Goal: Transaction & Acquisition: Purchase product/service

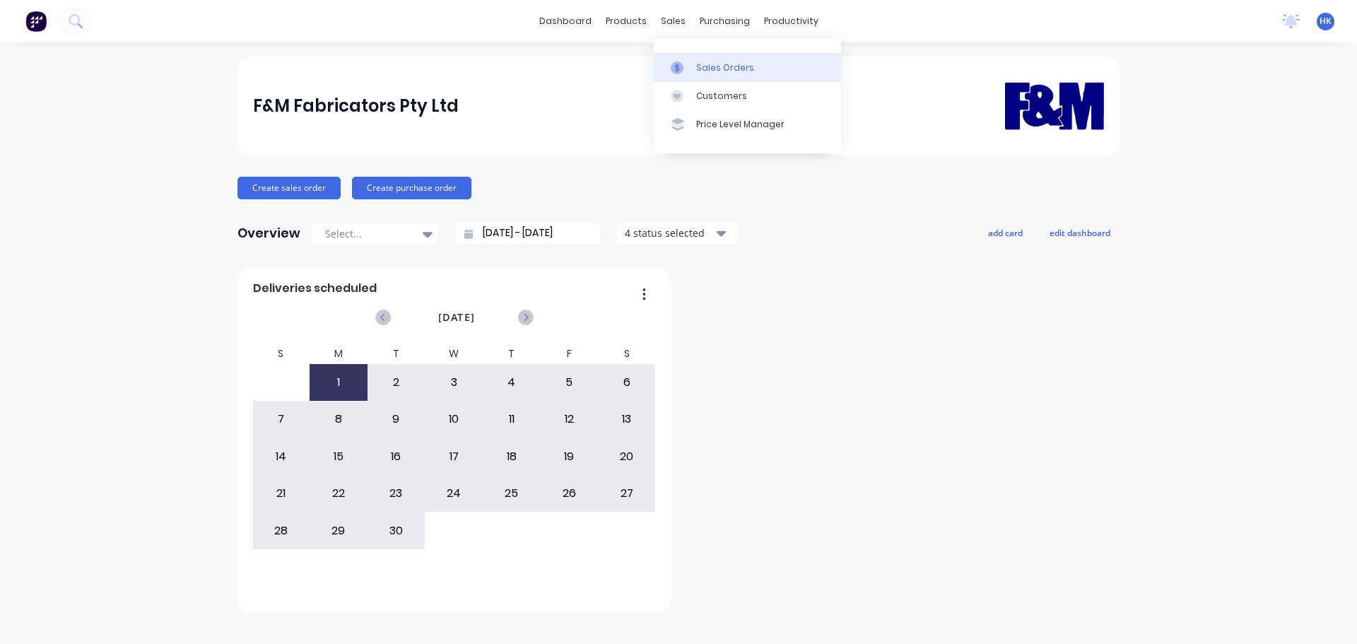
click at [704, 56] on link "Sales Orders" at bounding box center [747, 67] width 187 height 28
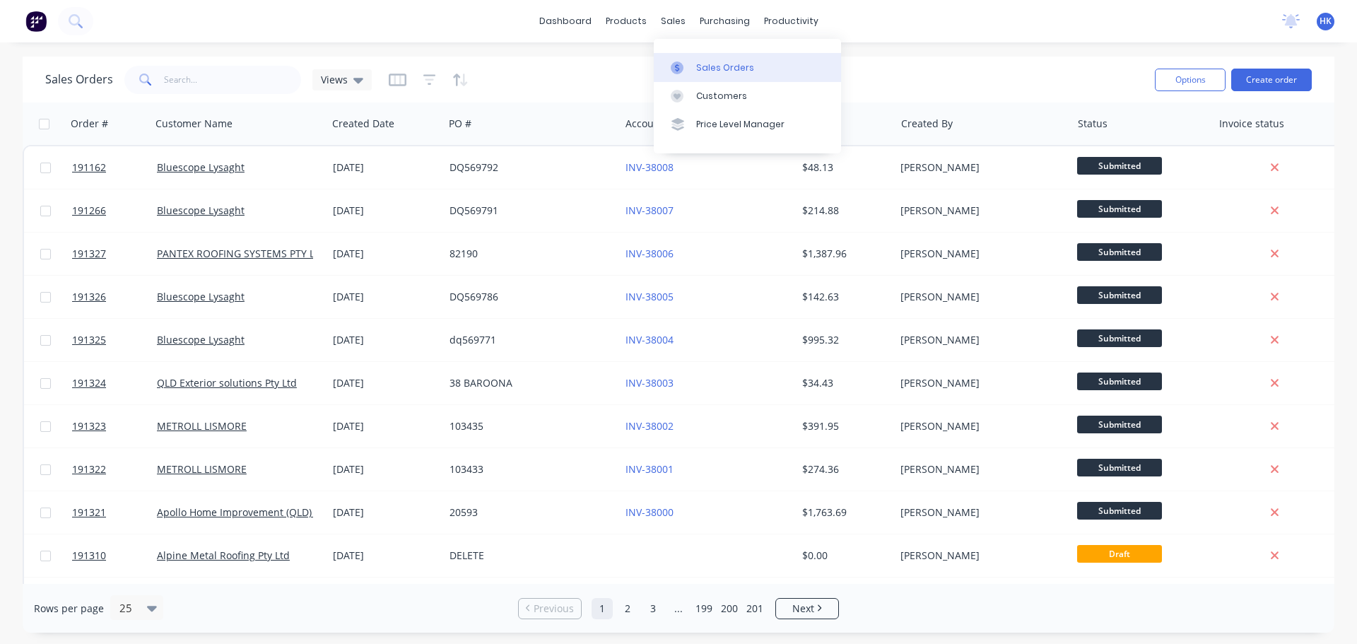
click at [694, 62] on link "Sales Orders" at bounding box center [747, 67] width 187 height 28
click at [226, 85] on input "text" at bounding box center [233, 80] width 138 height 28
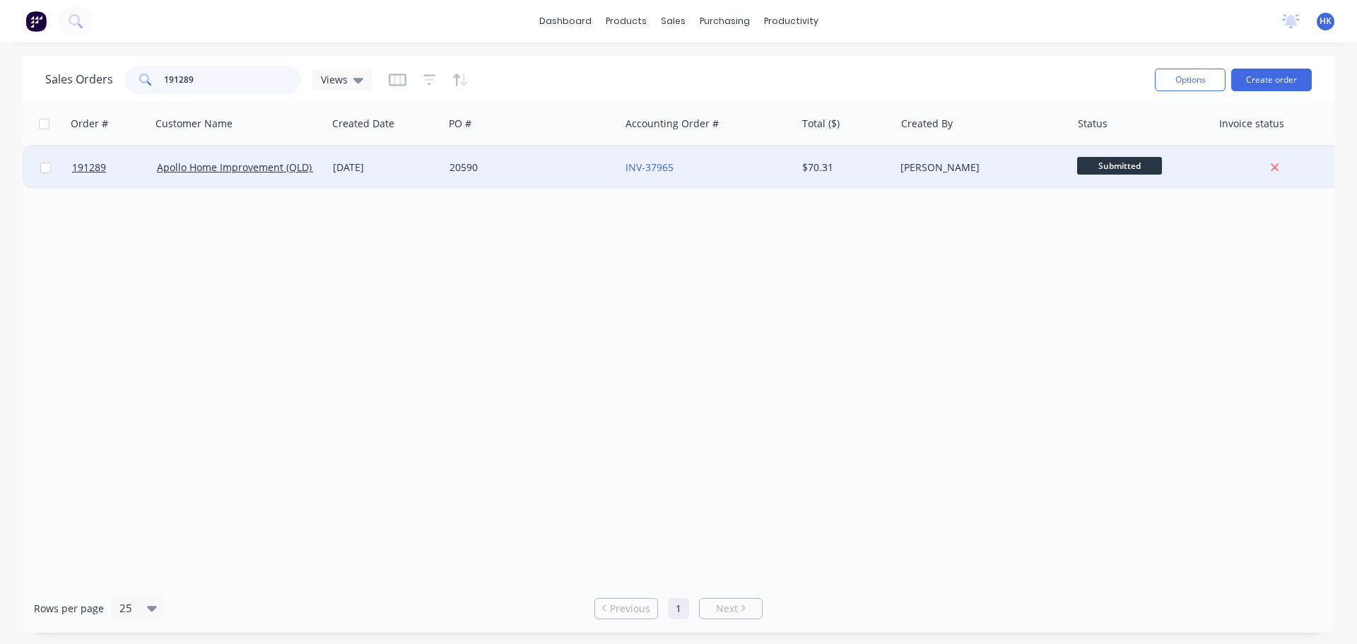
type input "191289"
click at [492, 167] on div "20590" at bounding box center [528, 167] width 157 height 14
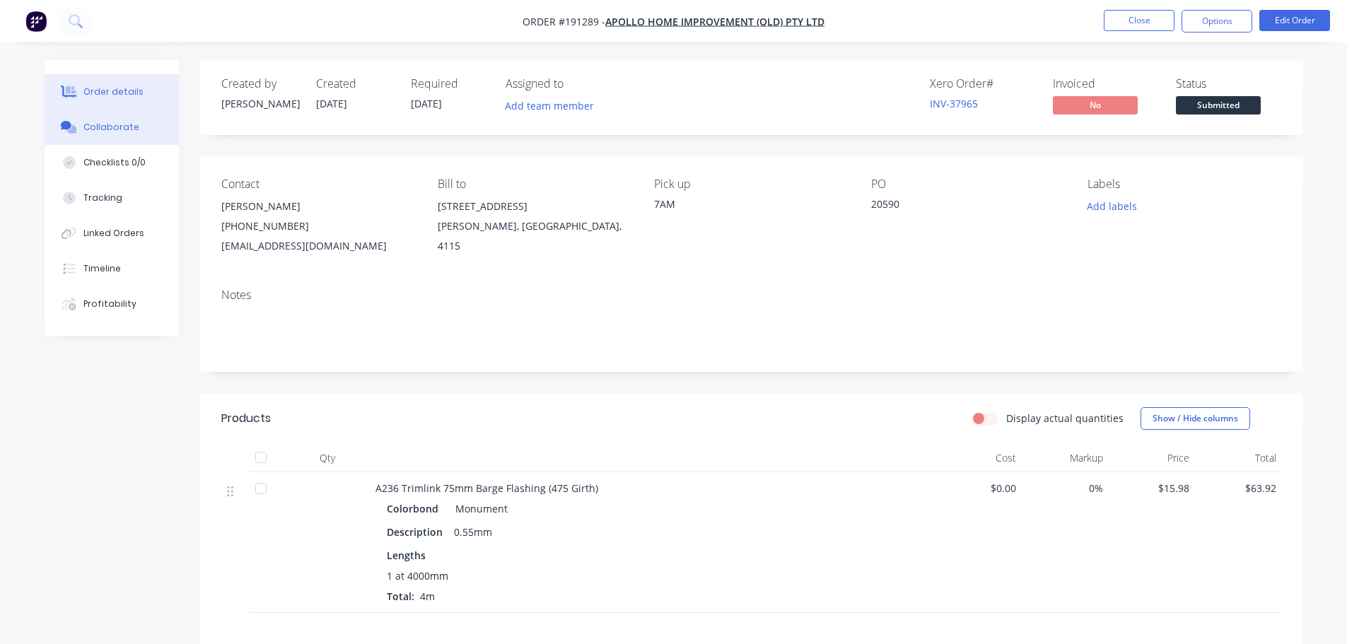
click at [107, 133] on div "Collaborate" at bounding box center [111, 127] width 56 height 13
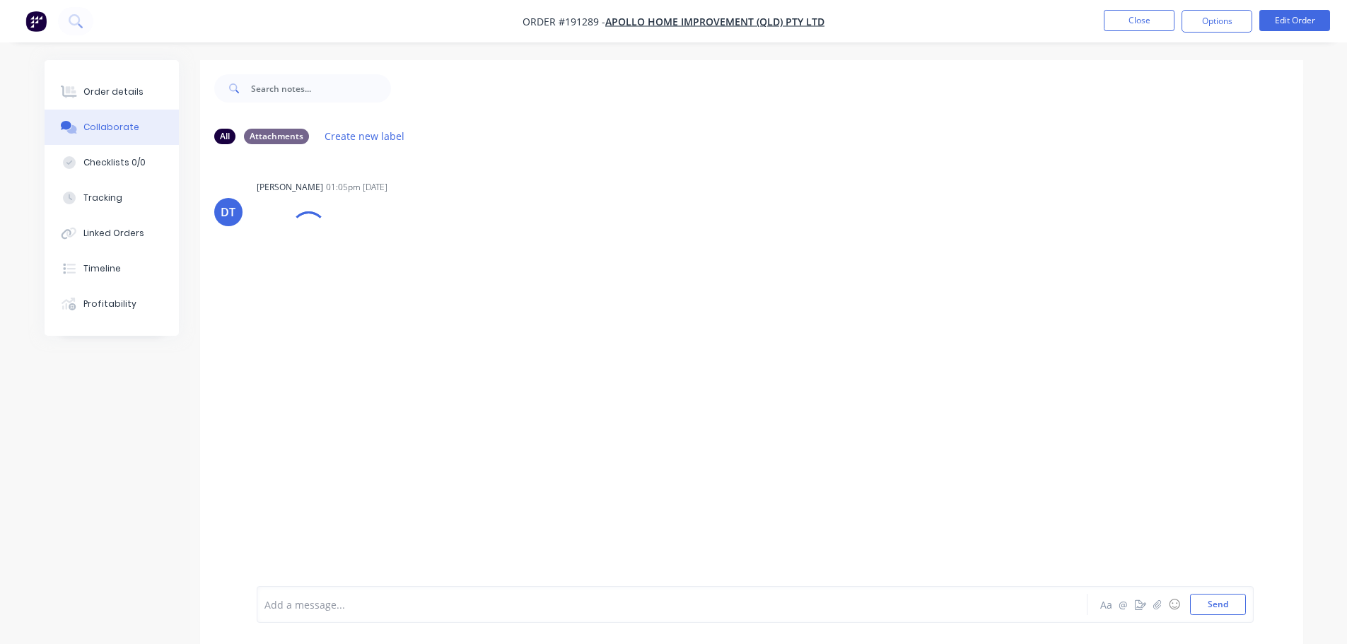
click at [378, 590] on div "Add a message... Aa @ ☺ Send" at bounding box center [755, 604] width 997 height 37
click at [376, 591] on div "Add a message... Aa @ ☺ Send" at bounding box center [755, 604] width 997 height 37
click at [361, 603] on div at bounding box center [632, 604] width 735 height 15
drag, startPoint x: 534, startPoint y: 608, endPoint x: 475, endPoint y: 623, distance: 60.5
click at [475, 623] on div "Order has been picked up by [PERSON_NAME] at 6:25am [DATE] Aa @ ☺ Send" at bounding box center [751, 604] width 1103 height 79
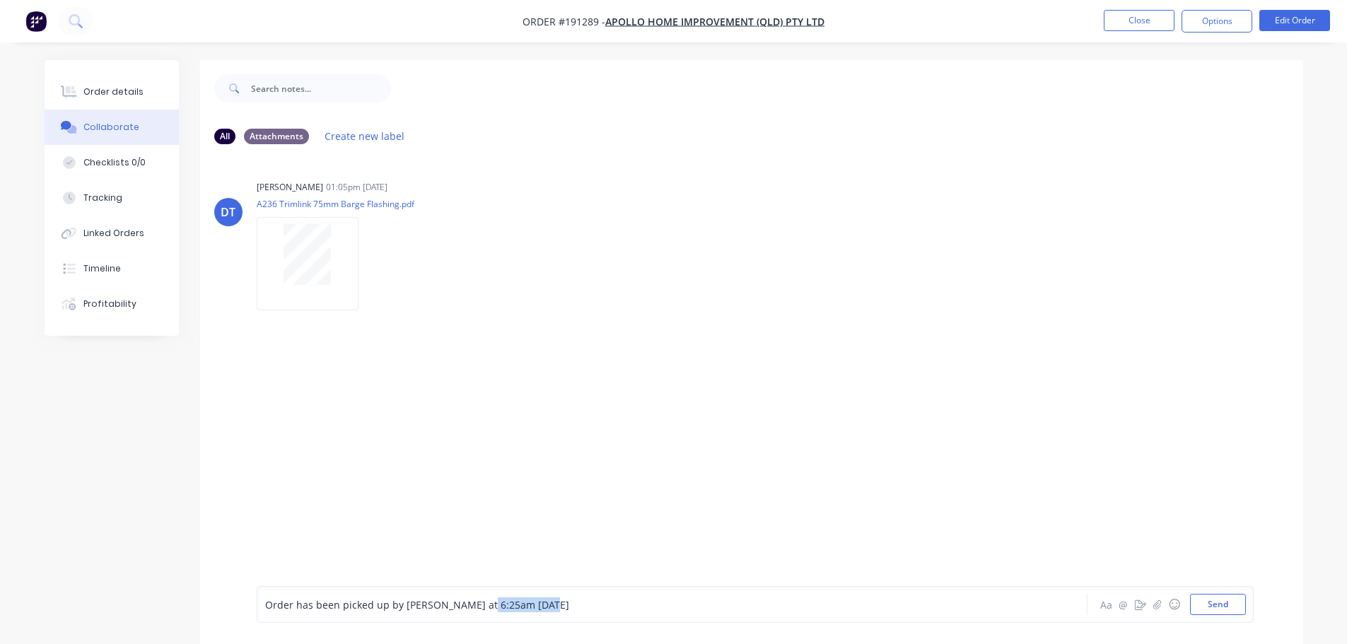
copy span "- [DATE]"
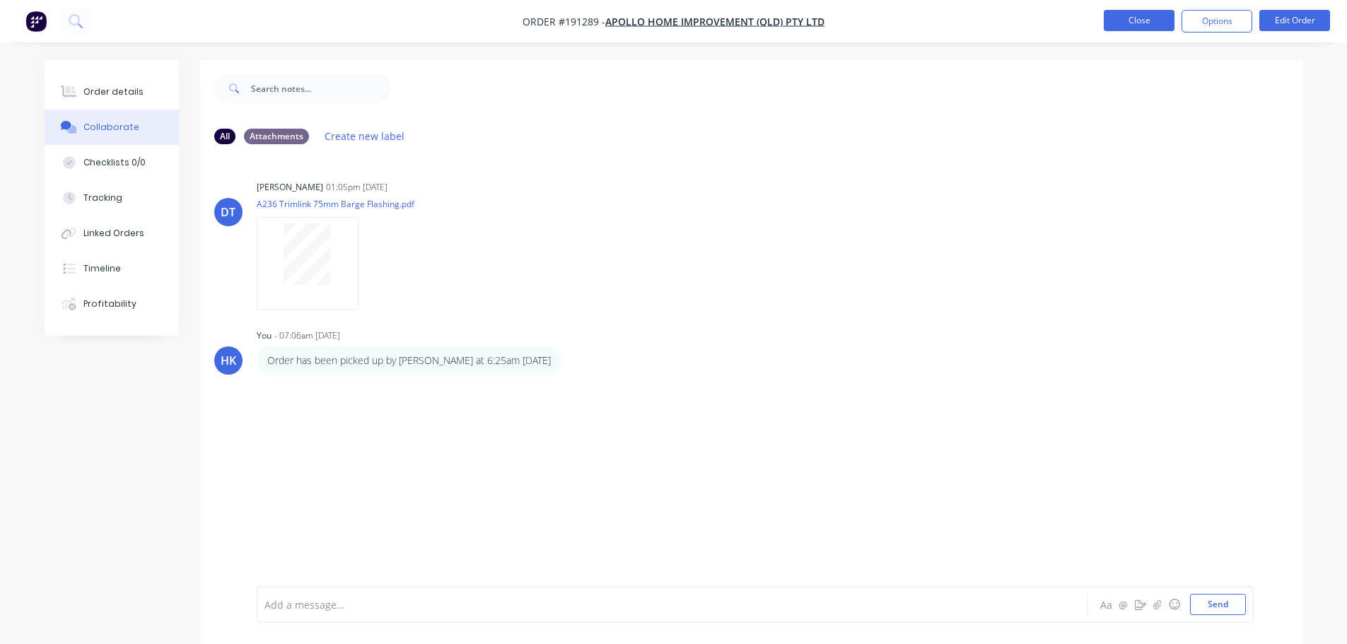
click at [1147, 21] on button "Close" at bounding box center [1139, 20] width 71 height 21
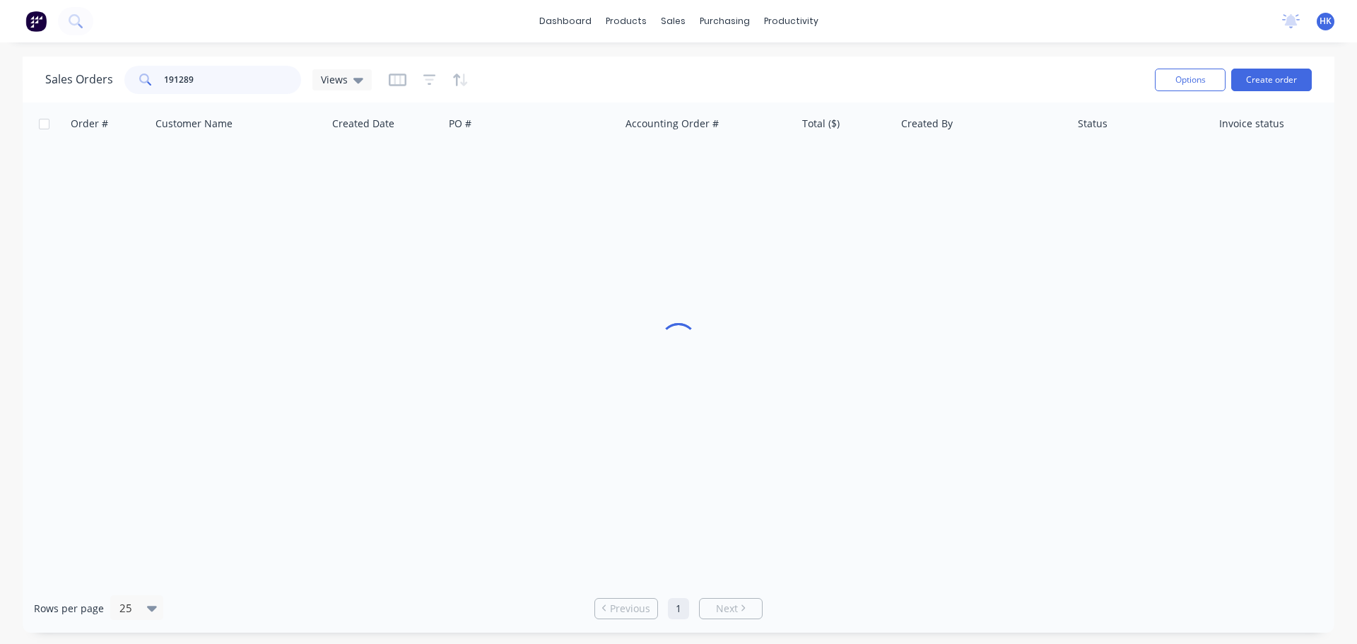
click at [245, 85] on input "191289" at bounding box center [233, 80] width 138 height 28
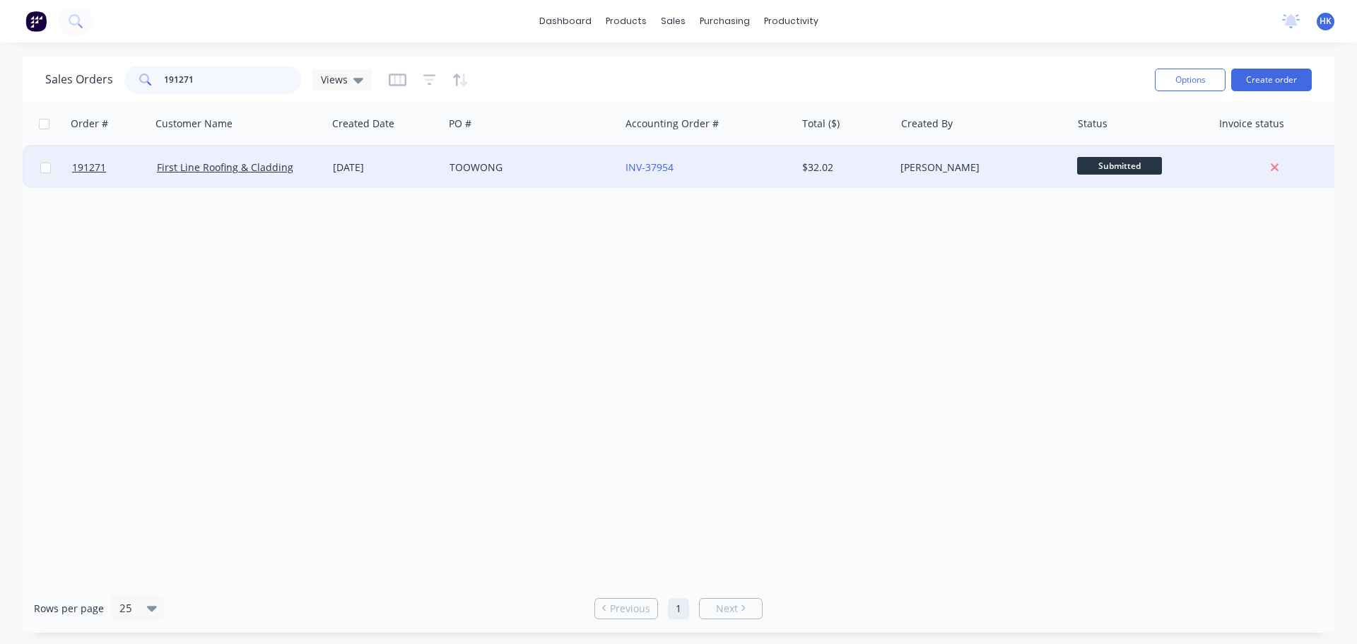
type input "191271"
click at [448, 174] on div "TOOWONG" at bounding box center [532, 167] width 176 height 42
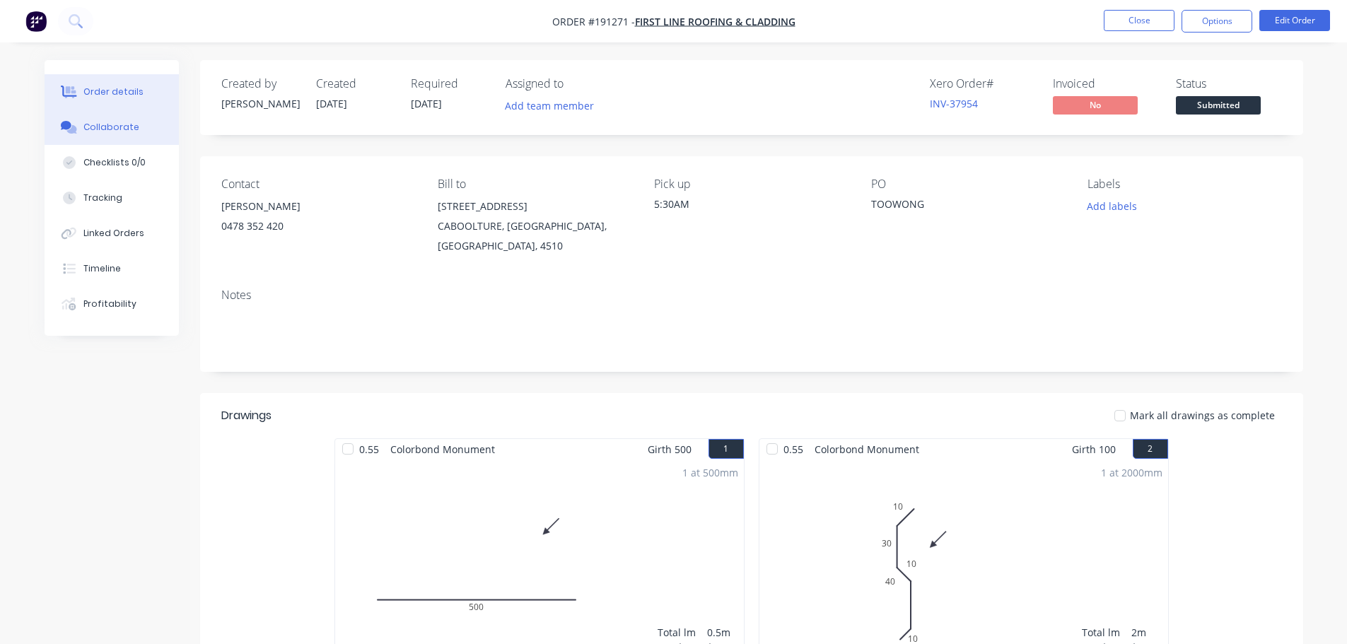
click at [139, 116] on button "Collaborate" at bounding box center [112, 127] width 134 height 35
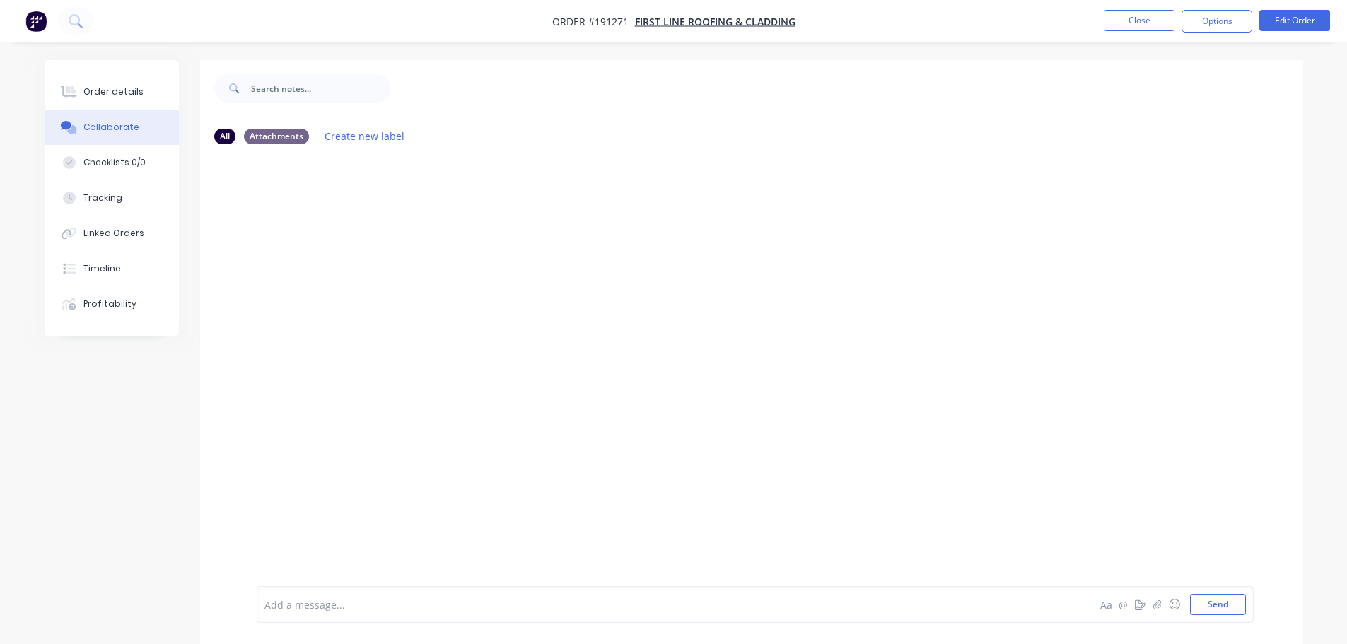
click at [366, 601] on div at bounding box center [632, 604] width 735 height 15
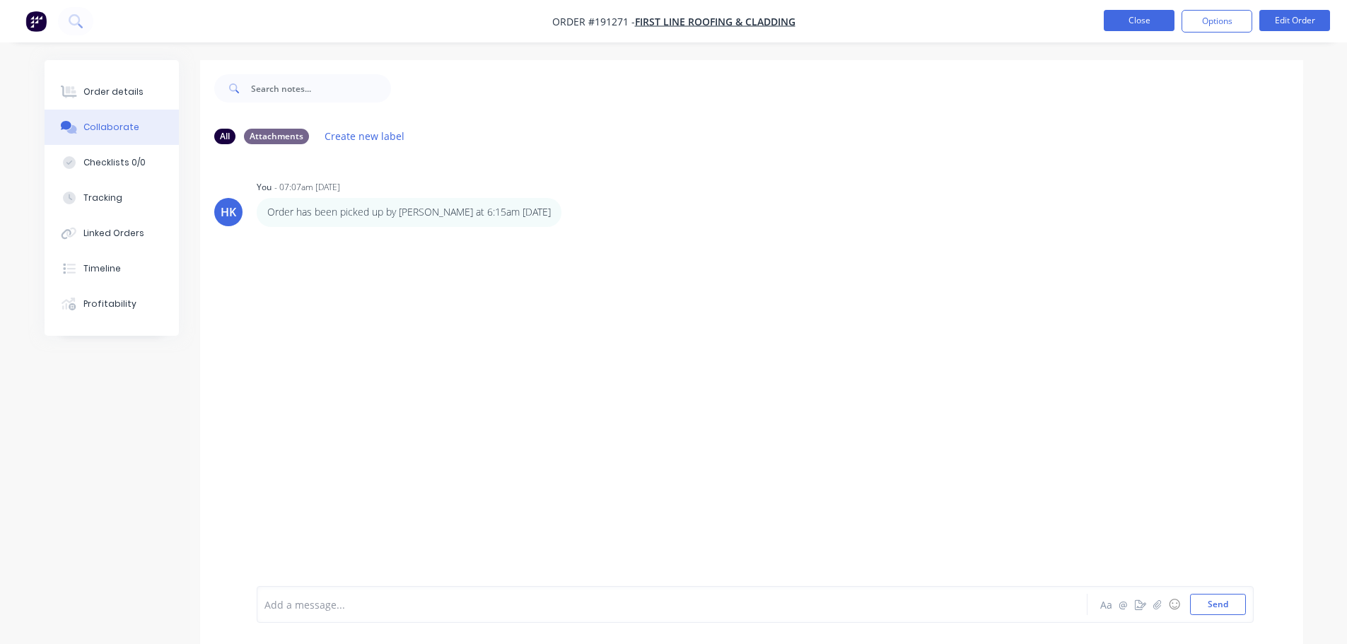
click at [1147, 19] on button "Close" at bounding box center [1139, 20] width 71 height 21
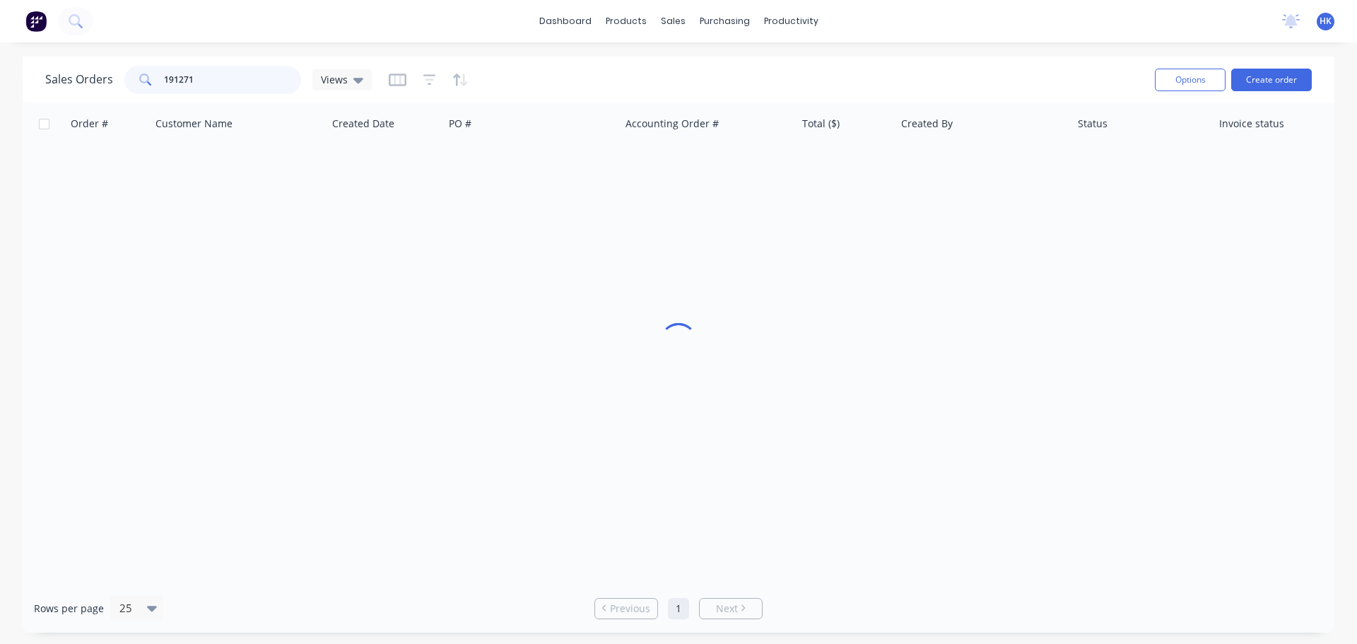
drag, startPoint x: 219, startPoint y: 83, endPoint x: 163, endPoint y: 83, distance: 56.6
click at [164, 83] on input "191271" at bounding box center [233, 80] width 138 height 28
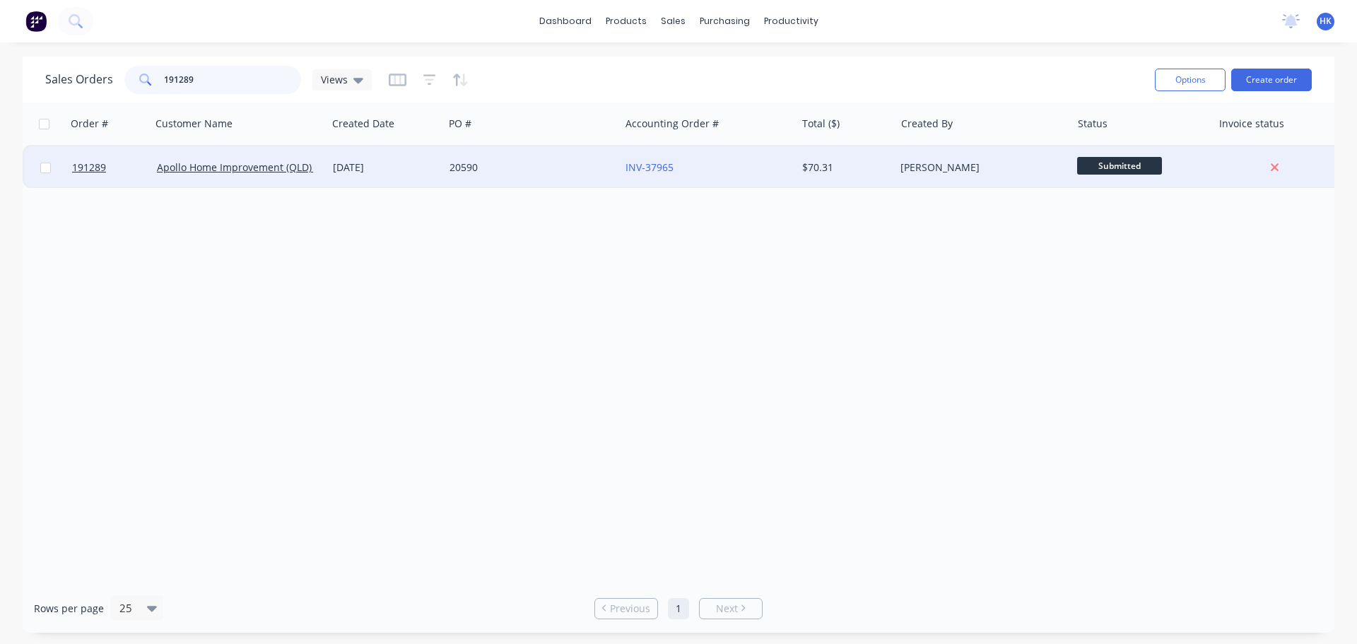
type input "191289"
click at [553, 181] on div "20590" at bounding box center [532, 167] width 176 height 42
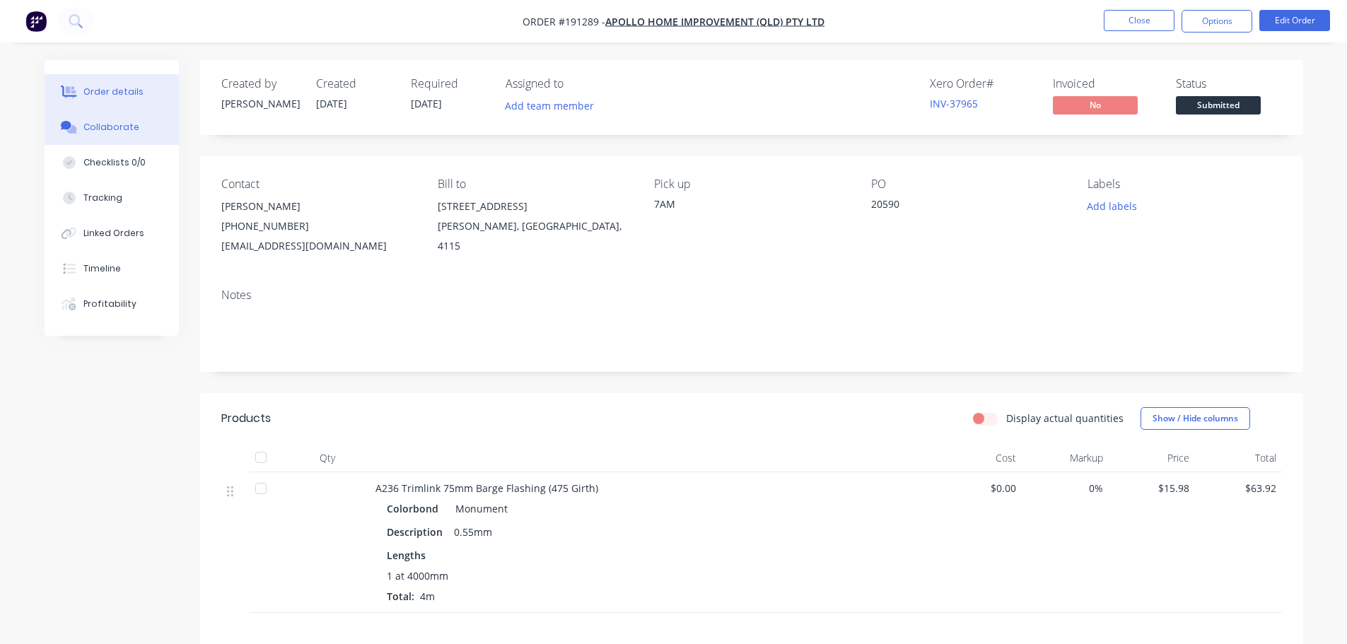
click at [103, 119] on button "Collaborate" at bounding box center [112, 127] width 134 height 35
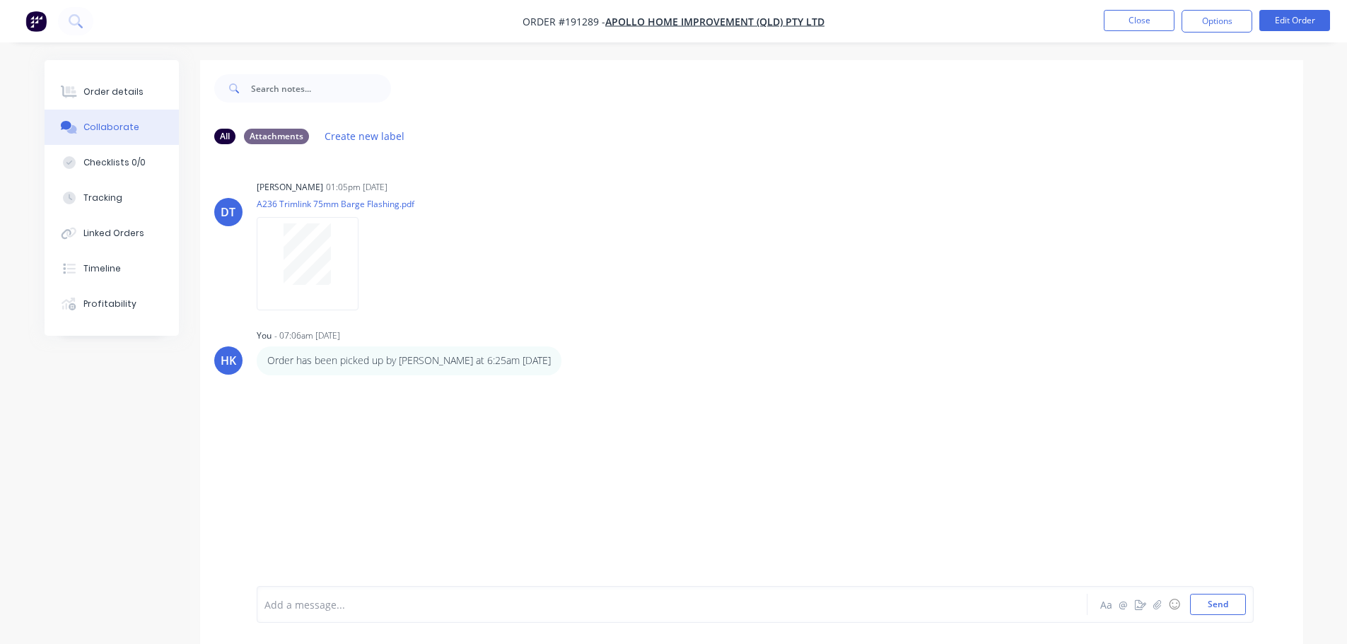
click at [1126, 8] on nav "Order #191289 - Apollo Home Improvement (QLD) Pty Ltd Close Options Edit Order" at bounding box center [673, 21] width 1347 height 42
click at [1128, 16] on button "Close" at bounding box center [1139, 20] width 71 height 21
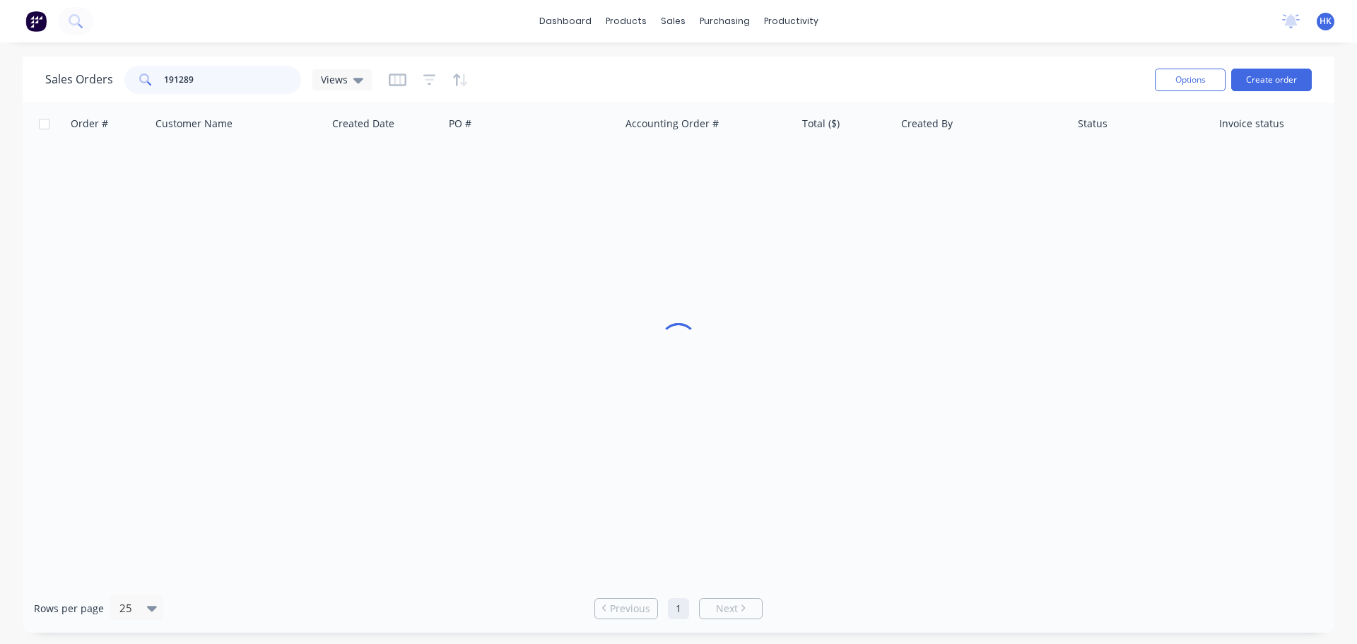
drag, startPoint x: 233, startPoint y: 71, endPoint x: 153, endPoint y: 86, distance: 81.3
click at [153, 86] on div "191289" at bounding box center [212, 80] width 177 height 28
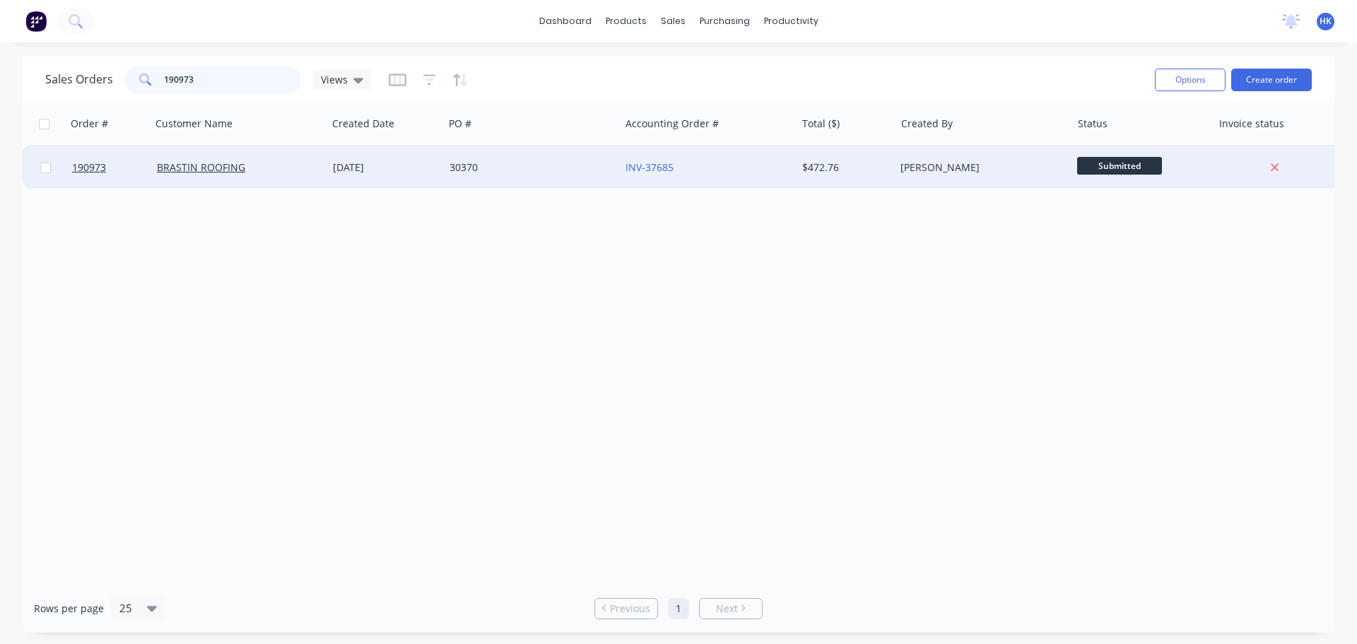
type input "190973"
click at [271, 158] on div "BRASTIN ROOFING" at bounding box center [239, 167] width 176 height 42
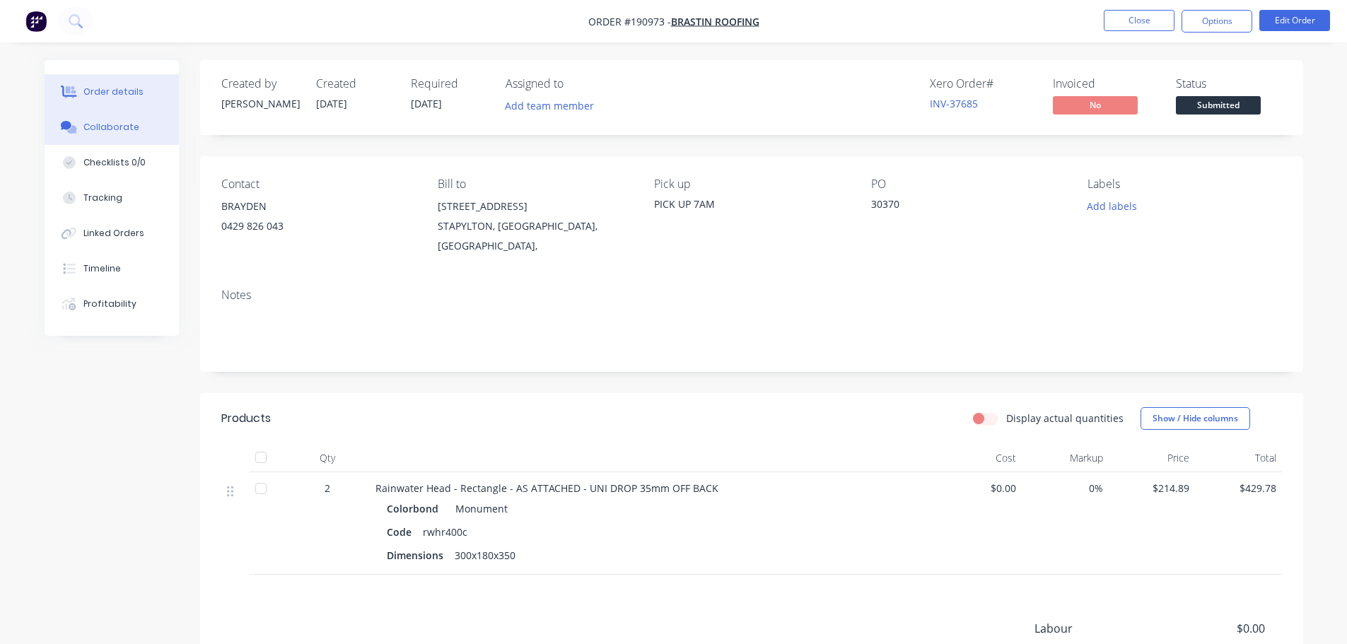
click at [78, 136] on button "Collaborate" at bounding box center [112, 127] width 134 height 35
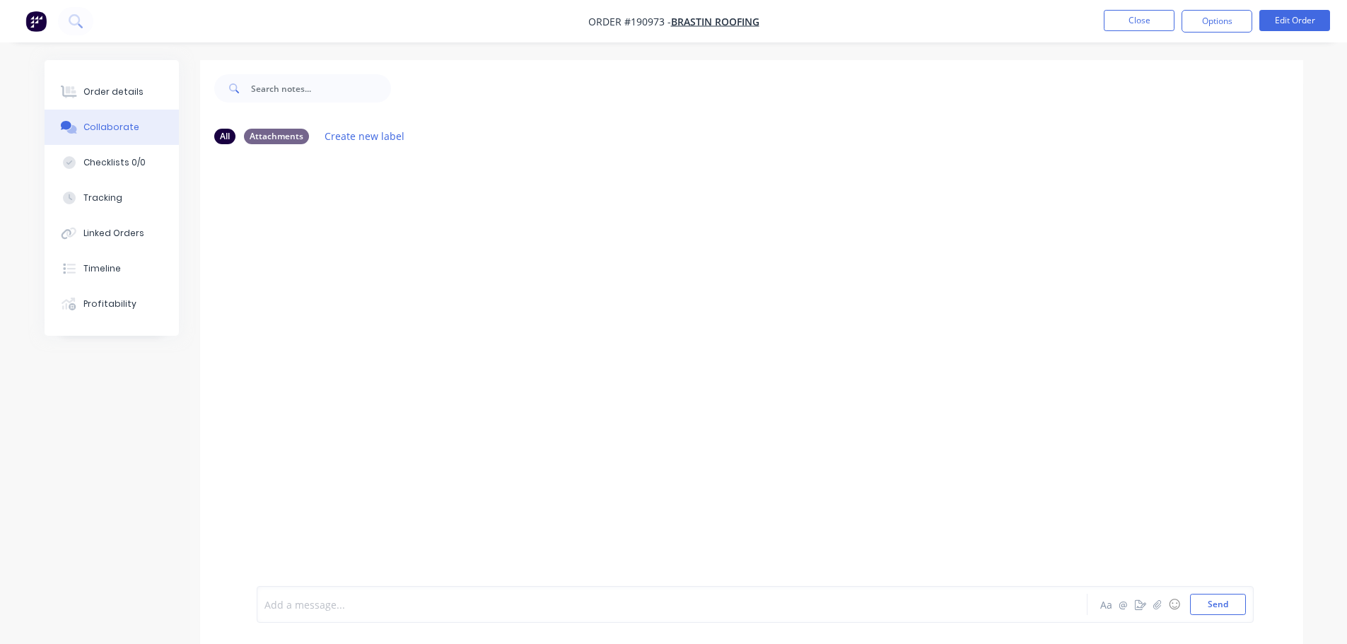
click at [319, 600] on div at bounding box center [632, 604] width 735 height 15
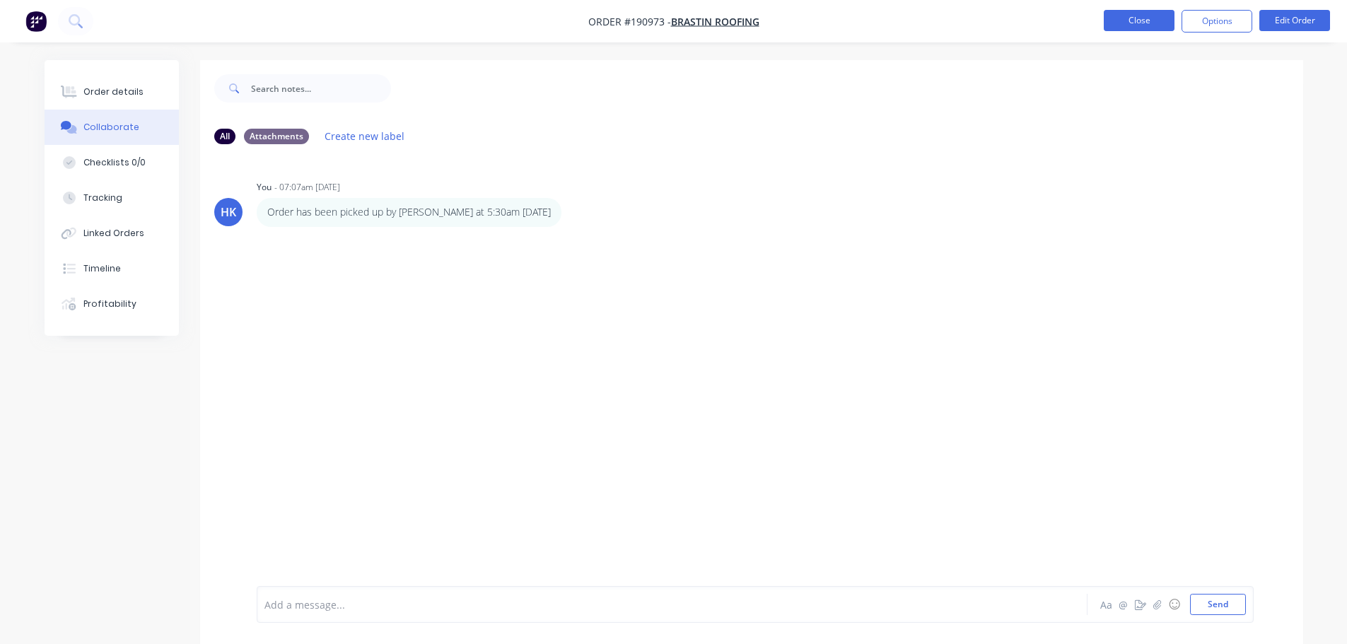
click at [1130, 25] on button "Close" at bounding box center [1139, 20] width 71 height 21
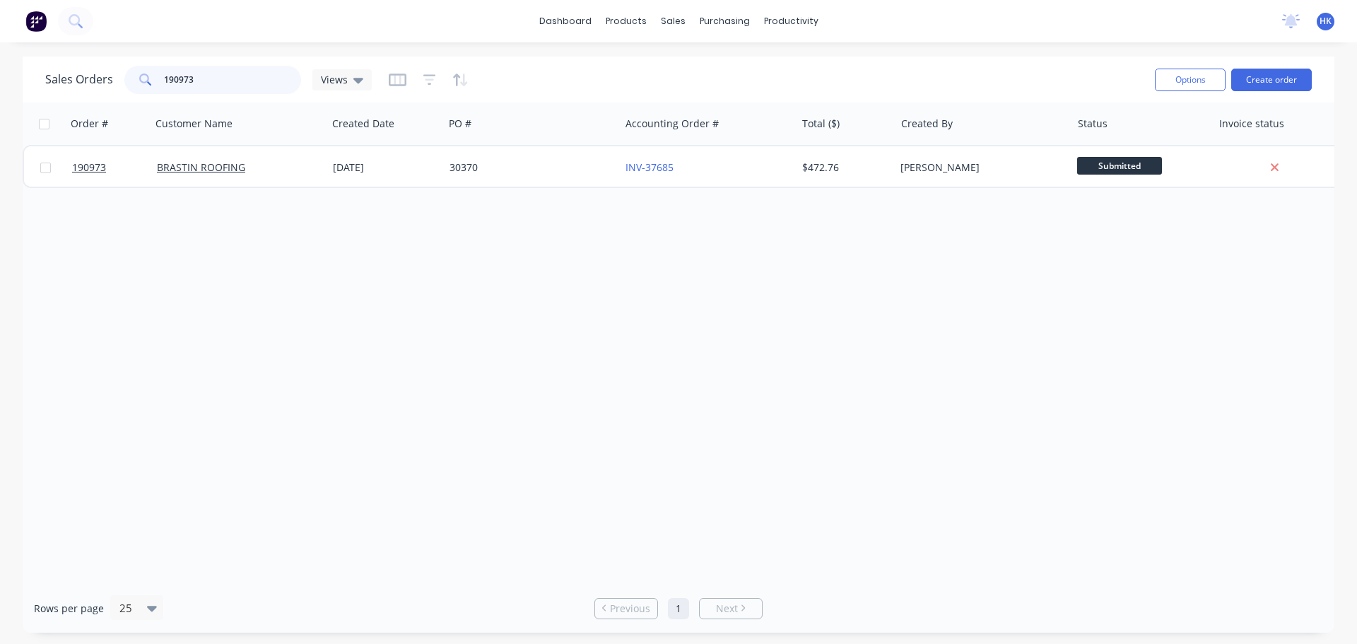
drag, startPoint x: 161, startPoint y: 86, endPoint x: 127, endPoint y: 83, distance: 34.7
click at [129, 86] on div "190973" at bounding box center [212, 80] width 177 height 28
type input "191170"
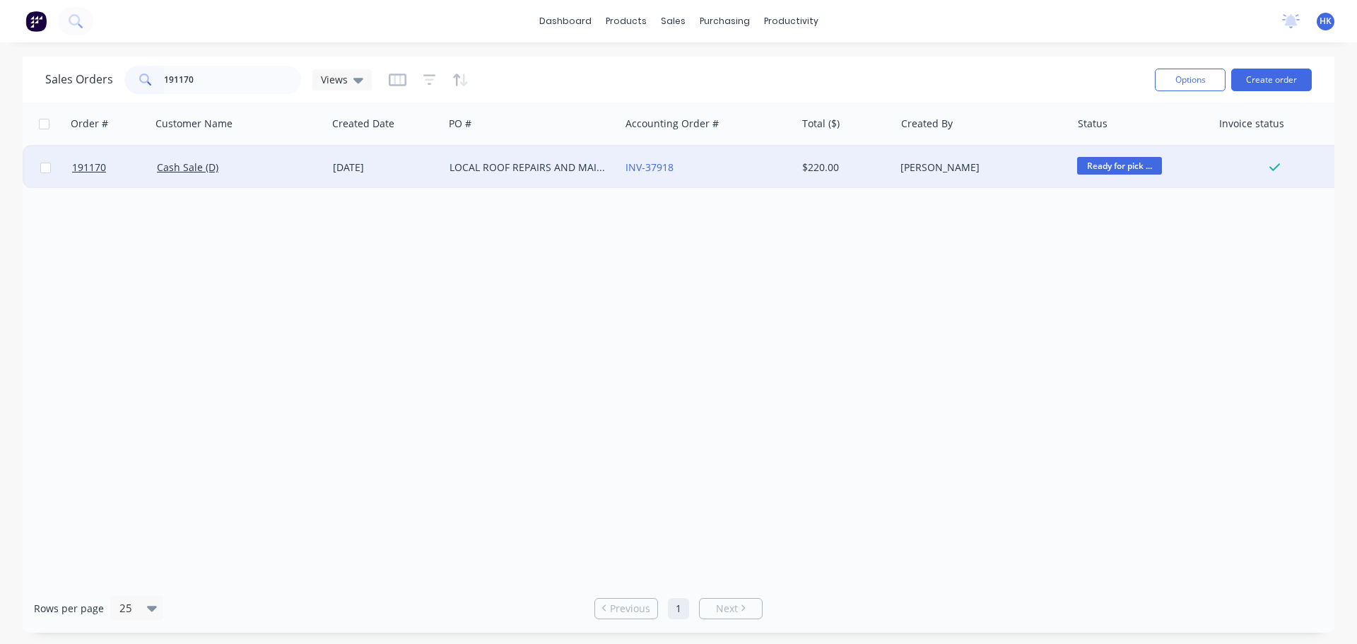
click at [293, 180] on div "Cash Sale (D)" at bounding box center [239, 167] width 176 height 42
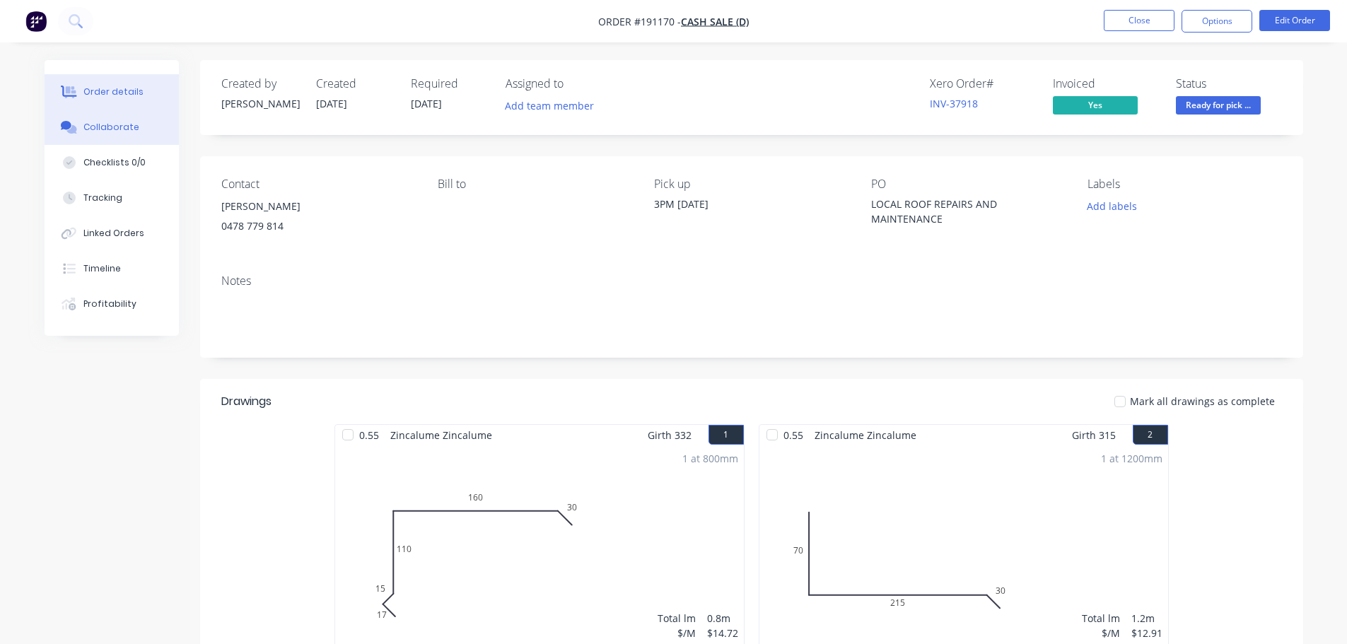
click at [107, 125] on div "Collaborate" at bounding box center [111, 127] width 56 height 13
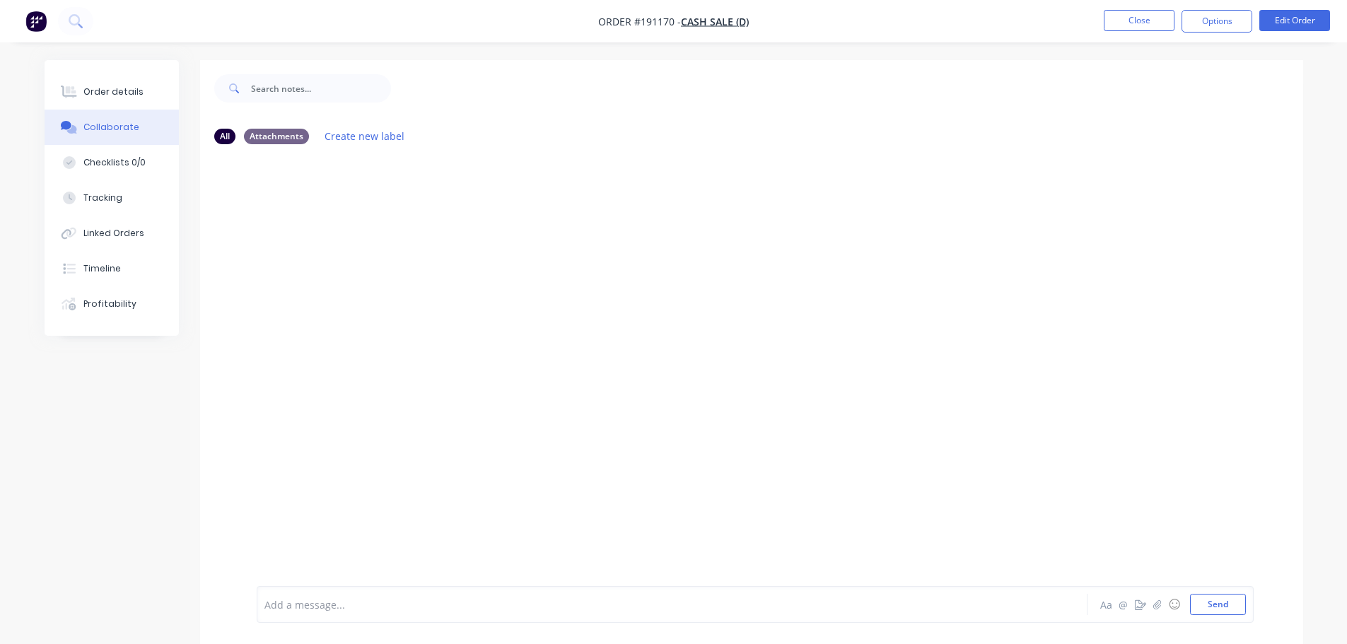
click at [339, 599] on div at bounding box center [632, 604] width 735 height 15
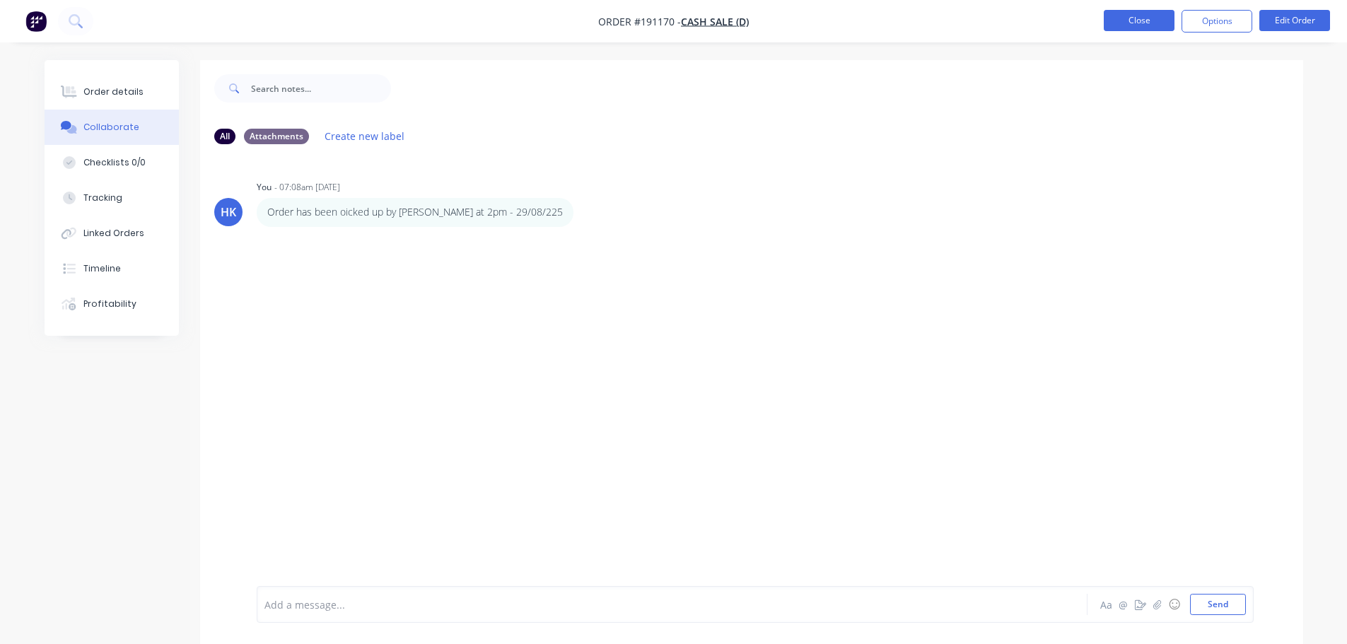
click at [1106, 20] on button "Close" at bounding box center [1139, 20] width 71 height 21
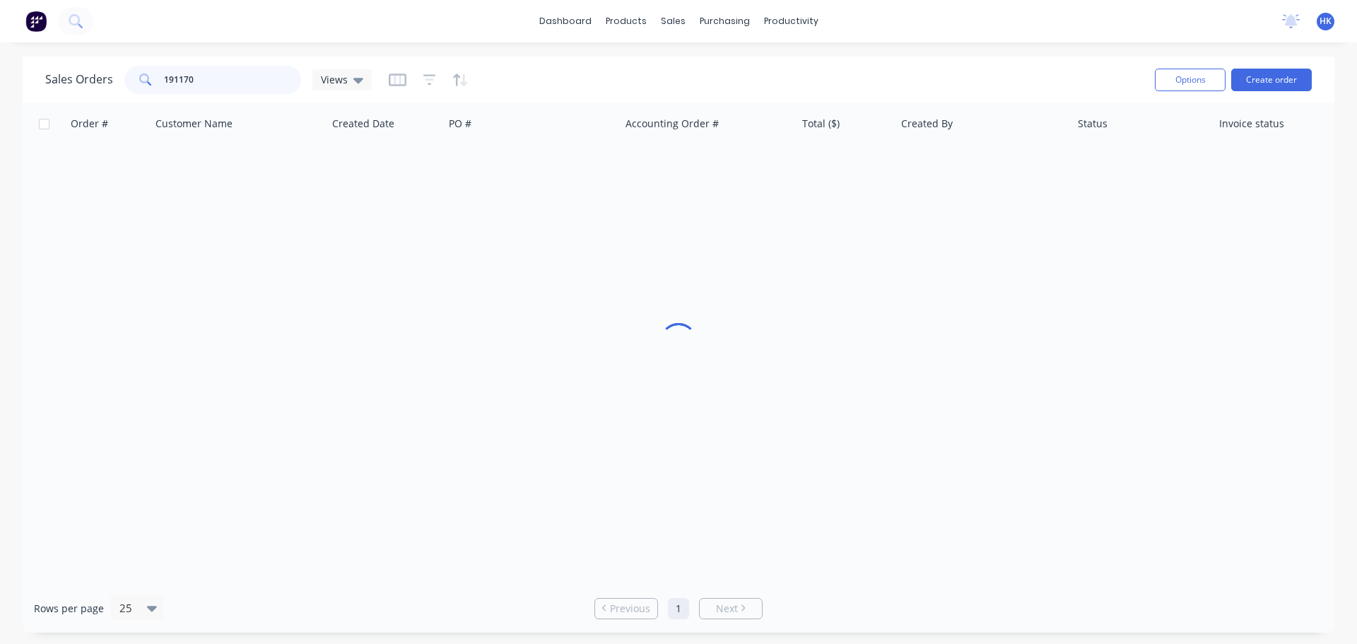
drag, startPoint x: 214, startPoint y: 83, endPoint x: 155, endPoint y: 87, distance: 59.5
click at [155, 87] on div "191170" at bounding box center [212, 80] width 177 height 28
type input "190314"
click at [335, 201] on div "Order # Customer Name Created Date PO # Accounting Order # Total ($) Created By…" at bounding box center [679, 343] width 1312 height 481
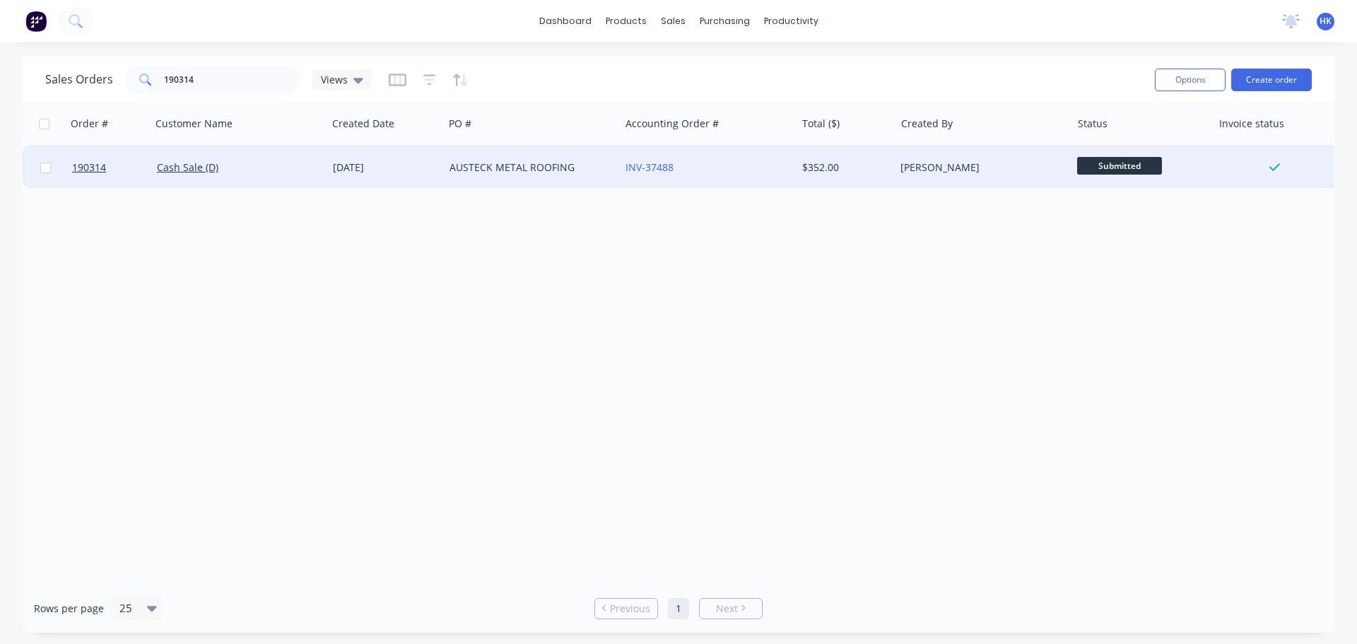
click at [309, 178] on div "Cash Sale (D)" at bounding box center [239, 167] width 176 height 42
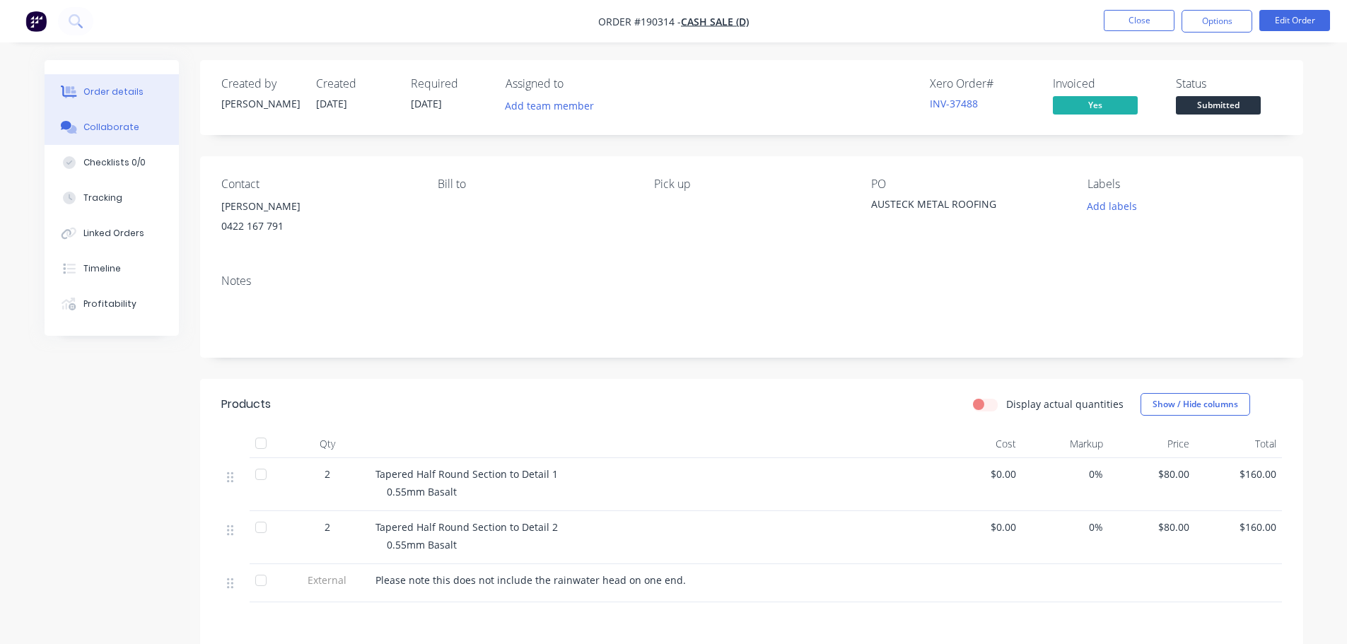
click at [104, 116] on button "Collaborate" at bounding box center [112, 127] width 134 height 35
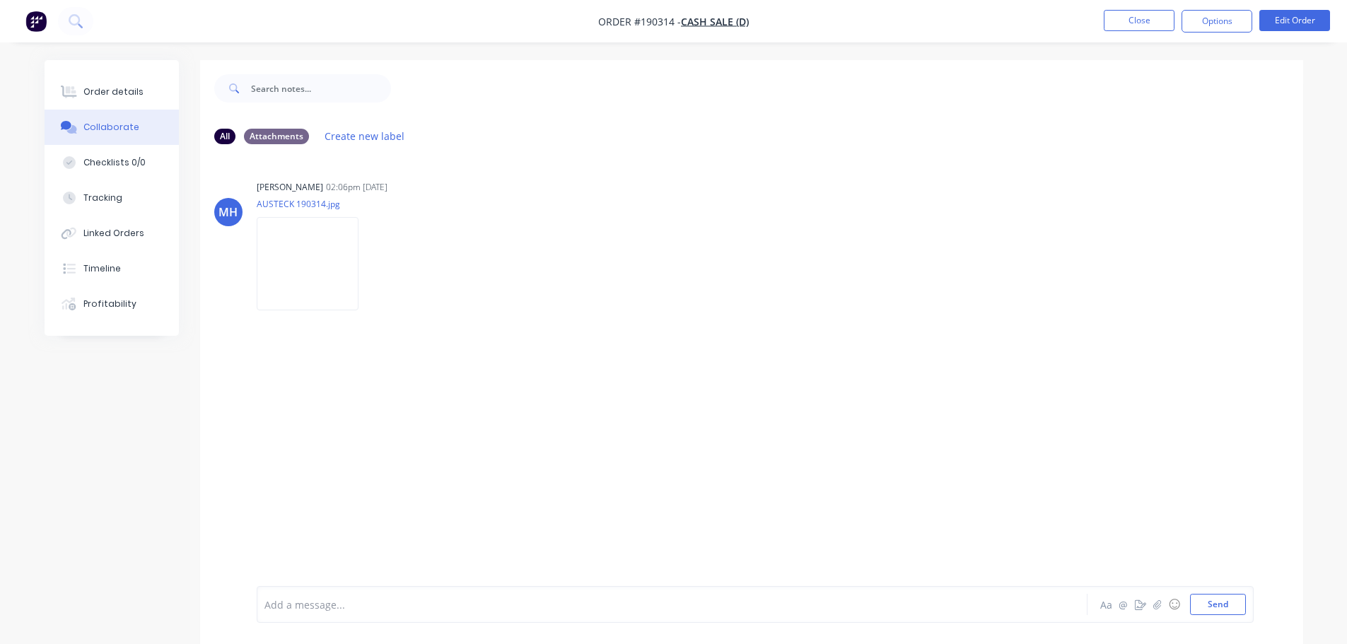
click at [402, 592] on div "Add a message... Aa @ ☺ Send" at bounding box center [755, 604] width 997 height 37
click at [397, 604] on div at bounding box center [632, 604] width 735 height 15
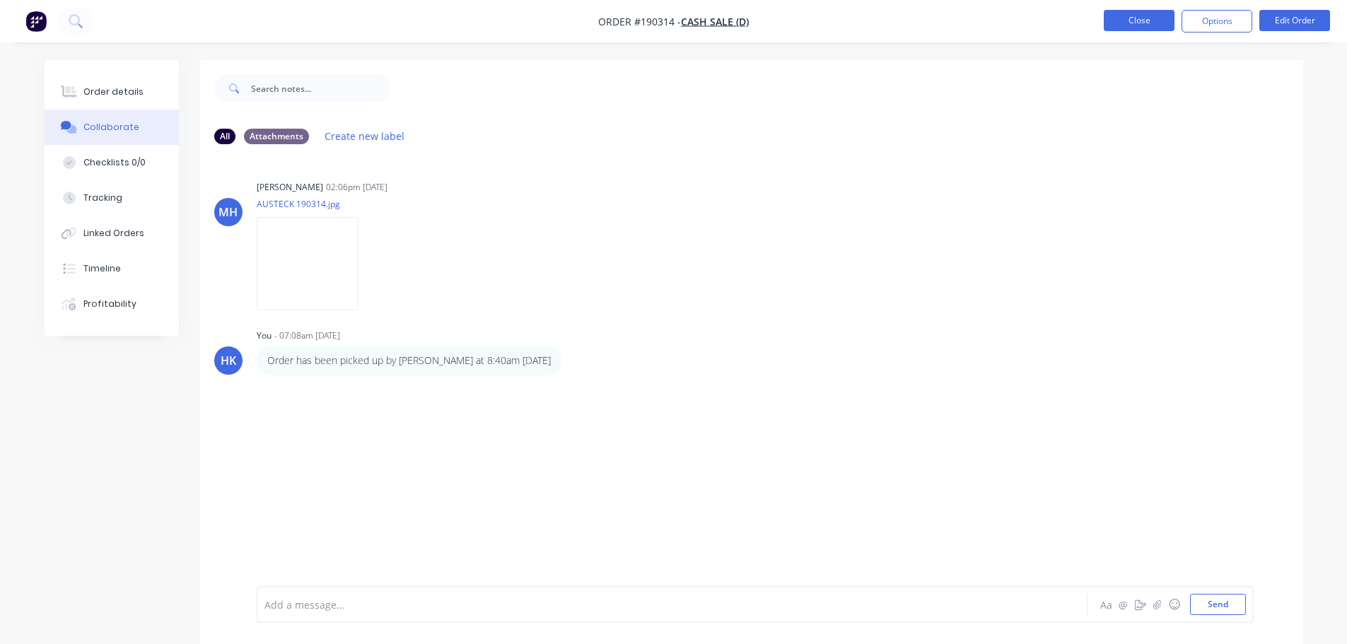
click at [1167, 21] on button "Close" at bounding box center [1139, 20] width 71 height 21
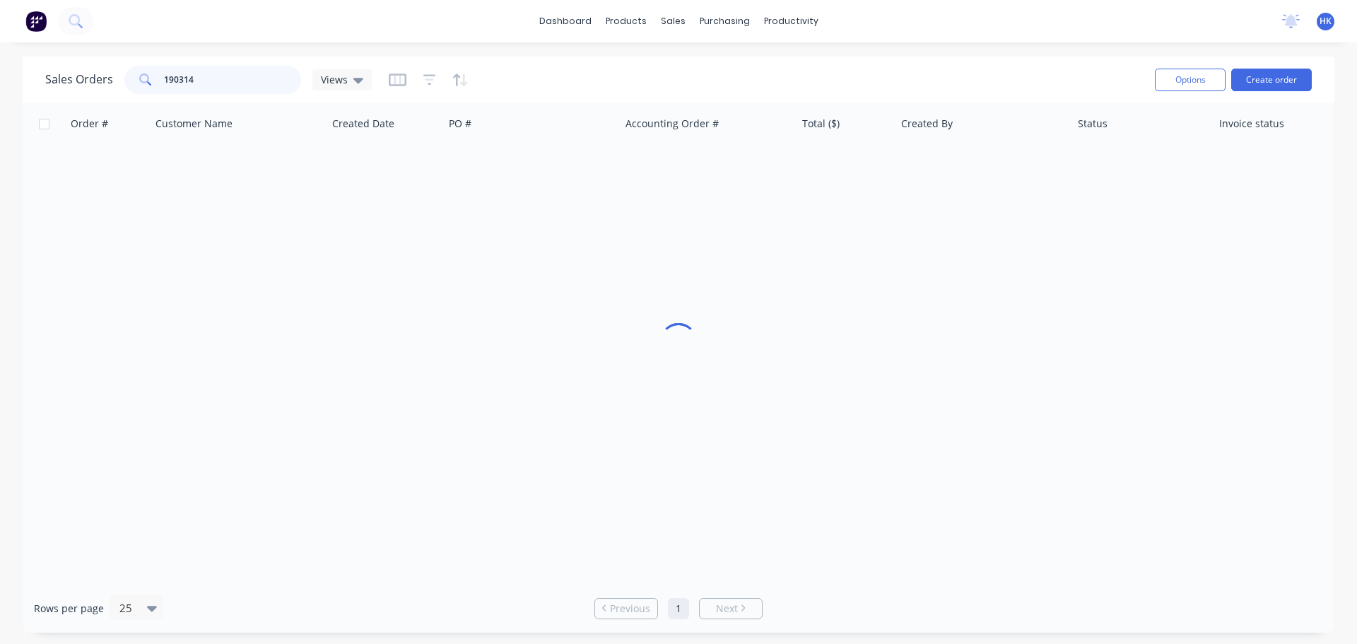
drag, startPoint x: 226, startPoint y: 71, endPoint x: 160, endPoint y: 83, distance: 67.0
click at [160, 83] on div "190314" at bounding box center [212, 80] width 177 height 28
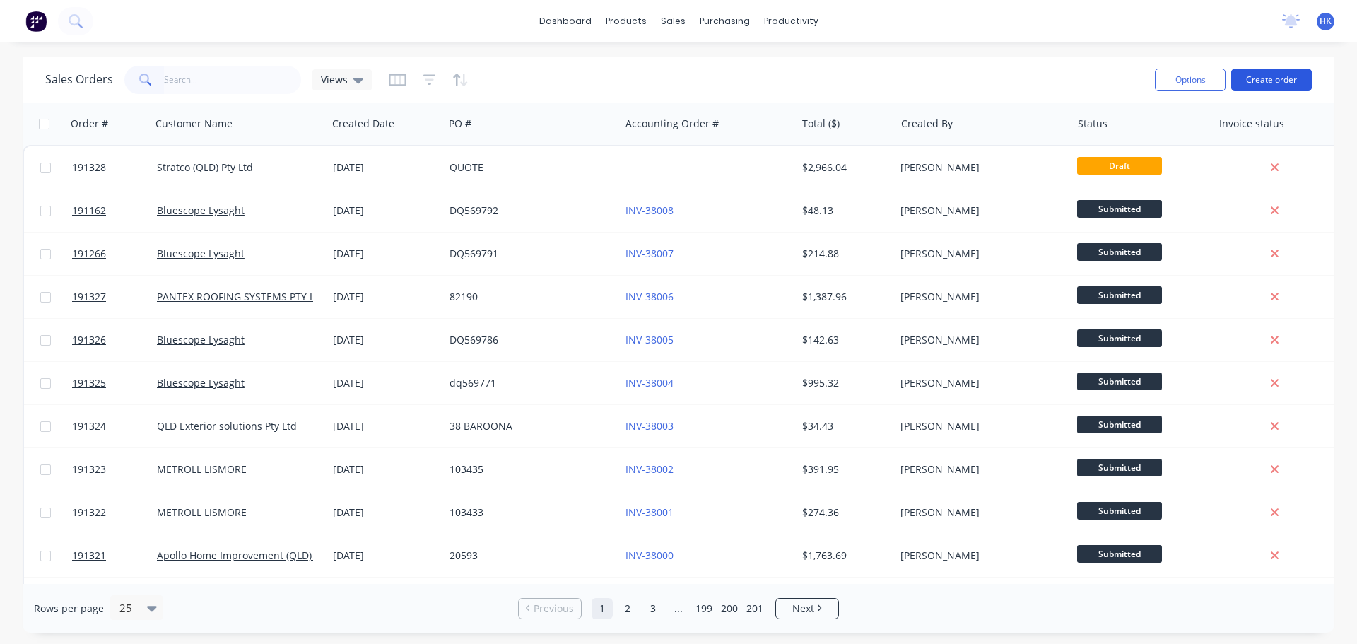
click at [1280, 83] on button "Create order" at bounding box center [1272, 80] width 81 height 23
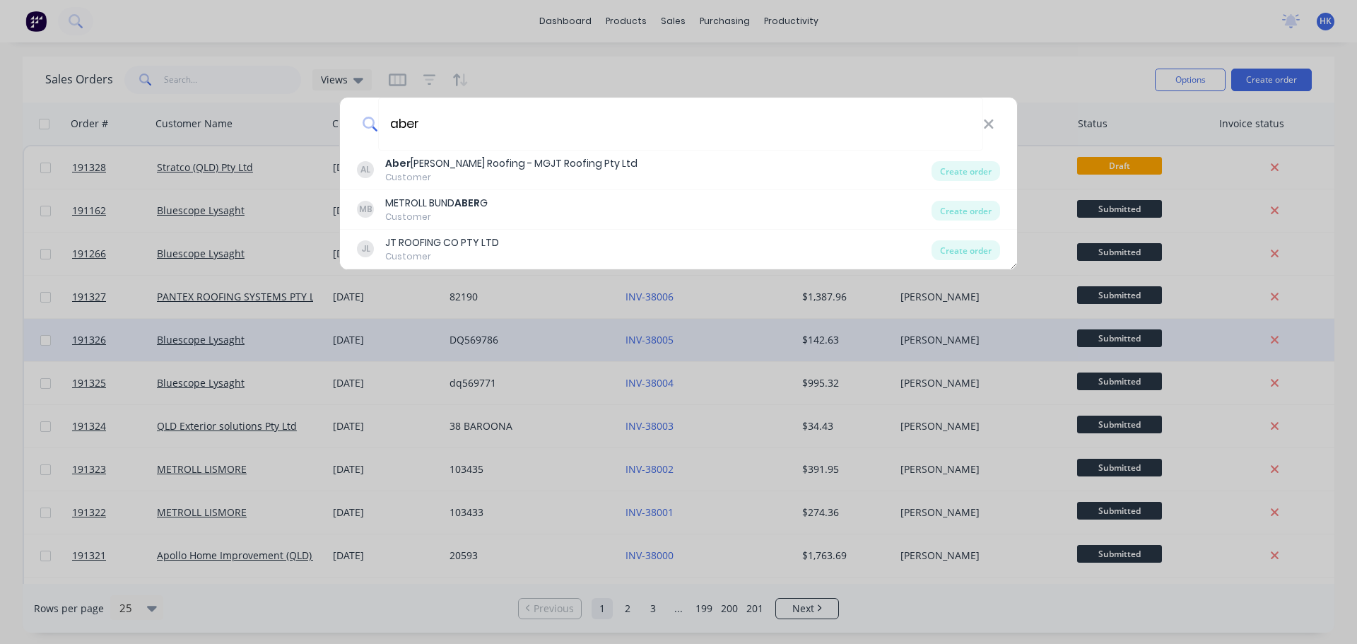
type input "aber"
click at [945, 175] on div "Create order" at bounding box center [966, 171] width 69 height 20
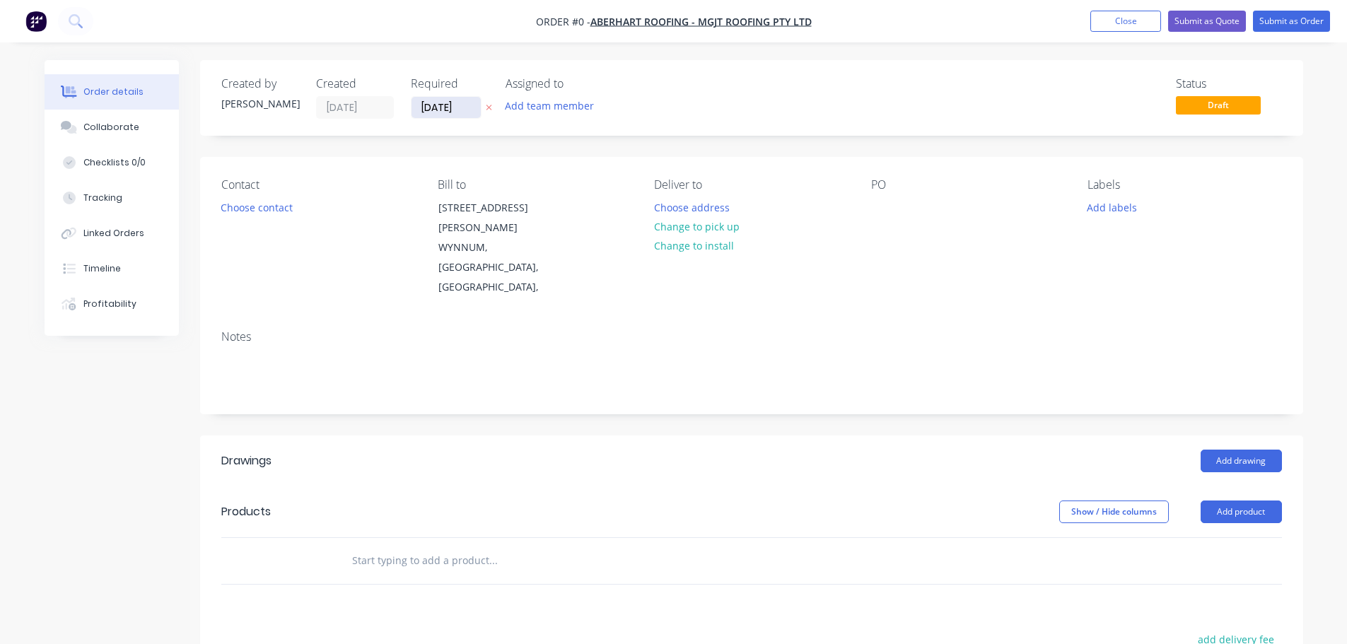
click at [428, 112] on input "01/09/25" at bounding box center [445, 107] width 69 height 21
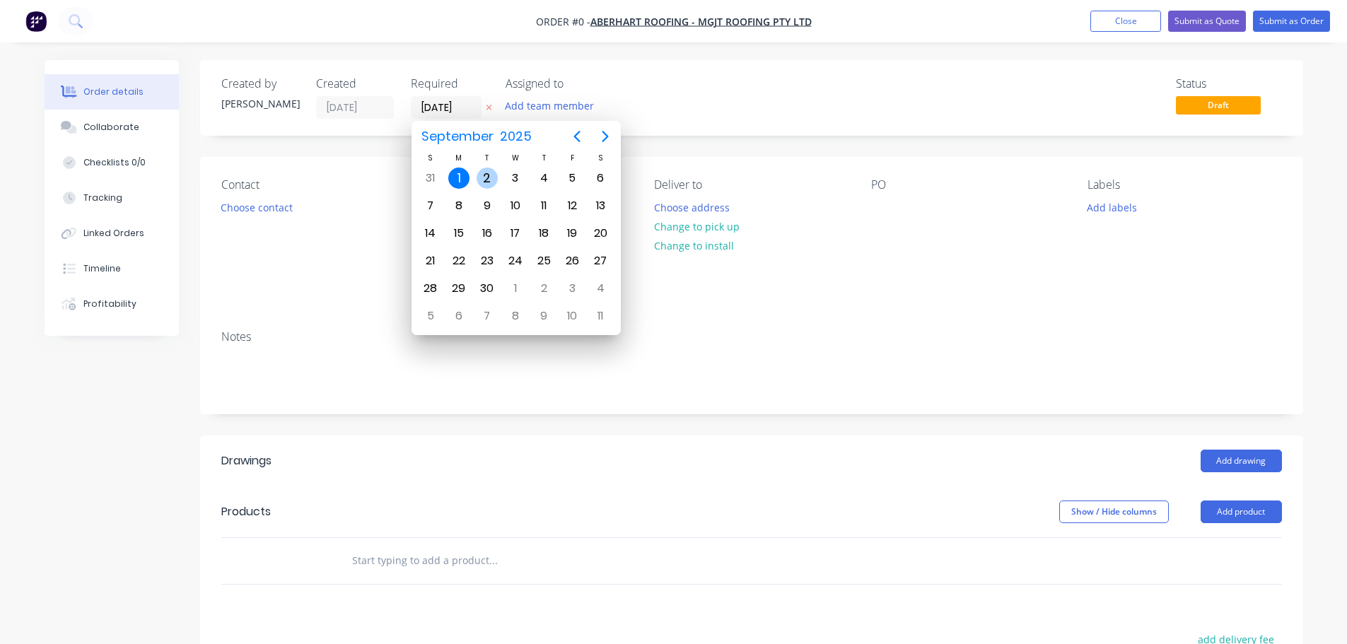
click at [485, 176] on div "2" at bounding box center [487, 178] width 21 height 21
type input "02/09/25"
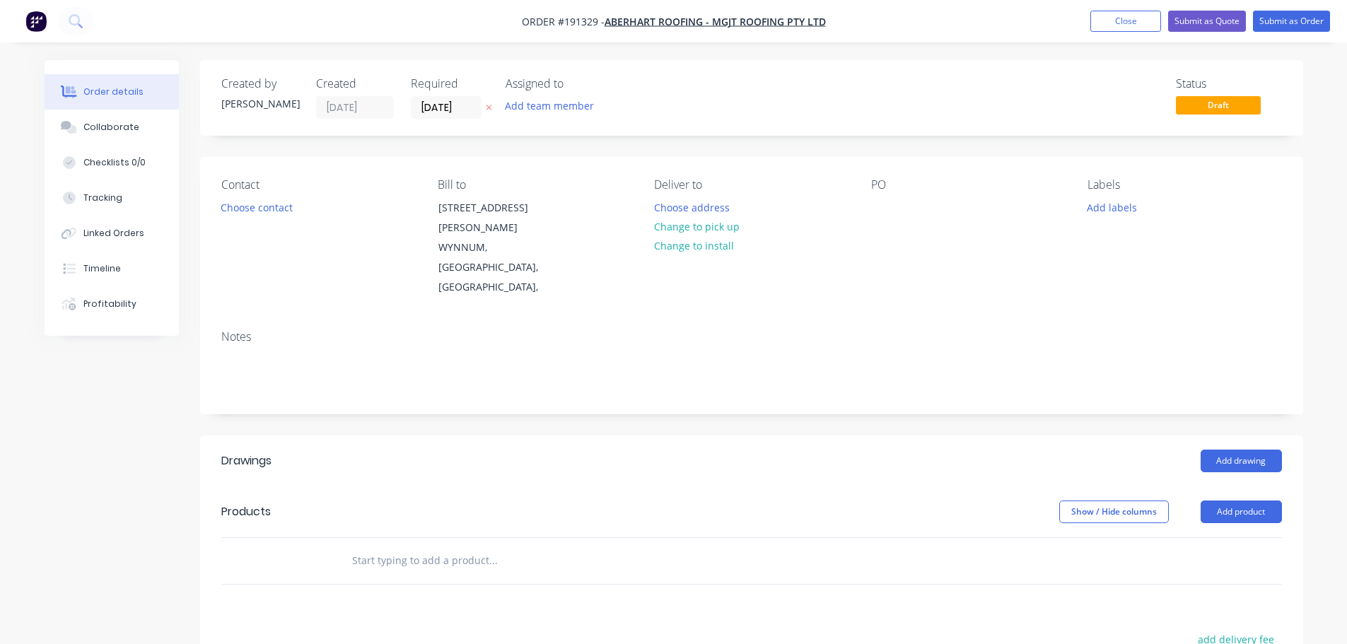
click at [268, 212] on button "Choose contact" at bounding box center [256, 206] width 87 height 19
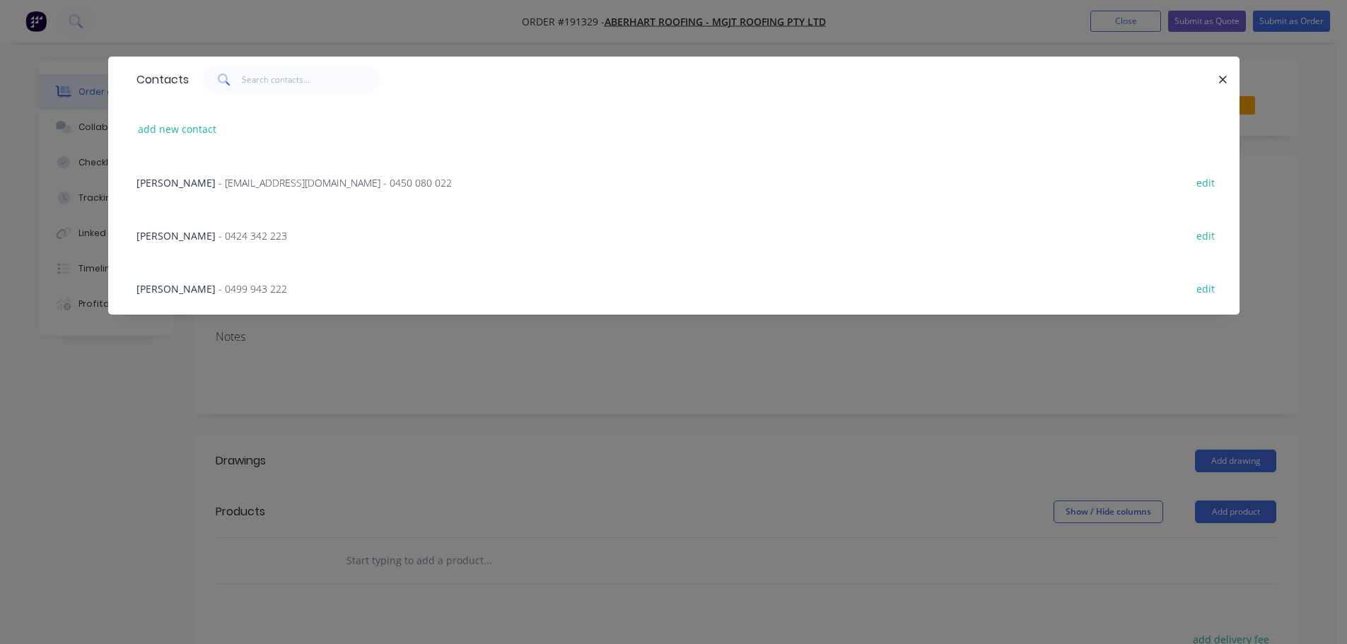
click at [194, 180] on span "Justine Aberhart" at bounding box center [175, 182] width 79 height 13
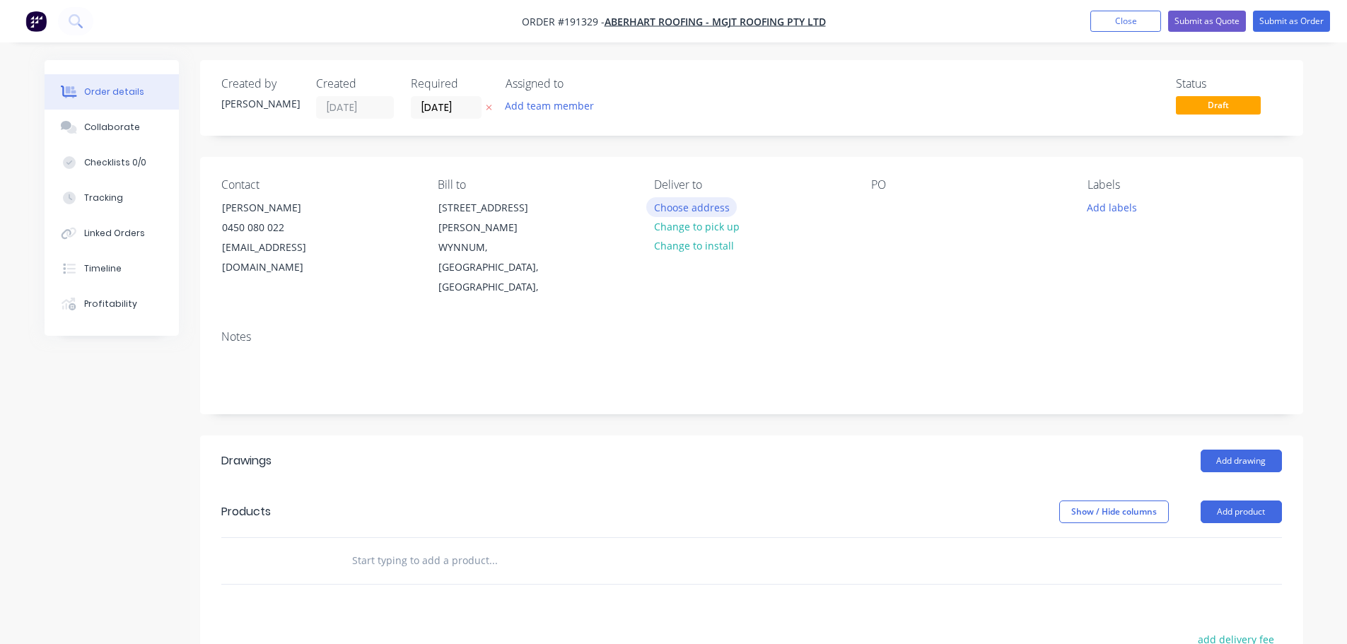
click at [711, 209] on button "Choose address" at bounding box center [691, 206] width 90 height 19
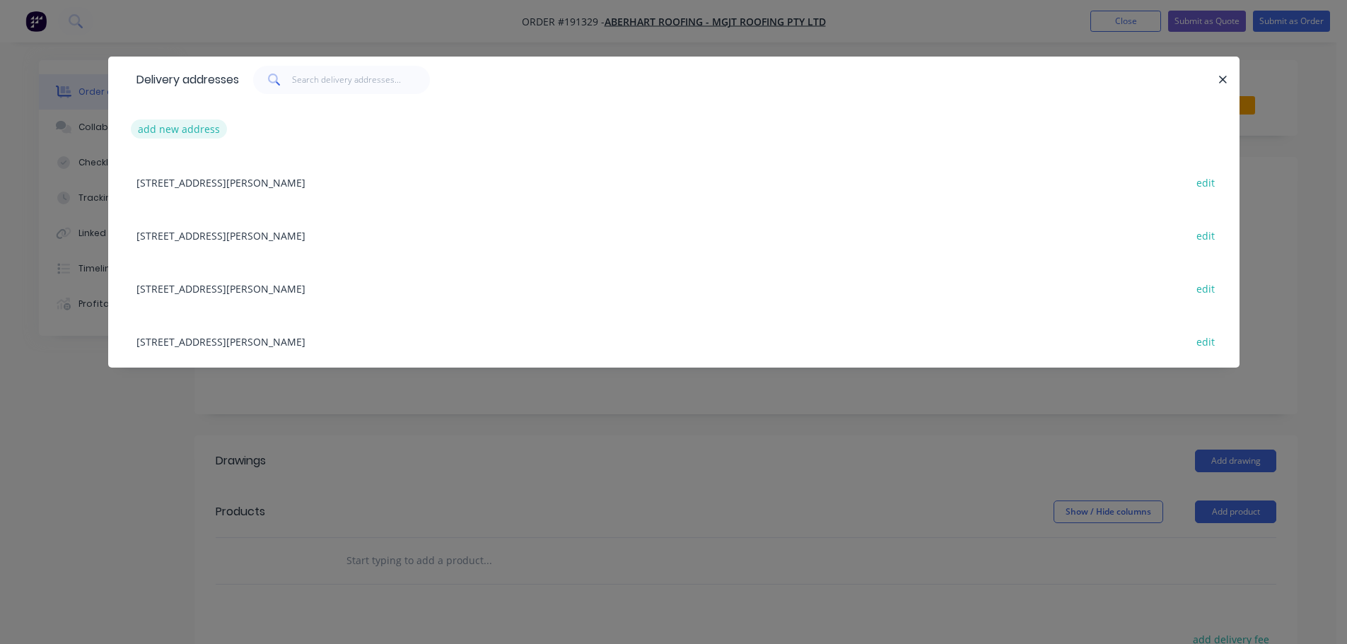
click at [160, 126] on button "add new address" at bounding box center [179, 128] width 97 height 19
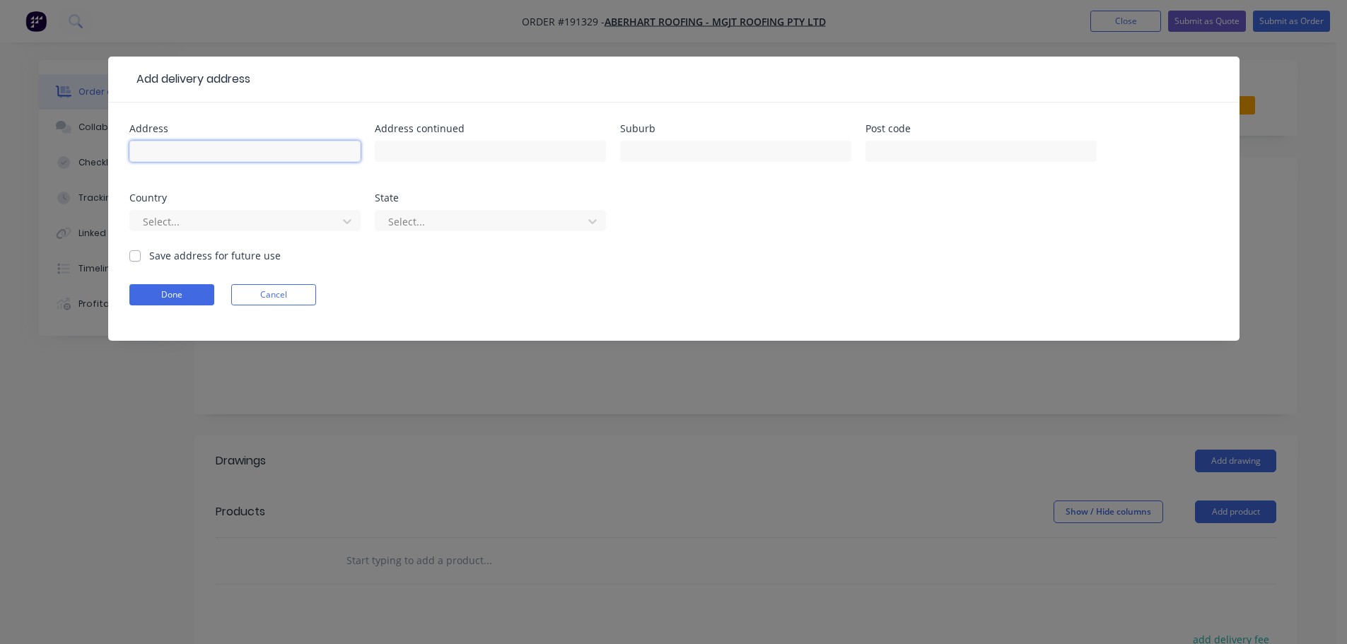
drag, startPoint x: 201, startPoint y: 152, endPoint x: 210, endPoint y: 149, distance: 9.6
click at [201, 152] on input "text" at bounding box center [244, 151] width 231 height 21
type input "31 MARK STREET"
type input "NEW FARM"
drag, startPoint x: 291, startPoint y: 221, endPoint x: 290, endPoint y: 229, distance: 7.9
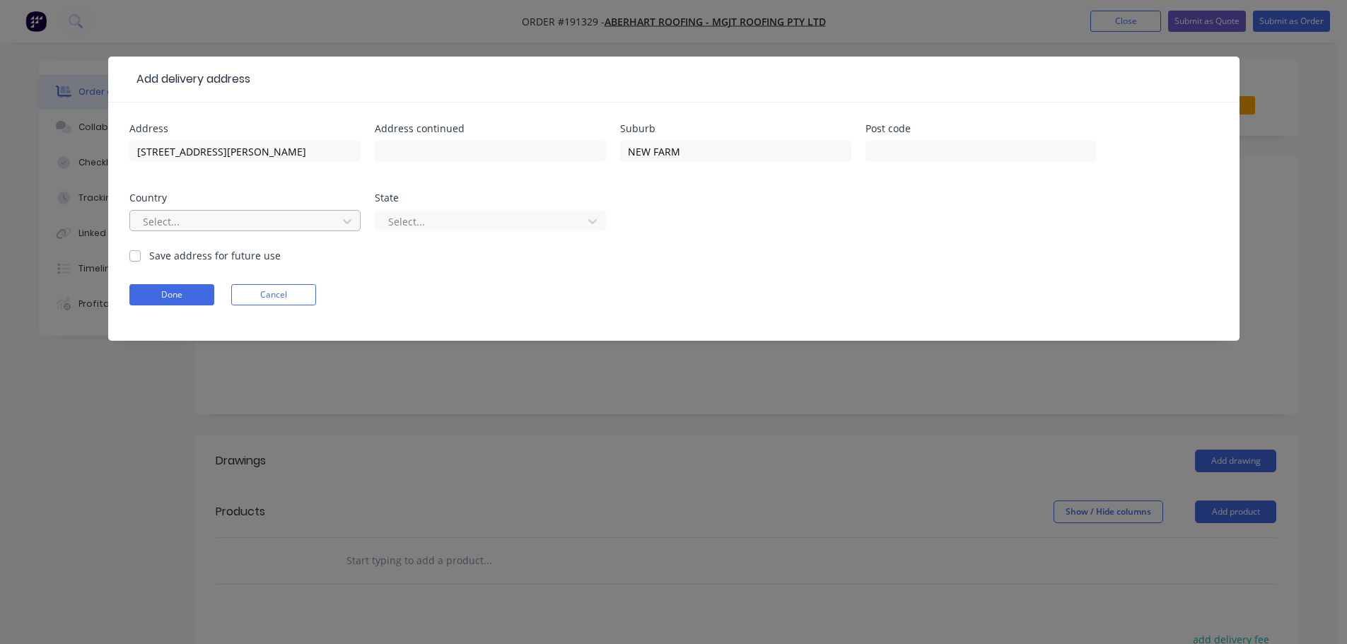
click at [291, 221] on div at bounding box center [235, 222] width 189 height 18
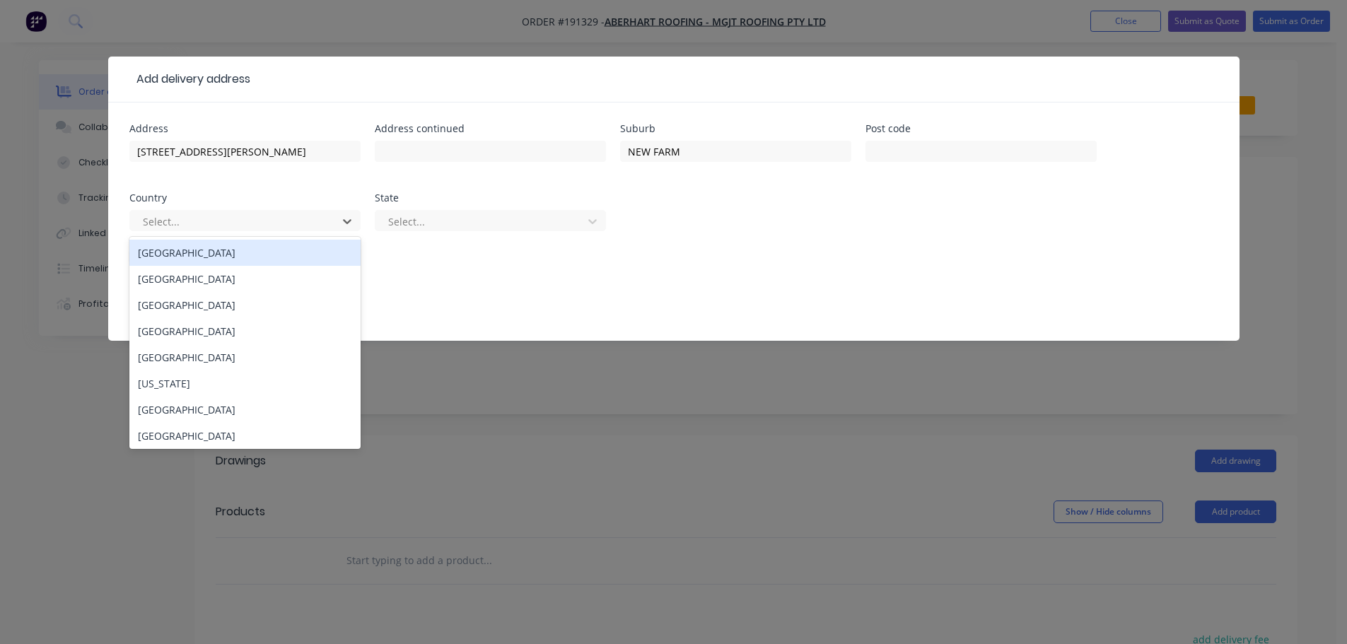
drag, startPoint x: 279, startPoint y: 253, endPoint x: 349, endPoint y: 250, distance: 69.4
click at [279, 253] on div "Australia" at bounding box center [244, 253] width 231 height 26
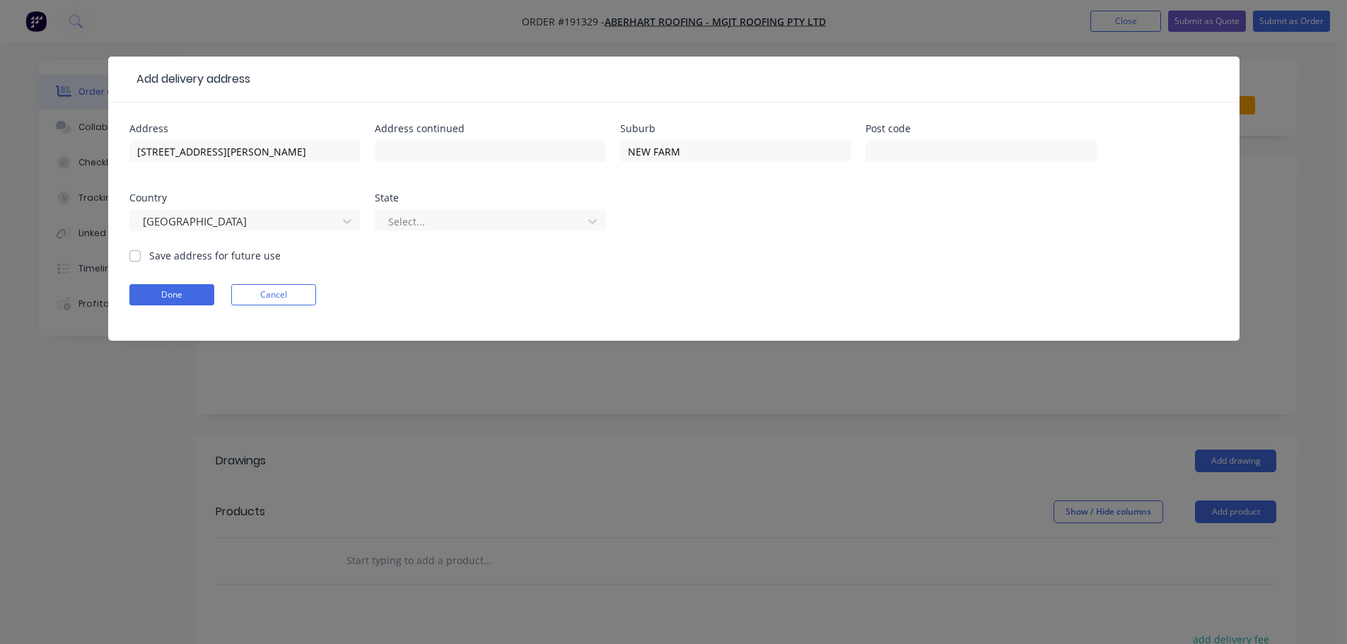
click at [477, 228] on div at bounding box center [481, 222] width 189 height 18
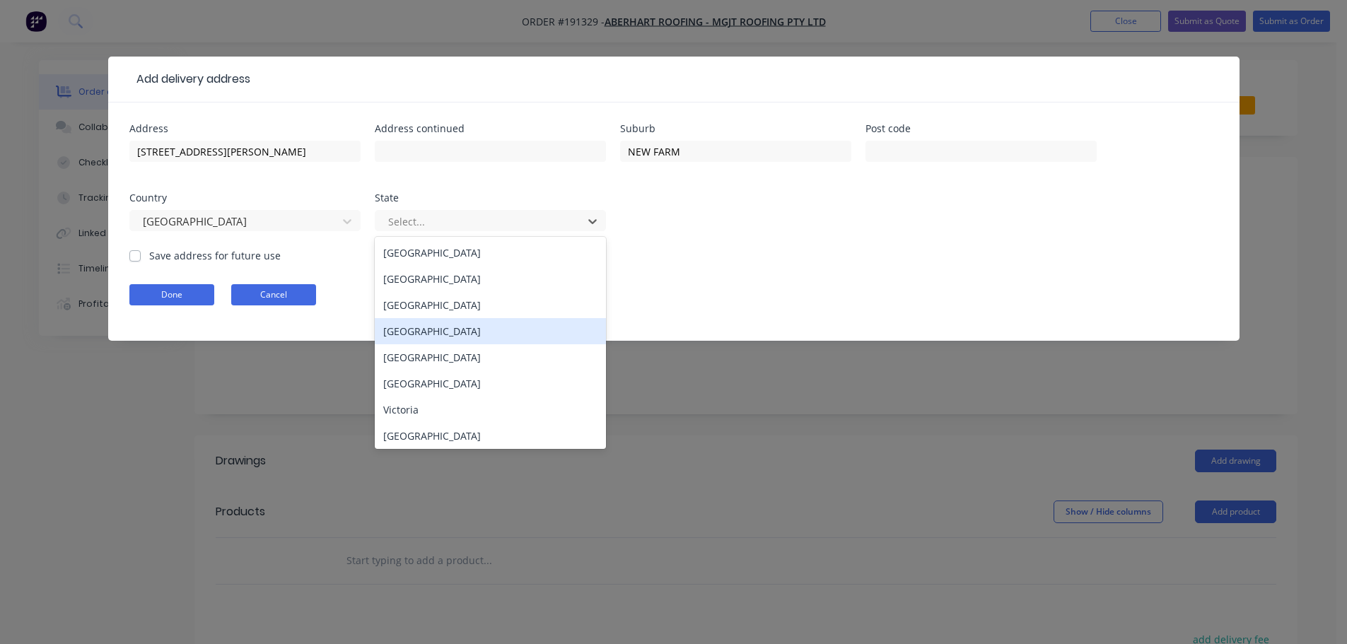
drag, startPoint x: 474, startPoint y: 340, endPoint x: 235, endPoint y: 298, distance: 242.7
click at [473, 340] on div "Queensland" at bounding box center [490, 331] width 231 height 26
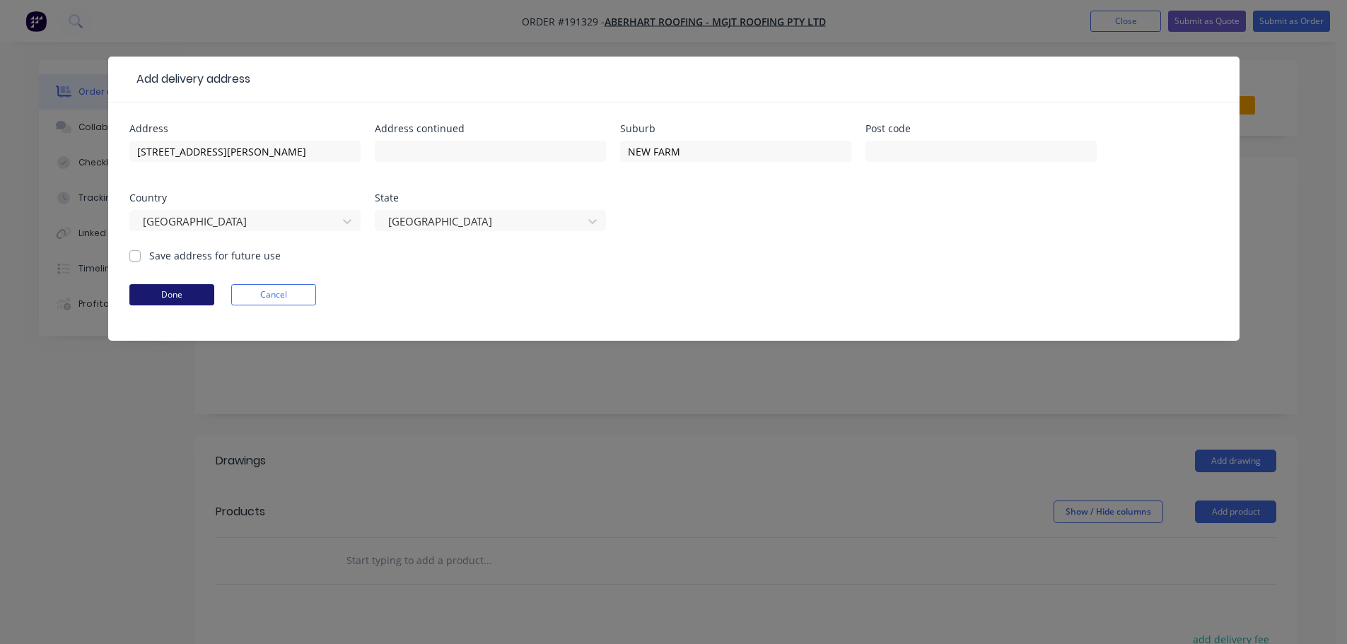
click at [110, 293] on div "Address 31 MARK STREET Address continued Suburb NEW FARM Post code Country Aust…" at bounding box center [673, 222] width 1131 height 238
click at [158, 293] on button "Done" at bounding box center [171, 294] width 85 height 21
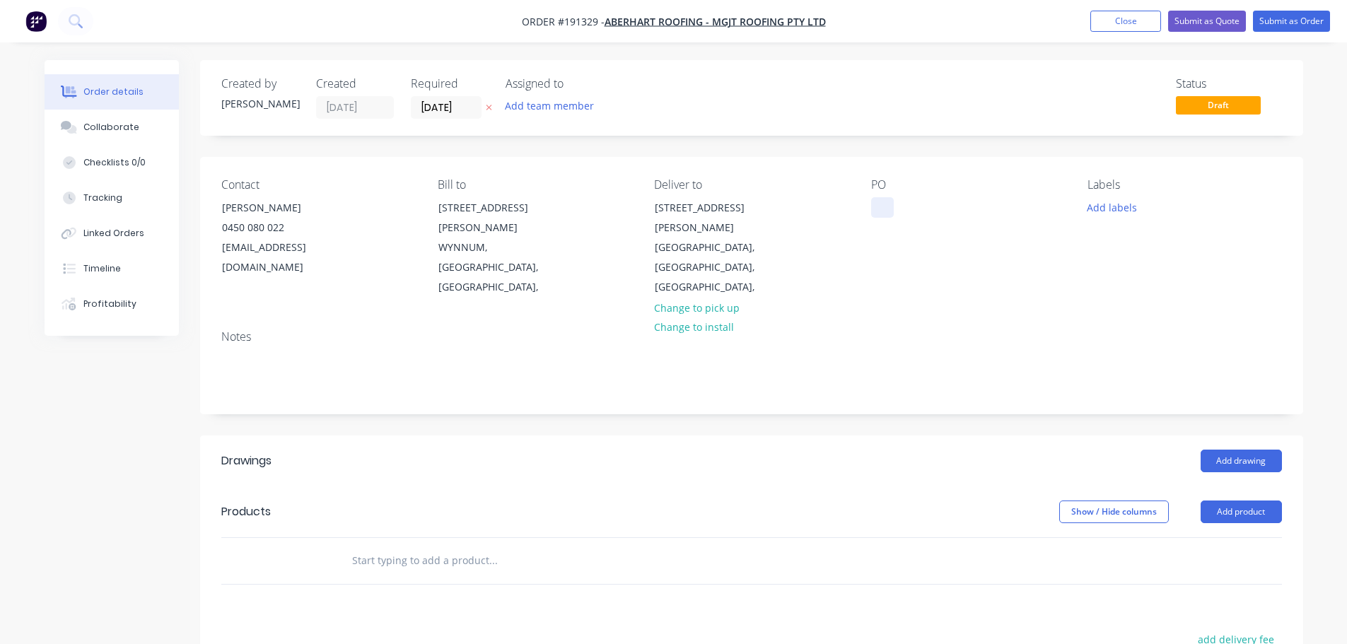
click at [883, 215] on div at bounding box center [882, 207] width 23 height 21
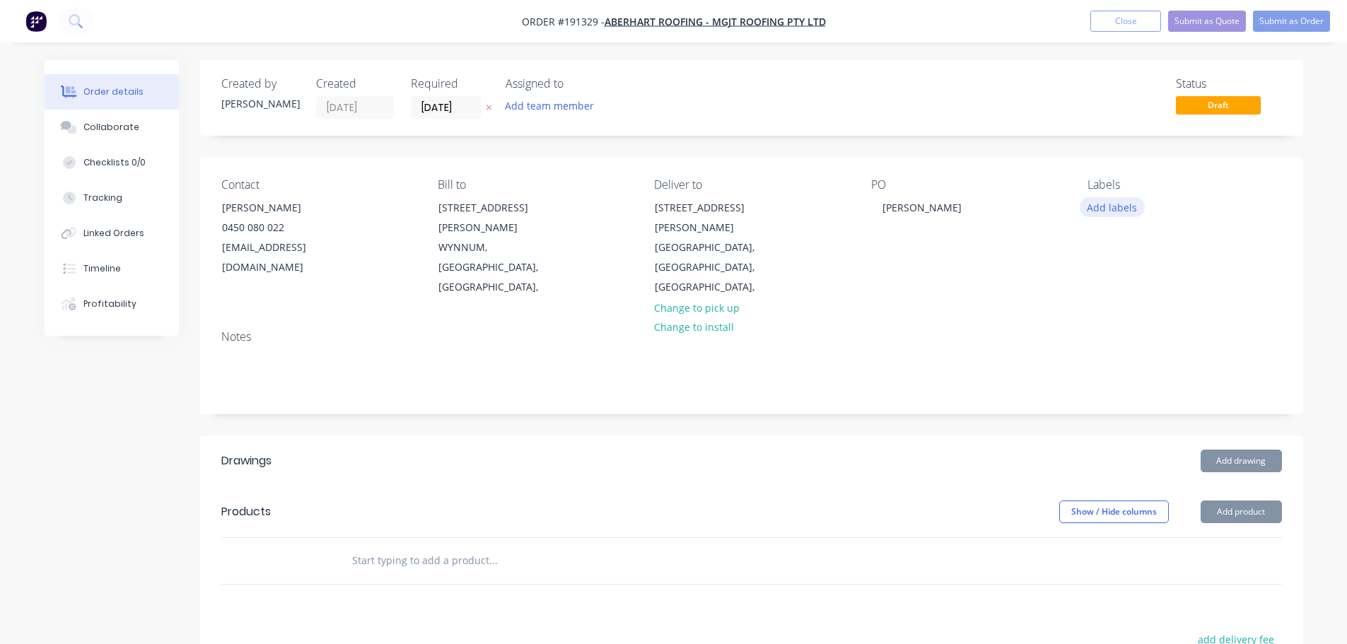
click at [1119, 207] on button "Add labels" at bounding box center [1112, 206] width 65 height 19
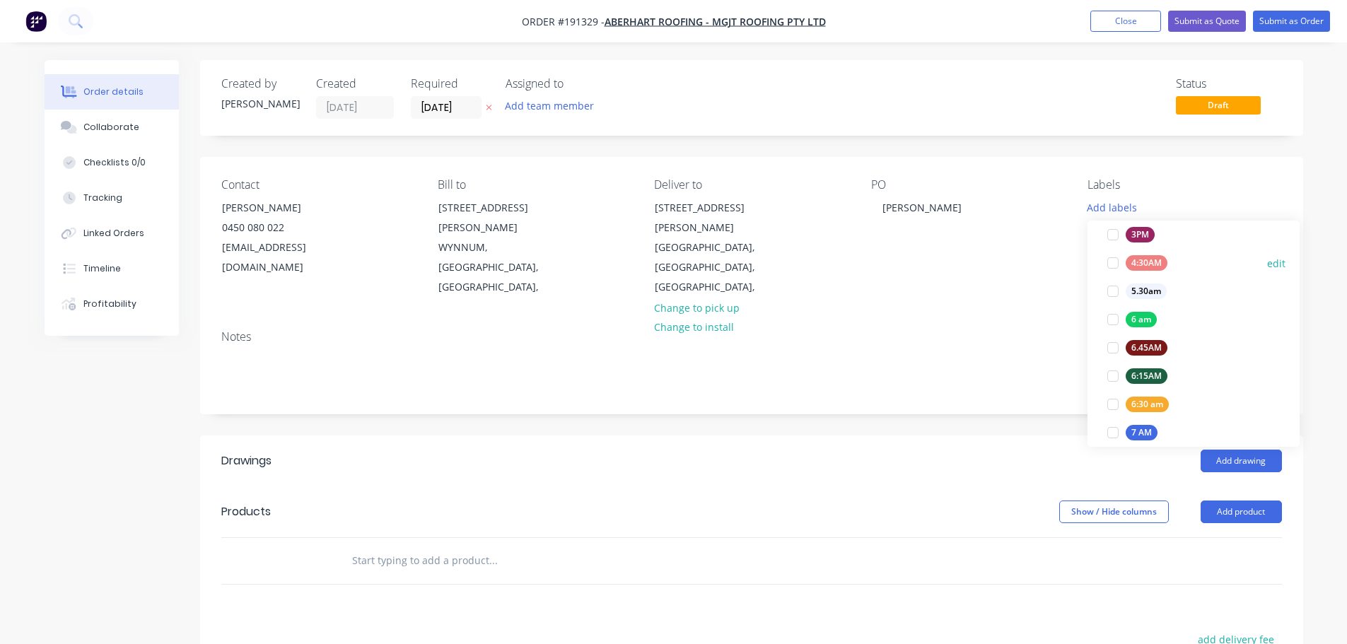
scroll to position [283, 0]
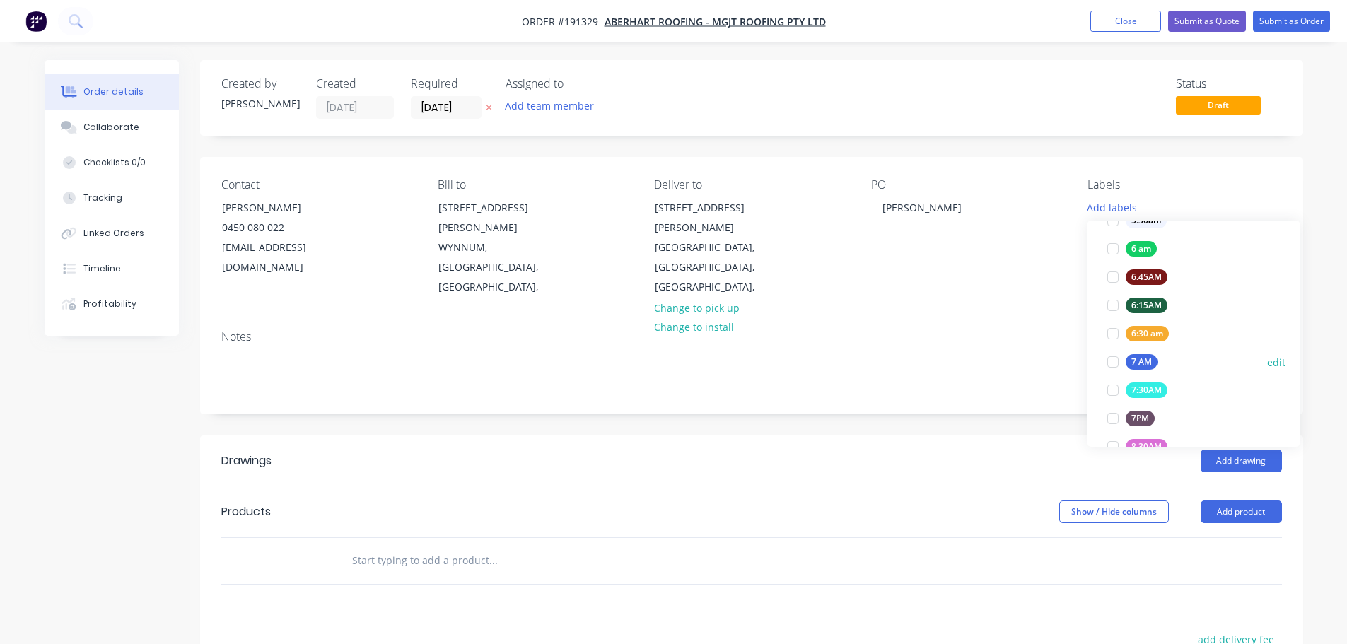
click at [1116, 360] on div at bounding box center [1113, 362] width 28 height 28
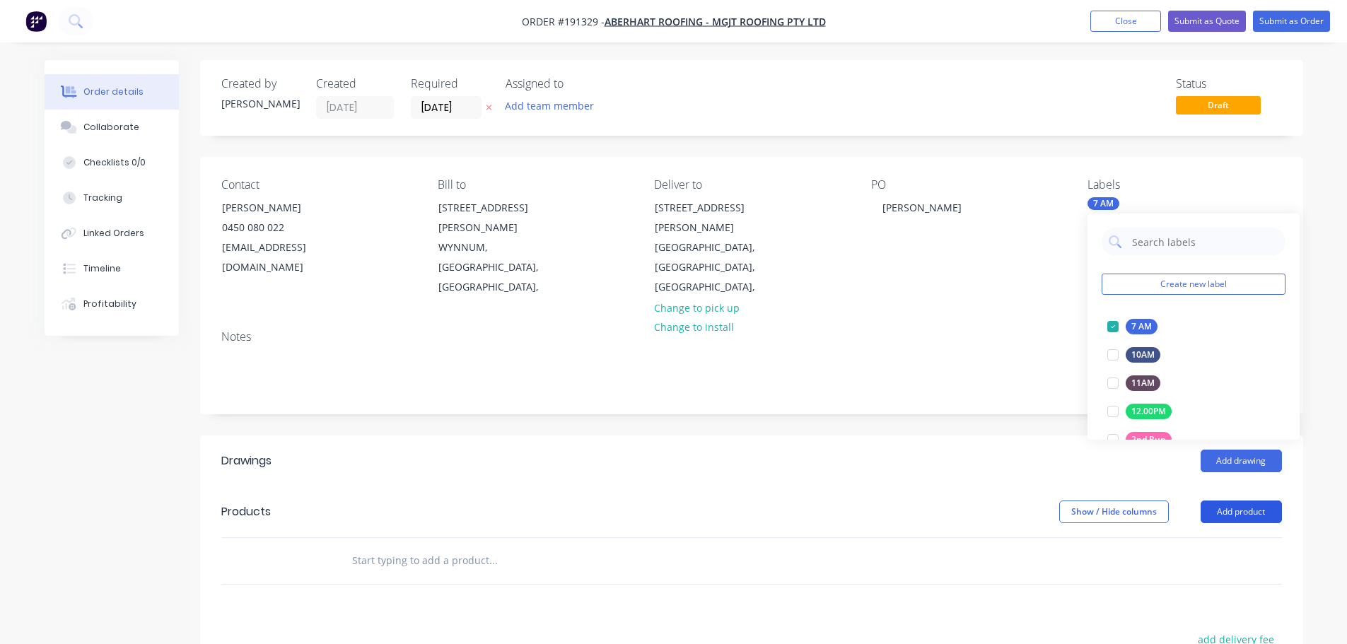
click at [1241, 501] on button "Add product" at bounding box center [1240, 512] width 81 height 23
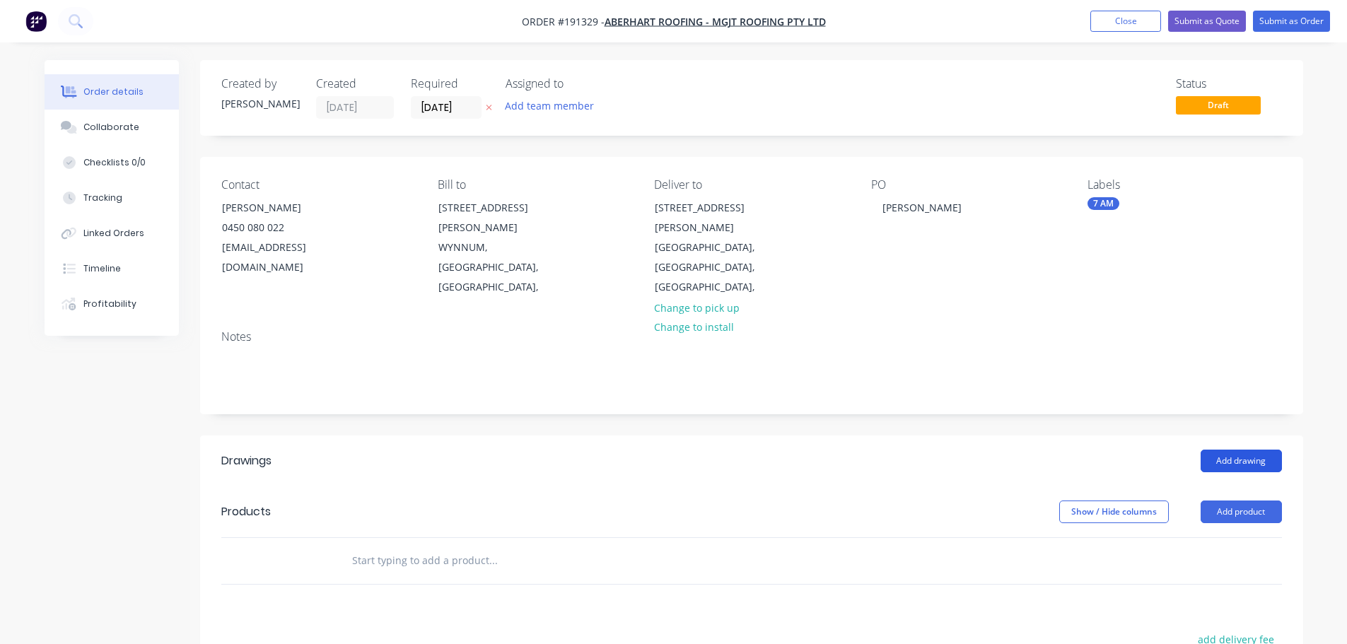
click at [1243, 450] on button "Add drawing" at bounding box center [1240, 461] width 81 height 23
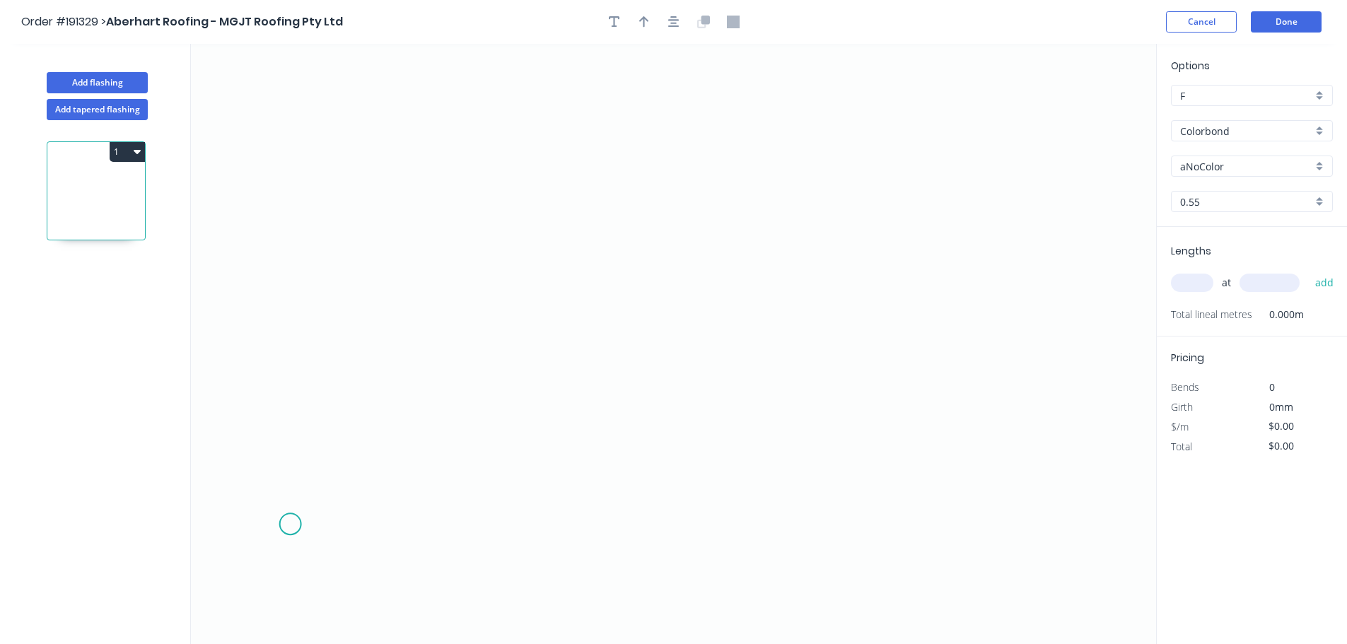
click at [292, 522] on icon "0" at bounding box center [673, 344] width 965 height 600
click at [296, 181] on icon "0" at bounding box center [673, 344] width 965 height 600
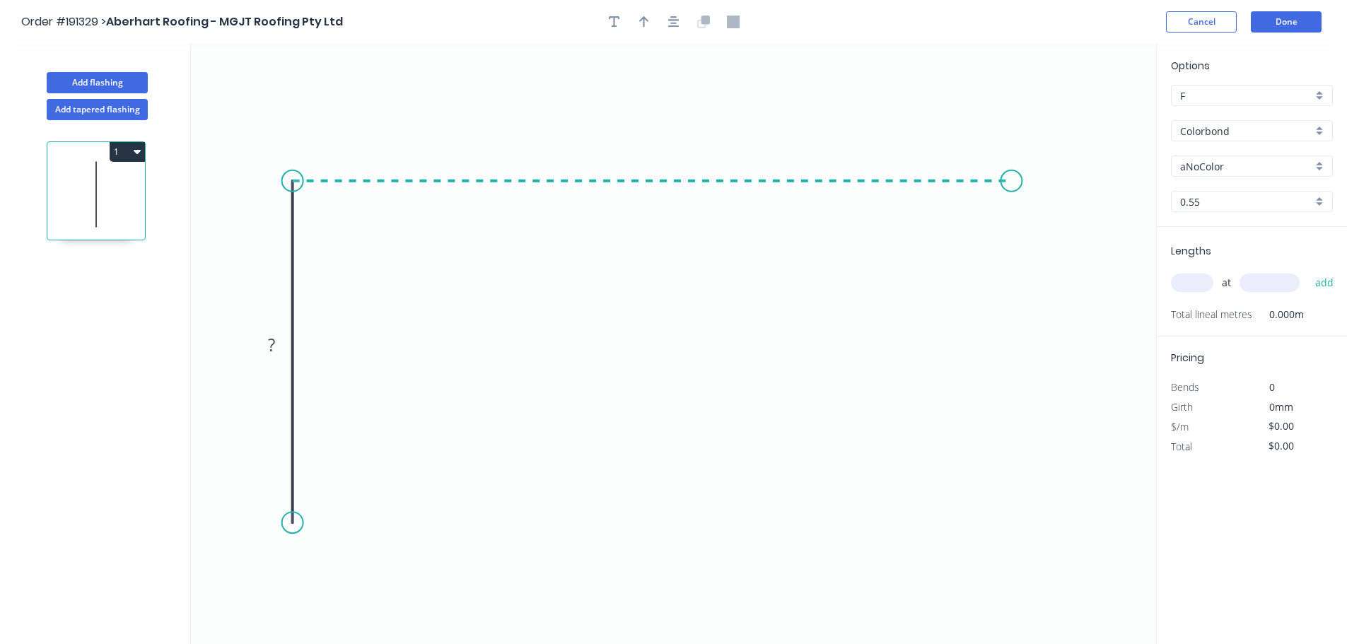
click at [1012, 201] on icon "0 ?" at bounding box center [673, 344] width 965 height 600
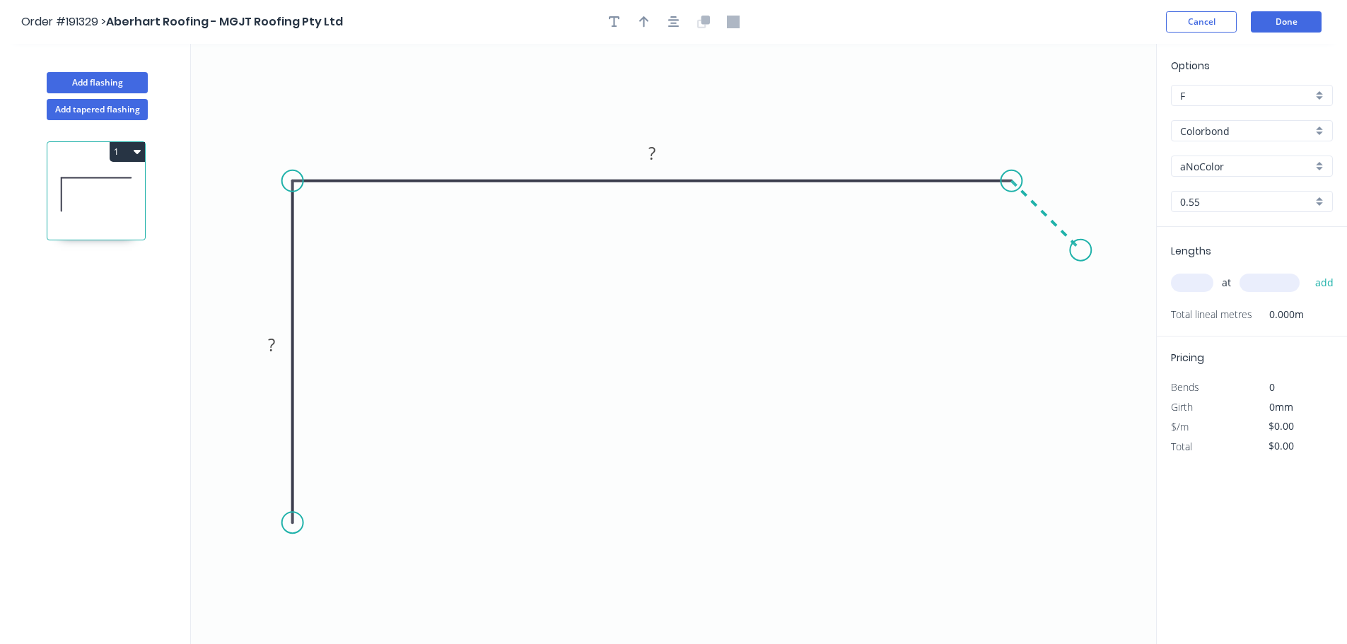
click at [1082, 247] on icon "0 ? ?" at bounding box center [673, 344] width 965 height 600
click at [291, 525] on circle at bounding box center [292, 522] width 21 height 21
click at [385, 531] on icon "0 ? ? ?" at bounding box center [673, 344] width 965 height 600
click at [388, 445] on icon "0 ? ? ? ?" at bounding box center [673, 344] width 965 height 600
click at [427, 485] on rect at bounding box center [407, 476] width 46 height 29
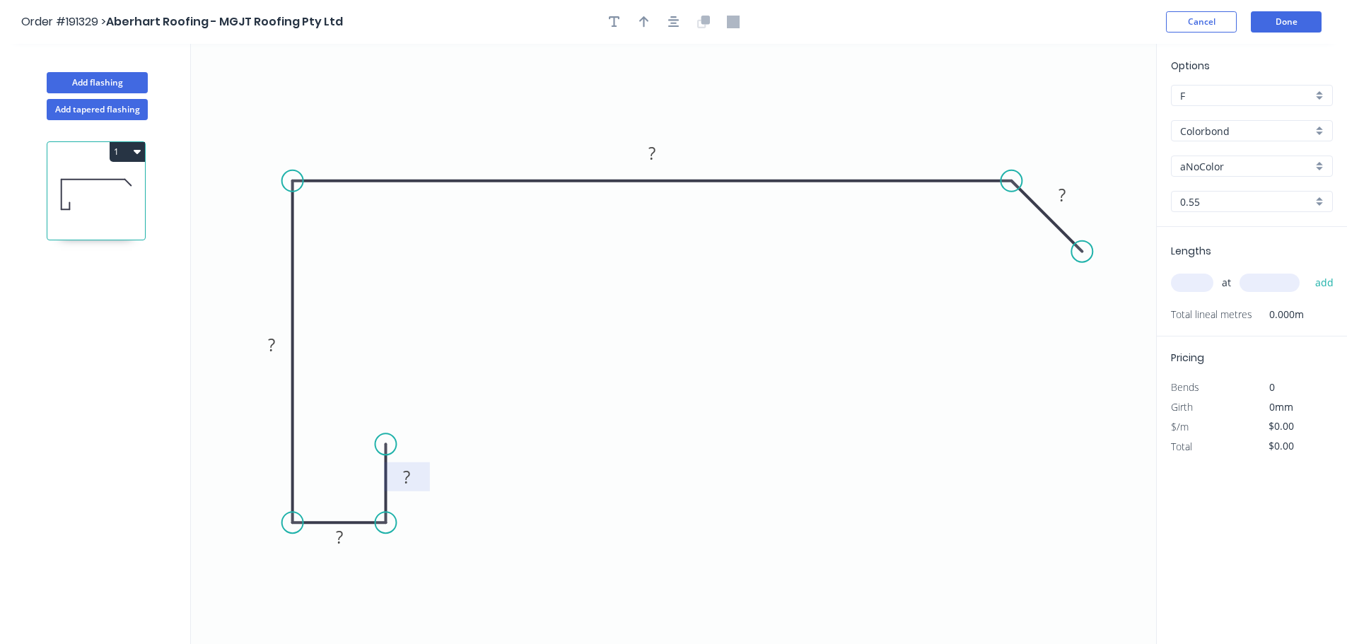
click at [417, 478] on rect at bounding box center [406, 478] width 28 height 20
click at [678, 13] on div at bounding box center [674, 21] width 148 height 21
type input "$10.09"
click at [674, 16] on icon "button" at bounding box center [673, 22] width 11 height 13
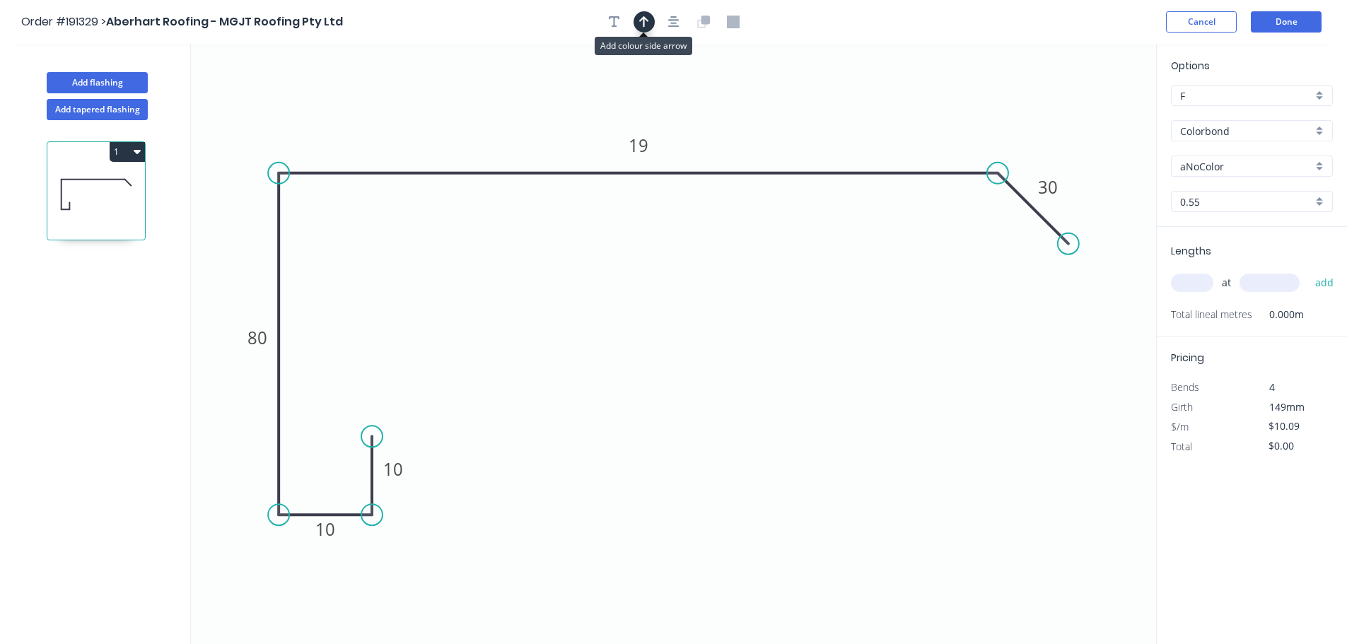
click at [645, 18] on icon "button" at bounding box center [644, 21] width 10 height 11
click at [1082, 114] on icon at bounding box center [1084, 98] width 13 height 45
click at [1083, 114] on icon at bounding box center [1081, 97] width 13 height 45
drag, startPoint x: 1083, startPoint y: 114, endPoint x: 1112, endPoint y: 84, distance: 41.5
click at [1112, 84] on icon at bounding box center [1122, 73] width 41 height 41
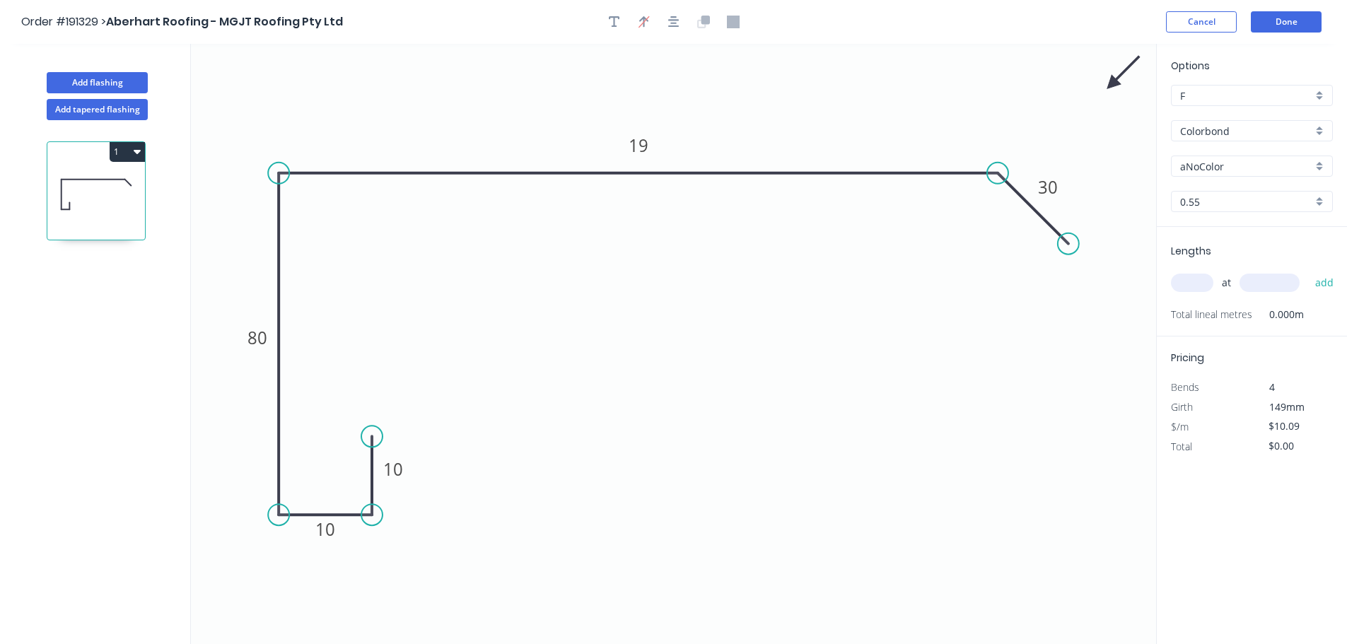
click at [1228, 136] on input "Colorbond" at bounding box center [1246, 131] width 132 height 15
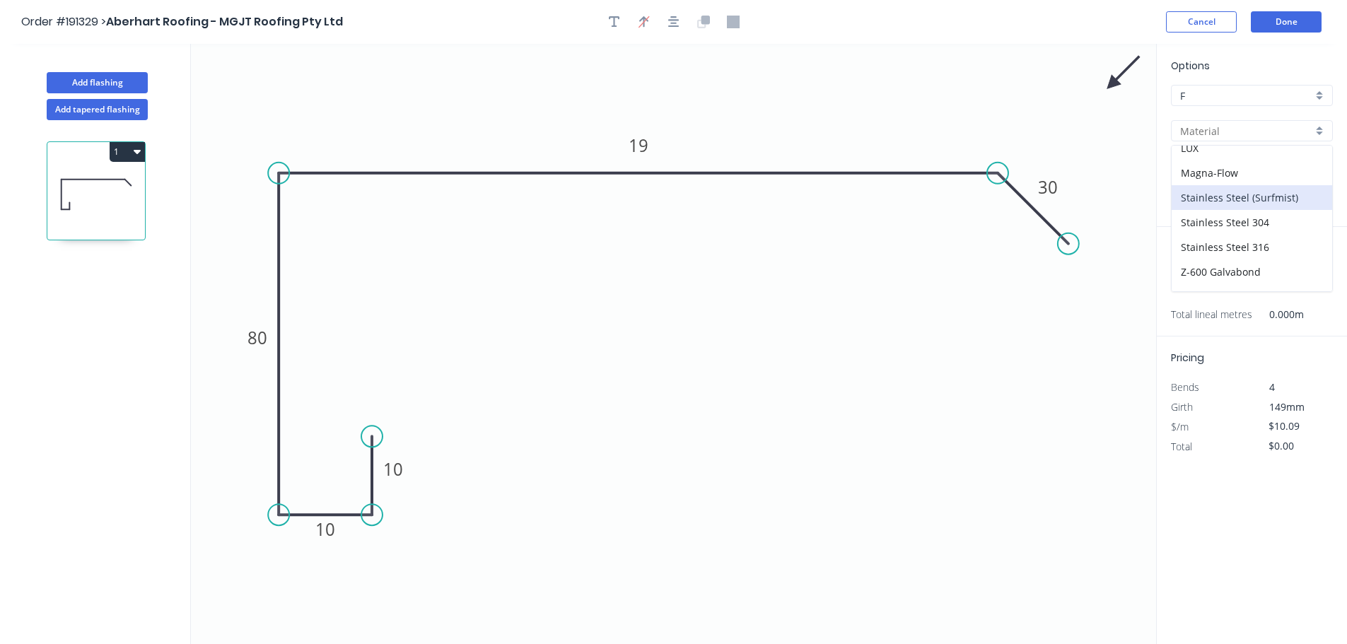
scroll to position [300, 0]
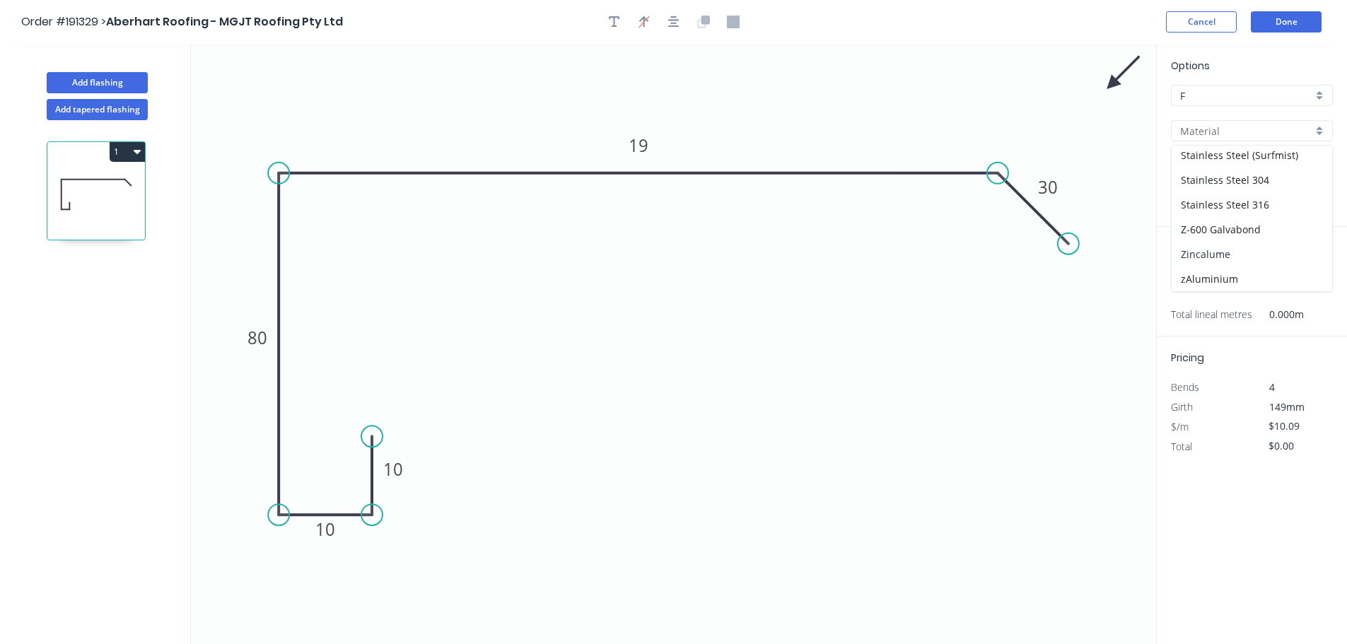
click at [1237, 262] on div "Zincalume" at bounding box center [1252, 254] width 160 height 25
type input "Zincalume"
type input "$9.59"
click at [1201, 279] on input "text" at bounding box center [1192, 283] width 42 height 18
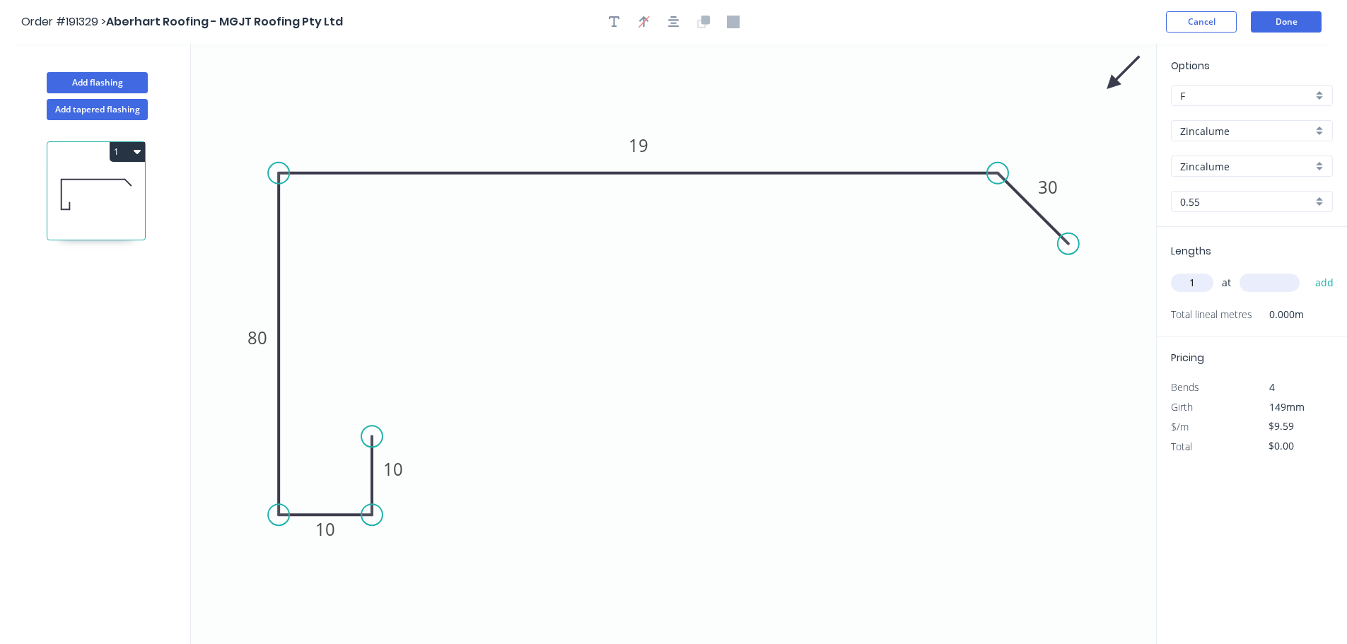
type input "1"
type input "1600"
click at [1308, 271] on button "add" at bounding box center [1324, 283] width 33 height 24
type input "$15.34"
click at [92, 46] on div "Add flashing Add tapered flashing 1" at bounding box center [95, 357] width 191 height 626
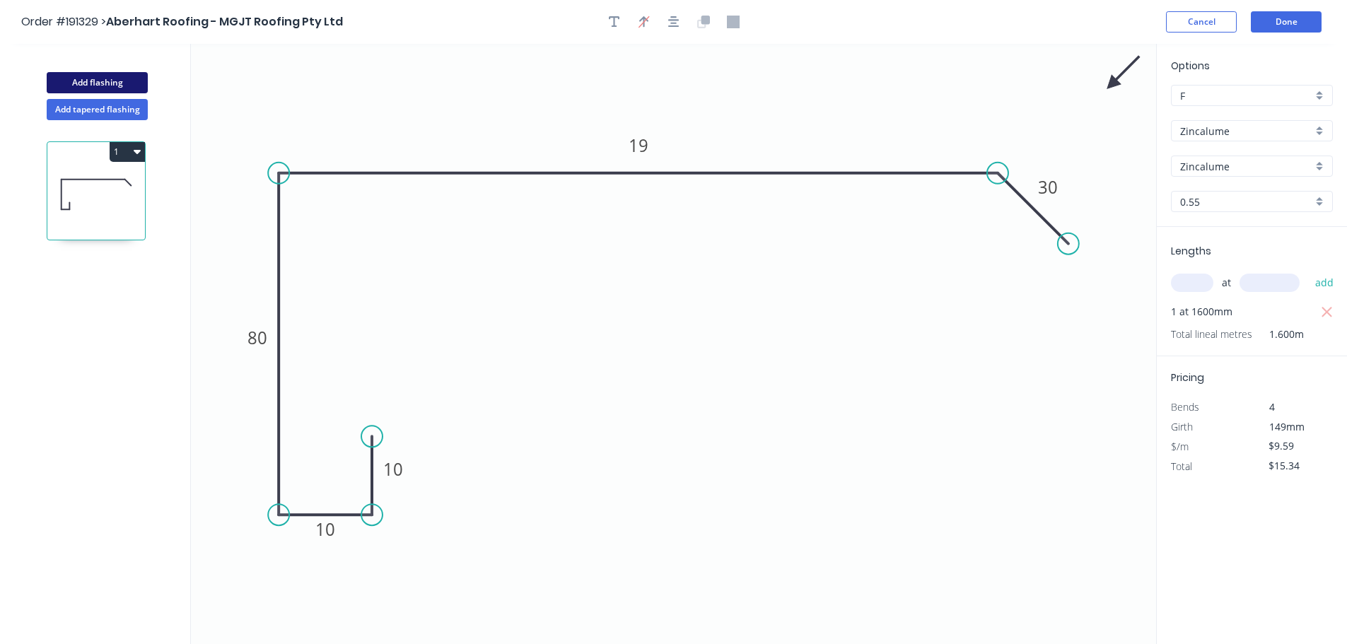
click at [122, 77] on button "Add flashing" at bounding box center [97, 82] width 101 height 21
type input "$0.00"
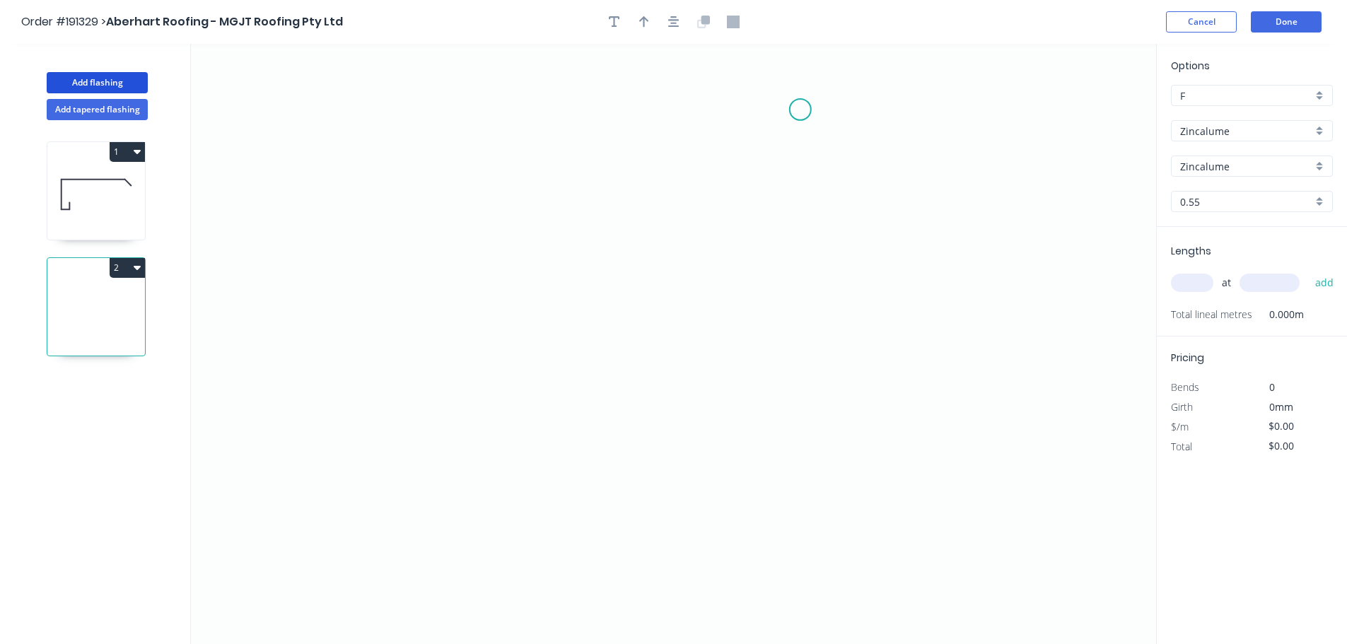
click at [828, 95] on icon "0" at bounding box center [673, 344] width 965 height 600
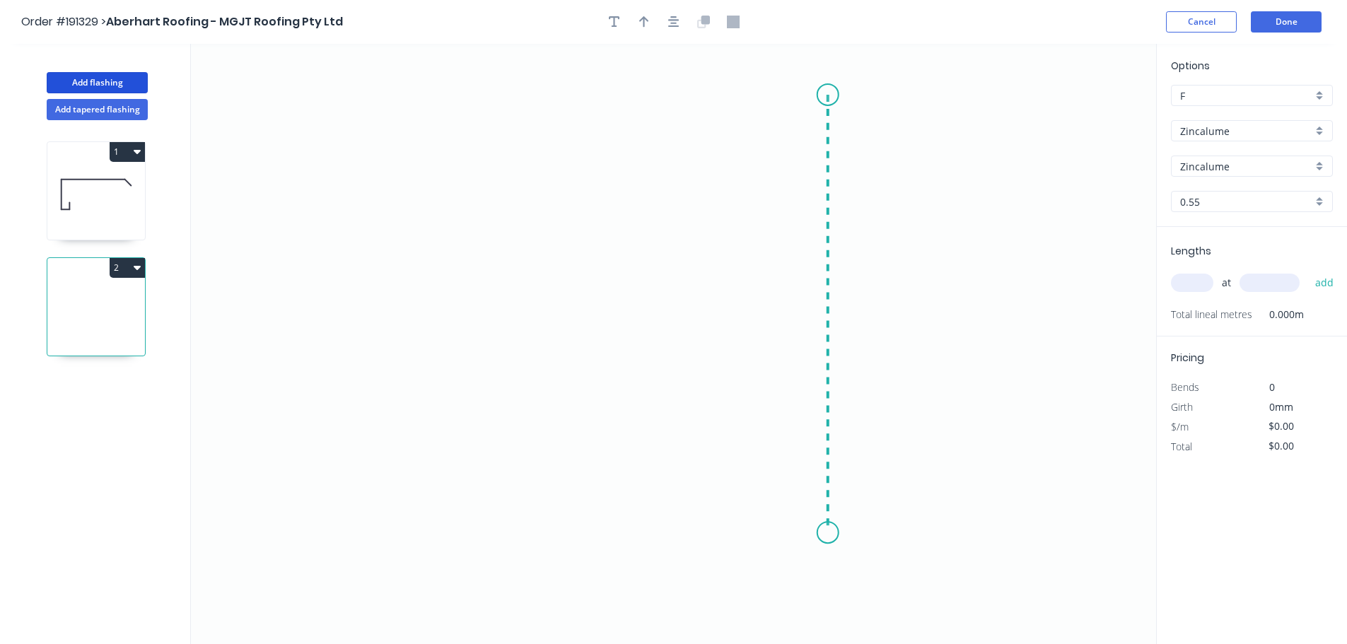
click at [853, 533] on icon "0" at bounding box center [673, 344] width 965 height 600
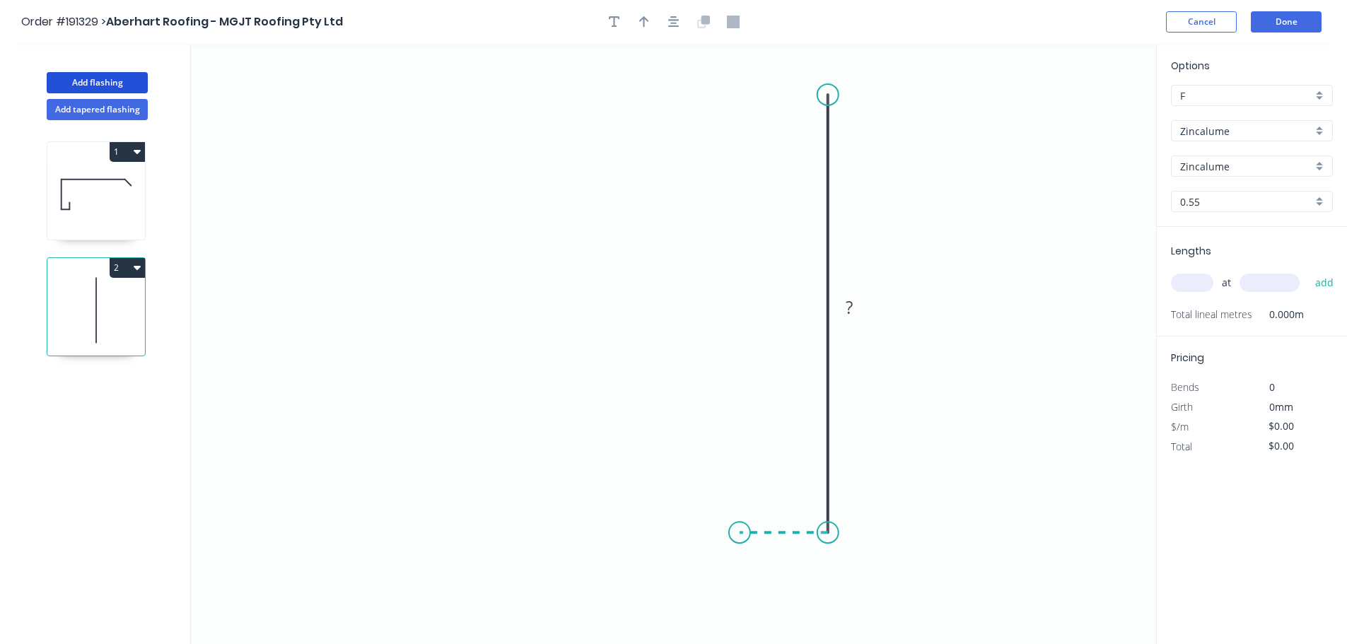
click at [740, 531] on icon "0 ?" at bounding box center [673, 344] width 965 height 600
click at [641, 23] on icon "button" at bounding box center [644, 22] width 10 height 13
click at [672, 23] on icon "button" at bounding box center [673, 21] width 11 height 11
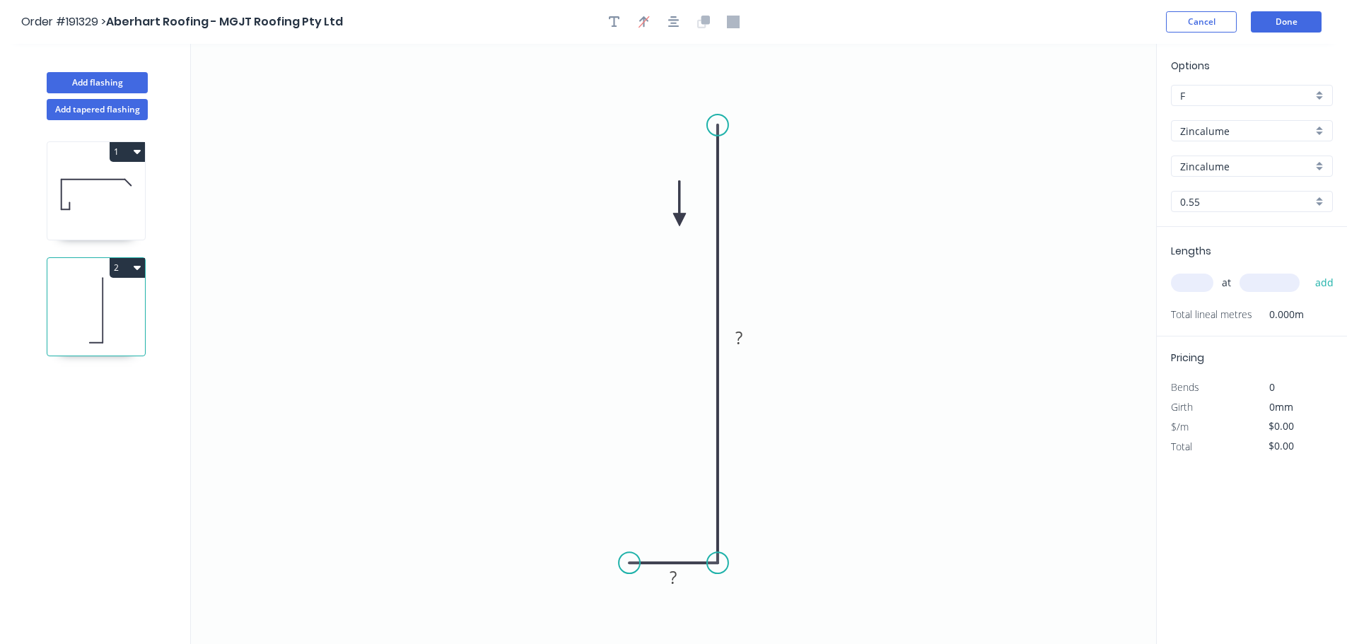
drag, startPoint x: 1057, startPoint y: 122, endPoint x: 676, endPoint y: 221, distance: 393.7
click at [677, 221] on icon at bounding box center [679, 203] width 13 height 45
drag, startPoint x: 672, startPoint y: 218, endPoint x: 551, endPoint y: 269, distance: 131.2
click at [551, 269] on icon at bounding box center [540, 257] width 41 height 41
click at [752, 334] on rect at bounding box center [739, 339] width 28 height 20
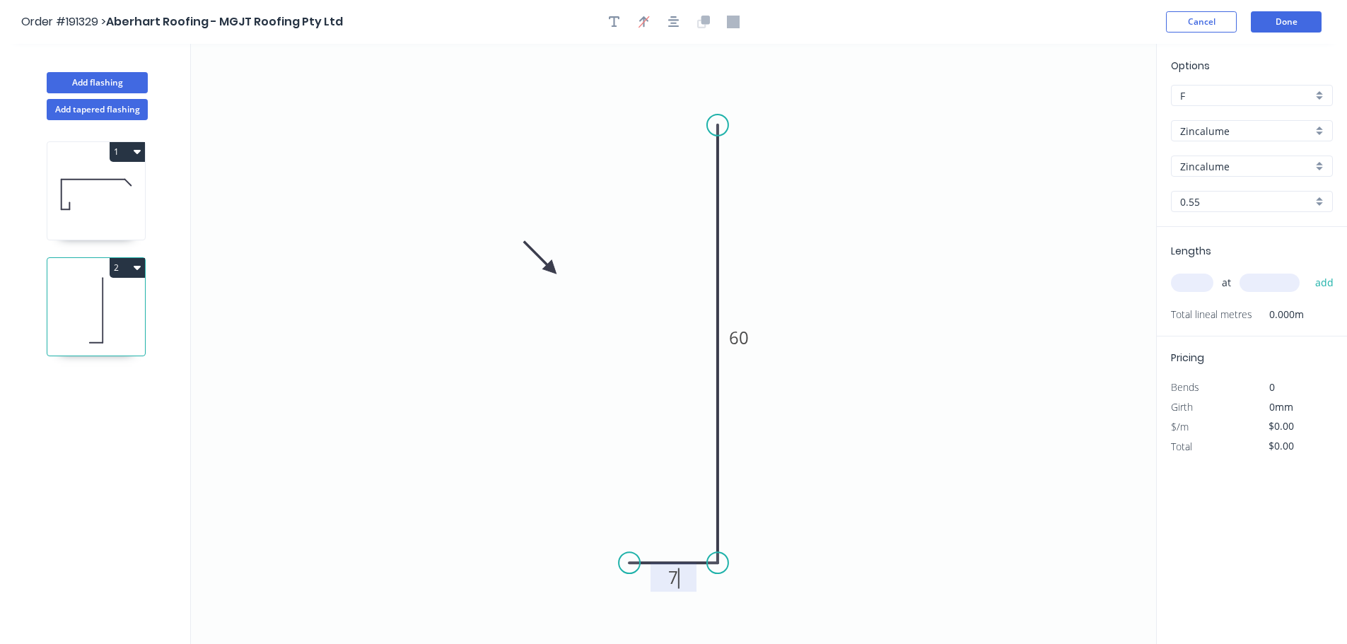
click at [1189, 279] on input "text" at bounding box center [1192, 283] width 42 height 18
type input "$5.34"
type input "1"
type input "1600"
click at [1308, 271] on button "add" at bounding box center [1324, 283] width 33 height 24
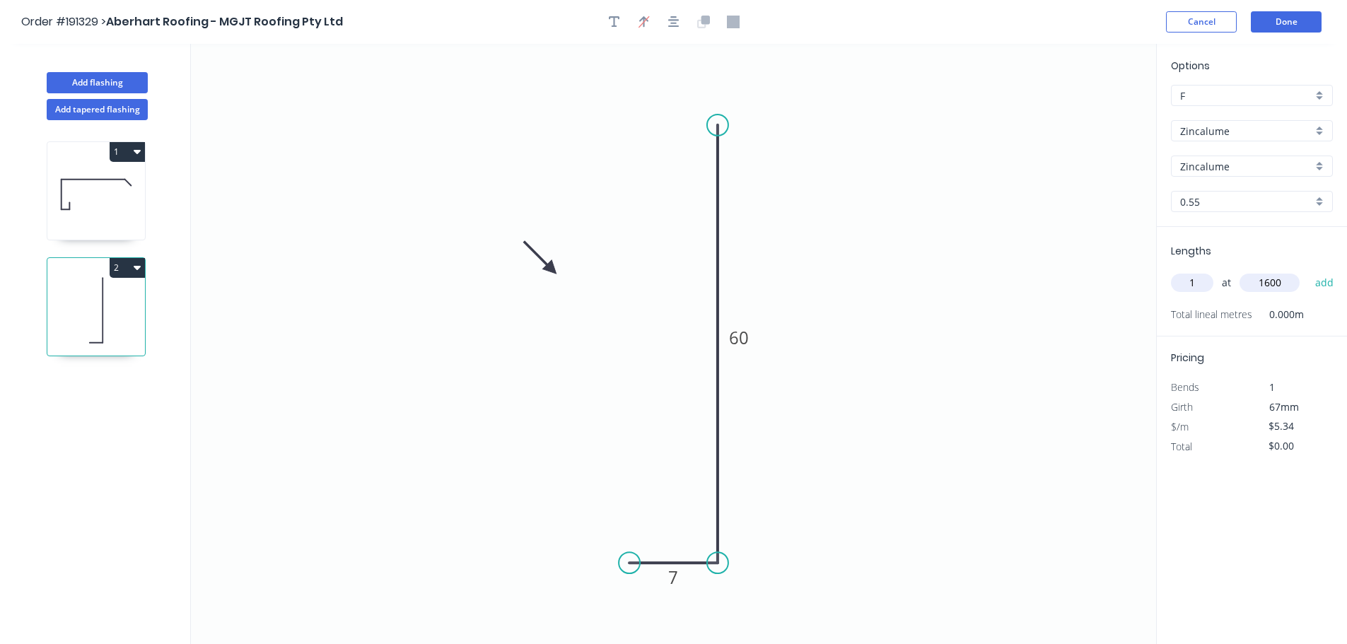
type input "$8.54"
click at [124, 83] on button "Add flashing" at bounding box center [97, 82] width 101 height 21
type input "$0.00"
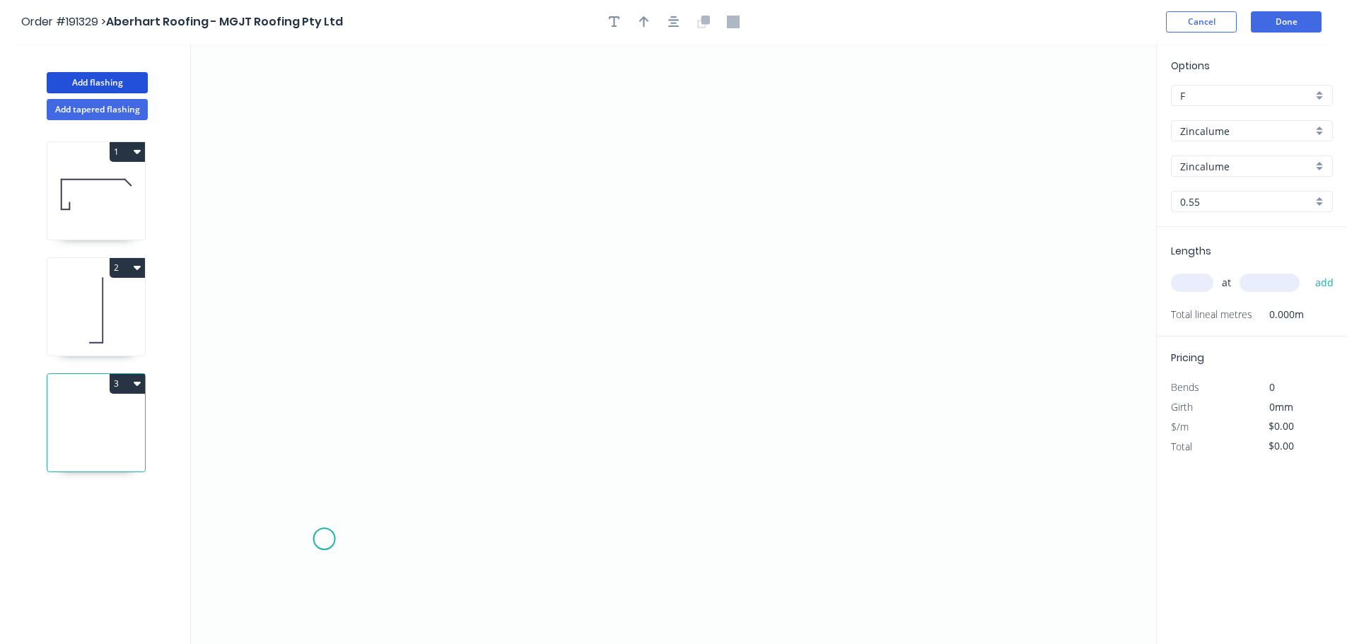
click at [321, 541] on icon "0" at bounding box center [673, 344] width 965 height 600
click at [332, 188] on icon "0" at bounding box center [673, 344] width 965 height 600
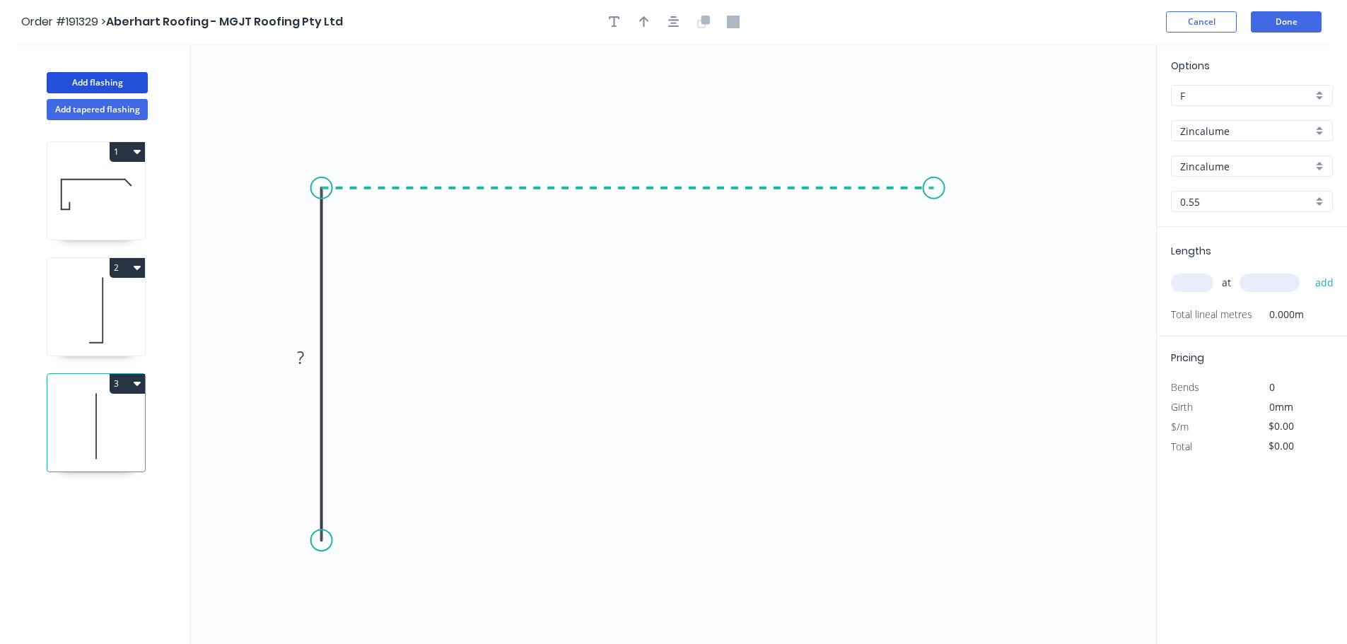
click at [937, 218] on icon "0 ?" at bounding box center [673, 344] width 965 height 600
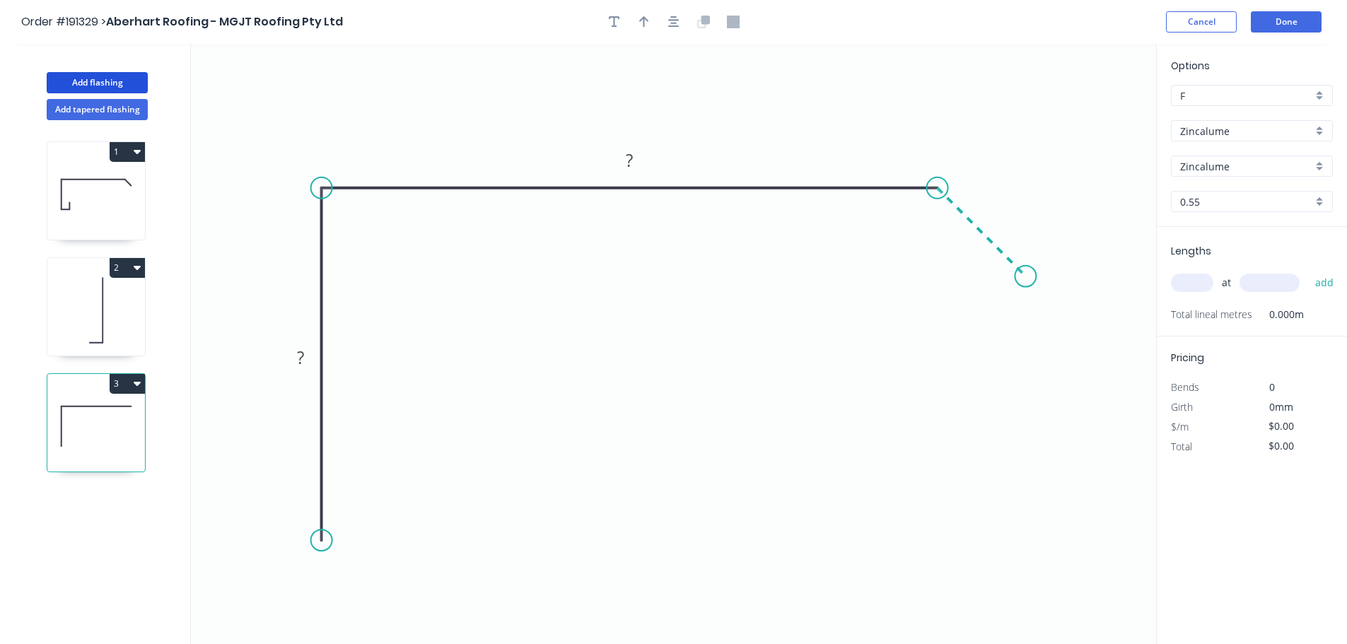
click at [1024, 271] on icon "0 ? ?" at bounding box center [673, 344] width 965 height 600
drag, startPoint x: 322, startPoint y: 543, endPoint x: 320, endPoint y: 556, distance: 13.0
click at [320, 551] on circle at bounding box center [321, 540] width 21 height 21
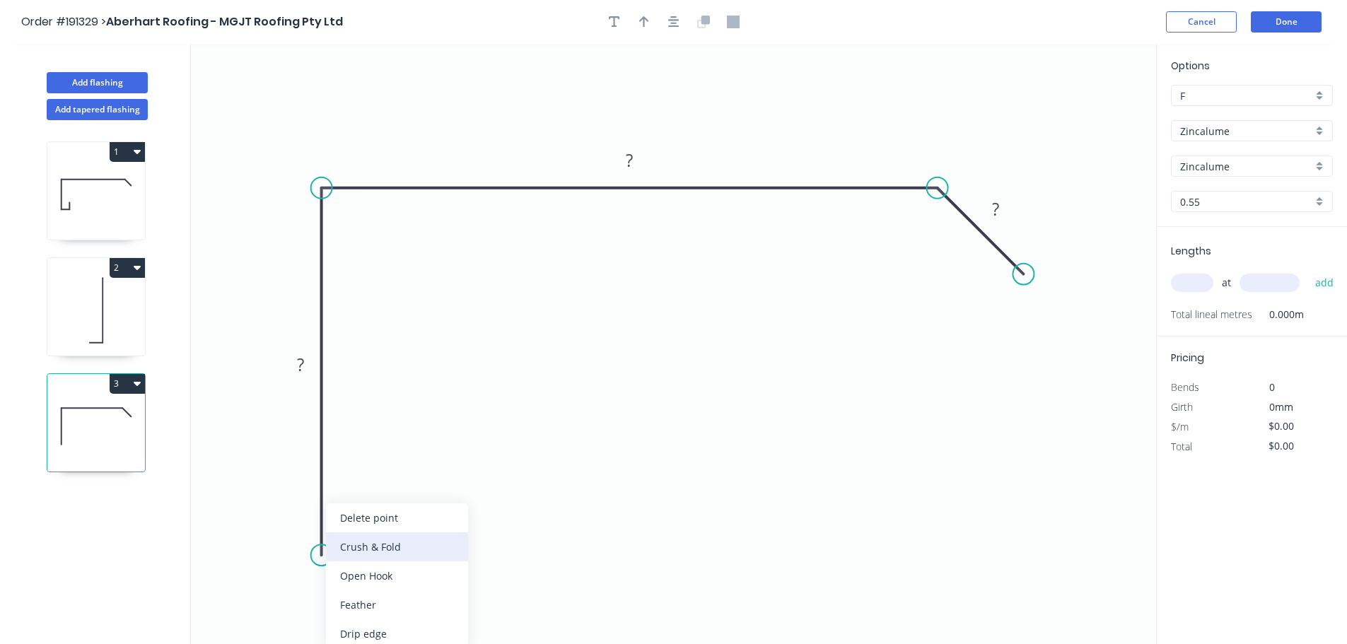
click at [377, 551] on div "Crush & Fold" at bounding box center [397, 546] width 142 height 29
click at [305, 528] on tspan "10" at bounding box center [301, 529] width 20 height 23
drag, startPoint x: 300, startPoint y: 543, endPoint x: 375, endPoint y: 616, distance: 104.0
click at [375, 616] on rect at bounding box center [365, 602] width 57 height 29
click at [308, 370] on rect at bounding box center [300, 366] width 28 height 20
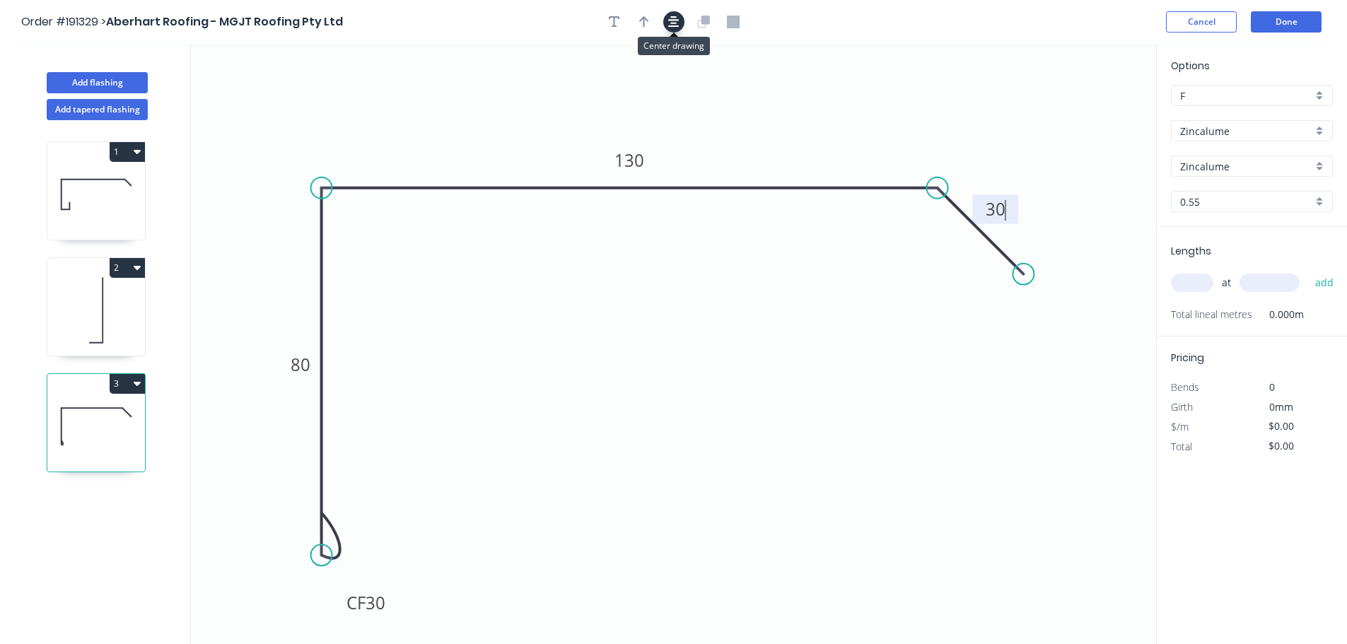
click at [669, 20] on icon "button" at bounding box center [673, 21] width 11 height 11
type input "$11.42"
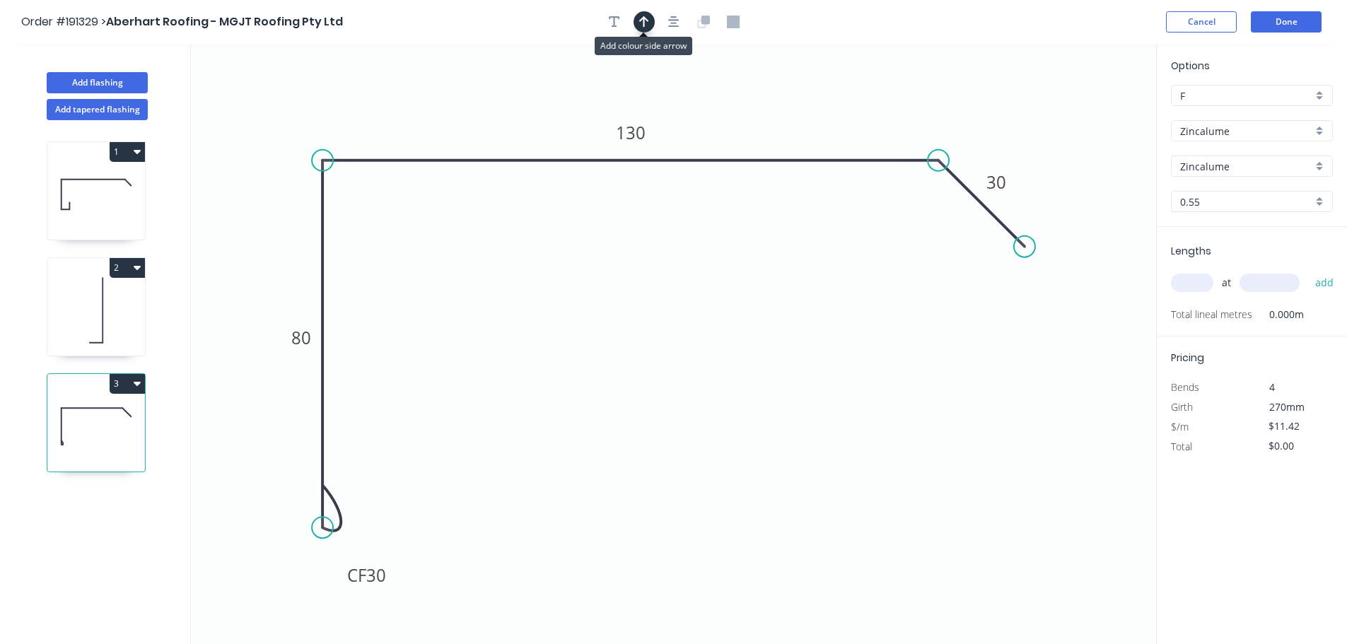
click at [641, 22] on icon "button" at bounding box center [644, 22] width 10 height 13
click at [1082, 108] on icon "0 CF 30 80 130 30" at bounding box center [673, 344] width 965 height 600
drag, startPoint x: 1083, startPoint y: 108, endPoint x: 1096, endPoint y: 89, distance: 22.9
click at [1096, 90] on icon "0 CF 30 80 130 30" at bounding box center [673, 344] width 965 height 600
drag, startPoint x: 1085, startPoint y: 110, endPoint x: 1109, endPoint y: 85, distance: 34.5
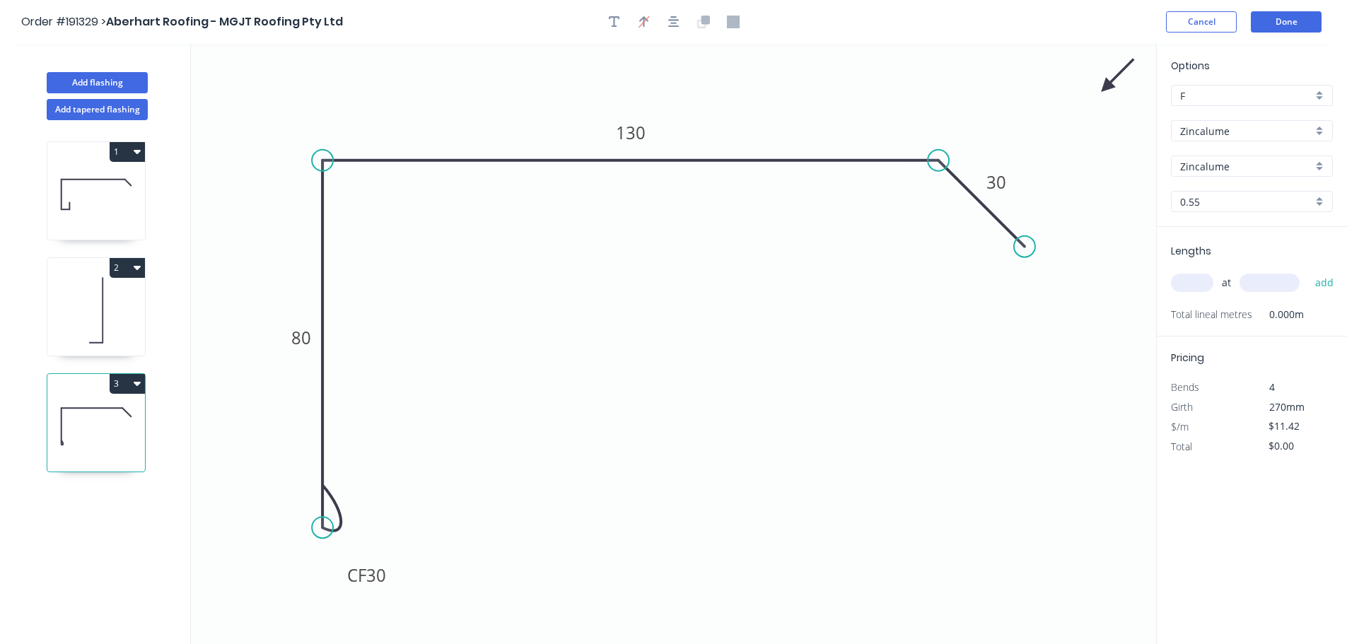
click at [1109, 85] on icon at bounding box center [1117, 75] width 41 height 41
click at [1196, 288] on input "text" at bounding box center [1192, 283] width 42 height 18
type input "1"
type input "3000"
click at [1308, 271] on button "add" at bounding box center [1324, 283] width 33 height 24
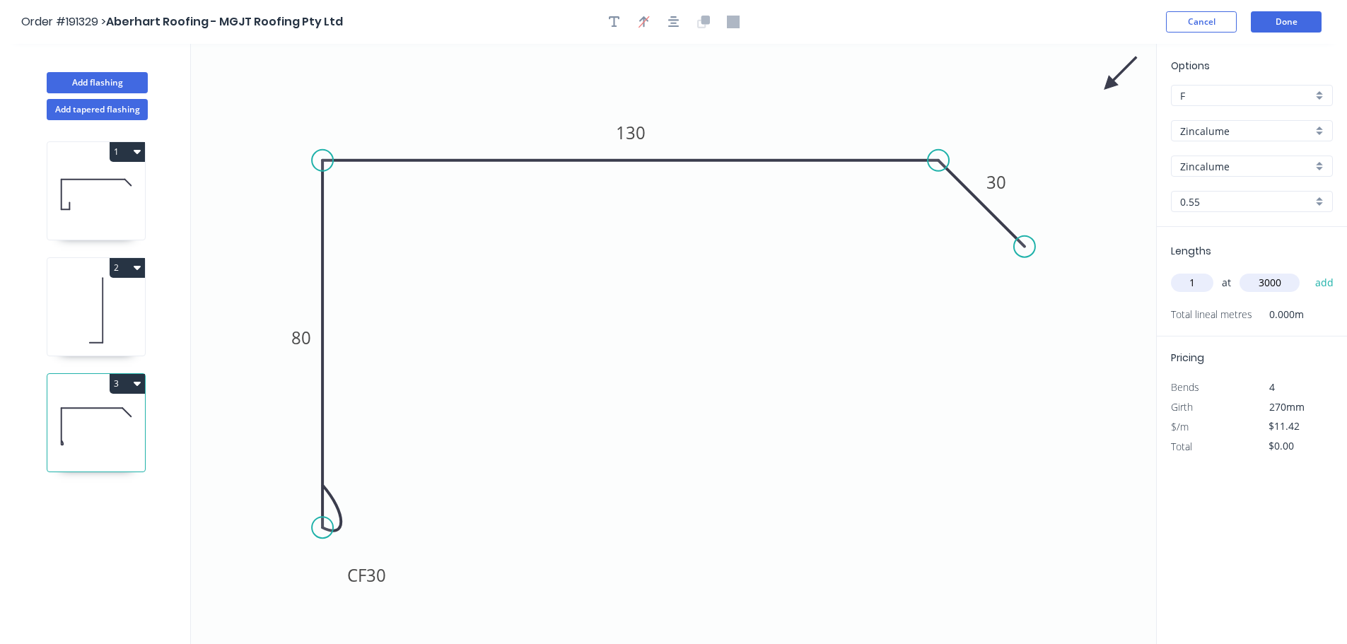
type input "$34.26"
click at [110, 81] on button "Add flashing" at bounding box center [97, 82] width 101 height 21
type input "$0.00"
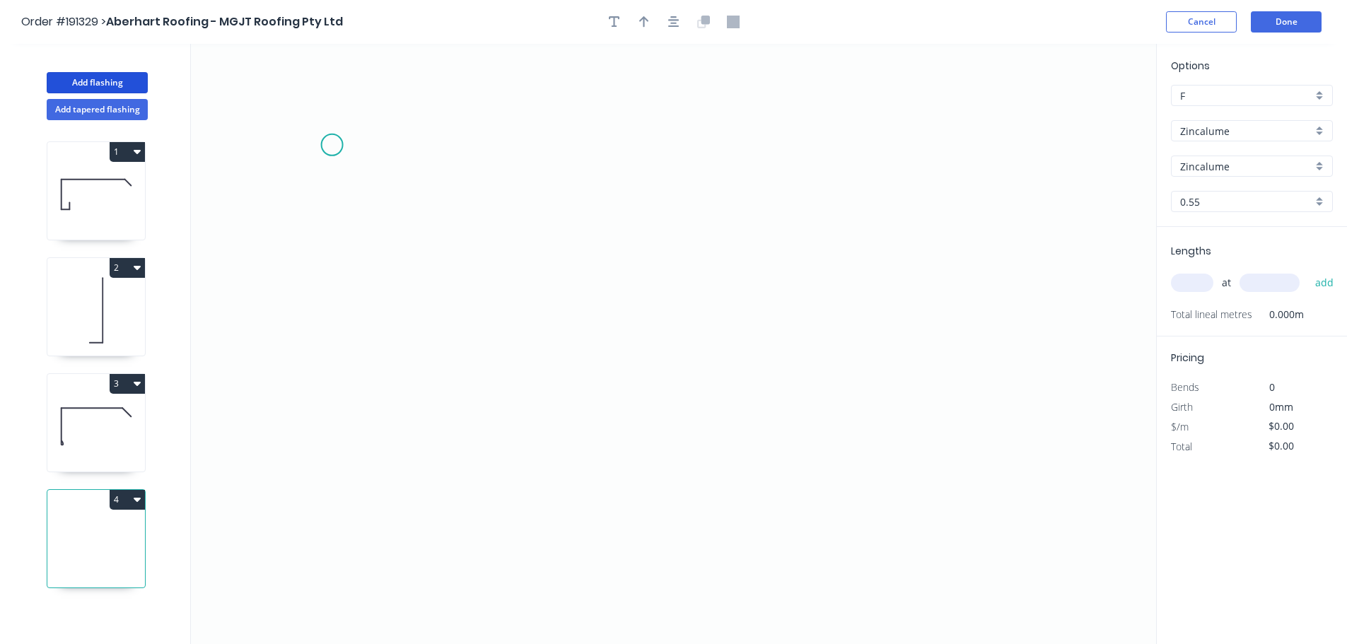
click at [334, 138] on icon "0" at bounding box center [673, 344] width 965 height 600
click at [356, 552] on icon "0" at bounding box center [673, 344] width 965 height 600
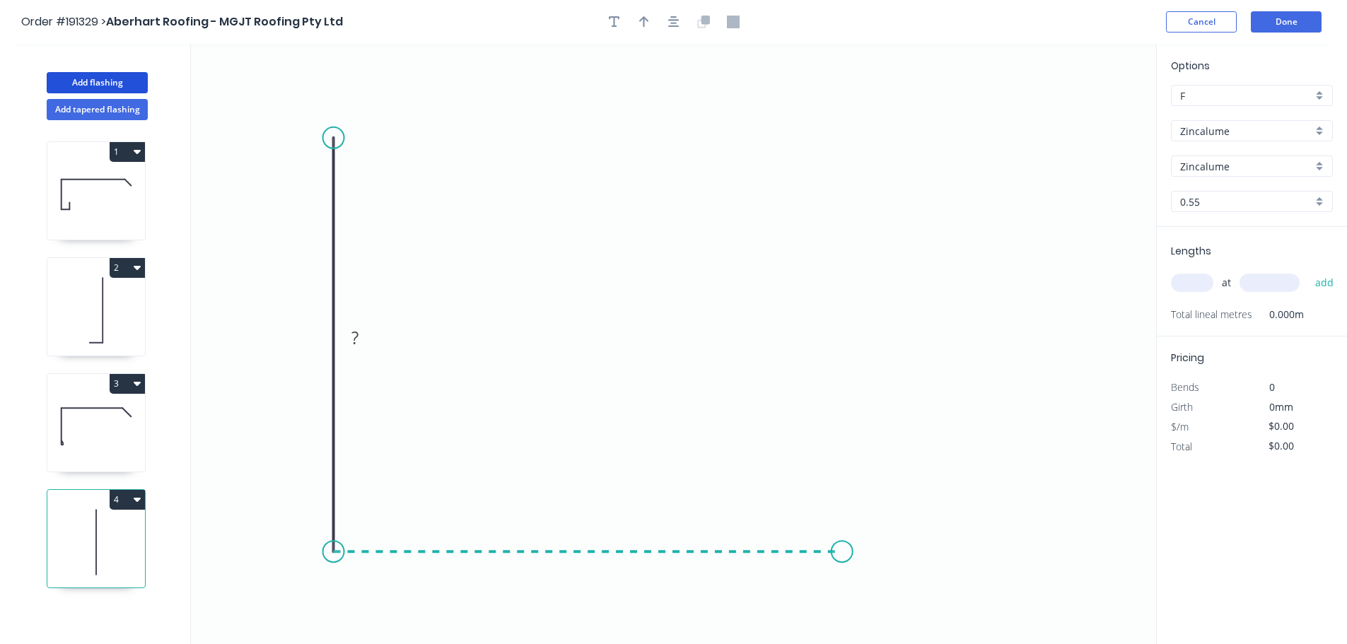
click at [842, 578] on icon "0 ?" at bounding box center [673, 344] width 965 height 600
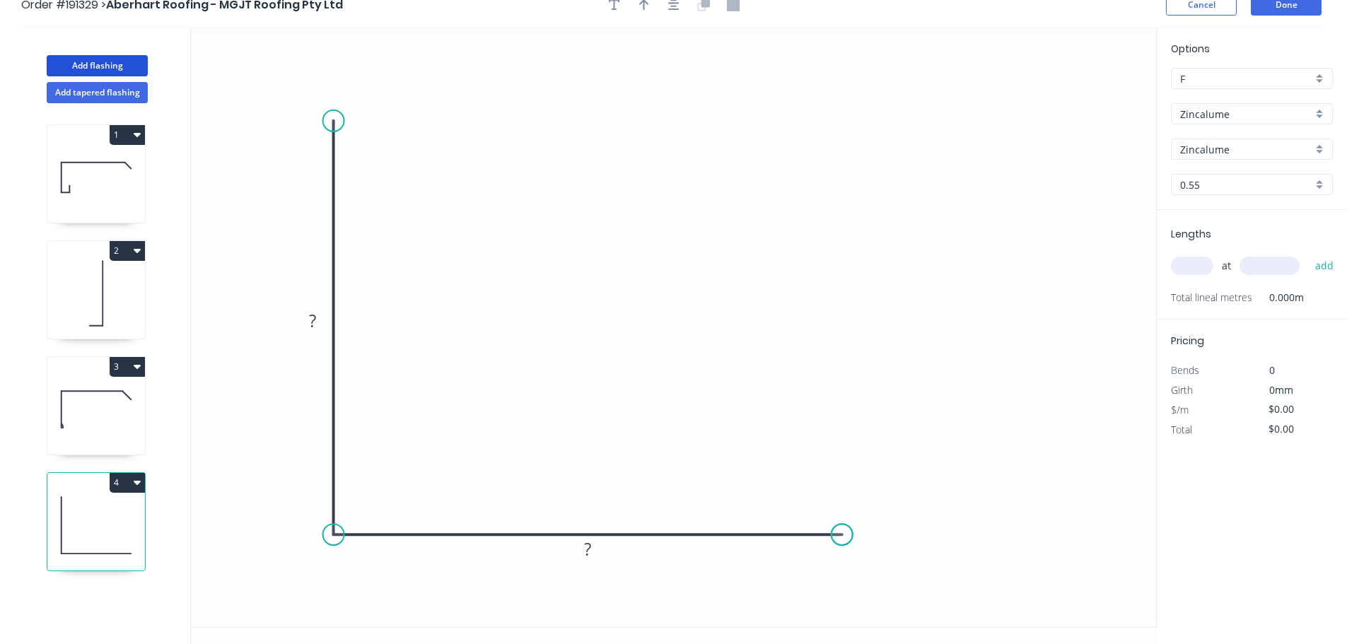
scroll to position [26, 0]
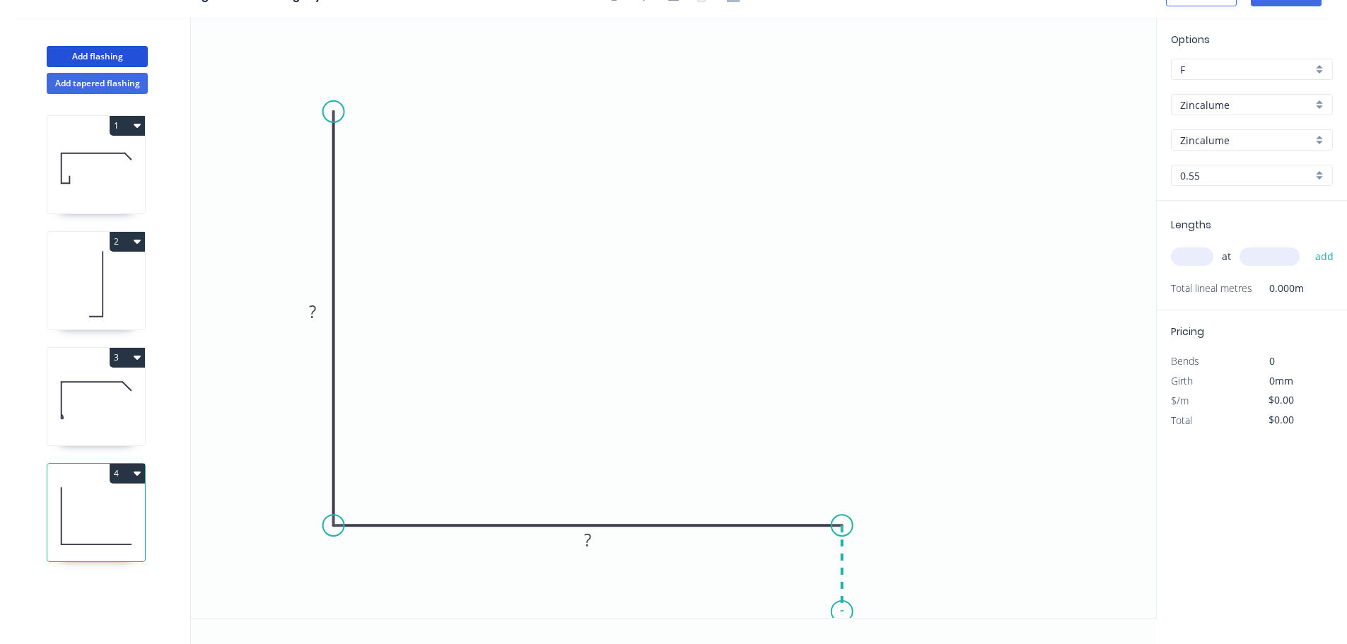
click at [843, 612] on icon "0 ? ?" at bounding box center [673, 318] width 965 height 600
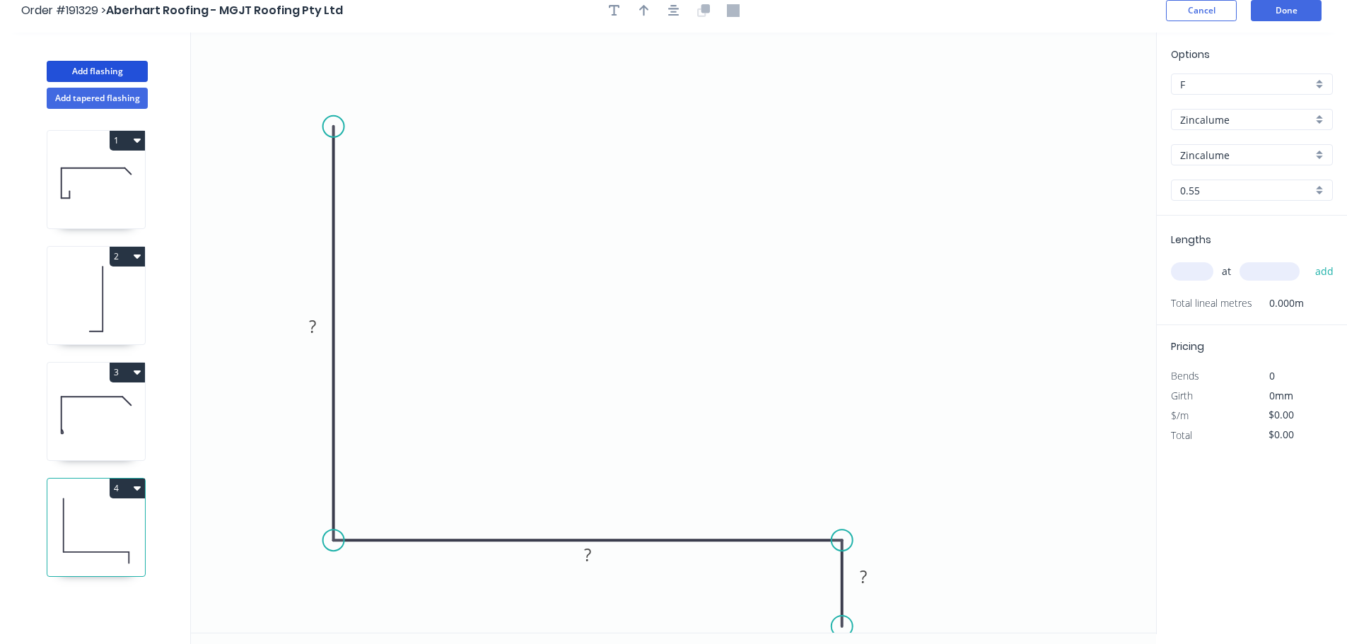
scroll to position [0, 0]
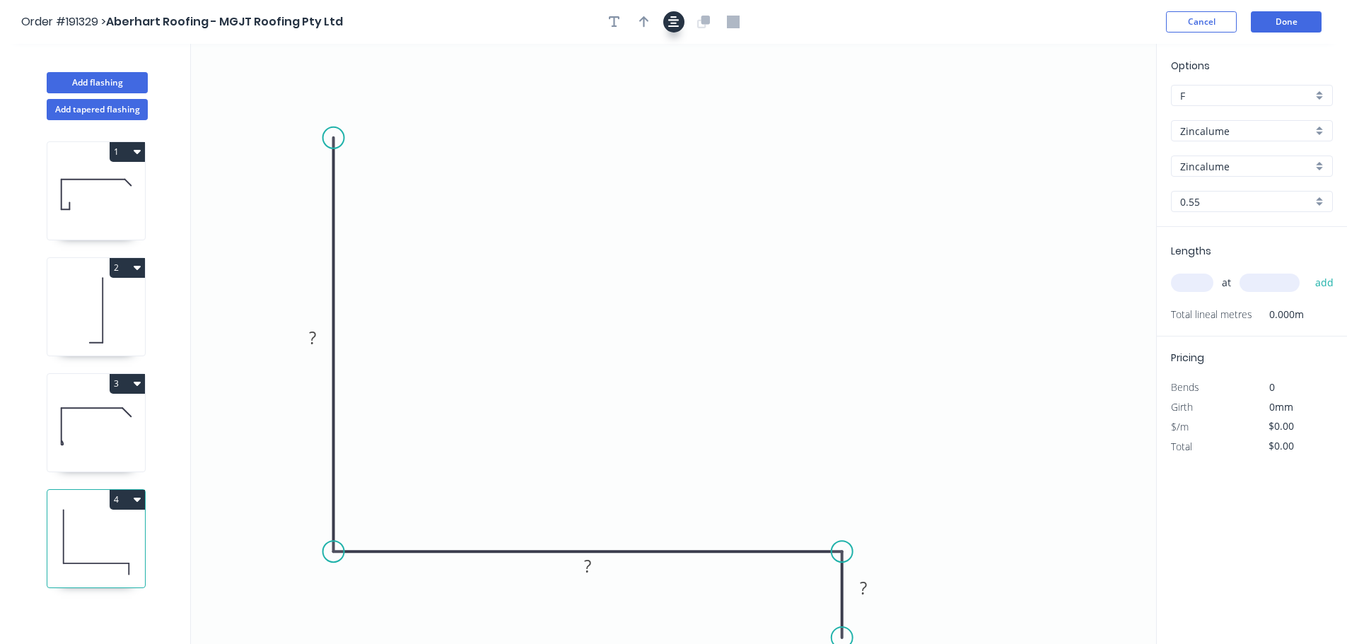
click at [669, 21] on icon "button" at bounding box center [673, 22] width 11 height 13
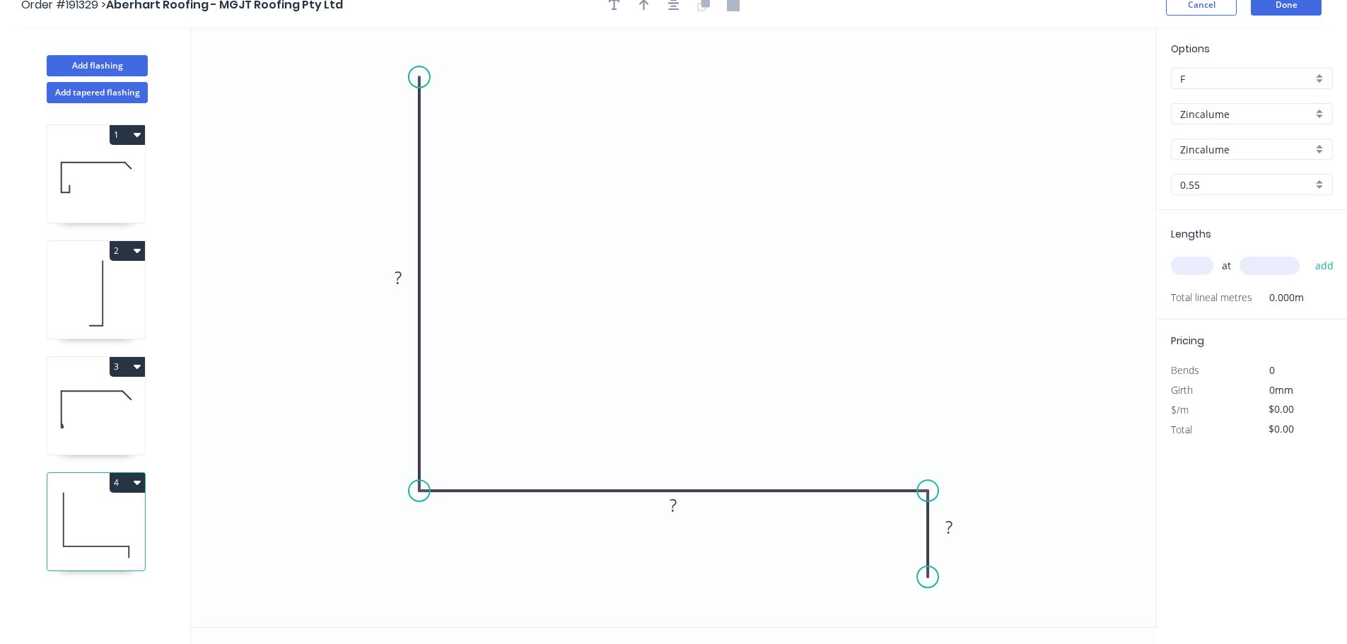
scroll to position [26, 0]
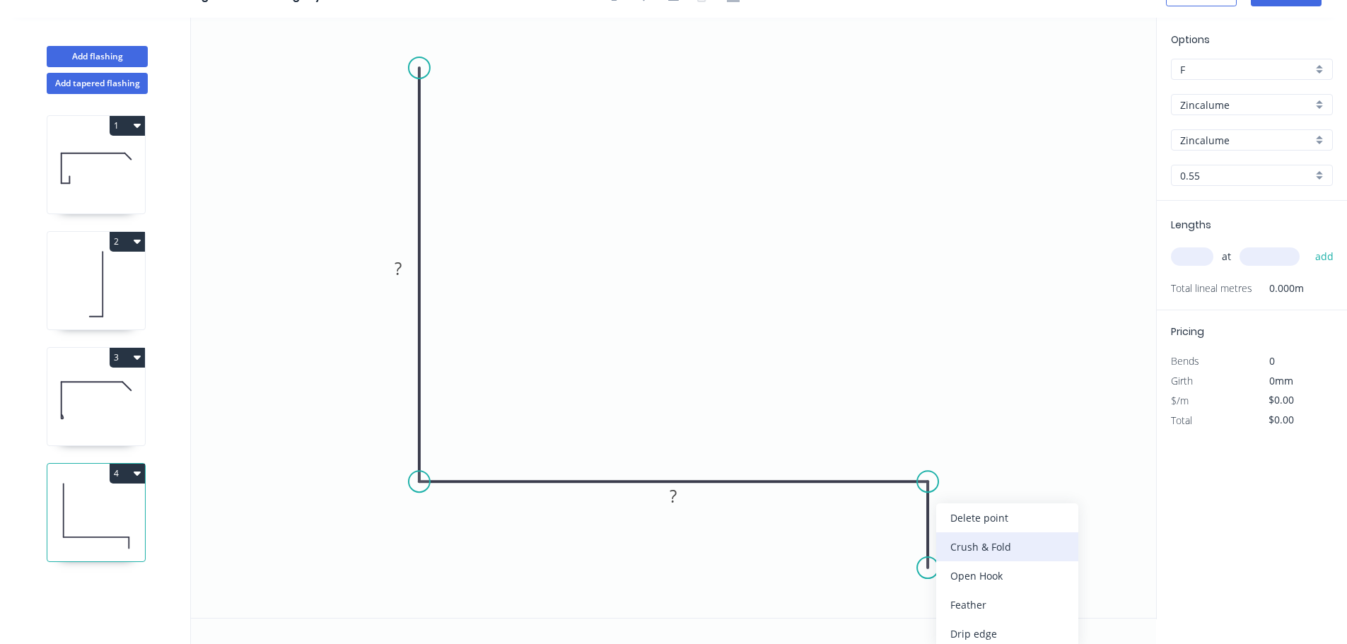
click at [993, 548] on div "Crush & Fold" at bounding box center [1007, 546] width 142 height 29
drag, startPoint x: 887, startPoint y: 555, endPoint x: 963, endPoint y: 592, distance: 84.1
click at [972, 604] on rect at bounding box center [982, 592] width 57 height 29
click at [407, 264] on rect at bounding box center [398, 269] width 28 height 20
click at [996, 589] on tspan "10" at bounding box center [992, 591] width 20 height 23
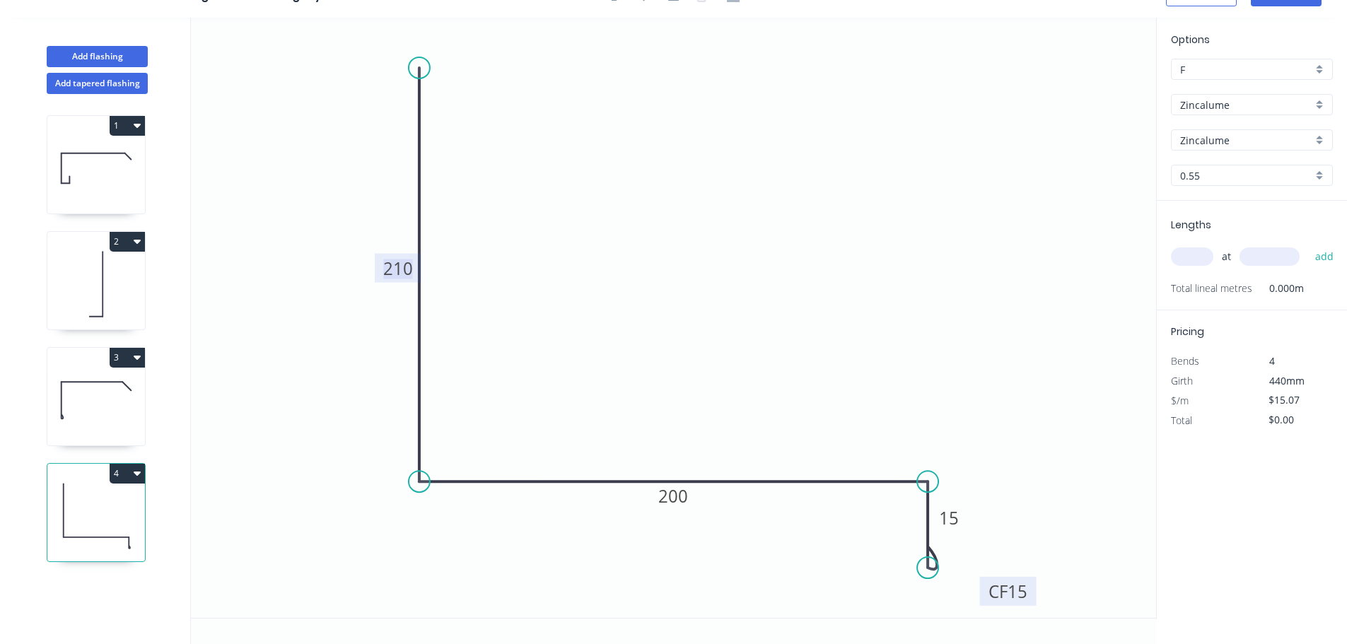
drag, startPoint x: 1026, startPoint y: 597, endPoint x: 1036, endPoint y: 597, distance: 9.9
click at [1036, 597] on rect at bounding box center [1008, 591] width 57 height 29
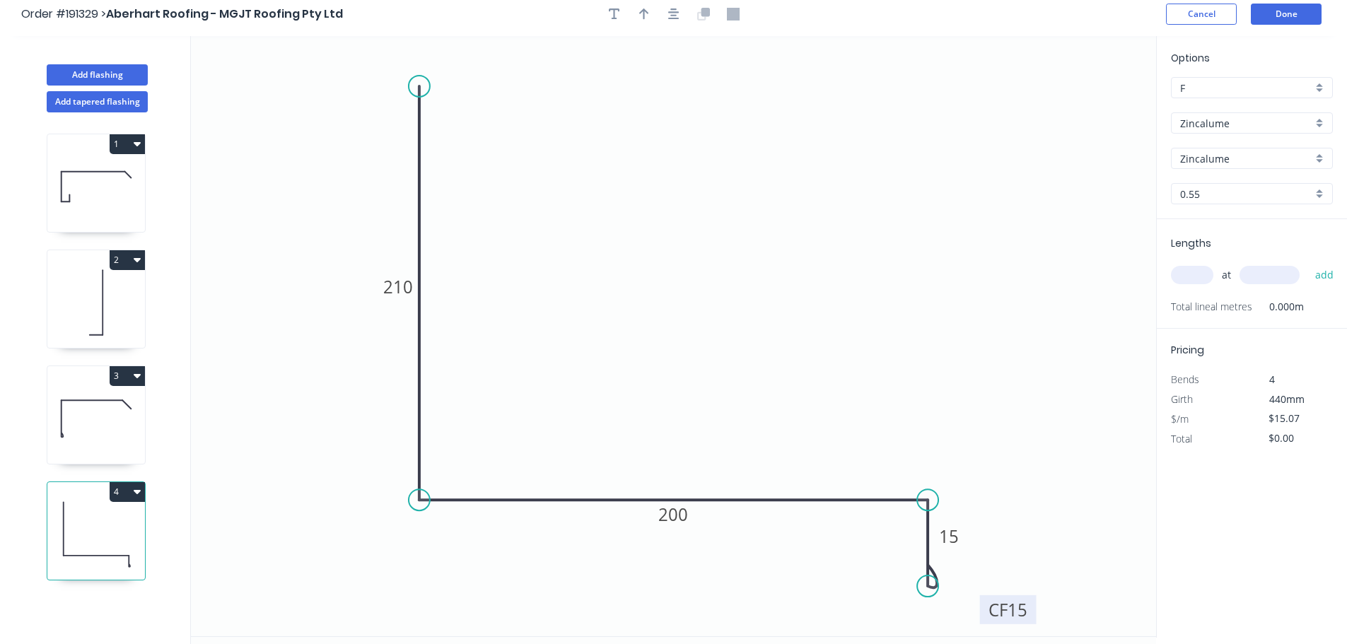
scroll to position [0, 0]
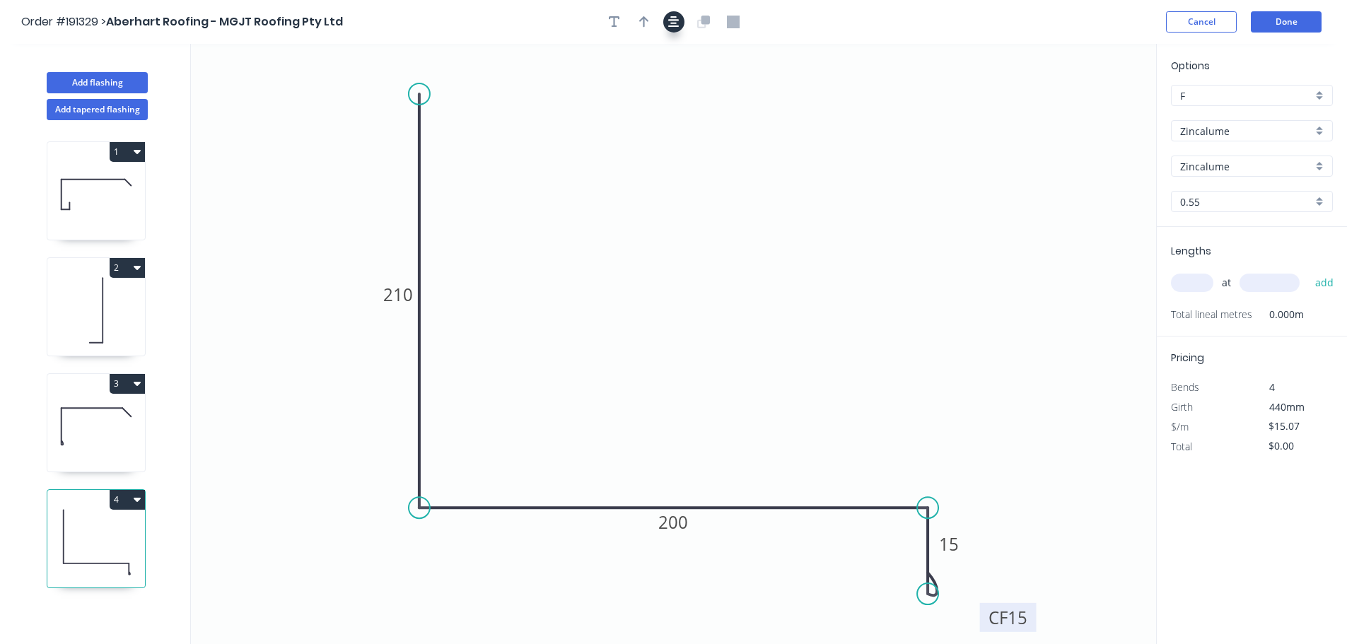
click at [674, 14] on button "button" at bounding box center [673, 21] width 21 height 21
drag, startPoint x: 646, startPoint y: 19, endPoint x: 656, endPoint y: 25, distance: 11.8
click at [645, 21] on icon "button" at bounding box center [644, 22] width 10 height 13
drag, startPoint x: 1089, startPoint y: 110, endPoint x: 724, endPoint y: 110, distance: 365.5
click at [724, 110] on icon at bounding box center [724, 93] width 13 height 45
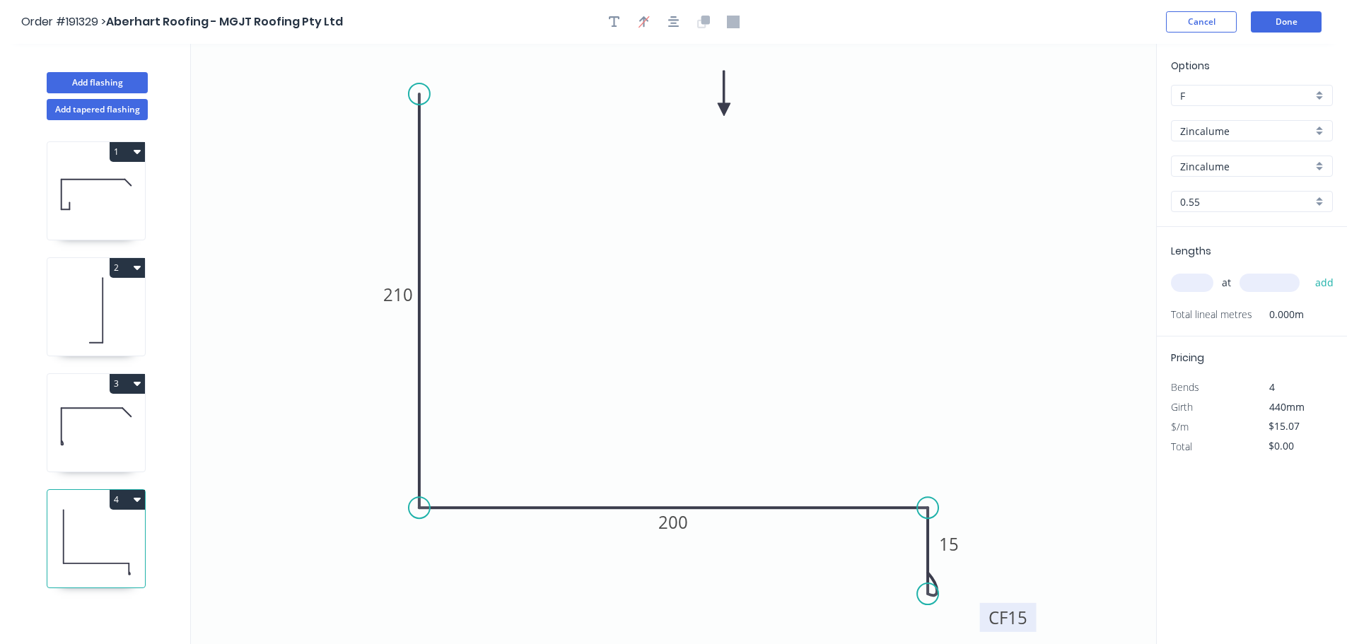
click at [37, 445] on div "1 2 3 4" at bounding box center [97, 395] width 186 height 550
click at [88, 430] on icon at bounding box center [96, 426] width 98 height 90
type input "$11.42"
type input "$34.26"
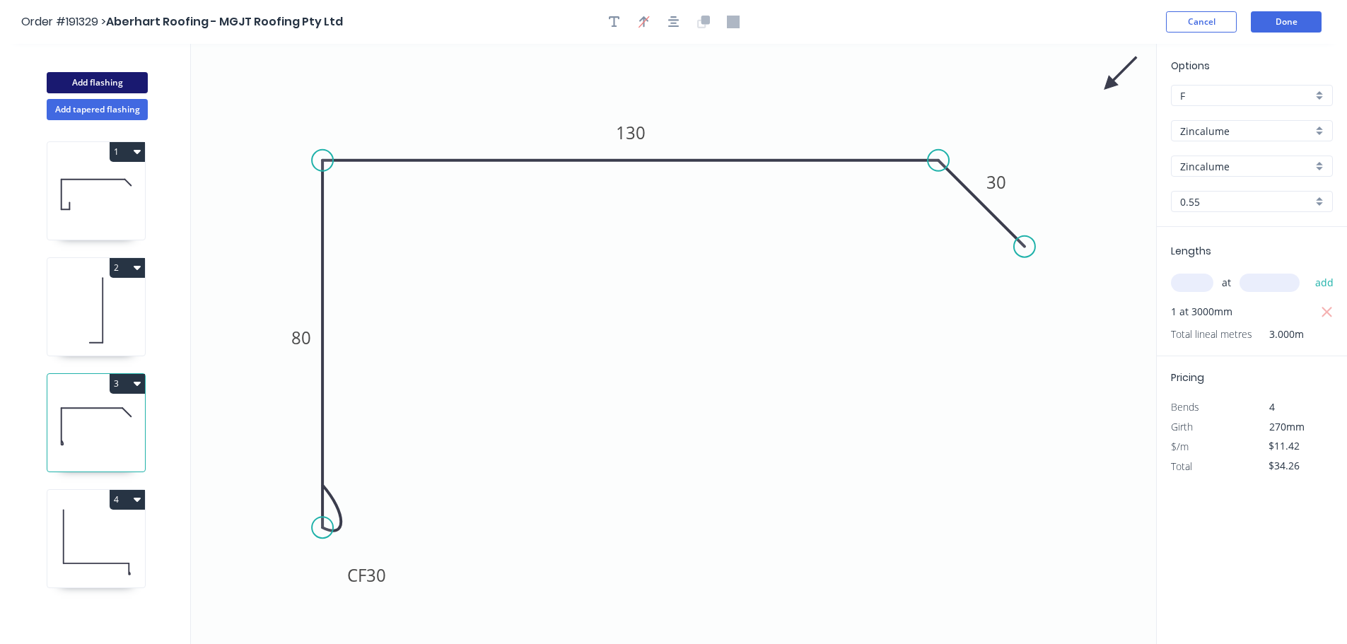
click at [106, 89] on button "Add flashing" at bounding box center [97, 82] width 101 height 21
type input "$0.00"
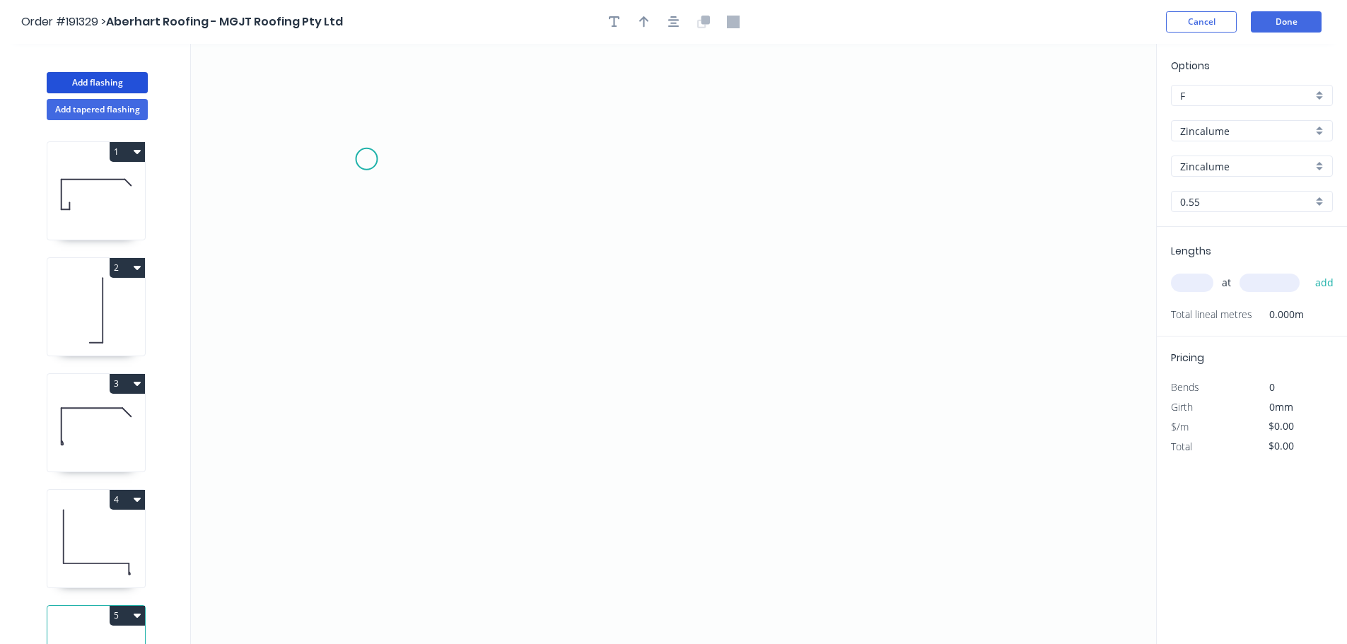
click at [366, 159] on icon "0" at bounding box center [673, 344] width 965 height 600
click at [909, 172] on icon "0" at bounding box center [673, 344] width 965 height 600
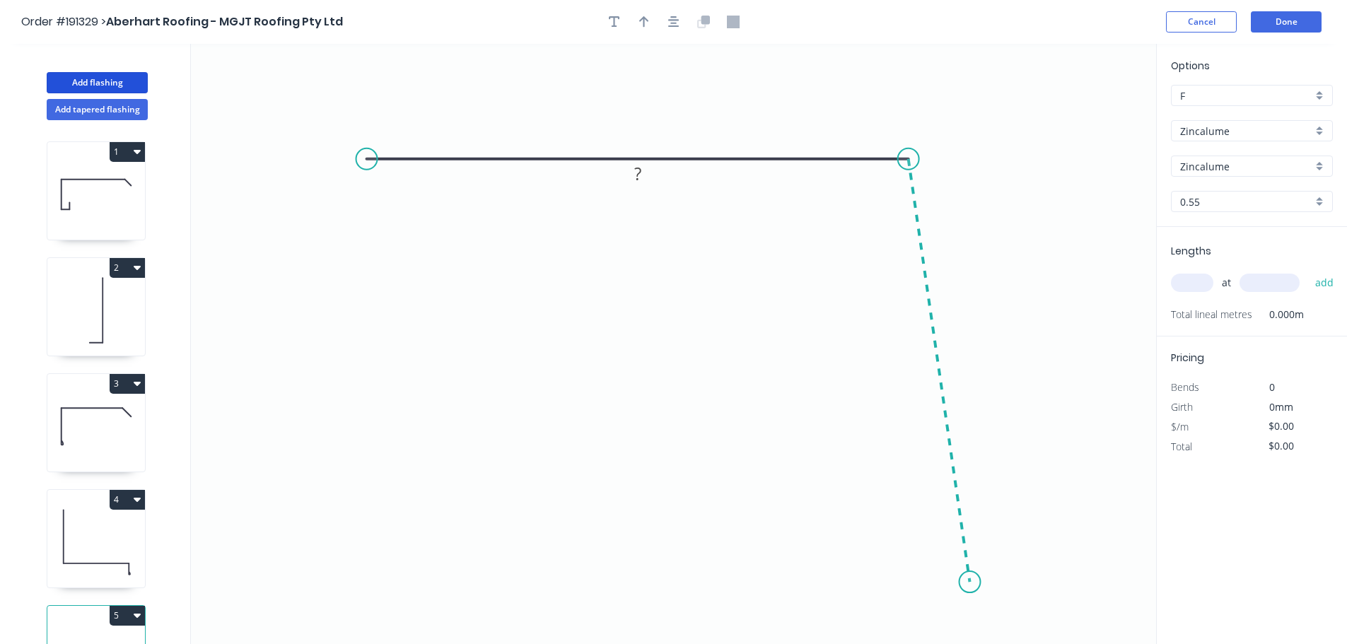
click at [970, 583] on icon "0 ?" at bounding box center [673, 344] width 965 height 600
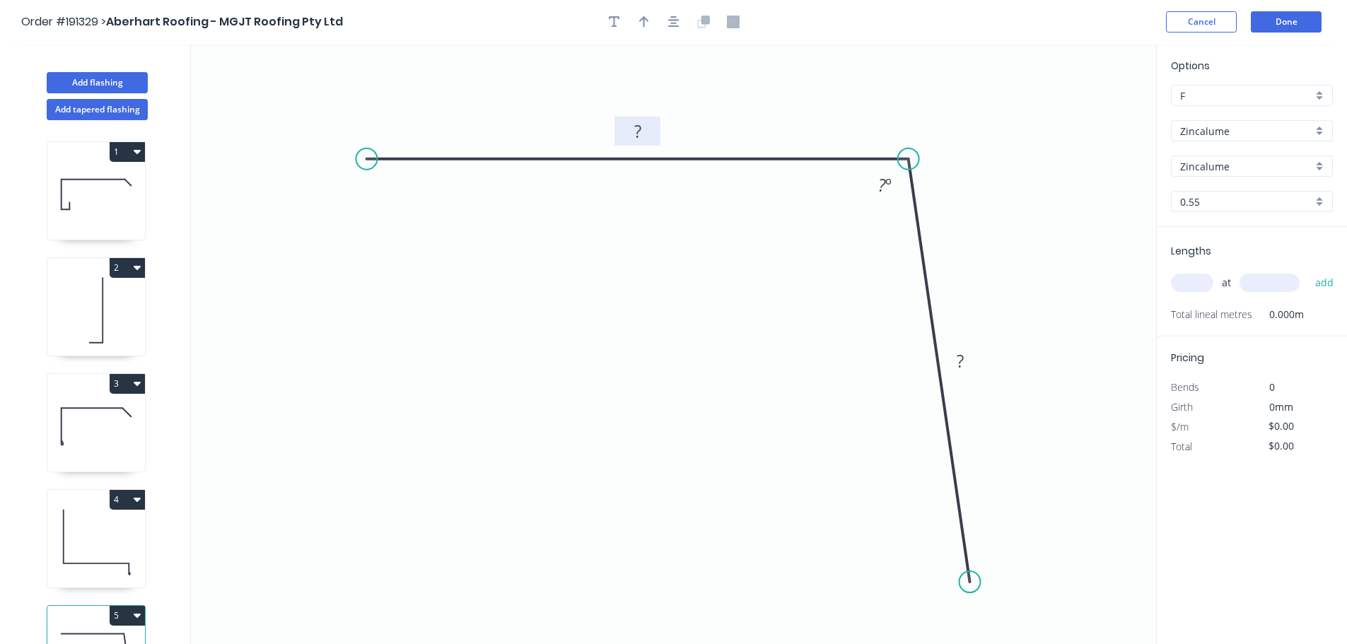
click at [648, 140] on rect at bounding box center [638, 132] width 28 height 20
drag, startPoint x: 971, startPoint y: 583, endPoint x: 948, endPoint y: 504, distance: 81.9
click at [949, 506] on circle at bounding box center [948, 505] width 21 height 21
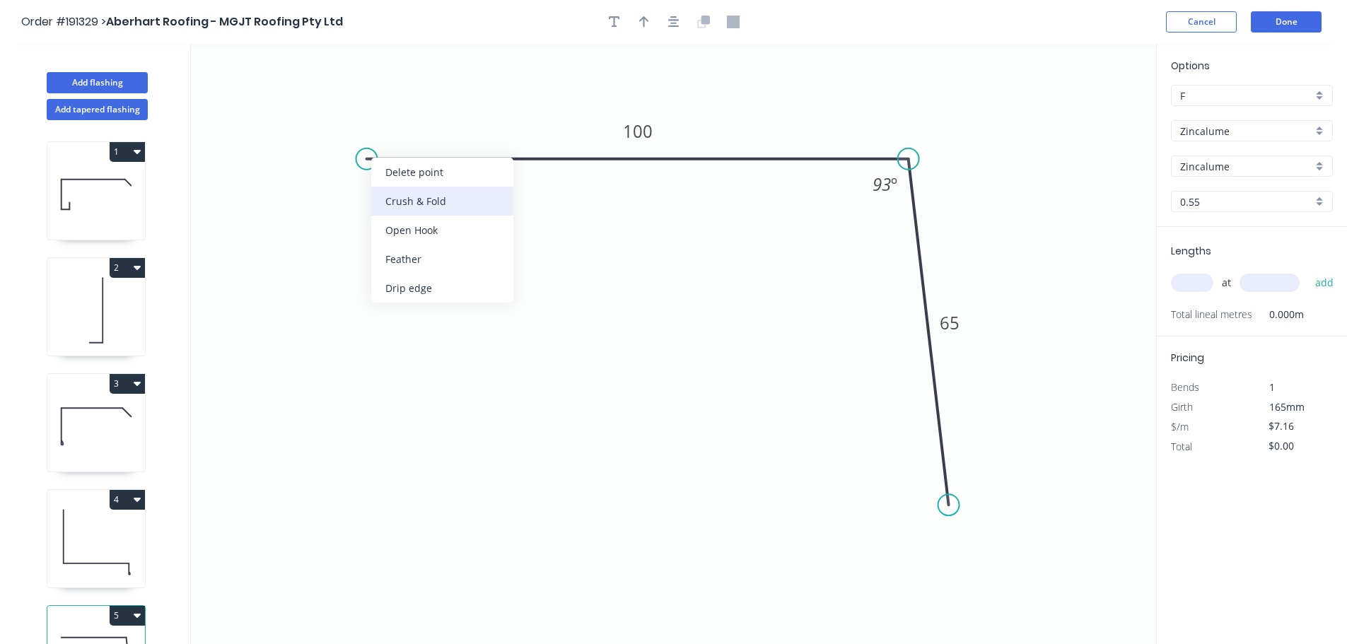
click at [409, 204] on div "Crush & Fold" at bounding box center [442, 201] width 142 height 29
type input "$8.78"
drag, startPoint x: 405, startPoint y: 197, endPoint x: 402, endPoint y: 168, distance: 28.4
click at [405, 197] on div "Flip bend" at bounding box center [444, 208] width 142 height 29
drag, startPoint x: 409, startPoint y: 192, endPoint x: 327, endPoint y: 195, distance: 82.1
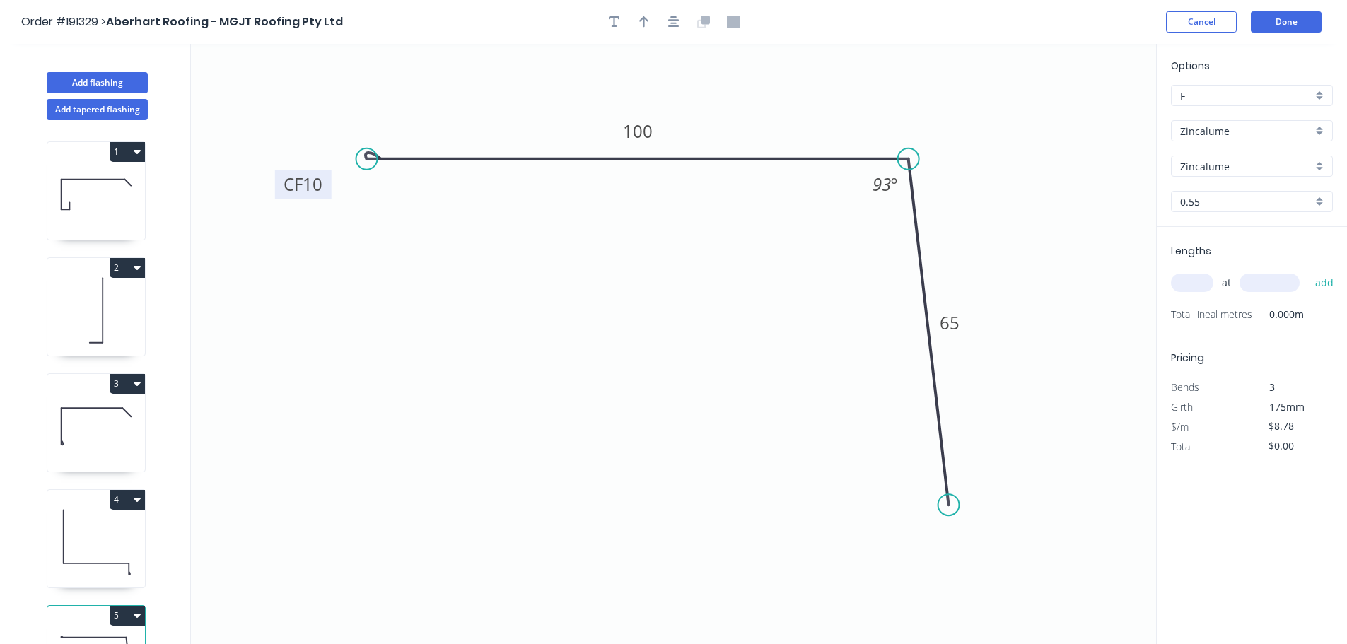
click at [327, 195] on rect at bounding box center [303, 184] width 57 height 29
click at [317, 193] on tspan "10" at bounding box center [313, 184] width 20 height 23
click at [1188, 283] on input "text" at bounding box center [1192, 283] width 42 height 18
type input "2"
type input "4200"
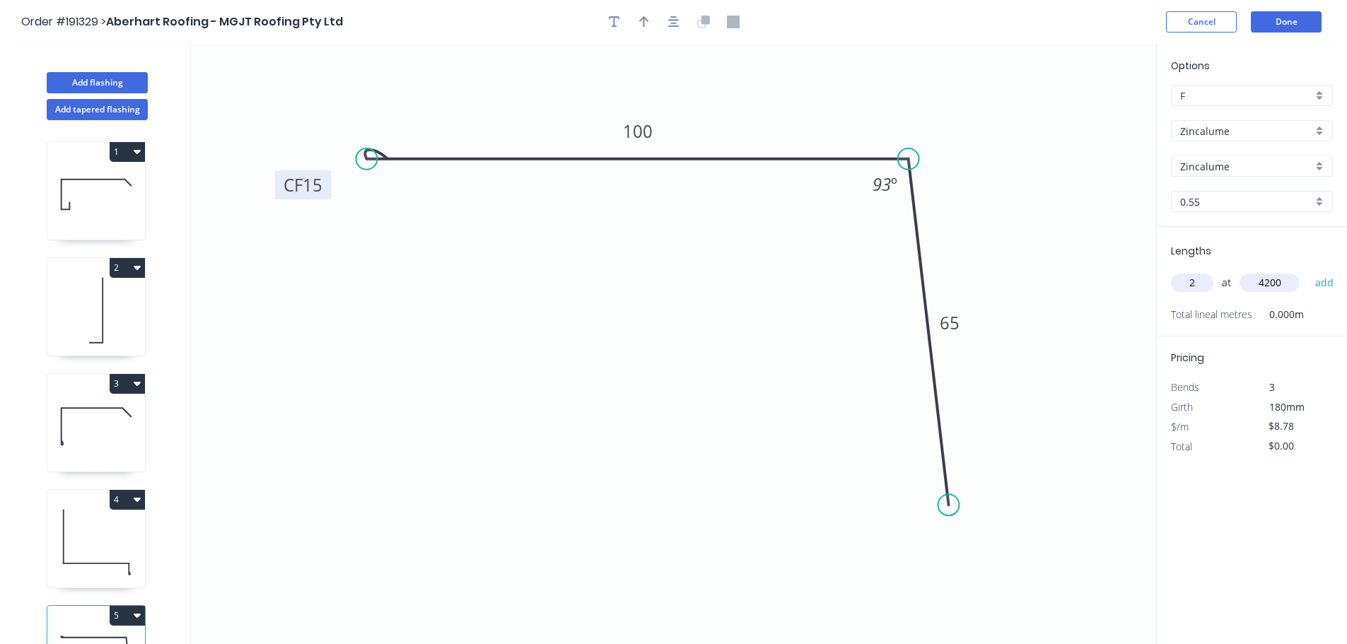
click at [1308, 271] on button "add" at bounding box center [1324, 283] width 33 height 24
type input "$73.75"
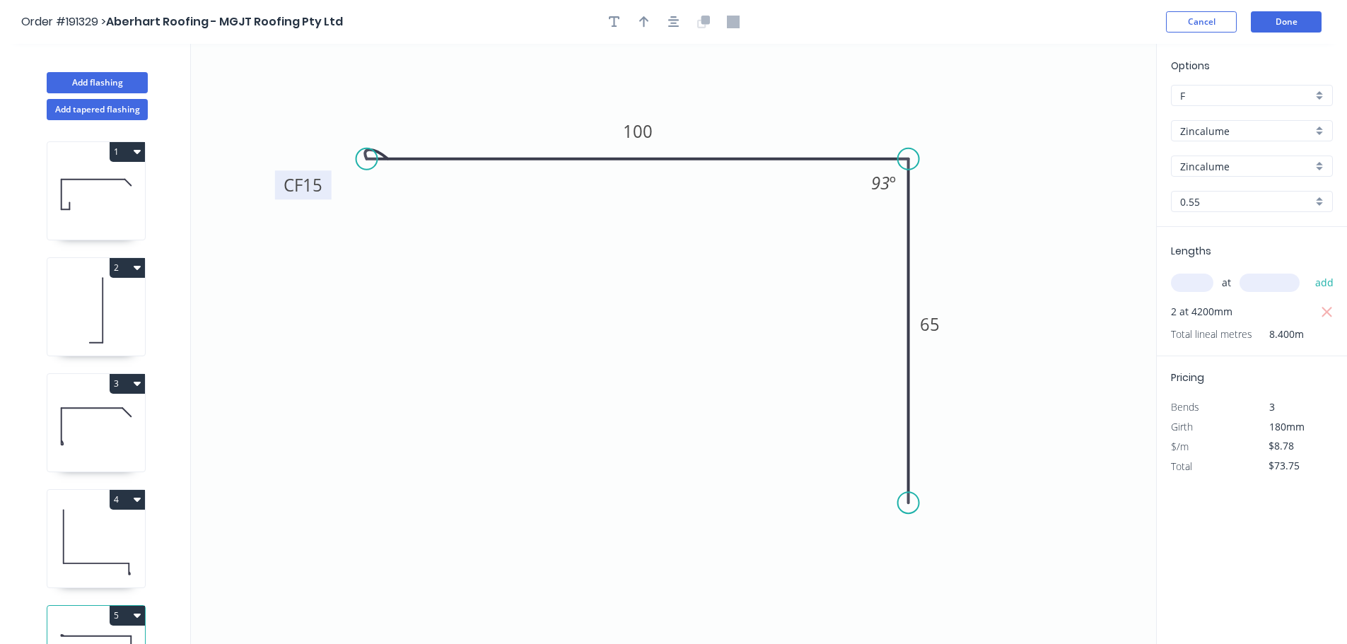
drag, startPoint x: 954, startPoint y: 501, endPoint x: 924, endPoint y: 503, distance: 29.8
click at [924, 503] on icon "0 CF 15 100 65 93 º" at bounding box center [673, 344] width 965 height 600
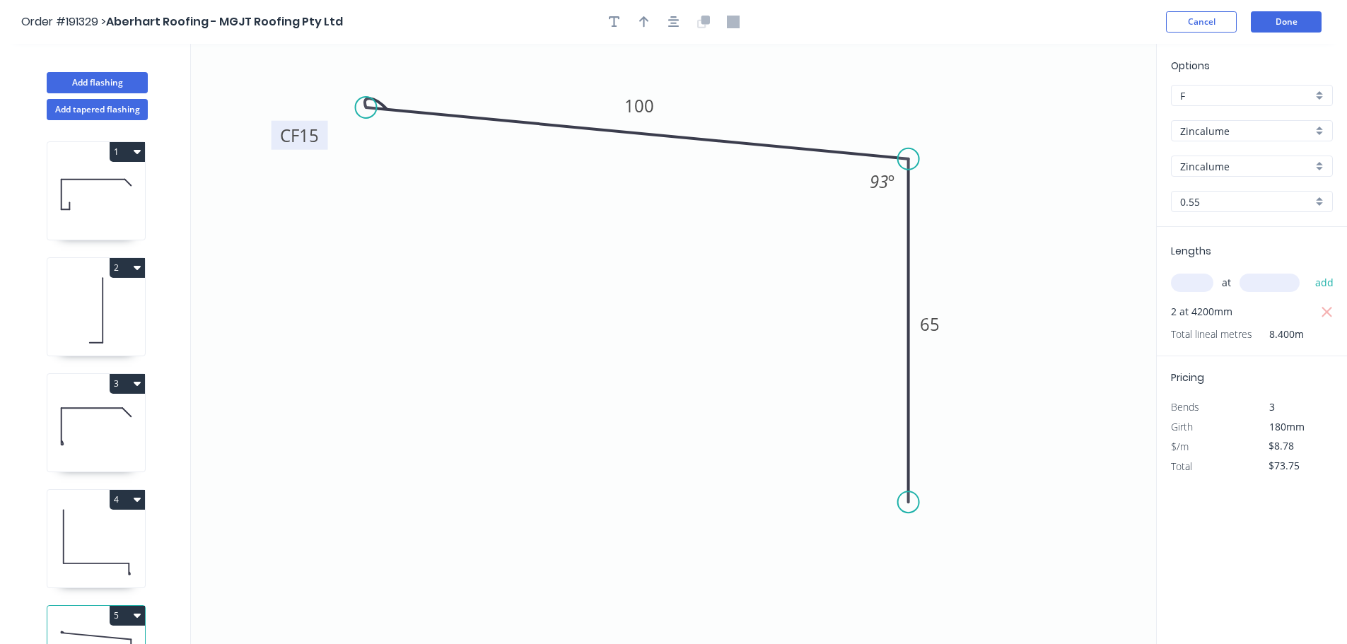
drag, startPoint x: 363, startPoint y: 154, endPoint x: 366, endPoint y: 107, distance: 46.7
click at [366, 107] on circle at bounding box center [366, 107] width 21 height 21
click at [648, 20] on icon "button" at bounding box center [644, 21] width 10 height 11
click at [1085, 109] on icon at bounding box center [1084, 98] width 13 height 45
drag, startPoint x: 1085, startPoint y: 109, endPoint x: 1106, endPoint y: 80, distance: 35.9
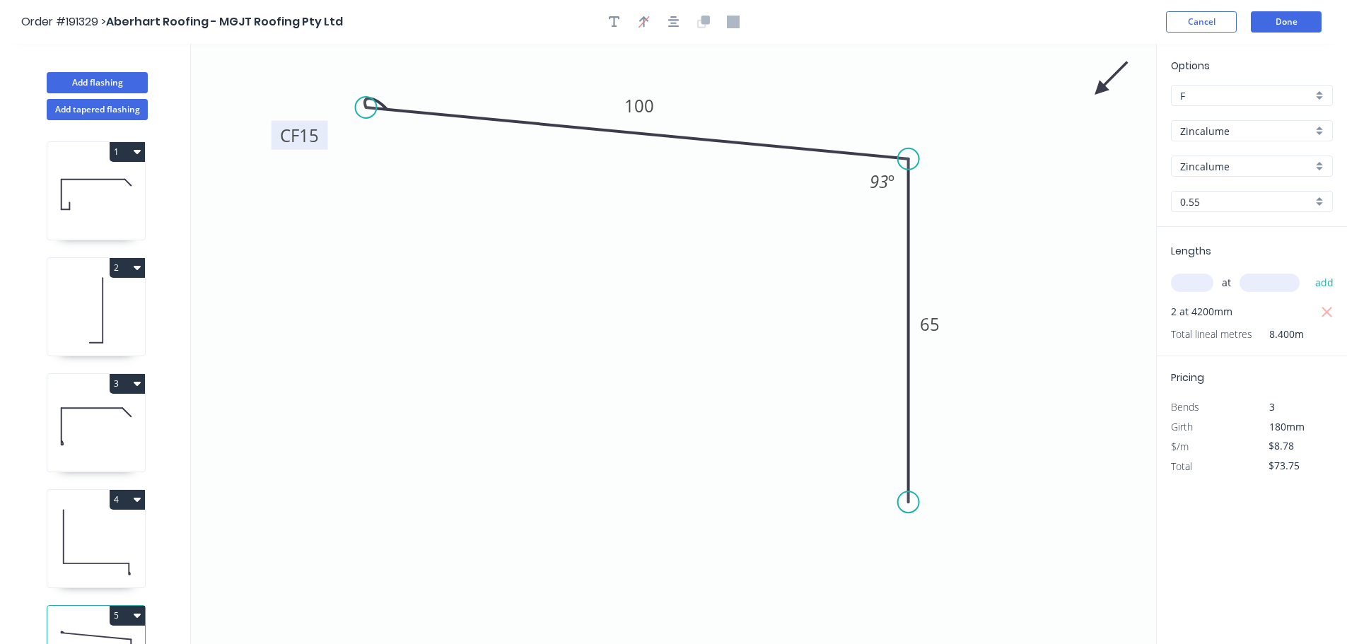
click at [1106, 80] on icon at bounding box center [1111, 78] width 41 height 41
click at [671, 24] on icon "button" at bounding box center [673, 21] width 11 height 11
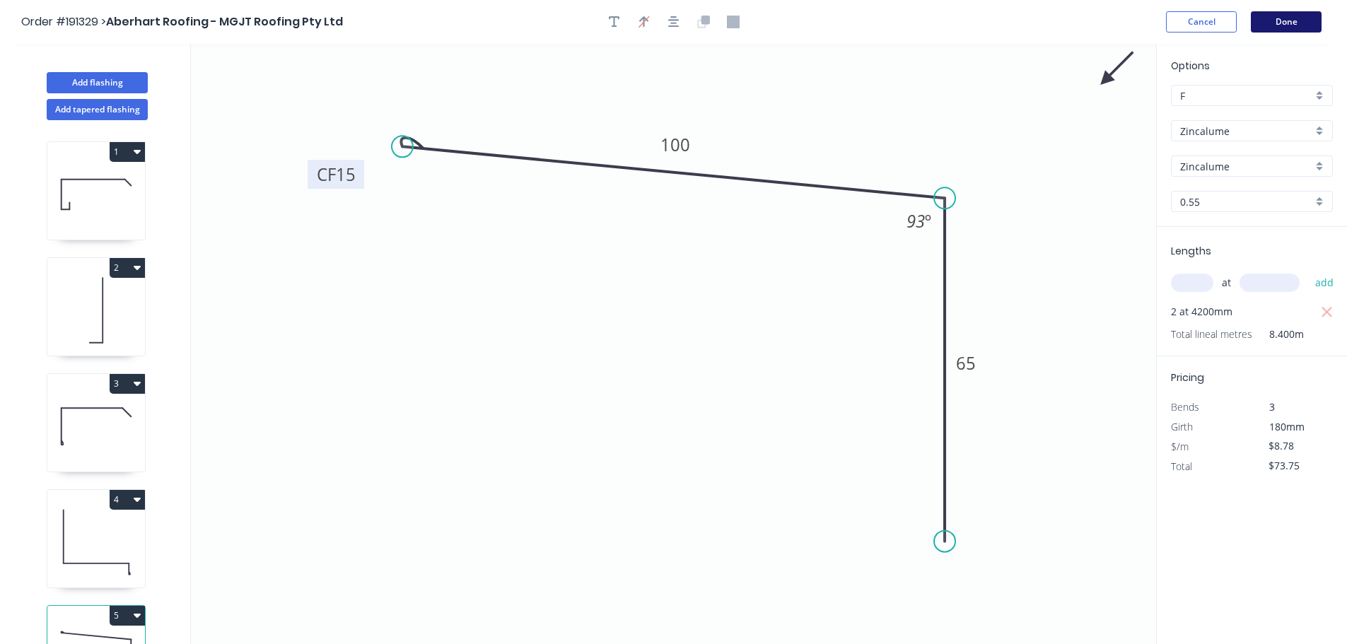
click at [1301, 28] on button "Done" at bounding box center [1286, 21] width 71 height 21
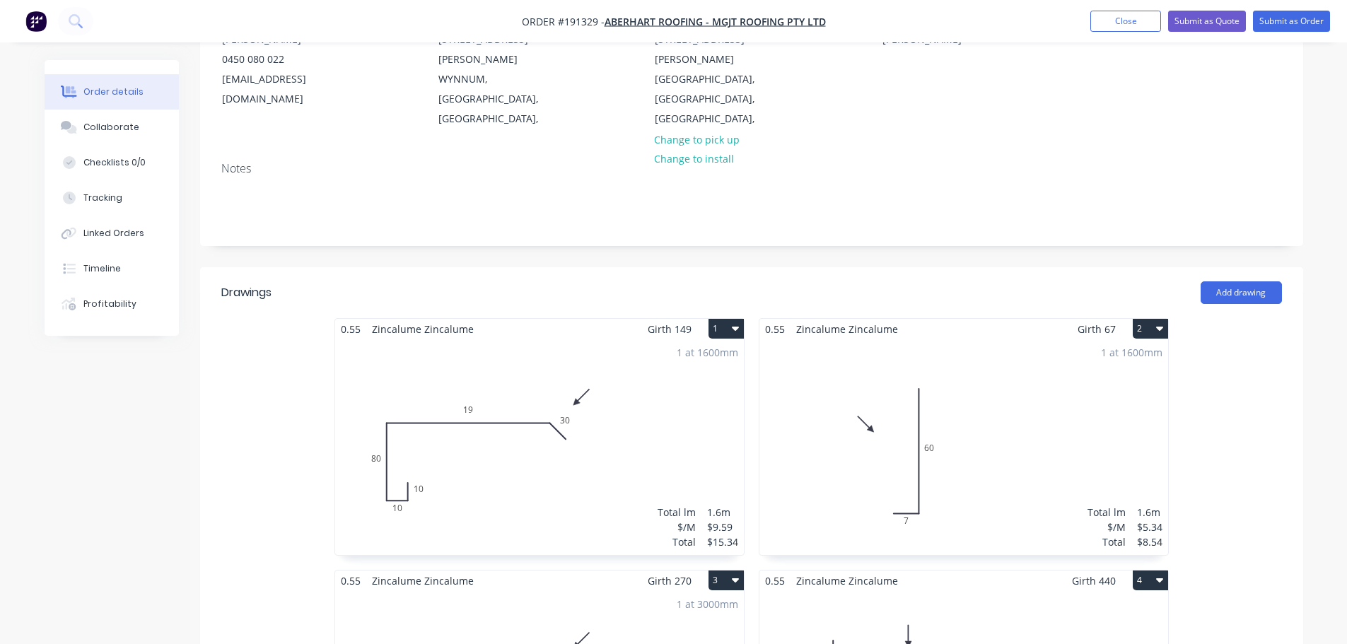
scroll to position [212, 0]
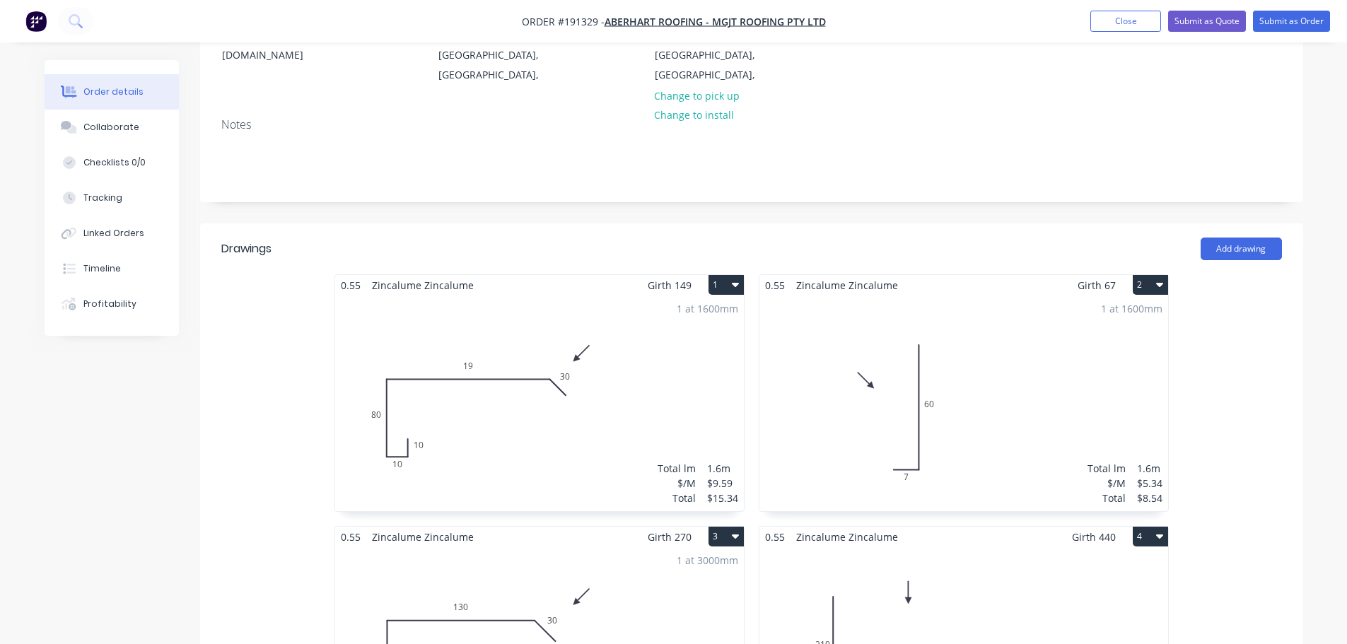
click at [462, 393] on div "1 at 1600mm Total lm $/M Total 1.6m $9.59 $15.34" at bounding box center [539, 404] width 409 height 216
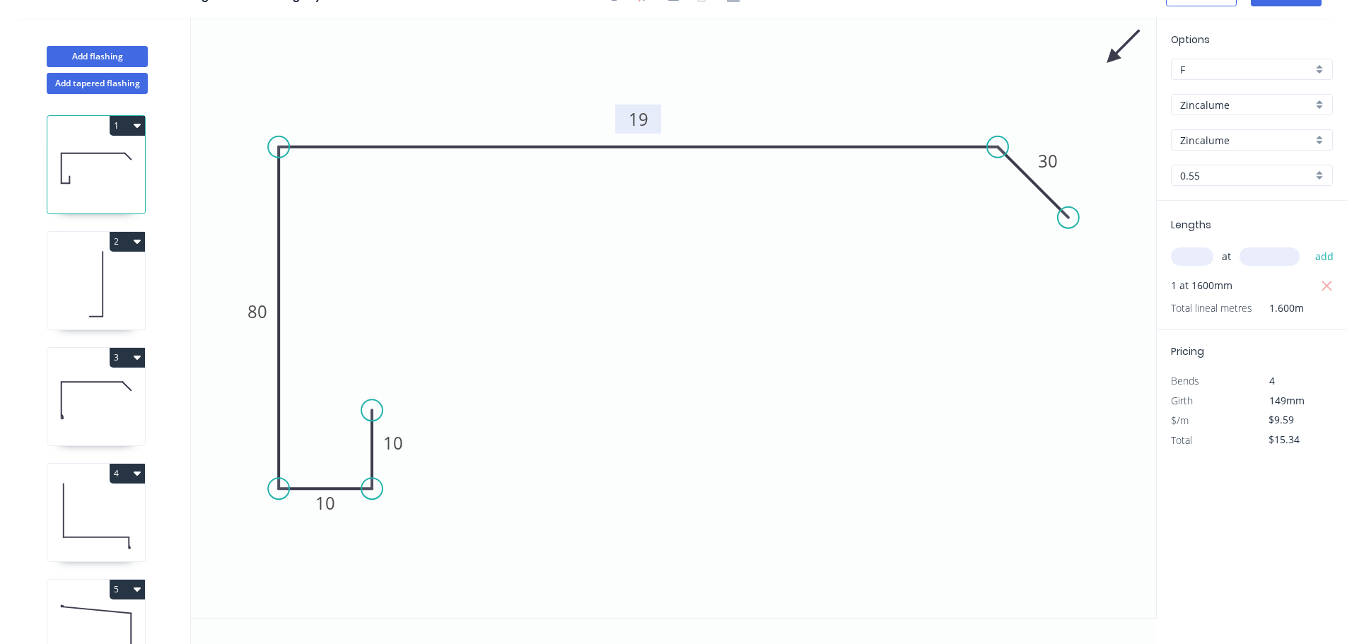
click at [646, 119] on tspan "19" at bounding box center [639, 118] width 20 height 23
type input "$13.24"
type input "$21.18"
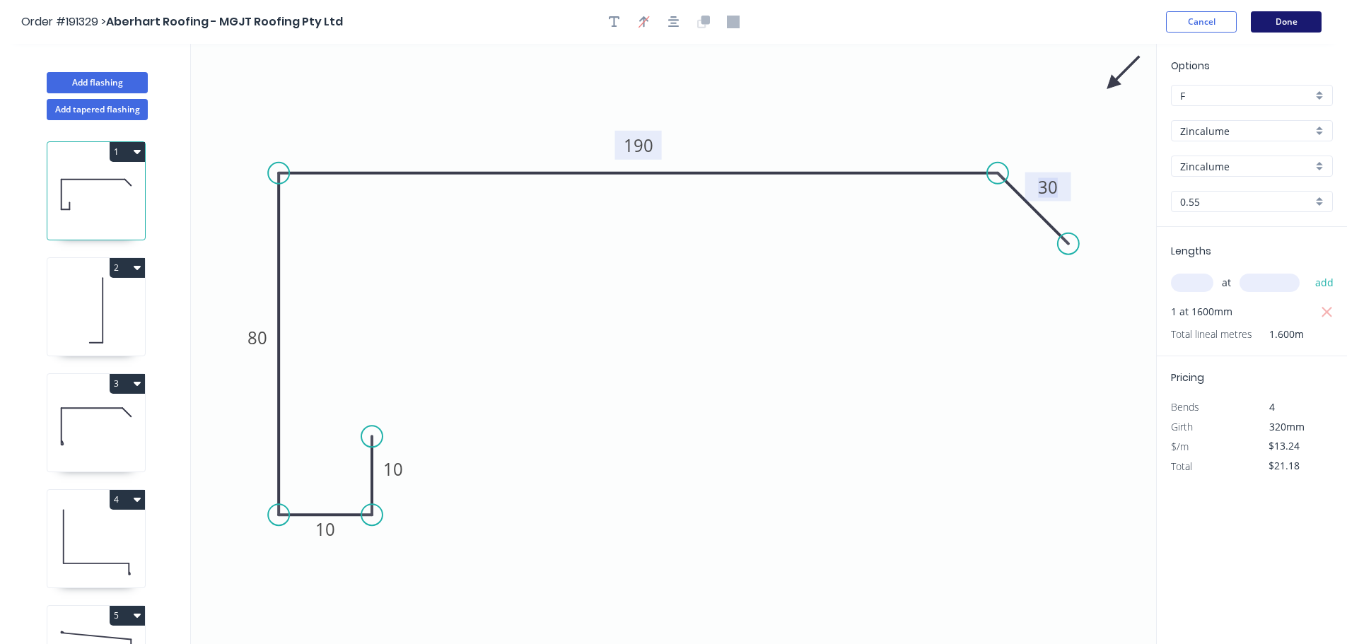
click at [1308, 25] on button "Done" at bounding box center [1286, 21] width 71 height 21
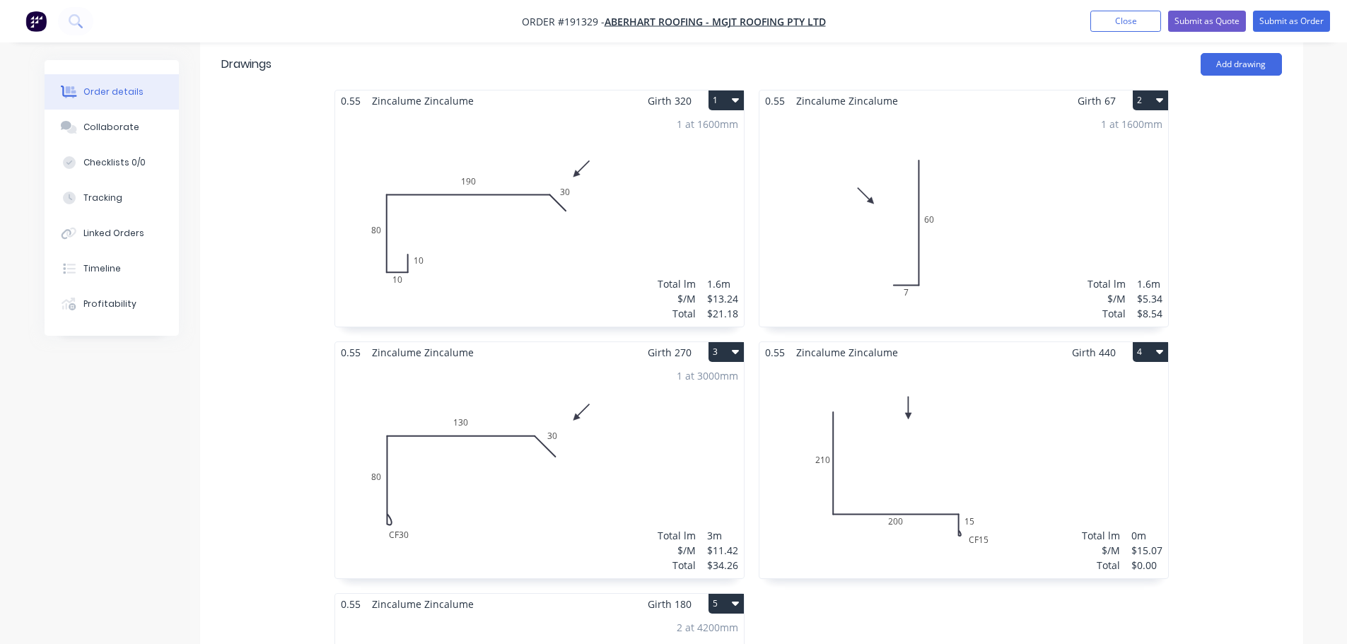
scroll to position [424, 0]
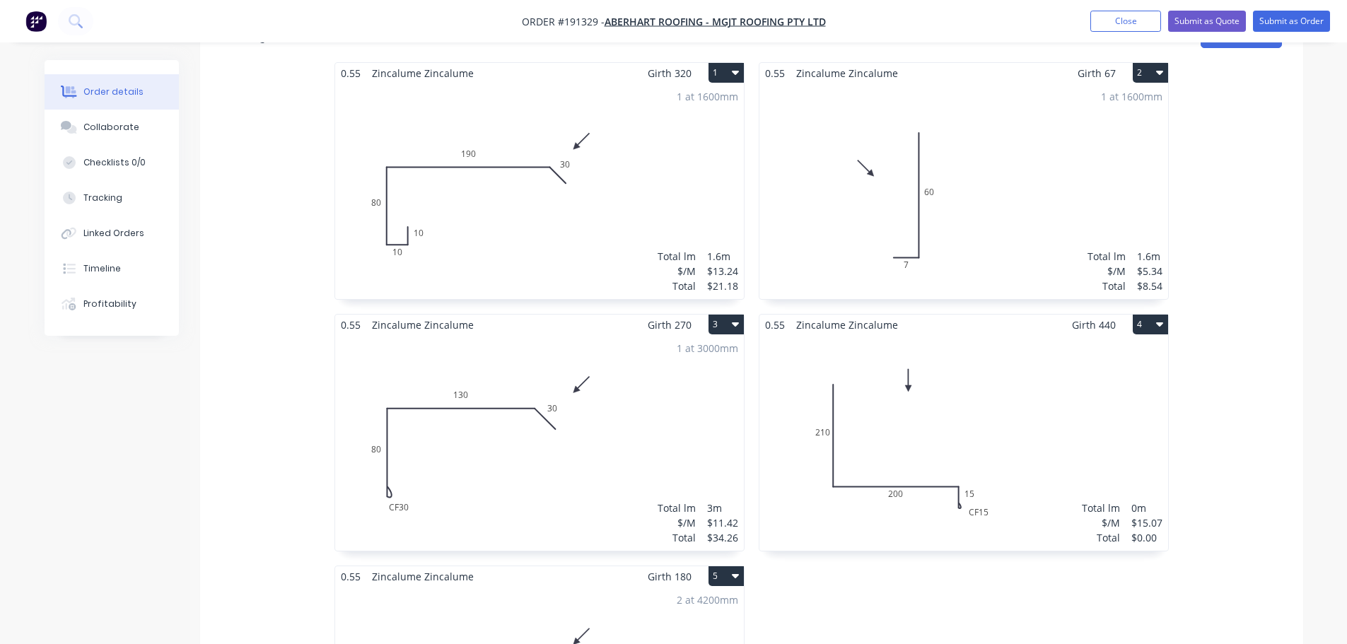
click at [607, 411] on div "1 at 3000mm Total lm $/M Total 3m $11.42 $34.26" at bounding box center [539, 443] width 409 height 216
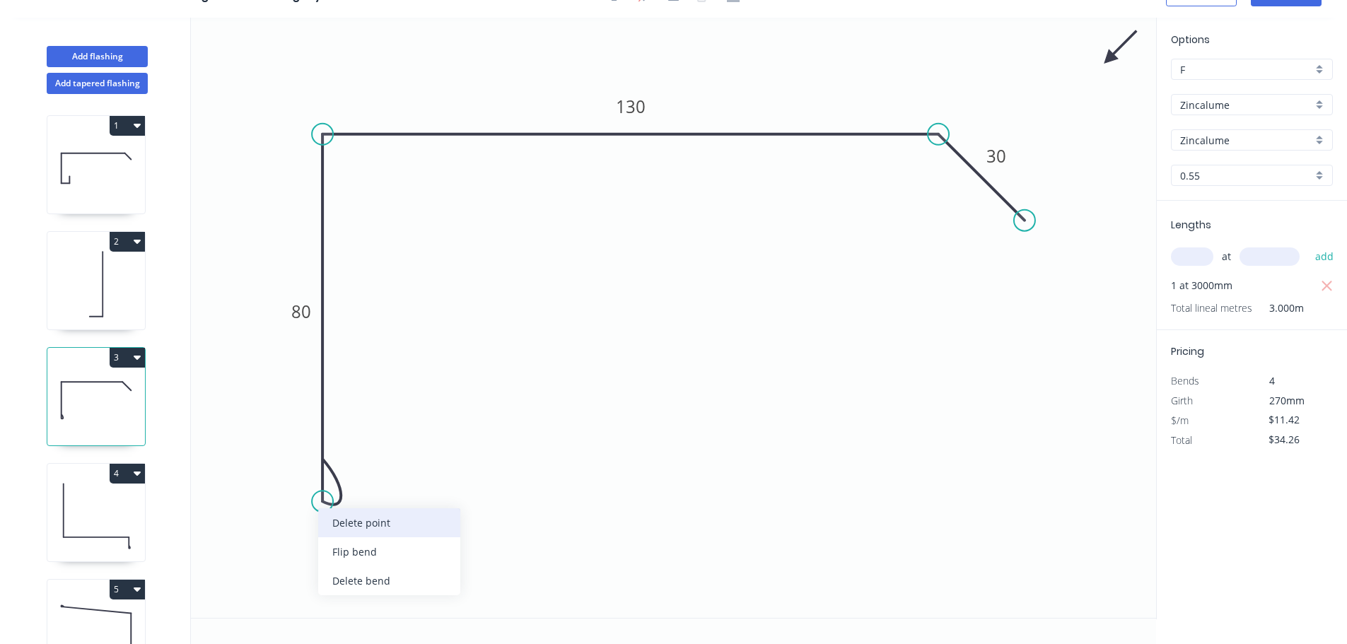
click at [346, 531] on div "Delete point" at bounding box center [389, 522] width 142 height 29
type input "$0.00"
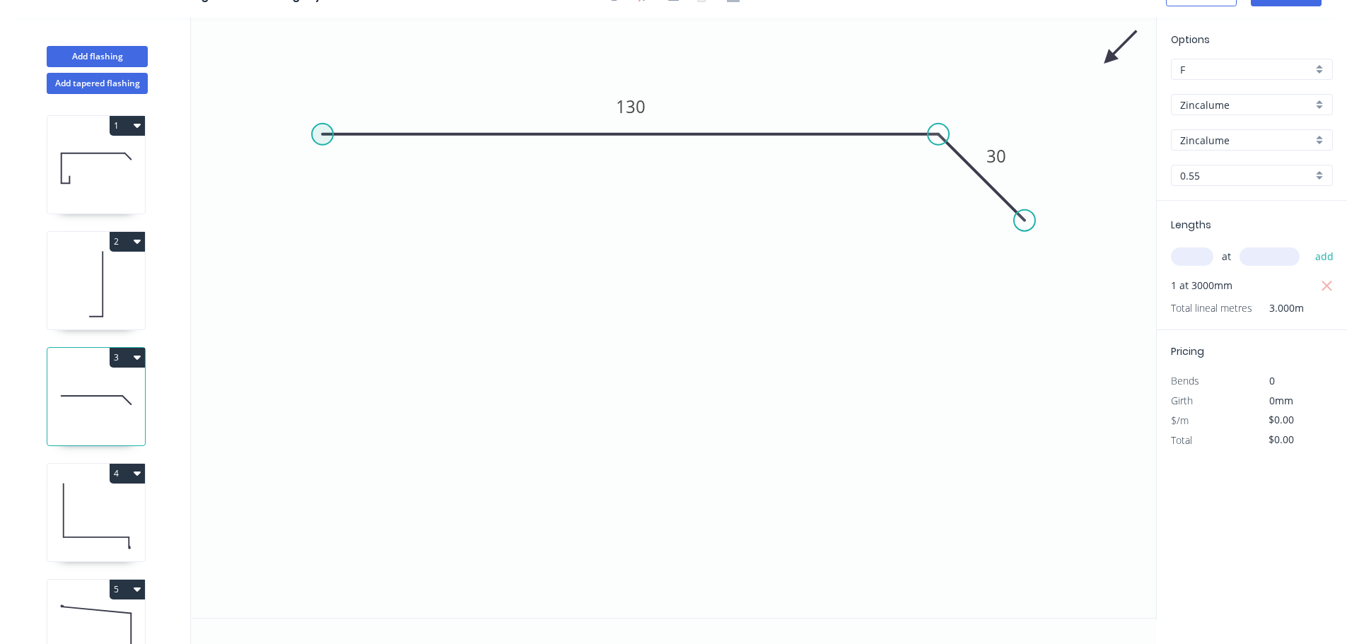
click at [320, 136] on circle at bounding box center [322, 134] width 21 height 21
click at [305, 537] on icon "0 130 30" at bounding box center [673, 318] width 965 height 600
type input "$7.97"
type input "$23.91"
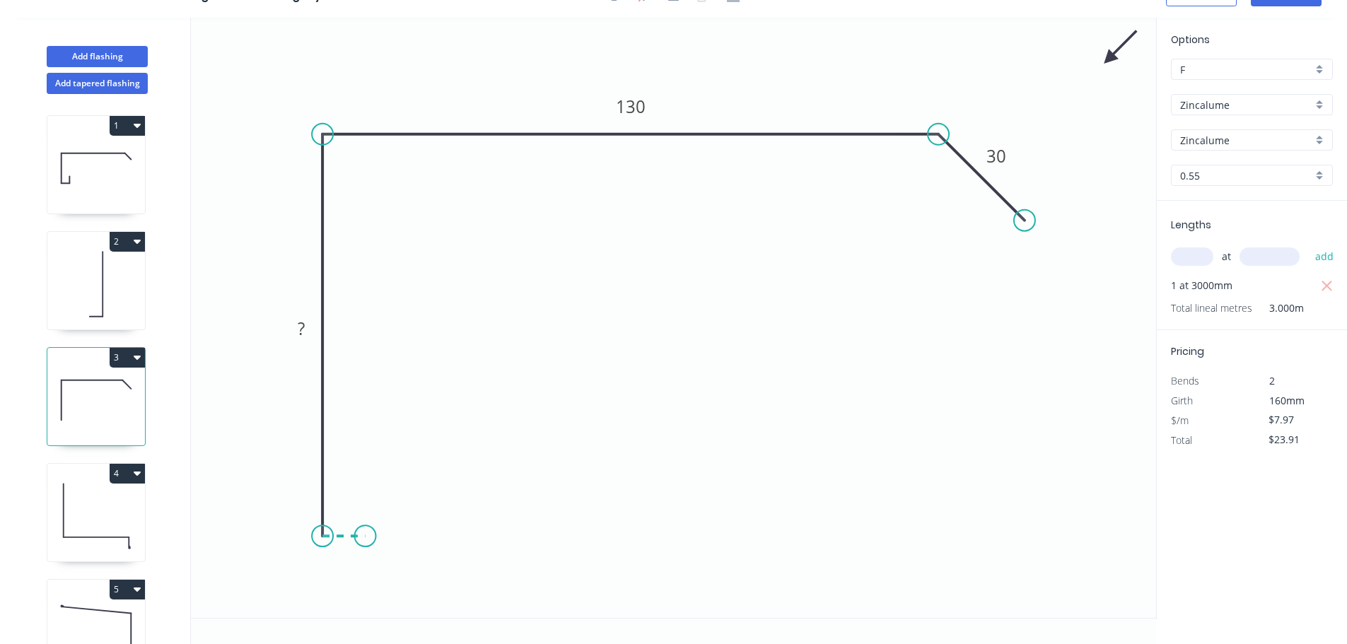
click at [365, 539] on icon "0 ? 130 30" at bounding box center [673, 318] width 965 height 600
type input "$0.00"
drag, startPoint x: 379, startPoint y: 569, endPoint x: 378, endPoint y: 561, distance: 7.8
click at [379, 570] on div "Hide measurement" at bounding box center [420, 569] width 142 height 29
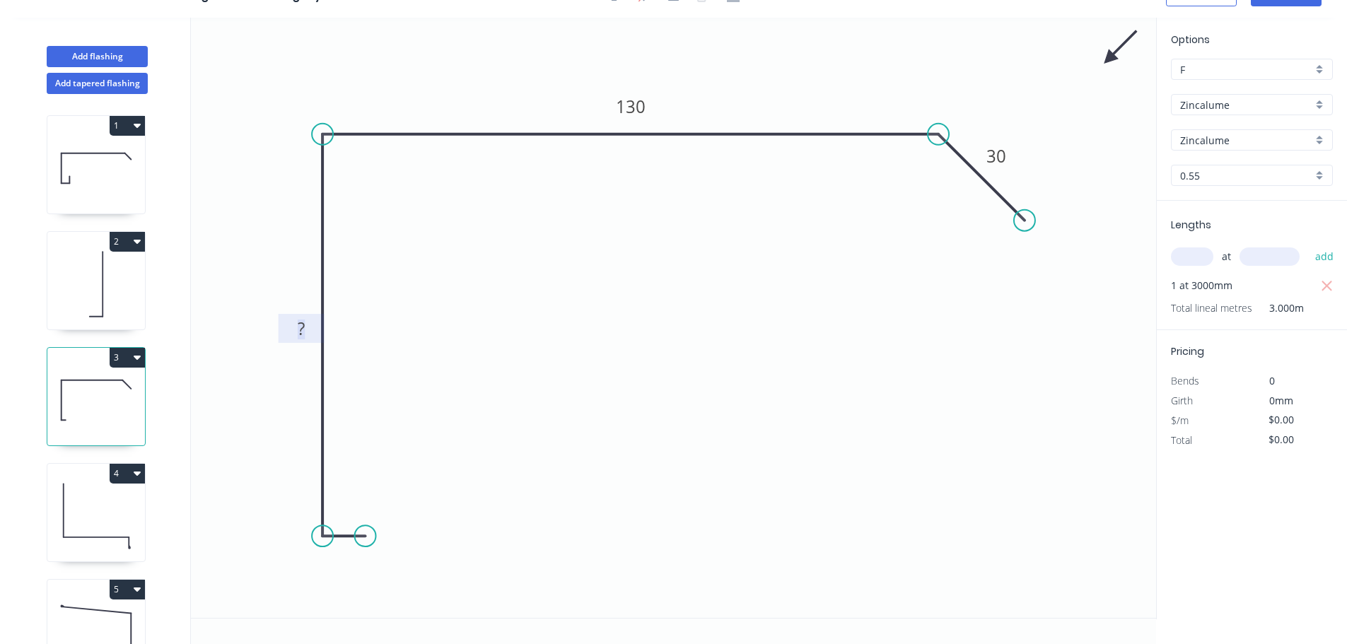
click at [300, 329] on tspan "?" at bounding box center [301, 328] width 7 height 23
click at [366, 530] on circle at bounding box center [365, 535] width 21 height 21
type input "$10.61"
type input "$31.83"
click at [364, 534] on circle at bounding box center [364, 535] width 21 height 21
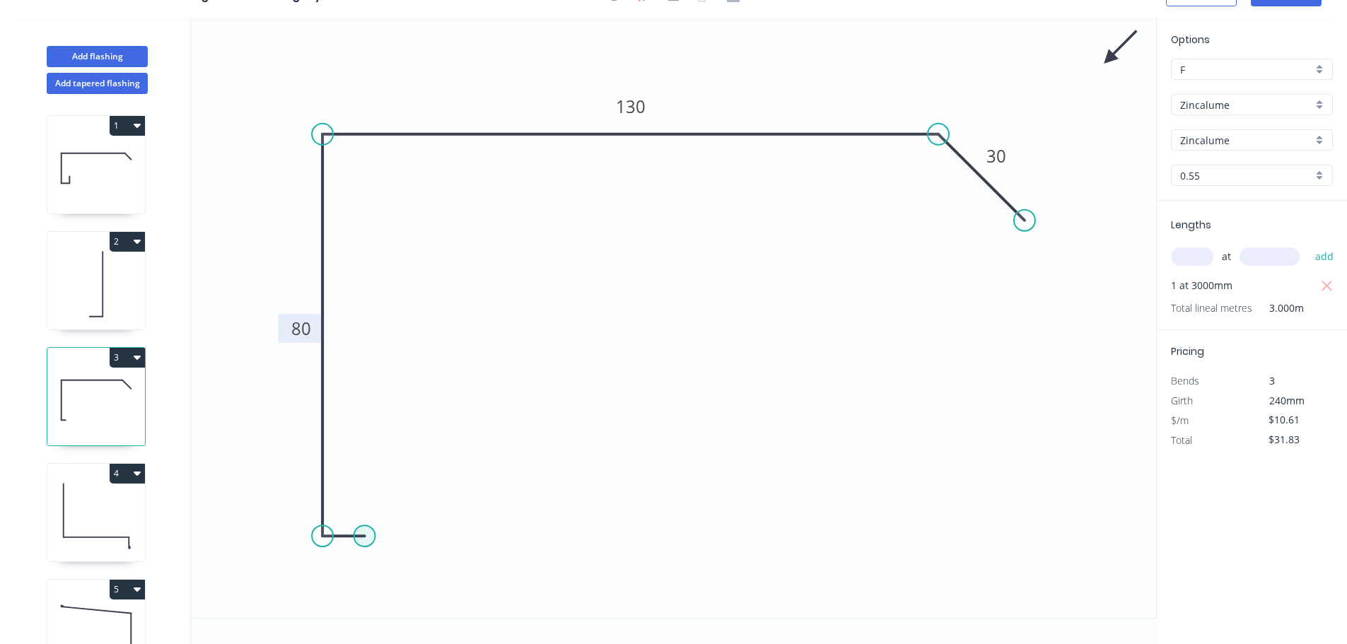
click at [364, 534] on circle at bounding box center [364, 535] width 21 height 21
click at [365, 436] on icon at bounding box center [365, 486] width 0 height 100
type input "$11.42"
type input "$34.26"
click at [399, 477] on rect at bounding box center [386, 480] width 28 height 20
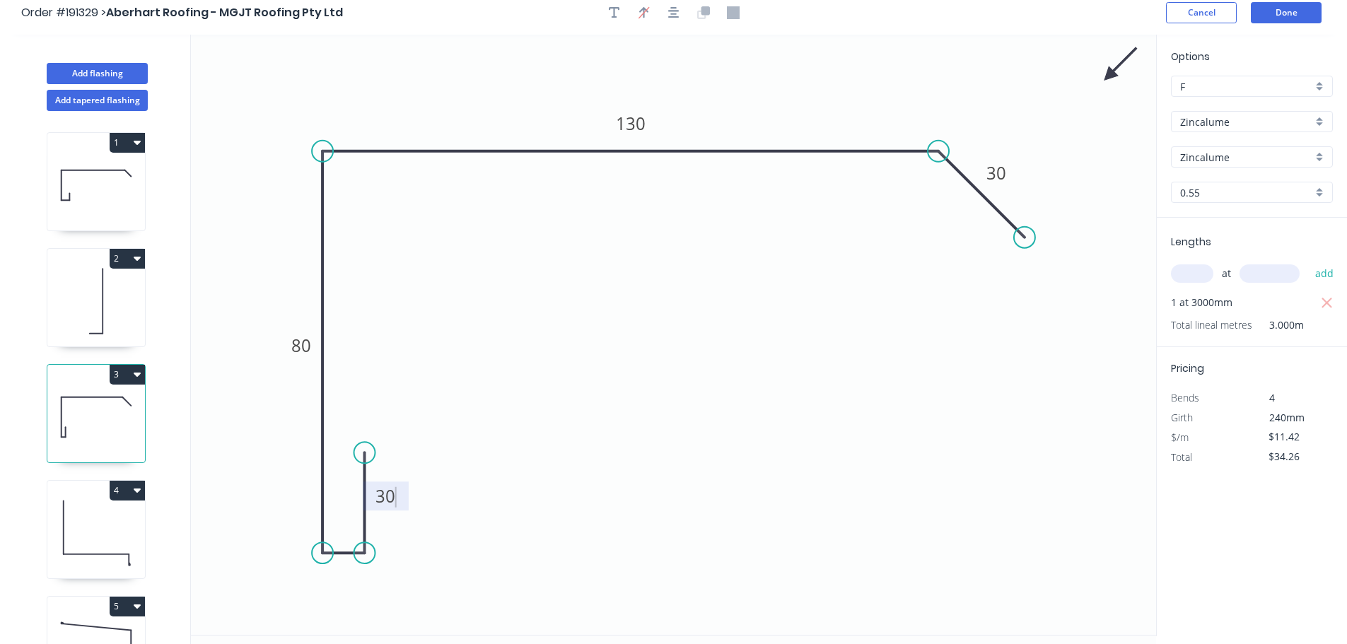
scroll to position [0, 0]
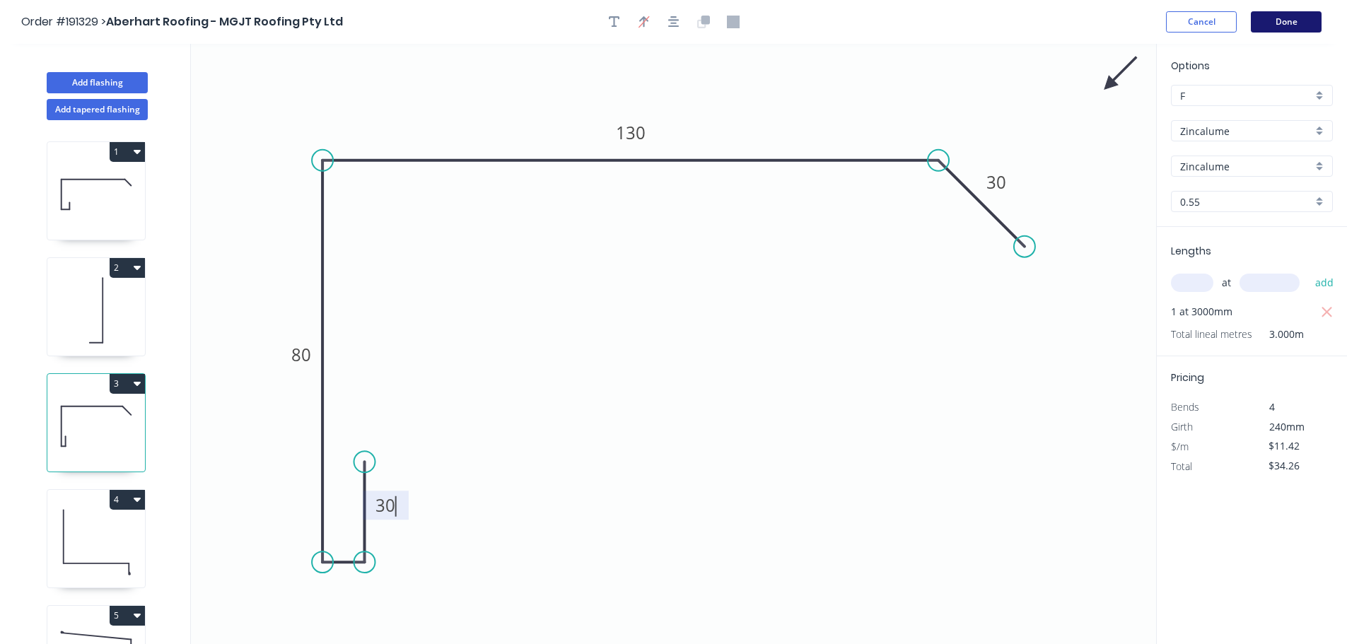
click at [1275, 24] on button "Done" at bounding box center [1286, 21] width 71 height 21
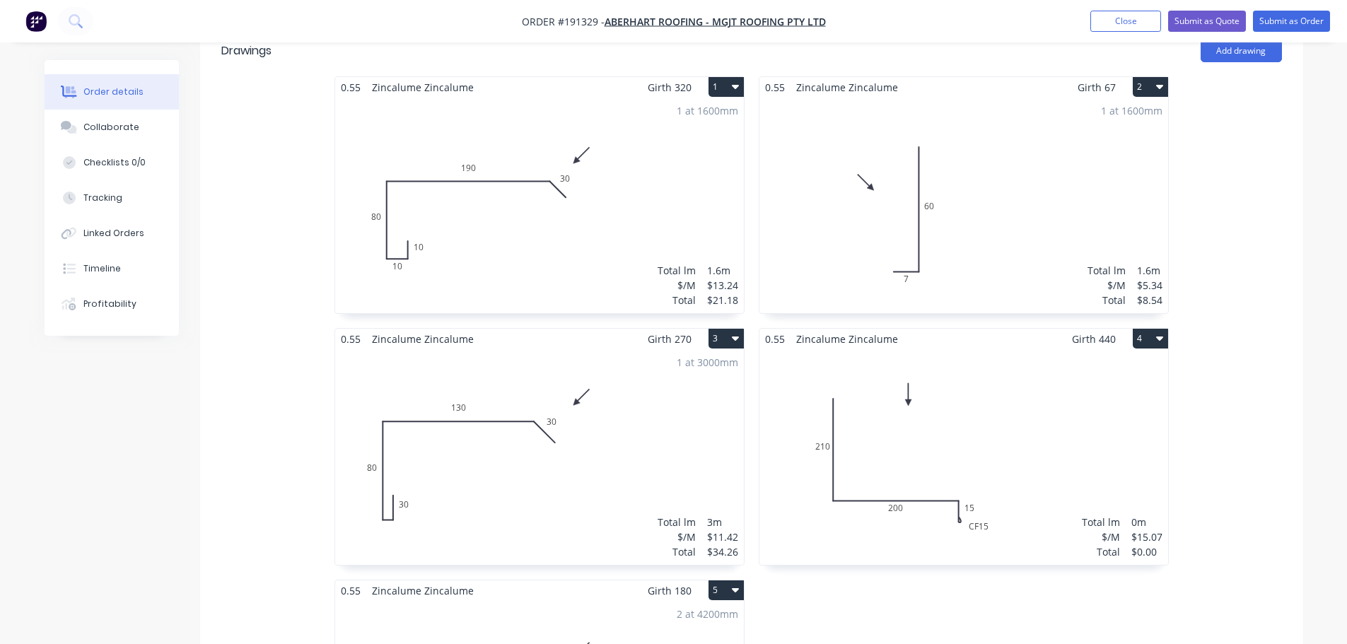
scroll to position [495, 0]
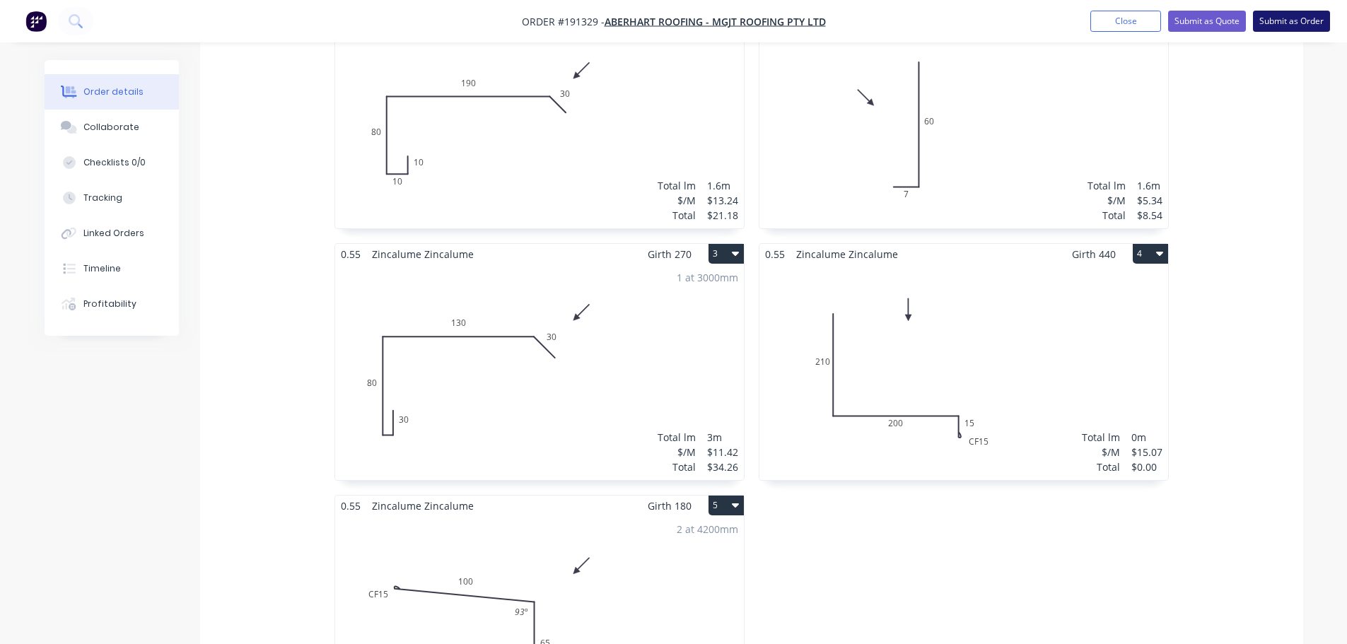
click at [1264, 21] on button "Submit as Order" at bounding box center [1291, 21] width 77 height 21
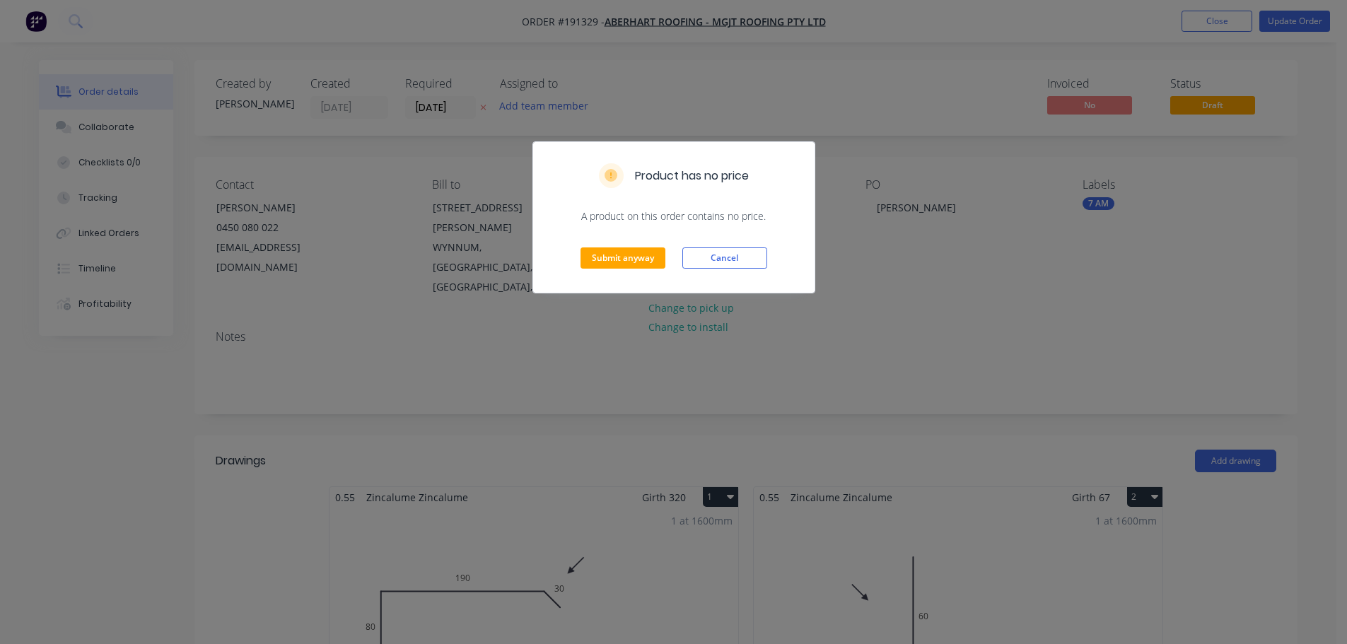
click at [742, 269] on div "Submit anyway Cancel" at bounding box center [673, 257] width 281 height 69
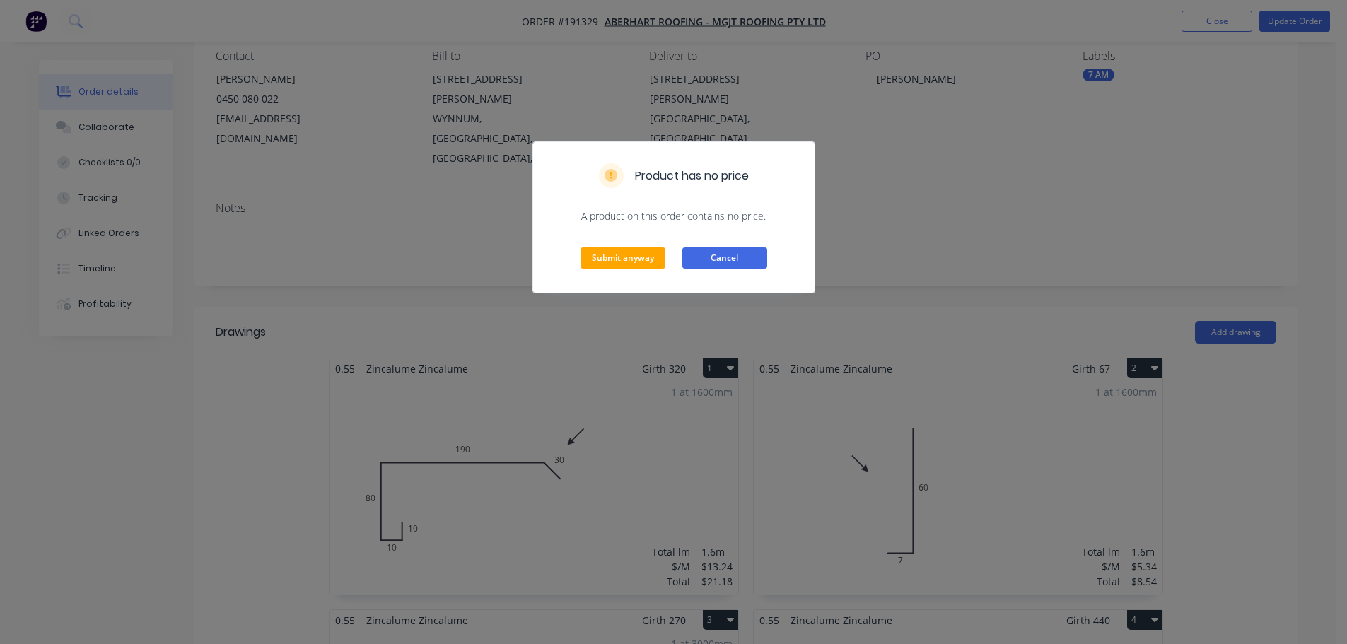
scroll to position [141, 0]
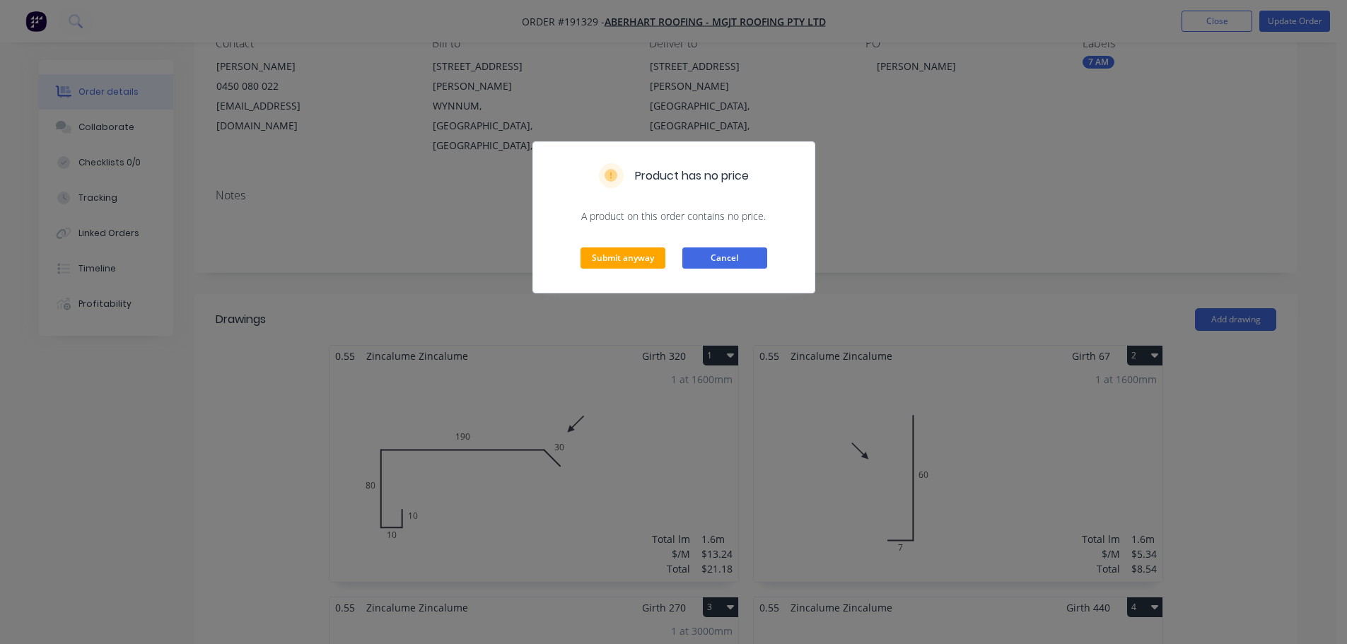
click at [737, 255] on button "Cancel" at bounding box center [724, 257] width 85 height 21
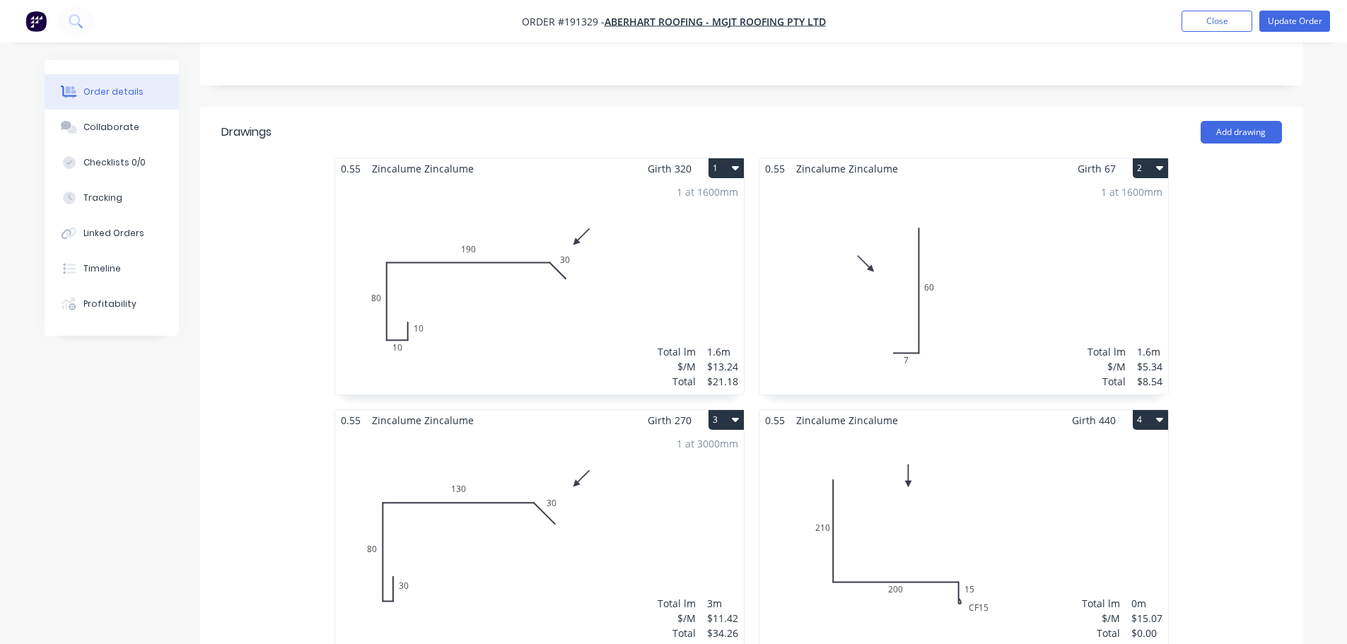
scroll to position [354, 0]
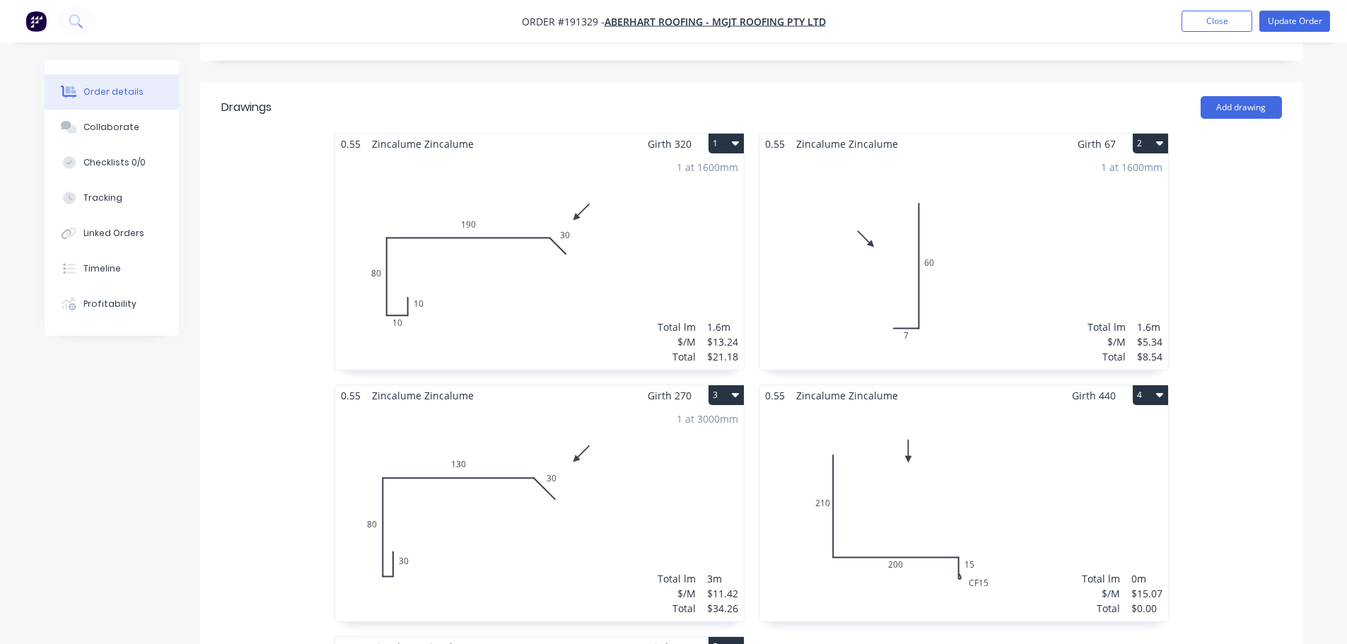
click at [930, 385] on div "0.55 Zincalume Zincalume Girth 440 4" at bounding box center [963, 395] width 409 height 21
click at [981, 411] on div "Total lm $/M Total 0m $15.07 $0.00" at bounding box center [963, 514] width 409 height 216
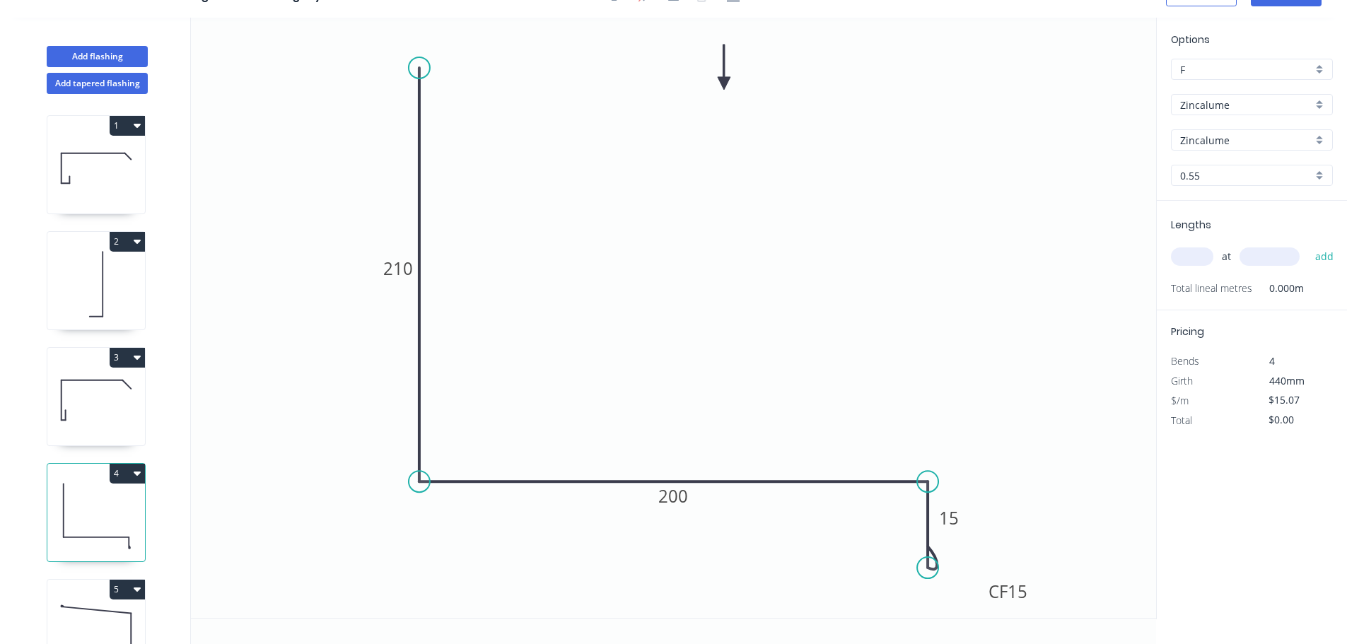
click at [1184, 251] on input "text" at bounding box center [1192, 256] width 42 height 18
type input "1"
type input "3000"
click at [1308, 245] on button "add" at bounding box center [1324, 257] width 33 height 24
type input "$45.21"
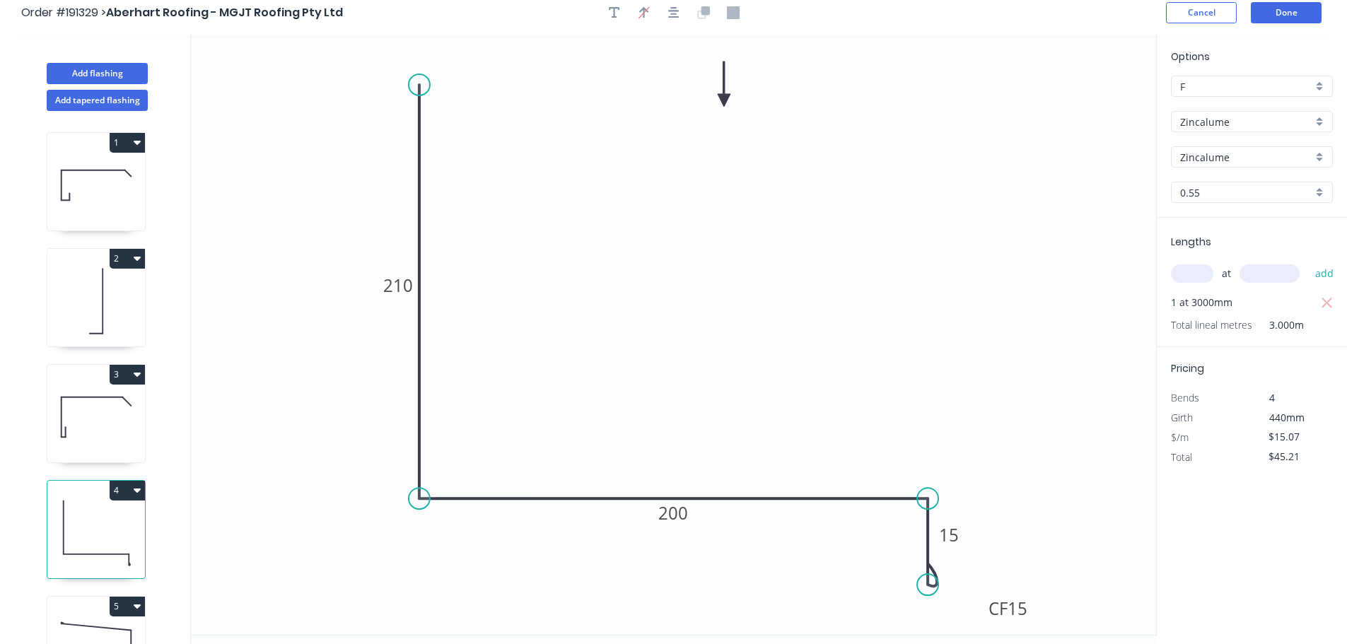
scroll to position [0, 0]
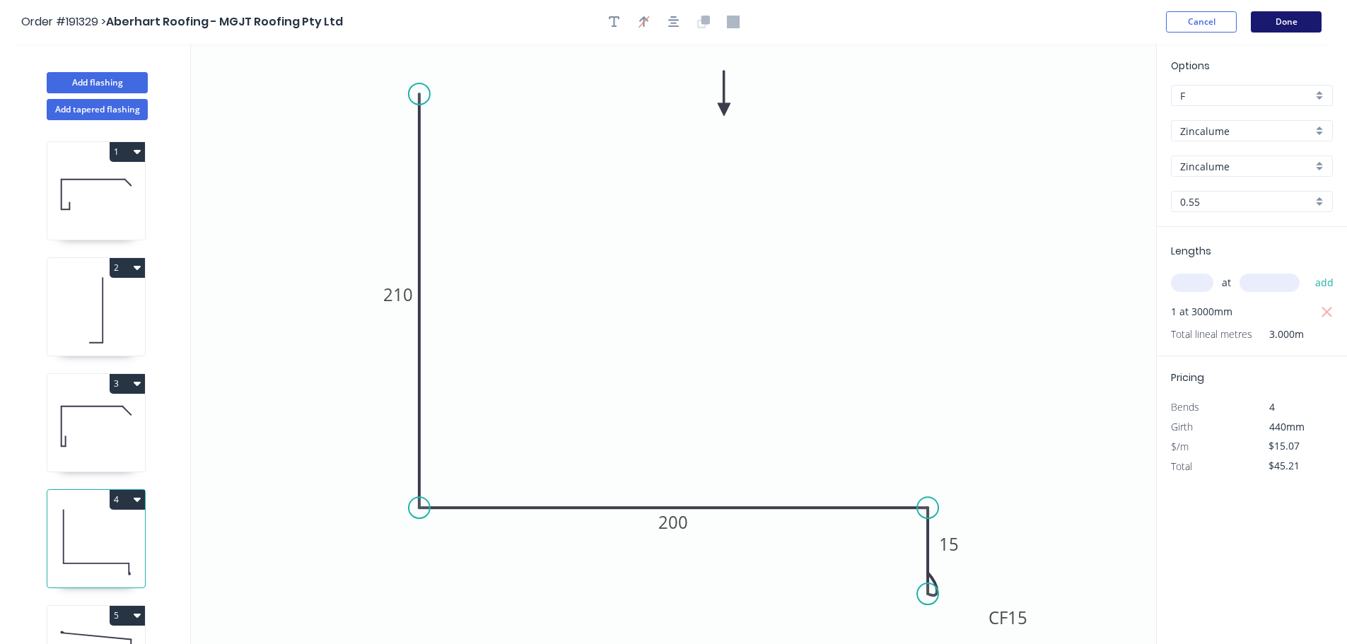
click at [1284, 30] on button "Done" at bounding box center [1286, 21] width 71 height 21
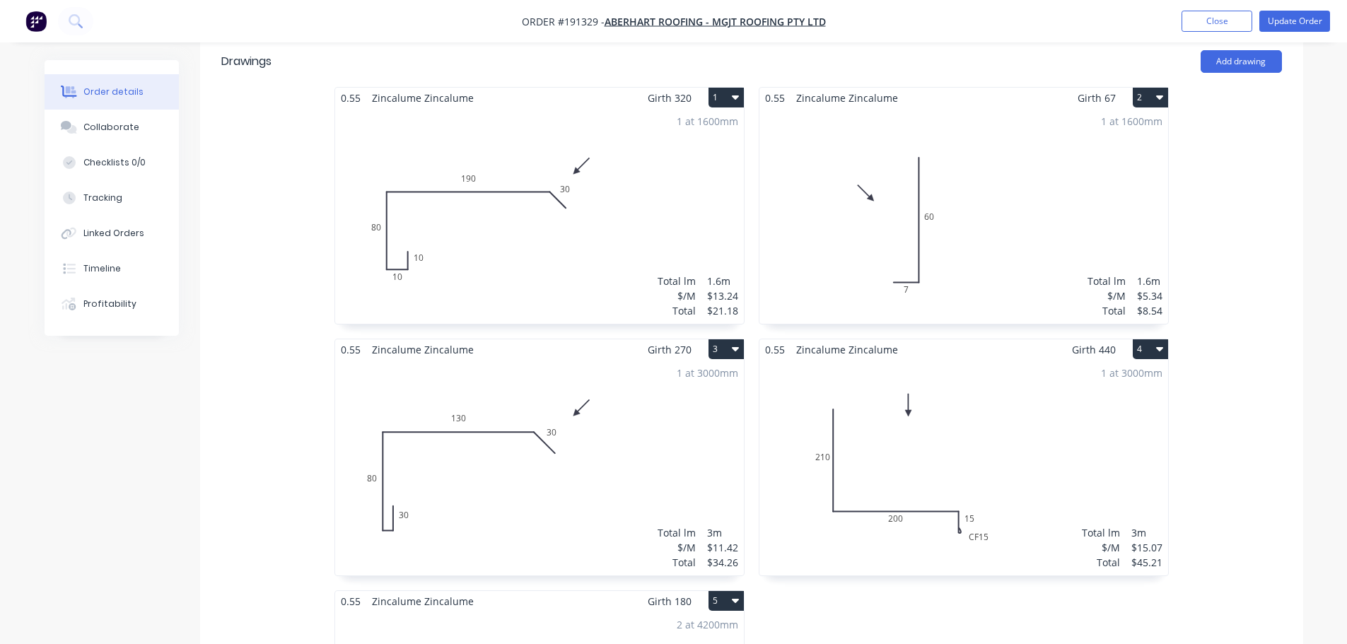
scroll to position [424, 0]
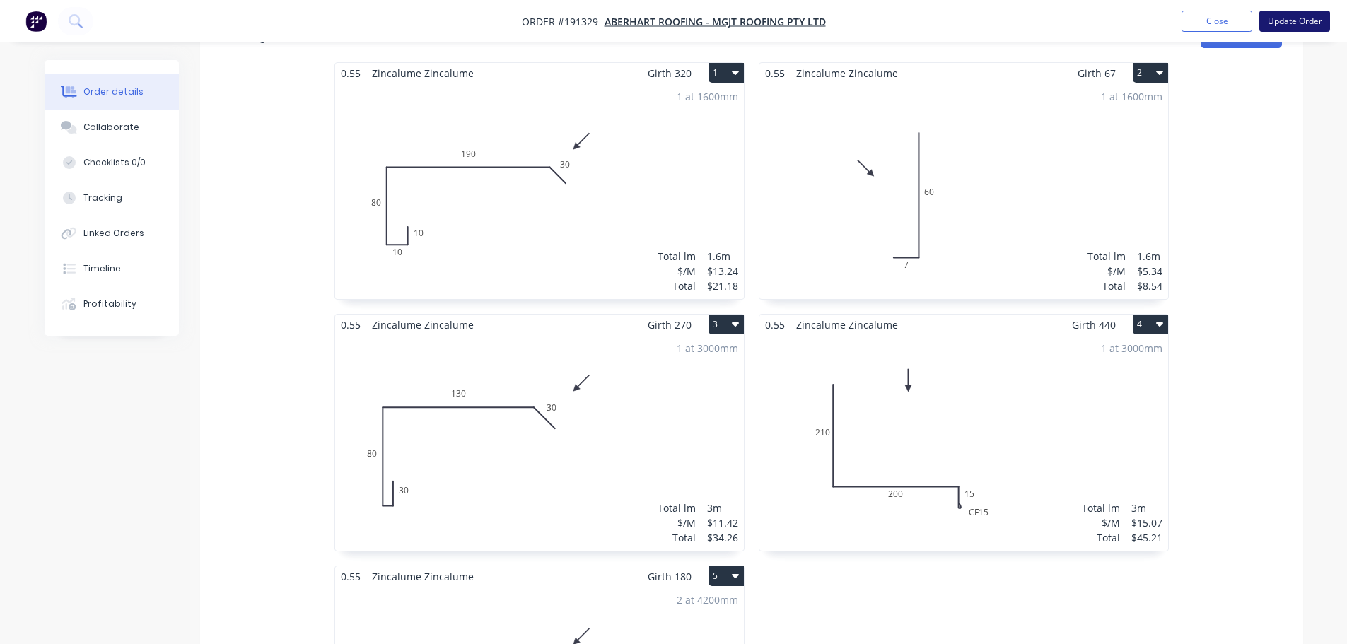
click at [1285, 25] on button "Update Order" at bounding box center [1294, 21] width 71 height 21
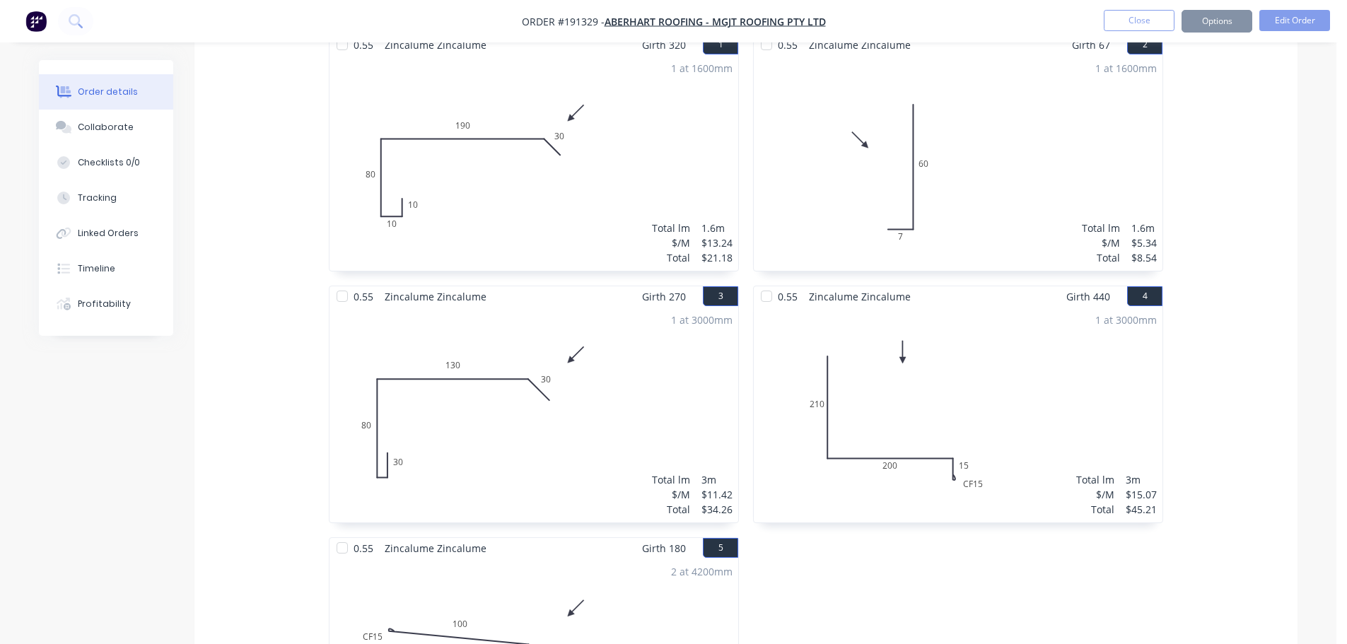
scroll to position [0, 0]
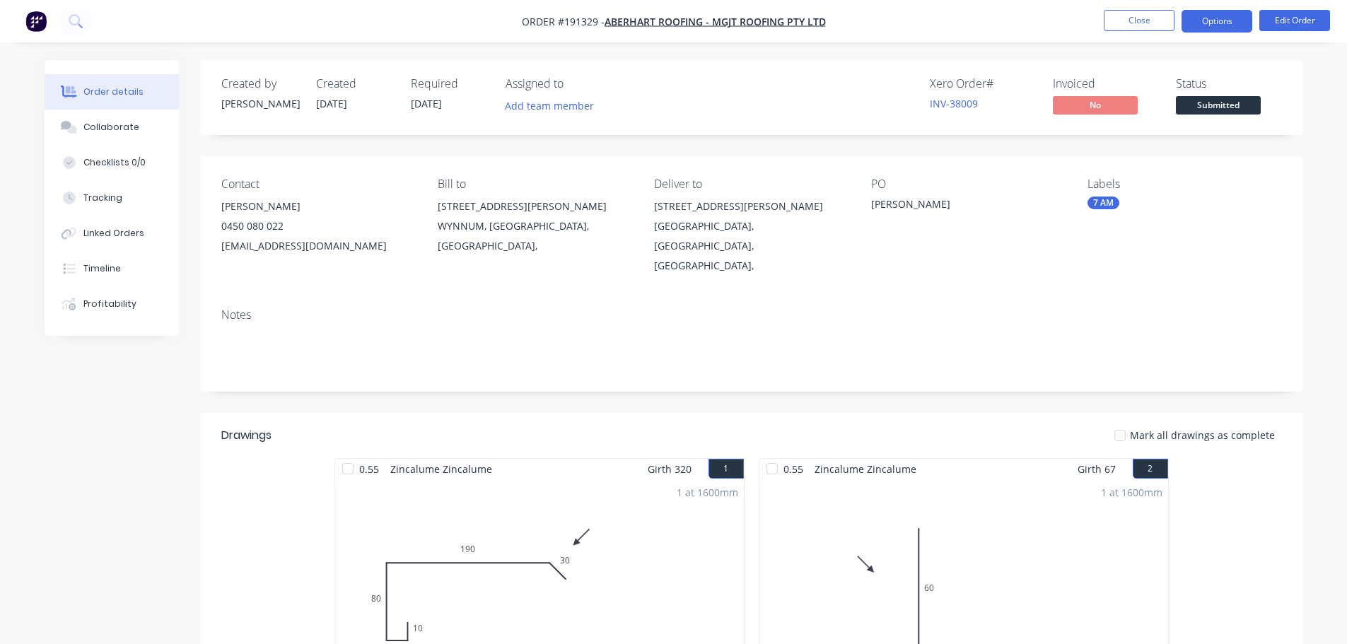
click at [1220, 23] on button "Options" at bounding box center [1216, 21] width 71 height 23
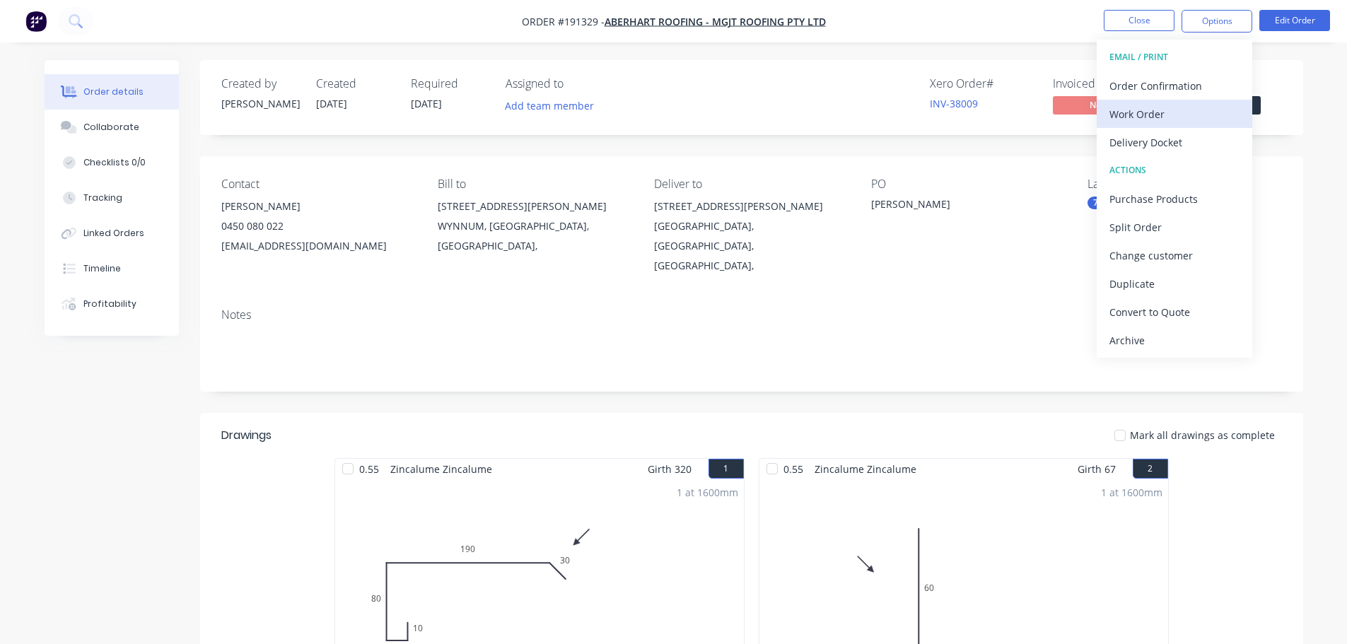
click at [1143, 103] on button "Work Order" at bounding box center [1175, 114] width 156 height 28
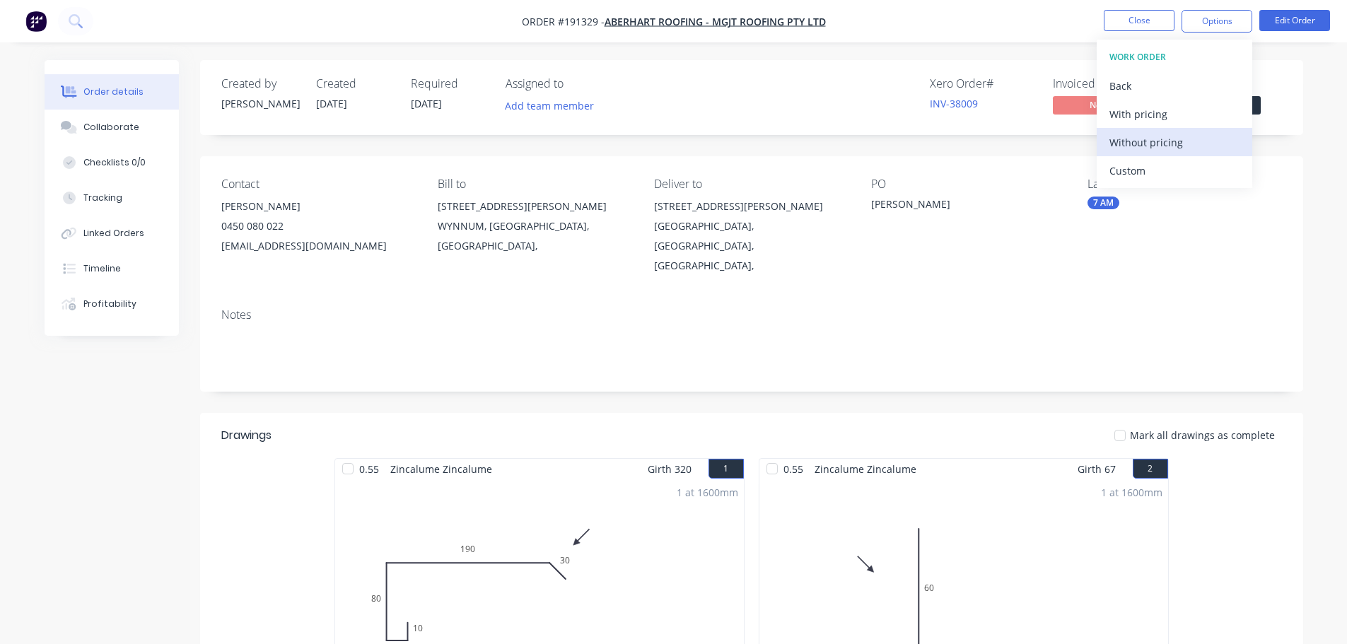
click at [1140, 141] on div "Without pricing" at bounding box center [1174, 142] width 130 height 21
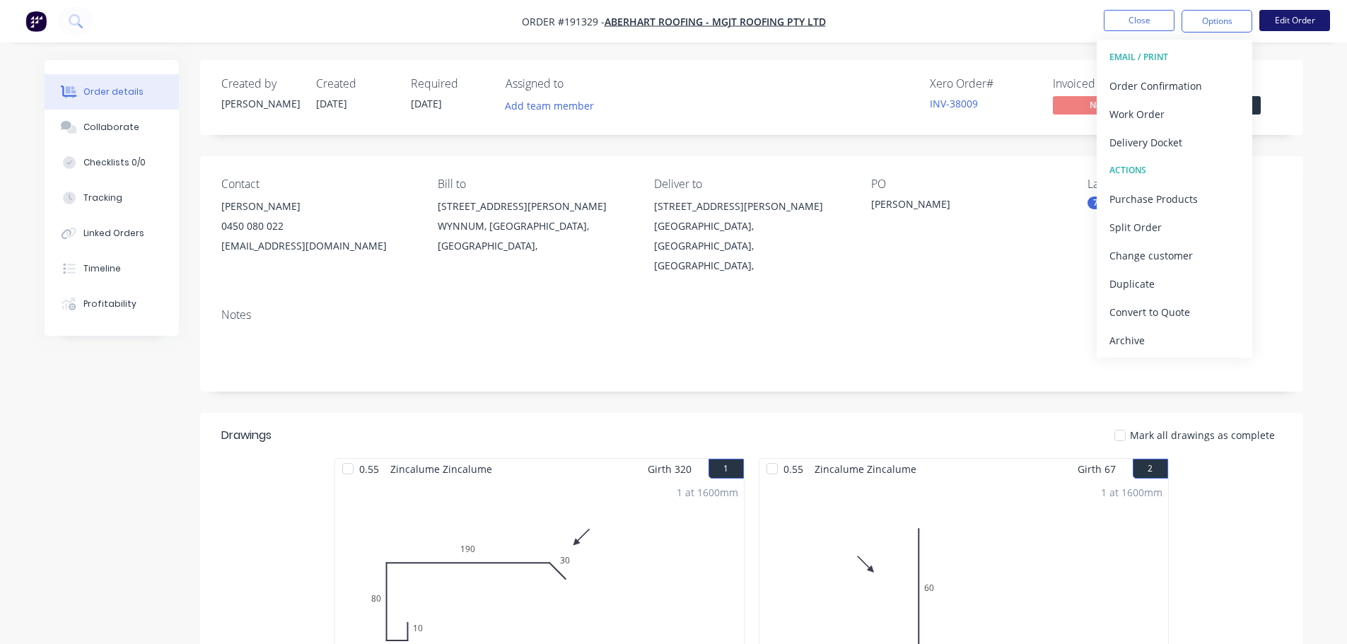
click at [1289, 24] on button "Edit Order" at bounding box center [1294, 20] width 71 height 21
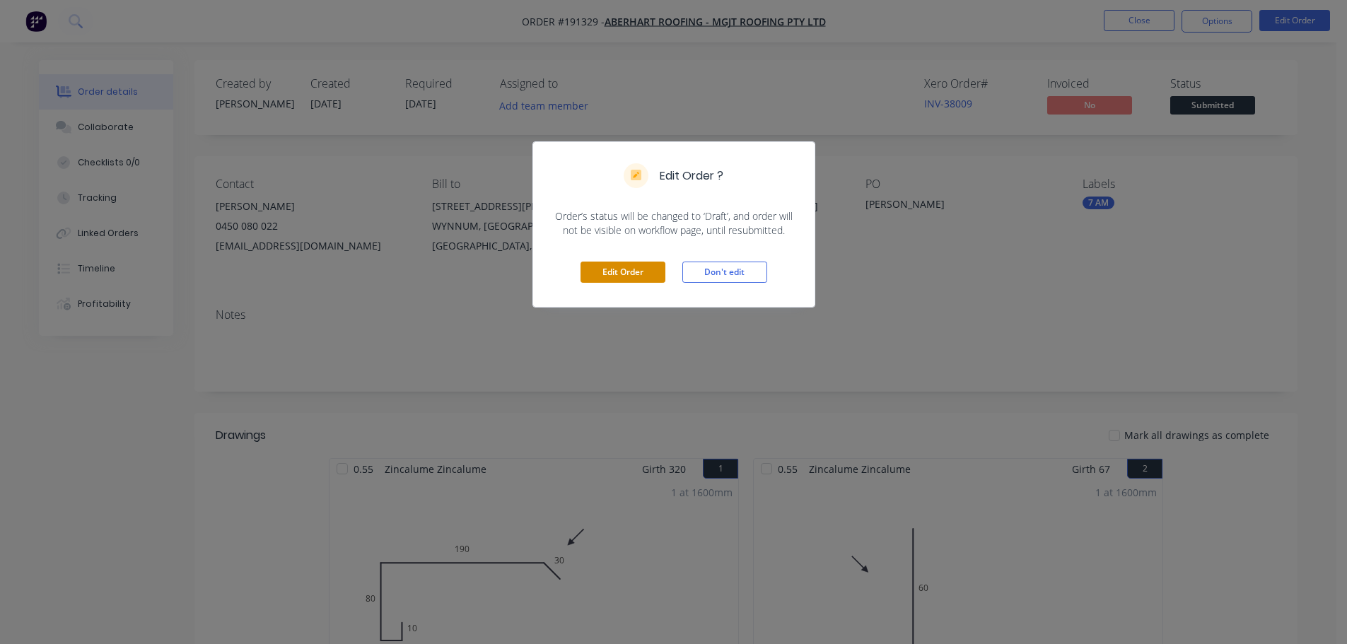
click at [621, 267] on button "Edit Order" at bounding box center [622, 272] width 85 height 21
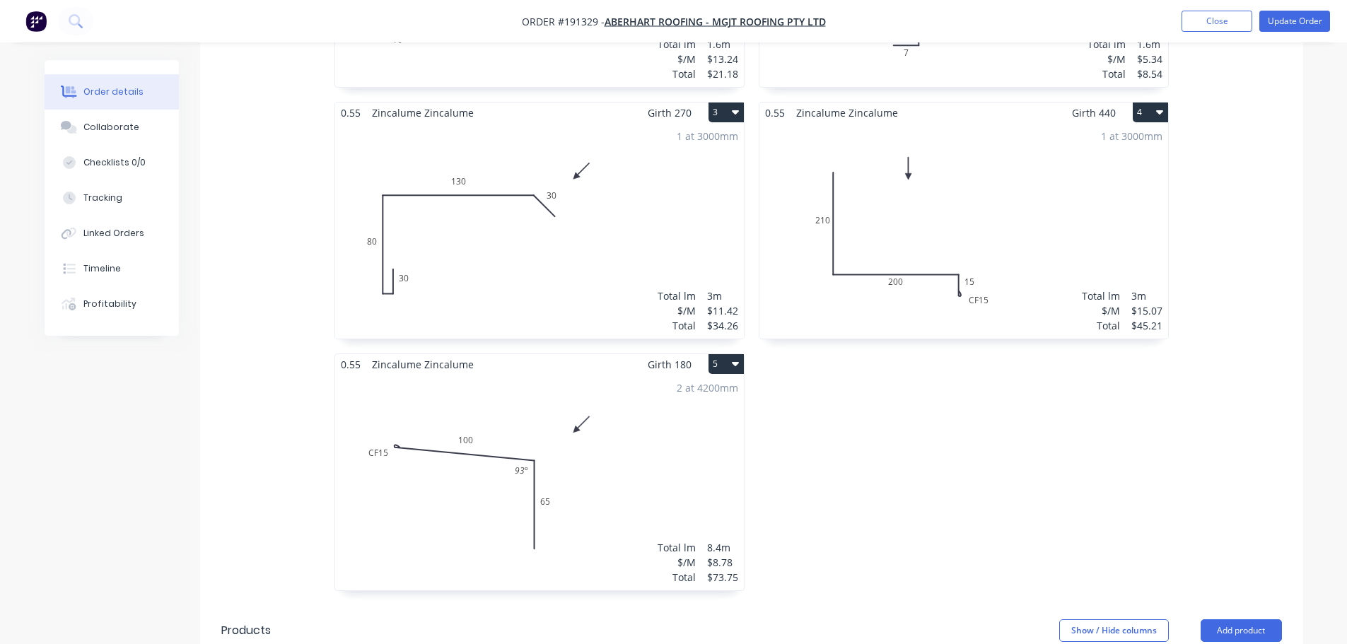
scroll to position [778, 0]
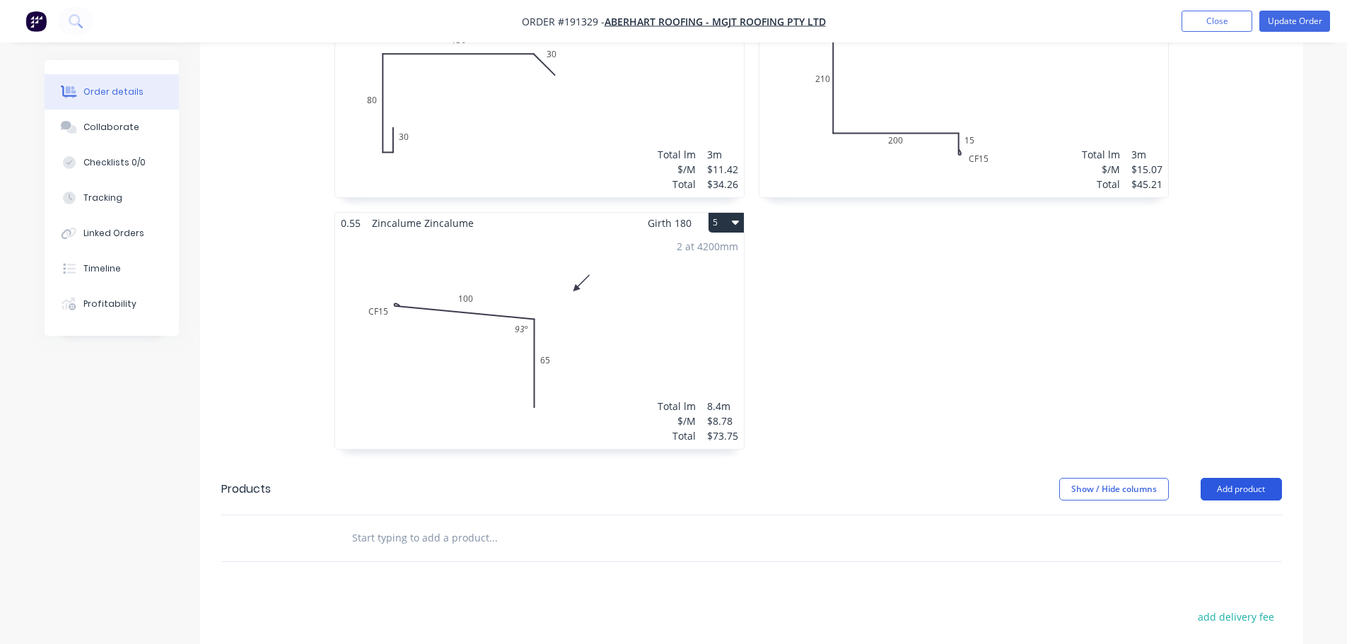
click at [1254, 478] on button "Add product" at bounding box center [1240, 489] width 81 height 23
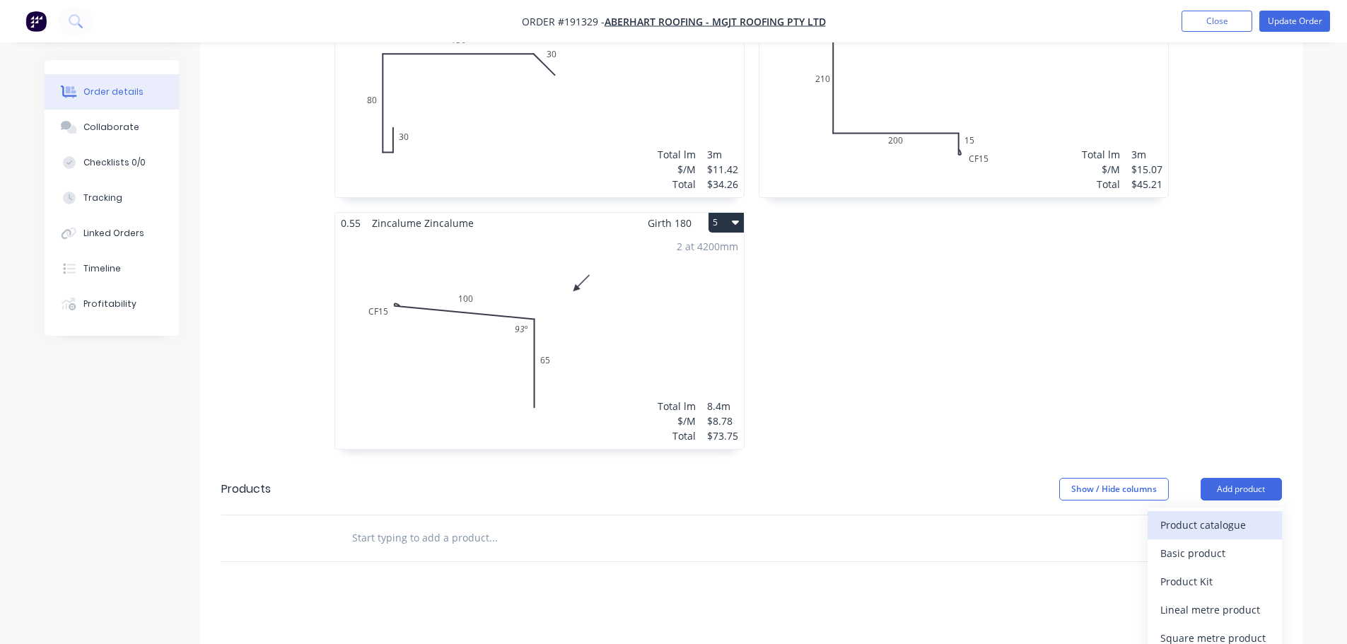
click at [1241, 515] on div "Product catalogue" at bounding box center [1214, 525] width 109 height 21
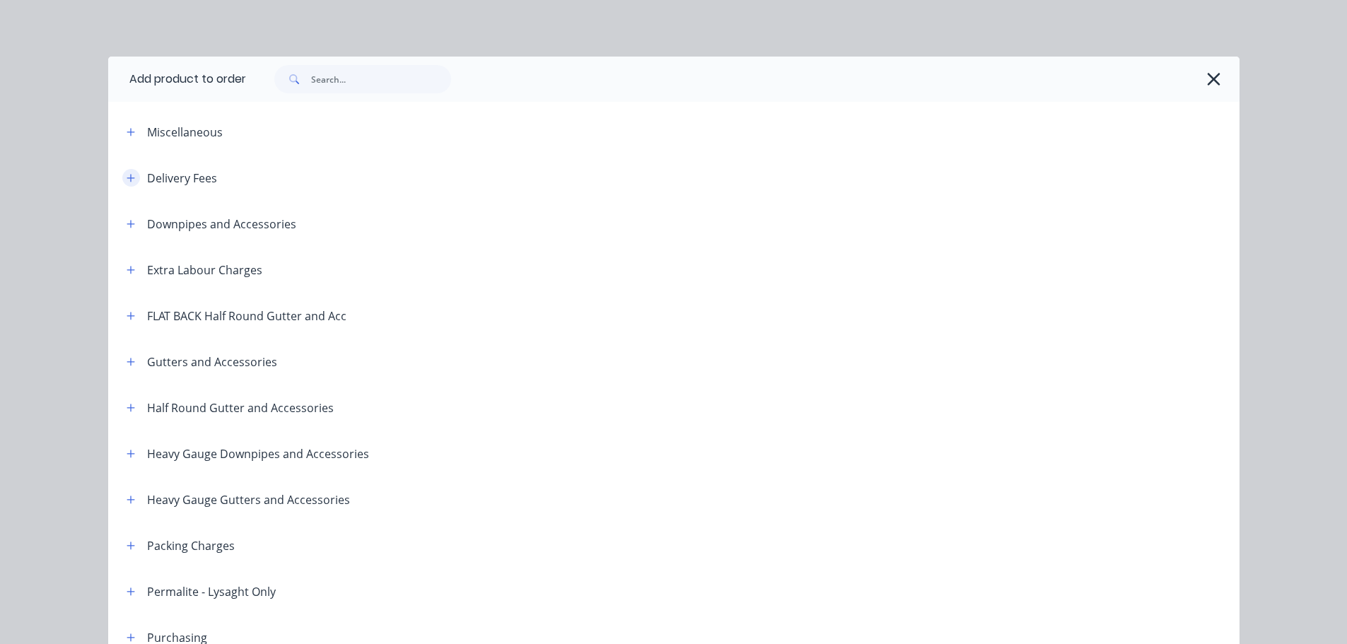
click at [127, 182] on icon "button" at bounding box center [131, 178] width 8 height 10
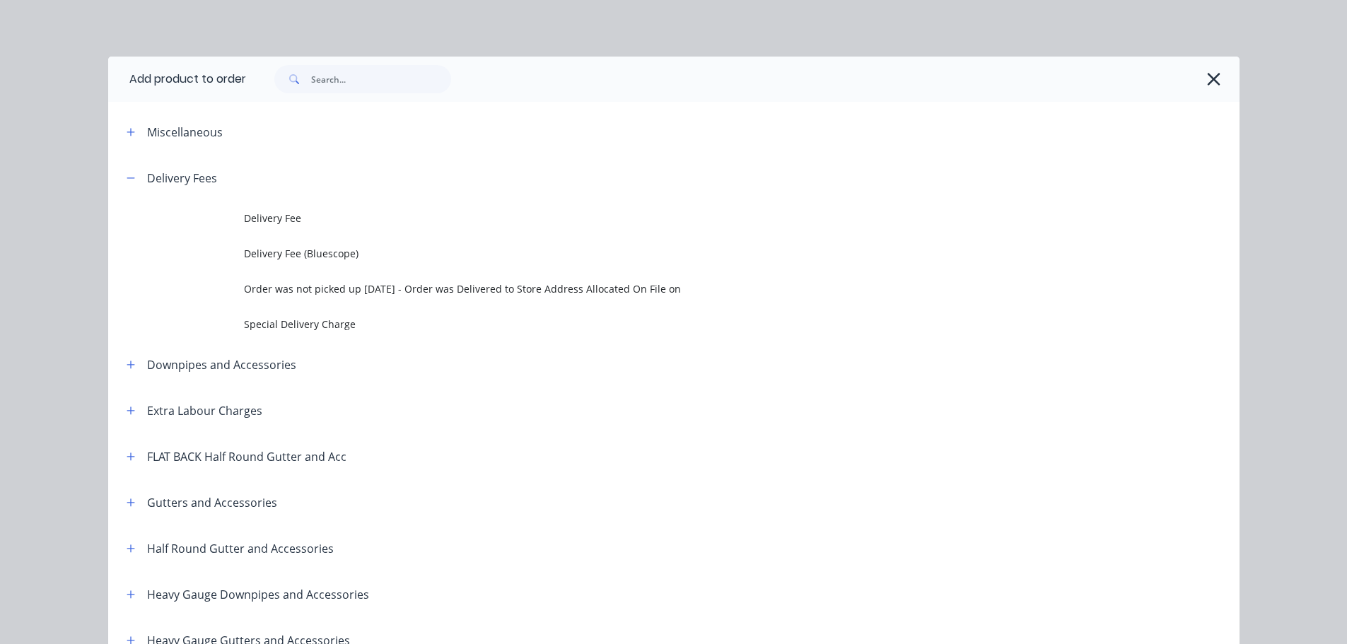
click at [246, 226] on td "Delivery Fee" at bounding box center [741, 218] width 995 height 35
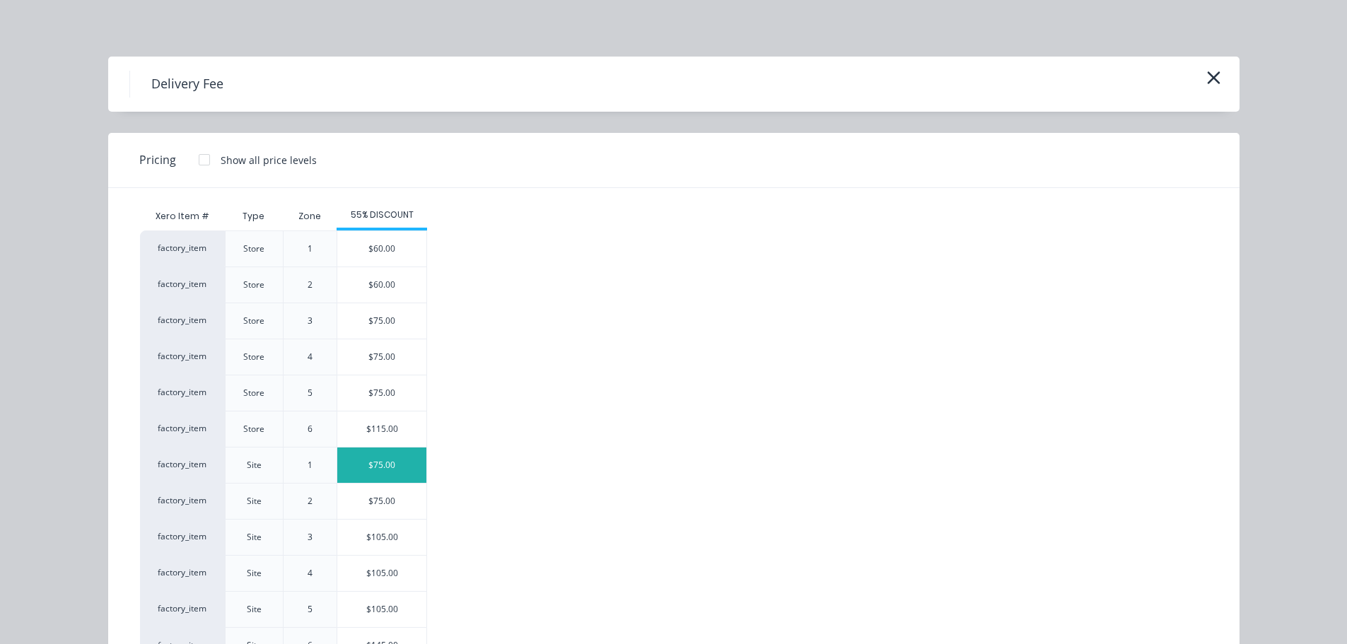
click at [399, 474] on div "$75.00" at bounding box center [381, 465] width 89 height 35
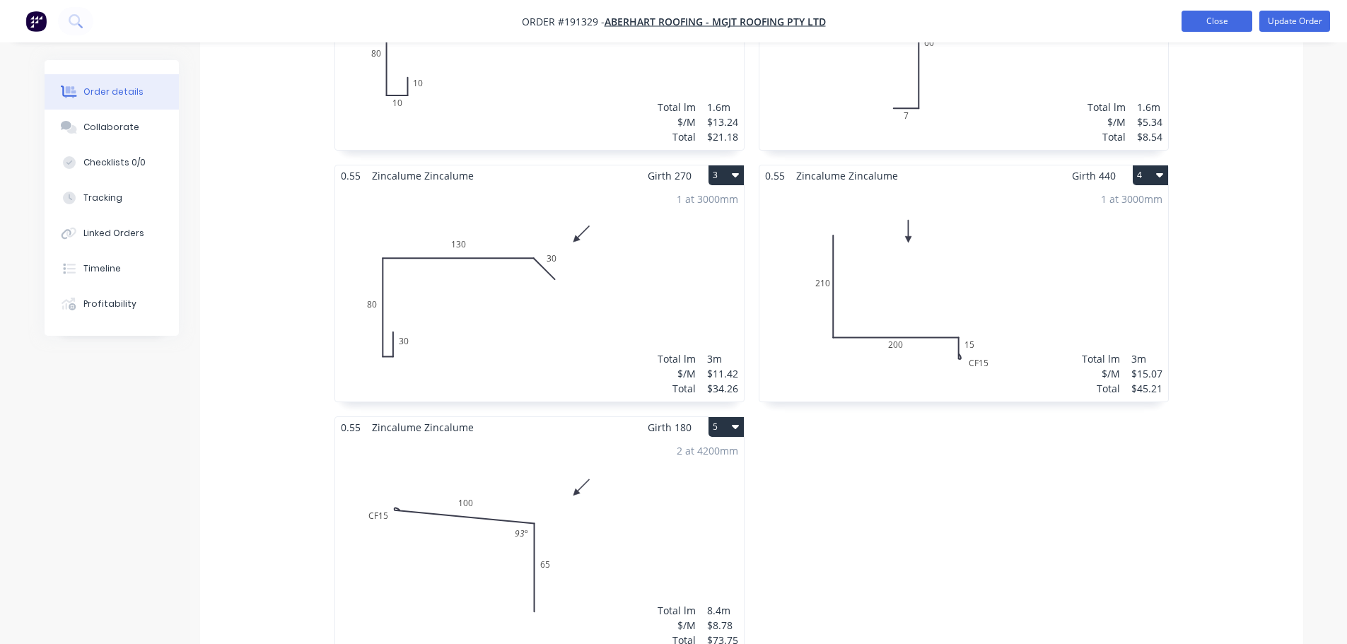
scroll to position [566, 0]
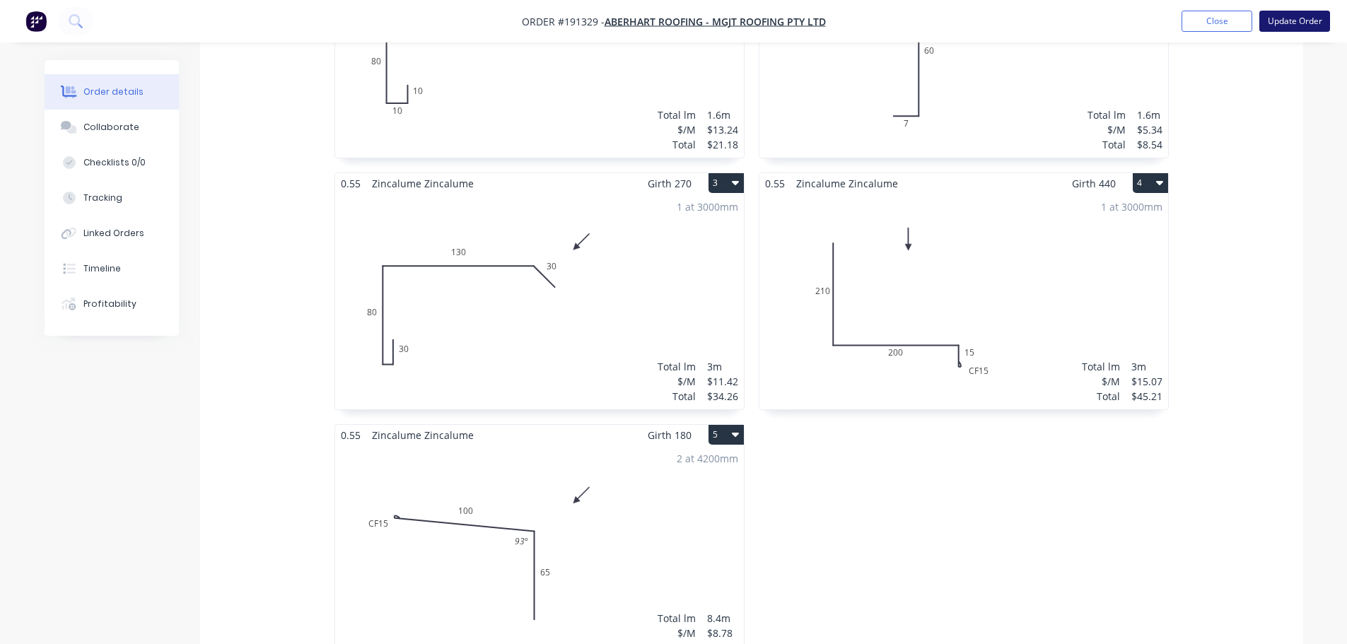
click at [1306, 23] on button "Update Order" at bounding box center [1294, 21] width 71 height 21
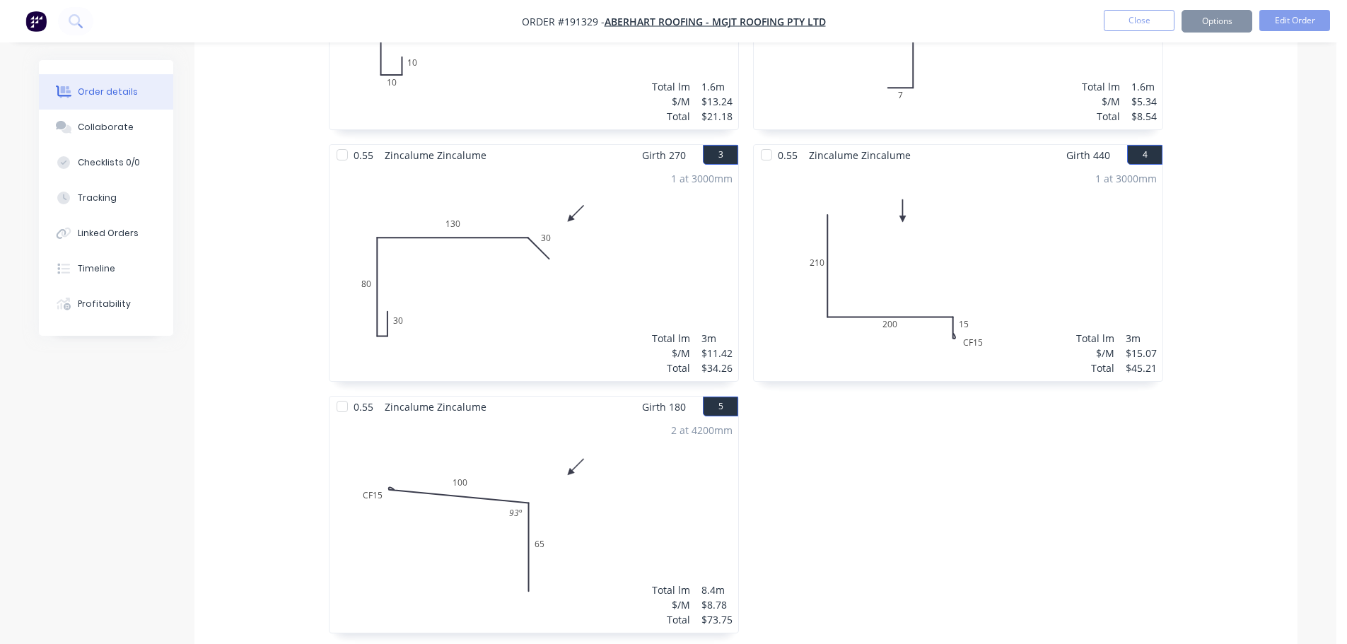
scroll to position [0, 0]
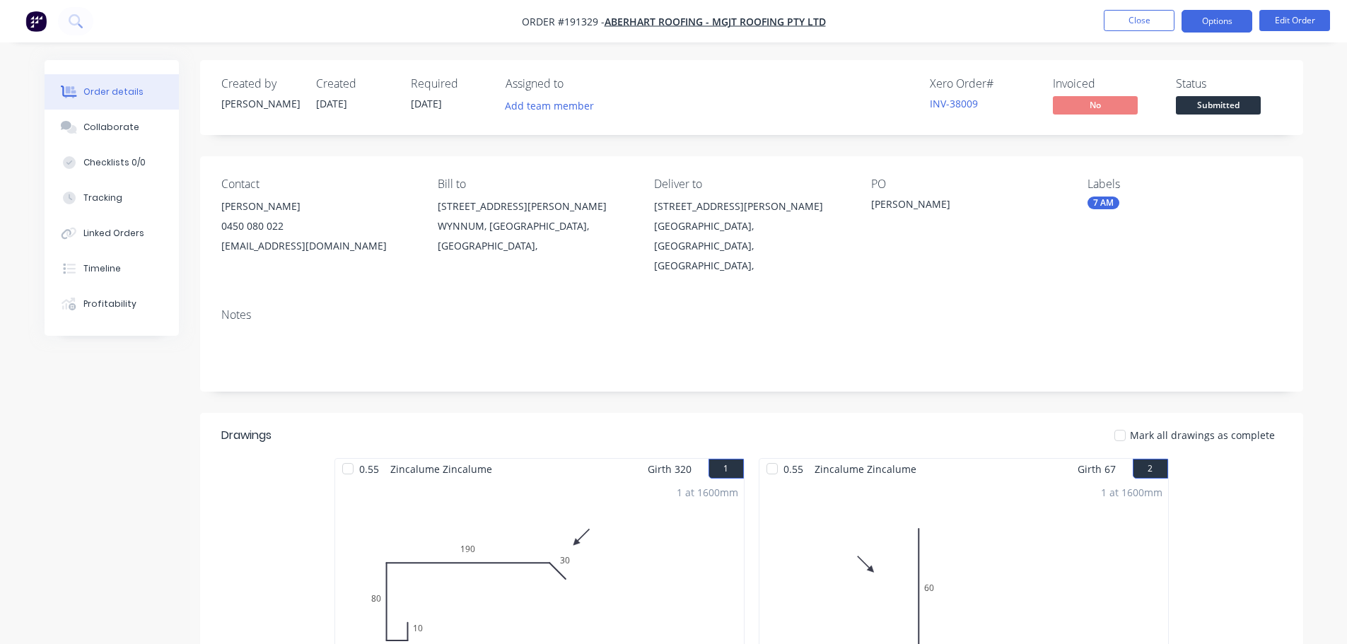
click at [1225, 23] on button "Options" at bounding box center [1216, 21] width 71 height 23
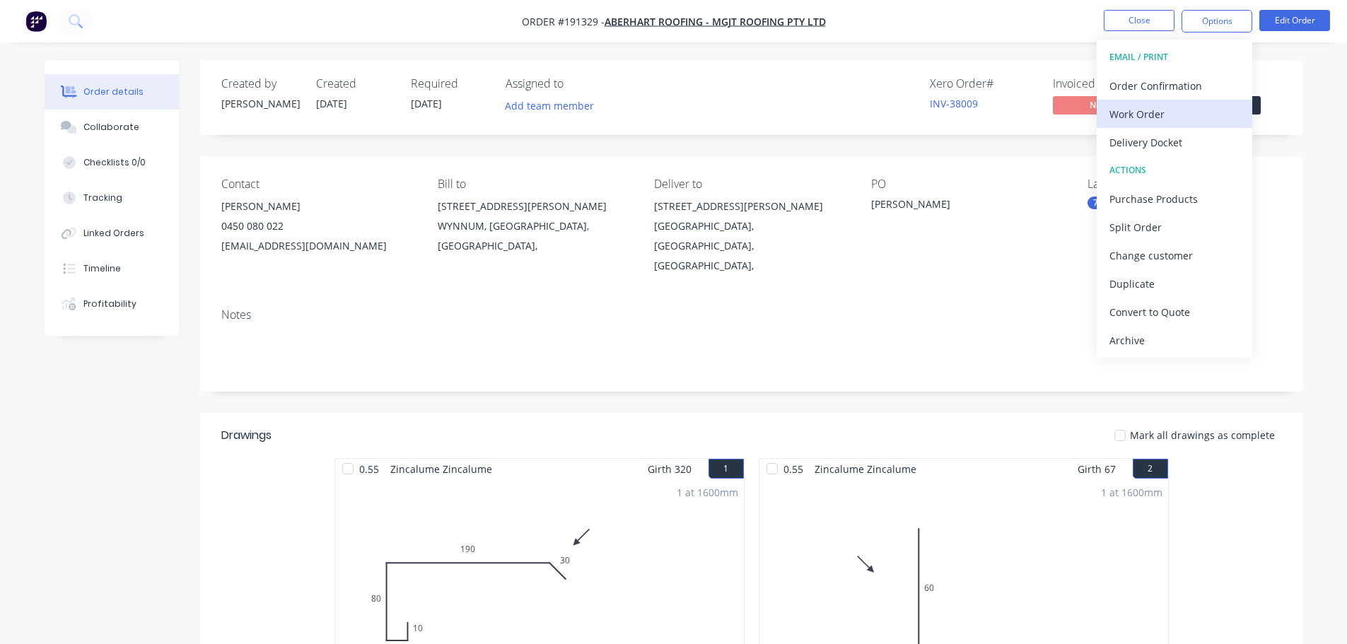
click at [1213, 107] on div "Work Order" at bounding box center [1174, 114] width 130 height 21
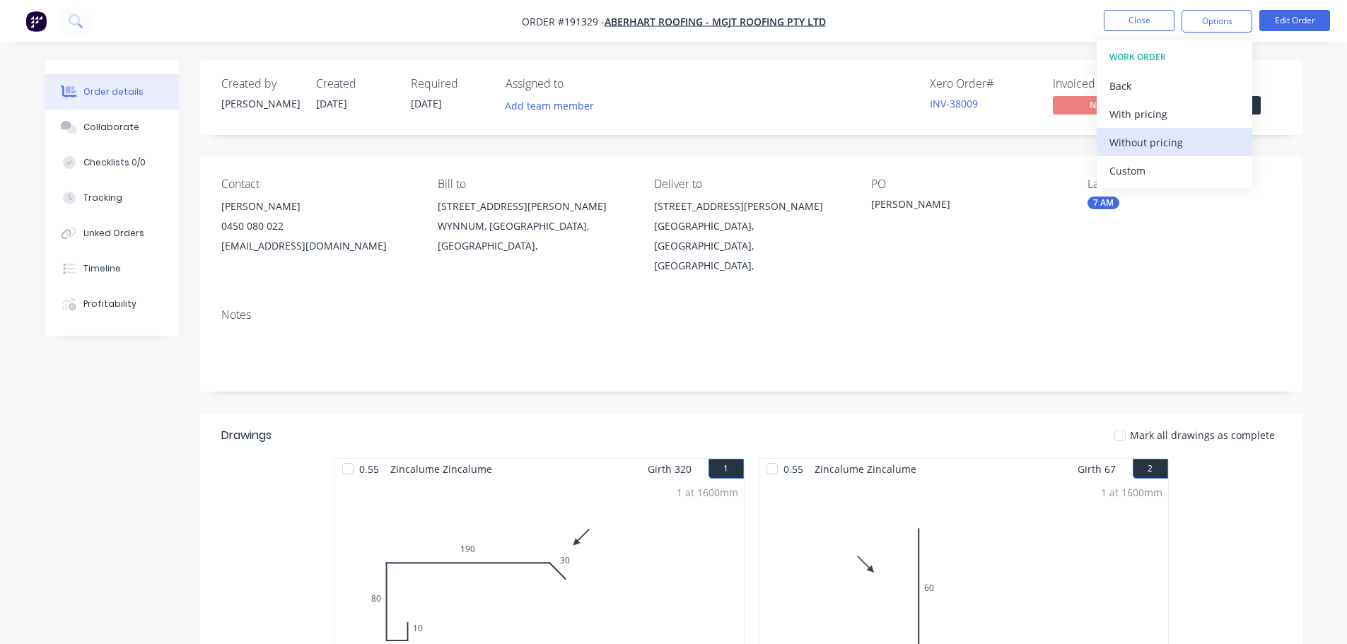
click at [1212, 142] on div "Without pricing" at bounding box center [1174, 142] width 130 height 21
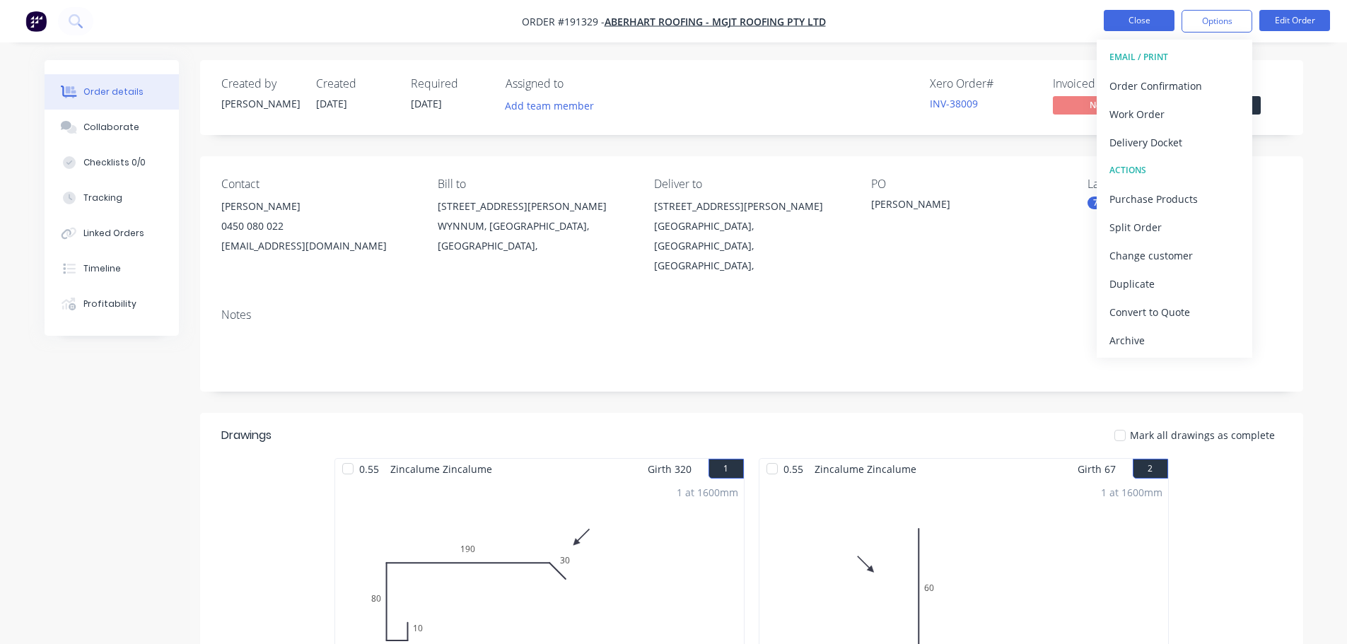
click at [1147, 16] on button "Close" at bounding box center [1139, 20] width 71 height 21
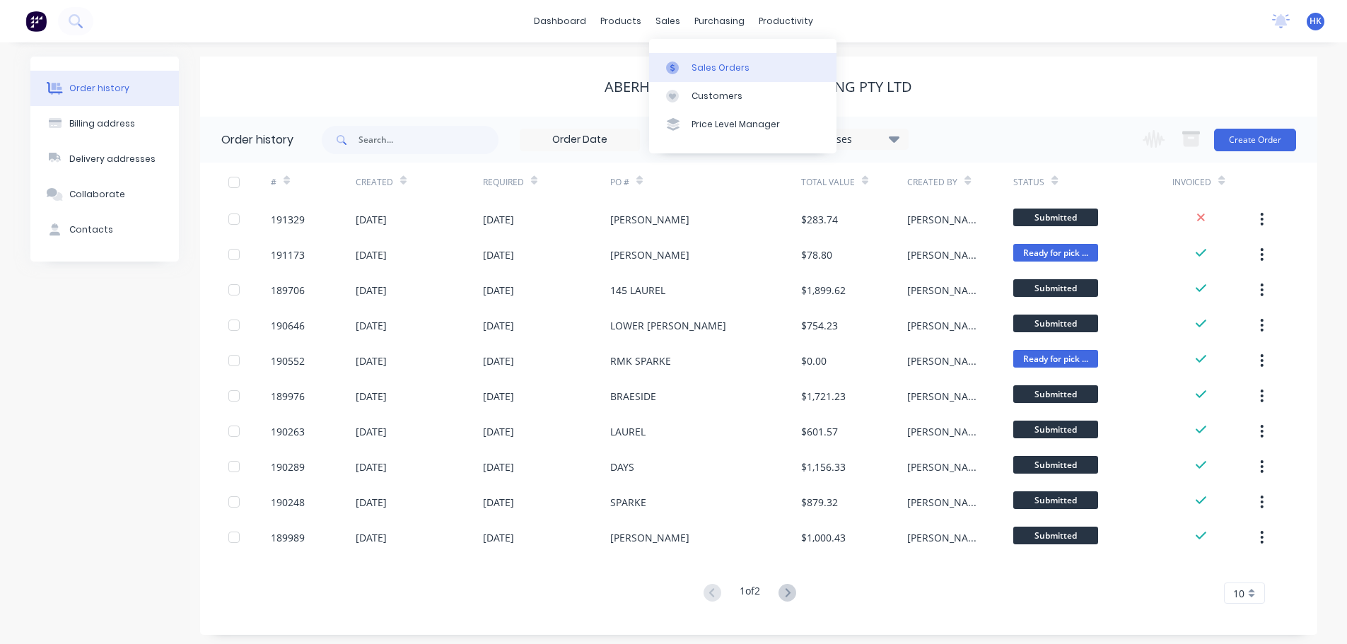
click at [703, 66] on div "Sales Orders" at bounding box center [720, 68] width 58 height 13
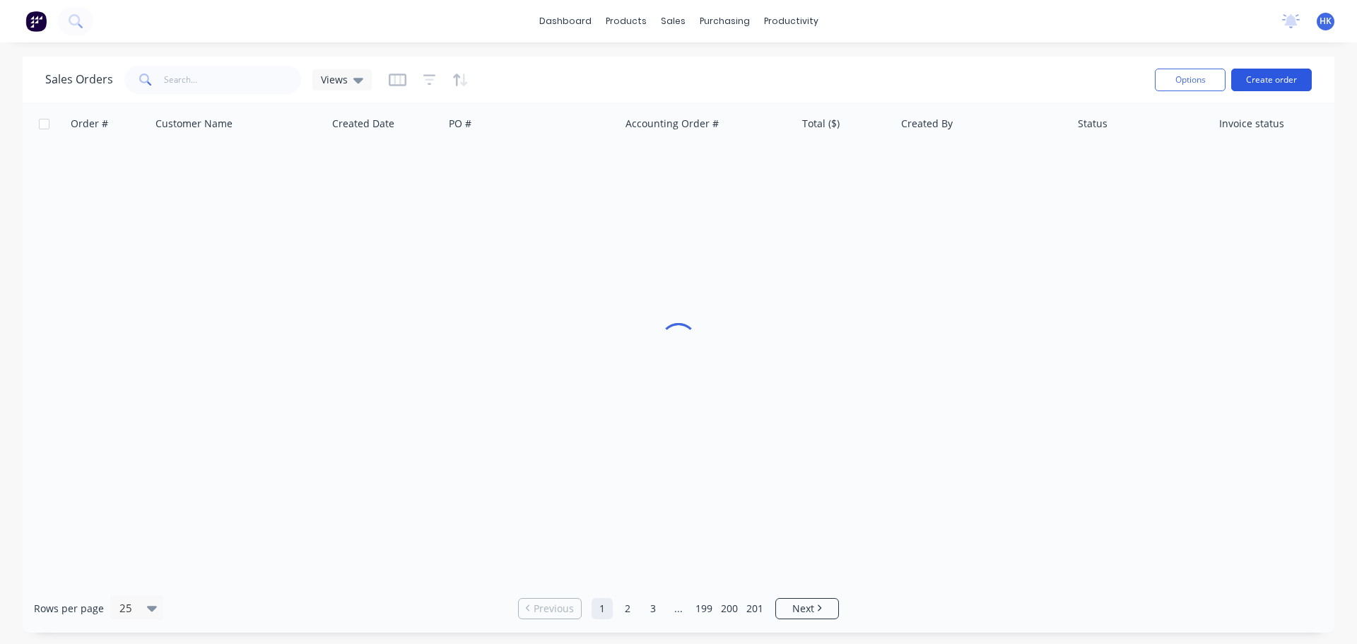
click at [1278, 75] on button "Create order" at bounding box center [1272, 80] width 81 height 23
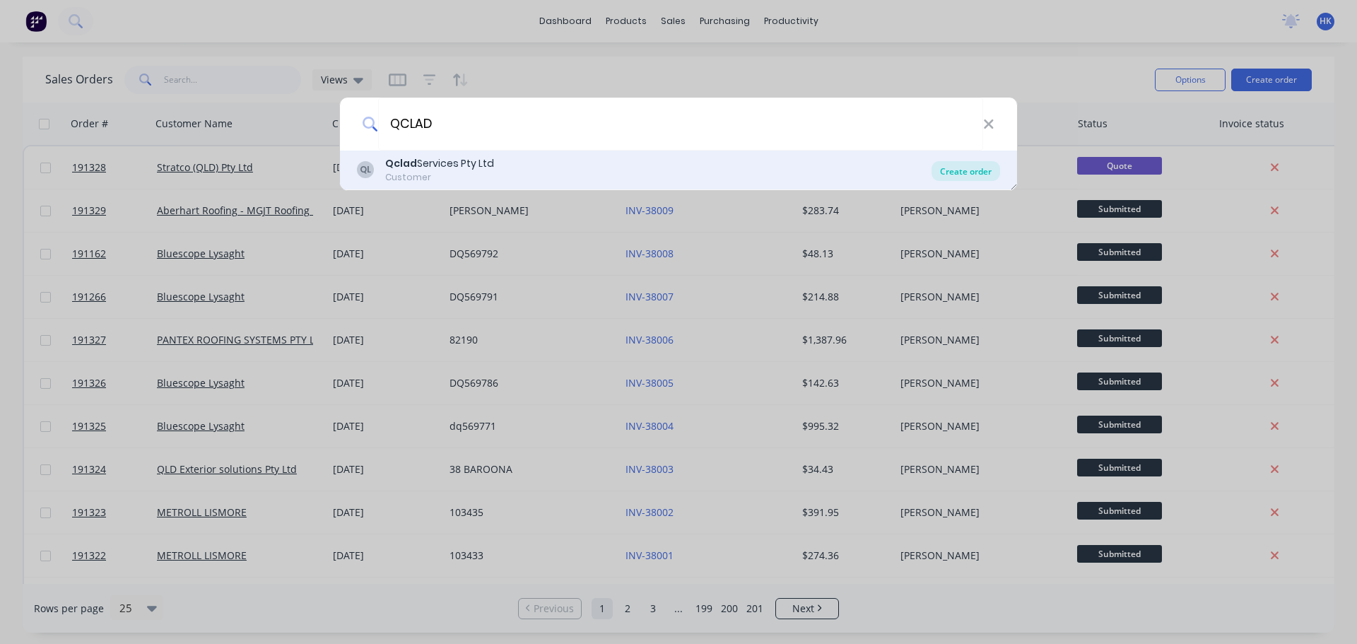
type input "QCLAD"
click at [973, 171] on div "Create order" at bounding box center [966, 171] width 69 height 20
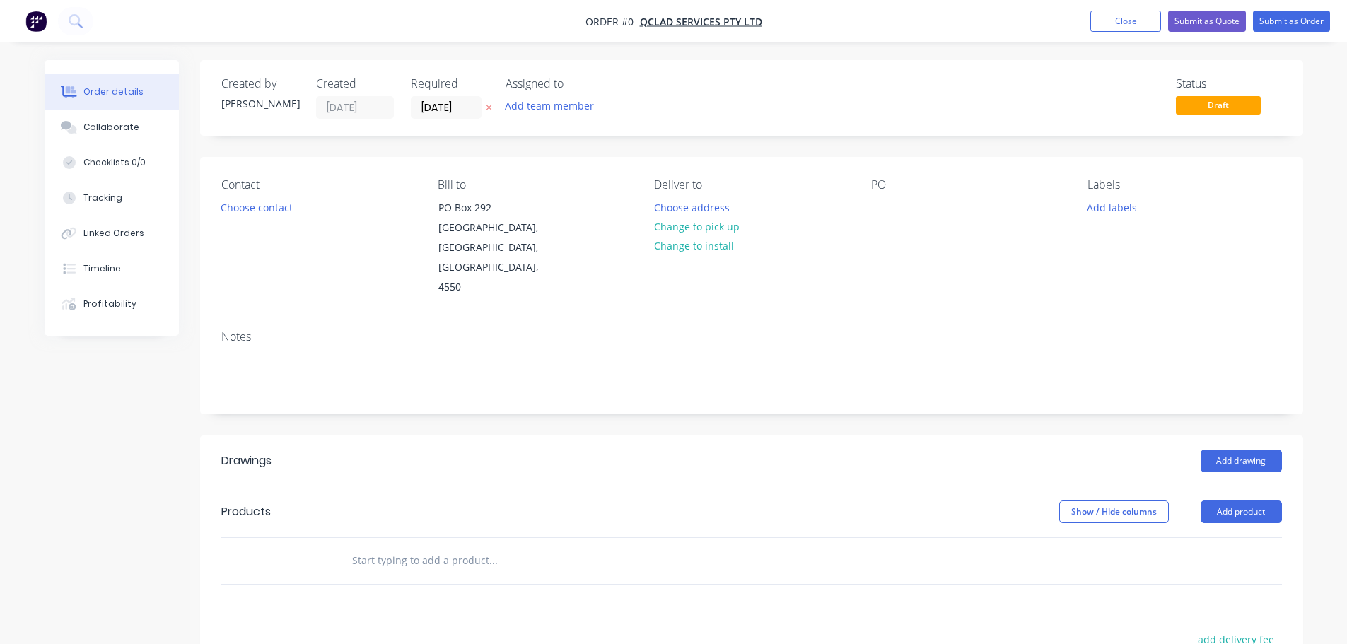
click at [438, 110] on input "01/09/25" at bounding box center [445, 107] width 69 height 21
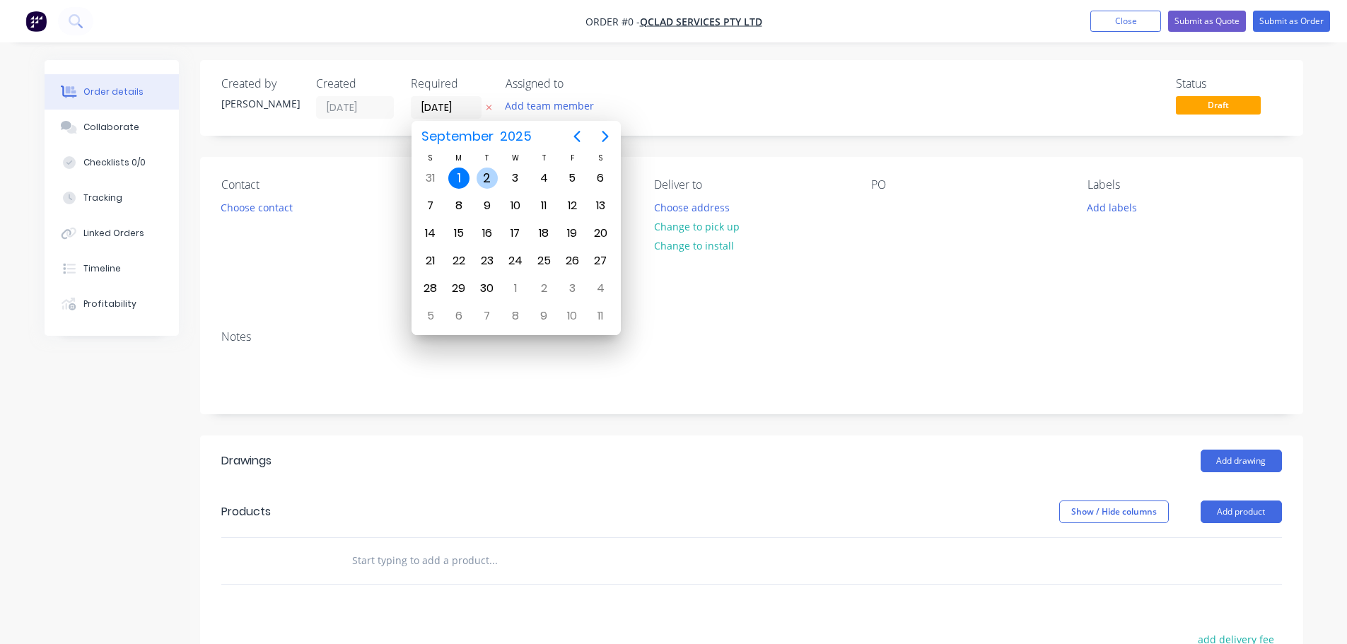
click at [484, 178] on div "2" at bounding box center [487, 178] width 21 height 21
type input "02/09/25"
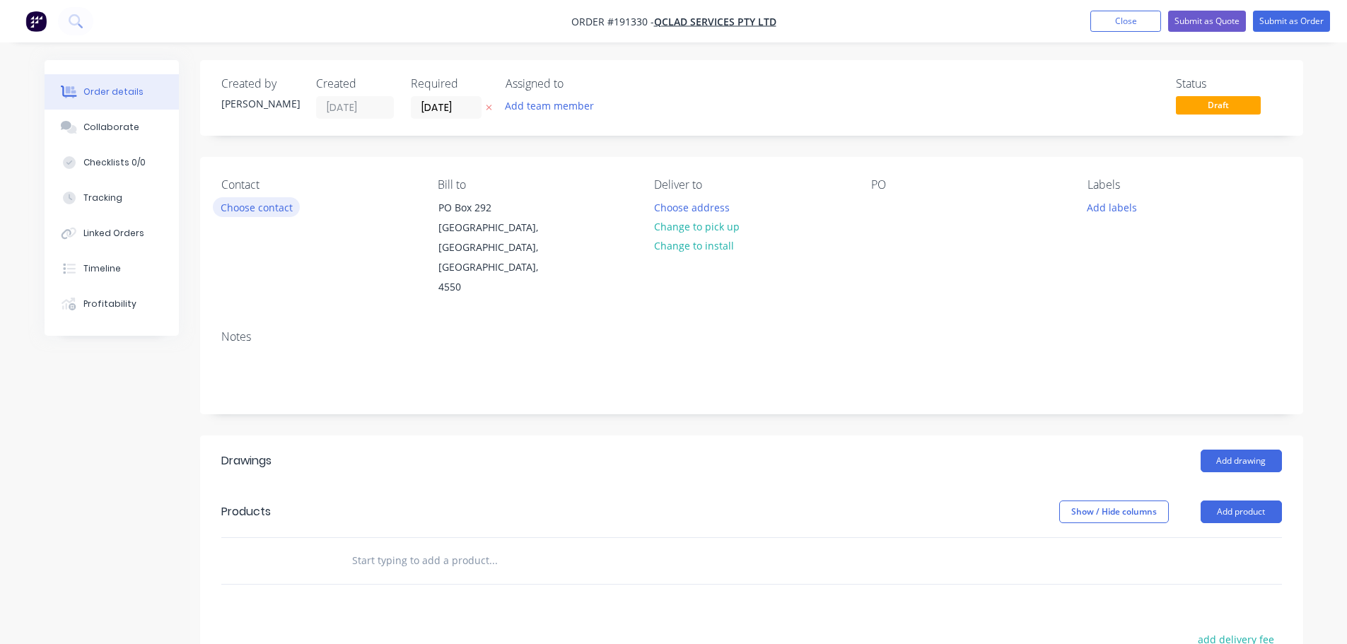
click at [254, 214] on button "Choose contact" at bounding box center [256, 206] width 87 height 19
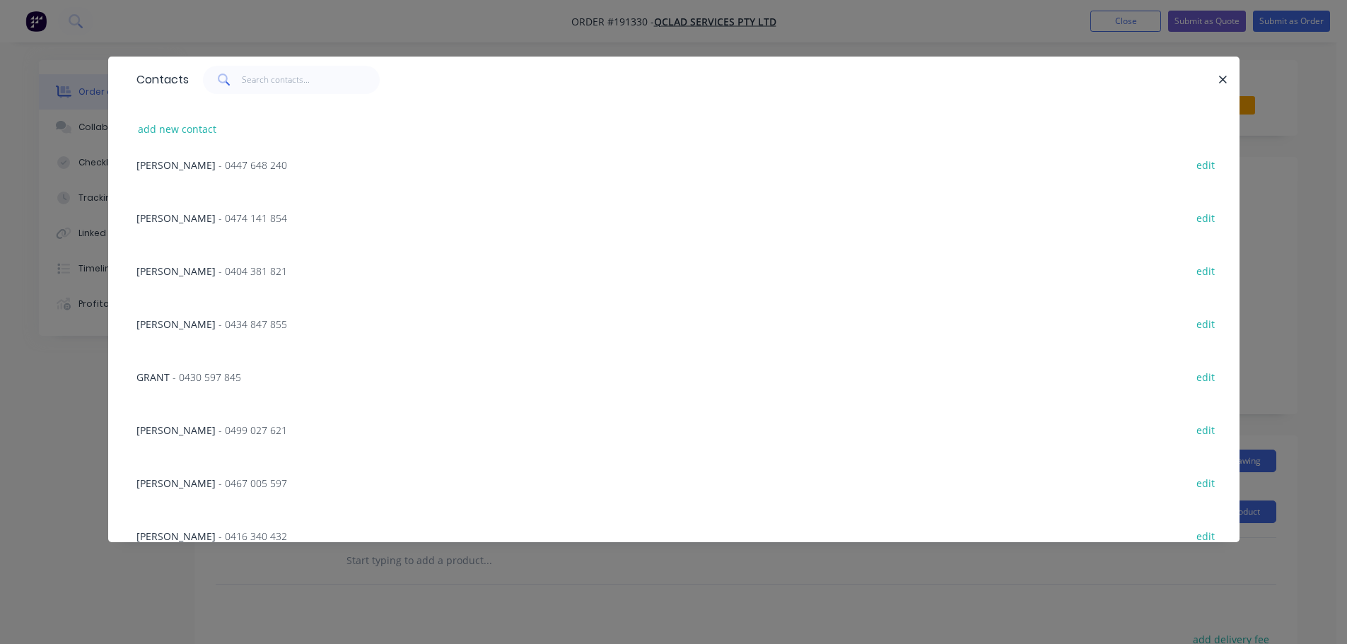
scroll to position [141, 0]
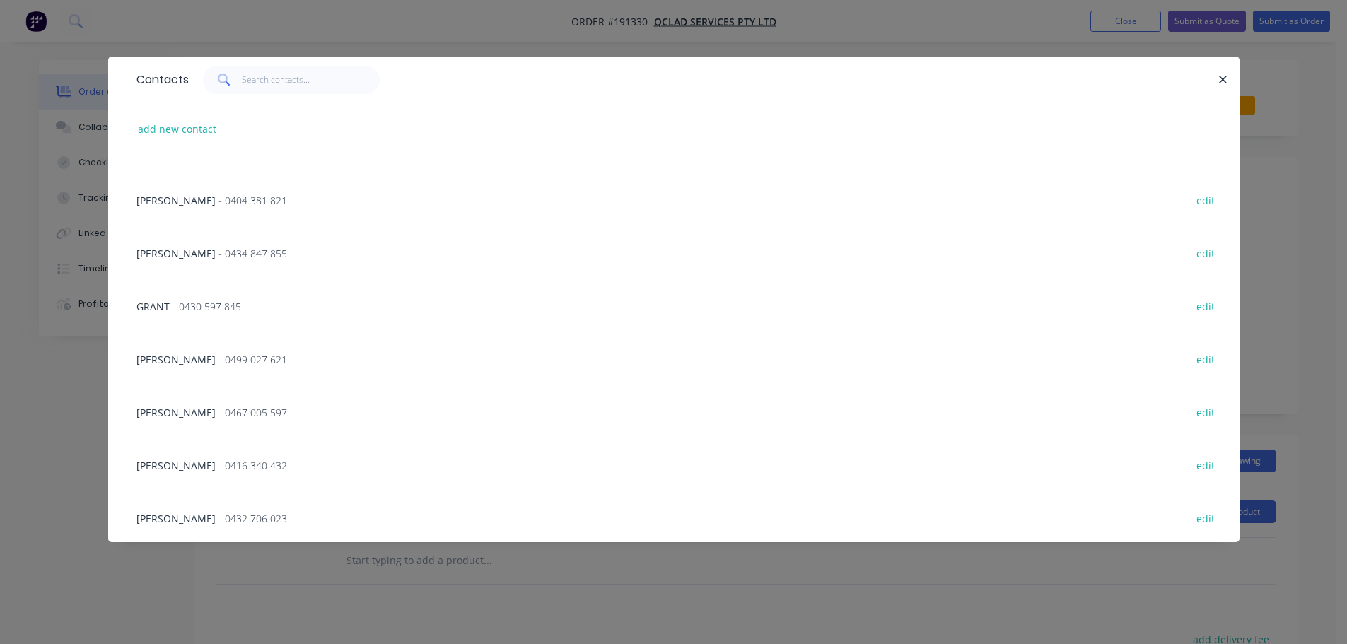
click at [252, 353] on span "- 0499 027 621" at bounding box center [252, 359] width 69 height 13
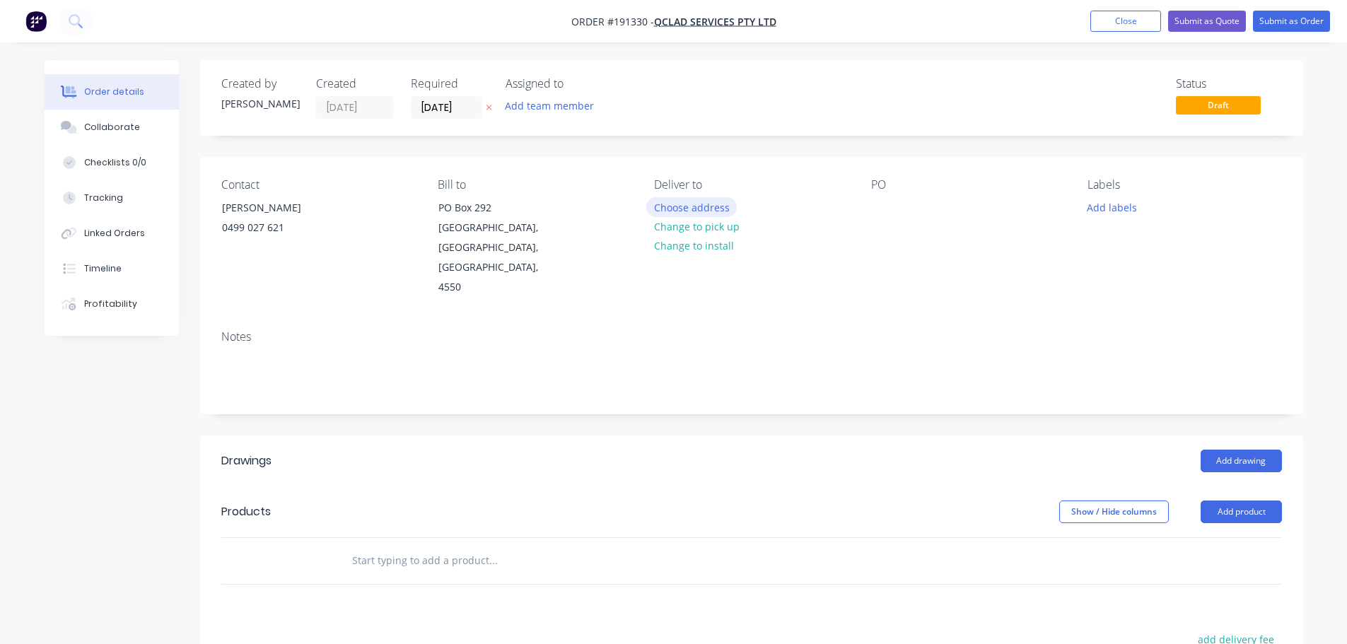
click at [709, 202] on button "Choose address" at bounding box center [691, 206] width 90 height 19
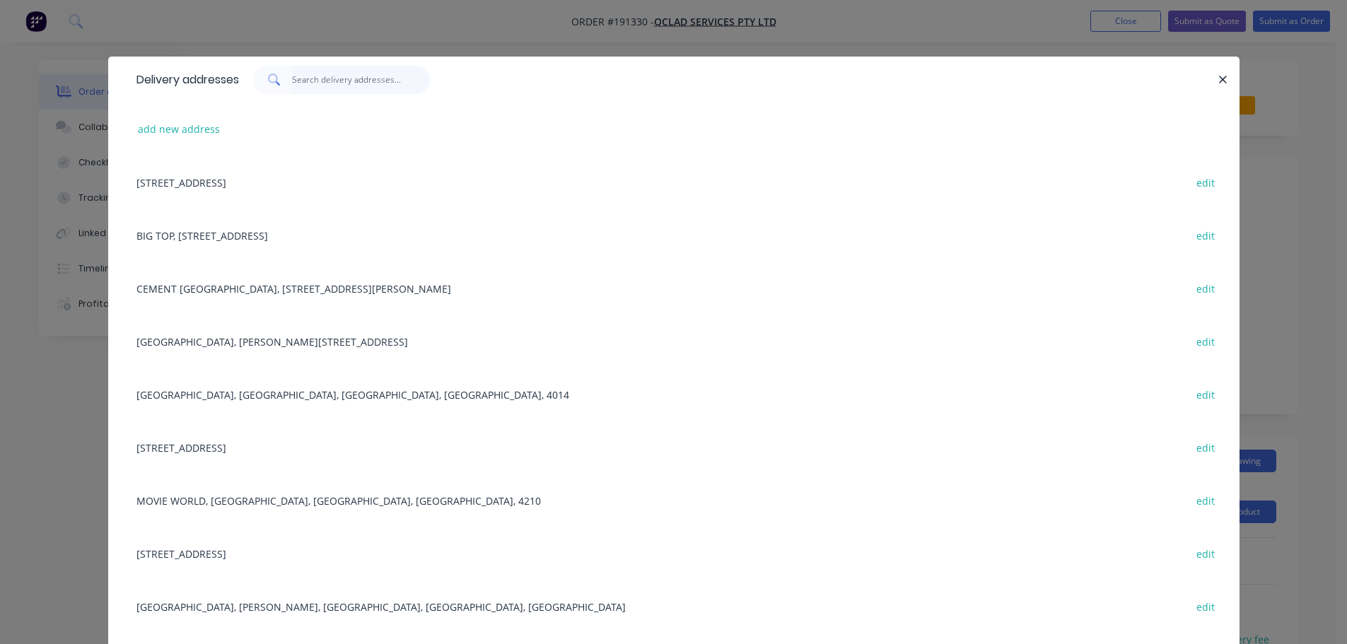
click at [350, 82] on input "text" at bounding box center [361, 80] width 138 height 28
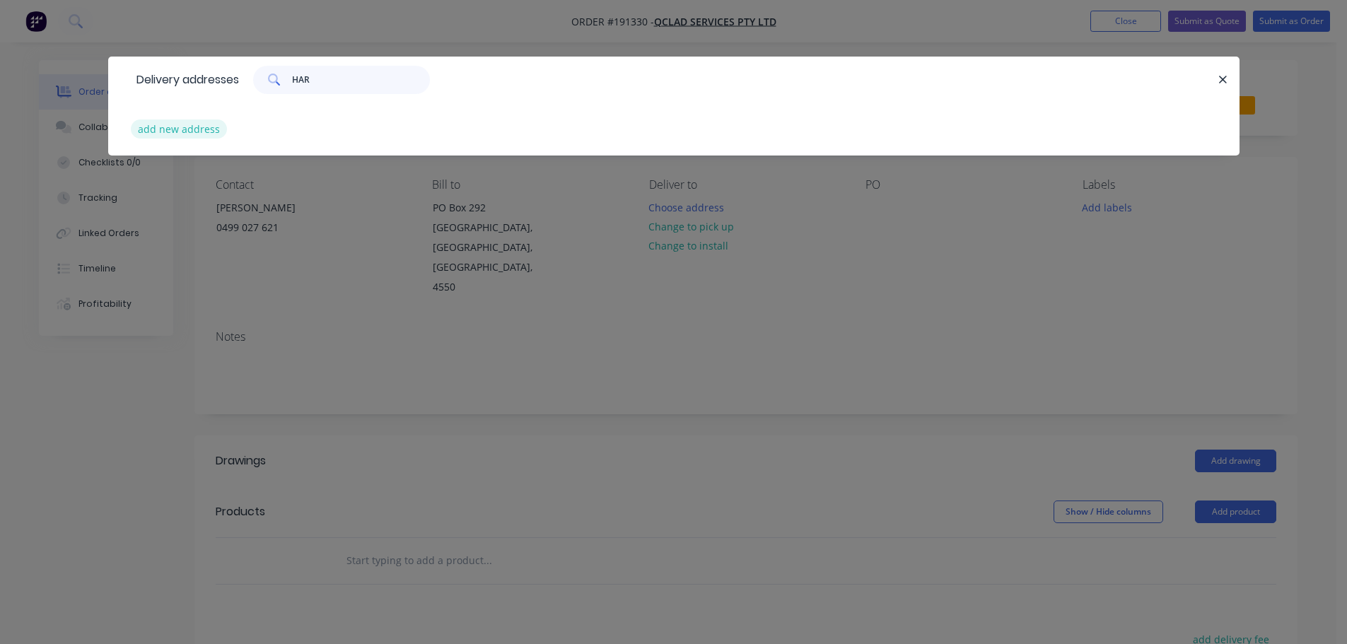
type input "HAR"
click at [180, 120] on button "add new address" at bounding box center [179, 128] width 97 height 19
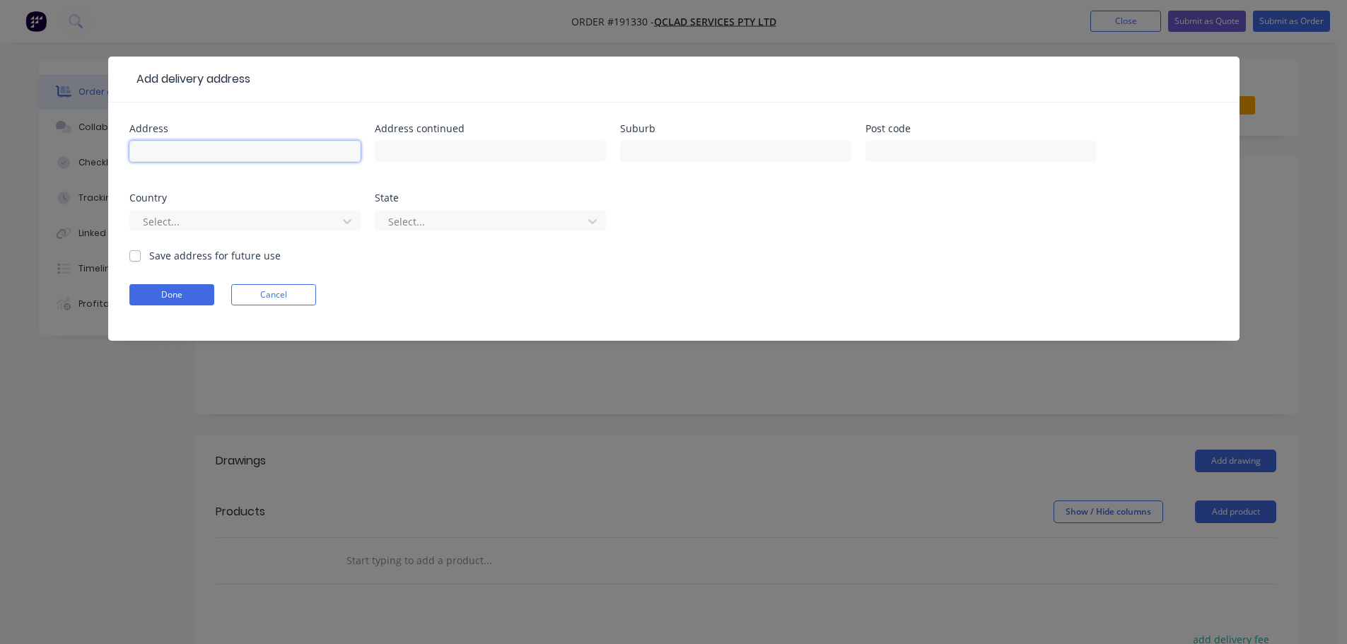
click at [320, 156] on input "text" at bounding box center [244, 151] width 231 height 21
type input "1157 EUMUNDI NOOSA RD"
type input "VERRIERDALE"
type input "4562"
click at [289, 221] on div at bounding box center [235, 222] width 189 height 18
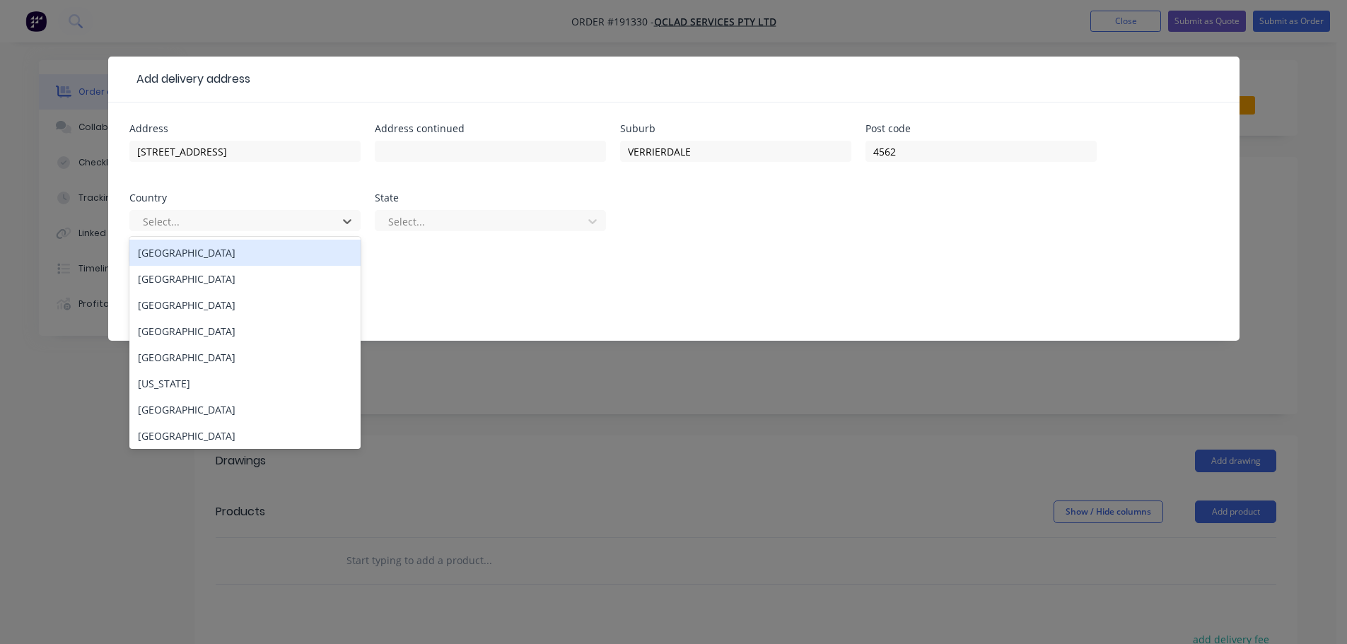
click at [291, 242] on div "Australia" at bounding box center [244, 253] width 231 height 26
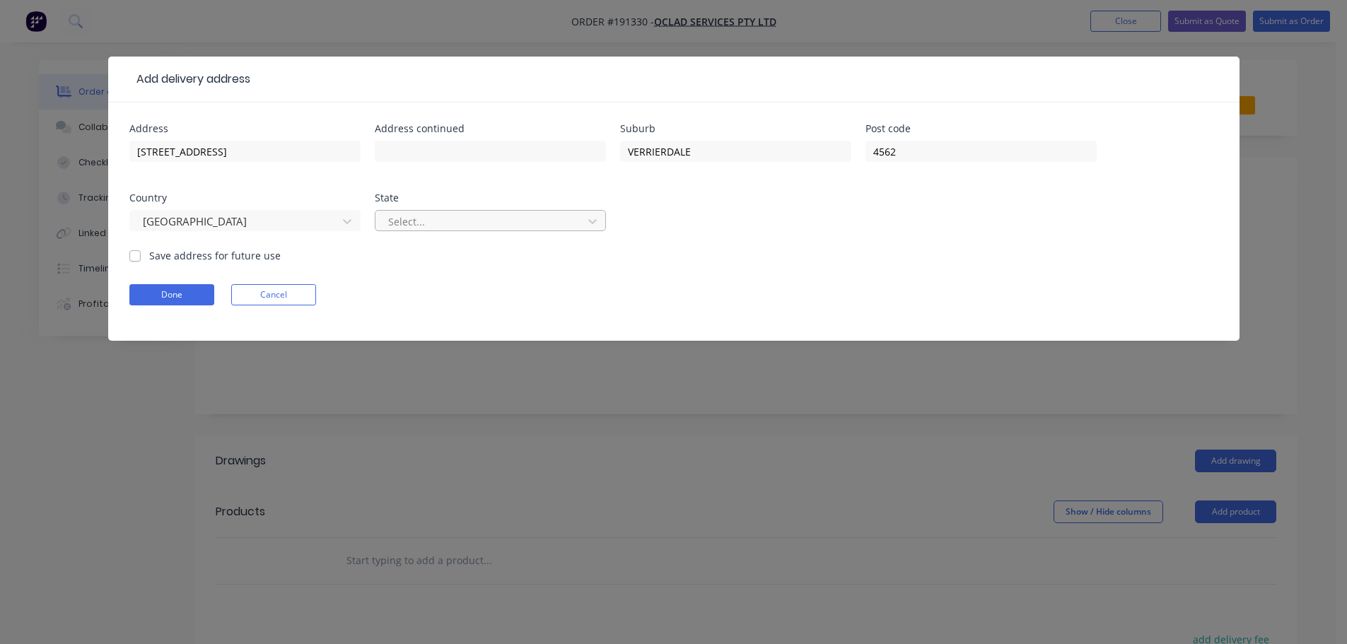
click at [437, 221] on div at bounding box center [481, 222] width 189 height 18
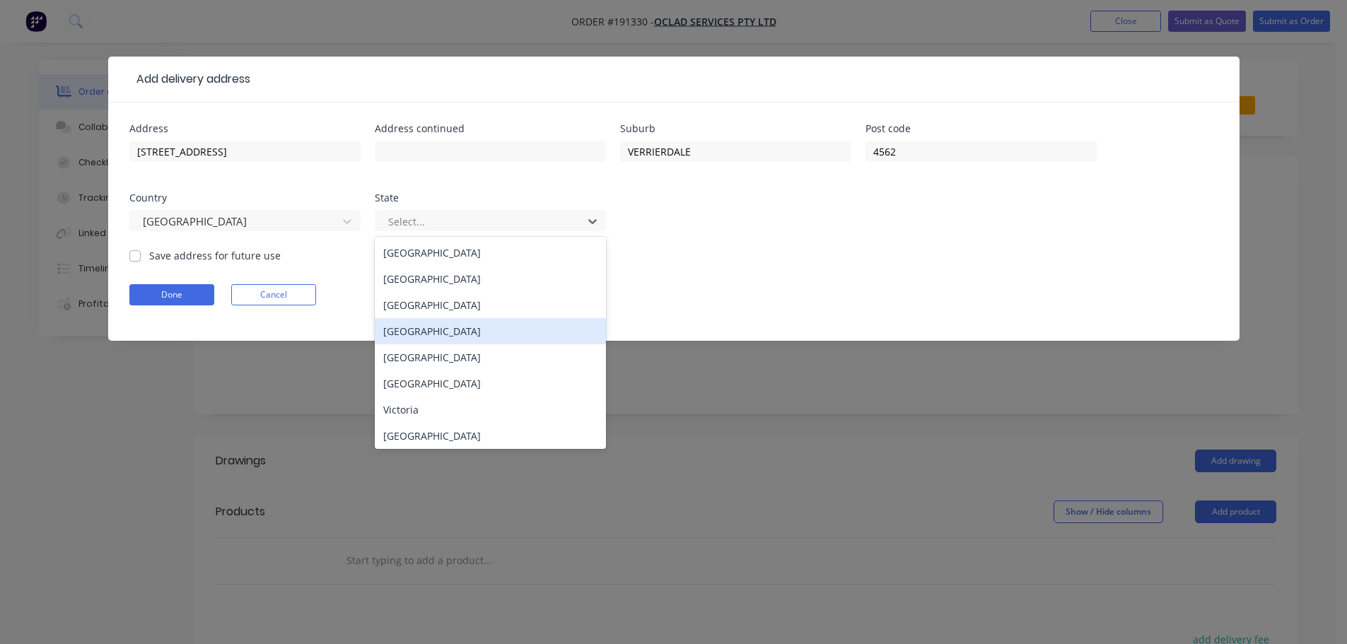
click at [452, 325] on div "Queensland" at bounding box center [490, 331] width 231 height 26
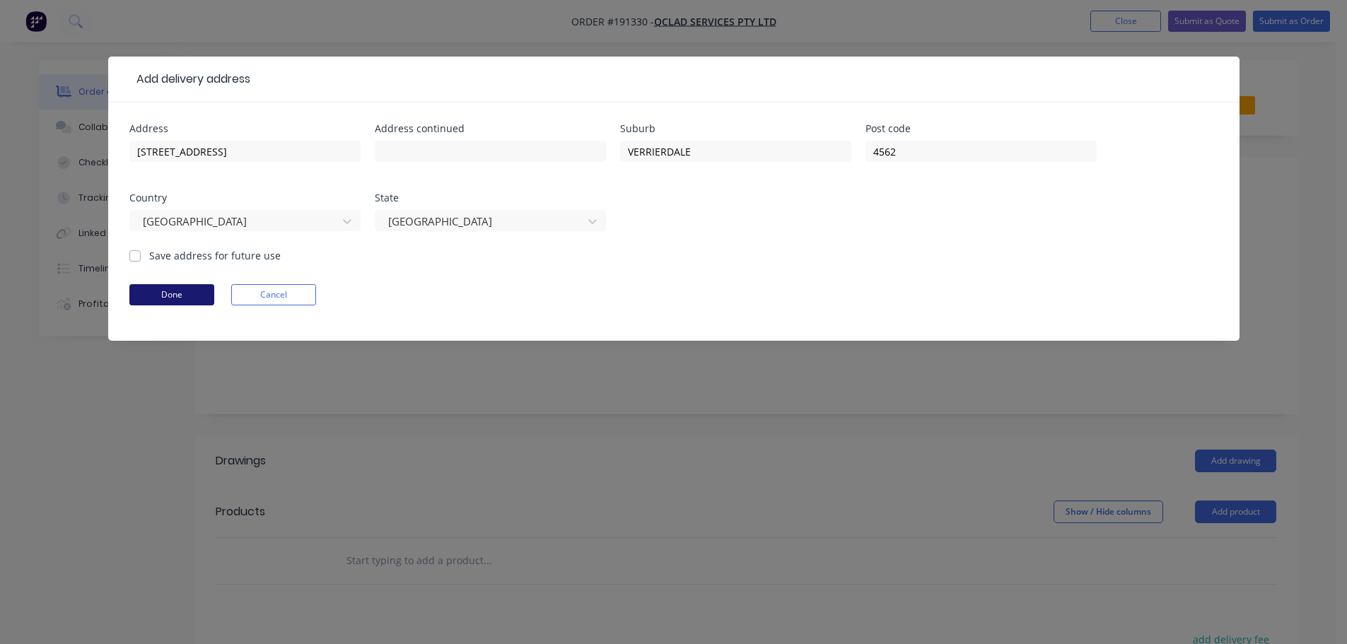
click at [159, 288] on button "Done" at bounding box center [171, 294] width 85 height 21
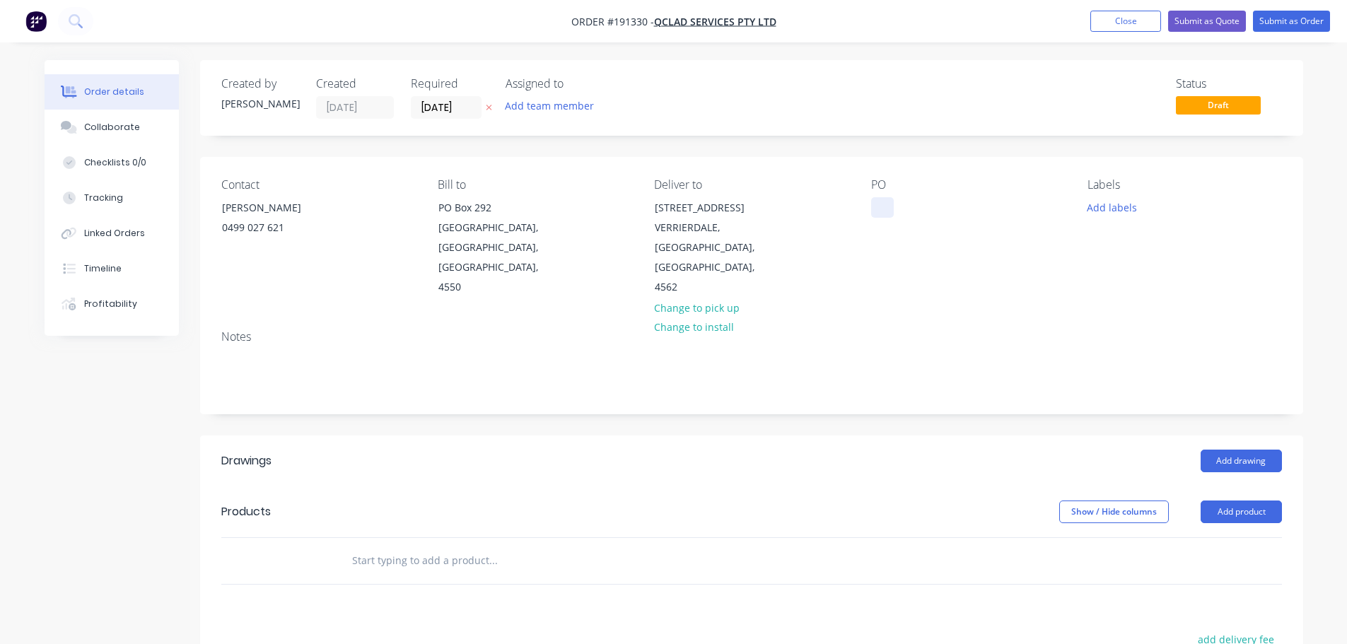
click at [879, 208] on div at bounding box center [882, 207] width 23 height 21
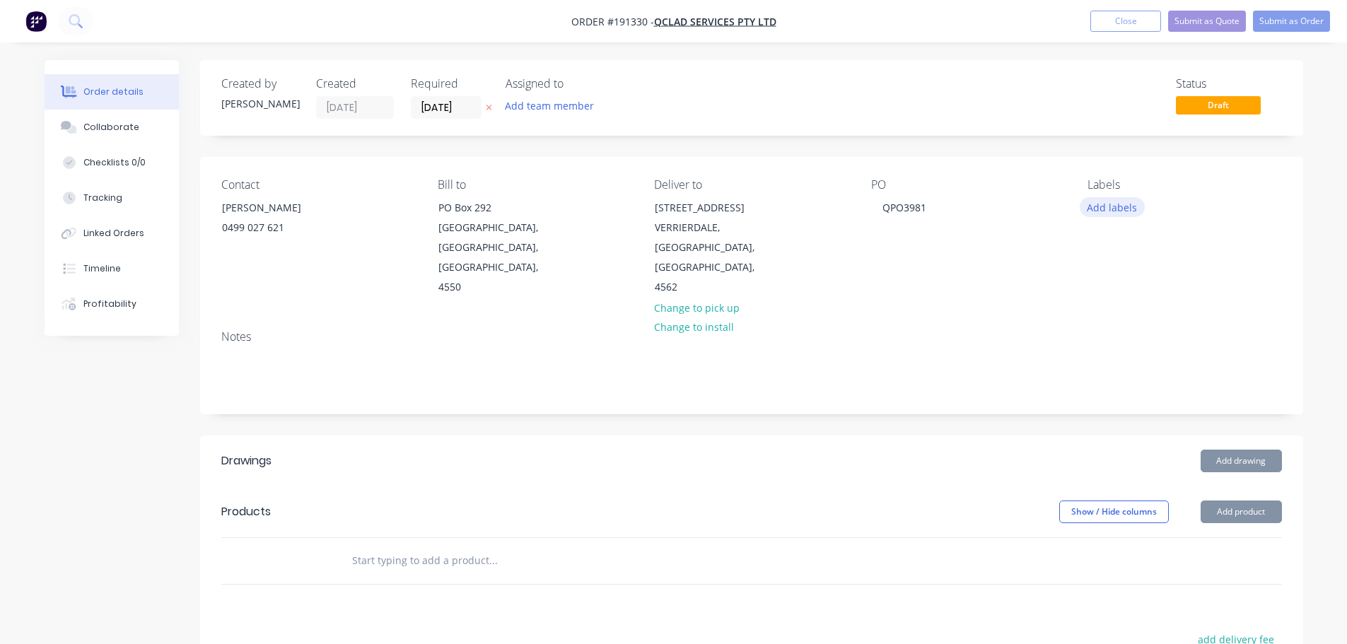
click at [1129, 211] on button "Add labels" at bounding box center [1112, 206] width 65 height 19
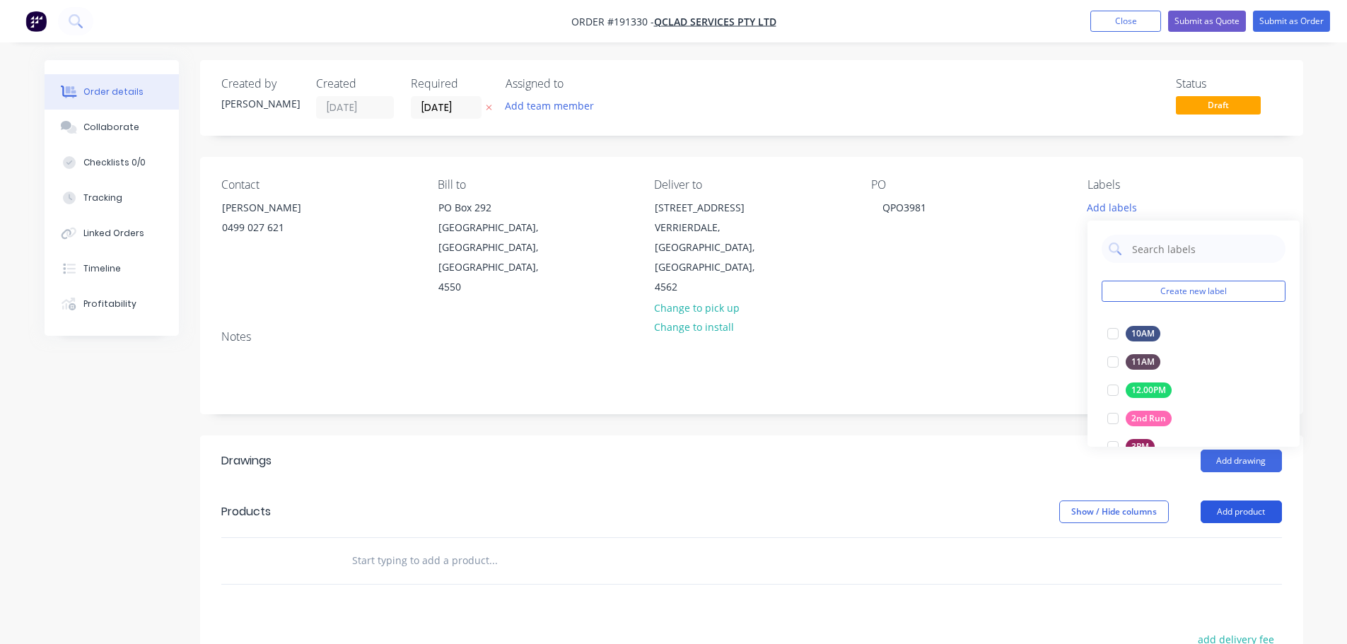
click at [1246, 515] on button "Add product" at bounding box center [1240, 512] width 81 height 23
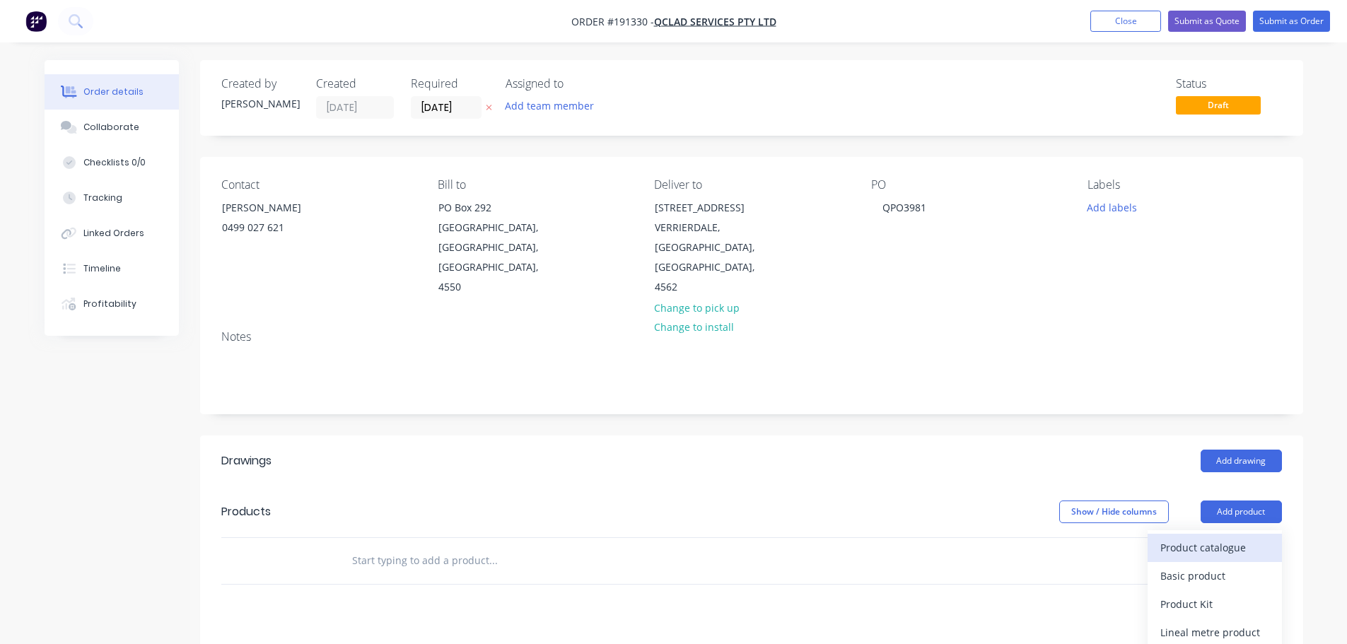
click at [1252, 544] on div "Product catalogue" at bounding box center [1214, 547] width 109 height 21
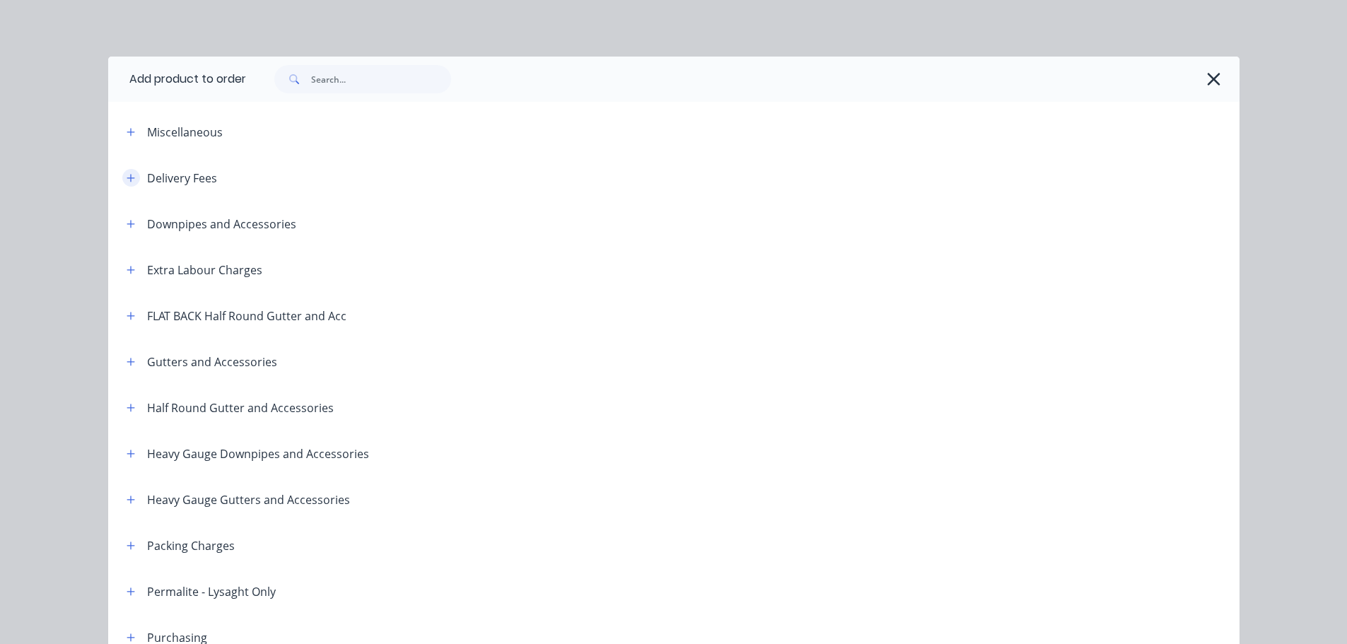
click at [129, 176] on icon "button" at bounding box center [131, 178] width 8 height 10
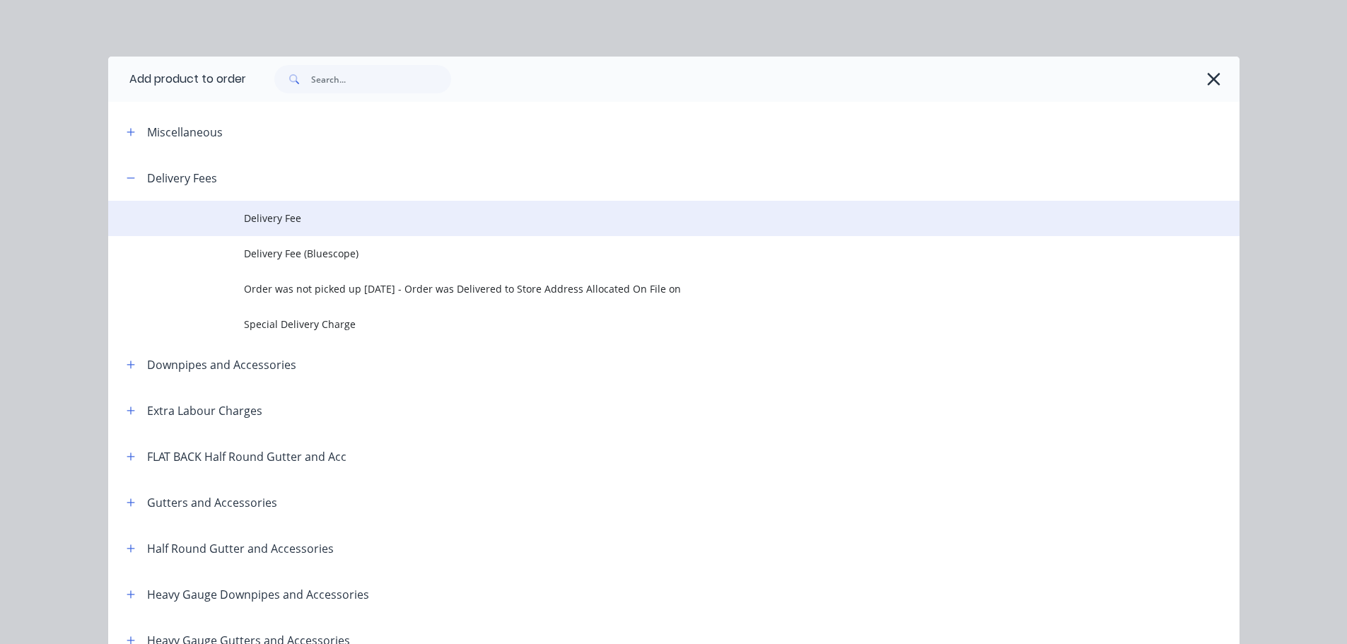
click at [244, 204] on td "Delivery Fee" at bounding box center [741, 218] width 995 height 35
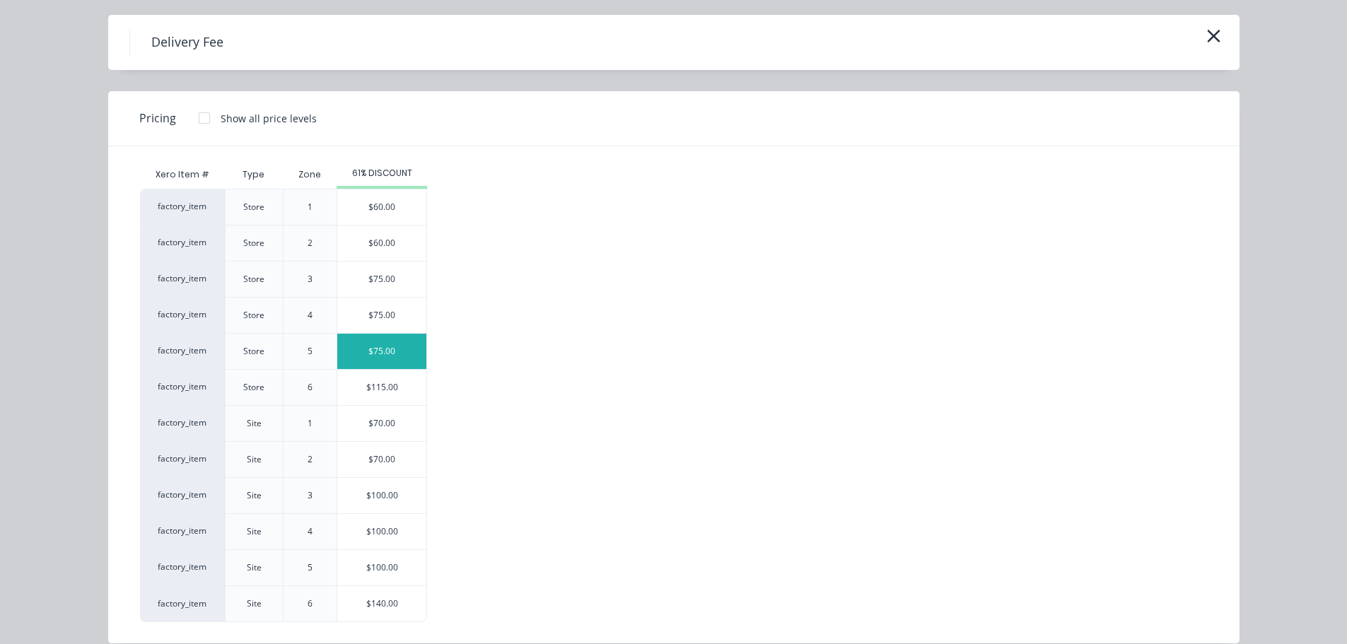
scroll to position [61, 0]
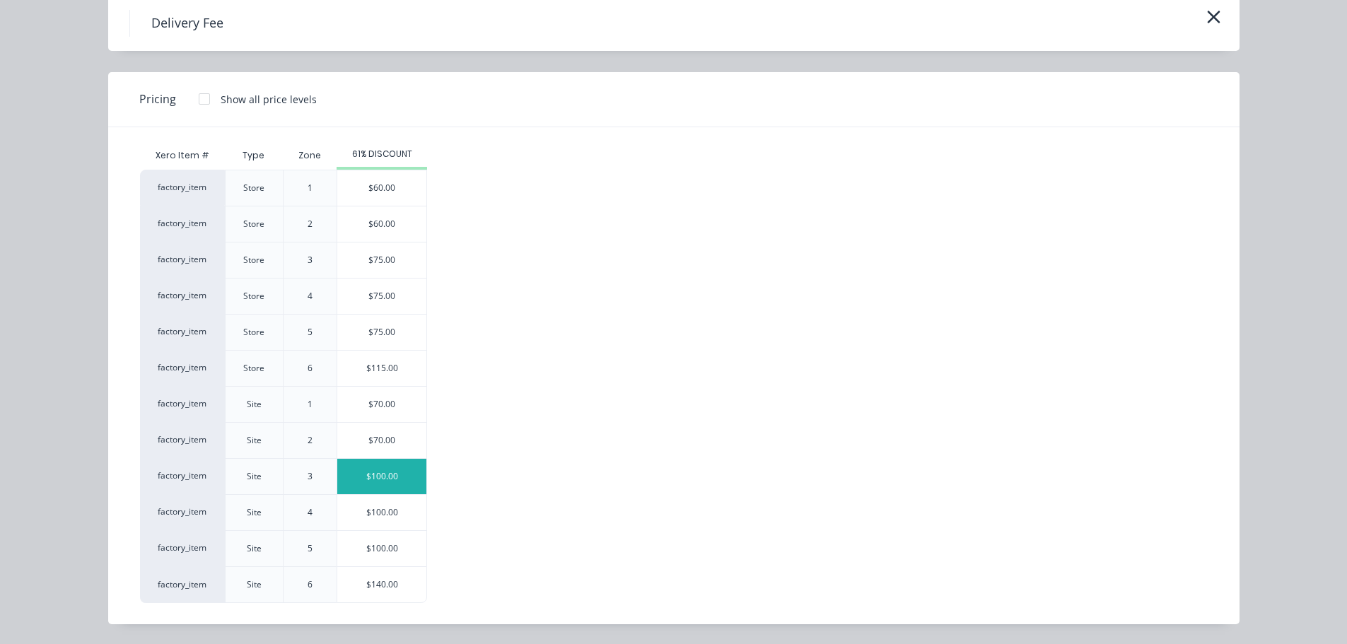
click at [382, 478] on div "$100.00" at bounding box center [381, 476] width 89 height 35
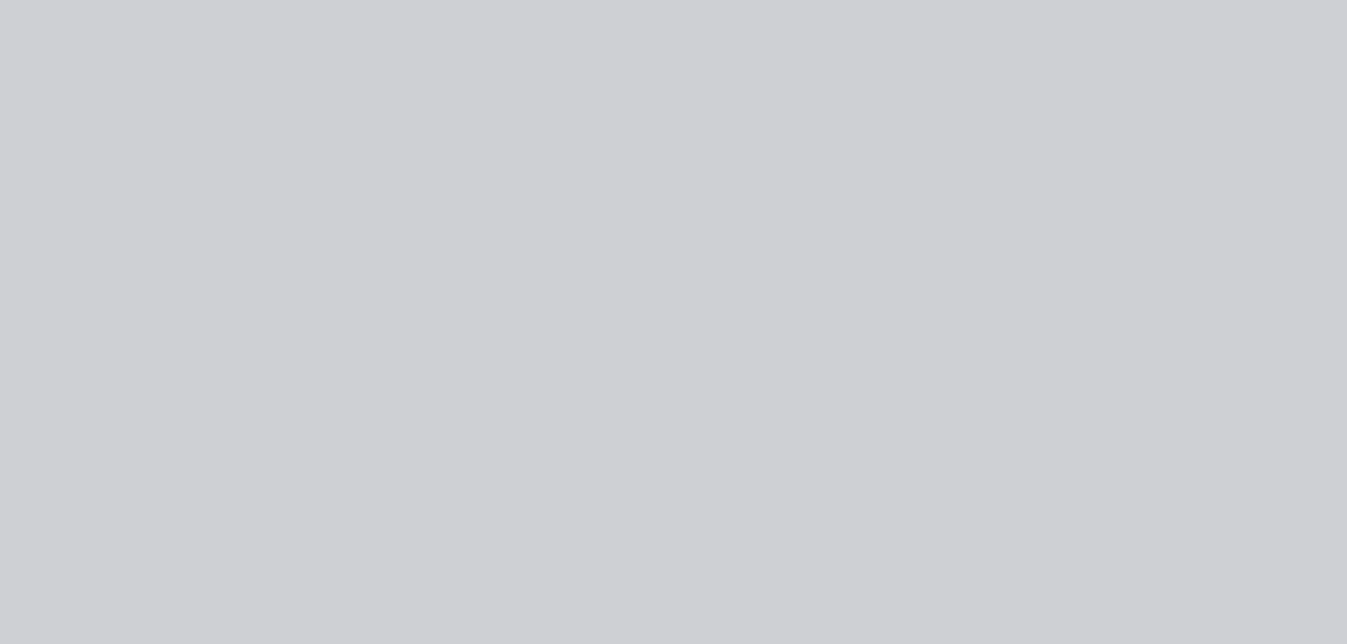
scroll to position [0, 0]
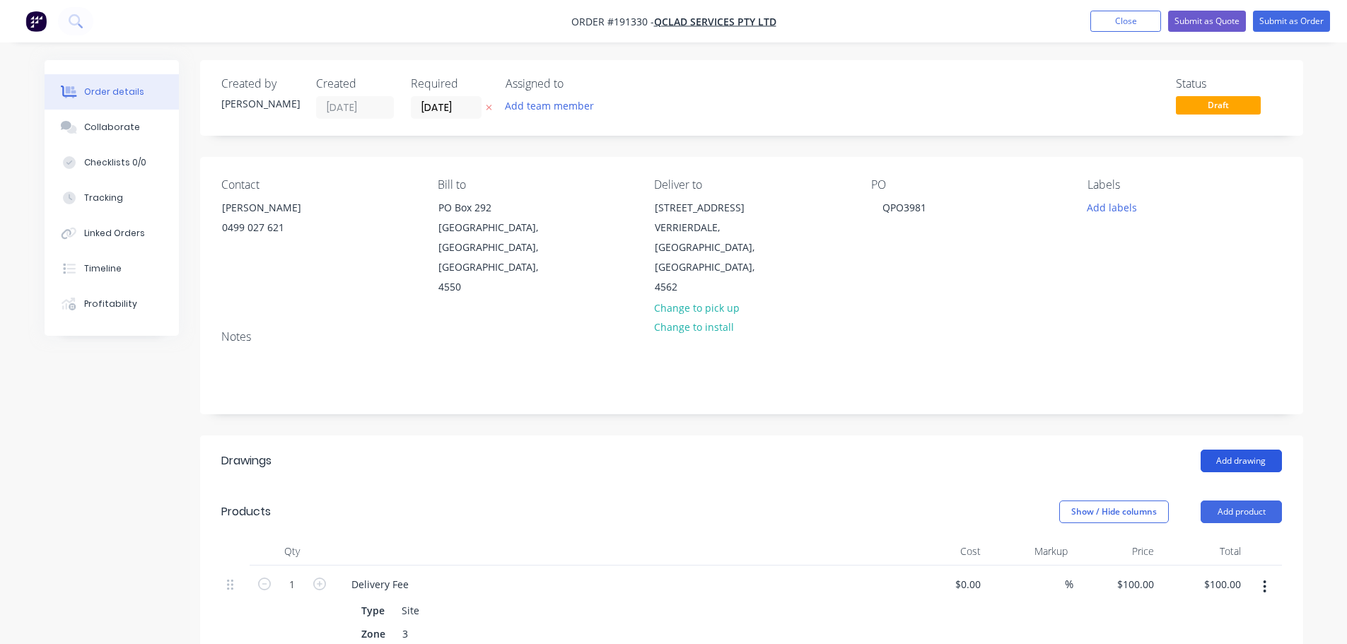
click at [1229, 459] on button "Add drawing" at bounding box center [1240, 461] width 81 height 23
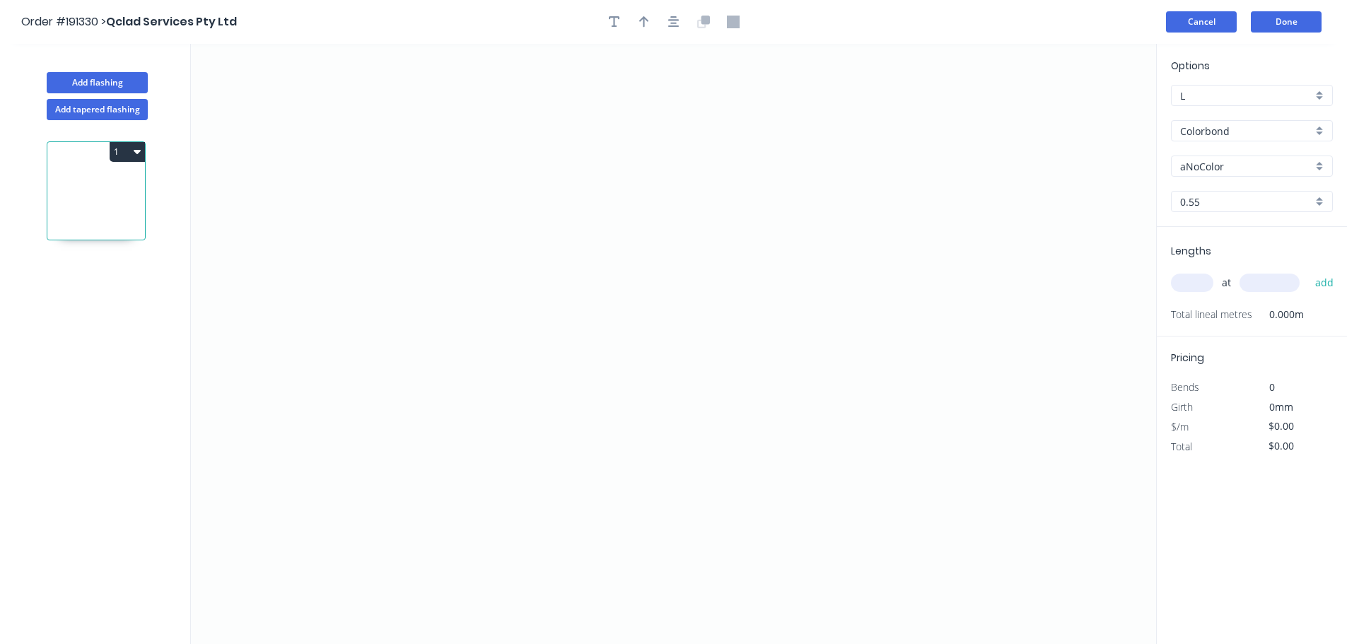
click at [1203, 28] on button "Cancel" at bounding box center [1201, 21] width 71 height 21
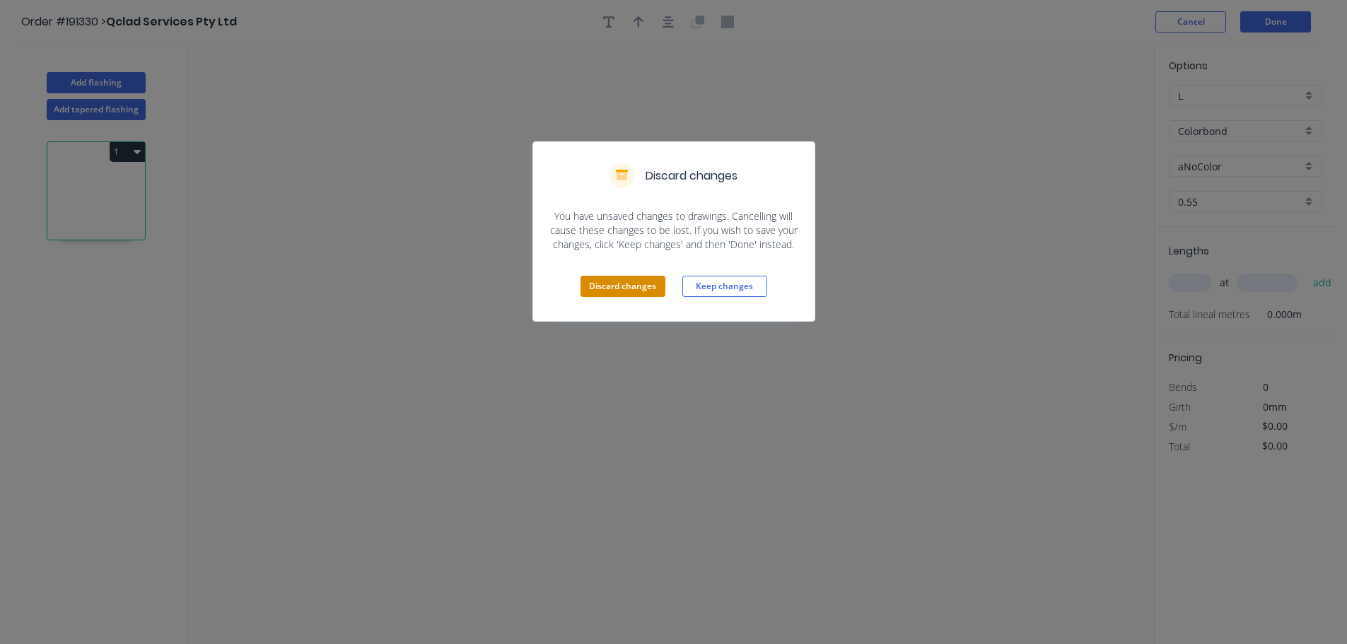
click at [643, 291] on button "Discard changes" at bounding box center [622, 286] width 85 height 21
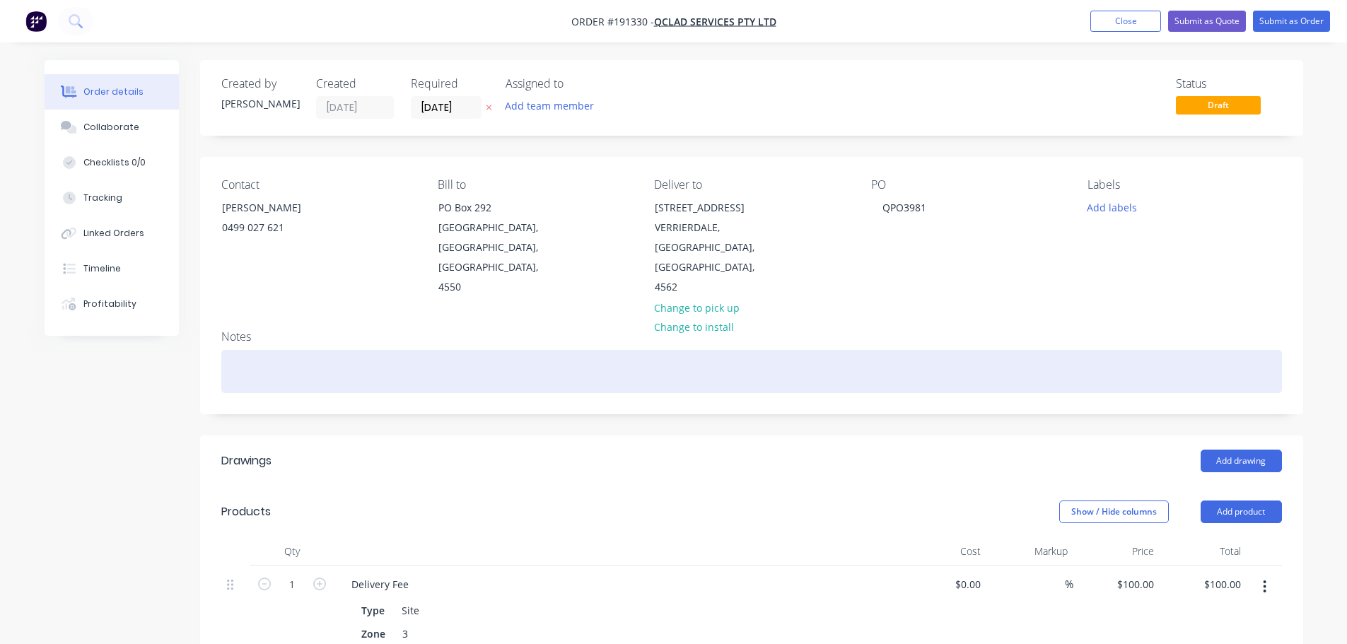
click at [345, 368] on div at bounding box center [751, 371] width 1061 height 43
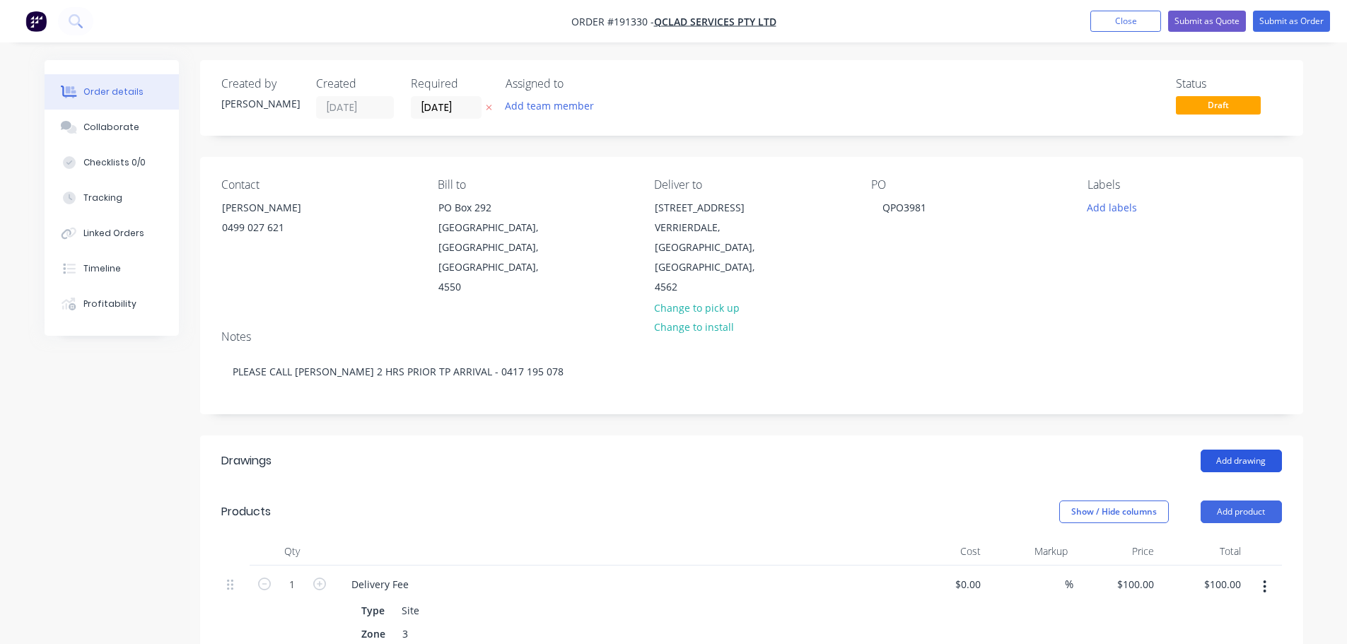
click at [1260, 467] on button "Add drawing" at bounding box center [1240, 461] width 81 height 23
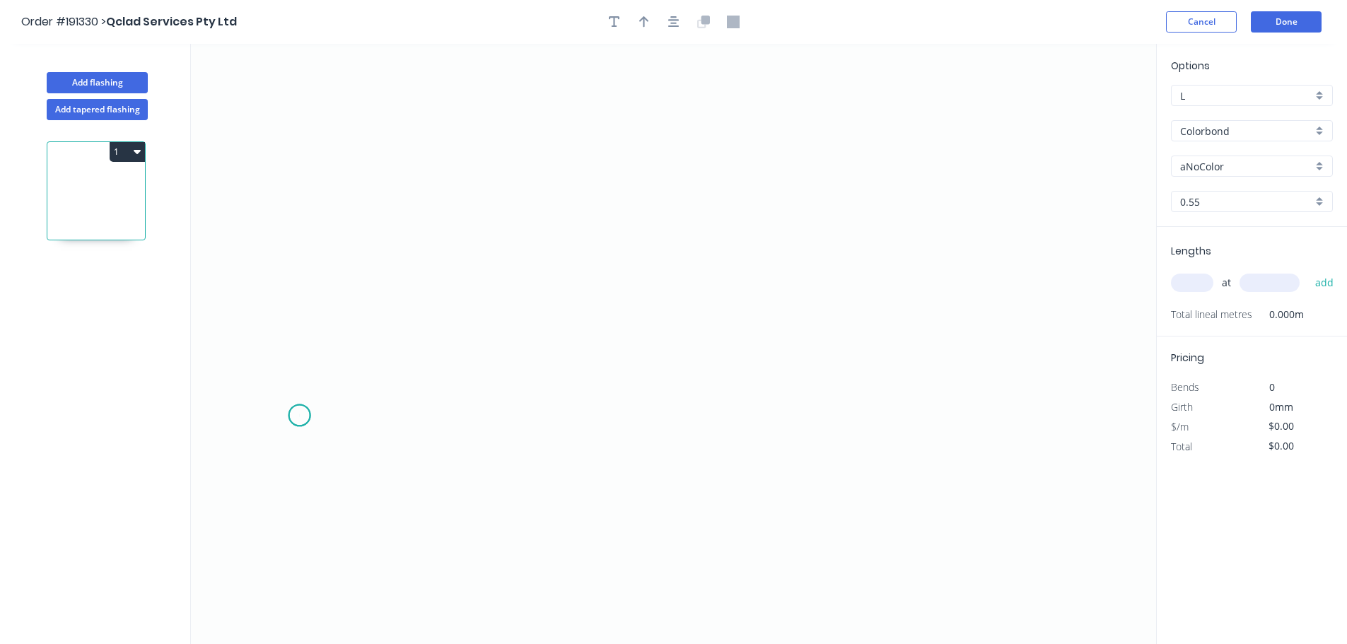
click at [299, 416] on icon "0" at bounding box center [673, 344] width 965 height 600
click at [298, 305] on icon "0" at bounding box center [673, 344] width 965 height 600
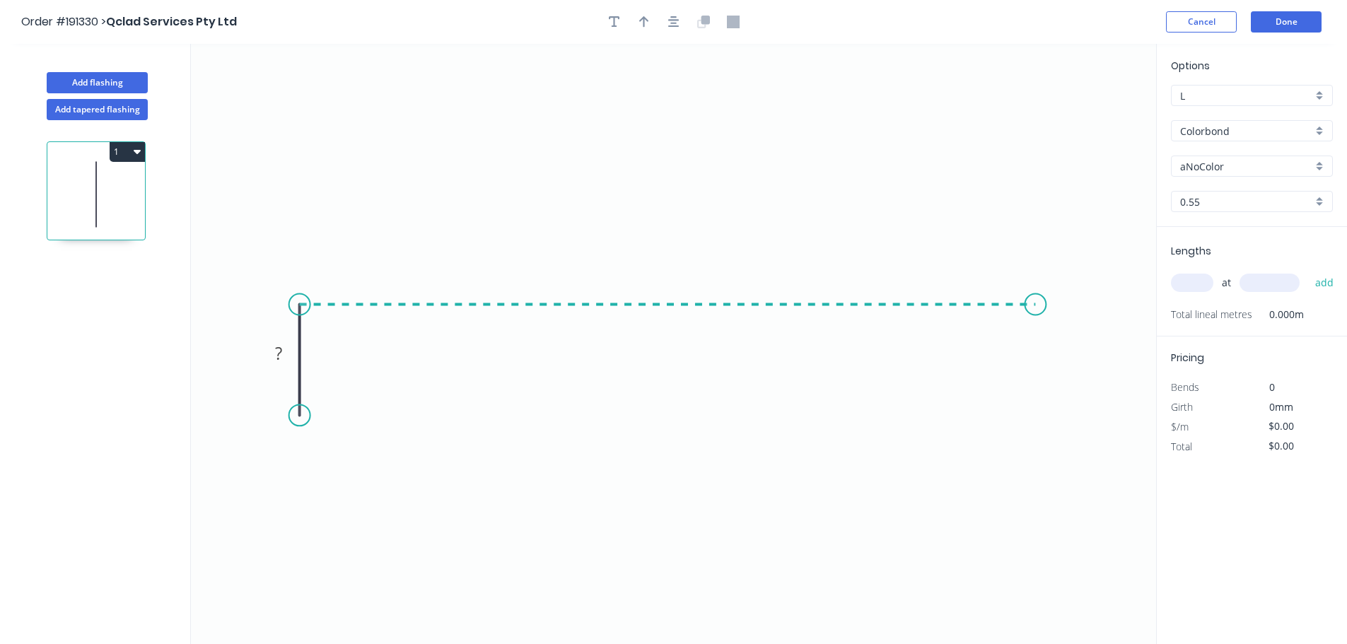
click at [1036, 351] on icon "0 ?" at bounding box center [673, 344] width 965 height 600
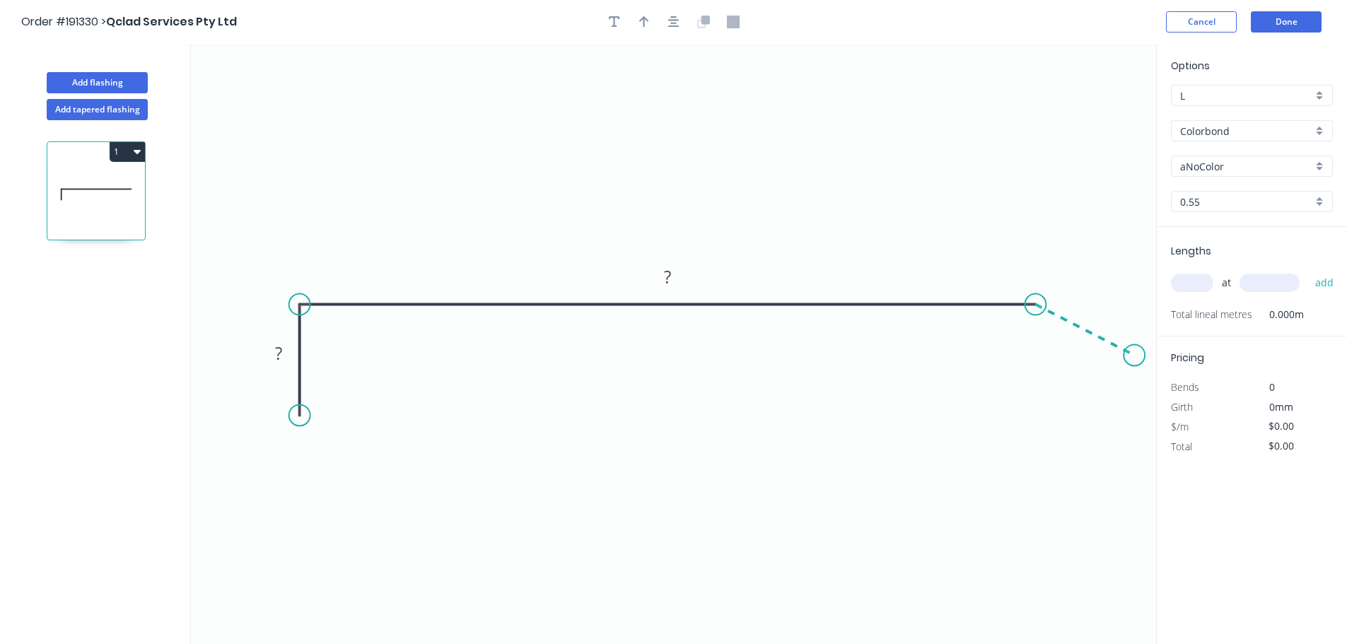
click at [1135, 356] on icon "0 ? ?" at bounding box center [673, 344] width 965 height 600
click at [288, 355] on rect at bounding box center [278, 354] width 28 height 20
click at [683, 24] on button "button" at bounding box center [673, 21] width 21 height 21
type input "$9.14"
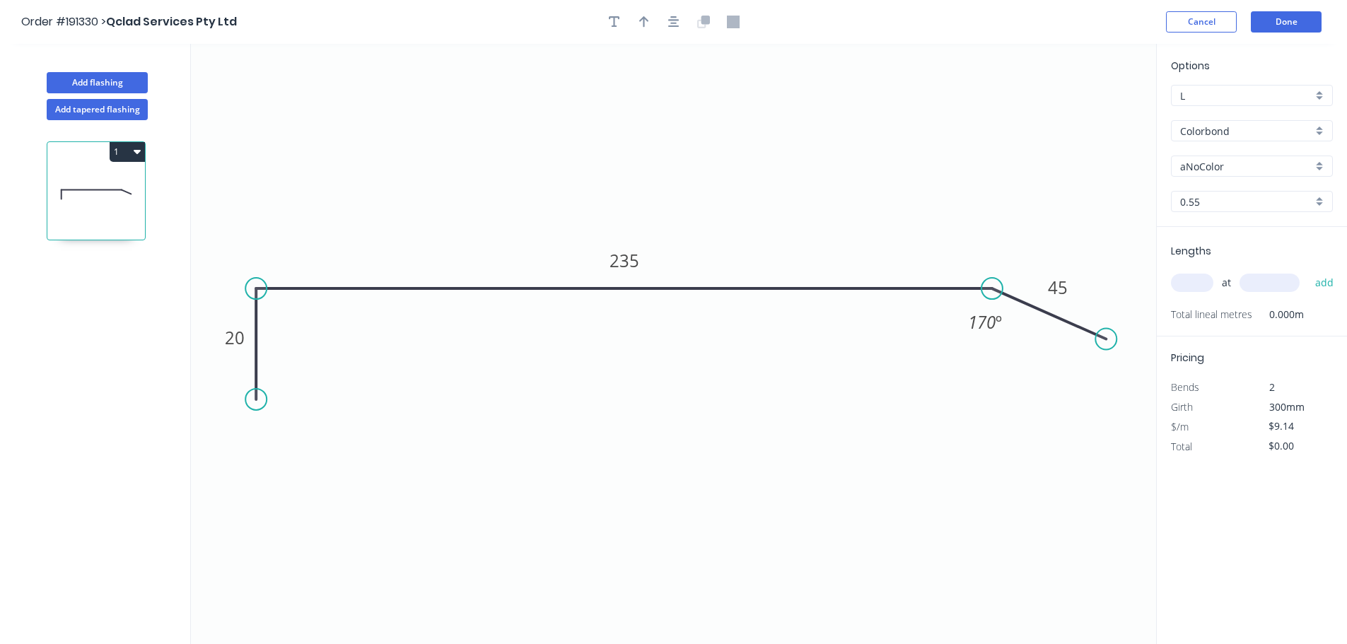
drag, startPoint x: 1103, startPoint y: 337, endPoint x: 1097, endPoint y: 322, distance: 15.9
click at [1107, 340] on circle at bounding box center [1105, 339] width 21 height 21
click at [648, 19] on icon "button" at bounding box center [644, 22] width 10 height 13
drag, startPoint x: 1080, startPoint y: 112, endPoint x: 870, endPoint y: 118, distance: 209.3
click at [864, 118] on icon "0 20 235 45 170 º" at bounding box center [673, 344] width 965 height 600
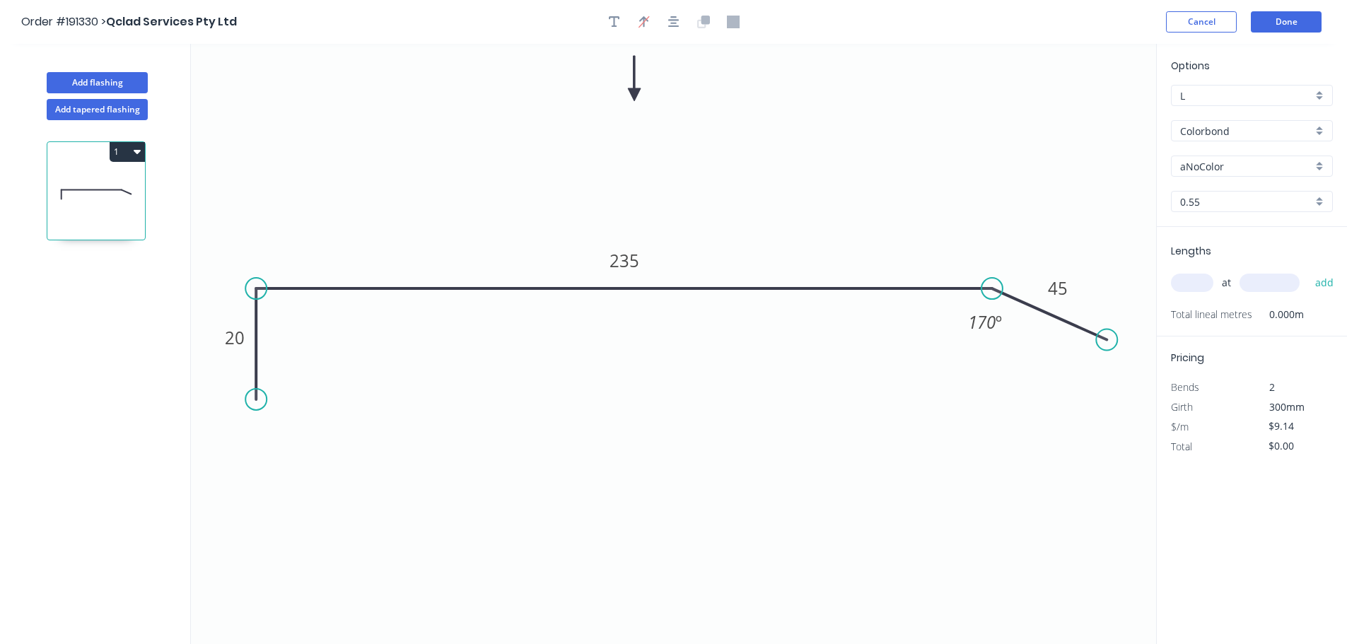
drag, startPoint x: 982, startPoint y: 115, endPoint x: 634, endPoint y: 95, distance: 348.4
click at [634, 95] on icon at bounding box center [634, 78] width 13 height 45
click at [1221, 163] on input "aNoColor" at bounding box center [1246, 166] width 132 height 15
click at [1234, 238] on div "Classic Cream" at bounding box center [1252, 242] width 160 height 25
type input "Classic Cream"
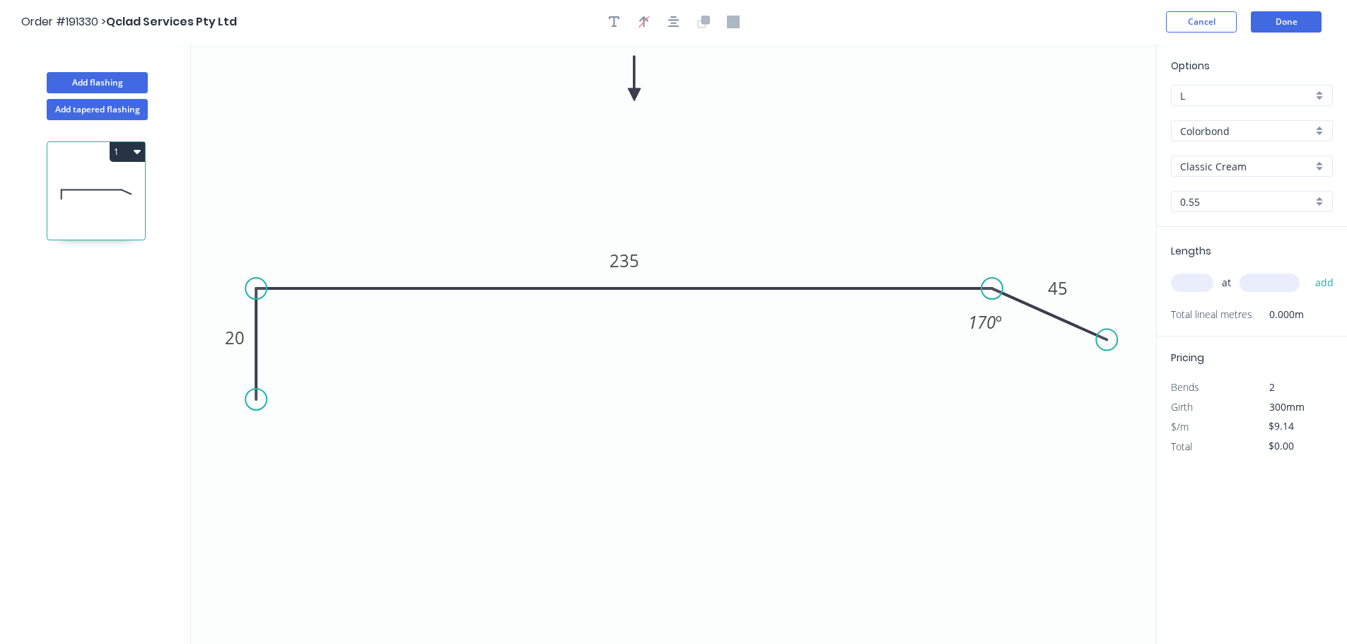
click at [1194, 288] on input "text" at bounding box center [1192, 283] width 42 height 18
type input "1"
type input "3000"
click at [1308, 271] on button "add" at bounding box center [1324, 283] width 33 height 24
type input "$27.42"
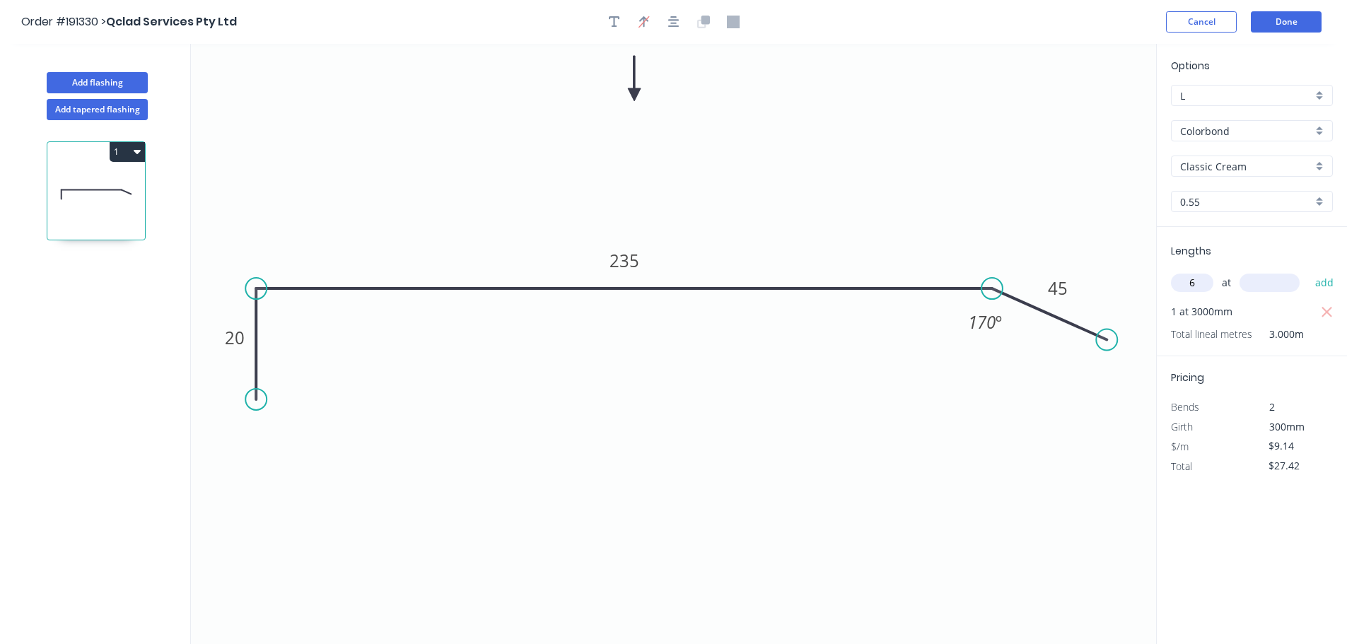
type input "6"
type input "4100"
click at [1308, 271] on button "add" at bounding box center [1324, 283] width 33 height 24
type input "$252.26"
type input "1"
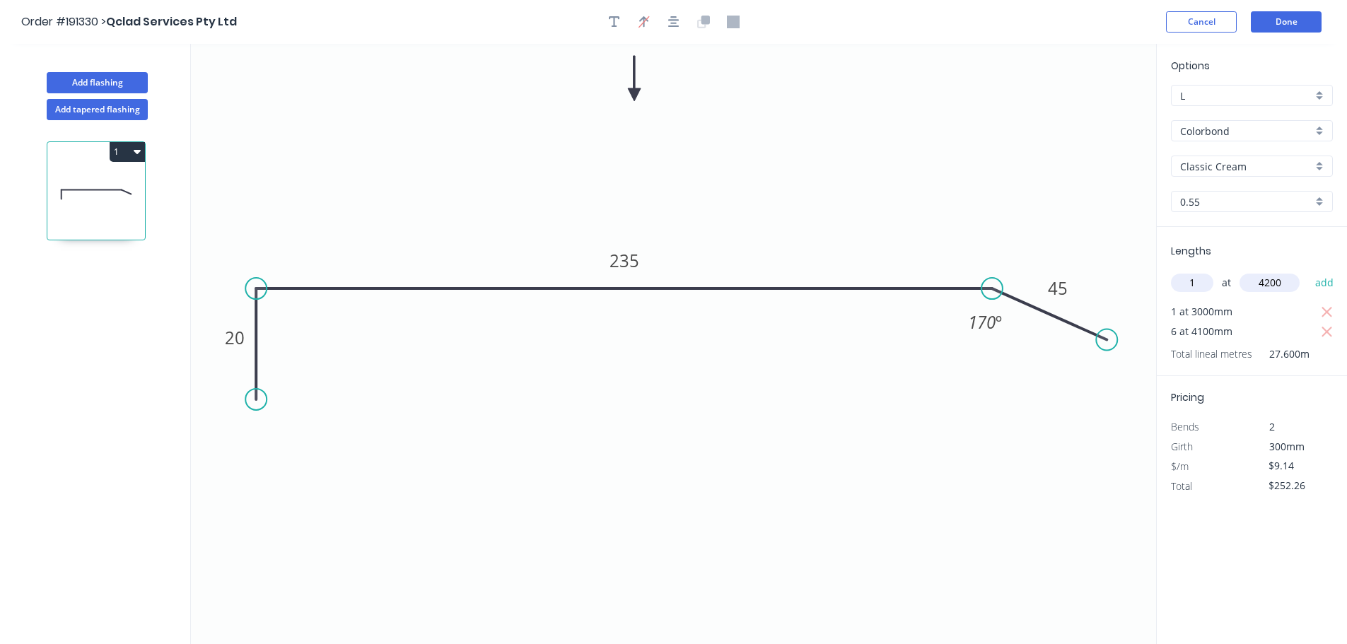
type input "4200"
click at [1308, 271] on button "add" at bounding box center [1324, 283] width 33 height 24
type input "$290.65"
type input "5"
type input "2600"
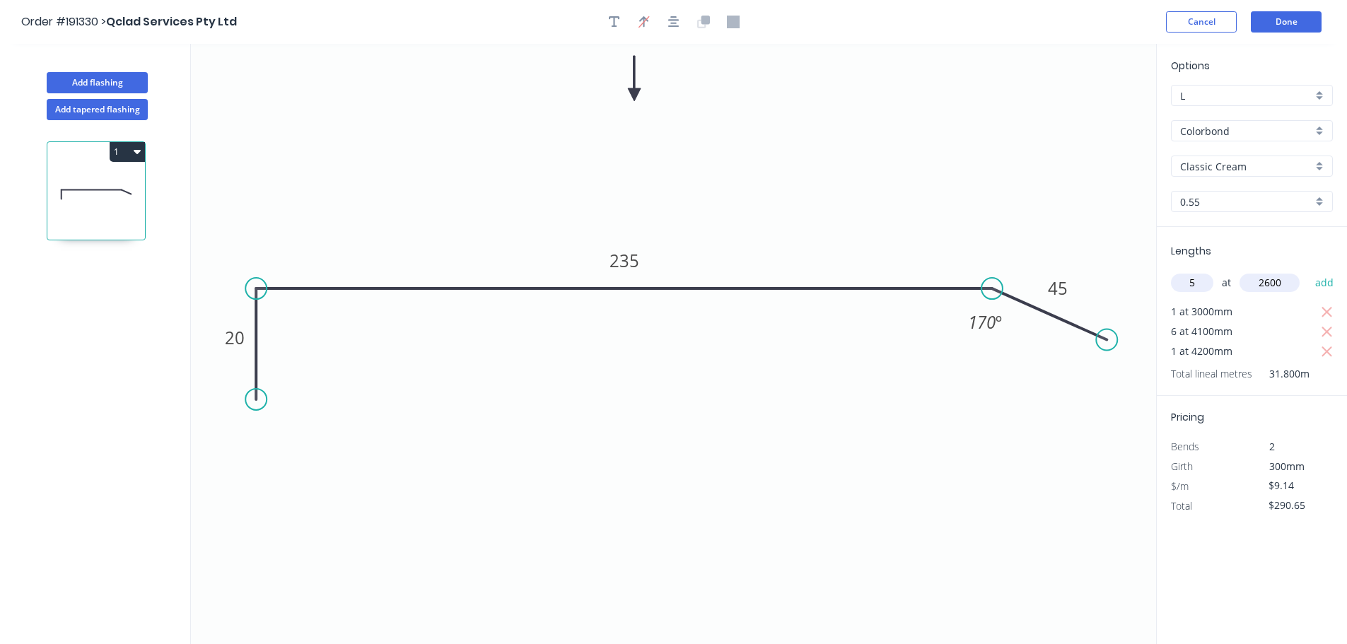
click at [1308, 271] on button "add" at bounding box center [1324, 283] width 33 height 24
type input "$409.47"
type input "4"
type input "4500"
click at [1308, 271] on button "add" at bounding box center [1324, 283] width 33 height 24
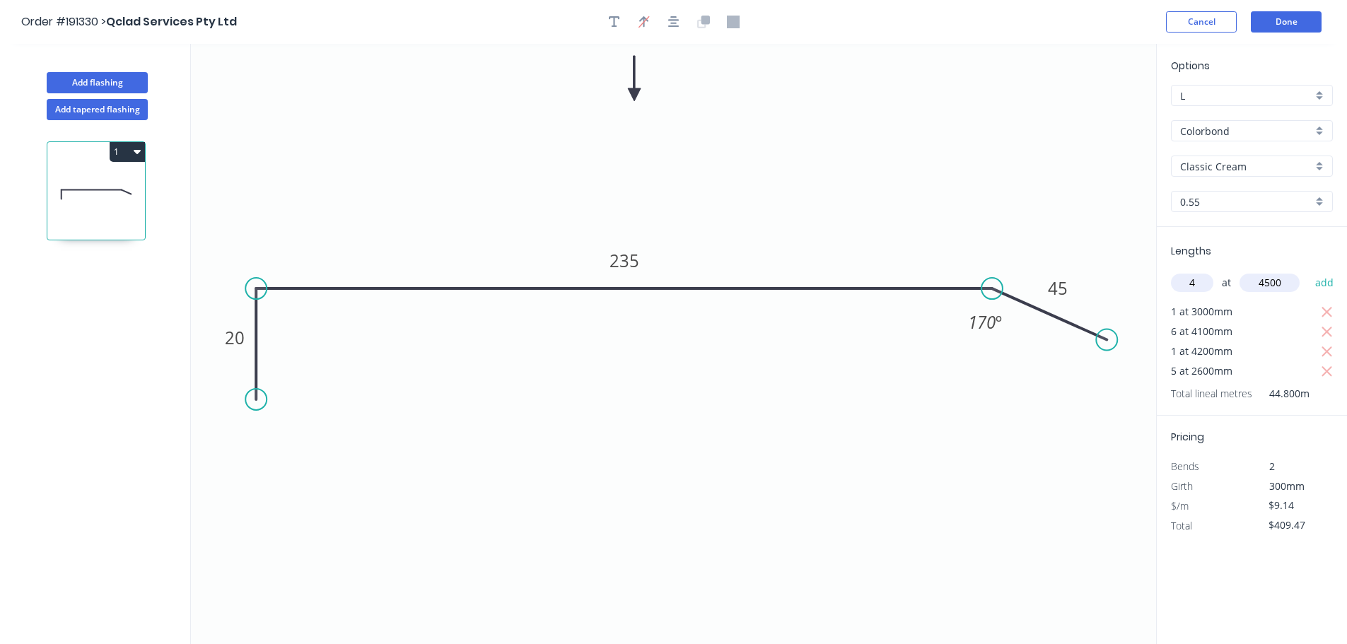
type input "$573.99"
type input "2"
type input "4800"
click at [1308, 271] on button "add" at bounding box center [1324, 283] width 33 height 24
click at [136, 149] on icon "button" at bounding box center [137, 151] width 7 height 11
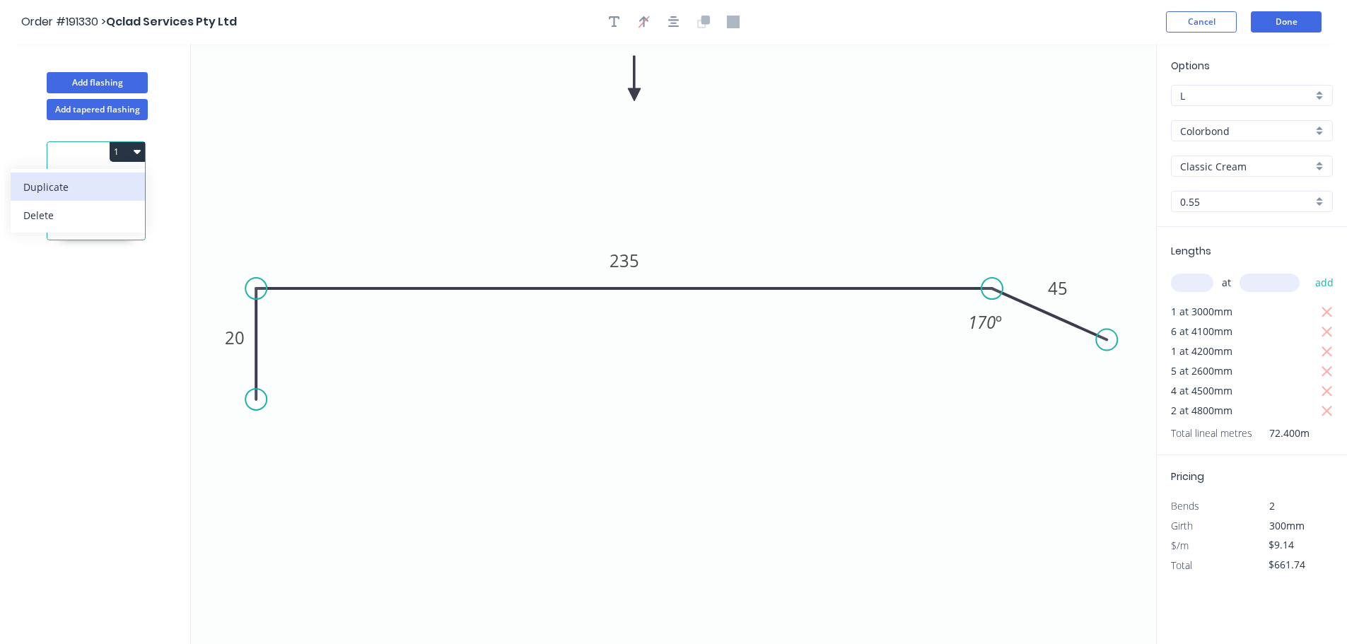
click at [112, 192] on div "Duplicate" at bounding box center [77, 187] width 109 height 21
type input "$0.00"
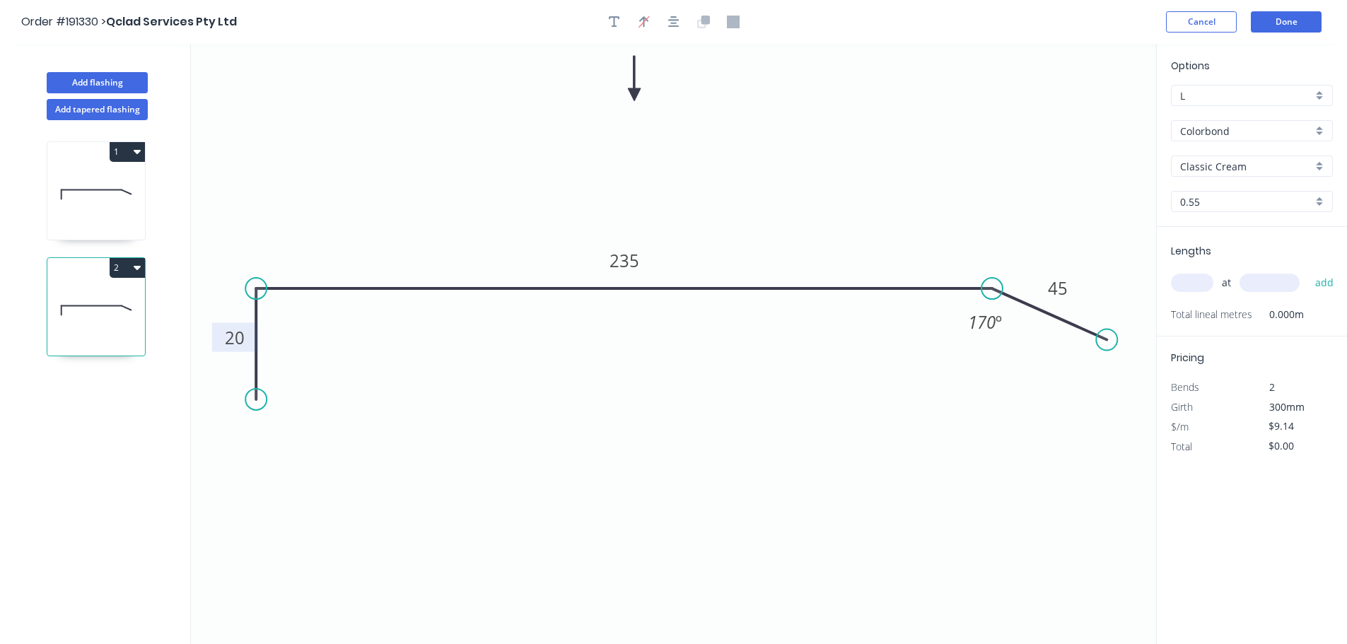
click at [230, 336] on tspan "20" at bounding box center [235, 337] width 20 height 23
type input "$7.34"
click at [1190, 282] on input "text" at bounding box center [1192, 283] width 42 height 18
type input "2"
type input "3200"
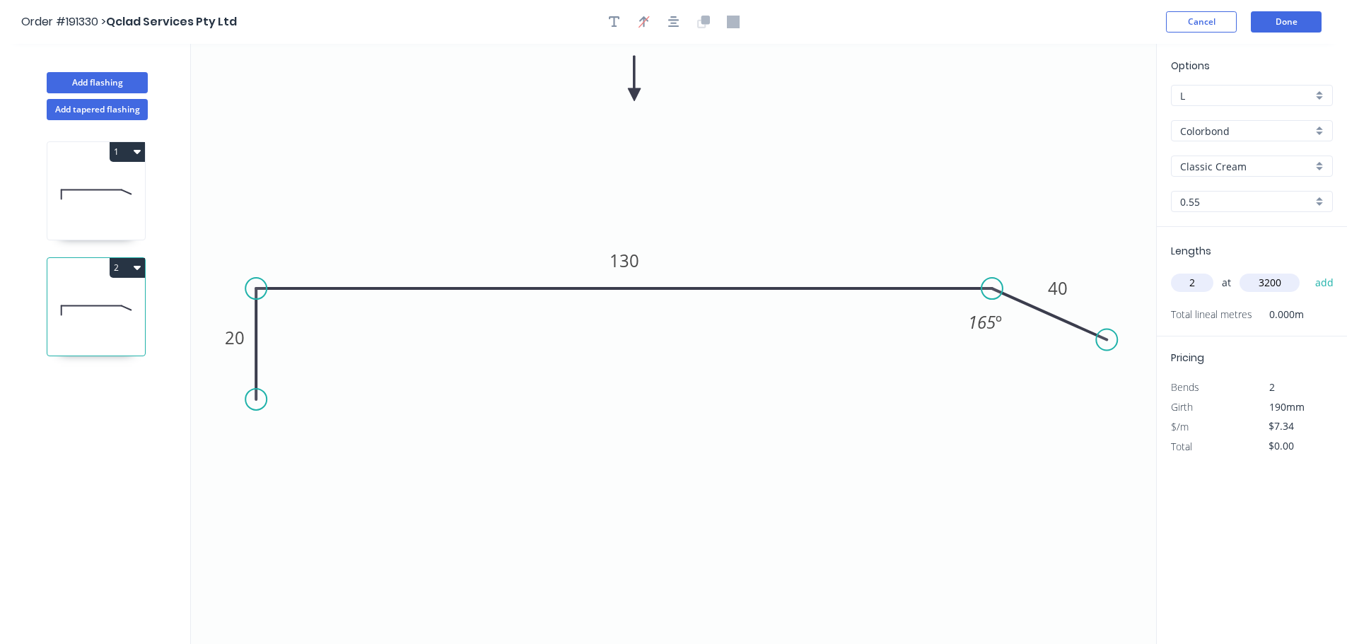
click at [1308, 271] on button "add" at bounding box center [1324, 283] width 33 height 24
type input "$46.98"
type input "2"
type input "7"
type input "3700"
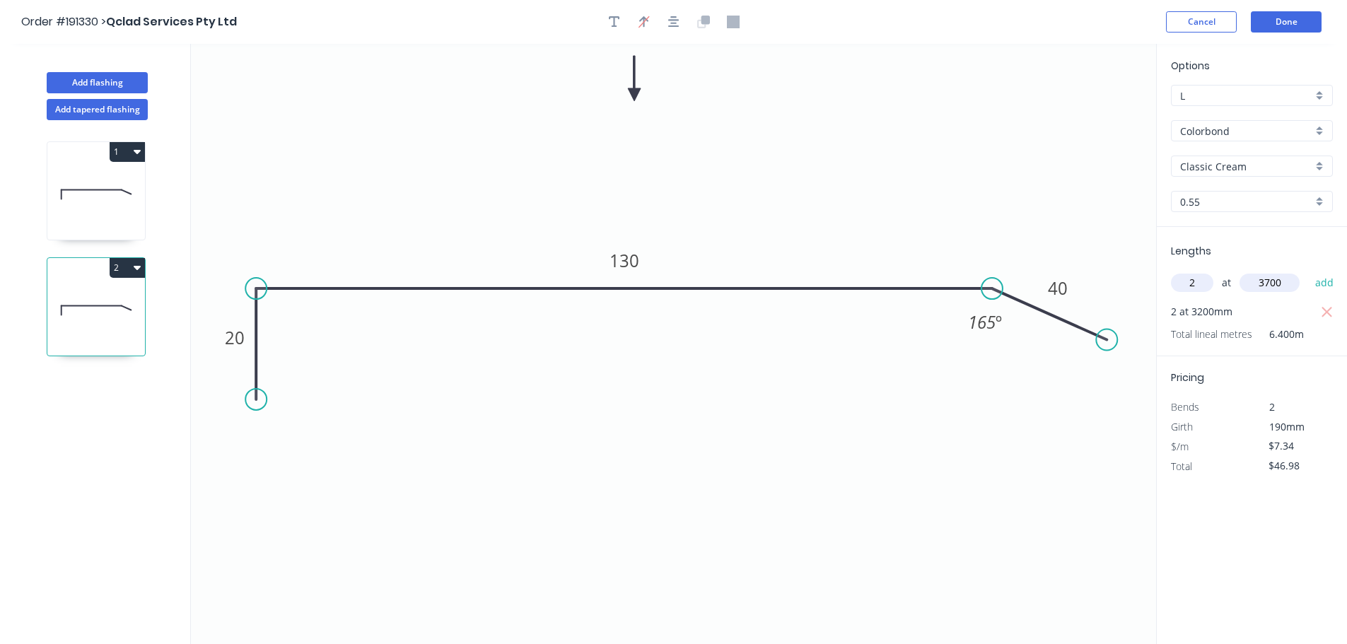
click at [1308, 271] on button "add" at bounding box center [1324, 283] width 33 height 24
type input "$101.29"
click at [104, 81] on button "Add flashing" at bounding box center [97, 82] width 101 height 21
type input "$0.00"
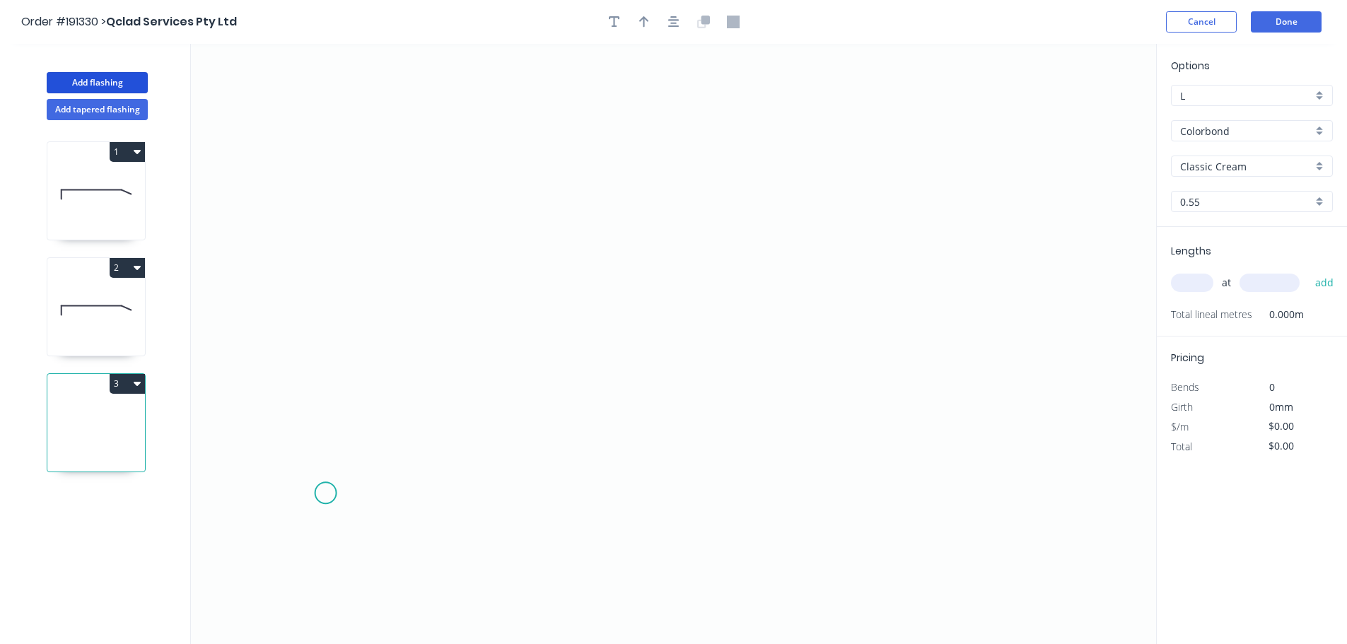
click at [327, 480] on icon "0" at bounding box center [673, 344] width 965 height 600
click at [332, 216] on icon "0" at bounding box center [673, 344] width 965 height 600
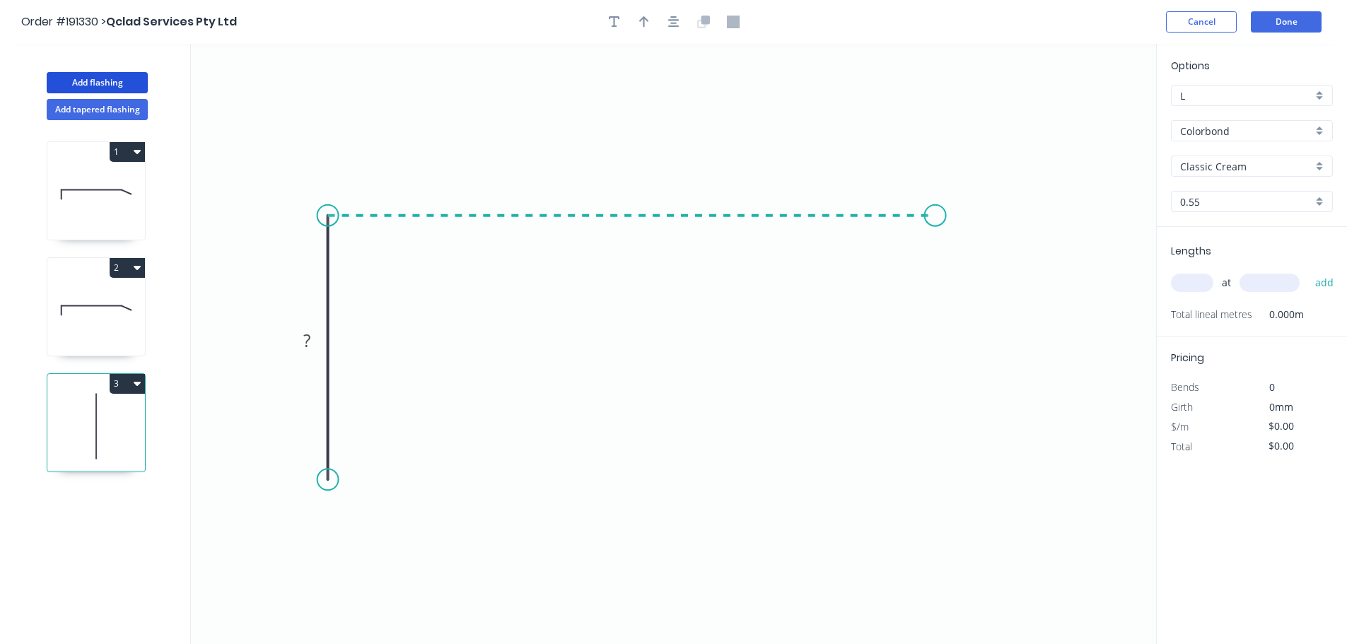
click at [937, 238] on icon "0 ?" at bounding box center [673, 344] width 965 height 600
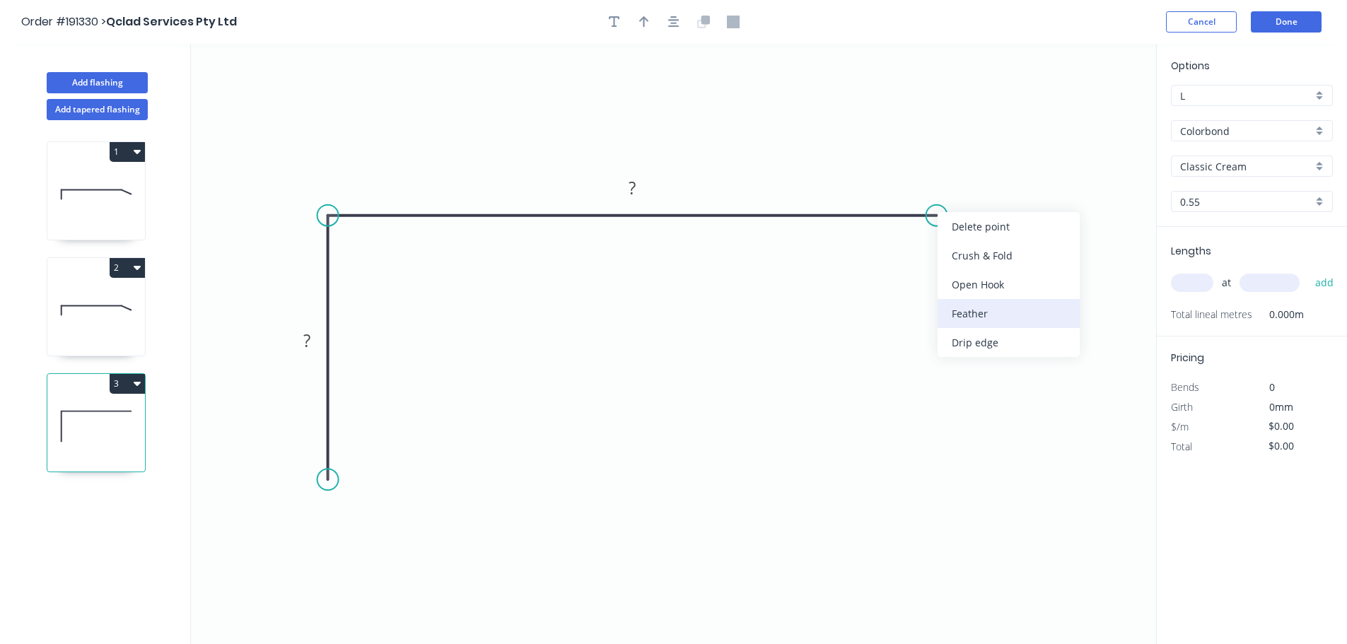
click at [998, 310] on div "Feather" at bounding box center [1008, 313] width 142 height 29
drag, startPoint x: 979, startPoint y: 189, endPoint x: 1032, endPoint y: 250, distance: 80.7
click at [1036, 252] on rect at bounding box center [1013, 242] width 55 height 29
click at [330, 481] on circle at bounding box center [327, 479] width 21 height 21
click at [525, 484] on icon "0 ? FE 15 ?" at bounding box center [673, 344] width 965 height 600
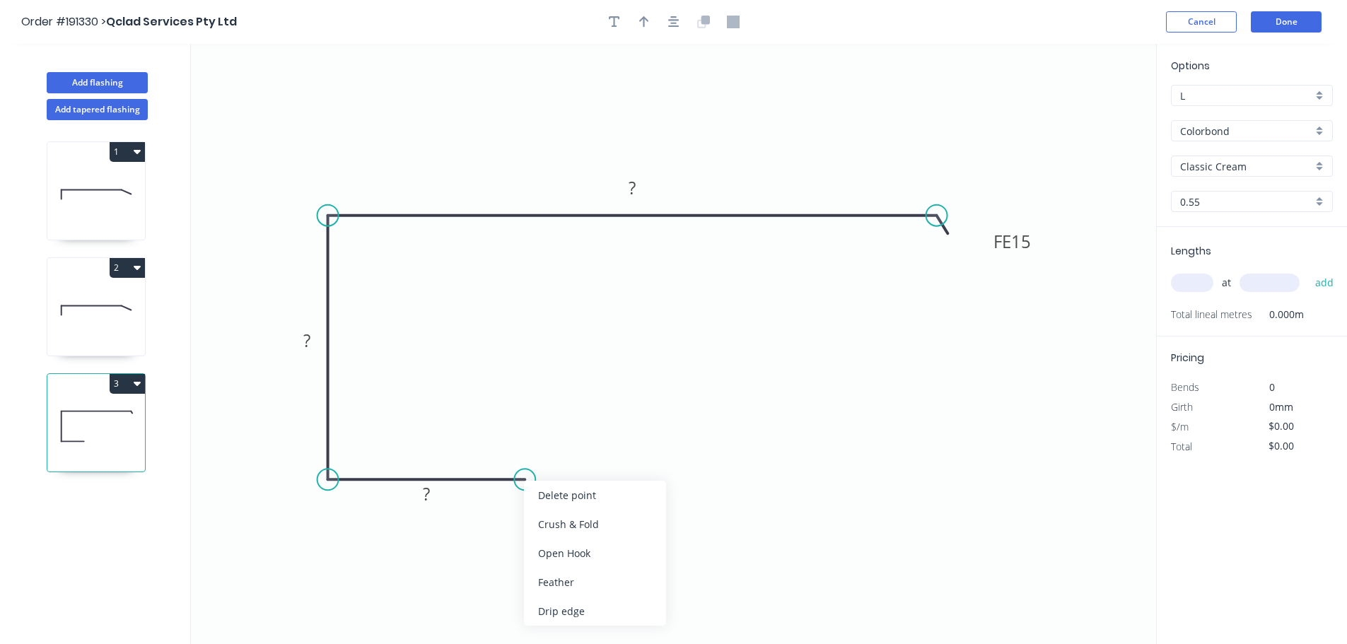
click at [591, 572] on div "Feather" at bounding box center [595, 582] width 142 height 29
click at [575, 531] on div "Flip bend" at bounding box center [596, 523] width 142 height 29
drag, startPoint x: 532, startPoint y: 431, endPoint x: 612, endPoint y: 425, distance: 80.1
click at [612, 425] on rect at bounding box center [586, 437] width 55 height 29
drag, startPoint x: 529, startPoint y: 479, endPoint x: 590, endPoint y: 486, distance: 61.1
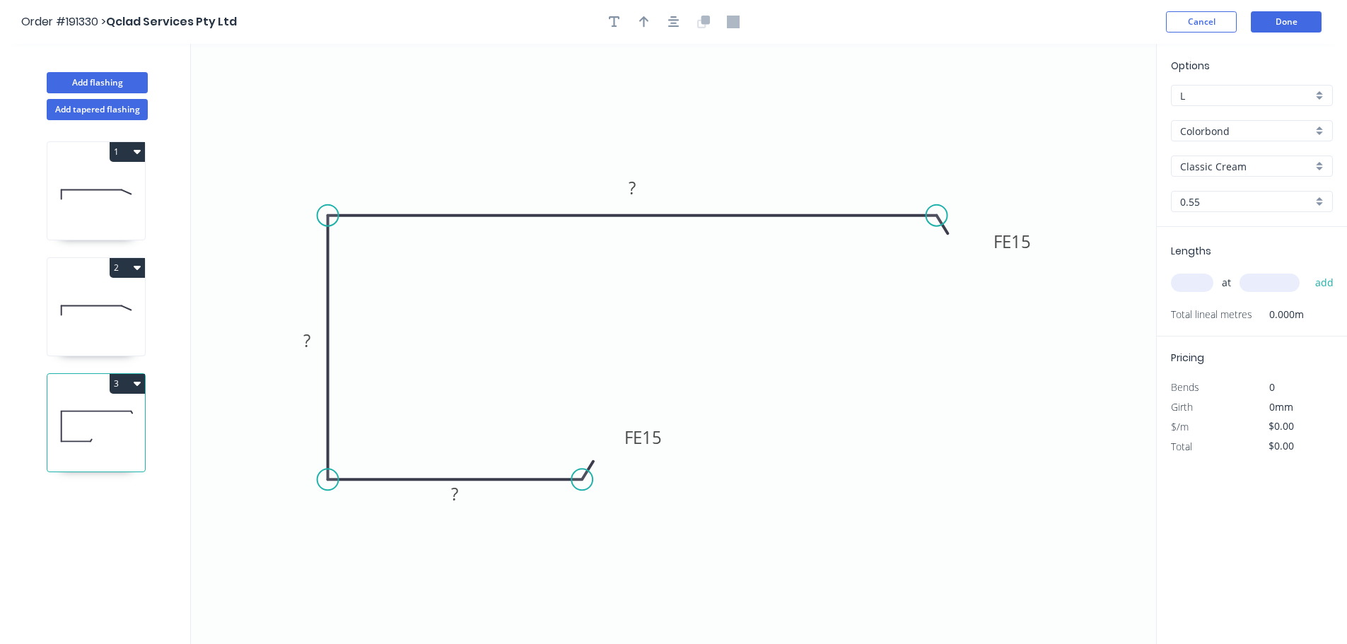
click at [590, 486] on circle at bounding box center [581, 479] width 21 height 21
drag, startPoint x: 591, startPoint y: 483, endPoint x: 614, endPoint y: 479, distance: 22.9
click at [614, 479] on circle at bounding box center [613, 479] width 21 height 21
drag, startPoint x: 935, startPoint y: 216, endPoint x: 885, endPoint y: 215, distance: 49.5
click at [892, 216] on circle at bounding box center [894, 215] width 21 height 21
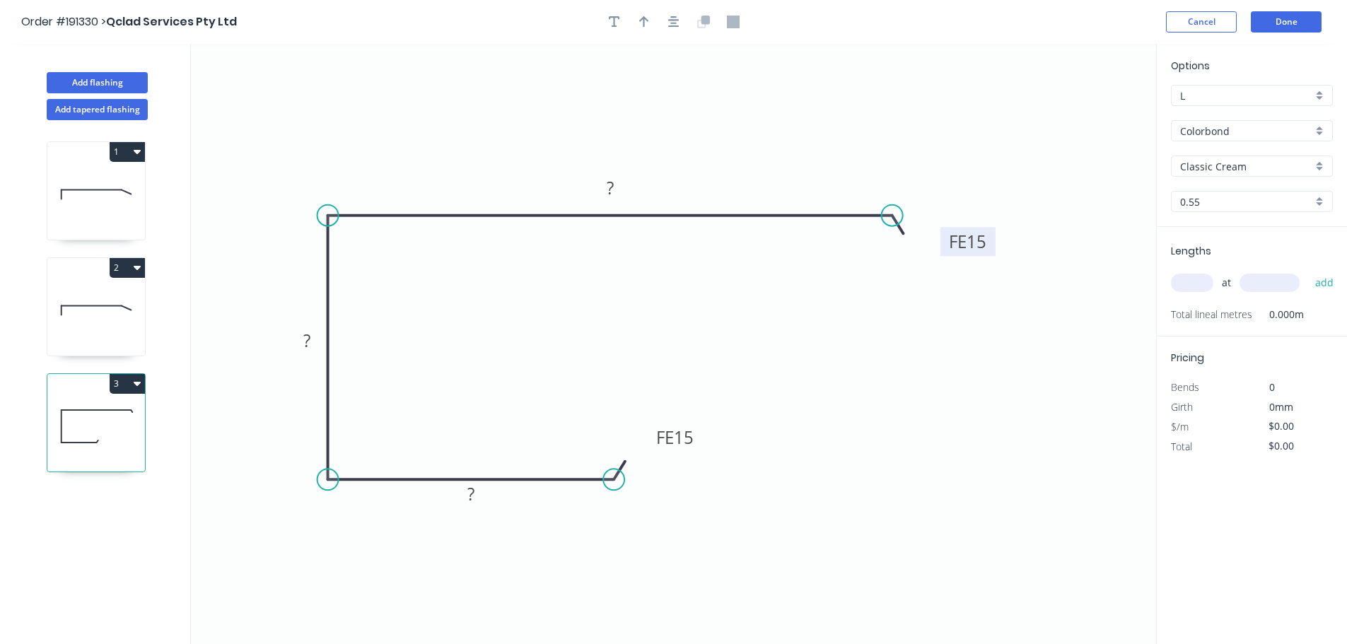
click at [986, 243] on tspan "15" at bounding box center [976, 241] width 20 height 23
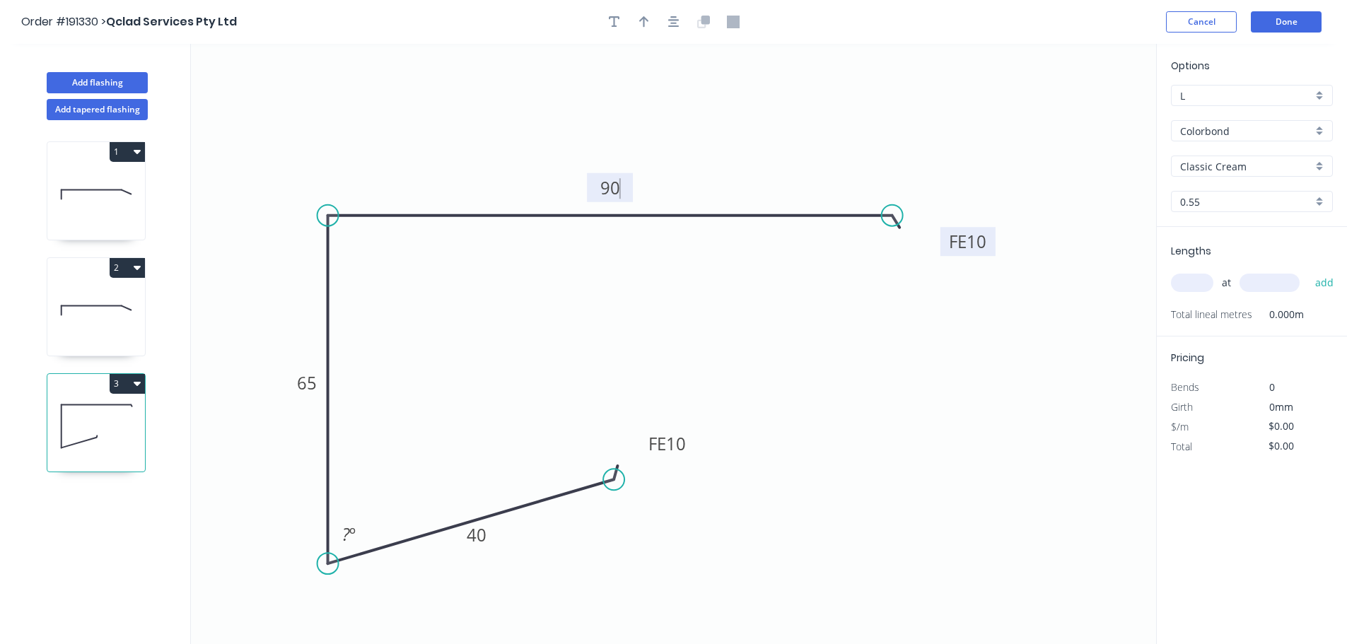
drag, startPoint x: 331, startPoint y: 527, endPoint x: 330, endPoint y: 564, distance: 37.5
click at [330, 564] on circle at bounding box center [327, 563] width 21 height 21
type input "$10.55"
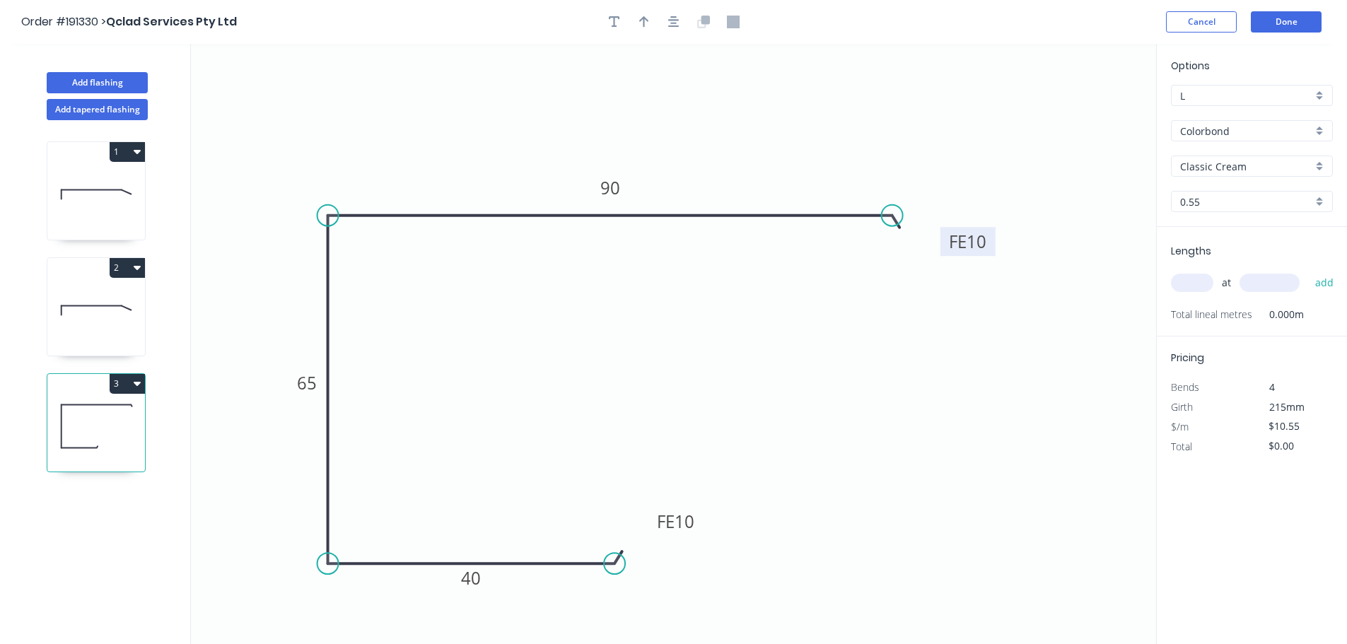
drag, startPoint x: 626, startPoint y: 537, endPoint x: 614, endPoint y: 559, distance: 25.0
click at [614, 559] on circle at bounding box center [614, 563] width 21 height 21
click at [673, 13] on button "button" at bounding box center [673, 21] width 21 height 21
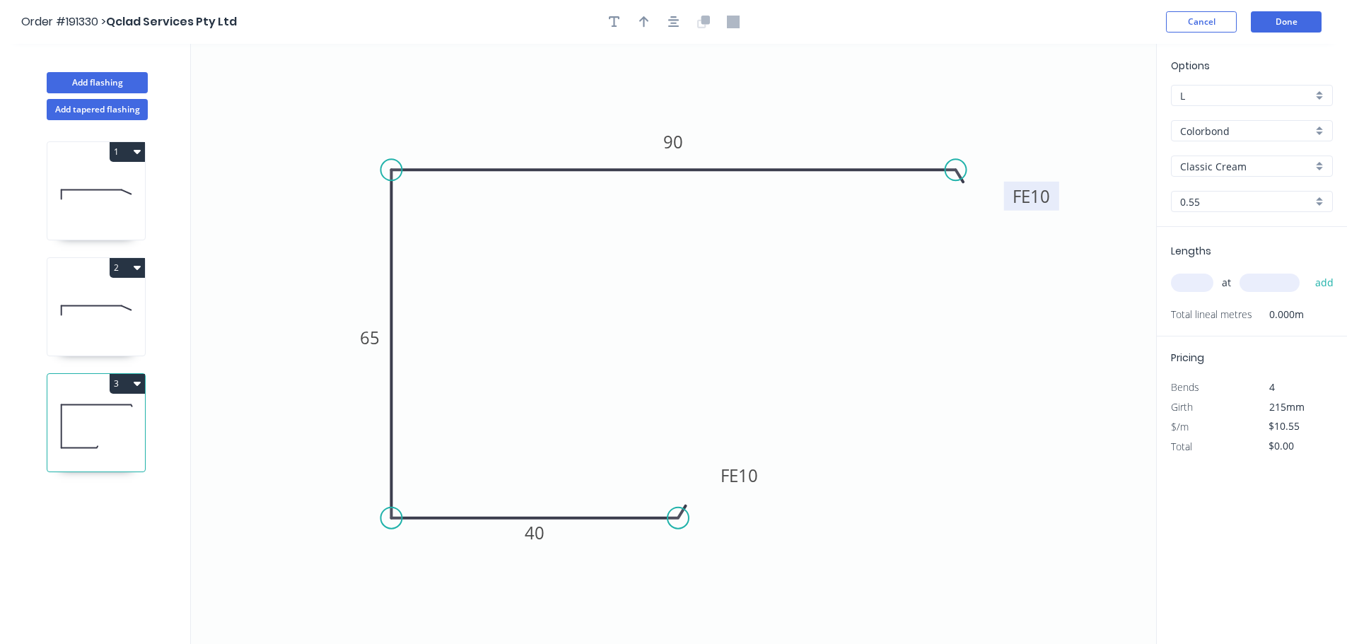
drag, startPoint x: 648, startPoint y: 20, endPoint x: 1060, endPoint y: 123, distance: 424.9
click at [648, 21] on icon "button" at bounding box center [644, 21] width 10 height 11
drag, startPoint x: 1087, startPoint y: 105, endPoint x: 940, endPoint y: 122, distance: 148.0
click at [928, 129] on icon "0 FE 10 40 65 FE 10 90" at bounding box center [673, 344] width 965 height 600
drag, startPoint x: 1077, startPoint y: 116, endPoint x: 1089, endPoint y: 120, distance: 12.1
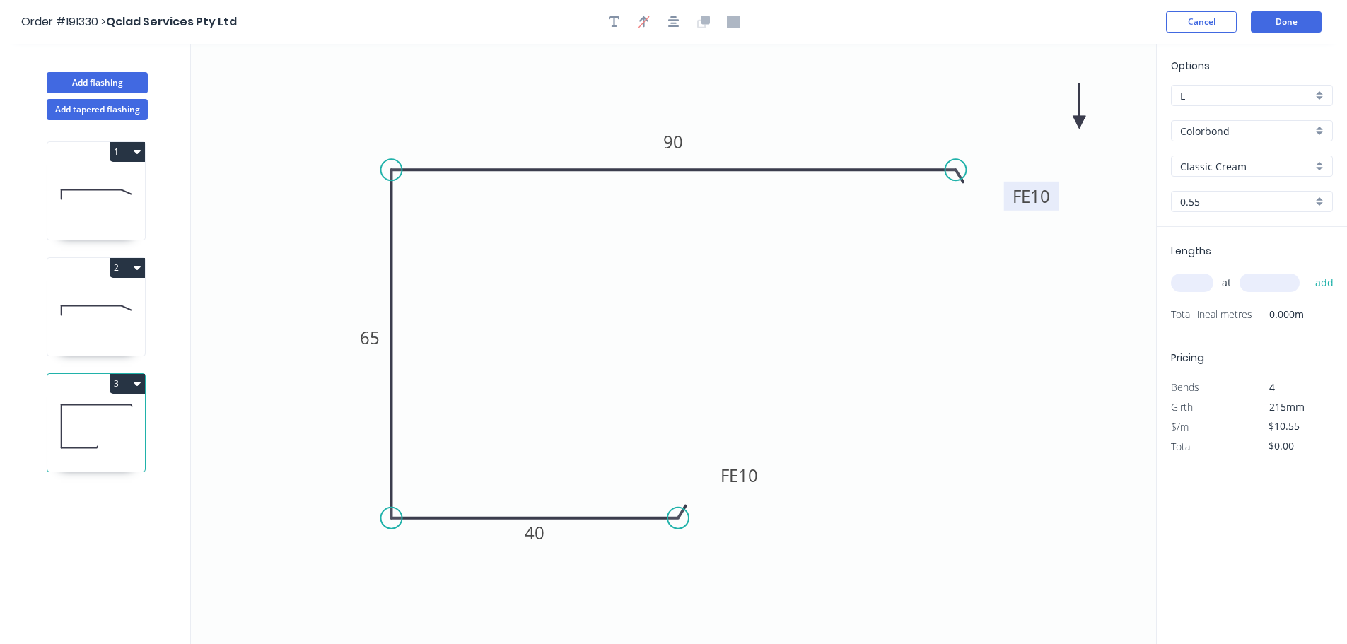
click at [1085, 121] on icon at bounding box center [1079, 105] width 13 height 45
click at [1089, 120] on icon at bounding box center [1088, 104] width 13 height 45
drag, startPoint x: 1089, startPoint y: 119, endPoint x: 325, endPoint y: 129, distance: 764.3
click at [325, 129] on icon at bounding box center [336, 117] width 41 height 41
drag, startPoint x: 323, startPoint y: 126, endPoint x: 247, endPoint y: 88, distance: 85.1
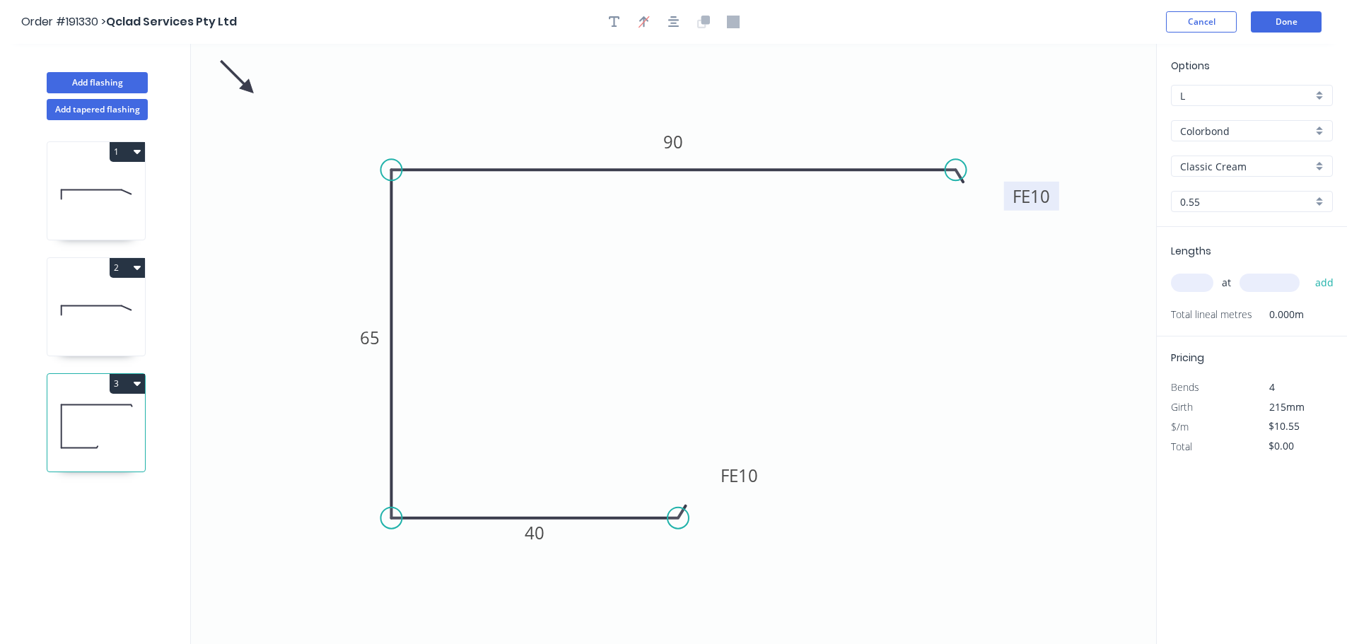
click at [247, 88] on icon at bounding box center [237, 77] width 41 height 41
click at [1213, 168] on input "Classic Cream" at bounding box center [1246, 166] width 132 height 15
click at [1227, 189] on div "Jasper" at bounding box center [1252, 182] width 160 height 25
type input "Jasper"
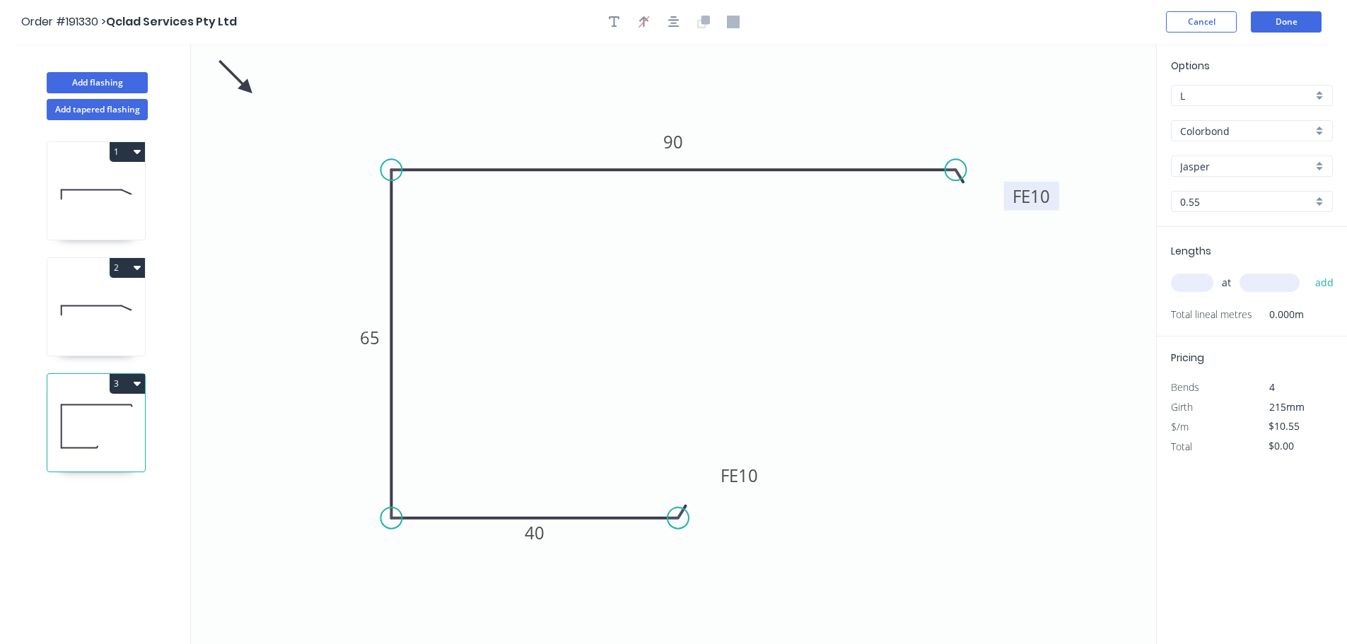
click at [1183, 269] on div "at add" at bounding box center [1253, 283] width 165 height 38
click at [1187, 281] on input "text" at bounding box center [1192, 283] width 42 height 18
type input "2"
type input "3500"
click at [1308, 271] on button "add" at bounding box center [1324, 283] width 33 height 24
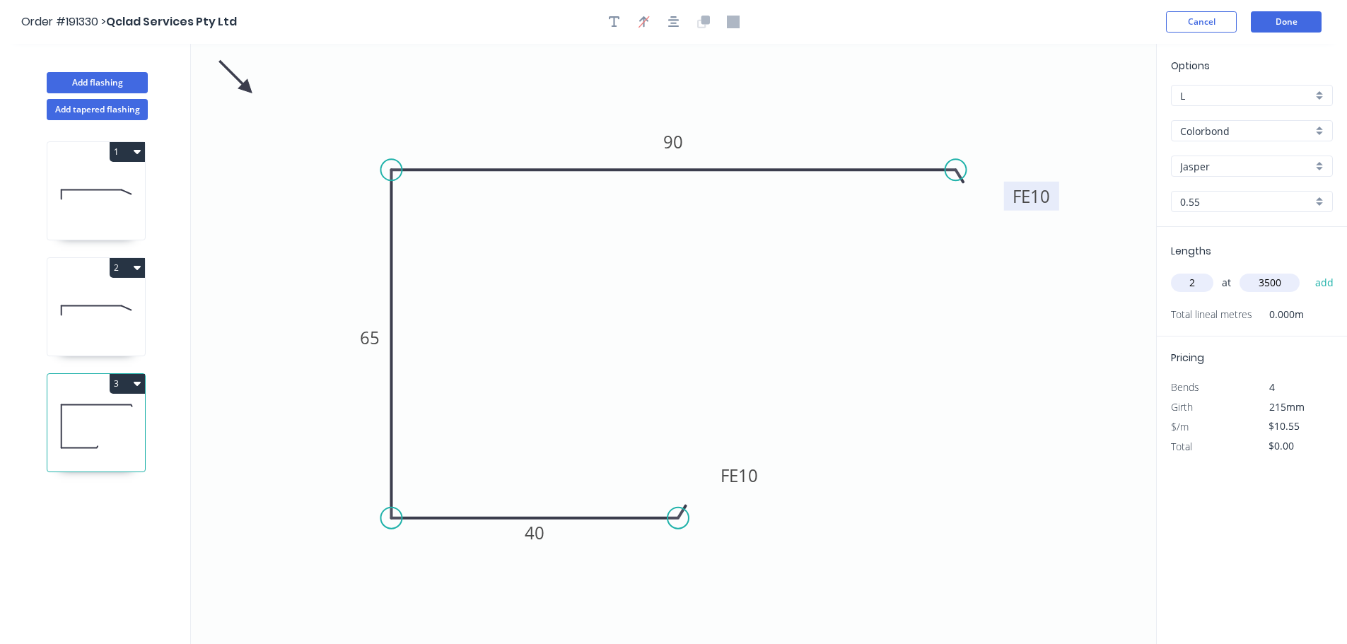
type input "$73.85"
type input "3"
type input "2000"
click at [1308, 271] on button "add" at bounding box center [1324, 283] width 33 height 24
type input "$137.15"
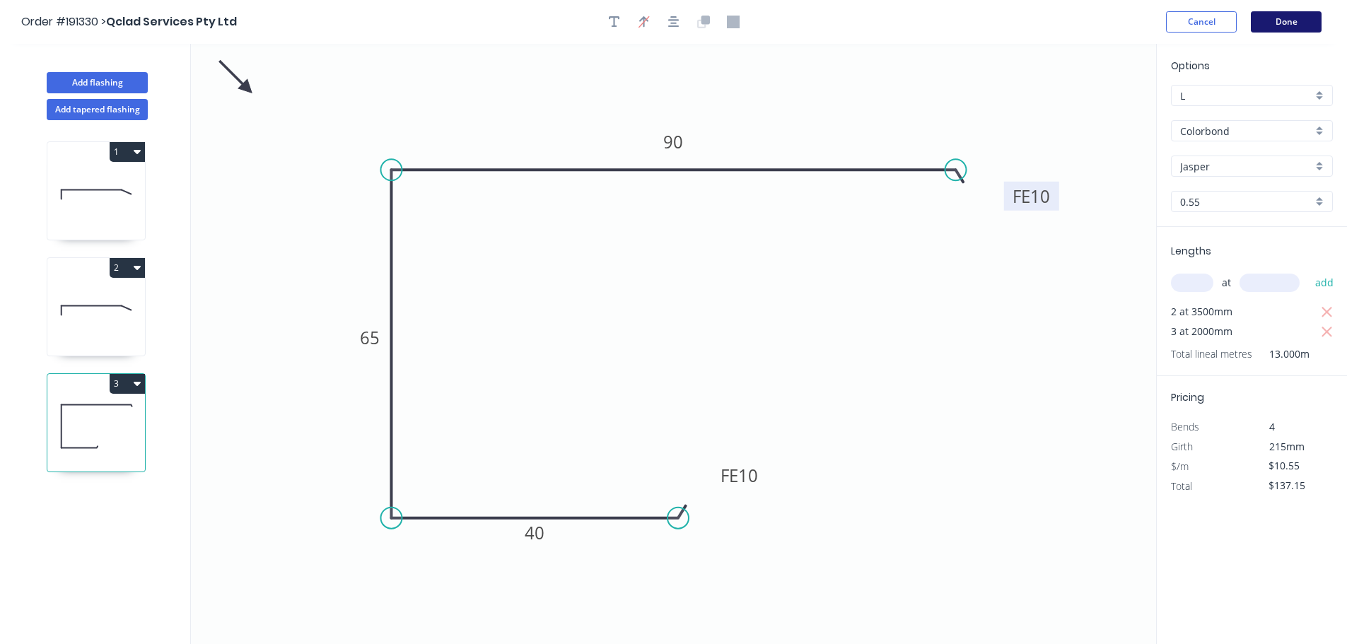
click at [1291, 16] on button "Done" at bounding box center [1286, 21] width 71 height 21
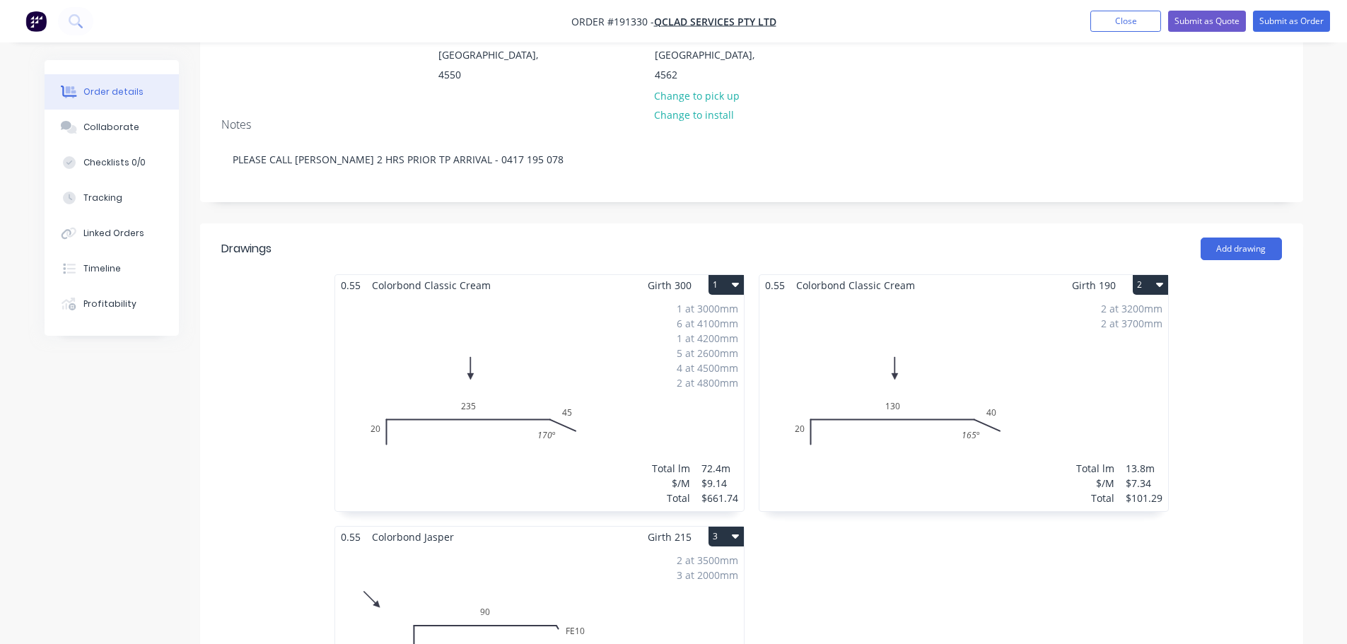
scroll to position [283, 0]
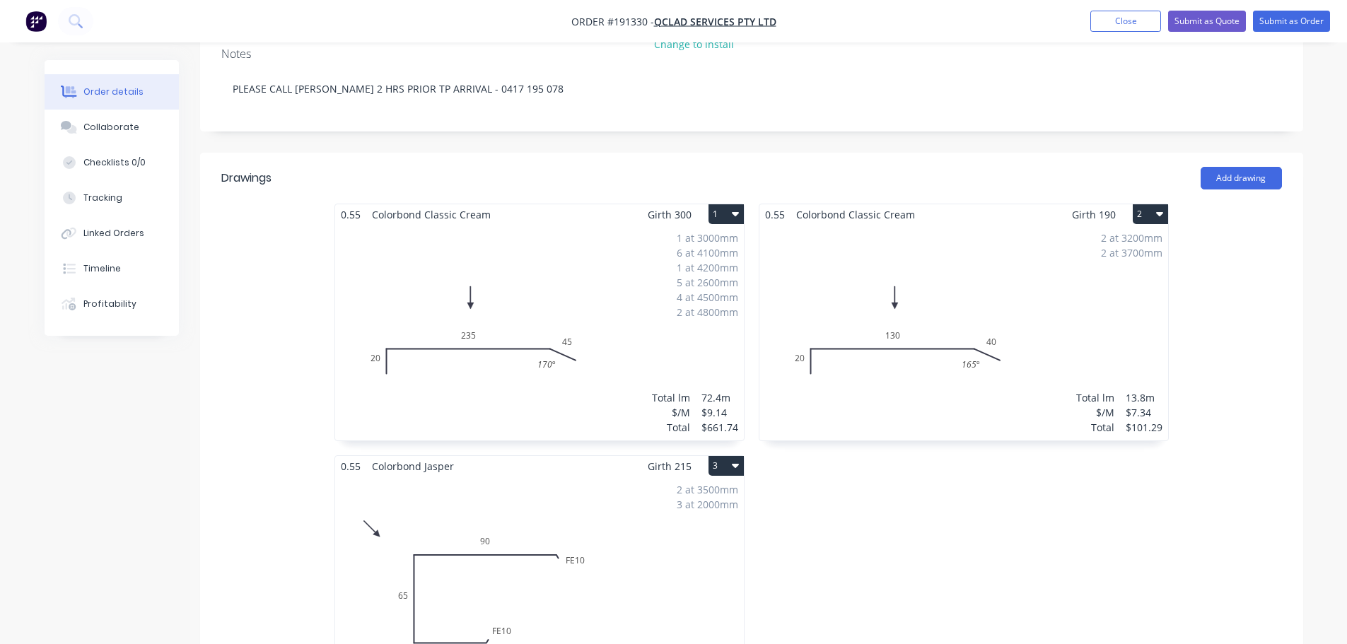
click at [1013, 387] on div "2 at 3200mm 2 at 3700mm Total lm $/M Total 13.8m $7.34 $101.29" at bounding box center [963, 333] width 409 height 216
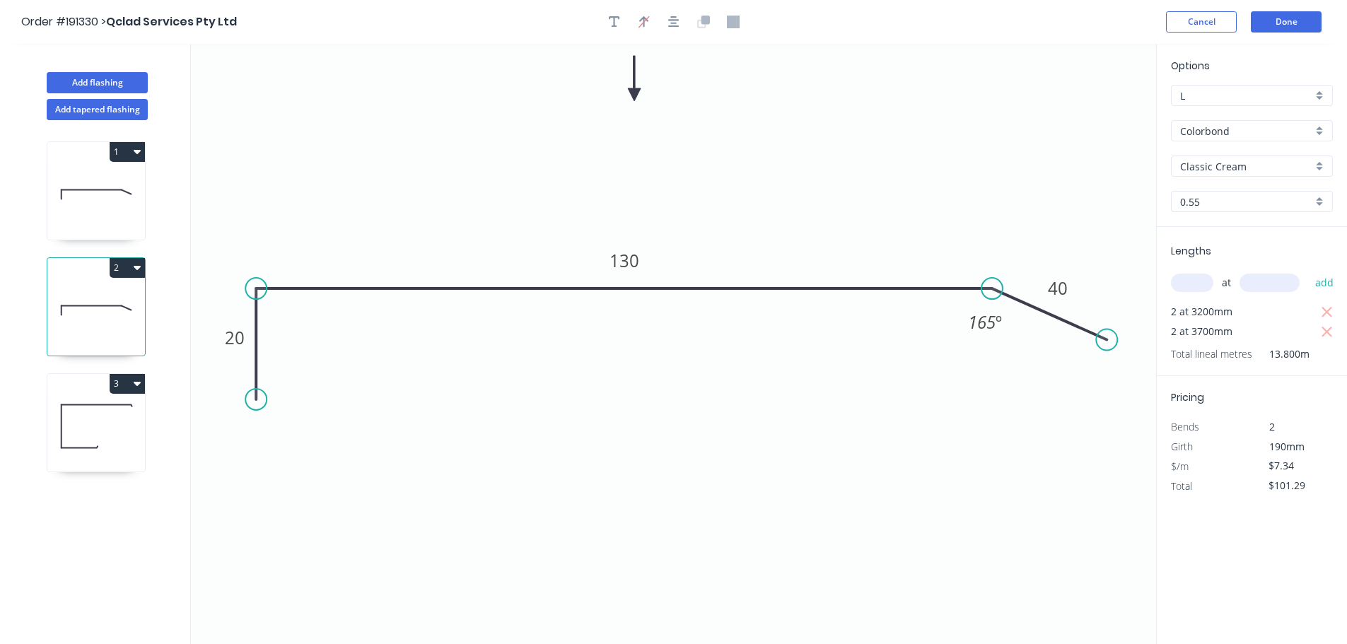
click at [1282, 33] on header "Order #191330 > Qclad Services Pty Ltd Cancel Done" at bounding box center [673, 22] width 1347 height 44
click at [1273, 17] on button "Done" at bounding box center [1286, 21] width 71 height 21
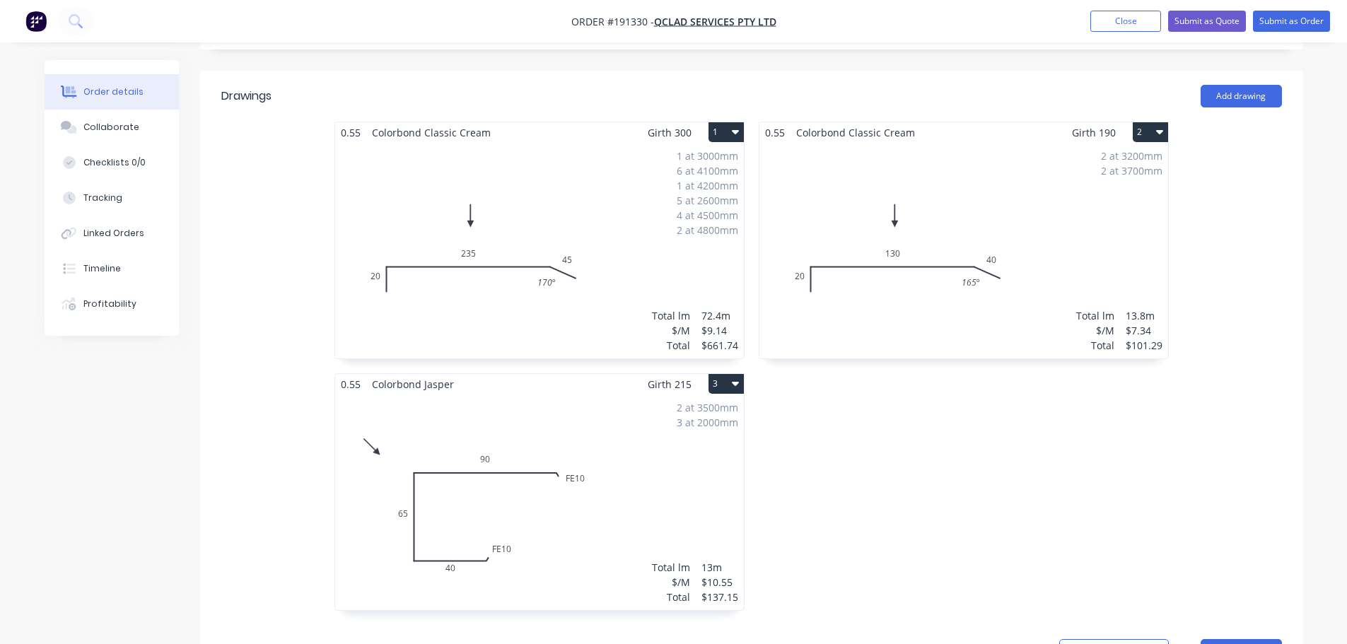
scroll to position [354, 0]
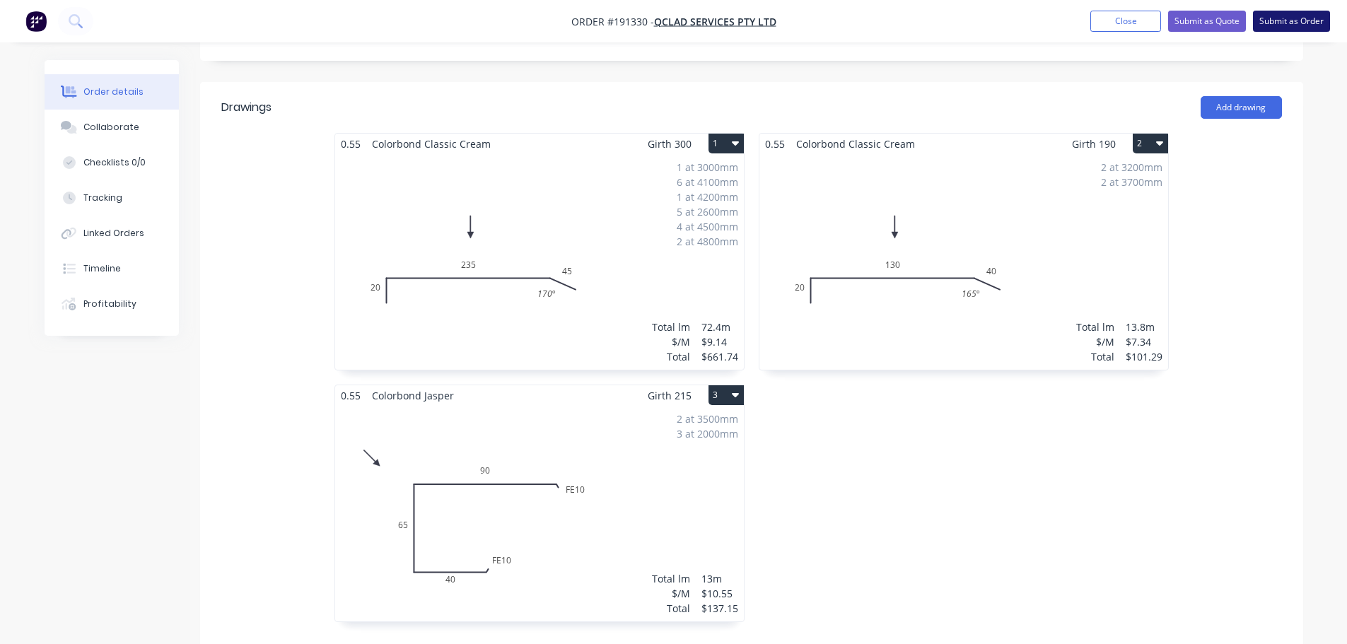
click at [1300, 20] on button "Submit as Order" at bounding box center [1291, 21] width 77 height 21
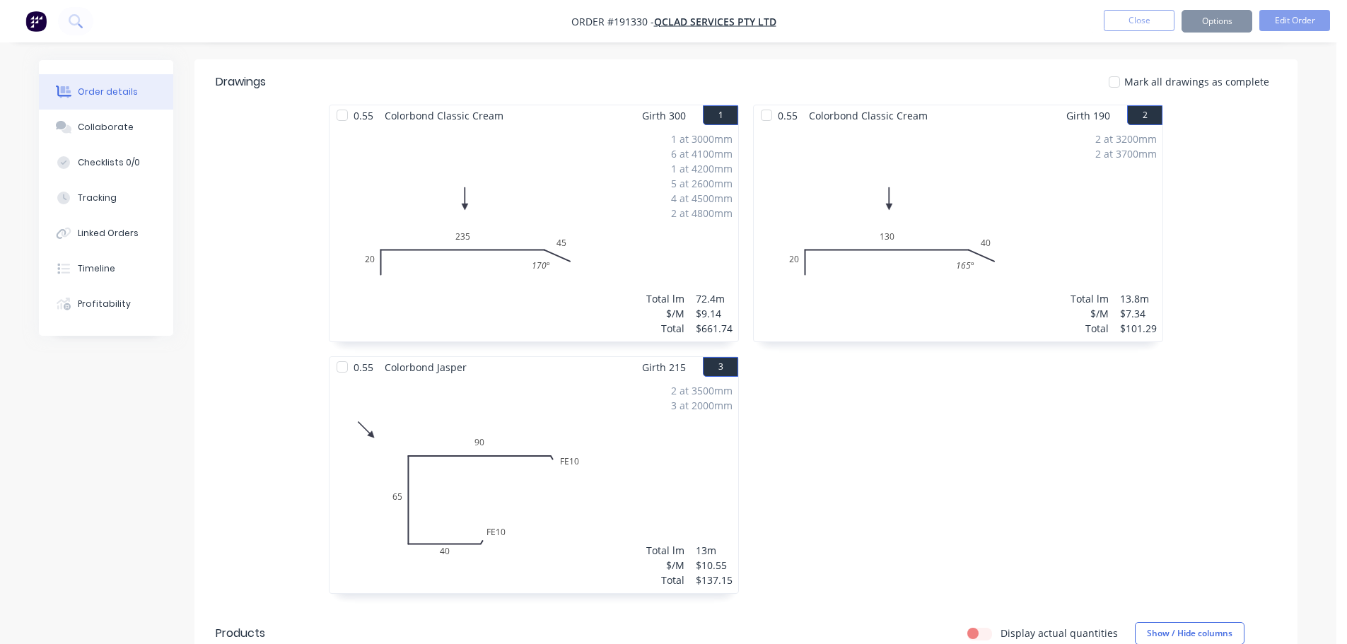
scroll to position [0, 0]
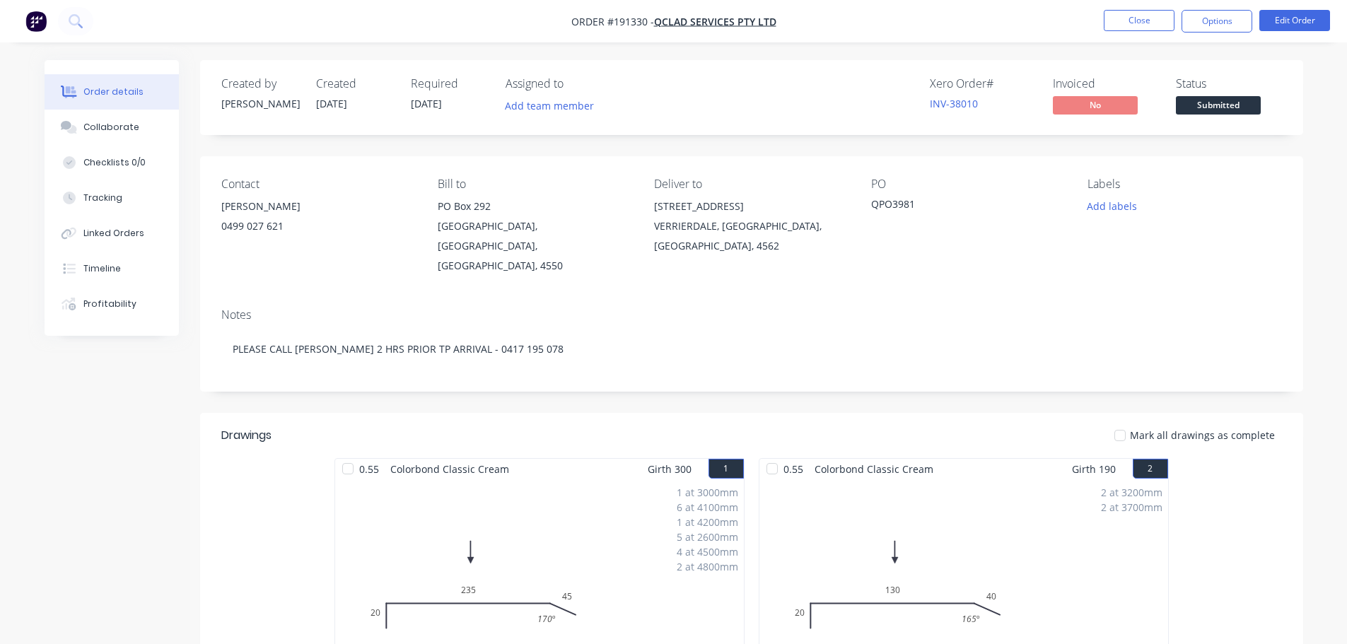
click at [1208, 39] on nav "Order #191330 - Qclad Services Pty Ltd Close Options Edit Order" at bounding box center [673, 21] width 1347 height 42
click at [1217, 37] on nav "Order #191330 - Qclad Services Pty Ltd Close Options Edit Order" at bounding box center [673, 21] width 1347 height 42
click at [1225, 11] on button "Options" at bounding box center [1216, 21] width 71 height 23
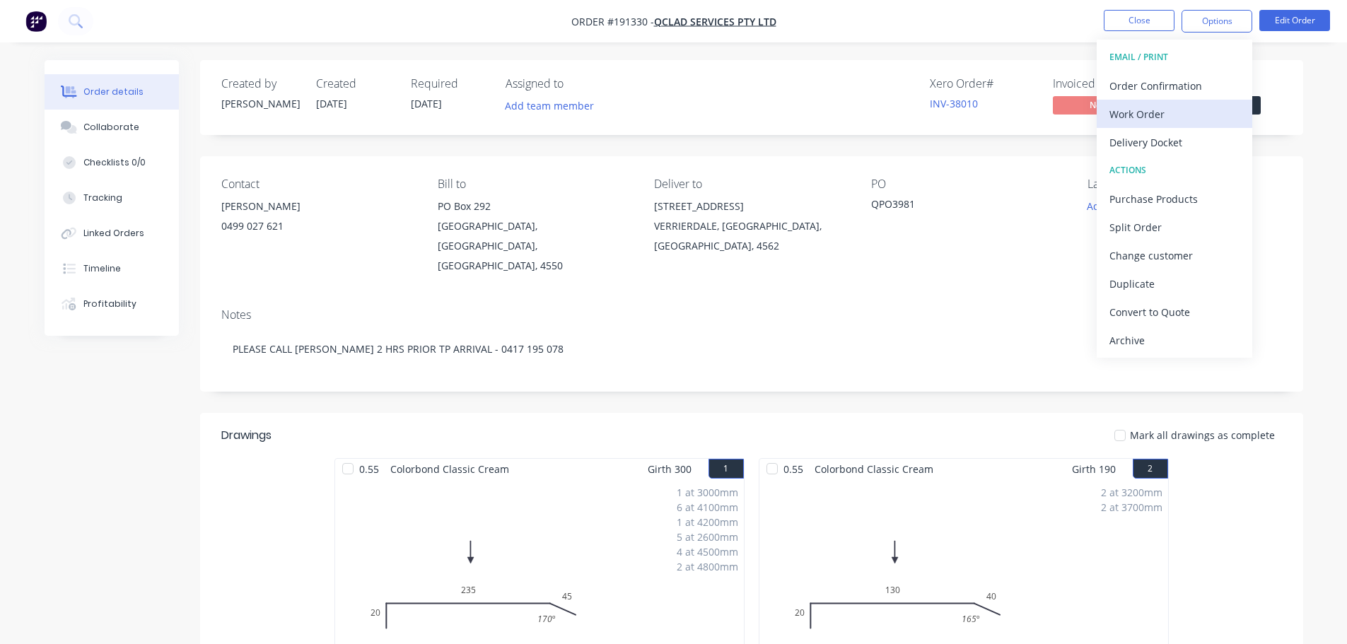
click at [1221, 122] on div "Work Order" at bounding box center [1174, 114] width 130 height 21
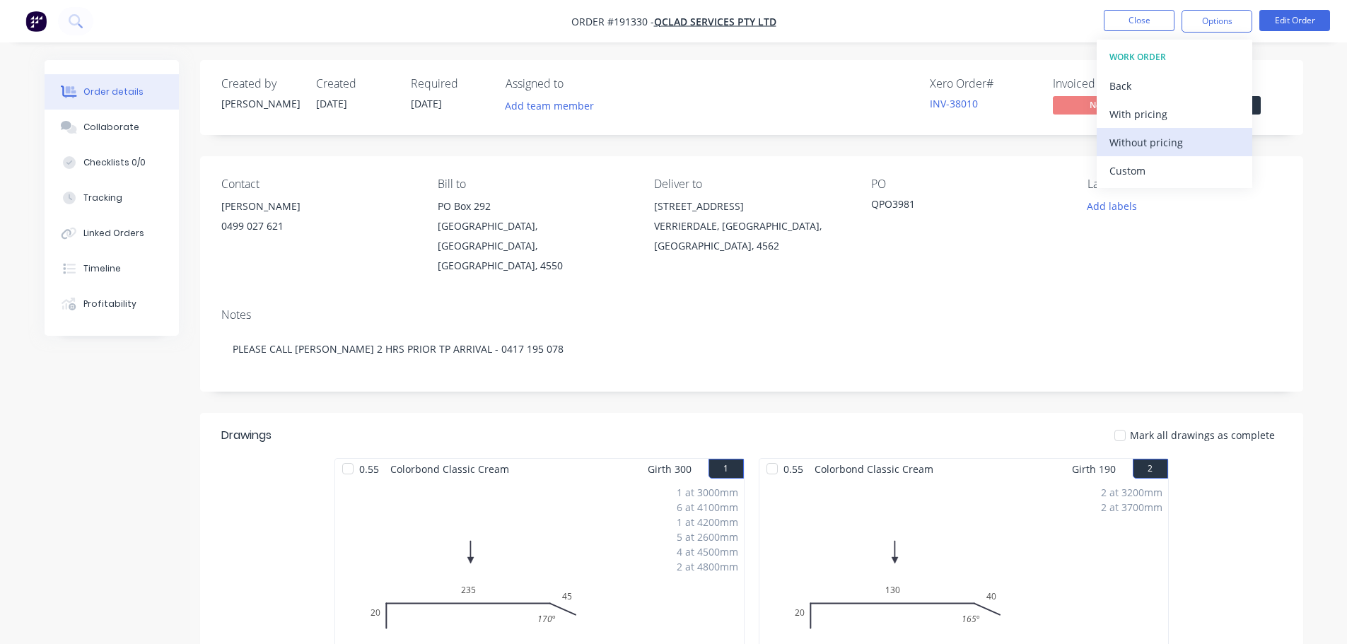
click at [1222, 148] on div "Without pricing" at bounding box center [1174, 142] width 130 height 21
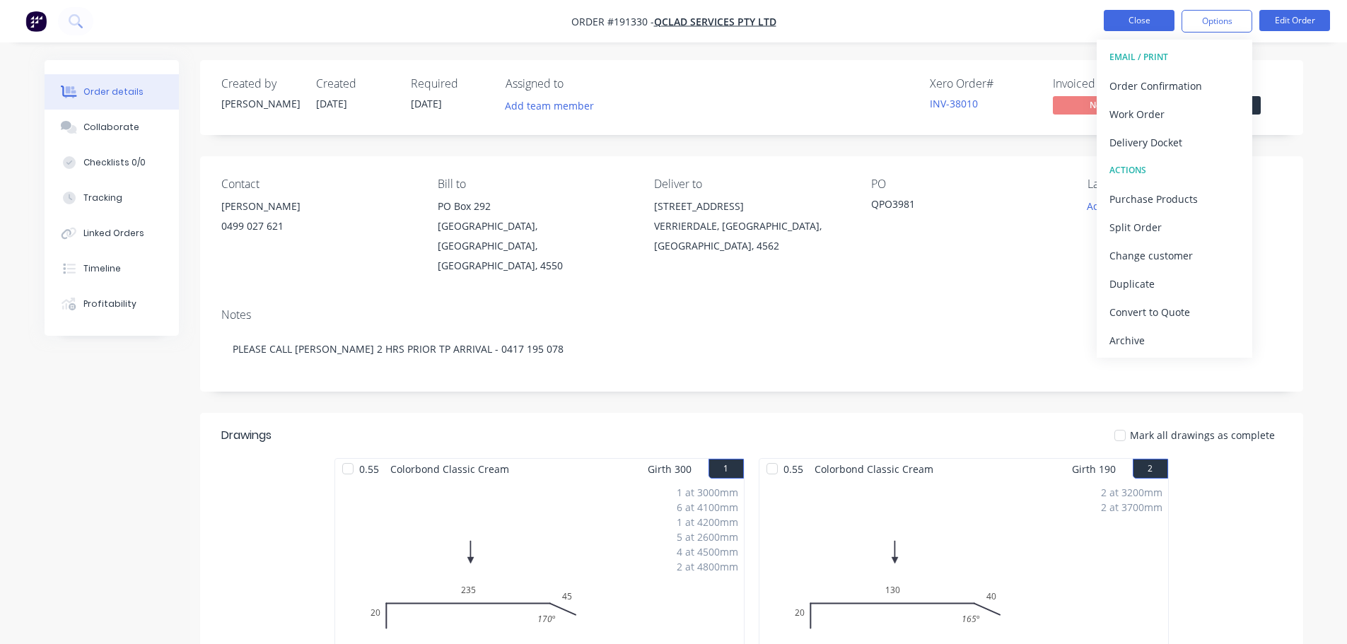
click at [1153, 11] on button "Close" at bounding box center [1139, 20] width 71 height 21
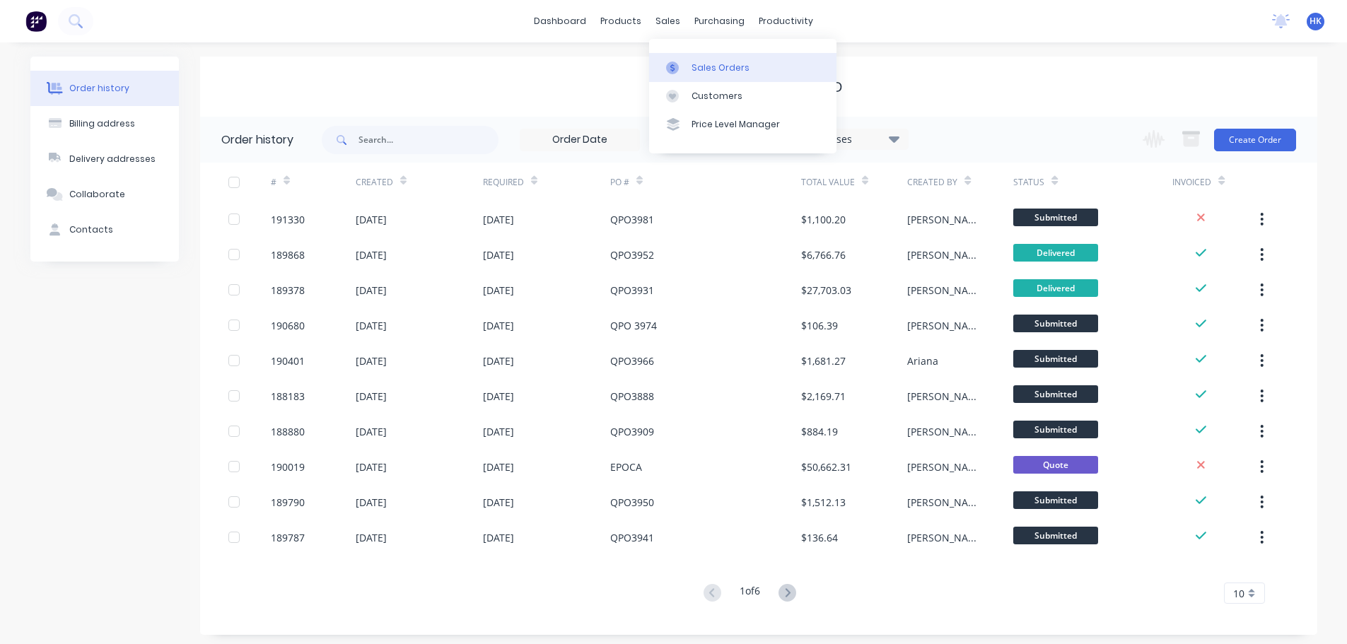
click at [715, 80] on link "Sales Orders" at bounding box center [742, 67] width 187 height 28
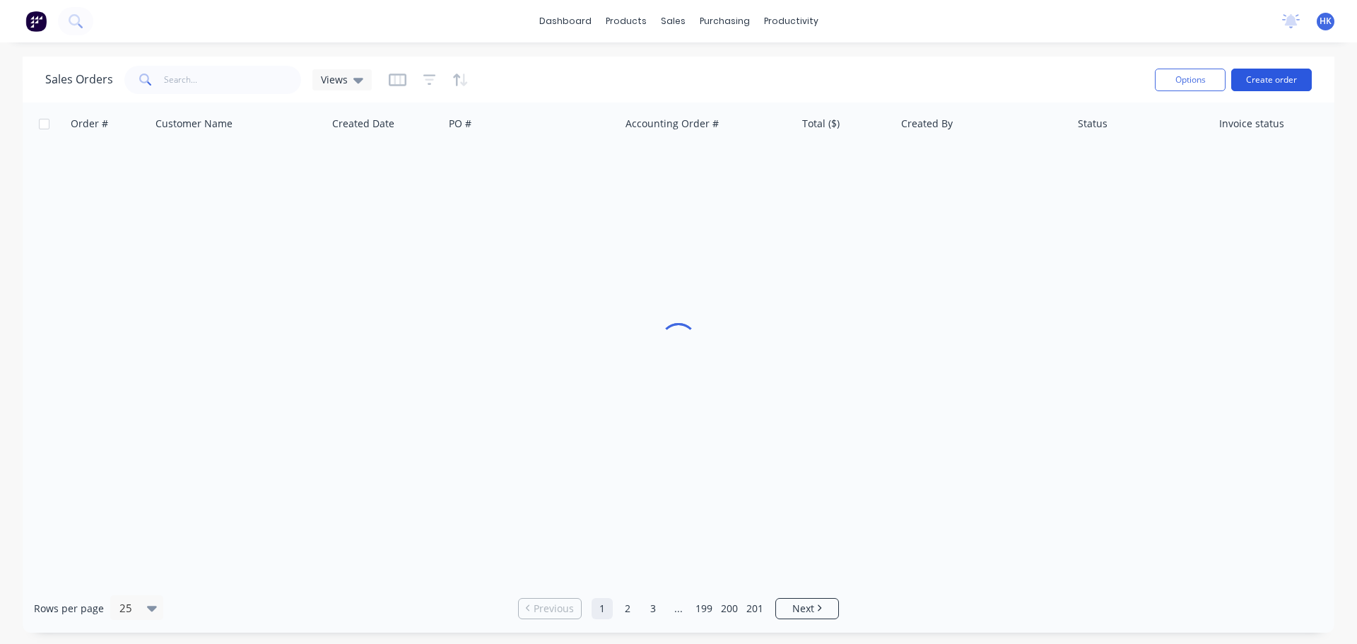
click at [1286, 83] on button "Create order" at bounding box center [1272, 80] width 81 height 23
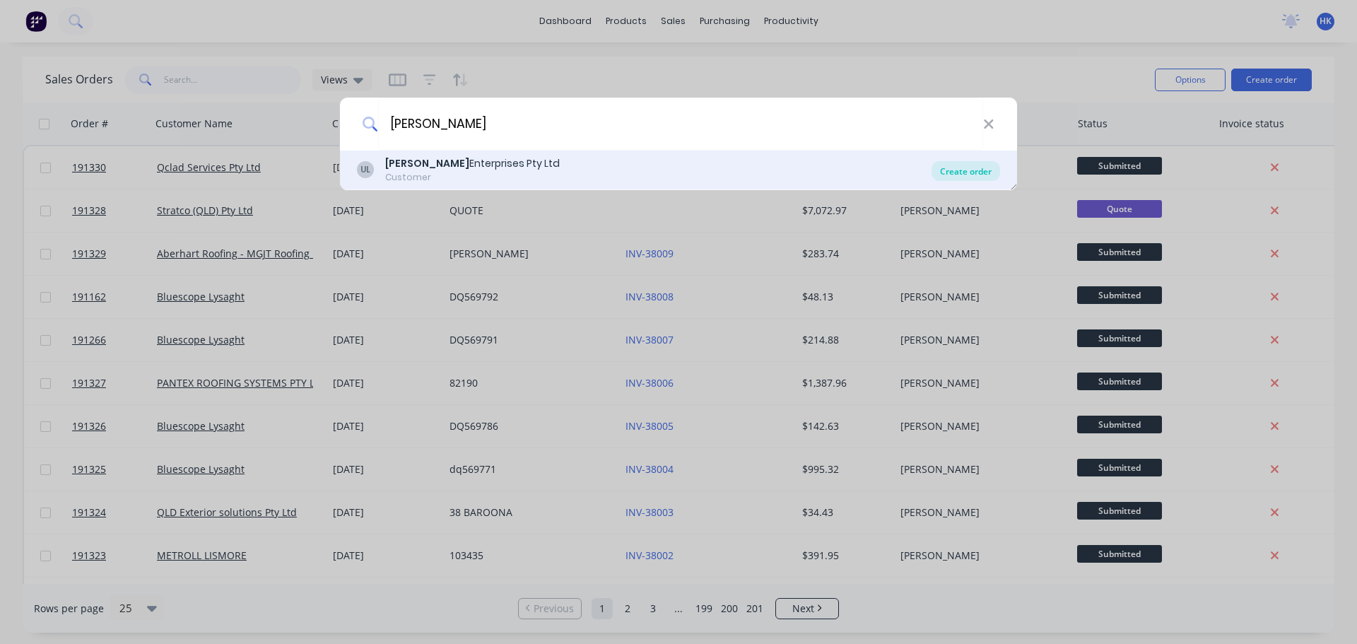
type input "URMI"
click at [951, 170] on div "Create order" at bounding box center [966, 171] width 69 height 20
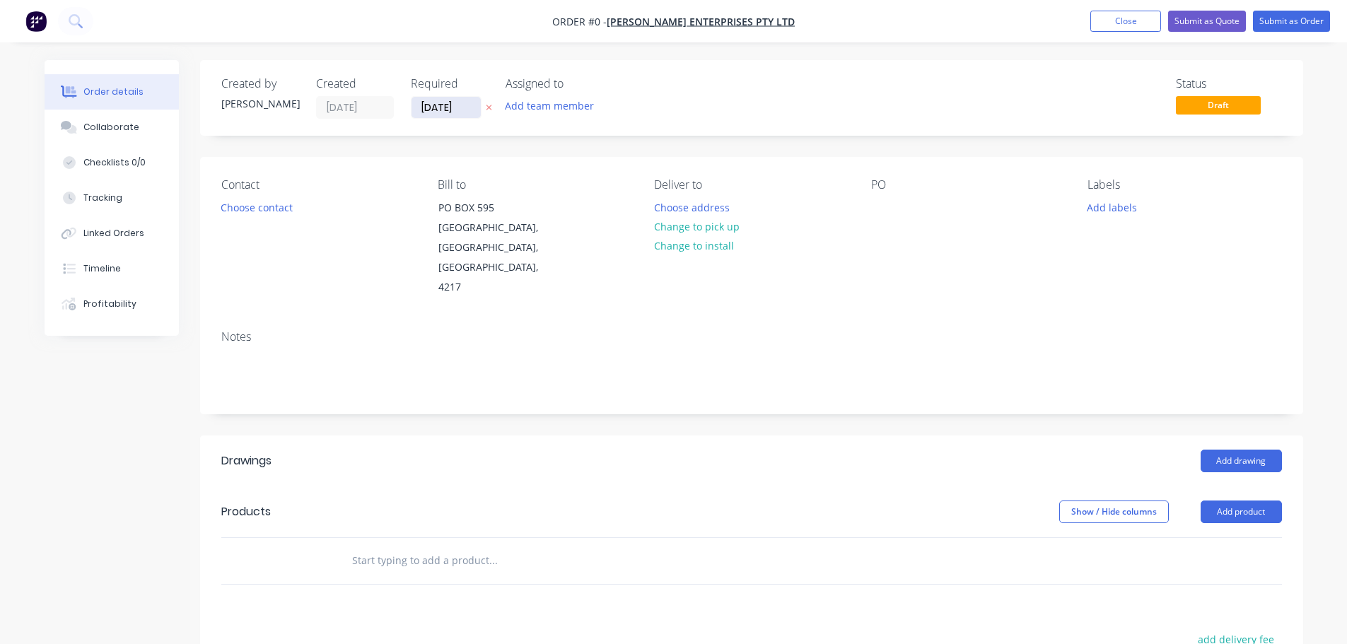
click at [421, 112] on input "01/09/25" at bounding box center [445, 107] width 69 height 21
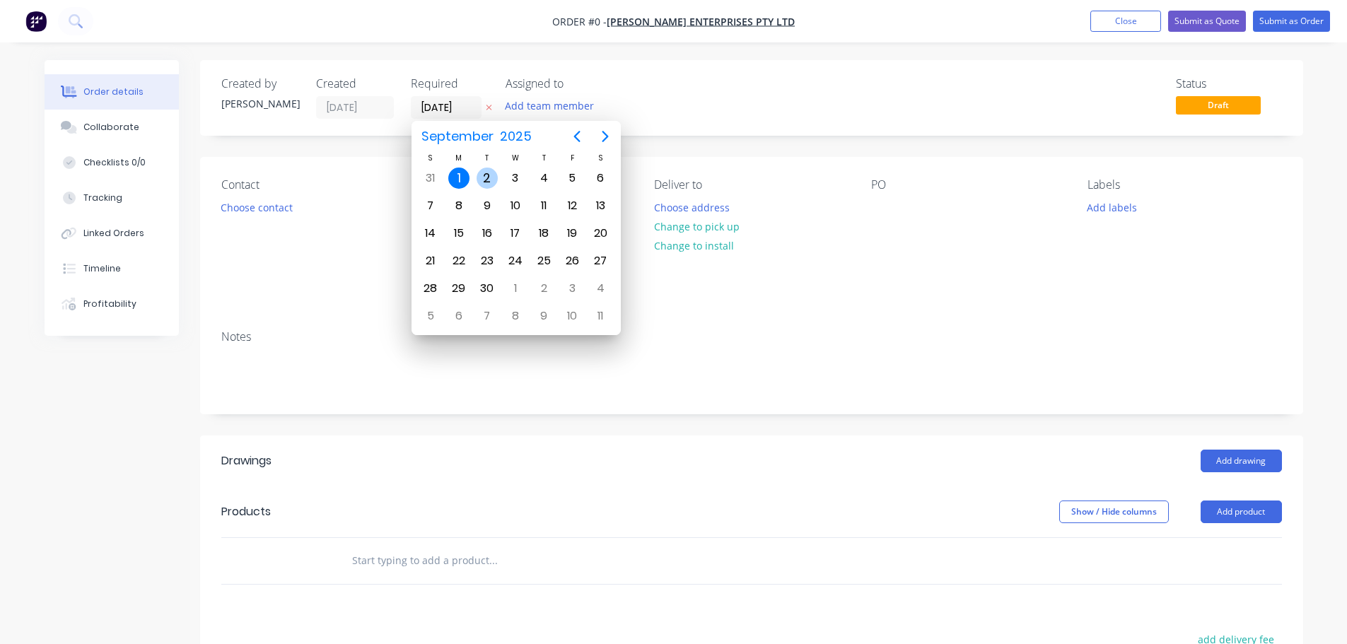
click at [477, 178] on div "2" at bounding box center [487, 178] width 21 height 21
type input "02/09/25"
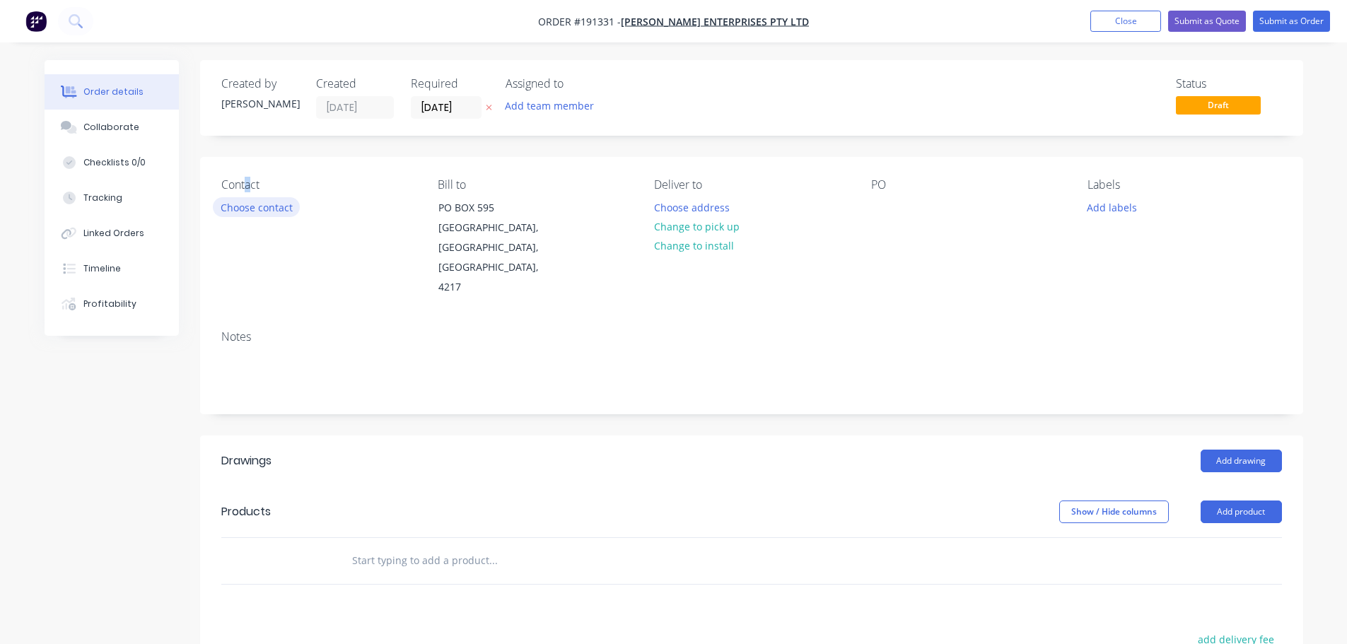
drag, startPoint x: 245, startPoint y: 219, endPoint x: 268, endPoint y: 208, distance: 25.3
click at [257, 225] on div "Contact Choose contact" at bounding box center [318, 237] width 194 height 119
click at [271, 206] on button "Choose contact" at bounding box center [256, 206] width 87 height 19
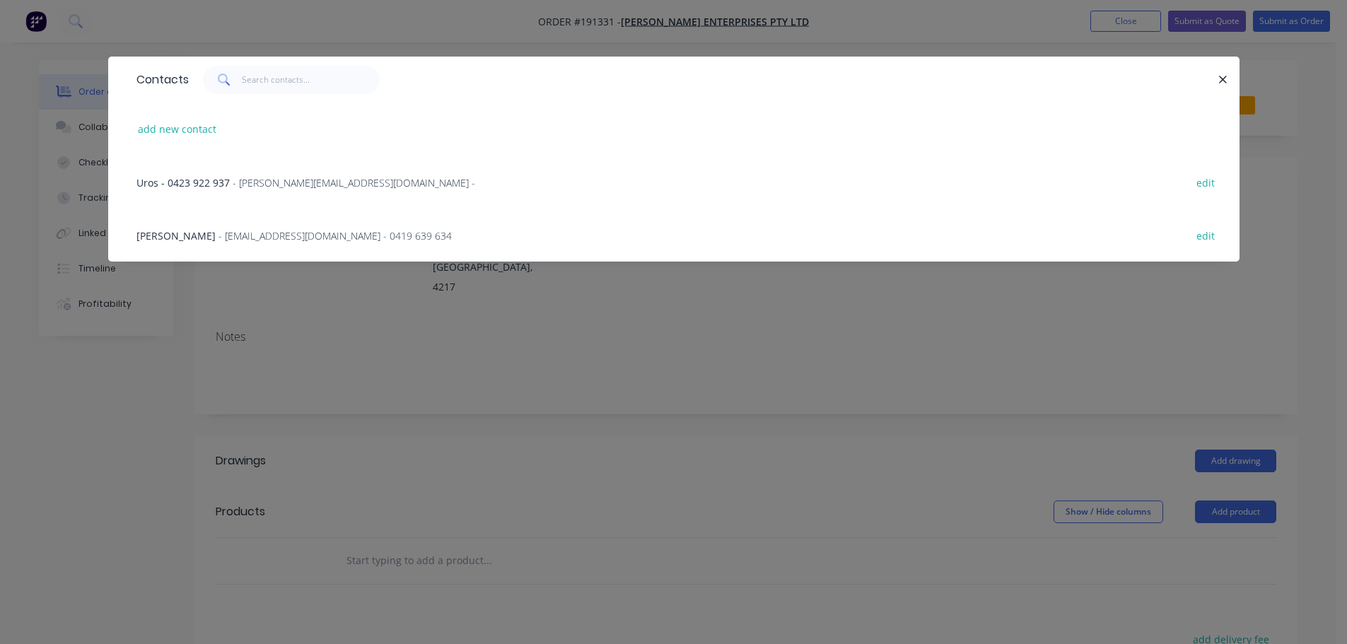
click at [259, 230] on span "- simontrevor.roofing@gmail.com - 0419 639 634" at bounding box center [334, 235] width 233 height 13
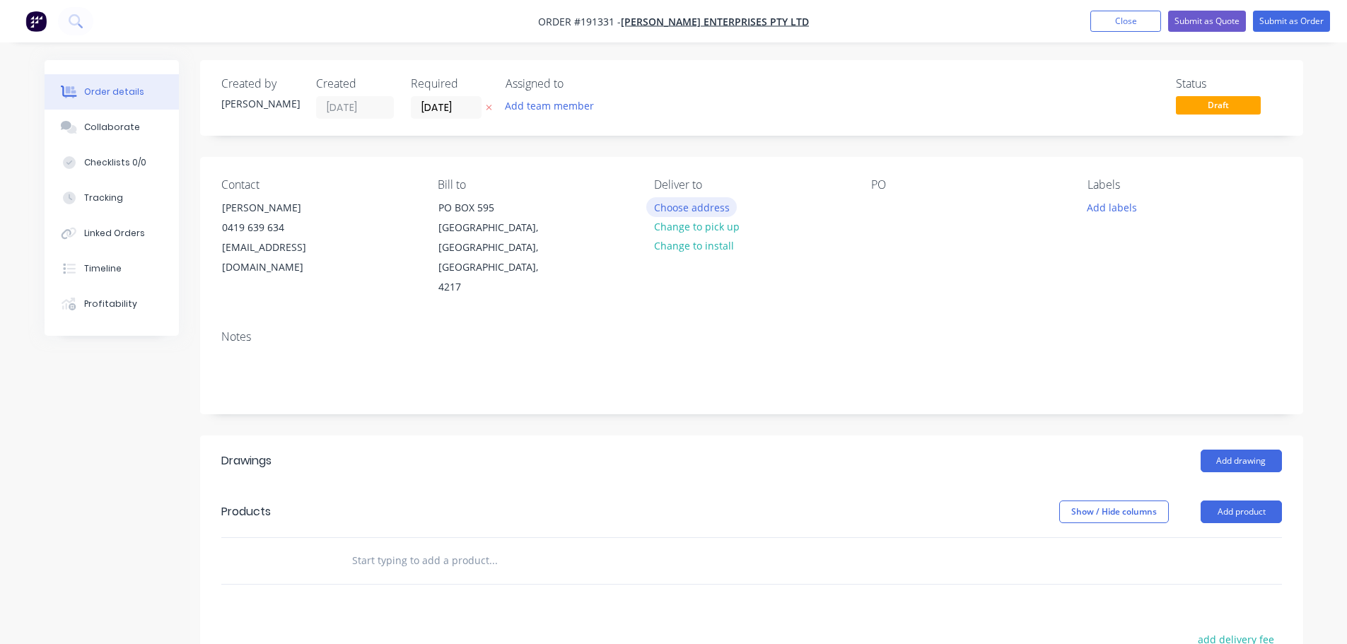
click at [665, 204] on button "Choose address" at bounding box center [691, 206] width 90 height 19
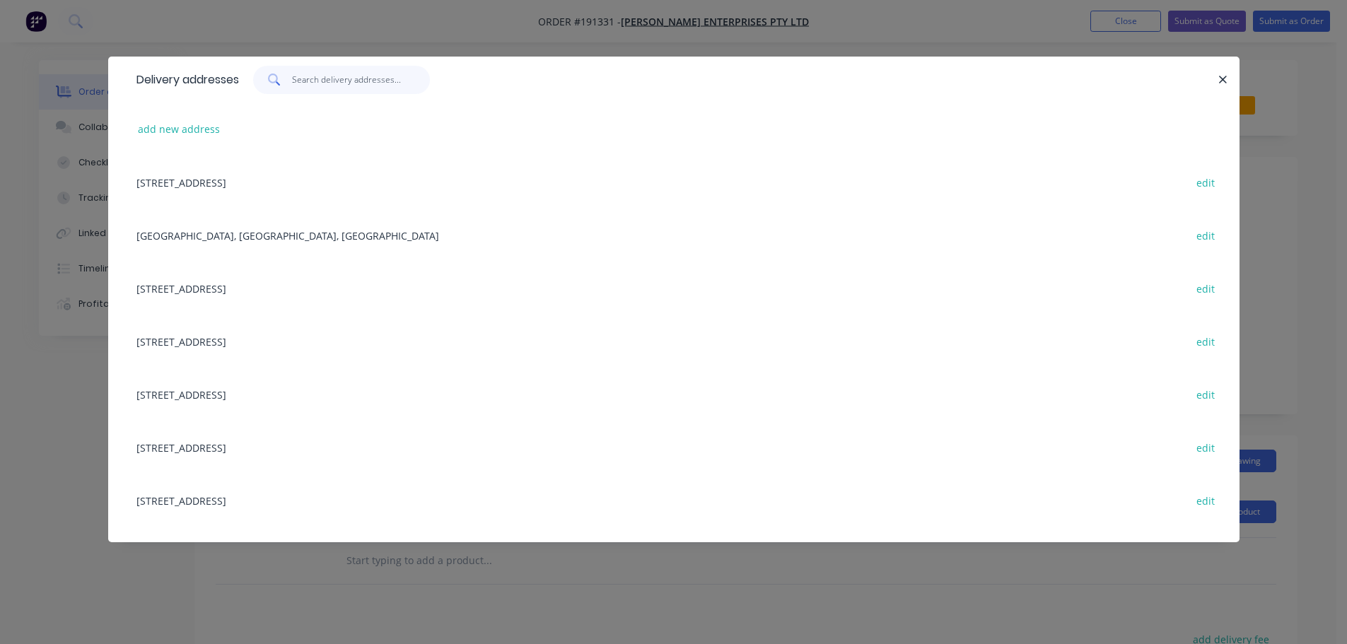
click at [323, 78] on input "text" at bounding box center [361, 80] width 138 height 28
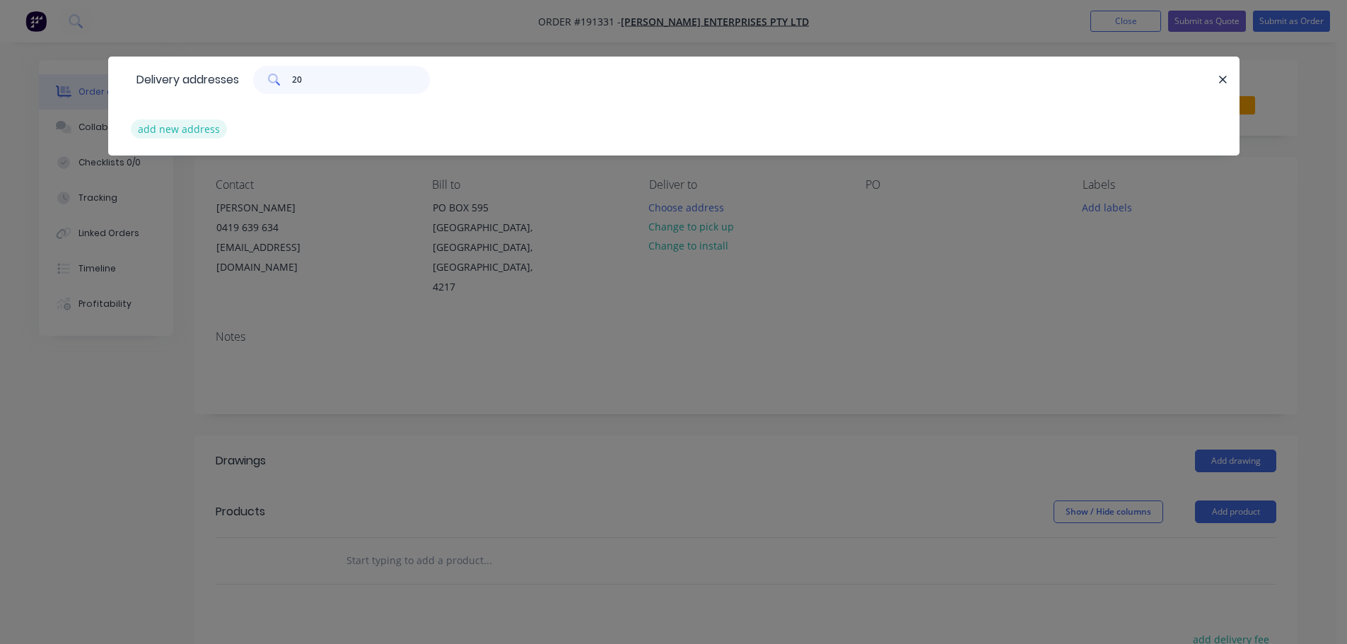
type input "20"
click at [159, 137] on button "add new address" at bounding box center [179, 128] width 97 height 19
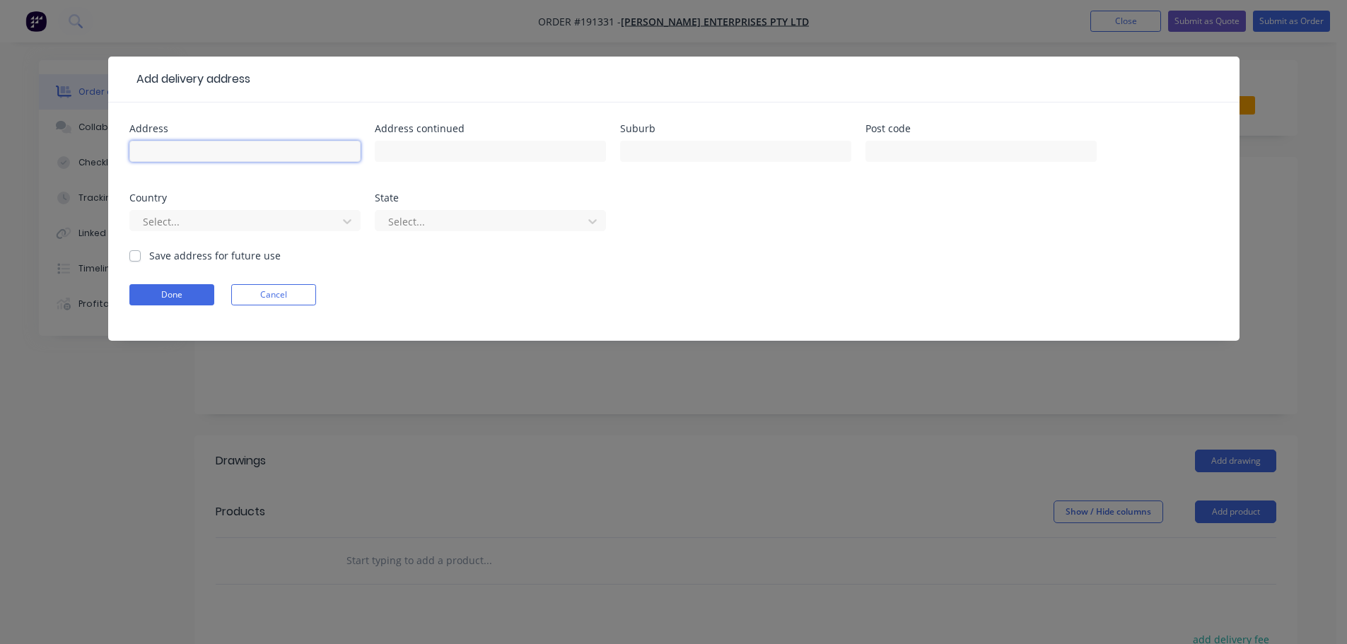
click at [232, 153] on input "text" at bounding box center [244, 151] width 231 height 21
type input "20 CREST DRIVE"
type input "ELANORA"
click at [260, 216] on div at bounding box center [235, 222] width 189 height 18
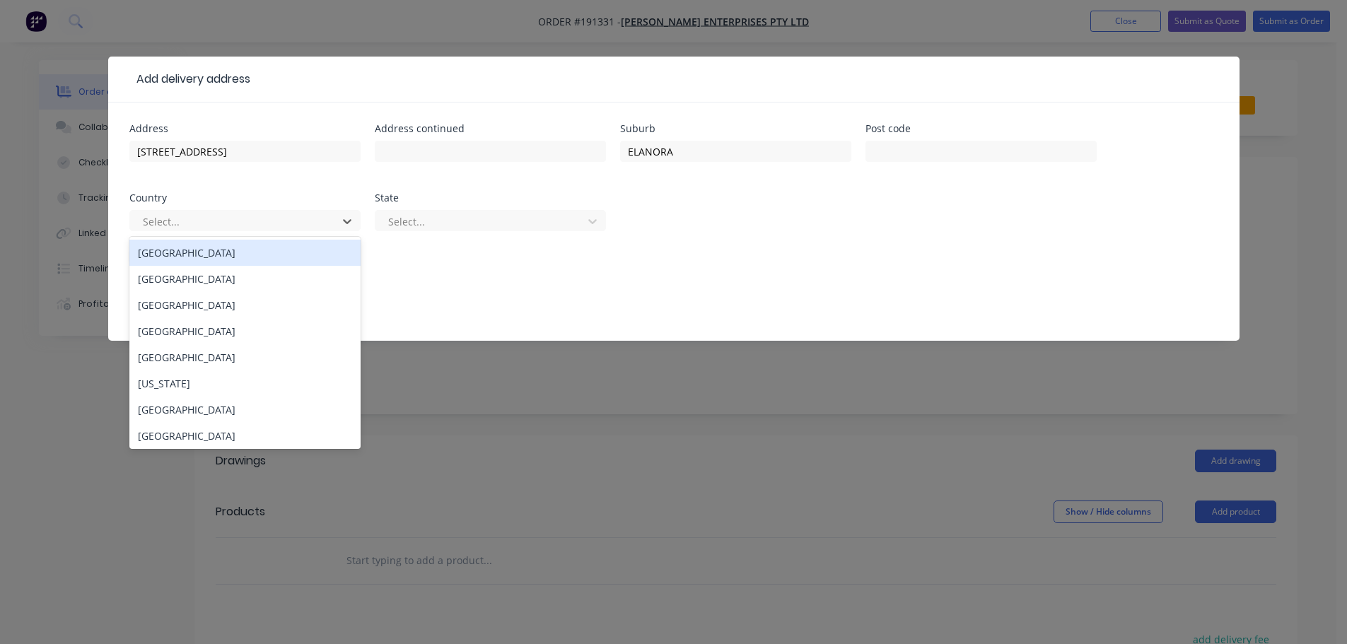
click at [243, 250] on div "Australia" at bounding box center [244, 253] width 231 height 26
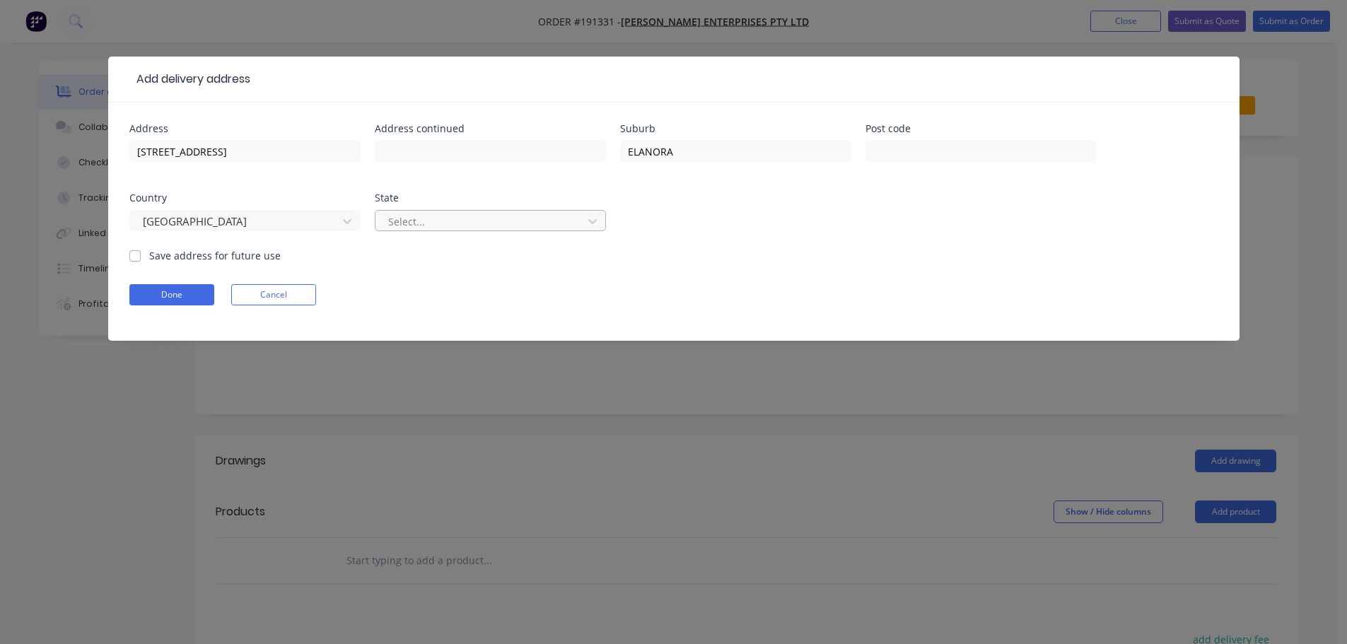
click at [411, 228] on div at bounding box center [481, 222] width 189 height 18
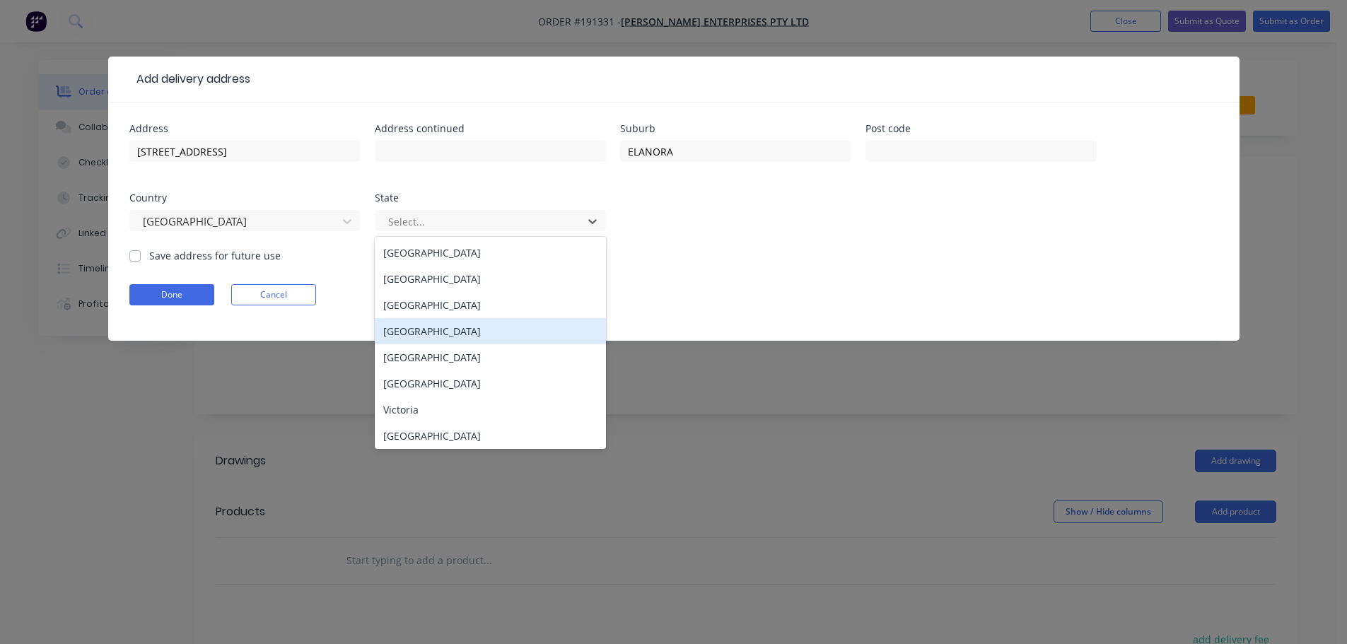
click at [424, 322] on div "Queensland" at bounding box center [490, 331] width 231 height 26
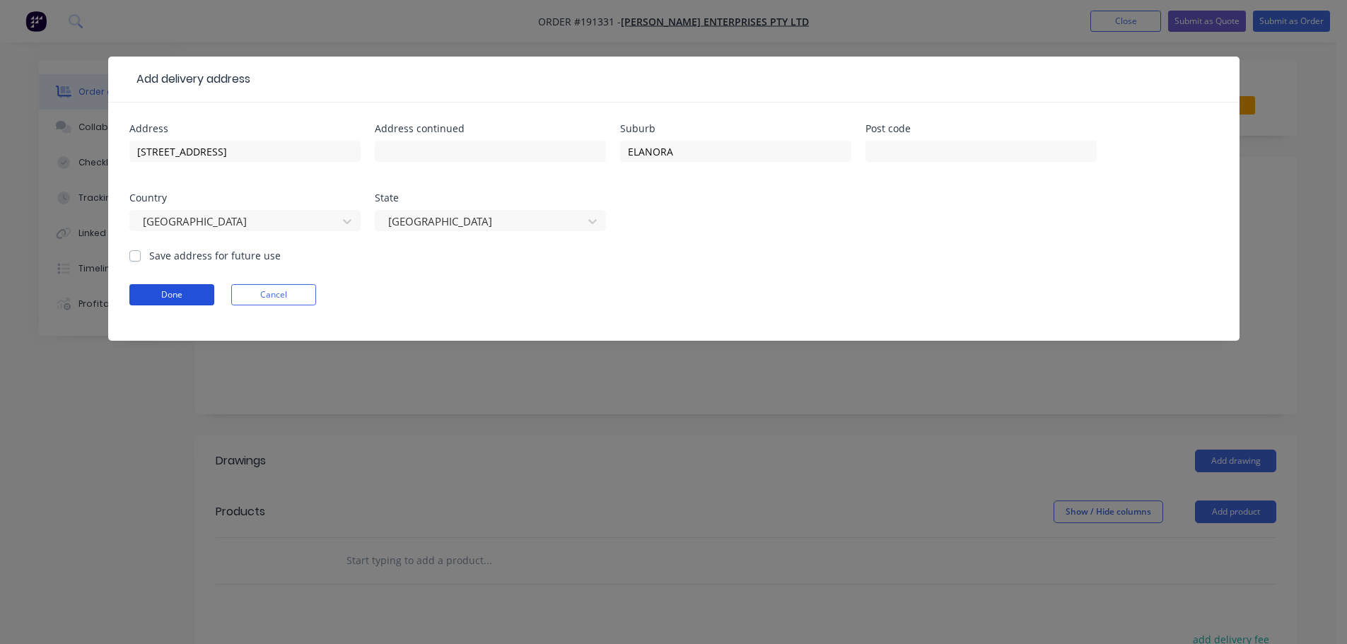
click at [205, 298] on button "Done" at bounding box center [171, 294] width 85 height 21
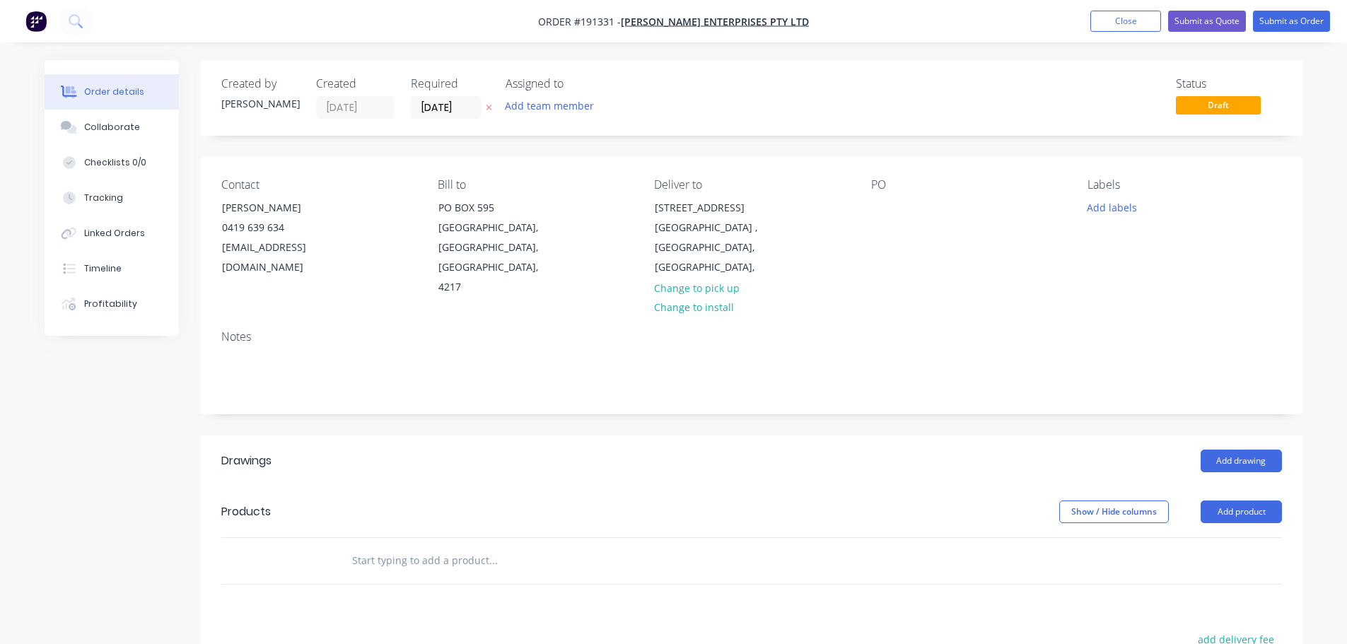
click at [866, 206] on div "Contact SIMON DAVISON 0419 639 634 simontrevor.roofing@gmail.com Bill to PO BOX…" at bounding box center [751, 238] width 1103 height 162
click at [874, 206] on div at bounding box center [882, 207] width 23 height 21
click at [1134, 213] on button "Add labels" at bounding box center [1112, 206] width 65 height 19
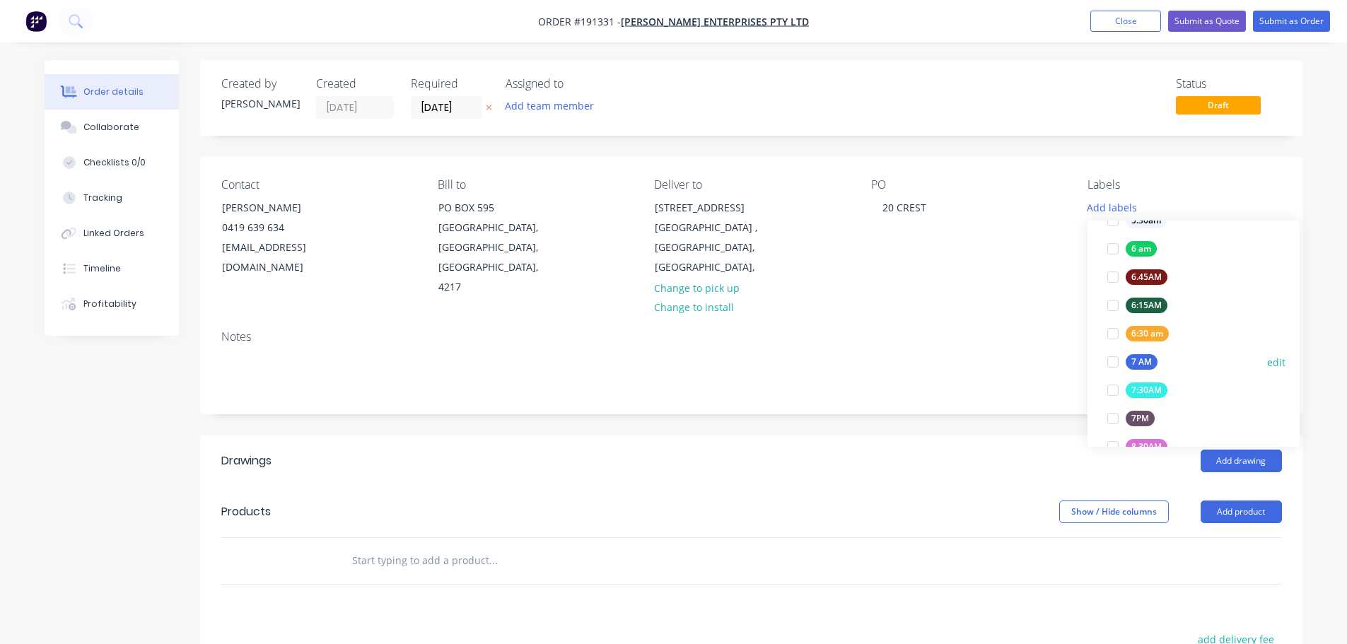
click at [1109, 358] on div at bounding box center [1113, 362] width 28 height 28
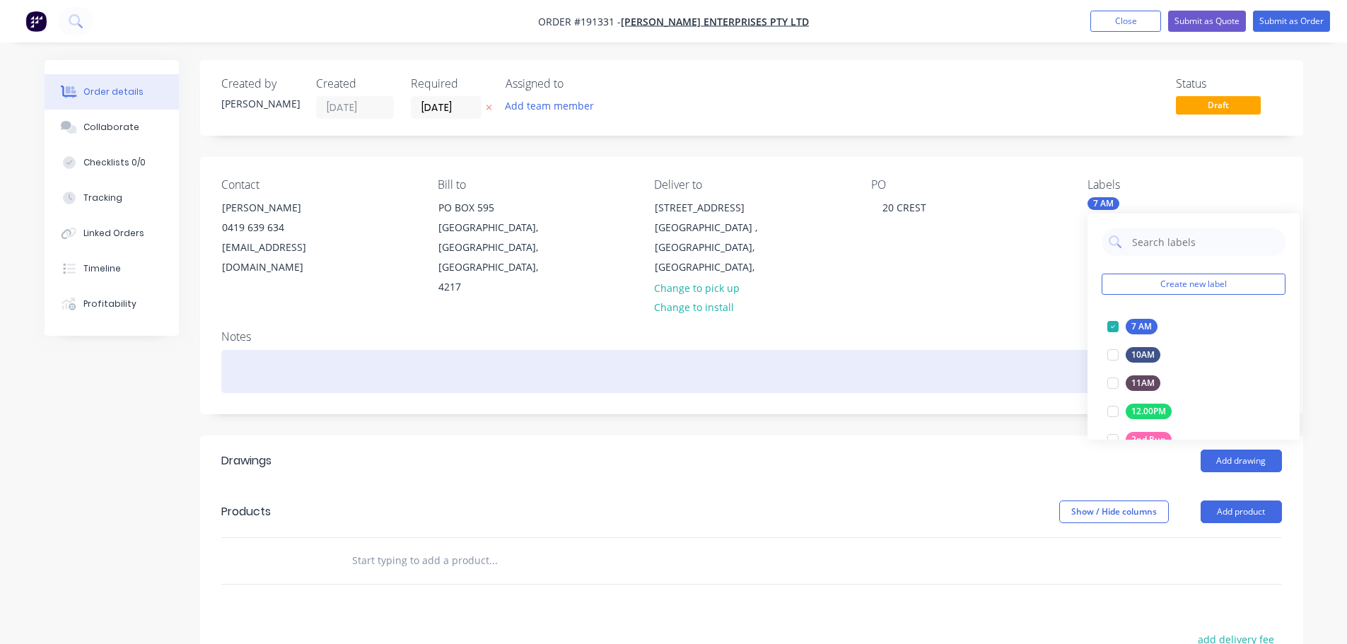
click at [1032, 350] on div at bounding box center [751, 371] width 1061 height 43
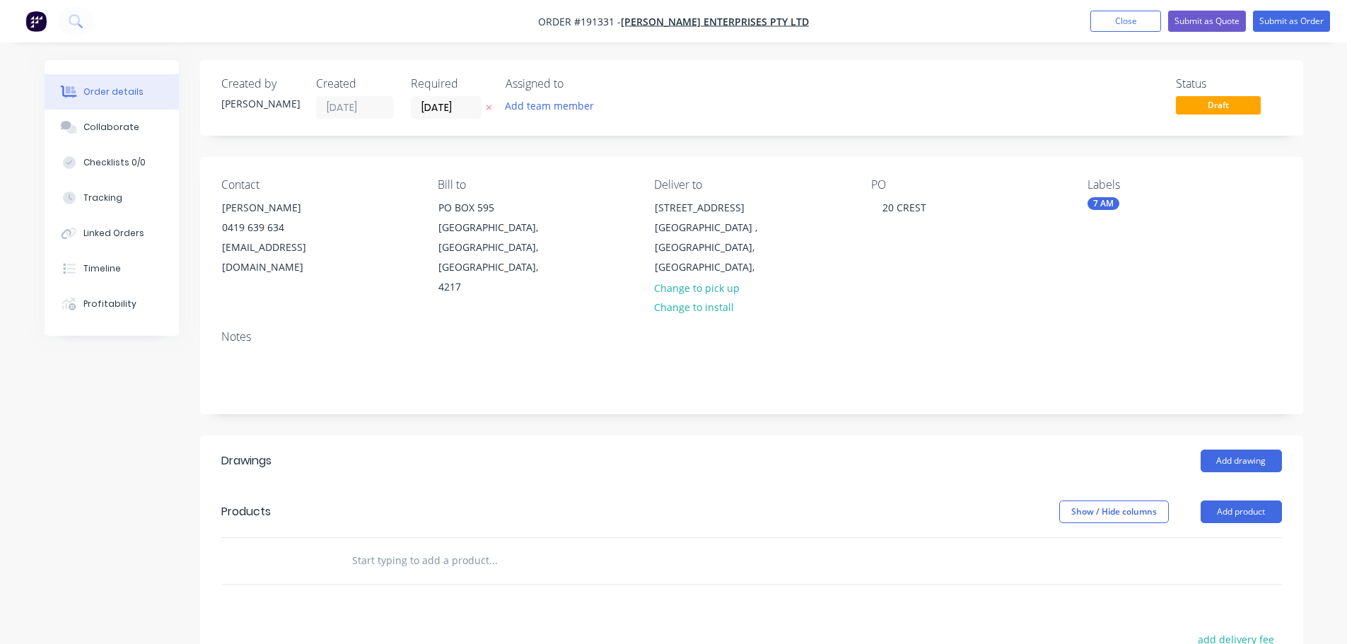
drag, startPoint x: 1234, startPoint y: 492, endPoint x: 1244, endPoint y: 503, distance: 15.0
click at [1237, 501] on button "Add product" at bounding box center [1240, 512] width 81 height 23
click at [1243, 537] on div "Product catalogue" at bounding box center [1214, 547] width 109 height 21
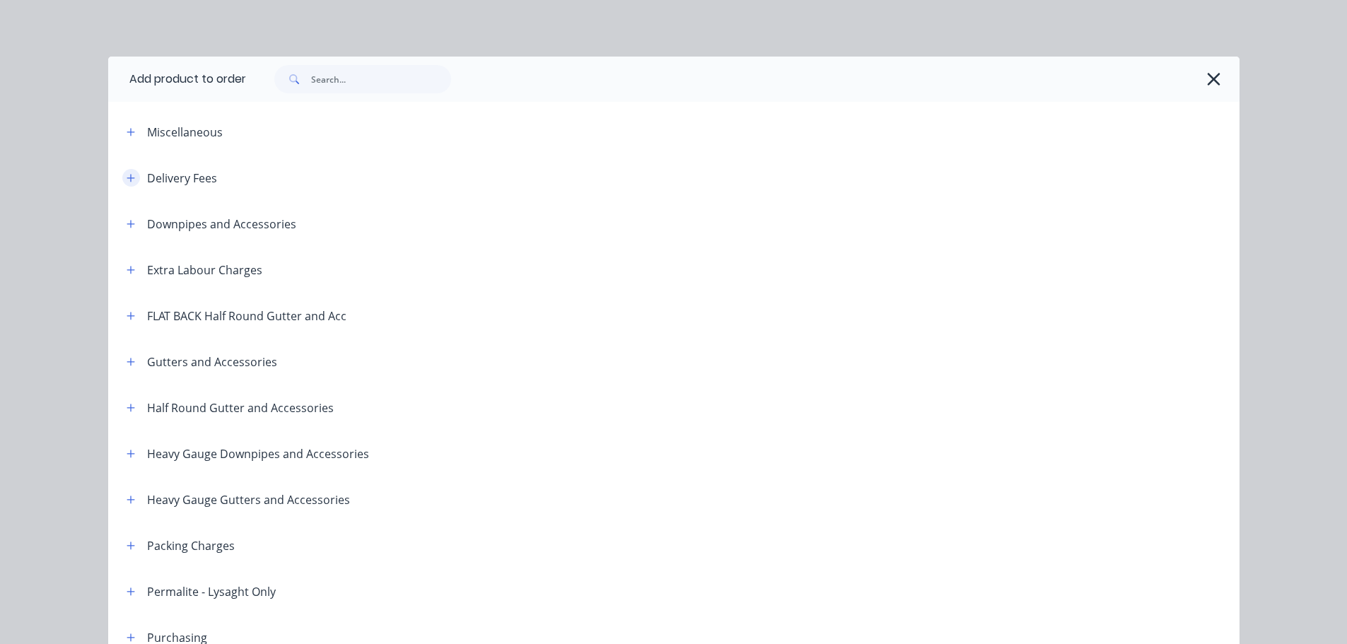
click at [122, 177] on button "button" at bounding box center [131, 178] width 18 height 18
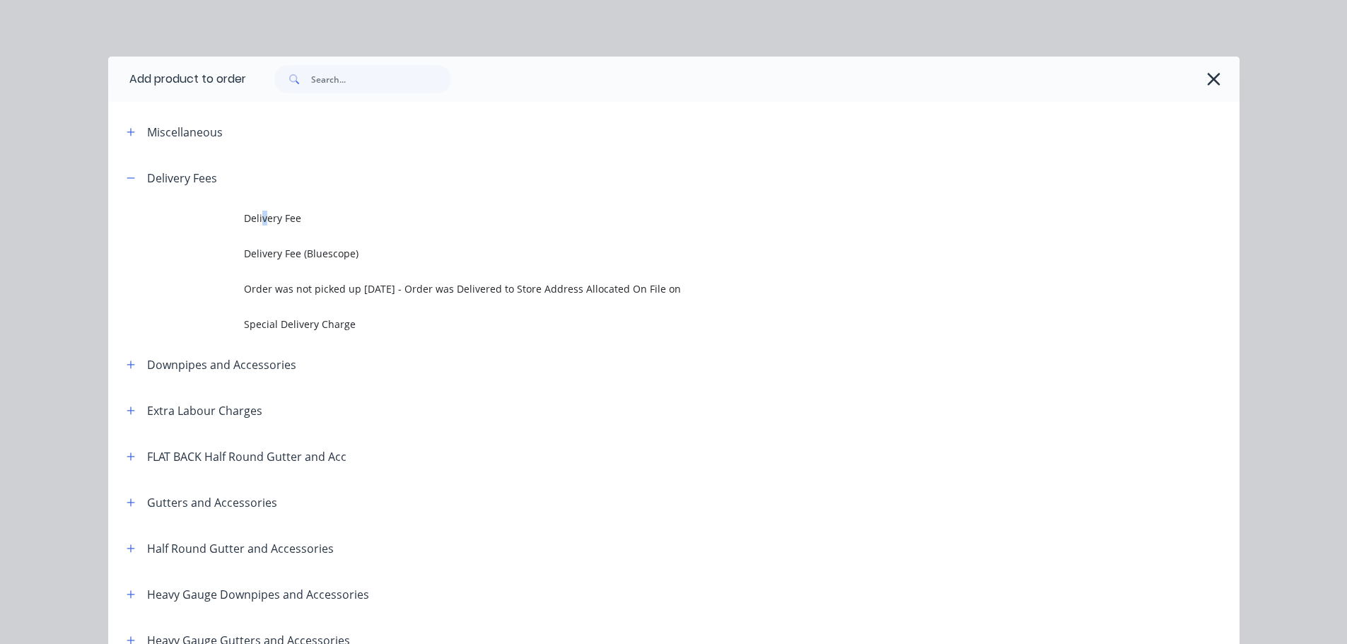
click at [259, 214] on span "Delivery Fee" at bounding box center [642, 218] width 796 height 15
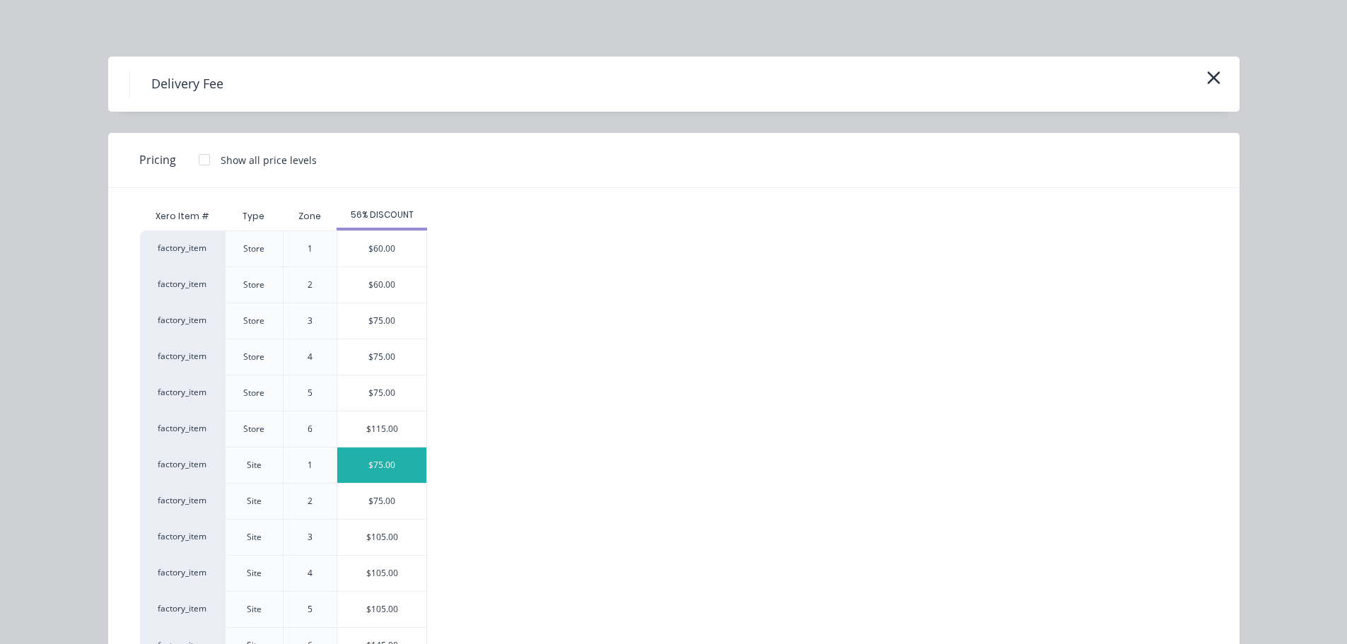
click at [393, 476] on div "$75.00" at bounding box center [381, 465] width 89 height 35
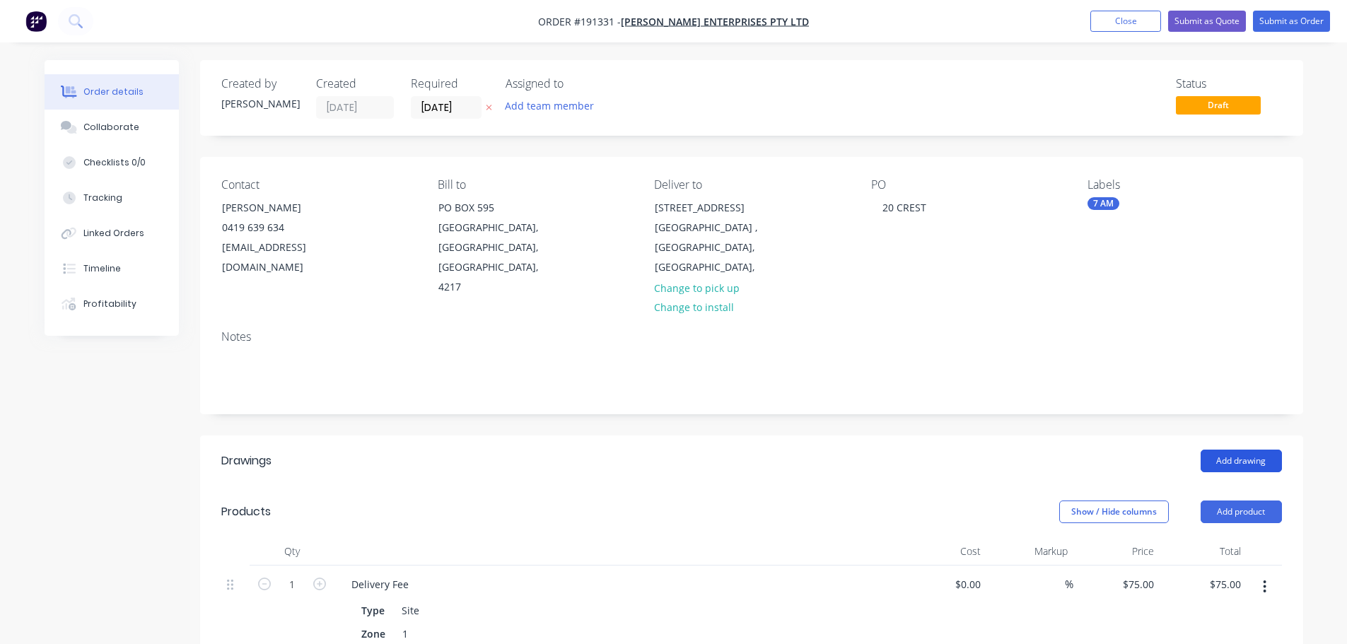
click at [1254, 450] on button "Add drawing" at bounding box center [1240, 461] width 81 height 23
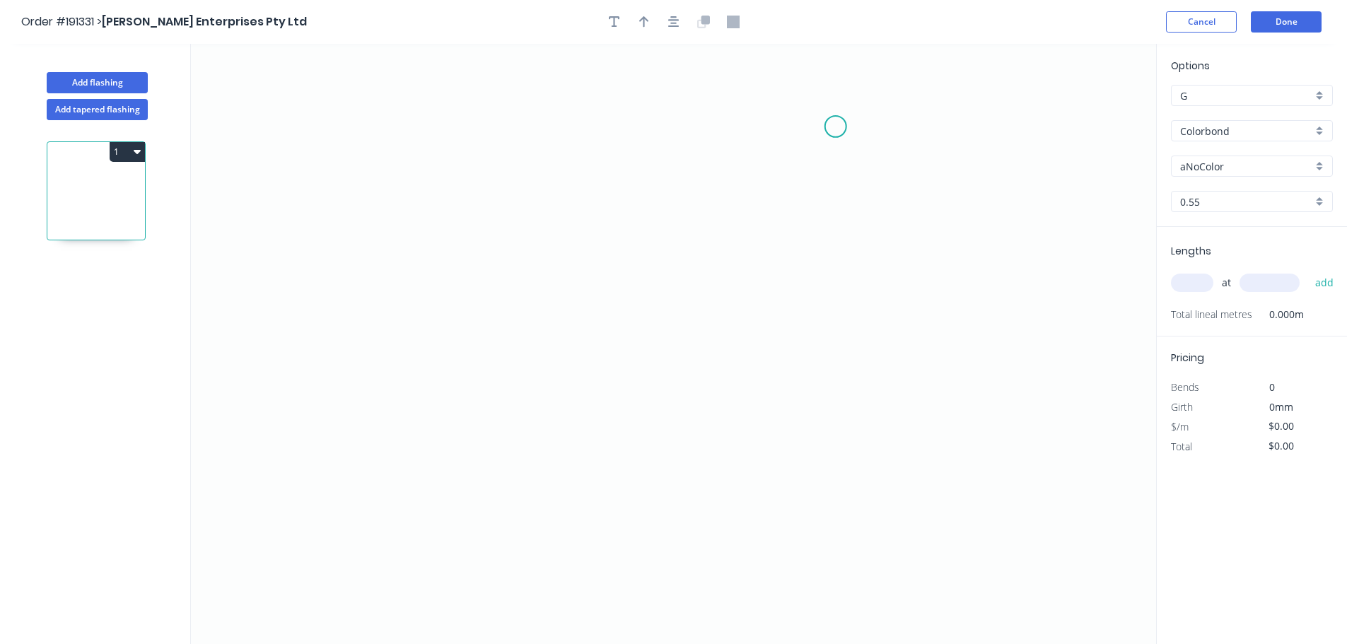
click at [836, 126] on icon "0" at bounding box center [673, 344] width 965 height 600
click at [850, 565] on icon "0" at bounding box center [673, 344] width 965 height 600
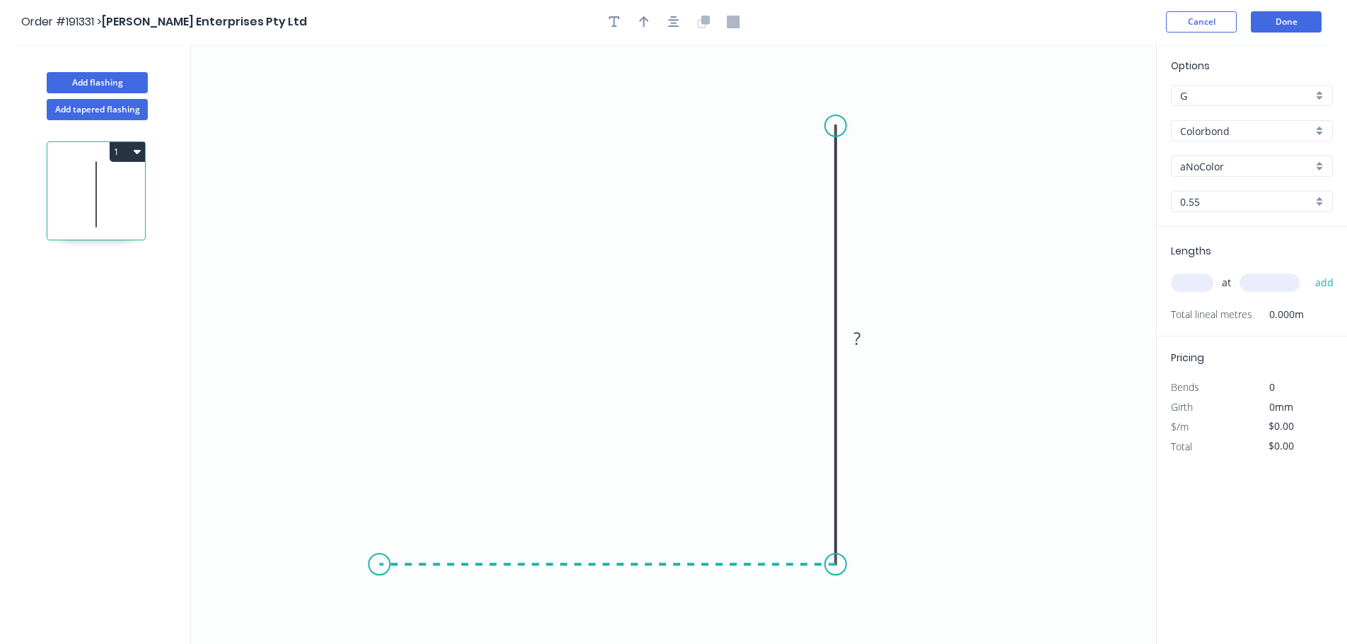
click at [379, 563] on icon "0 ?" at bounding box center [673, 344] width 965 height 600
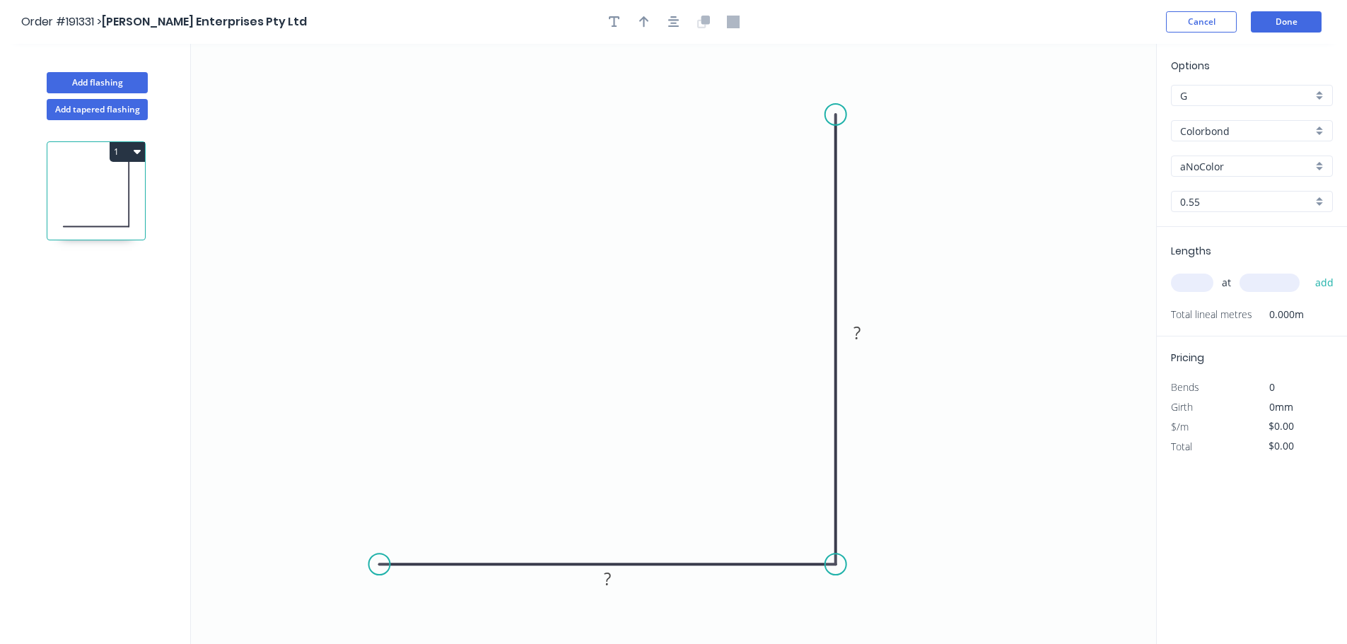
drag, startPoint x: 833, startPoint y: 127, endPoint x: 832, endPoint y: 115, distance: 12.0
click at [832, 115] on circle at bounding box center [835, 114] width 21 height 21
click at [878, 163] on div "Crush & Fold" at bounding box center [902, 160] width 142 height 29
drag, startPoint x: 784, startPoint y: 99, endPoint x: 753, endPoint y: 71, distance: 41.6
click at [753, 72] on rect at bounding box center [777, 63] width 57 height 29
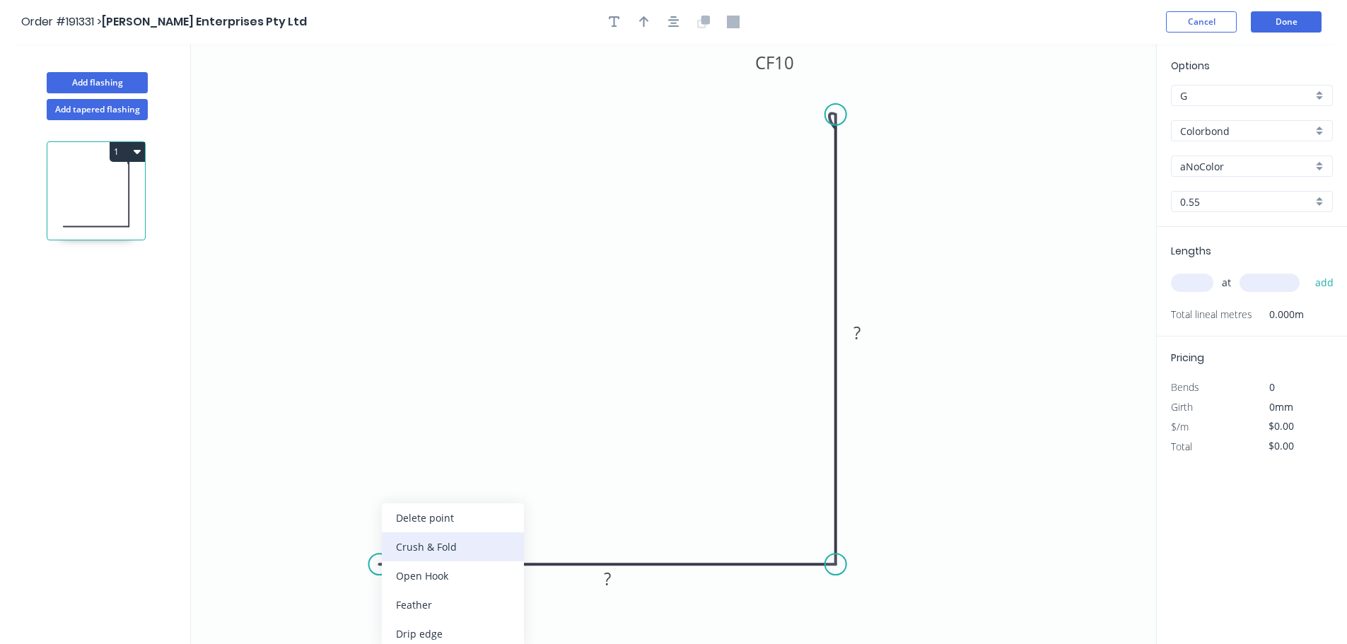
click at [443, 544] on div "Crush & Fold" at bounding box center [453, 546] width 142 height 29
click at [415, 604] on div "Flip bend" at bounding box center [450, 604] width 142 height 29
drag, startPoint x: 421, startPoint y: 600, endPoint x: 325, endPoint y: 591, distance: 96.5
click at [325, 591] on rect at bounding box center [302, 580] width 57 height 29
click at [319, 583] on tspan "10" at bounding box center [311, 579] width 20 height 23
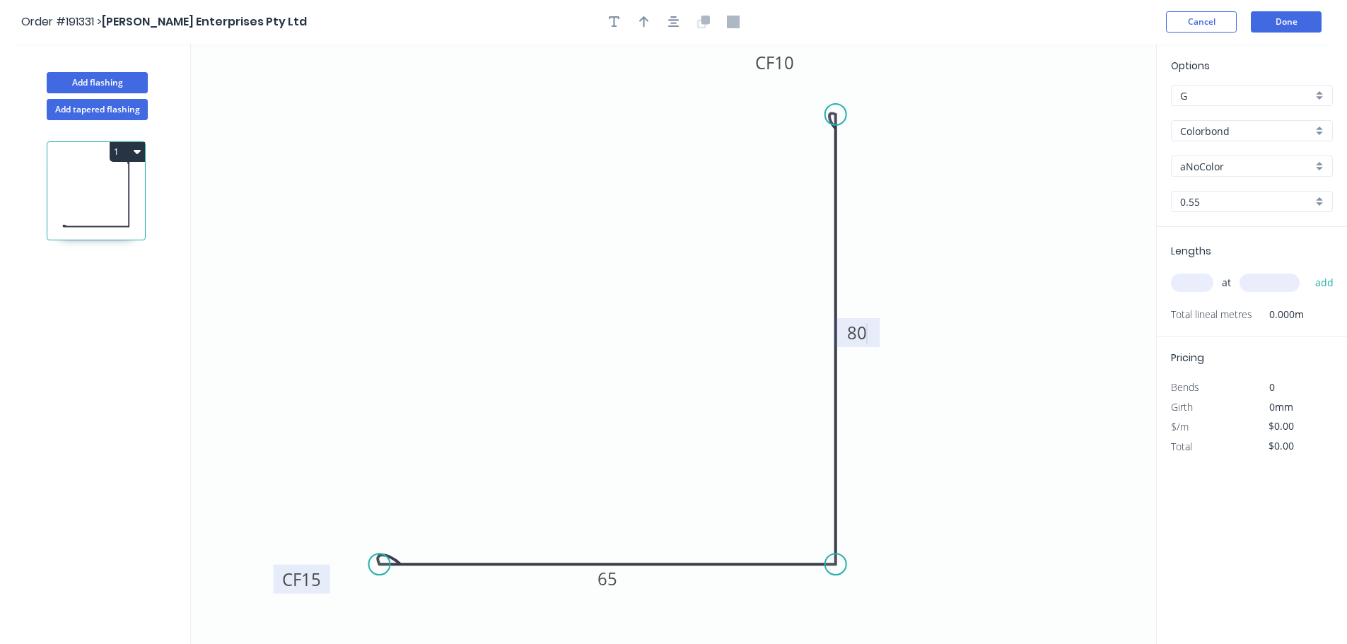
type input "$10.66"
drag, startPoint x: 377, startPoint y: 563, endPoint x: 499, endPoint y: 419, distance: 189.1
click at [420, 563] on circle at bounding box center [417, 564] width 21 height 21
click at [678, 25] on icon "button" at bounding box center [673, 22] width 11 height 13
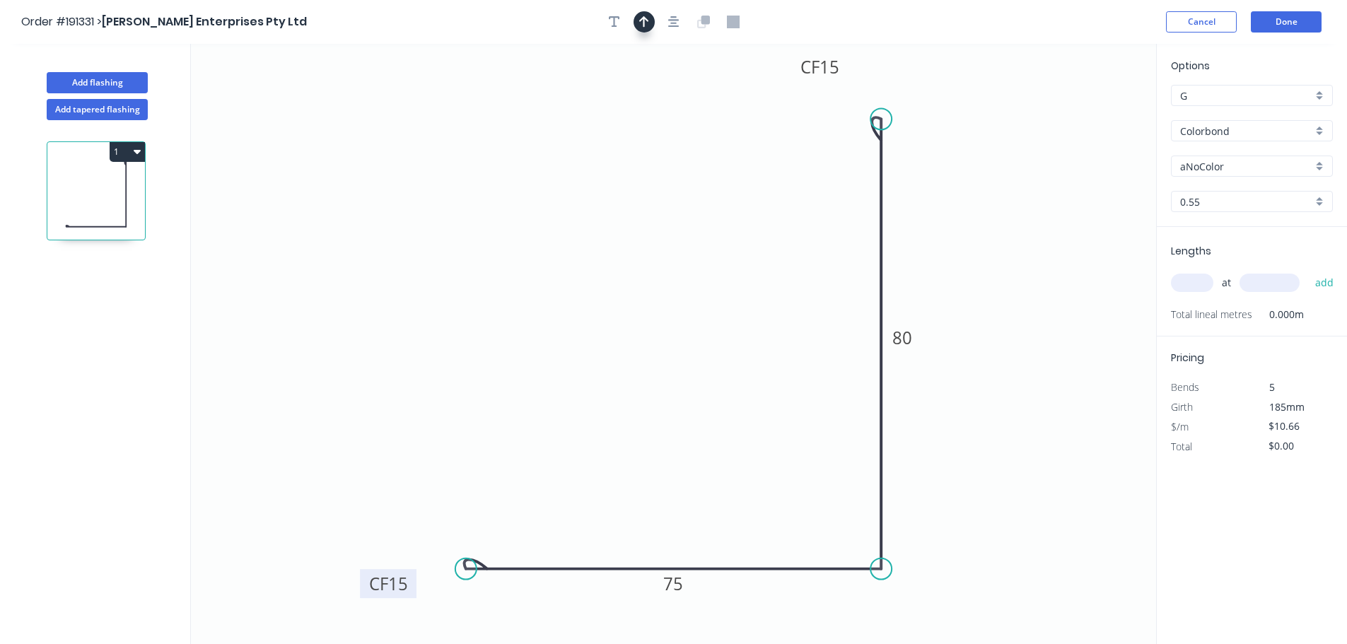
click at [641, 25] on icon "button" at bounding box center [644, 22] width 10 height 13
click at [1085, 108] on icon at bounding box center [1084, 98] width 13 height 45
drag, startPoint x: 1085, startPoint y: 108, endPoint x: 1099, endPoint y: 103, distance: 15.7
click at [1099, 103] on icon at bounding box center [1110, 91] width 41 height 41
drag, startPoint x: 1099, startPoint y: 103, endPoint x: 1103, endPoint y: 90, distance: 13.9
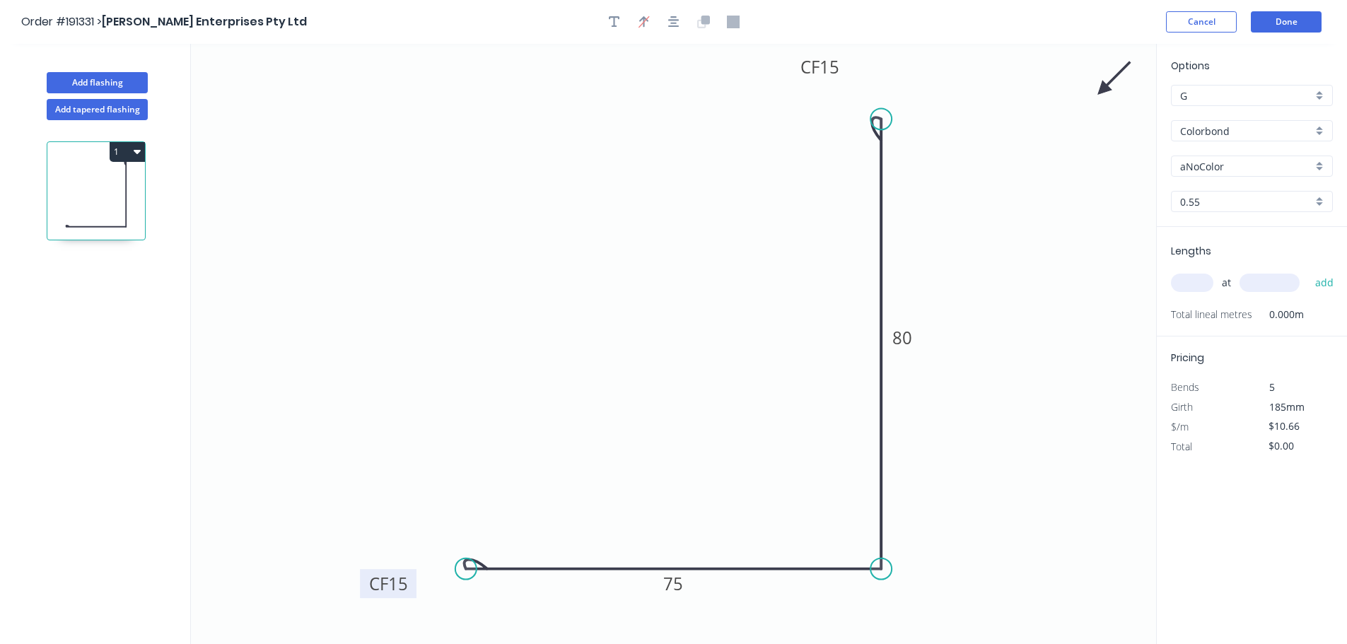
click at [1103, 90] on icon at bounding box center [1114, 78] width 41 height 41
click at [1237, 173] on input "aNoColor" at bounding box center [1246, 166] width 132 height 15
click at [1225, 231] on div "Ironstone" at bounding box center [1252, 228] width 160 height 25
type input "Ironstone"
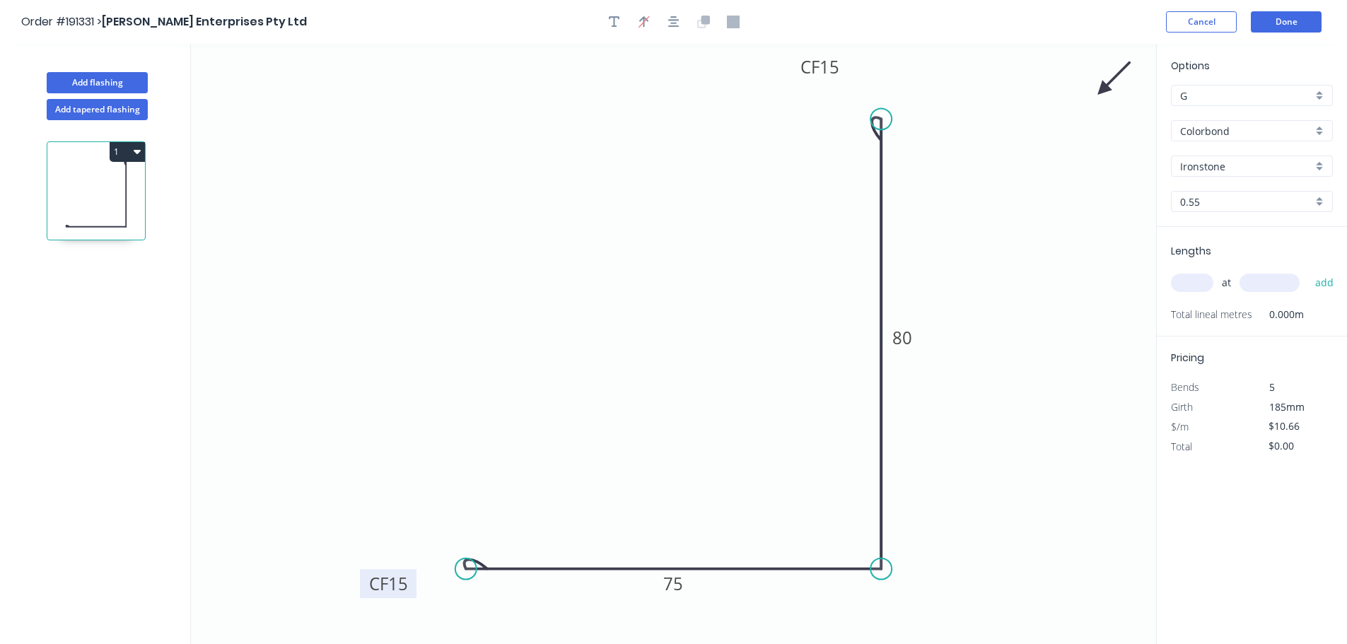
click at [1195, 279] on input "text" at bounding box center [1192, 283] width 42 height 18
type input "1"
type input "2400"
click at [1308, 271] on button "add" at bounding box center [1324, 283] width 33 height 24
type input "$25.58"
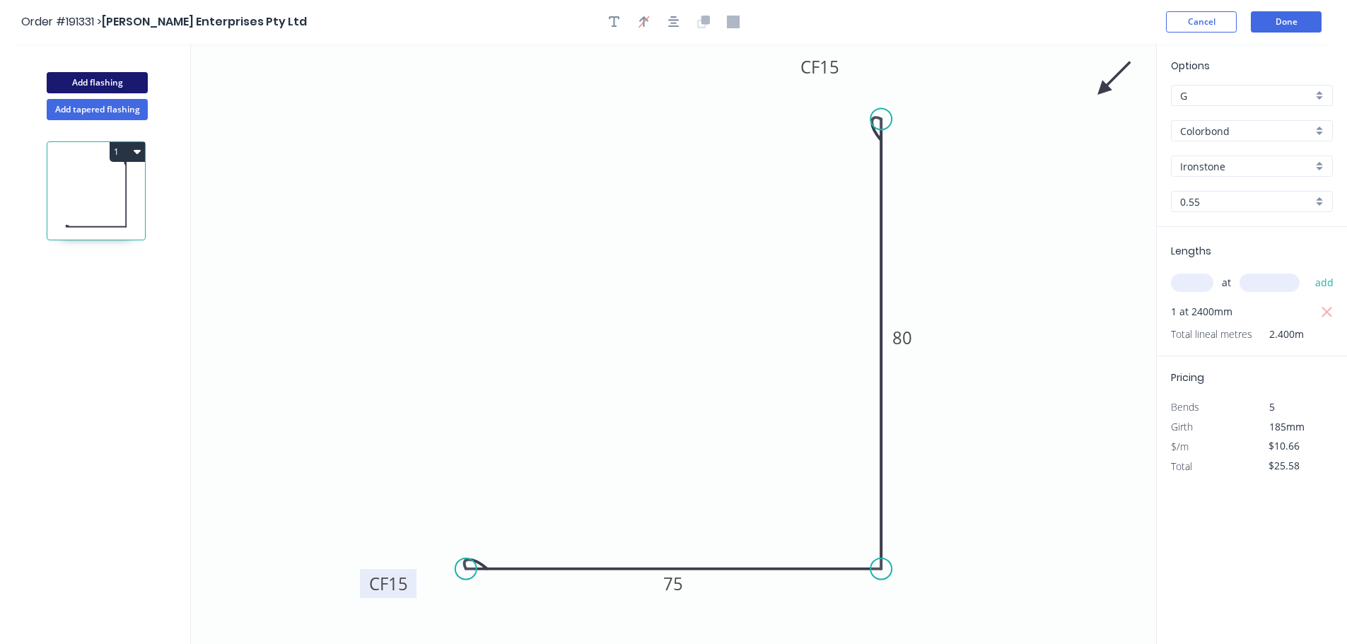
click at [125, 87] on button "Add flashing" at bounding box center [97, 82] width 101 height 21
type input "$0.00"
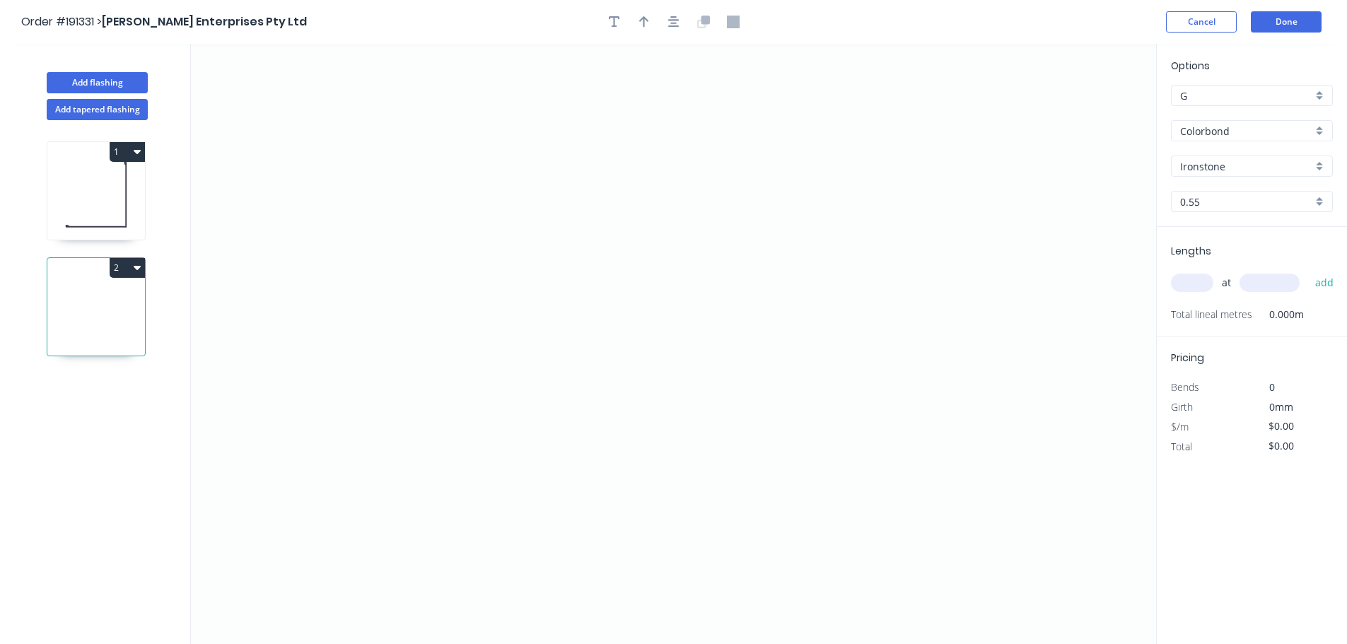
click at [139, 266] on icon "button" at bounding box center [137, 268] width 7 height 4
drag, startPoint x: 104, startPoint y: 322, endPoint x: 111, endPoint y: 284, distance: 38.8
click at [104, 323] on div "Delete" at bounding box center [77, 331] width 109 height 21
type input "$10.66"
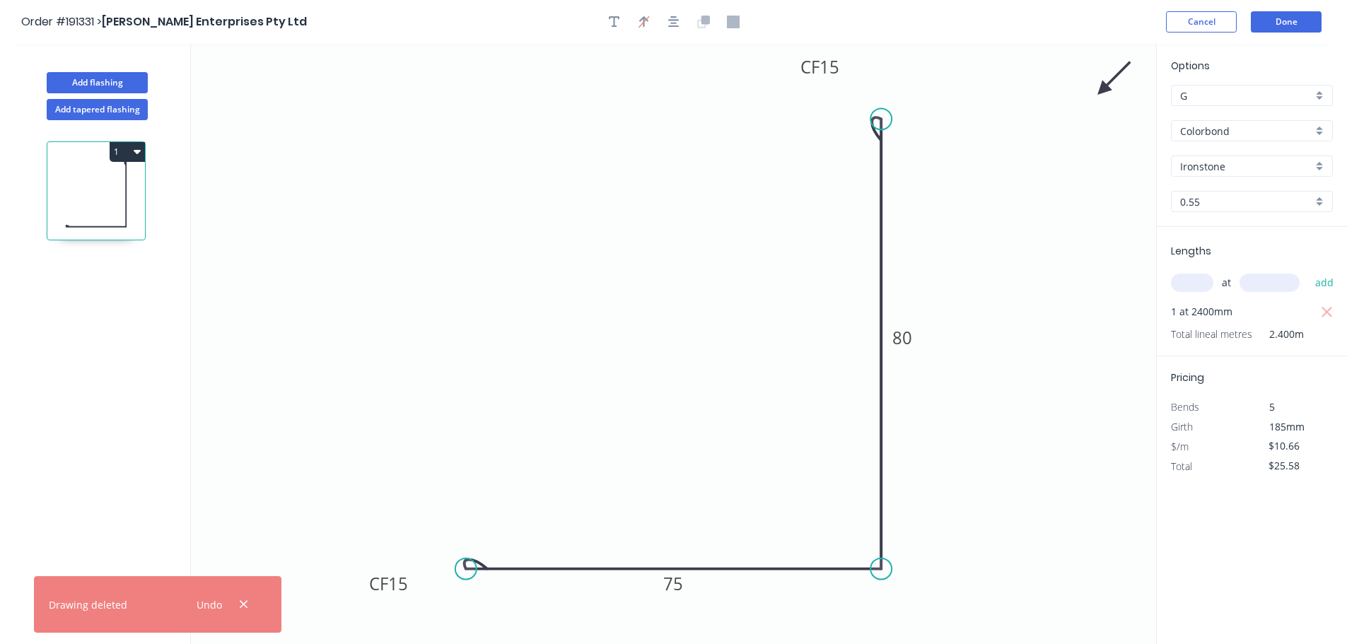
click at [120, 149] on button "1" at bounding box center [127, 152] width 35 height 20
click at [109, 192] on div "Duplicate" at bounding box center [77, 187] width 109 height 21
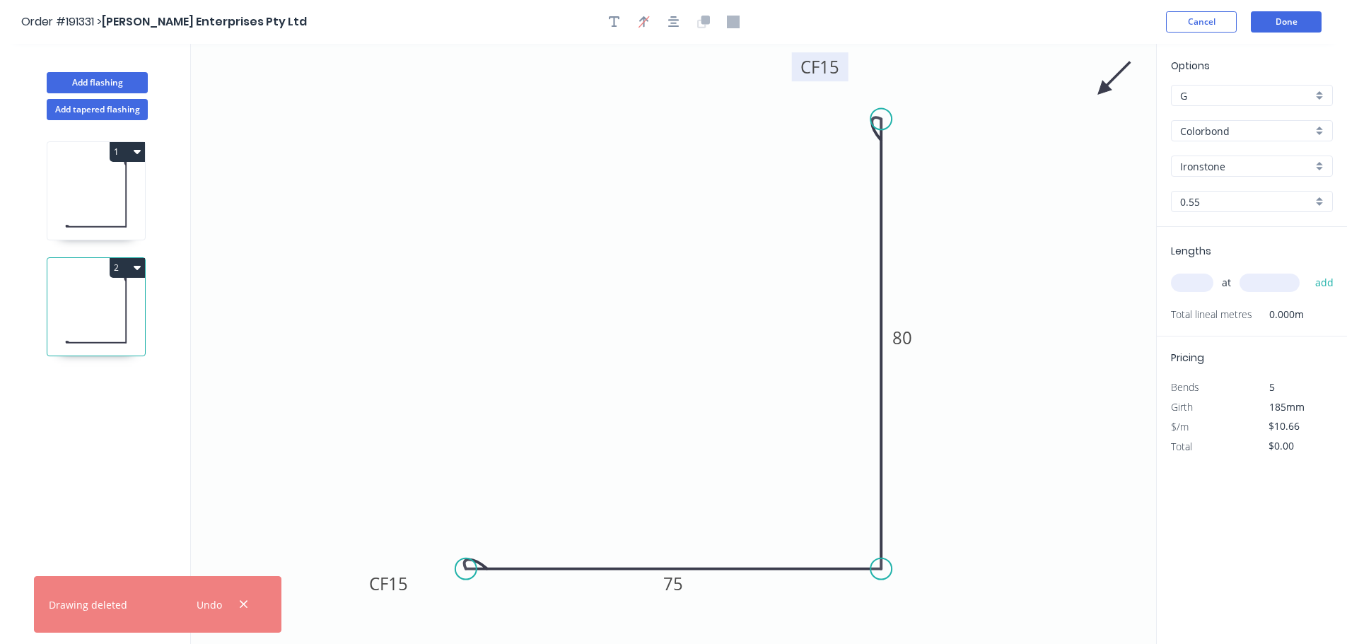
click at [826, 63] on tspan "15" at bounding box center [829, 66] width 20 height 23
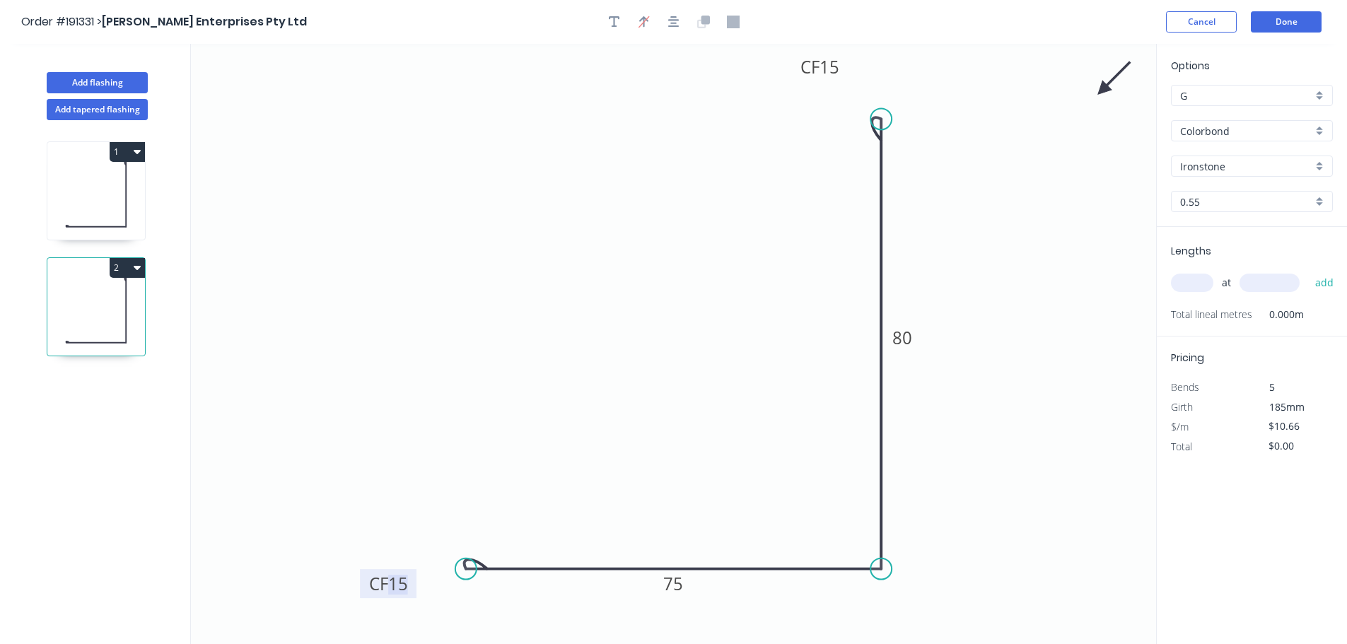
drag, startPoint x: 137, startPoint y: 268, endPoint x: 121, endPoint y: 274, distance: 17.5
click at [118, 279] on icon at bounding box center [96, 310] width 98 height 90
click at [127, 269] on button "2" at bounding box center [127, 268] width 35 height 20
drag, startPoint x: 94, startPoint y: 332, endPoint x: 116, endPoint y: 218, distance: 116.6
click at [93, 331] on div "Delete" at bounding box center [77, 331] width 109 height 21
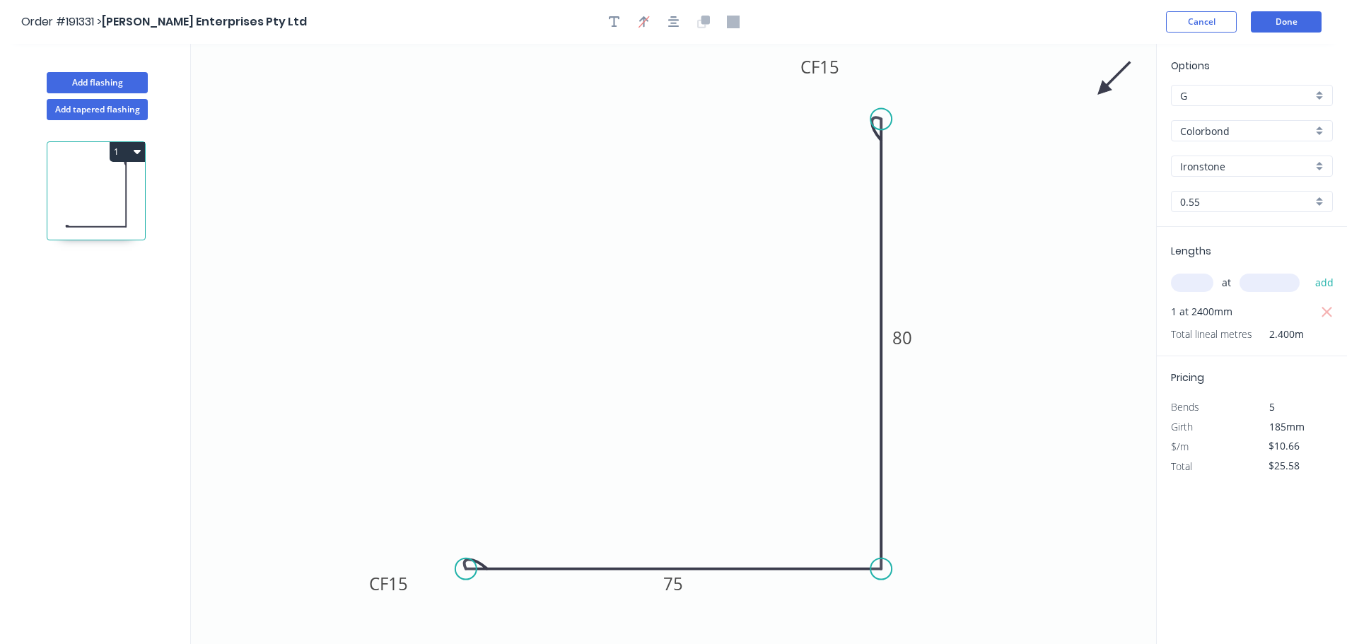
click at [120, 201] on icon at bounding box center [96, 194] width 98 height 90
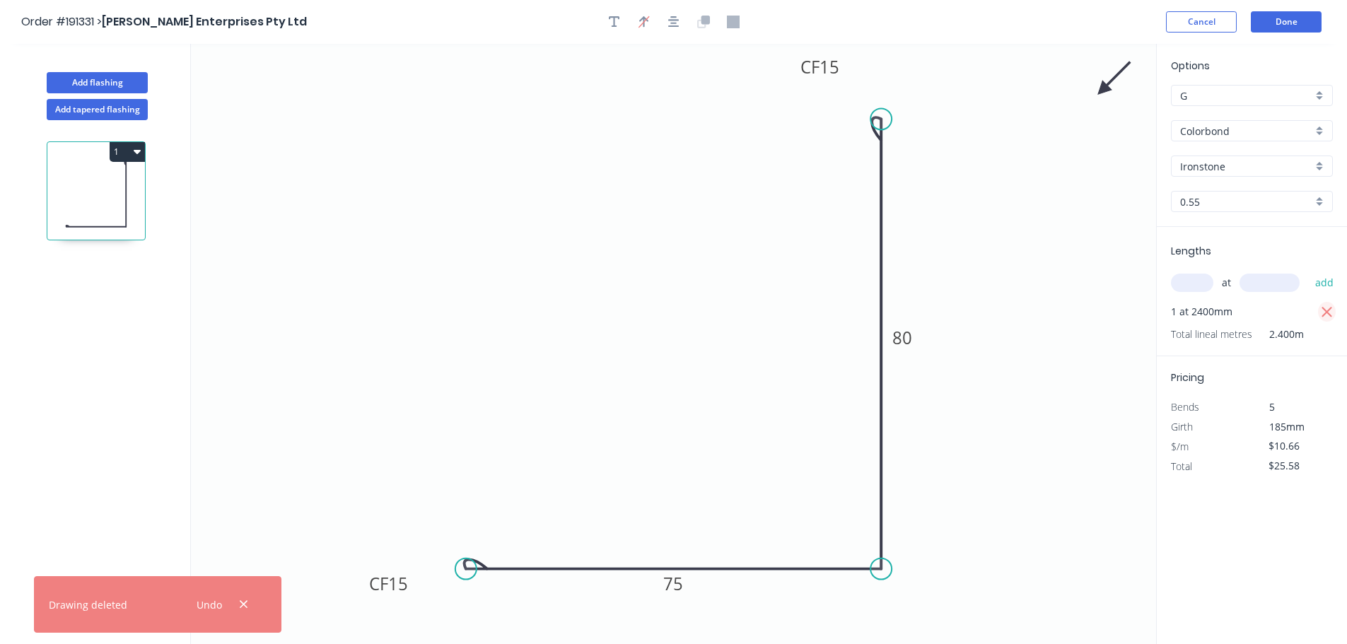
click at [1327, 308] on icon "button" at bounding box center [1327, 312] width 13 height 17
type input "$0.00"
click at [1184, 283] on input "text" at bounding box center [1192, 283] width 42 height 18
type input "2"
type input "2400"
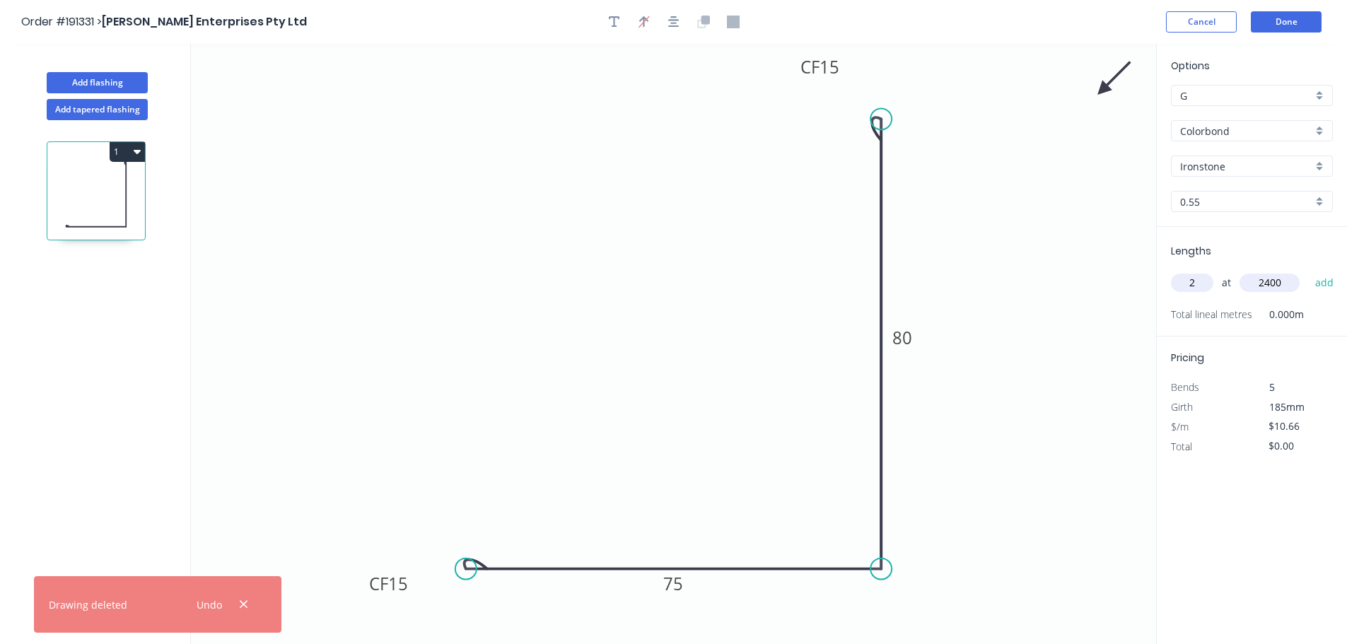
click at [1308, 271] on button "add" at bounding box center [1324, 283] width 33 height 24
type input "$51.17"
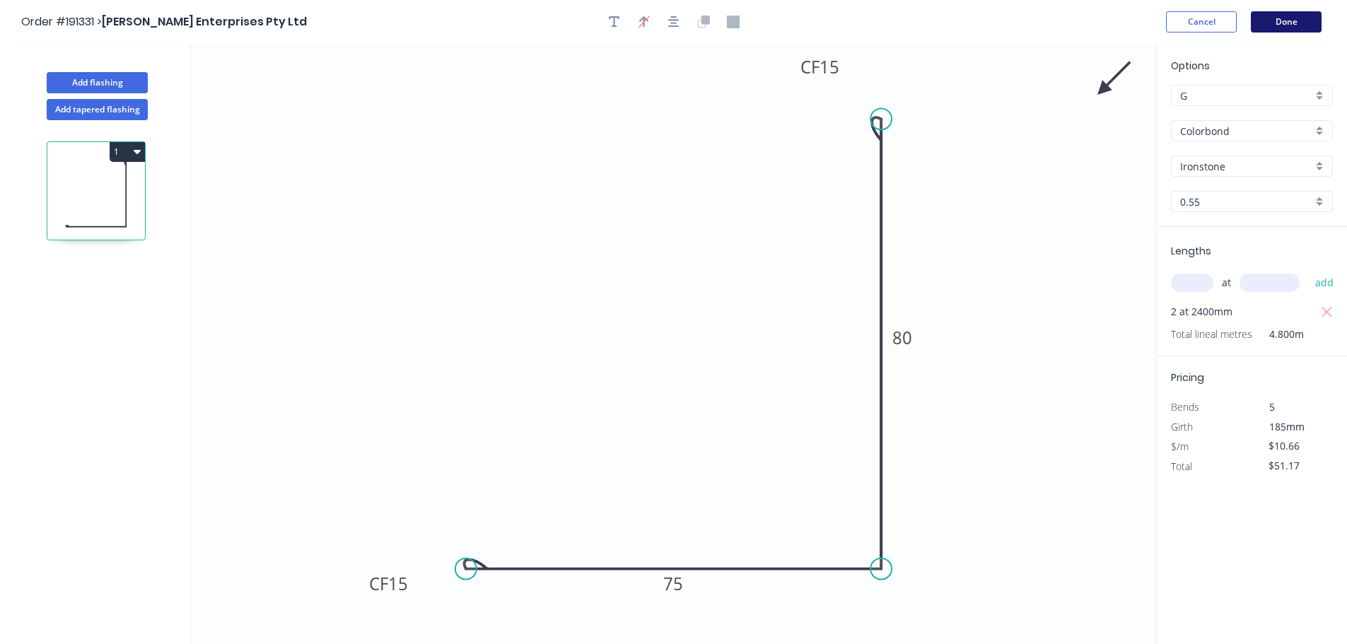
click at [1301, 23] on button "Done" at bounding box center [1286, 21] width 71 height 21
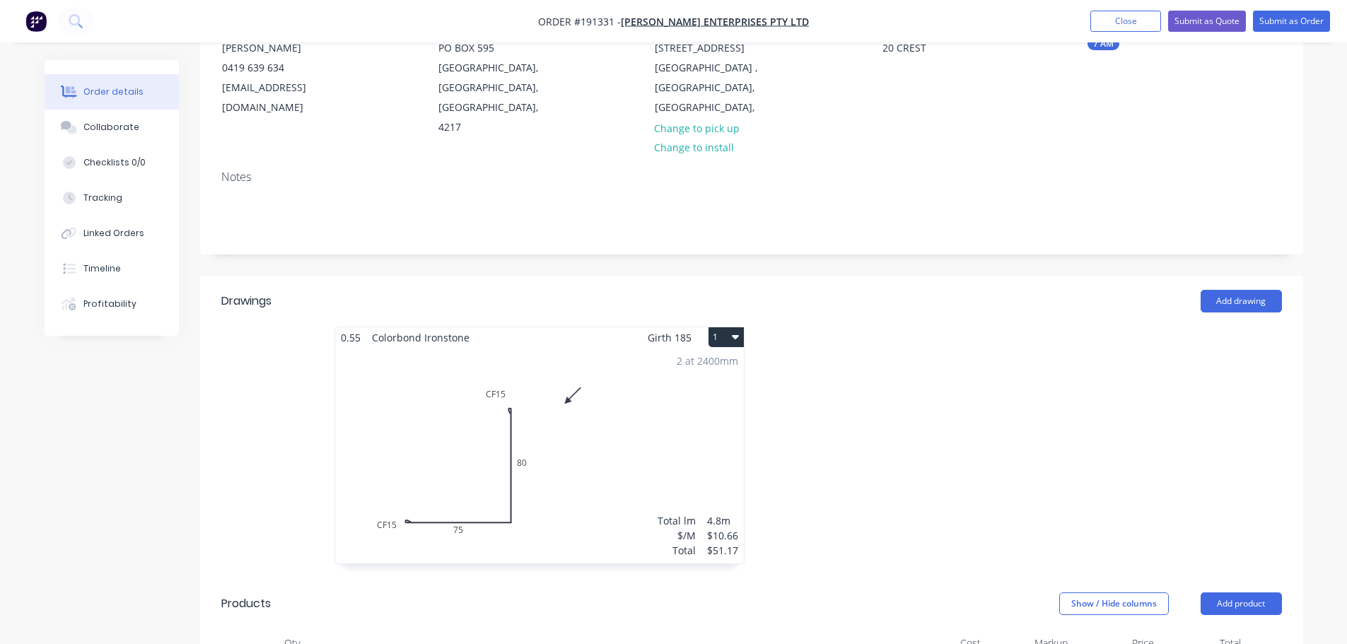
scroll to position [283, 0]
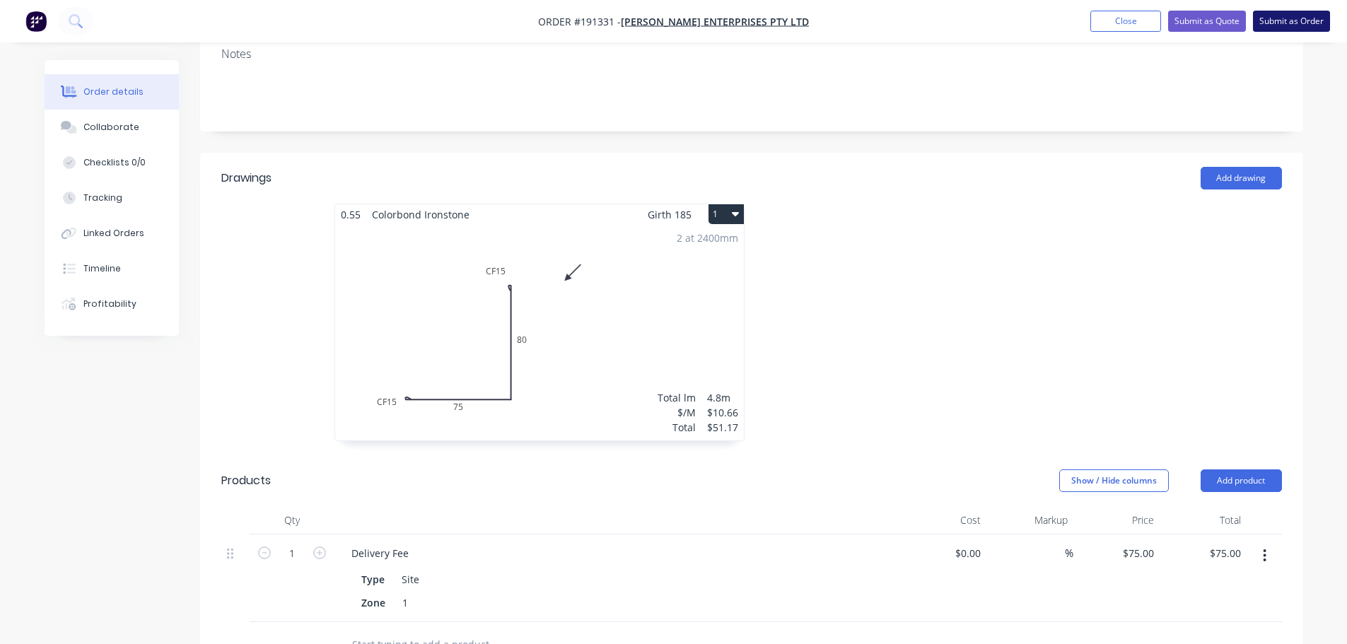
click at [1287, 23] on button "Submit as Order" at bounding box center [1291, 21] width 77 height 21
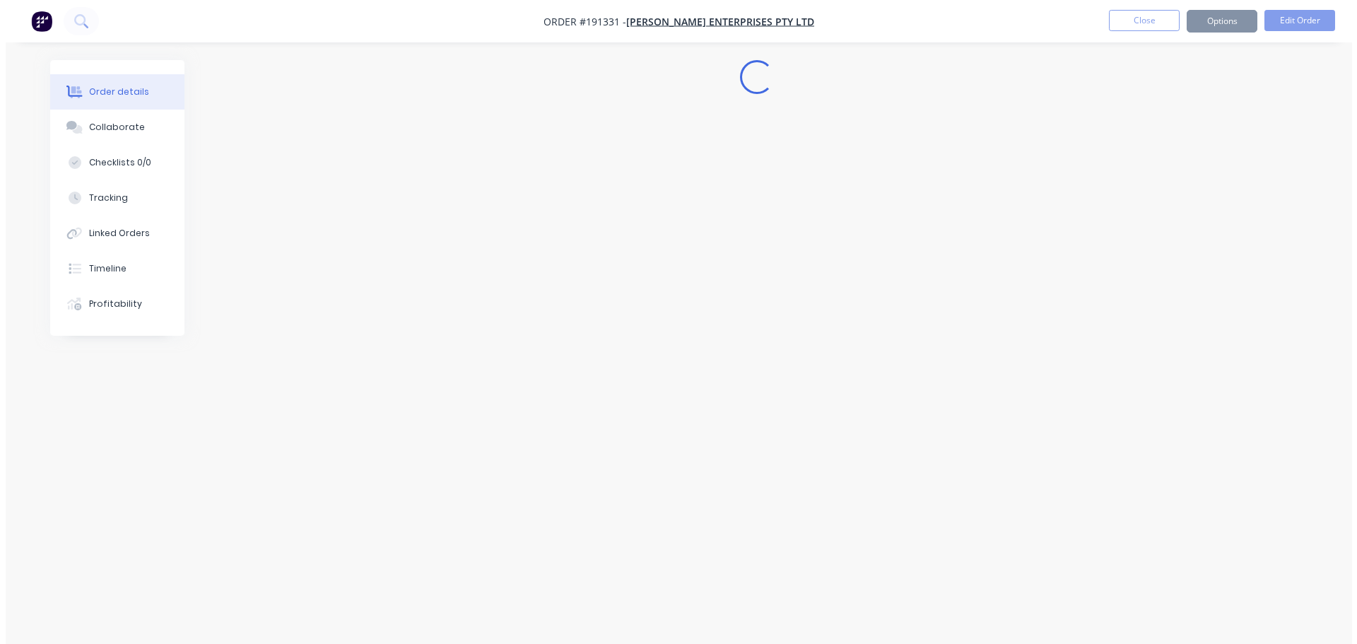
scroll to position [0, 0]
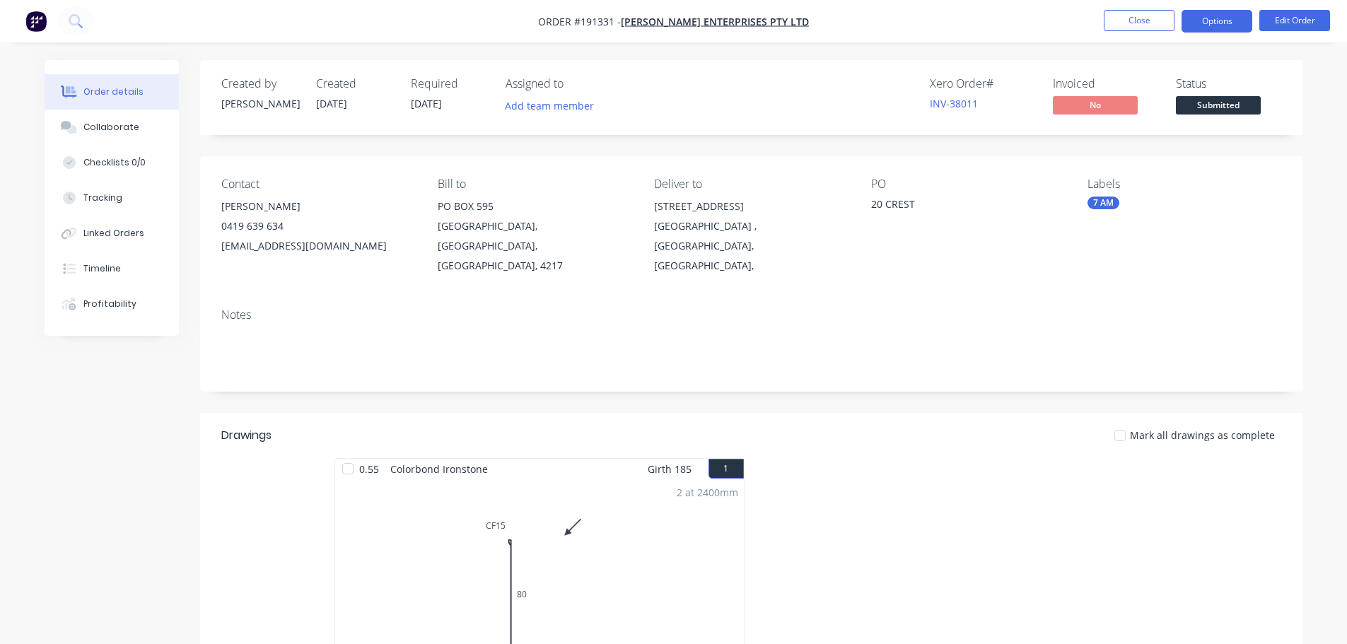
click at [1208, 29] on button "Options" at bounding box center [1216, 21] width 71 height 23
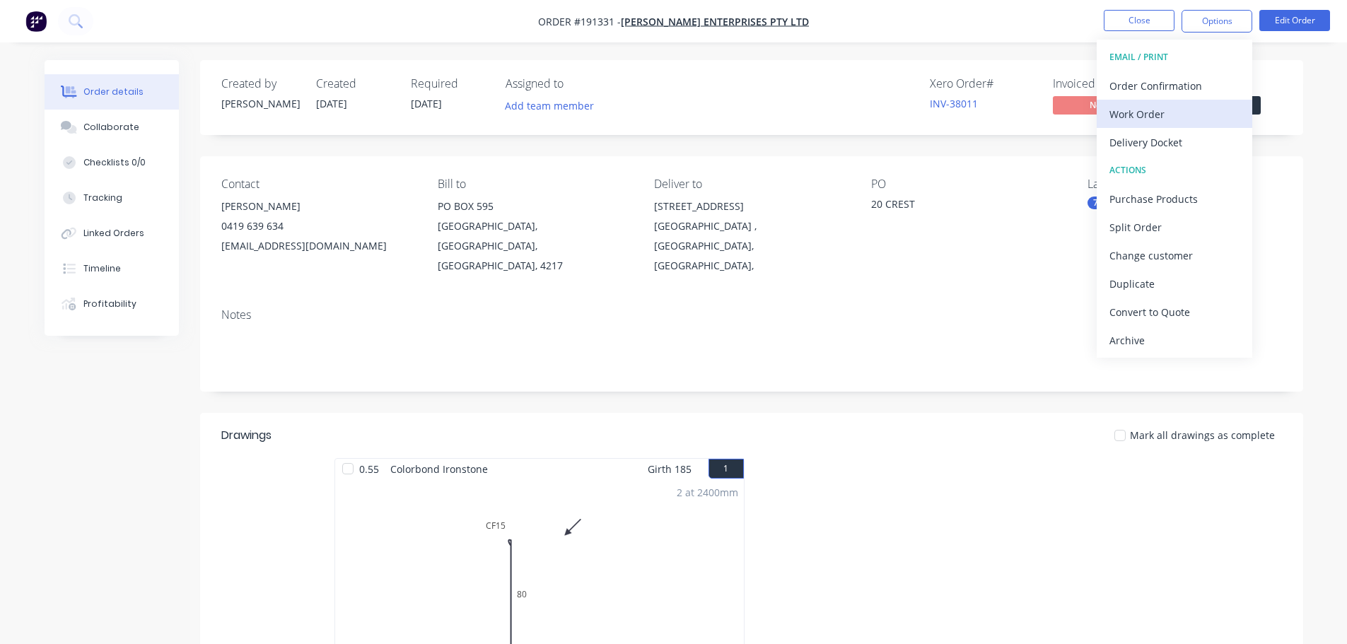
click at [1186, 105] on div "Work Order" at bounding box center [1174, 114] width 130 height 21
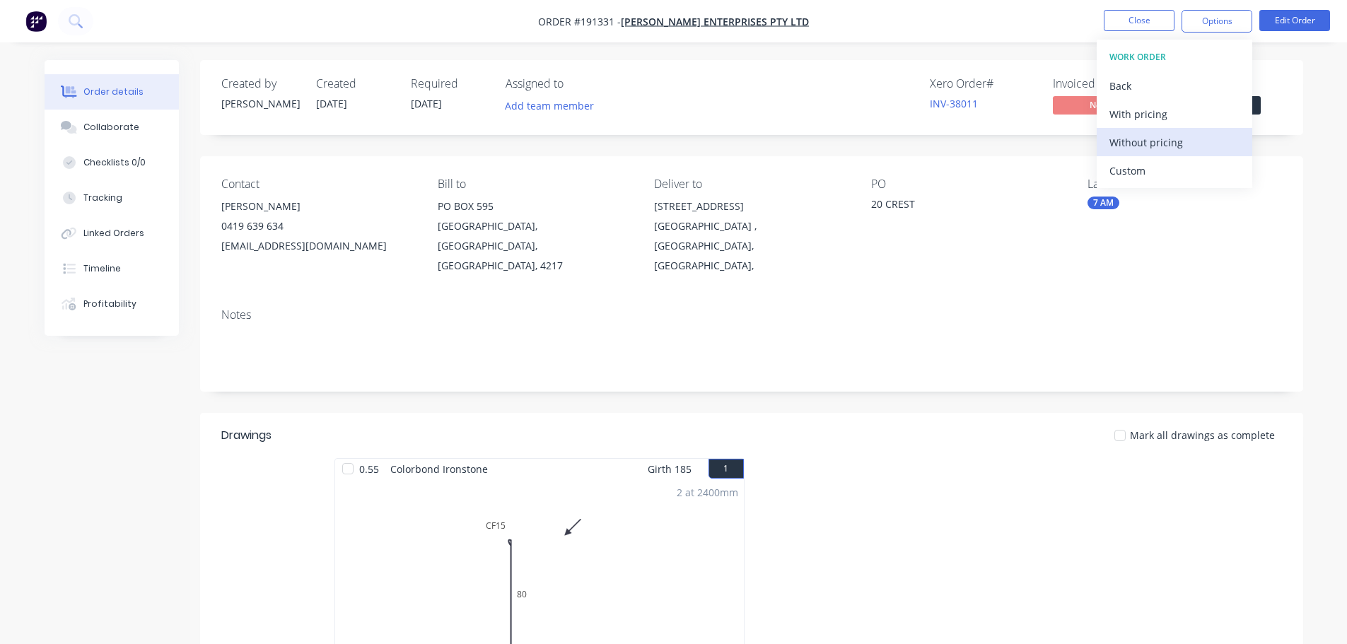
click at [1181, 136] on div "Without pricing" at bounding box center [1174, 142] width 130 height 21
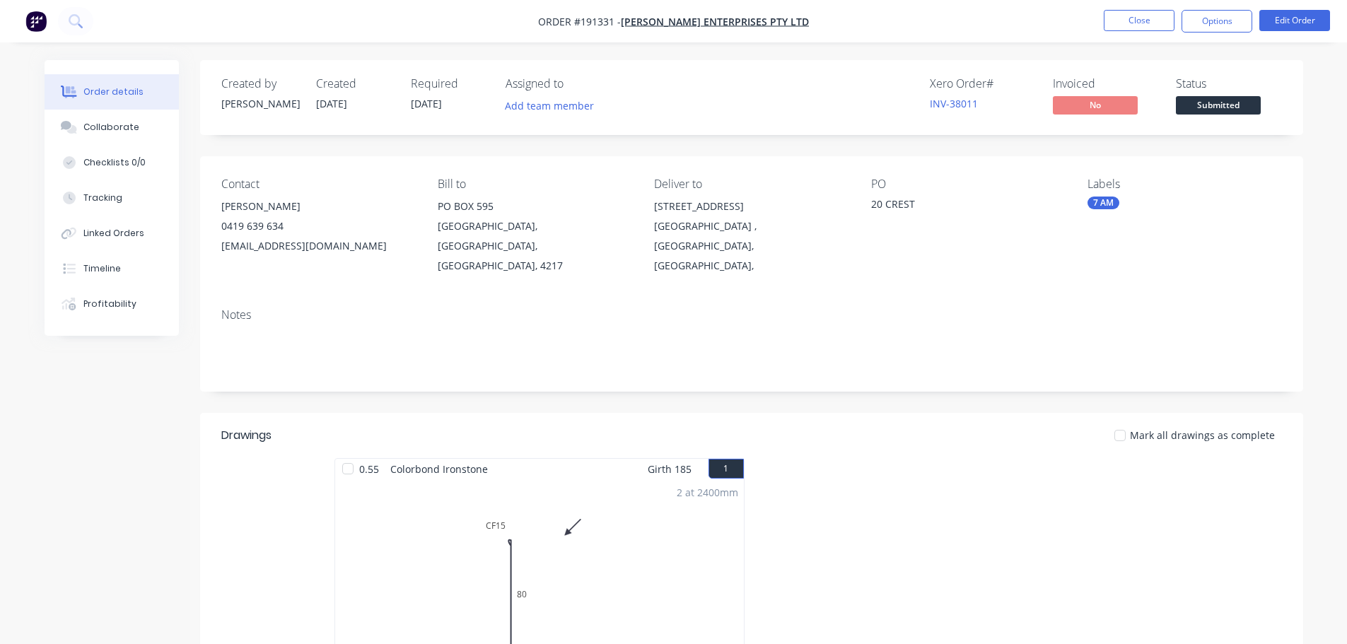
click at [167, 492] on div "Created by Hannah Created 01/09/25 Required 02/09/25 Assigned to Add team membe…" at bounding box center [674, 591] width 1258 height 1063
click at [1130, 29] on button "Close" at bounding box center [1139, 20] width 71 height 21
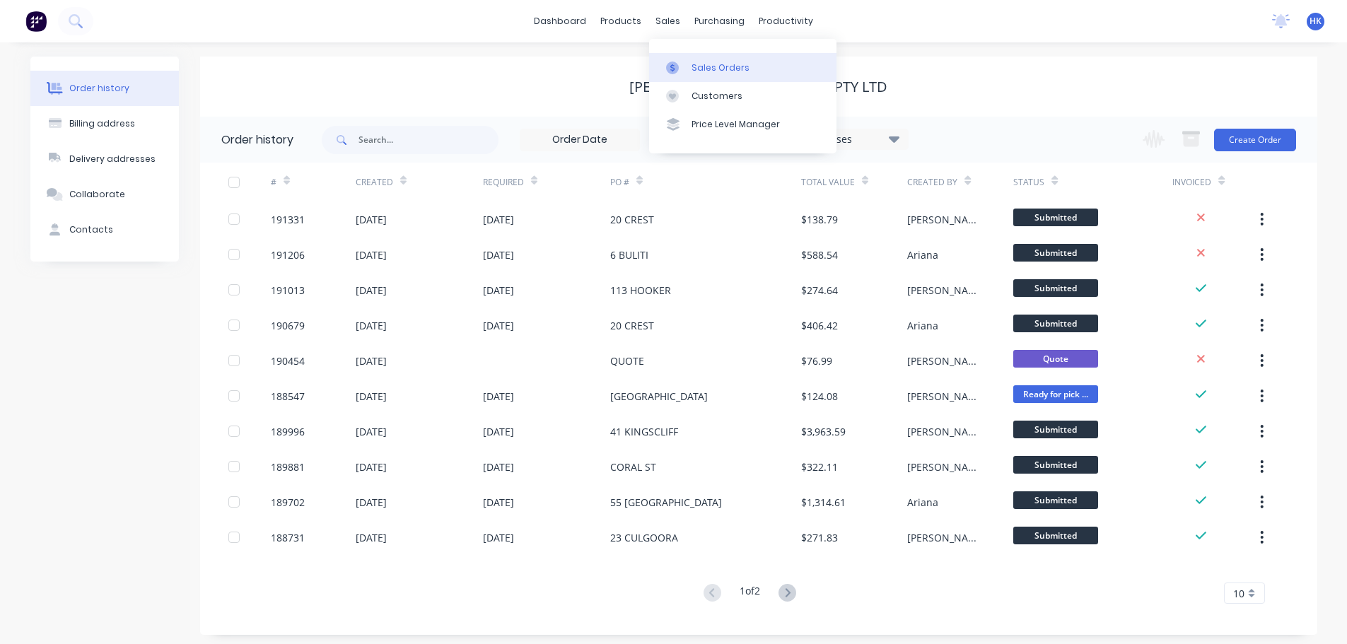
click at [691, 67] on div "Sales Orders" at bounding box center [720, 68] width 58 height 13
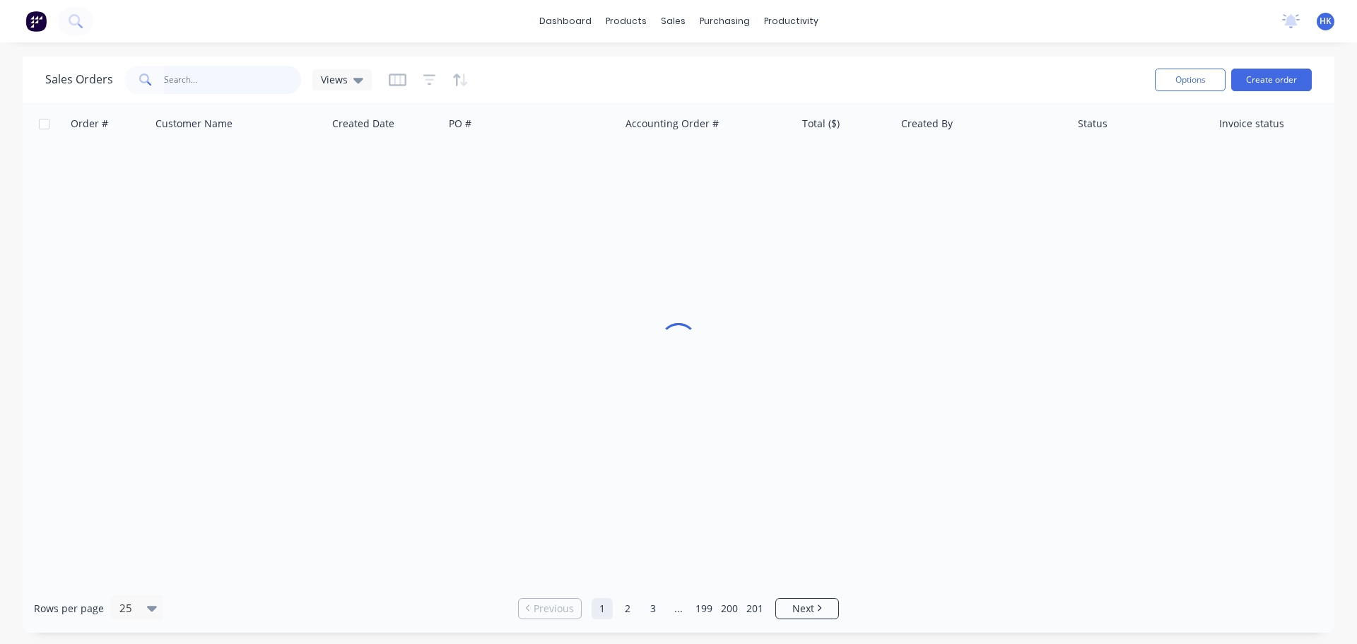
click at [252, 88] on input "text" at bounding box center [233, 80] width 138 height 28
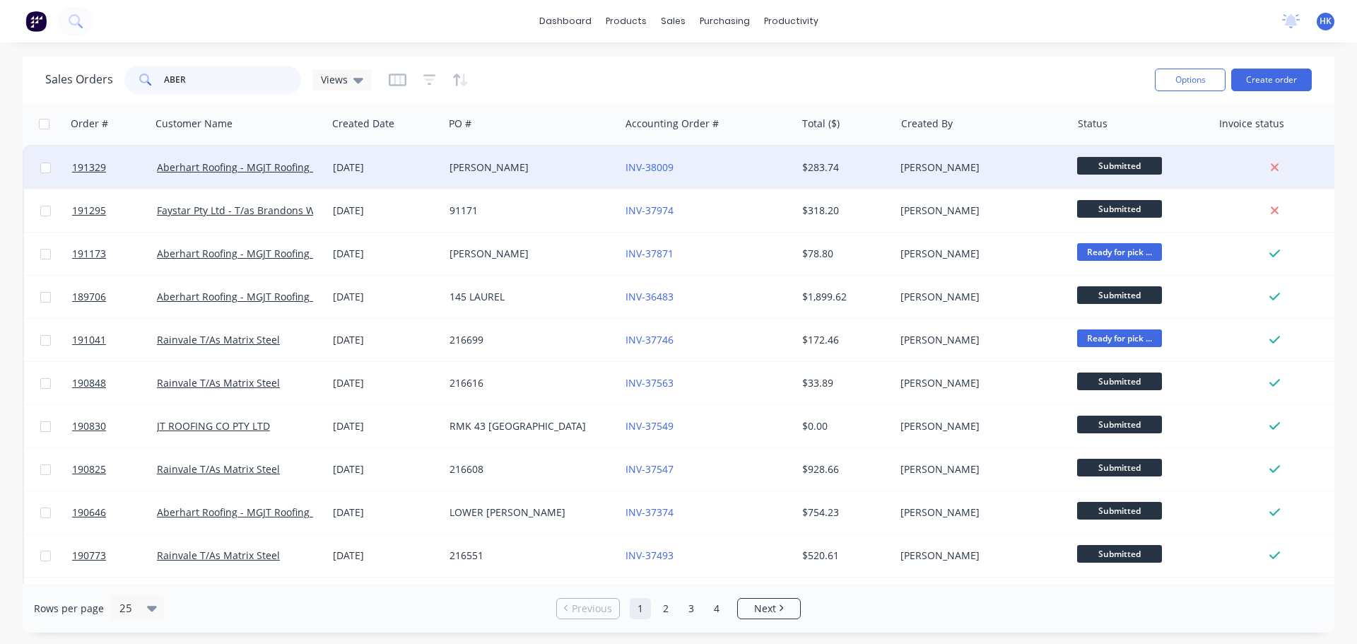
type input "ABER"
click at [581, 177] on div "MARK" at bounding box center [532, 167] width 176 height 42
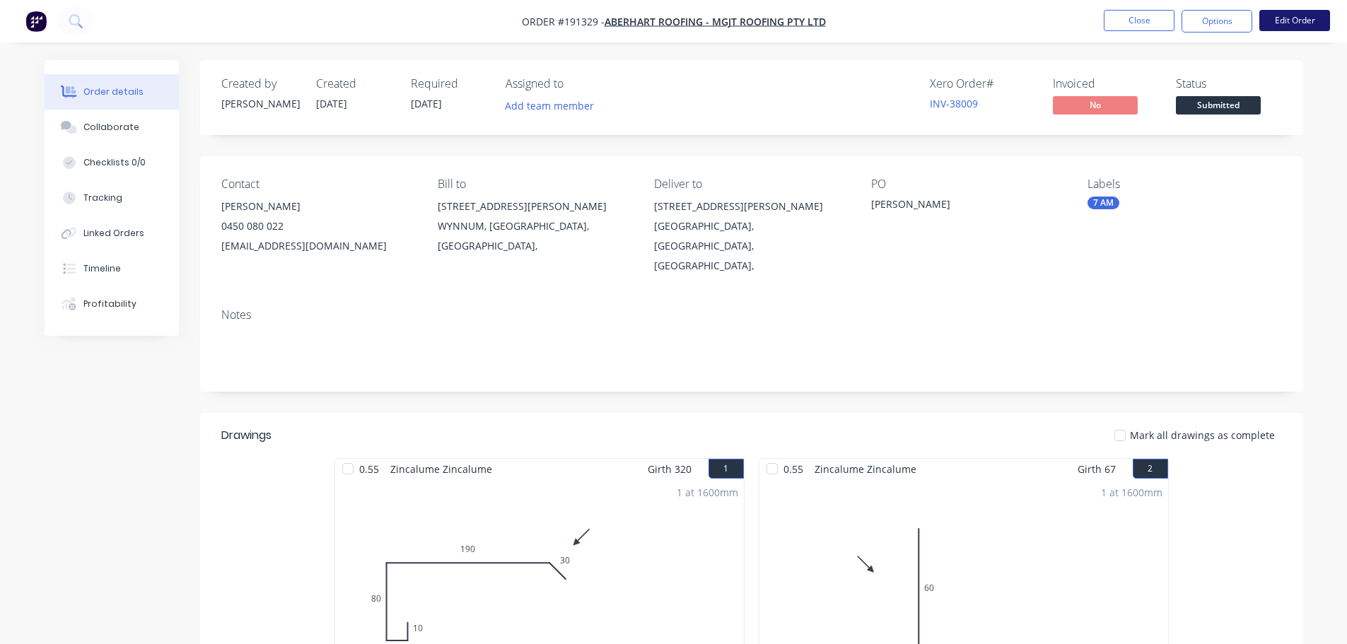
click at [1284, 13] on button "Edit Order" at bounding box center [1294, 20] width 71 height 21
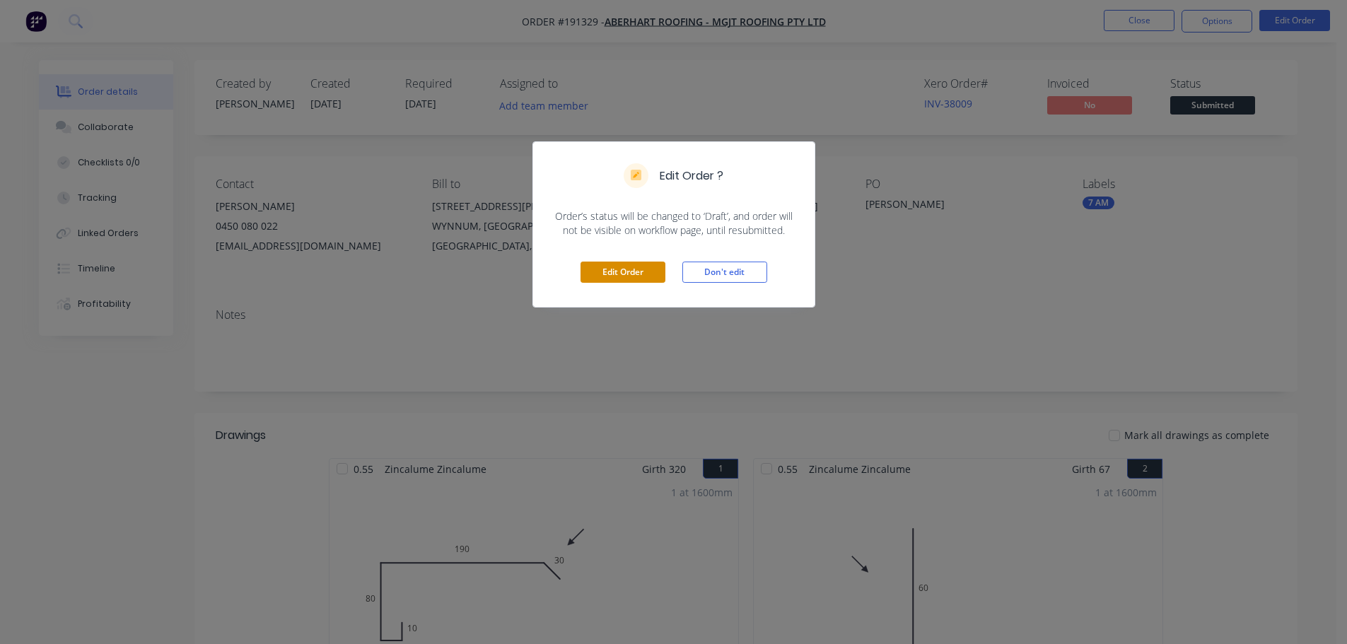
click at [644, 272] on button "Edit Order" at bounding box center [622, 272] width 85 height 21
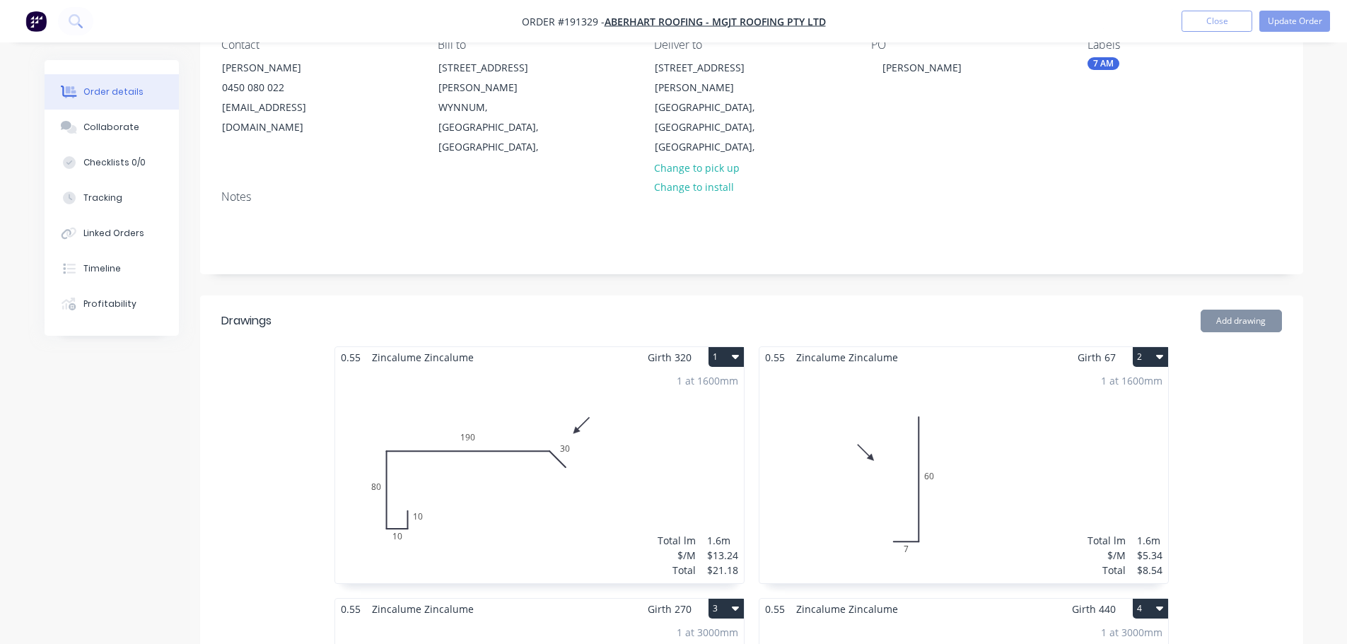
scroll to position [141, 0]
click at [901, 522] on div "1 at 1600mm Total lm $/M Total 1.6m $5.34 $8.54" at bounding box center [963, 474] width 409 height 216
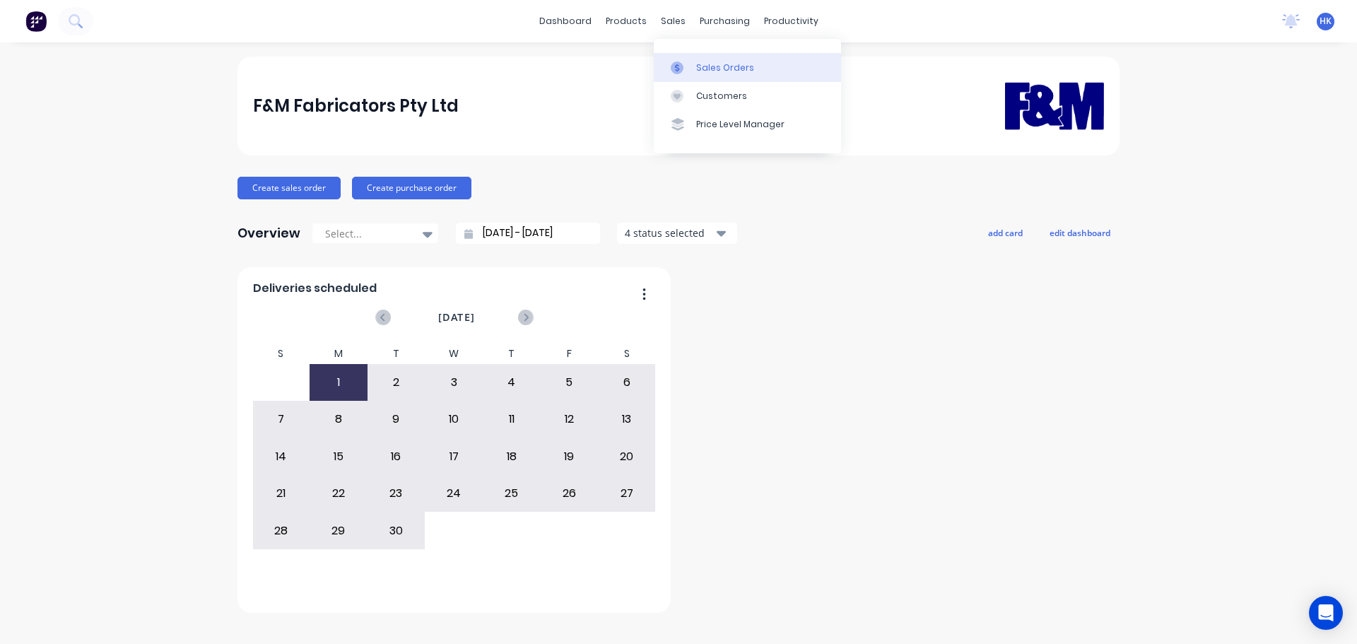
drag, startPoint x: 711, startPoint y: 74, endPoint x: 723, endPoint y: 78, distance: 13.4
click at [711, 74] on link "Sales Orders" at bounding box center [747, 67] width 187 height 28
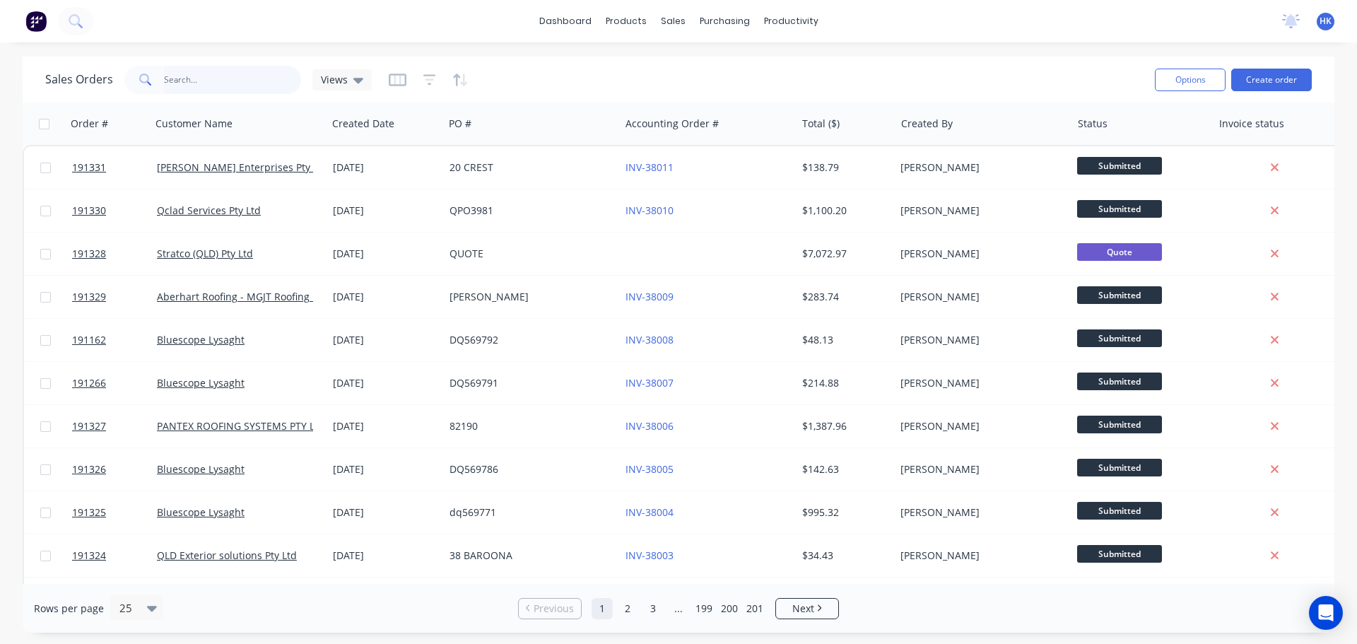
click at [208, 93] on input "text" at bounding box center [233, 80] width 138 height 28
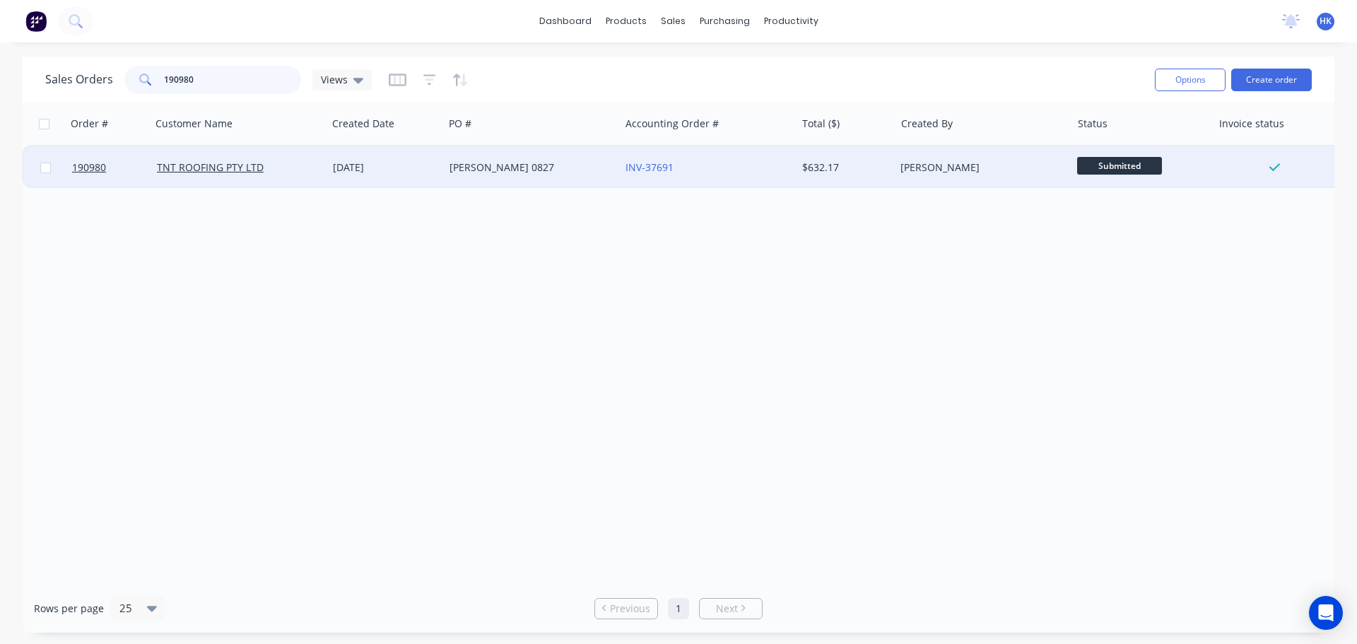
type input "190980"
click at [537, 177] on div "ISAAC 0827" at bounding box center [532, 167] width 176 height 42
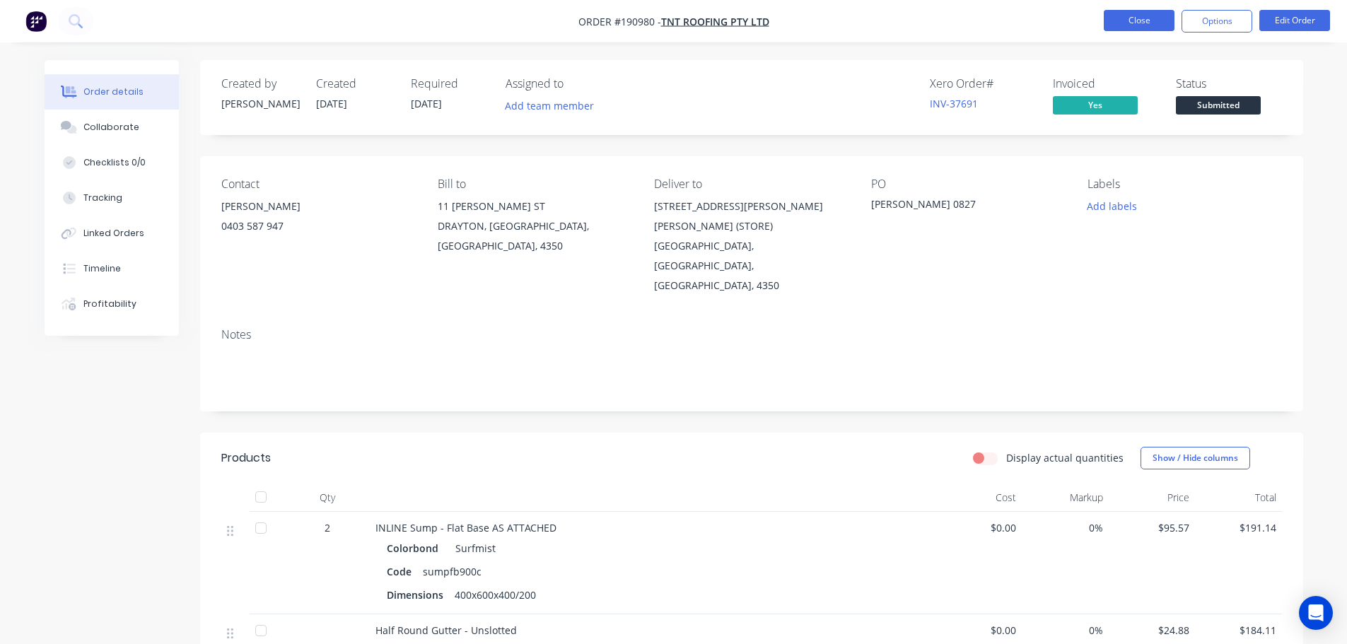
click at [1125, 17] on button "Close" at bounding box center [1139, 20] width 71 height 21
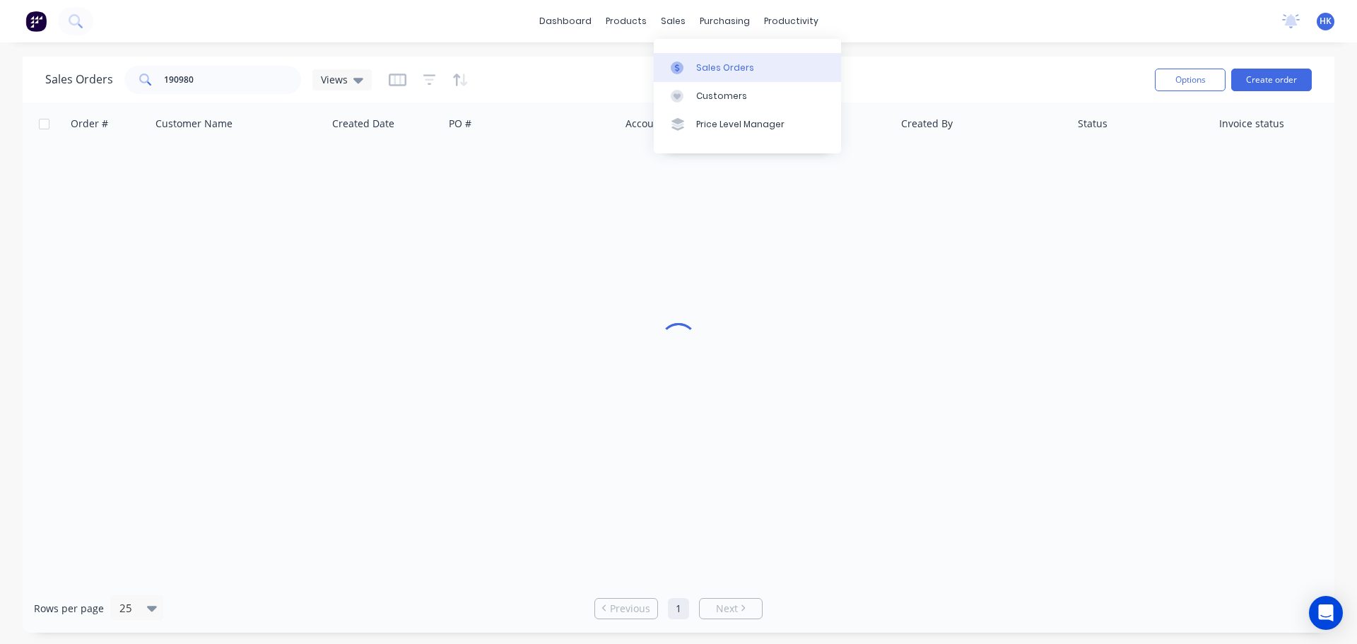
drag, startPoint x: 703, startPoint y: 66, endPoint x: 689, endPoint y: 65, distance: 14.2
click at [702, 66] on div "Sales Orders" at bounding box center [725, 68] width 58 height 13
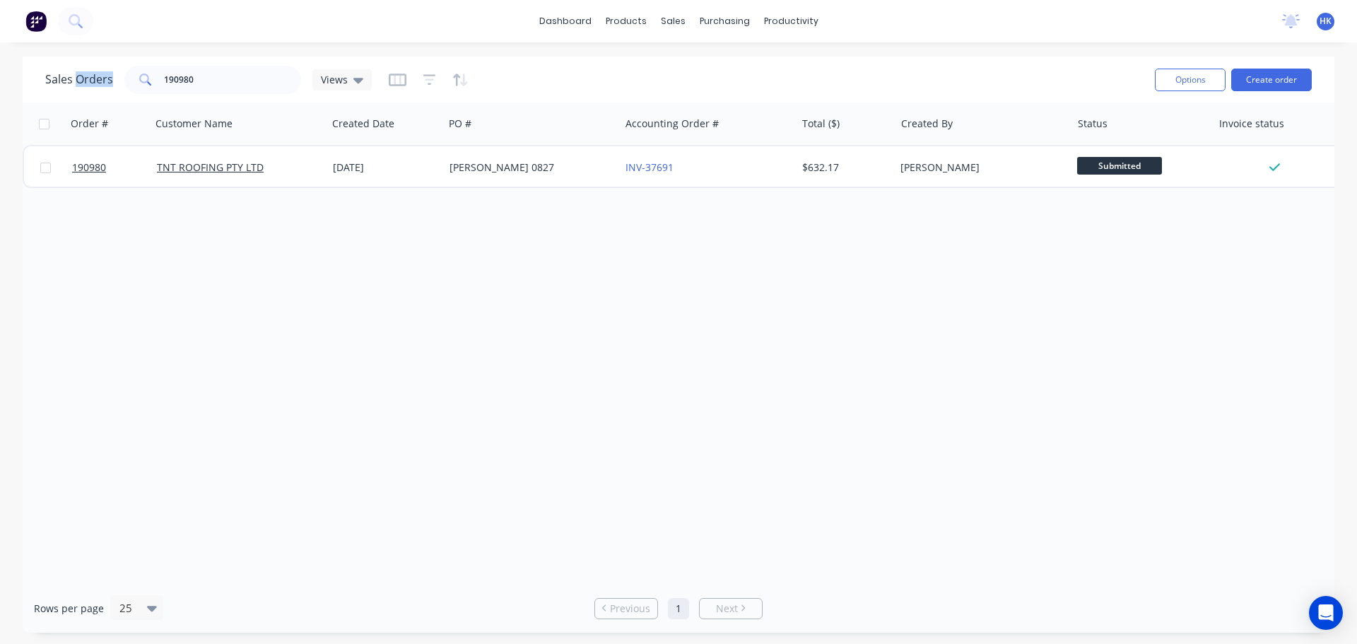
drag, startPoint x: 231, startPoint y: 95, endPoint x: 82, endPoint y: 80, distance: 149.9
click at [79, 86] on div "Sales Orders 190980 Views" at bounding box center [594, 79] width 1099 height 35
click at [204, 80] on input "190980" at bounding box center [233, 80] width 138 height 28
type input "191252"
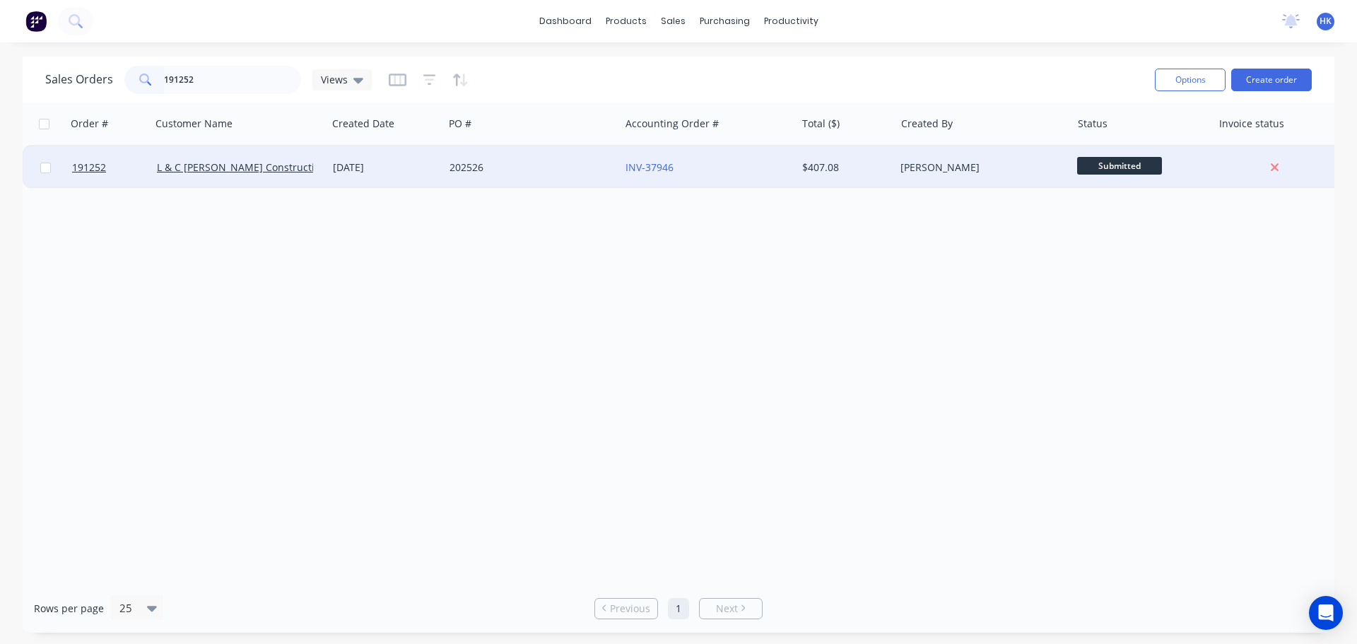
click at [482, 179] on div "202526" at bounding box center [532, 167] width 176 height 42
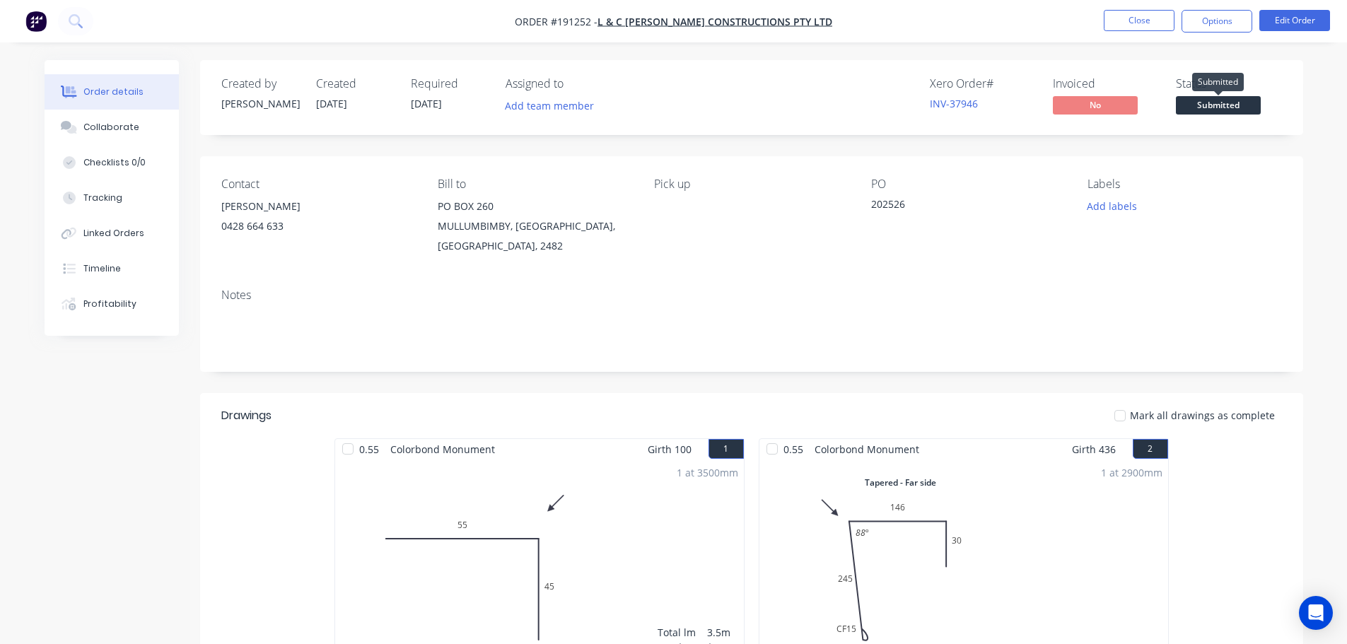
click at [1225, 107] on span "Submitted" at bounding box center [1218, 105] width 85 height 18
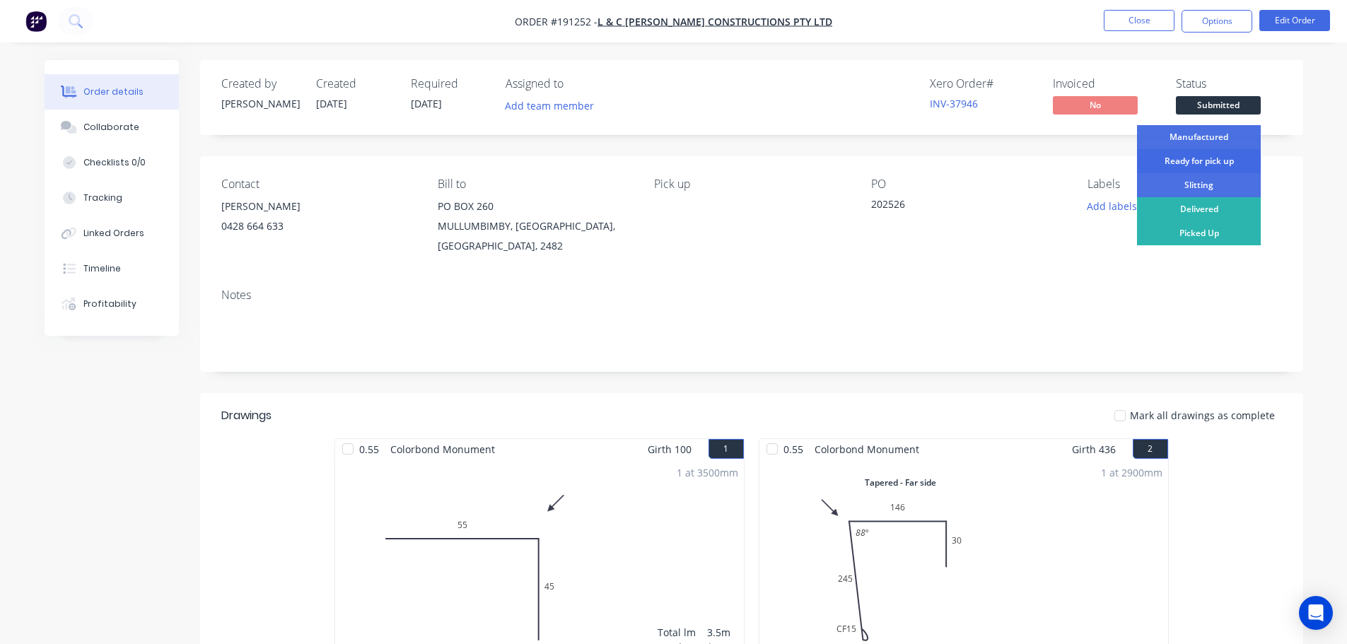
click at [1217, 163] on div "Ready for pick up" at bounding box center [1199, 161] width 124 height 24
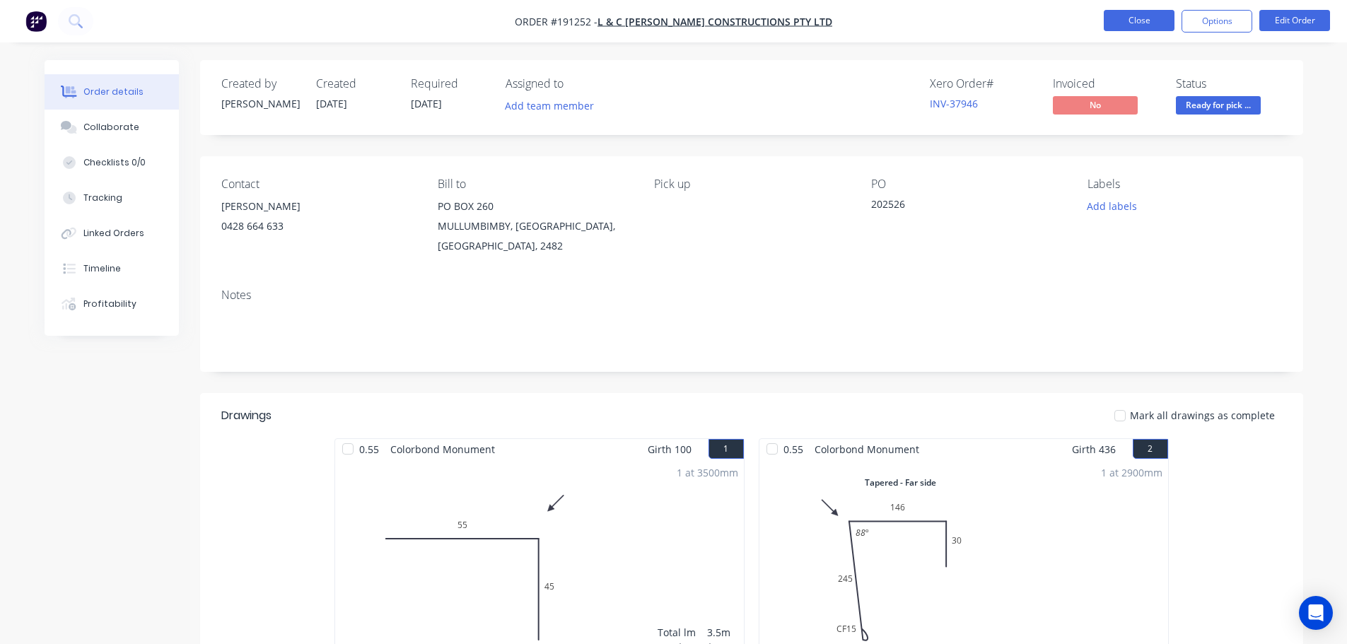
click at [1155, 28] on button "Close" at bounding box center [1139, 20] width 71 height 21
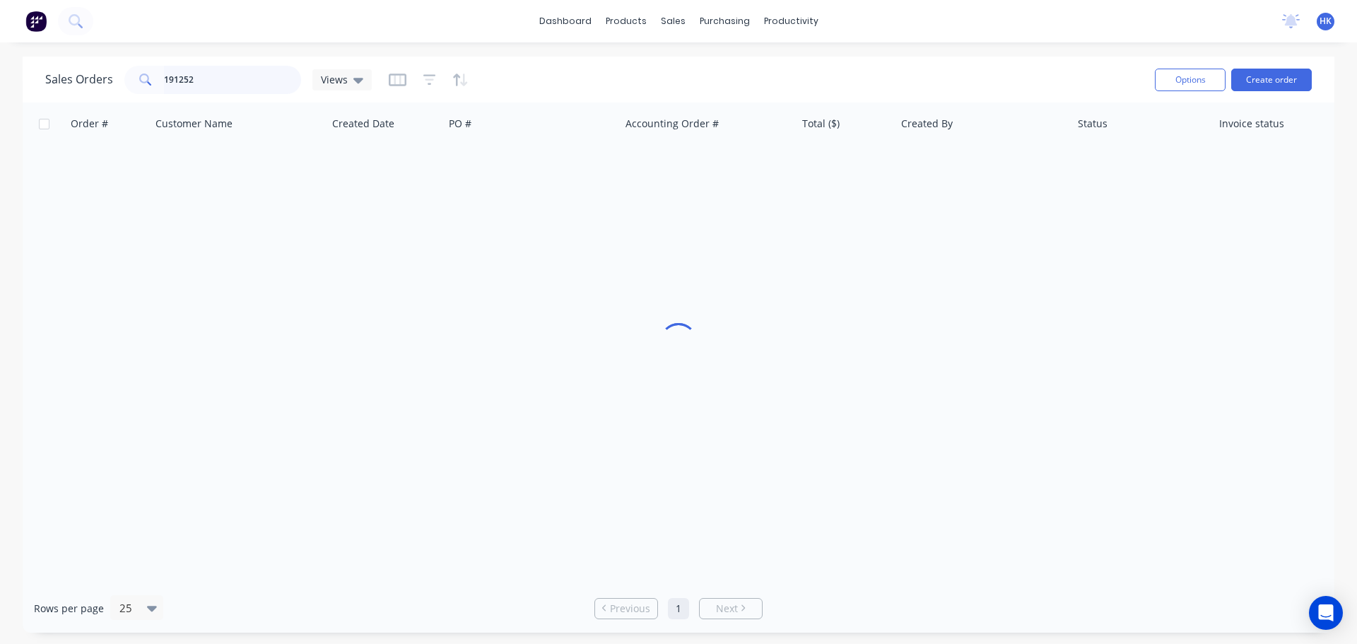
click at [245, 86] on input "191252" at bounding box center [233, 80] width 138 height 28
type input "191270"
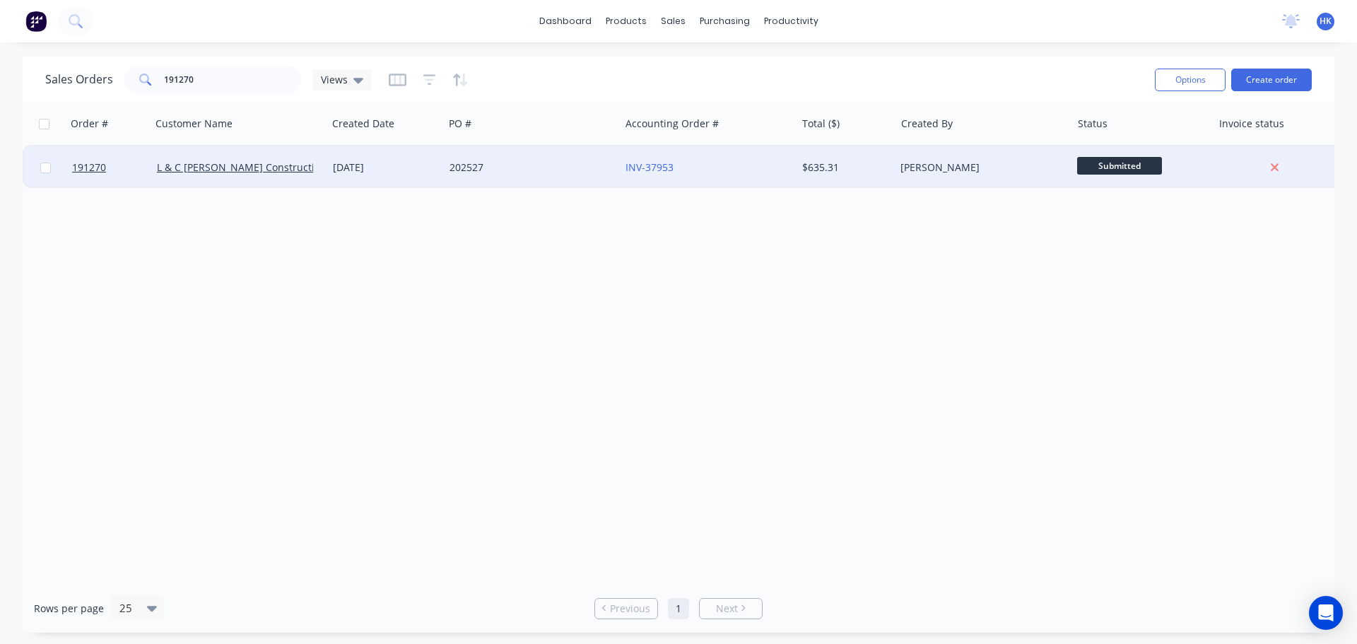
click at [491, 174] on div "202527" at bounding box center [528, 167] width 157 height 14
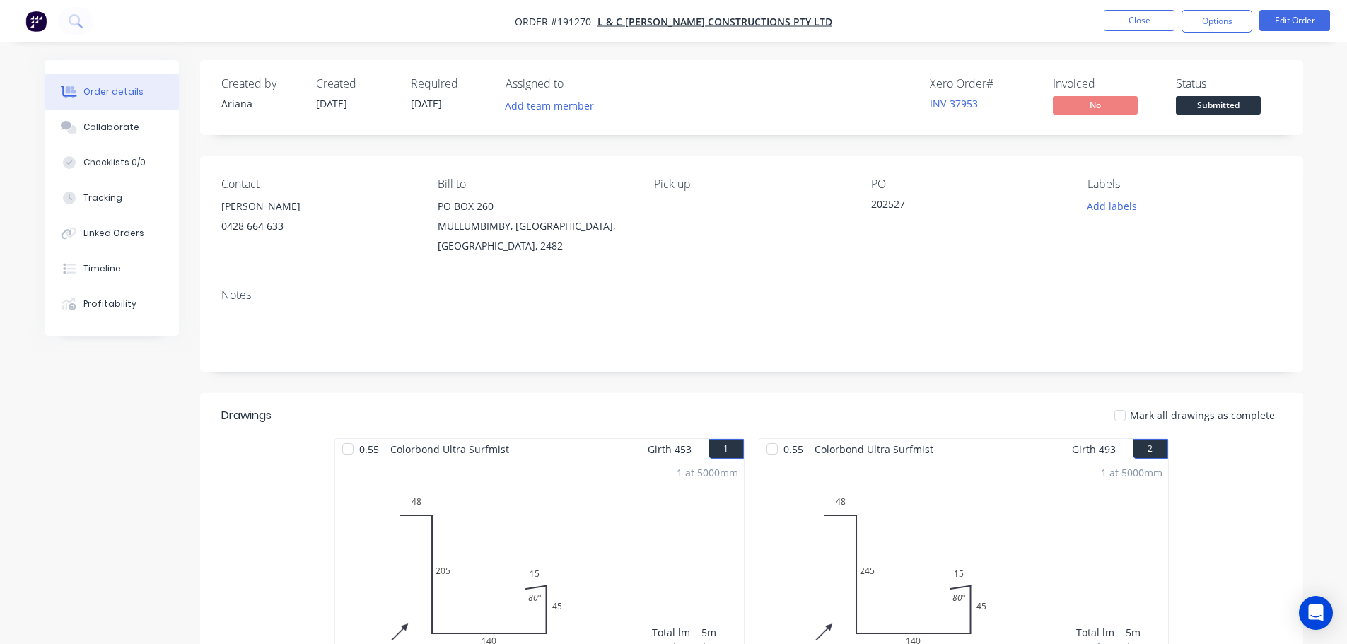
click at [1215, 95] on span at bounding box center [1218, 93] width 9 height 4
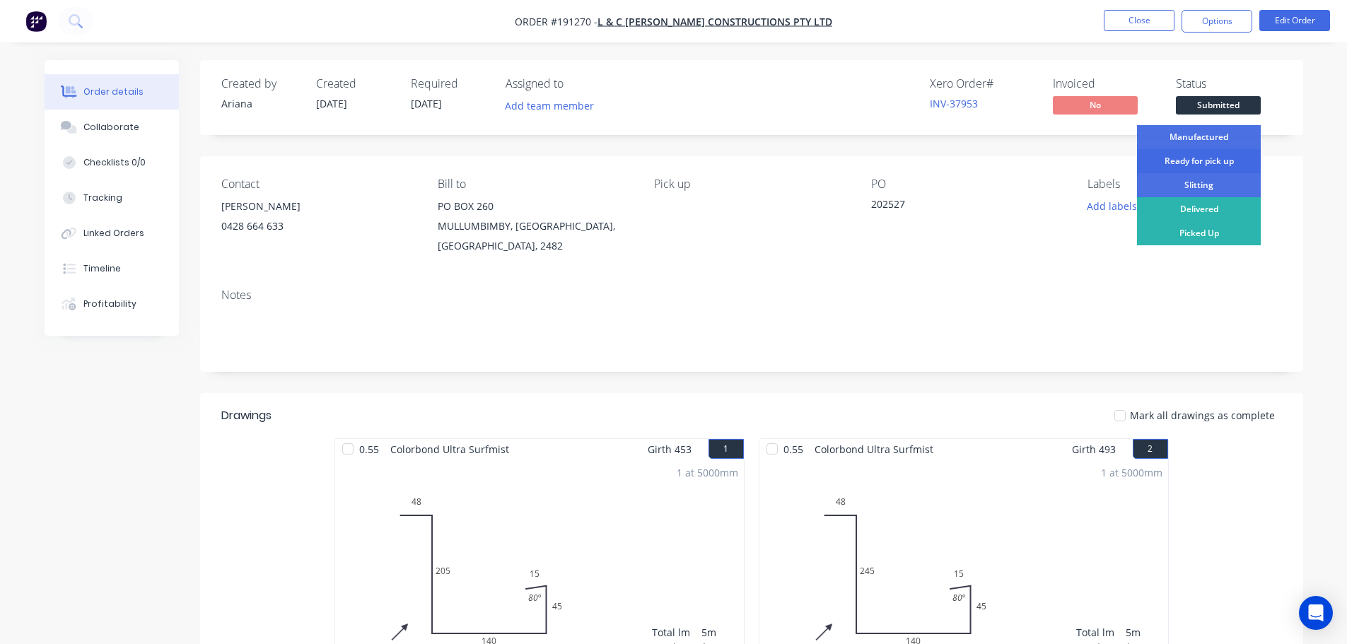
click at [1231, 158] on div "Ready for pick up" at bounding box center [1199, 161] width 124 height 24
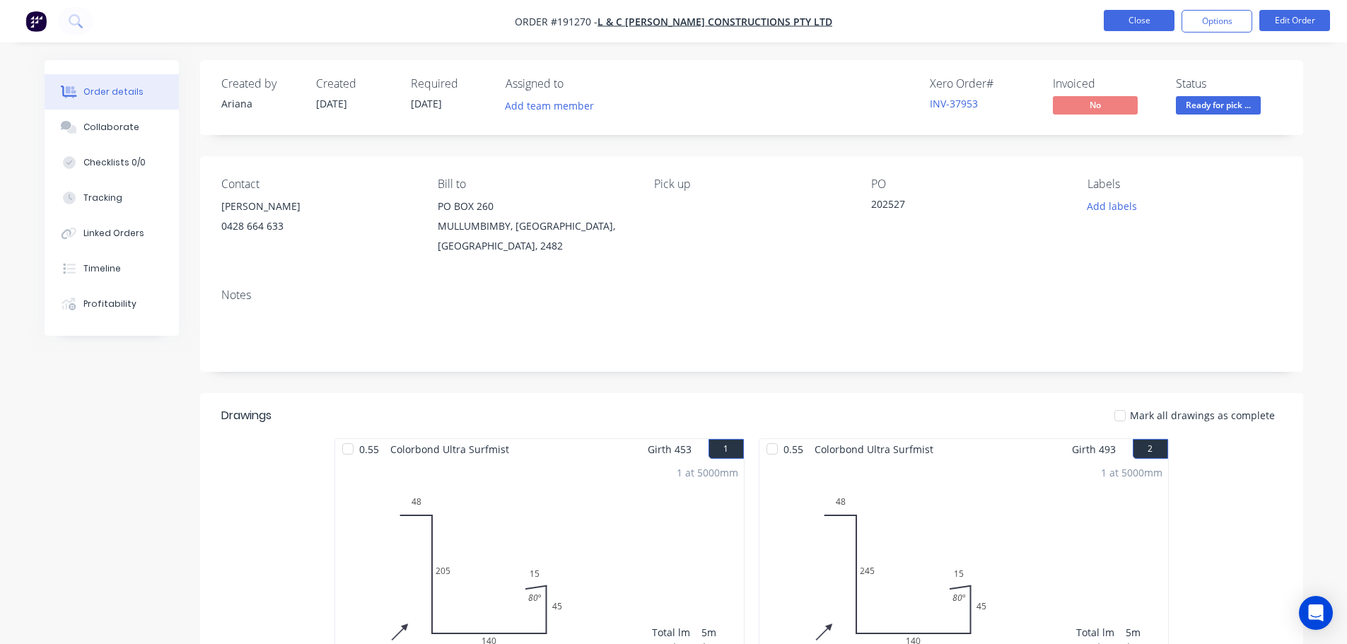
click at [1146, 23] on button "Close" at bounding box center [1139, 20] width 71 height 21
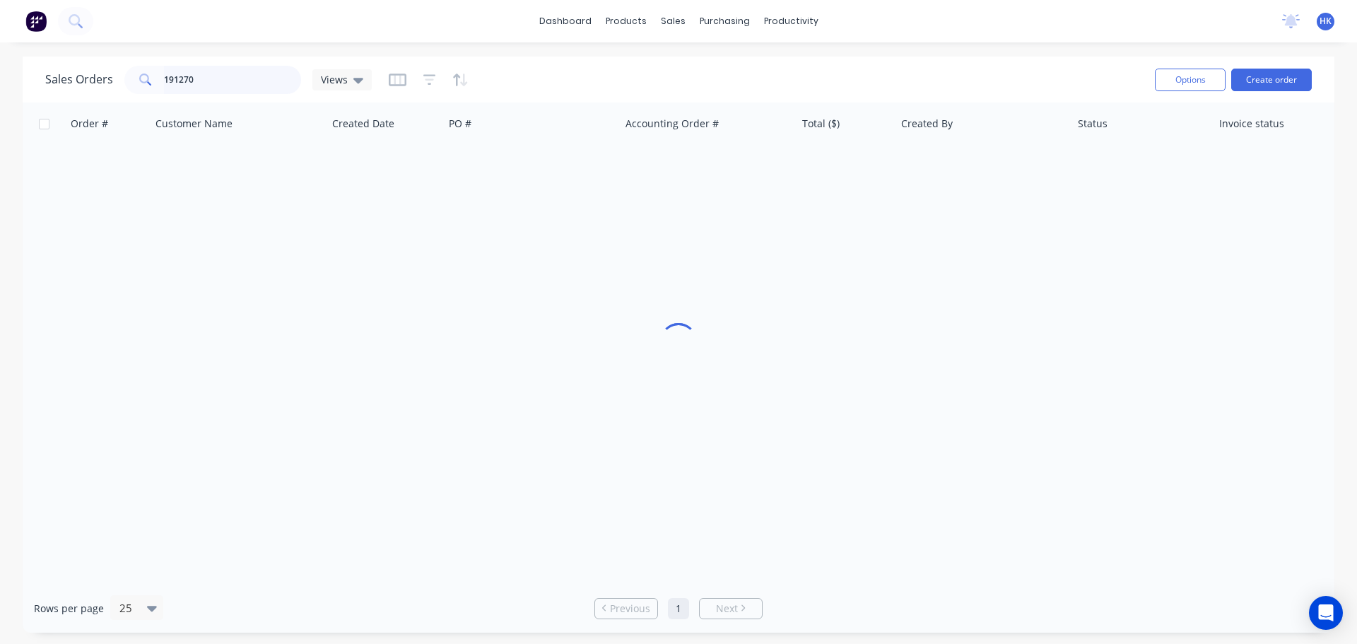
drag, startPoint x: 241, startPoint y: 81, endPoint x: 126, endPoint y: 83, distance: 115.3
click at [127, 84] on div "191270" at bounding box center [212, 80] width 177 height 28
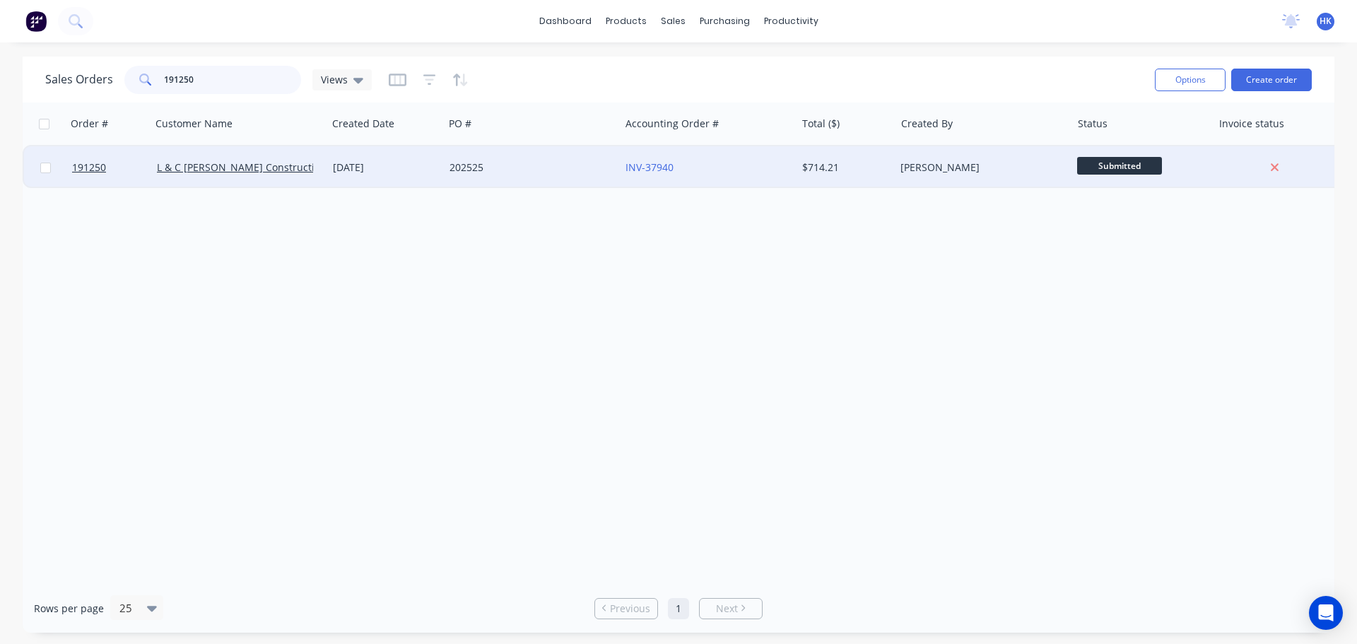
type input "191250"
click at [588, 170] on div "202525" at bounding box center [528, 167] width 157 height 14
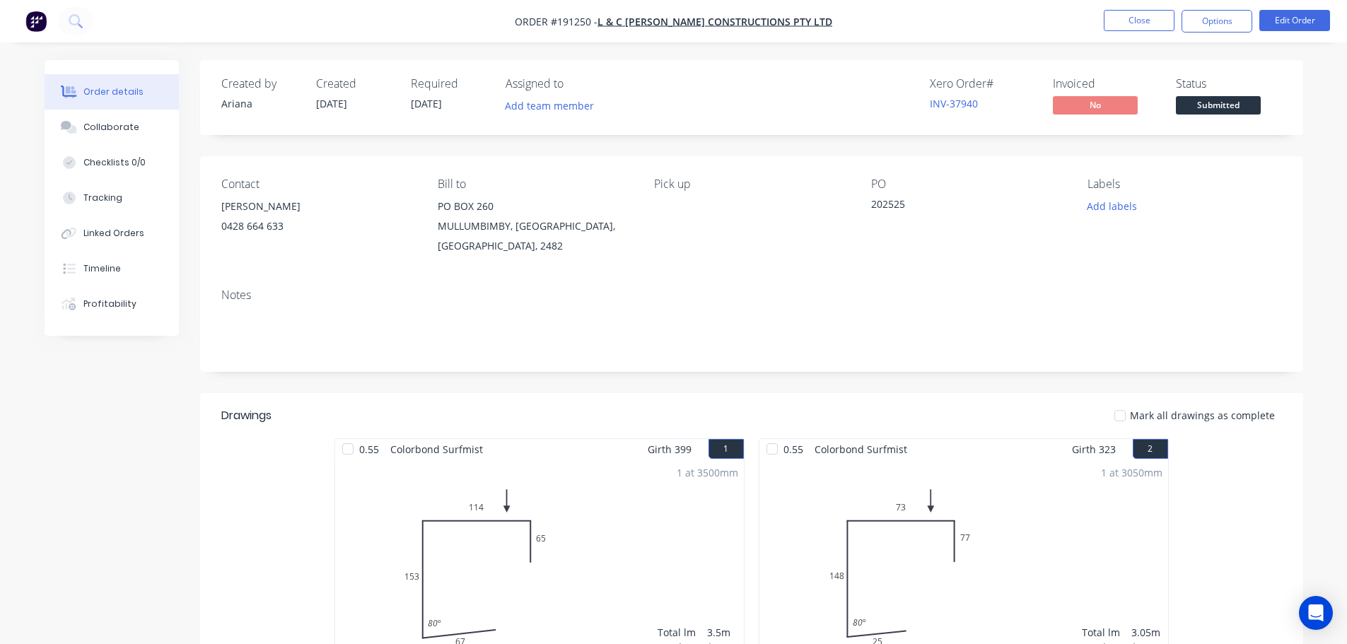
click at [1217, 98] on span "Submitted" at bounding box center [1218, 105] width 85 height 18
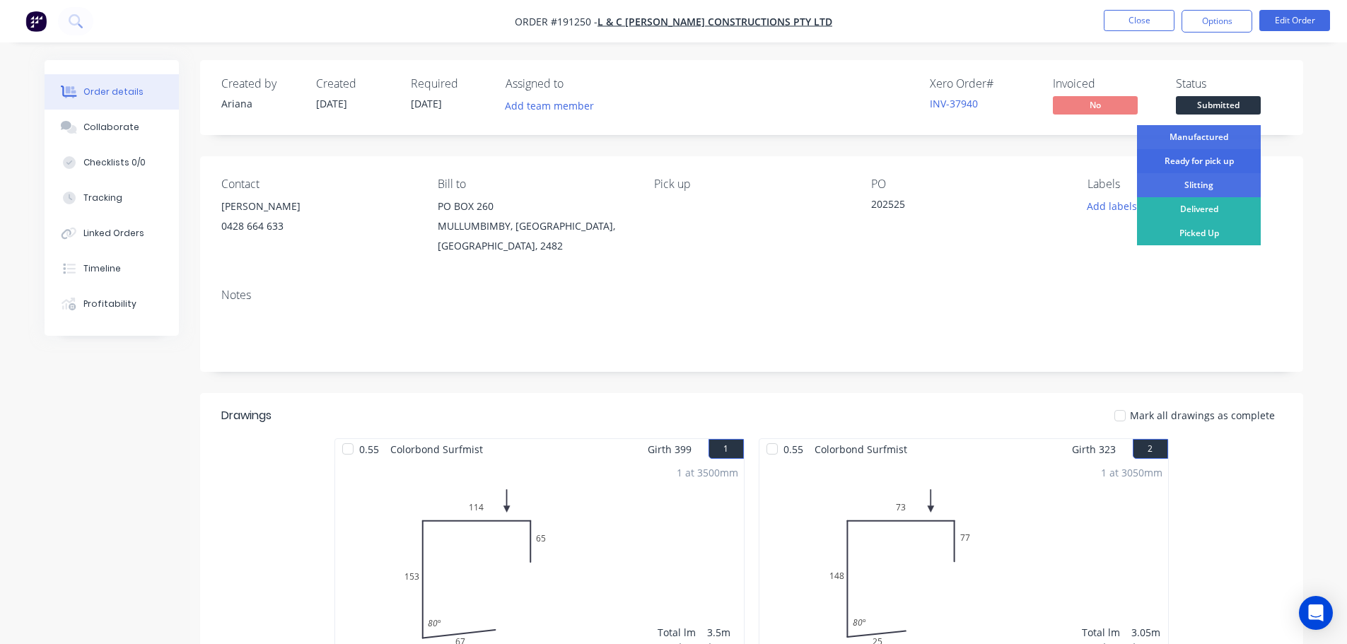
click at [1198, 154] on div "Ready for pick up" at bounding box center [1199, 161] width 124 height 24
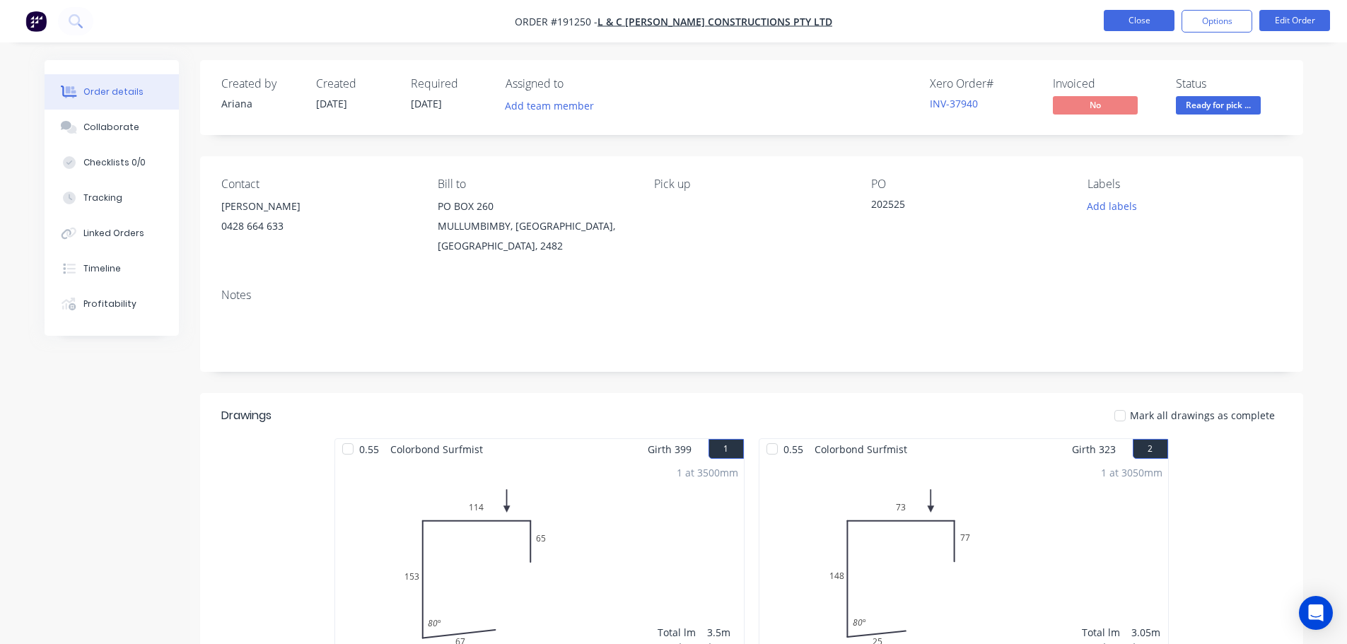
click at [1142, 22] on button "Close" at bounding box center [1139, 20] width 71 height 21
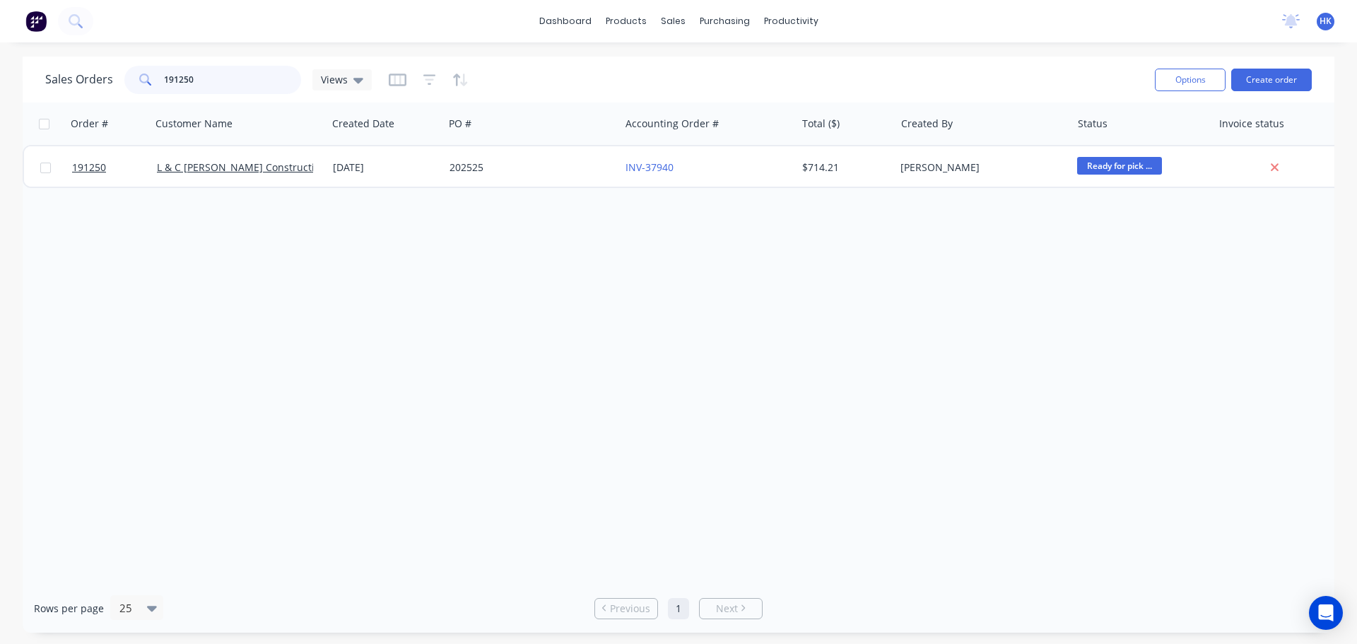
click at [238, 81] on input "191250" at bounding box center [233, 80] width 138 height 28
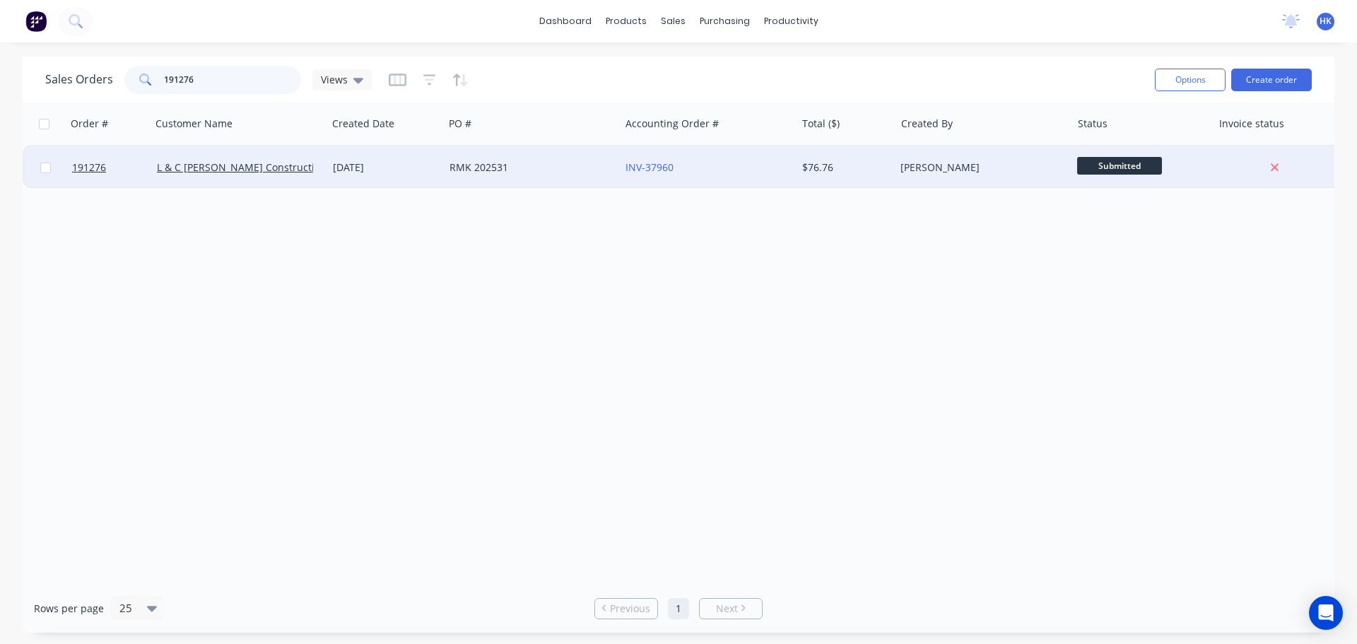
type input "191276"
click at [538, 171] on div "RMK 202531" at bounding box center [528, 167] width 157 height 14
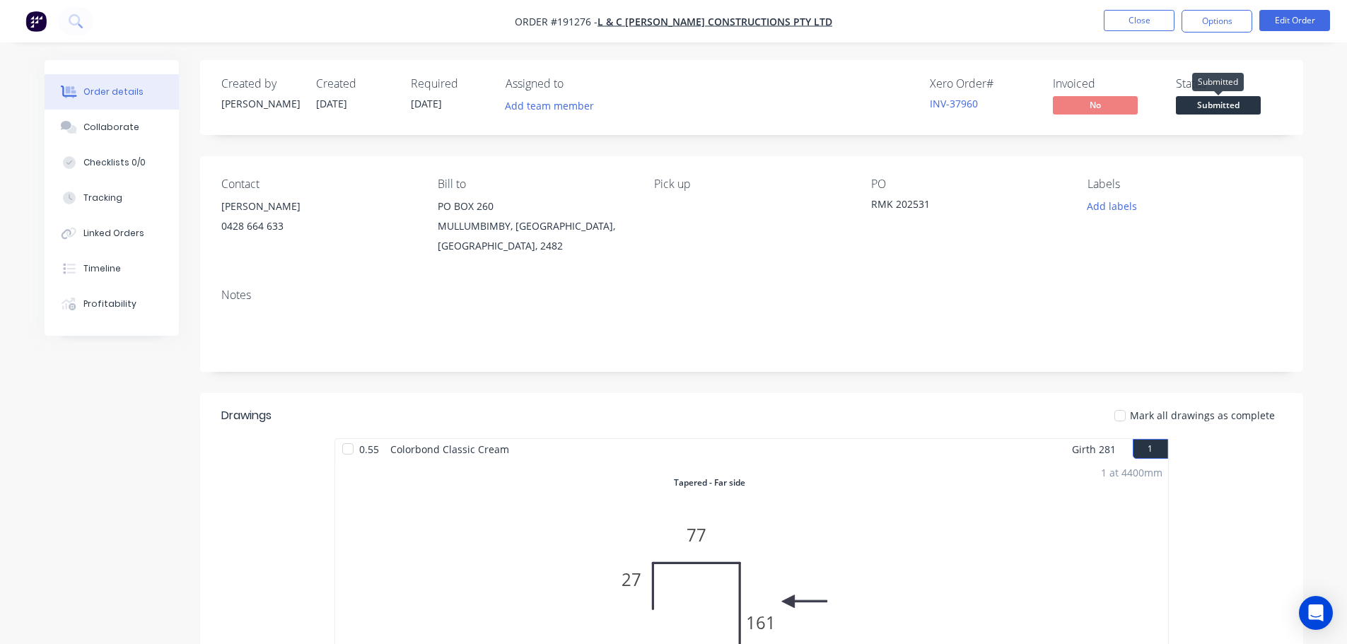
click at [1217, 111] on span "Submitted" at bounding box center [1218, 105] width 85 height 18
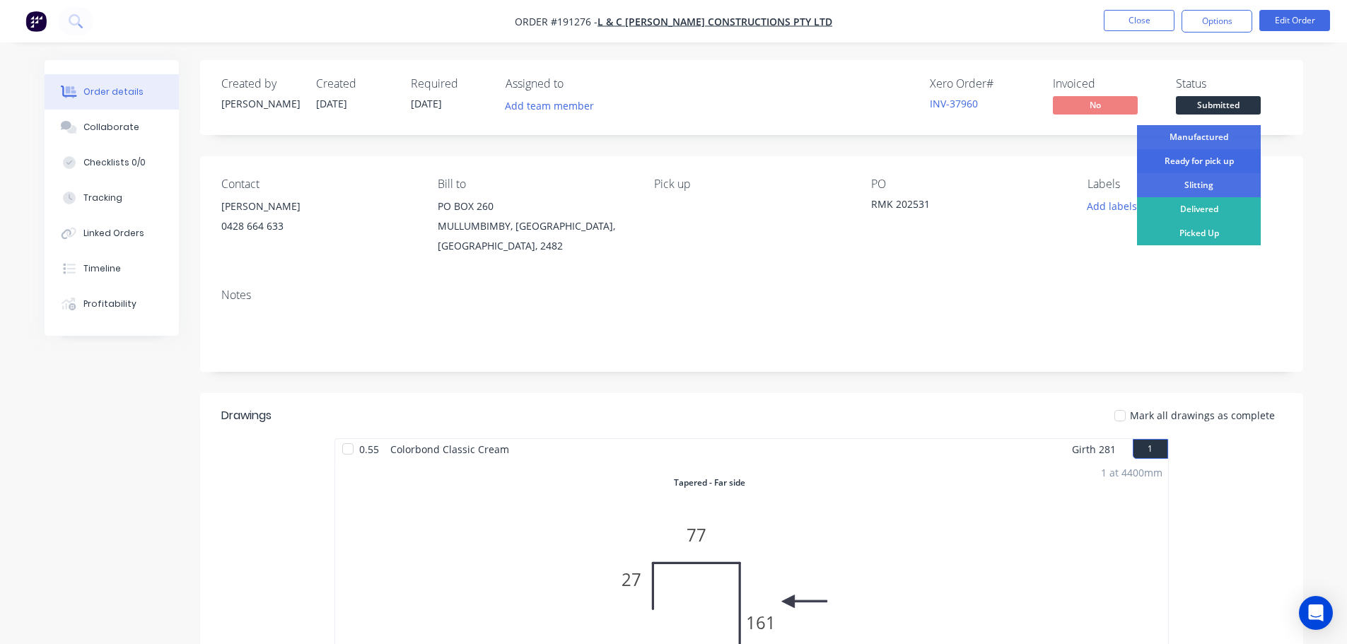
click at [1217, 170] on div "Ready for pick up" at bounding box center [1199, 161] width 124 height 24
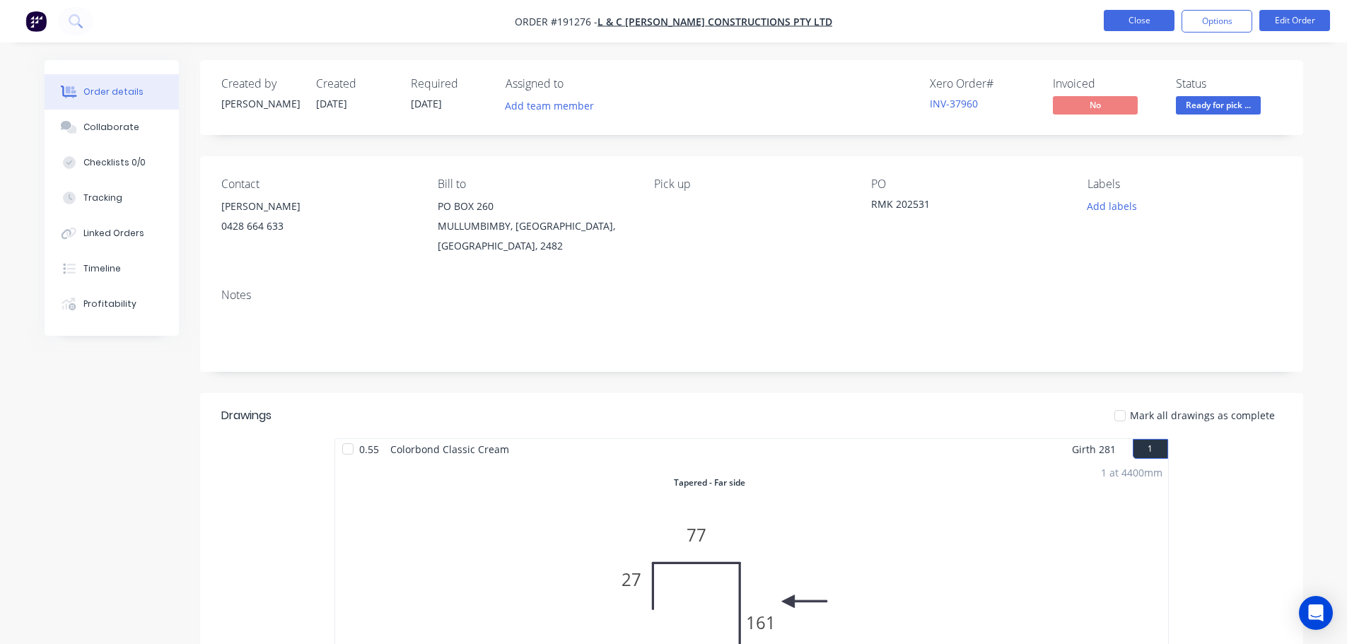
click at [1130, 28] on button "Close" at bounding box center [1139, 20] width 71 height 21
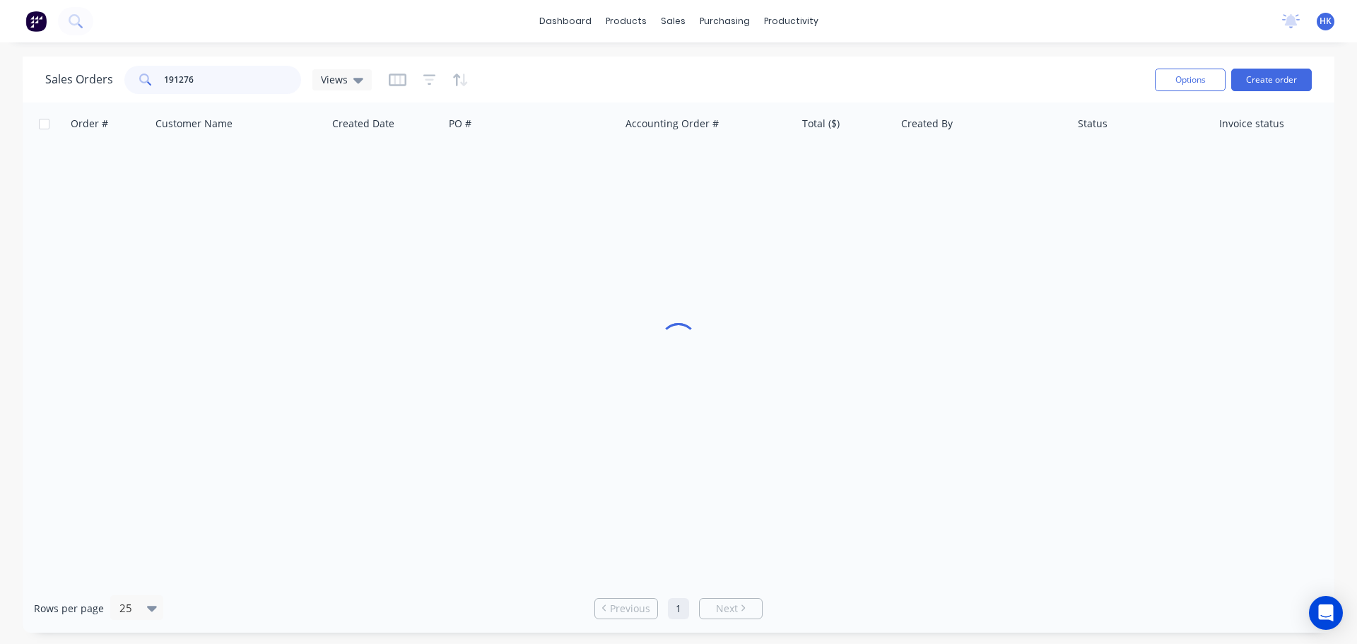
drag, startPoint x: 237, startPoint y: 83, endPoint x: 156, endPoint y: 95, distance: 81.5
click at [156, 95] on div "Sales Orders 191276 Views" at bounding box center [594, 79] width 1099 height 35
type input "191304"
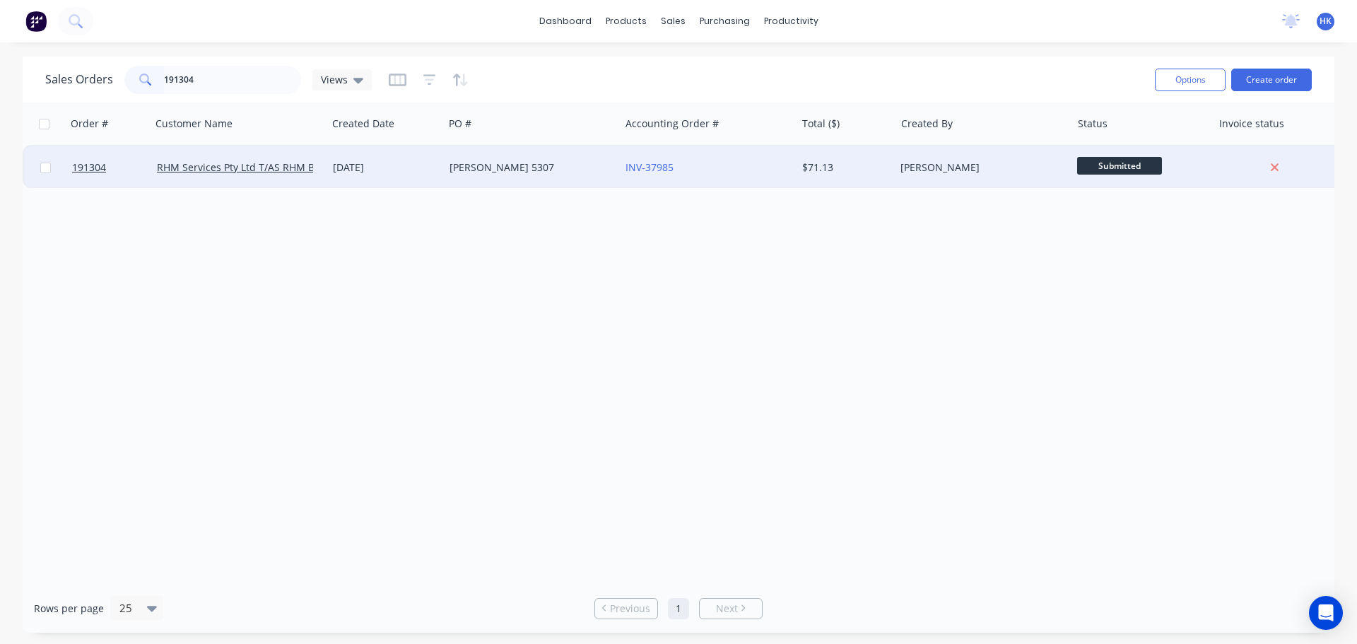
click at [438, 166] on div "[DATE]" at bounding box center [385, 167] width 117 height 42
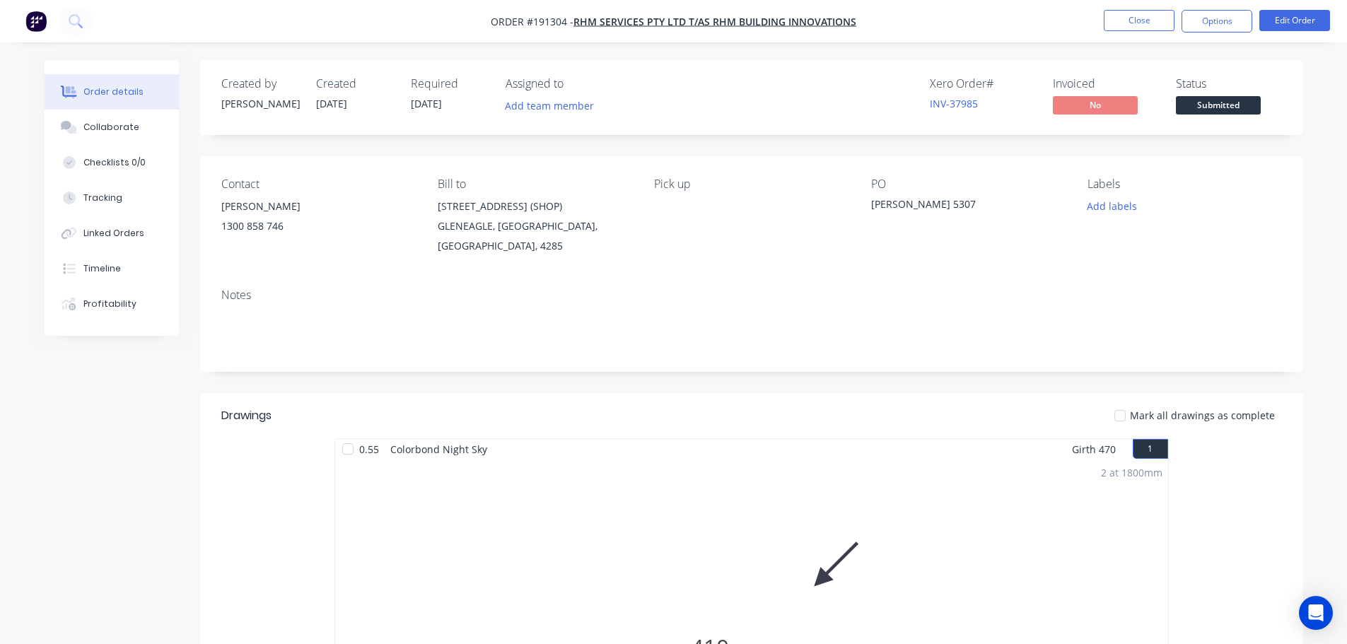
click at [1211, 107] on span "Submitted" at bounding box center [1218, 105] width 85 height 18
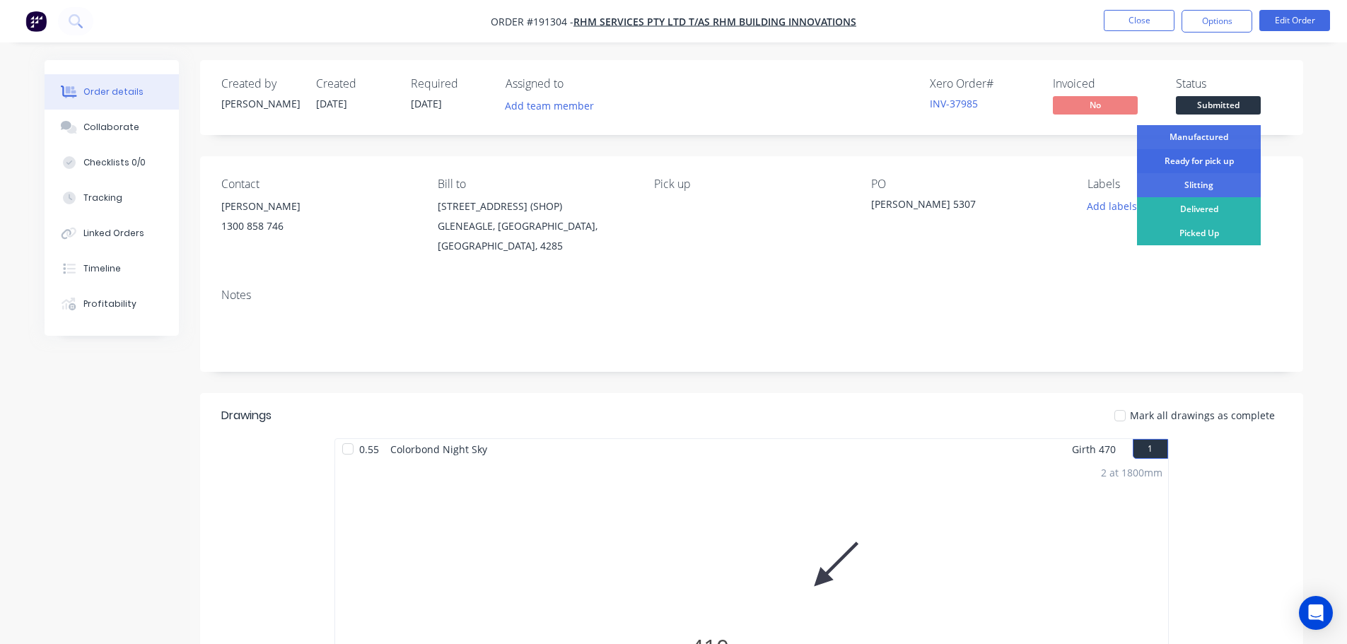
click at [1215, 162] on div "Ready for pick up" at bounding box center [1199, 161] width 124 height 24
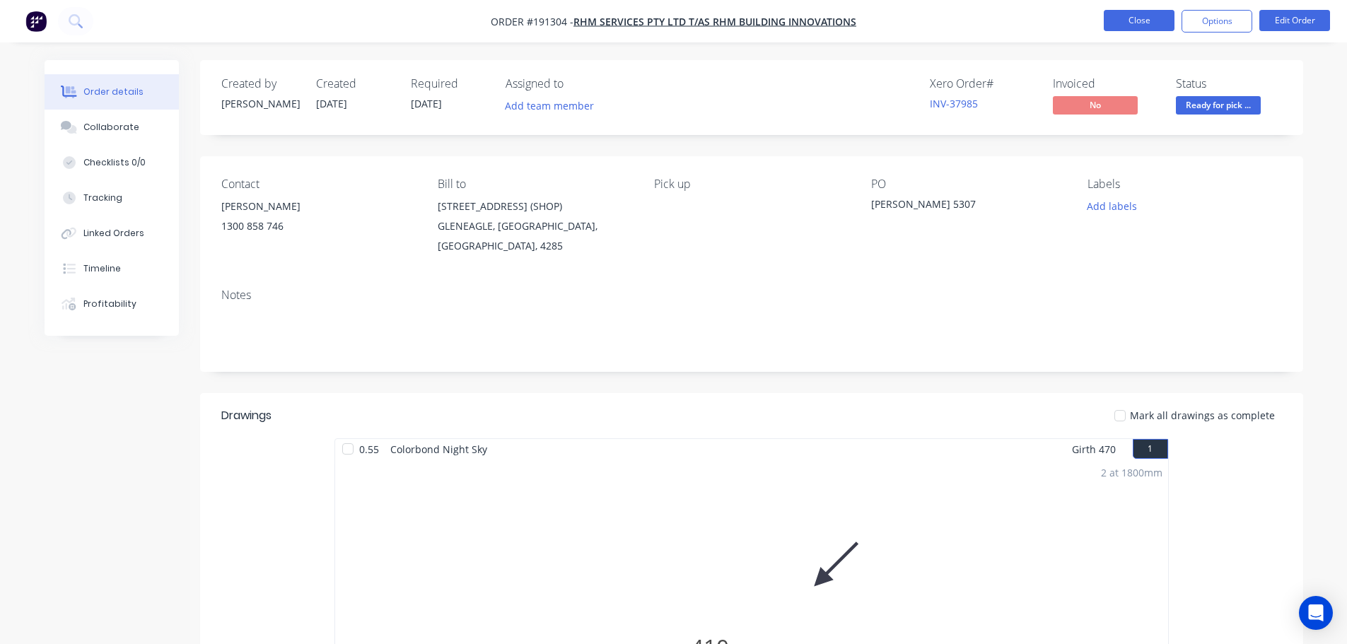
click at [1152, 15] on button "Close" at bounding box center [1139, 20] width 71 height 21
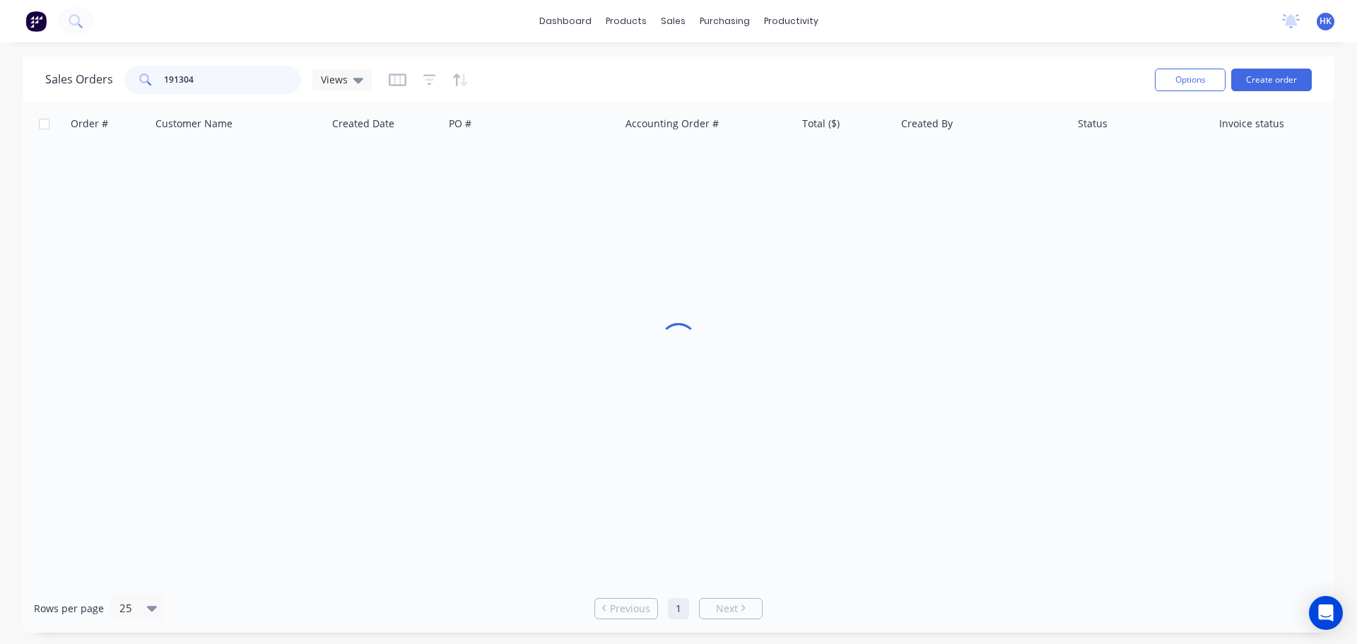
drag, startPoint x: 69, startPoint y: 97, endPoint x: 49, endPoint y: 99, distance: 19.9
click at [64, 98] on div "Sales Orders 191304 Views Options Create order" at bounding box center [679, 80] width 1312 height 46
type input "1"
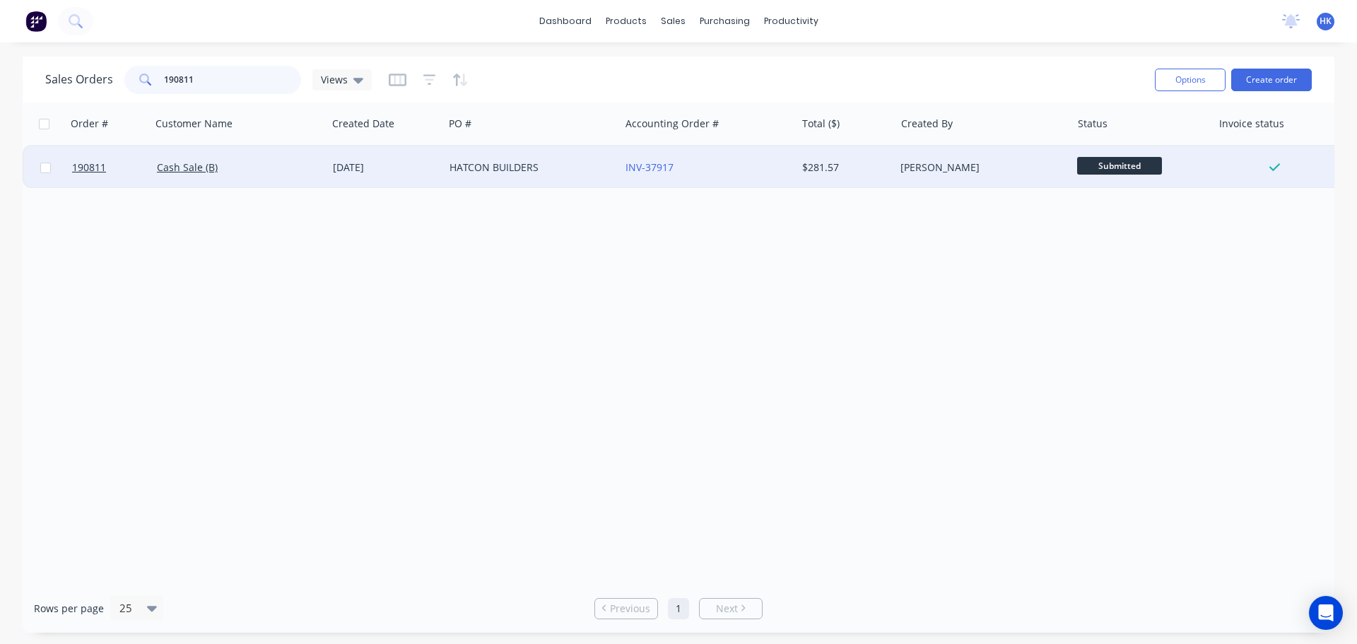
type input "190811"
click at [308, 177] on div "Cash Sale (B)" at bounding box center [239, 167] width 176 height 42
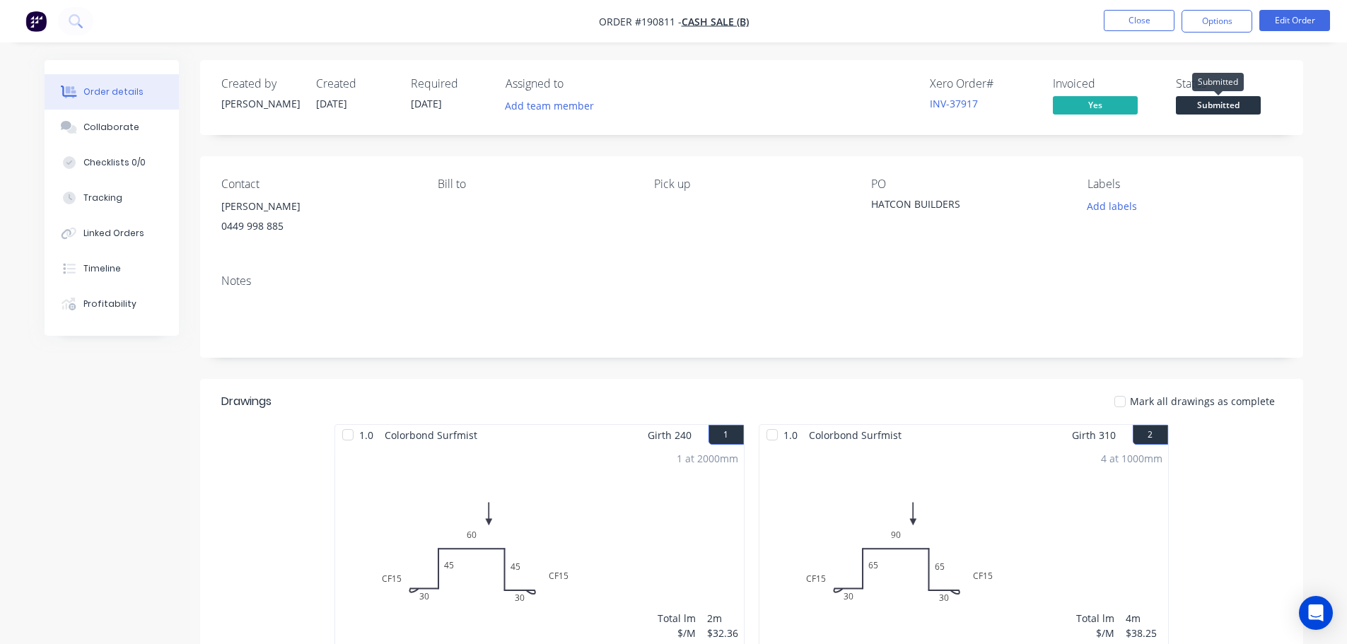
click at [1193, 105] on span "Submitted" at bounding box center [1218, 105] width 85 height 18
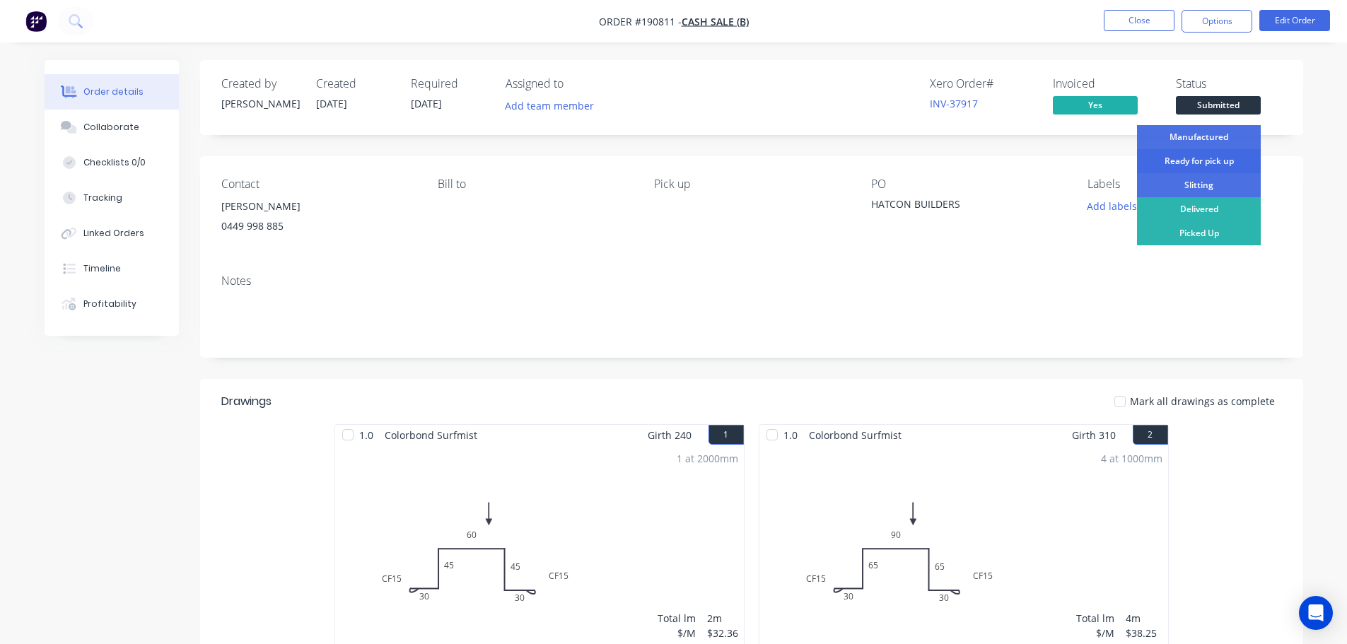
click at [1235, 160] on div "Ready for pick up" at bounding box center [1199, 161] width 124 height 24
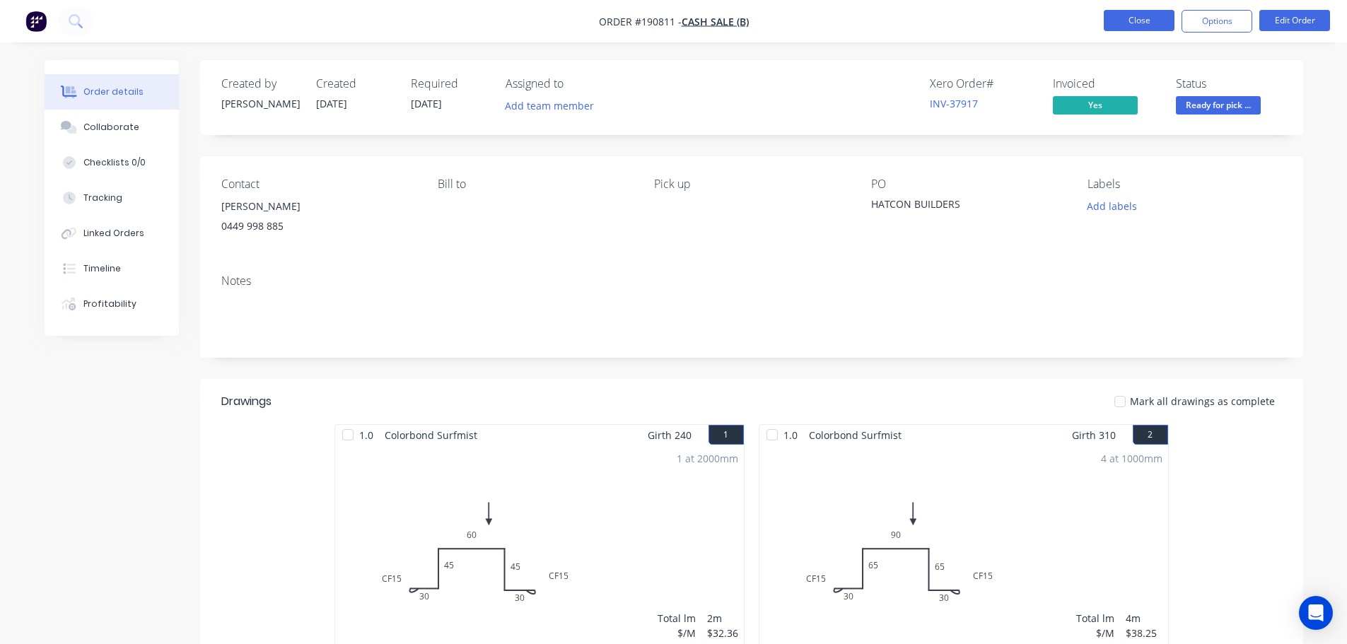
click at [1118, 21] on button "Close" at bounding box center [1139, 20] width 71 height 21
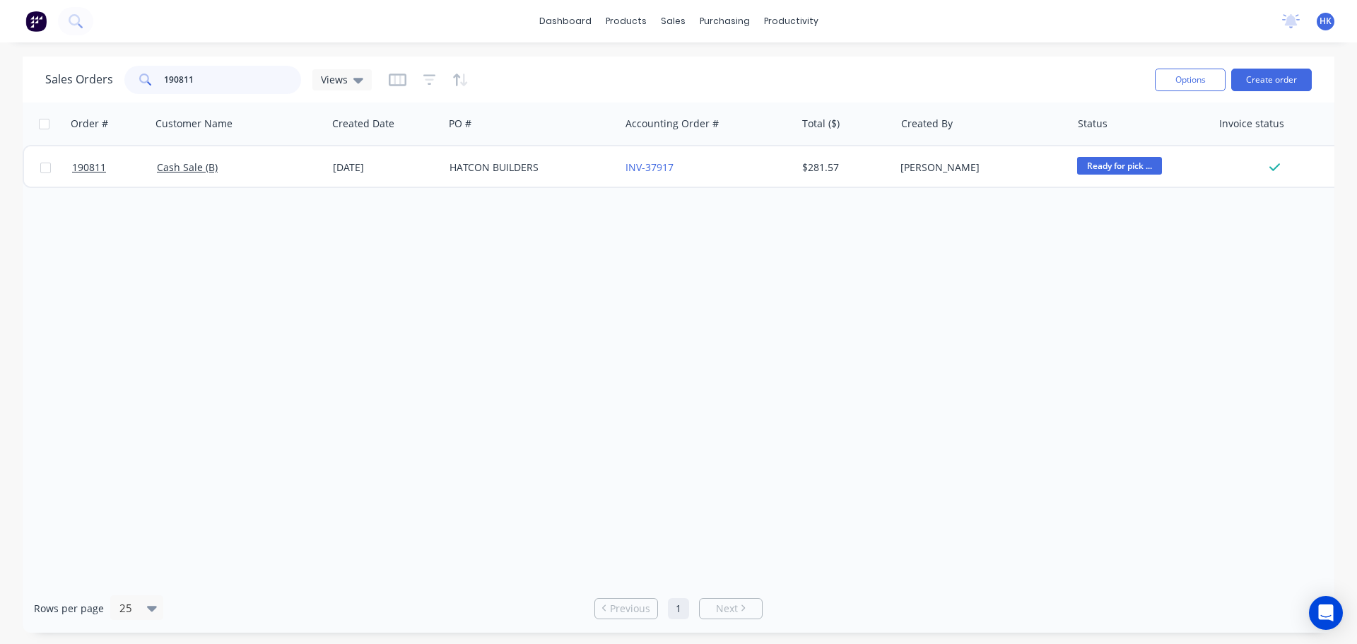
drag, startPoint x: 240, startPoint y: 84, endPoint x: 112, endPoint y: 89, distance: 127.4
click at [112, 89] on div "Sales Orders 190811 Views" at bounding box center [208, 80] width 327 height 28
click at [1252, 92] on div "Options Create order" at bounding box center [1231, 79] width 163 height 35
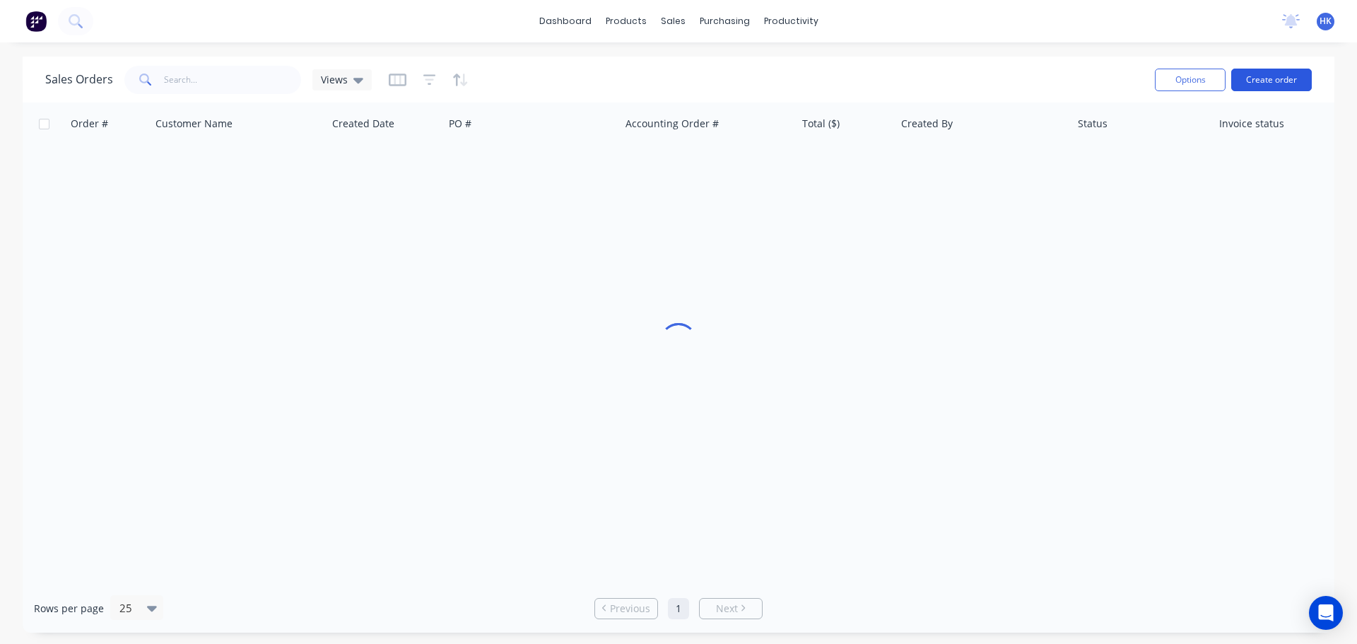
click at [1246, 80] on button "Create order" at bounding box center [1272, 80] width 81 height 23
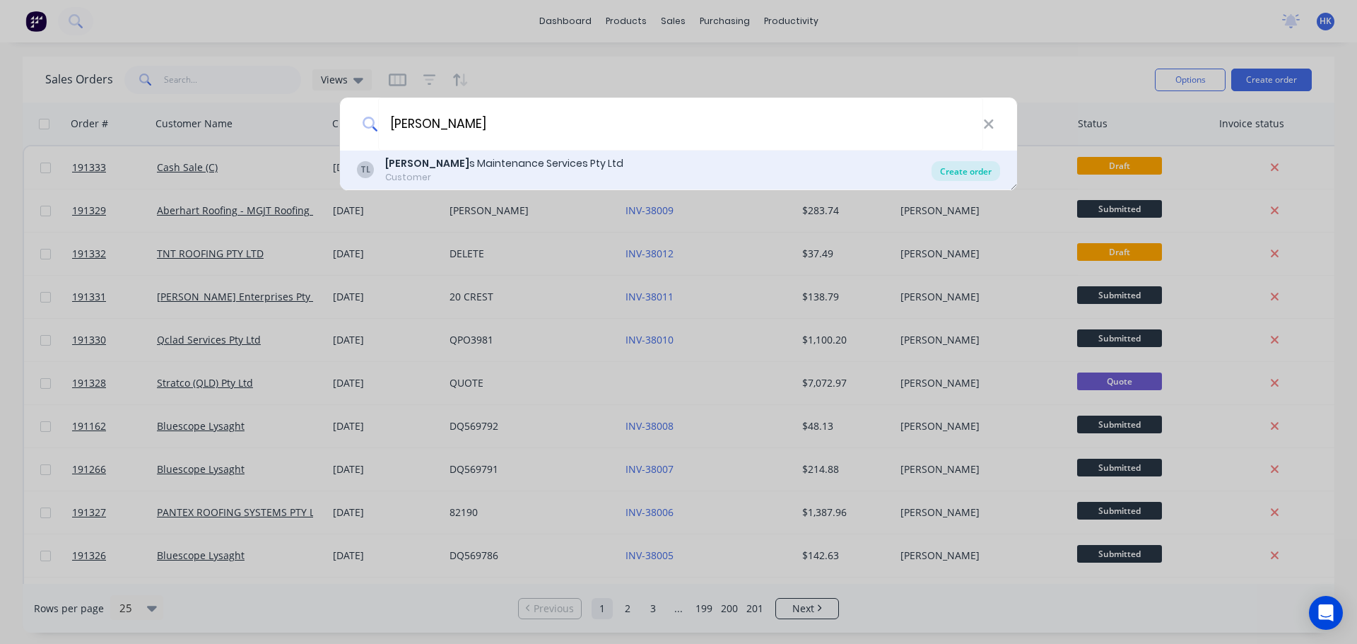
type input "TIMMER"
click at [935, 176] on div "Create order" at bounding box center [966, 171] width 69 height 20
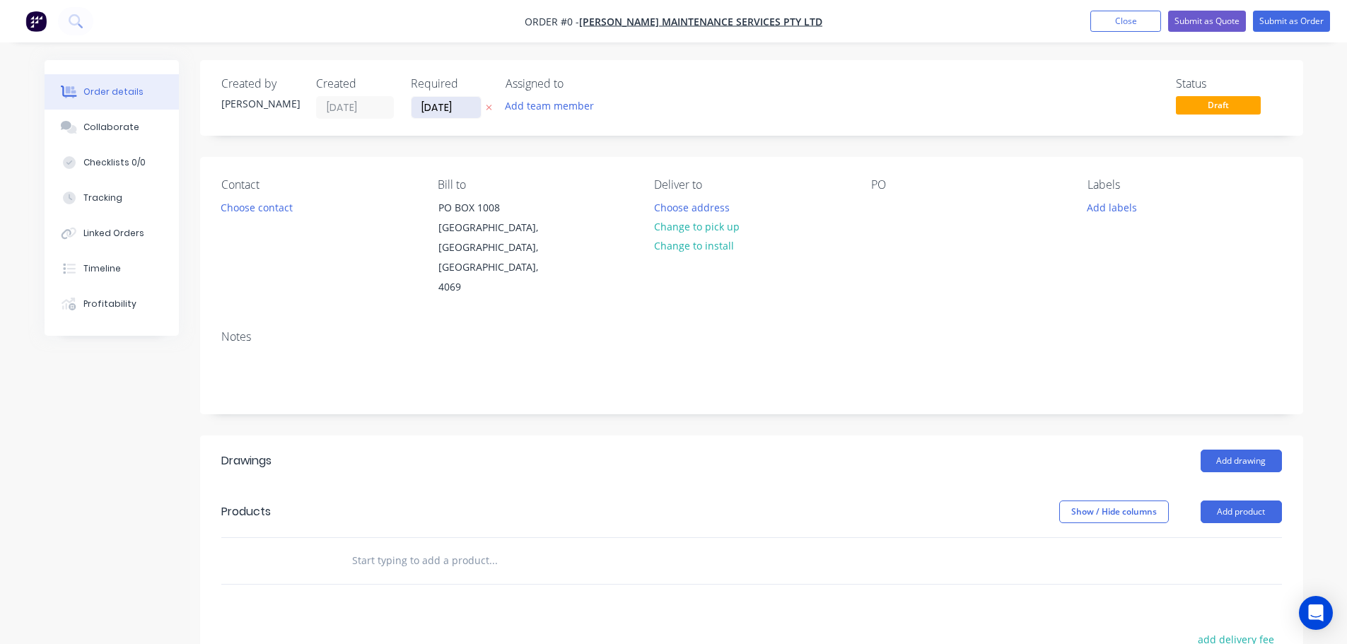
click at [448, 101] on input "[DATE]" at bounding box center [445, 107] width 69 height 21
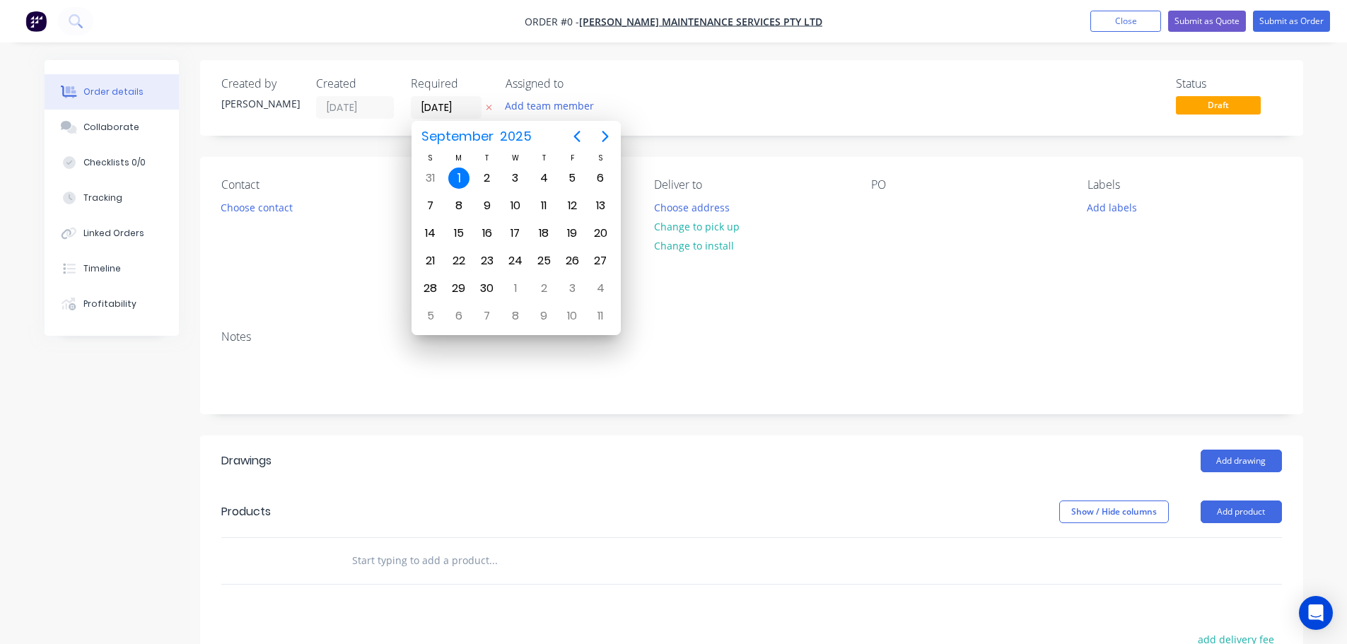
click at [457, 171] on div "1" at bounding box center [458, 178] width 21 height 21
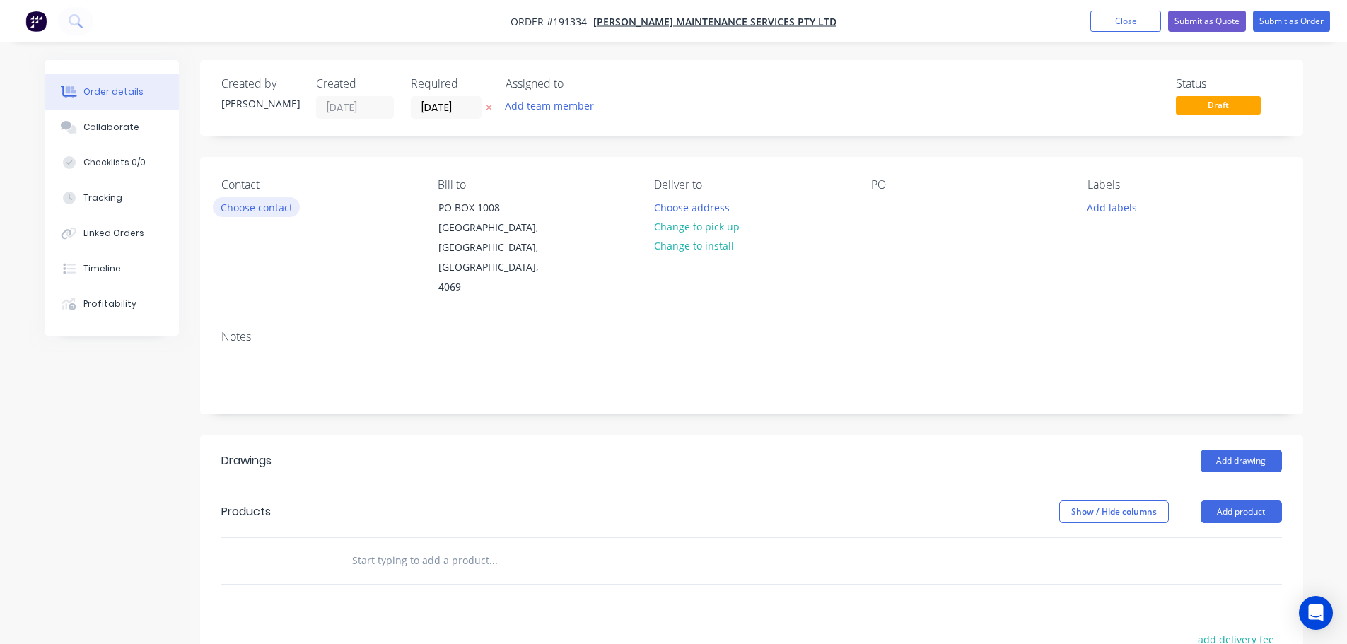
click at [262, 208] on button "Choose contact" at bounding box center [256, 206] width 87 height 19
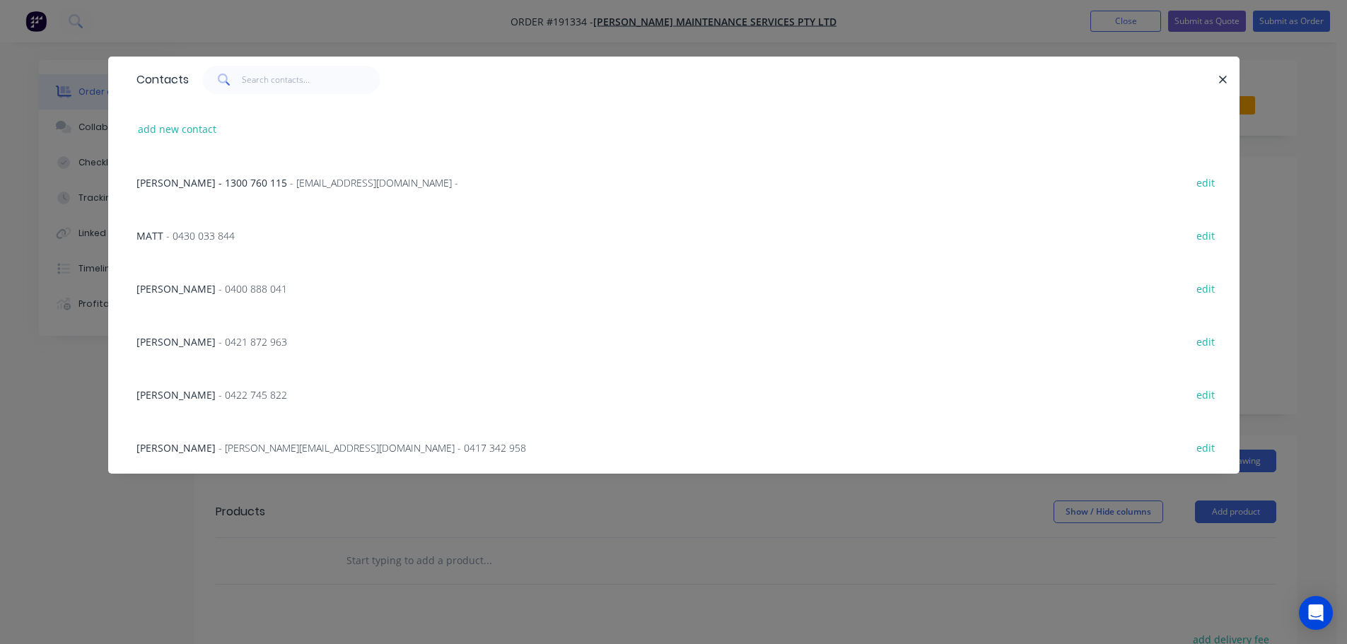
click at [218, 337] on span "- 0421 872 963" at bounding box center [252, 341] width 69 height 13
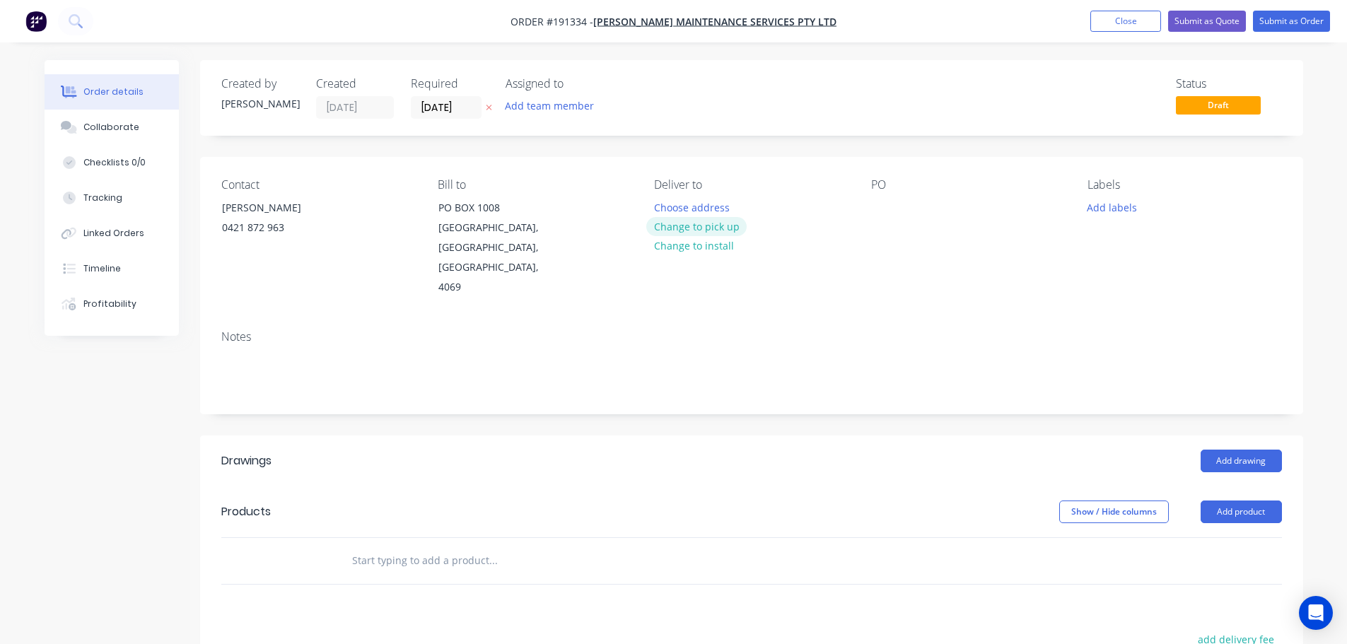
click at [696, 221] on button "Change to pick up" at bounding box center [696, 226] width 100 height 19
click at [669, 204] on div at bounding box center [665, 207] width 23 height 21
click at [887, 199] on div at bounding box center [882, 207] width 23 height 21
click at [1280, 450] on button "Add drawing" at bounding box center [1240, 461] width 81 height 23
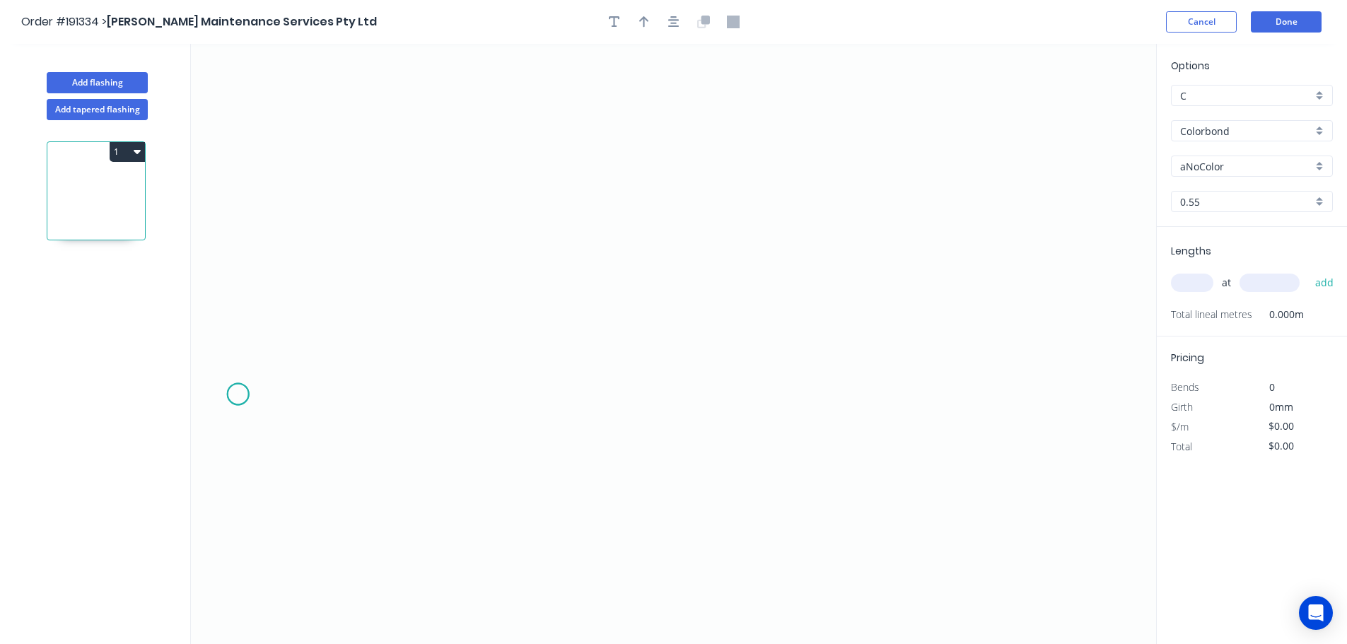
click at [238, 395] on icon "0" at bounding box center [673, 344] width 965 height 600
click at [317, 315] on icon "0" at bounding box center [673, 344] width 965 height 600
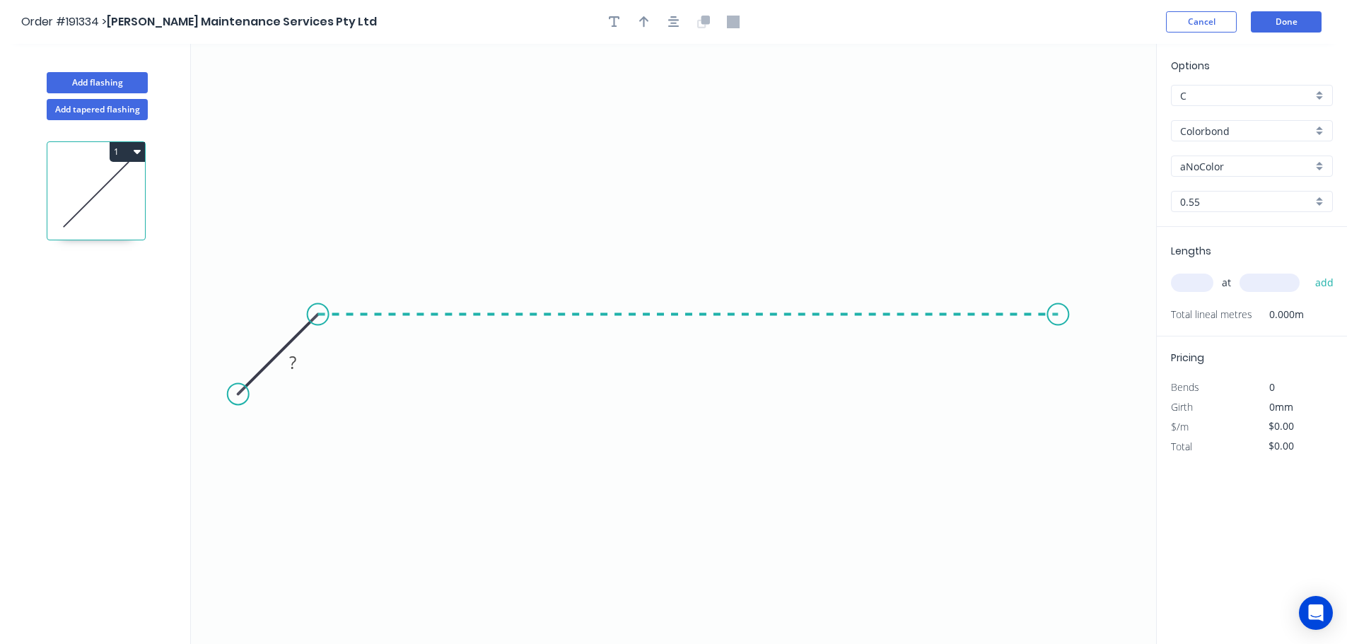
click at [1064, 334] on icon "0 ?" at bounding box center [673, 344] width 965 height 600
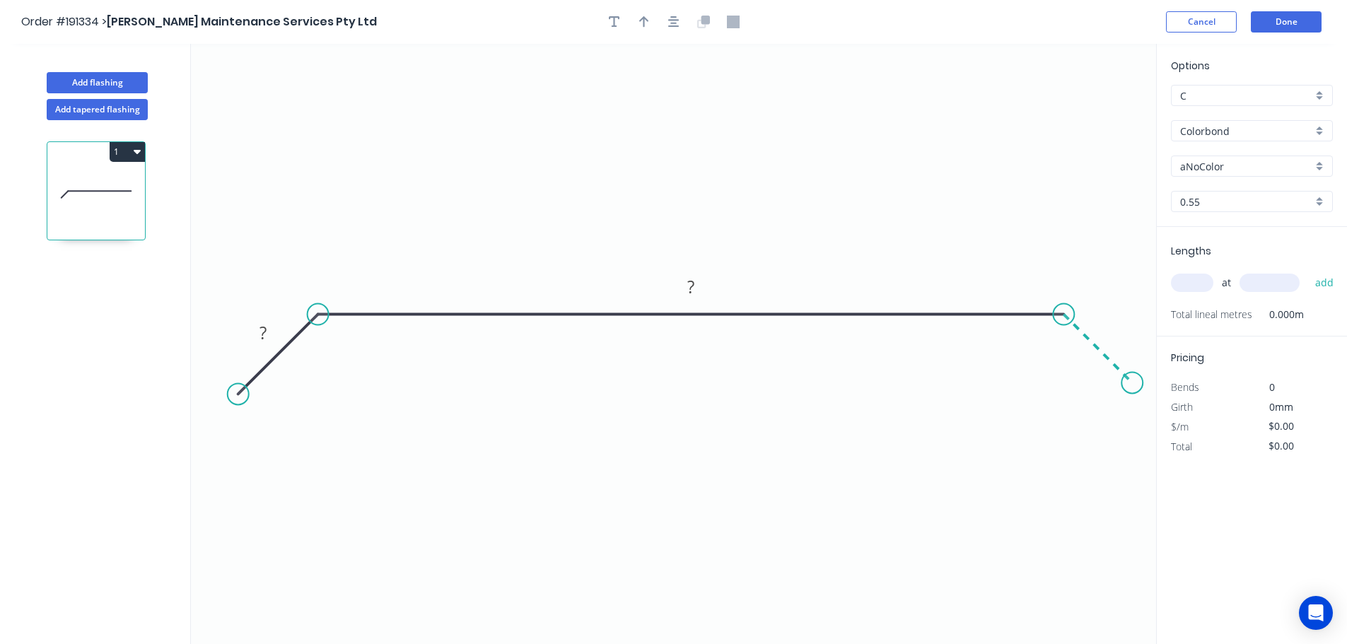
click at [1133, 384] on icon "0 ? ?" at bounding box center [673, 344] width 965 height 600
drag, startPoint x: 243, startPoint y: 395, endPoint x: 252, endPoint y: 390, distance: 11.1
click at [252, 390] on circle at bounding box center [253, 390] width 21 height 21
click at [247, 385] on circle at bounding box center [248, 383] width 21 height 21
click at [248, 384] on circle at bounding box center [248, 383] width 21 height 21
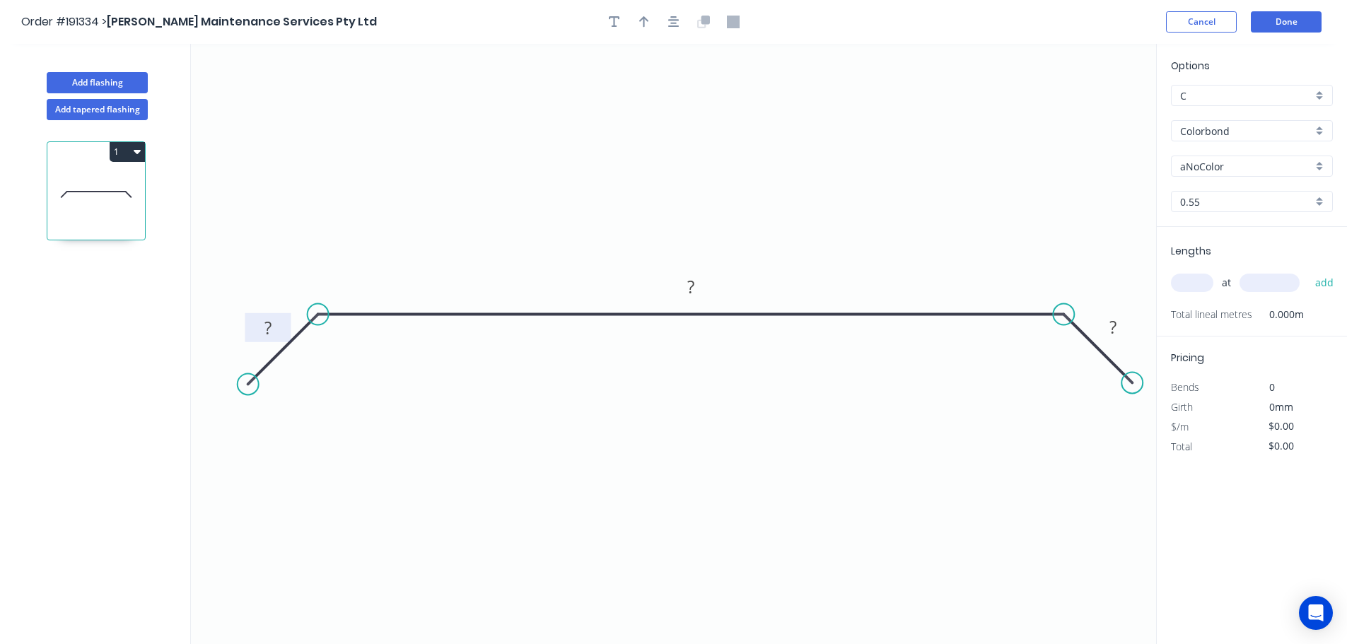
click at [279, 332] on rect at bounding box center [268, 329] width 28 height 20
click at [676, 23] on icon "button" at bounding box center [673, 21] width 11 height 11
type input "$12.89"
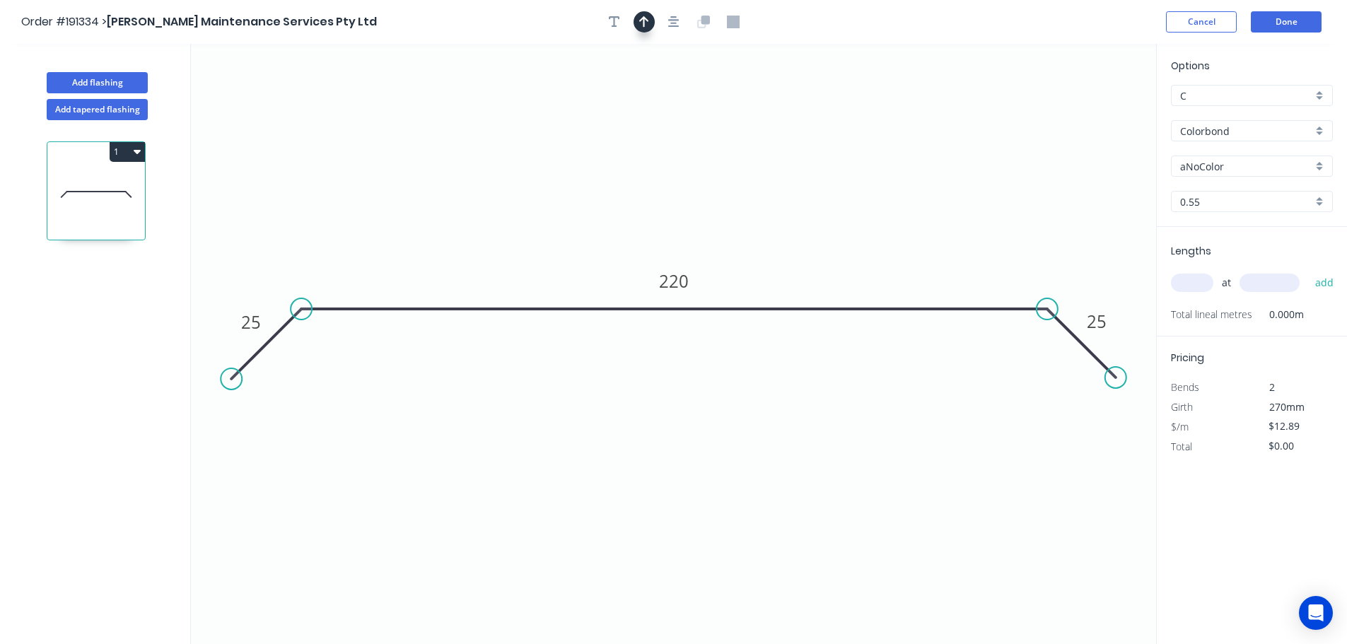
click at [645, 21] on icon "button" at bounding box center [644, 22] width 10 height 13
drag, startPoint x: 1080, startPoint y: 114, endPoint x: 1066, endPoint y: 118, distance: 14.1
click at [1066, 118] on icon "0 25 220 25" at bounding box center [673, 344] width 965 height 600
drag, startPoint x: 1083, startPoint y: 110, endPoint x: 833, endPoint y: 135, distance: 251.5
click at [680, 110] on icon at bounding box center [680, 93] width 13 height 45
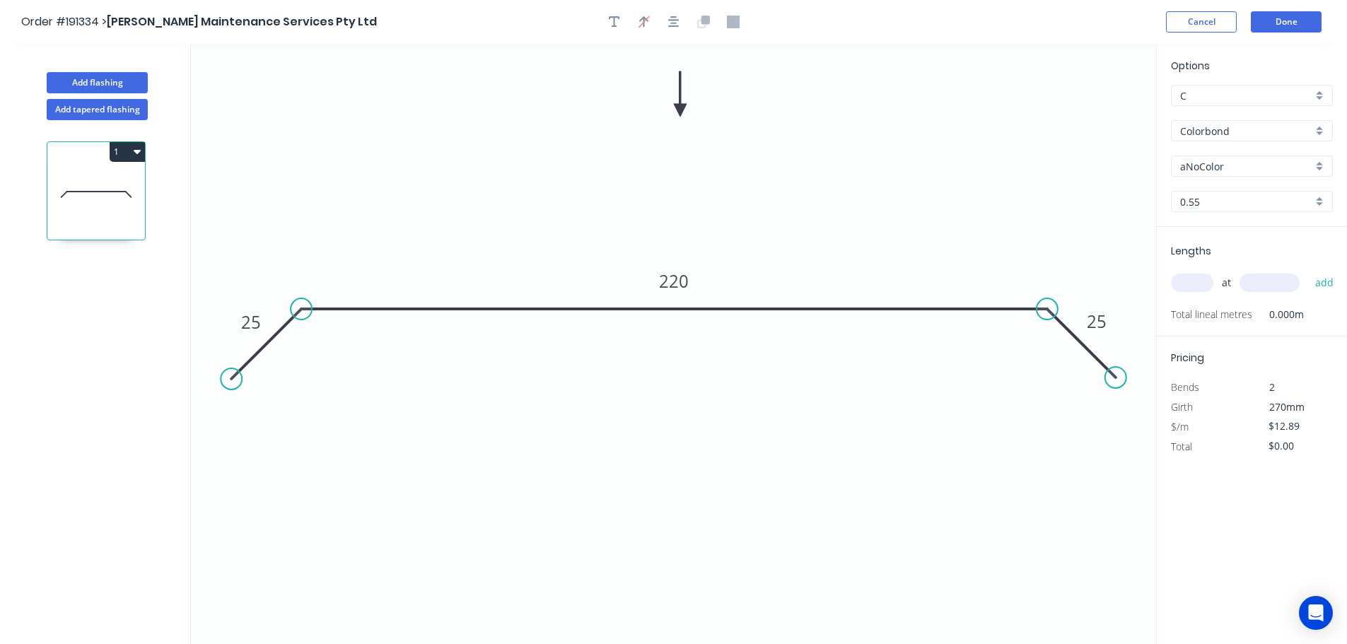
click at [1246, 133] on input "Colorbond" at bounding box center [1246, 131] width 132 height 15
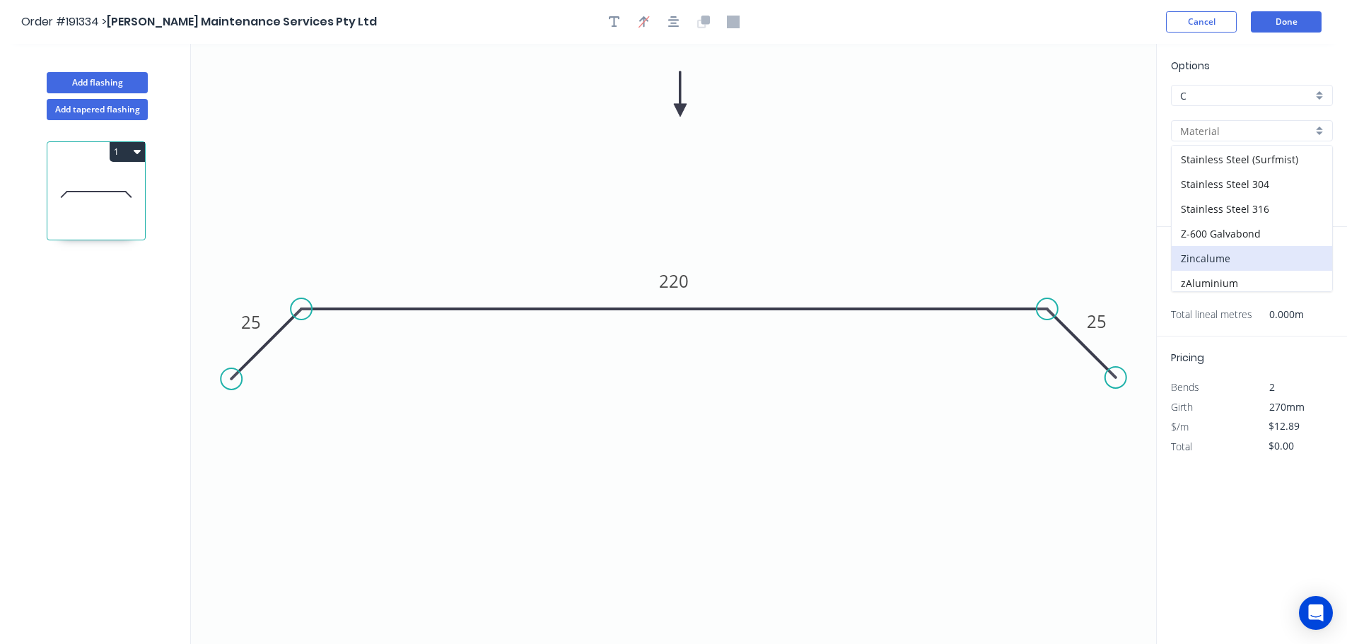
scroll to position [300, 0]
click at [1223, 262] on div "Zincalume" at bounding box center [1252, 254] width 160 height 25
type input "Zincalume"
type input "$11.97"
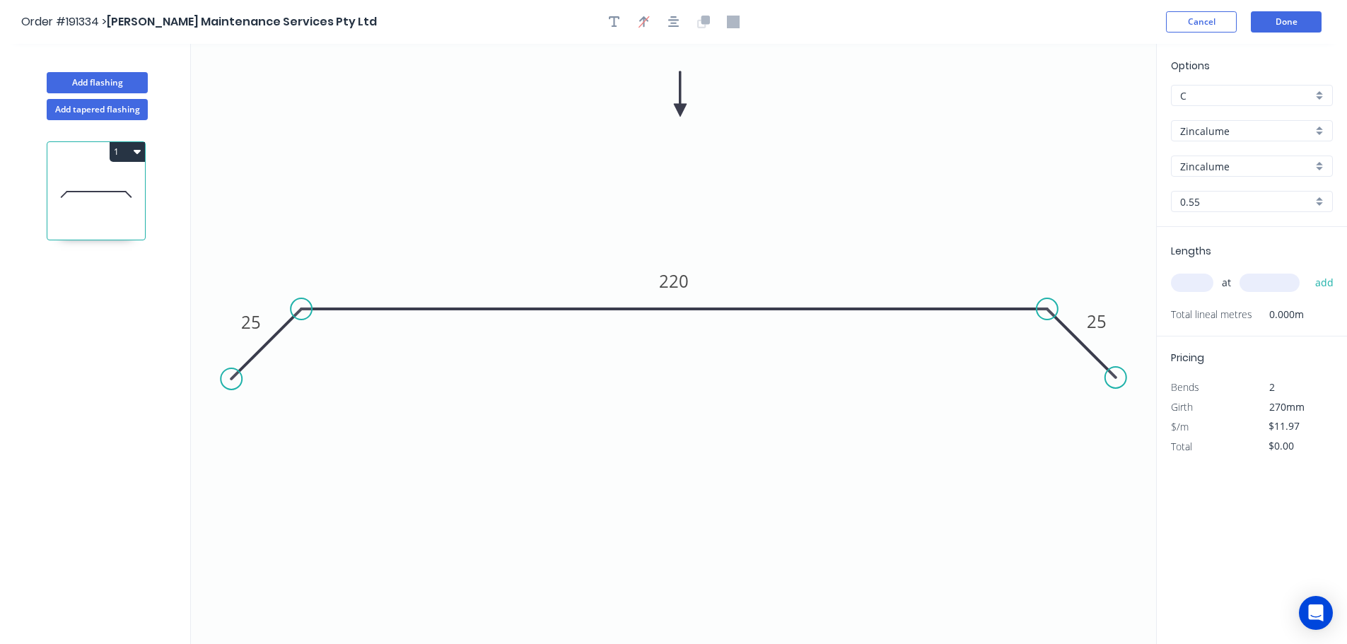
click at [1185, 279] on input "text" at bounding box center [1192, 283] width 42 height 18
type input "2"
type input "5000"
click at [1308, 271] on button "add" at bounding box center [1324, 283] width 33 height 24
type input "$119.70"
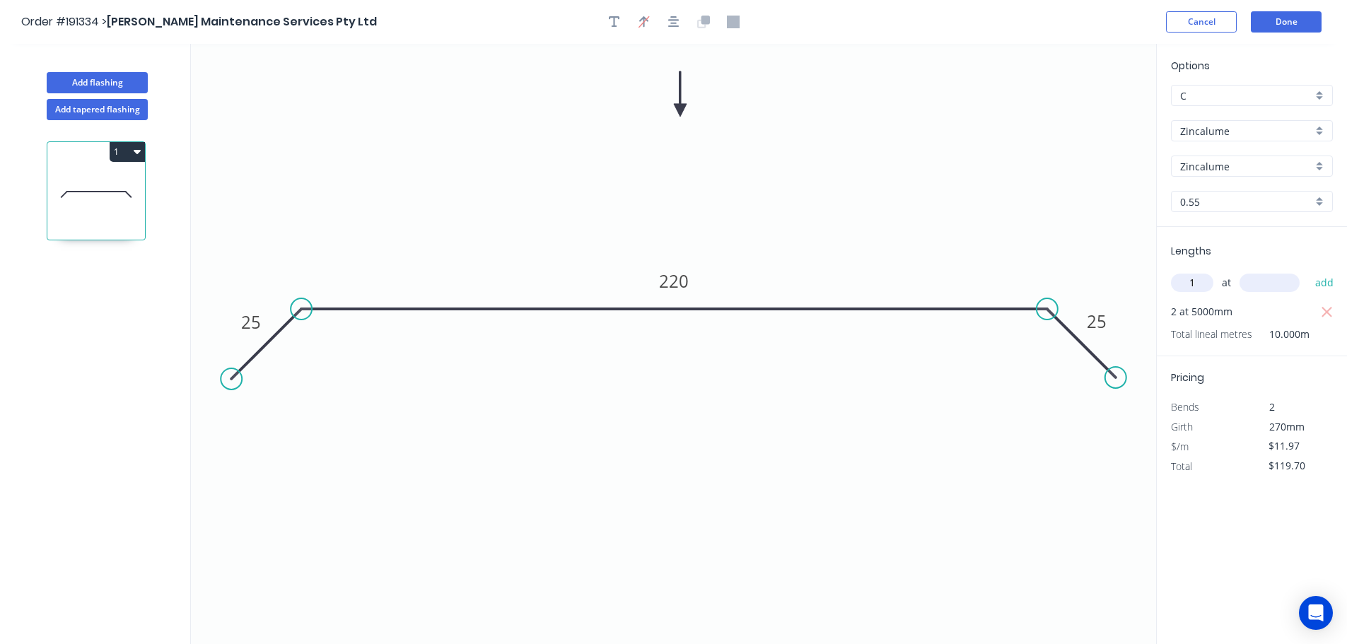
type input "1"
type input "4000"
click at [1308, 271] on button "add" at bounding box center [1324, 283] width 33 height 24
type input "$167.58"
click at [1299, 34] on header "Order #191334 > Timmers Maintenance Services Pty Ltd Cancel Done" at bounding box center [673, 22] width 1347 height 44
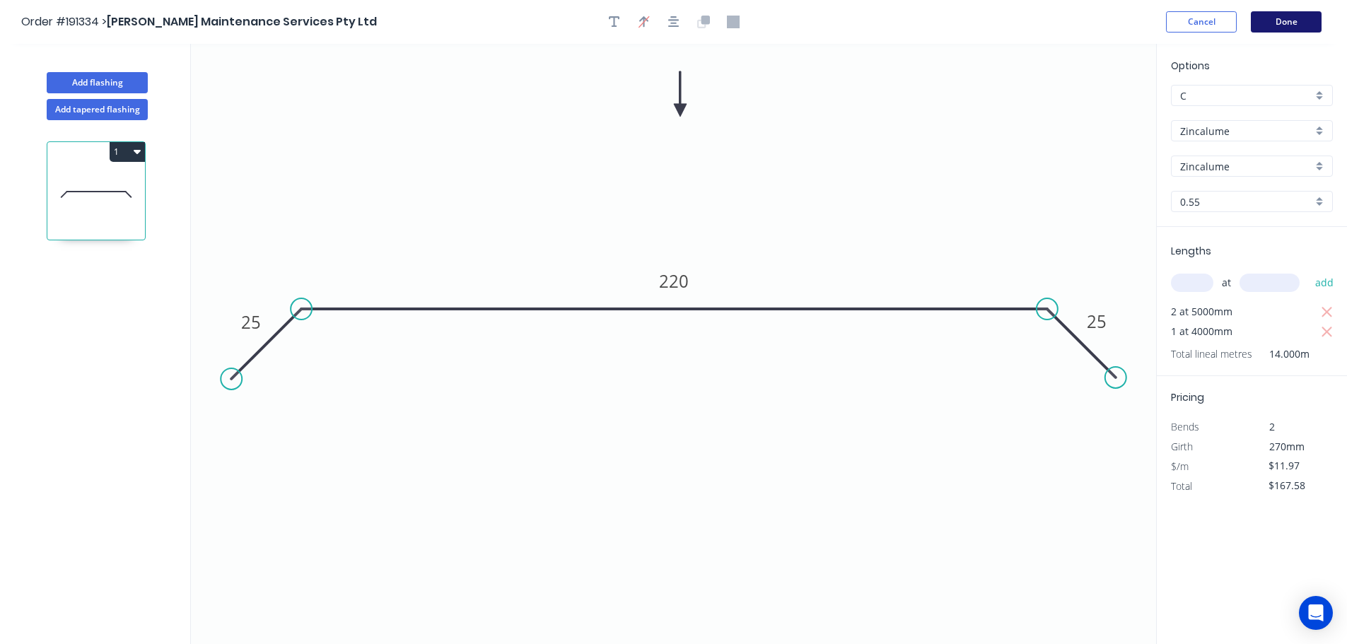
click at [1302, 15] on button "Done" at bounding box center [1286, 21] width 71 height 21
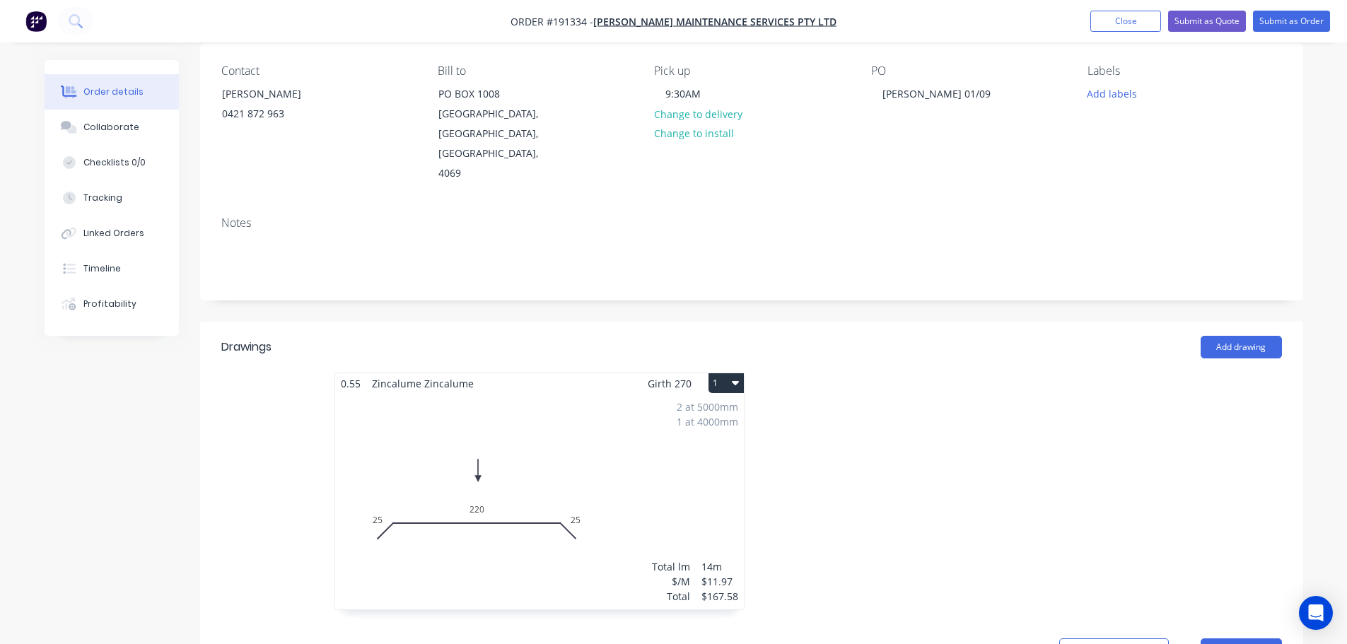
scroll to position [141, 0]
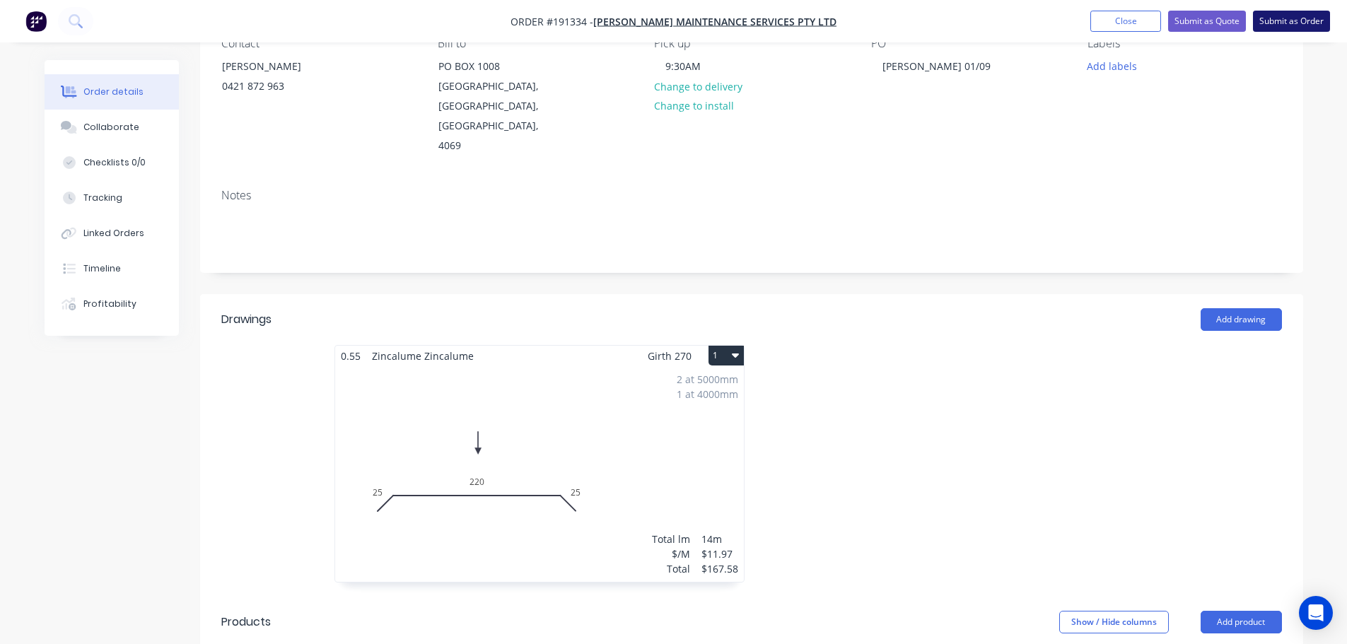
click at [1285, 24] on button "Submit as Order" at bounding box center [1291, 21] width 77 height 21
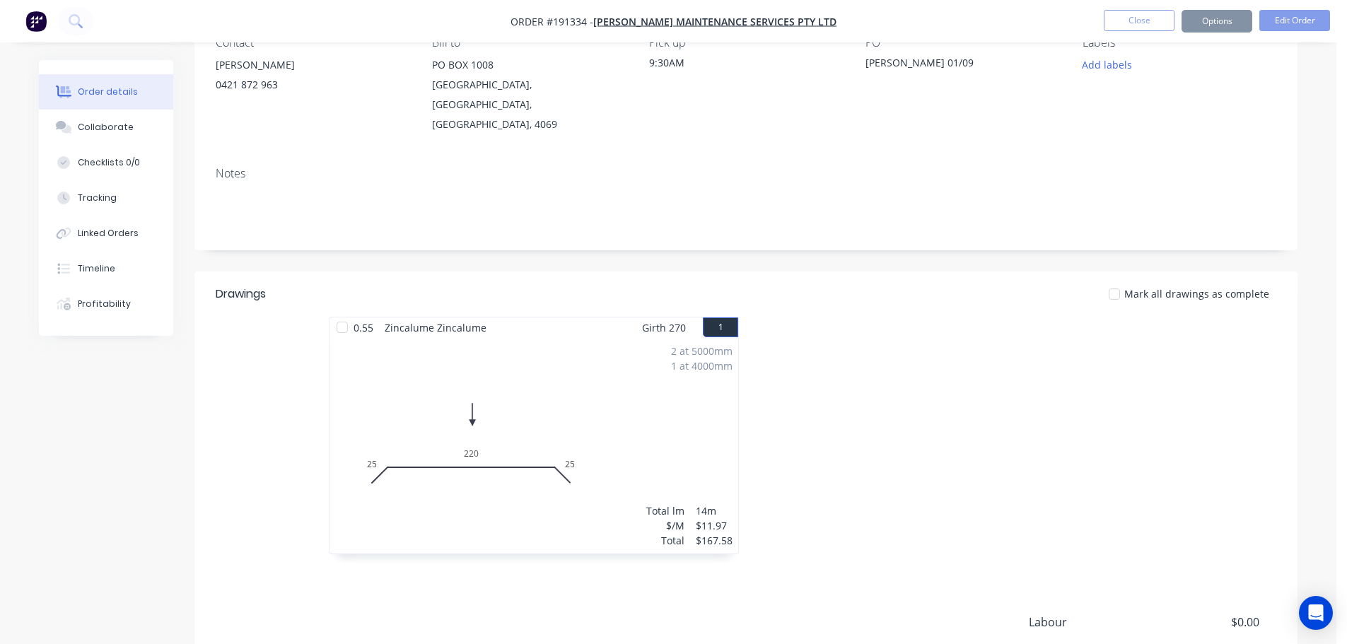
scroll to position [0, 0]
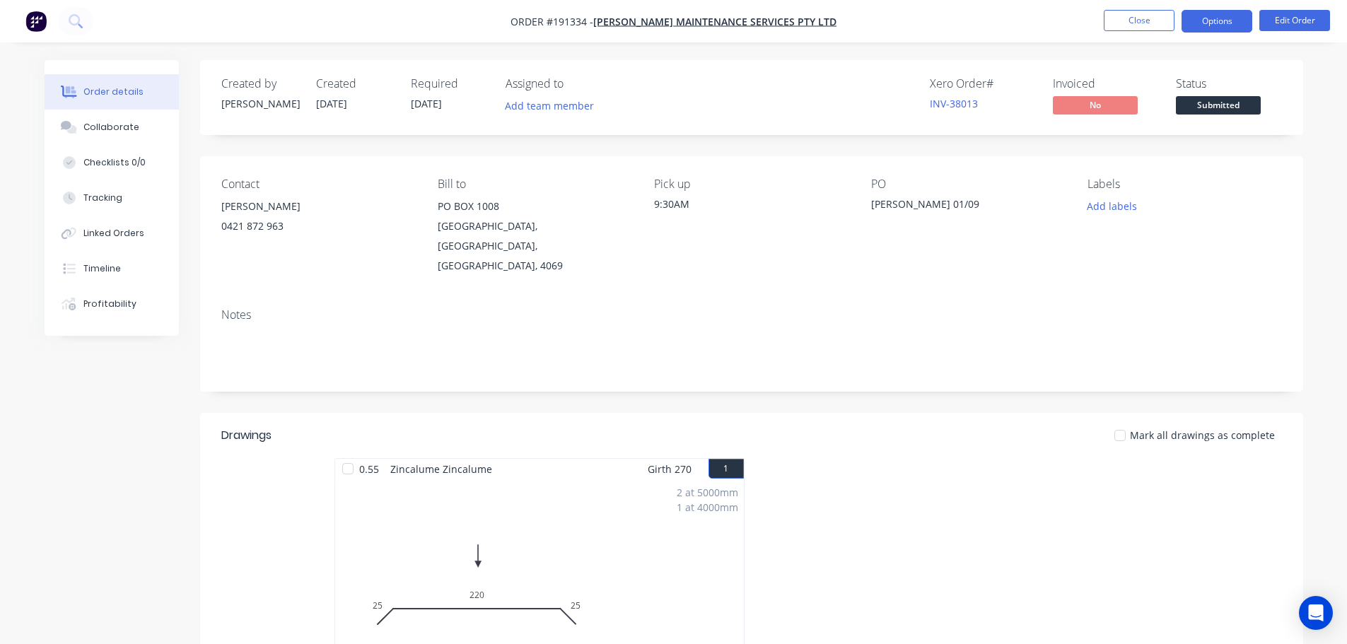
click at [1229, 18] on button "Options" at bounding box center [1216, 21] width 71 height 23
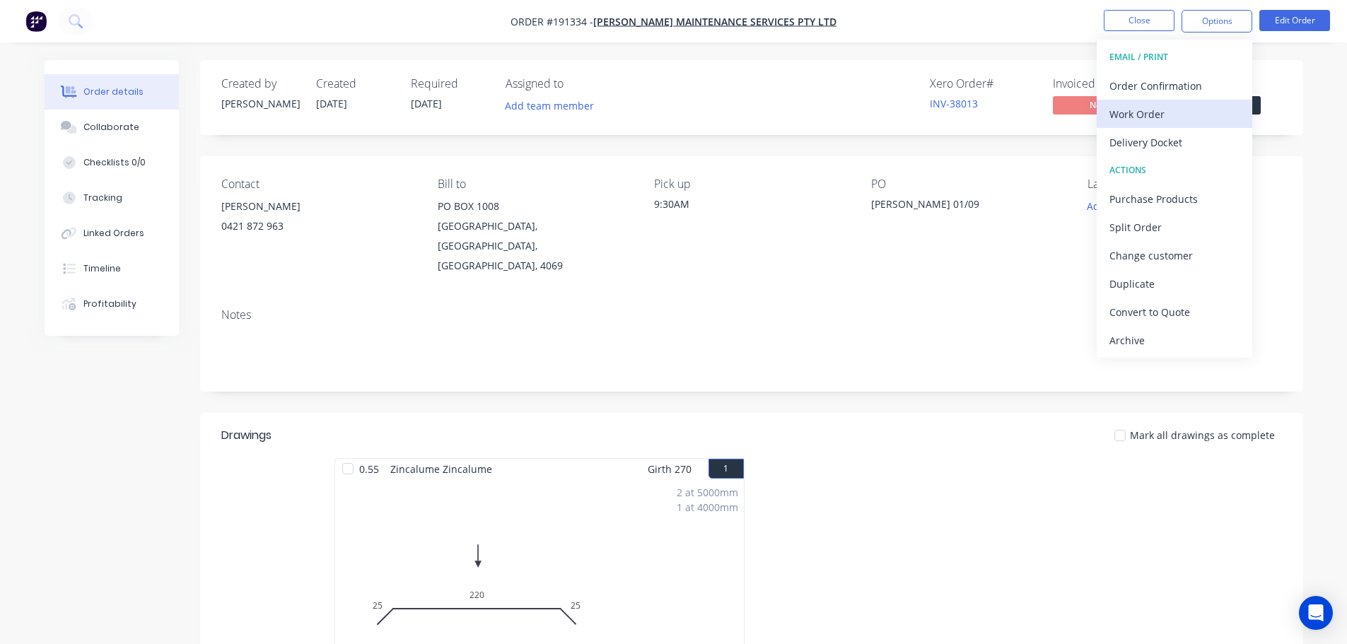
click at [1198, 123] on div "Work Order" at bounding box center [1174, 114] width 130 height 21
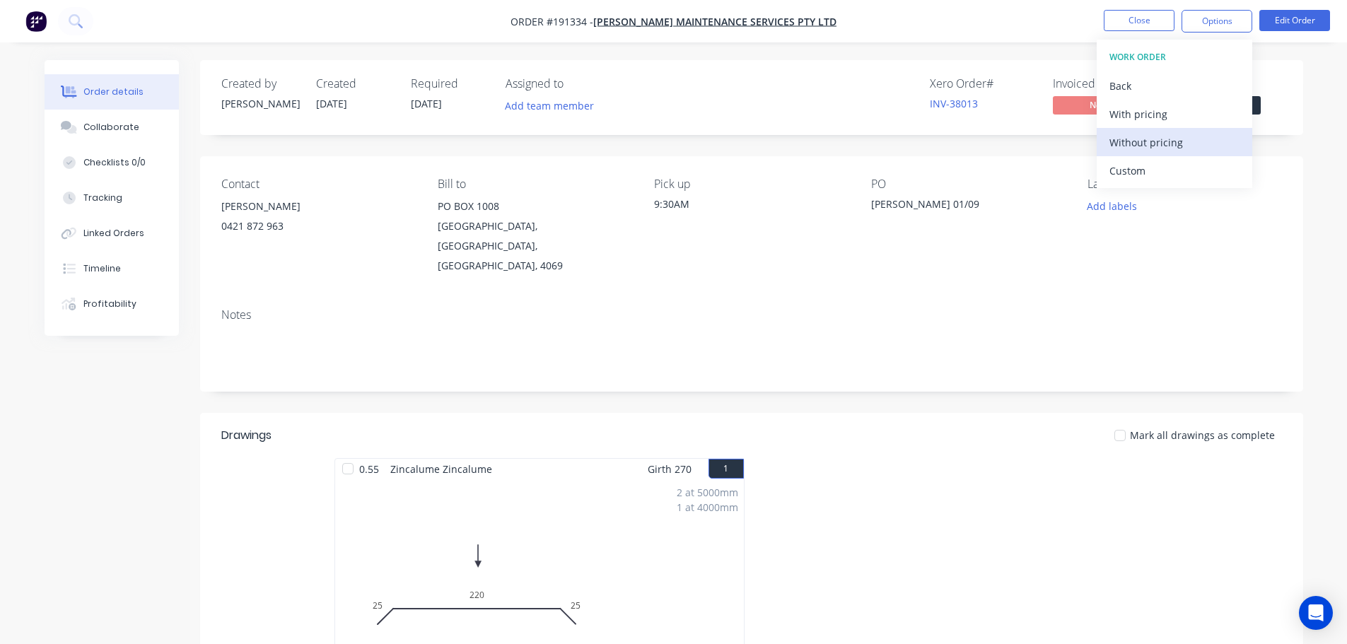
click at [1210, 147] on div "Without pricing" at bounding box center [1174, 142] width 130 height 21
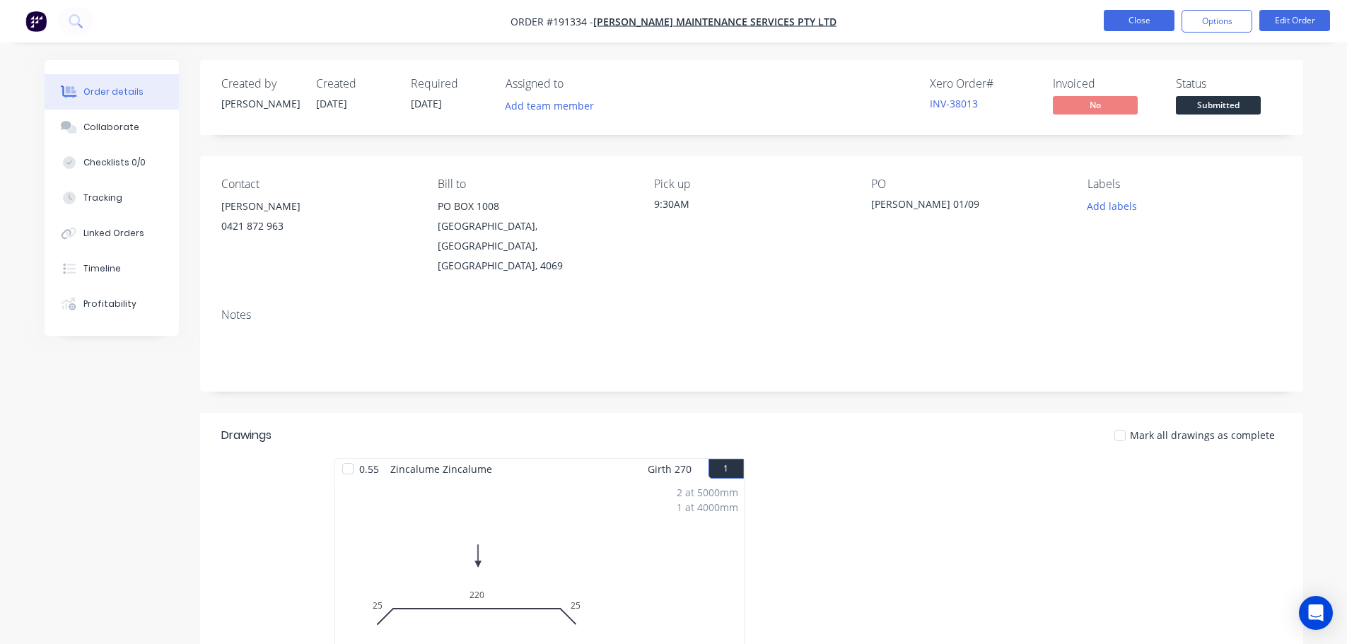
click at [1133, 25] on button "Close" at bounding box center [1139, 20] width 71 height 21
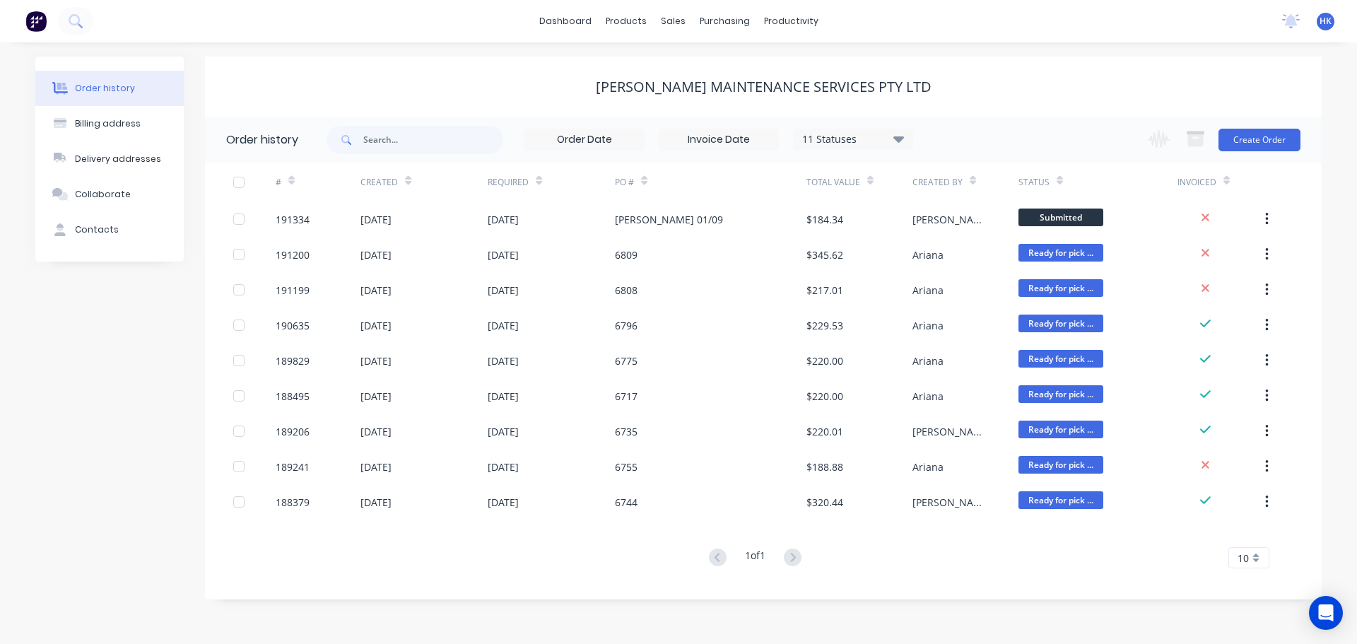
click at [32, 423] on div "Order history Billing address Delivery addresses Collaborate Contacts Timmers M…" at bounding box center [678, 343] width 1357 height 602
click at [723, 66] on div "Sales Orders" at bounding box center [725, 68] width 58 height 13
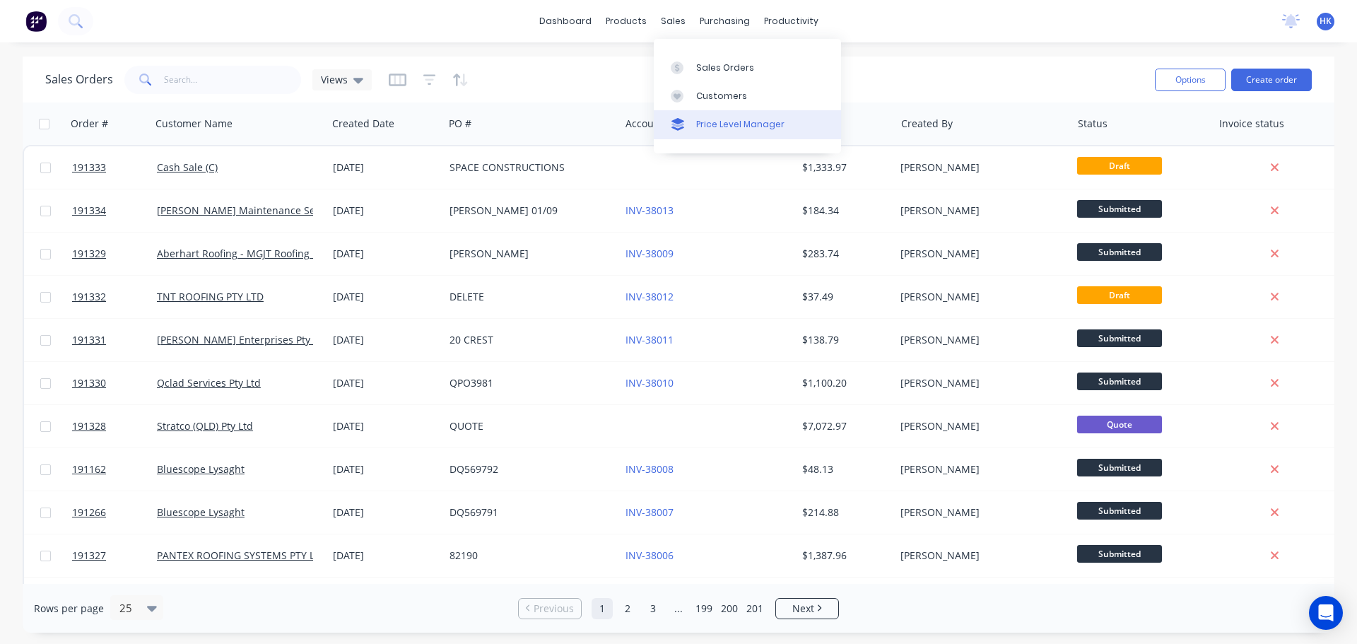
click at [728, 111] on link "Price Level Manager" at bounding box center [747, 124] width 187 height 28
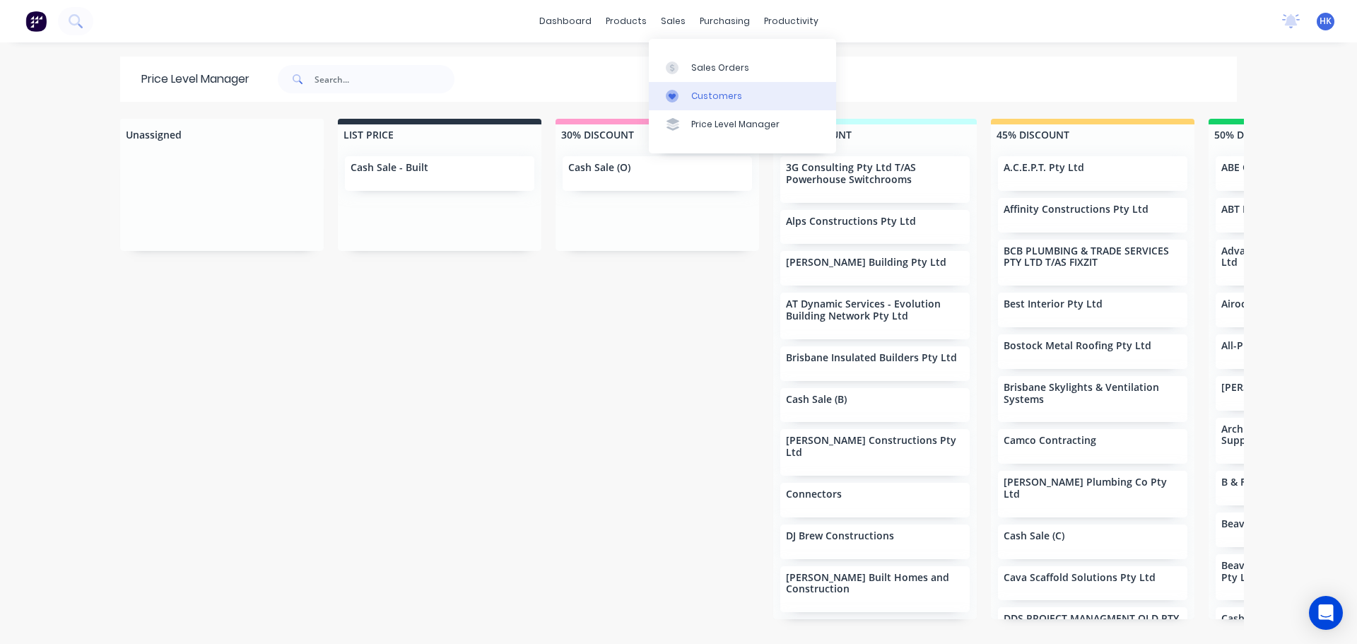
click at [708, 93] on div "Customers" at bounding box center [716, 96] width 51 height 13
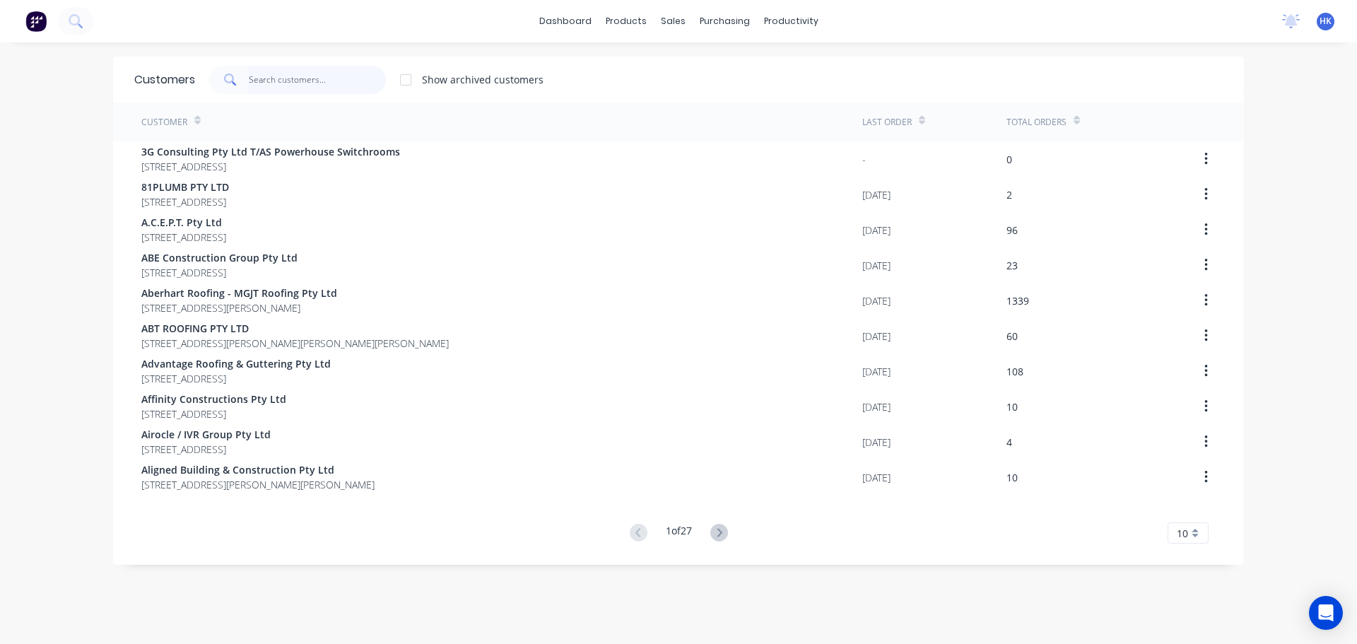
click at [327, 78] on input "text" at bounding box center [318, 80] width 138 height 28
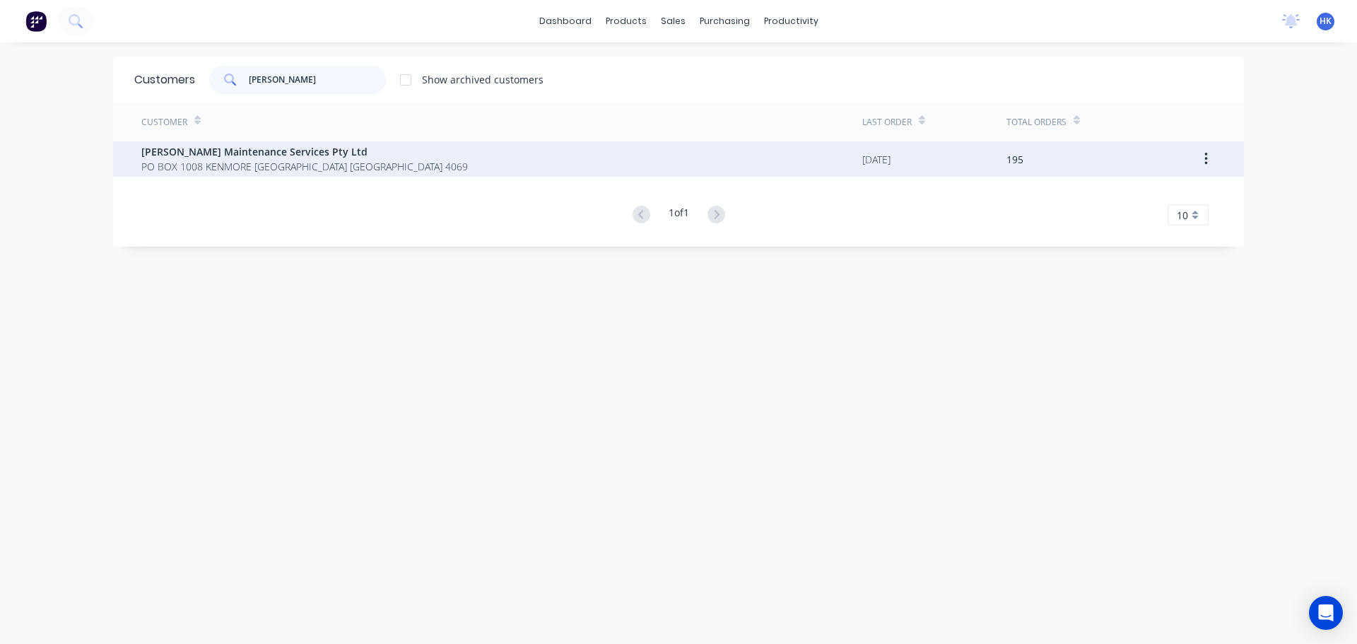
type input "TIMM"
click at [381, 160] on div "Timmers Maintenance Services Pty Ltd PO BOX 1008 KENMORE Queensland Australia 4…" at bounding box center [501, 158] width 721 height 35
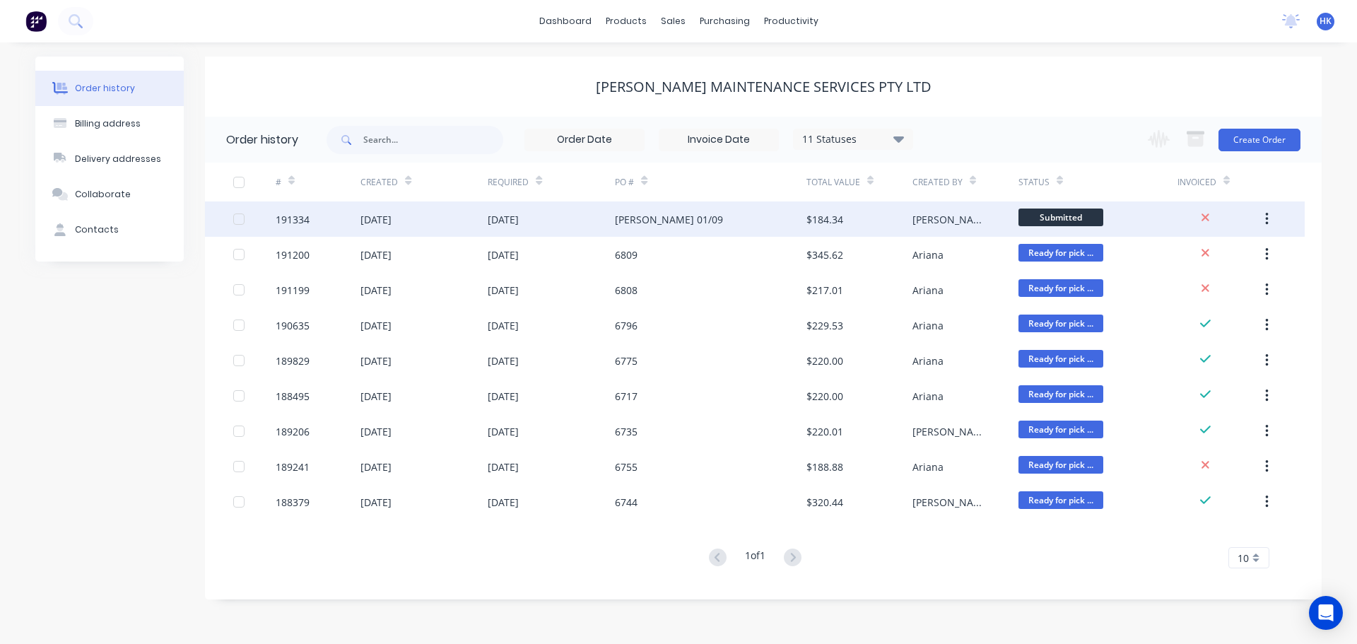
click at [895, 223] on div "$184.34" at bounding box center [860, 218] width 106 height 35
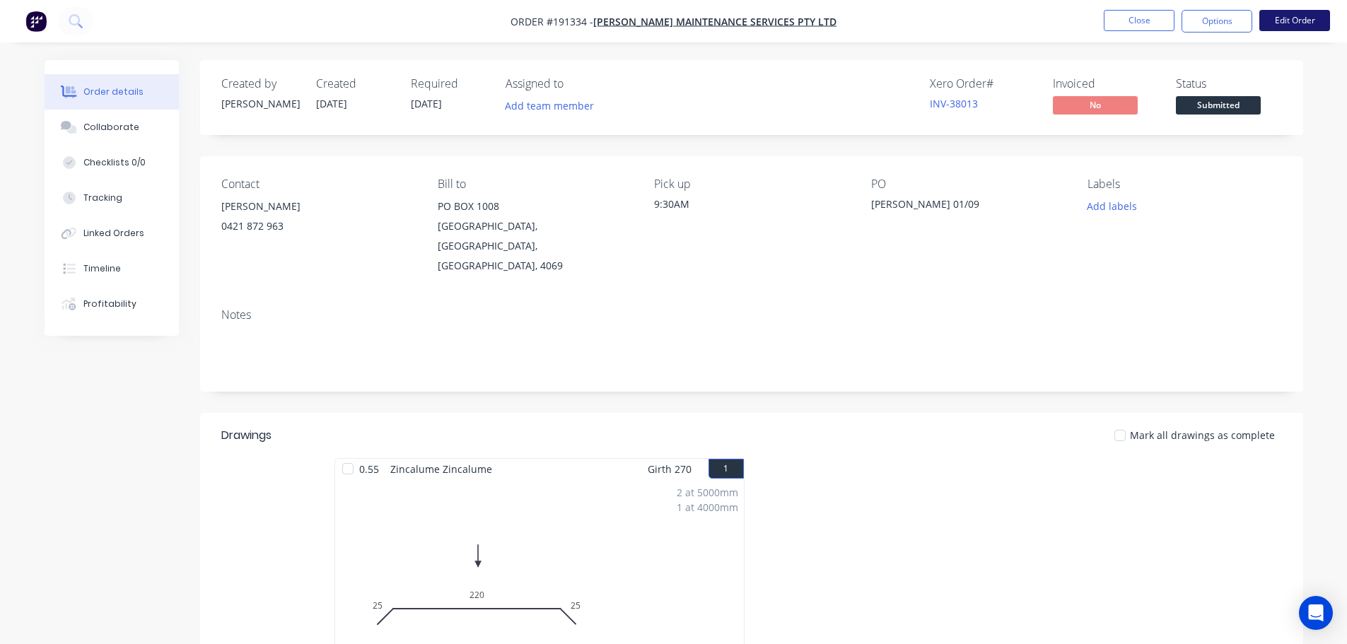
click at [1302, 28] on button "Edit Order" at bounding box center [1294, 20] width 71 height 21
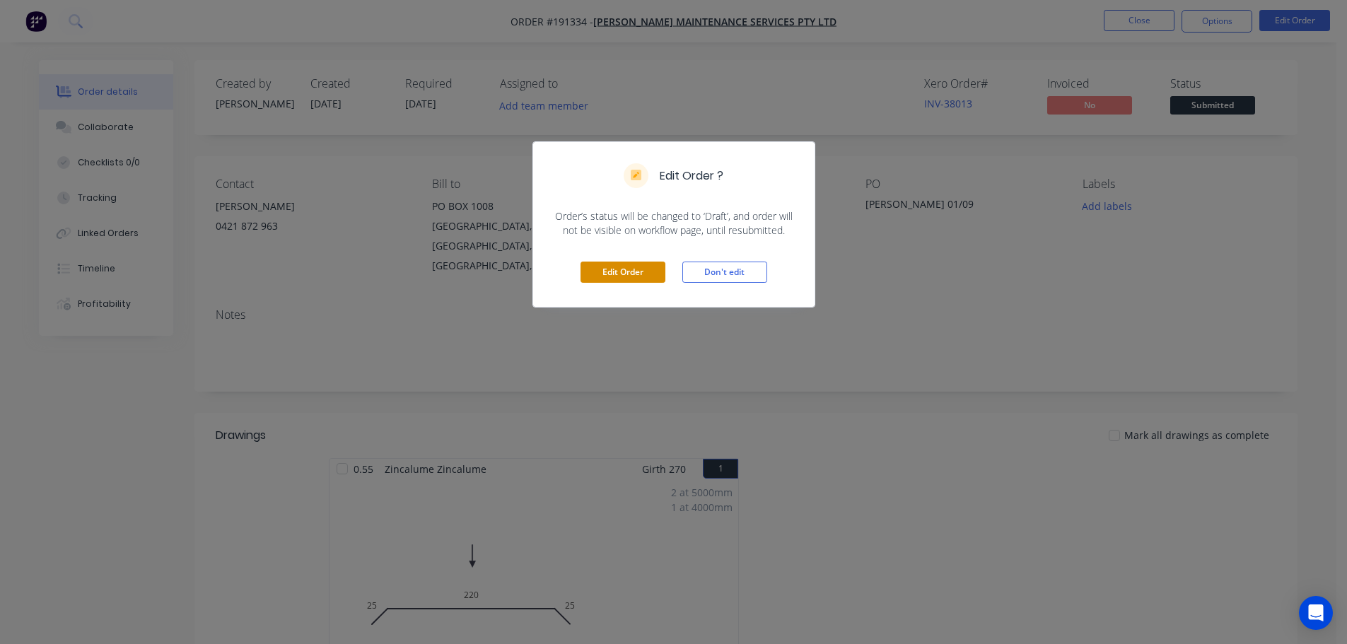
click at [600, 274] on button "Edit Order" at bounding box center [622, 272] width 85 height 21
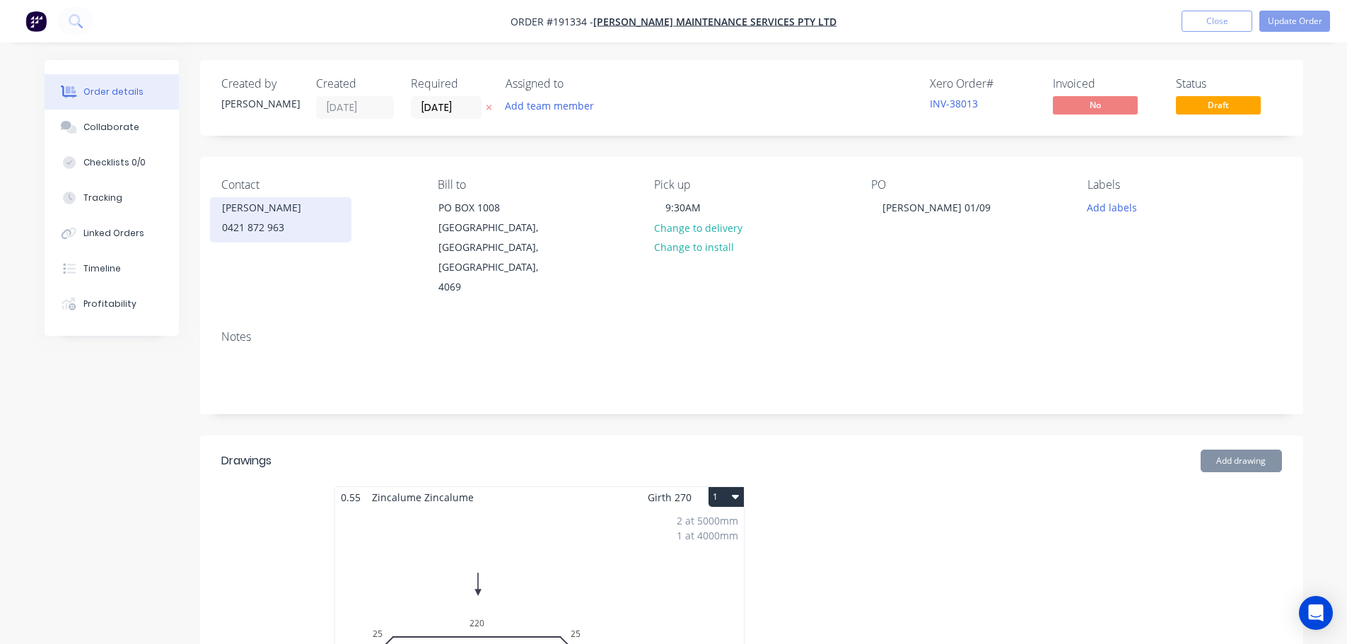
click at [281, 228] on div "0421 872 963" at bounding box center [280, 228] width 117 height 20
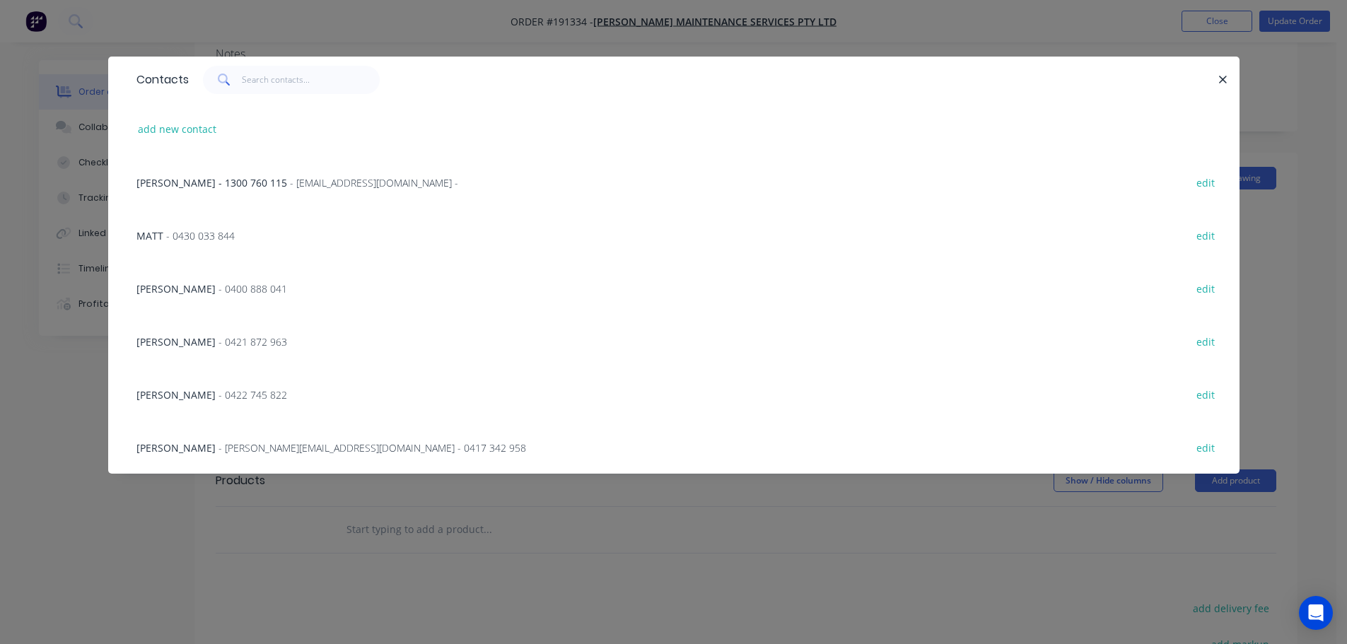
scroll to position [71, 0]
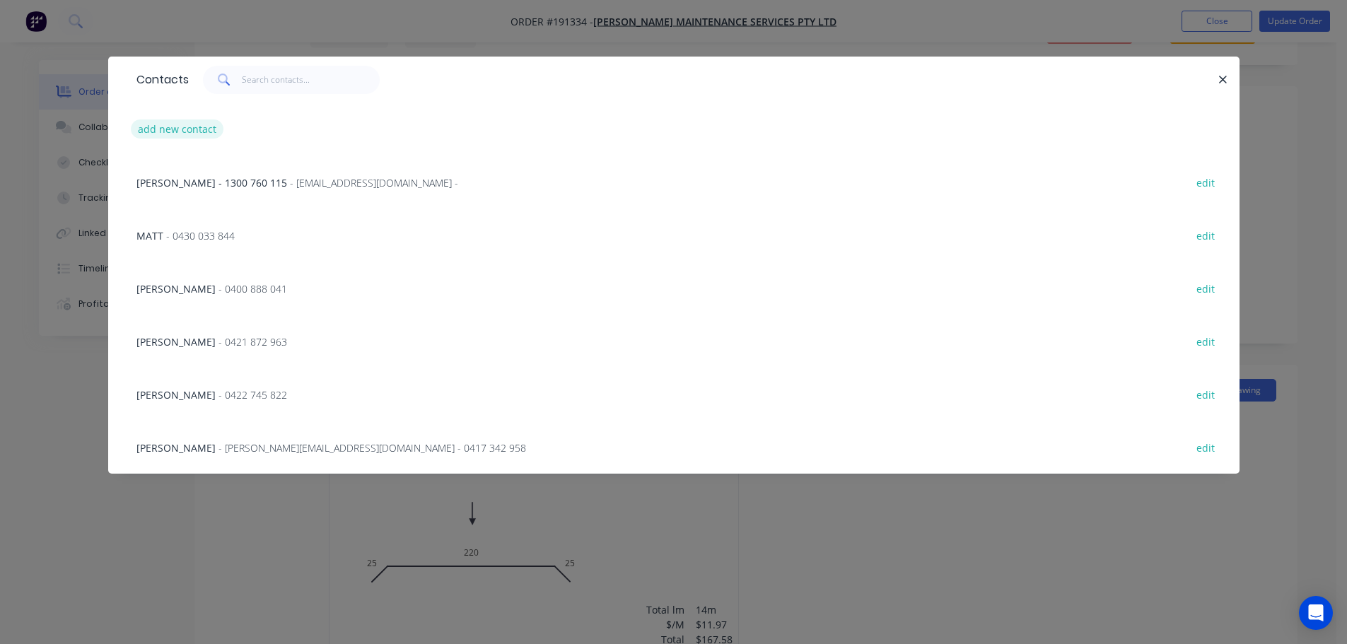
click at [204, 124] on button "add new contact" at bounding box center [177, 128] width 93 height 19
select select "AU"
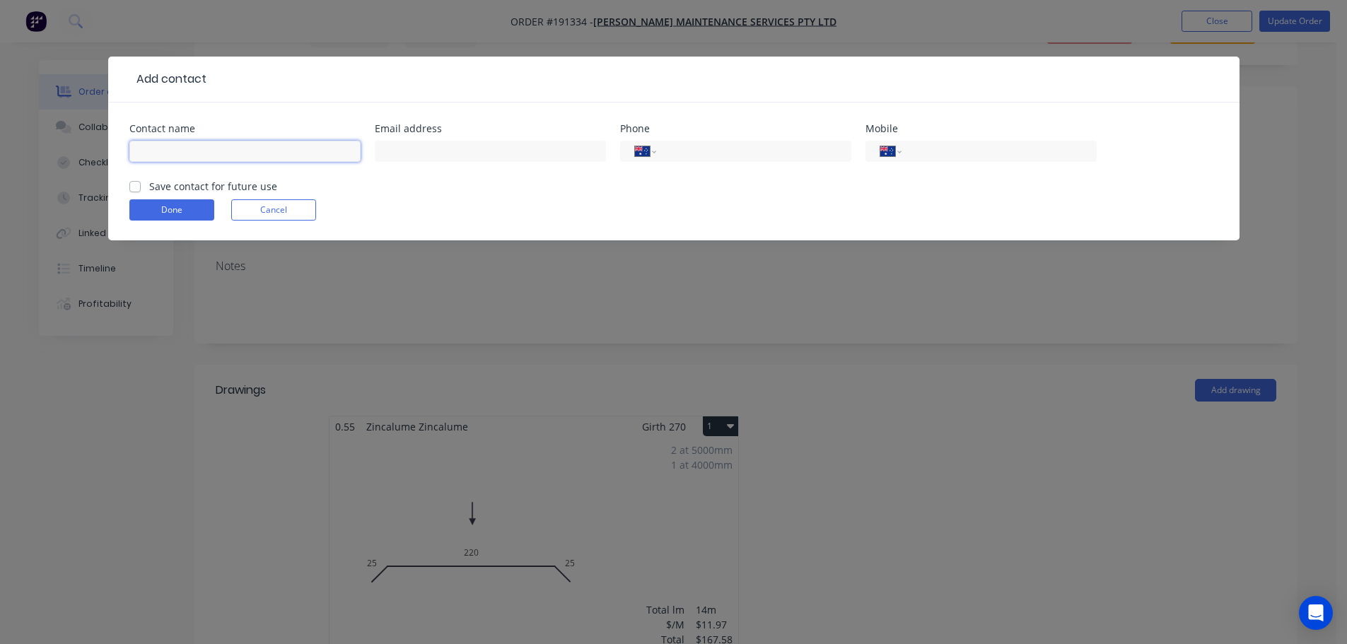
click at [211, 148] on input "text" at bounding box center [244, 151] width 231 height 21
type input "STEVE"
click at [1003, 153] on input "tel" at bounding box center [996, 152] width 170 height 16
type input "0412 125 351"
click at [149, 182] on label "Save contact for future use" at bounding box center [213, 186] width 128 height 15
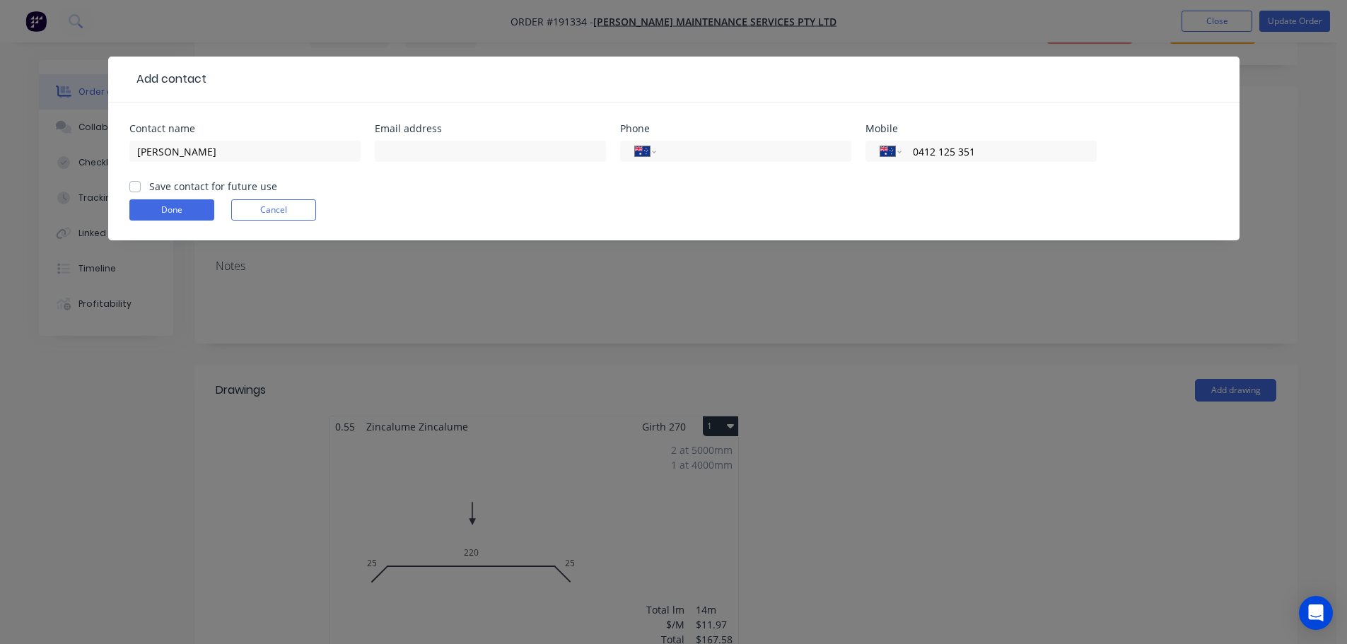
click at [136, 182] on input "Save contact for future use" at bounding box center [134, 185] width 11 height 13
checkbox input "true"
click at [158, 204] on button "Done" at bounding box center [171, 209] width 85 height 21
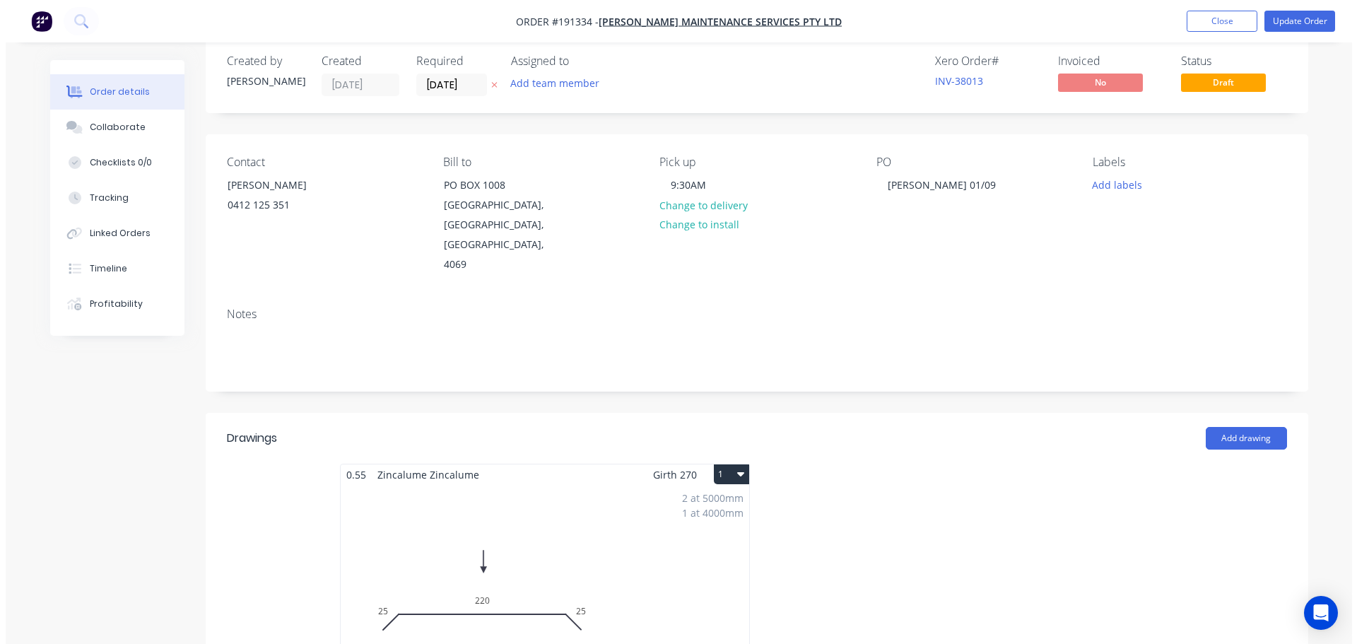
scroll to position [0, 0]
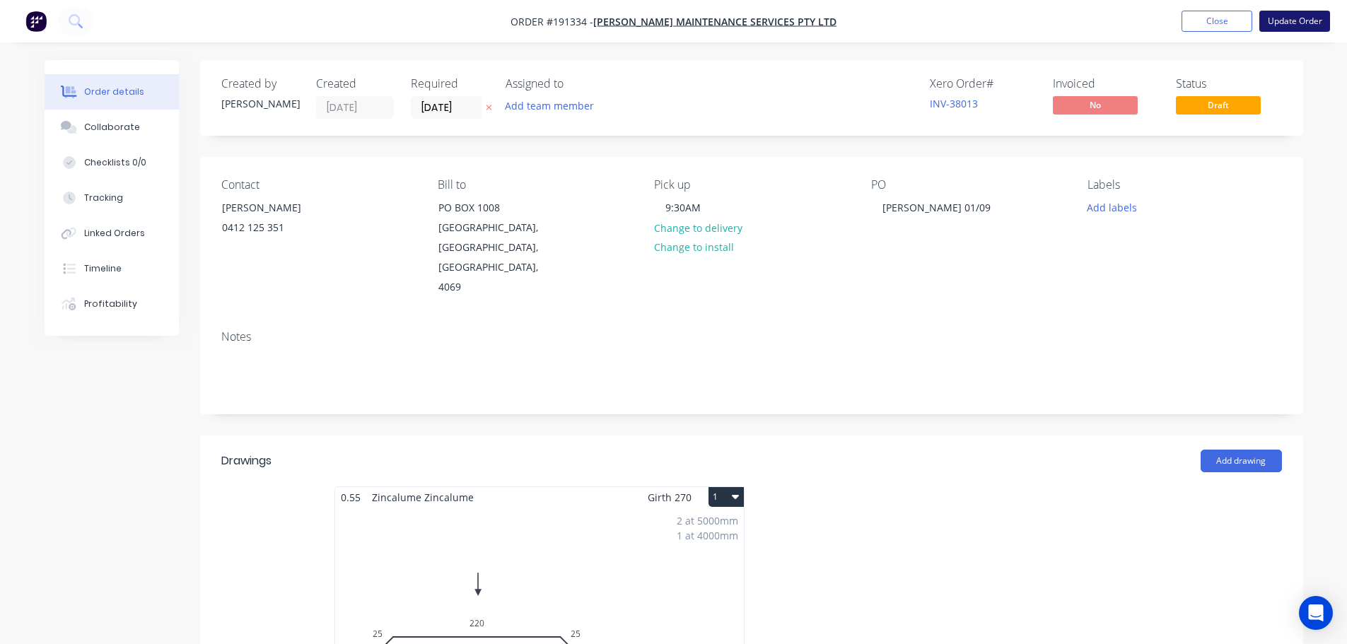
click at [1291, 25] on button "Update Order" at bounding box center [1294, 21] width 71 height 21
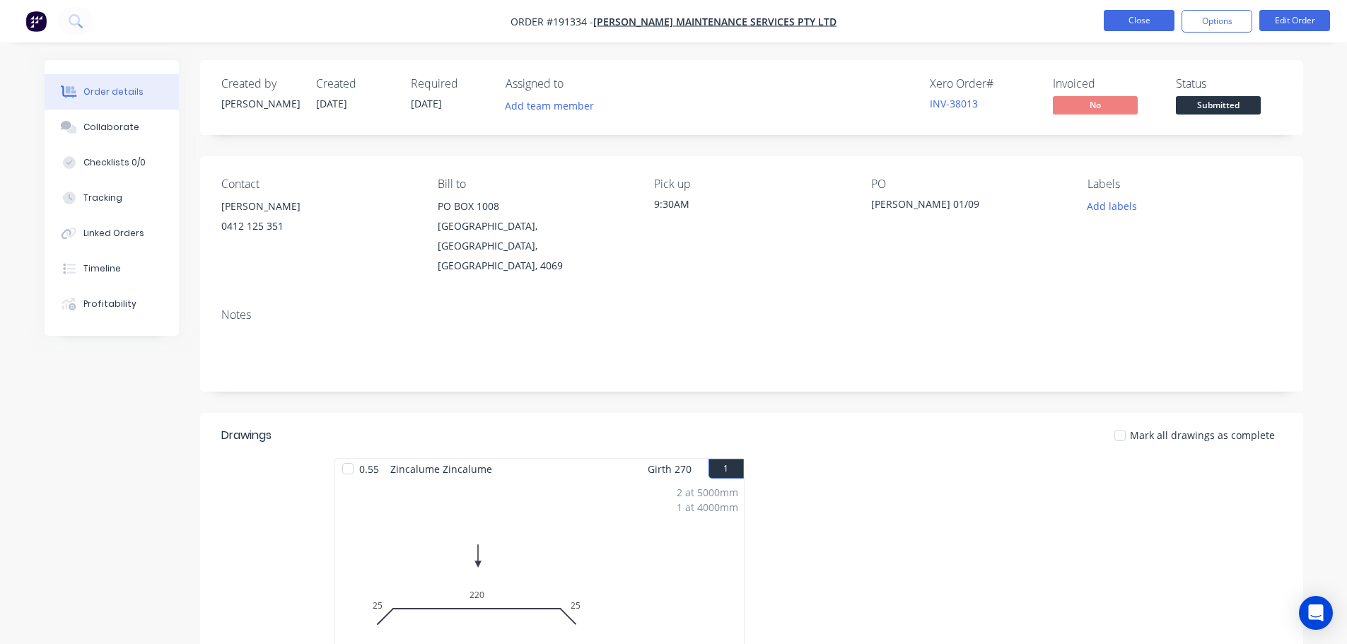
click at [1154, 19] on button "Close" at bounding box center [1139, 20] width 71 height 21
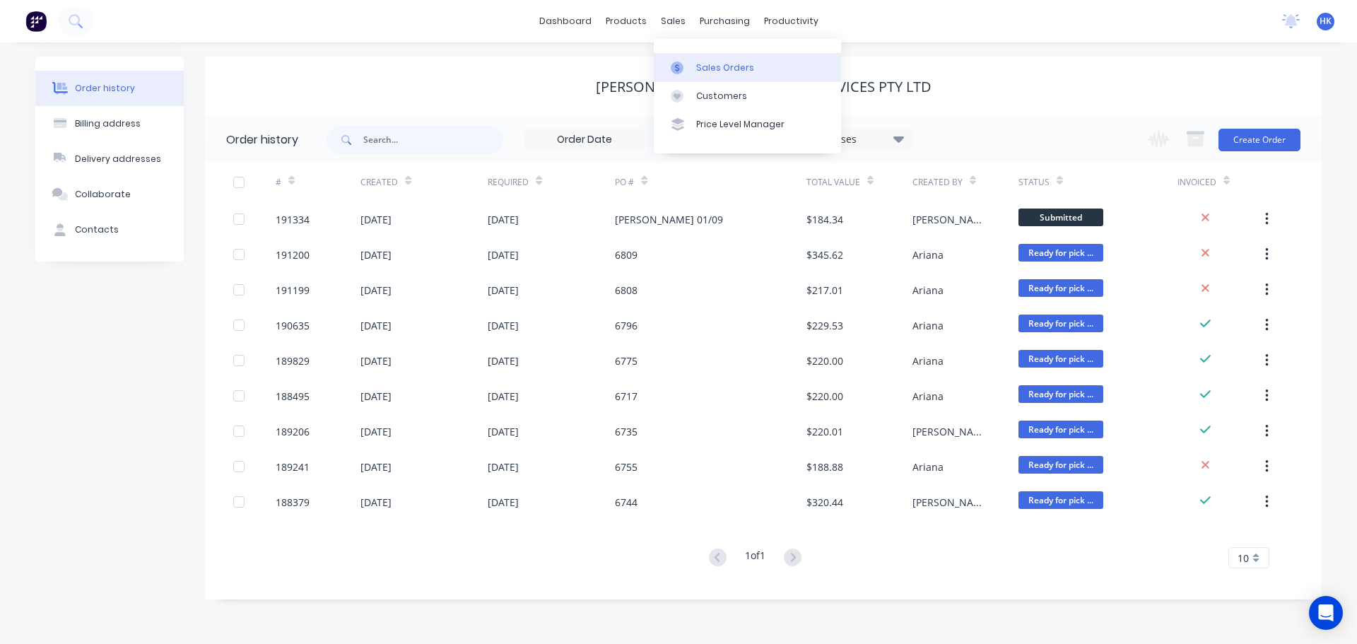
click at [697, 68] on div "Sales Orders" at bounding box center [725, 68] width 58 height 13
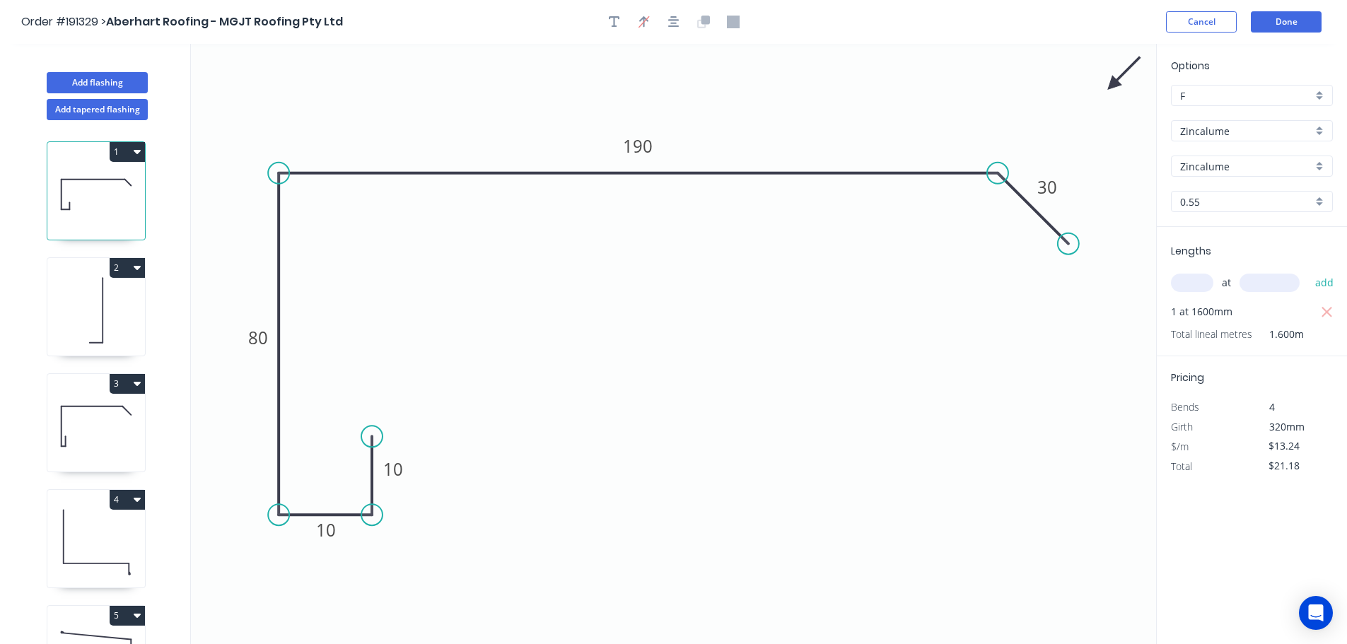
click at [99, 543] on icon at bounding box center [96, 542] width 98 height 90
type input "$15.07"
type input "$45.21"
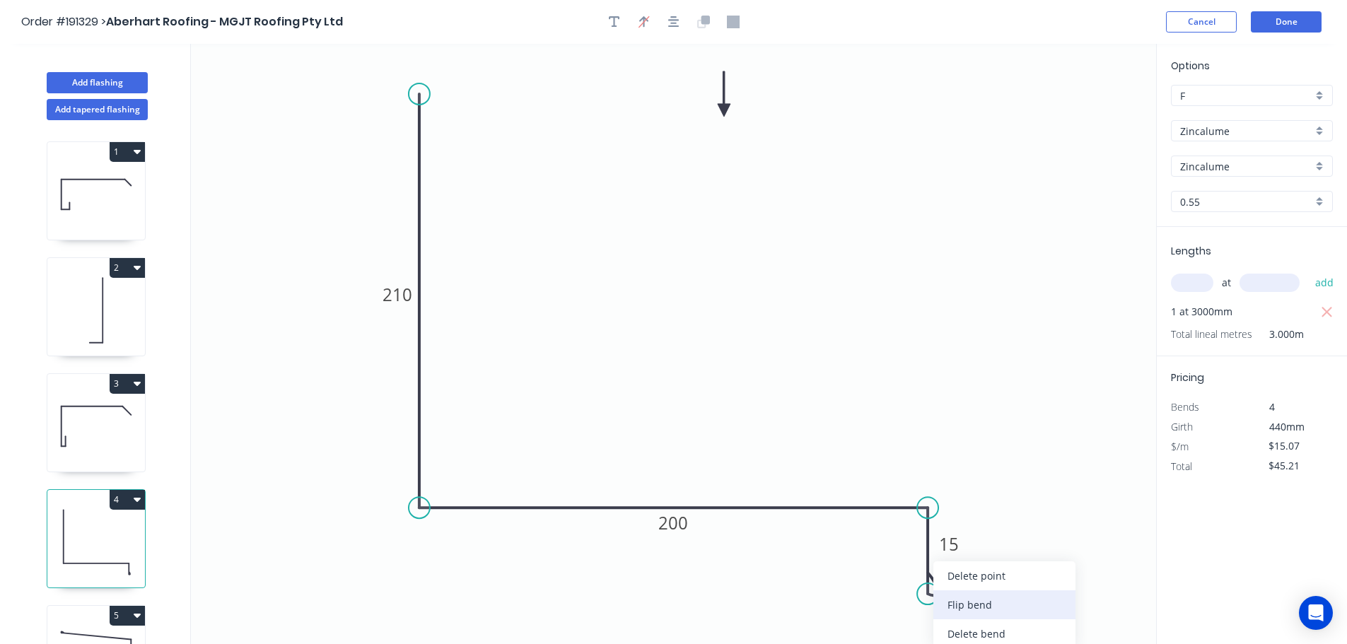
click at [961, 607] on div "Flip bend" at bounding box center [1004, 604] width 142 height 29
click at [1096, 624] on icon "0 210 200 CF 15 15" at bounding box center [673, 344] width 965 height 600
drag, startPoint x: 1091, startPoint y: 624, endPoint x: 878, endPoint y: 616, distance: 213.0
click at [878, 616] on rect at bounding box center [855, 609] width 57 height 29
click at [93, 313] on icon at bounding box center [96, 310] width 98 height 90
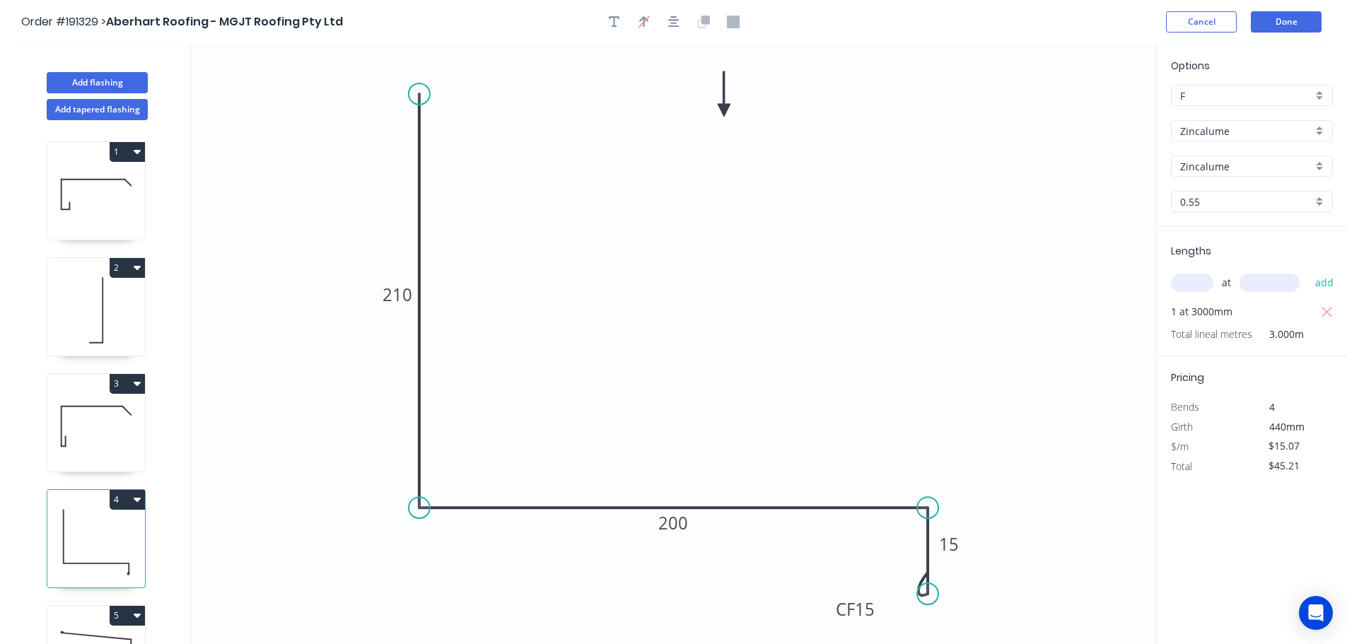
type input "$5.34"
type input "$8.54"
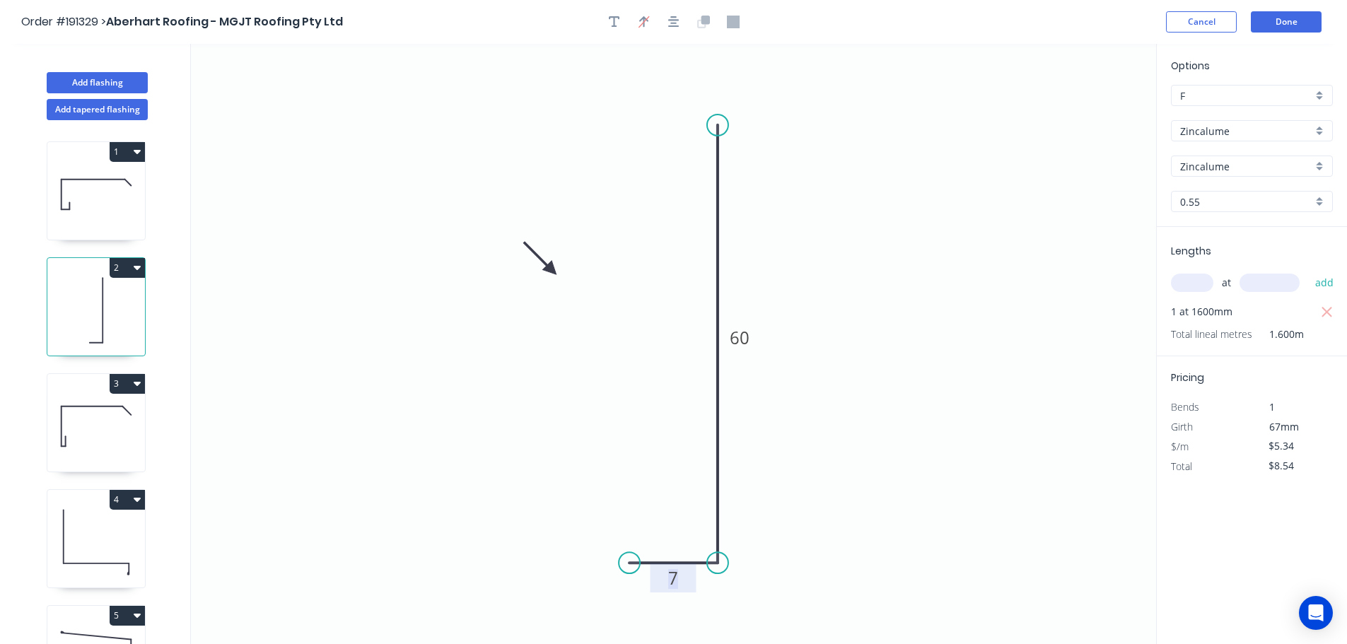
click at [677, 583] on tspan "7" at bounding box center [673, 577] width 10 height 23
click at [1288, 18] on button "Done" at bounding box center [1286, 21] width 71 height 21
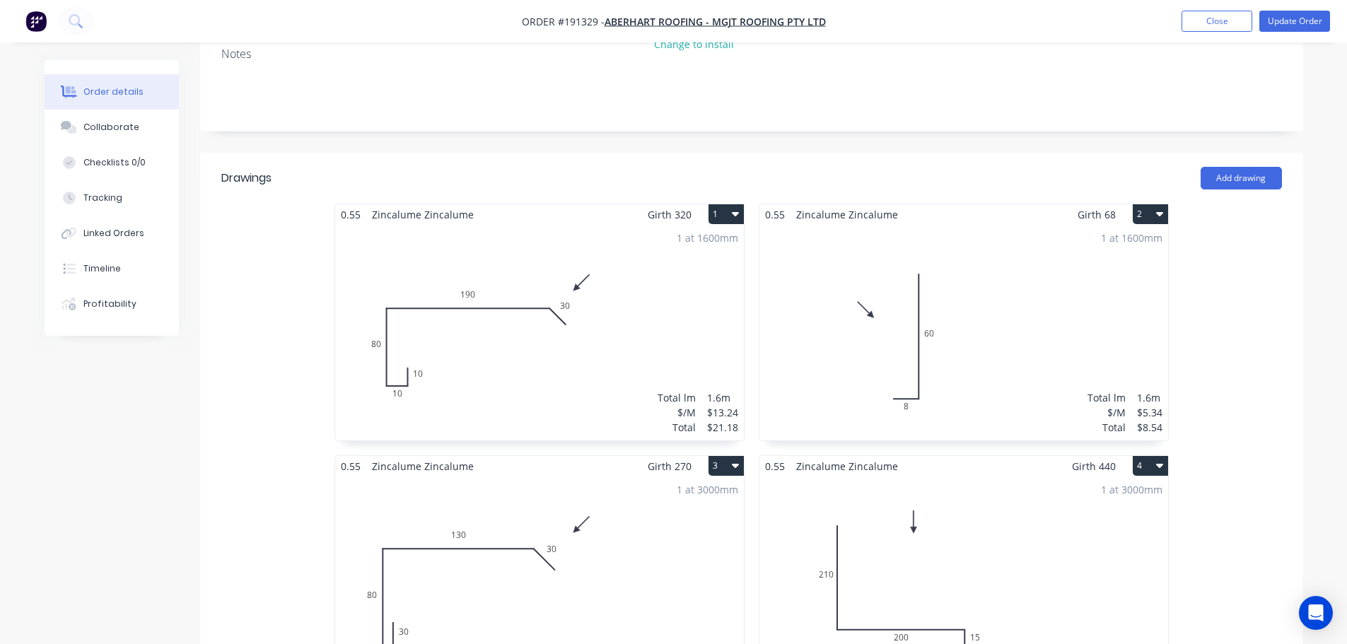
scroll to position [424, 0]
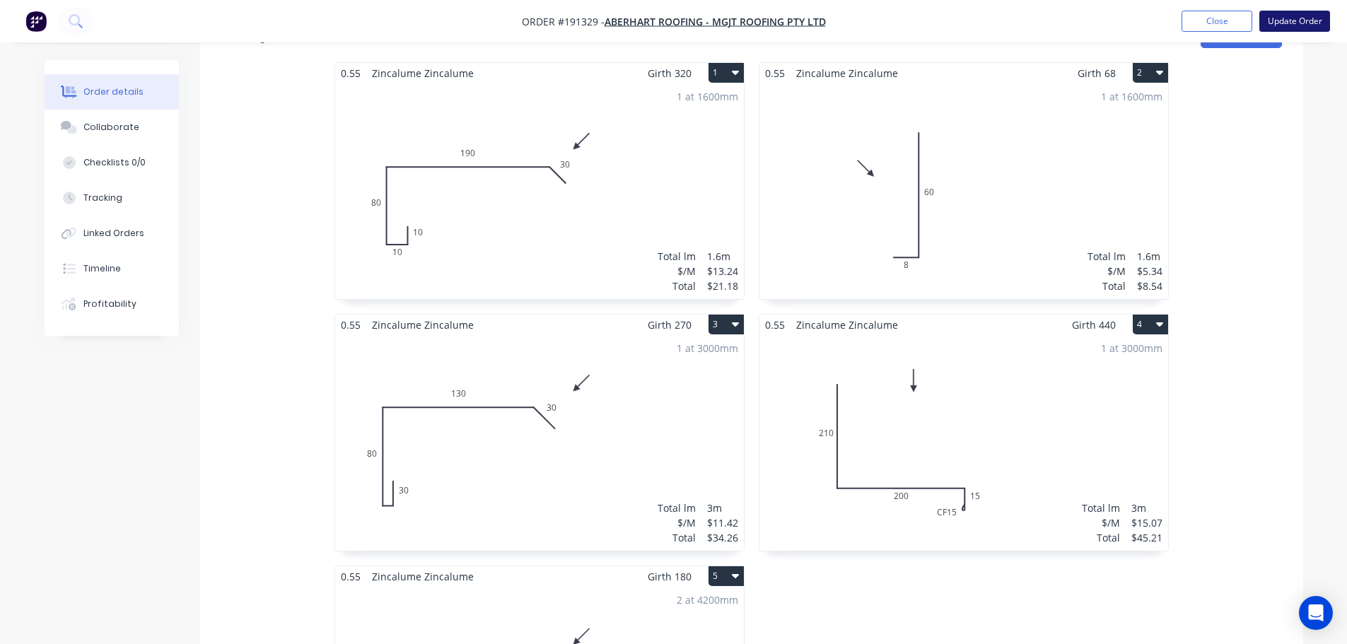
click at [1286, 29] on button "Update Order" at bounding box center [1294, 21] width 71 height 21
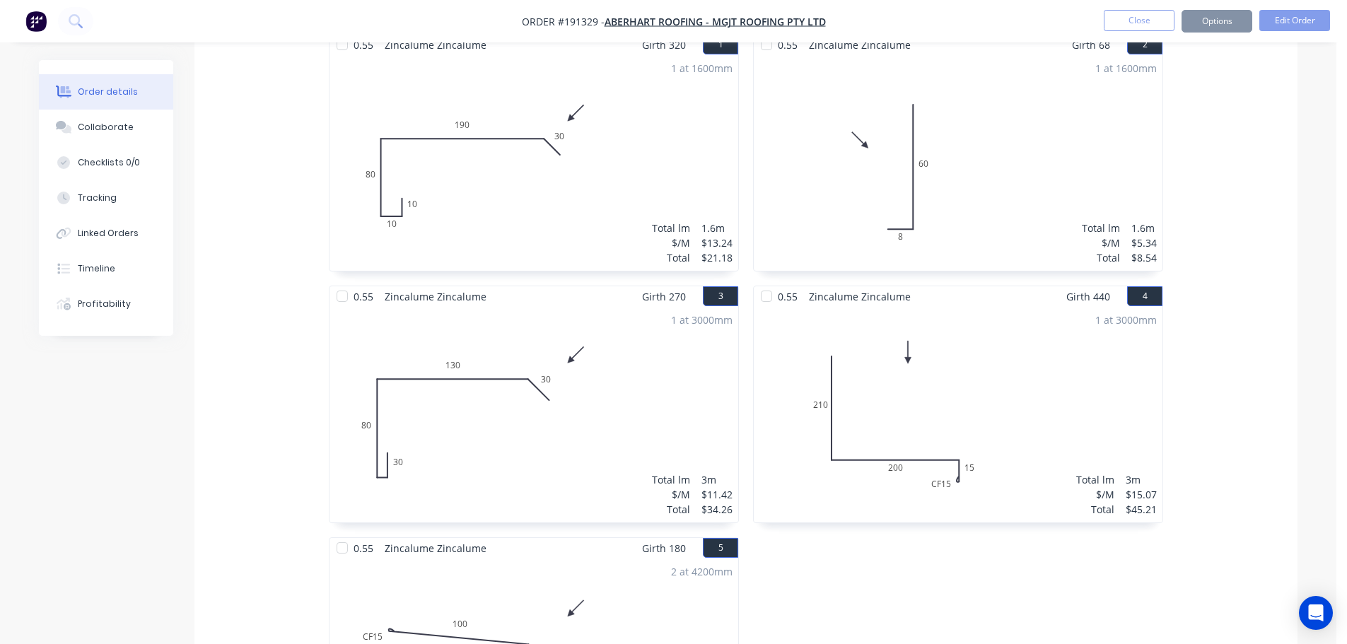
scroll to position [0, 0]
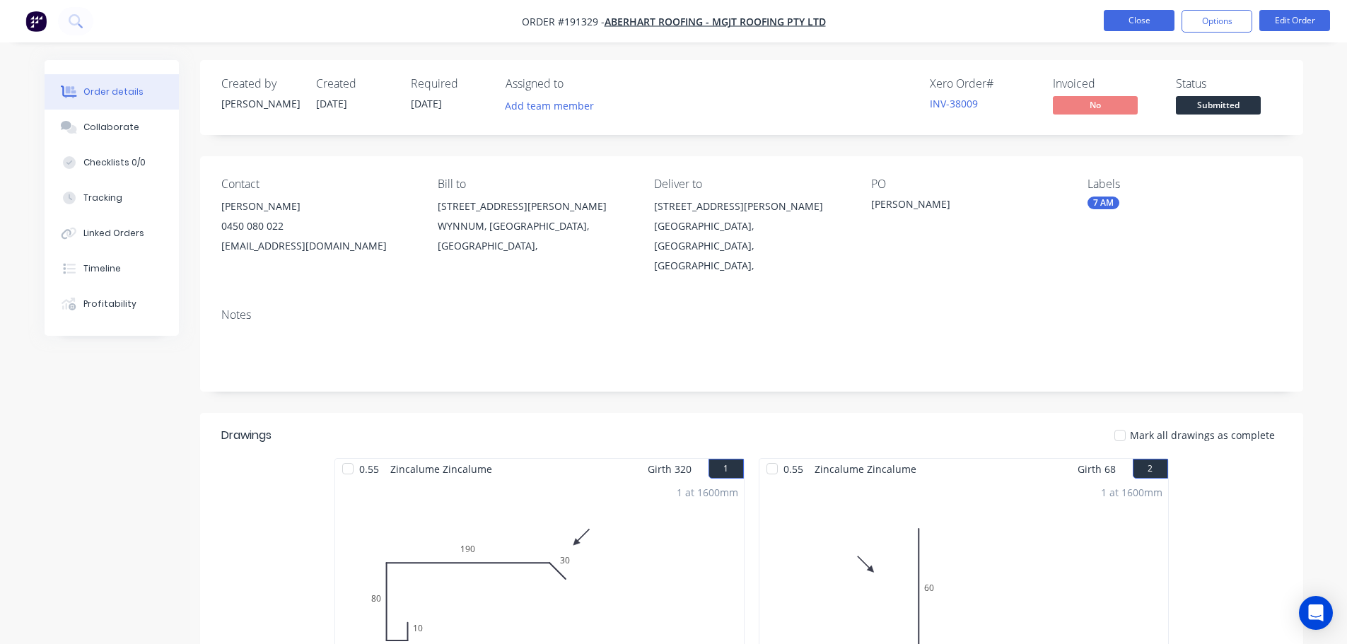
click at [1151, 16] on button "Close" at bounding box center [1139, 20] width 71 height 21
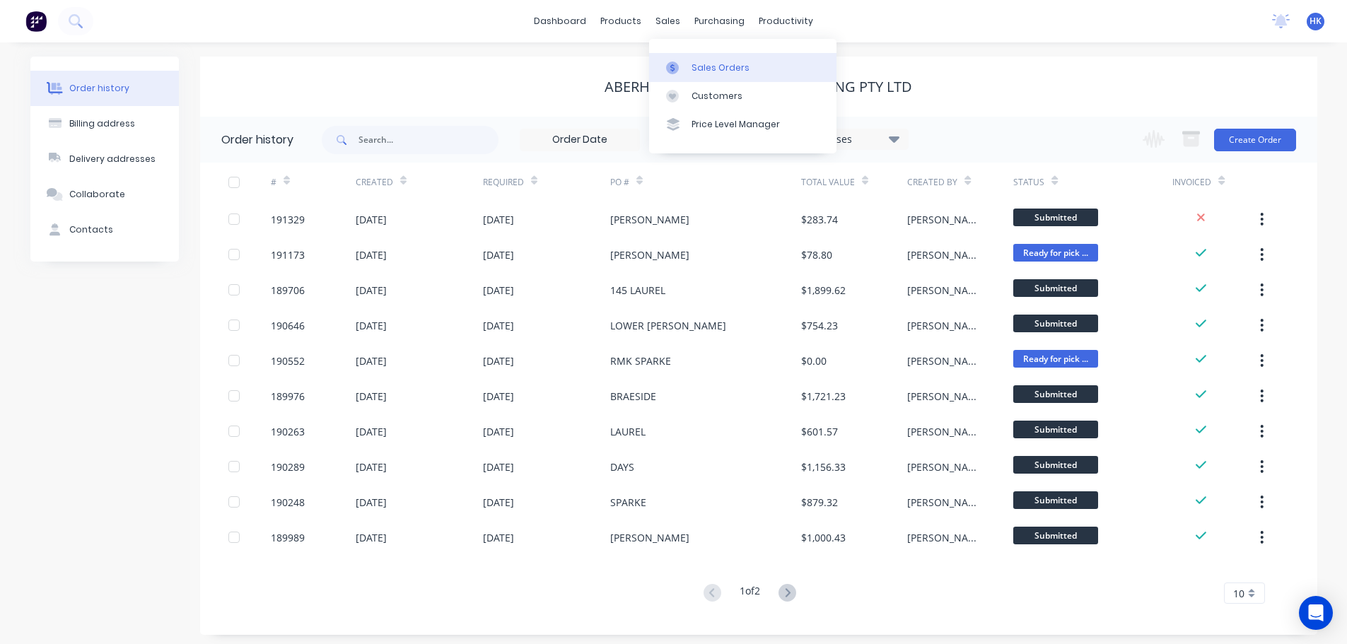
click at [691, 62] on div "Sales Orders" at bounding box center [720, 68] width 58 height 13
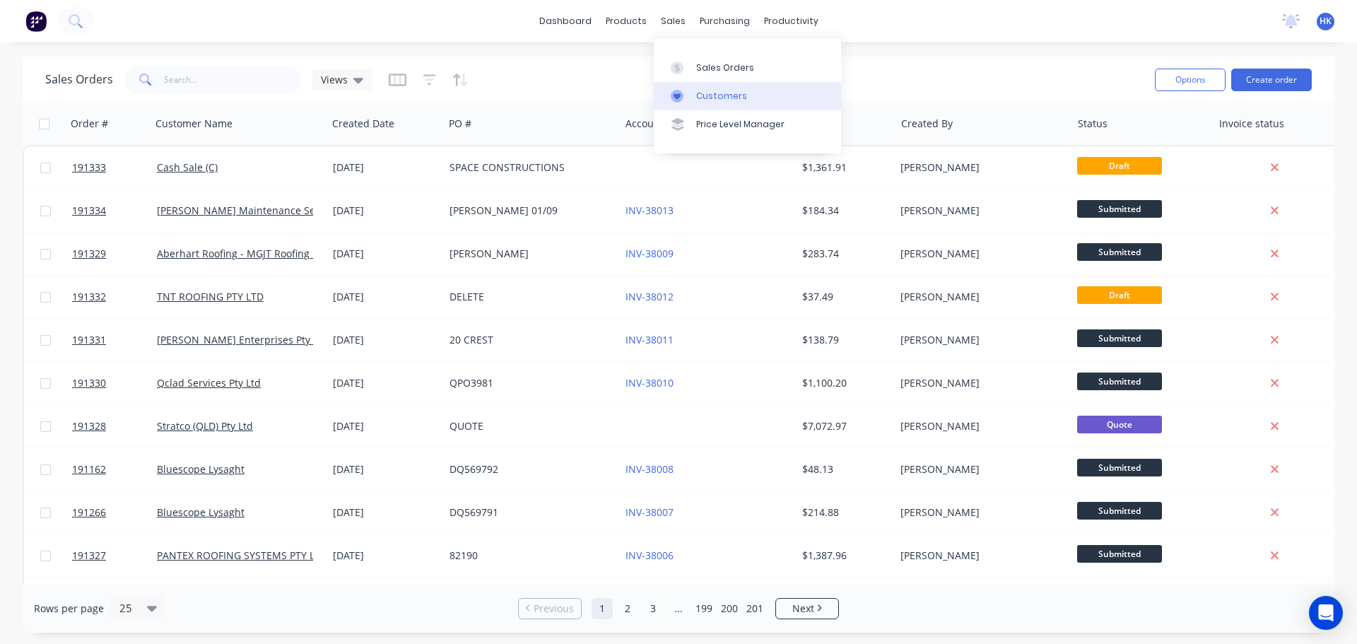
click at [685, 90] on div at bounding box center [681, 96] width 21 height 13
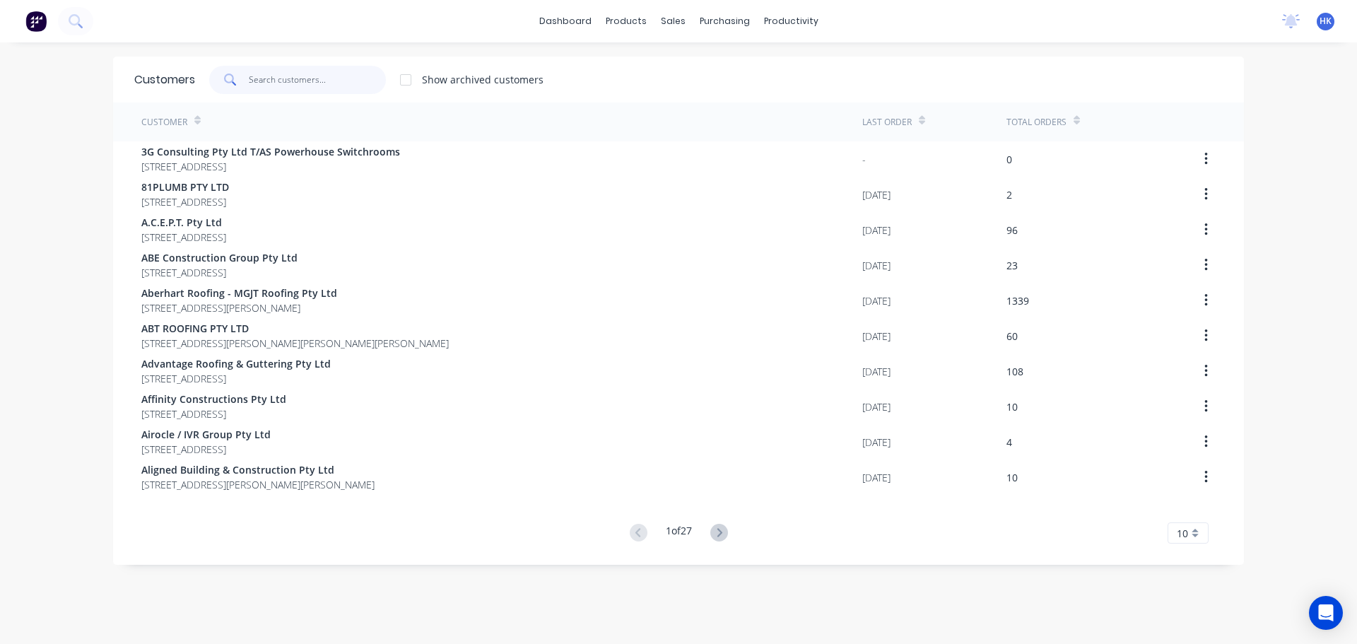
click at [322, 86] on input "text" at bounding box center [318, 80] width 138 height 28
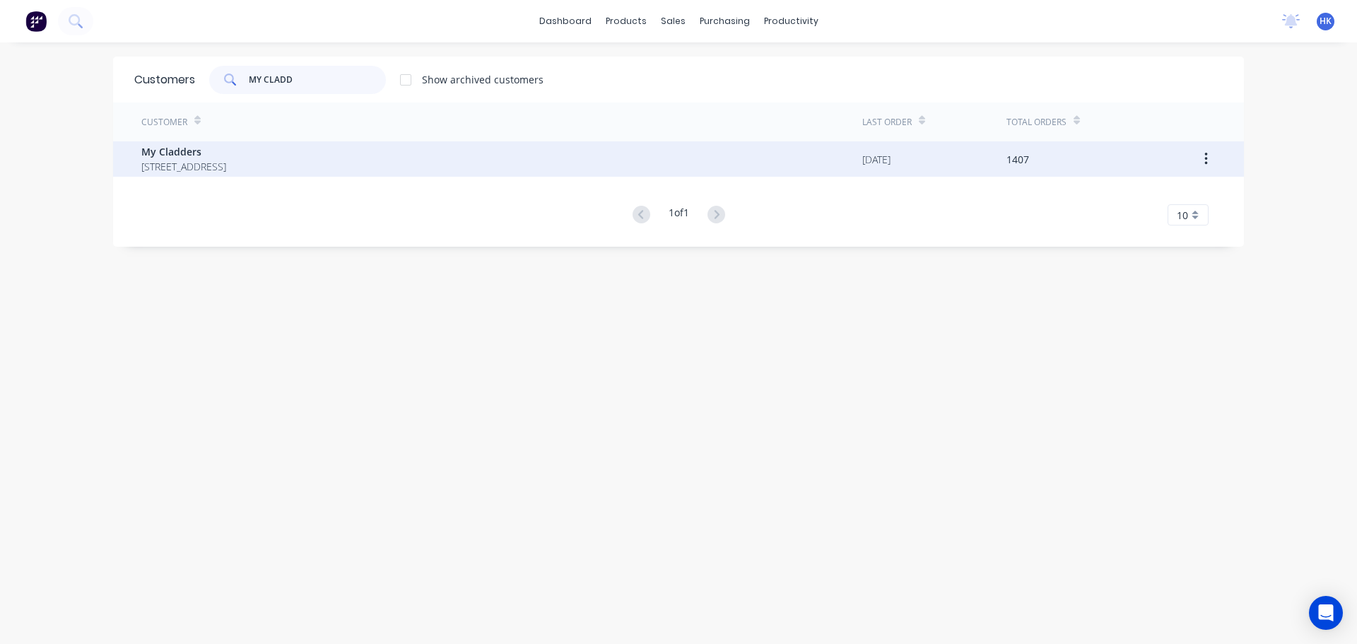
type input "MY CLADD"
click at [226, 161] on span "PO BOX 4243 SPRINGFIELD Queensland Australia 4300" at bounding box center [183, 166] width 85 height 15
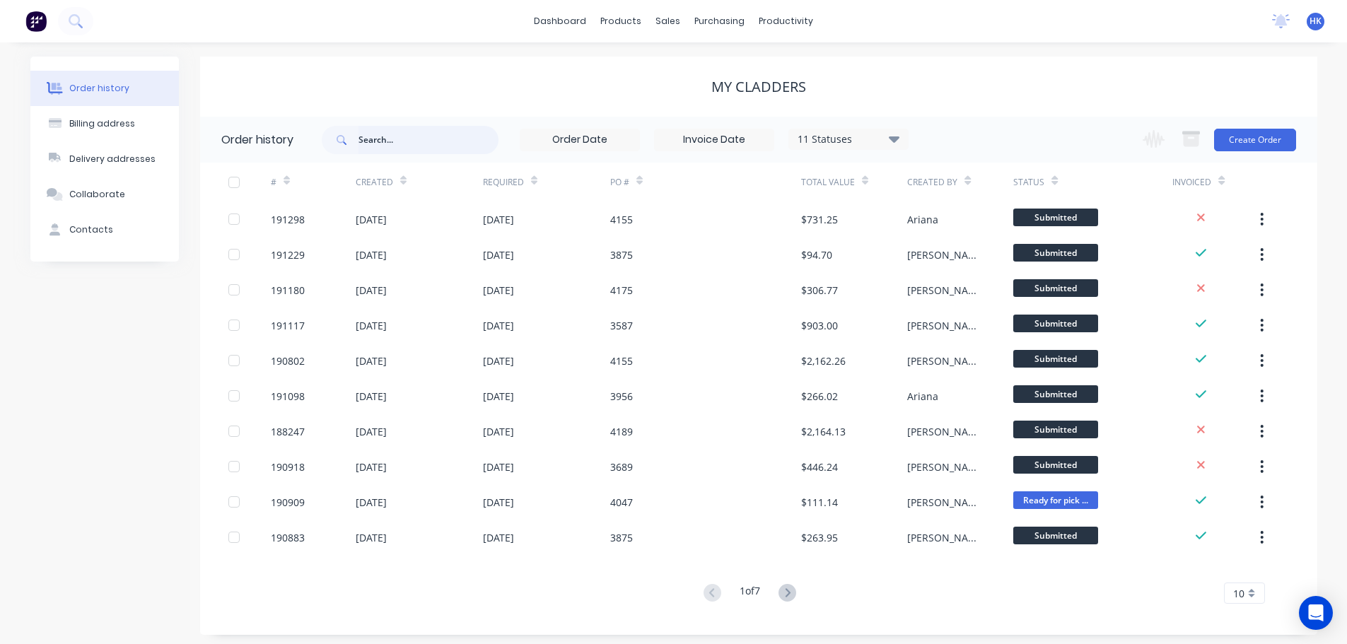
click at [433, 142] on input "text" at bounding box center [428, 140] width 140 height 28
type input "4189"
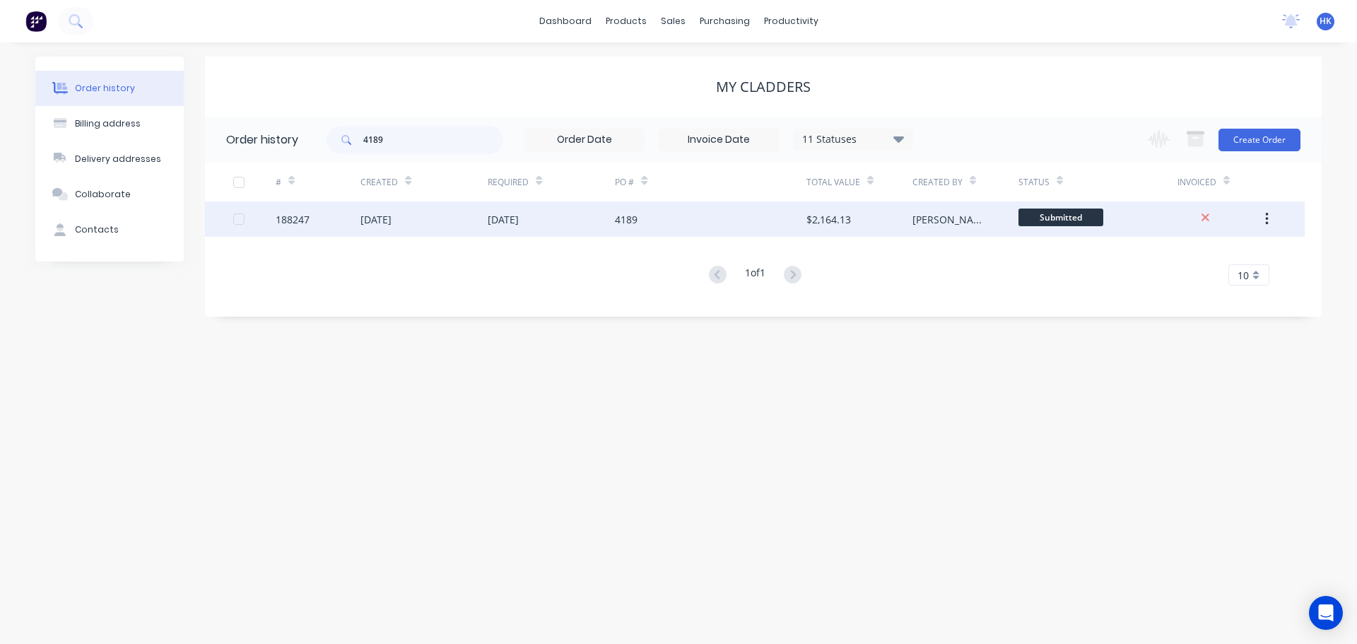
click at [536, 230] on div "04 Sep 2025" at bounding box center [551, 218] width 127 height 35
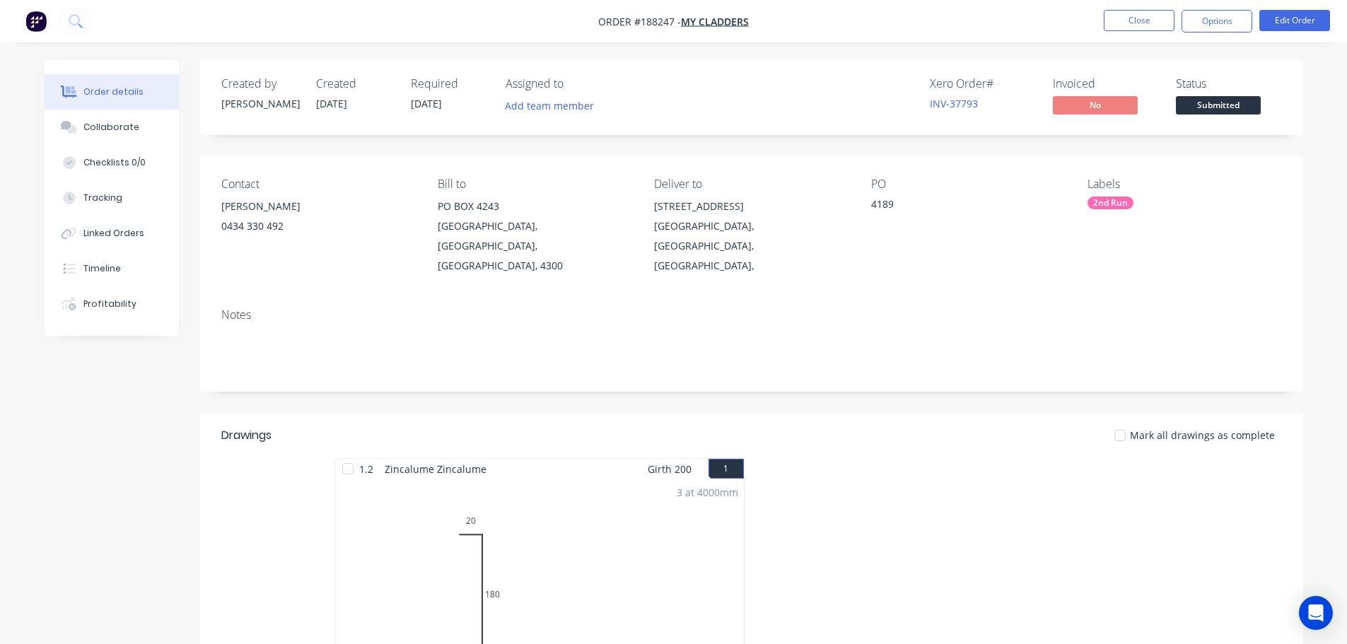
click at [1152, 31] on li "Close" at bounding box center [1139, 21] width 71 height 23
click at [1131, 28] on button "Close" at bounding box center [1139, 20] width 71 height 21
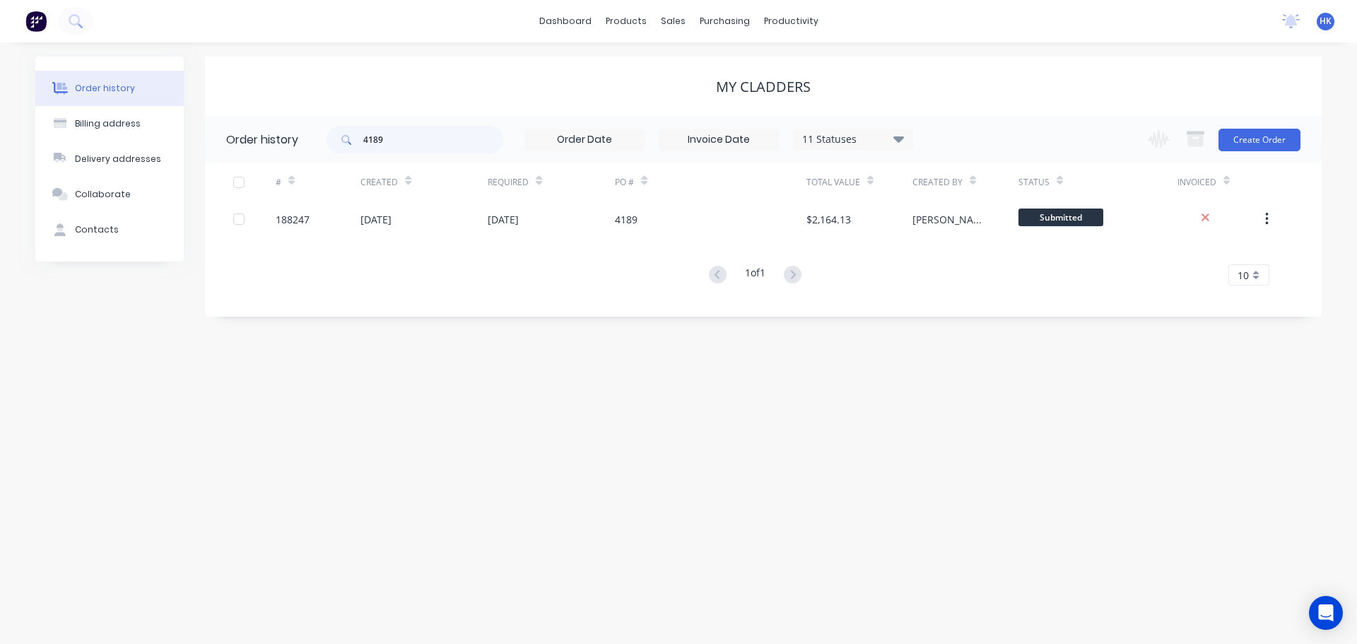
click at [1006, 507] on div "Order history Billing address Delivery addresses Collaborate Contacts My Cladde…" at bounding box center [678, 343] width 1357 height 602
click at [713, 81] on link "Sales Orders" at bounding box center [747, 67] width 187 height 28
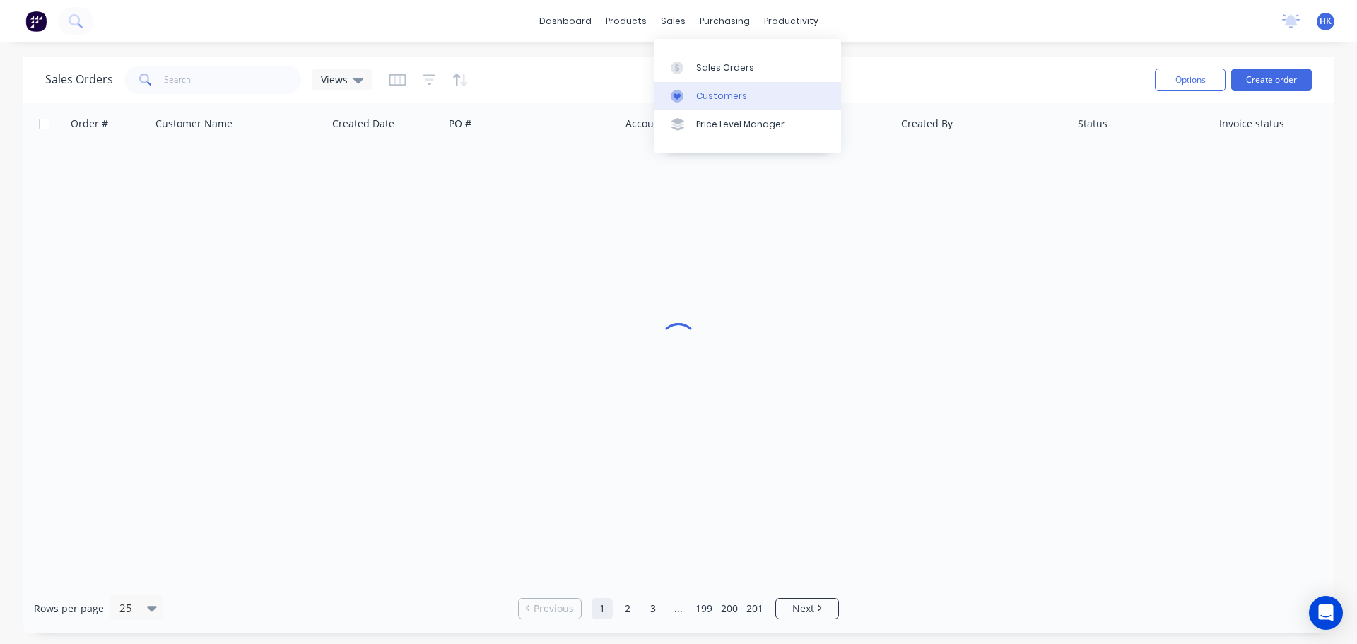
click at [712, 93] on div "Customers" at bounding box center [721, 96] width 51 height 13
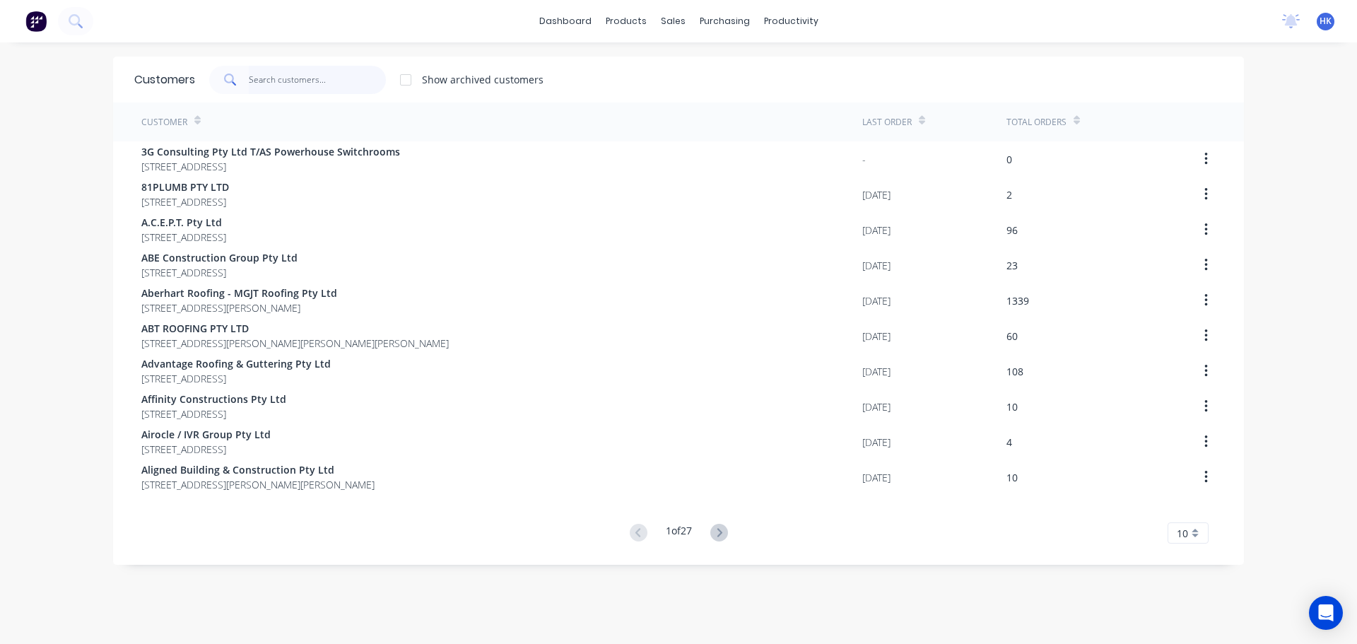
click at [315, 74] on input "text" at bounding box center [318, 80] width 138 height 28
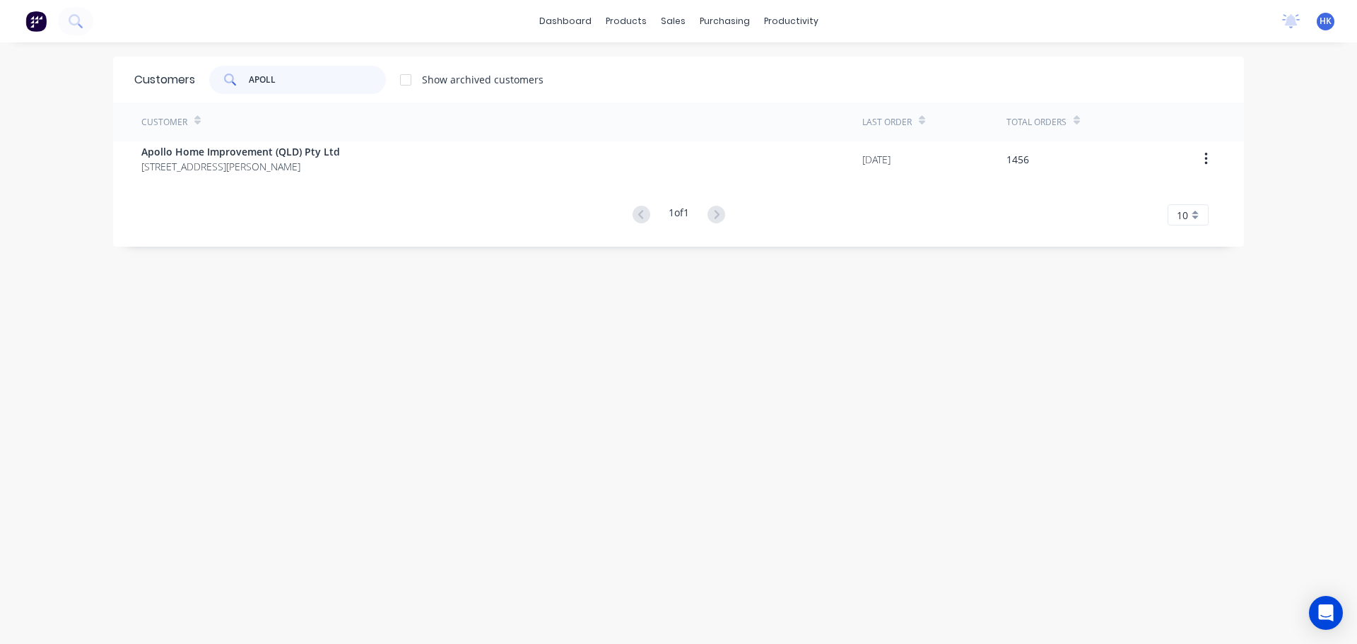
type input "APOLL"
click at [245, 135] on div "Customer" at bounding box center [501, 122] width 721 height 39
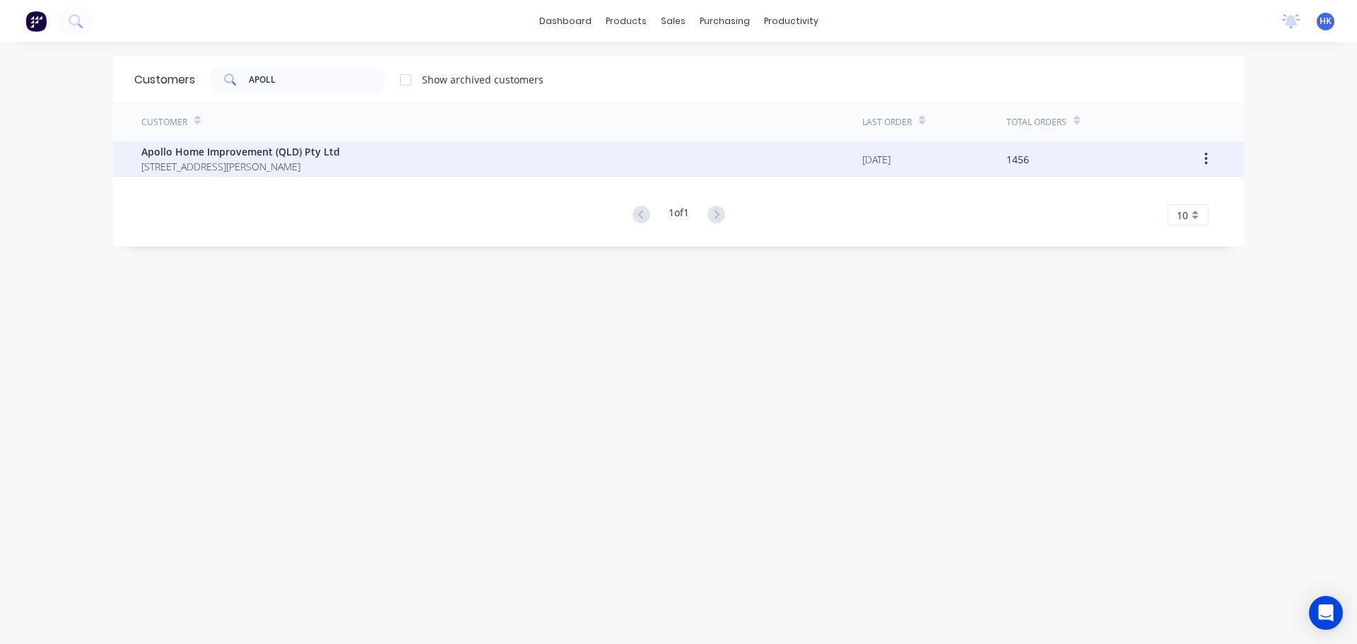
click at [269, 175] on div "Apollo Home Improvement (QLD) Pty Ltd 29 Corymbia Place Parkinson Australia 4115" at bounding box center [501, 158] width 721 height 35
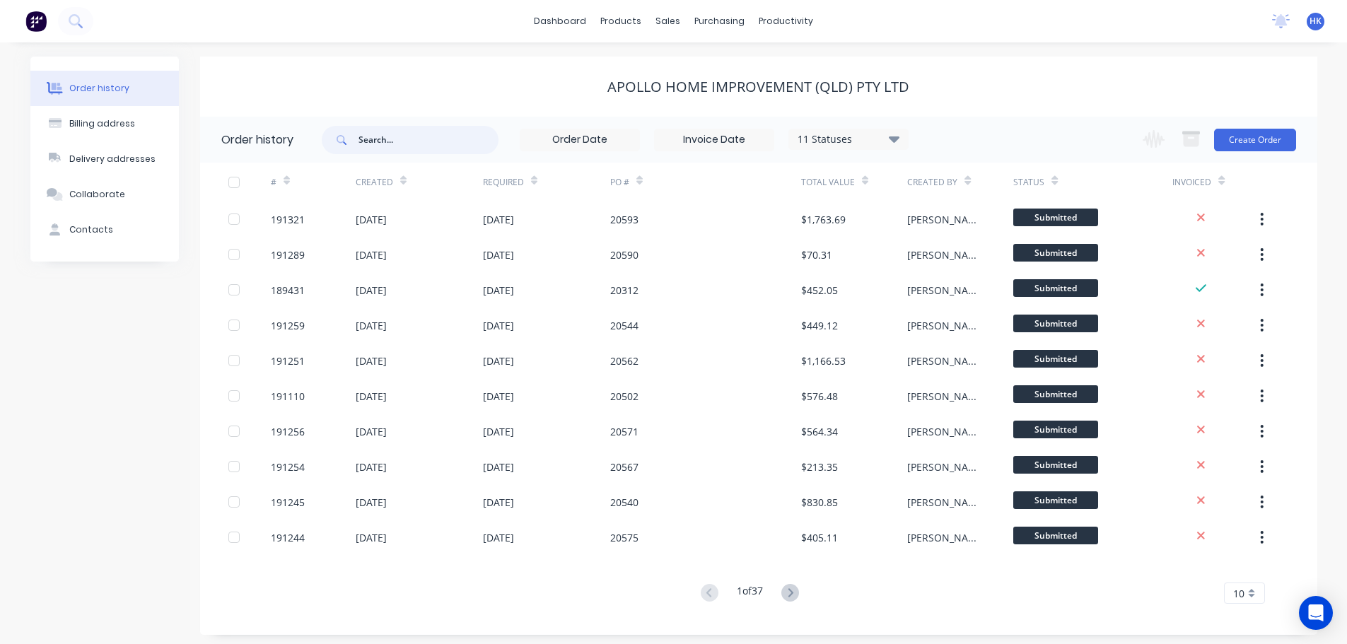
click at [406, 155] on div "11 Statuses Invoice Status Invoiced Not Invoiced Partial Order Status All Archi…" at bounding box center [615, 140] width 587 height 46
type input "20593"
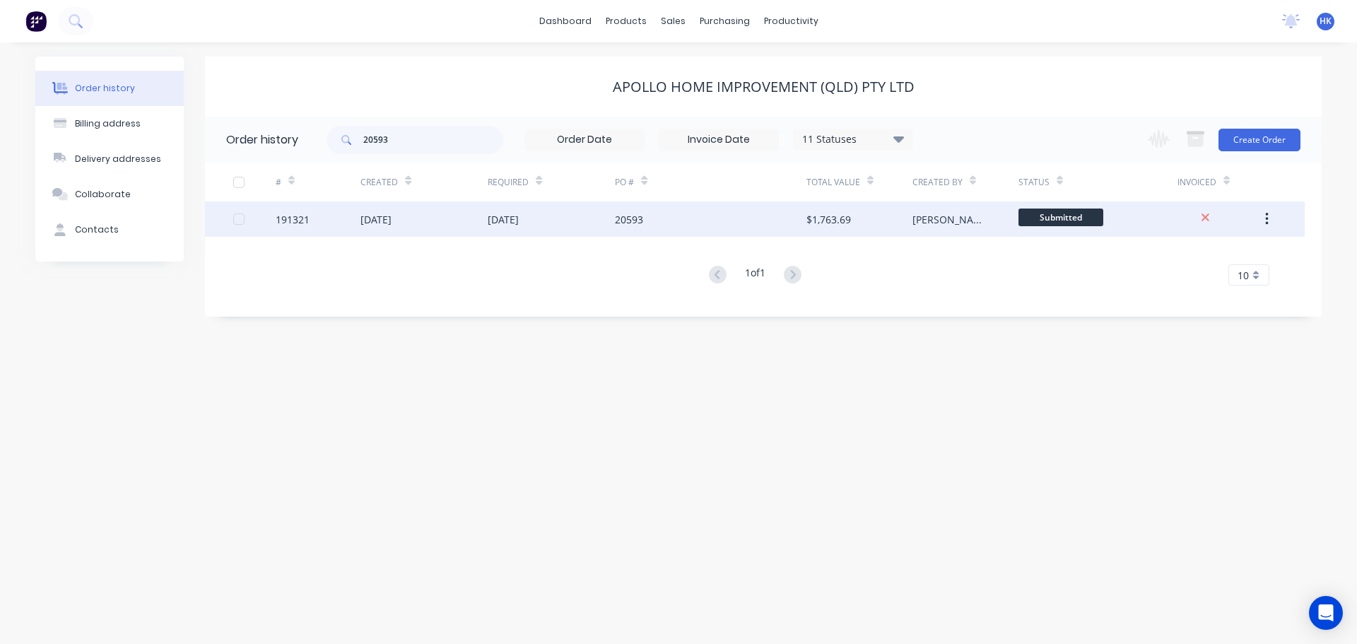
click at [662, 216] on div "20593" at bounding box center [710, 218] width 191 height 35
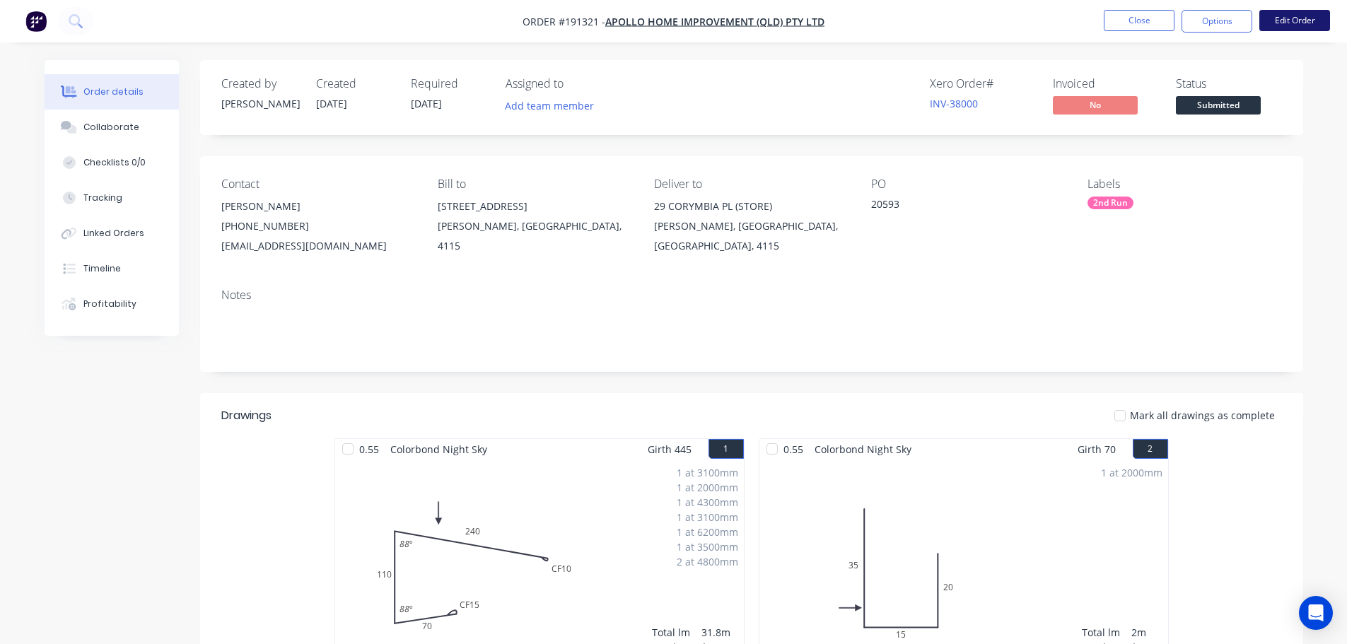
click at [1298, 21] on button "Edit Order" at bounding box center [1294, 20] width 71 height 21
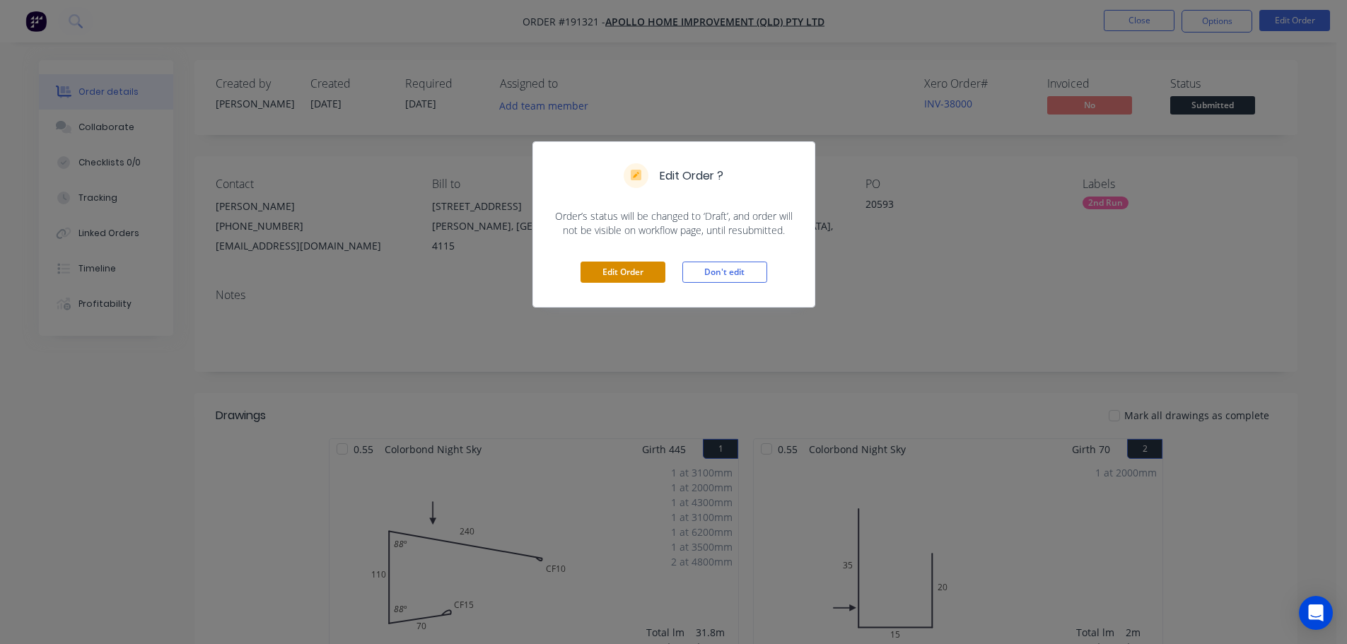
click at [616, 278] on button "Edit Order" at bounding box center [622, 272] width 85 height 21
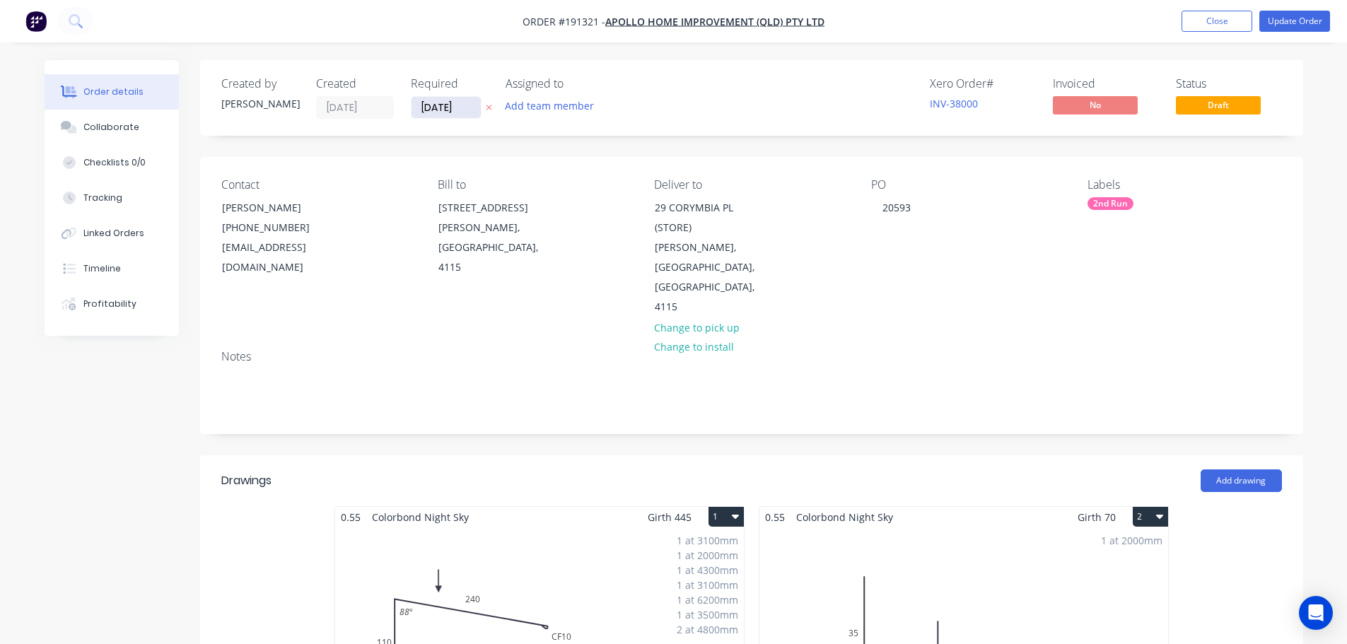
click at [436, 115] on input "[DATE]" at bounding box center [445, 107] width 69 height 21
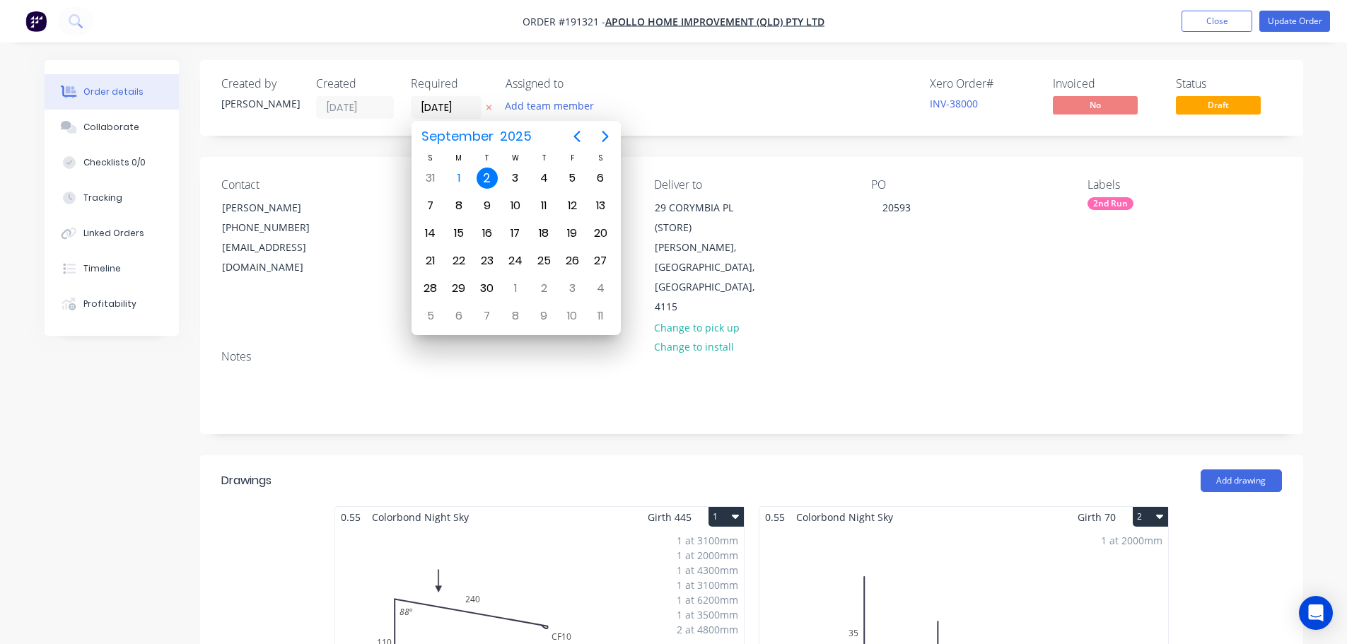
click at [483, 179] on div "2" at bounding box center [487, 178] width 21 height 21
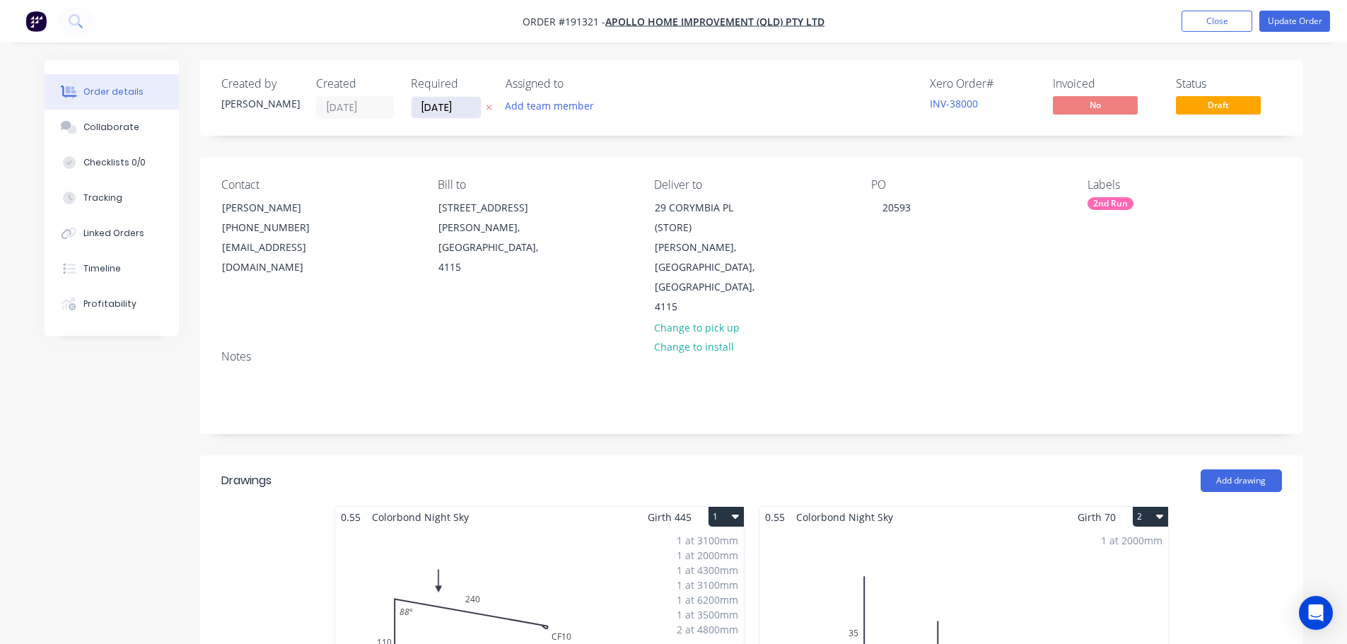
click at [426, 105] on input "[DATE]" at bounding box center [445, 107] width 69 height 21
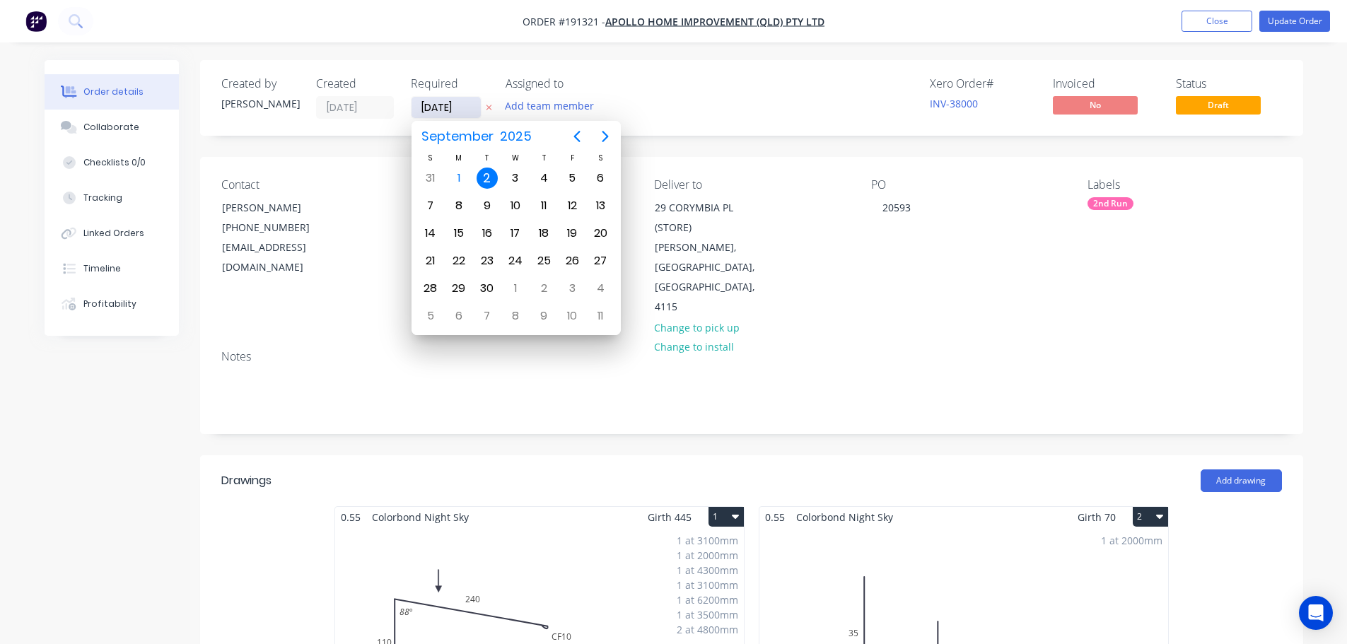
click at [423, 105] on input "[DATE]" at bounding box center [445, 107] width 69 height 21
click at [489, 110] on icon at bounding box center [489, 107] width 6 height 8
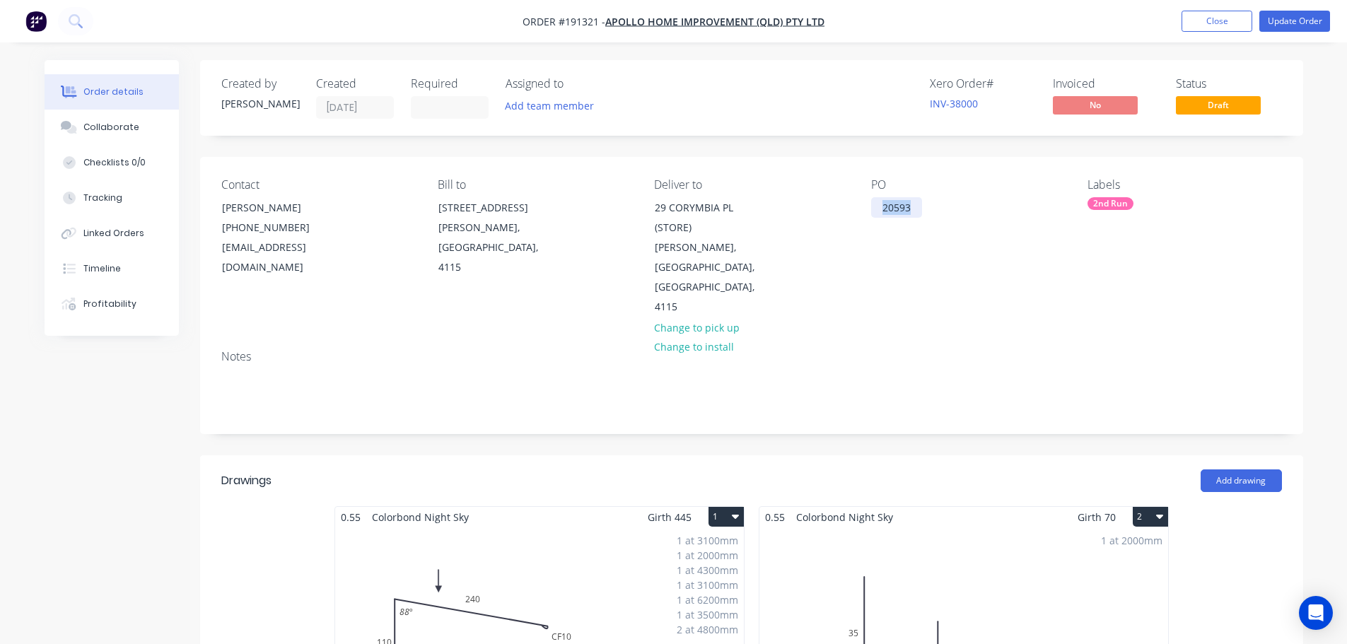
drag, startPoint x: 882, startPoint y: 208, endPoint x: 927, endPoint y: 213, distance: 44.8
click at [926, 213] on div "PO 20593" at bounding box center [968, 247] width 194 height 139
click at [785, 97] on div "Xero Order # INV-38000 Invoiced No Status Draft" at bounding box center [964, 98] width 635 height 42
click at [1307, 16] on button "Update Order" at bounding box center [1294, 21] width 71 height 21
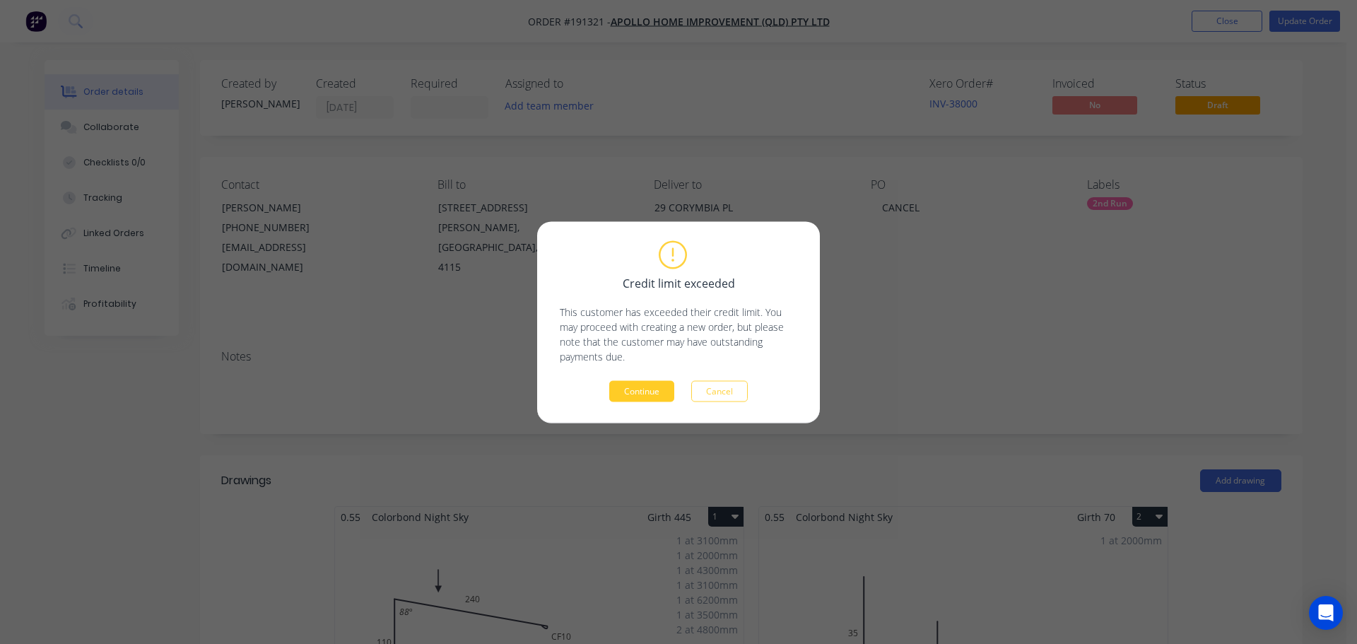
click at [665, 395] on button "Continue" at bounding box center [641, 390] width 65 height 21
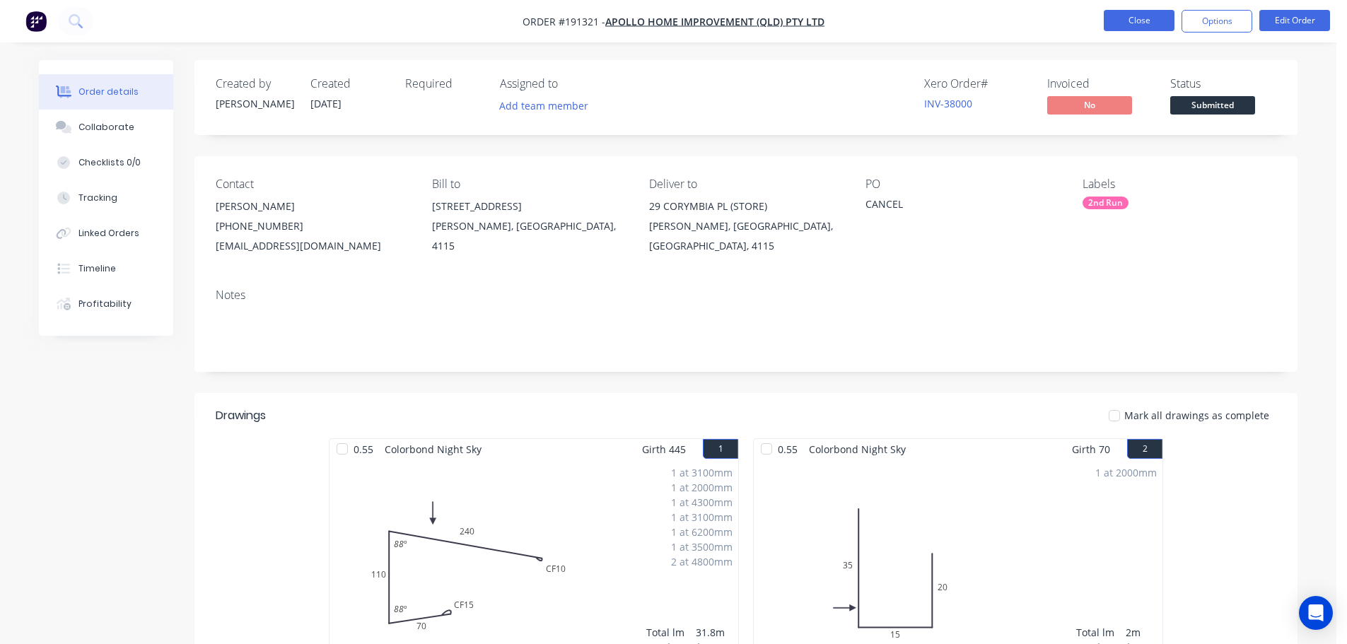
click at [1156, 21] on button "Close" at bounding box center [1139, 20] width 71 height 21
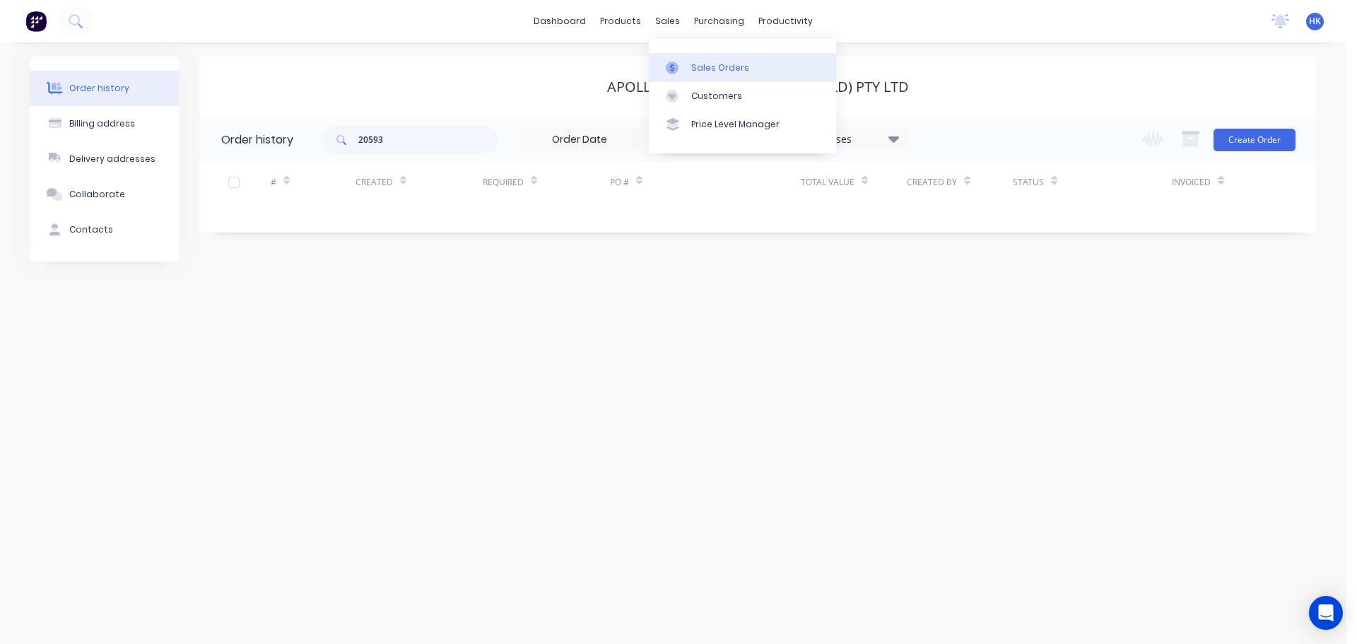
click at [694, 66] on div "Sales Orders" at bounding box center [720, 68] width 58 height 13
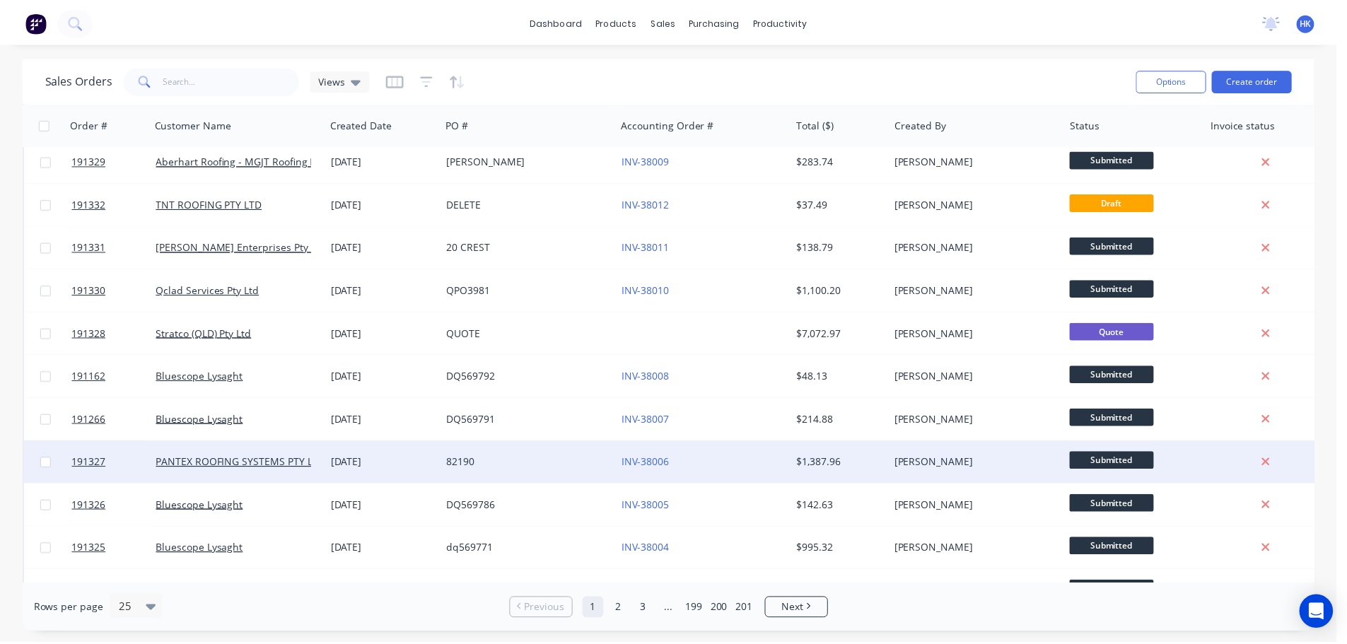
scroll to position [354, 0]
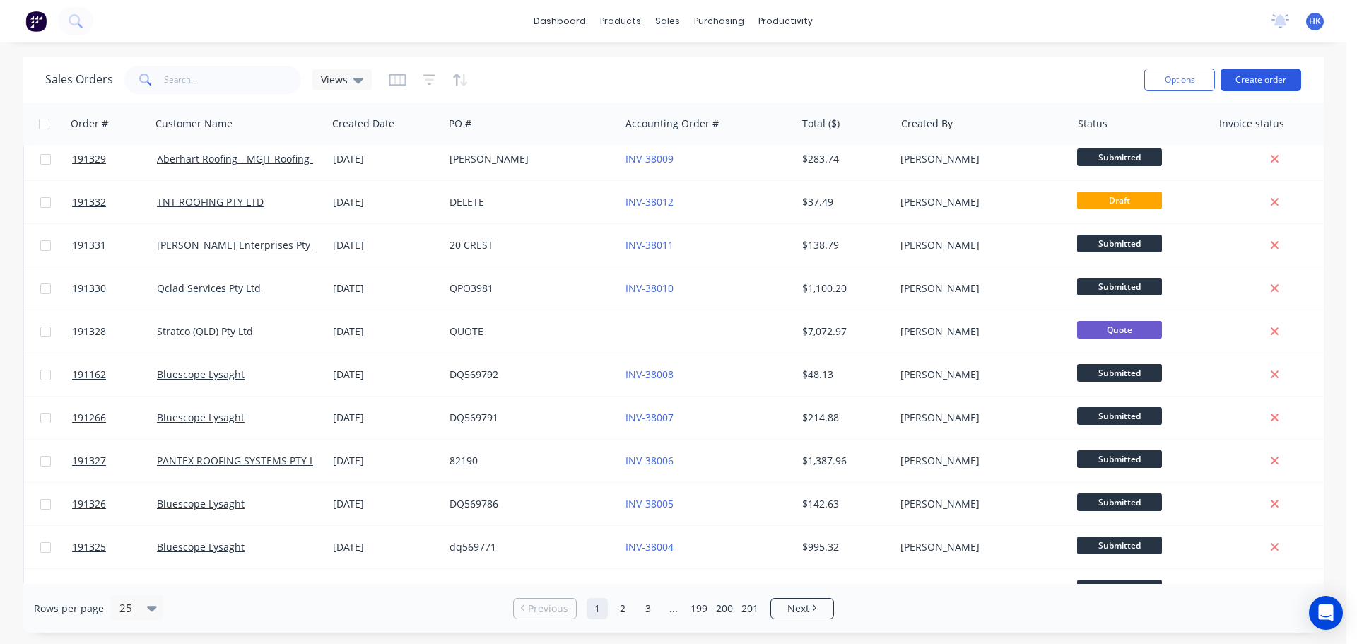
click at [1276, 78] on button "Create order" at bounding box center [1261, 80] width 81 height 23
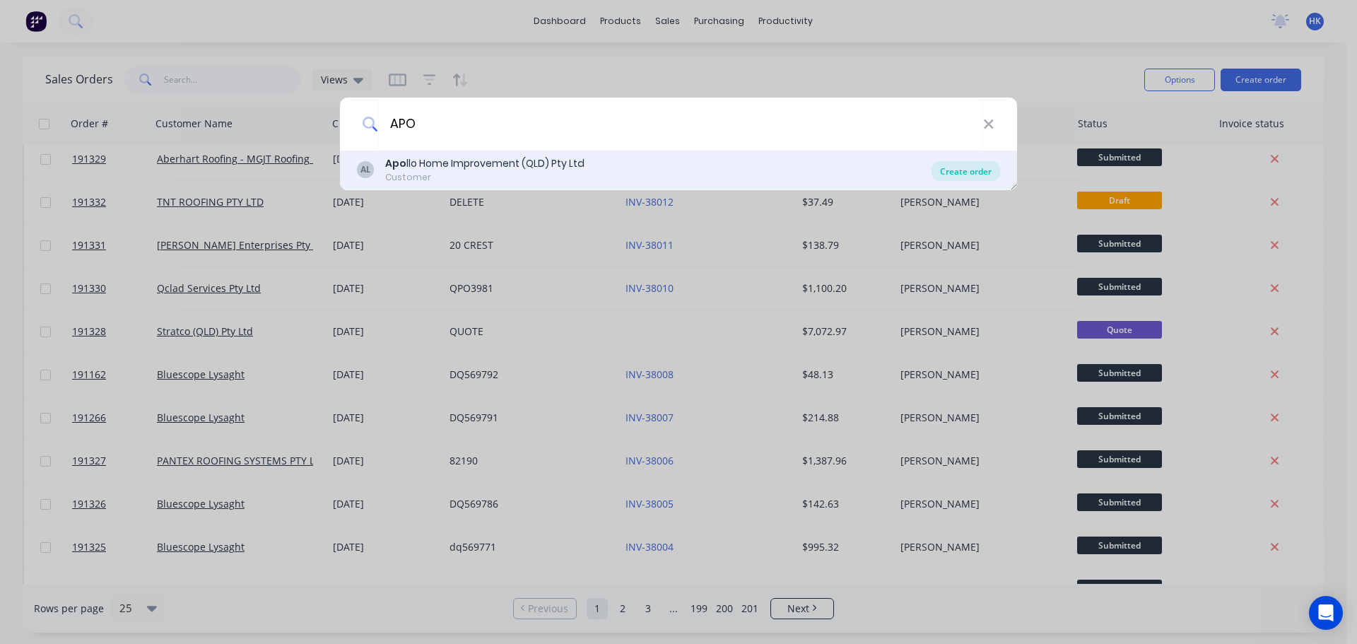
type input "APO"
click at [961, 166] on div "Create order" at bounding box center [966, 171] width 69 height 20
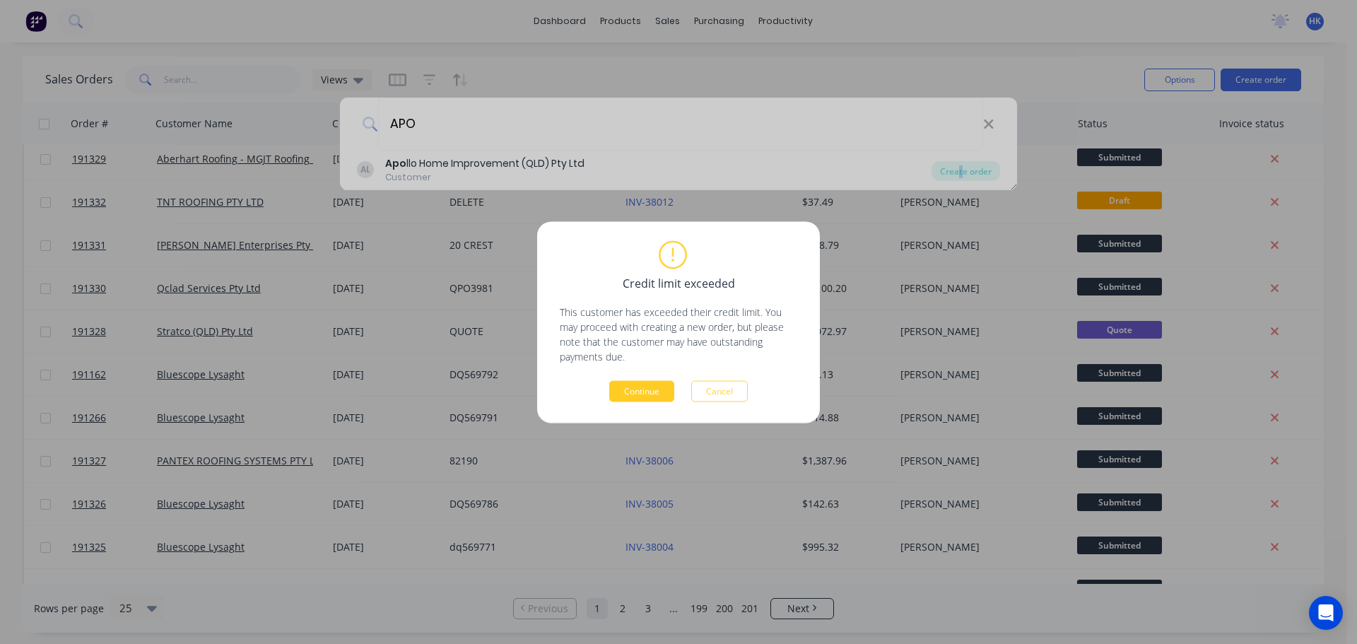
click at [668, 397] on button "Continue" at bounding box center [641, 390] width 65 height 21
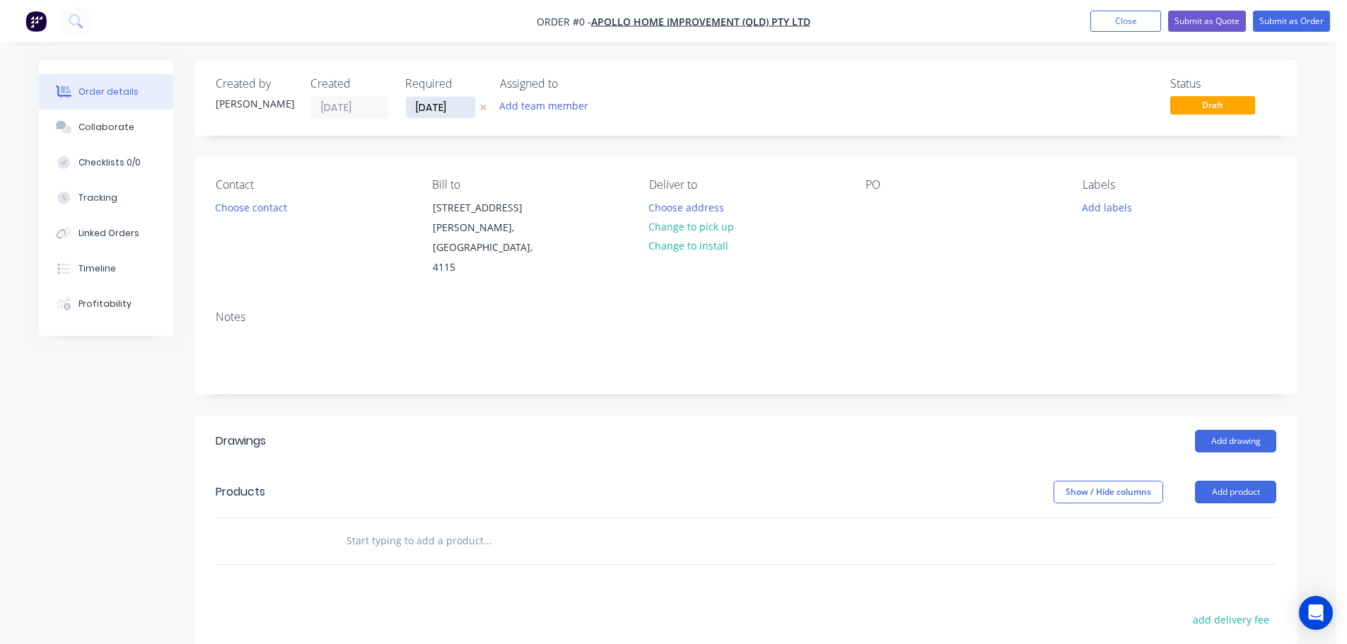
click at [414, 107] on input "[DATE]" at bounding box center [440, 107] width 69 height 21
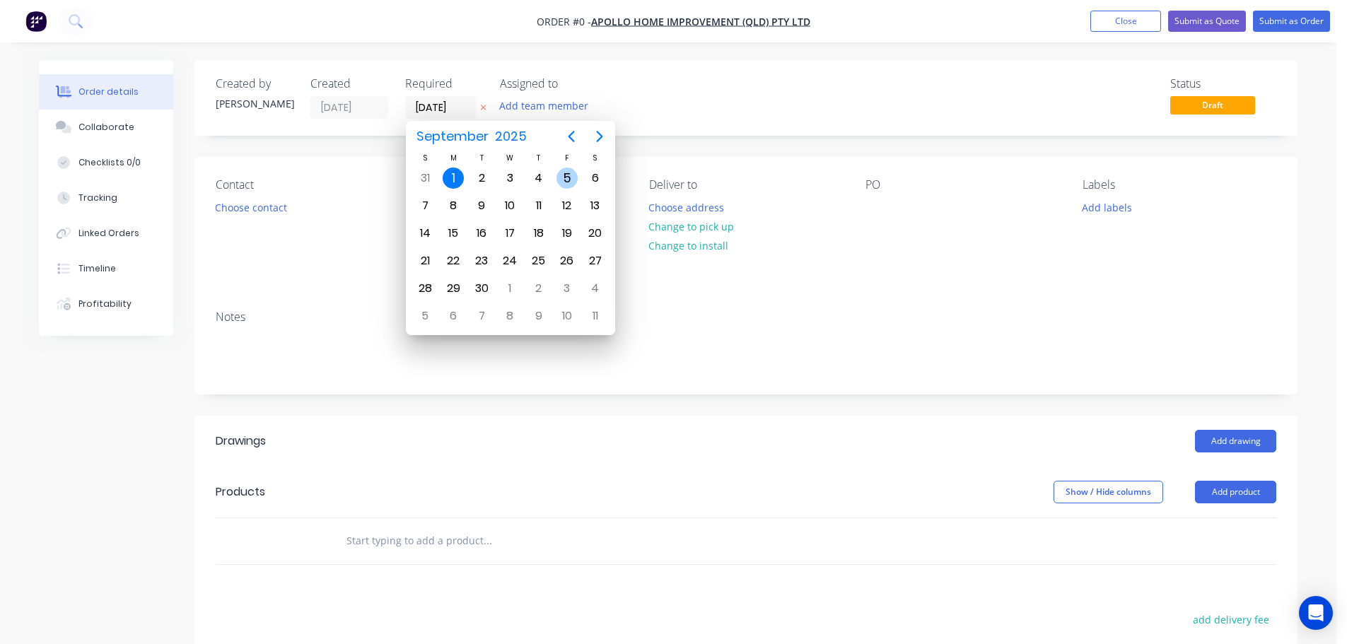
click at [560, 179] on div "5" at bounding box center [566, 178] width 21 height 21
type input "05/09/25"
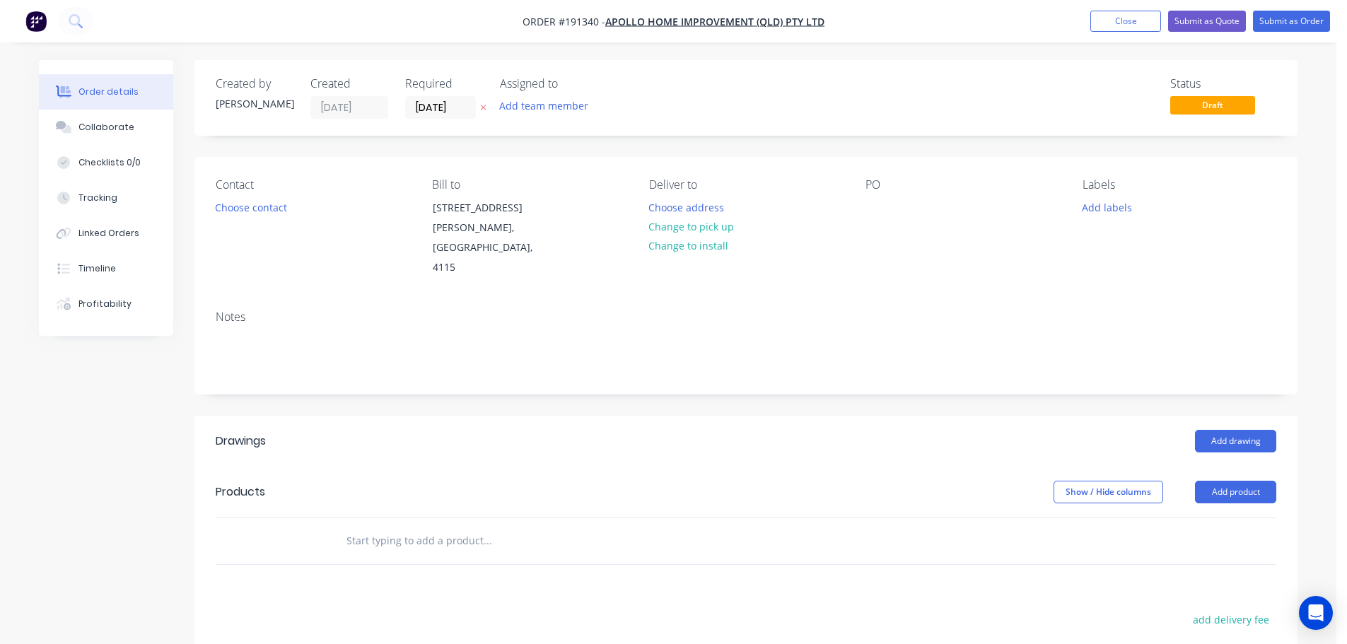
click at [238, 211] on button "Choose contact" at bounding box center [251, 206] width 87 height 19
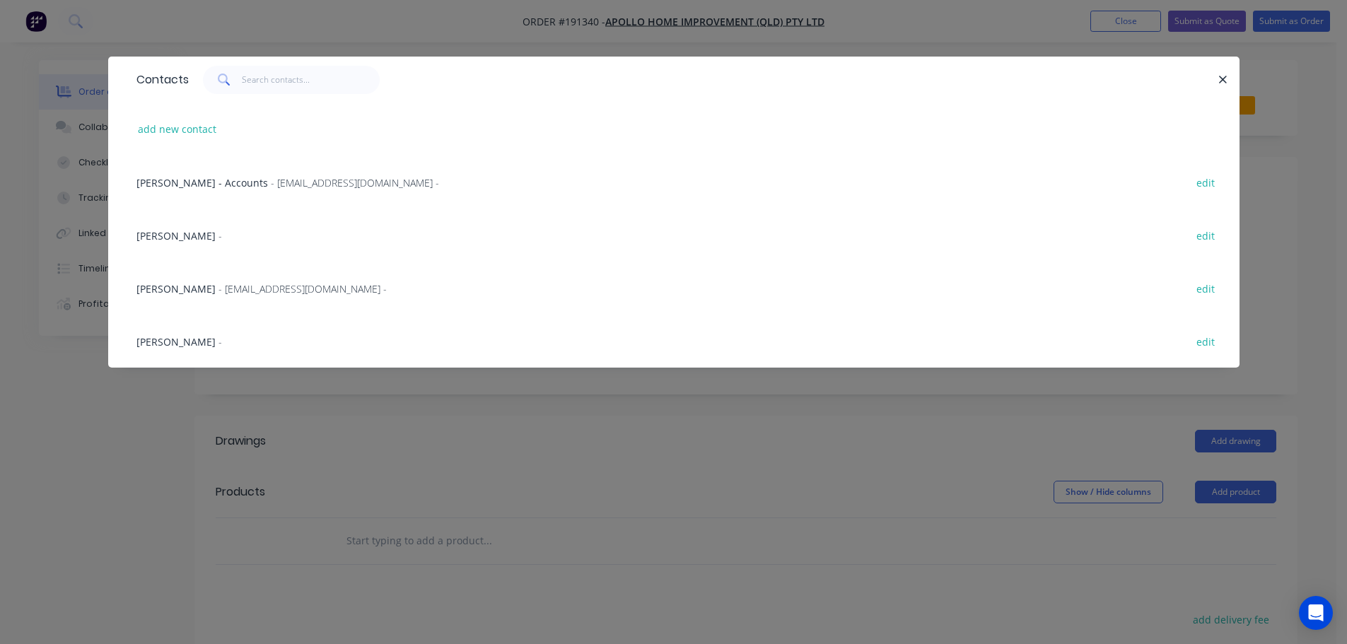
click at [237, 288] on span "- maried@apollopatios.com.au -" at bounding box center [302, 288] width 168 height 13
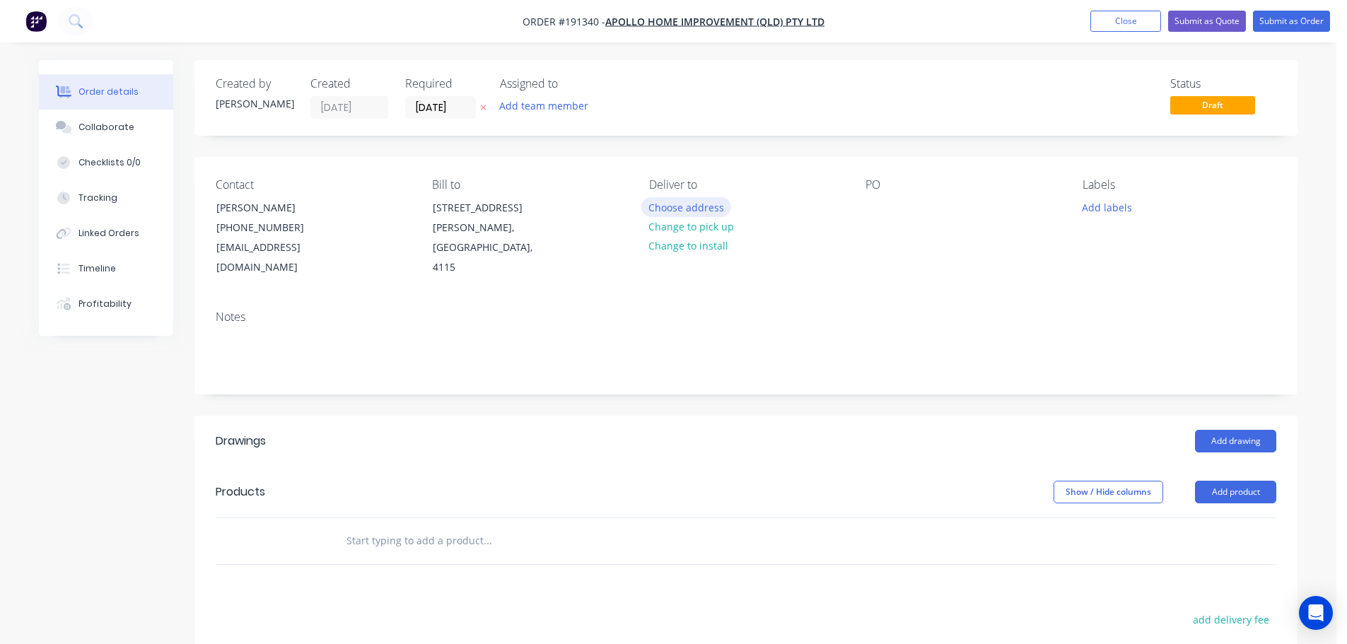
click at [689, 199] on button "Choose address" at bounding box center [686, 206] width 90 height 19
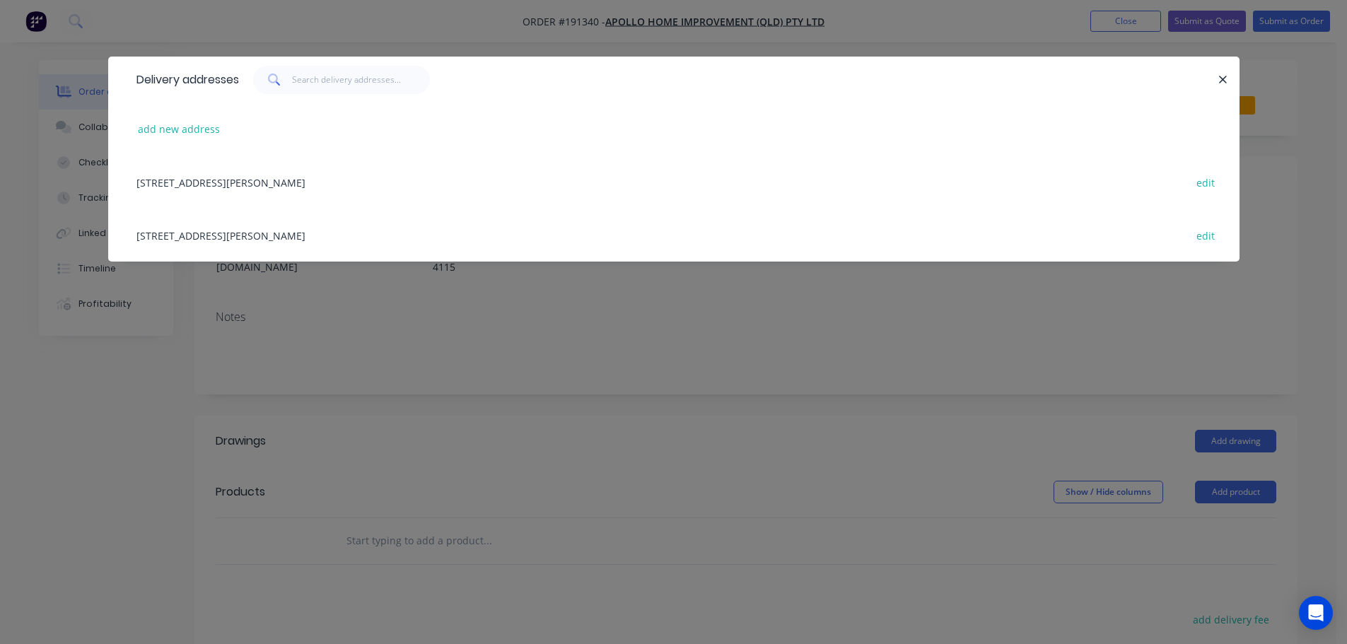
click at [396, 237] on div "29 CORYMBIA PL, (STORE), PARKINSON, Queensland, Australia, 4115 edit" at bounding box center [673, 235] width 1089 height 53
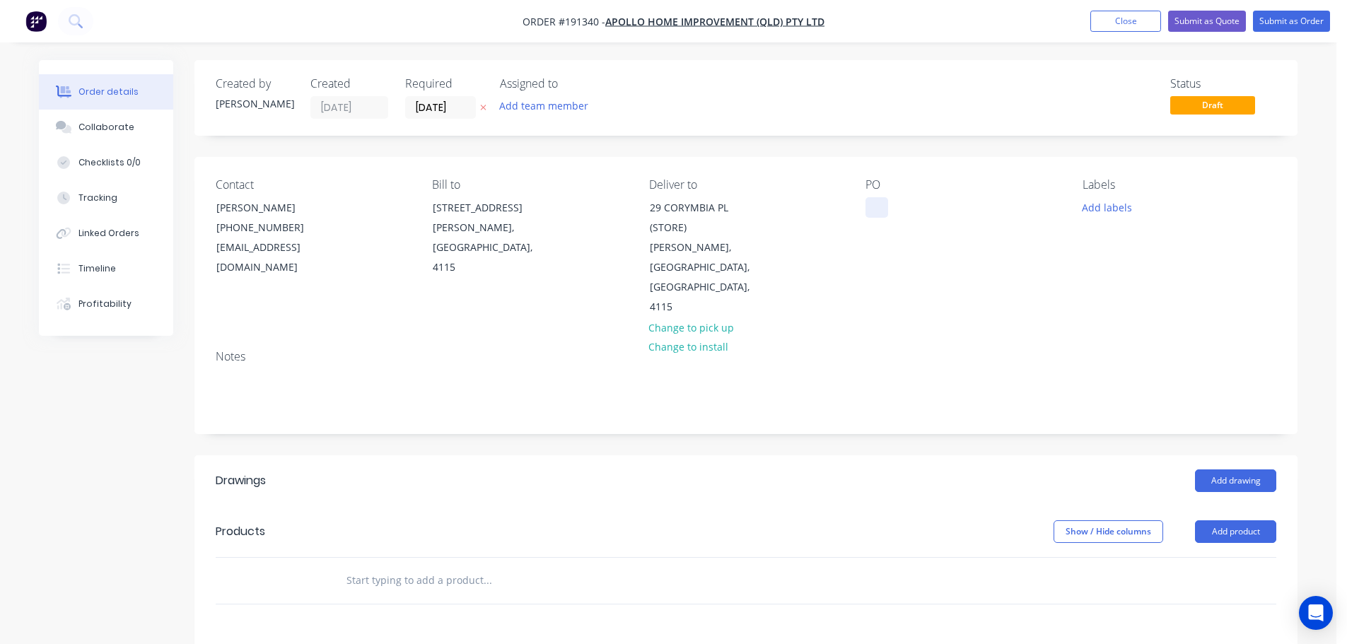
click at [883, 204] on div at bounding box center [876, 207] width 23 height 21
click at [1101, 212] on button "Add labels" at bounding box center [1106, 206] width 65 height 19
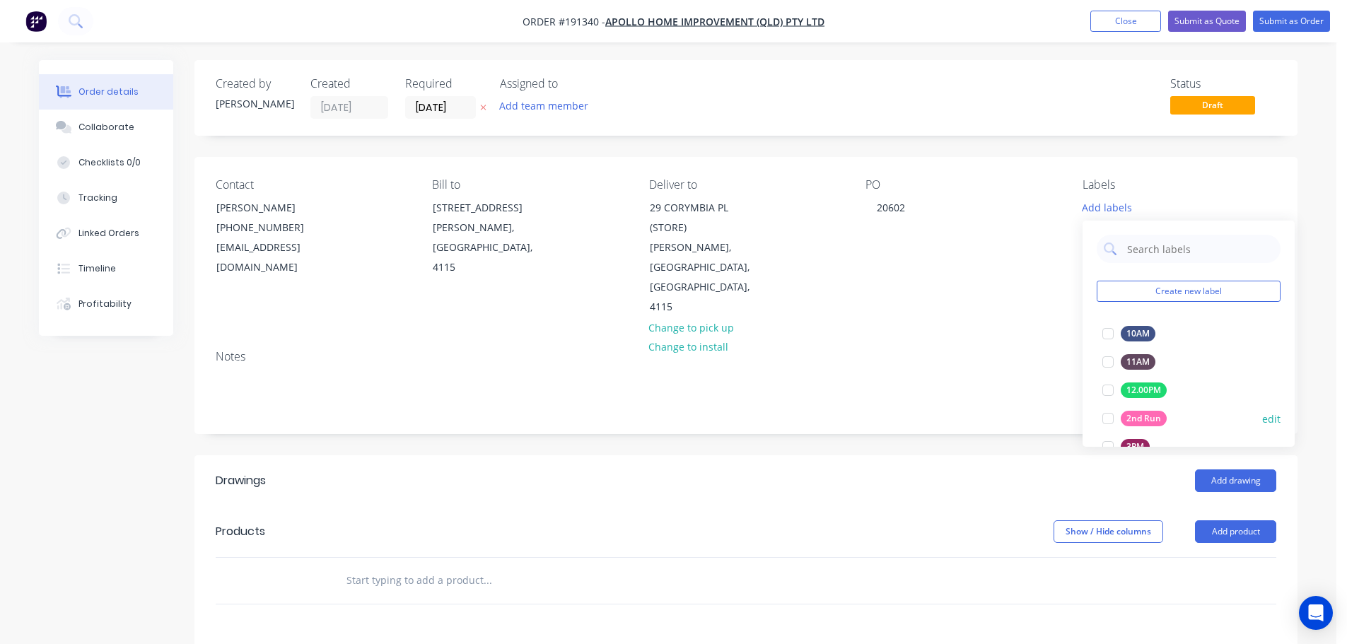
click at [1110, 417] on div at bounding box center [1108, 418] width 28 height 28
click at [1216, 520] on button "Add product" at bounding box center [1235, 531] width 81 height 23
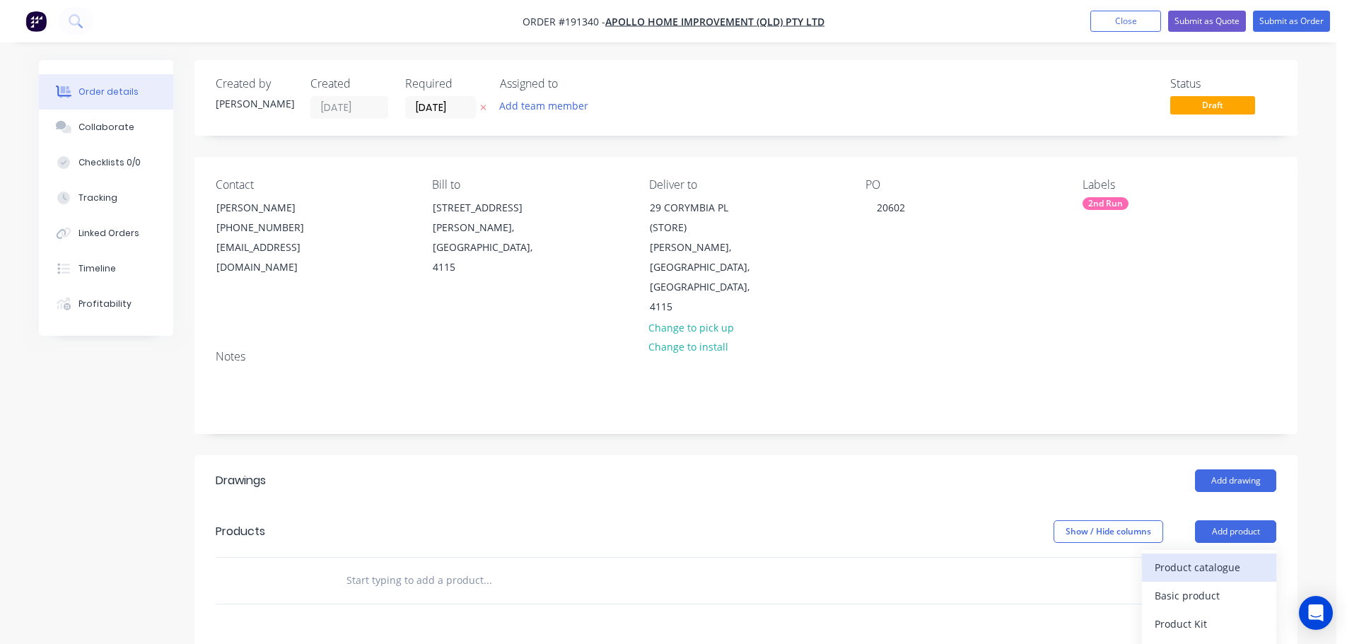
click at [1208, 557] on div "Product catalogue" at bounding box center [1209, 567] width 109 height 21
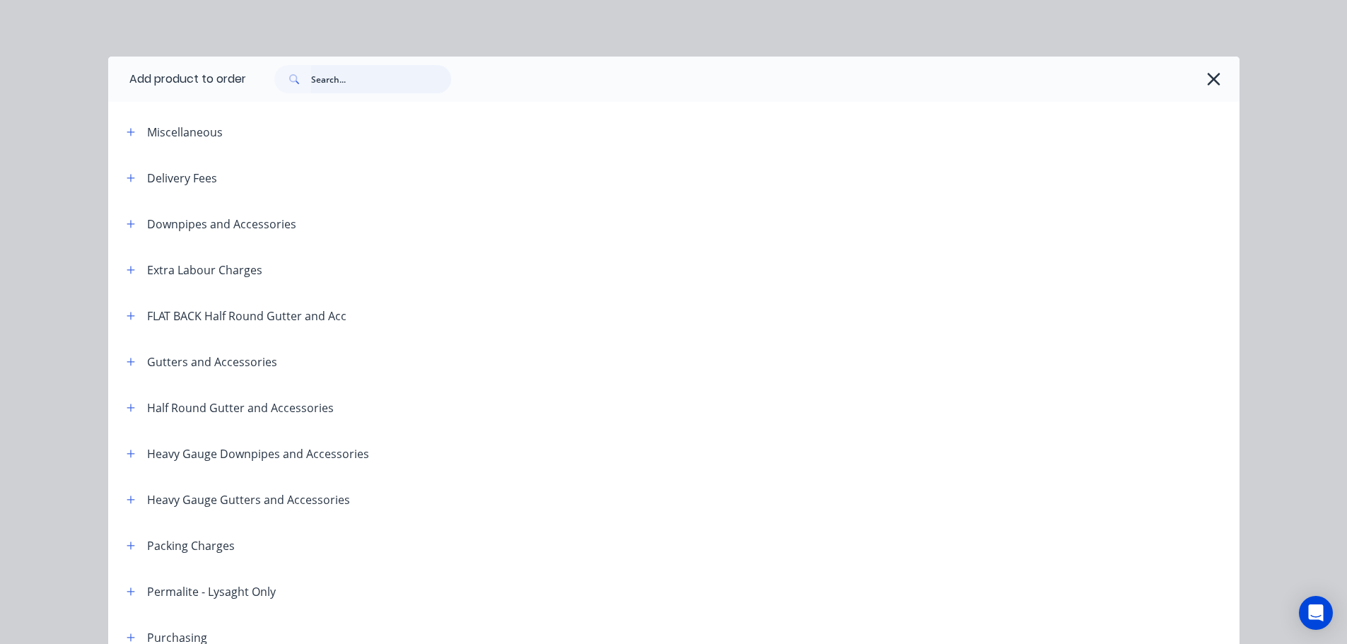
click at [343, 80] on input "text" at bounding box center [381, 79] width 140 height 28
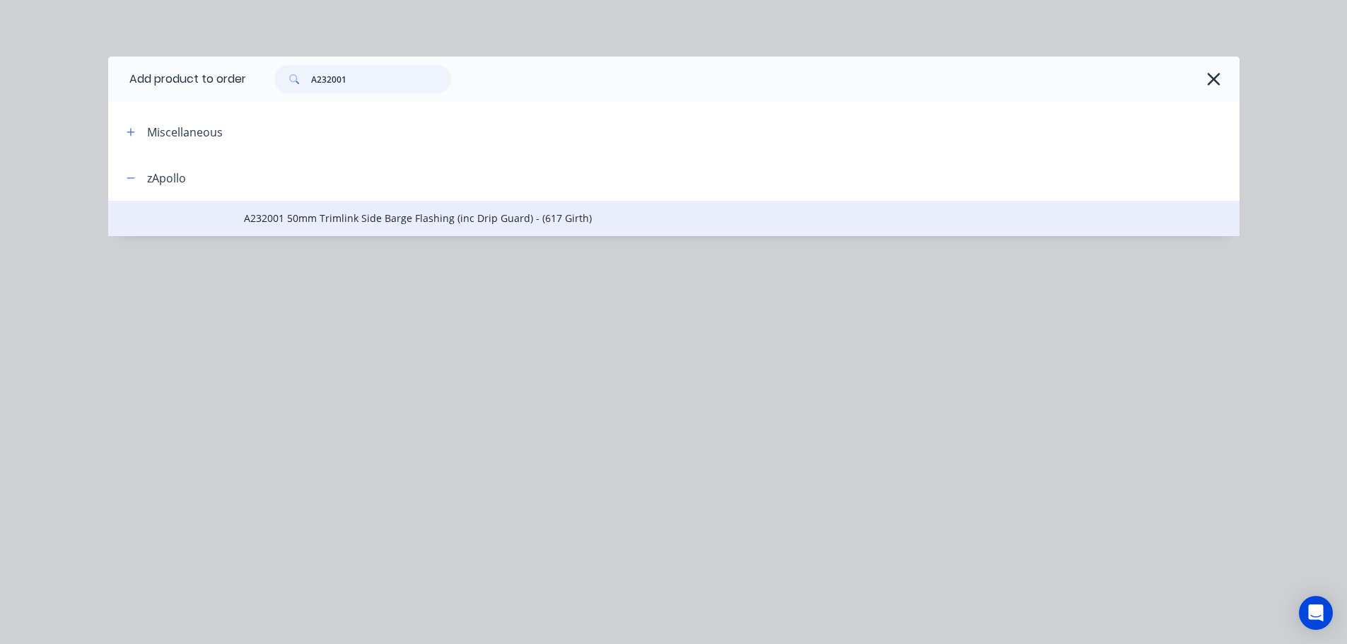
type input "A232001"
click at [345, 206] on td "A232001 50mm Trimlink Side Barge Flashing (inc Drip Guard) - (617 Girth)" at bounding box center [741, 218] width 995 height 35
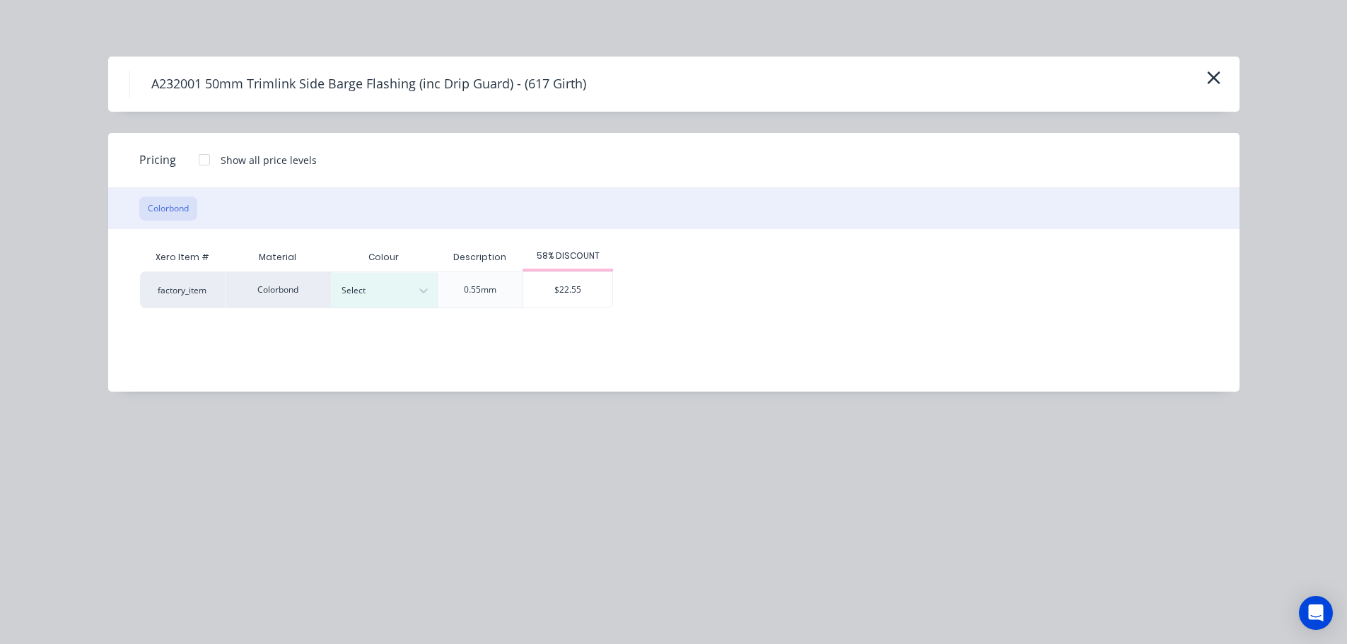
drag, startPoint x: 417, startPoint y: 300, endPoint x: 419, endPoint y: 309, distance: 8.7
click at [416, 300] on div at bounding box center [423, 290] width 25 height 23
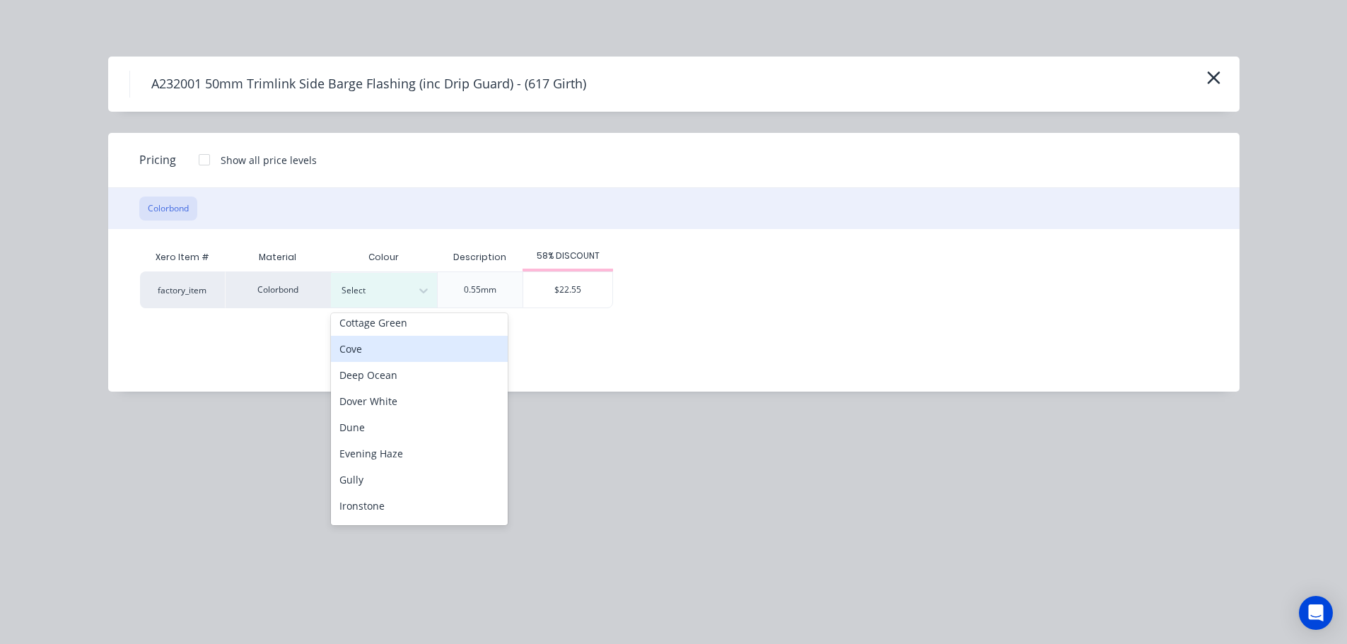
scroll to position [212, 0]
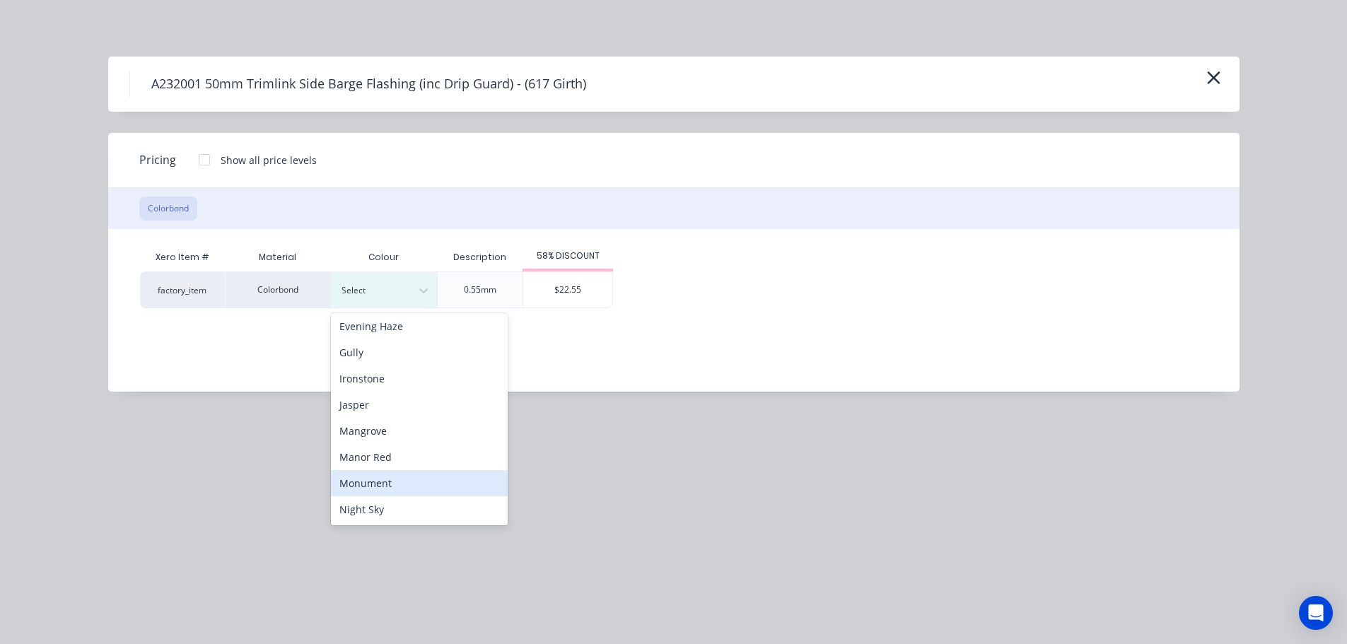
click at [397, 477] on div "Monument" at bounding box center [419, 483] width 177 height 26
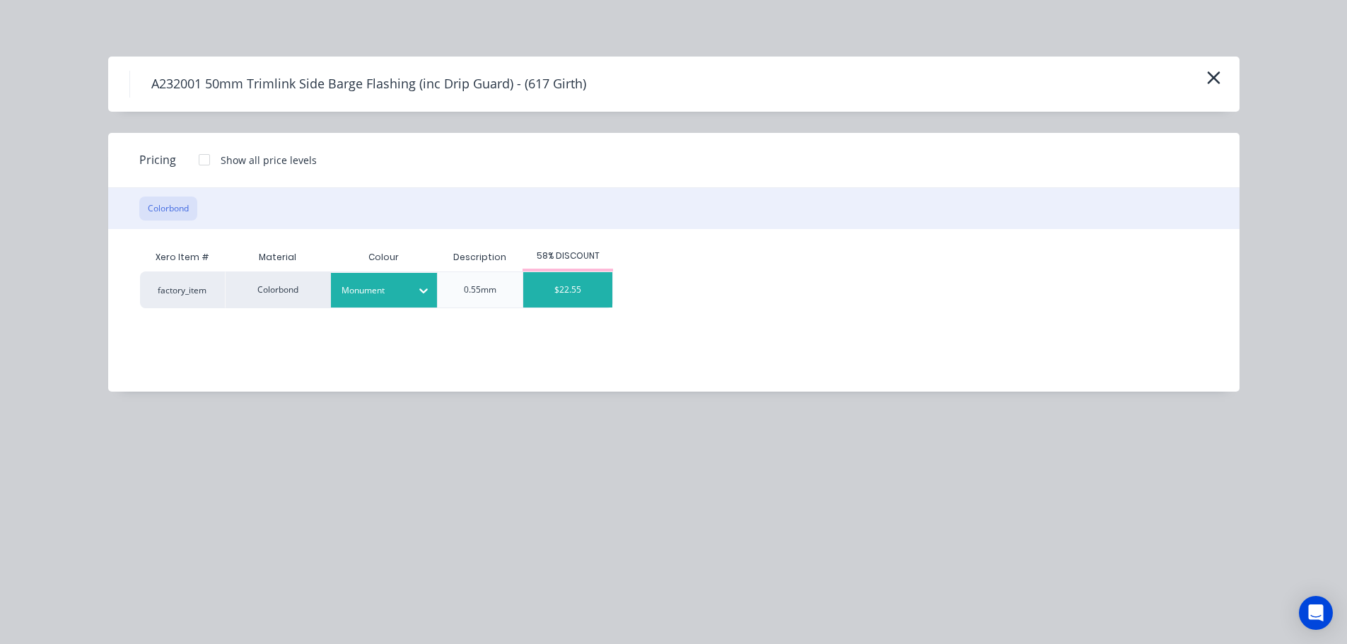
click at [592, 300] on div "$22.55" at bounding box center [567, 289] width 89 height 35
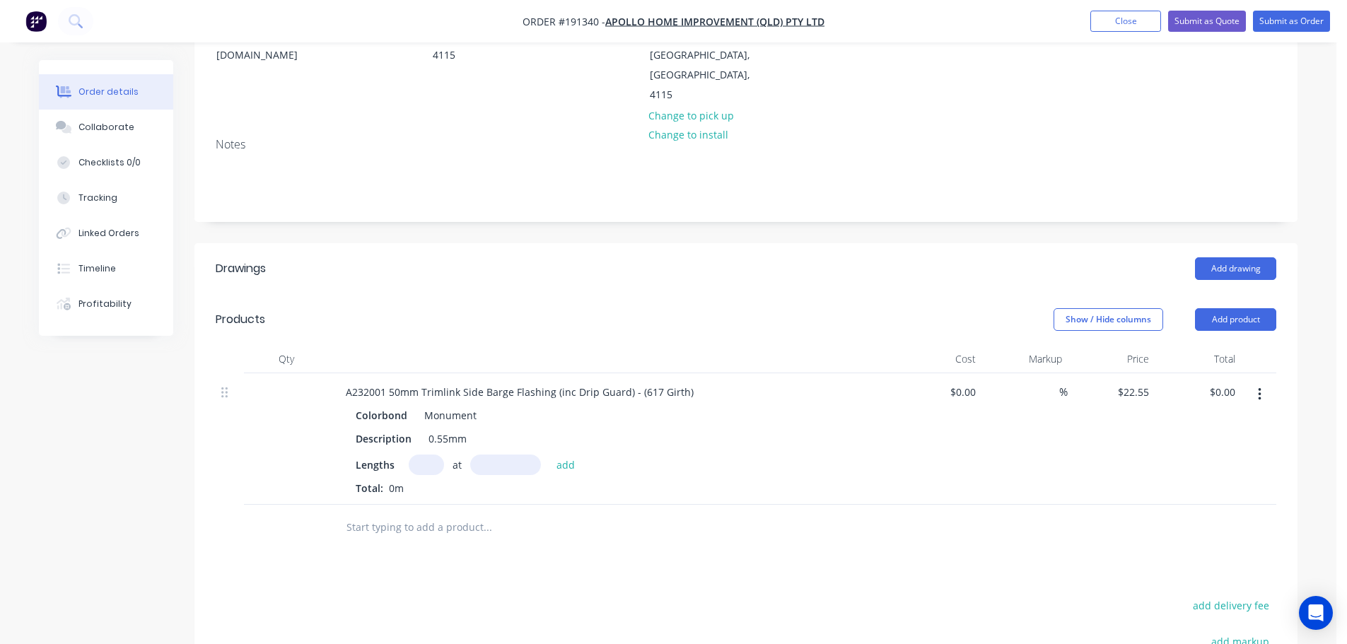
click at [426, 455] on div "Lengths at add Total: 0m" at bounding box center [612, 475] width 512 height 41
click at [422, 455] on input "text" at bounding box center [426, 465] width 35 height 21
type input "2"
type input "3400"
click at [549, 455] on button "add" at bounding box center [565, 464] width 33 height 19
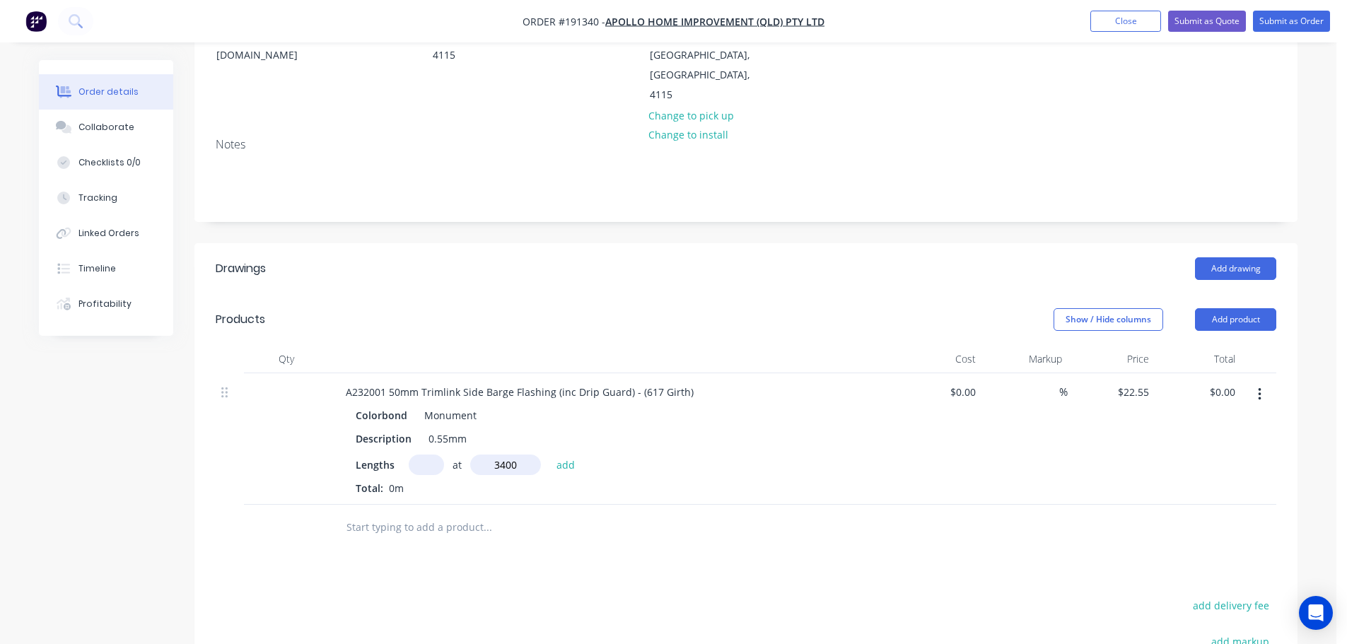
type input "."
type input "$153.34"
type input "."
click at [1238, 308] on button "Add product" at bounding box center [1235, 319] width 81 height 23
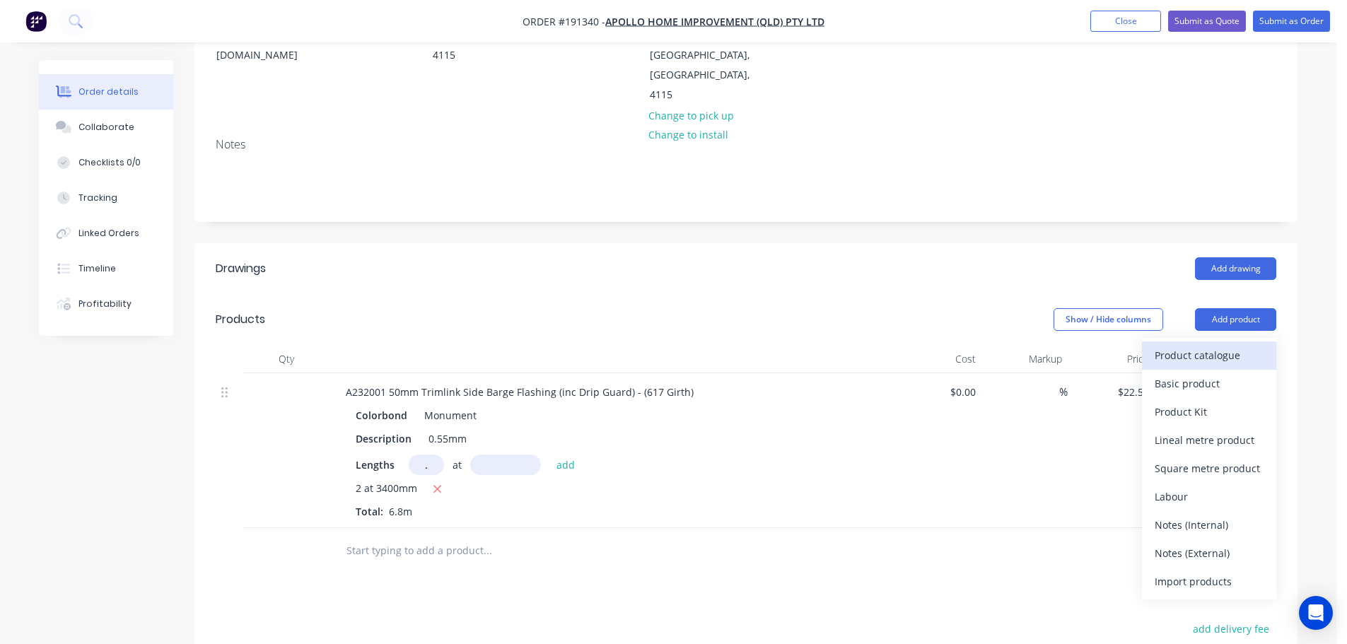
click at [1210, 341] on button "Product catalogue" at bounding box center [1209, 355] width 134 height 28
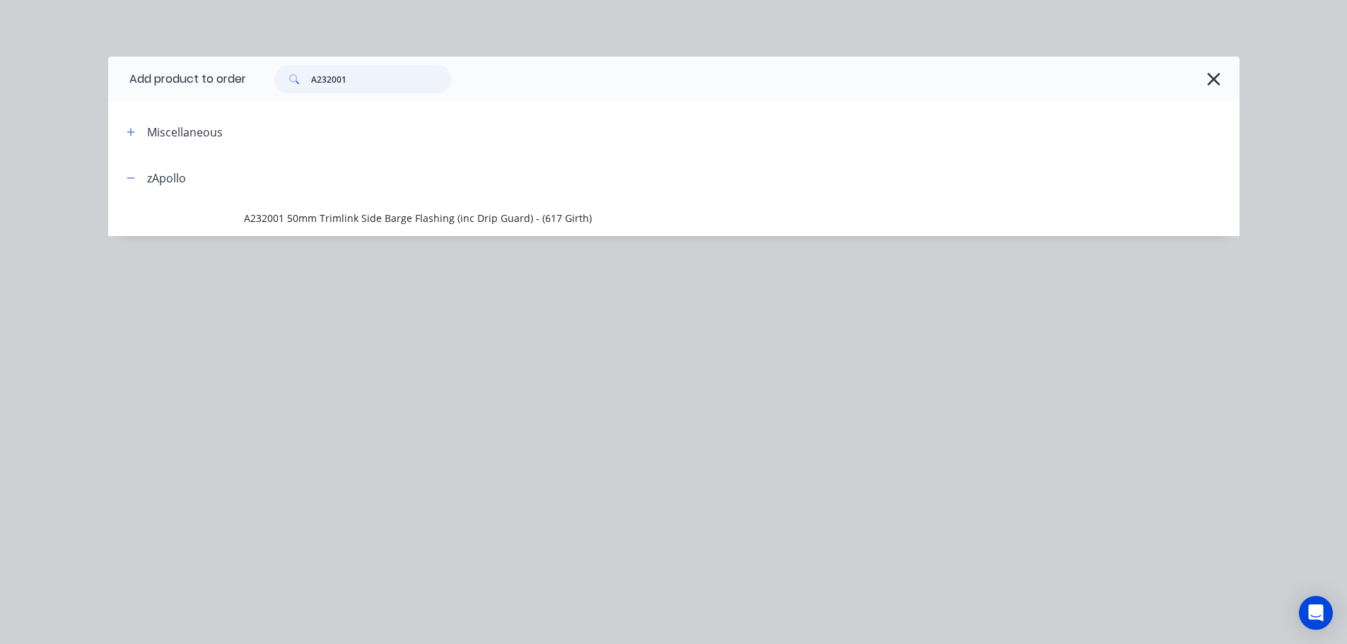
drag, startPoint x: 342, startPoint y: 93, endPoint x: 294, endPoint y: 95, distance: 48.1
click at [294, 95] on div "A232001" at bounding box center [742, 79] width 993 height 45
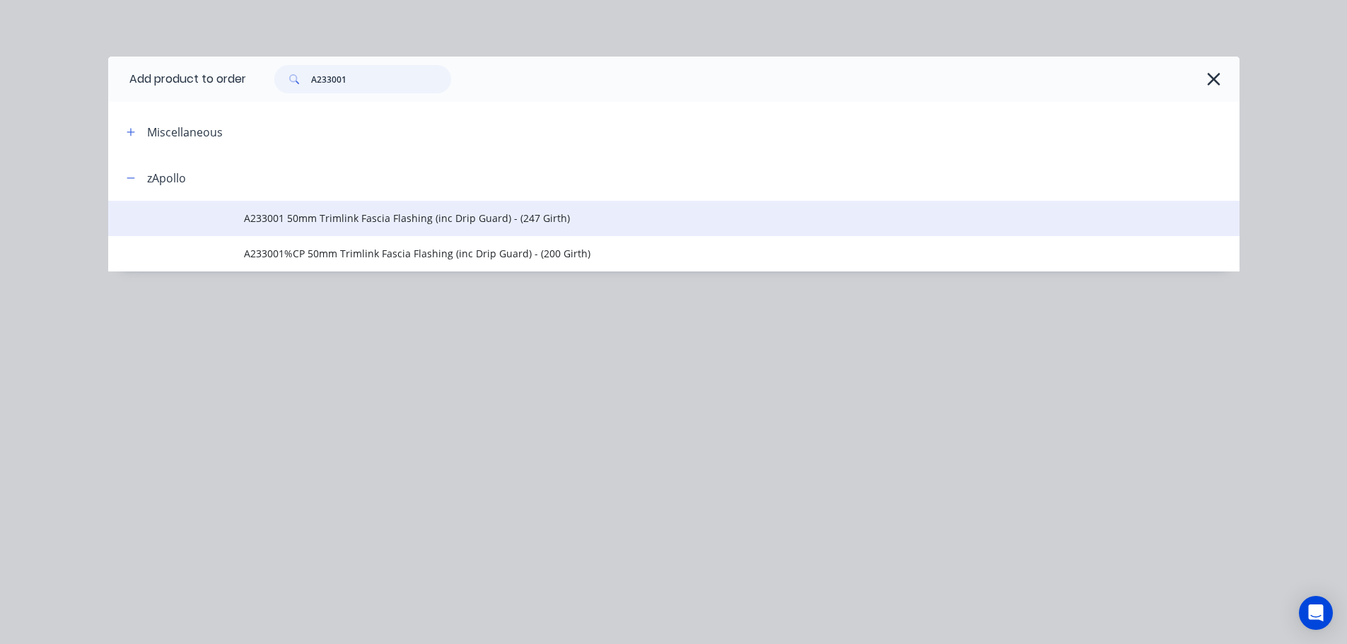
type input "A233001"
click at [367, 228] on td "A233001 50mm Trimlink Fascia Flashing (inc Drip Guard) - (247 Girth)" at bounding box center [741, 218] width 995 height 35
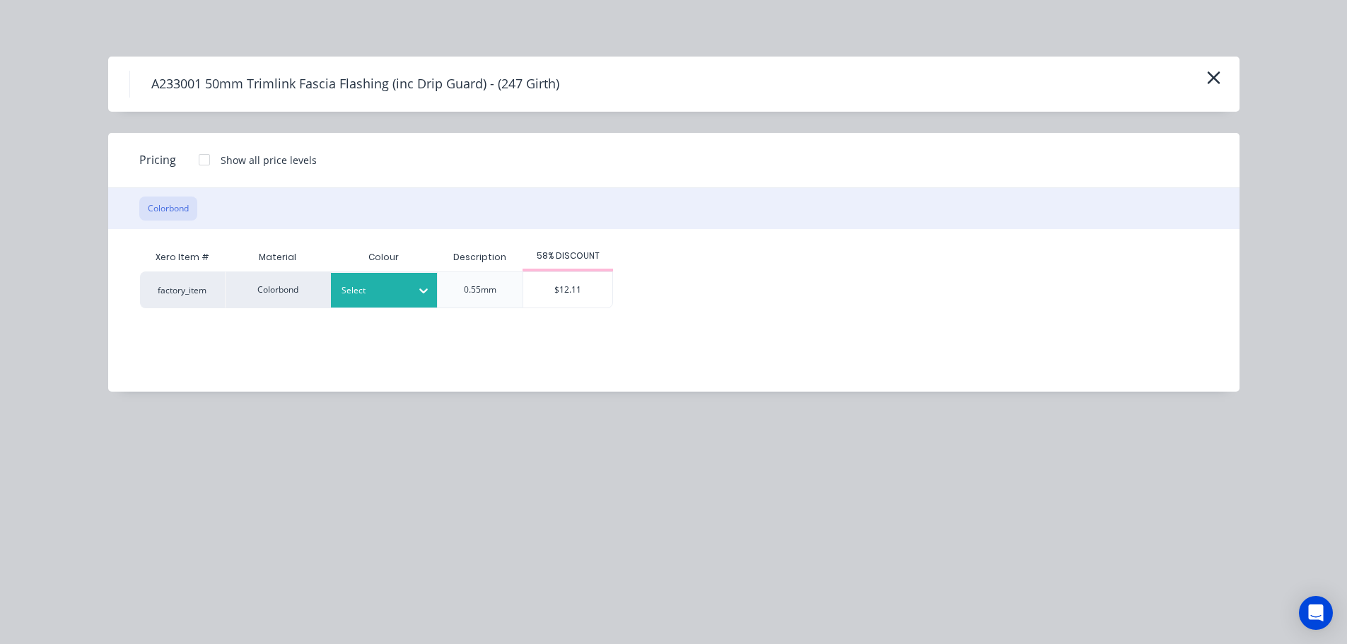
click at [373, 285] on div at bounding box center [373, 291] width 64 height 16
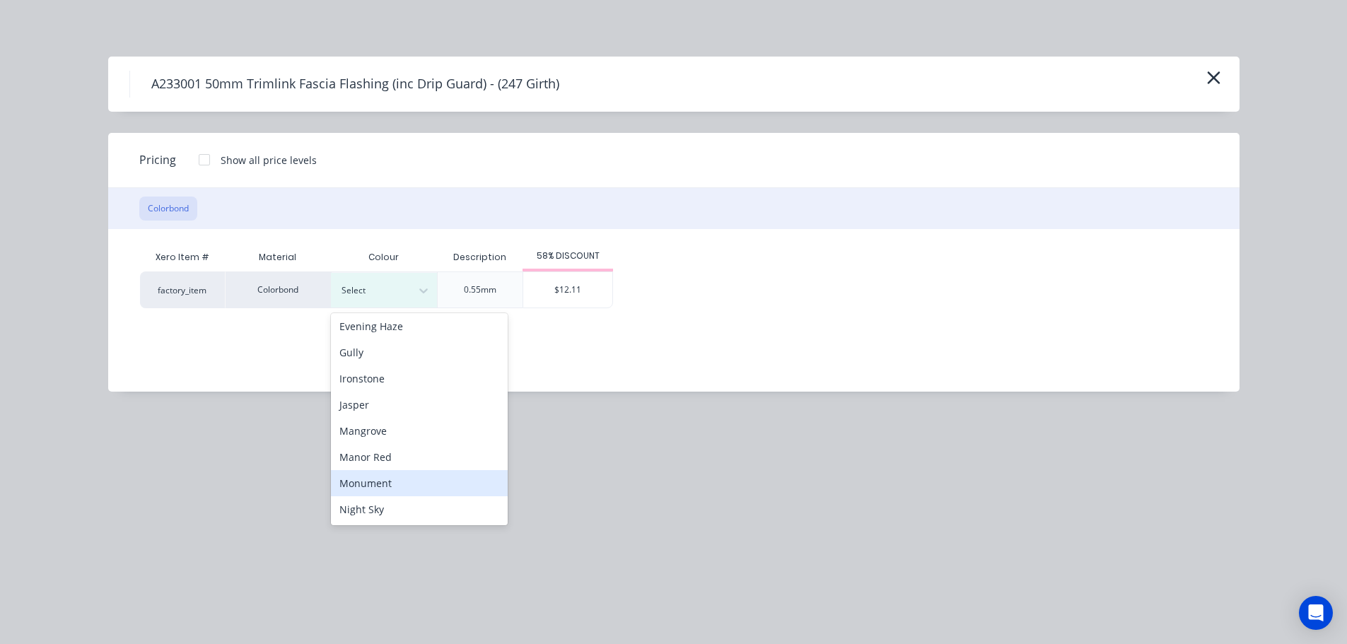
click at [406, 483] on div "Monument" at bounding box center [419, 483] width 177 height 26
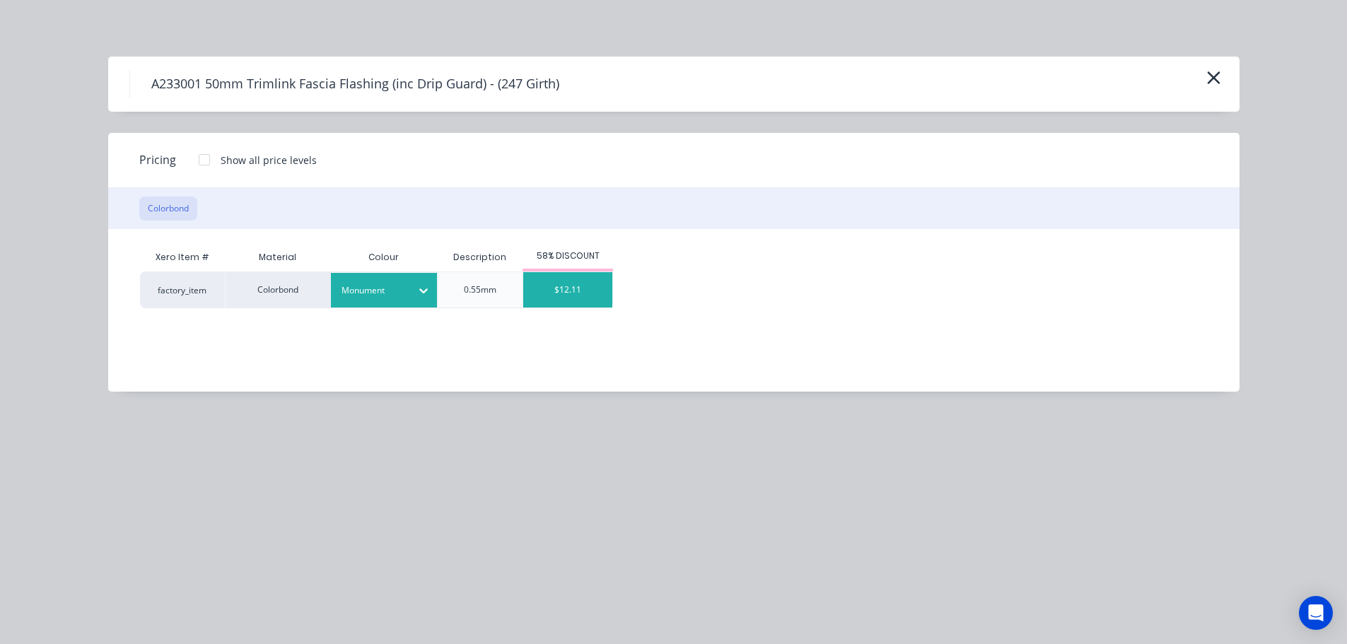
click at [570, 296] on div "$12.11" at bounding box center [567, 289] width 89 height 35
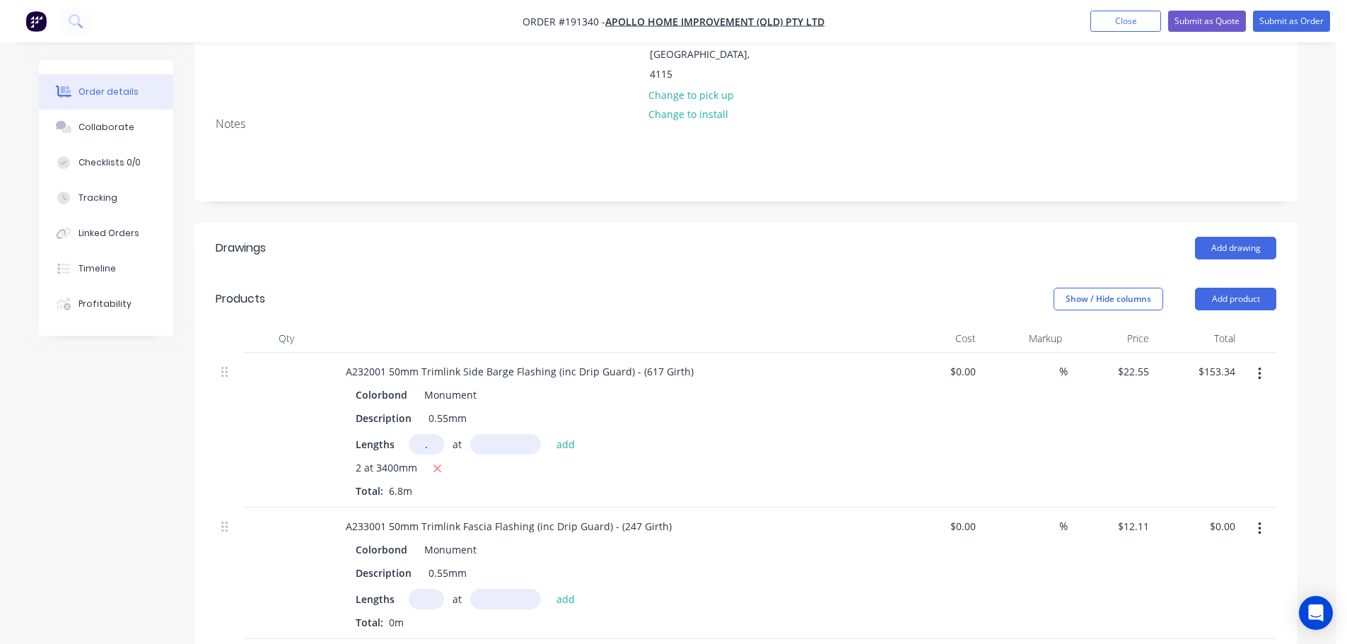
scroll to position [354, 0]
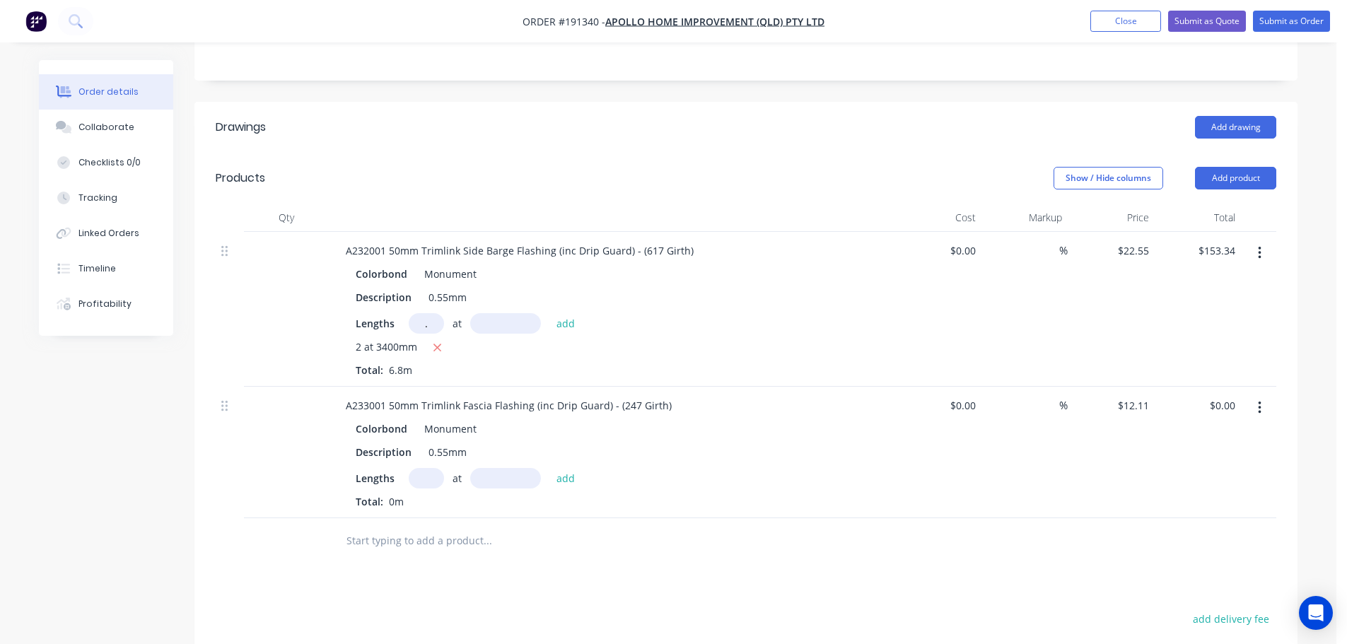
click at [423, 468] on input "text" at bounding box center [426, 478] width 35 height 21
click at [426, 313] on input "." at bounding box center [426, 323] width 35 height 21
click at [423, 468] on input "text" at bounding box center [426, 478] width 35 height 21
type input "2"
type input "6200"
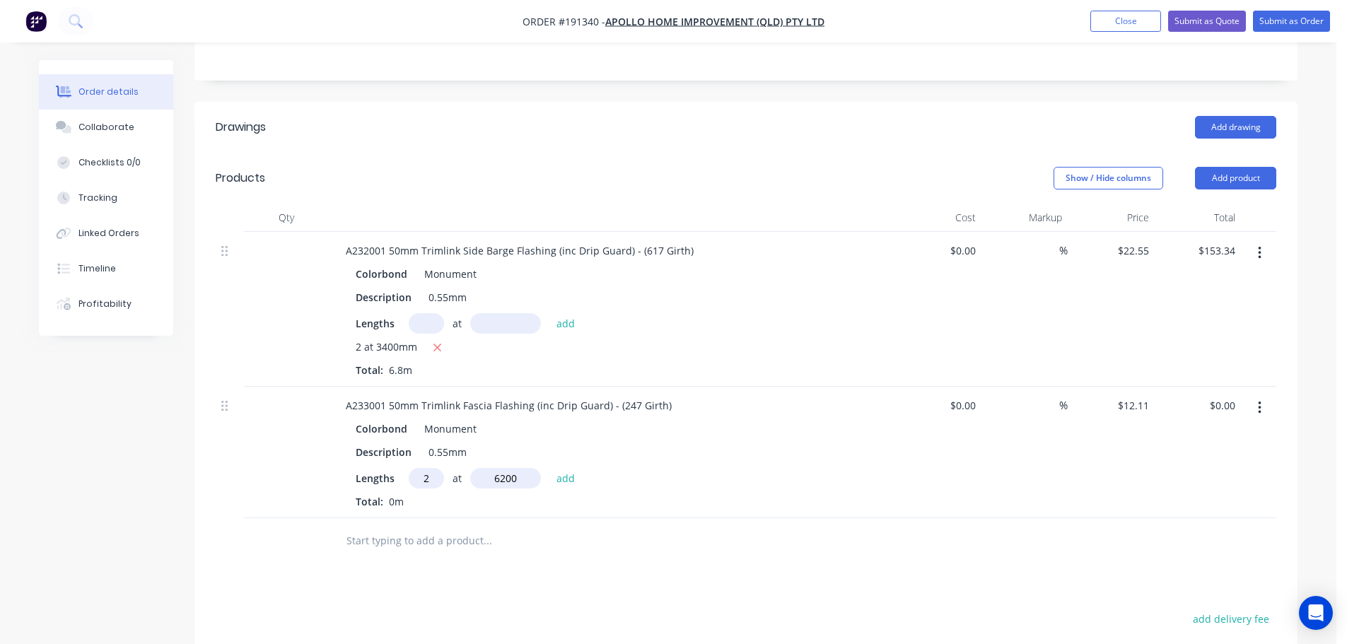
click at [549, 468] on button "add" at bounding box center [565, 477] width 33 height 19
type input "$150.16"
click at [1246, 167] on button "Add product" at bounding box center [1235, 178] width 81 height 23
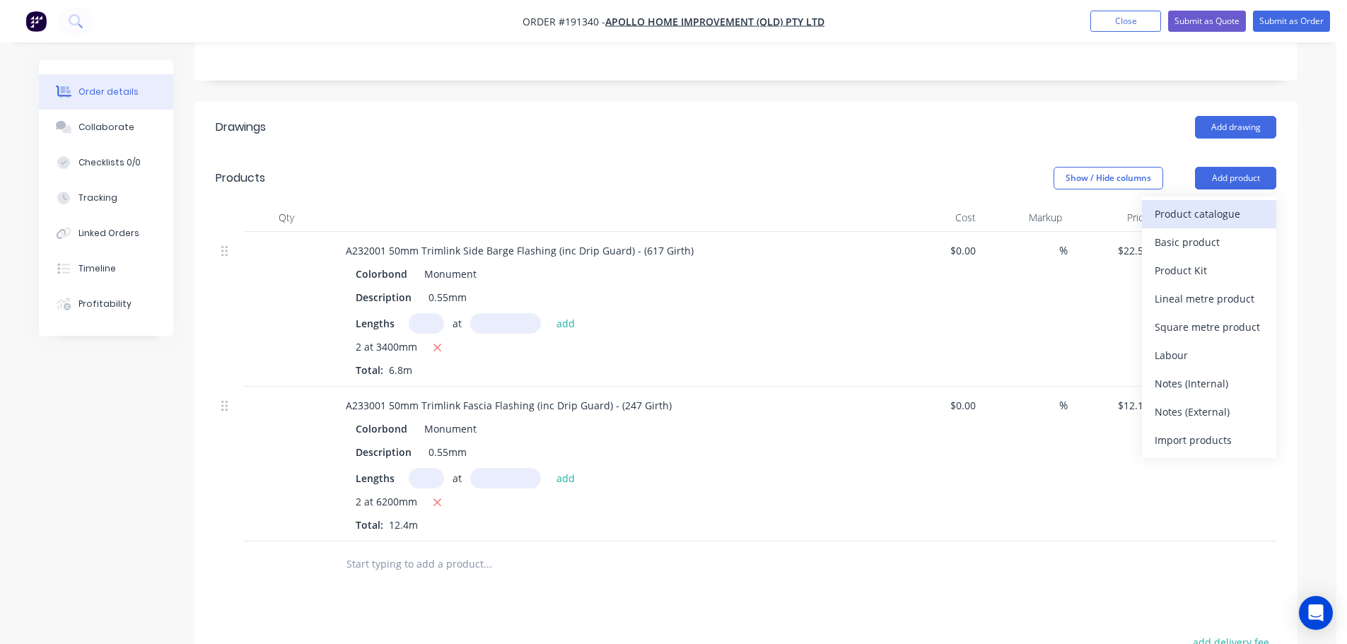
click at [1233, 204] on div "Product catalogue" at bounding box center [1209, 214] width 109 height 21
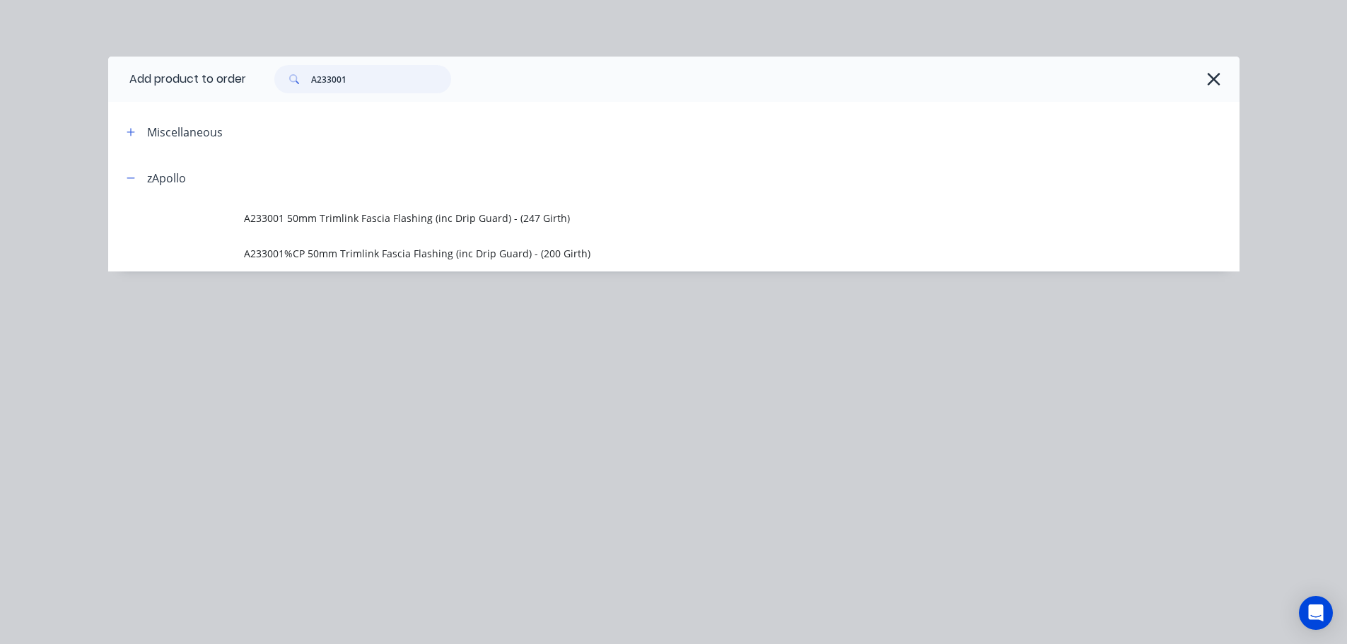
drag, startPoint x: 375, startPoint y: 75, endPoint x: 280, endPoint y: 78, distance: 94.8
click at [280, 78] on div "A233001" at bounding box center [362, 79] width 177 height 28
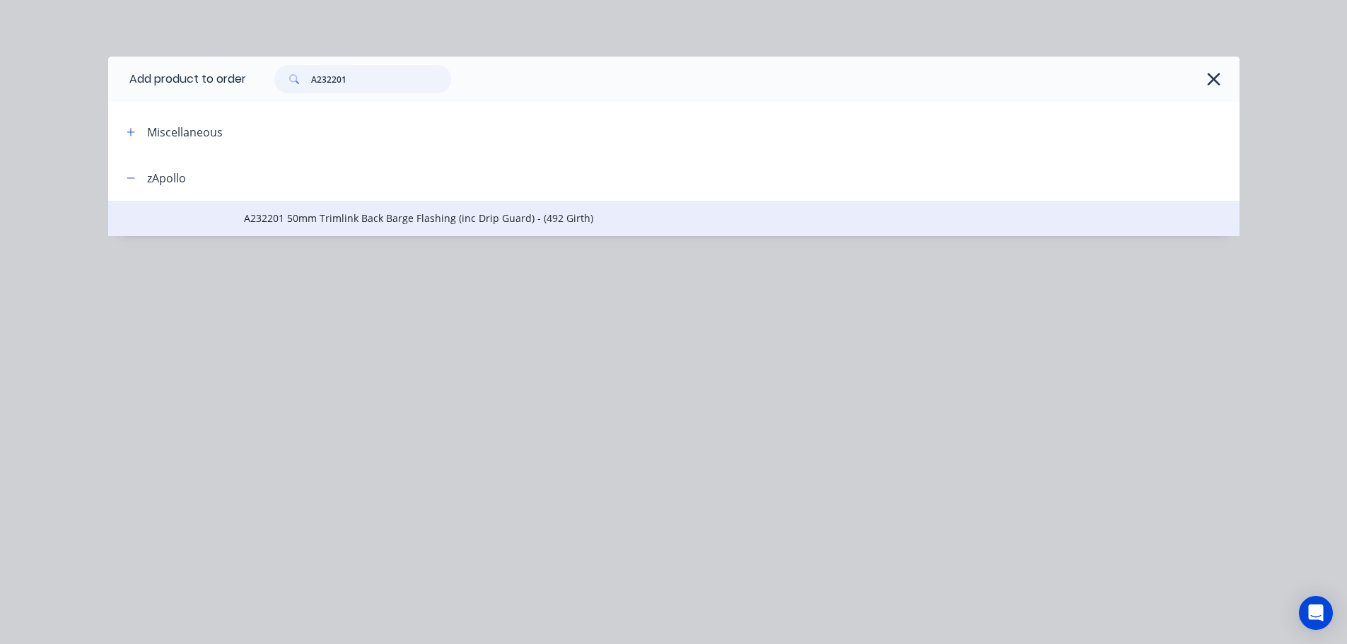
type input "A232201"
click at [392, 221] on span "A232201 50mm Trimlink Back Barge Flashing (inc Drip Guard) - (492 Girth)" at bounding box center [642, 218] width 796 height 15
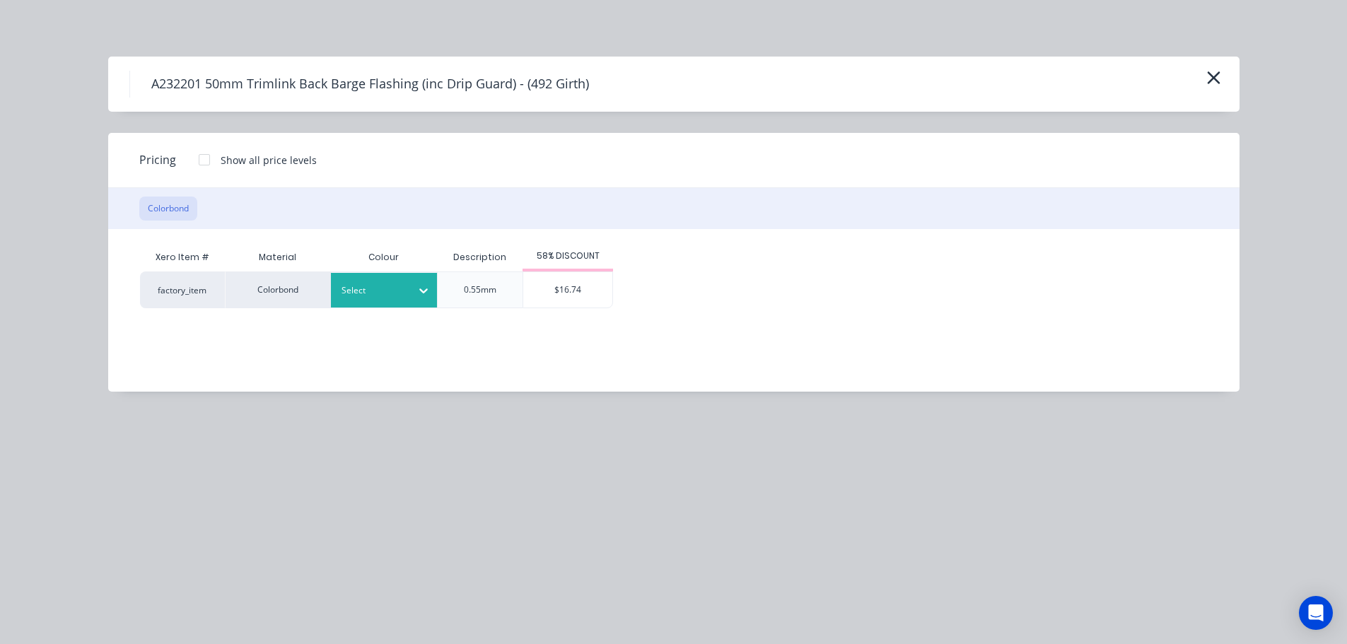
click at [412, 286] on div at bounding box center [423, 290] width 25 height 23
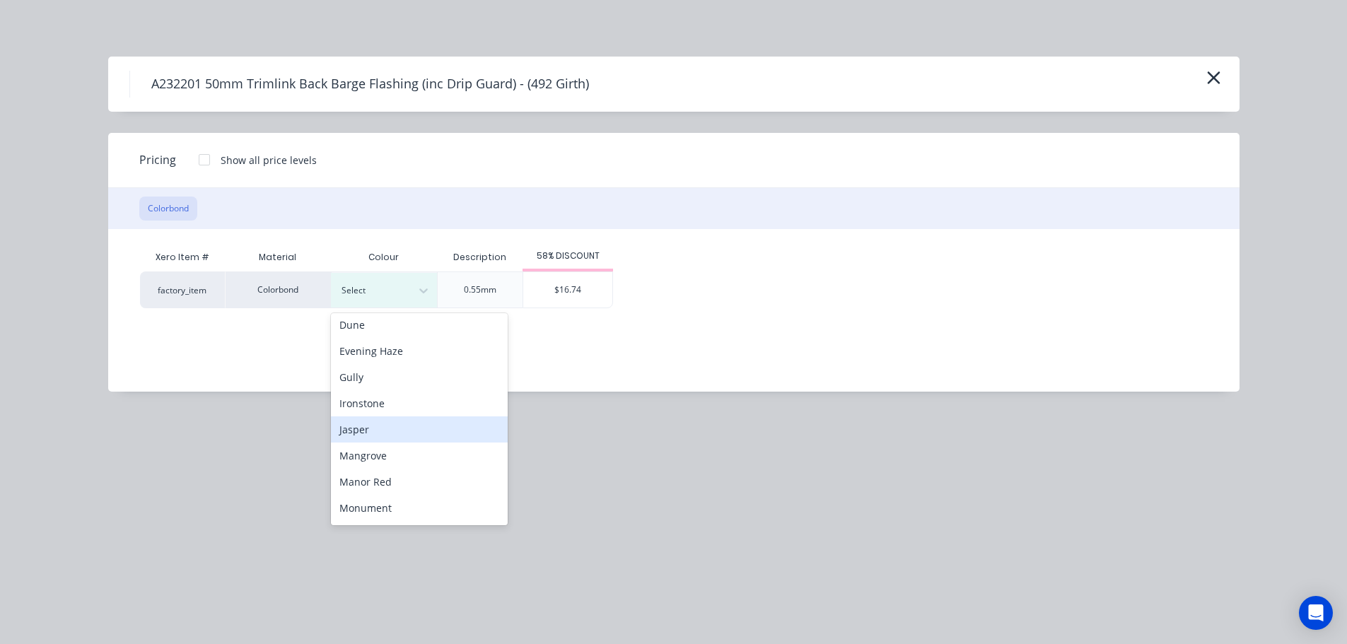
scroll to position [212, 0]
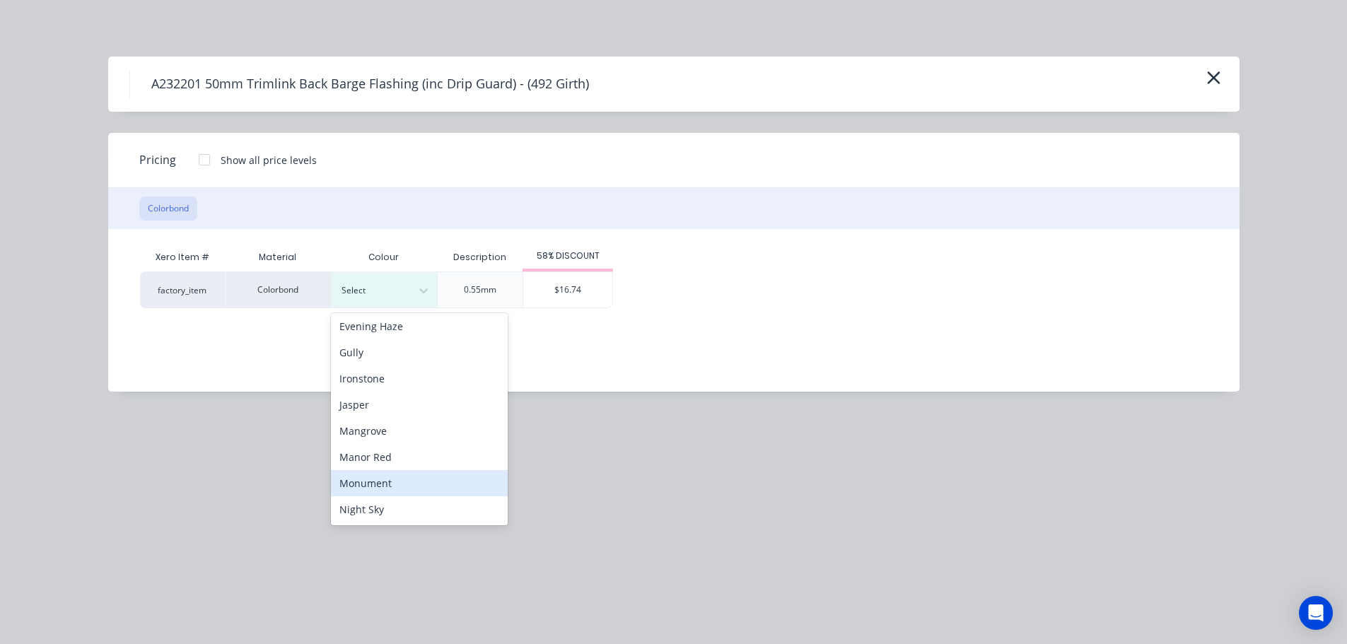
click at [381, 486] on div "Monument" at bounding box center [419, 483] width 177 height 26
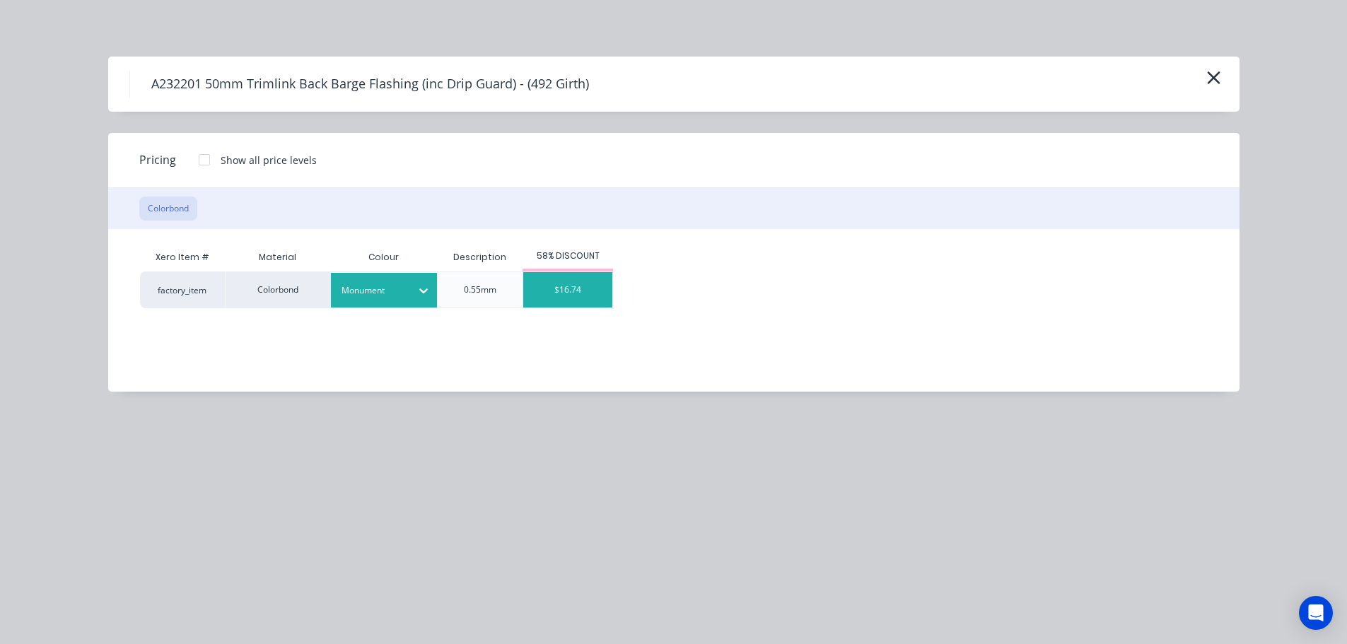
click at [579, 299] on div "$16.74" at bounding box center [567, 289] width 89 height 35
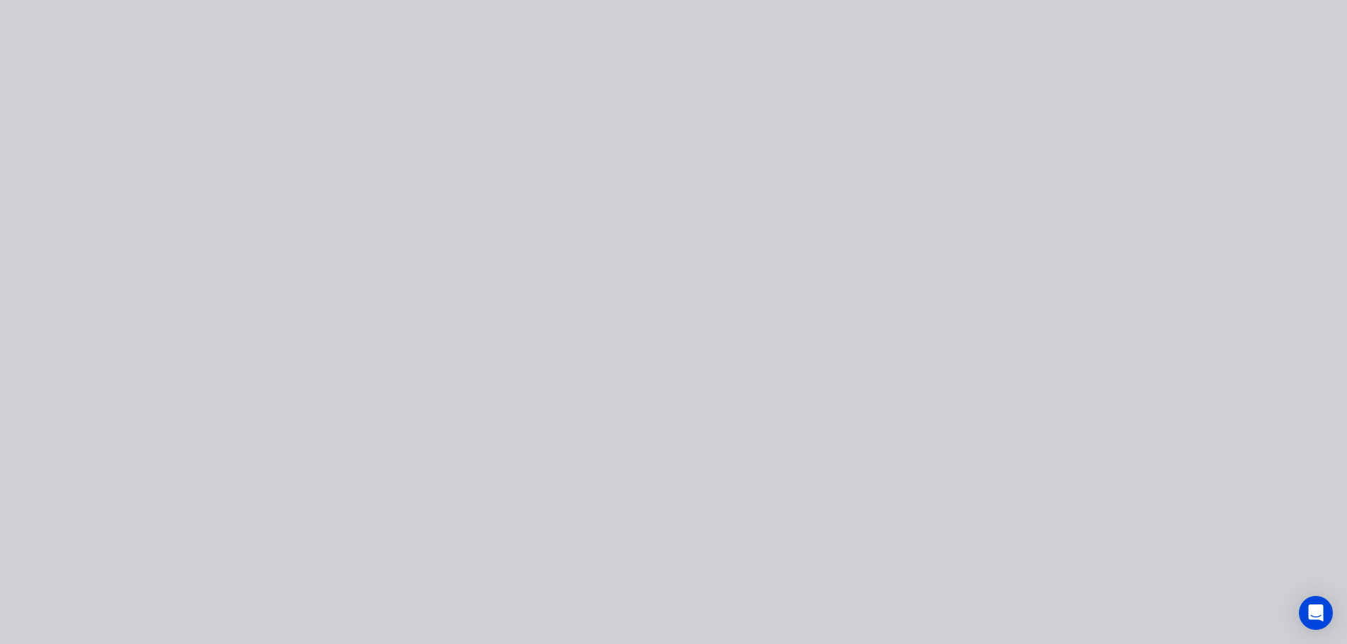
type input "$16.74"
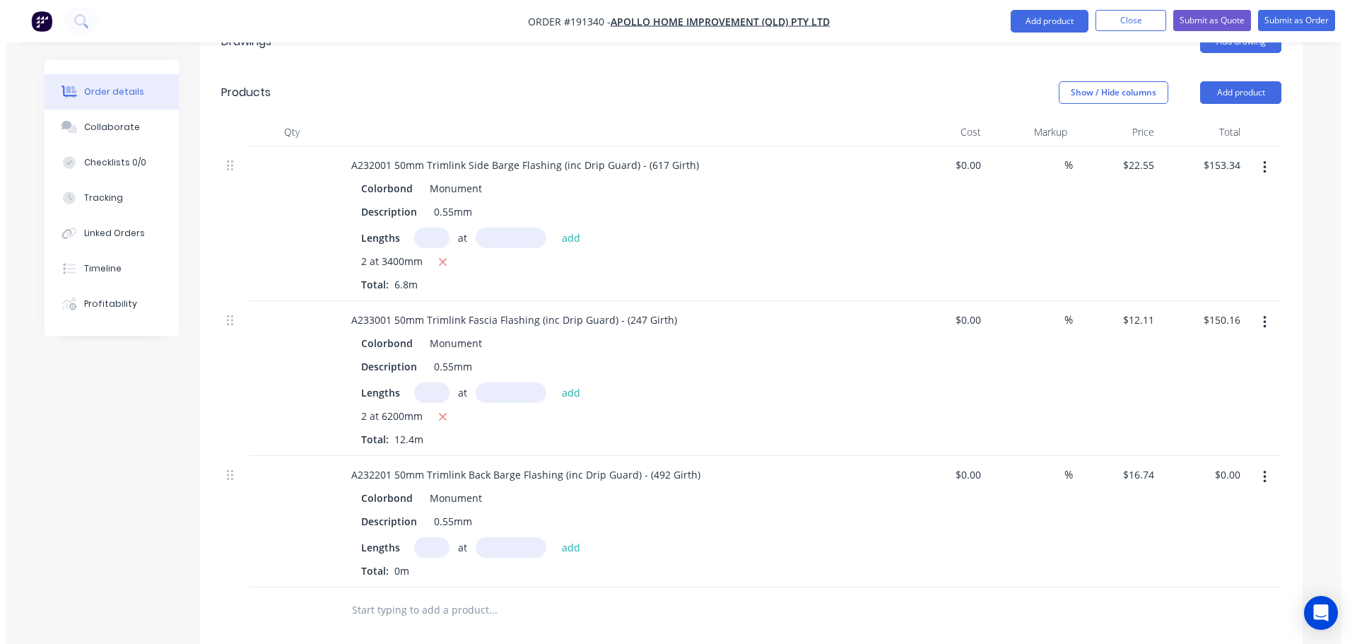
scroll to position [566, 0]
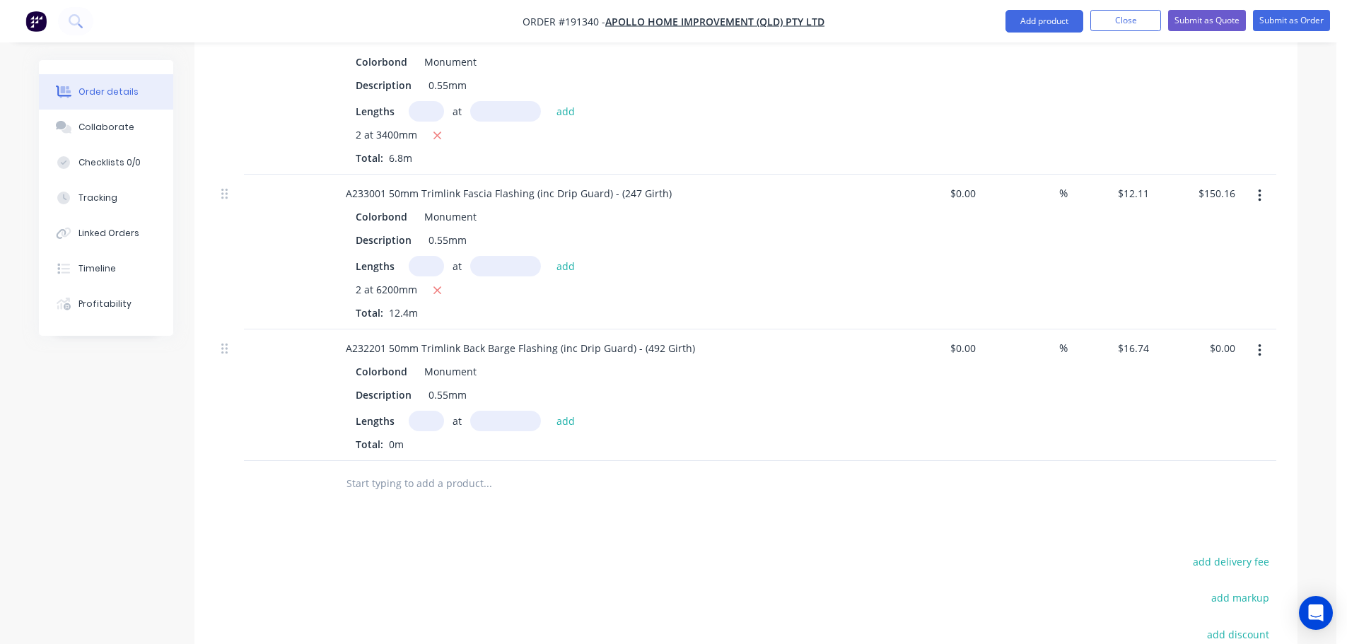
click at [423, 411] on input "text" at bounding box center [426, 421] width 35 height 21
type input "2"
type input "6200"
click at [549, 411] on button "add" at bounding box center [565, 420] width 33 height 19
type input "$207.58"
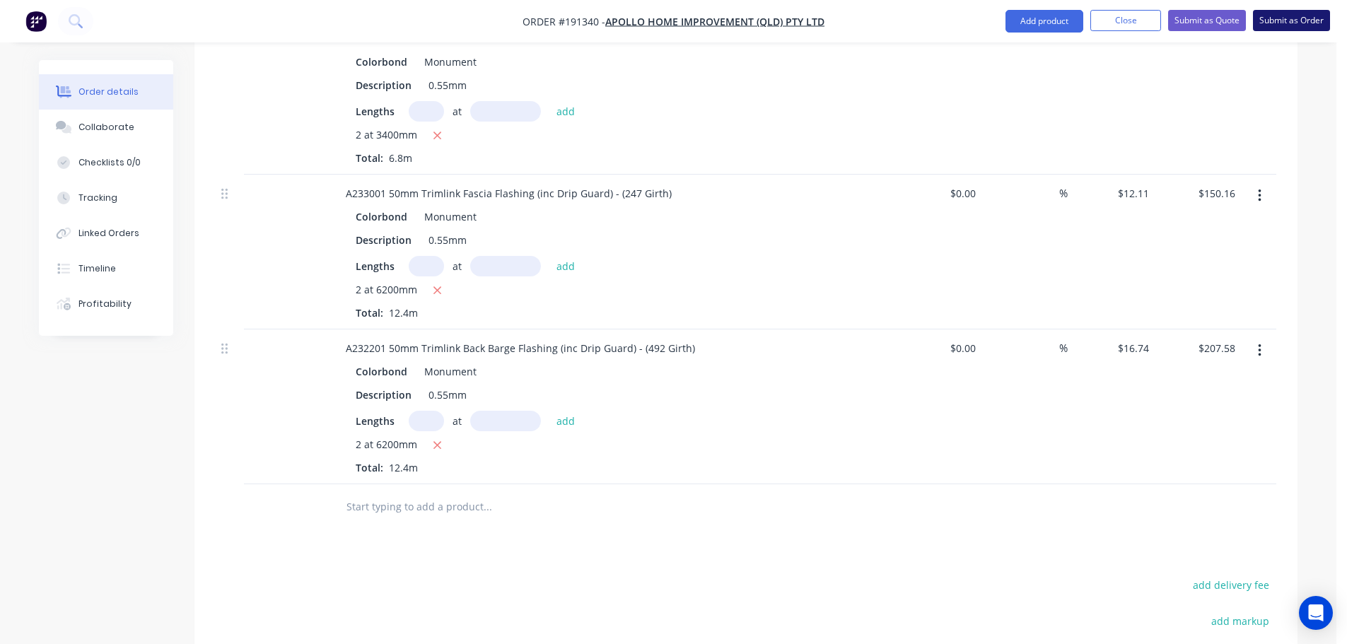
click at [1287, 19] on button "Submit as Order" at bounding box center [1291, 20] width 77 height 21
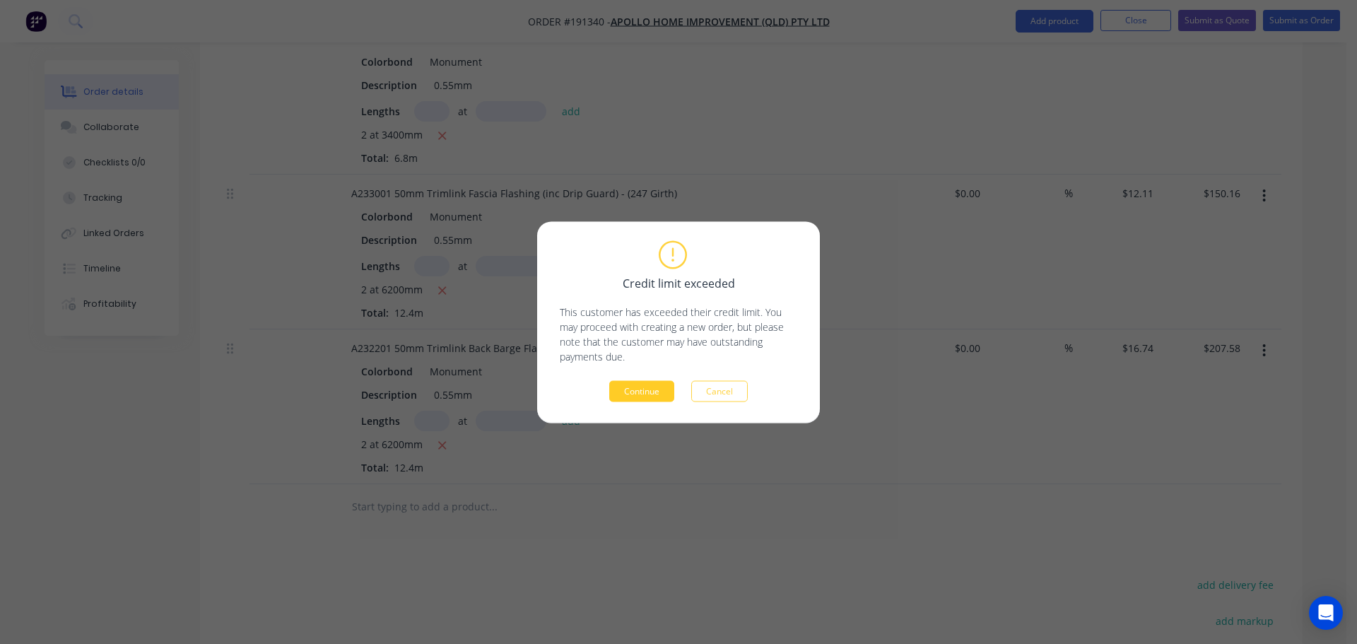
click at [658, 397] on button "Continue" at bounding box center [641, 390] width 65 height 21
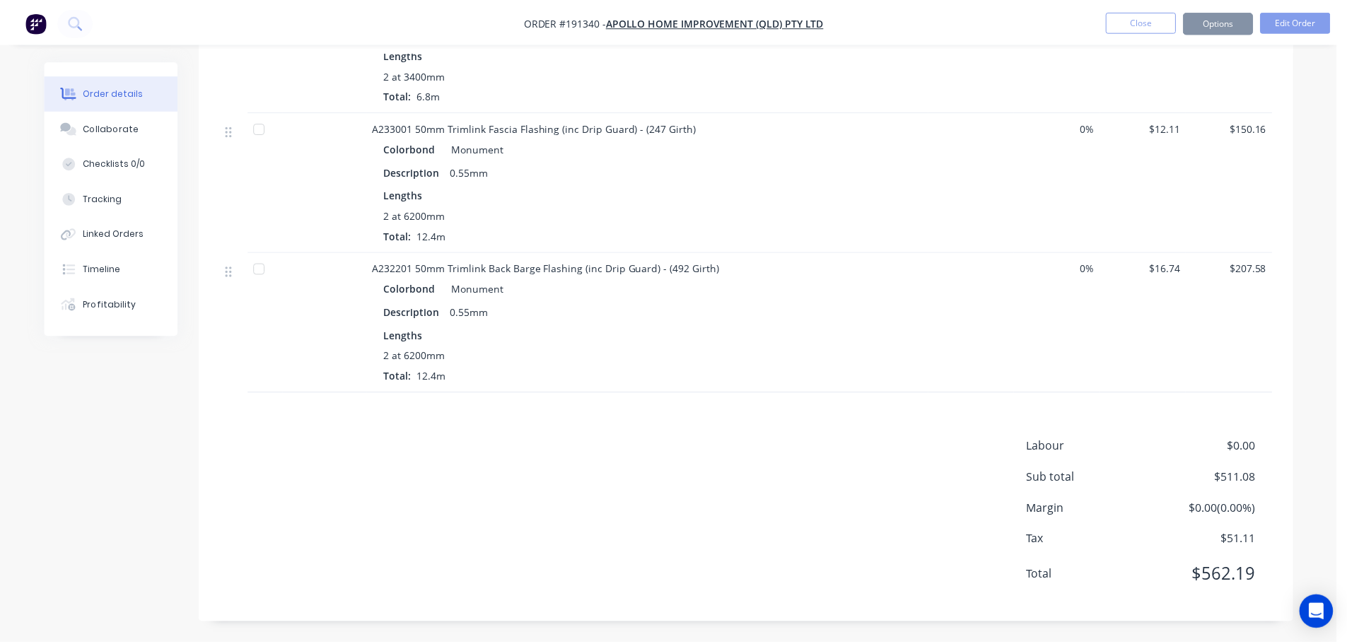
scroll to position [492, 0]
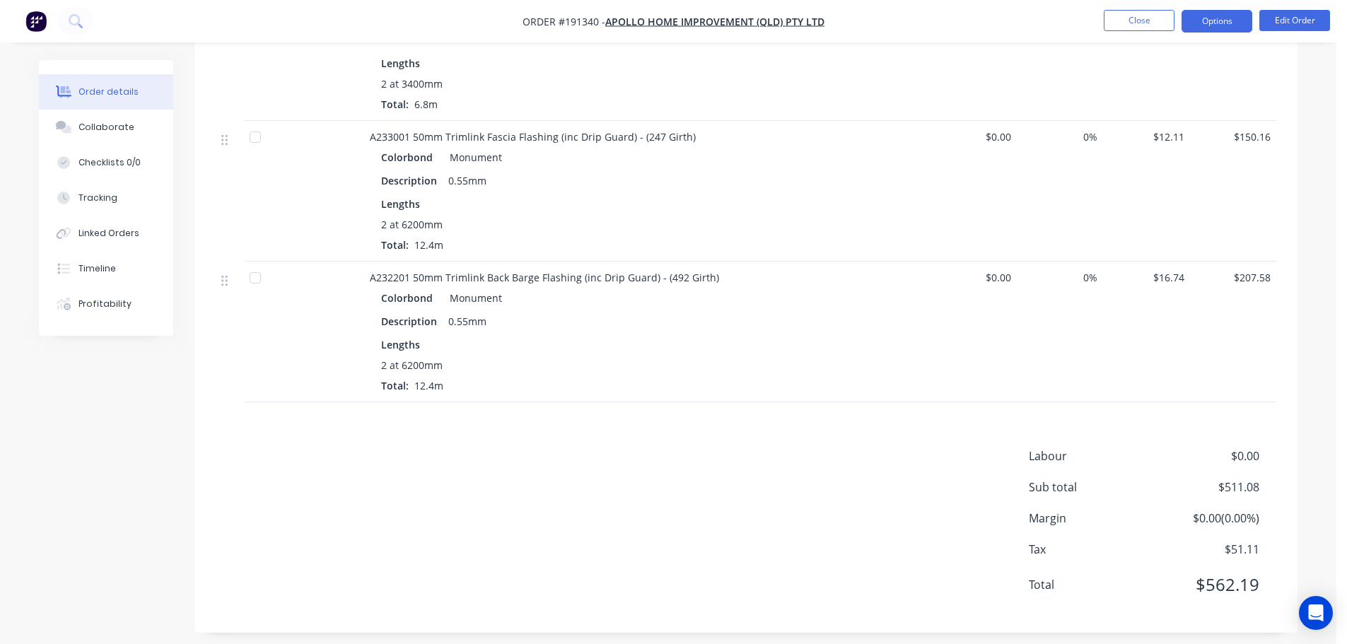
click at [1237, 25] on button "Options" at bounding box center [1216, 21] width 71 height 23
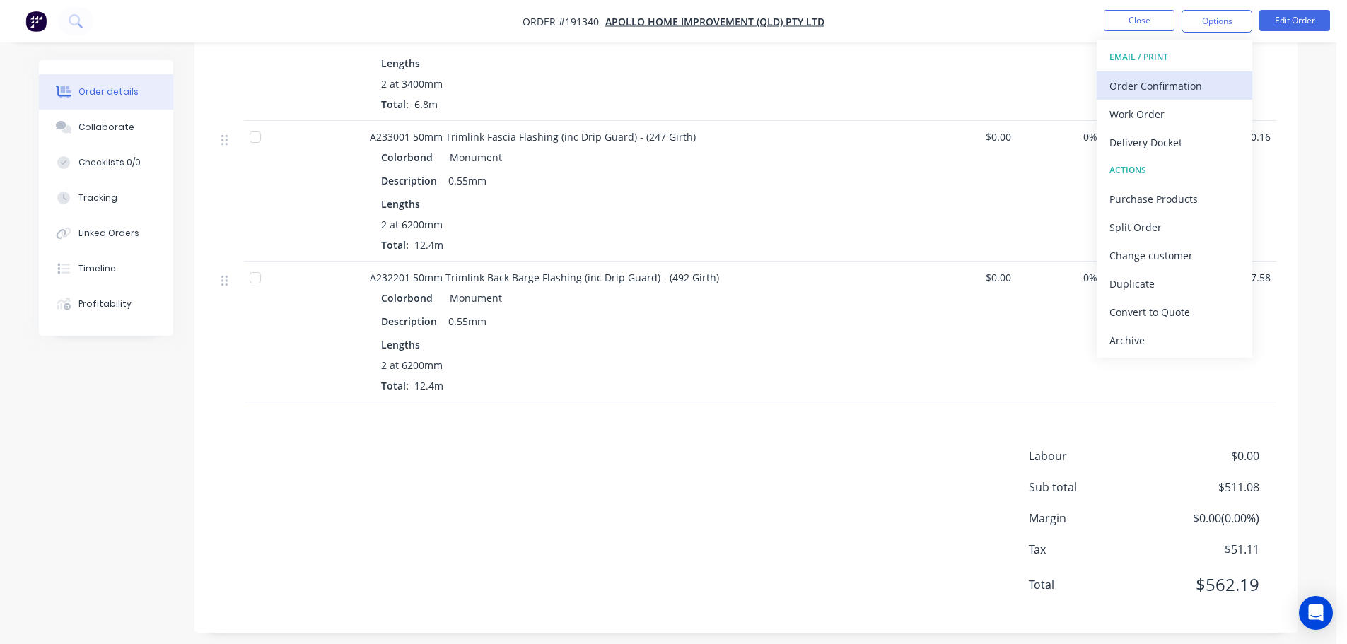
click at [1215, 96] on button "Order Confirmation" at bounding box center [1175, 85] width 156 height 28
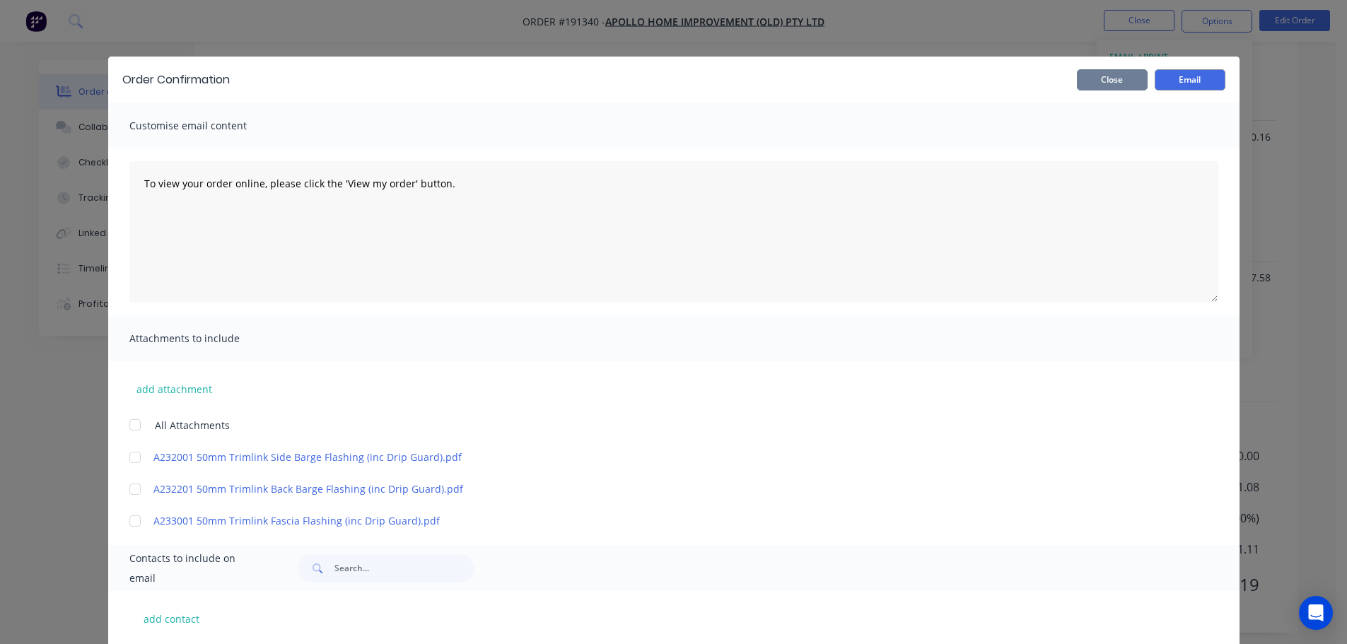
click at [1118, 77] on button "Close" at bounding box center [1112, 79] width 71 height 21
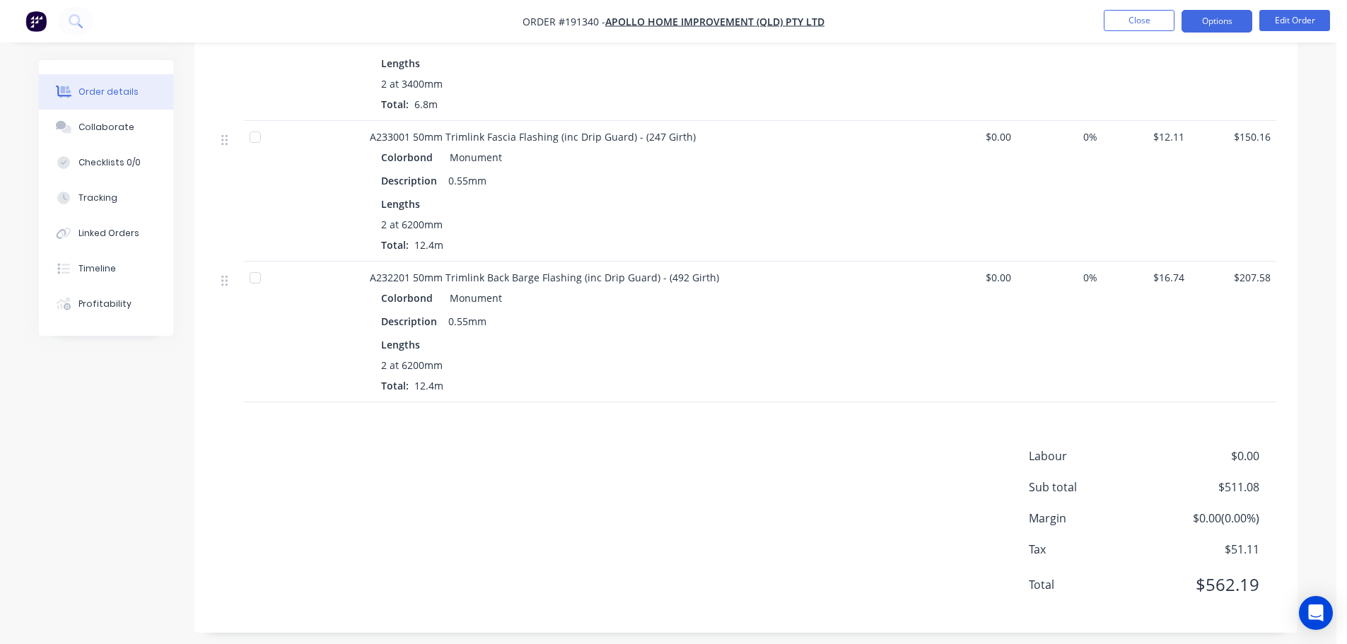
click at [1194, 31] on button "Options" at bounding box center [1216, 21] width 71 height 23
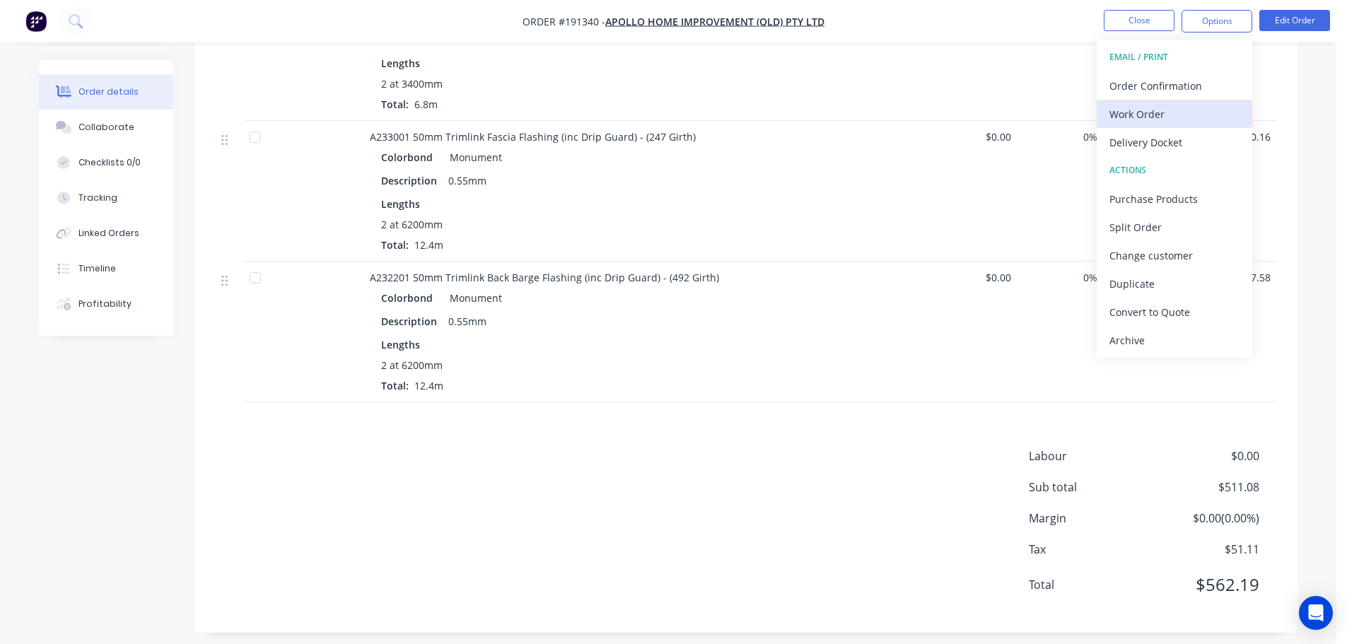
click at [1167, 116] on div "Work Order" at bounding box center [1174, 114] width 130 height 21
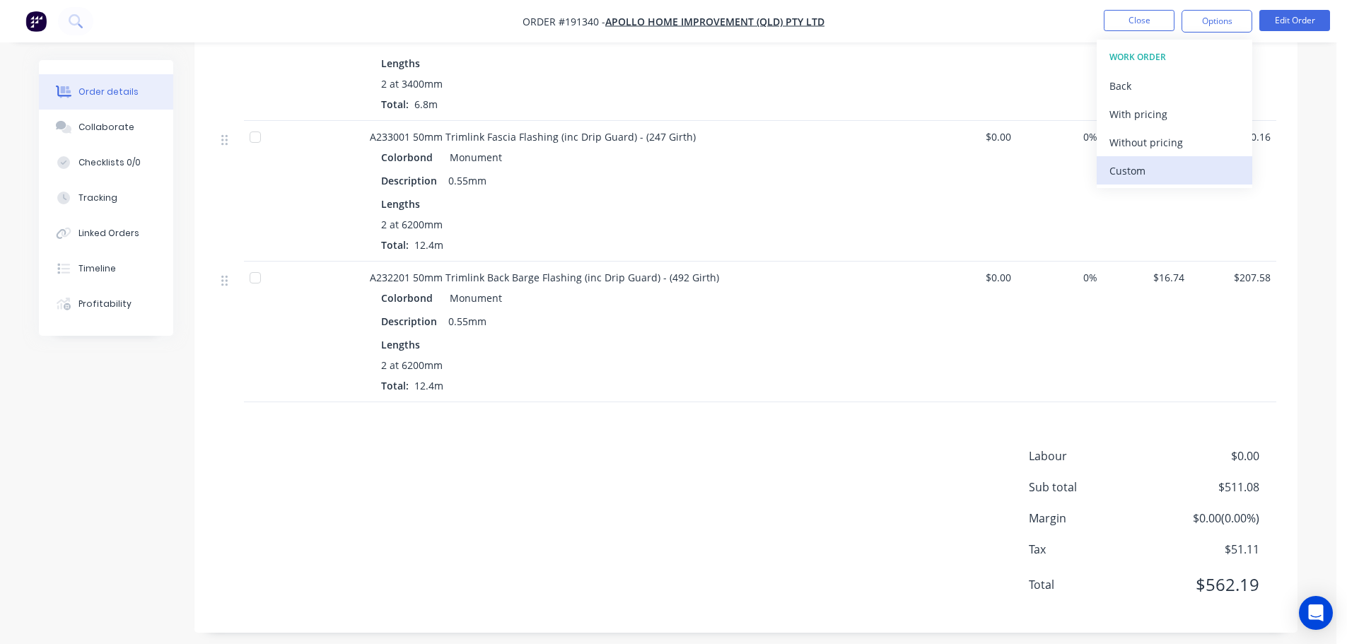
click at [1171, 165] on div "Custom" at bounding box center [1174, 170] width 130 height 21
click at [1169, 148] on div "Without pricing" at bounding box center [1174, 142] width 130 height 21
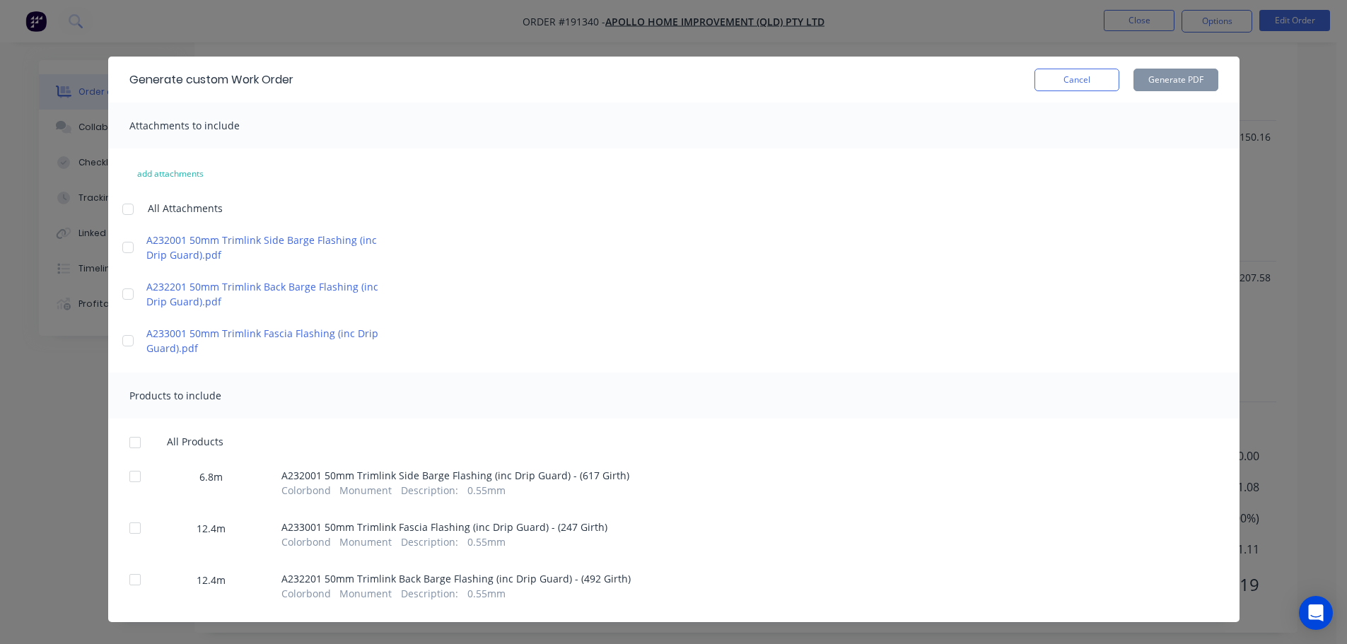
click at [126, 206] on div at bounding box center [128, 209] width 28 height 28
click at [129, 445] on div at bounding box center [135, 442] width 28 height 28
click at [1160, 83] on button "Generate PDF" at bounding box center [1175, 80] width 85 height 23
click at [1072, 76] on button "Cancel" at bounding box center [1076, 80] width 85 height 23
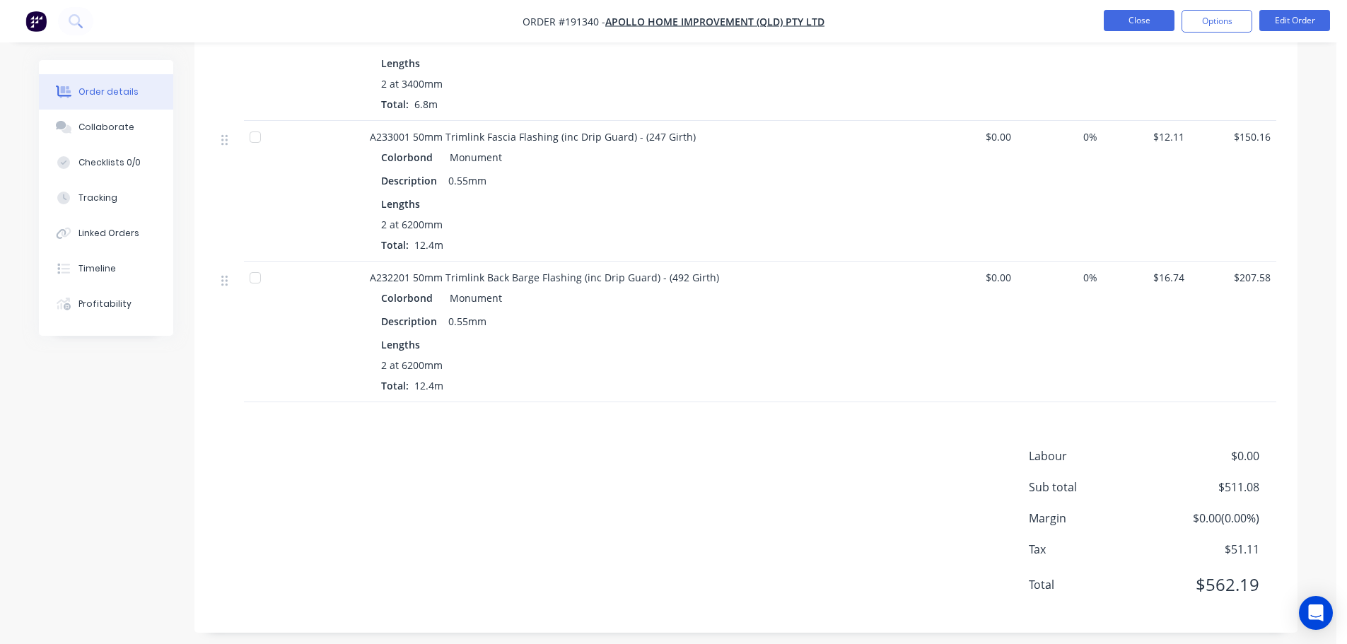
click at [1135, 20] on button "Close" at bounding box center [1139, 20] width 71 height 21
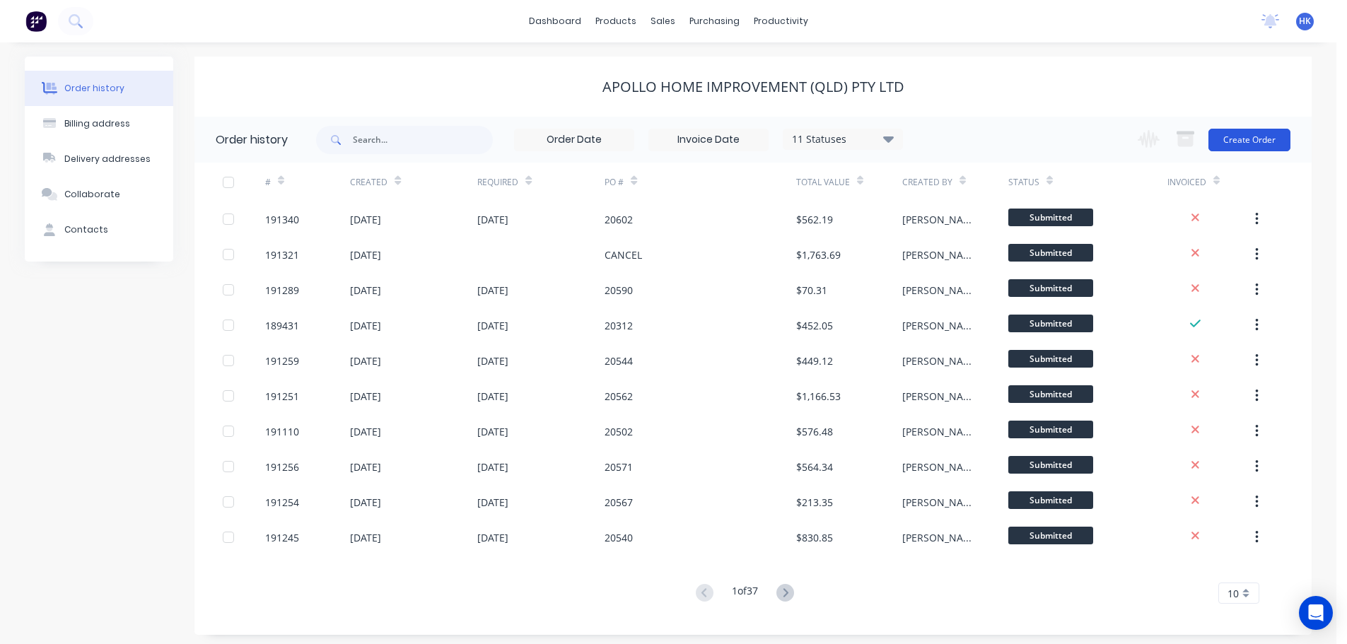
click at [1244, 139] on button "Create Order" at bounding box center [1249, 140] width 82 height 23
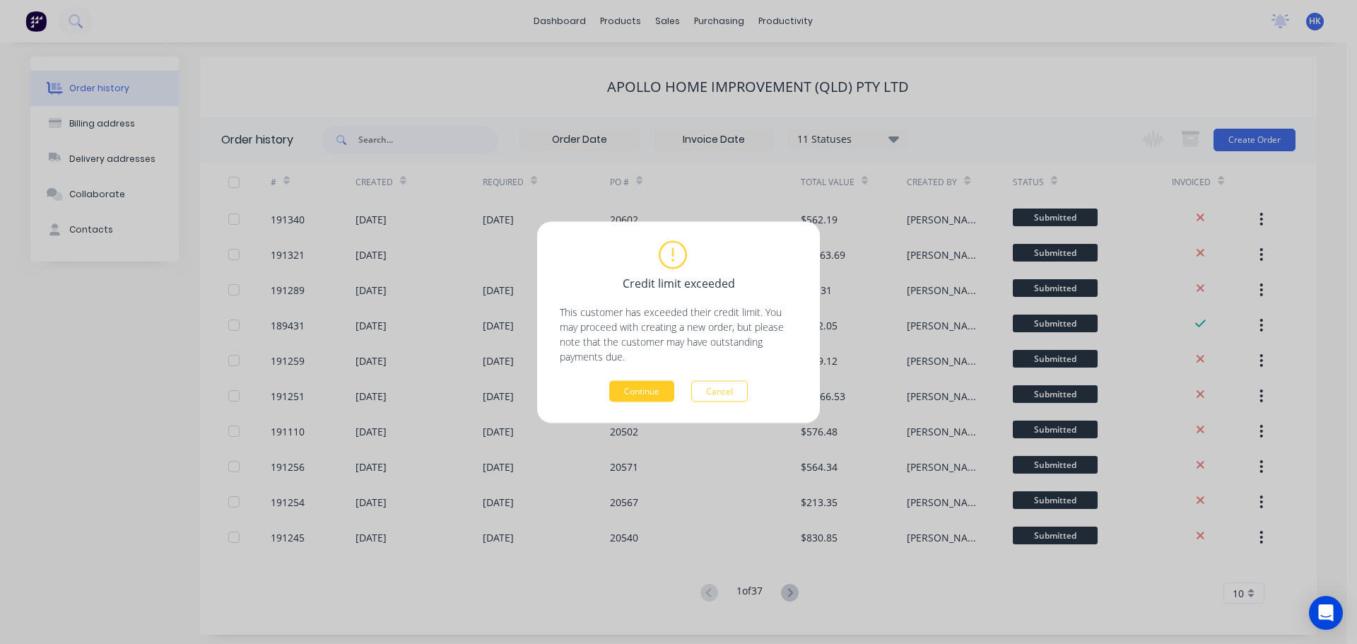
click at [632, 395] on button "Continue" at bounding box center [641, 390] width 65 height 21
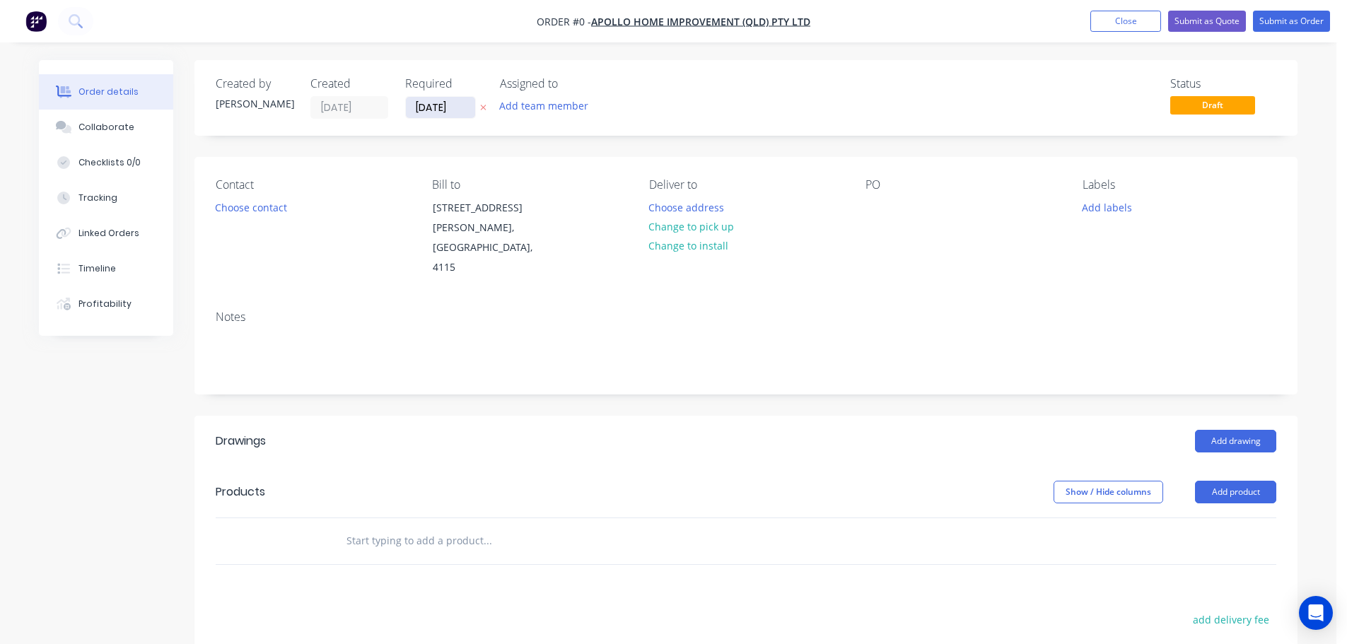
click at [445, 115] on input "01/09/25" at bounding box center [440, 107] width 69 height 21
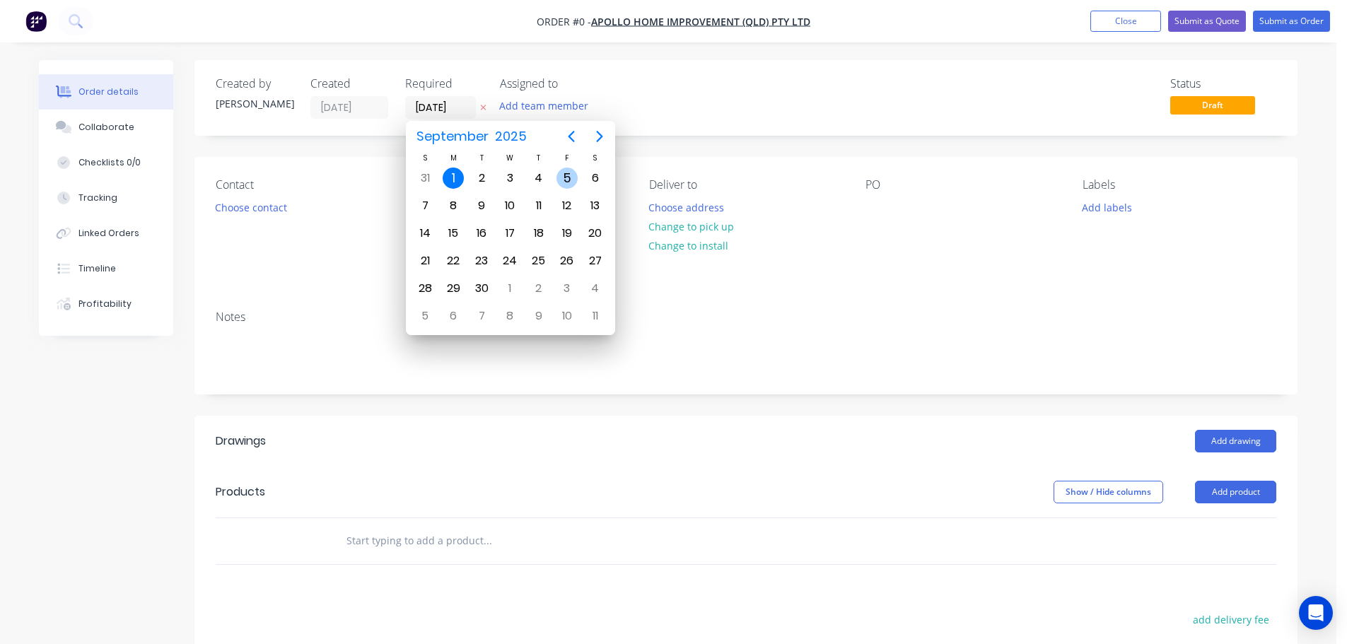
click at [560, 174] on div "5" at bounding box center [566, 178] width 21 height 21
type input "05/09/25"
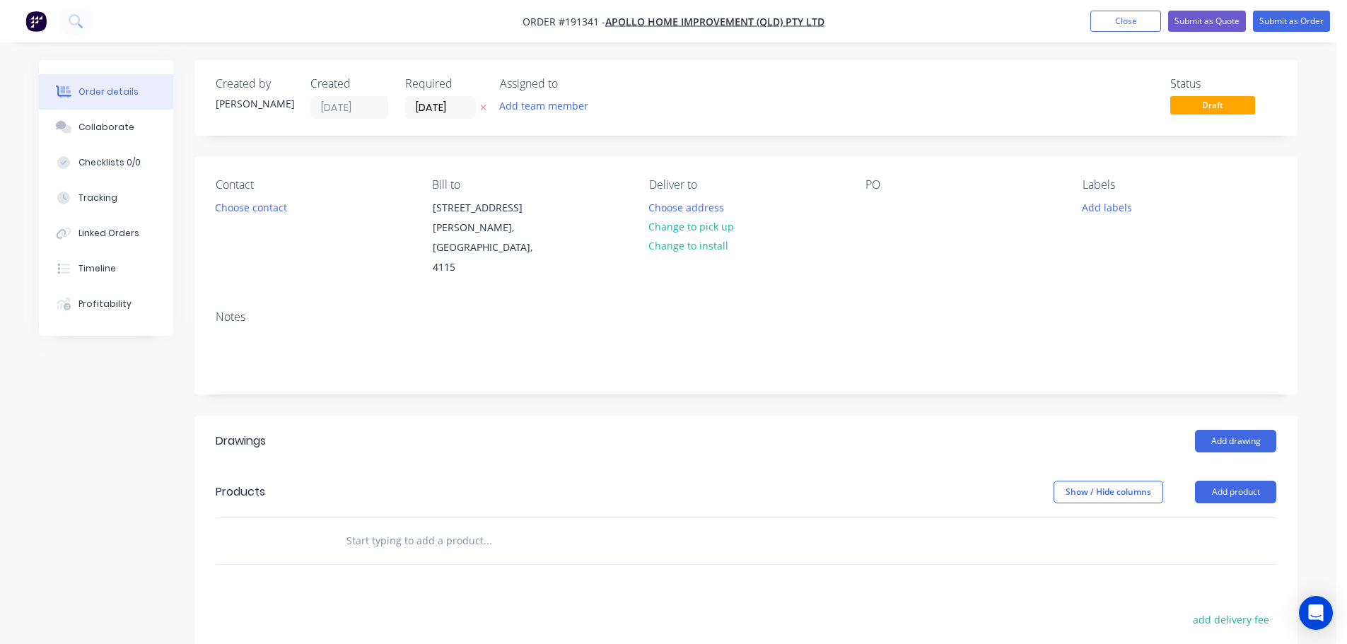
click at [264, 209] on button "Choose contact" at bounding box center [251, 206] width 87 height 19
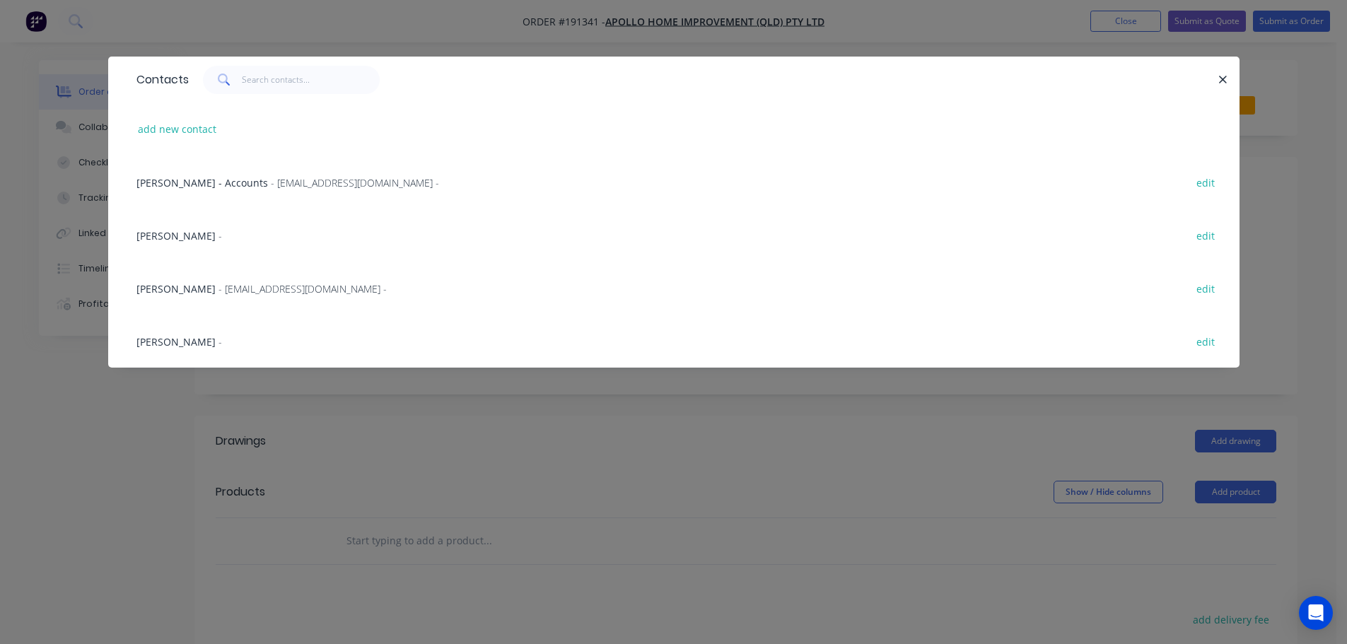
click at [223, 295] on span "- maried@apollopatios.com.au -" at bounding box center [302, 288] width 168 height 13
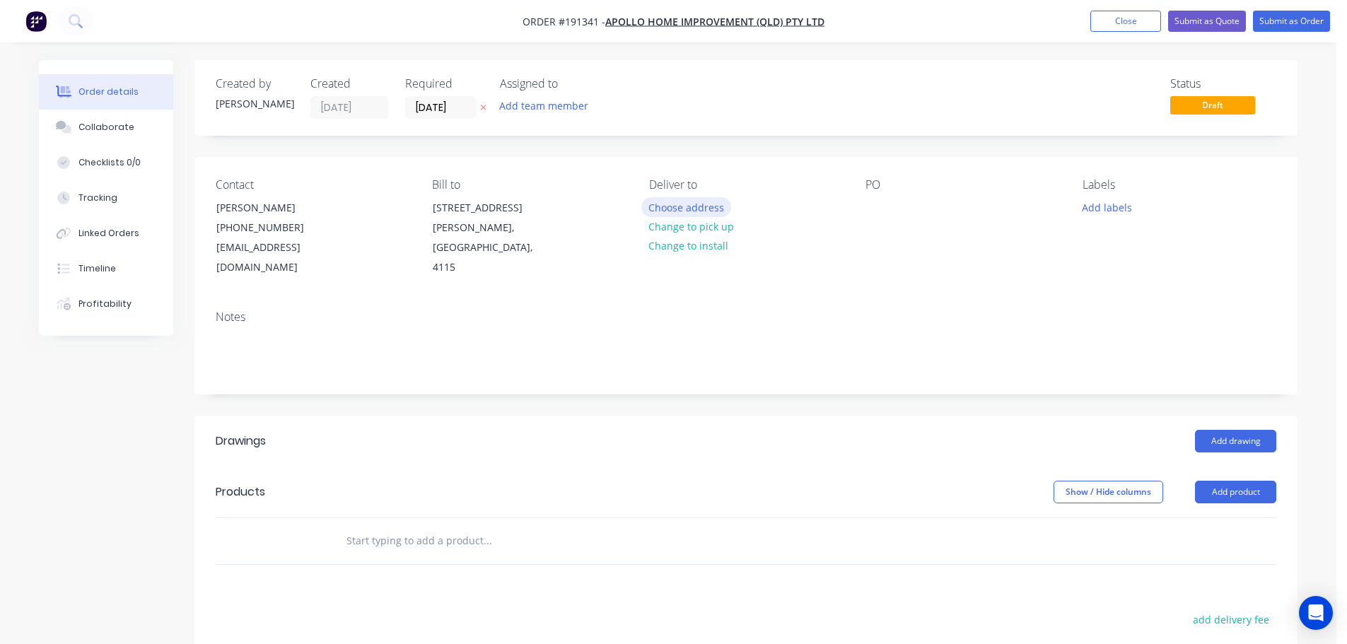
click at [712, 204] on button "Choose address" at bounding box center [686, 206] width 90 height 19
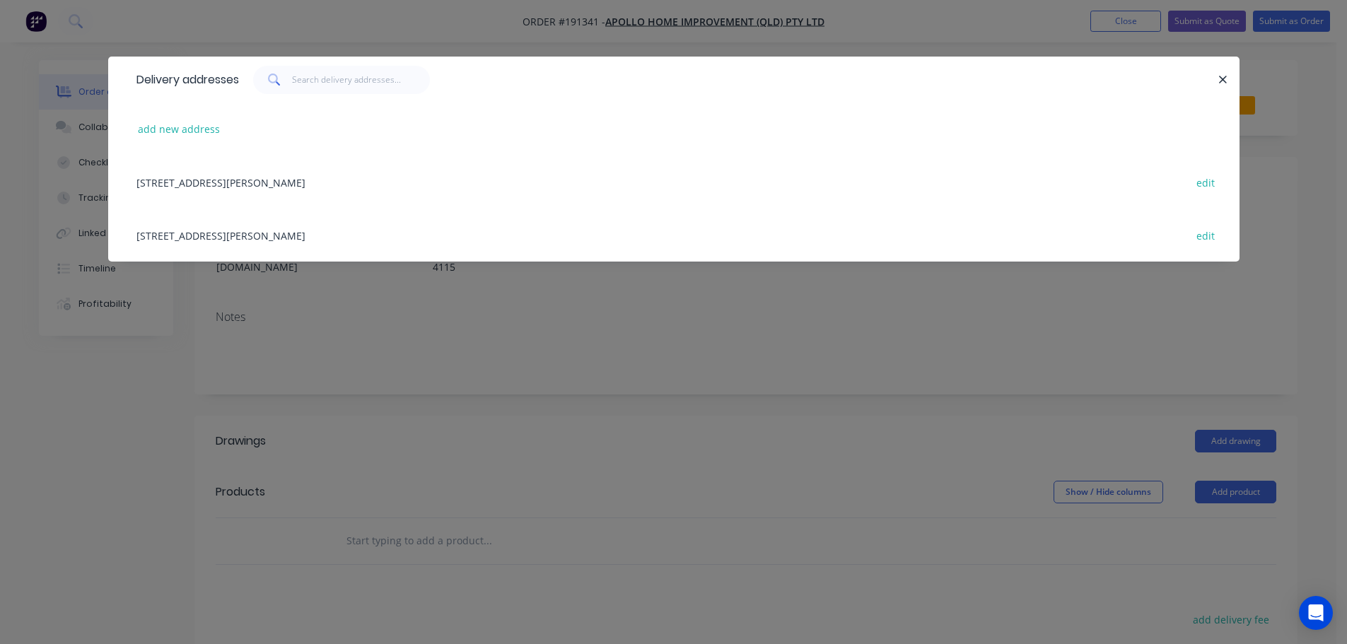
click at [333, 243] on div "29 CORYMBIA PL, (STORE), PARKINSON, Queensland, Australia, 4115 edit" at bounding box center [673, 235] width 1089 height 53
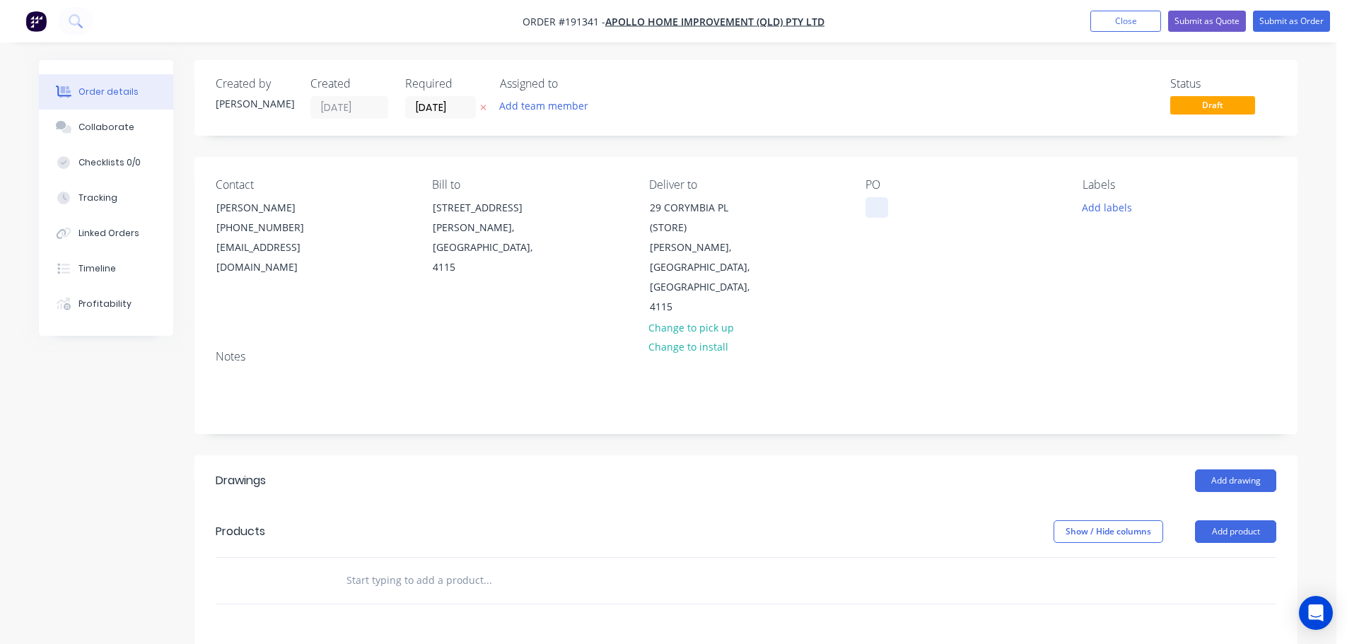
click at [867, 208] on div at bounding box center [876, 207] width 23 height 21
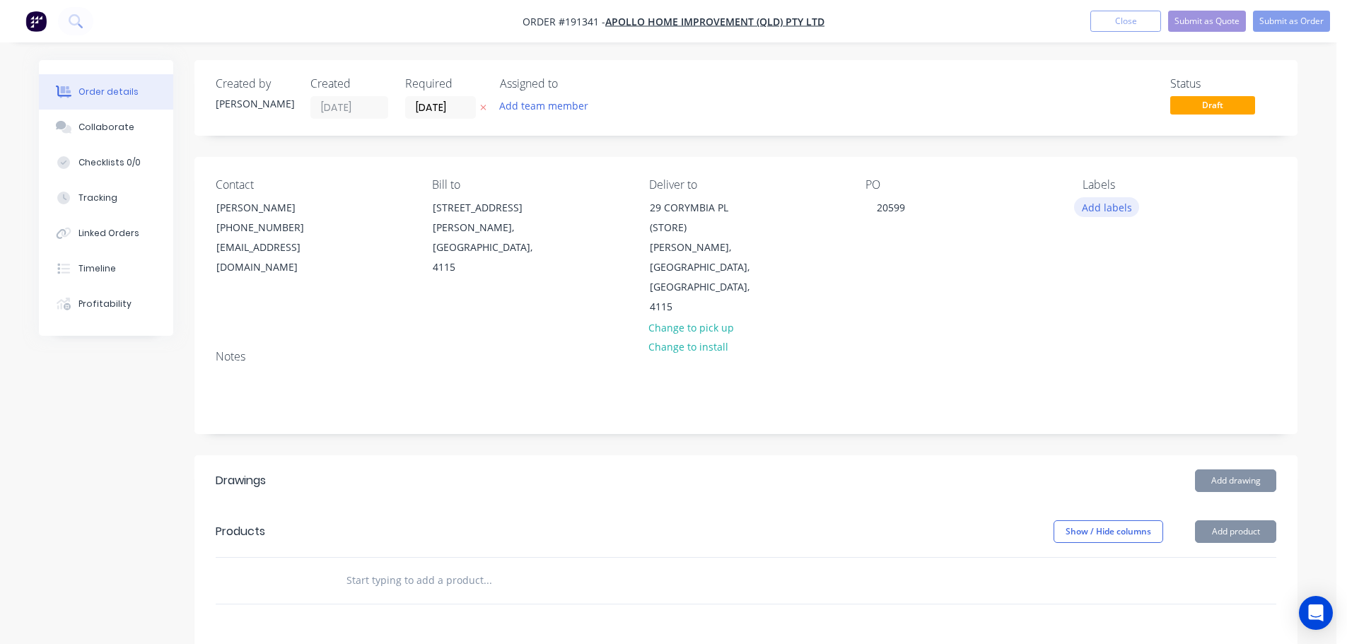
click at [1082, 209] on button "Add labels" at bounding box center [1106, 206] width 65 height 19
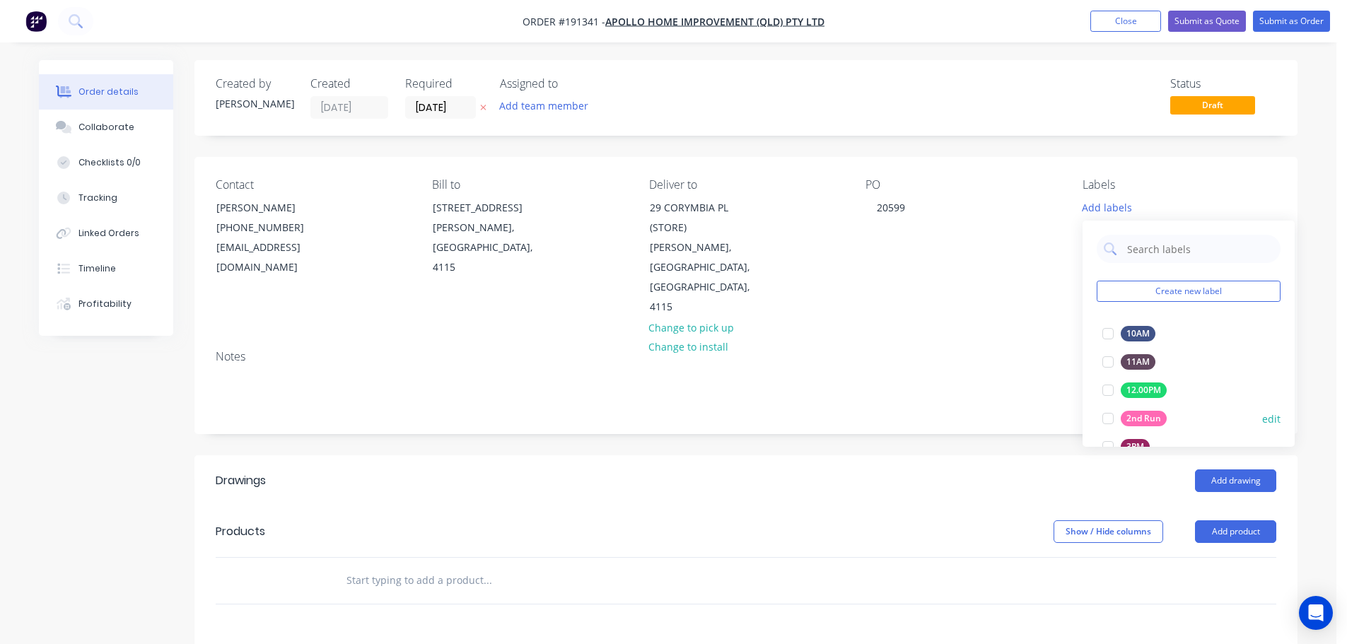
click at [1109, 418] on div at bounding box center [1108, 418] width 28 height 28
click at [1234, 520] on button "Add product" at bounding box center [1235, 531] width 81 height 23
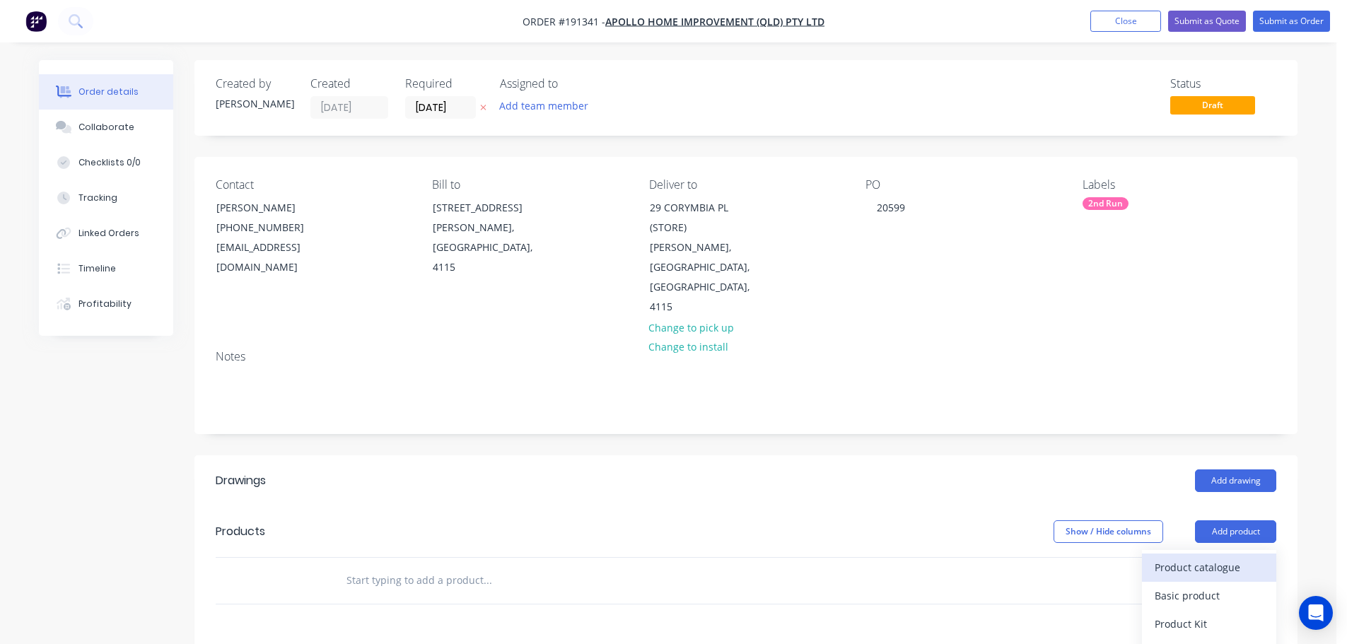
click at [1223, 557] on div "Product catalogue" at bounding box center [1209, 567] width 109 height 21
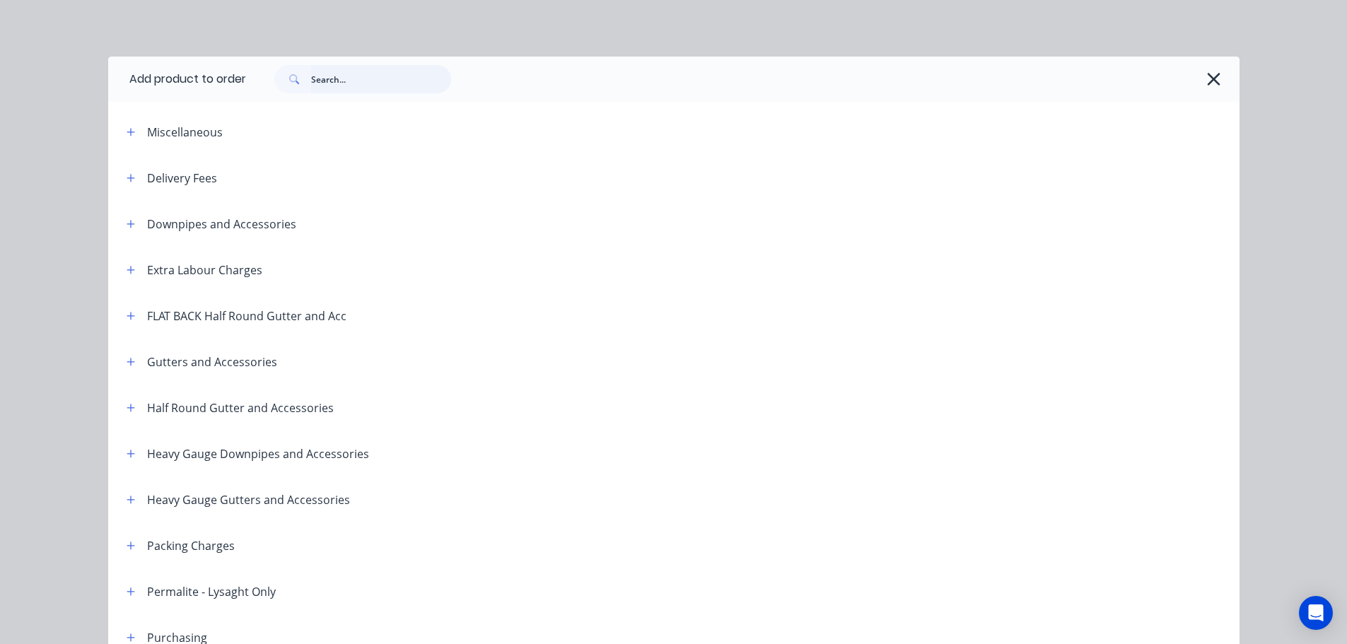
click at [341, 90] on input "text" at bounding box center [381, 79] width 140 height 28
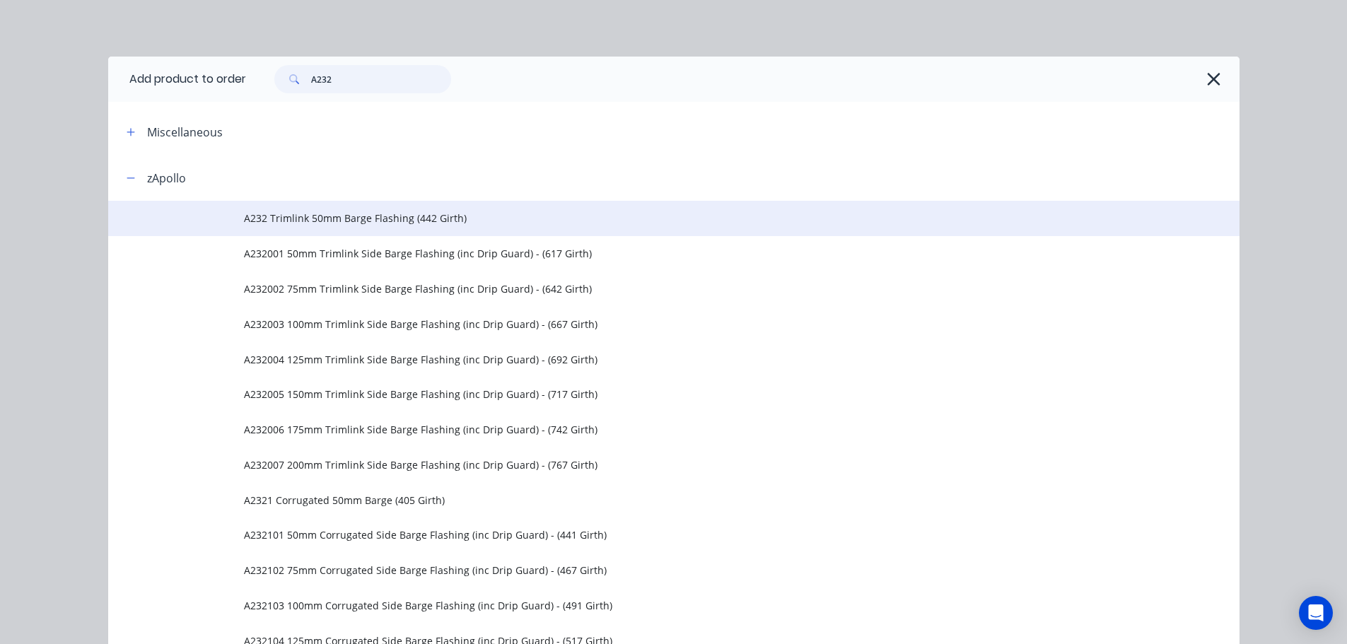
type input "A232"
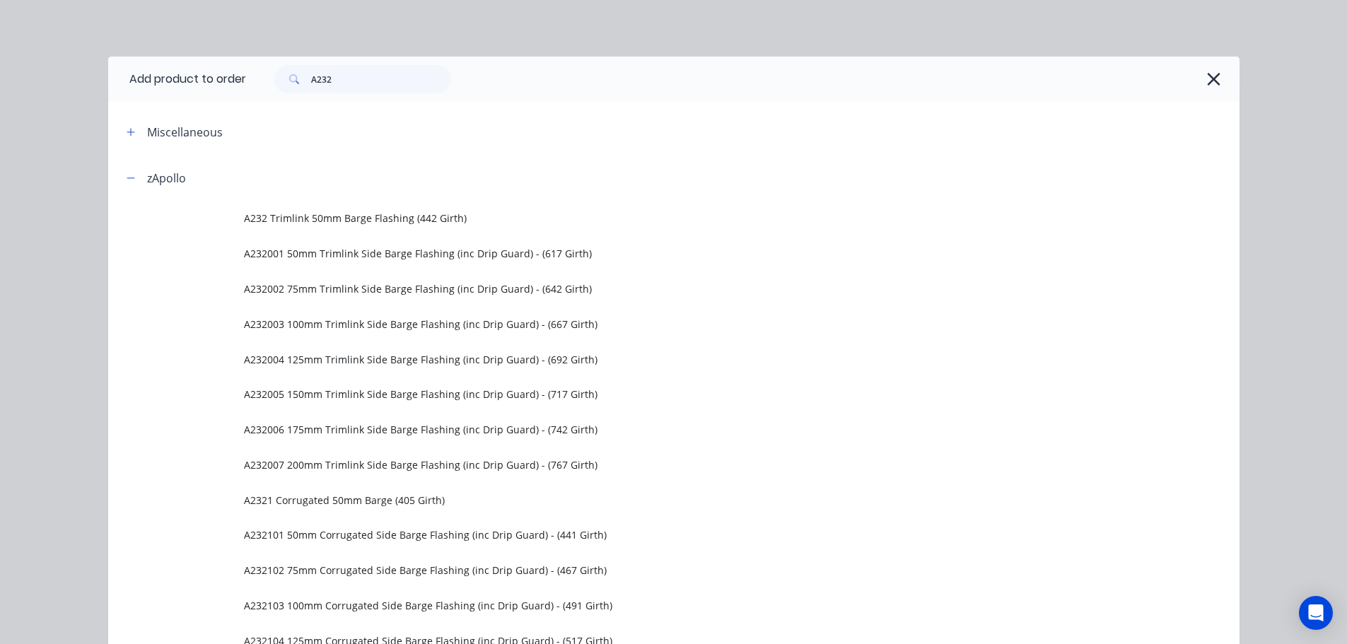
click at [373, 234] on td "A232 Trimlink 50mm Barge Flashing (442 Girth)" at bounding box center [741, 218] width 995 height 35
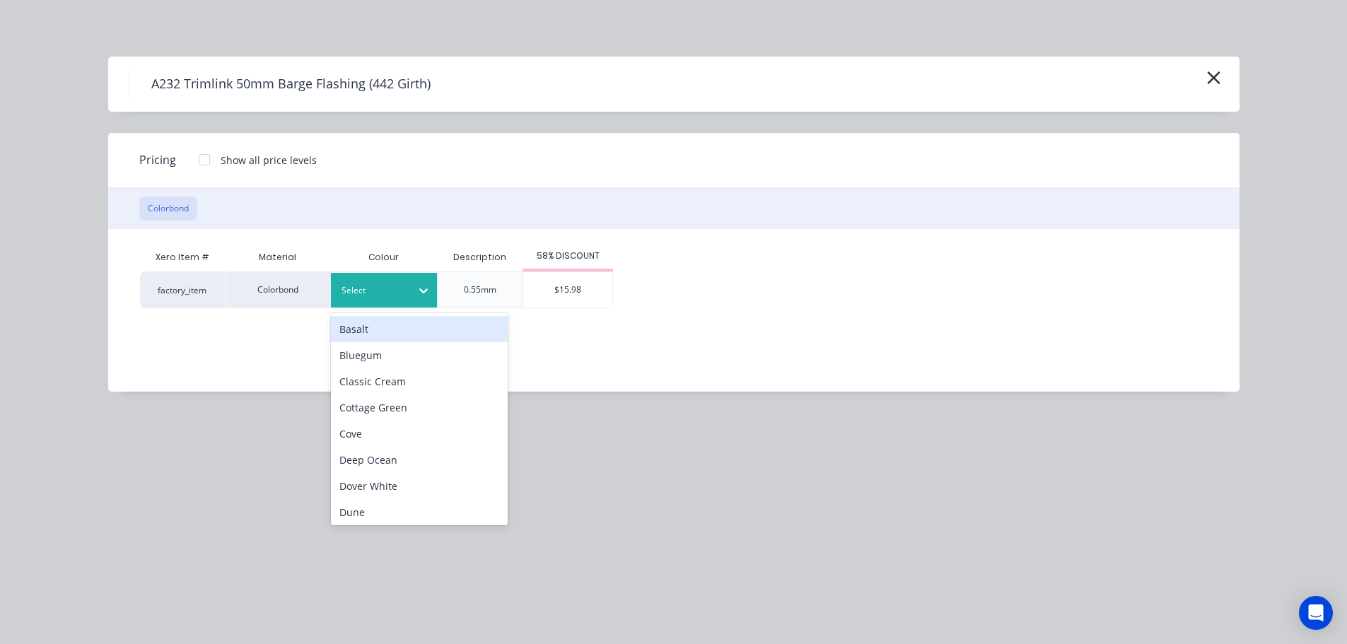
click at [399, 292] on div at bounding box center [373, 291] width 64 height 16
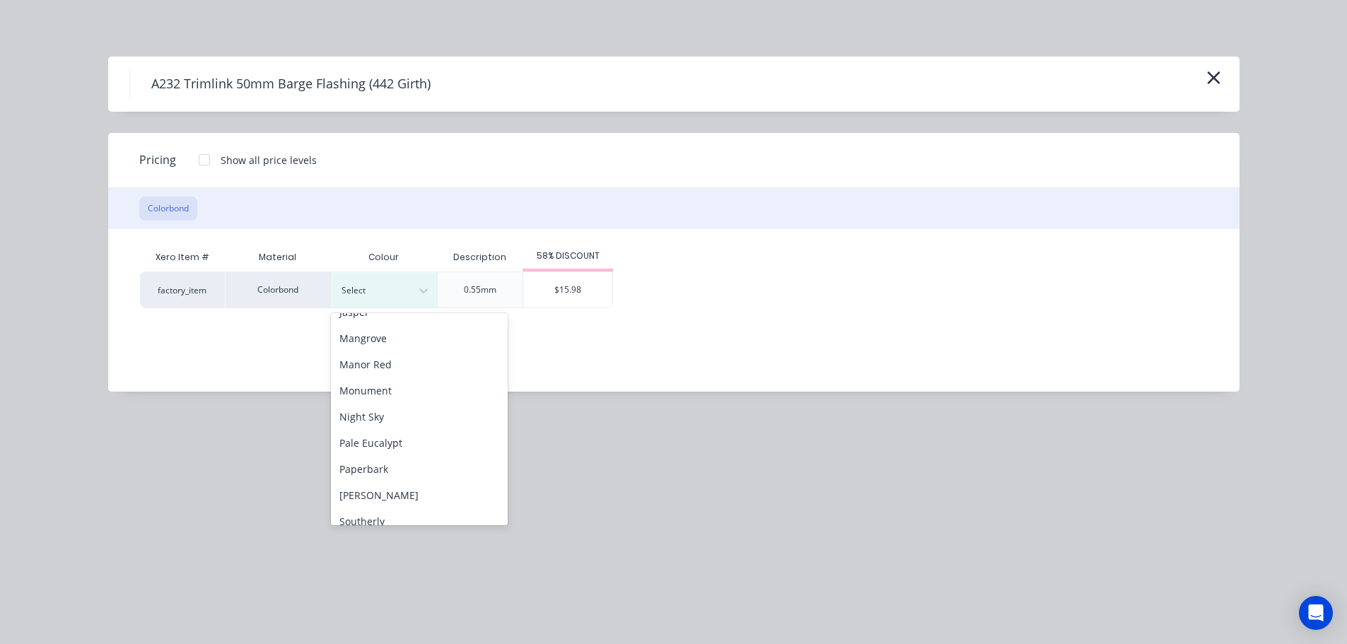
scroll to position [424, 0]
click at [388, 326] on div "Pale Eucalypt" at bounding box center [419, 323] width 177 height 26
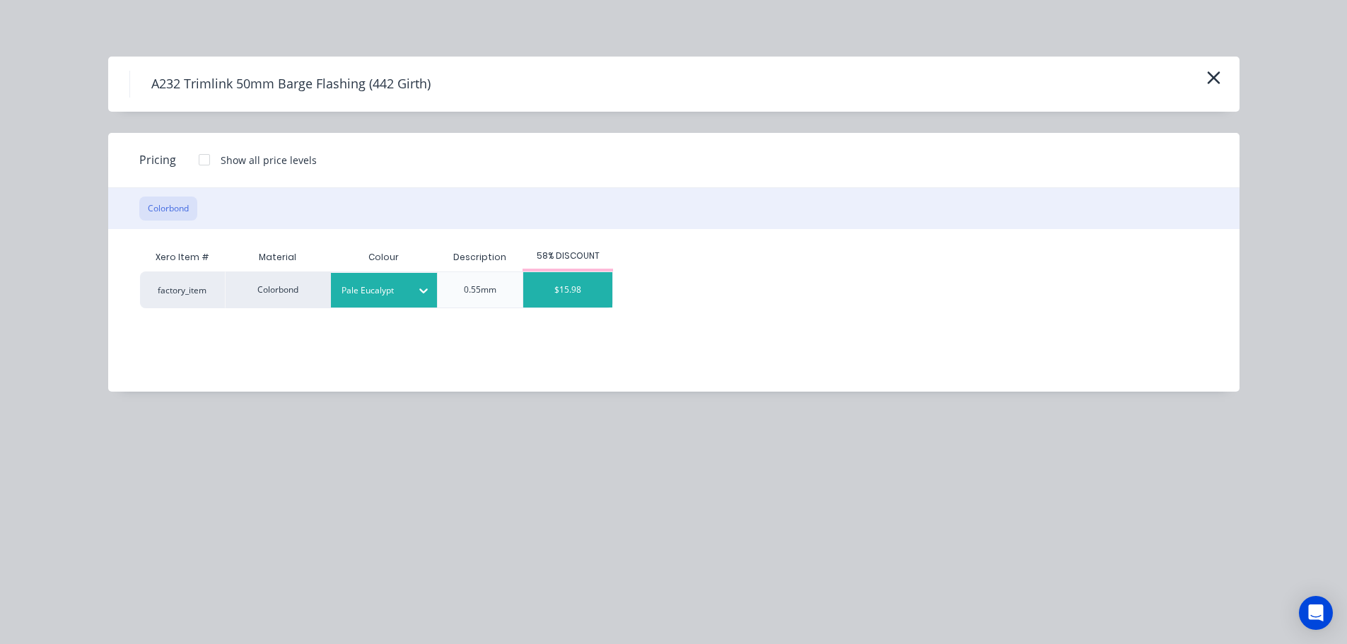
click at [550, 303] on div "$15.98" at bounding box center [567, 289] width 89 height 35
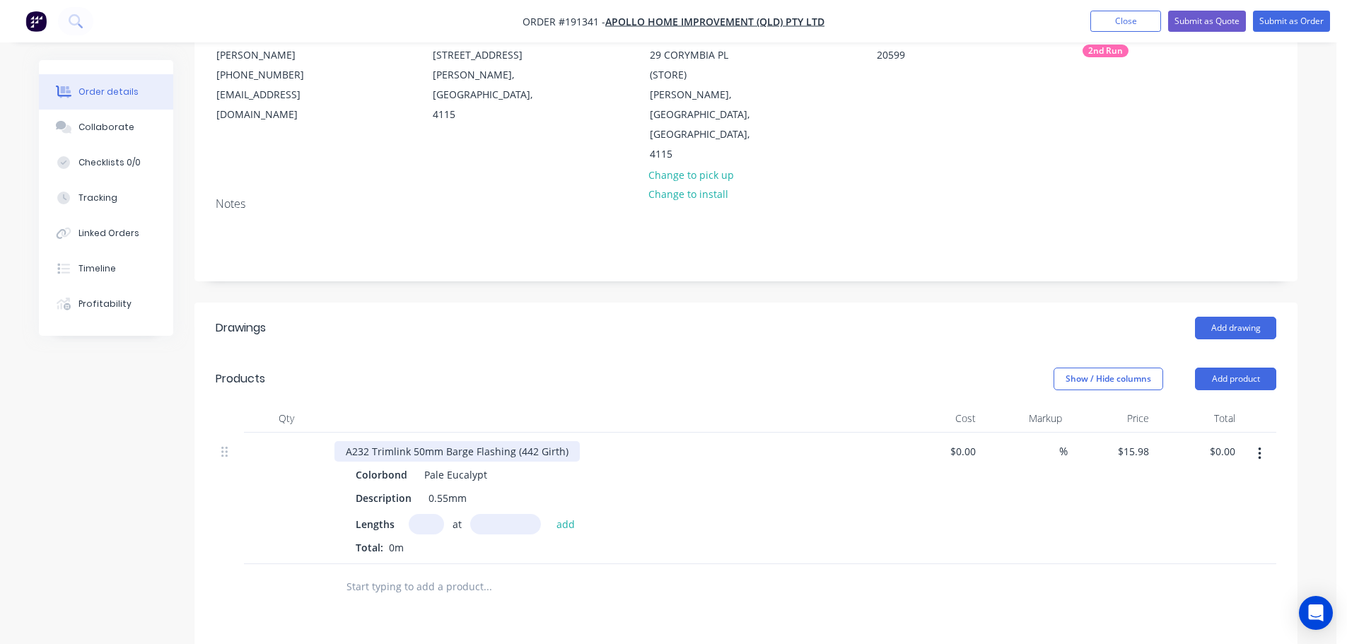
scroll to position [212, 0]
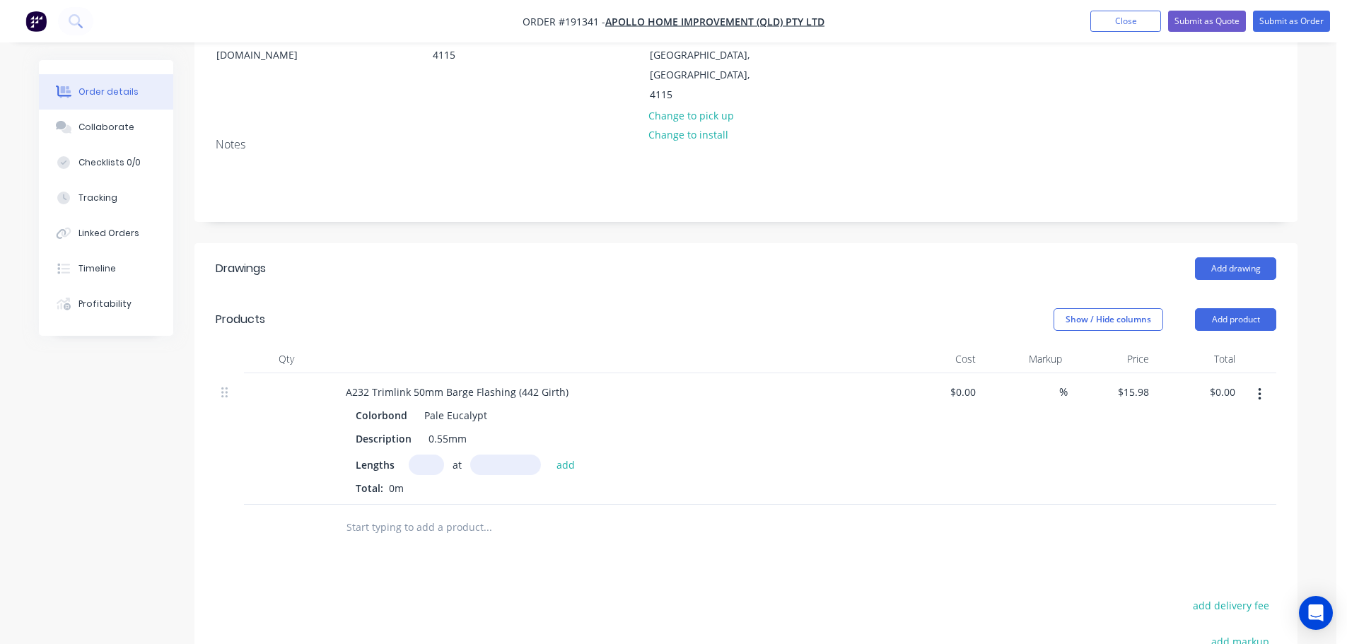
click at [427, 455] on input "text" at bounding box center [426, 465] width 35 height 21
type input "2"
type input "3400"
click at [549, 455] on button "add" at bounding box center [565, 464] width 33 height 19
type input "$108.66"
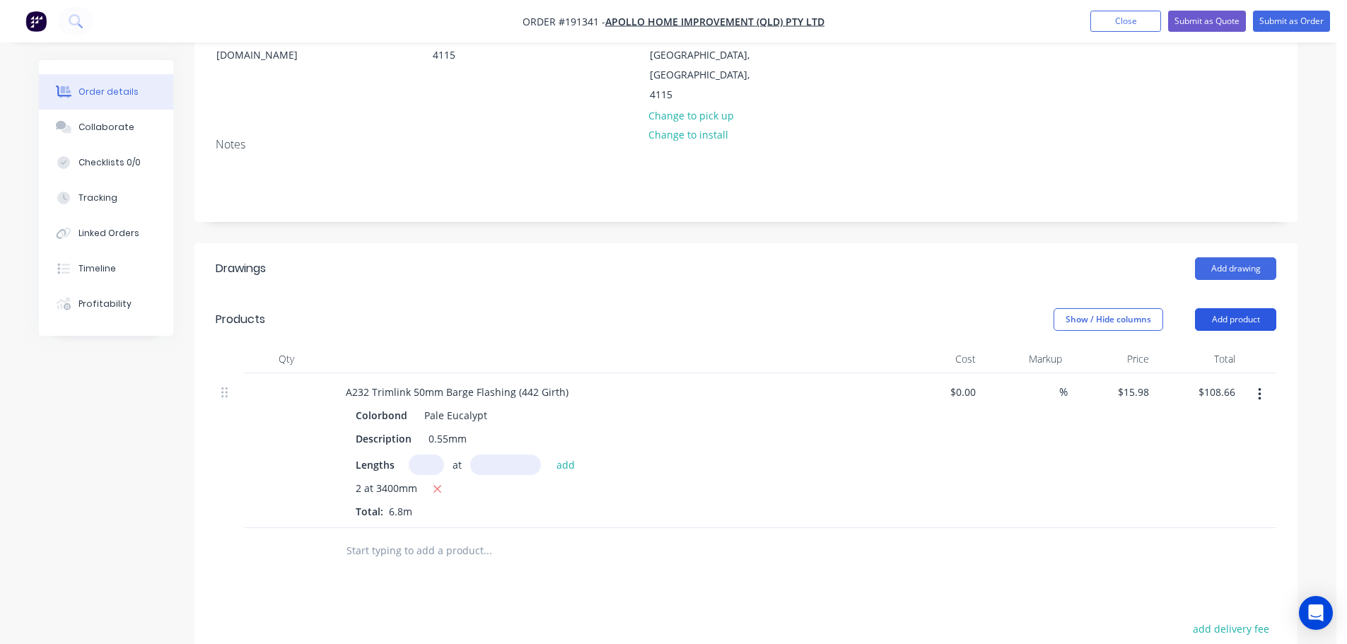
click at [1255, 308] on button "Add product" at bounding box center [1235, 319] width 81 height 23
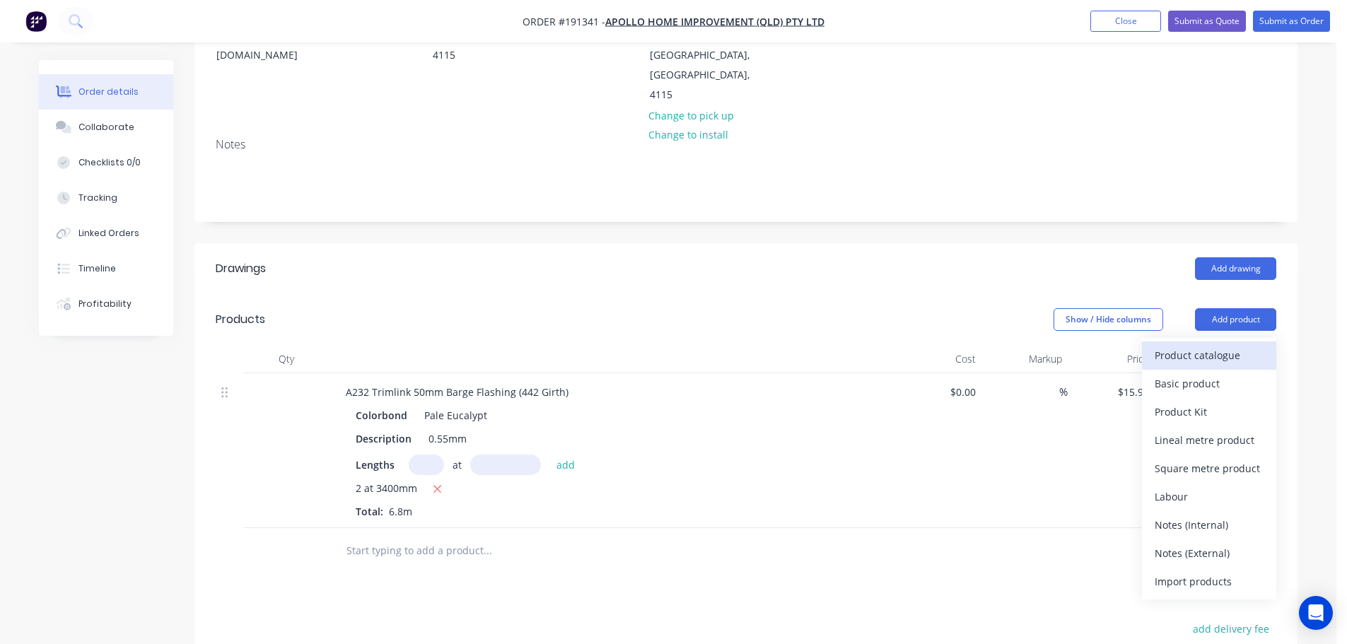
click at [1229, 345] on div "Product catalogue" at bounding box center [1209, 355] width 109 height 21
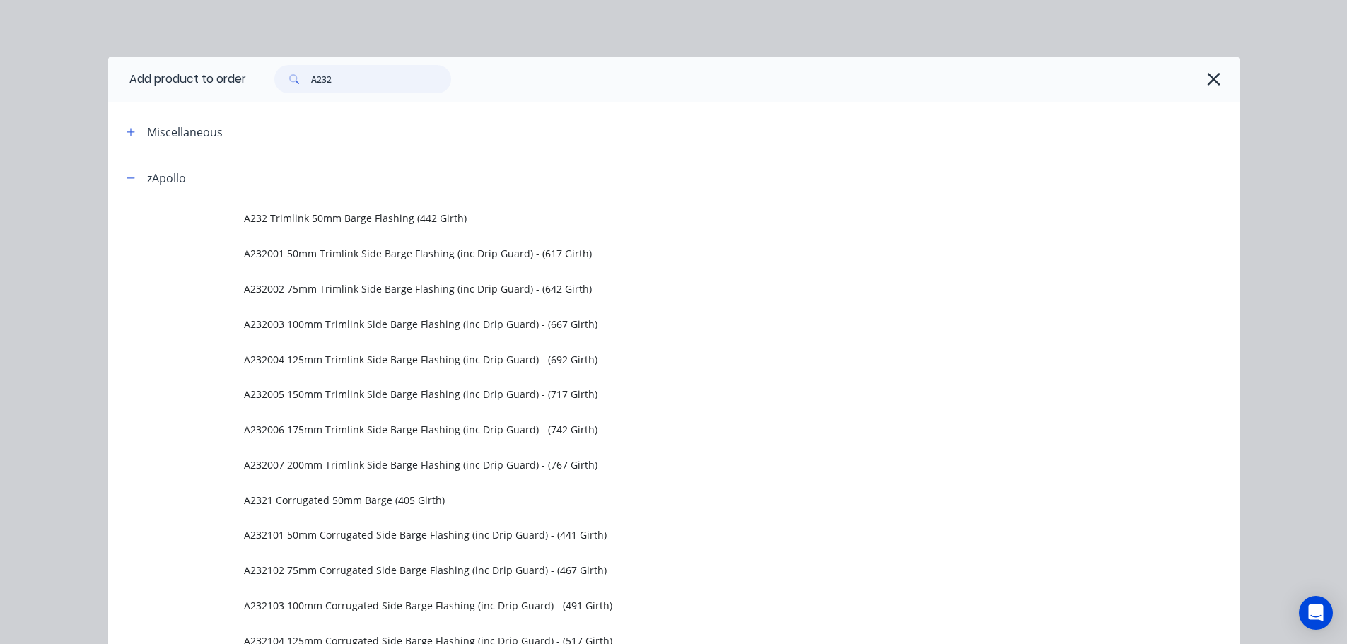
click at [275, 80] on div "A232" at bounding box center [362, 79] width 177 height 28
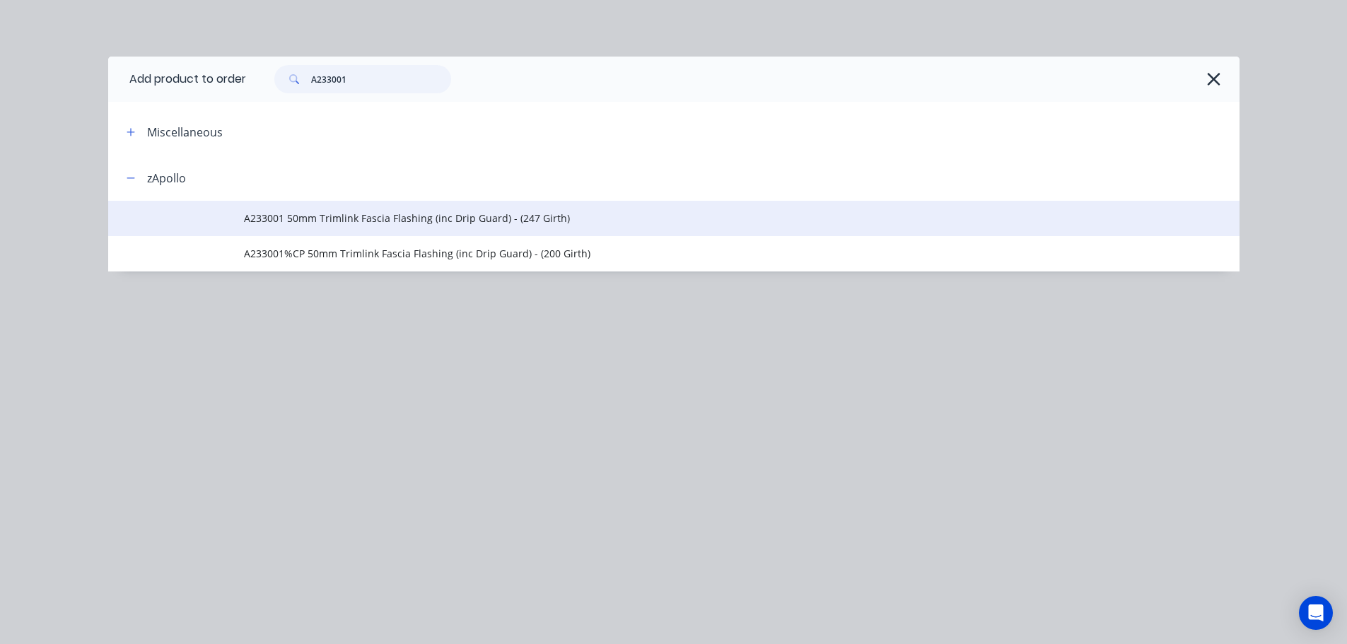
type input "A233001"
click at [438, 212] on span "A233001 50mm Trimlink Fascia Flashing (inc Drip Guard) - (247 Girth)" at bounding box center [642, 218] width 796 height 15
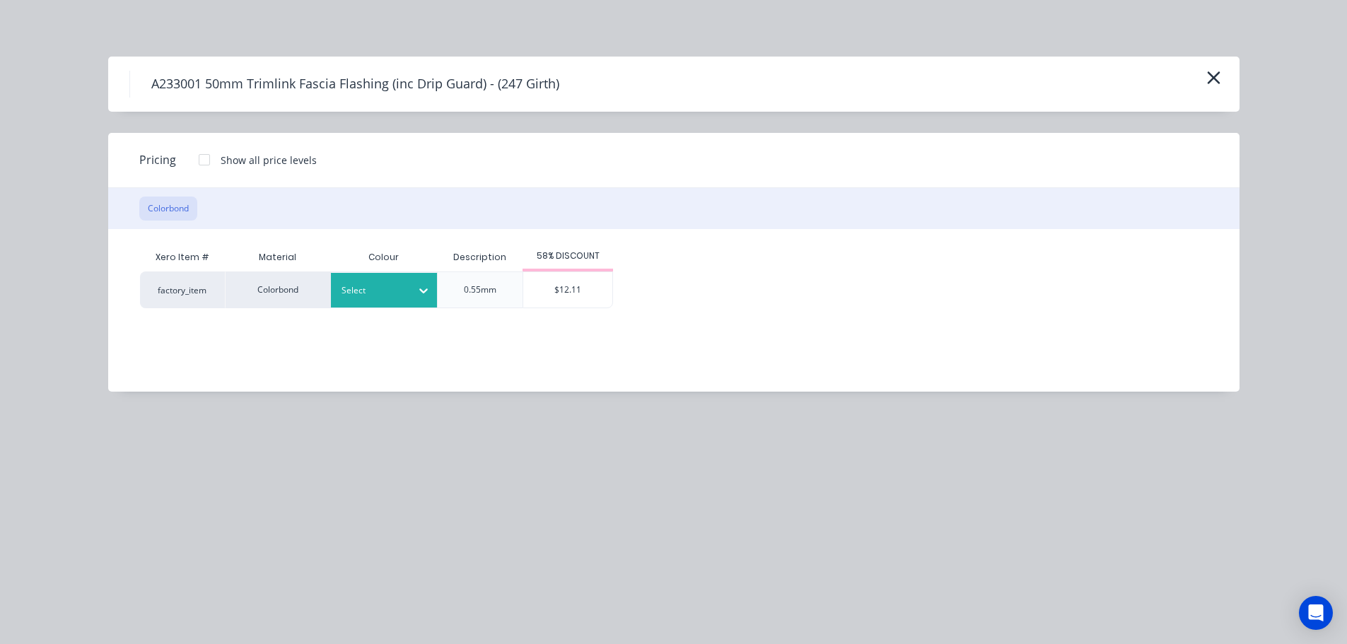
click at [409, 298] on div "Select" at bounding box center [371, 290] width 79 height 18
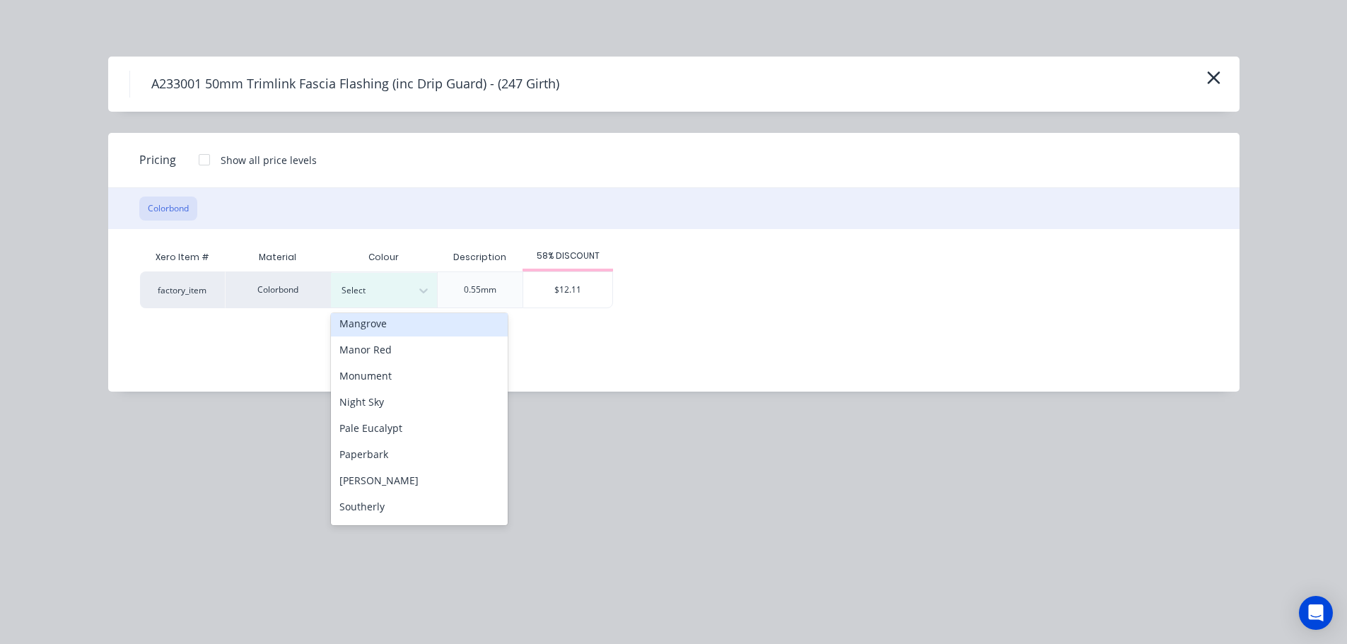
scroll to position [354, 0]
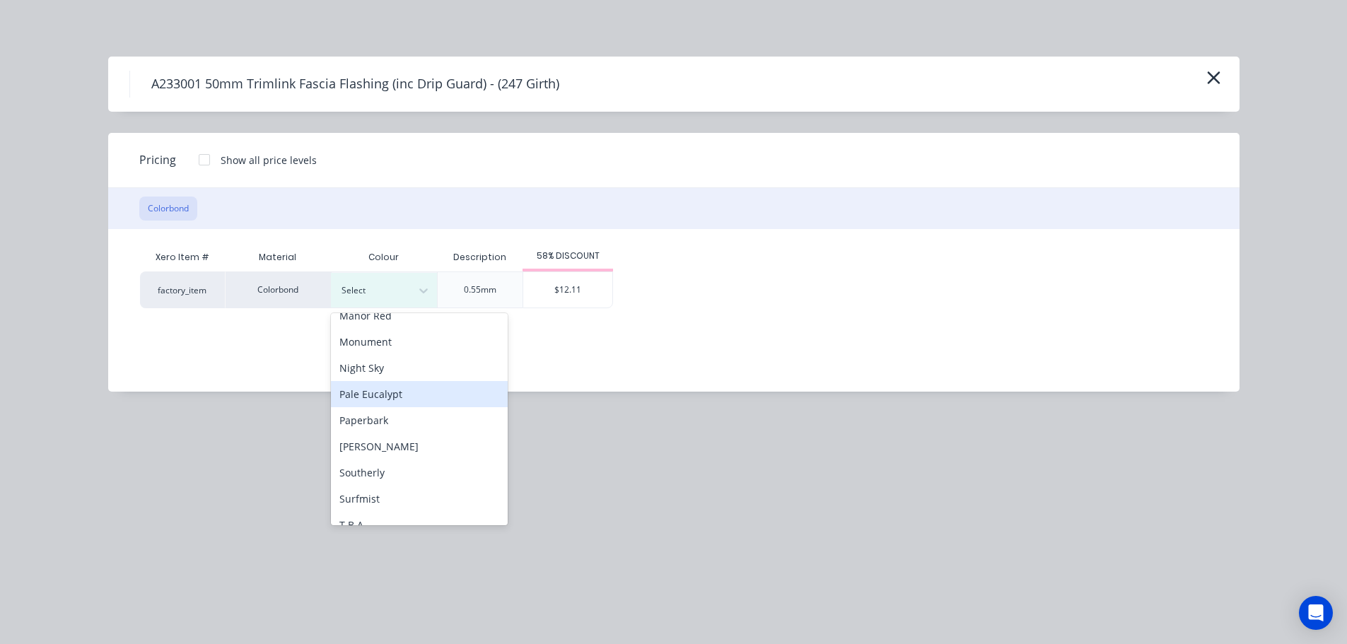
click at [402, 387] on div "Pale Eucalypt" at bounding box center [419, 394] width 177 height 26
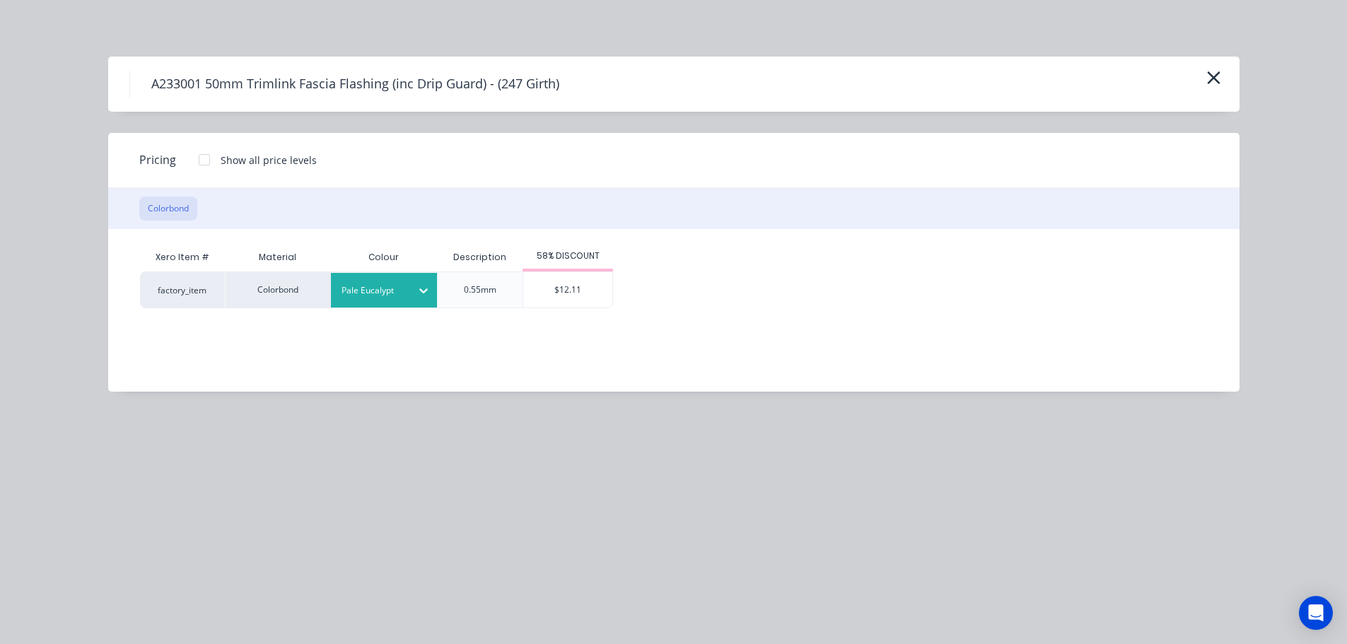
drag, startPoint x: 612, startPoint y: 288, endPoint x: 614, endPoint y: 296, distance: 8.1
click at [614, 291] on div "factory_item Colorbond Pale Eucalypt 0.55mm $12.11" at bounding box center [663, 289] width 1046 height 37
click at [578, 300] on div "$12.11" at bounding box center [567, 289] width 89 height 35
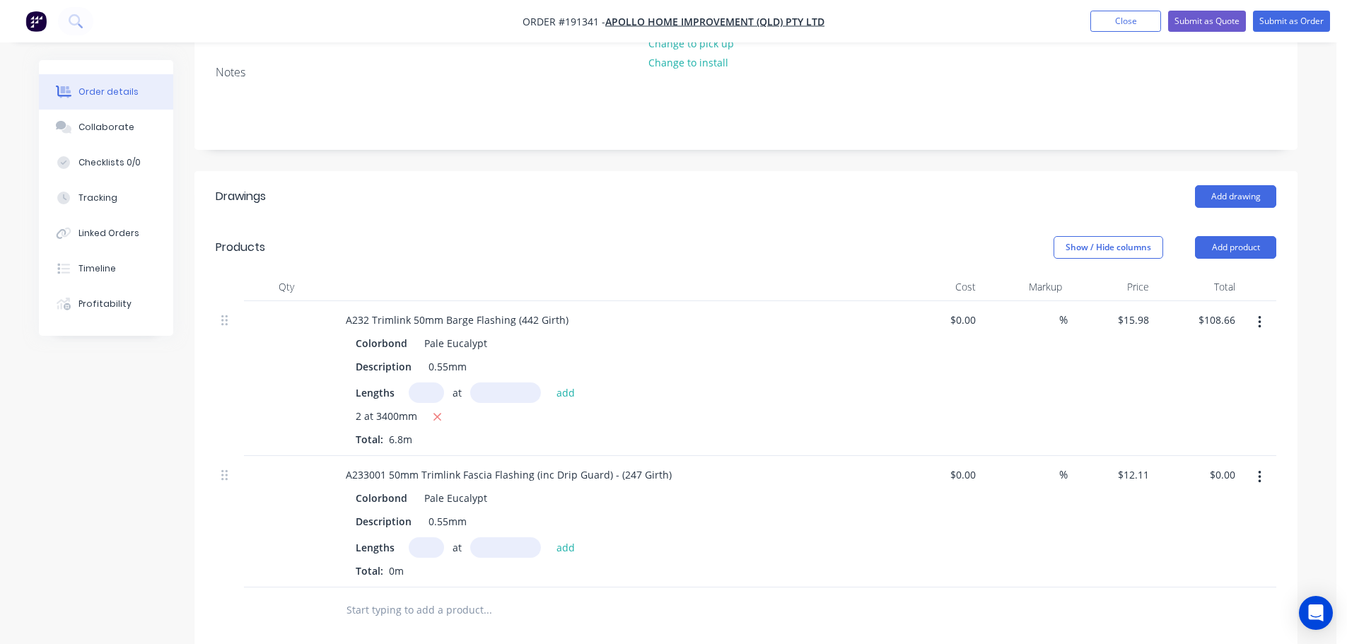
scroll to position [424, 0]
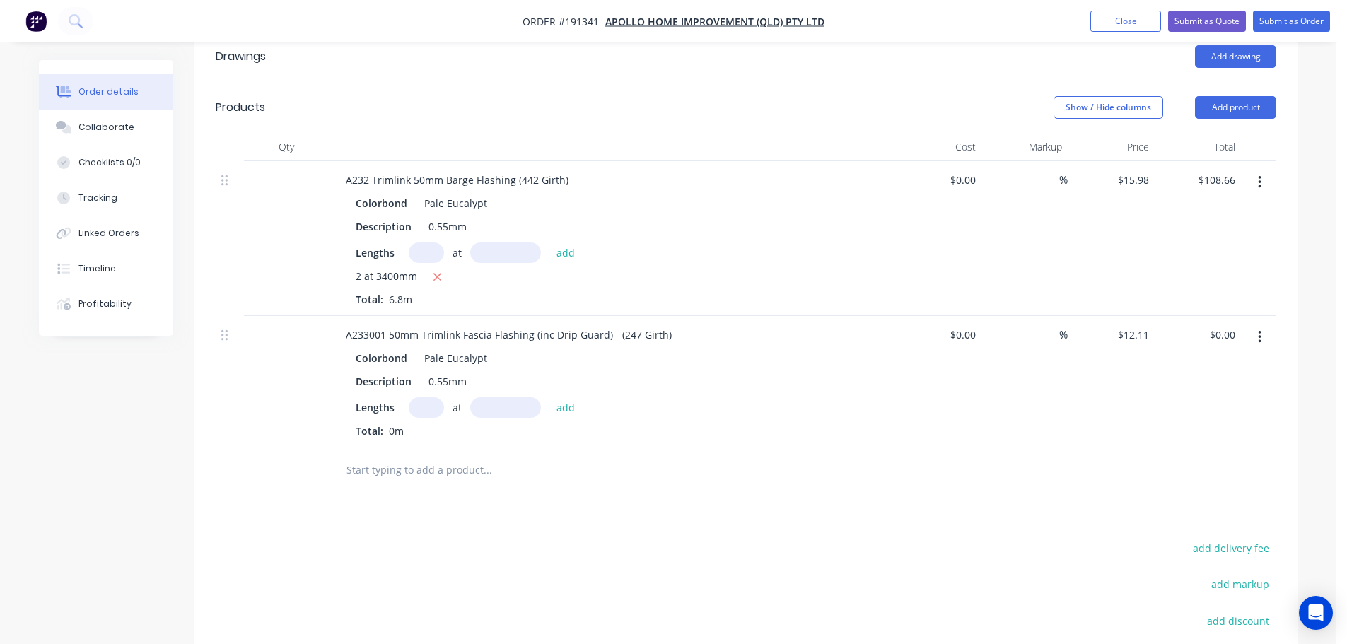
click at [435, 397] on input "text" at bounding box center [426, 407] width 35 height 21
type input "1"
type input "7200"
click at [549, 397] on button "add" at bounding box center [565, 406] width 33 height 19
type input "$87.19"
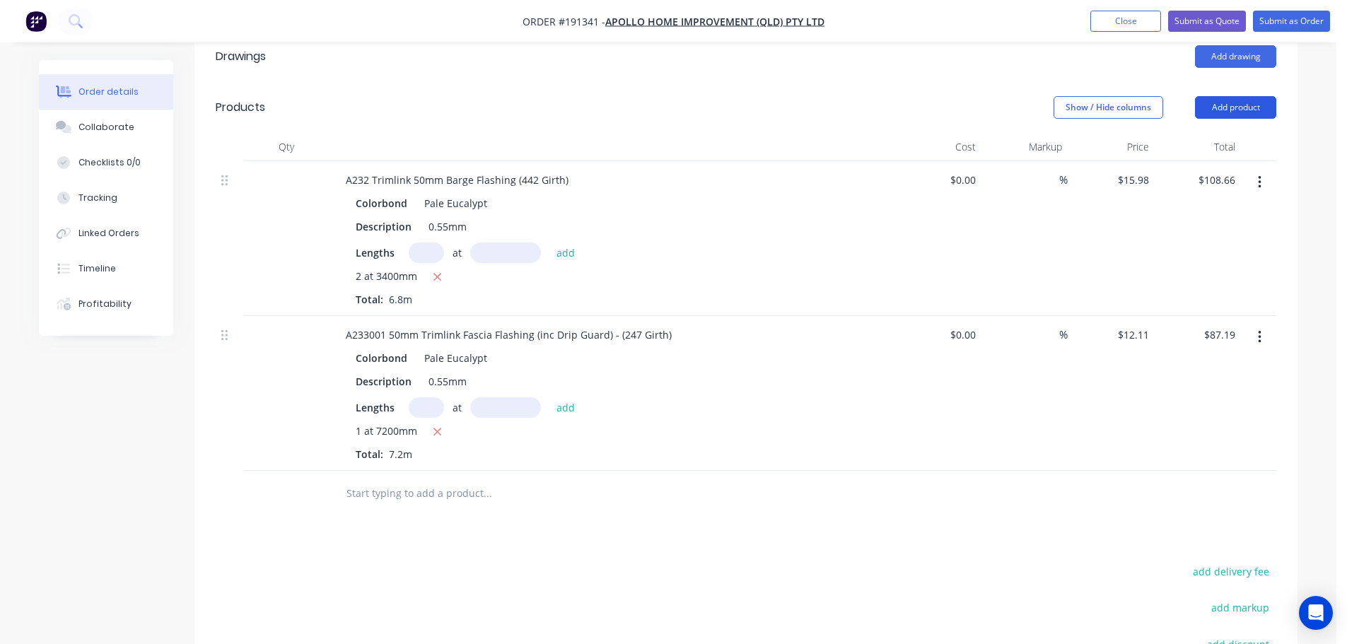
click at [1204, 96] on button "Add product" at bounding box center [1235, 107] width 81 height 23
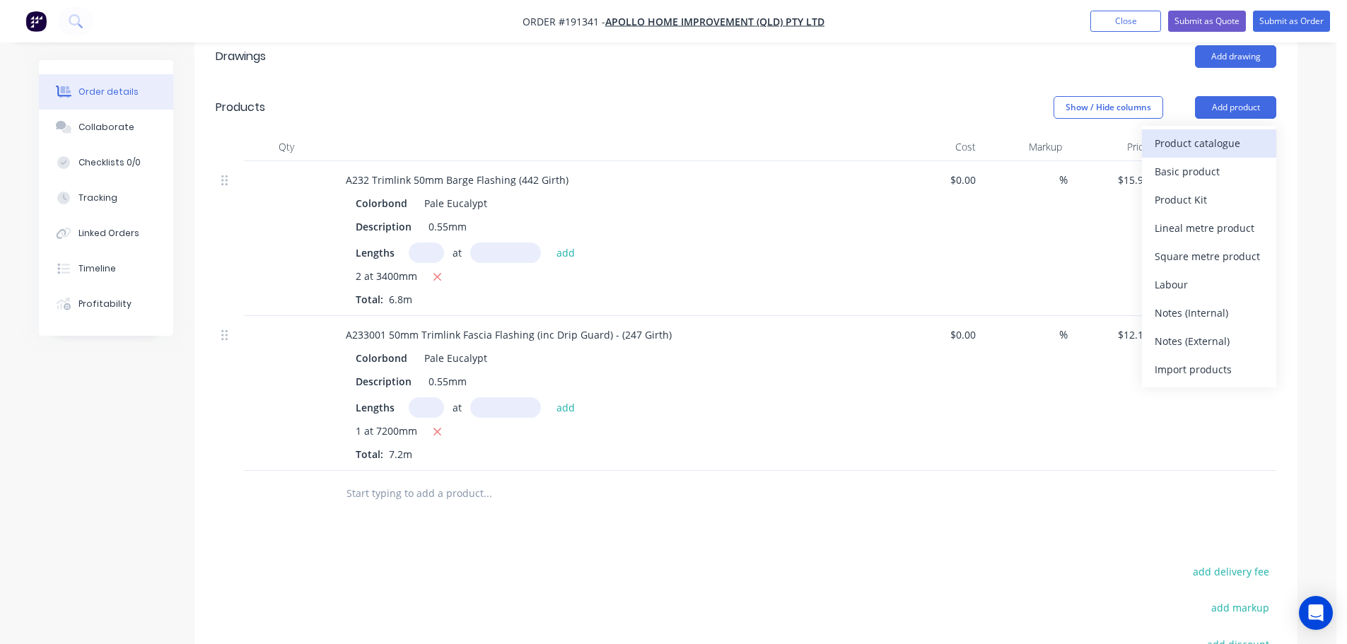
click at [1214, 133] on div "Product catalogue" at bounding box center [1209, 143] width 109 height 21
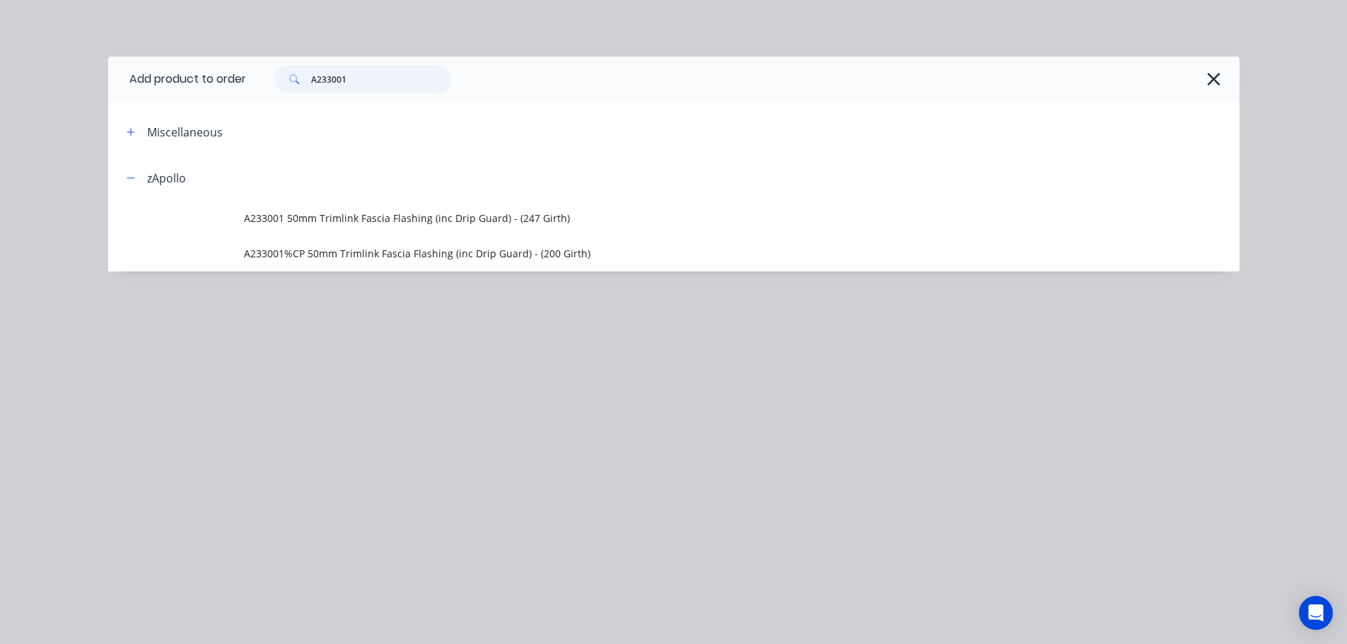
drag, startPoint x: 327, startPoint y: 88, endPoint x: 267, endPoint y: 90, distance: 60.9
click at [267, 90] on div "A233001" at bounding box center [355, 79] width 191 height 28
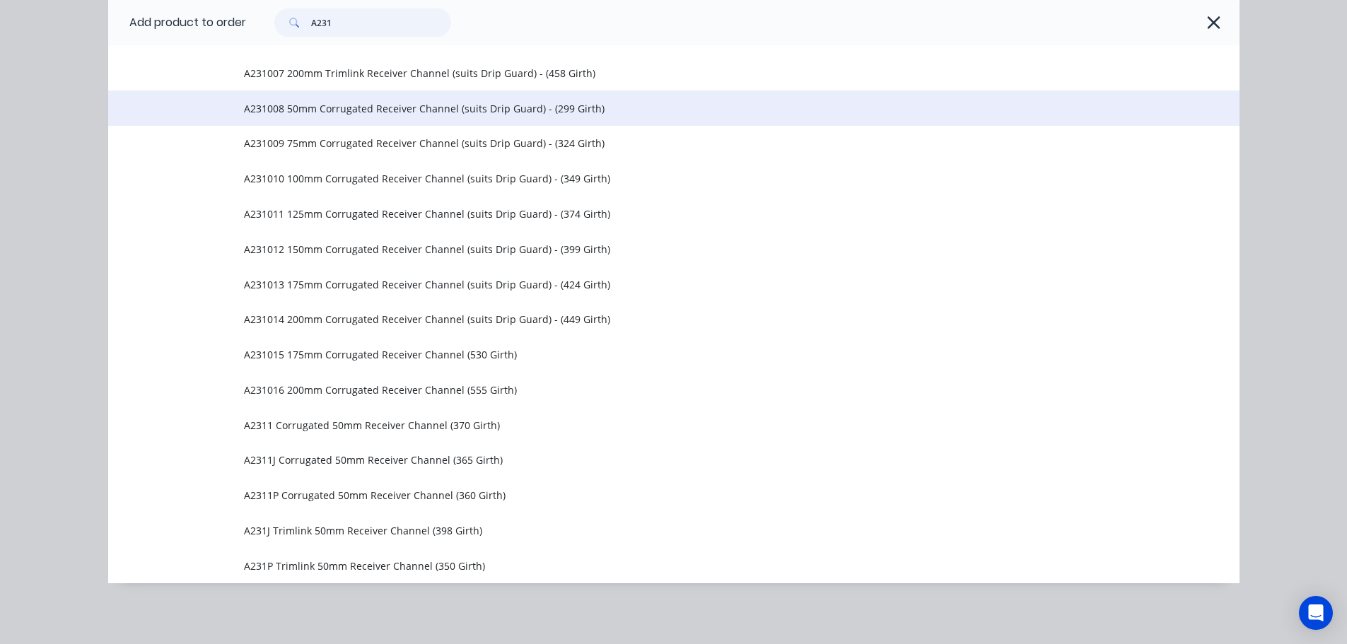
scroll to position [393, 0]
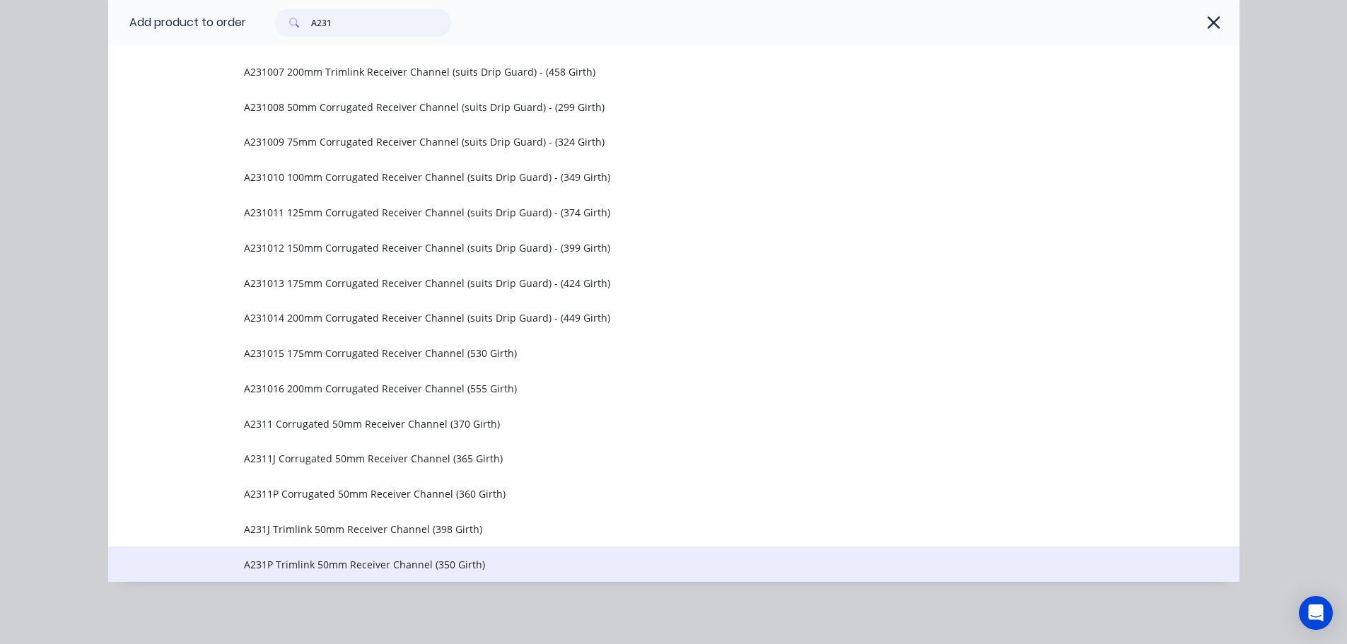
type input "A231"
click at [392, 564] on span "A231P Trimlink 50mm Receiver Channel (350 Girth)" at bounding box center [642, 564] width 796 height 15
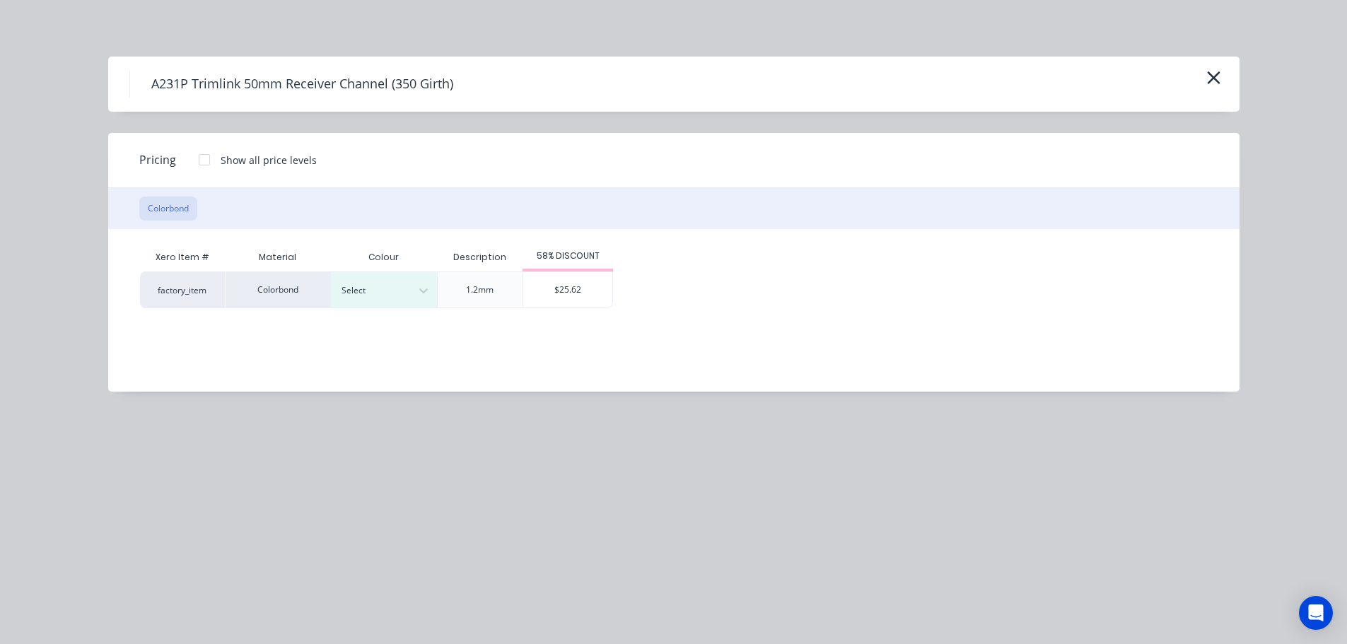
scroll to position [0, 0]
click at [404, 286] on div at bounding box center [373, 291] width 64 height 16
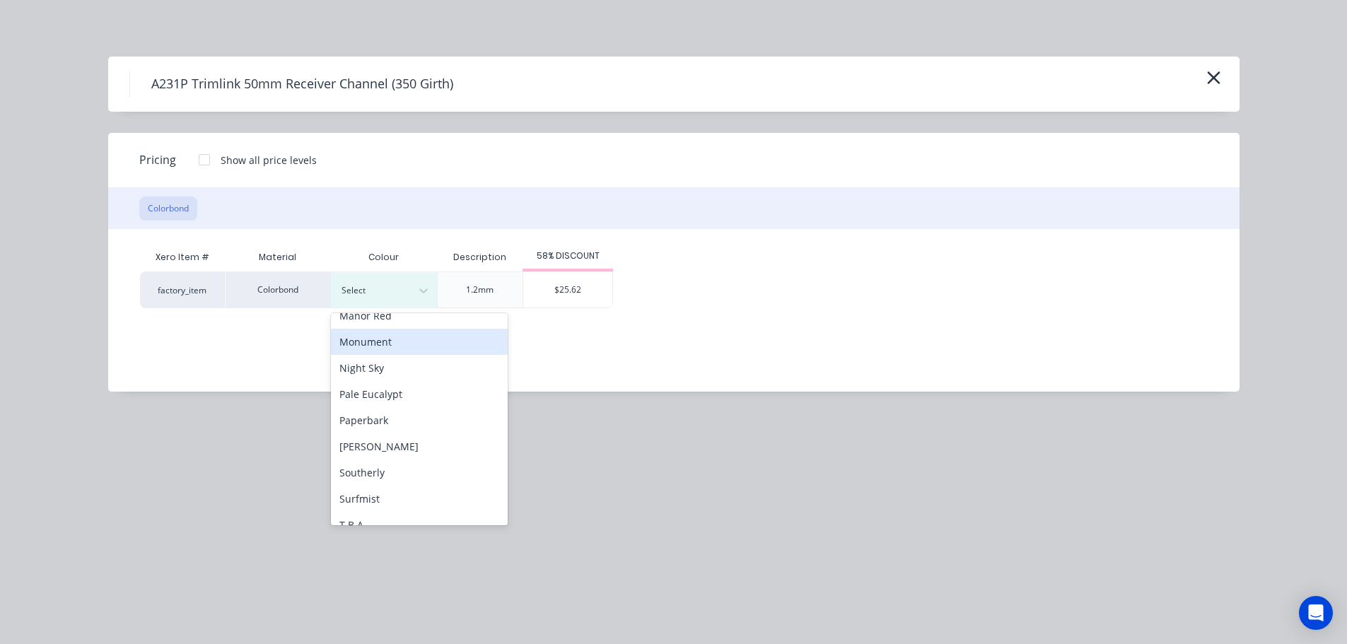
scroll to position [424, 0]
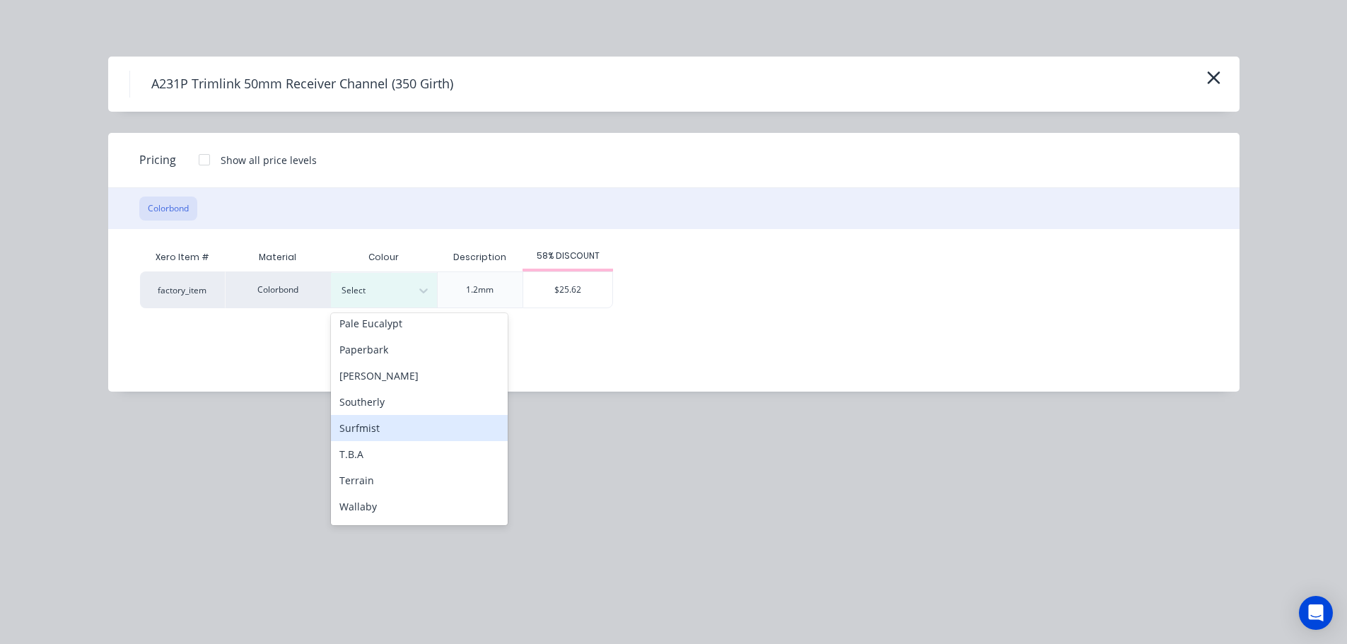
click at [388, 428] on div "Surfmist" at bounding box center [419, 428] width 177 height 26
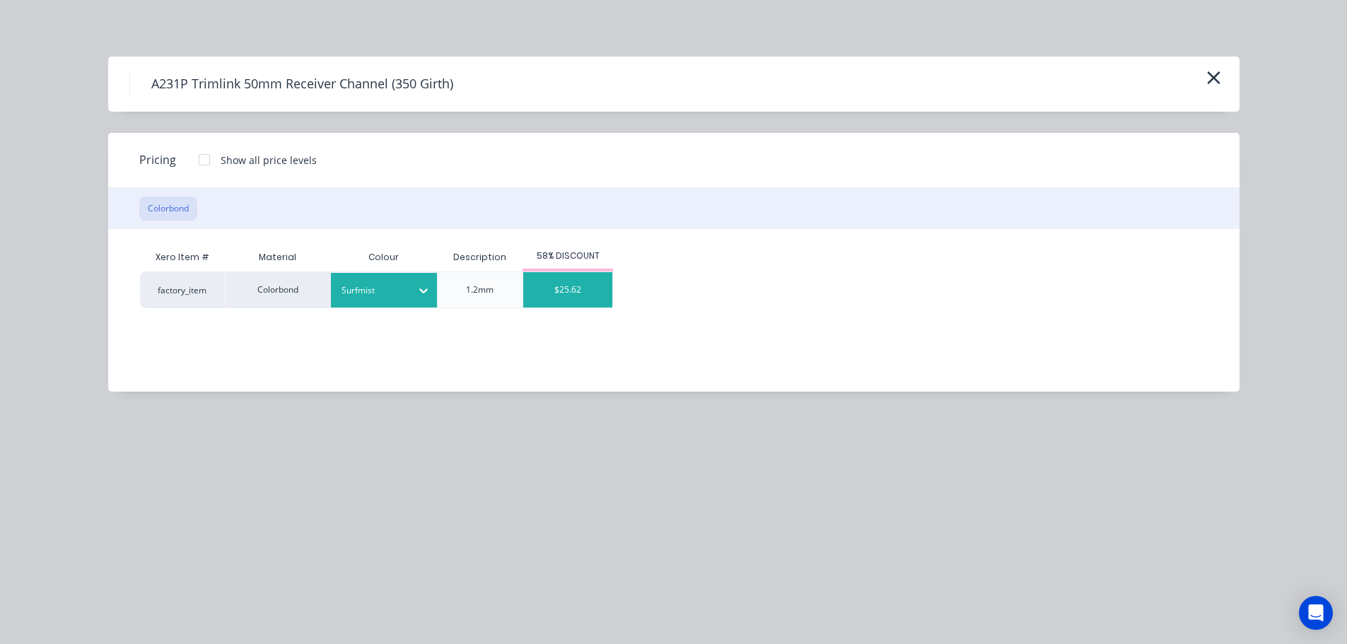
click at [585, 298] on div "$25.62" at bounding box center [567, 289] width 89 height 35
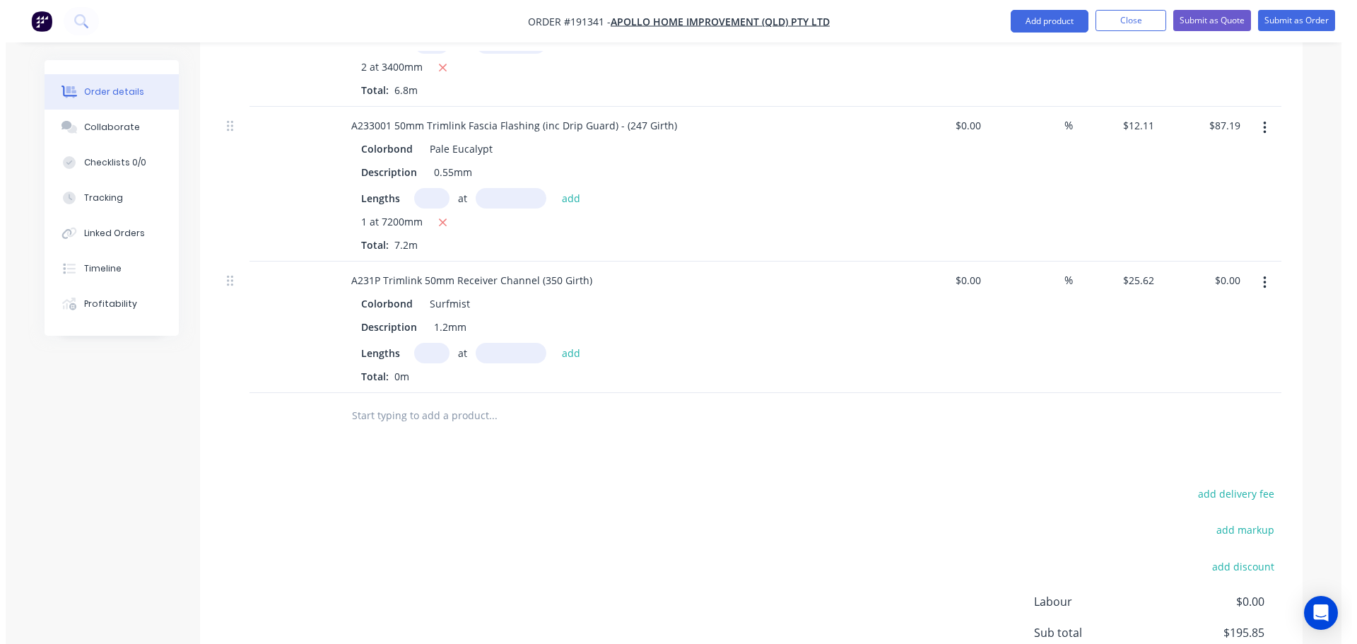
scroll to position [636, 0]
click at [419, 340] on input "text" at bounding box center [426, 350] width 35 height 21
type input "1"
type input "7200"
click at [549, 340] on button "add" at bounding box center [565, 349] width 33 height 19
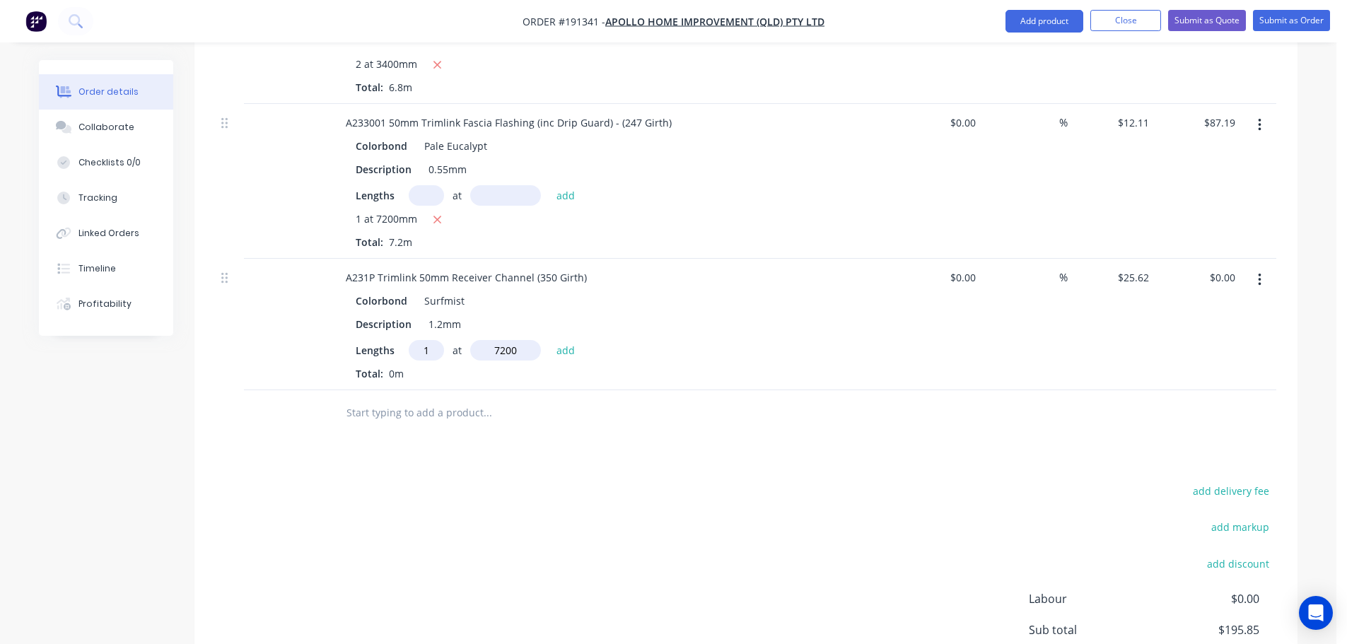
type input "$184.46"
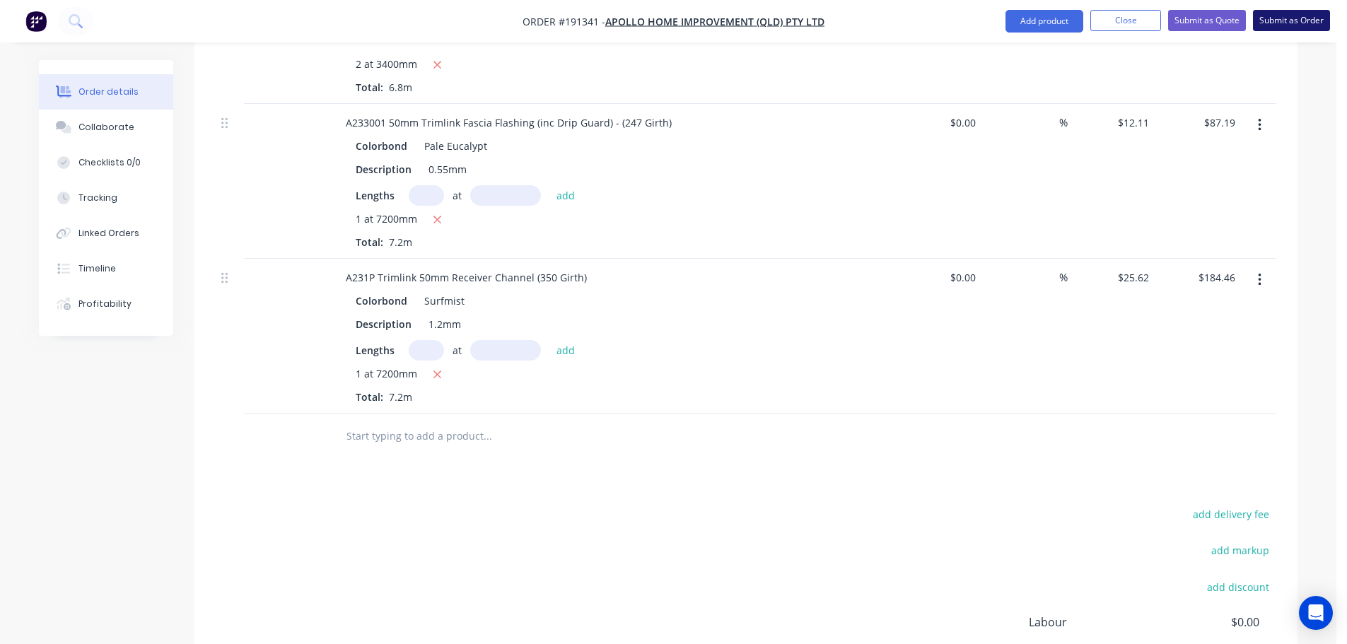
click at [1290, 20] on button "Submit as Order" at bounding box center [1291, 20] width 77 height 21
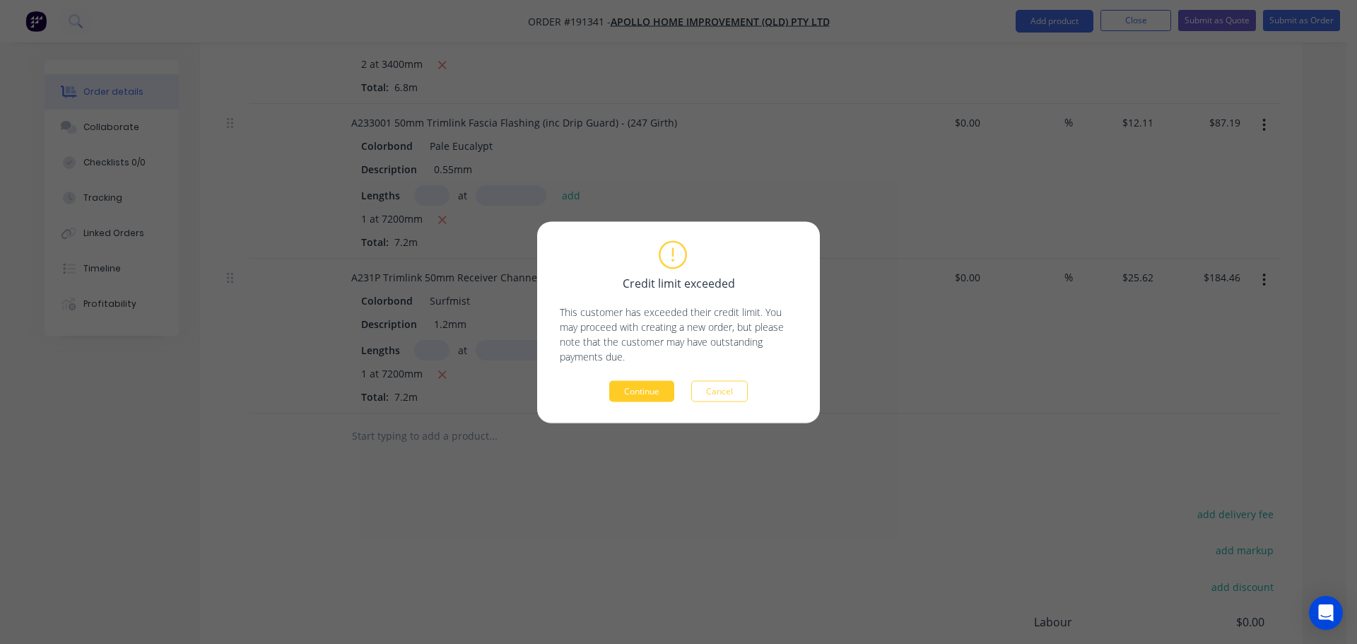
click at [629, 388] on button "Continue" at bounding box center [641, 390] width 65 height 21
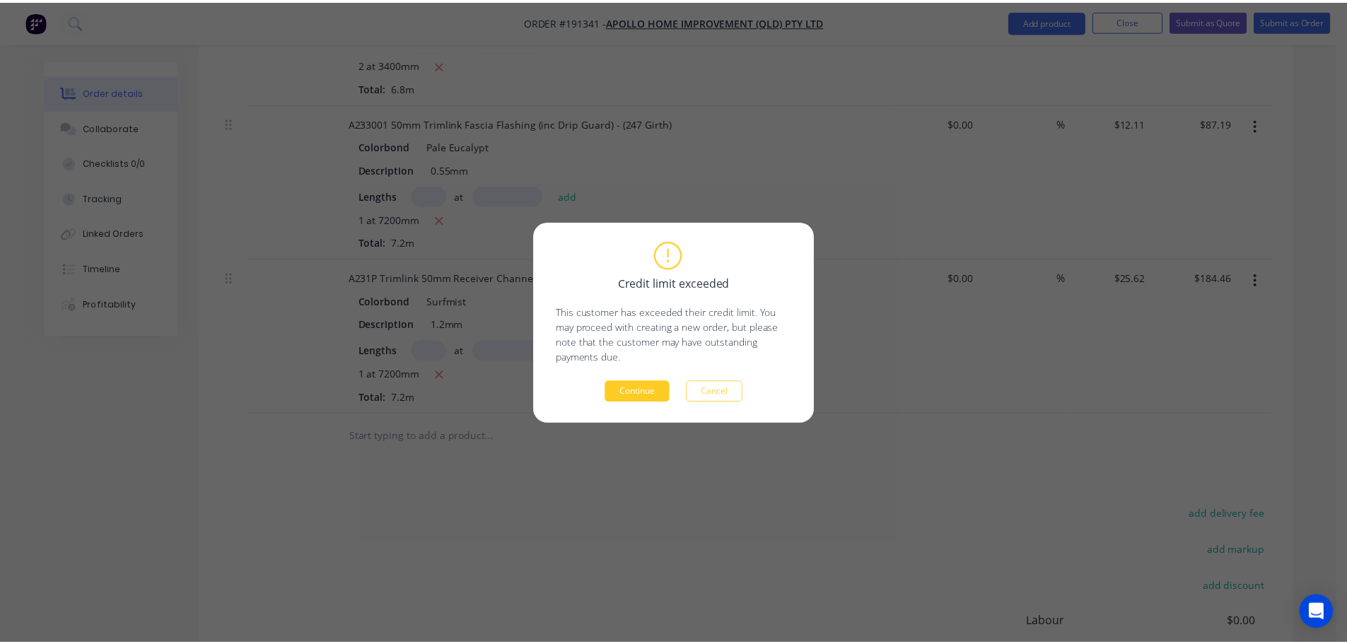
scroll to position [502, 0]
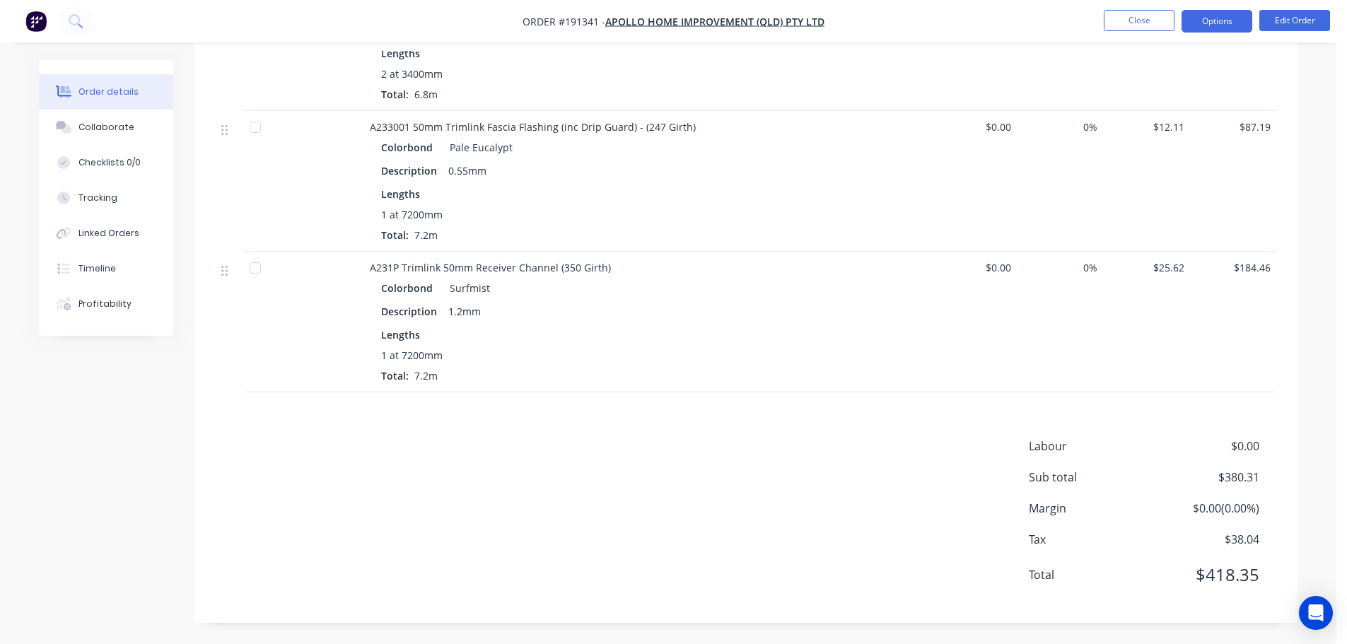
click at [1222, 30] on button "Options" at bounding box center [1216, 21] width 71 height 23
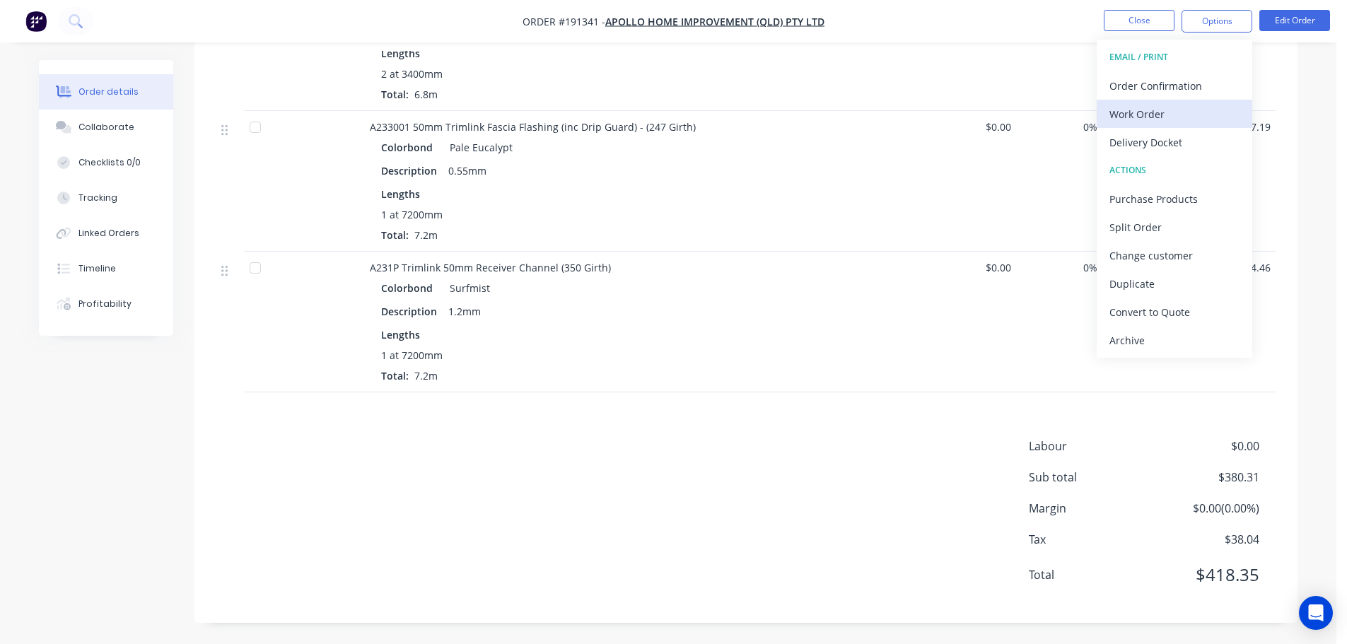
click at [1200, 110] on div "Work Order" at bounding box center [1174, 114] width 130 height 21
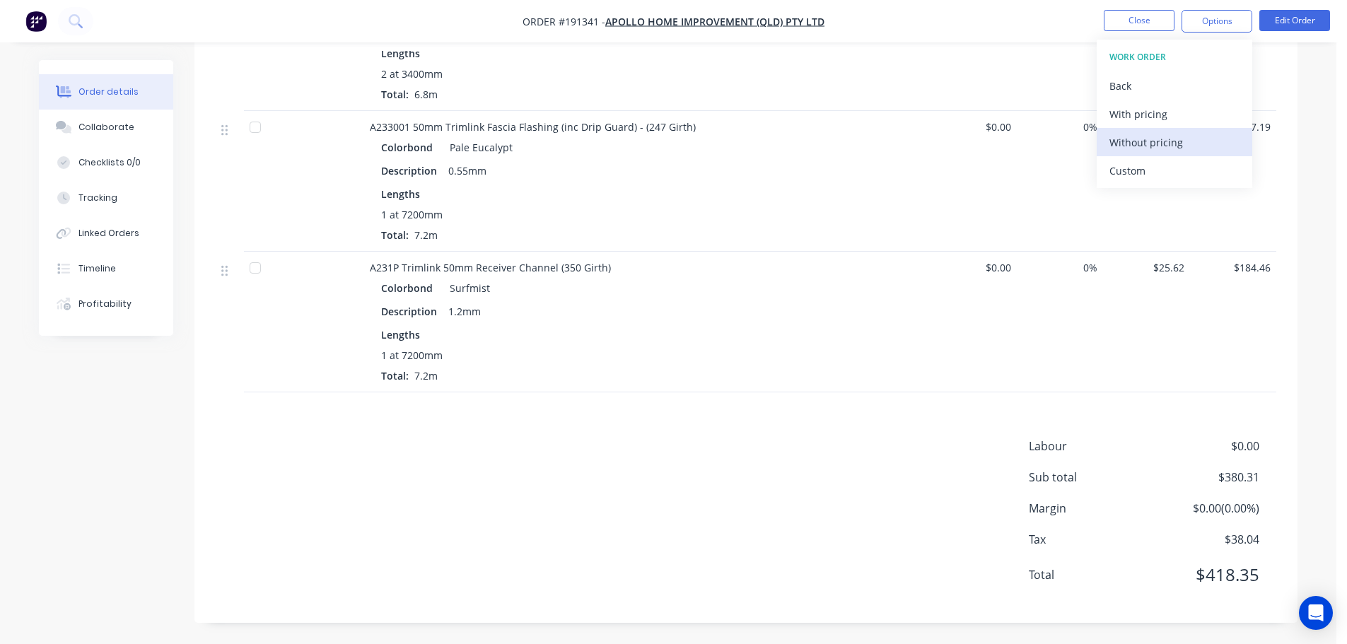
click at [1186, 158] on button "Custom" at bounding box center [1175, 170] width 156 height 28
click at [1184, 152] on div "Without pricing" at bounding box center [1174, 142] width 130 height 21
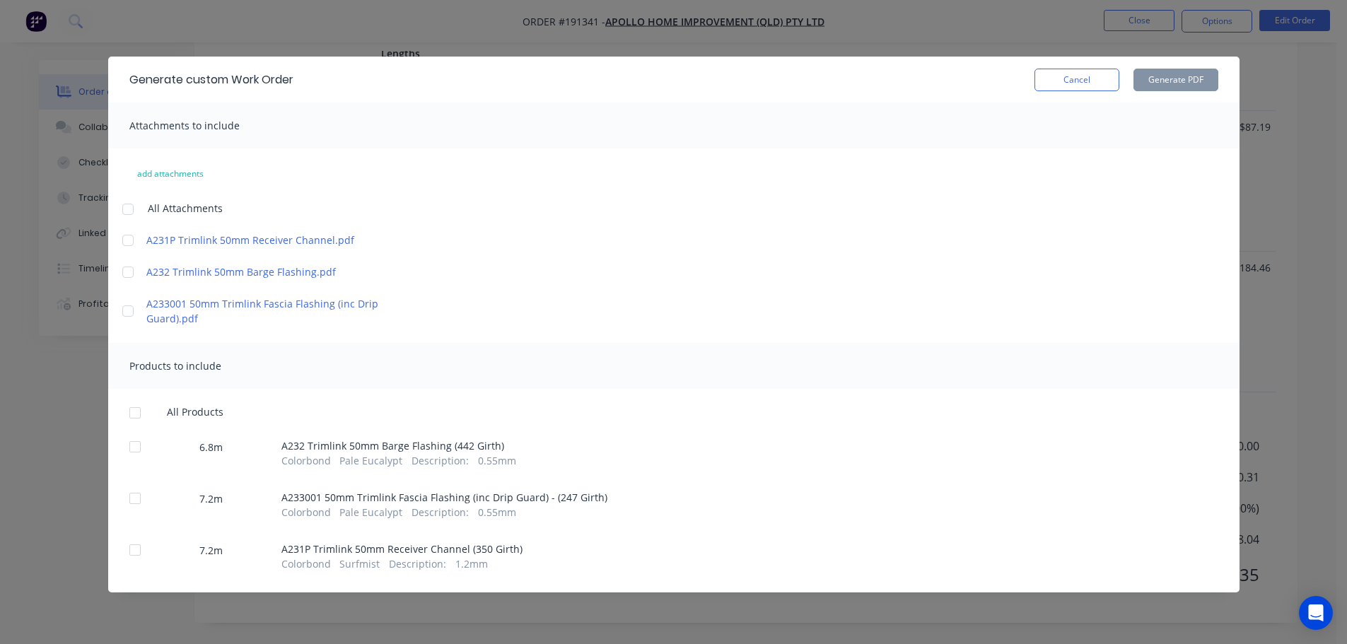
click at [127, 206] on div at bounding box center [128, 209] width 28 height 28
click at [129, 413] on div at bounding box center [135, 413] width 28 height 28
click at [1164, 79] on button "Generate PDF" at bounding box center [1175, 80] width 85 height 23
click at [1076, 93] on div "Generate custom Work Order Cancel Generate PDF" at bounding box center [673, 80] width 1131 height 46
click at [1080, 77] on button "Cancel" at bounding box center [1076, 80] width 85 height 23
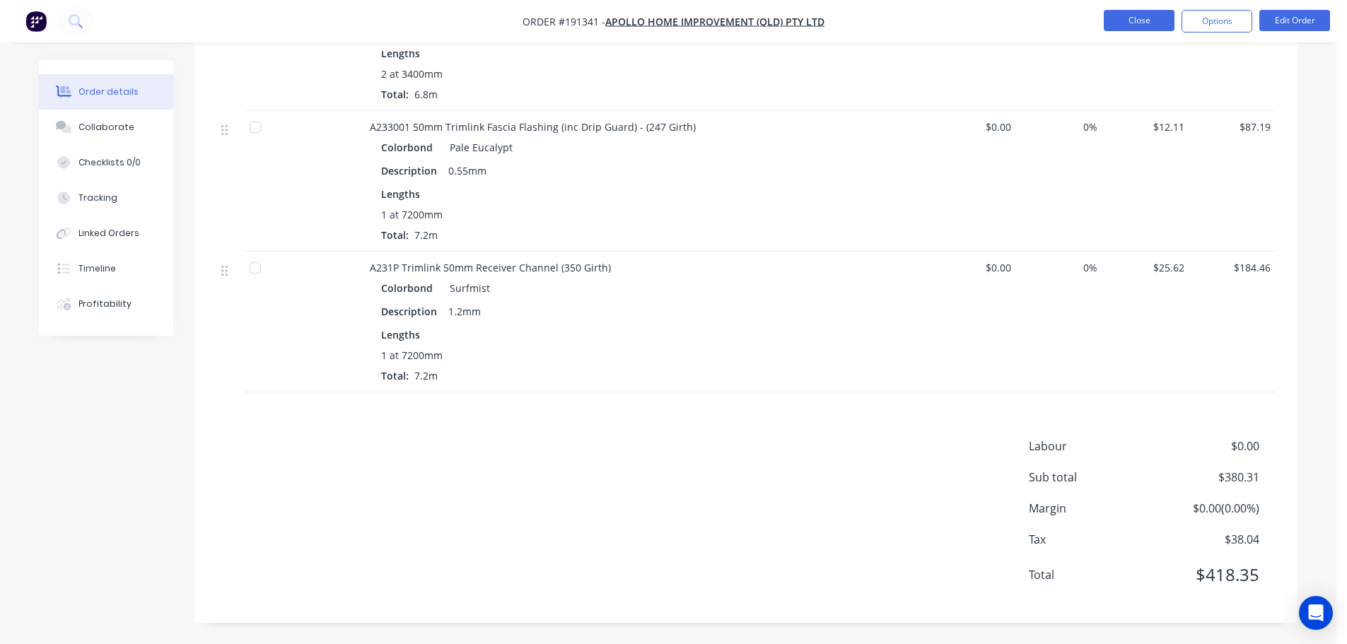
click at [1132, 18] on button "Close" at bounding box center [1139, 20] width 71 height 21
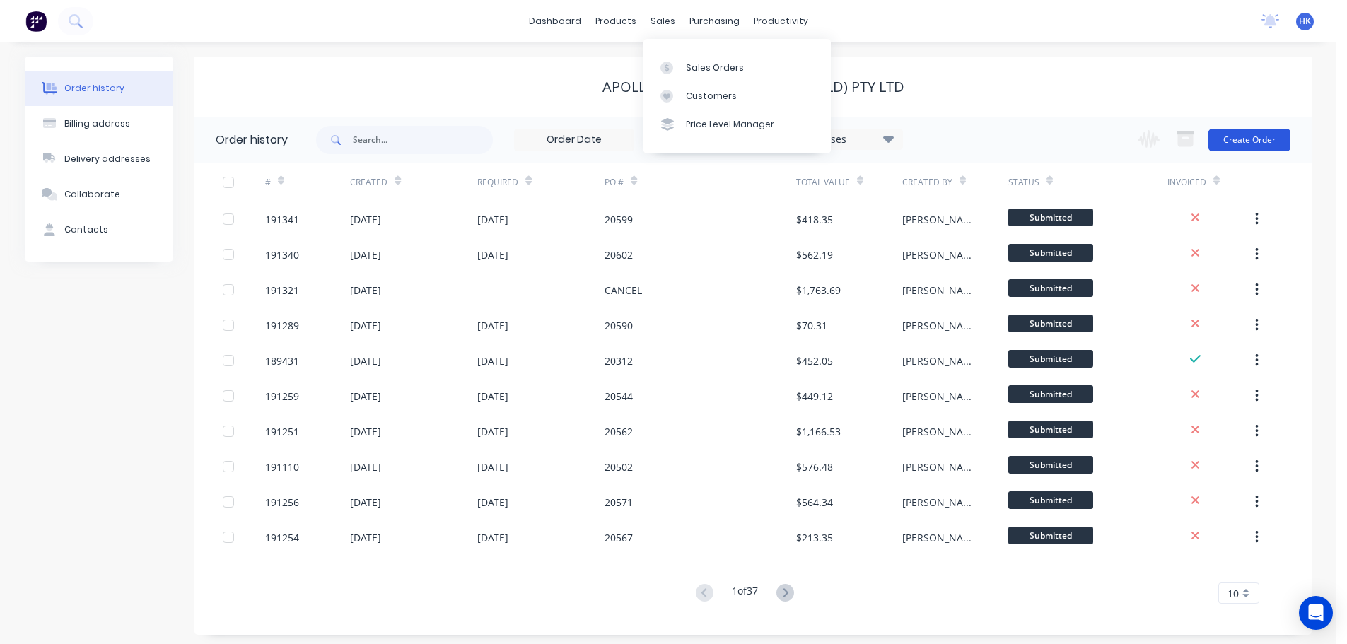
click at [1237, 141] on button "Create Order" at bounding box center [1249, 140] width 82 height 23
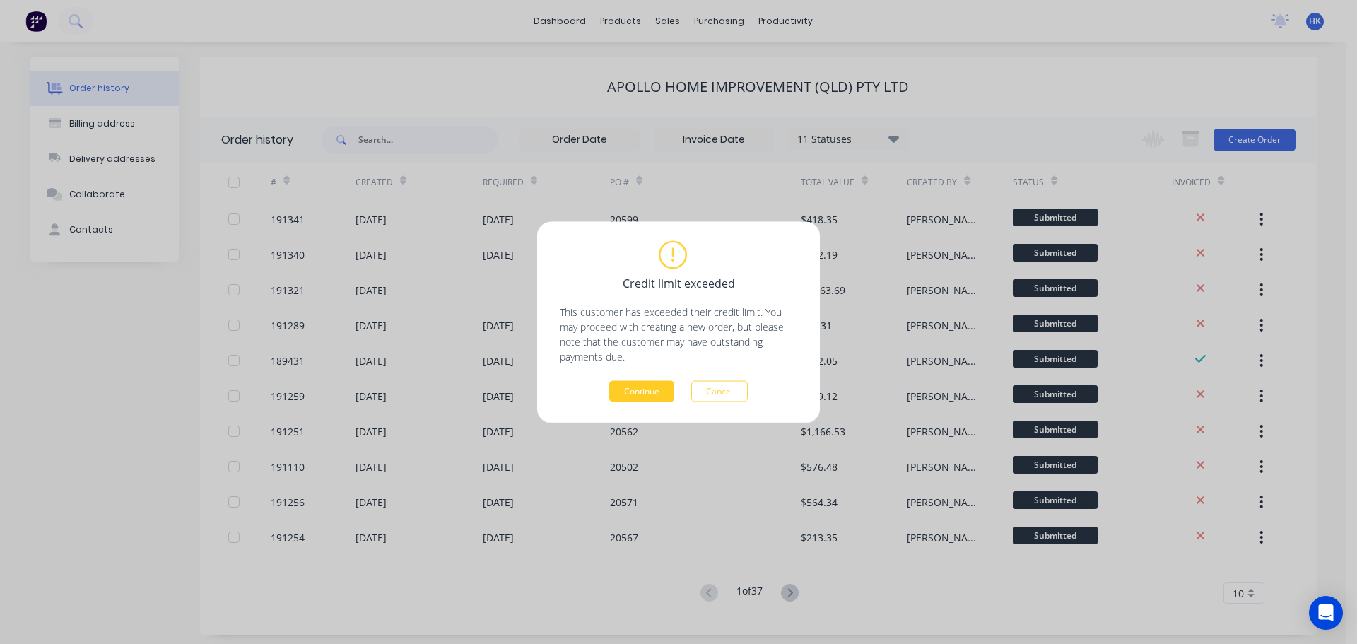
click at [648, 387] on button "Continue" at bounding box center [641, 390] width 65 height 21
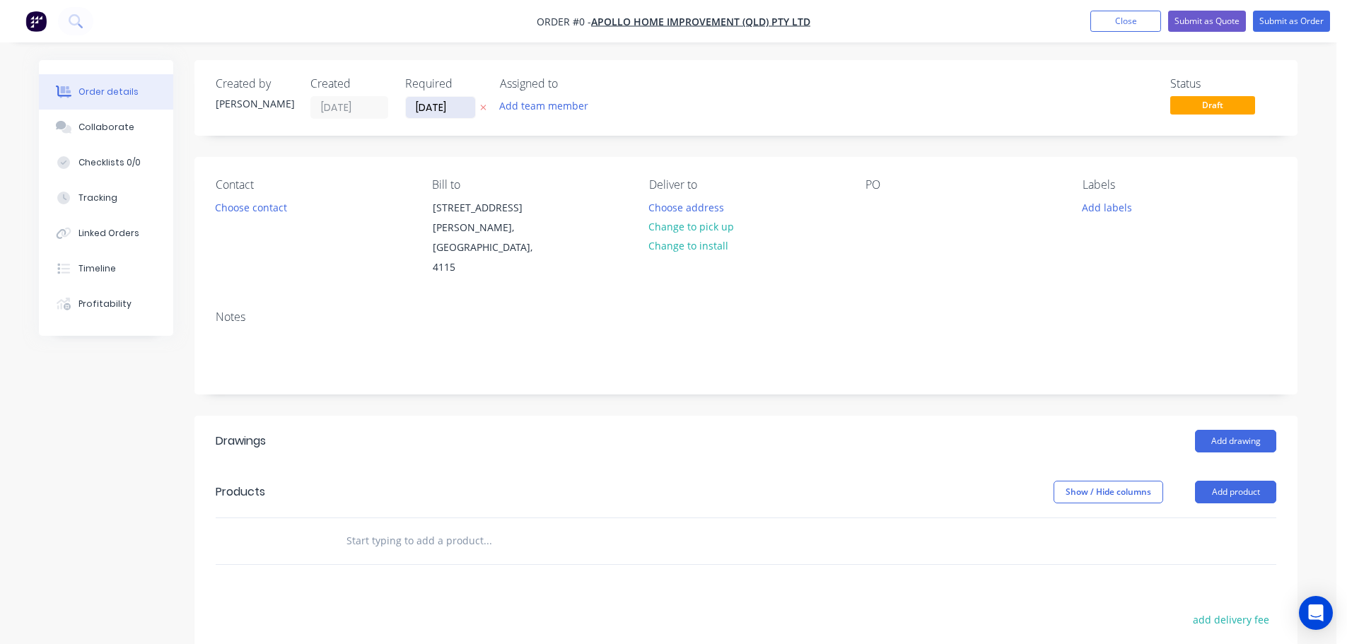
click at [419, 115] on input "01/09/25" at bounding box center [440, 107] width 69 height 21
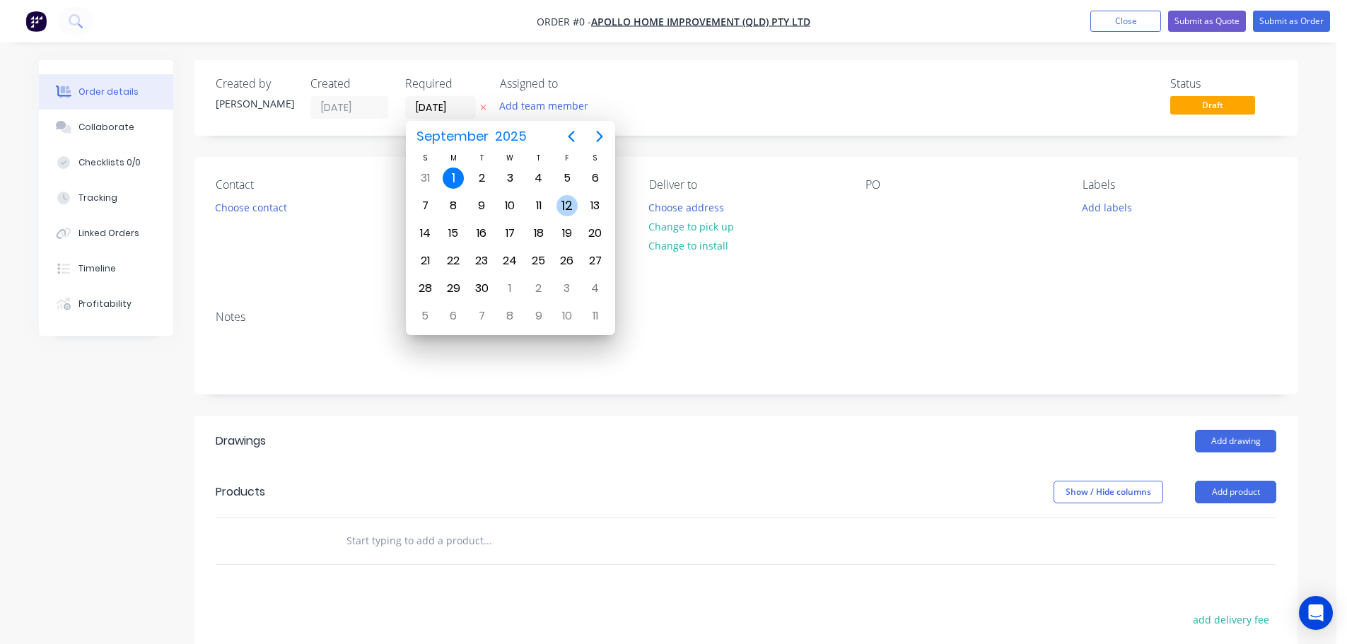
click at [559, 209] on div "12" at bounding box center [566, 205] width 21 height 21
type input "12/09/25"
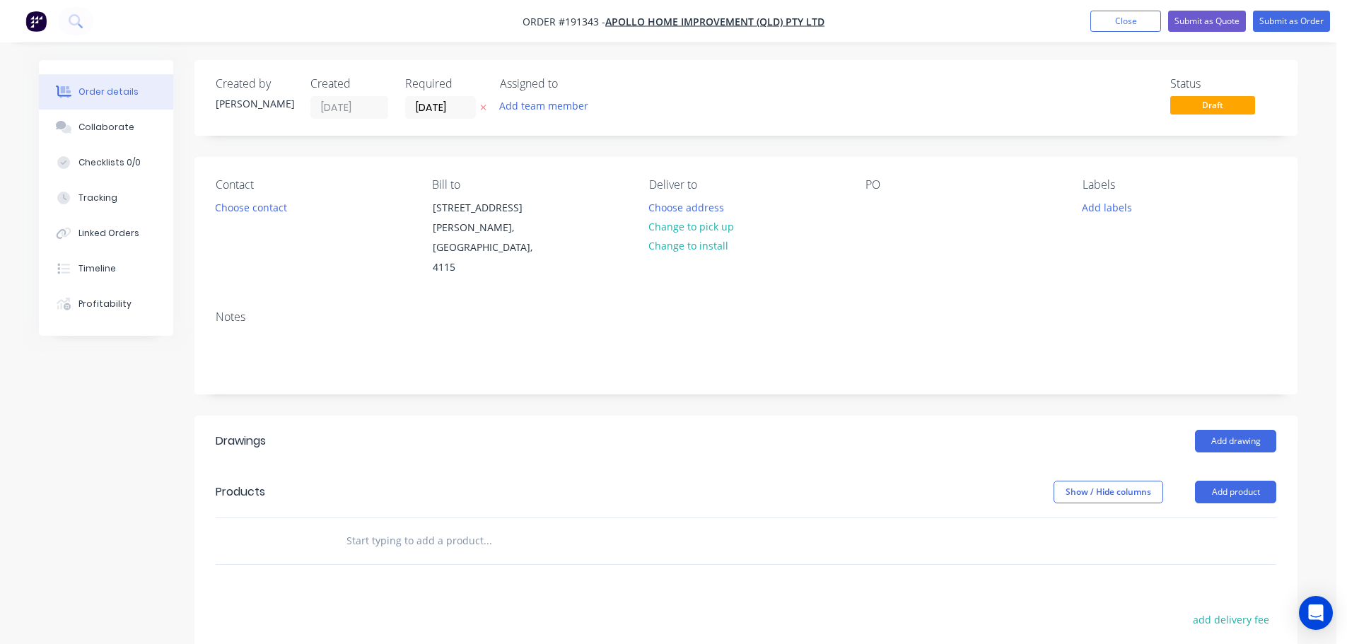
click at [243, 209] on button "Choose contact" at bounding box center [251, 206] width 87 height 19
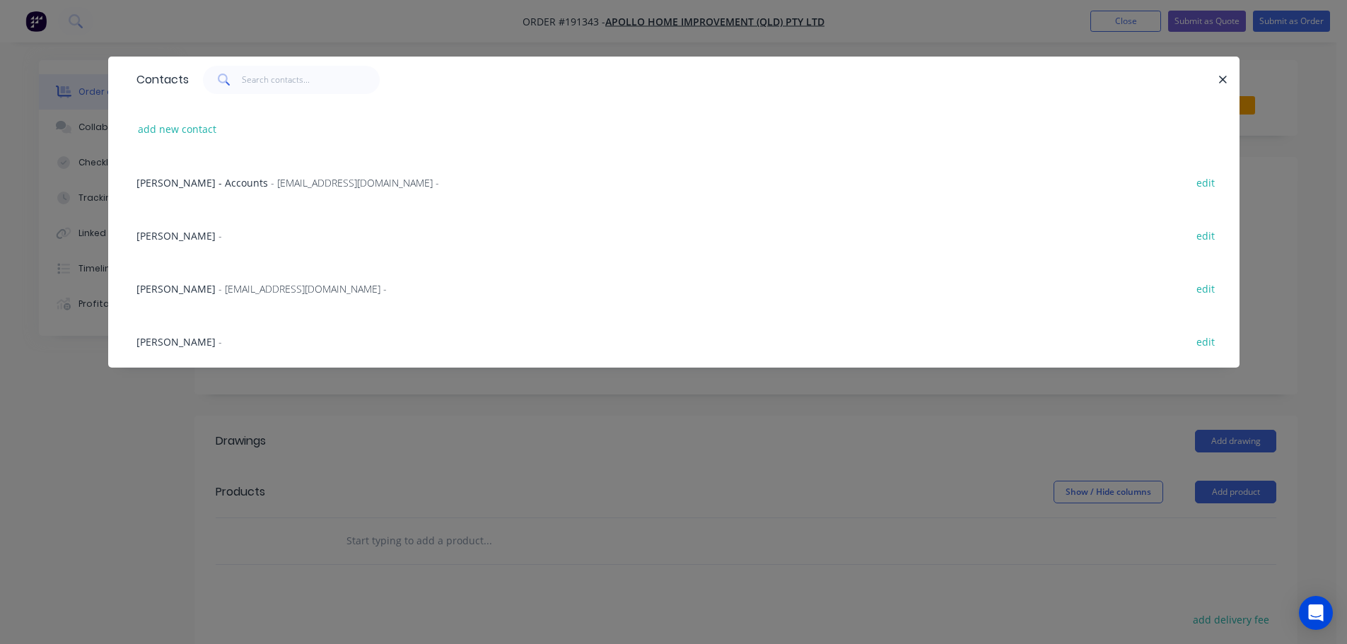
drag, startPoint x: 206, startPoint y: 286, endPoint x: 713, endPoint y: 244, distance: 508.7
click at [218, 282] on span "- maried@apollopatios.com.au -" at bounding box center [302, 288] width 168 height 13
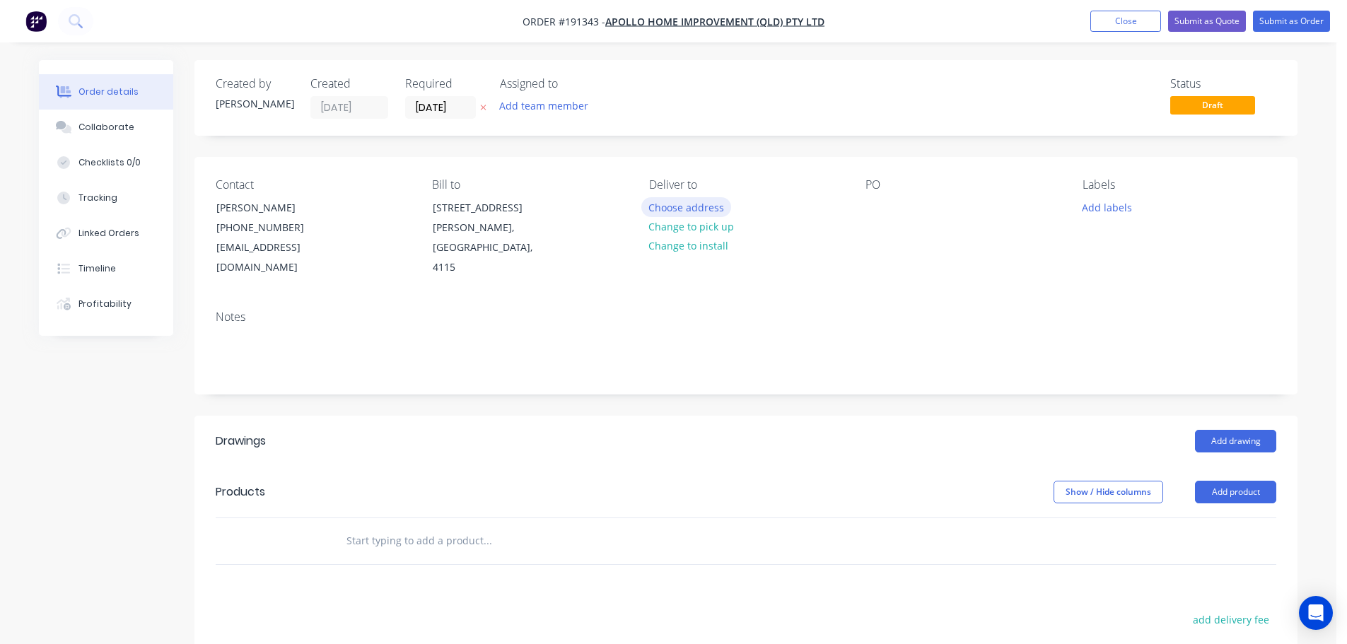
click at [683, 206] on button "Choose address" at bounding box center [686, 206] width 90 height 19
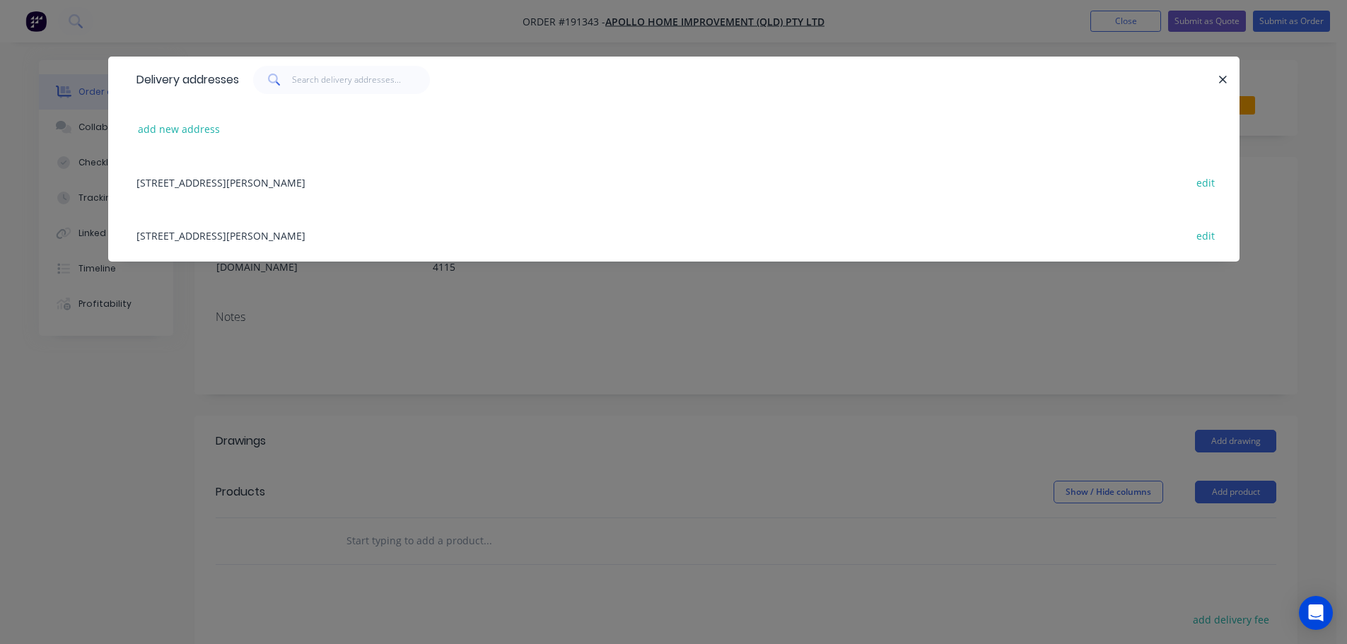
click at [214, 240] on div "29 CORYMBIA PL, (STORE), PARKINSON, Queensland, Australia, 4115 edit" at bounding box center [673, 235] width 1089 height 53
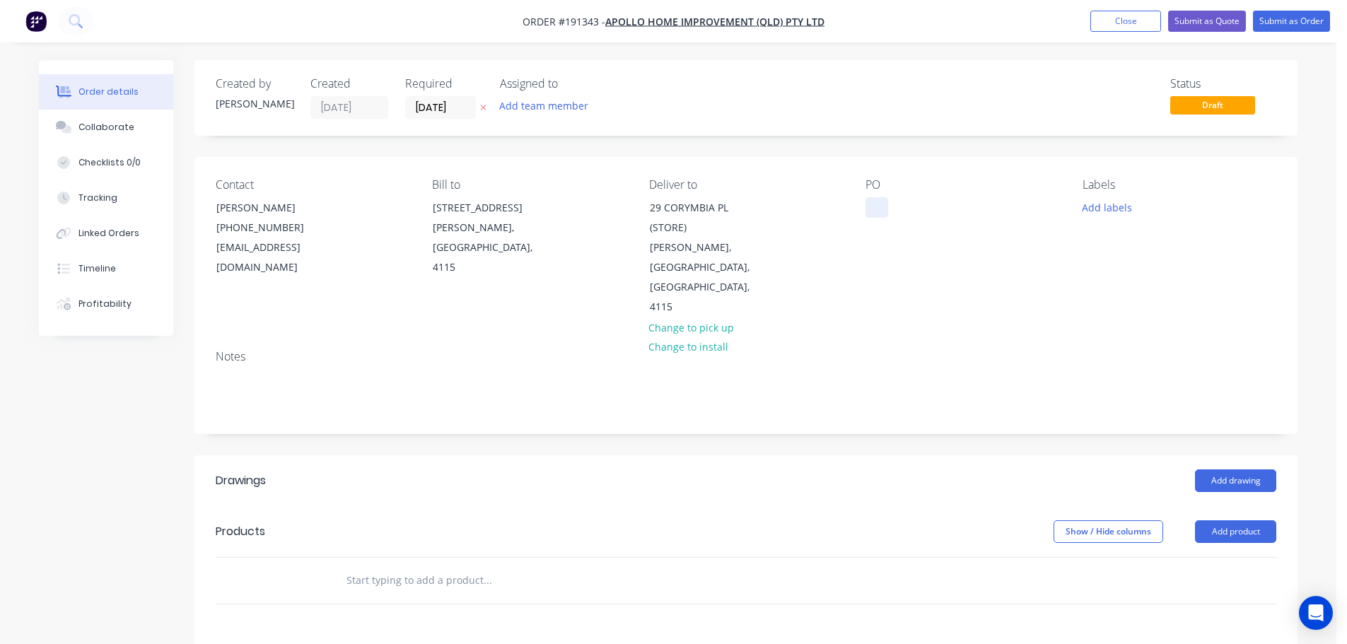
click at [875, 206] on div at bounding box center [876, 207] width 23 height 21
click at [1089, 199] on button "Add labels" at bounding box center [1106, 206] width 65 height 19
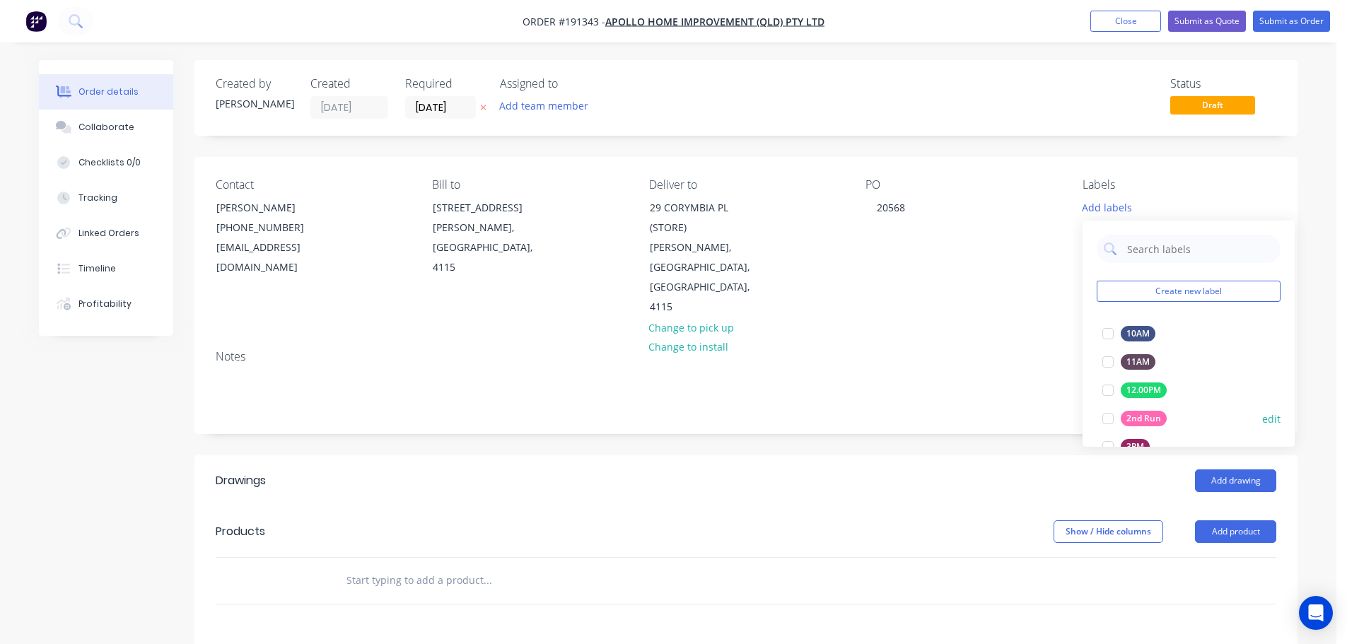
click at [1102, 418] on div at bounding box center [1108, 418] width 28 height 28
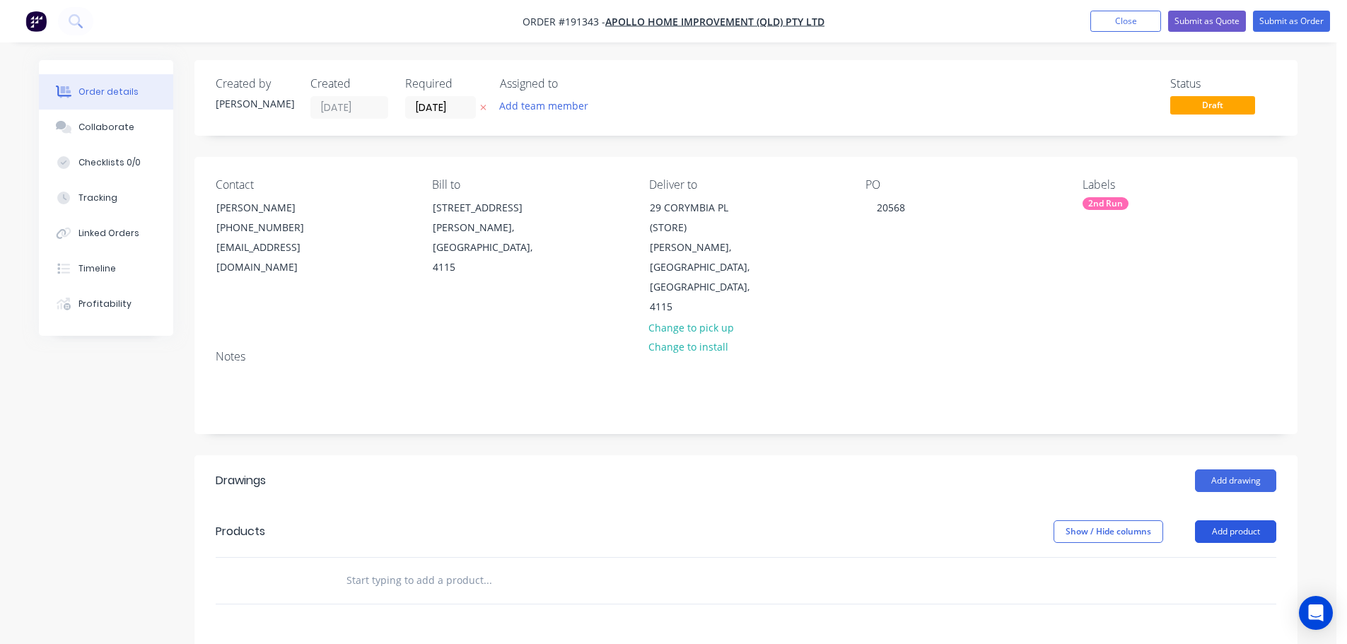
click at [1205, 520] on button "Add product" at bounding box center [1235, 531] width 81 height 23
click at [1196, 557] on div "Product catalogue" at bounding box center [1209, 567] width 109 height 21
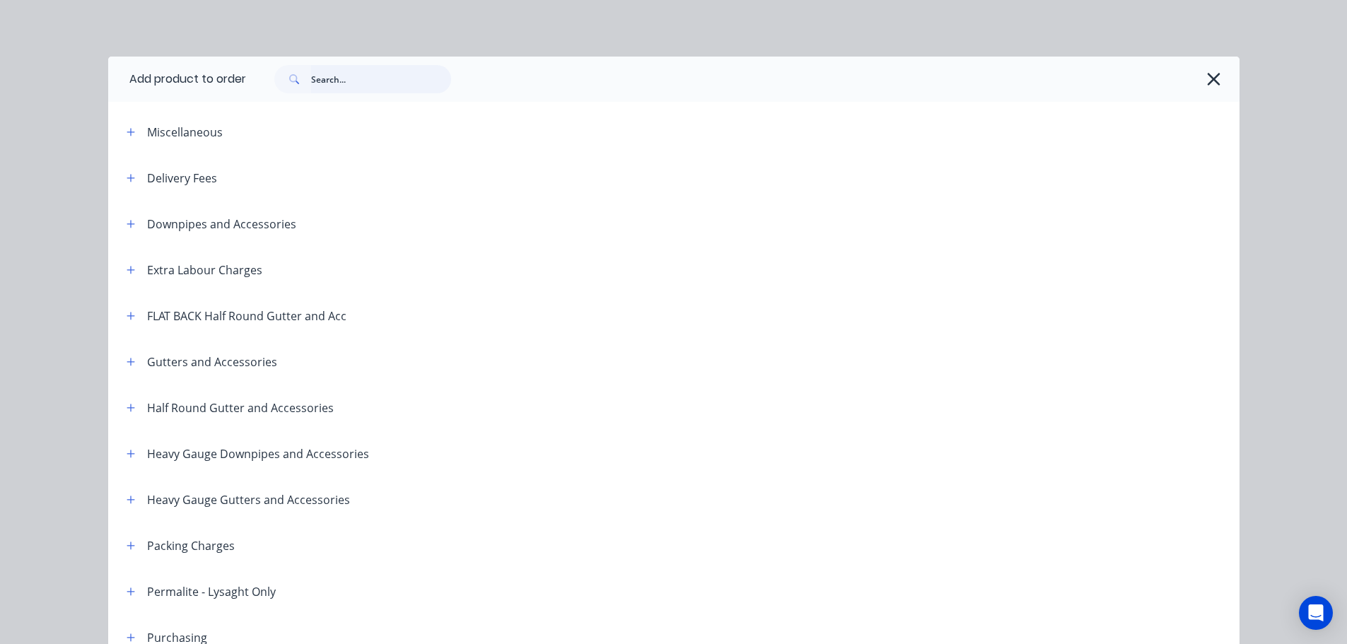
click at [391, 81] on input "text" at bounding box center [381, 79] width 140 height 28
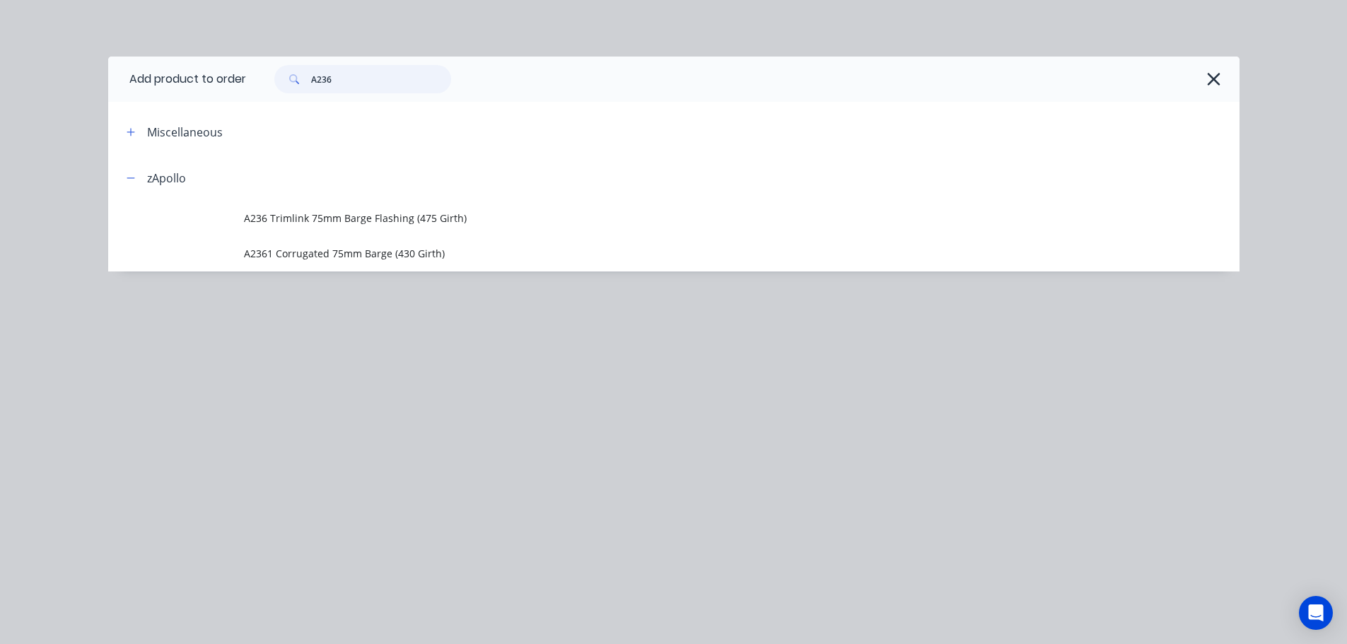
type input "A236"
click at [349, 218] on span "A236 Trimlink 75mm Barge Flashing (475 Girth)" at bounding box center [642, 218] width 796 height 15
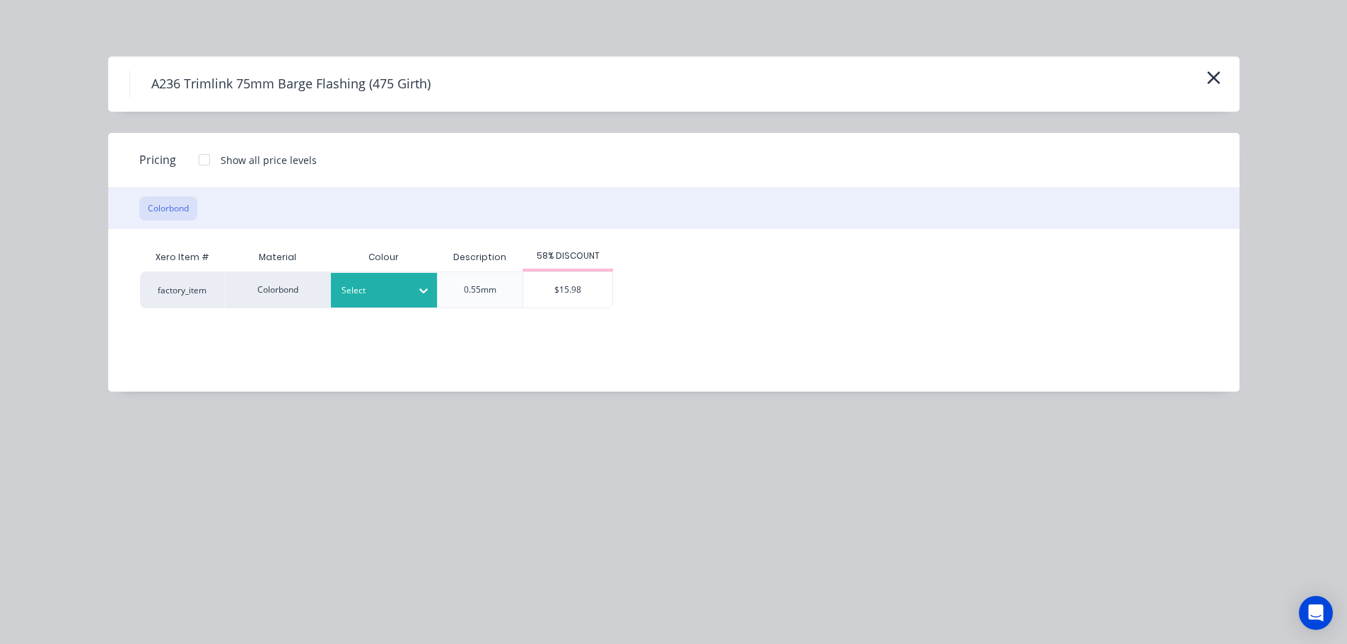
click at [393, 286] on div at bounding box center [373, 291] width 64 height 16
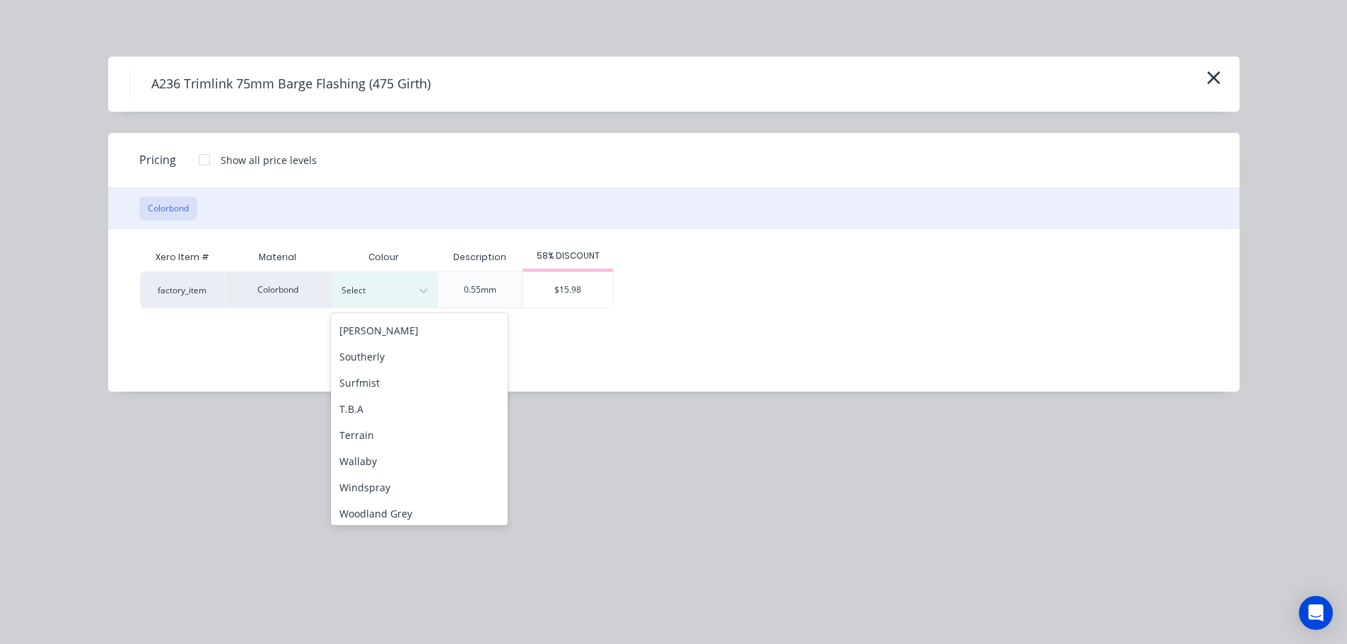
scroll to position [474, 0]
click at [390, 378] on div "Surfmist" at bounding box center [419, 379] width 177 height 26
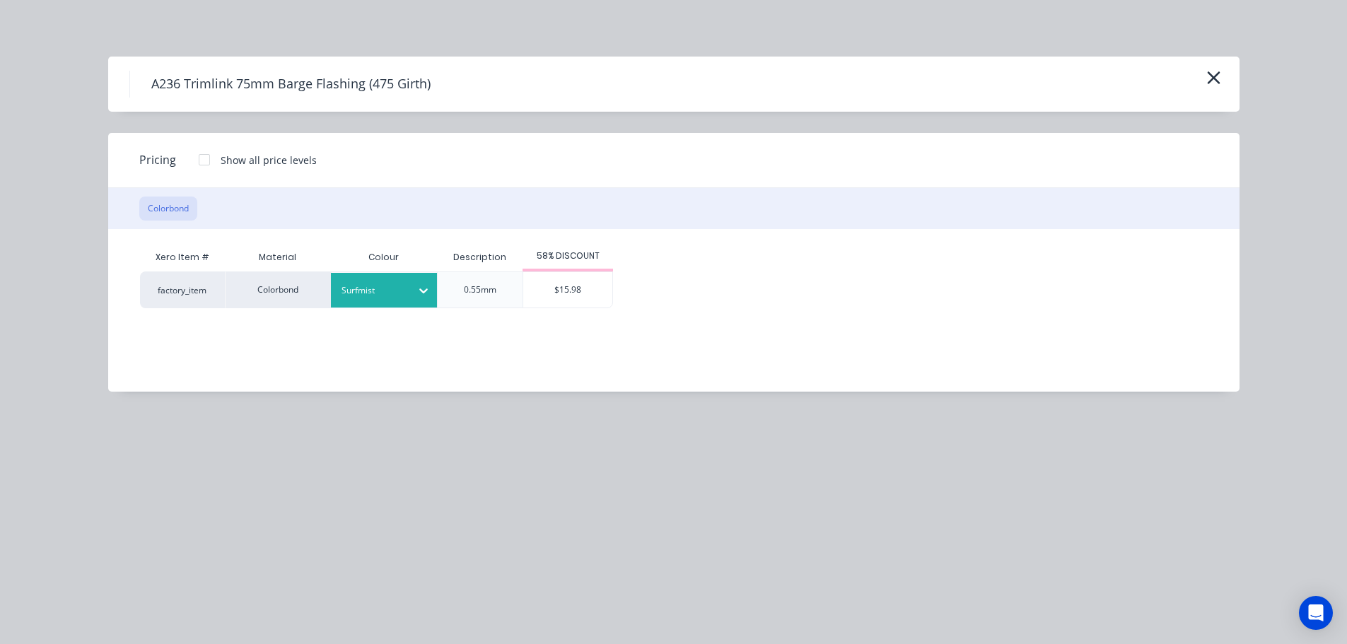
click at [561, 298] on div "$15.98" at bounding box center [567, 289] width 89 height 35
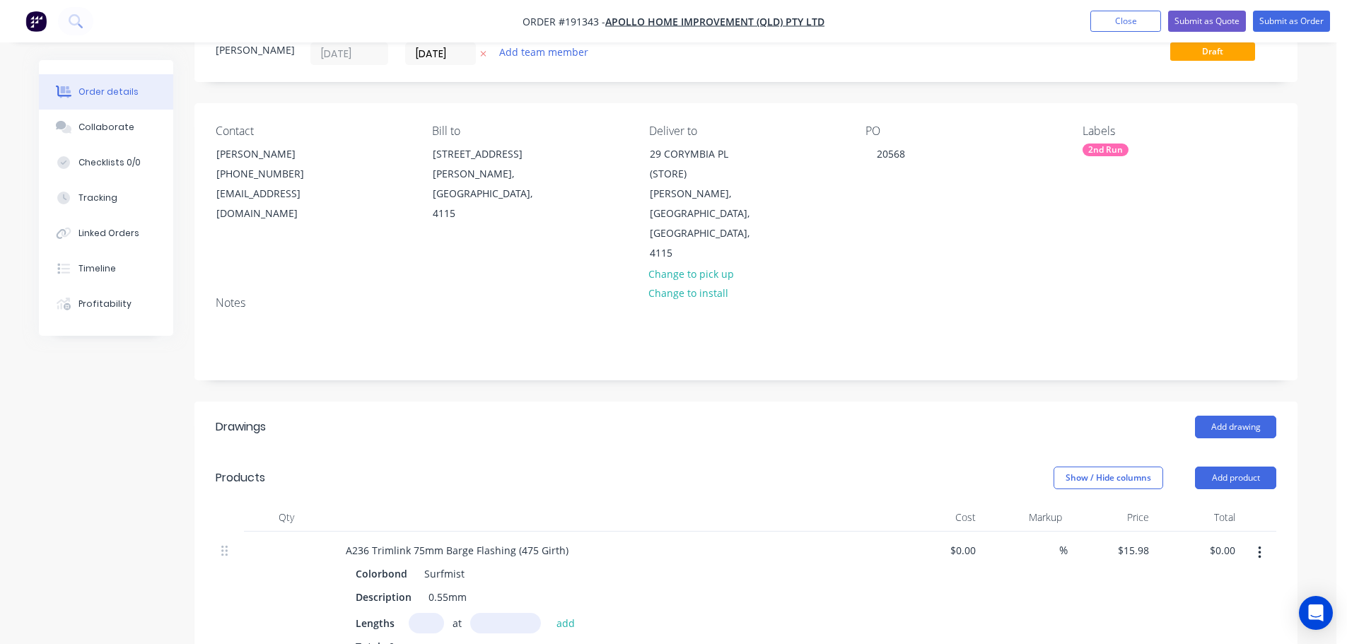
scroll to position [141, 0]
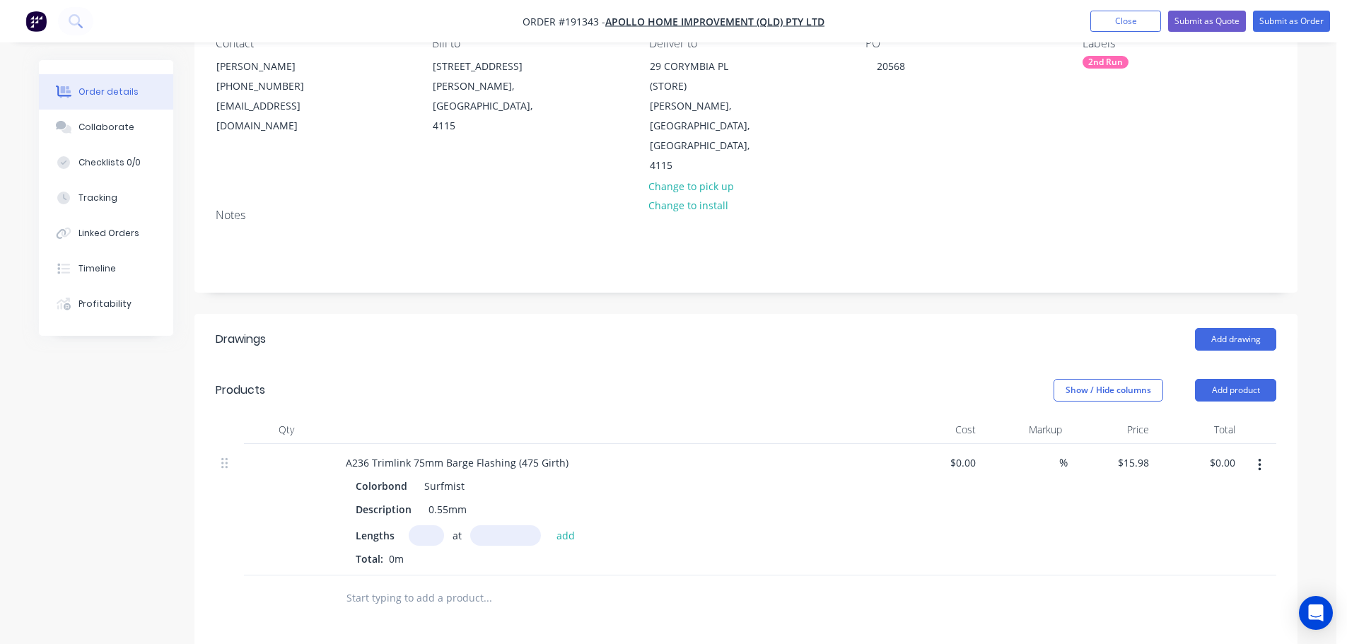
click at [420, 525] on input "text" at bounding box center [426, 535] width 35 height 21
type input "1"
type input "5300"
click at [549, 525] on button "add" at bounding box center [565, 534] width 33 height 19
type input "$84.69"
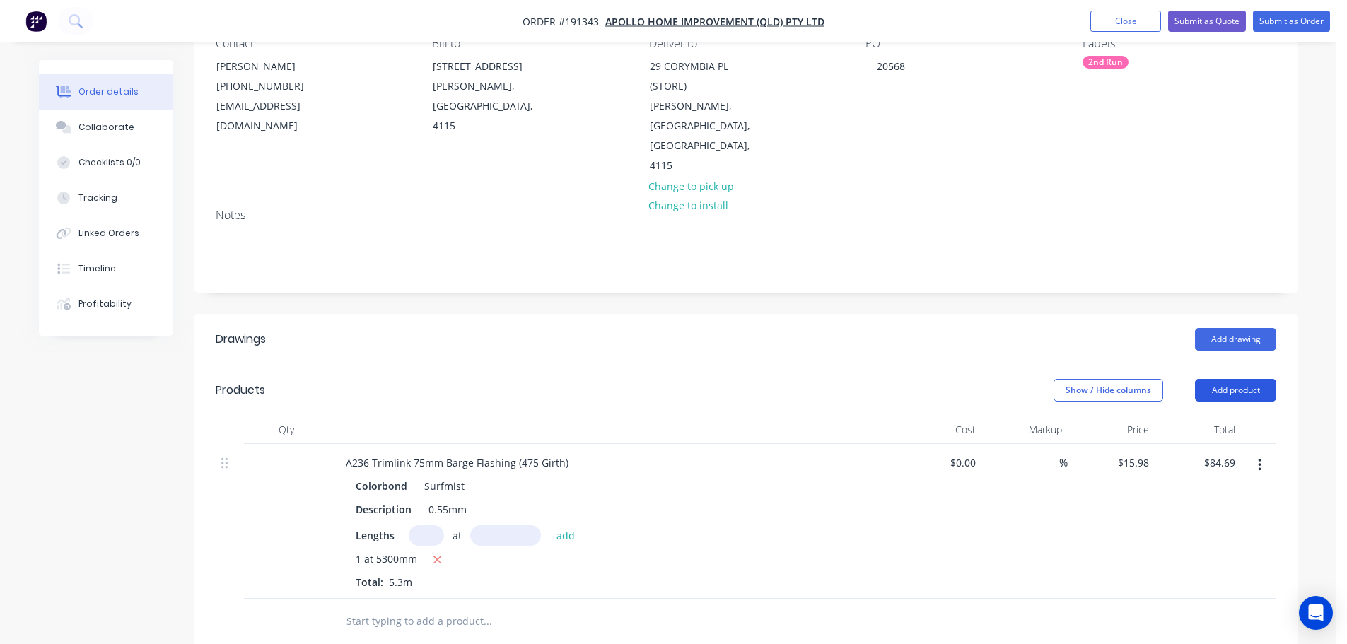
click at [1248, 379] on button "Add product" at bounding box center [1235, 390] width 81 height 23
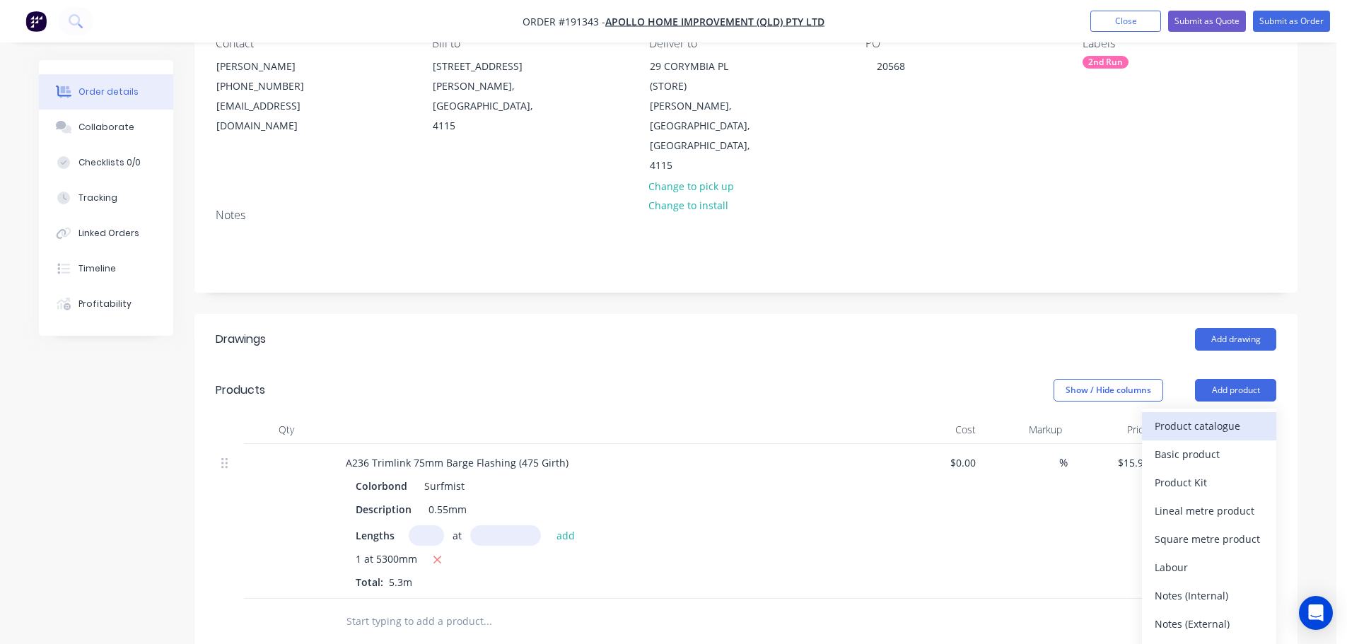
click at [1230, 416] on div "Product catalogue" at bounding box center [1209, 426] width 109 height 21
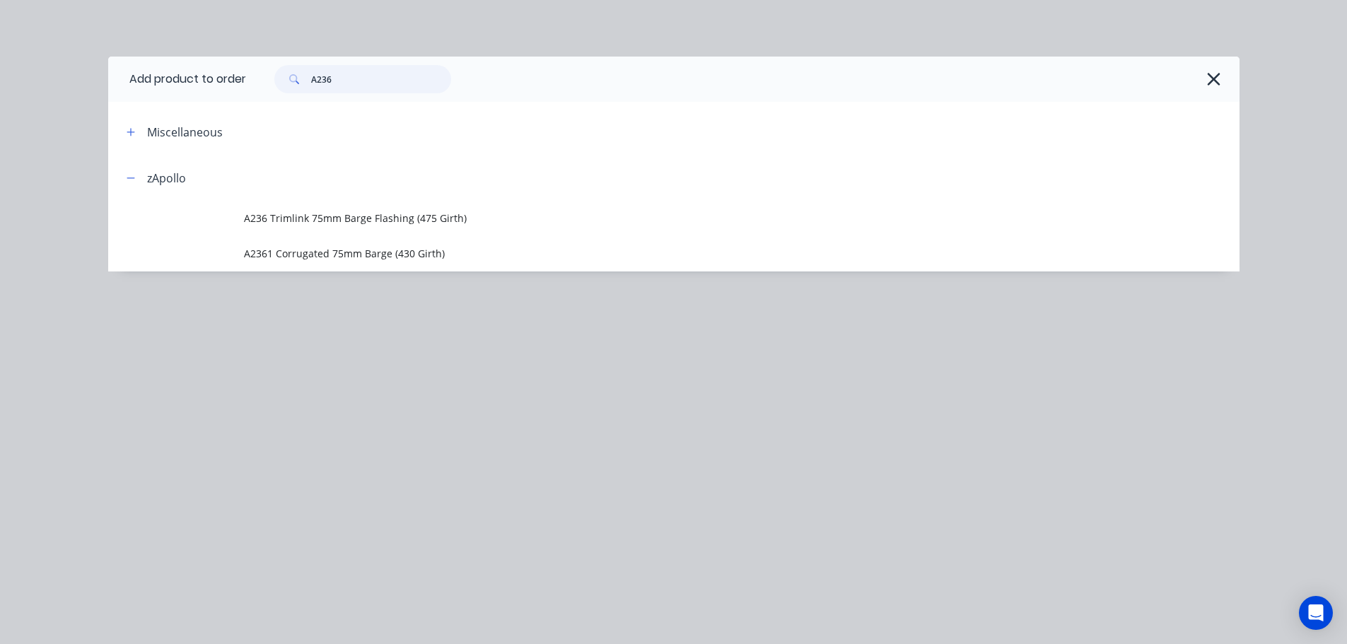
drag, startPoint x: 367, startPoint y: 73, endPoint x: 310, endPoint y: 81, distance: 57.1
click at [310, 81] on div "A236" at bounding box center [362, 79] width 177 height 28
type input "A236"
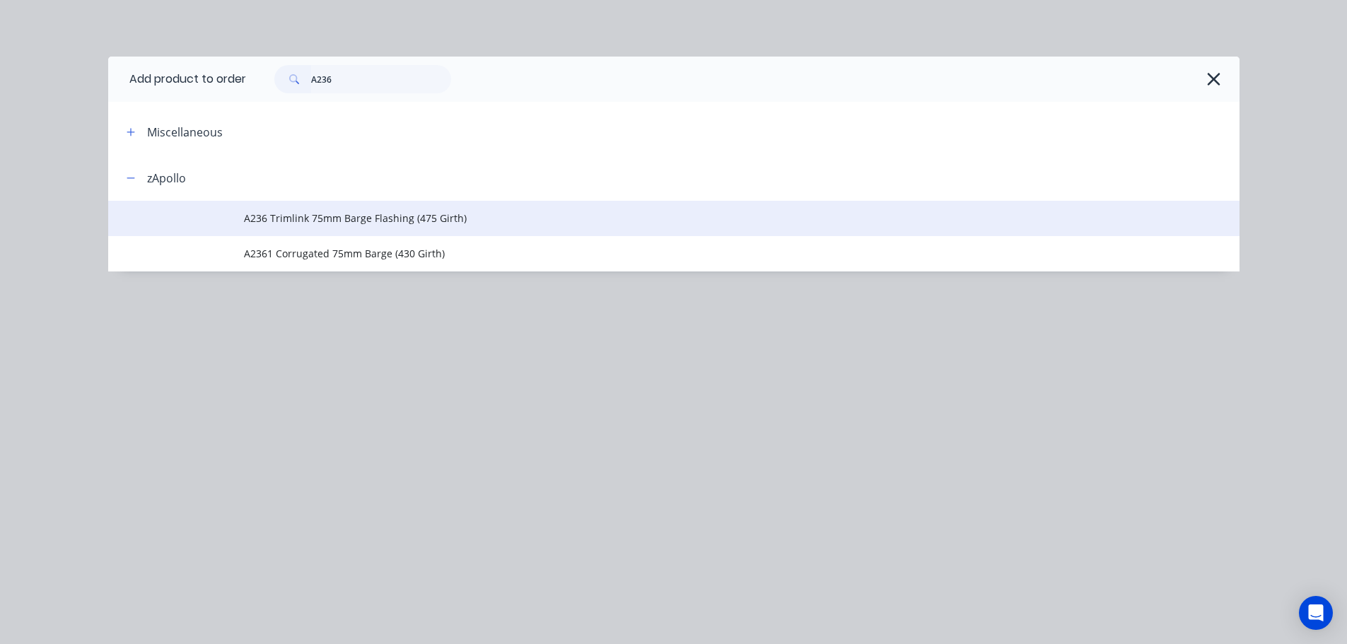
click at [331, 221] on span "A236 Trimlink 75mm Barge Flashing (475 Girth)" at bounding box center [642, 218] width 796 height 15
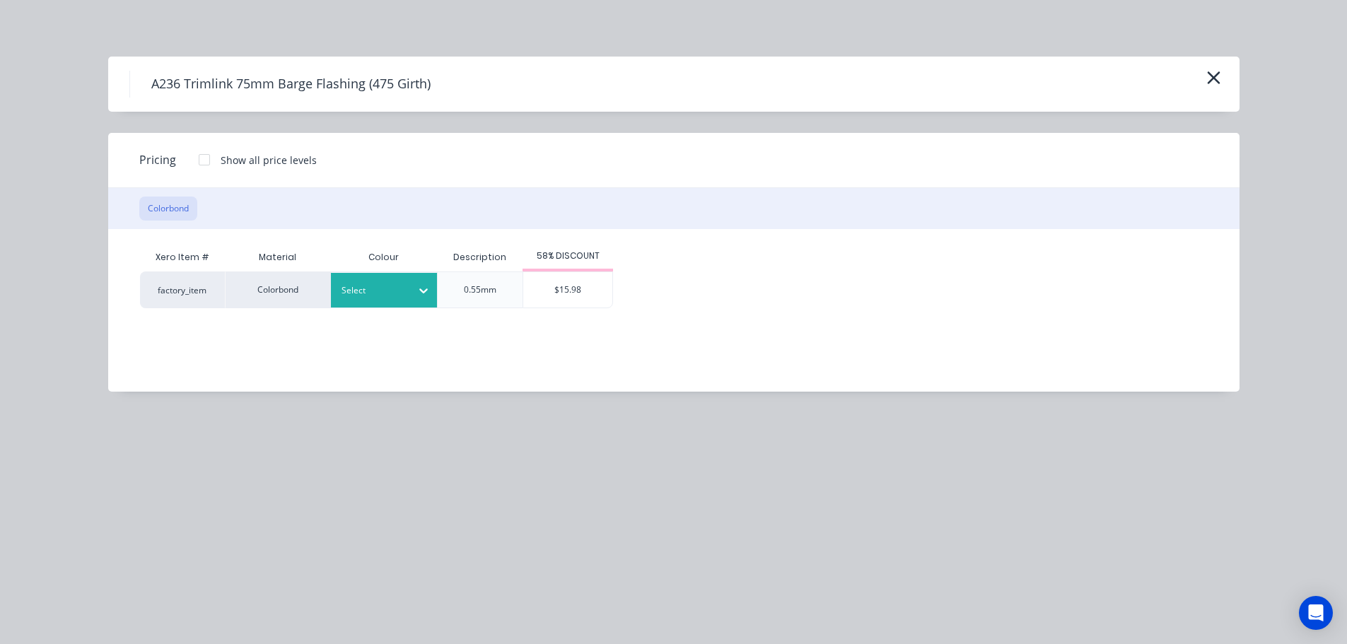
click at [391, 302] on div "Select" at bounding box center [384, 290] width 106 height 35
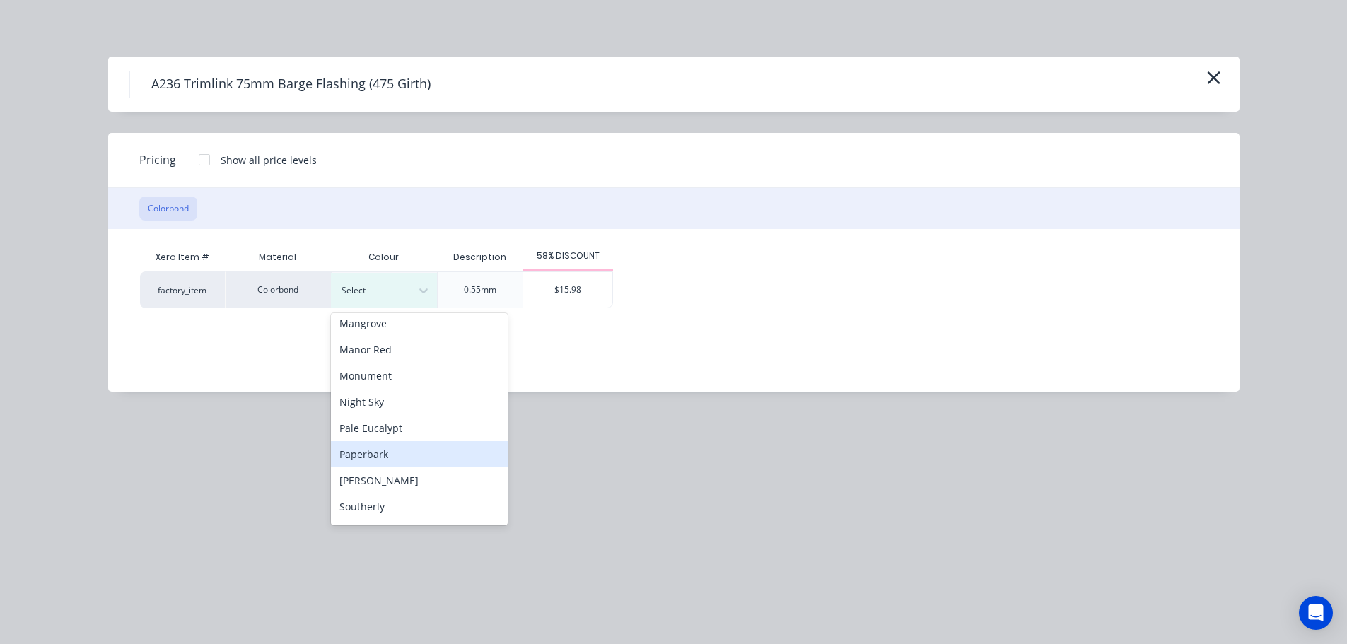
scroll to position [354, 0]
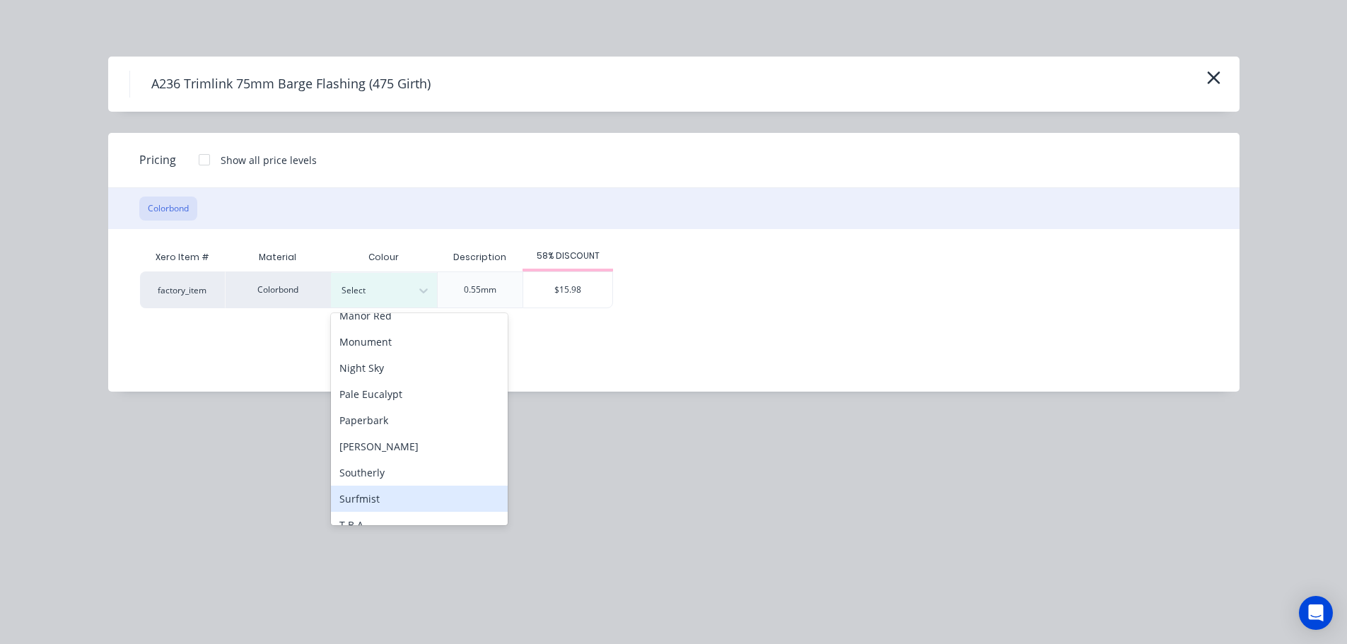
click at [382, 498] on div "Surfmist" at bounding box center [419, 499] width 177 height 26
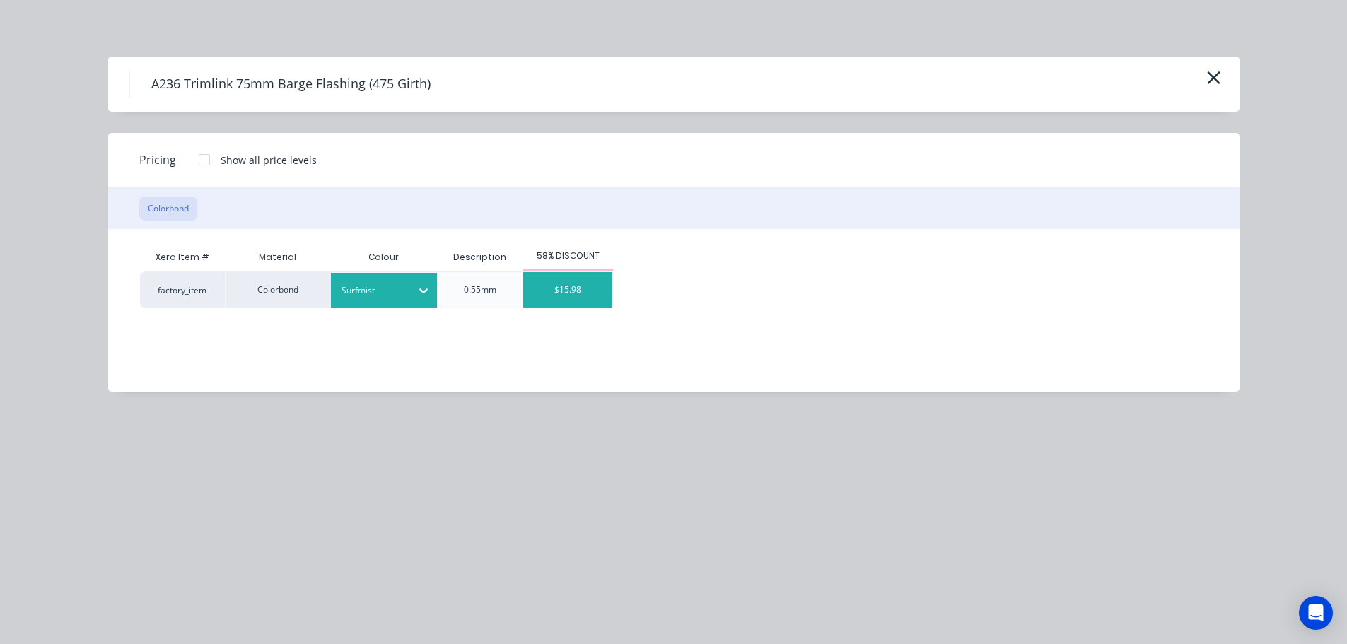
click at [573, 280] on div "$15.98" at bounding box center [567, 289] width 89 height 35
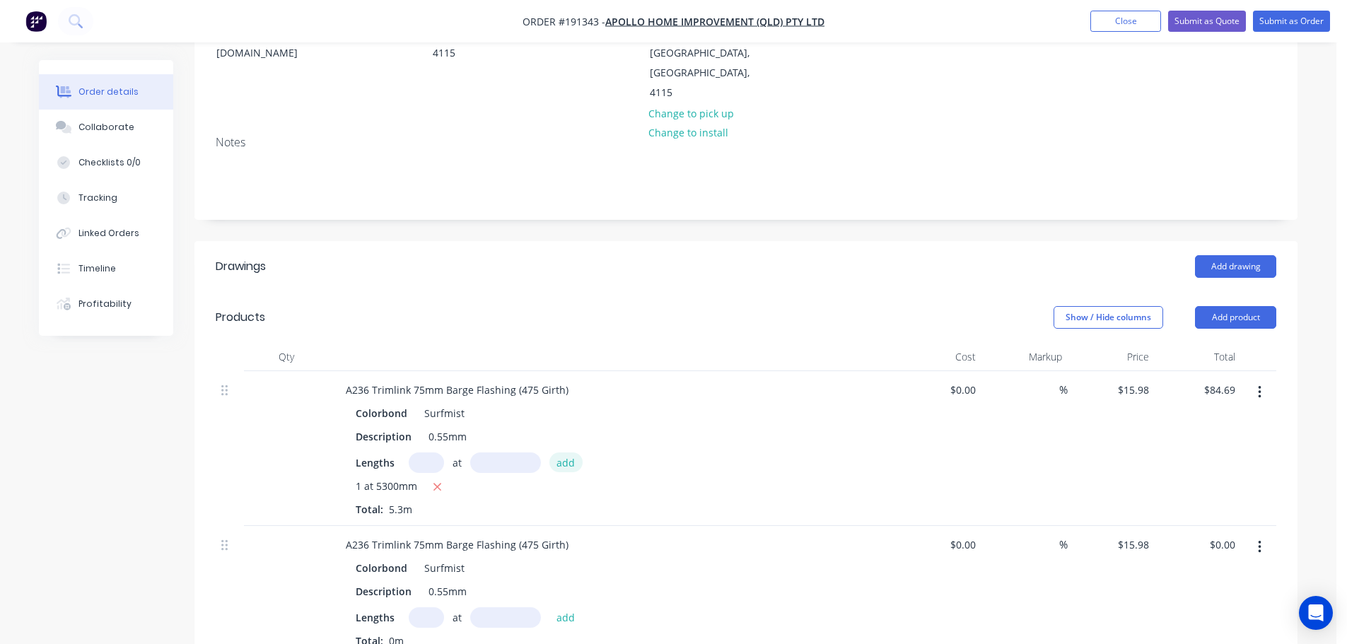
scroll to position [283, 0]
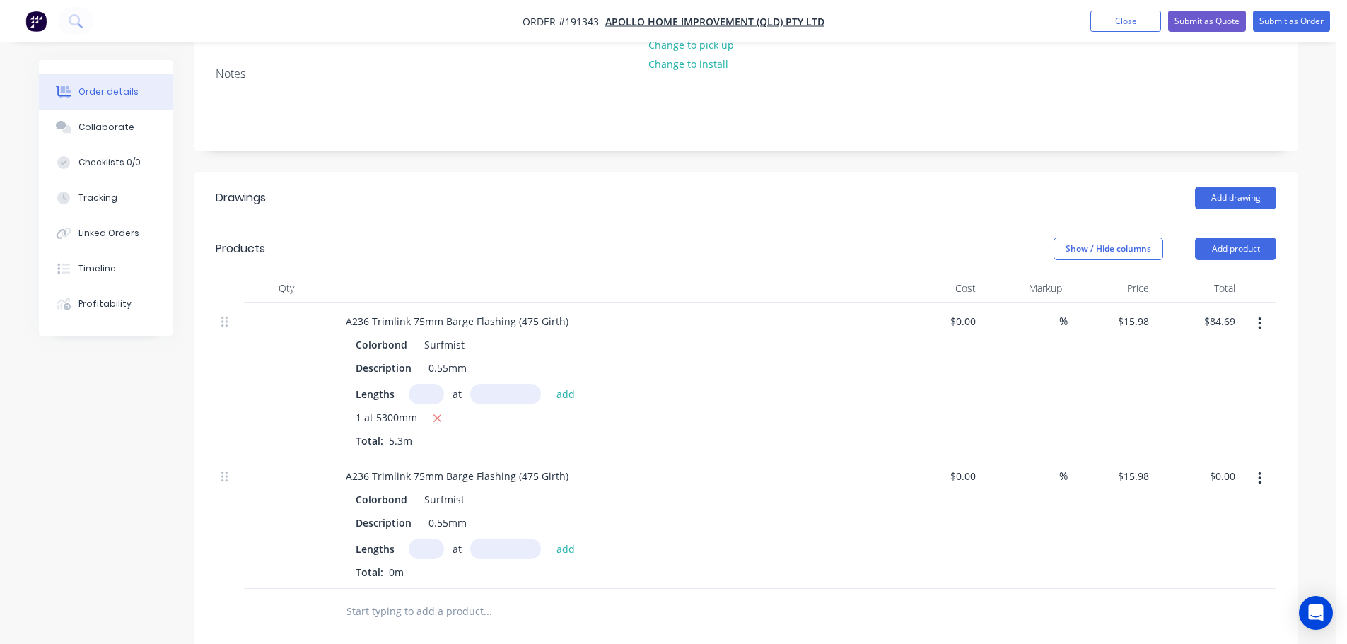
click at [417, 539] on input "text" at bounding box center [426, 549] width 35 height 21
type input "2"
type input "2900"
click at [549, 539] on button "add" at bounding box center [565, 548] width 33 height 19
type input "$92.68"
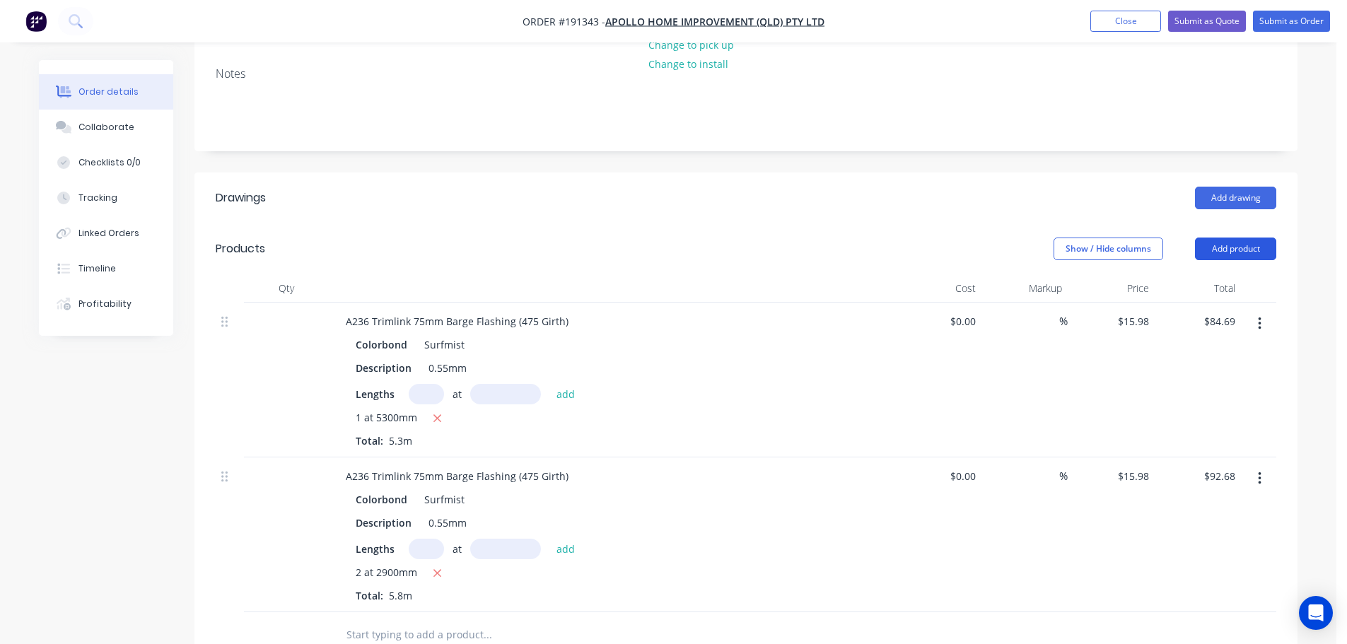
click at [1225, 238] on button "Add product" at bounding box center [1235, 249] width 81 height 23
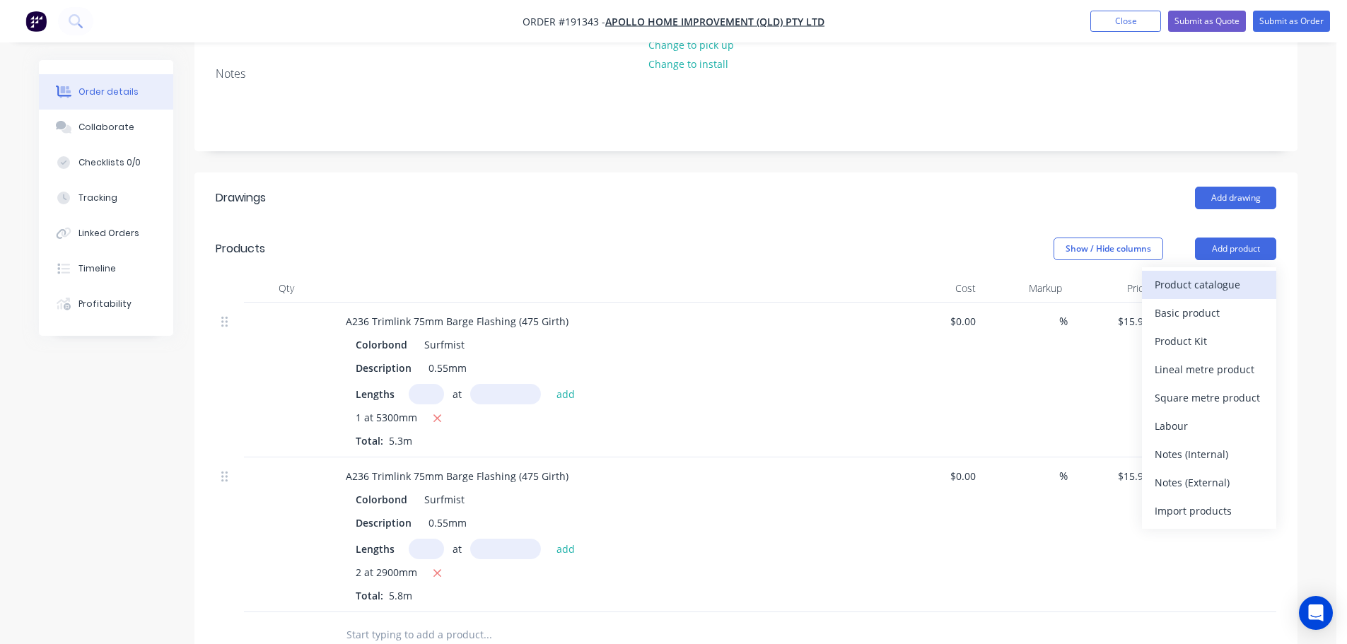
drag, startPoint x: 1227, startPoint y: 208, endPoint x: 1229, endPoint y: 254, distance: 46.0
click at [1229, 274] on div "Product catalogue" at bounding box center [1209, 284] width 109 height 21
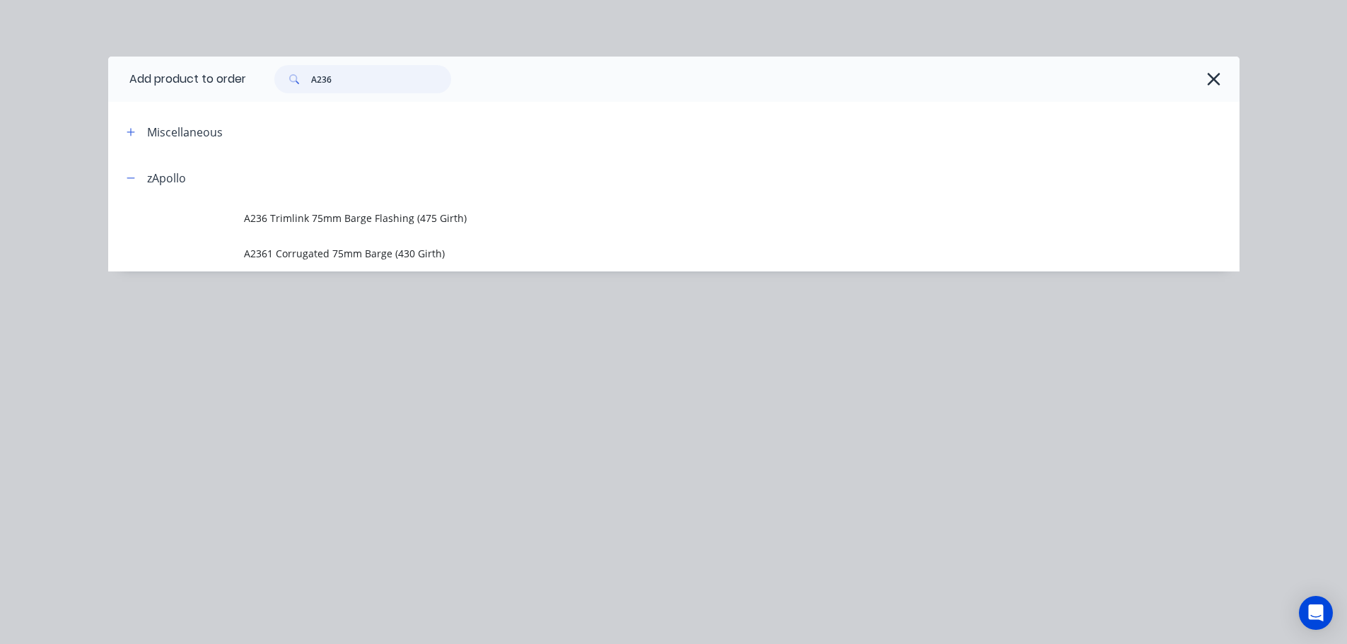
drag, startPoint x: 342, startPoint y: 83, endPoint x: 258, endPoint y: 88, distance: 84.2
click at [258, 88] on div "A236" at bounding box center [735, 79] width 979 height 28
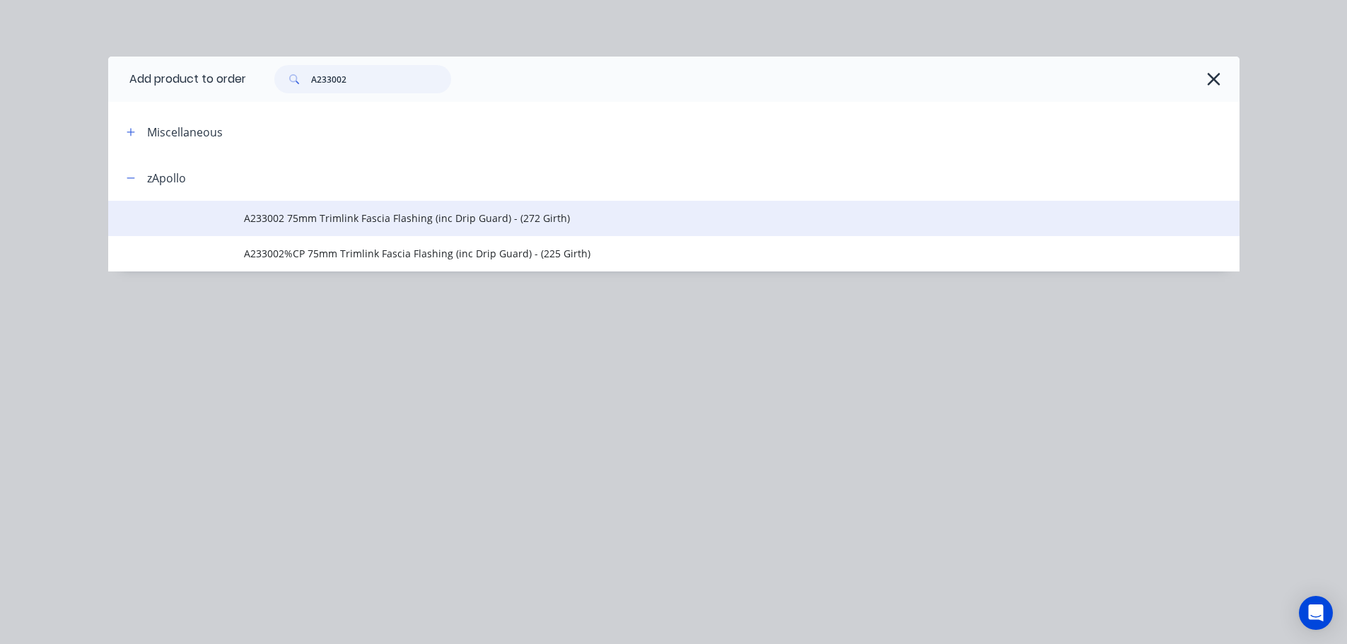
type input "A233002"
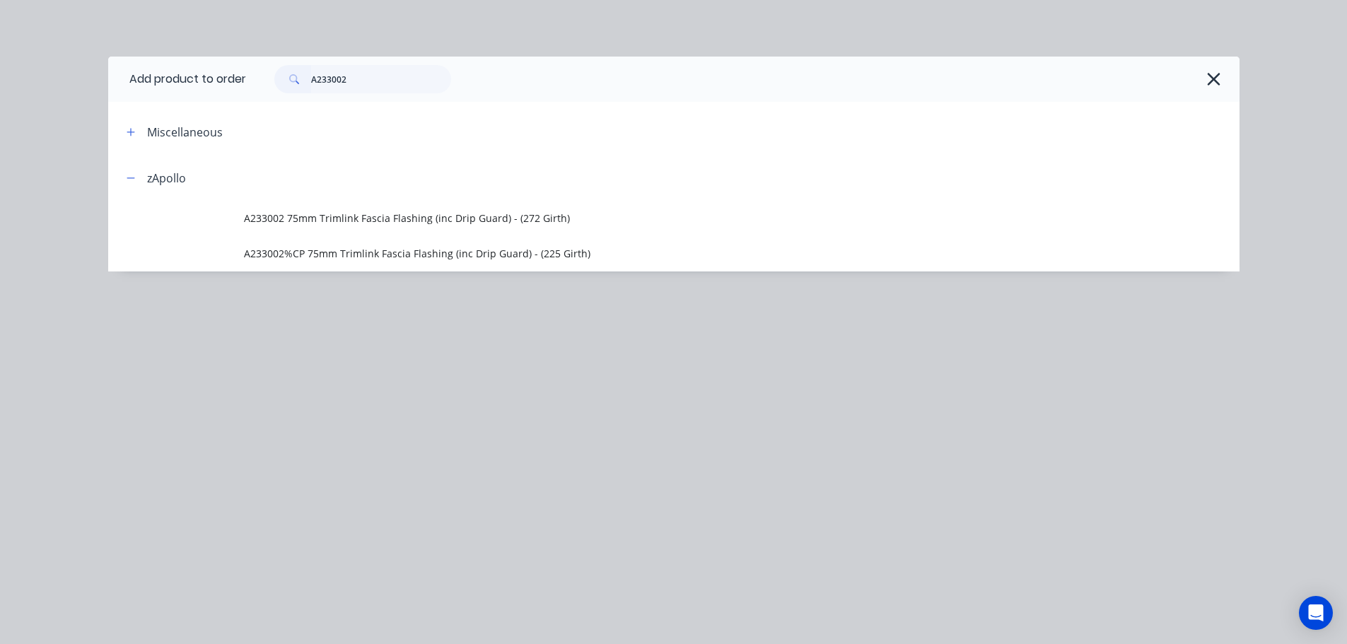
click at [345, 219] on span "A233002 75mm Trimlink Fascia Flashing (inc Drip Guard) - (272 Girth)" at bounding box center [642, 218] width 796 height 15
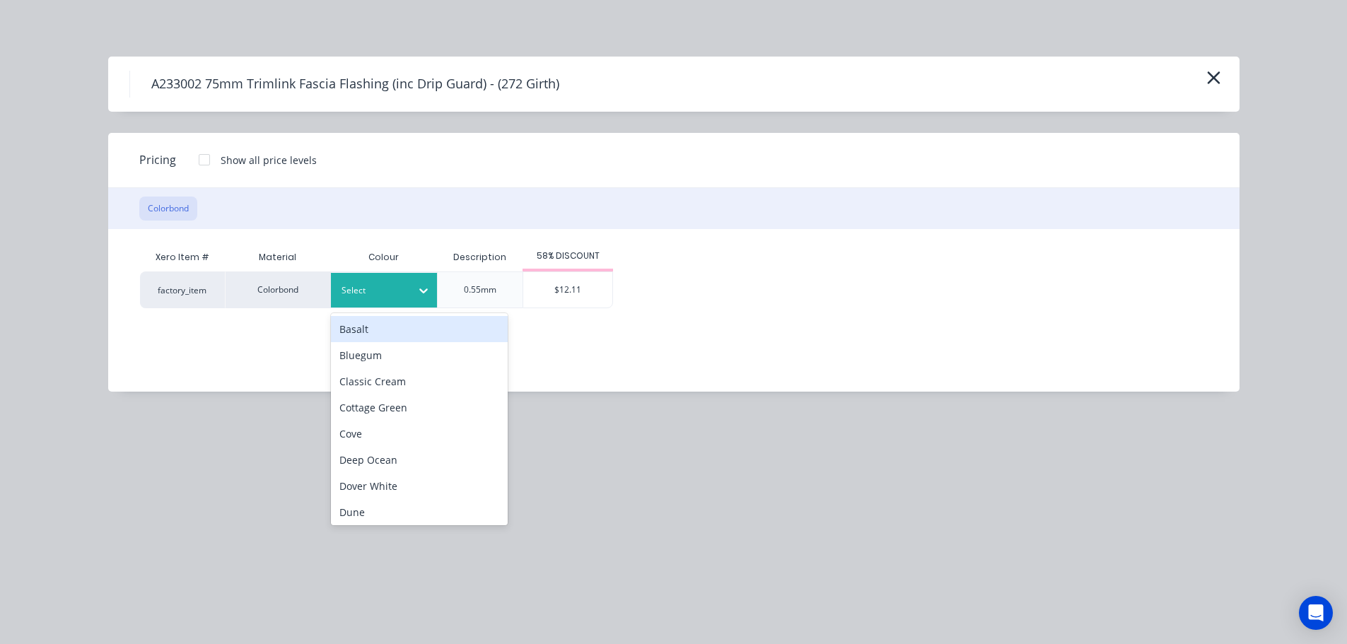
click at [402, 288] on div at bounding box center [373, 291] width 64 height 16
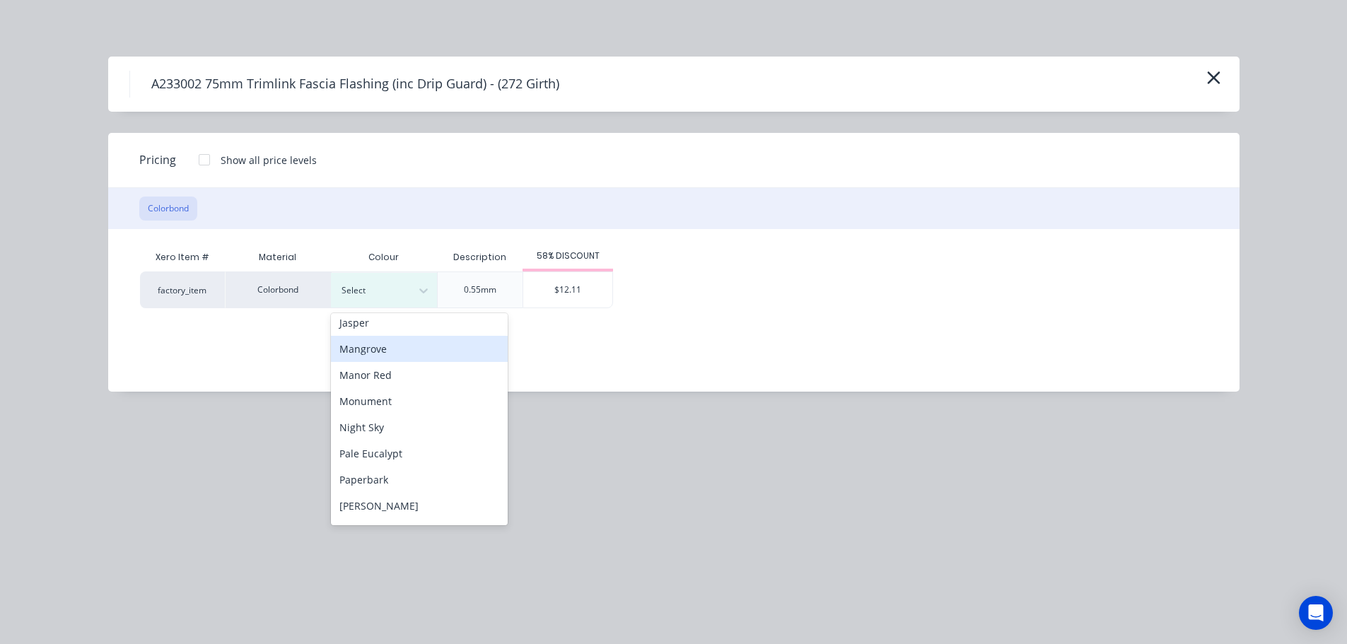
scroll to position [424, 0]
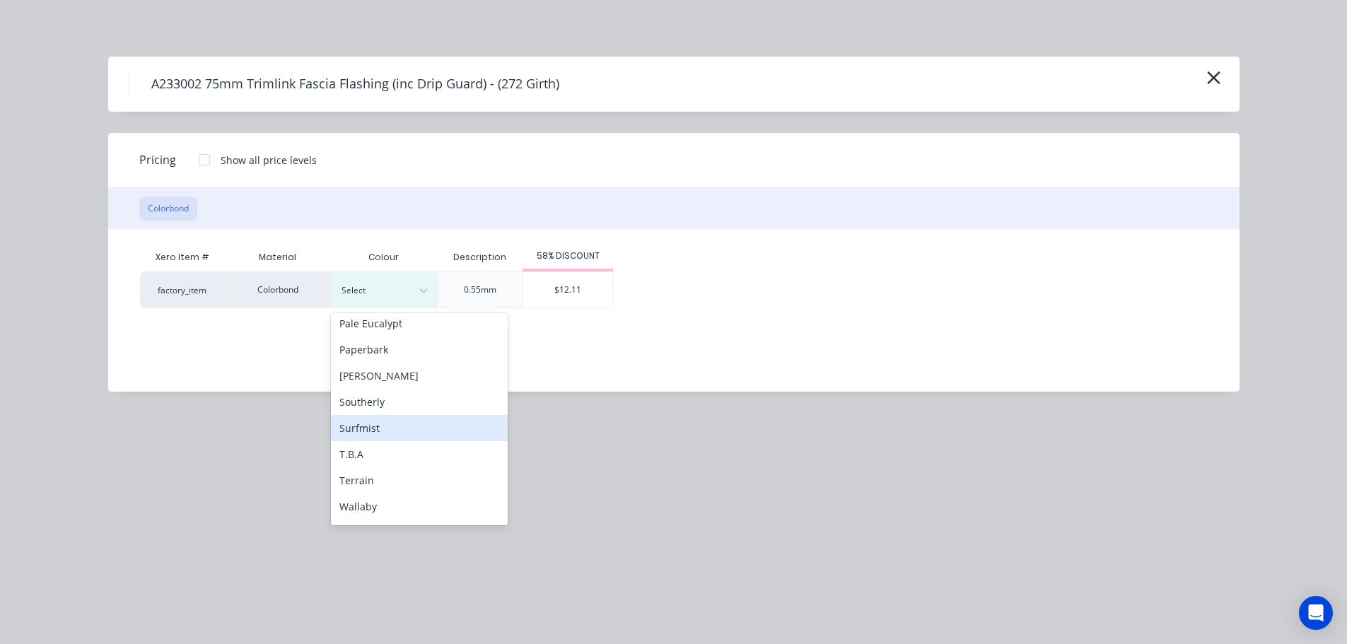
click at [415, 434] on div "Surfmist" at bounding box center [419, 428] width 177 height 26
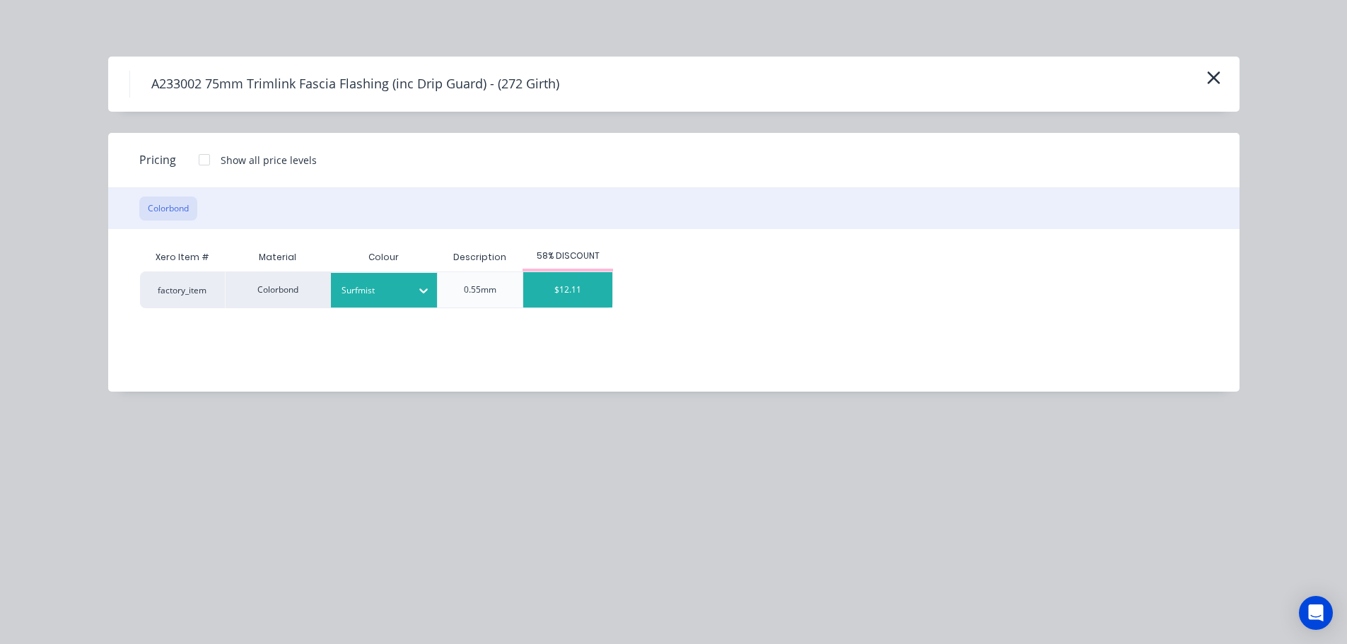
click at [565, 294] on div "$12.11" at bounding box center [567, 289] width 89 height 35
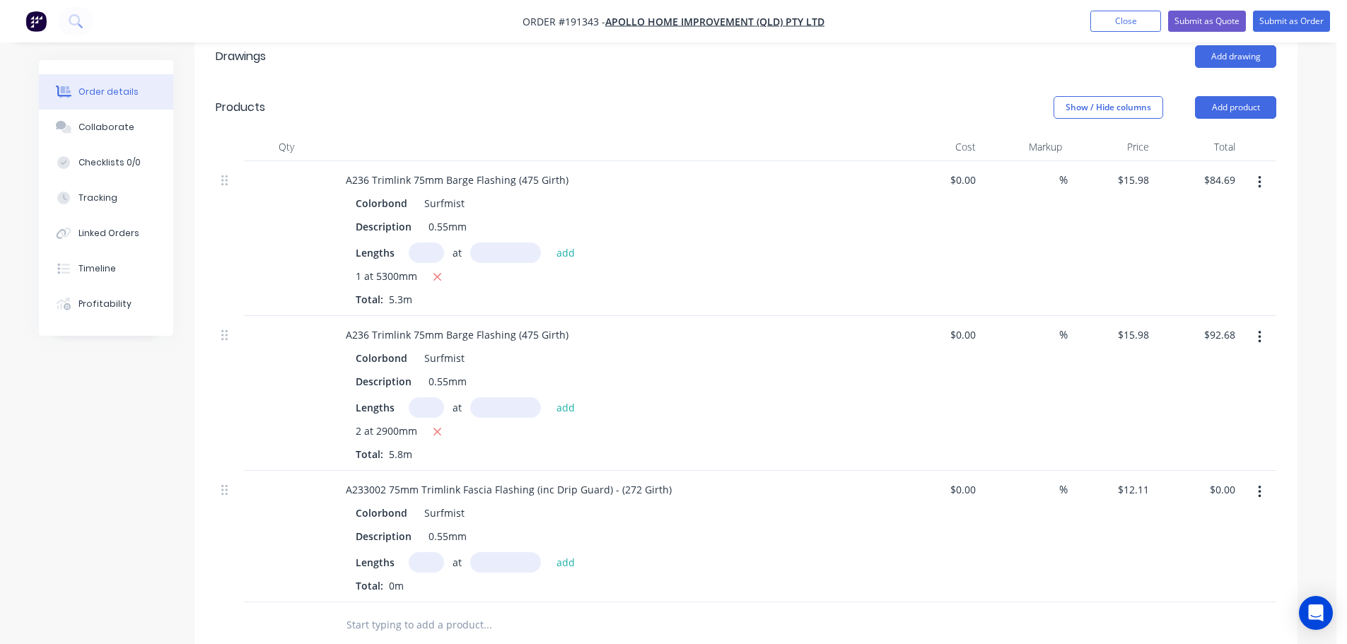
click at [442, 552] on div "at add" at bounding box center [496, 562] width 174 height 21
click at [438, 552] on input "text" at bounding box center [426, 562] width 35 height 21
type input "1"
type input "5300"
click at [549, 552] on button "add" at bounding box center [565, 561] width 33 height 19
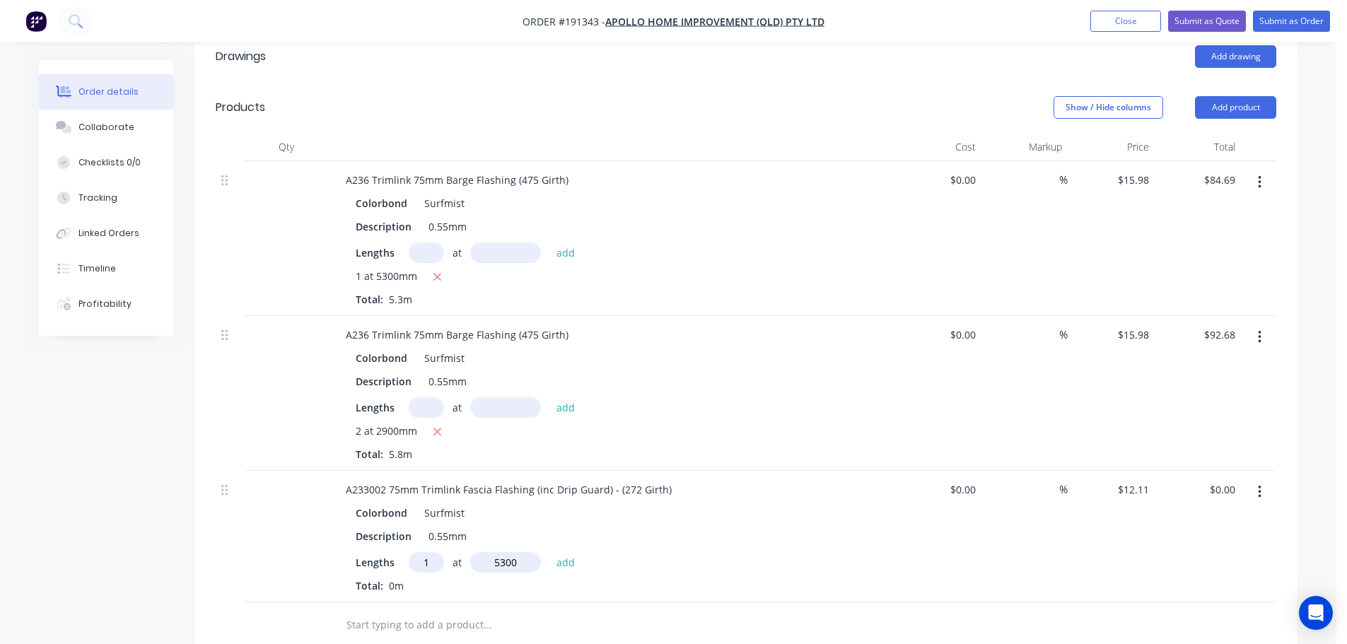
type input "$64.18"
click at [1298, 22] on button "Submit as Order" at bounding box center [1291, 21] width 77 height 21
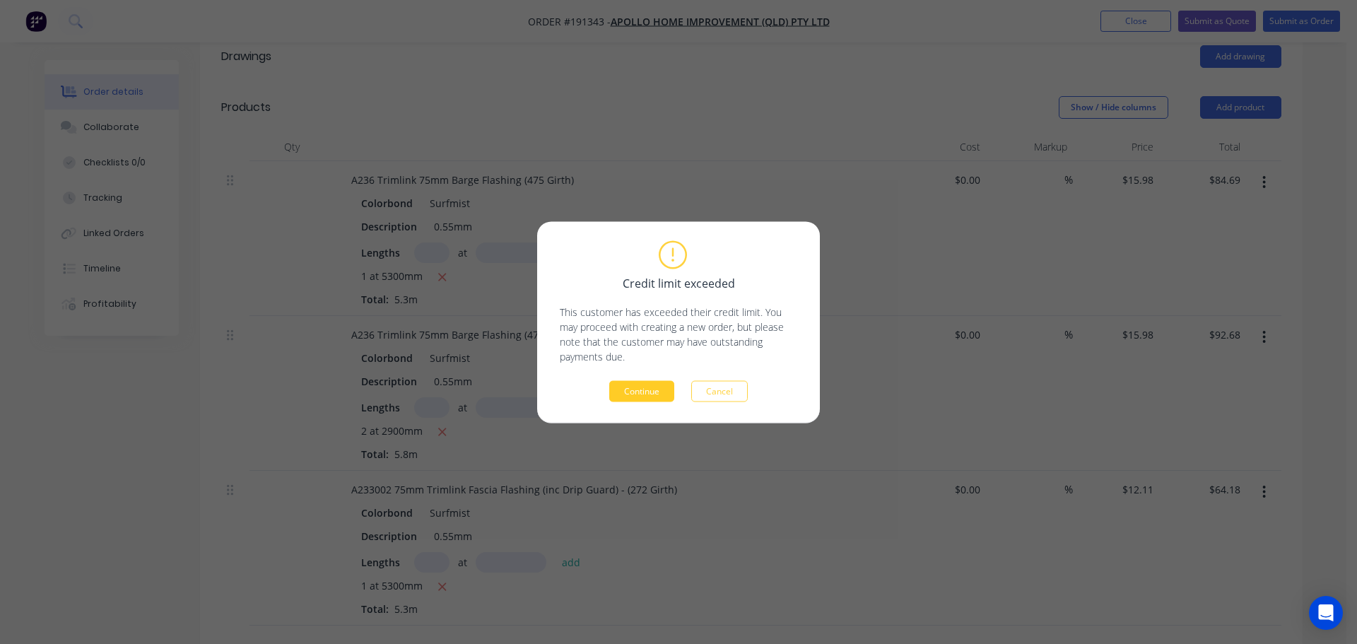
click at [658, 398] on button "Continue" at bounding box center [641, 390] width 65 height 21
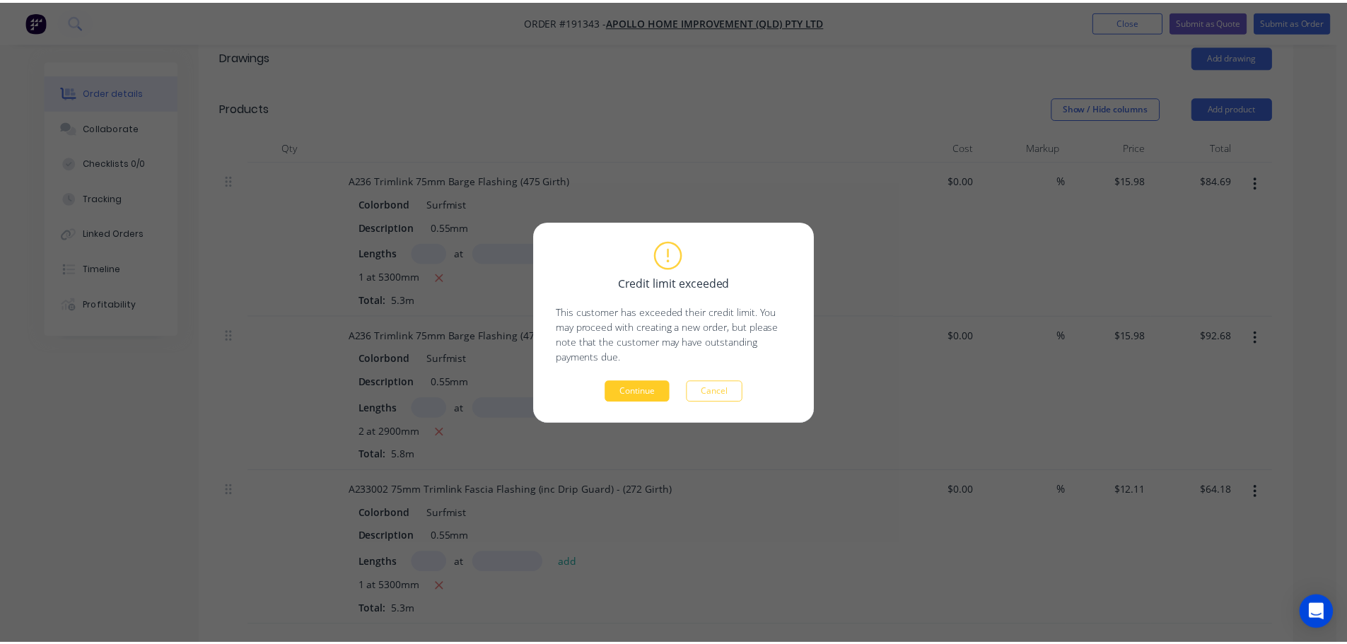
scroll to position [351, 0]
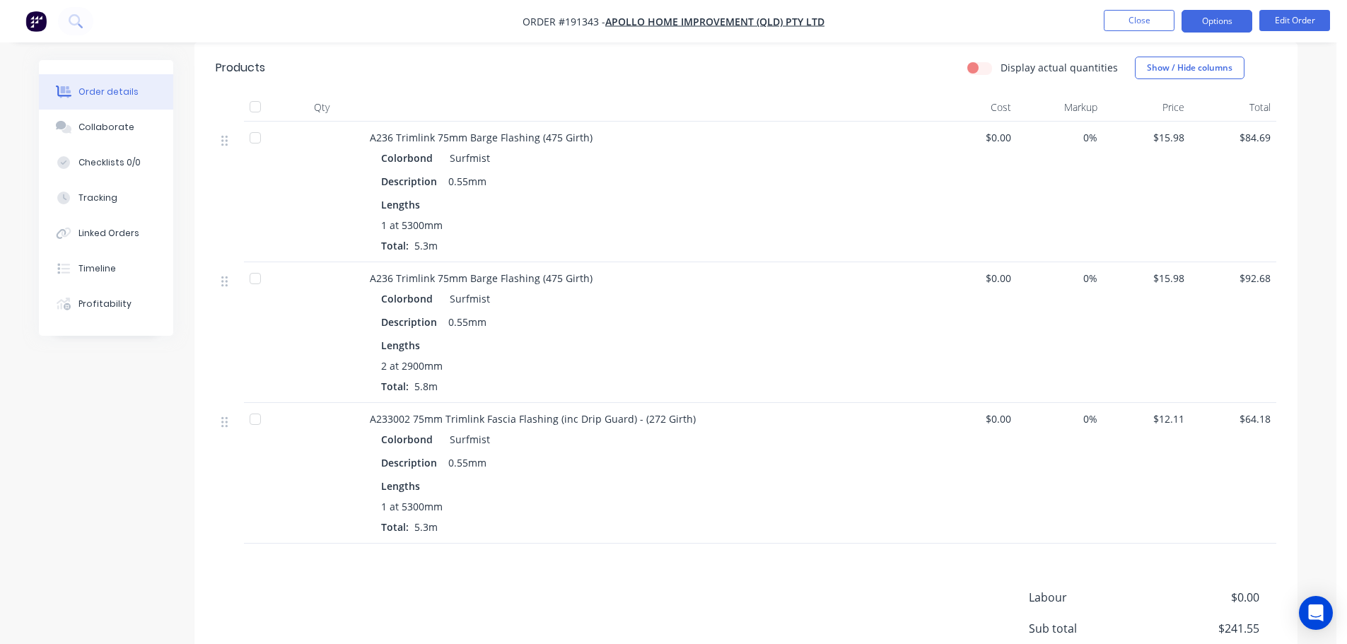
click at [1222, 19] on button "Options" at bounding box center [1216, 21] width 71 height 23
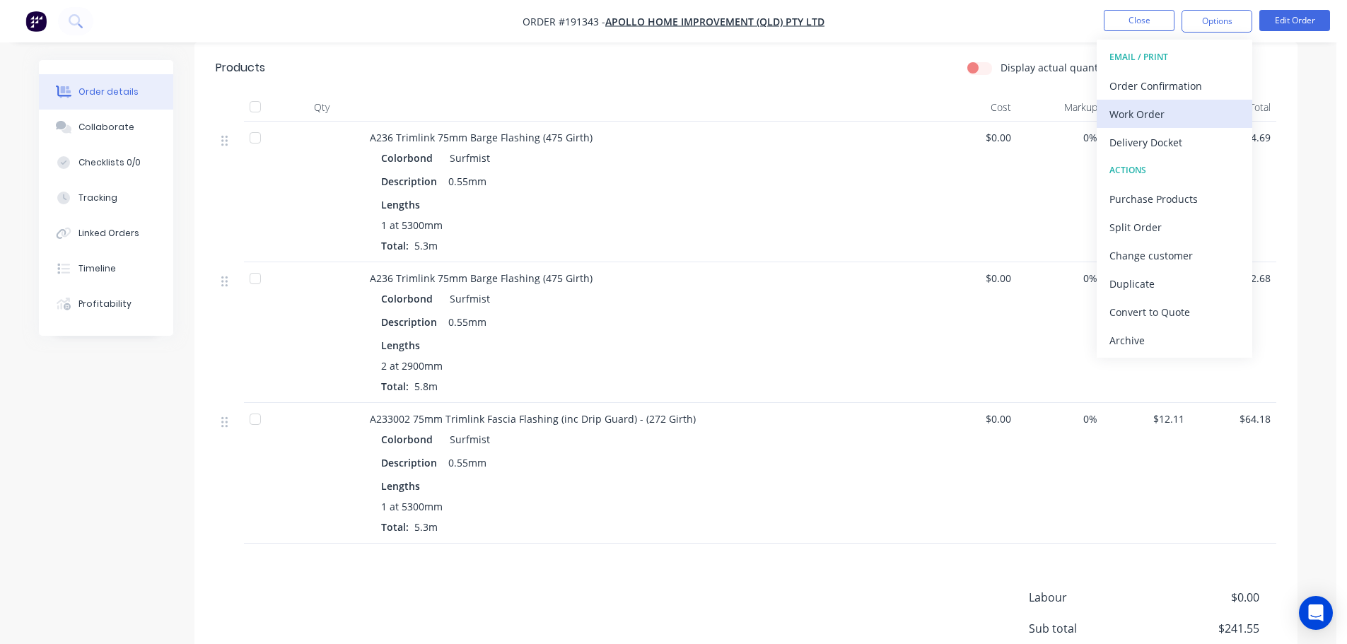
click at [1210, 117] on div "Work Order" at bounding box center [1174, 114] width 130 height 21
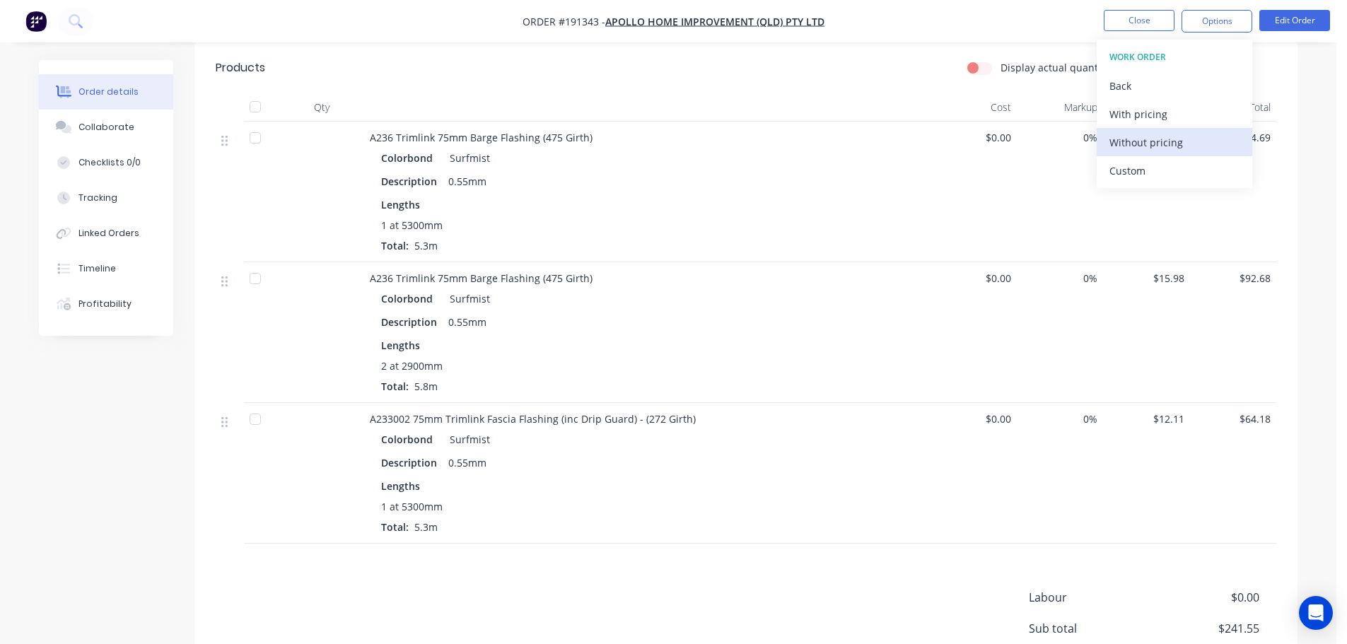
click at [1196, 140] on div "Without pricing" at bounding box center [1174, 142] width 130 height 21
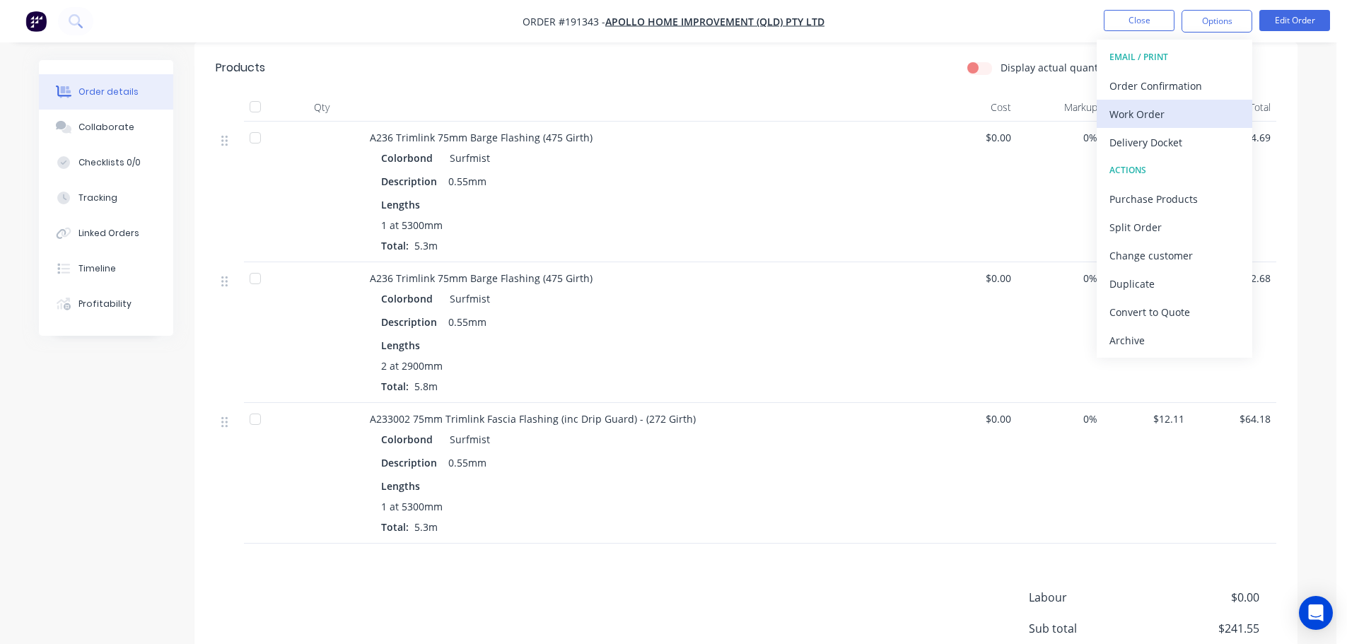
click at [1147, 123] on div "Work Order" at bounding box center [1174, 114] width 130 height 21
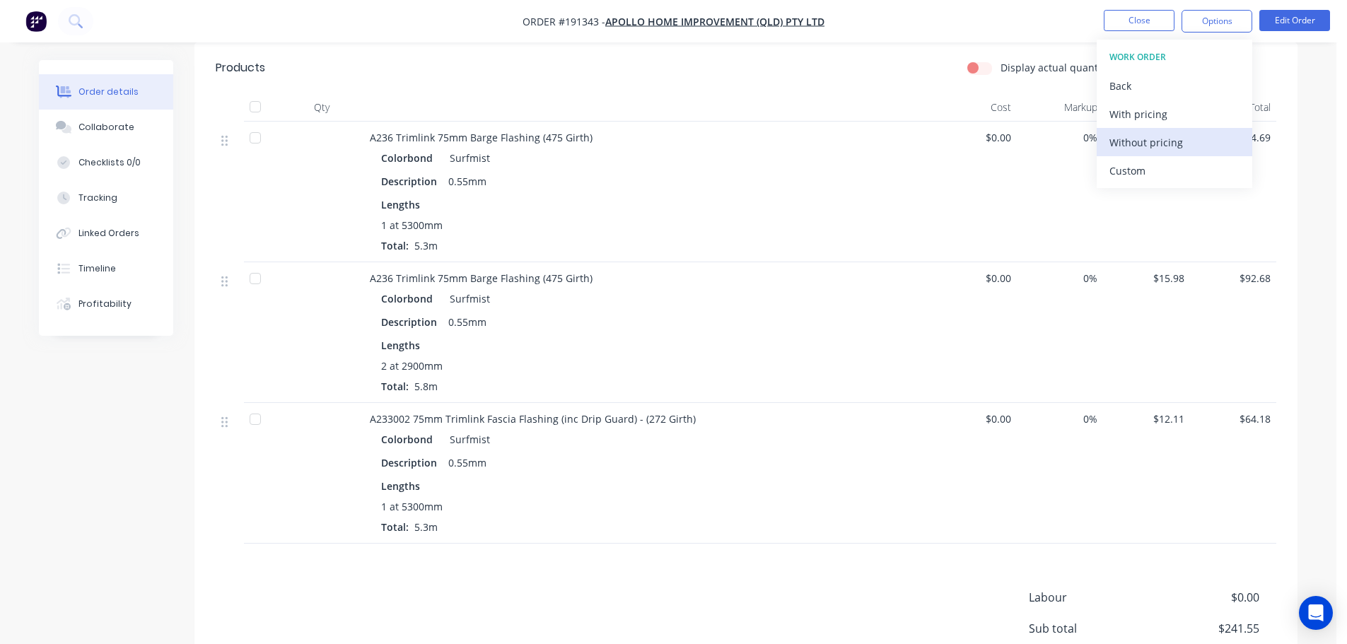
click at [1146, 161] on div "Custom" at bounding box center [1174, 170] width 130 height 21
click at [1145, 147] on div "Without pricing" at bounding box center [1174, 142] width 130 height 21
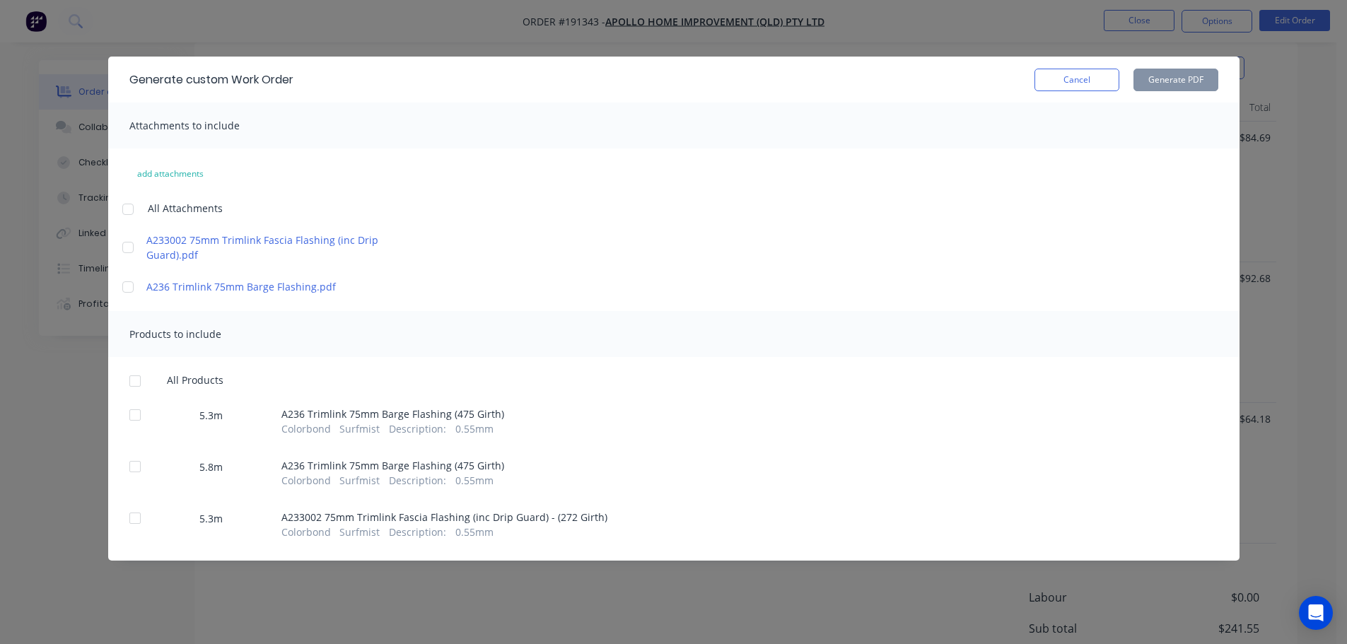
click at [122, 207] on div at bounding box center [128, 209] width 28 height 28
click at [135, 389] on div at bounding box center [135, 381] width 28 height 28
click at [1175, 89] on button "Generate PDF" at bounding box center [1175, 80] width 85 height 23
click at [1065, 75] on button "Cancel" at bounding box center [1076, 80] width 85 height 23
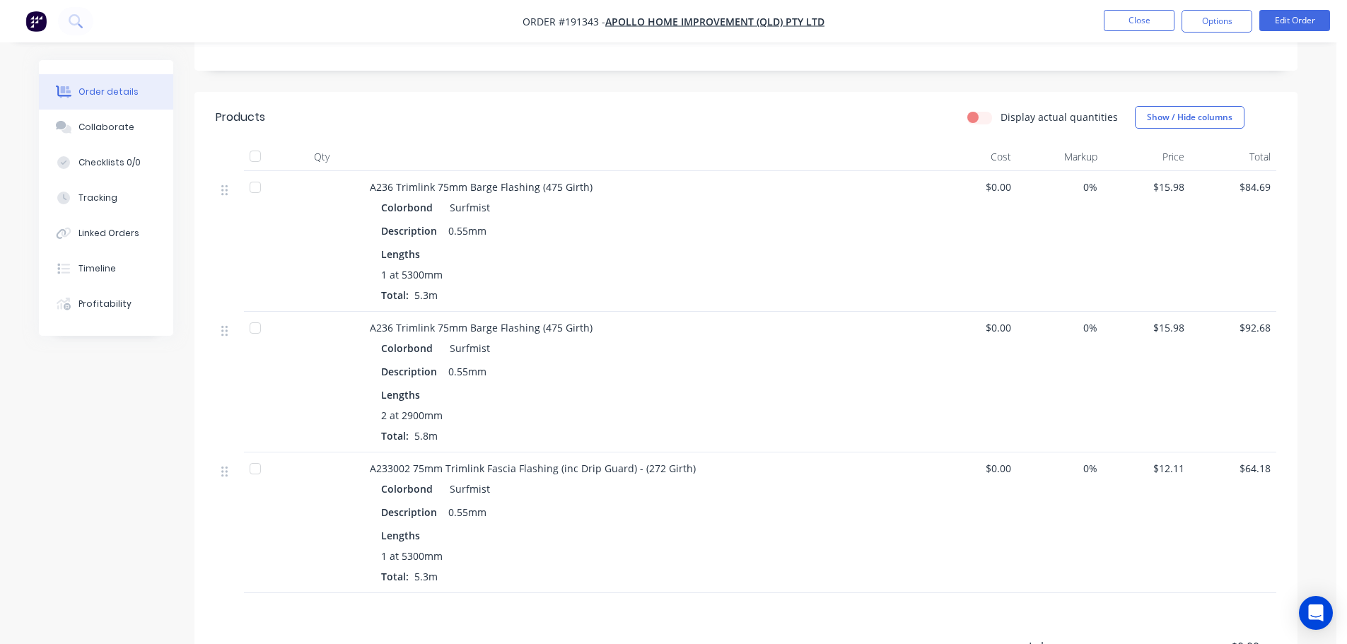
scroll to position [290, 0]
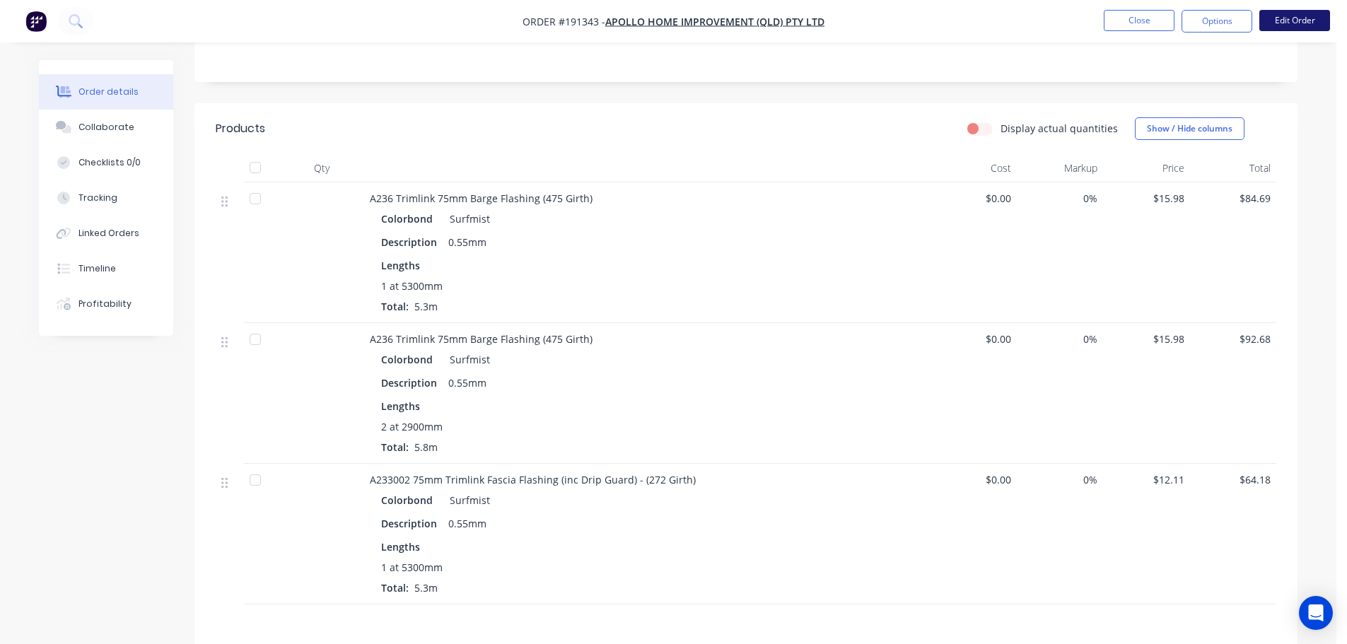
click at [1292, 28] on button "Edit Order" at bounding box center [1294, 20] width 71 height 21
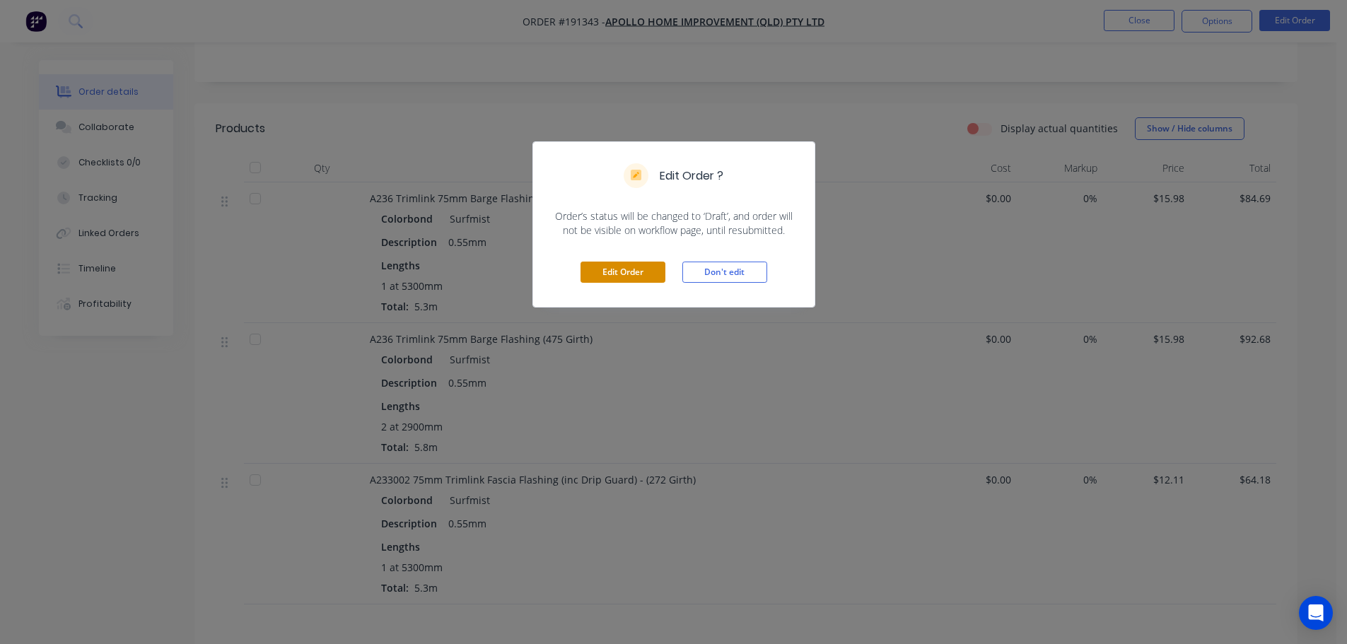
click at [610, 262] on button "Edit Order" at bounding box center [622, 272] width 85 height 21
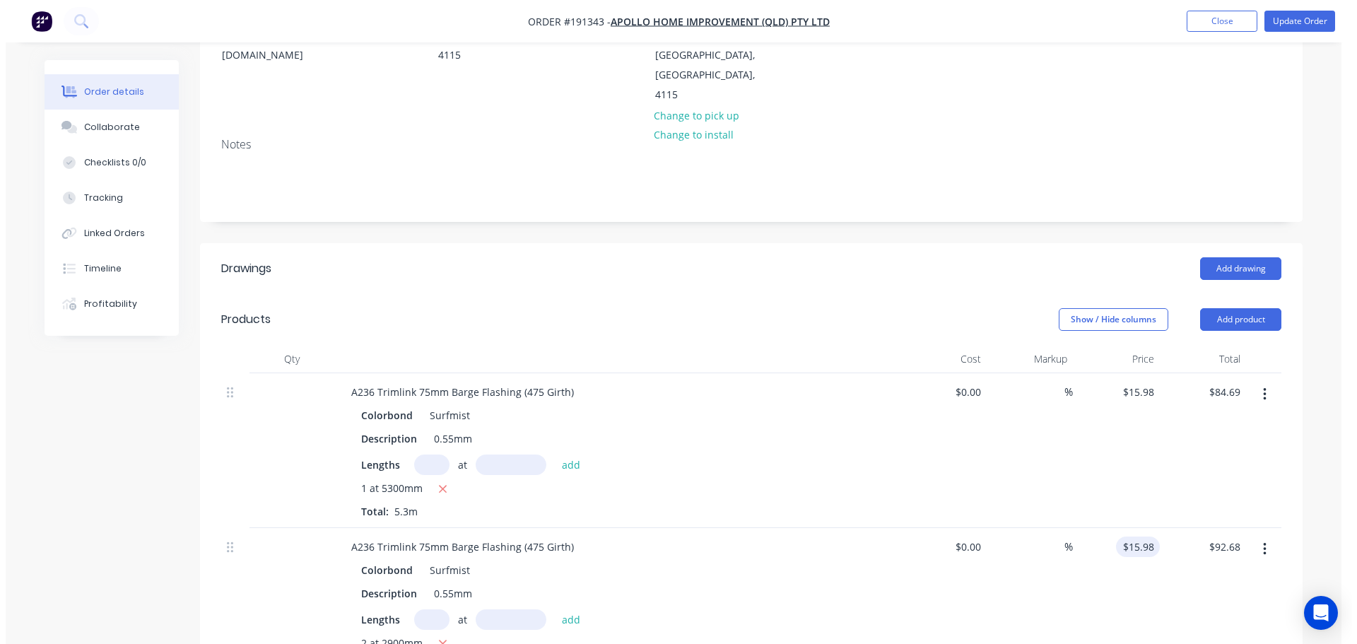
scroll to position [283, 0]
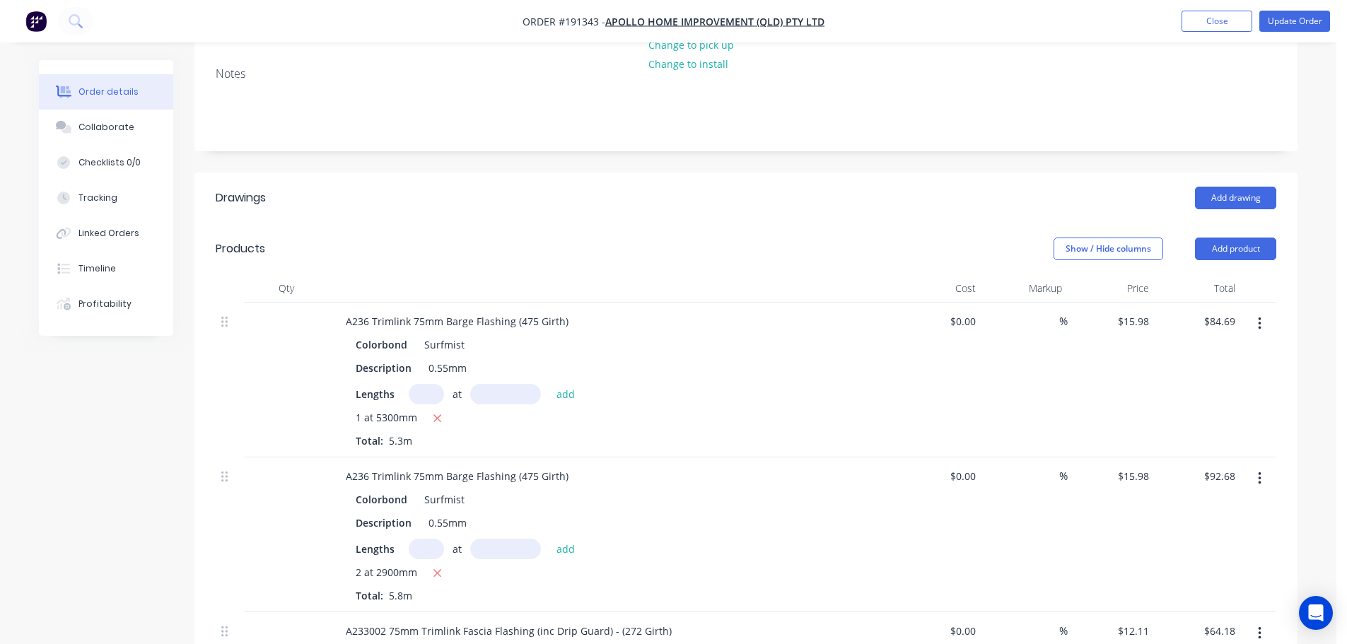
click at [1258, 472] on icon "button" at bounding box center [1259, 478] width 3 height 13
click at [431, 384] on input "text" at bounding box center [426, 394] width 35 height 21
click at [438, 567] on icon "button" at bounding box center [437, 573] width 9 height 13
type input "$0.00"
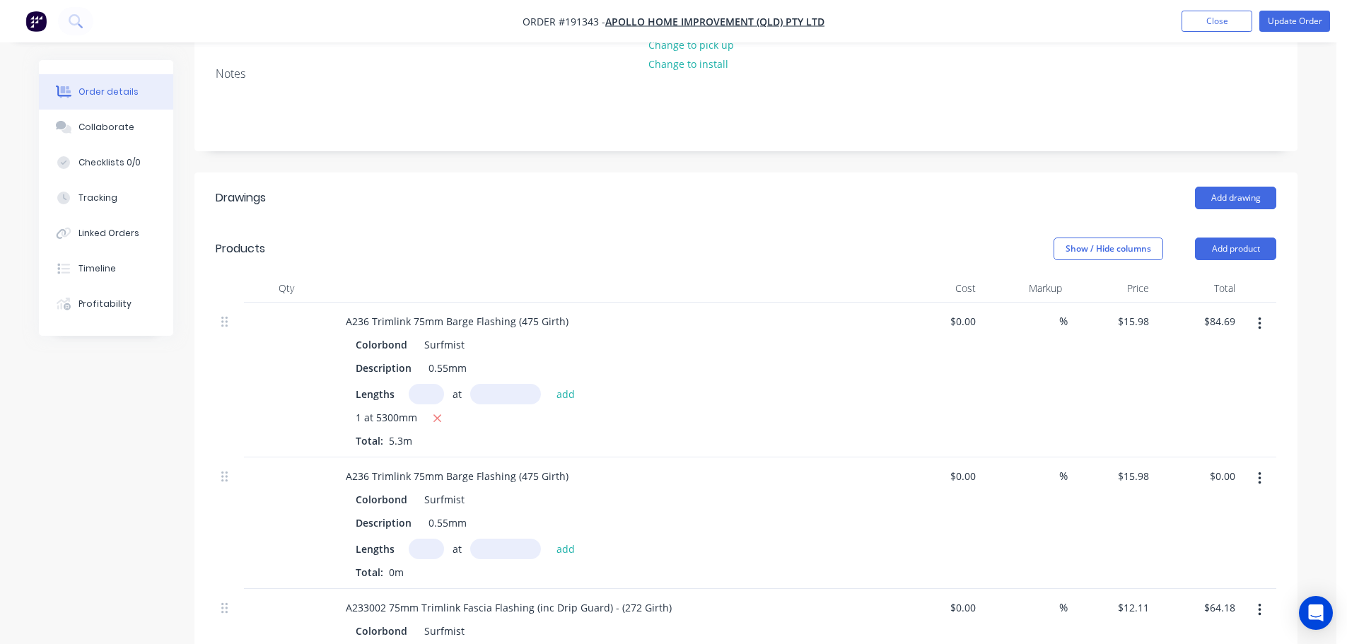
click at [423, 384] on input "text" at bounding box center [426, 394] width 35 height 21
type input "2"
type input "2900"
click at [549, 384] on button "add" at bounding box center [565, 393] width 33 height 19
type input "$177.38"
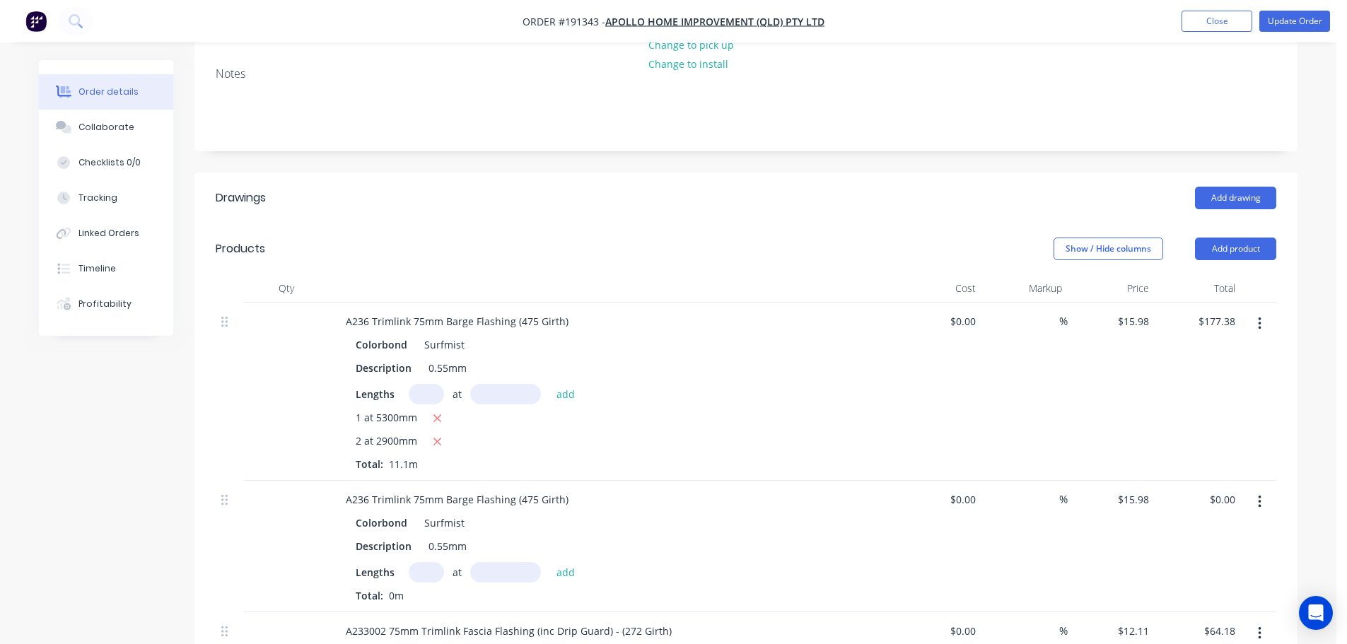
click at [1264, 489] on button "button" at bounding box center [1259, 501] width 33 height 25
click at [1211, 614] on div "Delete" at bounding box center [1209, 624] width 109 height 21
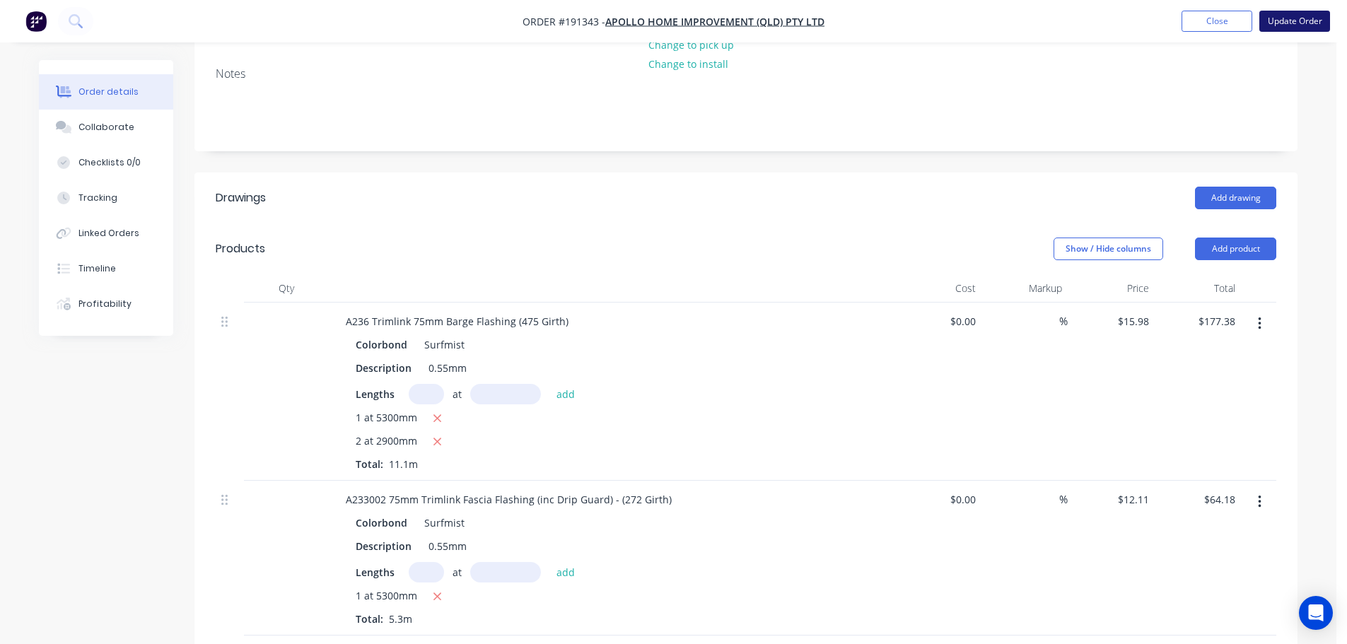
click at [1303, 22] on button "Update Order" at bounding box center [1294, 21] width 71 height 21
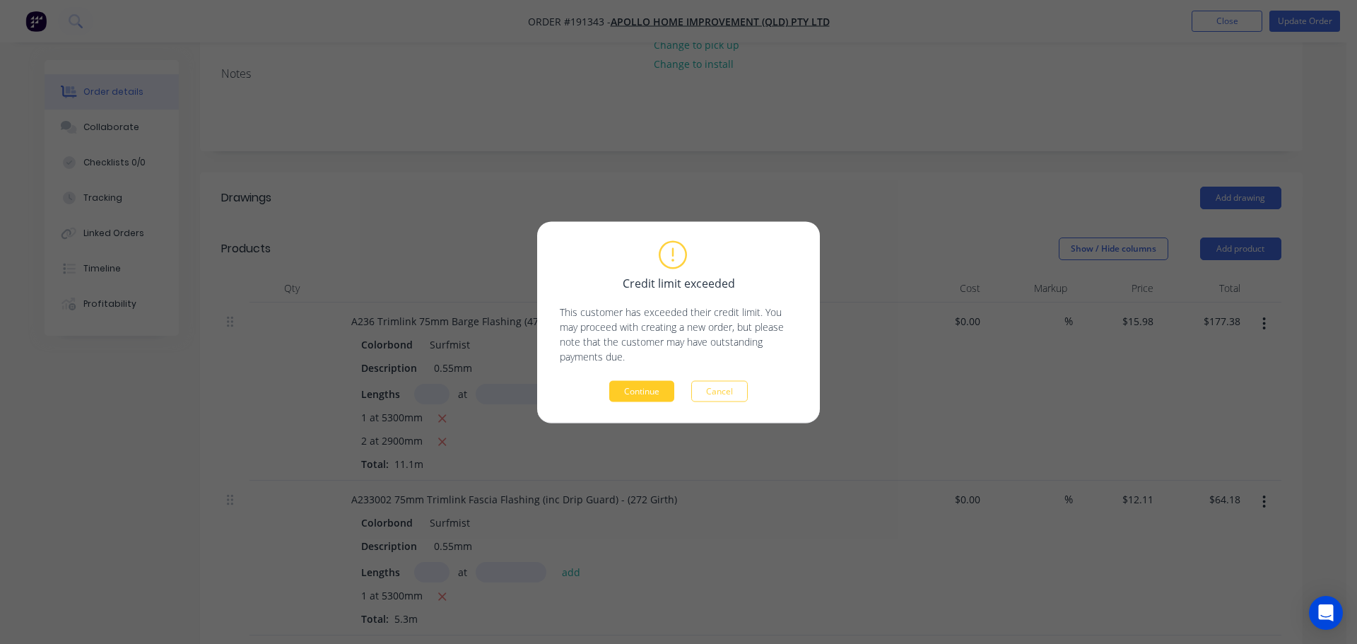
click at [648, 381] on button "Continue" at bounding box center [641, 390] width 65 height 21
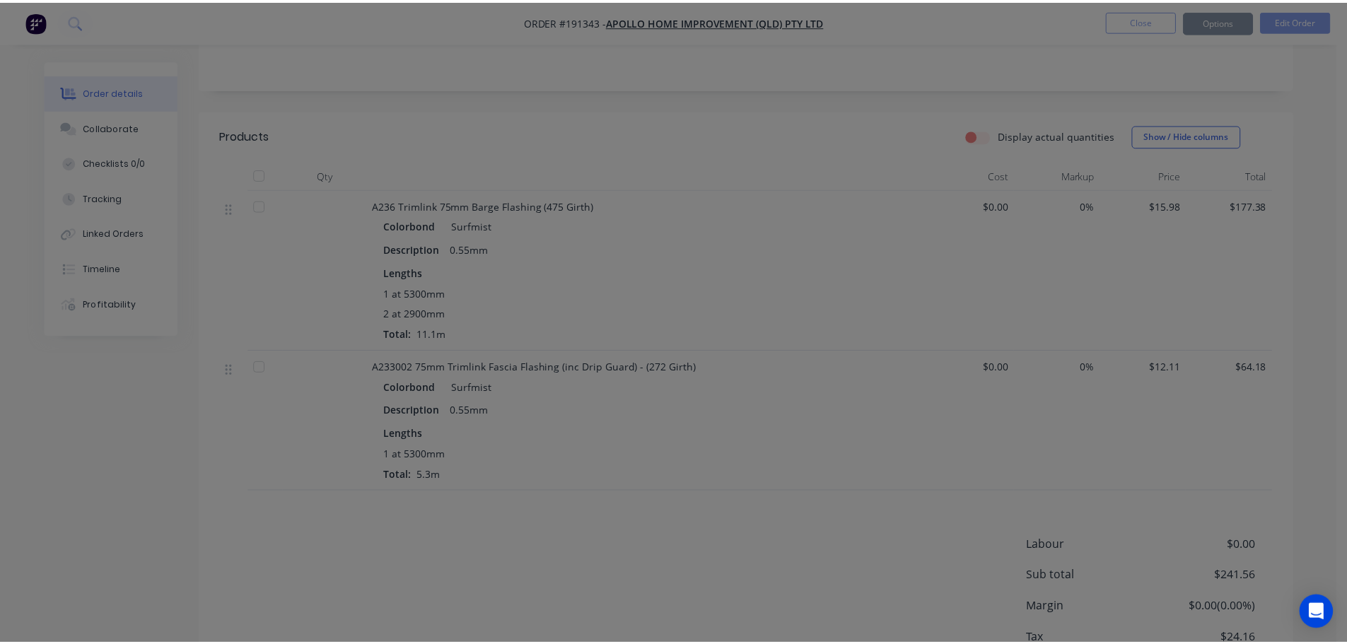
scroll to position [282, 0]
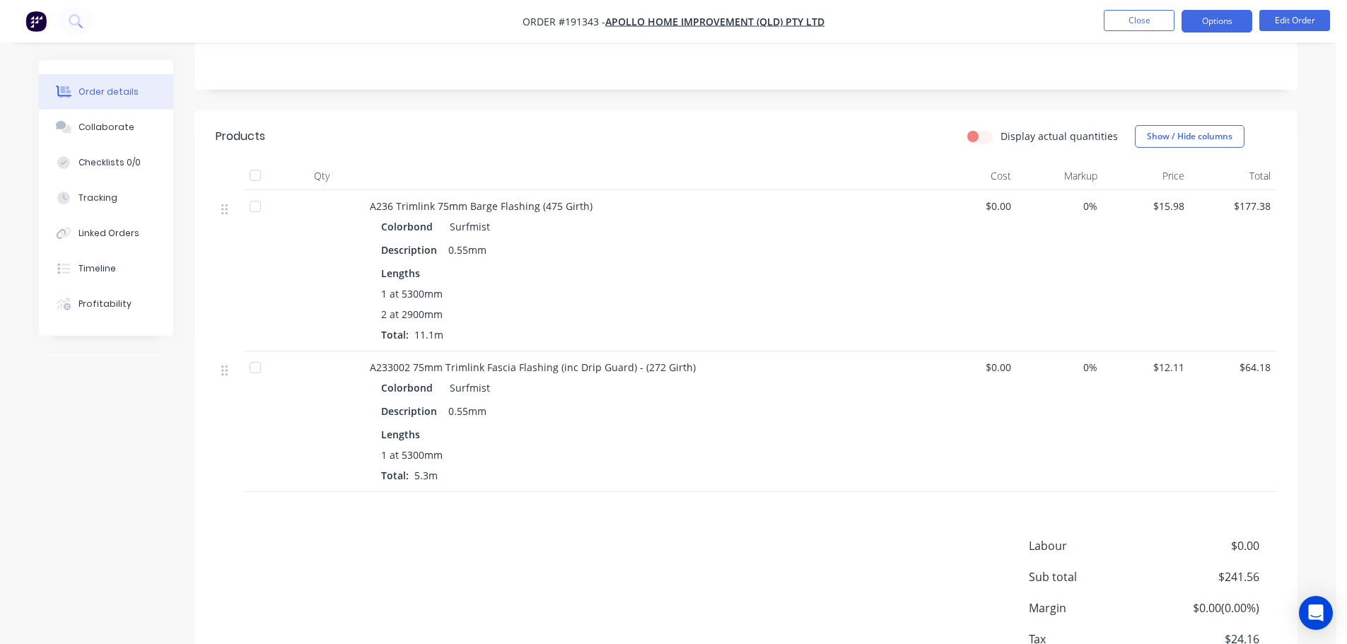
click at [1212, 19] on button "Options" at bounding box center [1216, 21] width 71 height 23
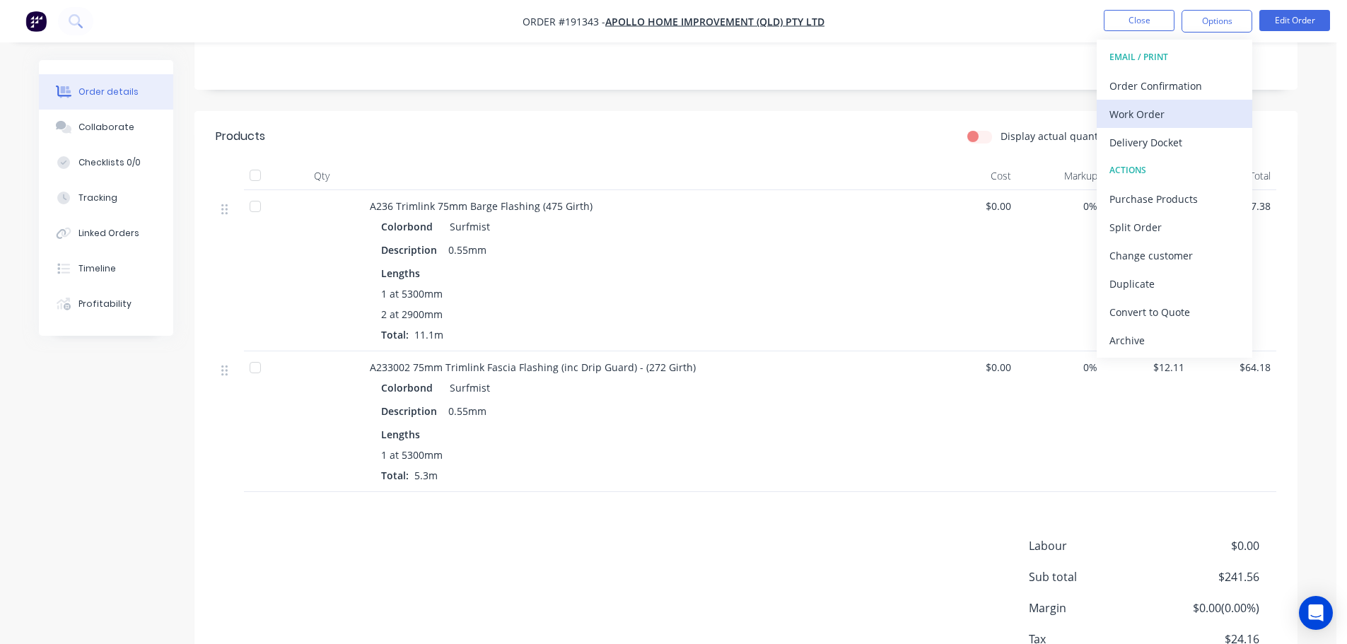
click at [1152, 118] on div "Work Order" at bounding box center [1174, 114] width 130 height 21
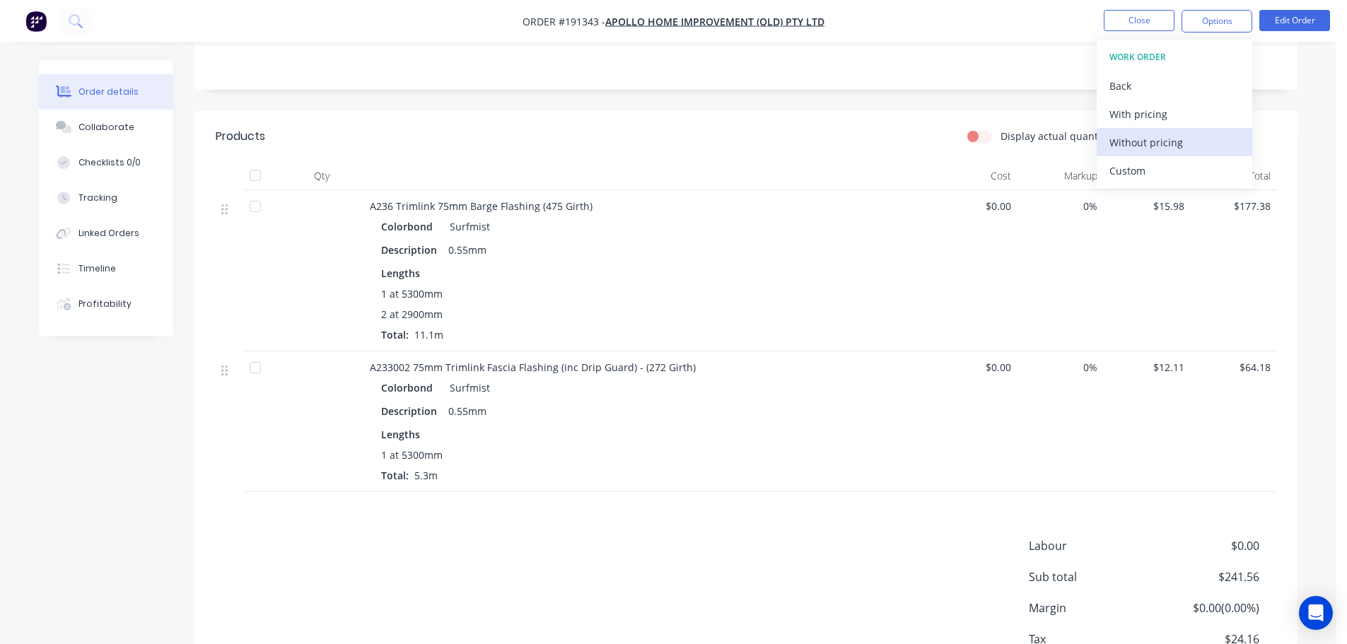
click at [1146, 145] on div "Without pricing" at bounding box center [1174, 142] width 130 height 21
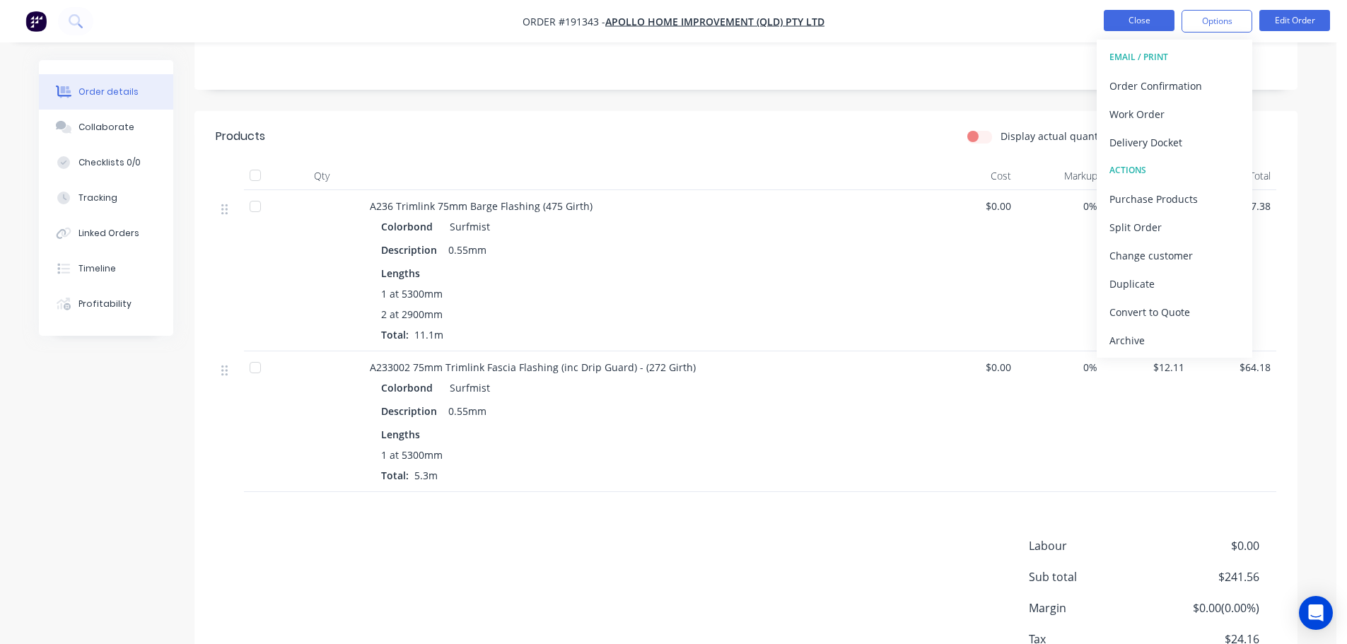
click at [1136, 30] on button "Close" at bounding box center [1139, 20] width 71 height 21
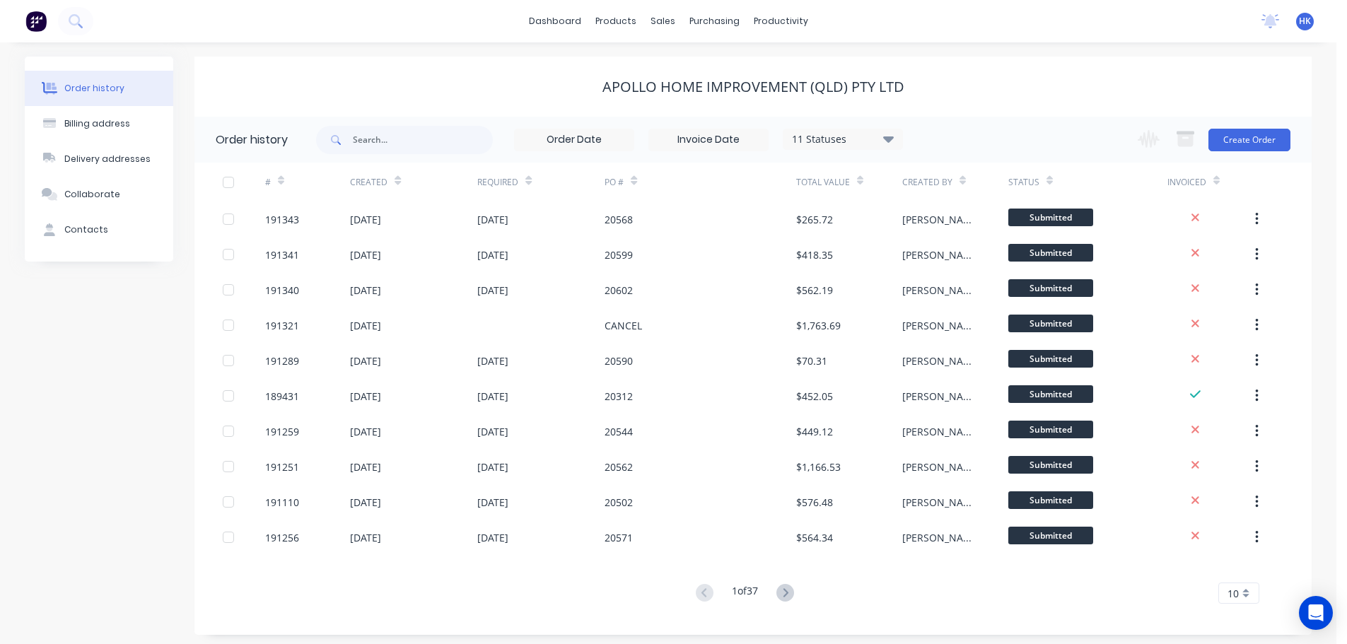
click at [1213, 165] on div "Invoiced" at bounding box center [1209, 182] width 85 height 39
click at [1269, 141] on button "Create Order" at bounding box center [1249, 140] width 82 height 23
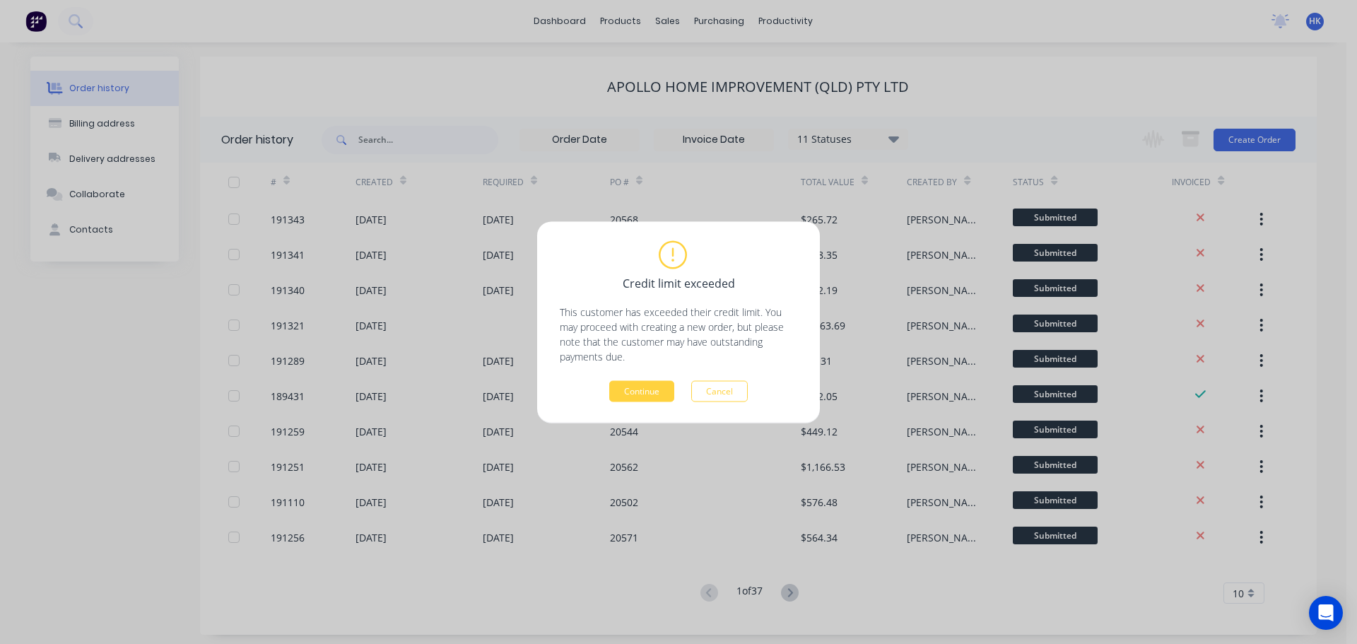
click at [608, 399] on div "Continue Cancel" at bounding box center [679, 390] width 238 height 21
click at [621, 397] on button "Continue" at bounding box center [641, 390] width 65 height 21
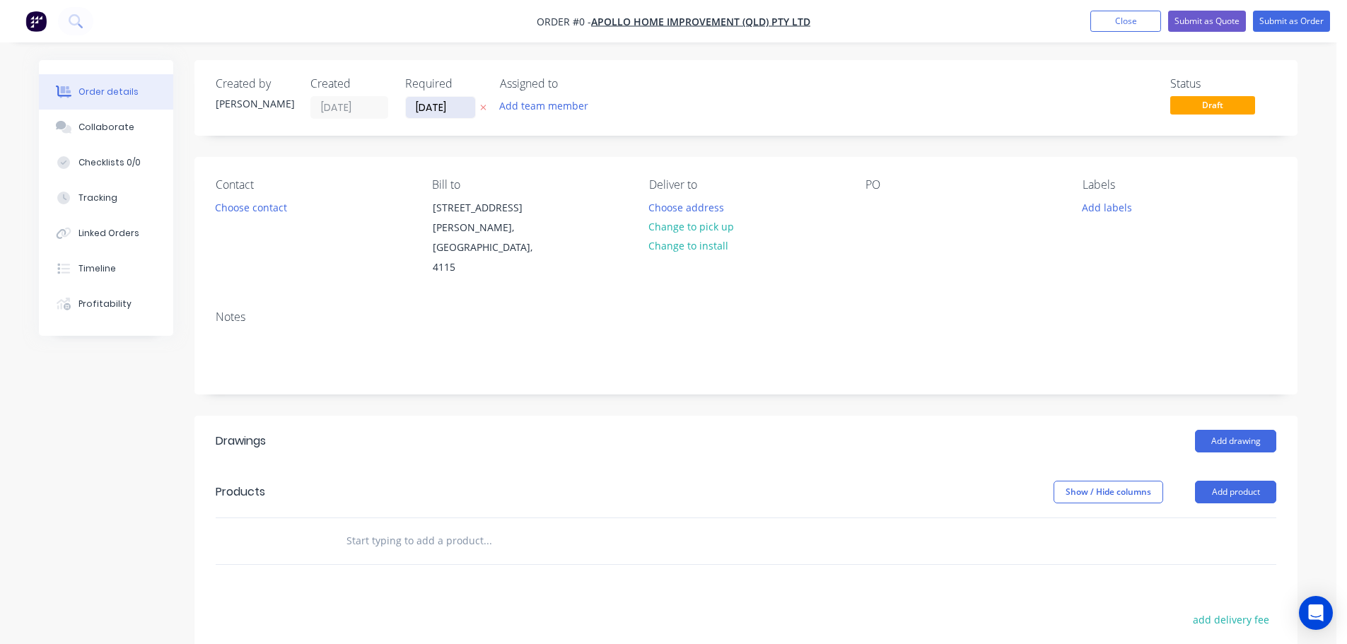
click at [436, 109] on input "01/09/25" at bounding box center [440, 107] width 69 height 21
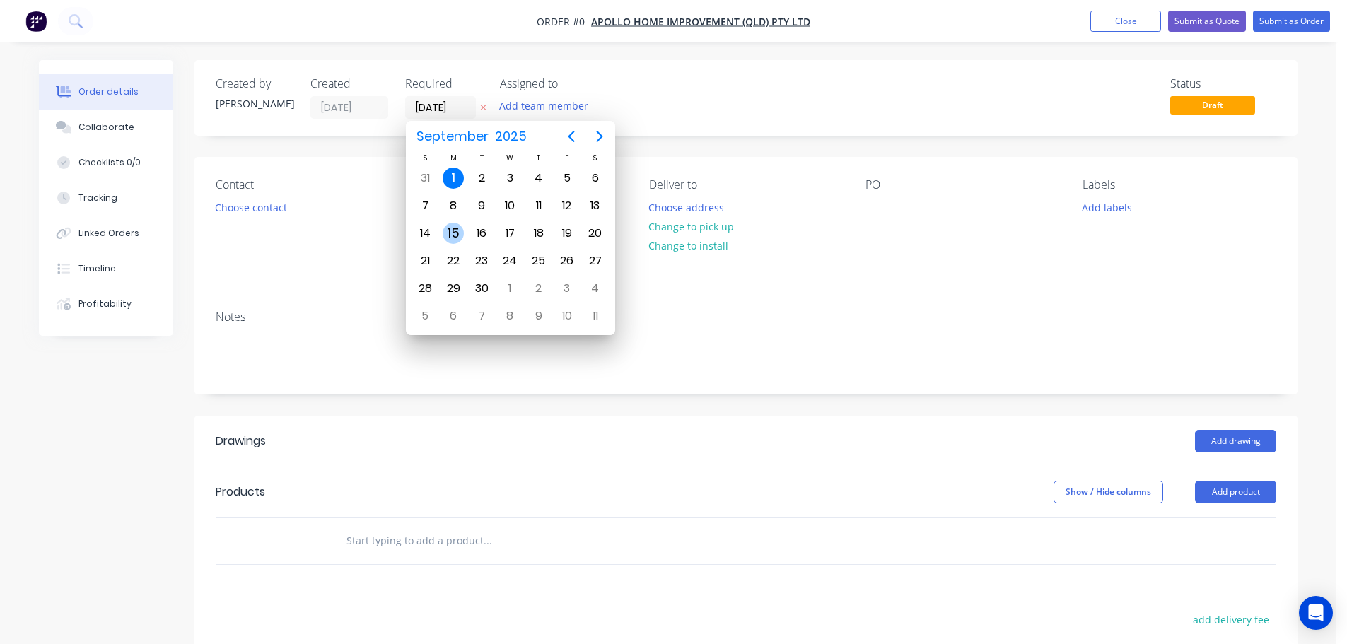
click at [455, 235] on div "15" at bounding box center [453, 233] width 21 height 21
type input "15/09/25"
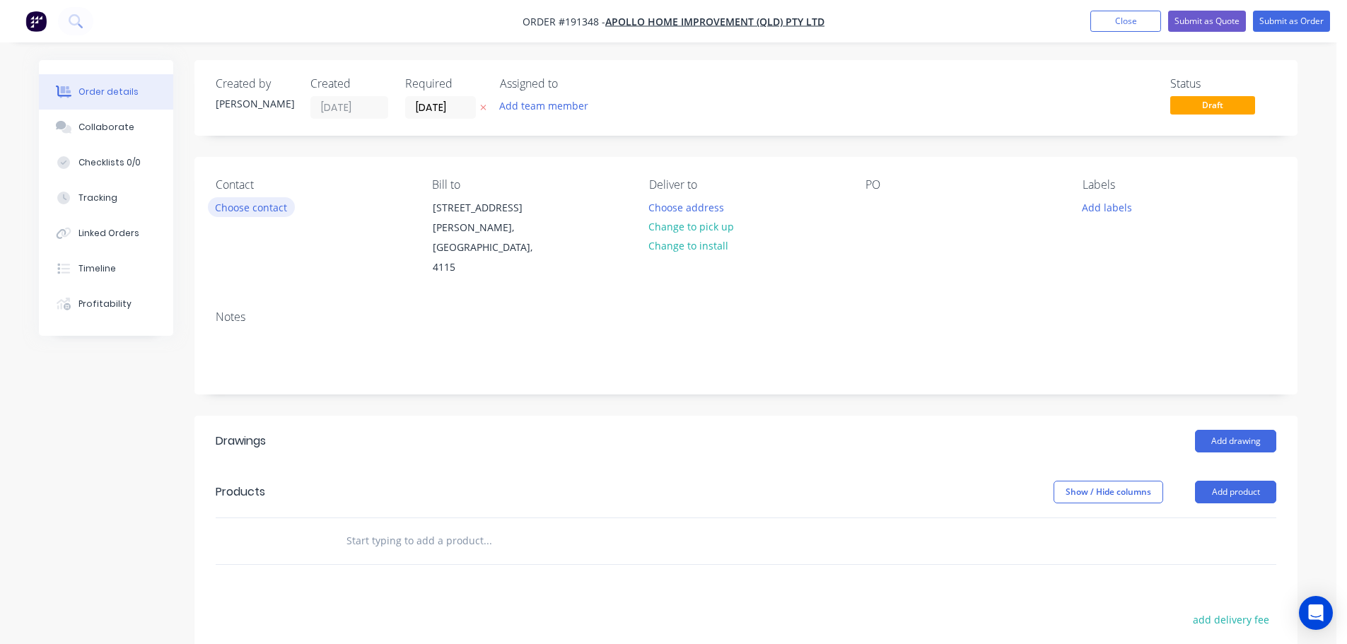
click at [273, 211] on button "Choose contact" at bounding box center [251, 206] width 87 height 19
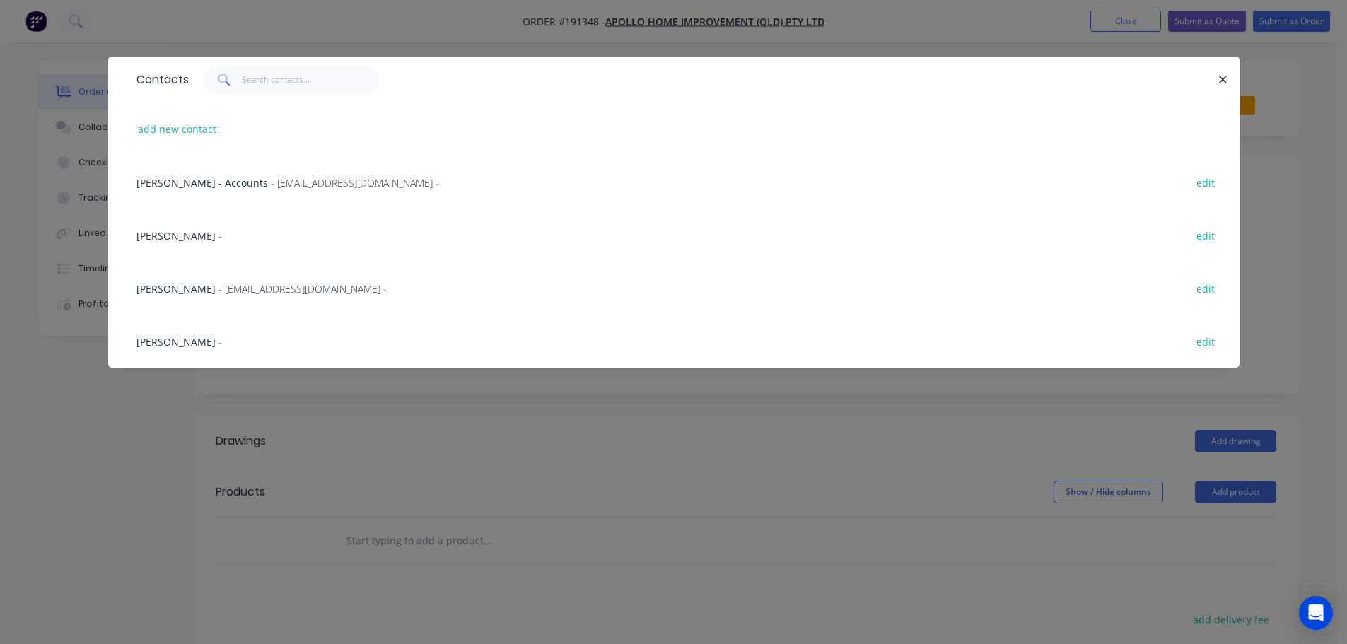
click at [252, 294] on span "- maried@apollopatios.com.au -" at bounding box center [302, 288] width 168 height 13
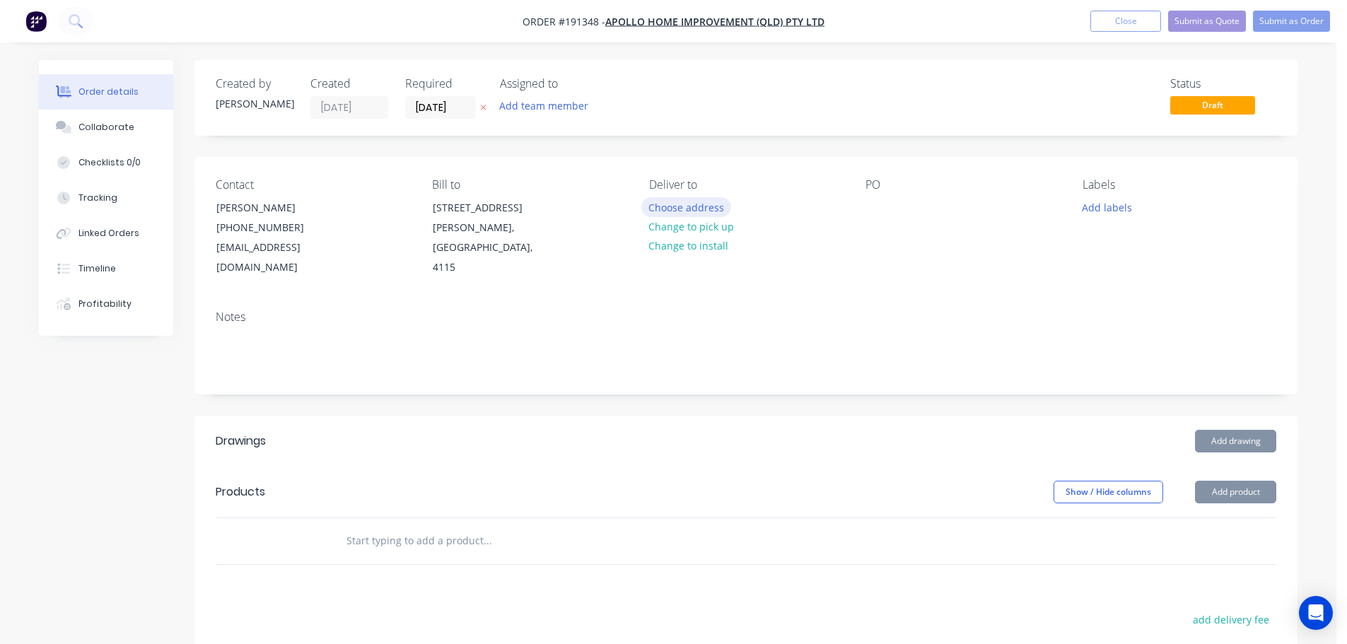
click at [686, 210] on button "Choose address" at bounding box center [686, 206] width 90 height 19
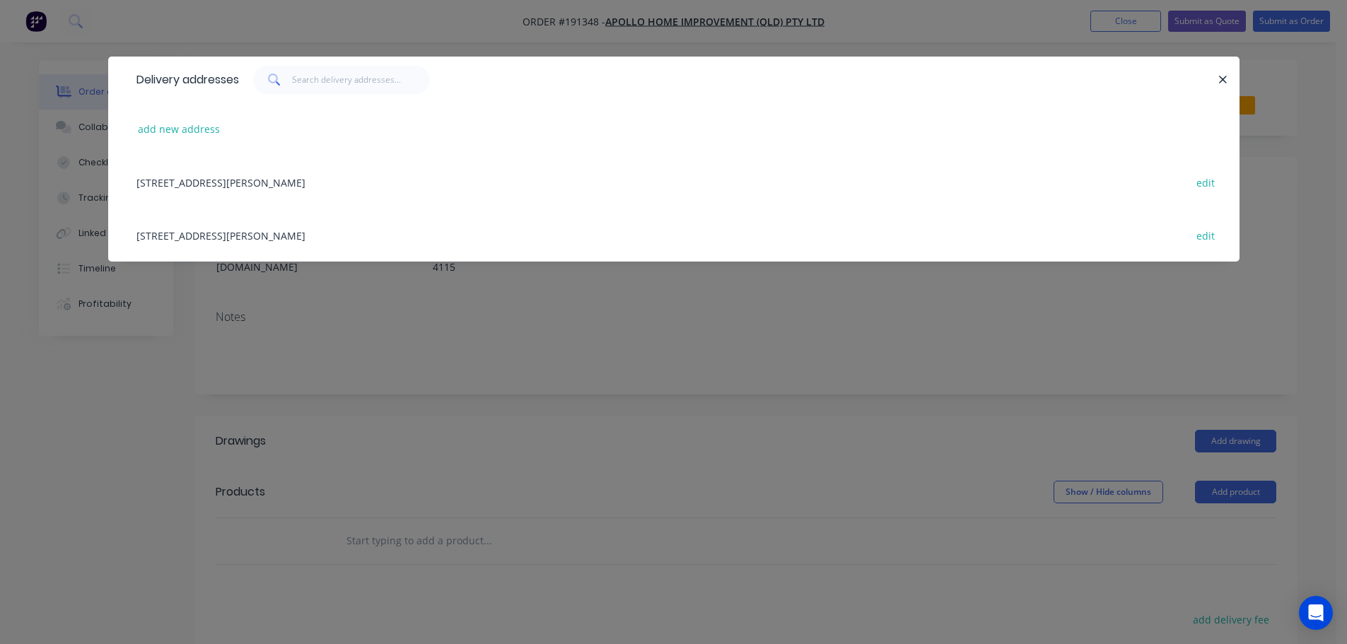
click at [302, 236] on div "29 CORYMBIA PL, (STORE), PARKINSON, Queensland, Australia, 4115 edit" at bounding box center [673, 235] width 1089 height 53
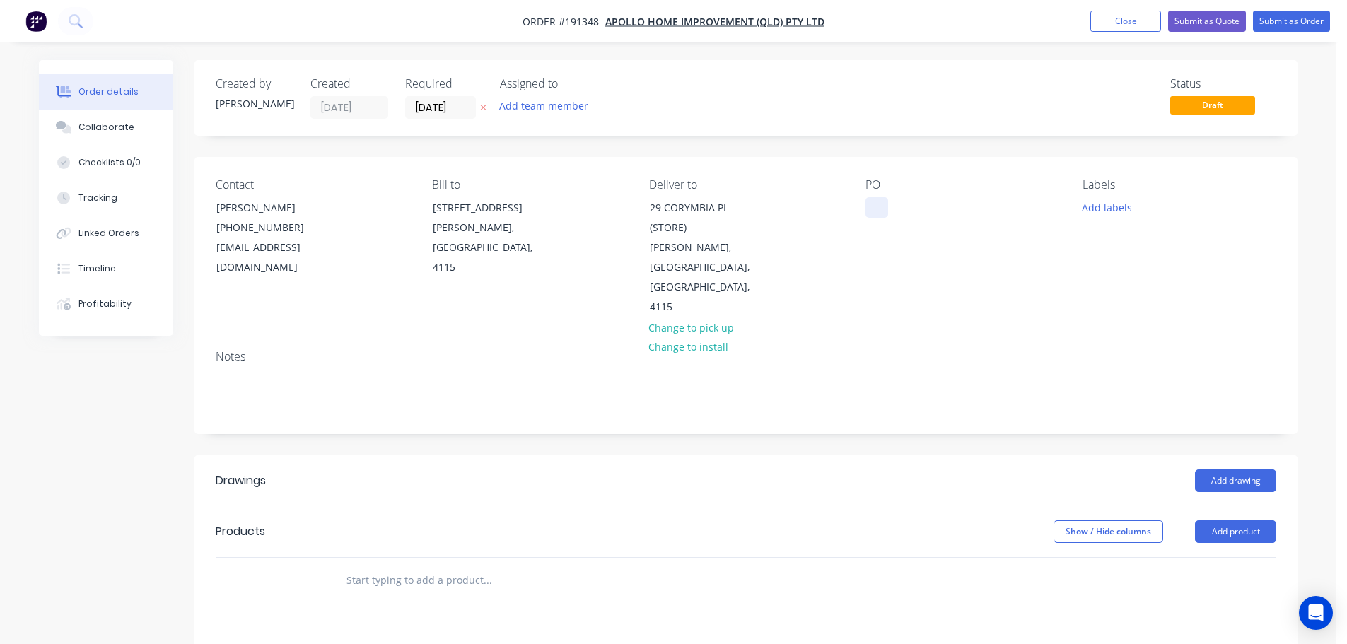
click at [879, 199] on div at bounding box center [876, 207] width 23 height 21
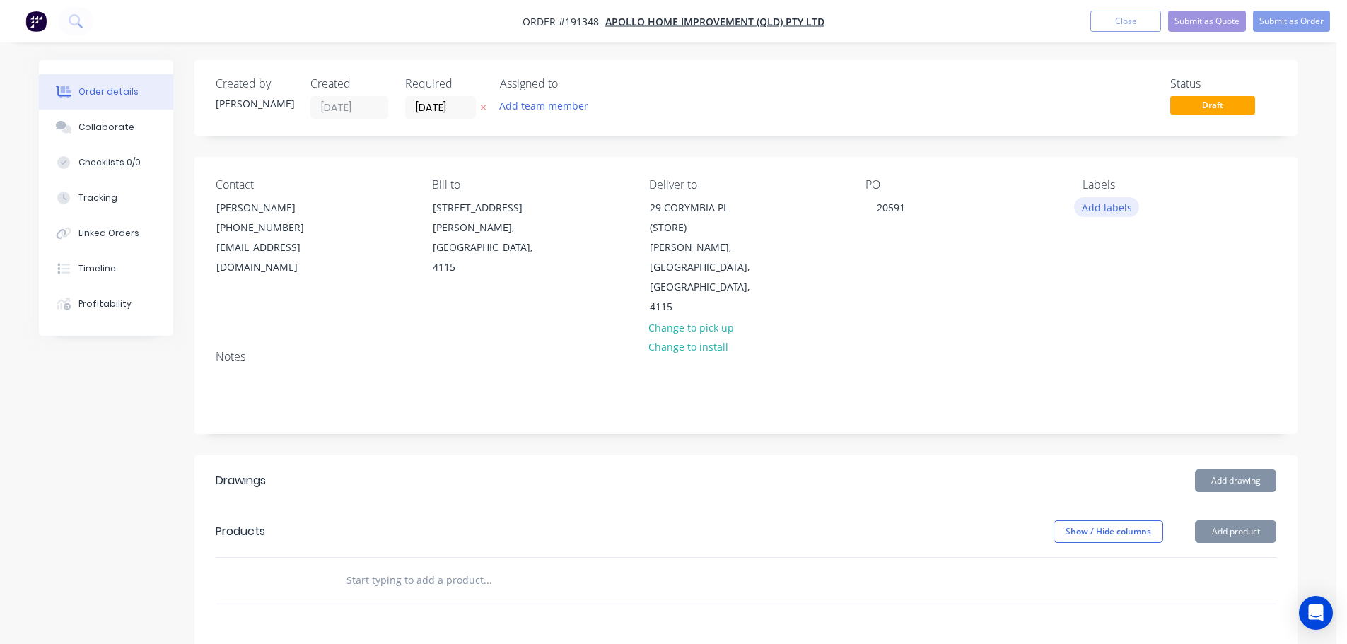
click at [1092, 204] on button "Add labels" at bounding box center [1106, 206] width 65 height 19
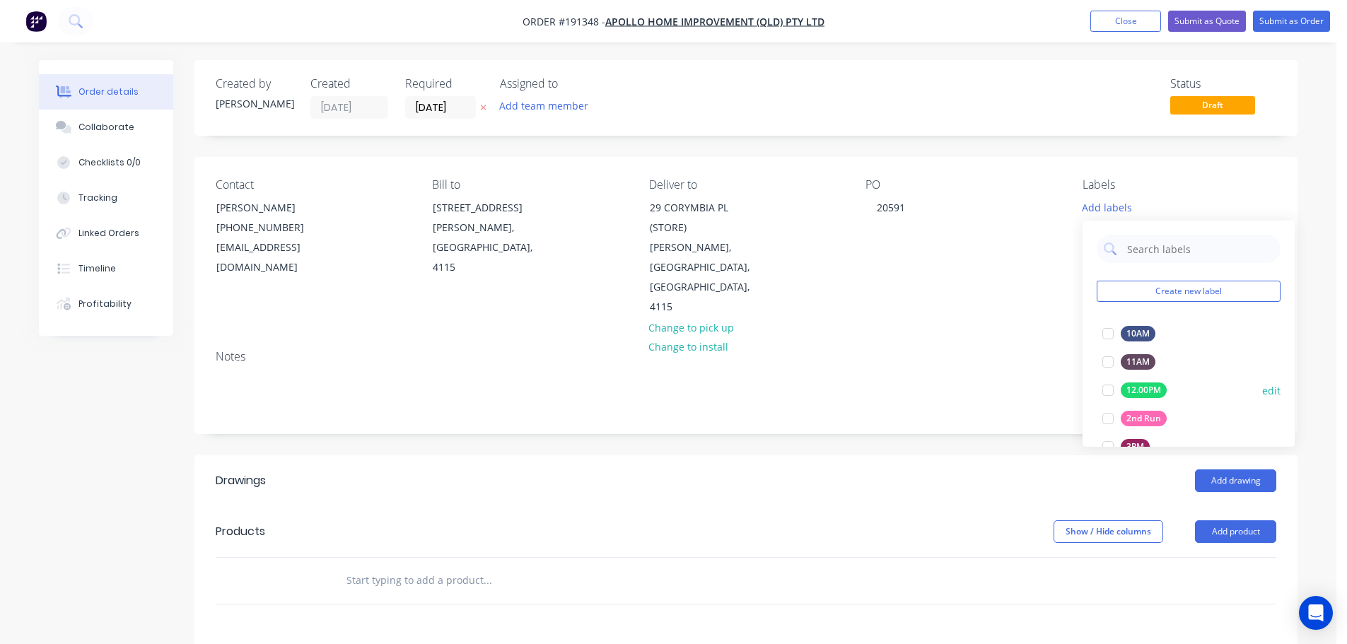
click at [1104, 416] on div at bounding box center [1108, 418] width 28 height 28
click at [1005, 469] on div "Add drawing" at bounding box center [858, 480] width 835 height 23
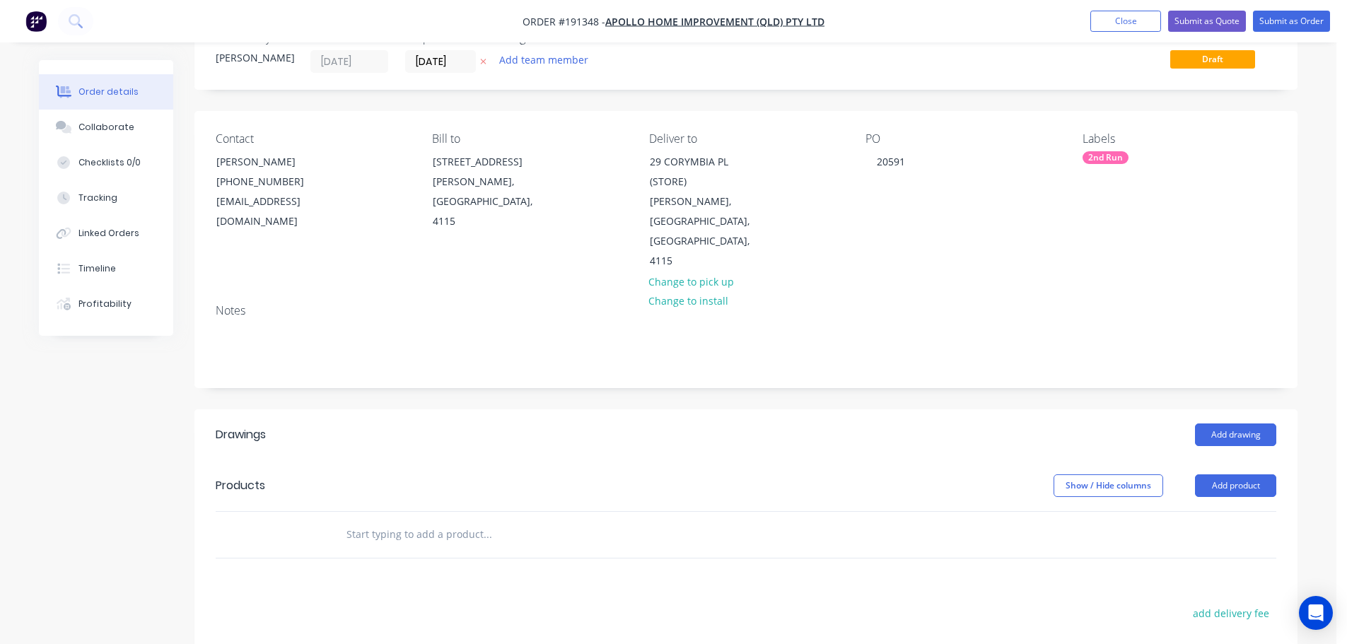
scroll to position [71, 0]
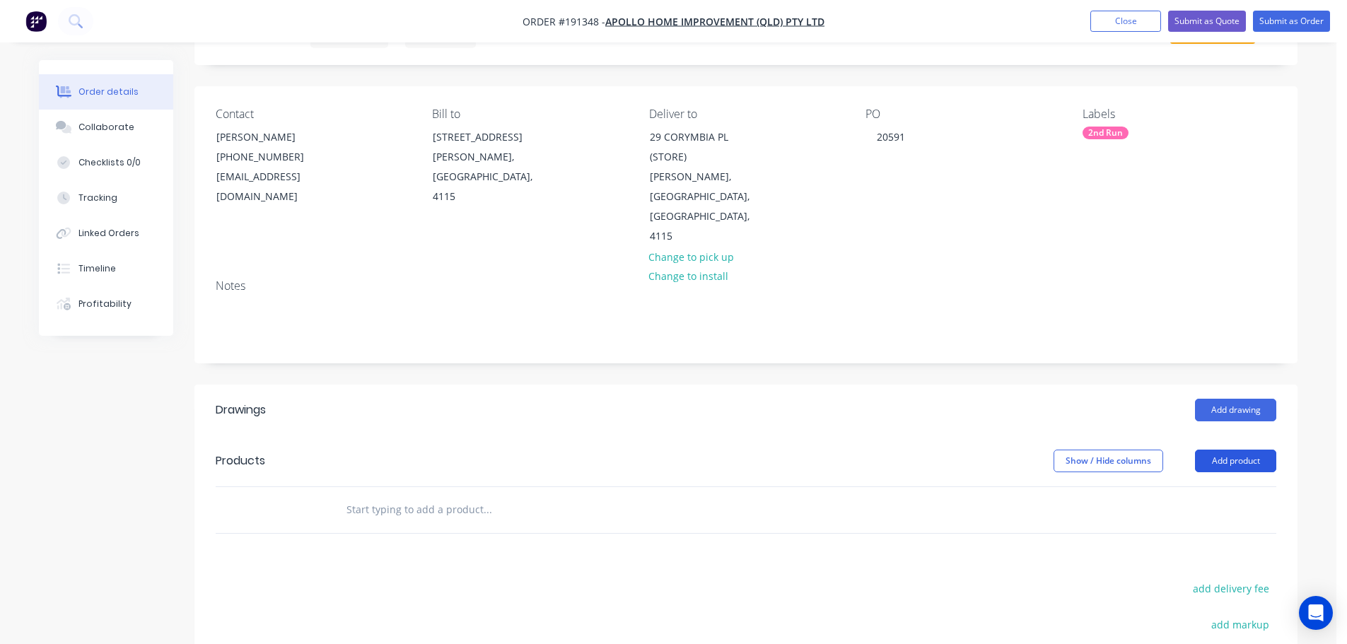
drag, startPoint x: 1222, startPoint y: 423, endPoint x: 1222, endPoint y: 431, distance: 7.8
click at [1222, 450] on button "Add product" at bounding box center [1235, 461] width 81 height 23
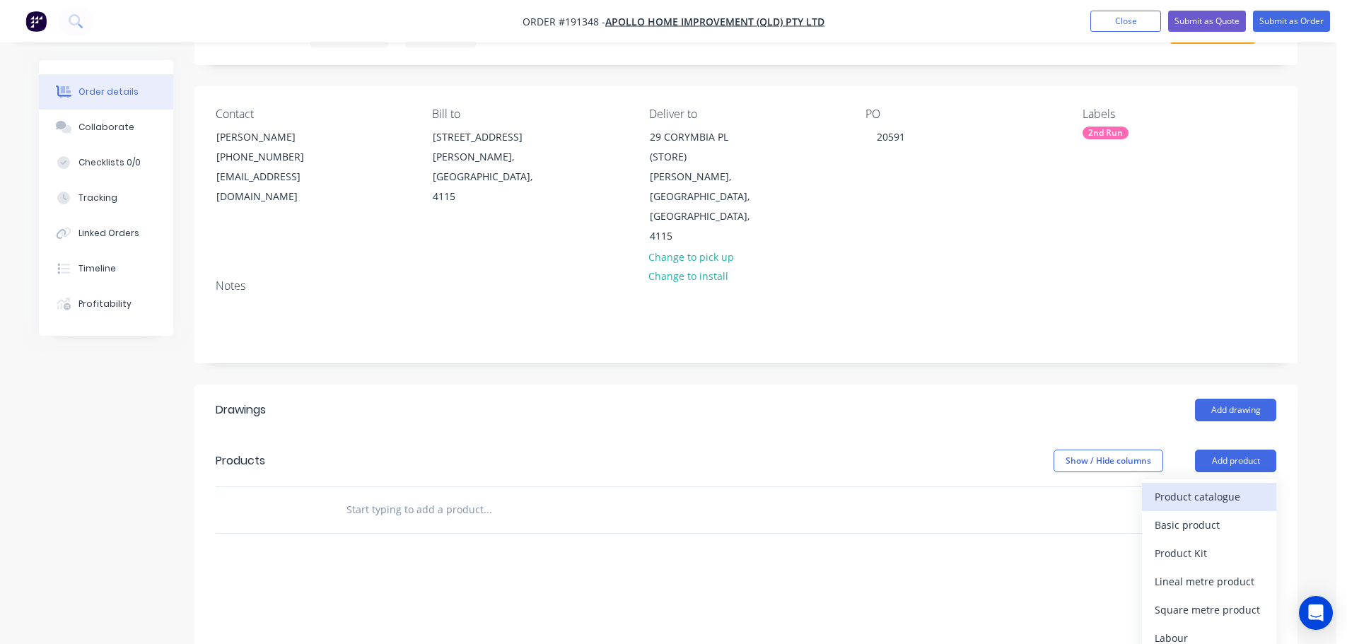
click at [1193, 486] on div "Product catalogue" at bounding box center [1209, 496] width 109 height 21
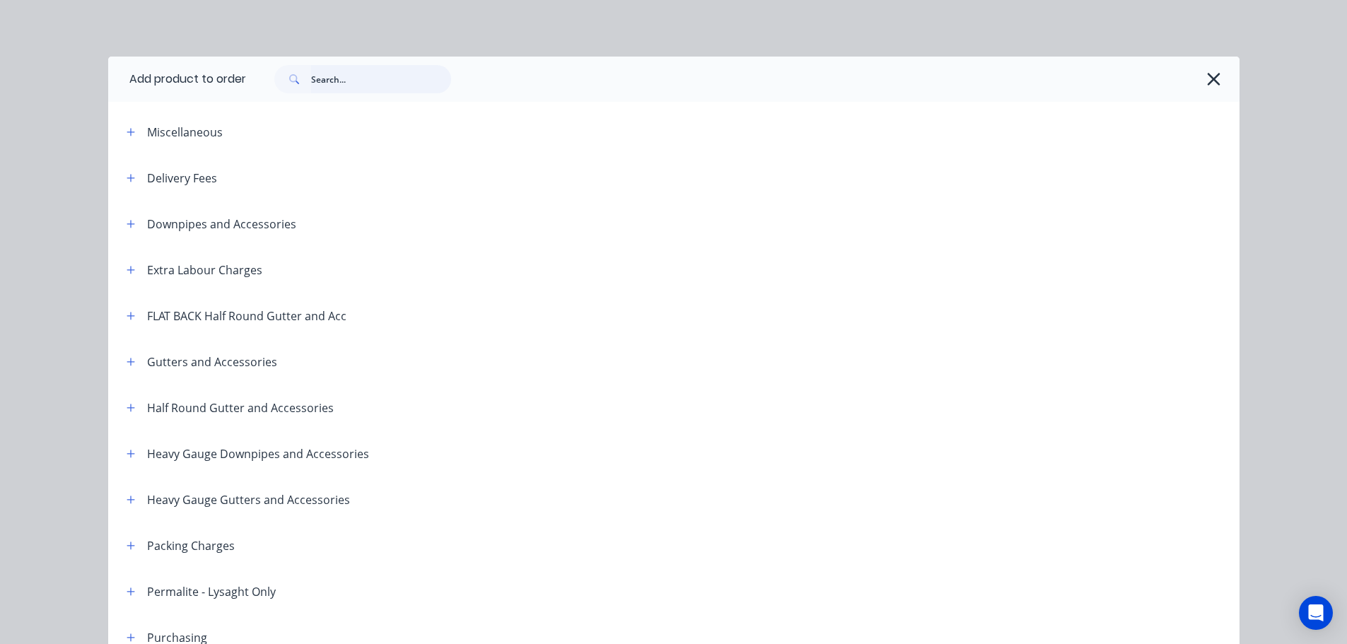
click at [373, 70] on input "text" at bounding box center [381, 79] width 140 height 28
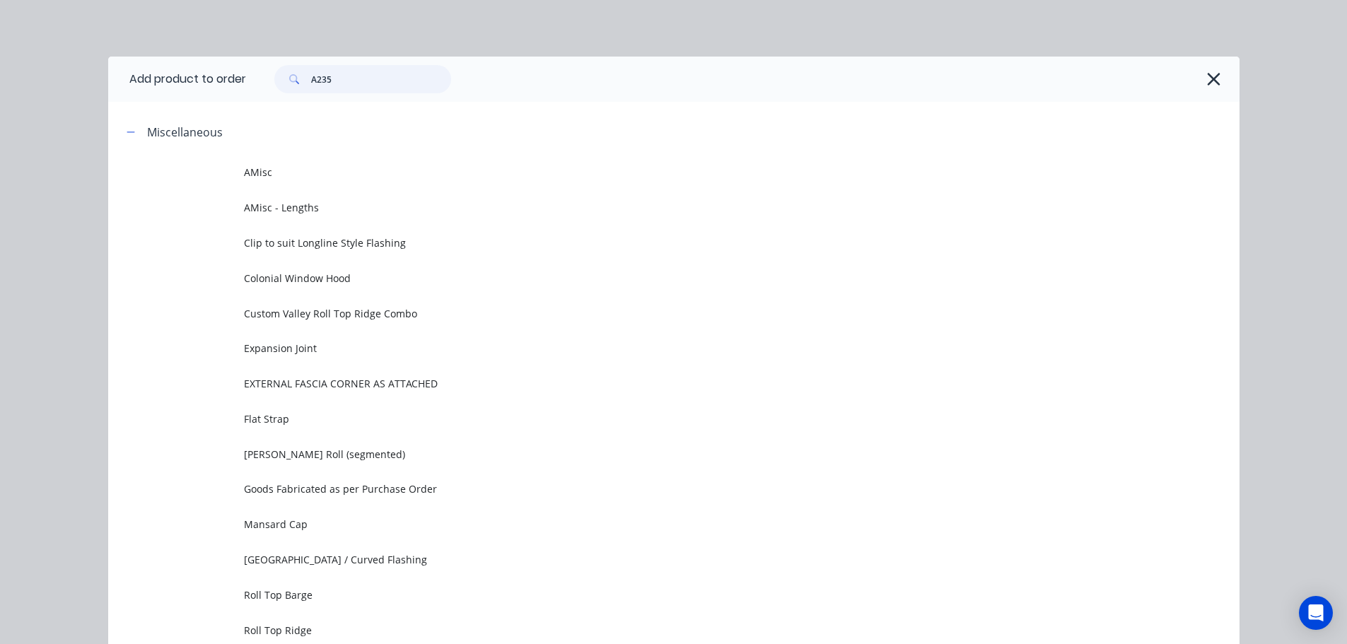
type input "A235J"
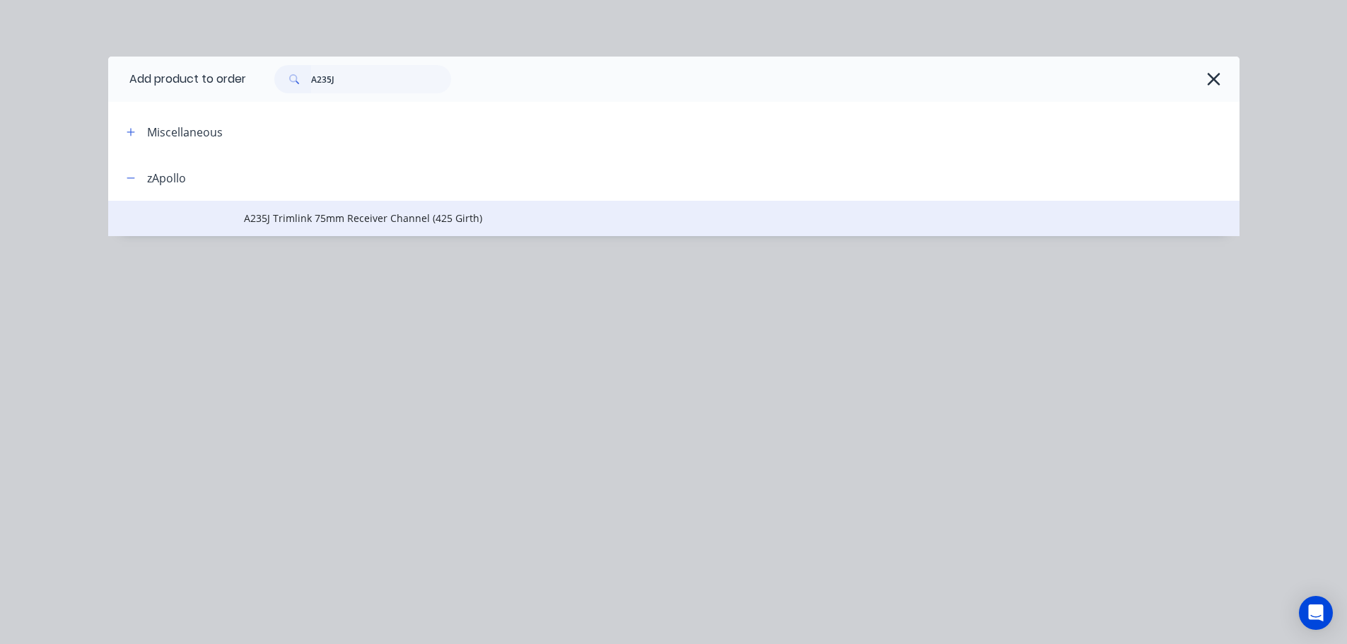
click at [545, 218] on span "A235J Trimlink 75mm Receiver Channel (425 Girth)" at bounding box center [642, 218] width 796 height 15
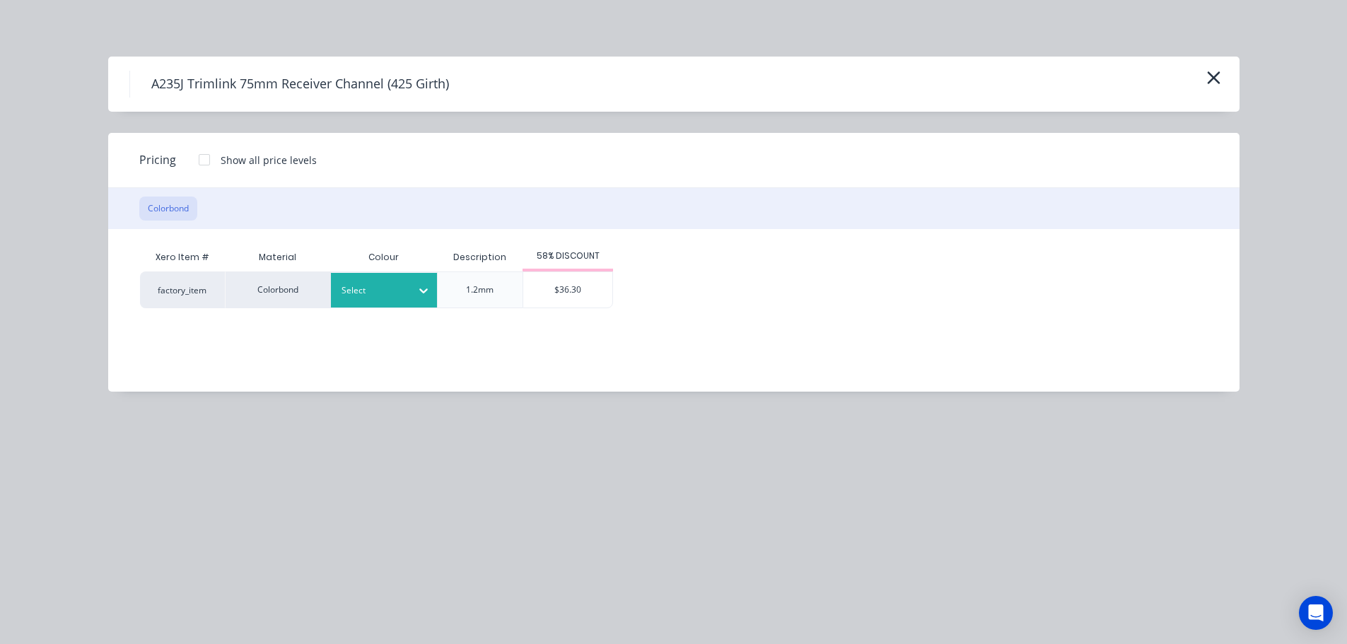
click at [391, 286] on div at bounding box center [373, 291] width 64 height 16
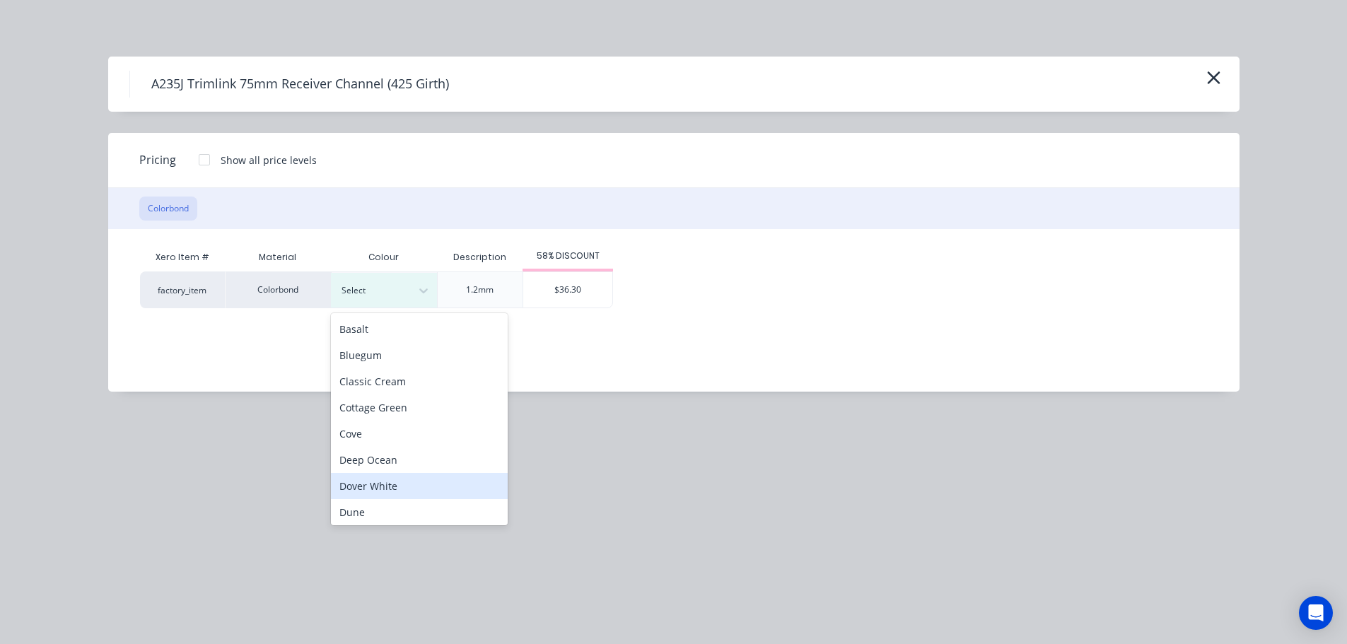
click at [396, 479] on div "Dover White" at bounding box center [419, 486] width 177 height 26
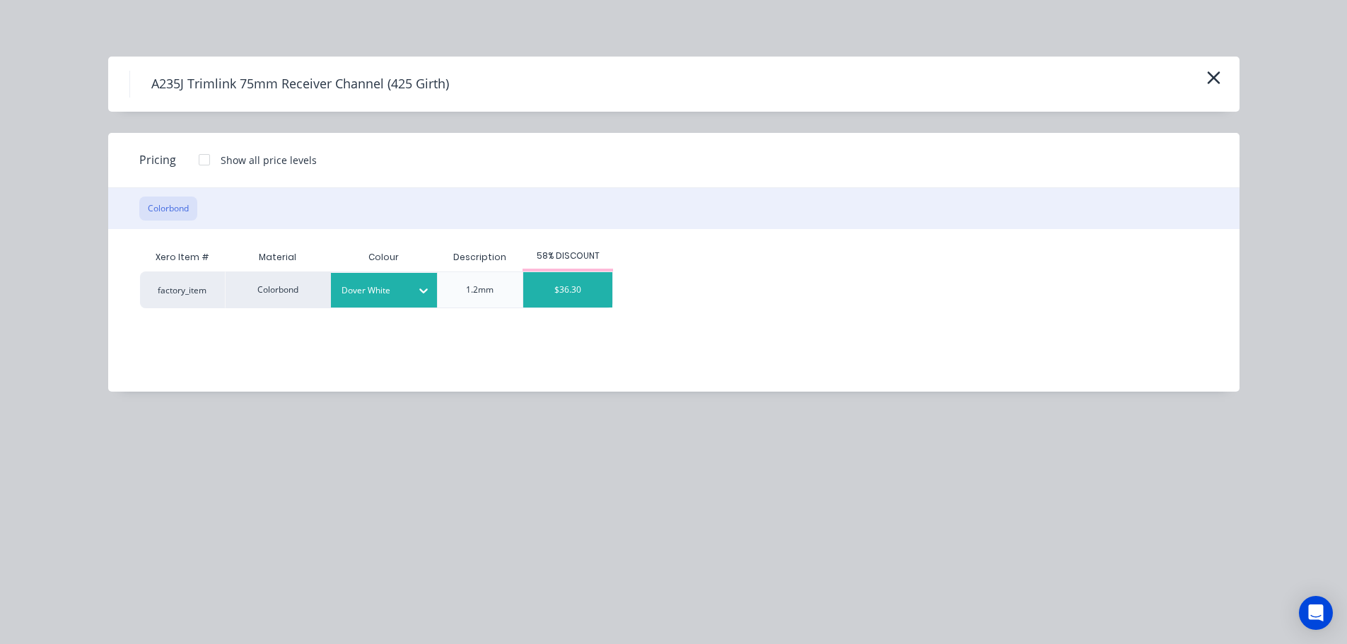
click at [585, 289] on div "$36.30" at bounding box center [567, 289] width 89 height 35
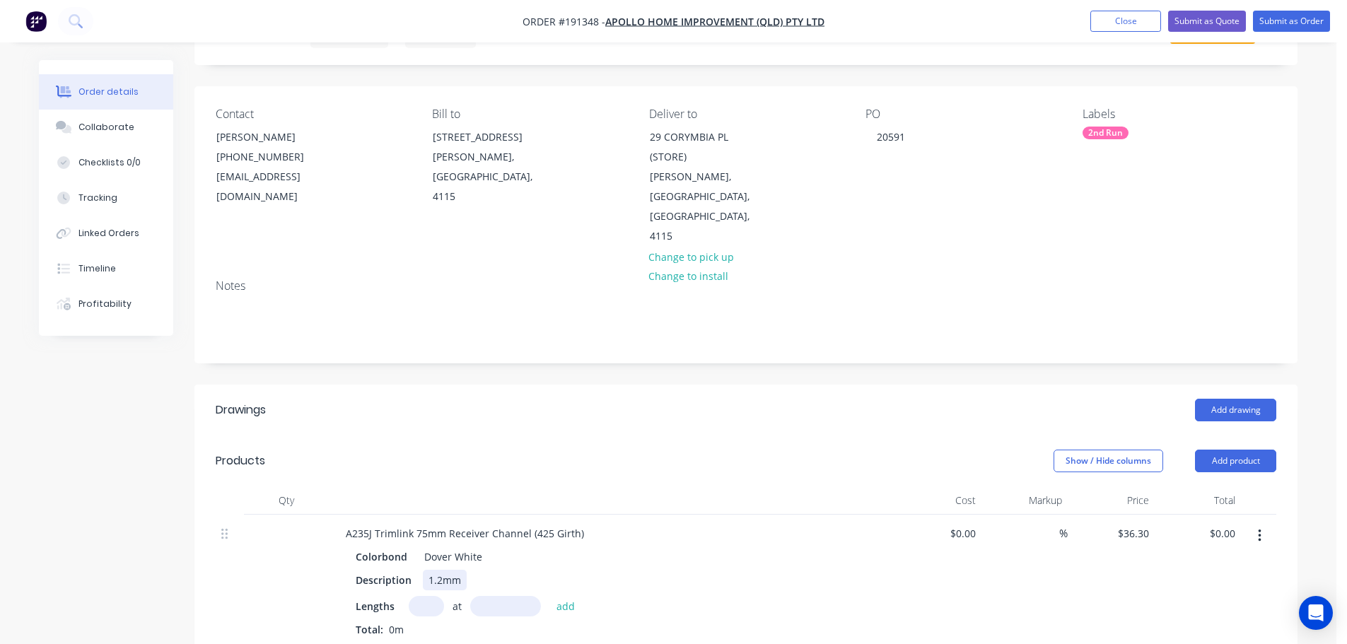
click at [443, 570] on div "1.2mm" at bounding box center [445, 580] width 44 height 21
click at [415, 596] on input "text" at bounding box center [426, 606] width 35 height 21
type input "1"
type input "4300"
click at [549, 596] on button "add" at bounding box center [565, 605] width 33 height 19
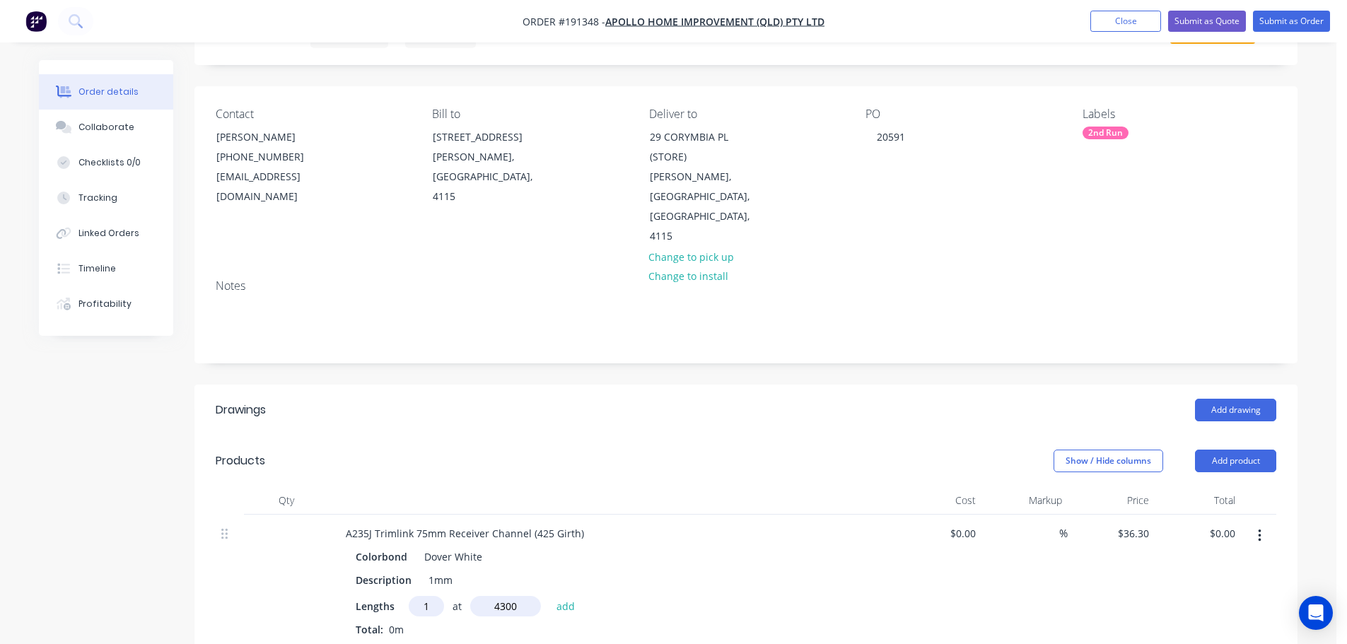
type input "$156.09"
type input "2"
type input "2000"
click at [549, 596] on button "add" at bounding box center [565, 605] width 33 height 19
type input "$301.29"
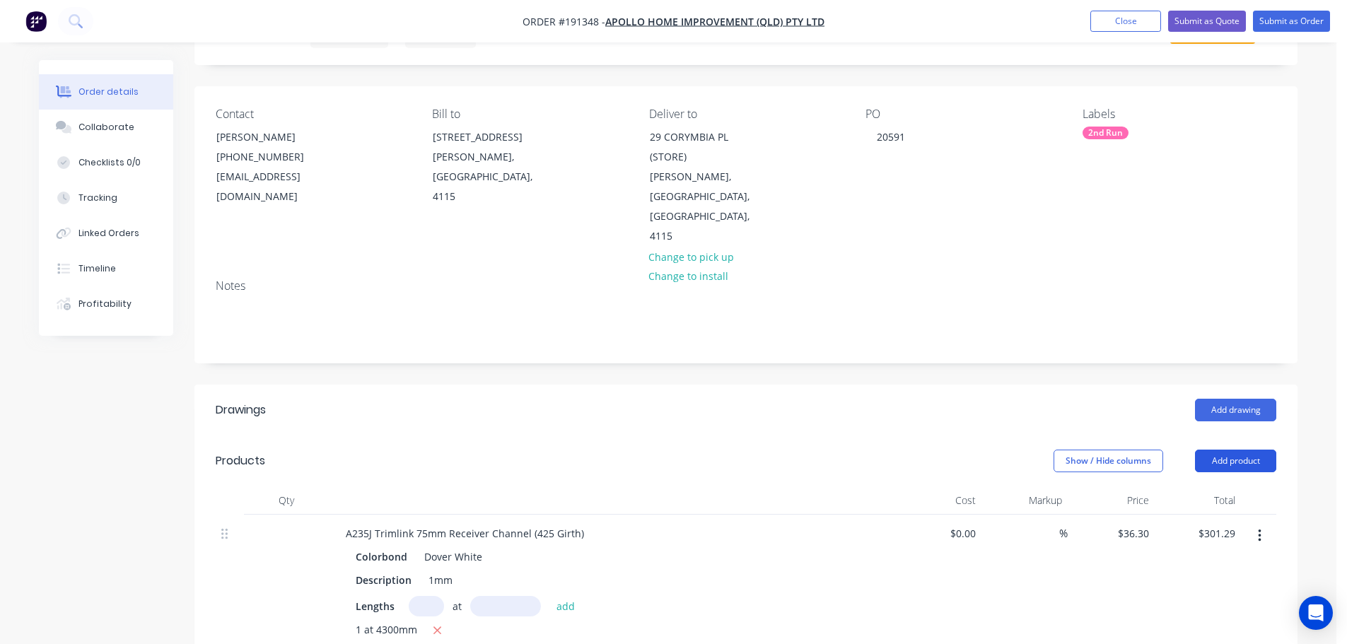
click at [1215, 450] on button "Add product" at bounding box center [1235, 461] width 81 height 23
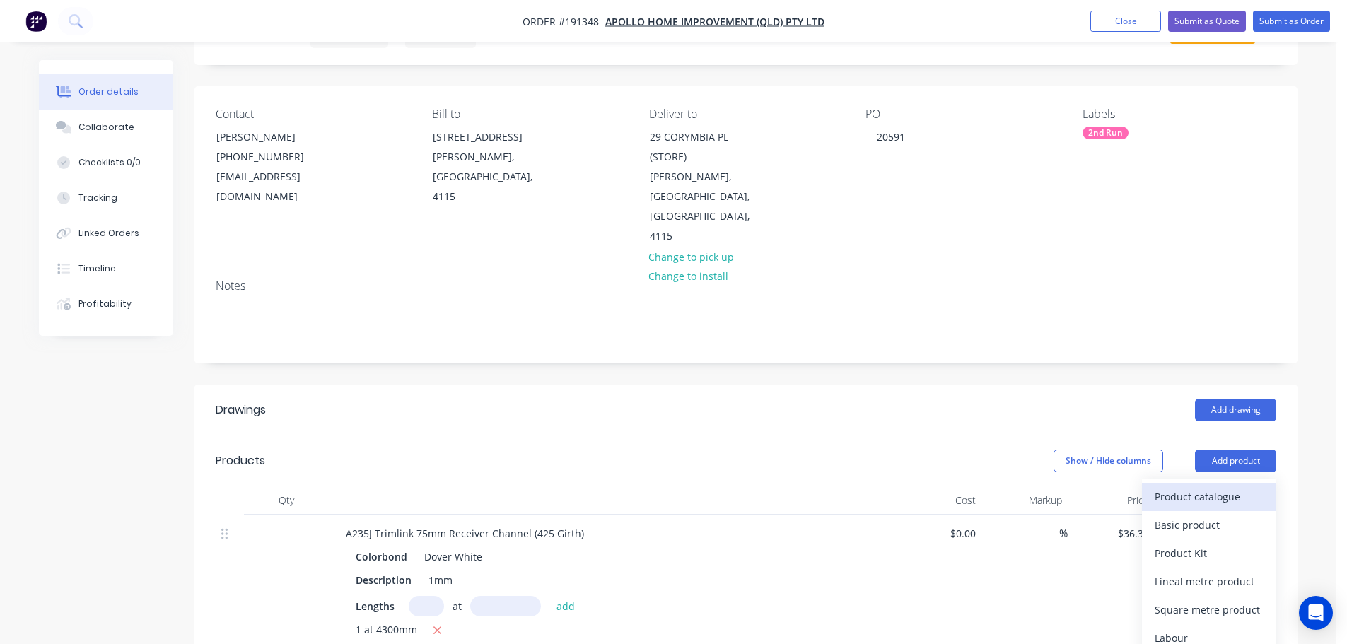
click at [1194, 486] on div "Product catalogue" at bounding box center [1209, 496] width 109 height 21
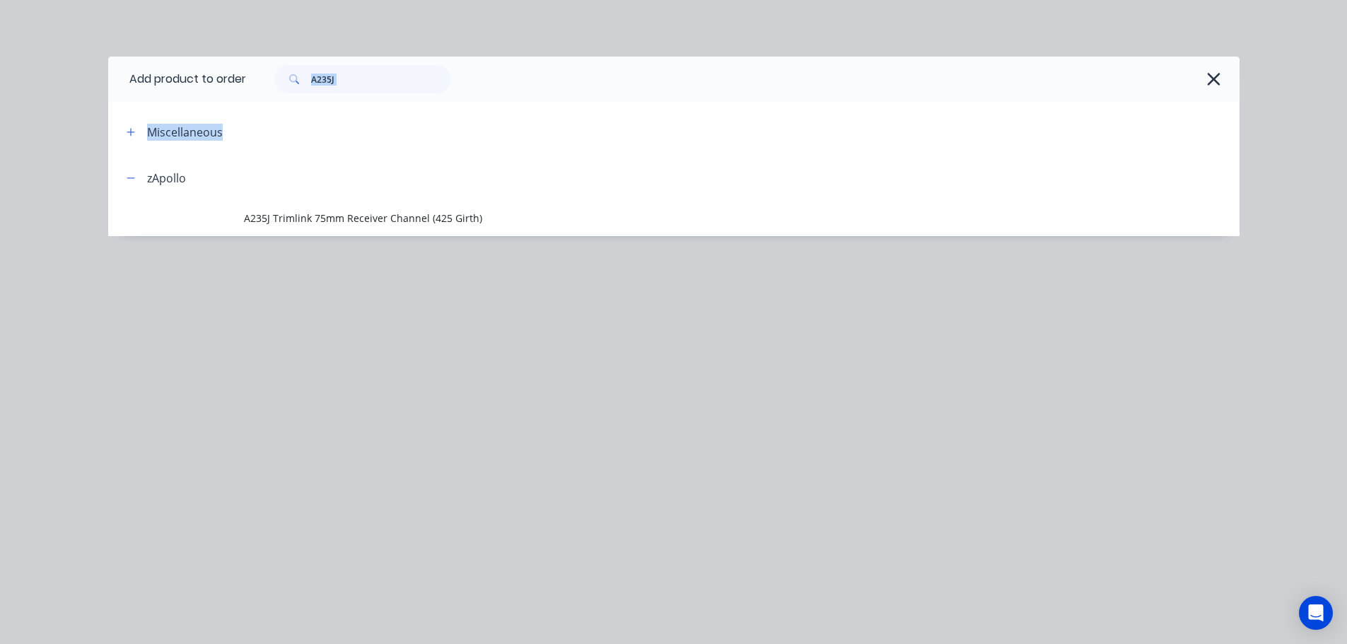
drag, startPoint x: 370, startPoint y: 64, endPoint x: 258, endPoint y: 105, distance: 119.0
click at [258, 105] on div "Add product to order A235J Miscellaneous zApollo A235J Trimlink 75mm Receiver C…" at bounding box center [673, 147] width 1131 height 180
click at [368, 88] on input "A235J" at bounding box center [381, 79] width 140 height 28
drag, startPoint x: 354, startPoint y: 83, endPoint x: 309, endPoint y: 81, distance: 45.3
click at [309, 81] on div "A235J" at bounding box center [362, 79] width 177 height 28
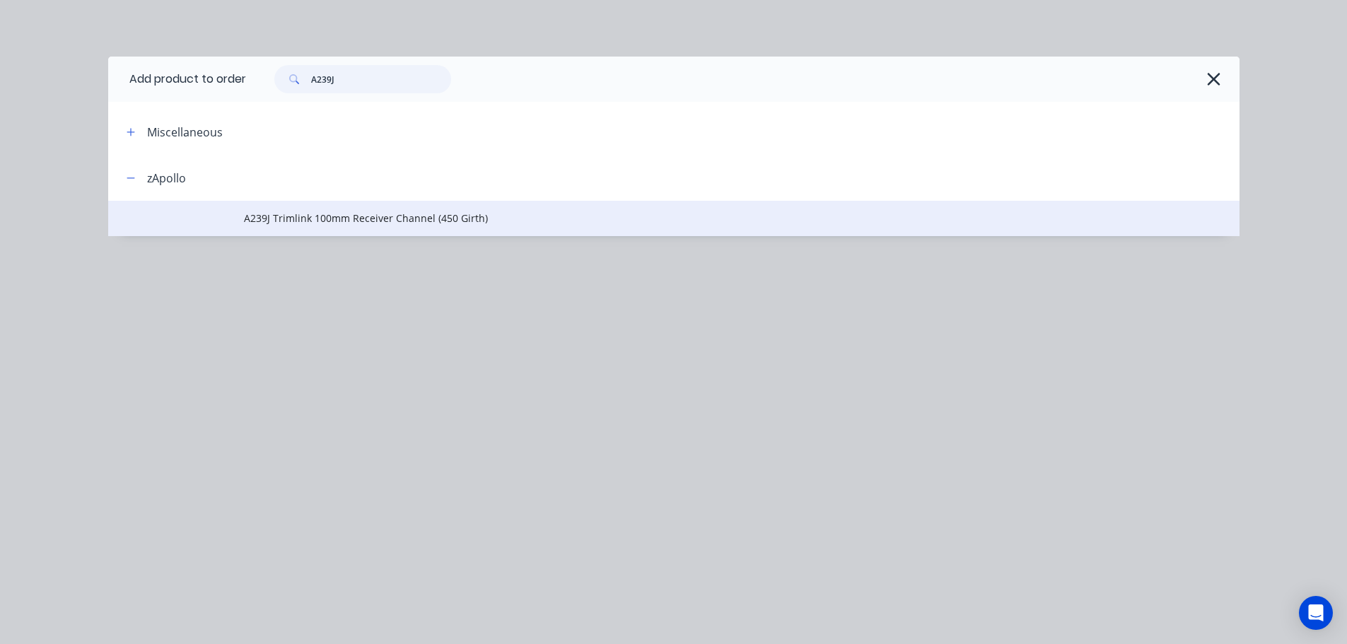
type input "A239J"
click at [378, 227] on td "A239J Trimlink 100mm Receiver Channel (450 Girth)" at bounding box center [741, 218] width 995 height 35
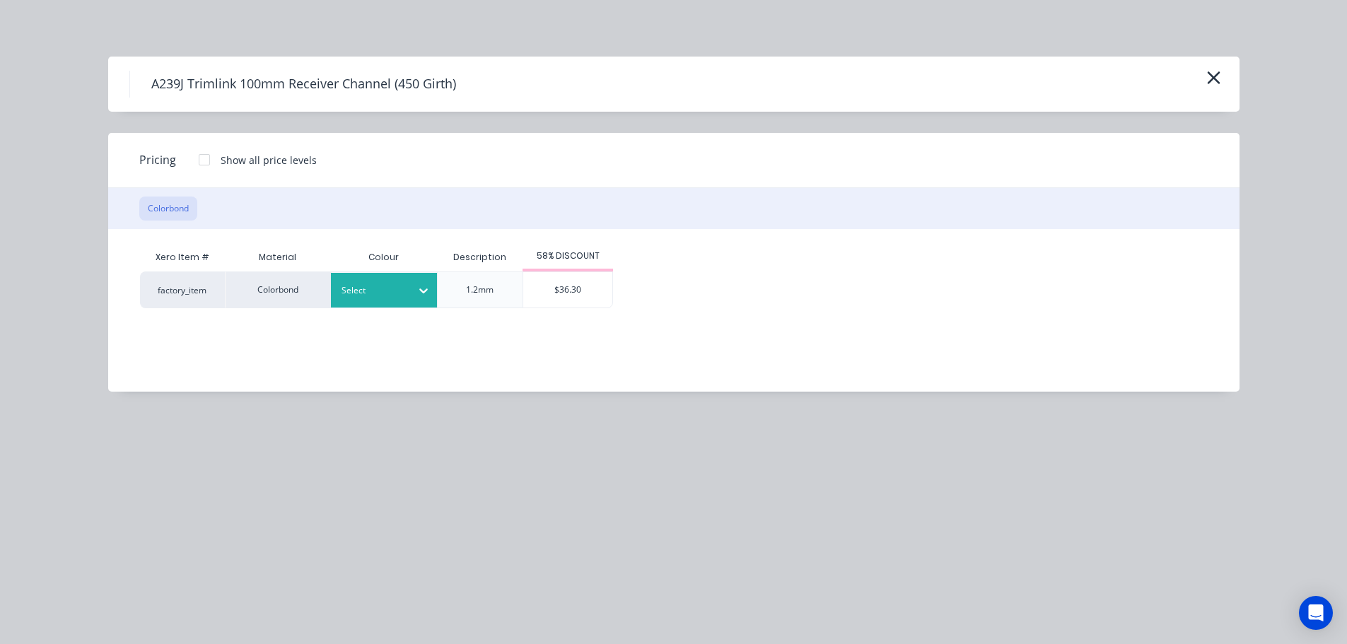
click at [413, 288] on div at bounding box center [423, 290] width 25 height 23
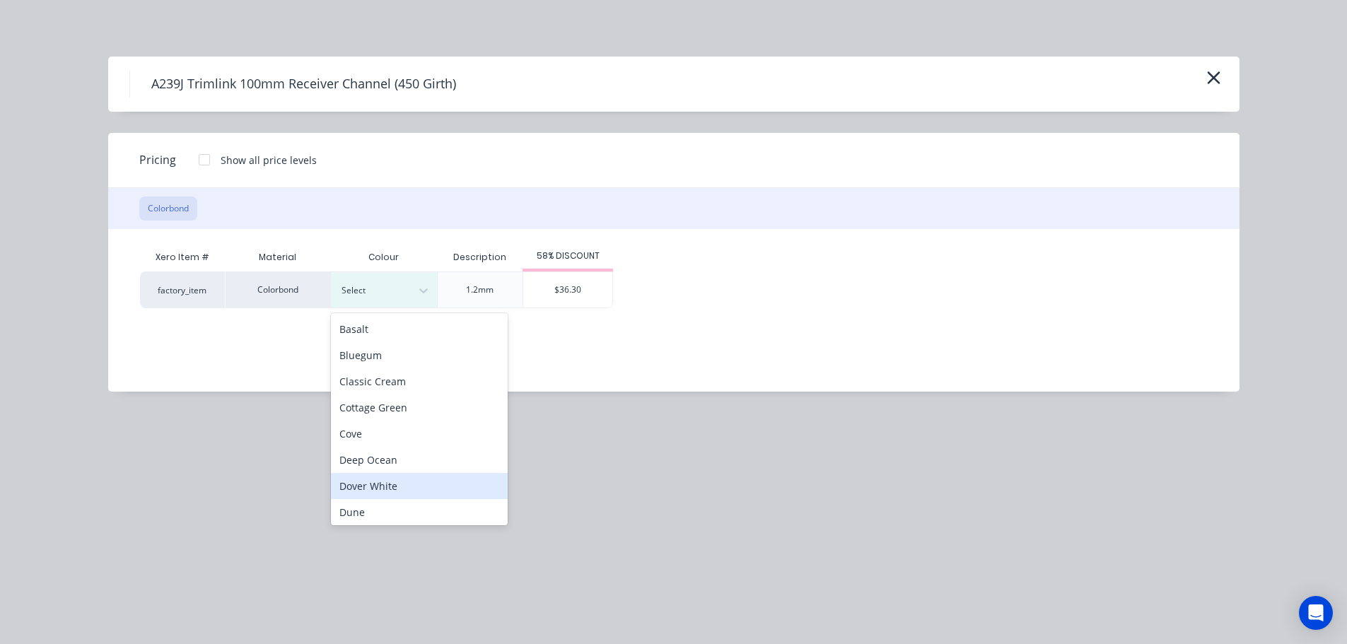
click at [423, 489] on div "Dover White" at bounding box center [419, 486] width 177 height 26
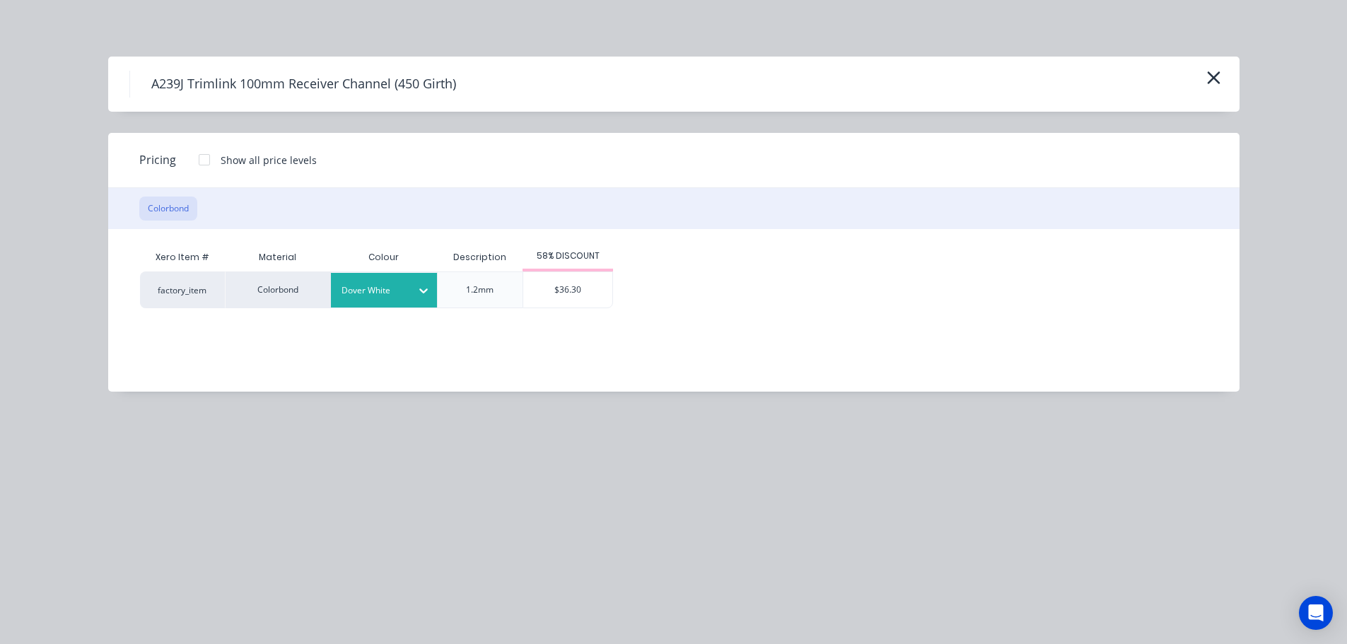
click at [566, 298] on div "$36.30" at bounding box center [567, 289] width 89 height 35
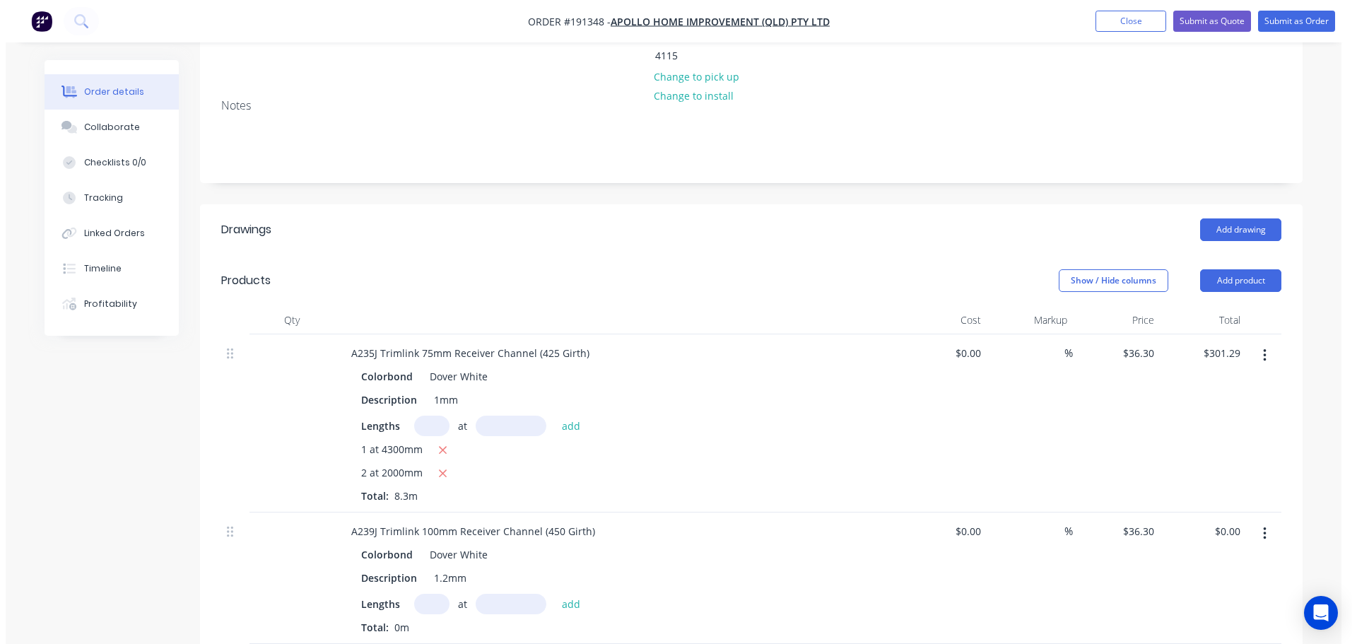
scroll to position [283, 0]
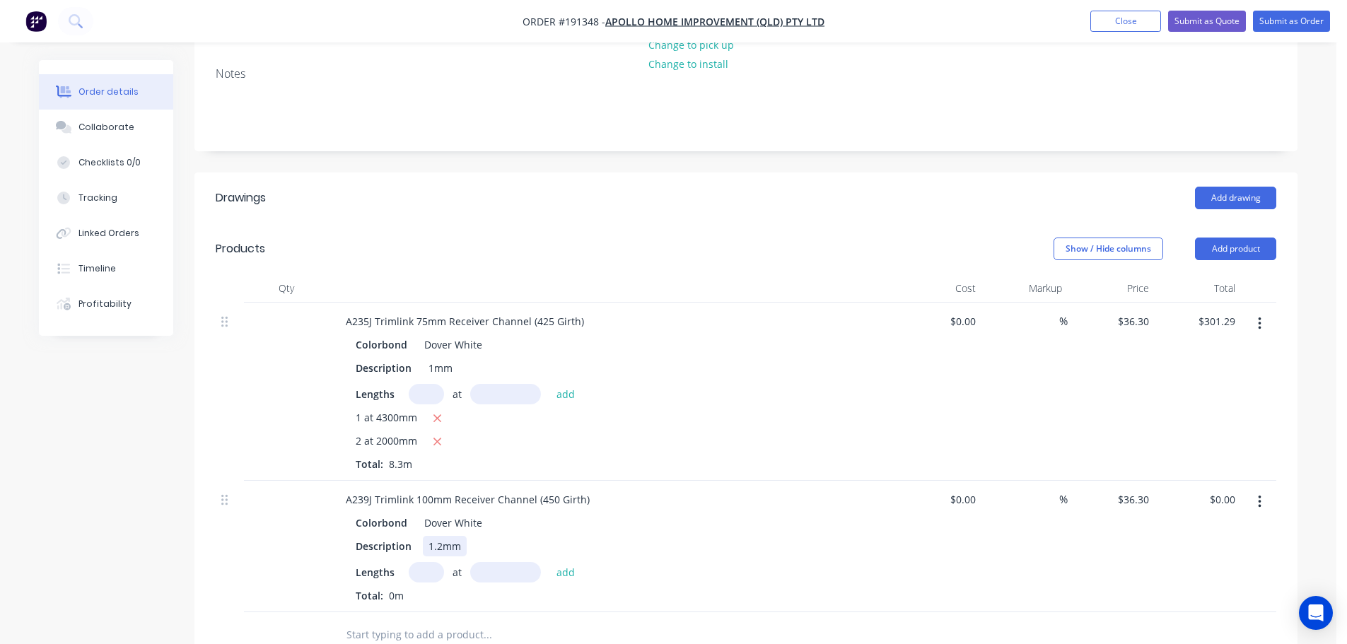
click at [440, 536] on div "1.2mm" at bounding box center [445, 546] width 44 height 21
click at [414, 562] on input "text" at bounding box center [426, 572] width 35 height 21
type input "1"
type input "4800"
click at [549, 562] on button "add" at bounding box center [565, 571] width 33 height 19
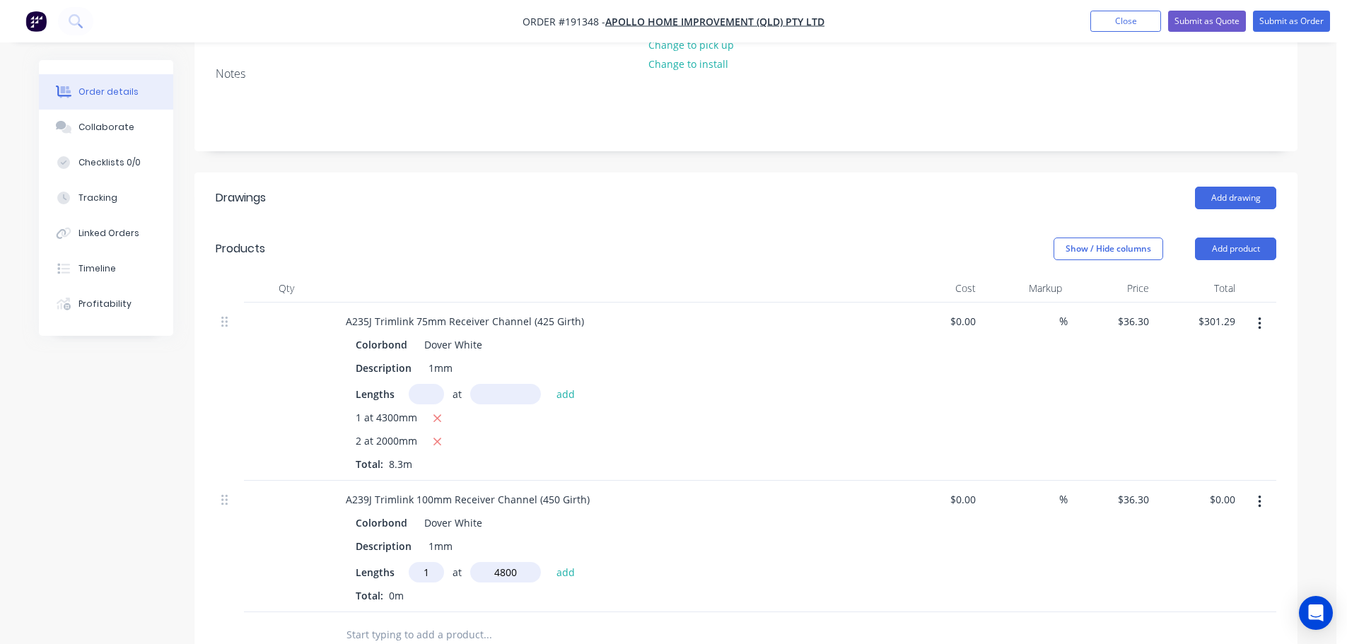
type input "$174.24"
click at [1292, 16] on button "Submit as Order" at bounding box center [1291, 21] width 77 height 21
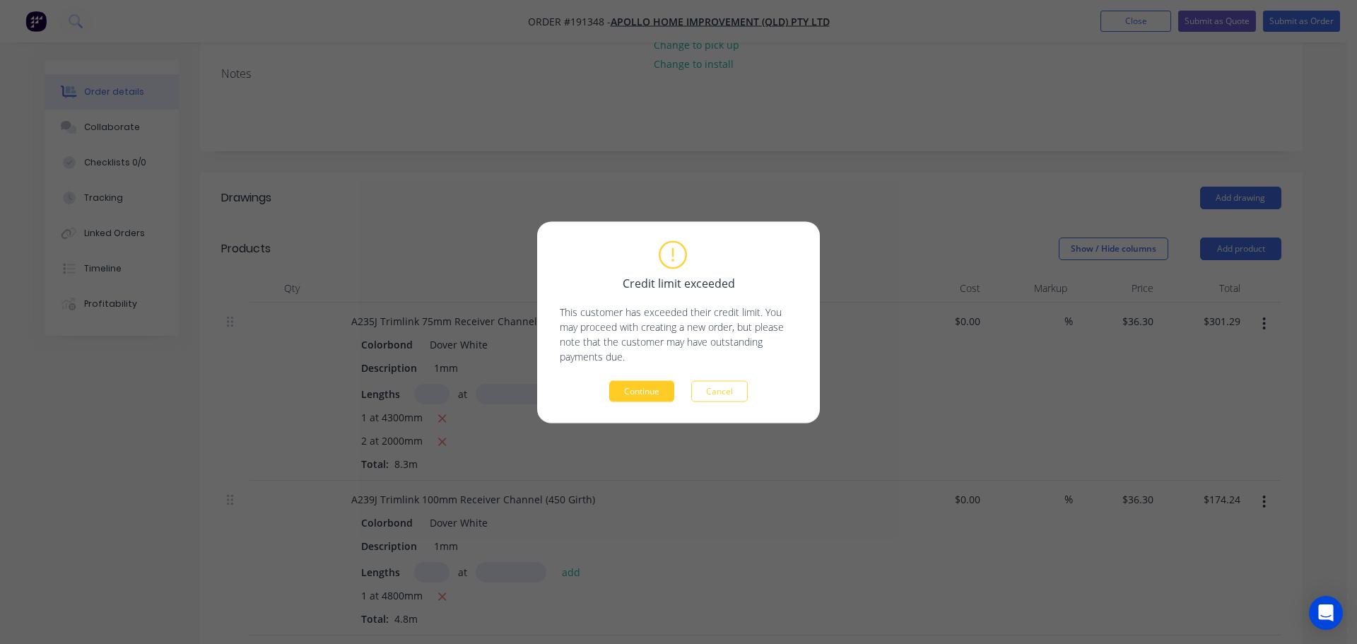
click at [659, 382] on button "Continue" at bounding box center [641, 390] width 65 height 21
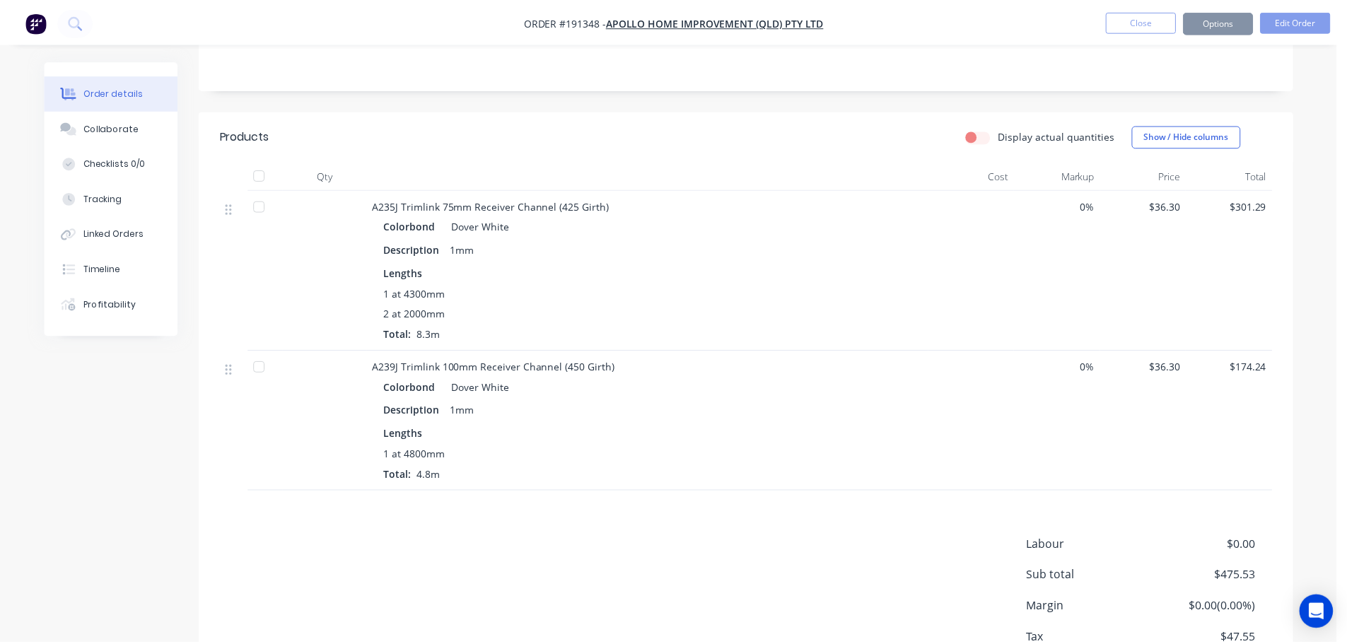
scroll to position [282, 0]
click at [1230, 23] on button "Options" at bounding box center [1216, 21] width 71 height 23
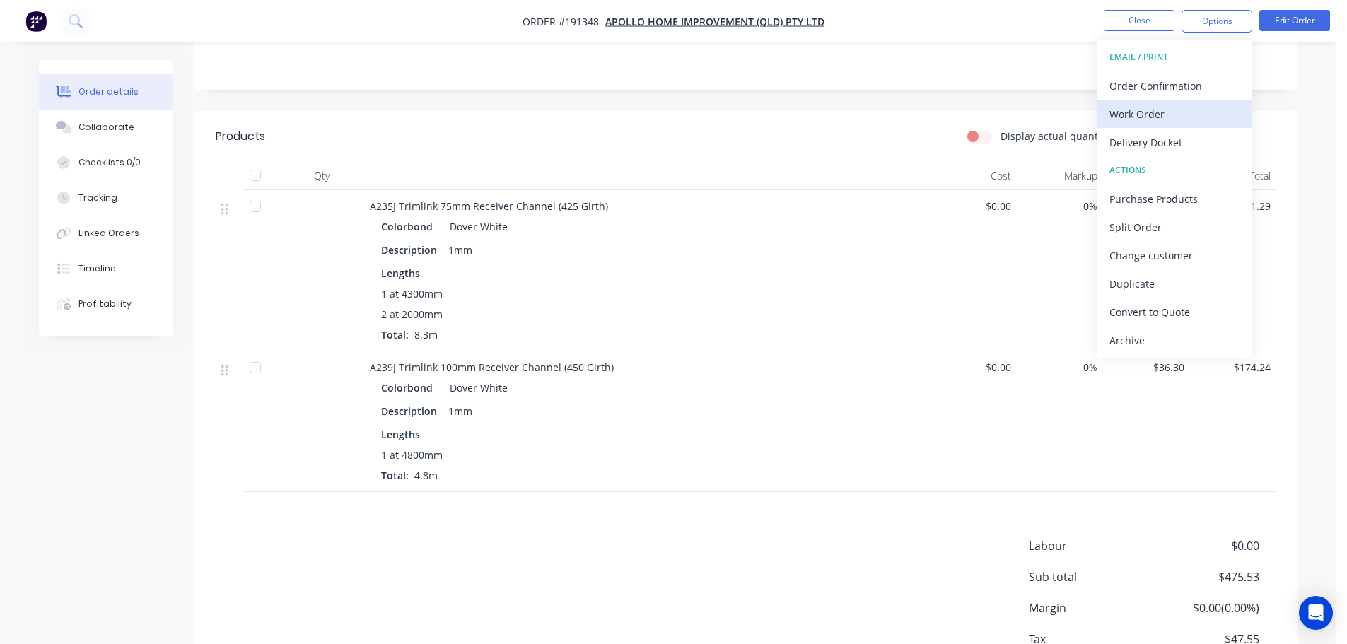
click at [1162, 124] on button "Work Order" at bounding box center [1175, 114] width 156 height 28
click at [1165, 170] on div "Custom" at bounding box center [1174, 170] width 130 height 21
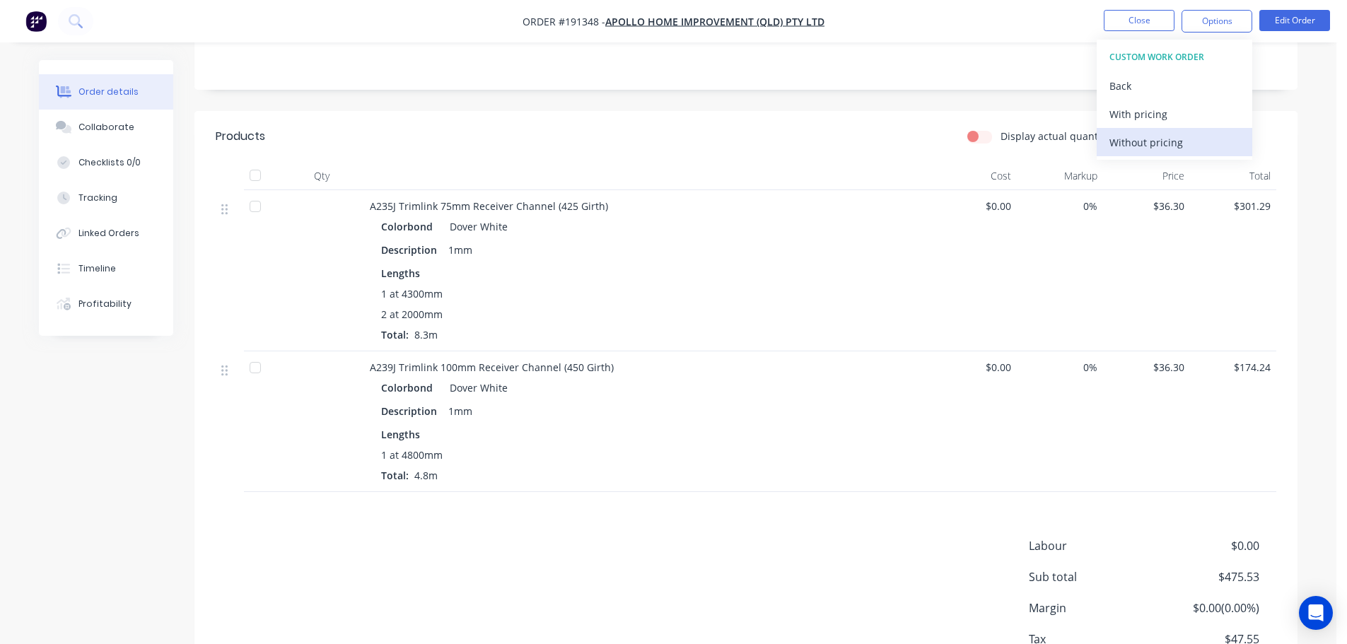
click at [1163, 148] on div "Without pricing" at bounding box center [1174, 142] width 130 height 21
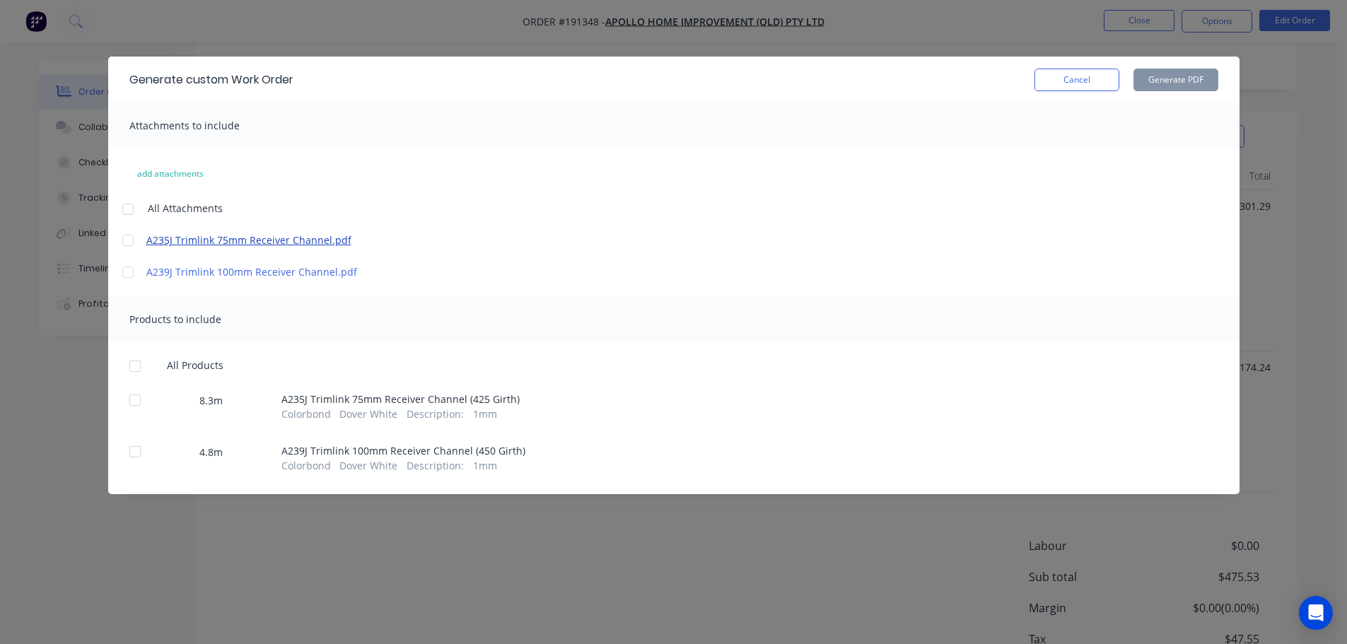
click at [127, 206] on div at bounding box center [128, 209] width 28 height 28
click at [135, 371] on div at bounding box center [135, 366] width 28 height 28
click at [1215, 66] on div "Generate custom Work Order Cancel Generate PDF" at bounding box center [673, 80] width 1131 height 46
click at [1196, 77] on button "Generate PDF" at bounding box center [1175, 80] width 85 height 23
click at [1053, 95] on div "Generate custom Work Order Cancel Generate PDF" at bounding box center [673, 80] width 1131 height 46
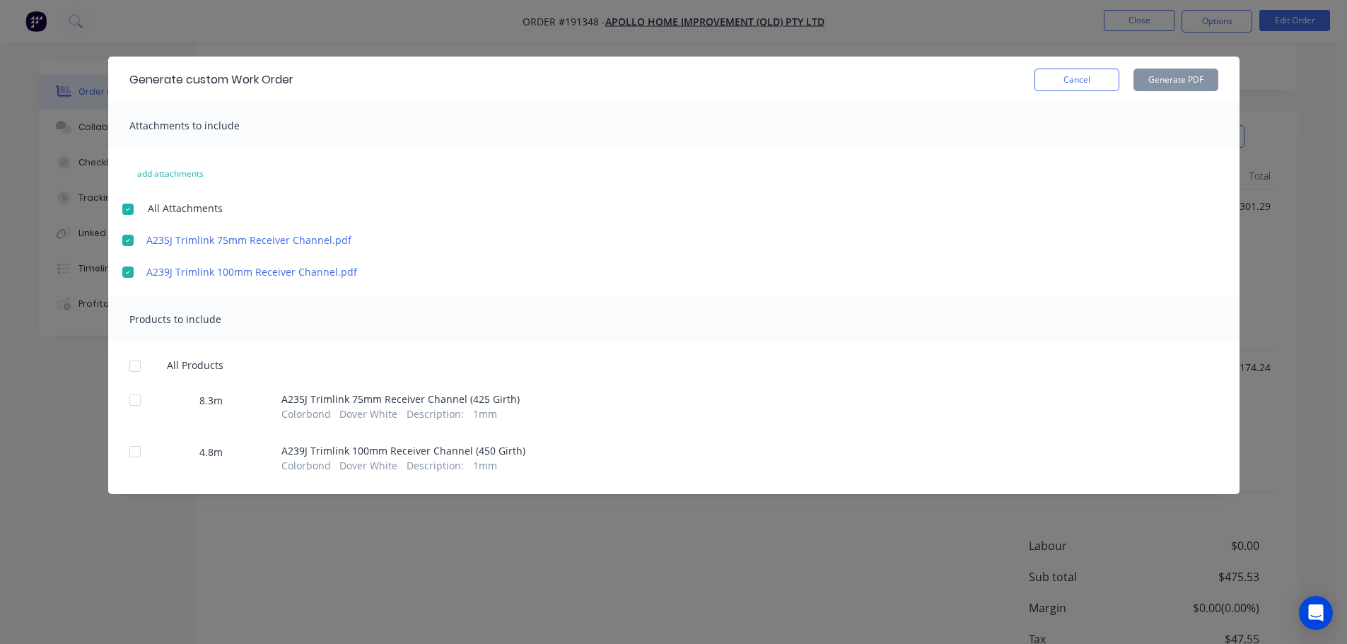
click at [1088, 82] on button "Cancel" at bounding box center [1076, 80] width 85 height 23
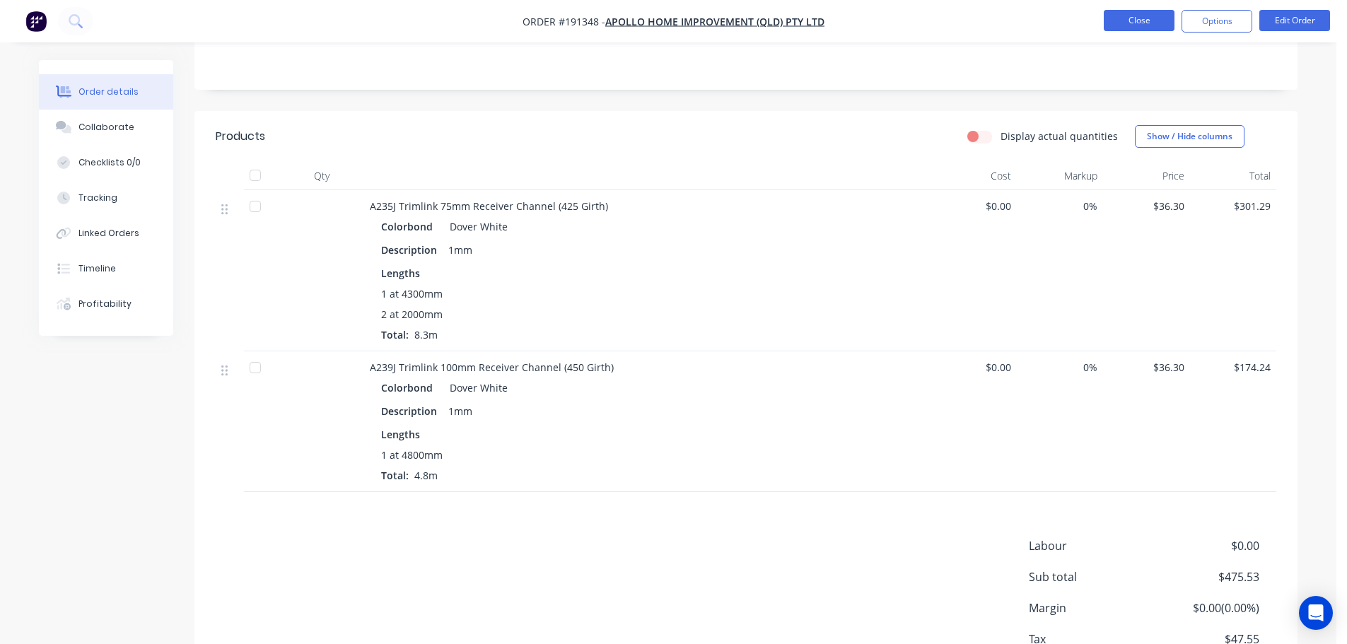
click at [1125, 12] on nav "Order #191348 - Apollo Home Improvement (QLD) Pty Ltd Close Options Edit Order" at bounding box center [673, 21] width 1347 height 42
click at [1127, 17] on button "Close" at bounding box center [1139, 20] width 71 height 21
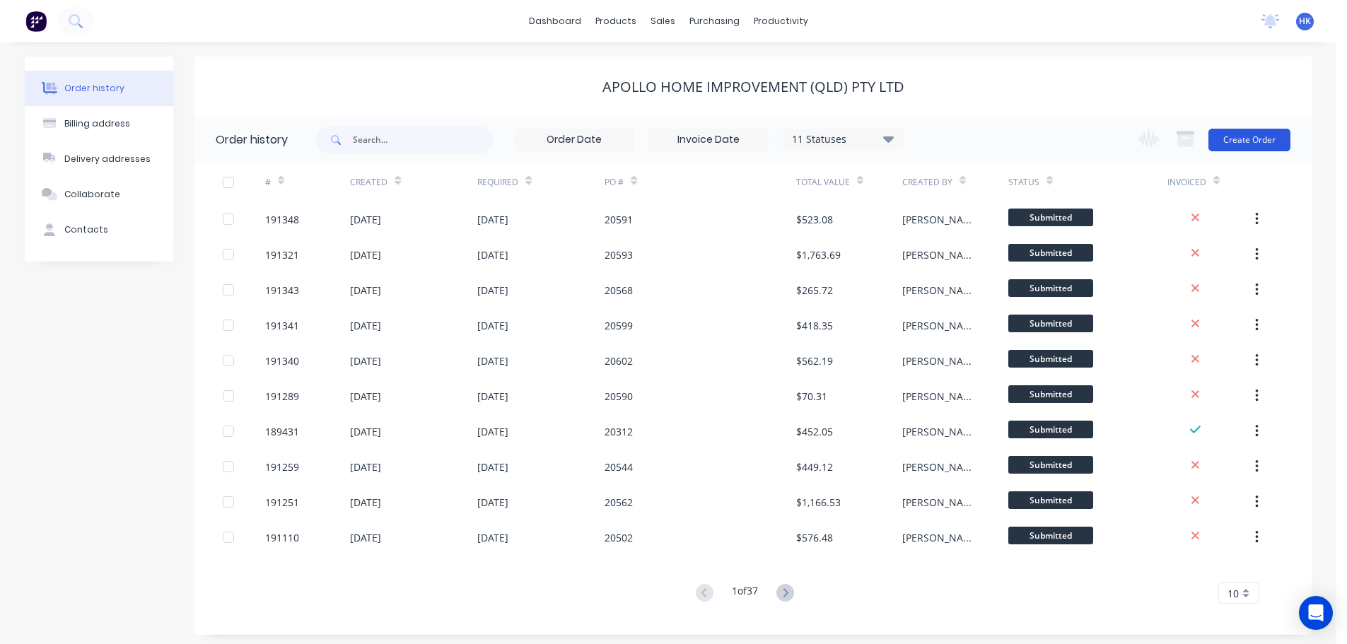
click at [1249, 145] on button "Create Order" at bounding box center [1249, 140] width 82 height 23
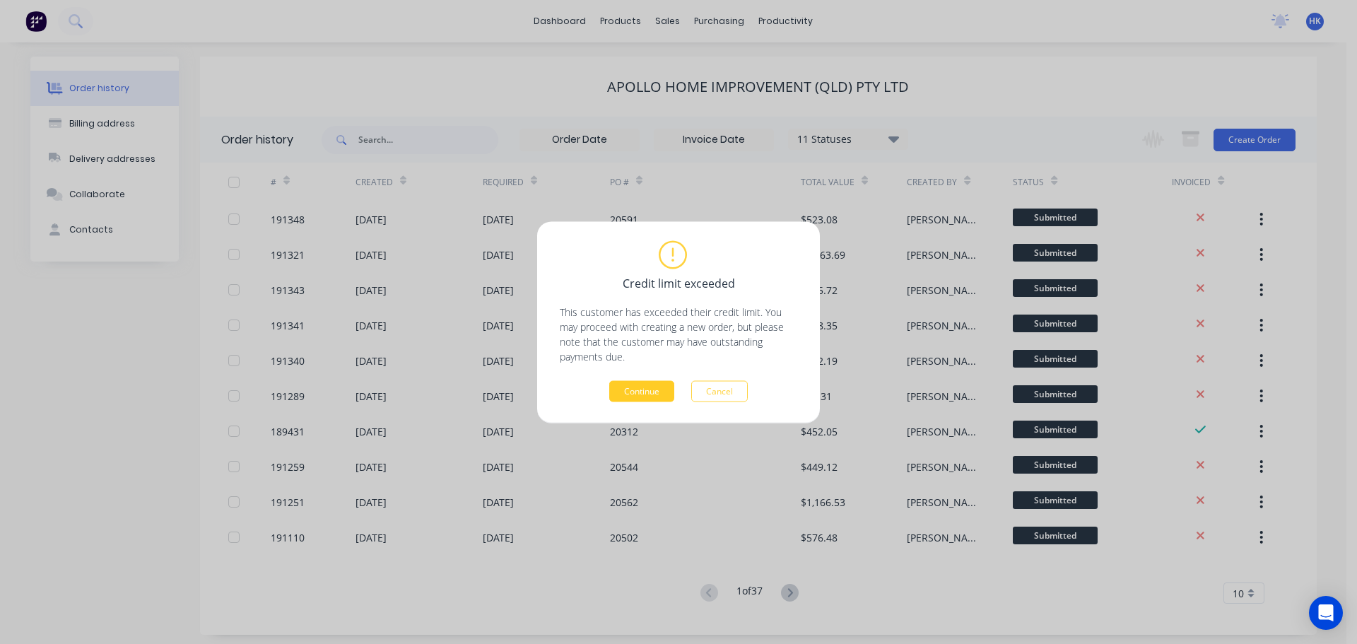
click at [624, 402] on div "Credit limit exceeded This customer has exceeded their credit limit. You may pr…" at bounding box center [678, 321] width 283 height 201
click at [632, 390] on button "Continue" at bounding box center [641, 390] width 65 height 21
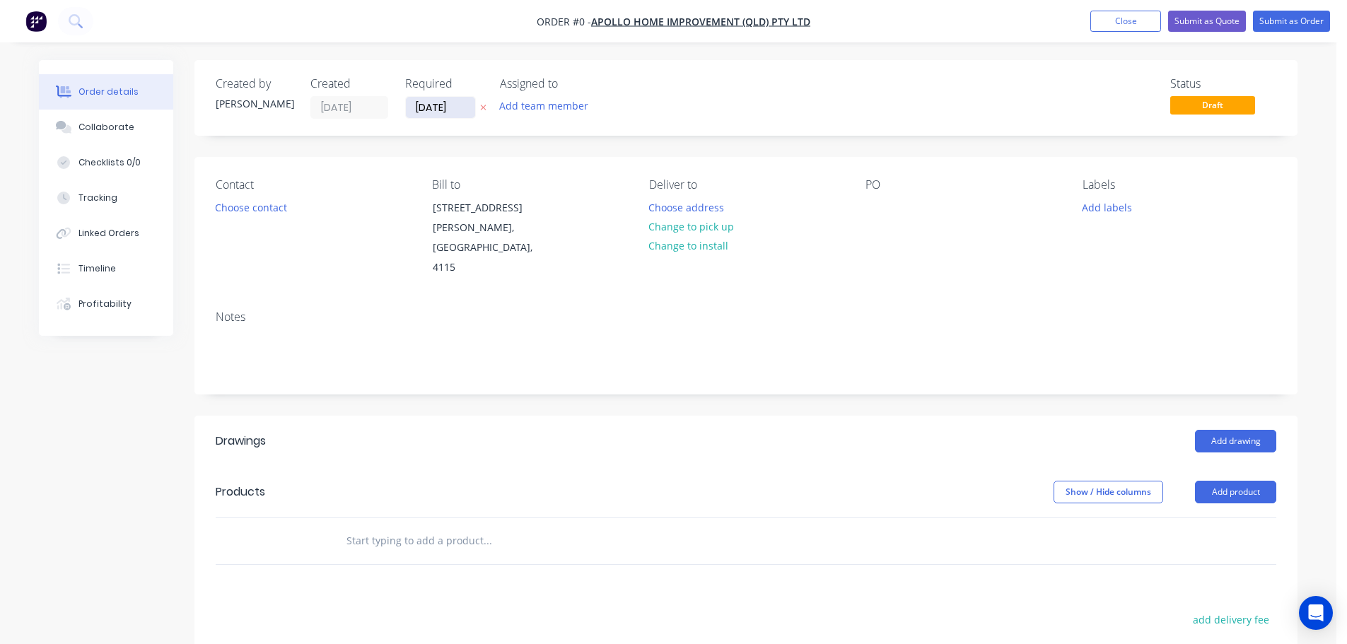
click at [440, 101] on input "01/09/25" at bounding box center [440, 107] width 69 height 21
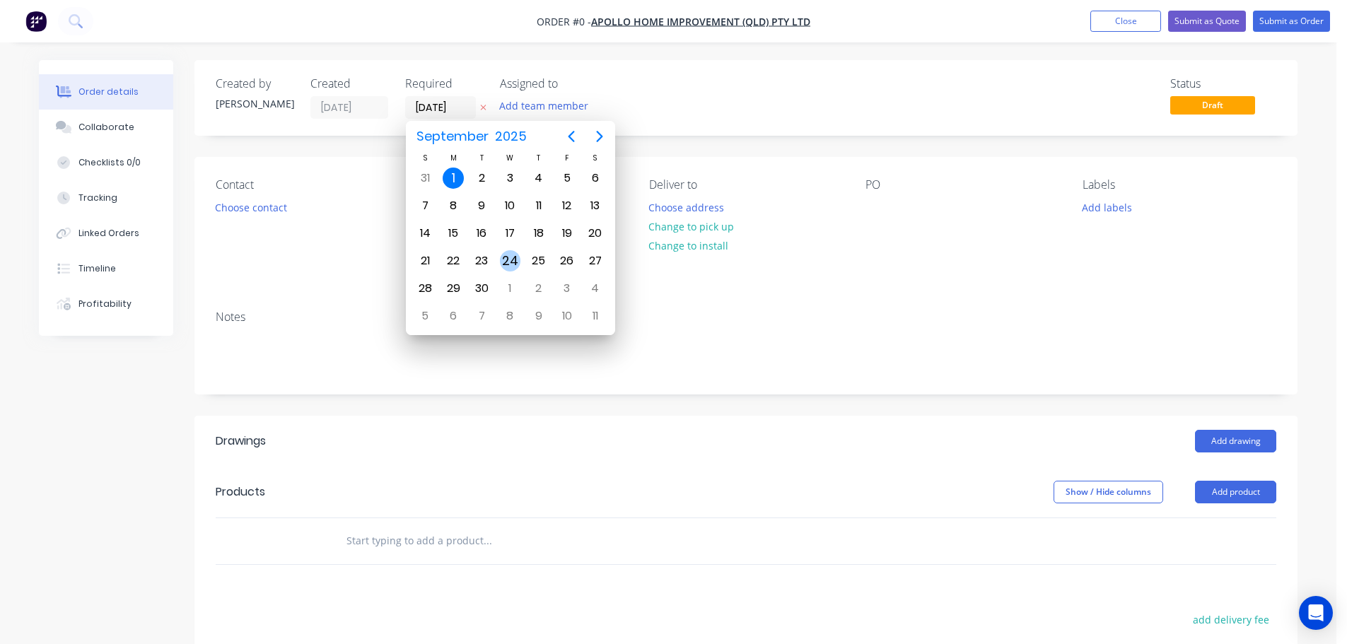
click at [508, 252] on div "24" at bounding box center [510, 260] width 21 height 21
type input "24/09/25"
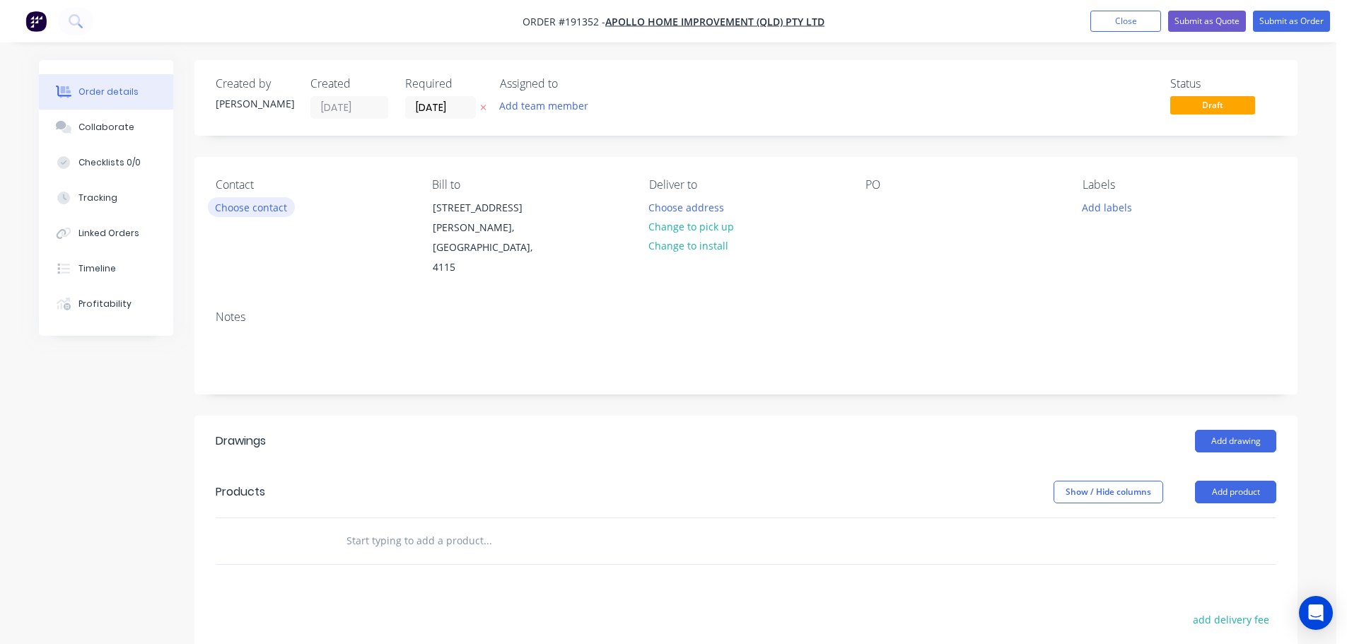
click at [243, 211] on button "Choose contact" at bounding box center [251, 206] width 87 height 19
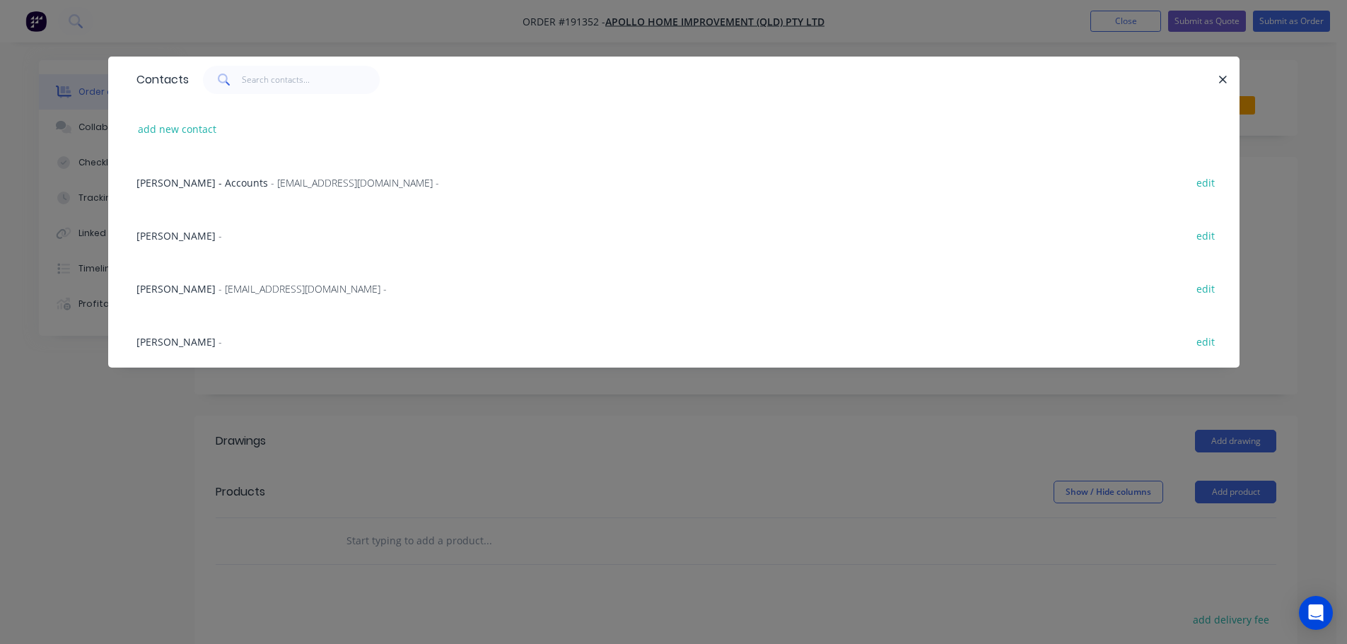
drag, startPoint x: 223, startPoint y: 291, endPoint x: 553, endPoint y: 280, distance: 330.4
click at [224, 291] on span "- maried@apollopatios.com.au -" at bounding box center [302, 288] width 168 height 13
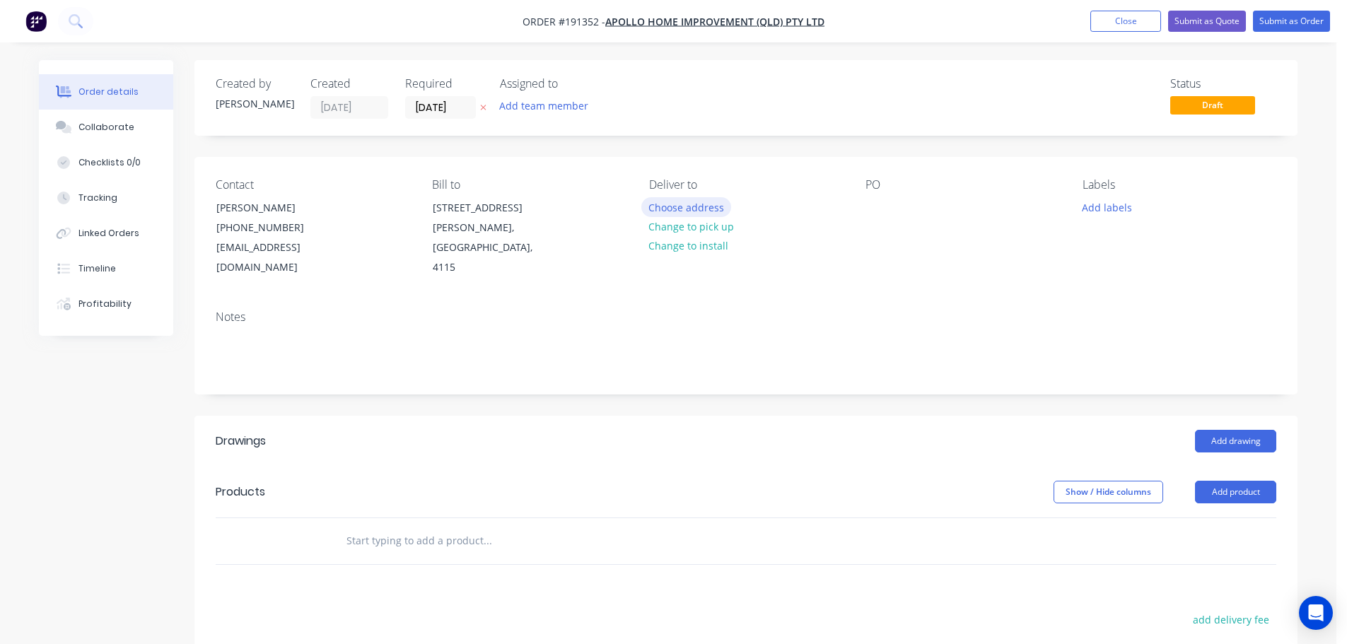
click at [671, 209] on button "Choose address" at bounding box center [686, 206] width 90 height 19
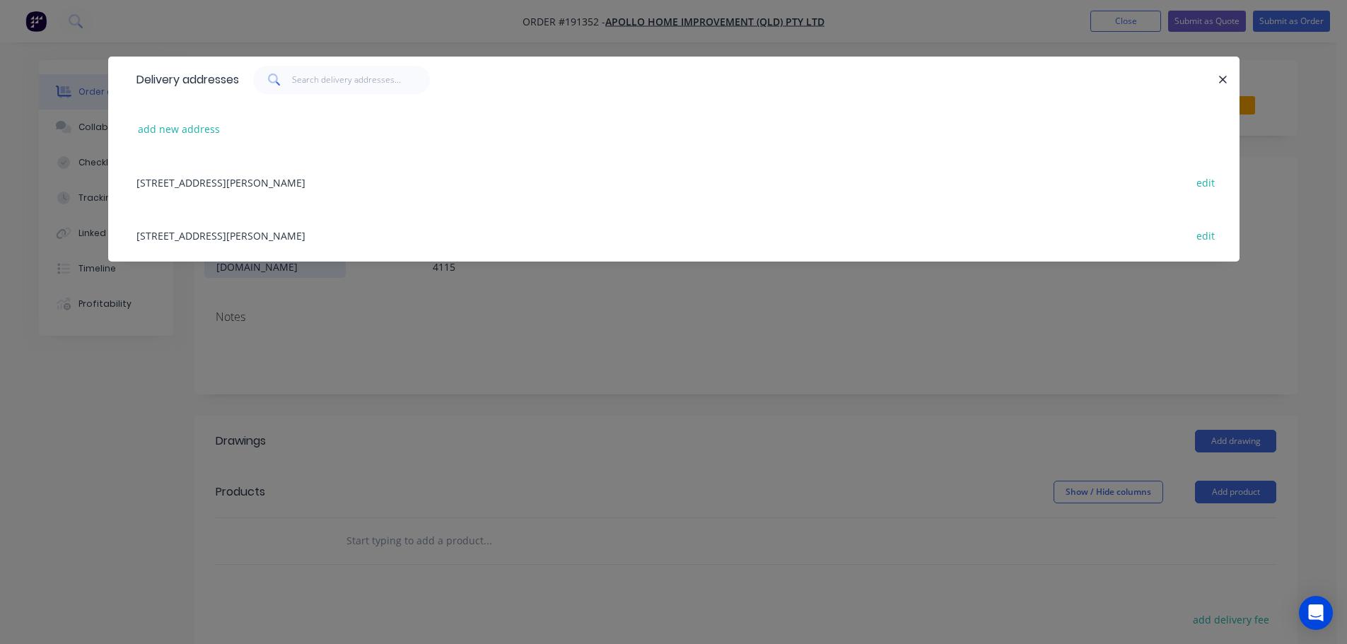
click at [203, 226] on div "29 CORYMBIA PL, (STORE), PARKINSON, Queensland, Australia, 4115 edit" at bounding box center [673, 235] width 1089 height 53
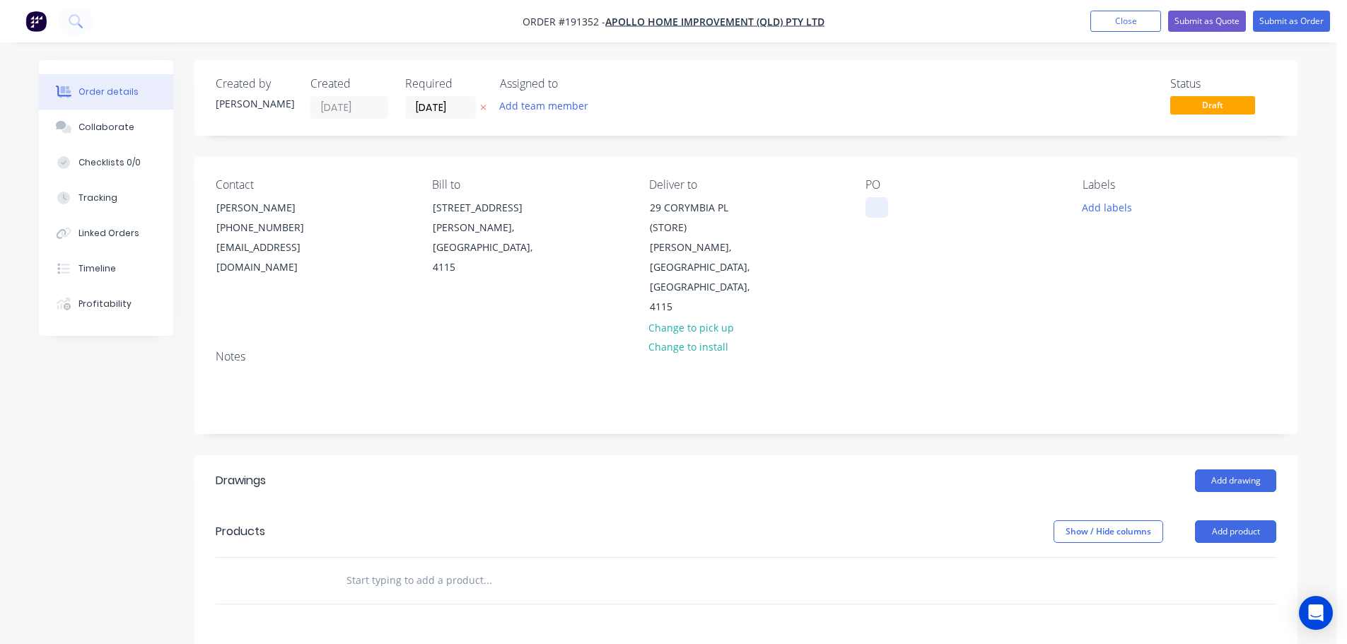
click at [876, 205] on div at bounding box center [876, 207] width 23 height 21
click at [1120, 208] on button "Add labels" at bounding box center [1106, 206] width 65 height 19
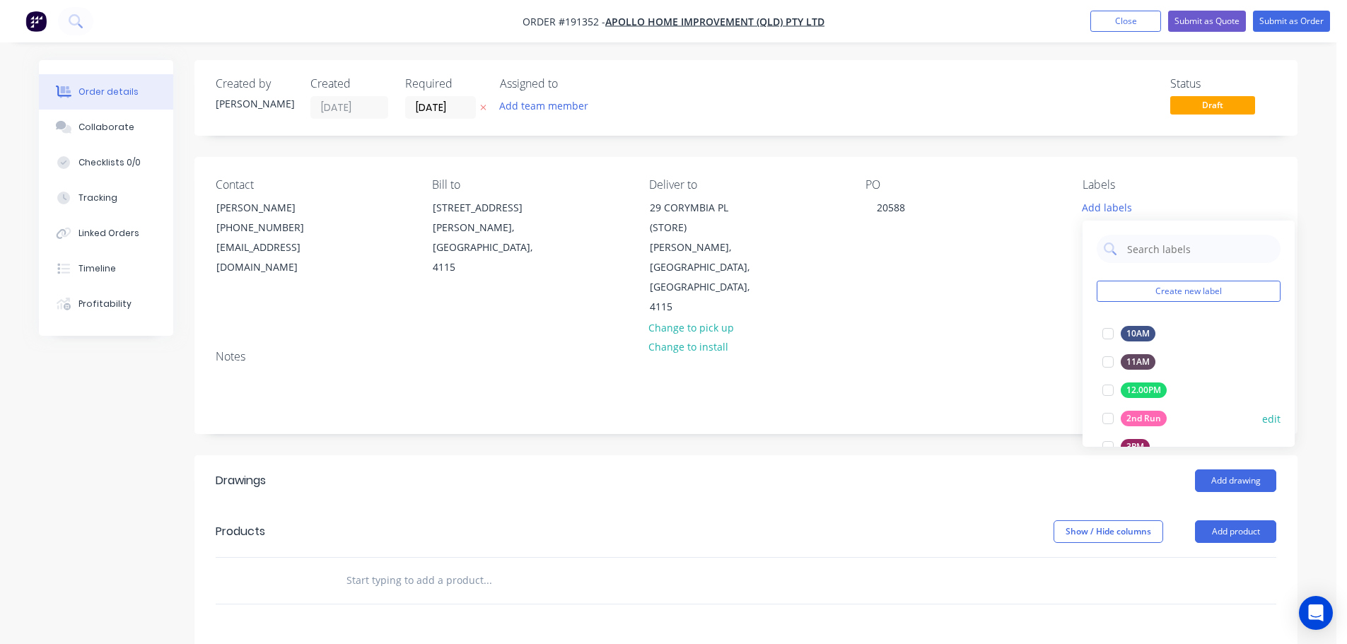
click at [1100, 415] on div at bounding box center [1108, 418] width 28 height 28
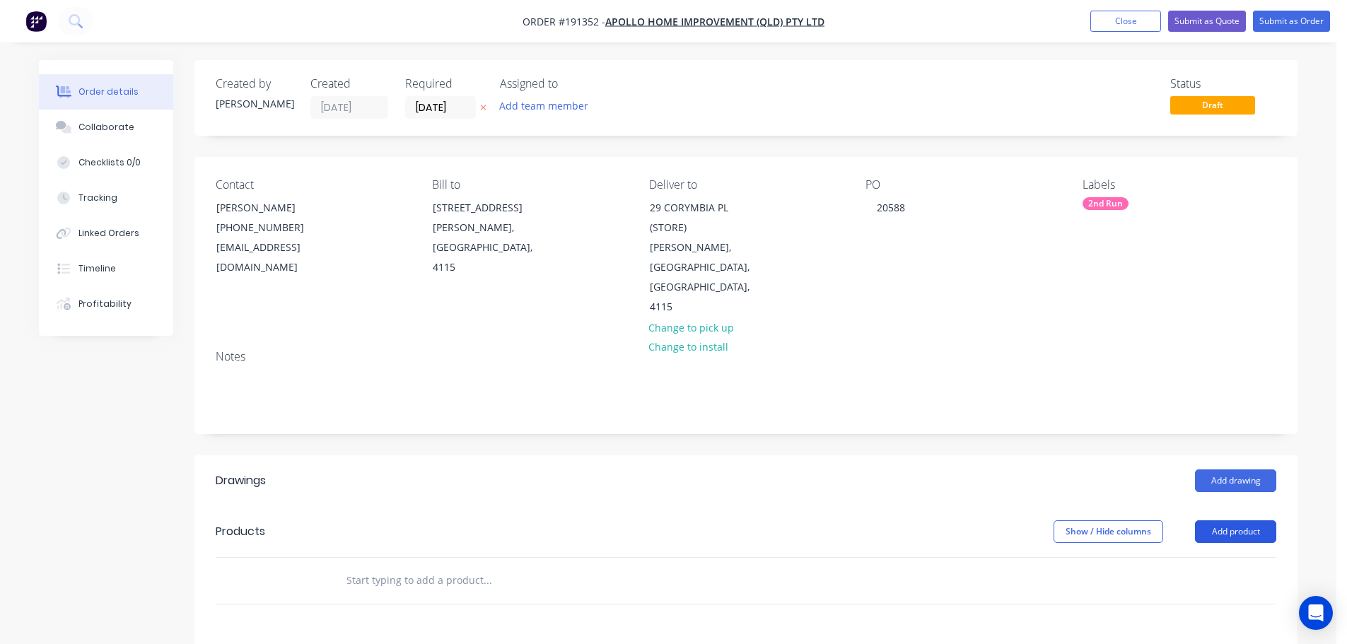
drag, startPoint x: 1183, startPoint y: 466, endPoint x: 1227, endPoint y: 484, distance: 47.9
click at [1186, 506] on header "Products Show / Hide columns Add product" at bounding box center [745, 531] width 1103 height 51
click at [1227, 520] on button "Add product" at bounding box center [1235, 531] width 81 height 23
click at [1234, 557] on div "Product catalogue" at bounding box center [1209, 567] width 109 height 21
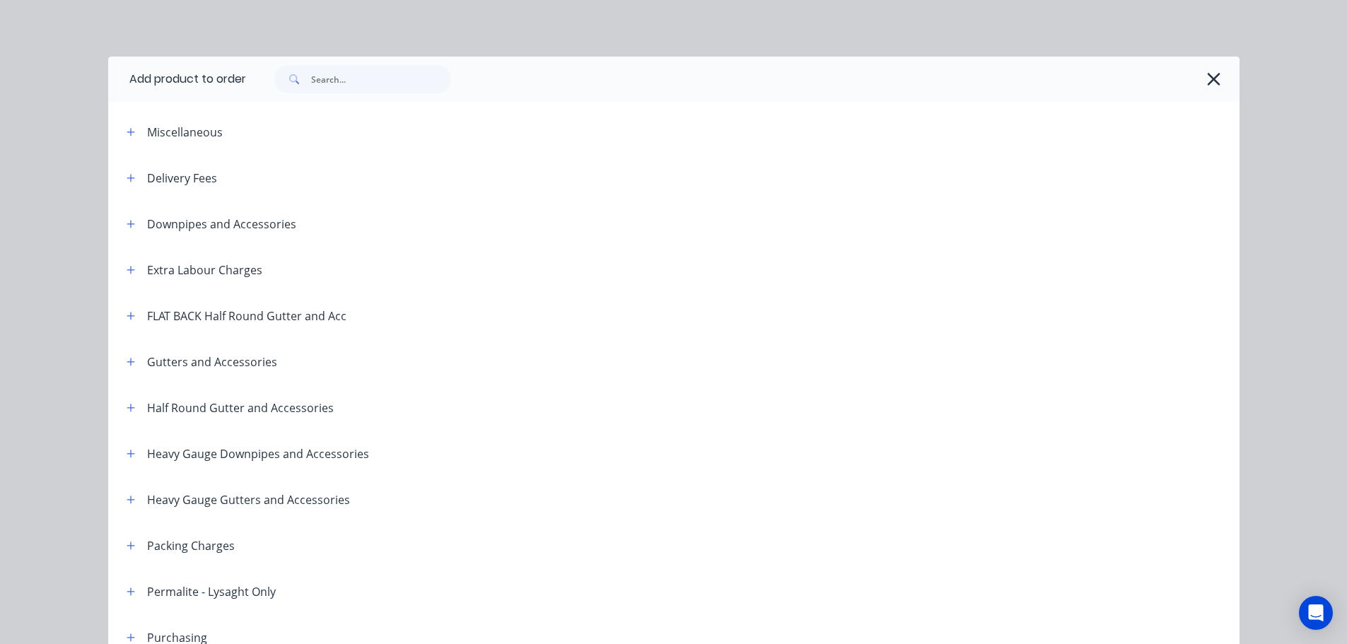
click at [327, 62] on div at bounding box center [742, 79] width 993 height 45
click at [327, 81] on input "text" at bounding box center [381, 79] width 140 height 28
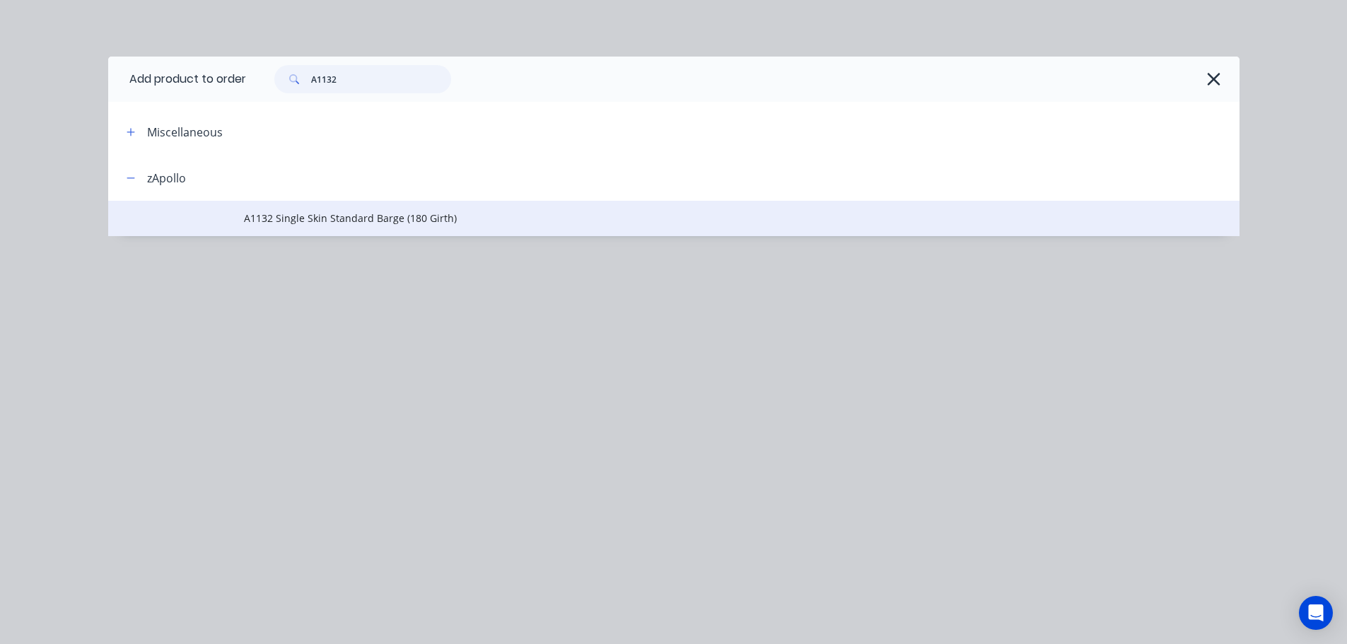
type input "A1132"
click at [392, 221] on span "A1132 Single Skin Standard Barge (180 Girth)" at bounding box center [642, 218] width 796 height 15
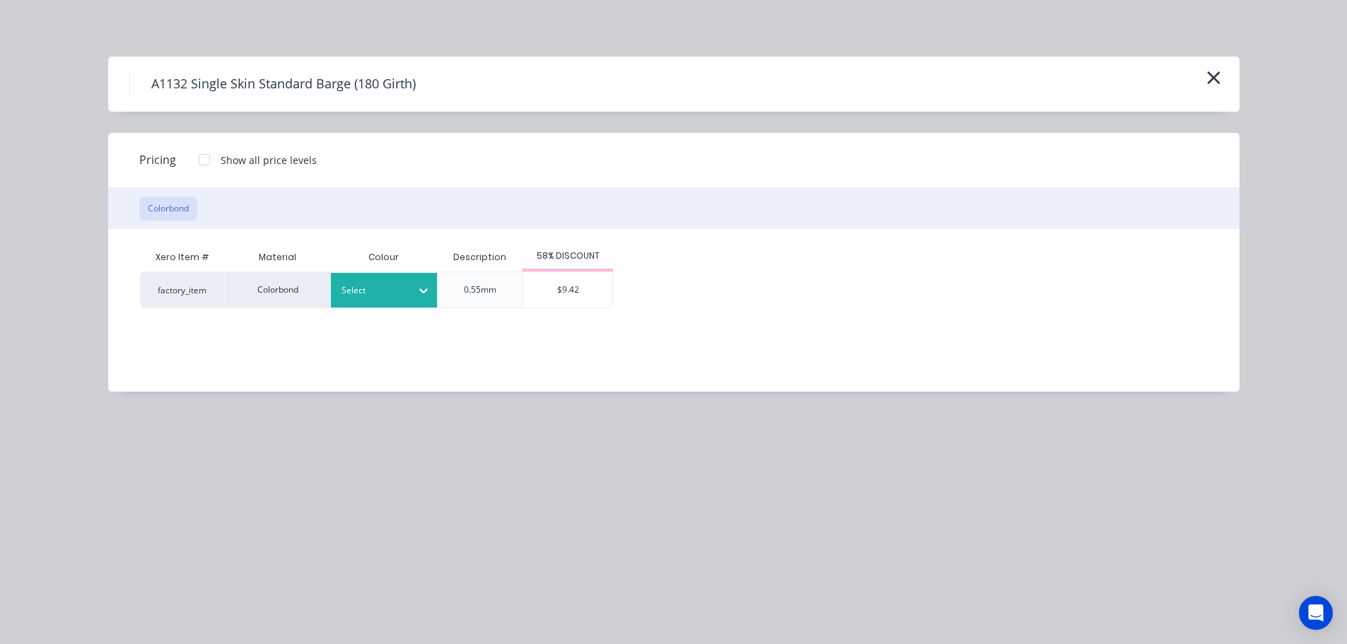
click at [420, 285] on icon at bounding box center [423, 291] width 14 height 14
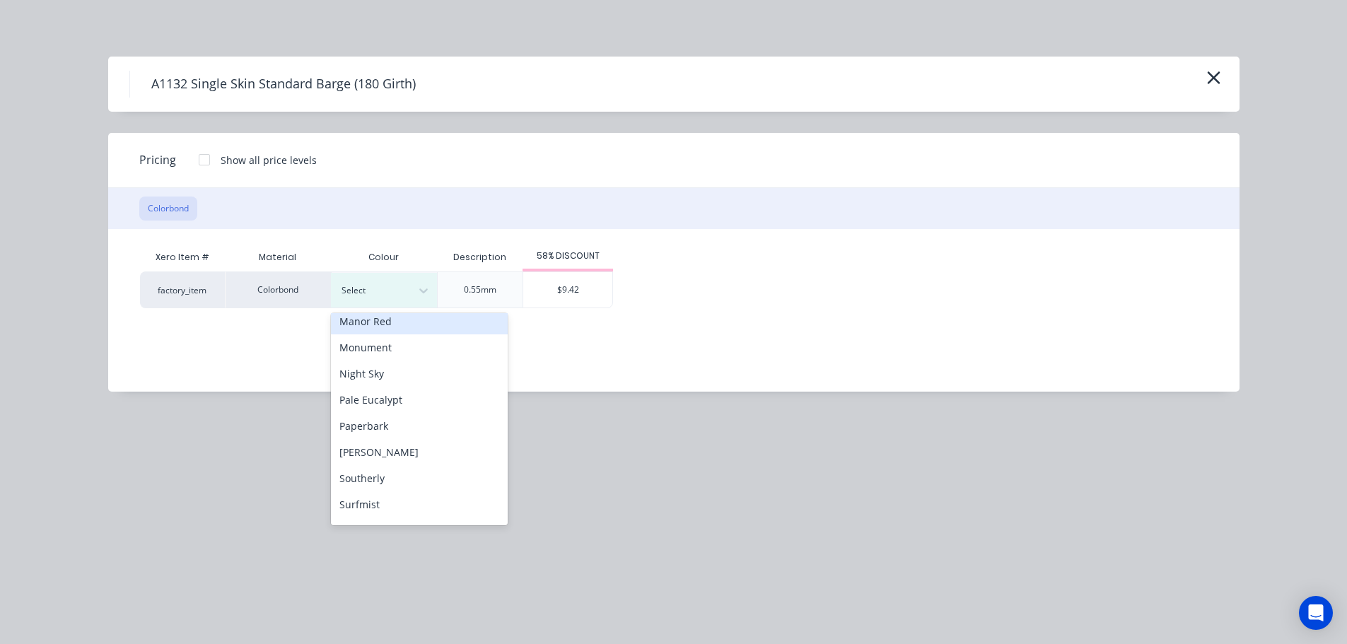
scroll to position [354, 0]
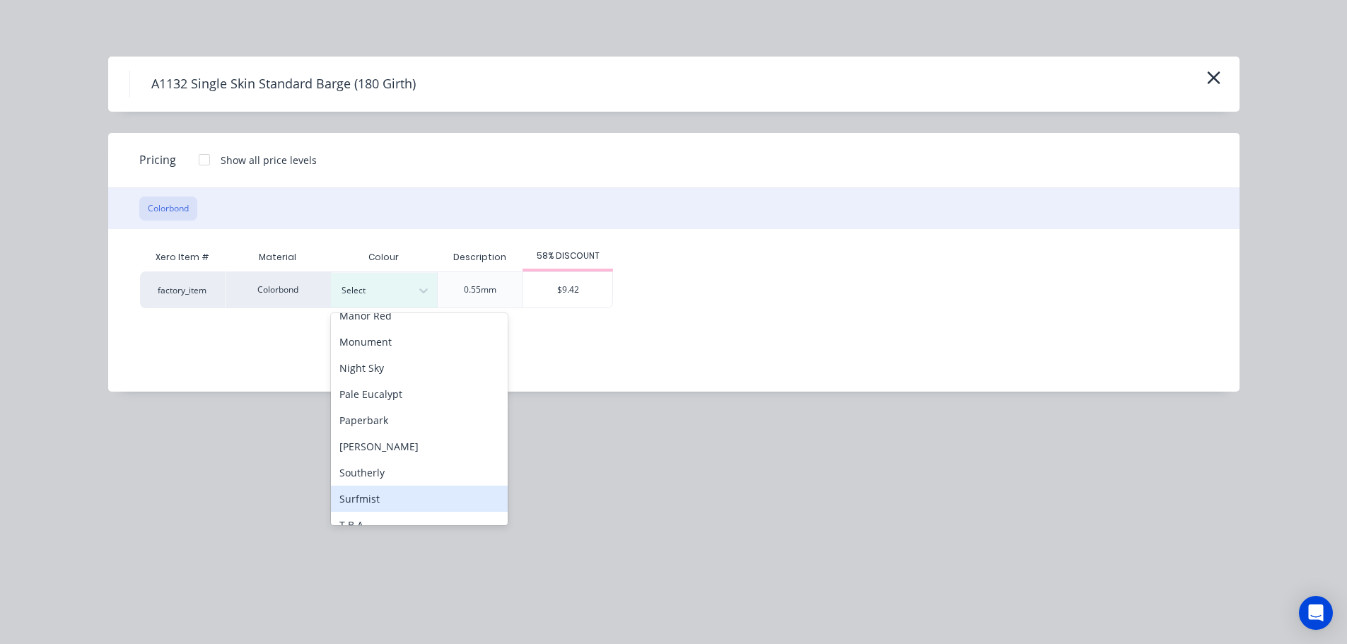
click at [413, 503] on div "Surfmist" at bounding box center [419, 499] width 177 height 26
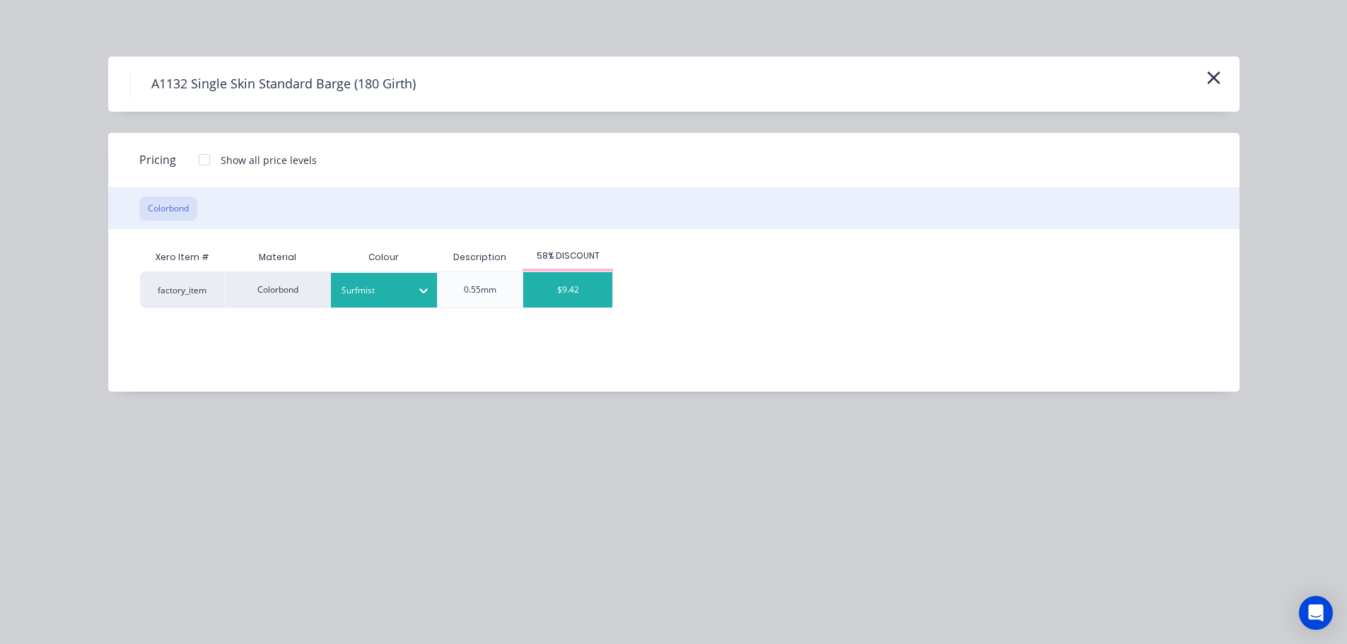
click at [545, 302] on div "$9.42" at bounding box center [567, 289] width 89 height 35
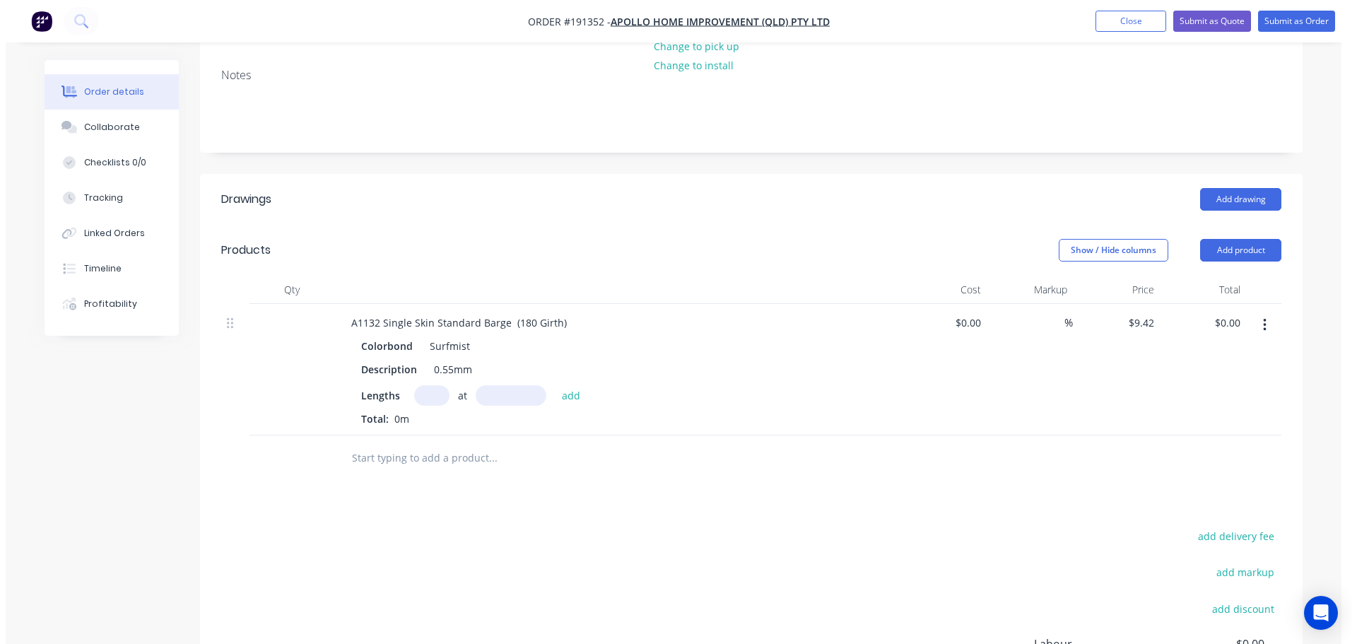
scroll to position [283, 0]
click at [415, 384] on input "text" at bounding box center [426, 394] width 35 height 21
type input "2"
type input "5670"
click at [549, 384] on button "add" at bounding box center [565, 393] width 33 height 19
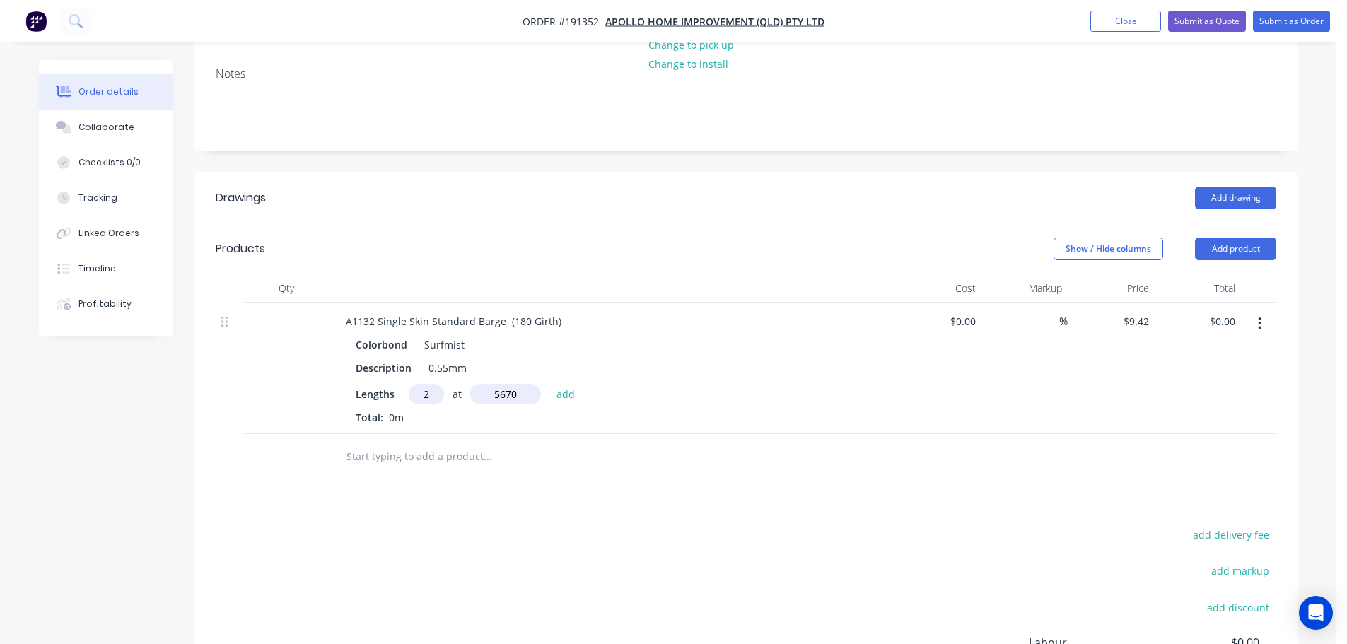
type input "$106.82"
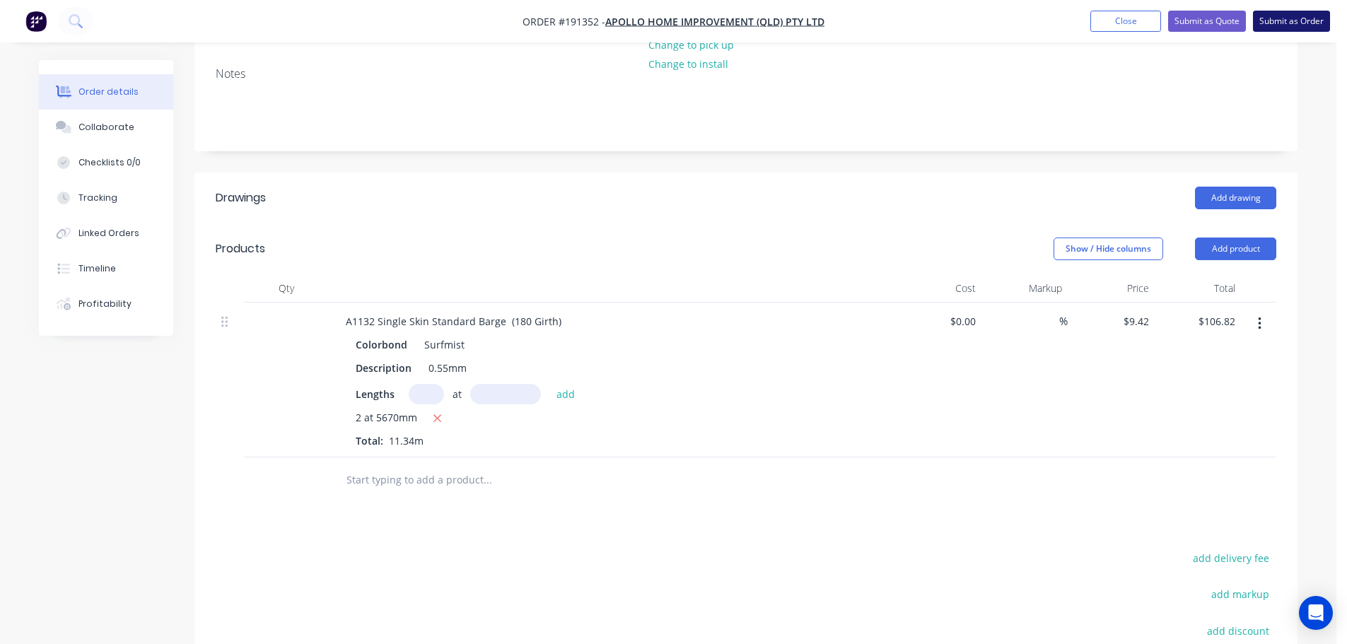
click at [1286, 28] on button "Submit as Order" at bounding box center [1291, 21] width 77 height 21
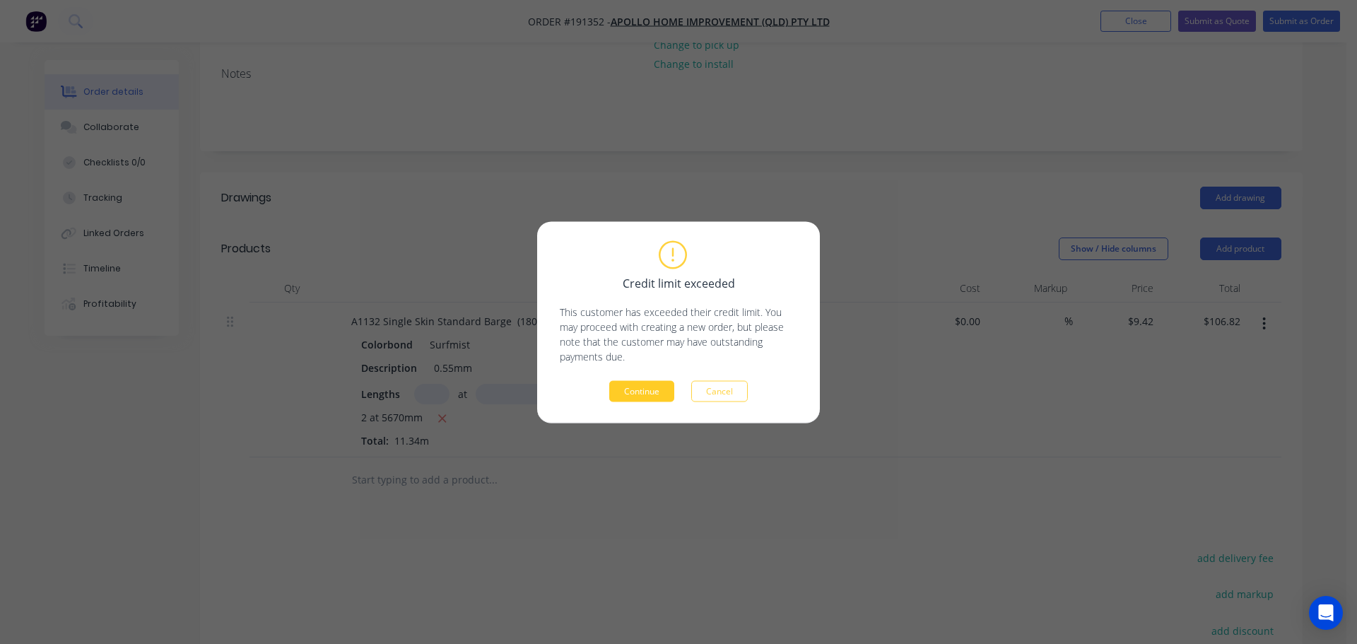
click at [643, 392] on button "Continue" at bounding box center [641, 390] width 65 height 21
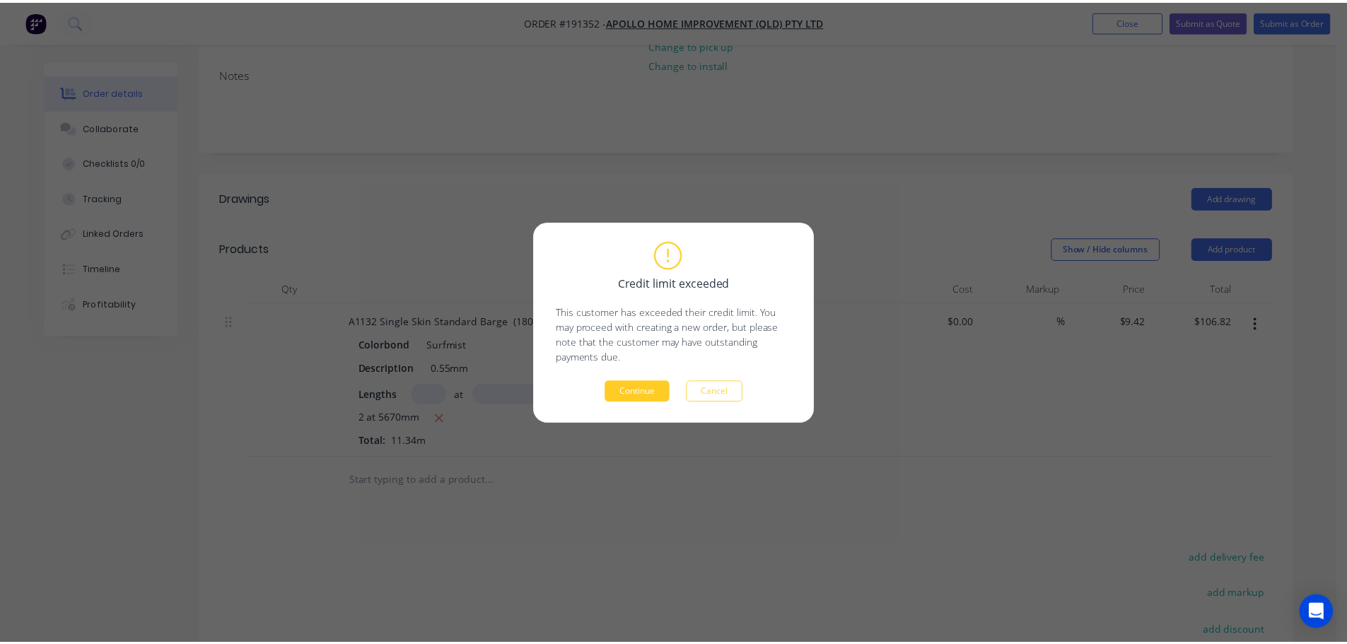
scroll to position [221, 0]
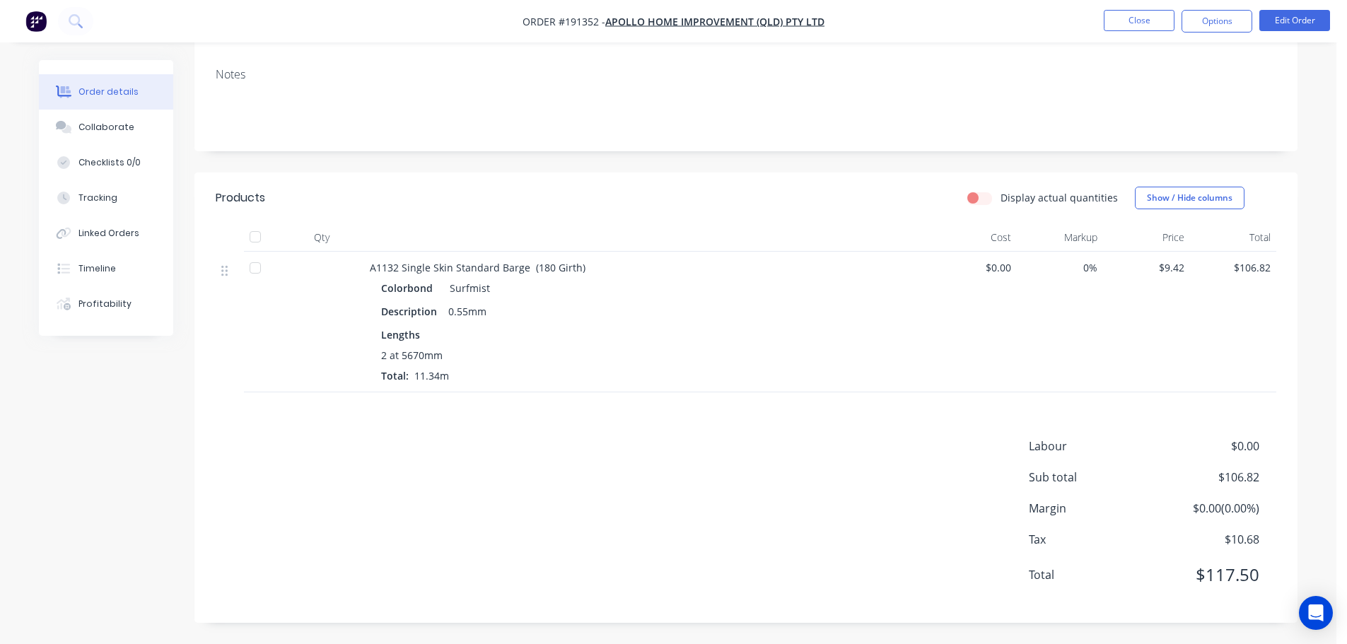
click at [1213, 25] on button "Options" at bounding box center [1216, 21] width 71 height 23
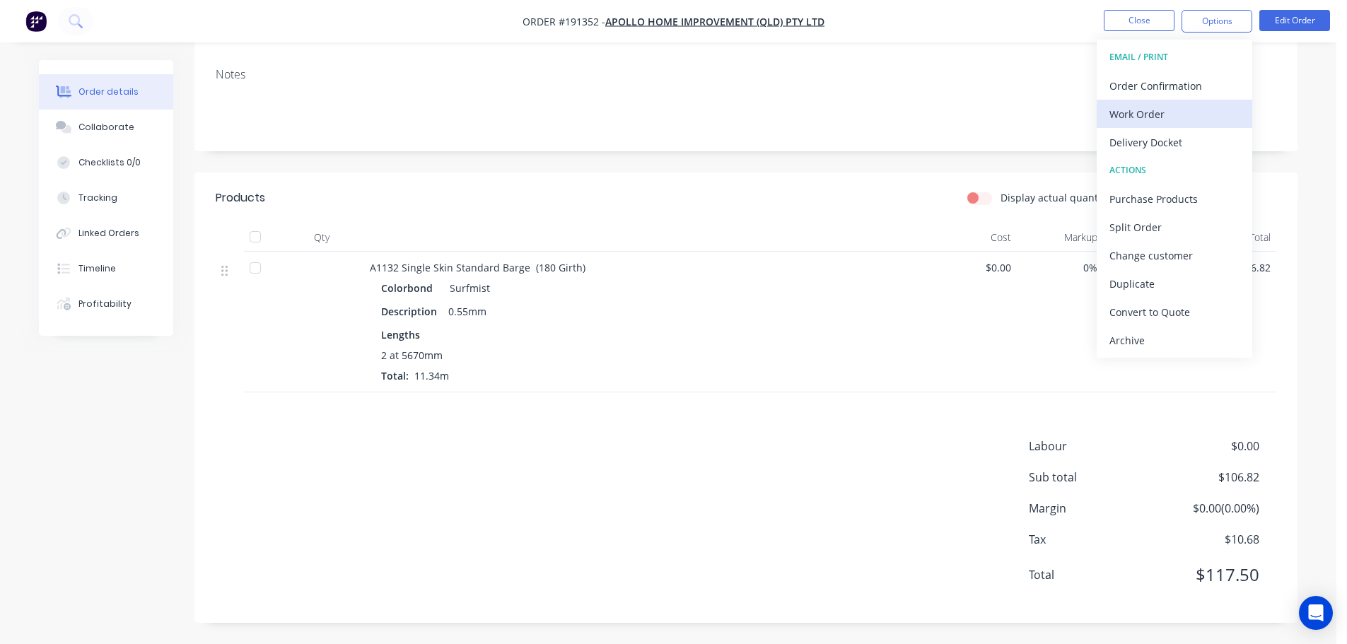
click at [1181, 118] on div "Work Order" at bounding box center [1174, 114] width 130 height 21
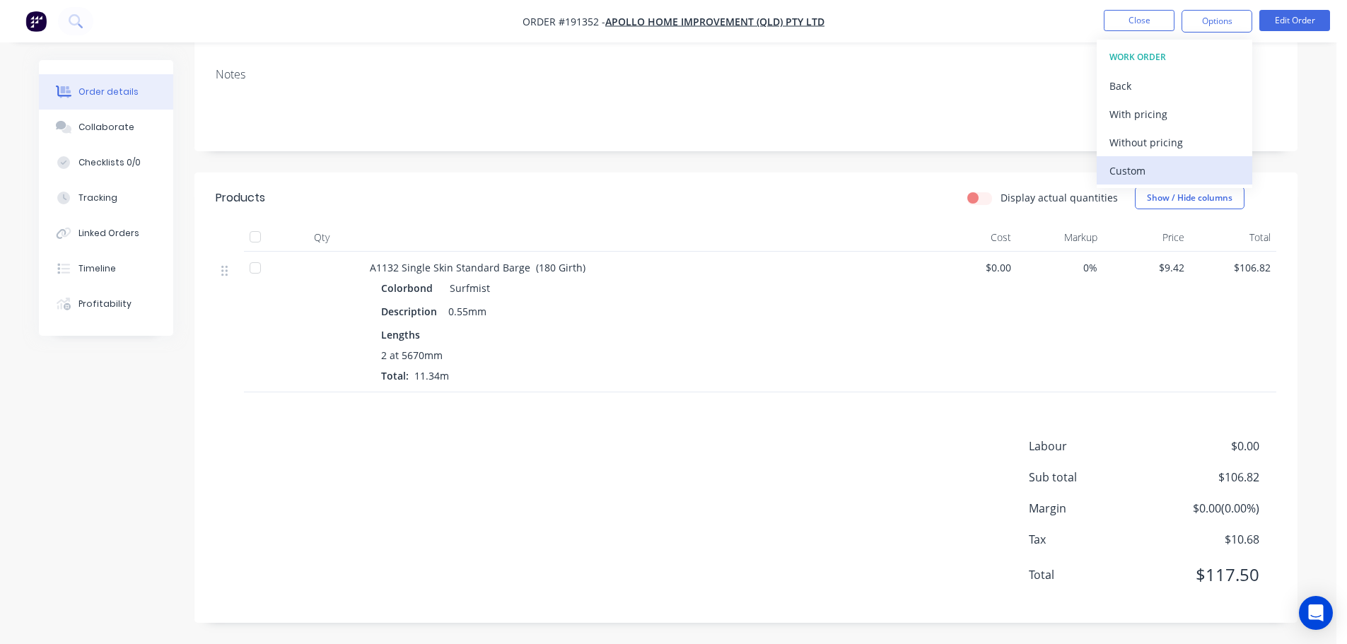
click at [1172, 157] on button "Custom" at bounding box center [1175, 170] width 156 height 28
click at [1169, 145] on div "Without pricing" at bounding box center [1174, 142] width 130 height 21
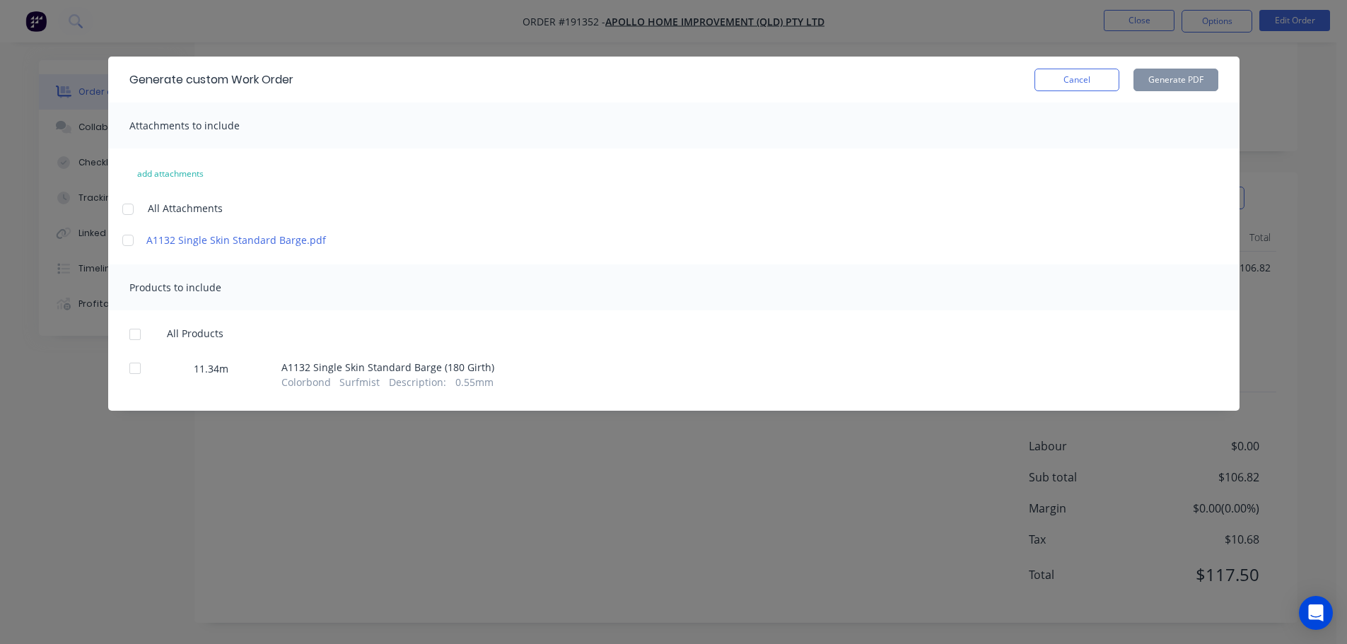
drag, startPoint x: 132, startPoint y: 209, endPoint x: 145, endPoint y: 287, distance: 79.6
click at [131, 209] on div at bounding box center [128, 209] width 28 height 28
drag, startPoint x: 131, startPoint y: 328, endPoint x: 198, endPoint y: 302, distance: 72.1
click at [130, 328] on div at bounding box center [135, 334] width 28 height 28
click at [1144, 71] on button "Generate PDF" at bounding box center [1175, 80] width 85 height 23
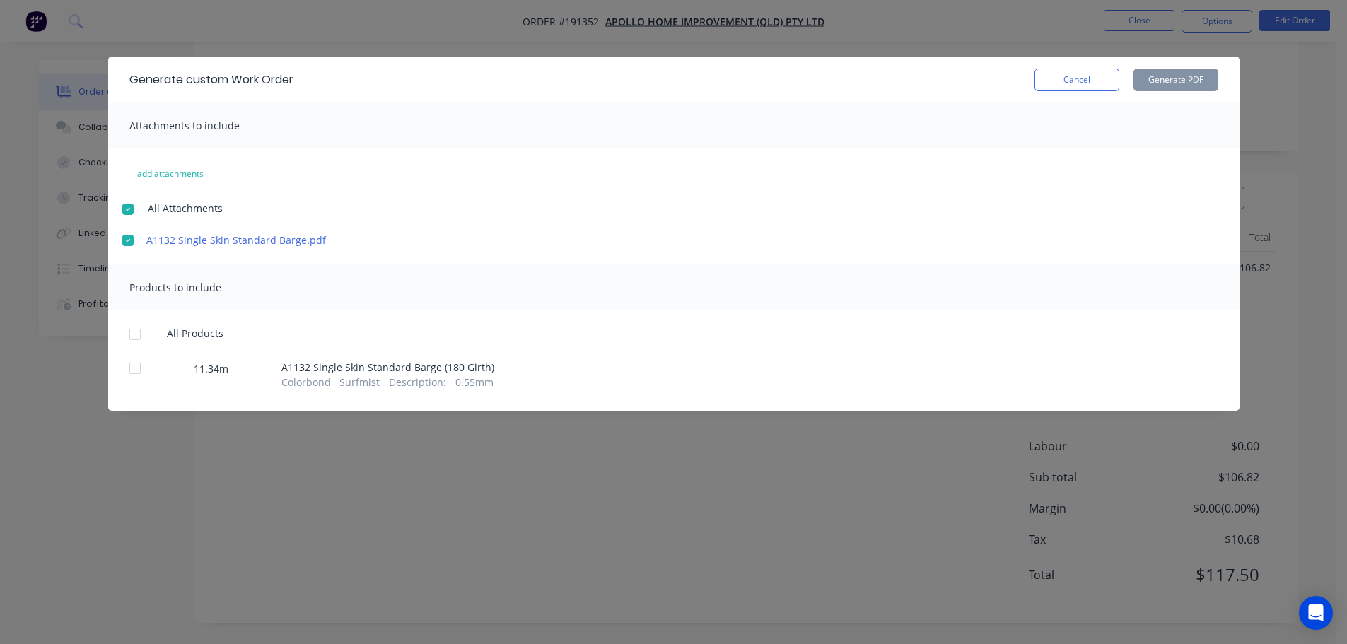
click at [1062, 81] on button "Cancel" at bounding box center [1076, 80] width 85 height 23
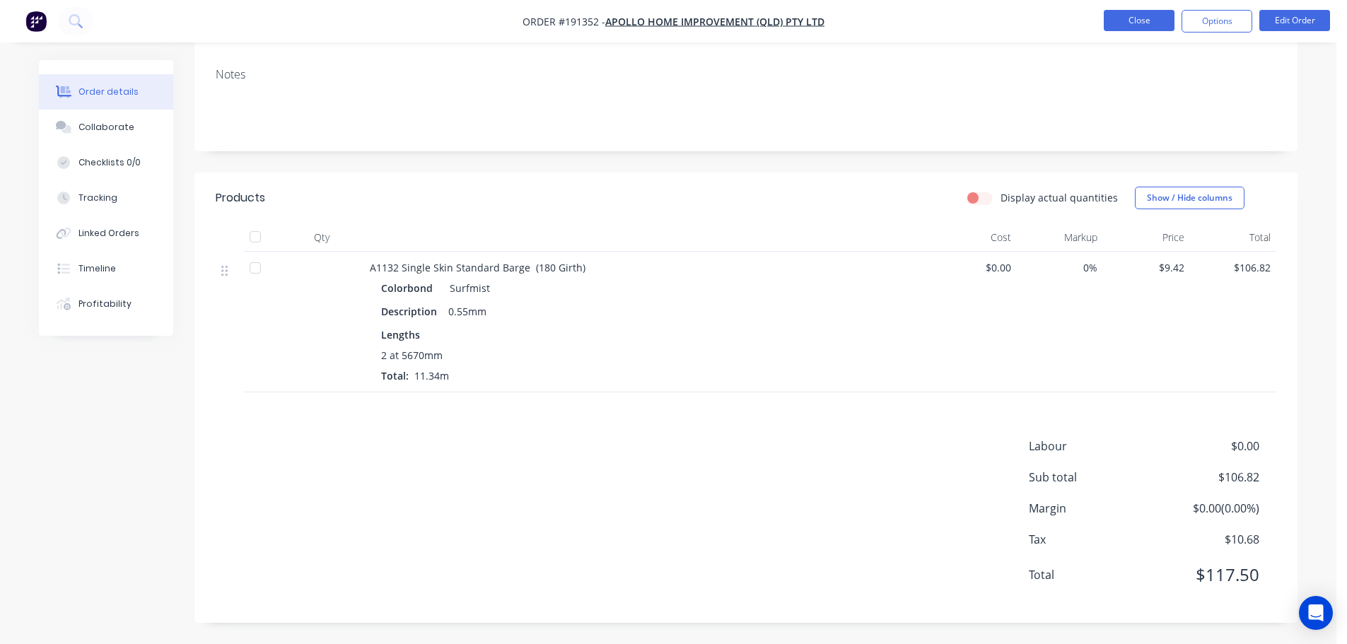
click at [1118, 23] on button "Close" at bounding box center [1139, 20] width 71 height 21
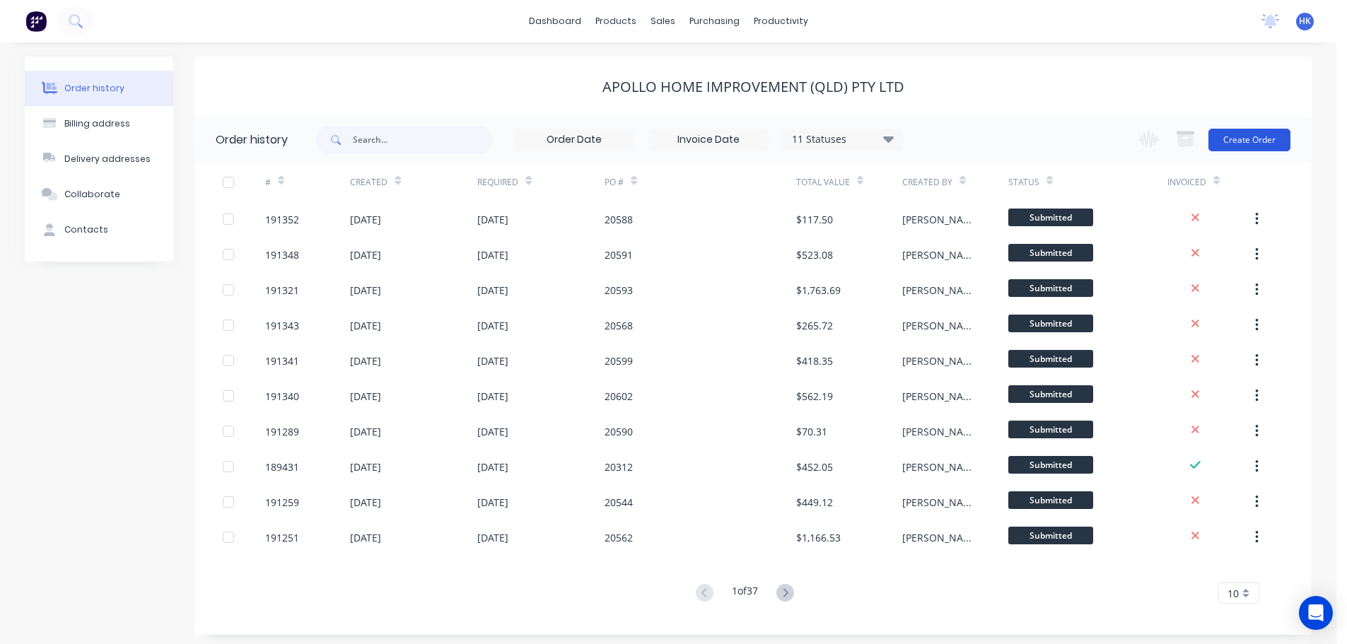
click at [1266, 148] on button "Create Order" at bounding box center [1249, 140] width 82 height 23
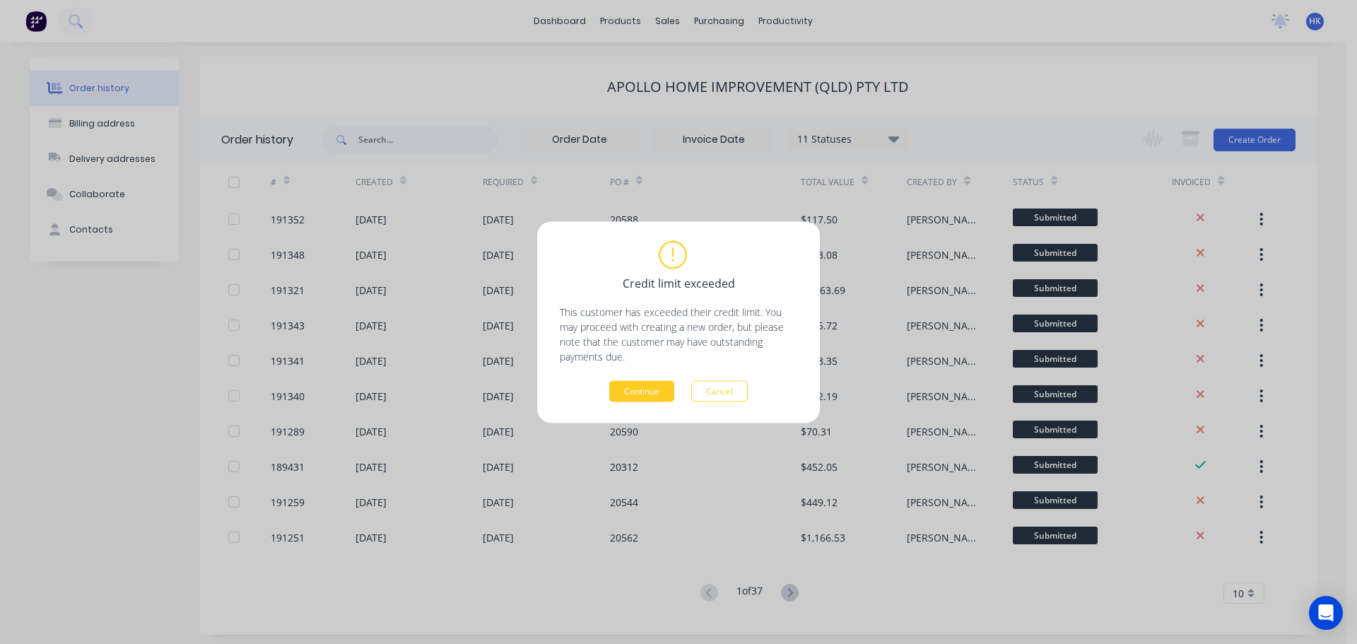
click at [638, 399] on button "Continue" at bounding box center [641, 390] width 65 height 21
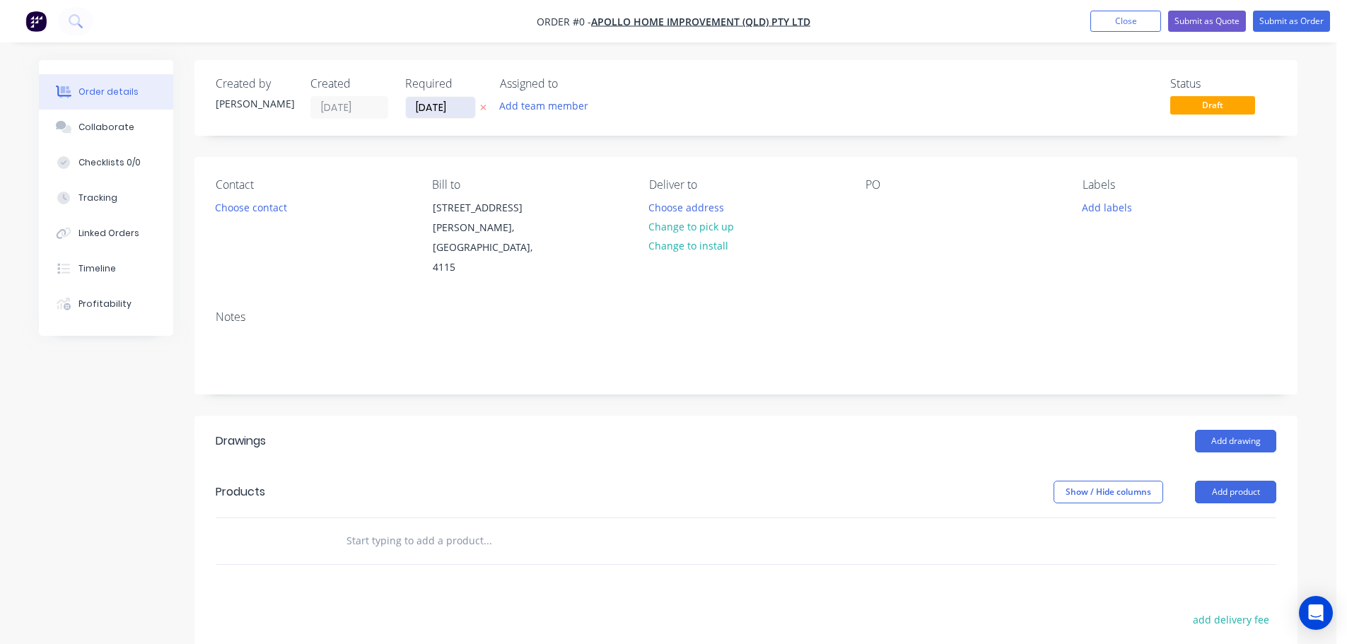
click at [437, 106] on input "01/09/25" at bounding box center [440, 107] width 69 height 21
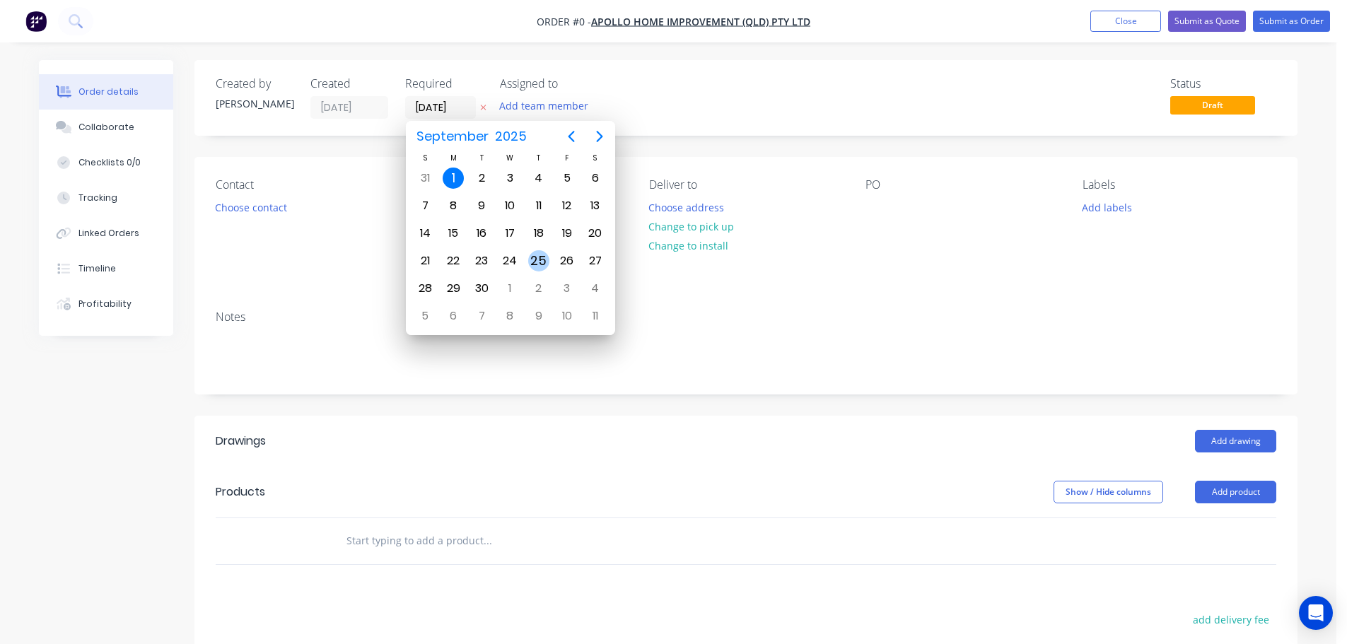
click at [536, 263] on div "25" at bounding box center [538, 260] width 21 height 21
type input "25/09/25"
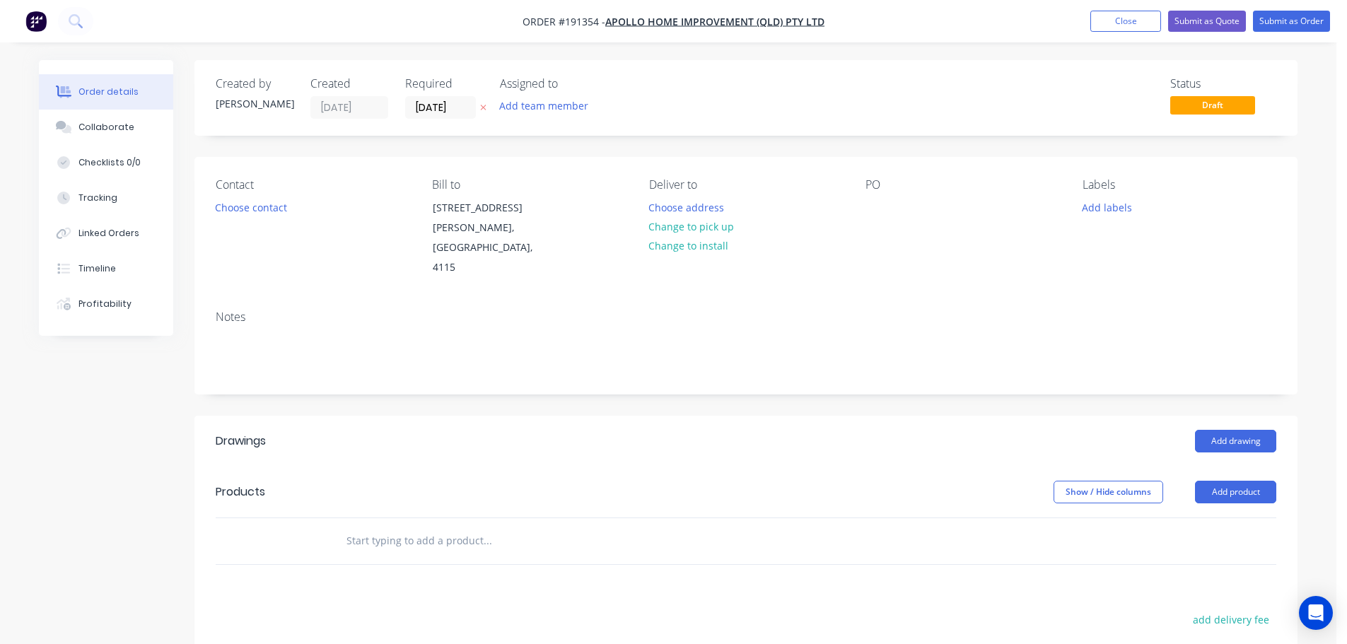
click at [252, 215] on button "Choose contact" at bounding box center [251, 206] width 87 height 19
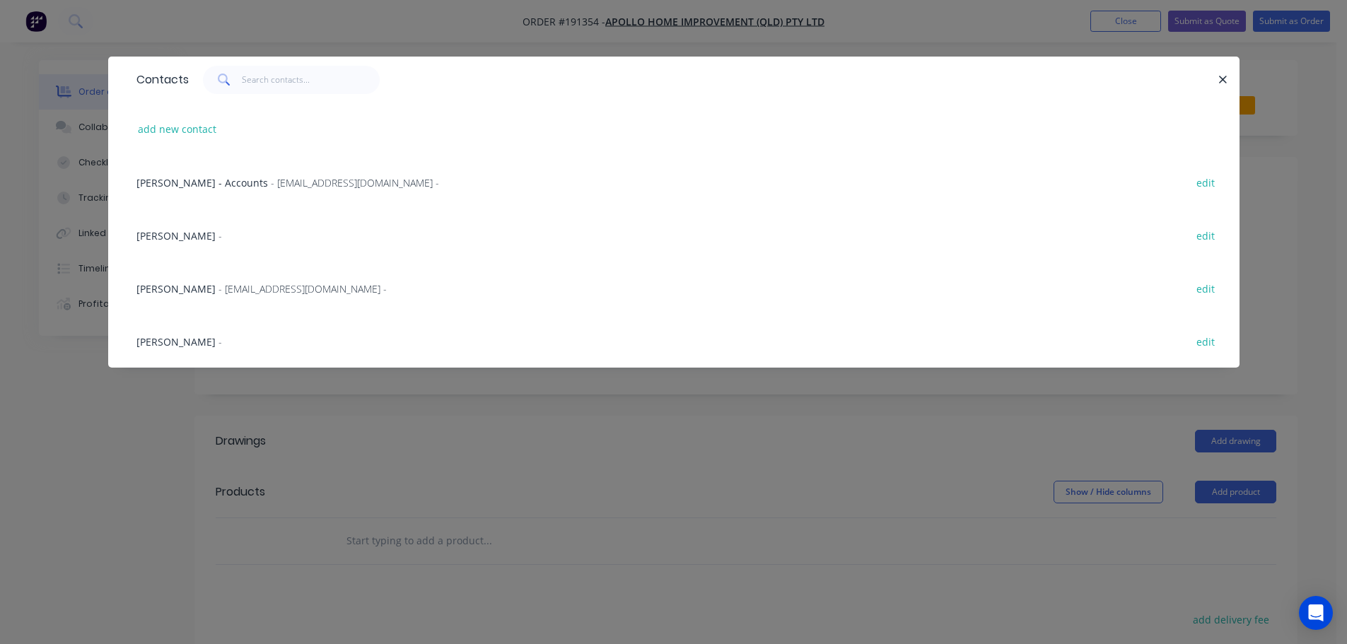
click at [245, 290] on span "- maried@apollopatios.com.au -" at bounding box center [302, 288] width 168 height 13
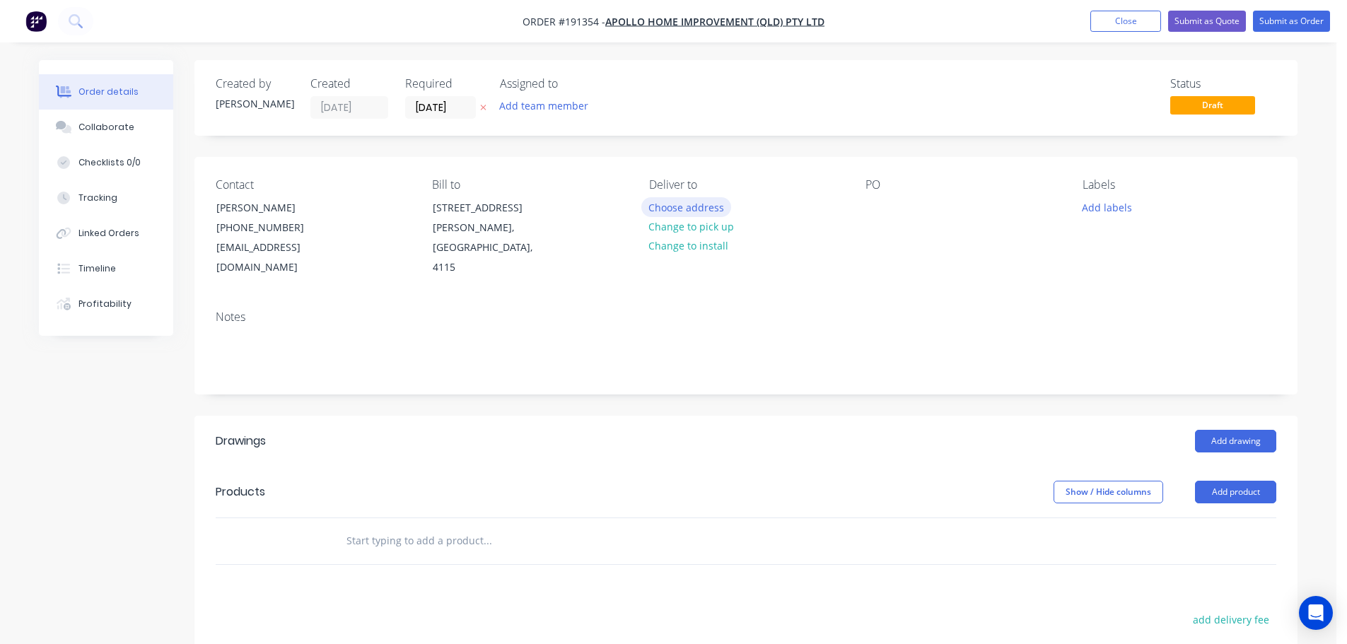
click at [659, 210] on button "Choose address" at bounding box center [686, 206] width 90 height 19
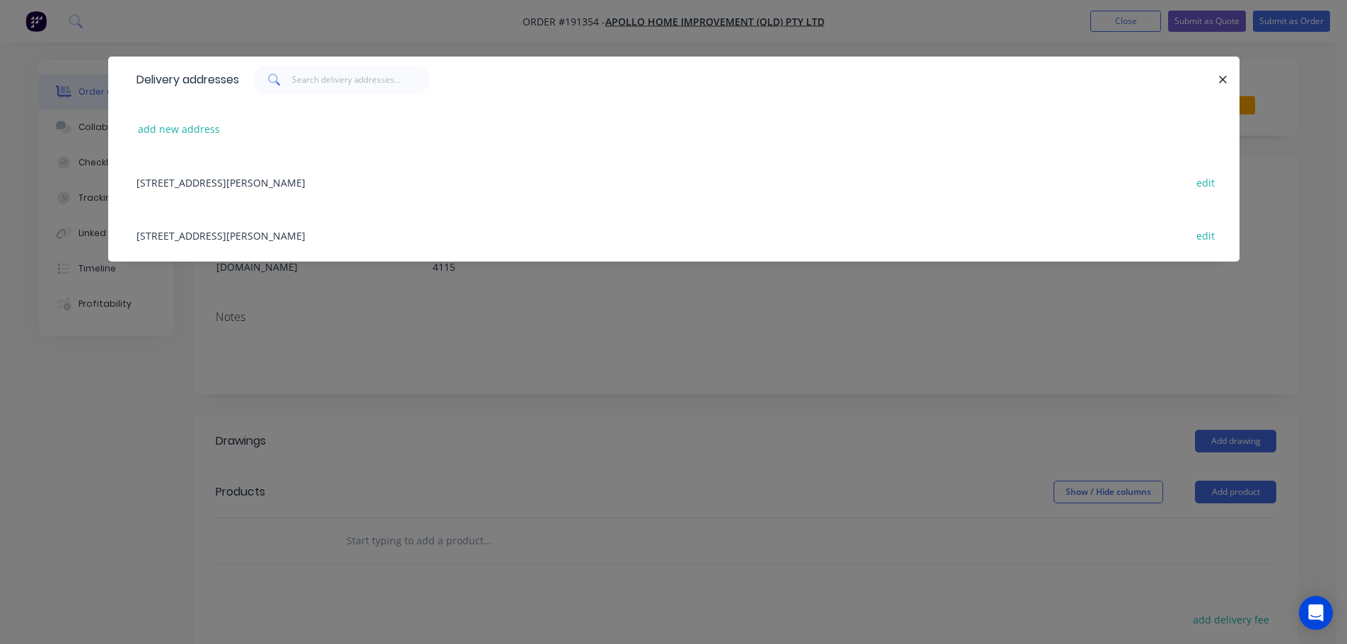
click at [271, 238] on div "29 CORYMBIA PL, (STORE), PARKINSON, Queensland, Australia, 4115 edit" at bounding box center [673, 235] width 1089 height 53
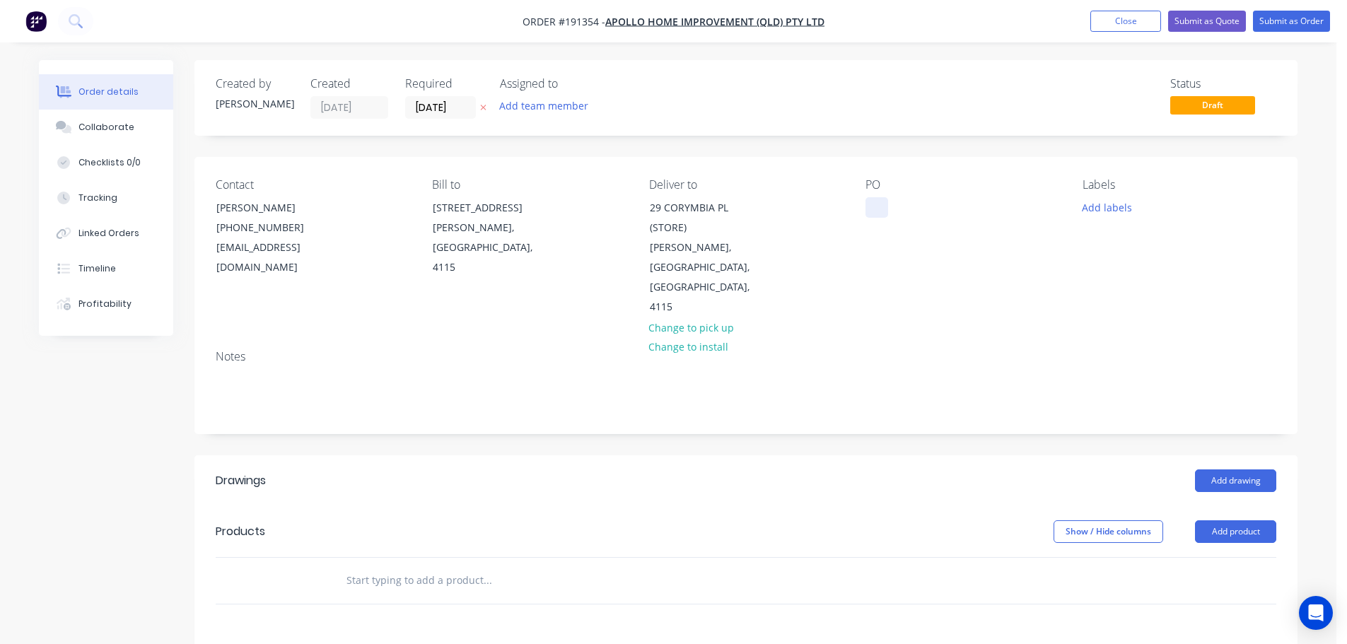
click at [885, 207] on div at bounding box center [876, 207] width 23 height 21
click at [1089, 204] on button "Add labels" at bounding box center [1106, 206] width 65 height 19
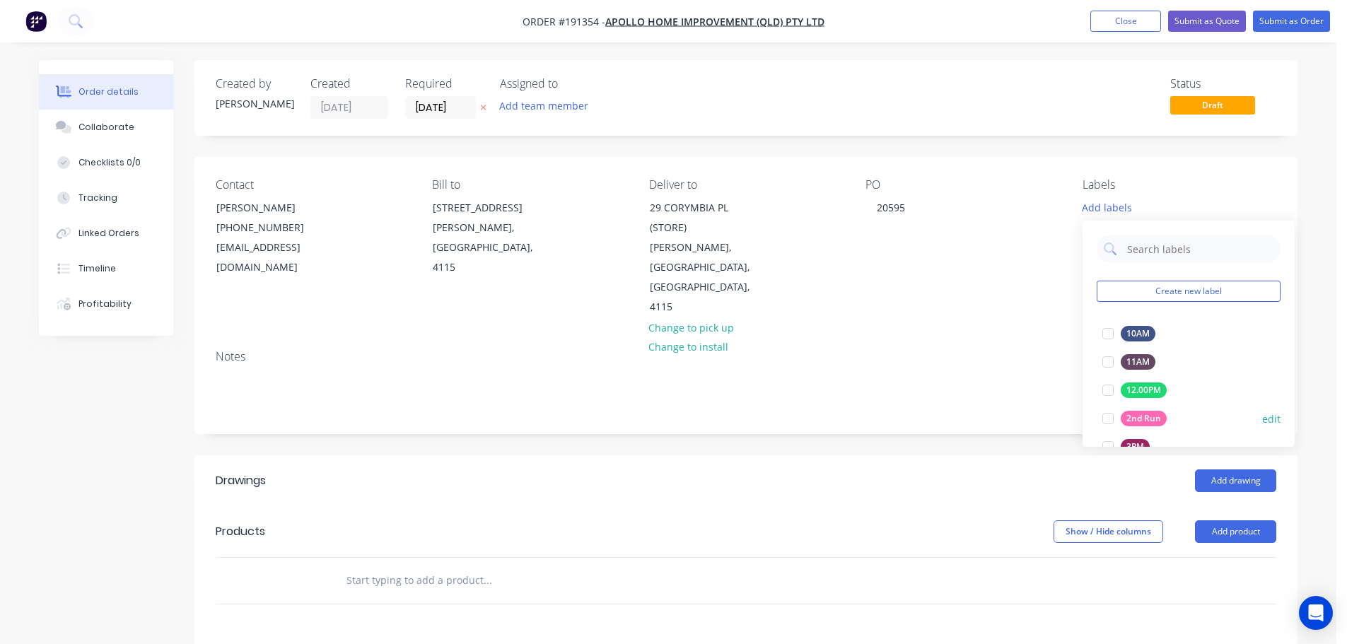
click at [1108, 417] on div at bounding box center [1108, 418] width 28 height 28
click at [1241, 520] on button "Add product" at bounding box center [1235, 531] width 81 height 23
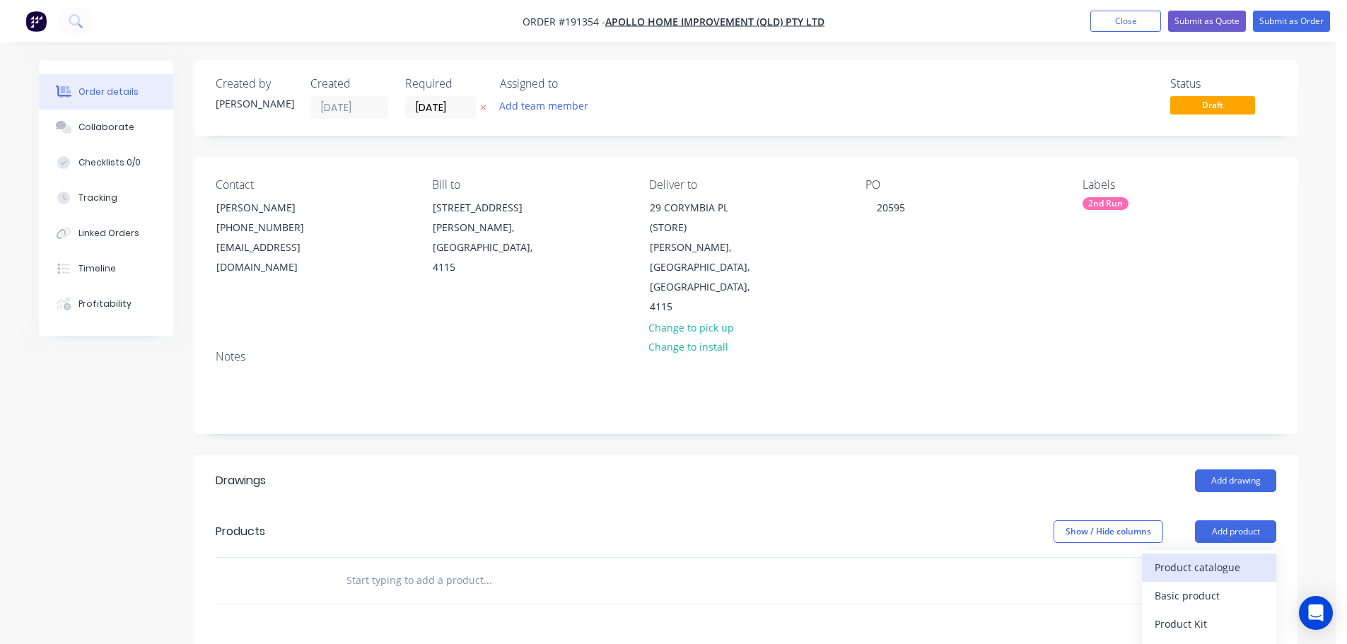
click at [1226, 557] on div "Product catalogue" at bounding box center [1209, 567] width 109 height 21
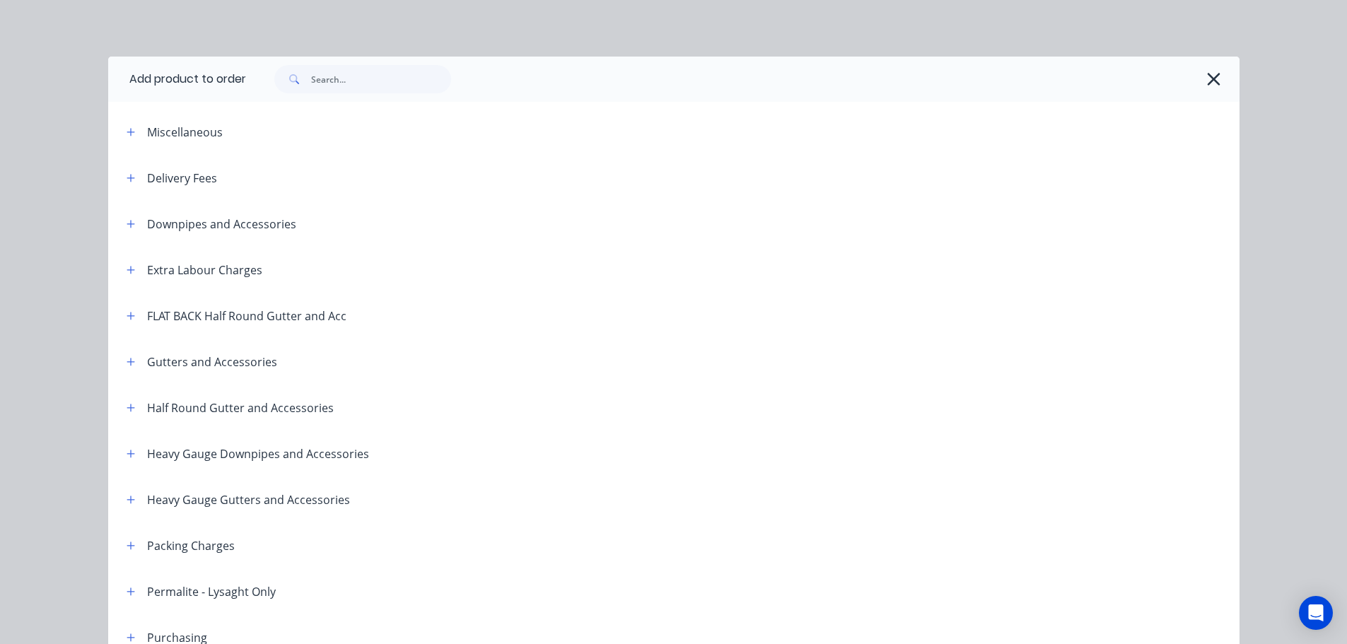
click at [300, 92] on span at bounding box center [292, 79] width 37 height 28
click at [321, 78] on input "text" at bounding box center [381, 79] width 140 height 28
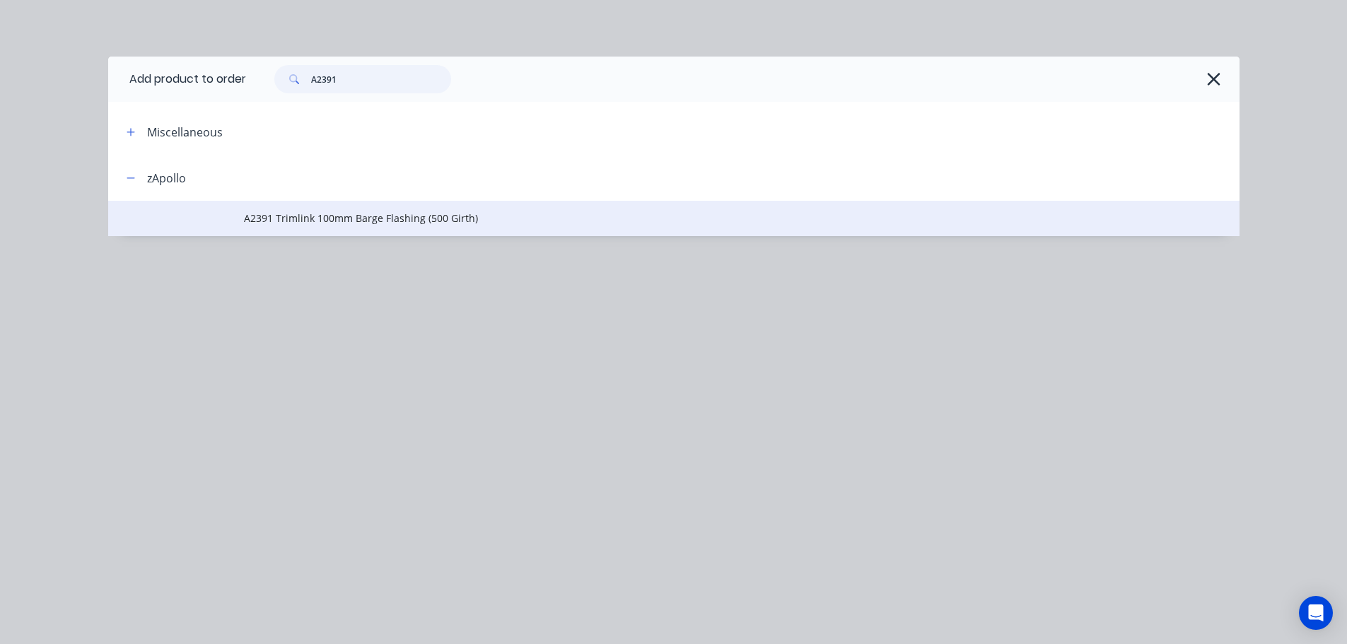
type input "A2391"
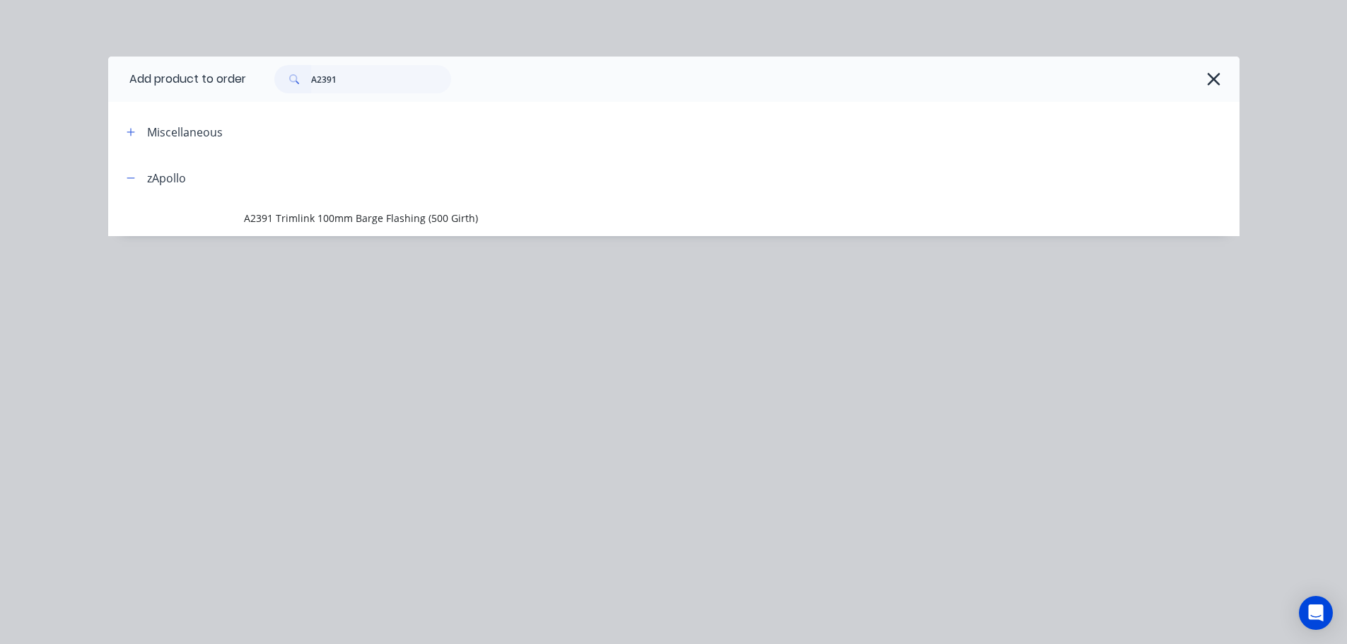
click at [379, 205] on td "A2391 Trimlink 100mm Barge Flashing (500 Girth)" at bounding box center [741, 218] width 995 height 35
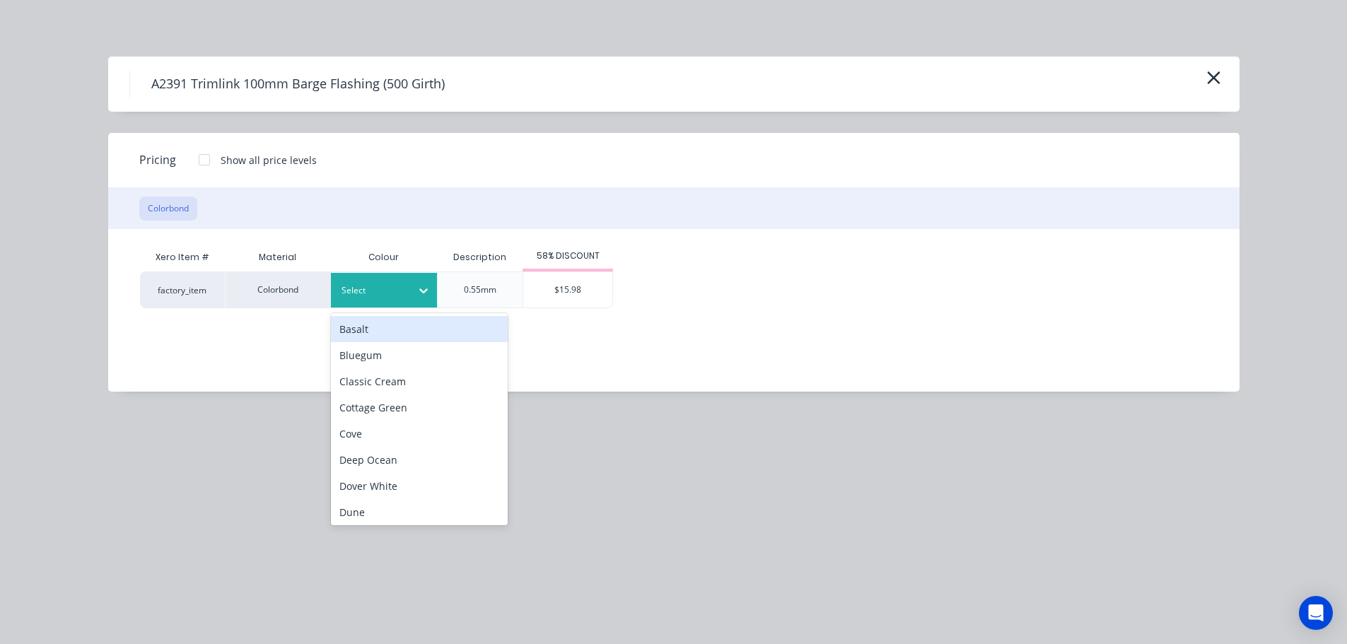
click at [400, 293] on div at bounding box center [373, 291] width 64 height 16
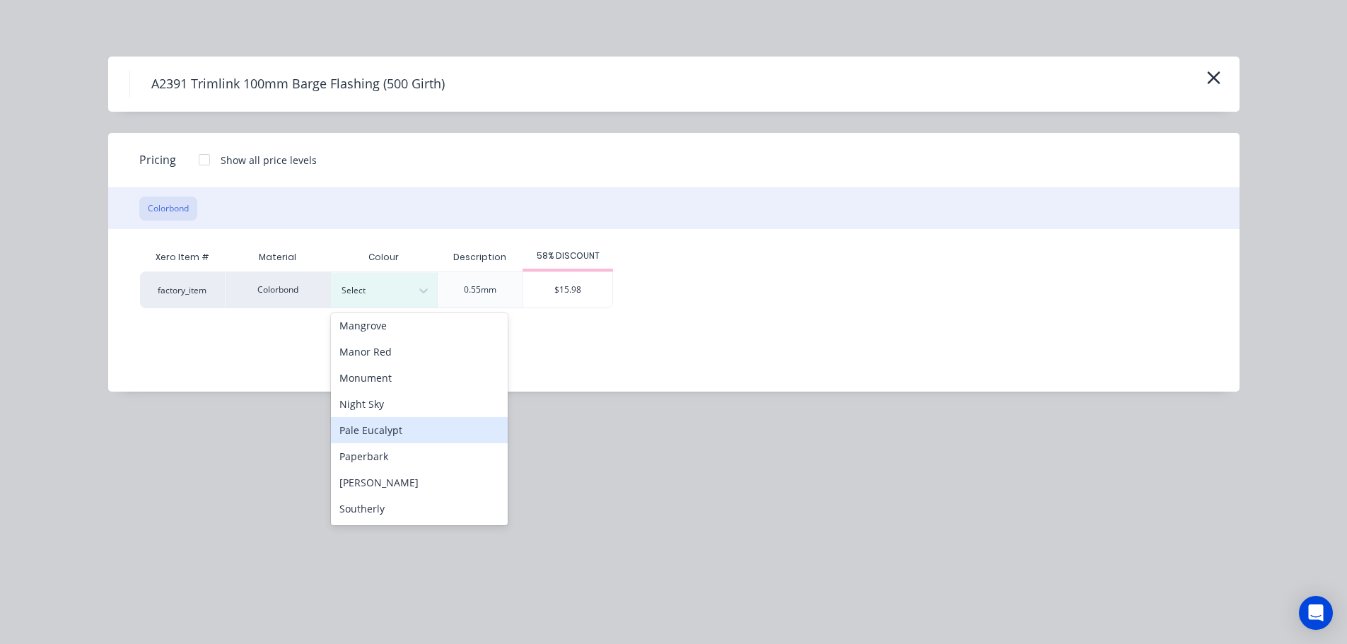
scroll to position [283, 0]
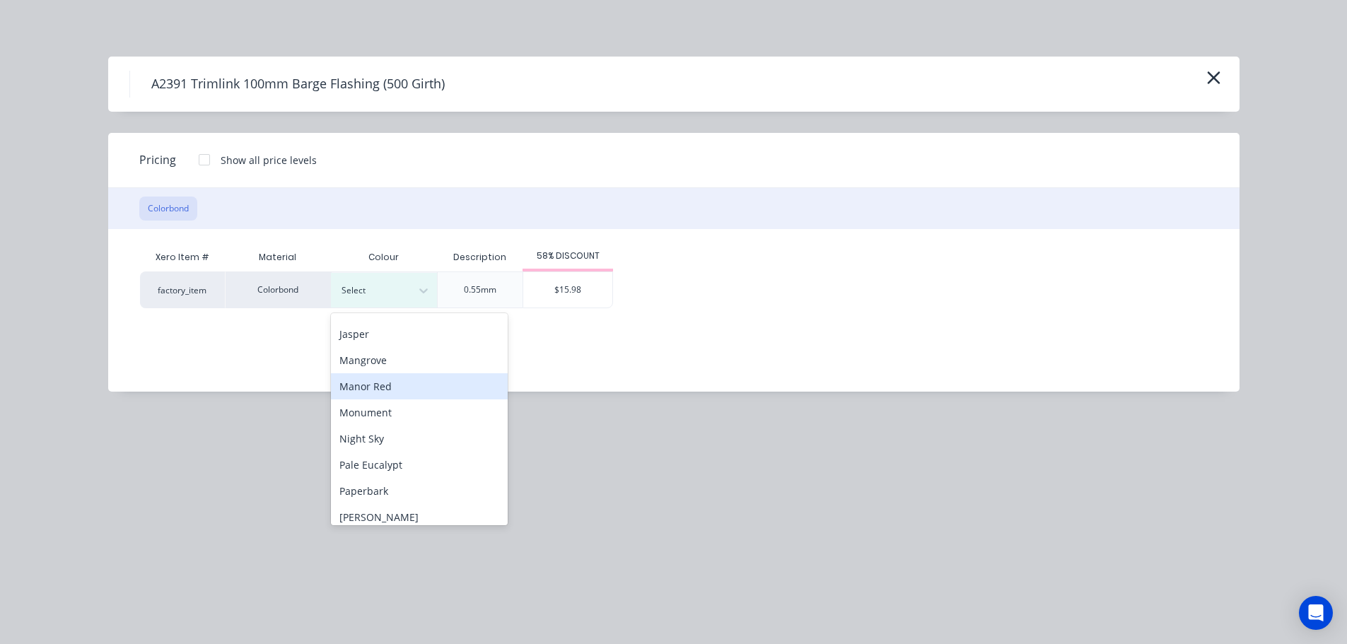
click at [412, 396] on div "Manor Red" at bounding box center [419, 386] width 177 height 26
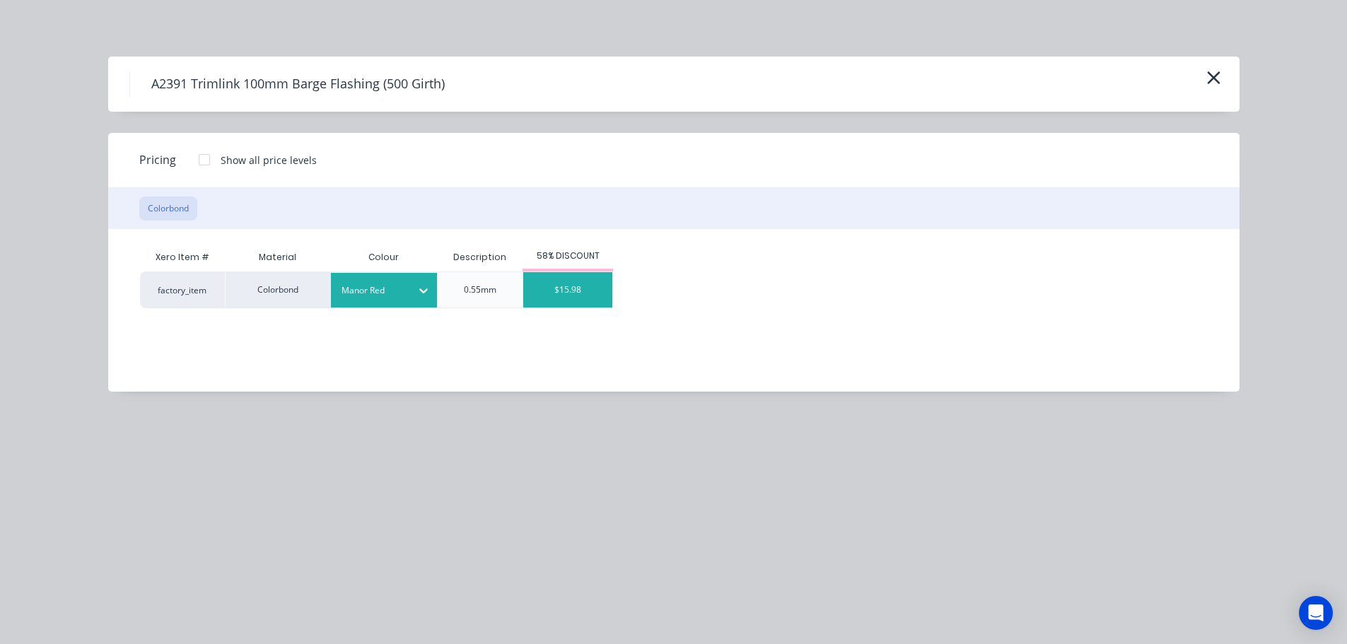
click at [573, 302] on div "$15.98" at bounding box center [567, 289] width 89 height 35
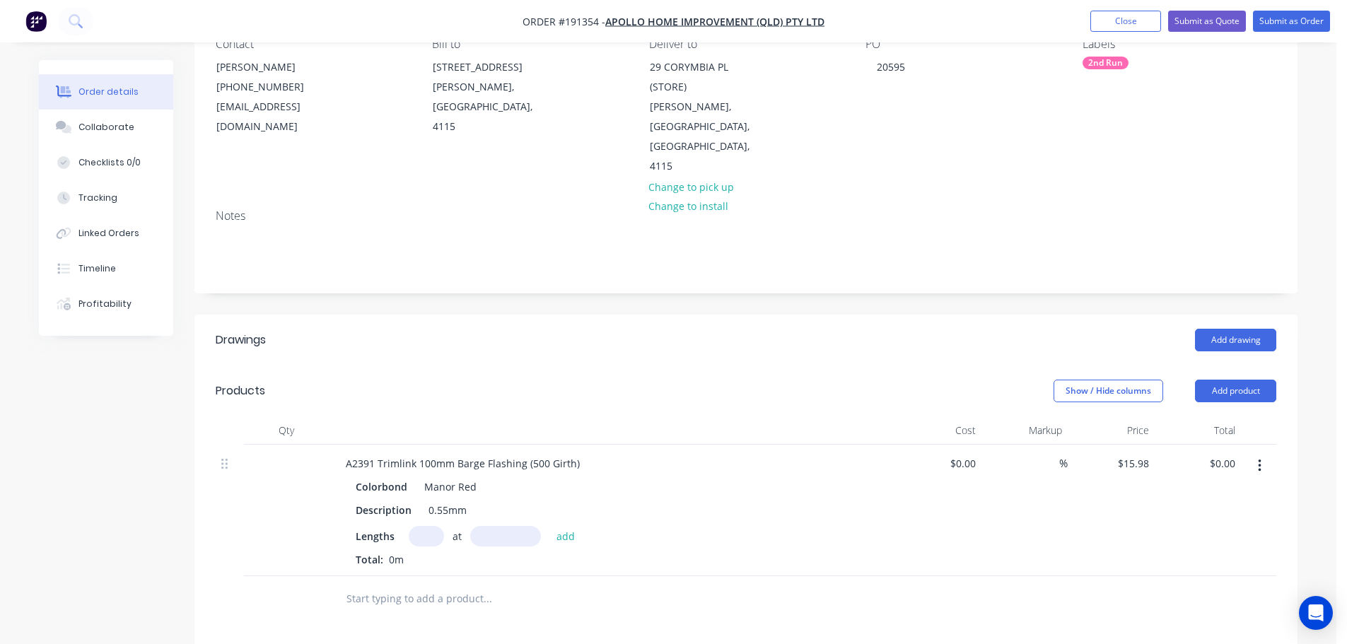
scroll to position [141, 0]
click at [414, 525] on input "text" at bounding box center [426, 535] width 35 height 21
type input "3"
type input "7310"
click at [549, 525] on button "add" at bounding box center [565, 534] width 33 height 19
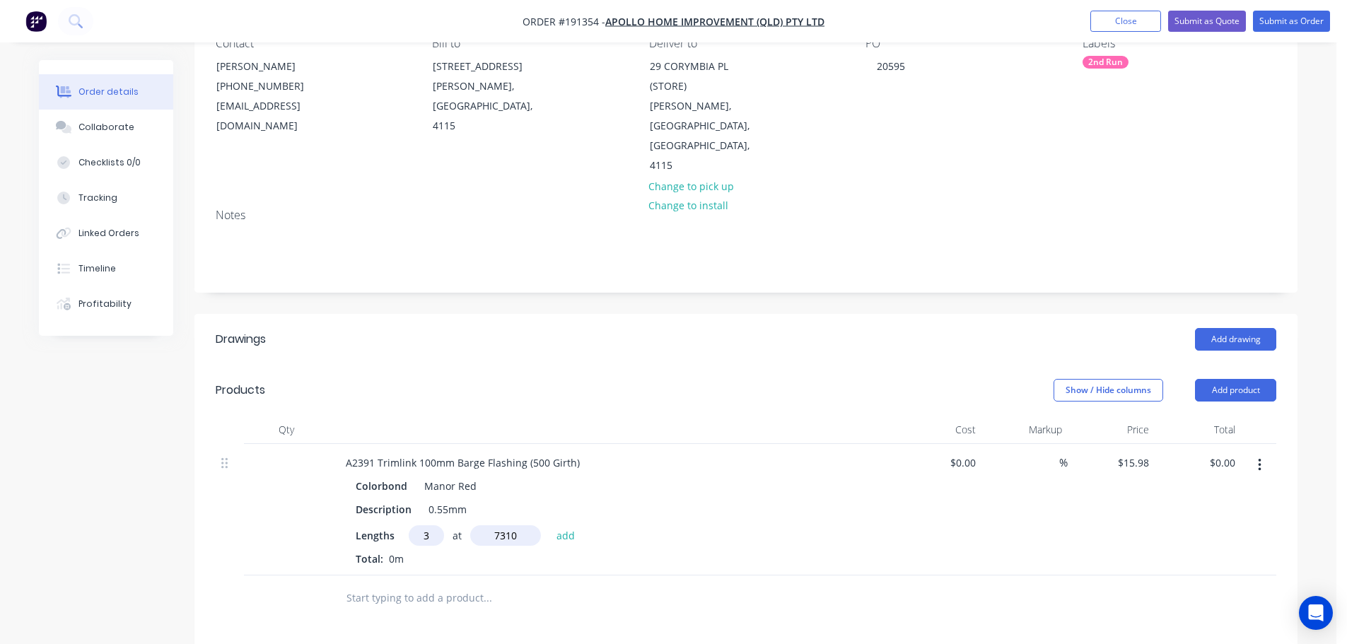
type input "$350.44"
drag, startPoint x: 1246, startPoint y: 347, endPoint x: 1246, endPoint y: 366, distance: 18.4
click at [1245, 379] on button "Add product" at bounding box center [1235, 390] width 81 height 23
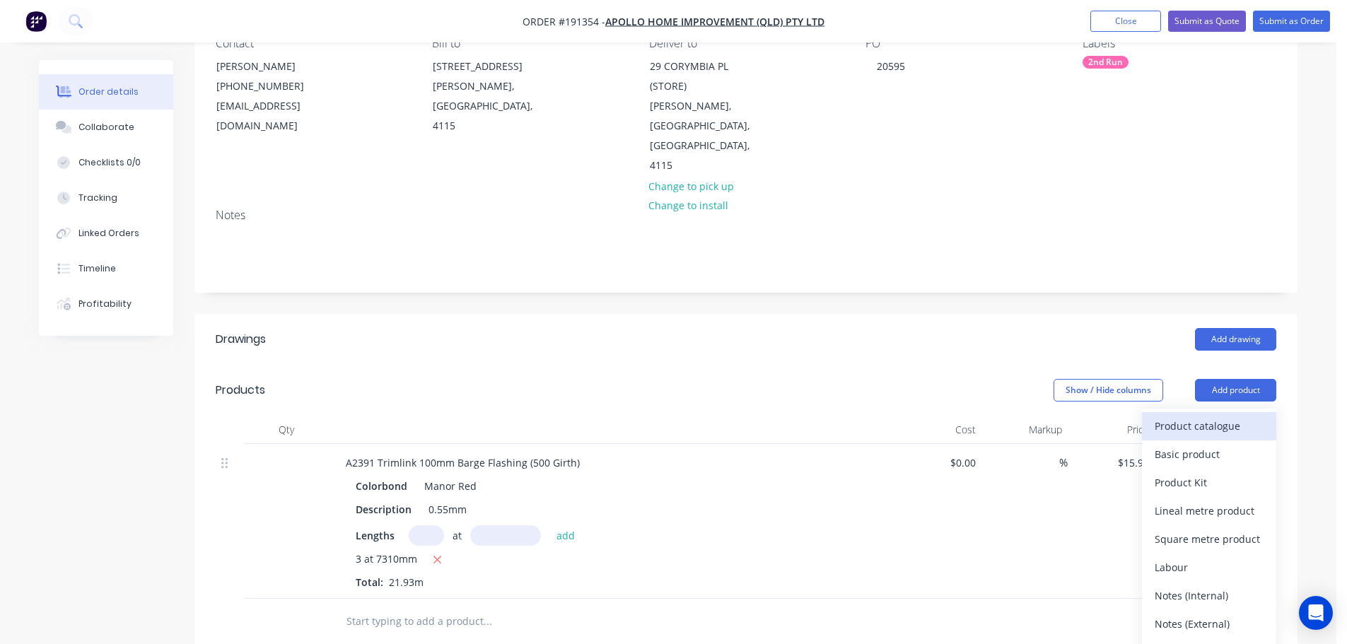
click at [1213, 416] on div "Product catalogue" at bounding box center [1209, 426] width 109 height 21
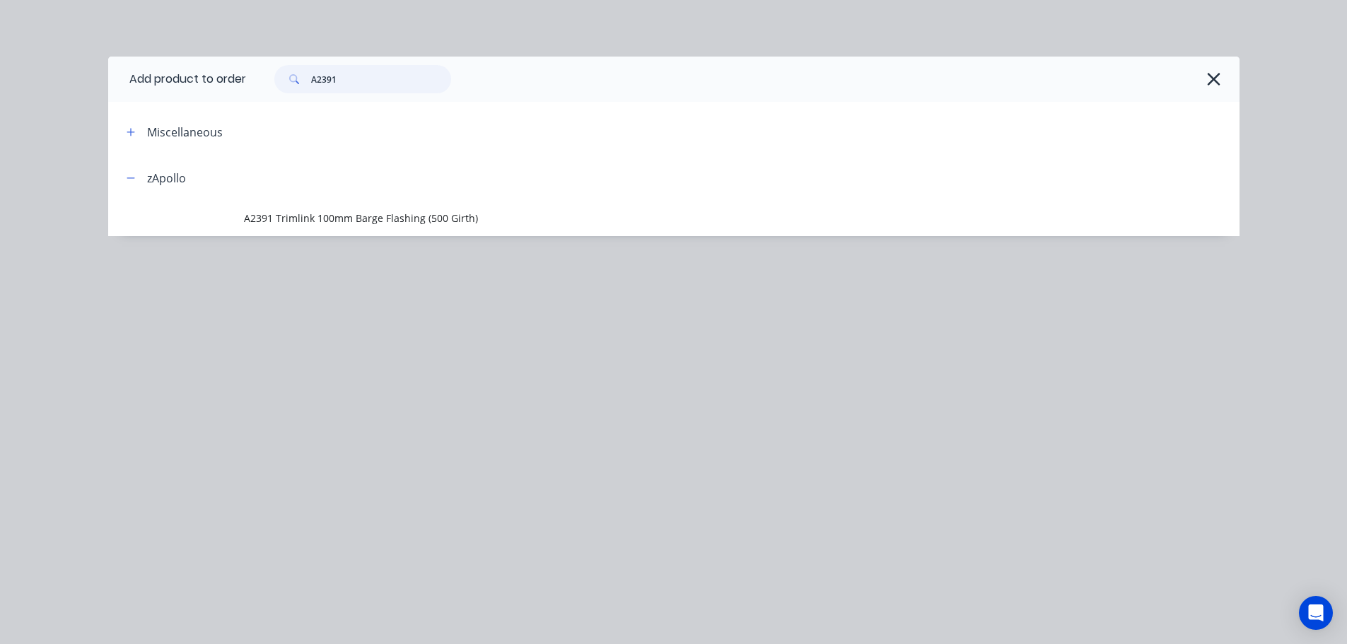
drag, startPoint x: 366, startPoint y: 90, endPoint x: 307, endPoint y: 86, distance: 58.8
click at [308, 86] on div "A2391" at bounding box center [362, 79] width 177 height 28
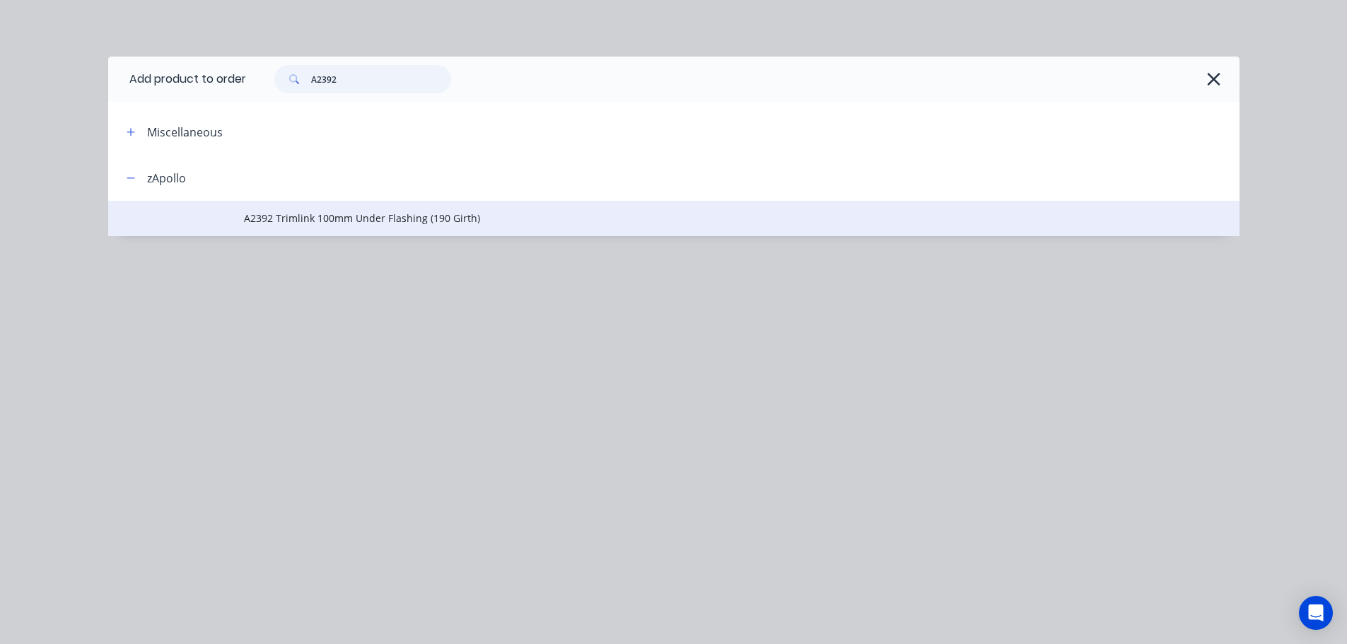
type input "A2392"
click at [426, 218] on span "A2392 Trimlink 100mm Under Flashing (190 Girth)" at bounding box center [642, 218] width 796 height 15
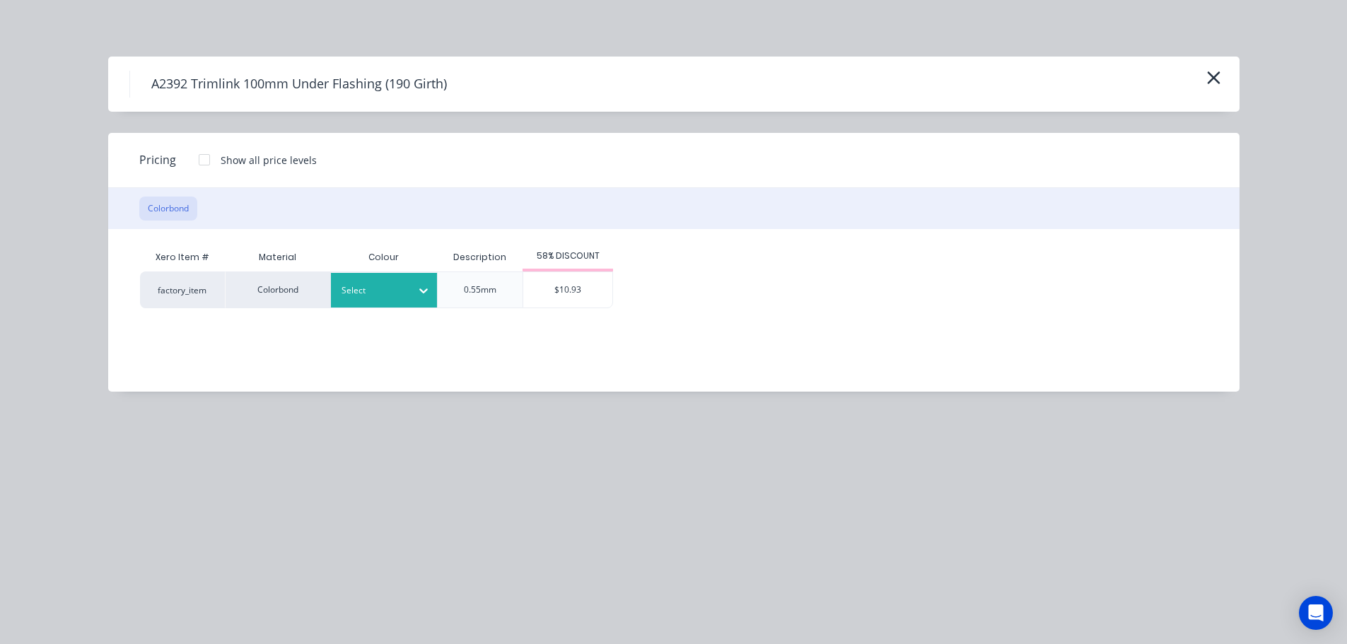
click at [397, 291] on div at bounding box center [373, 291] width 64 height 16
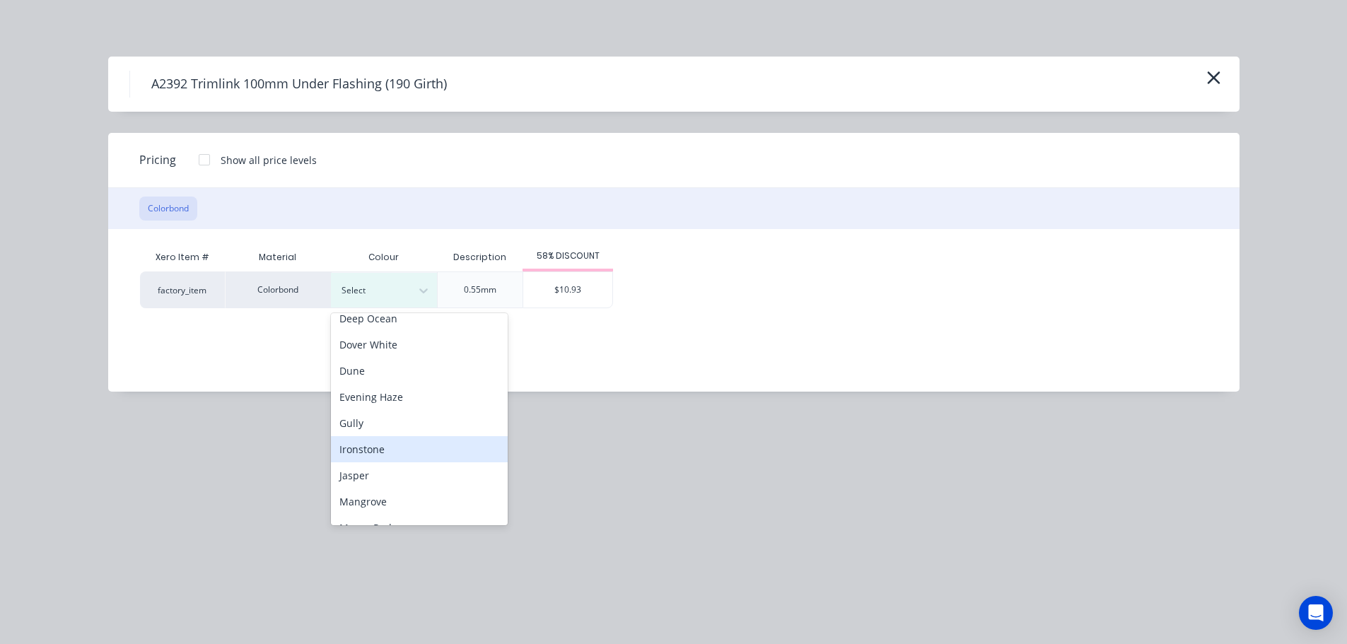
scroll to position [212, 0]
click at [427, 455] on div "Manor Red" at bounding box center [419, 457] width 177 height 26
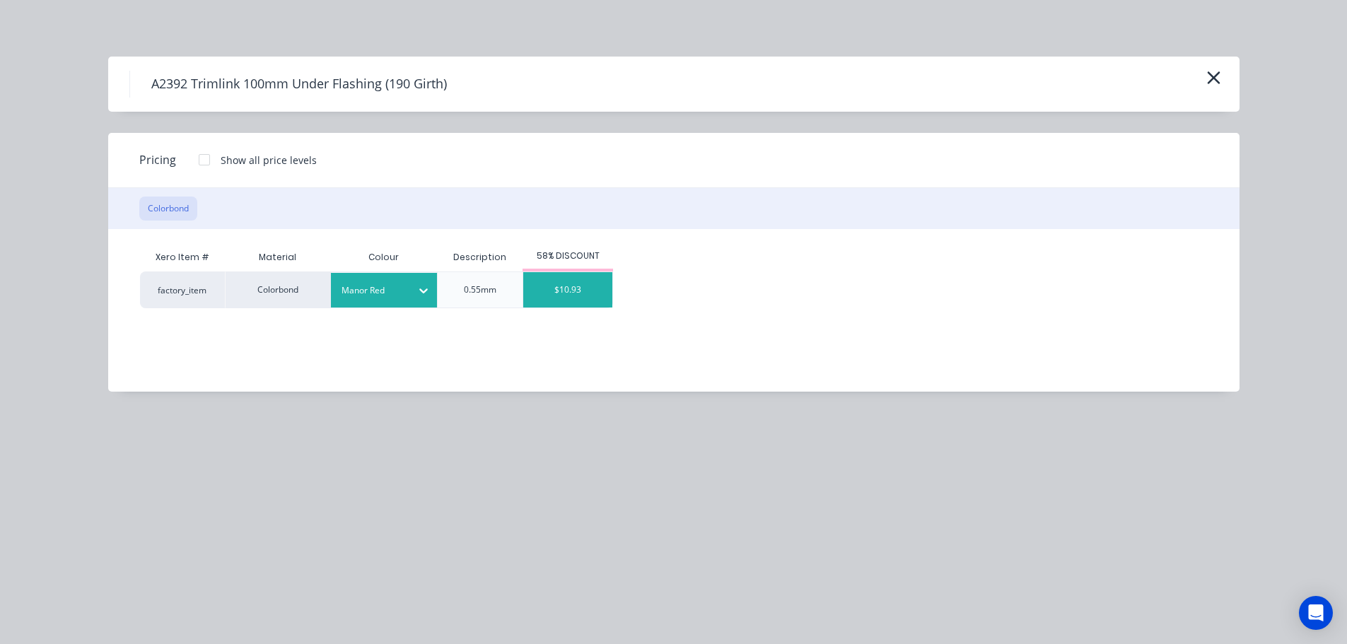
click at [570, 296] on div "$10.93" at bounding box center [567, 289] width 89 height 35
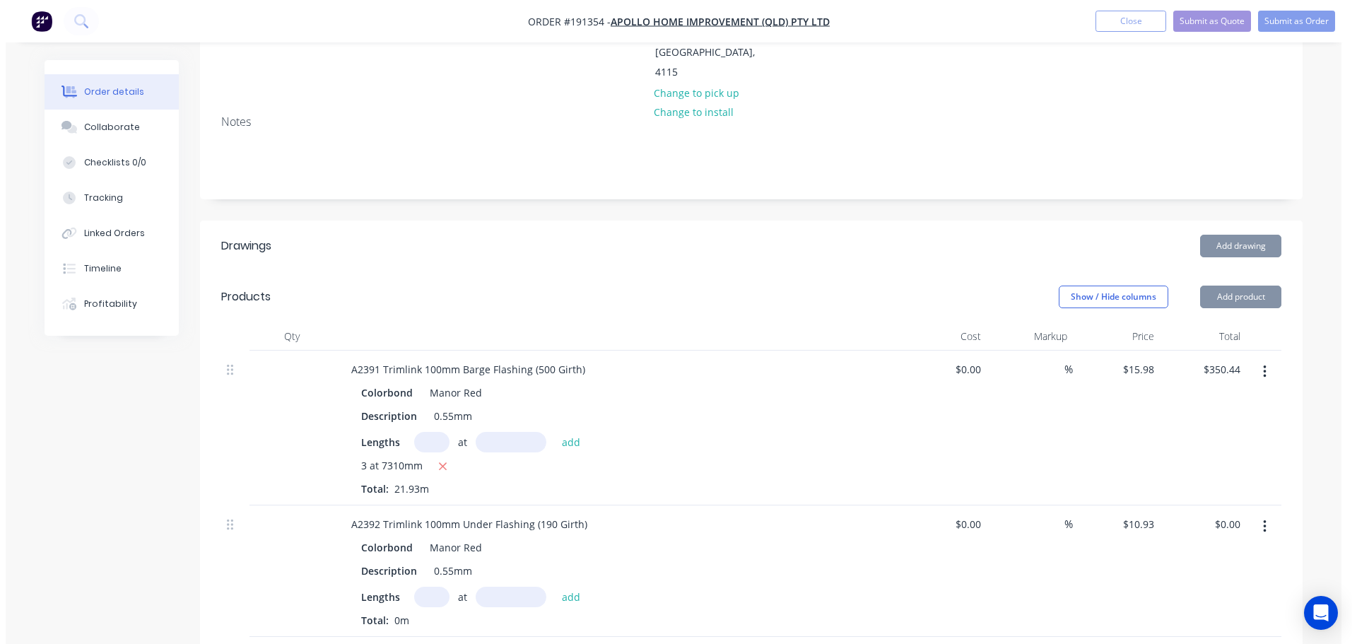
scroll to position [283, 0]
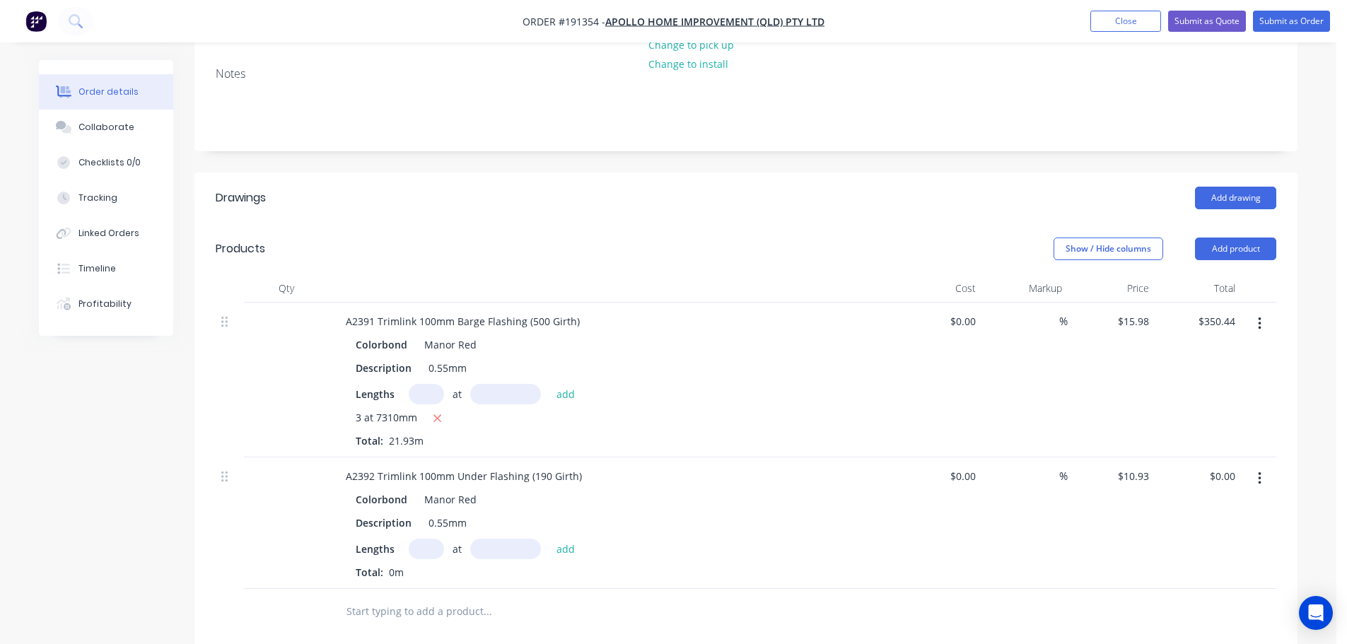
click at [423, 539] on input "text" at bounding box center [426, 549] width 35 height 21
type input "1"
type input "7100"
click at [549, 539] on button "add" at bounding box center [565, 548] width 33 height 19
type input "$77.60"
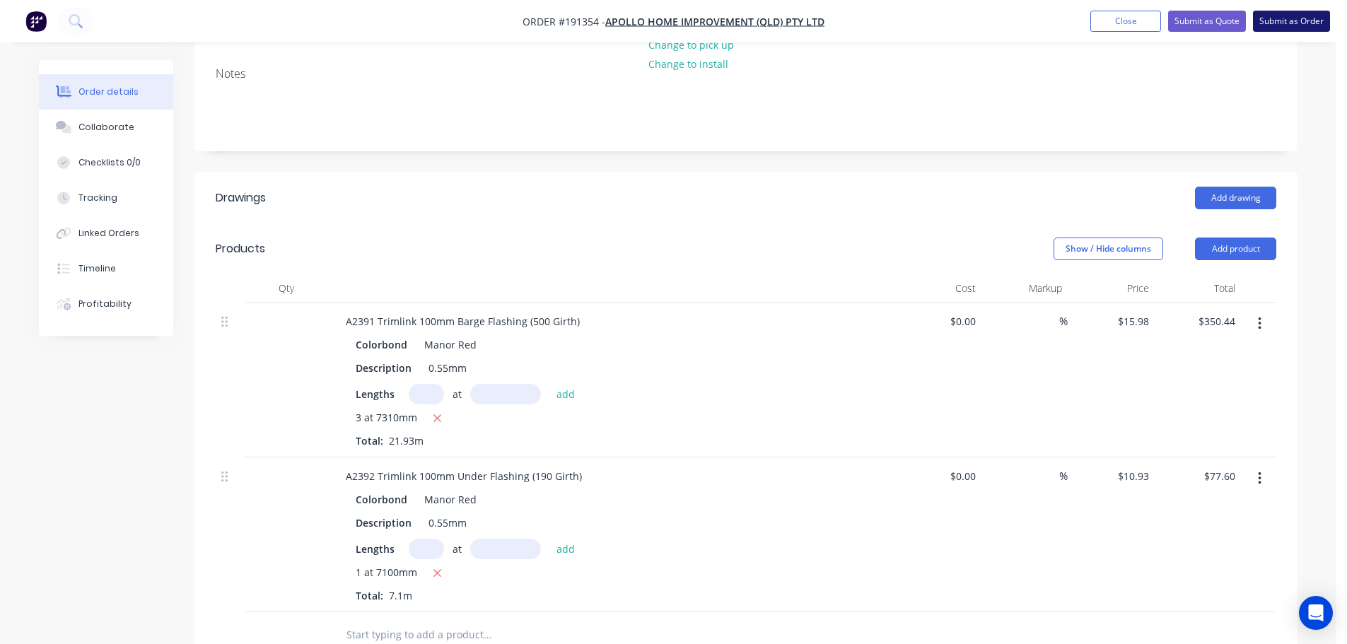
click at [1308, 13] on button "Submit as Order" at bounding box center [1291, 21] width 77 height 21
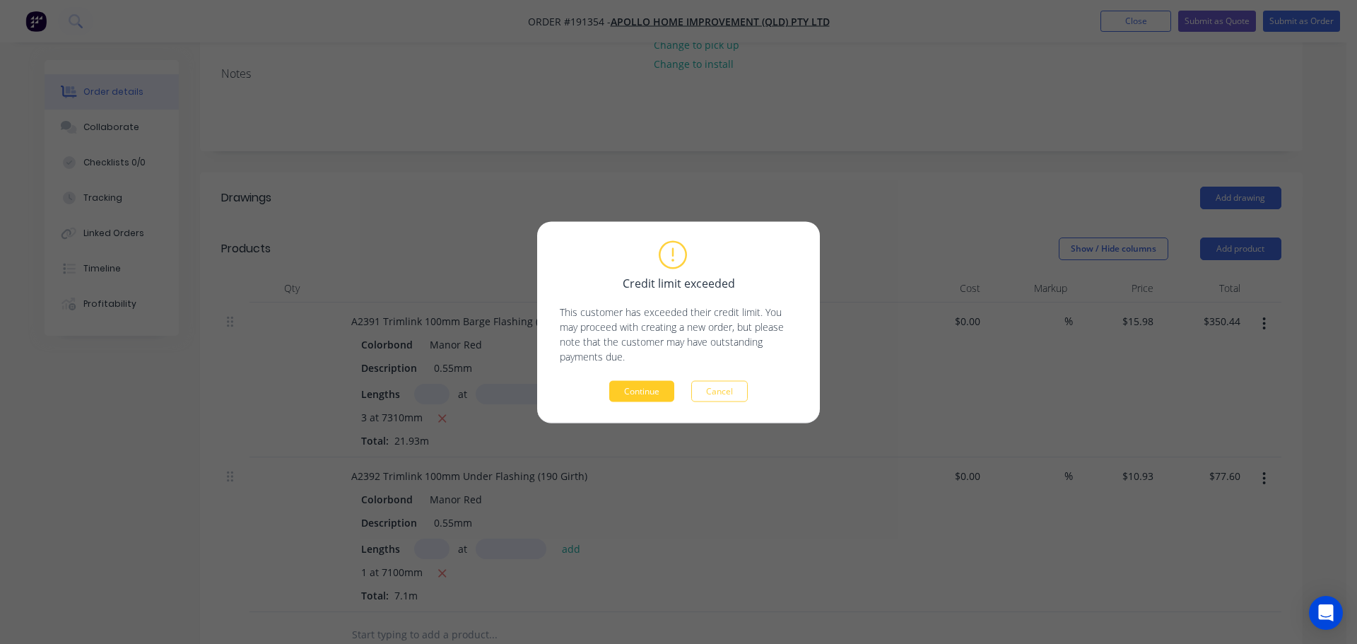
click at [670, 384] on button "Continue" at bounding box center [641, 390] width 65 height 21
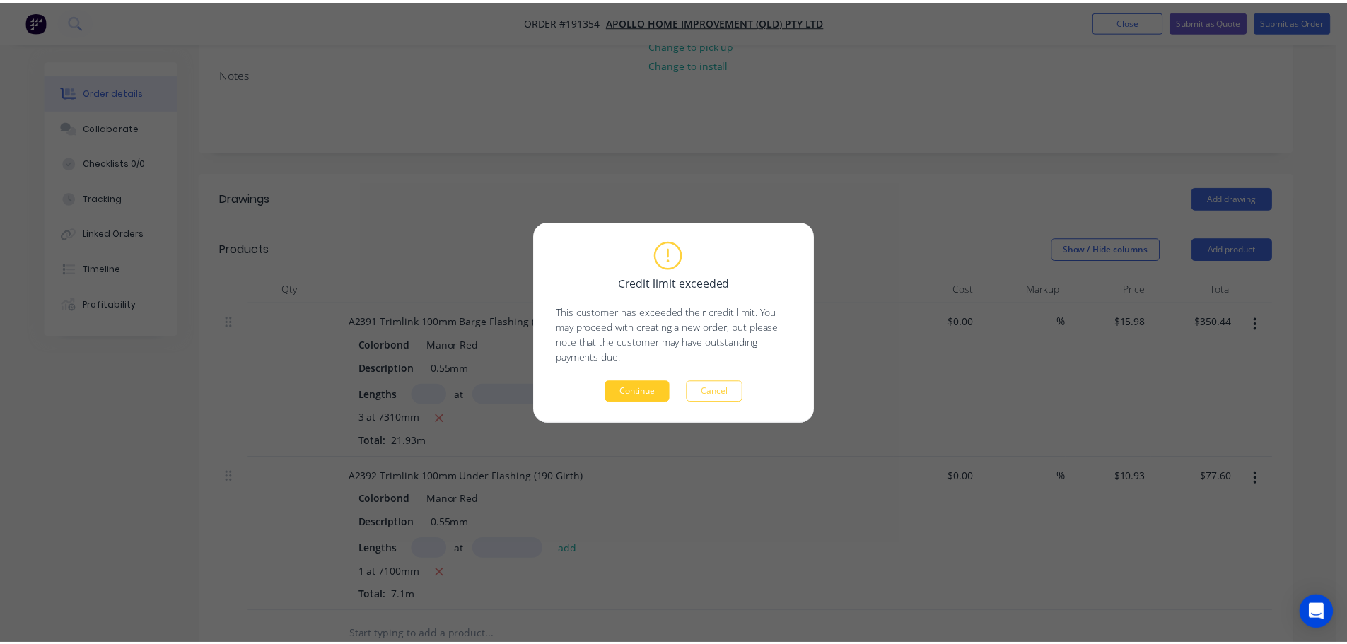
scroll to position [282, 0]
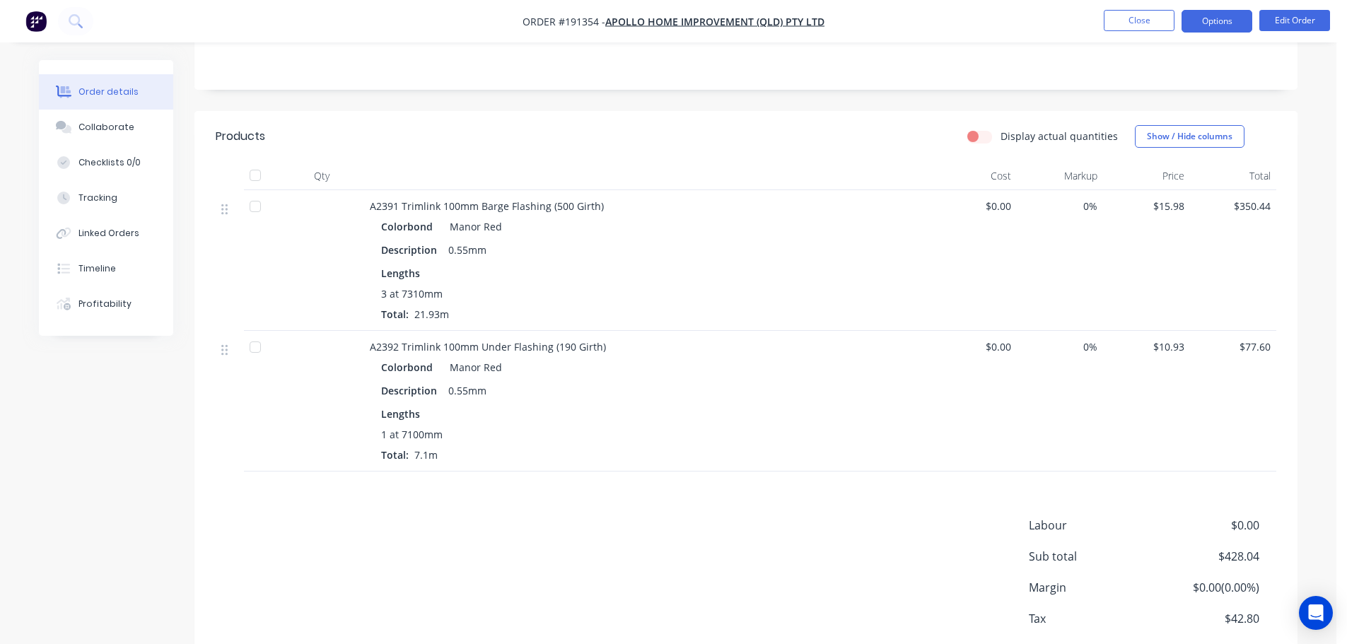
click at [1222, 16] on button "Options" at bounding box center [1216, 21] width 71 height 23
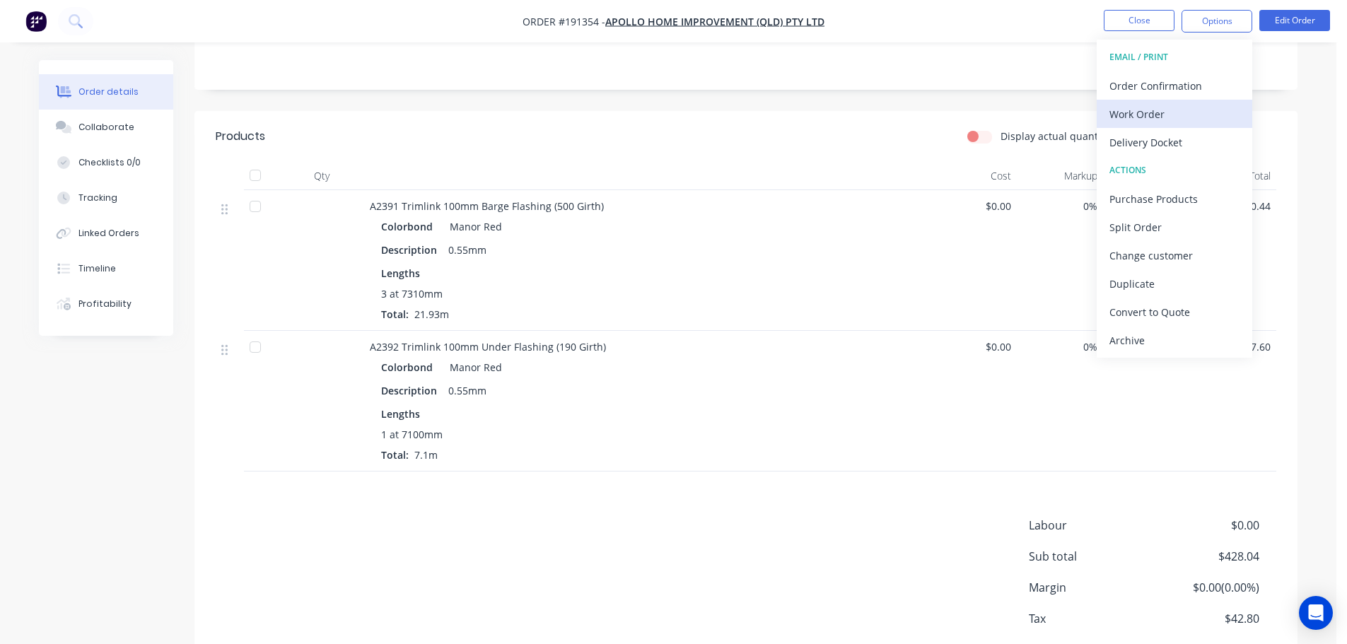
click at [1211, 117] on div "Work Order" at bounding box center [1174, 114] width 130 height 21
click at [1203, 165] on div "Custom" at bounding box center [1174, 170] width 130 height 21
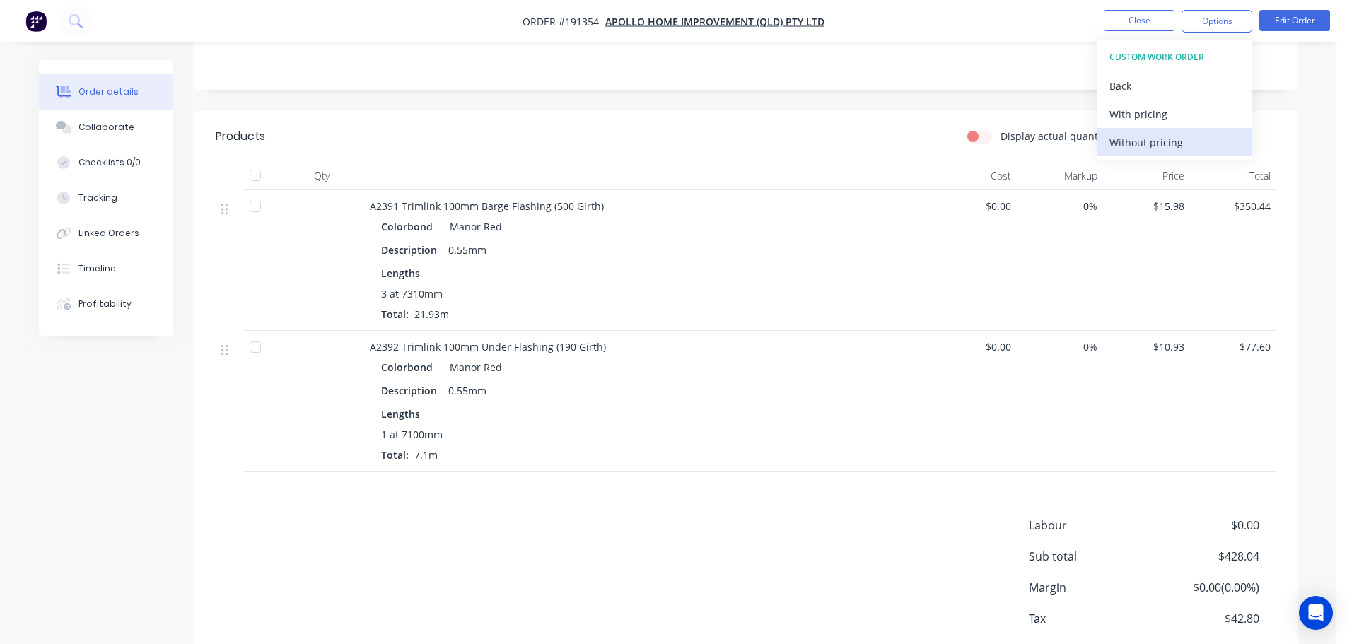
click at [1197, 145] on div "Without pricing" at bounding box center [1174, 142] width 130 height 21
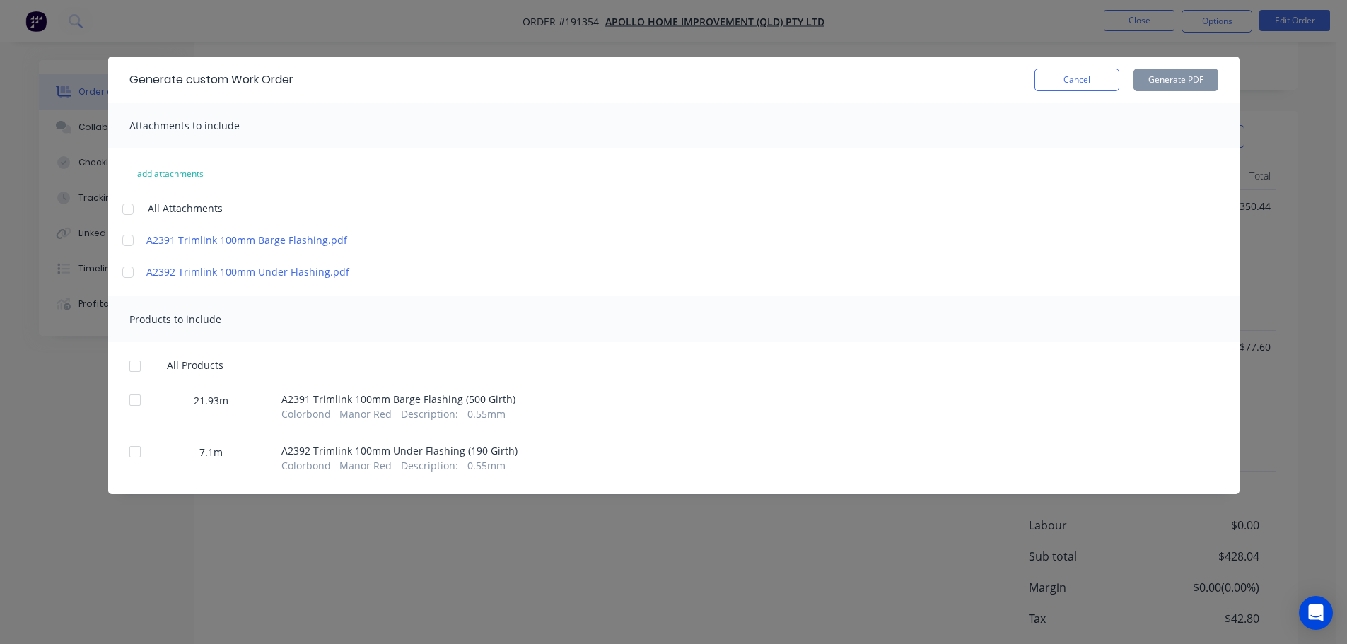
click at [125, 210] on div at bounding box center [128, 209] width 28 height 28
click at [132, 370] on div at bounding box center [135, 366] width 28 height 28
click at [1180, 84] on button "Generate PDF" at bounding box center [1175, 80] width 85 height 23
click at [1065, 74] on button "Cancel" at bounding box center [1076, 80] width 85 height 23
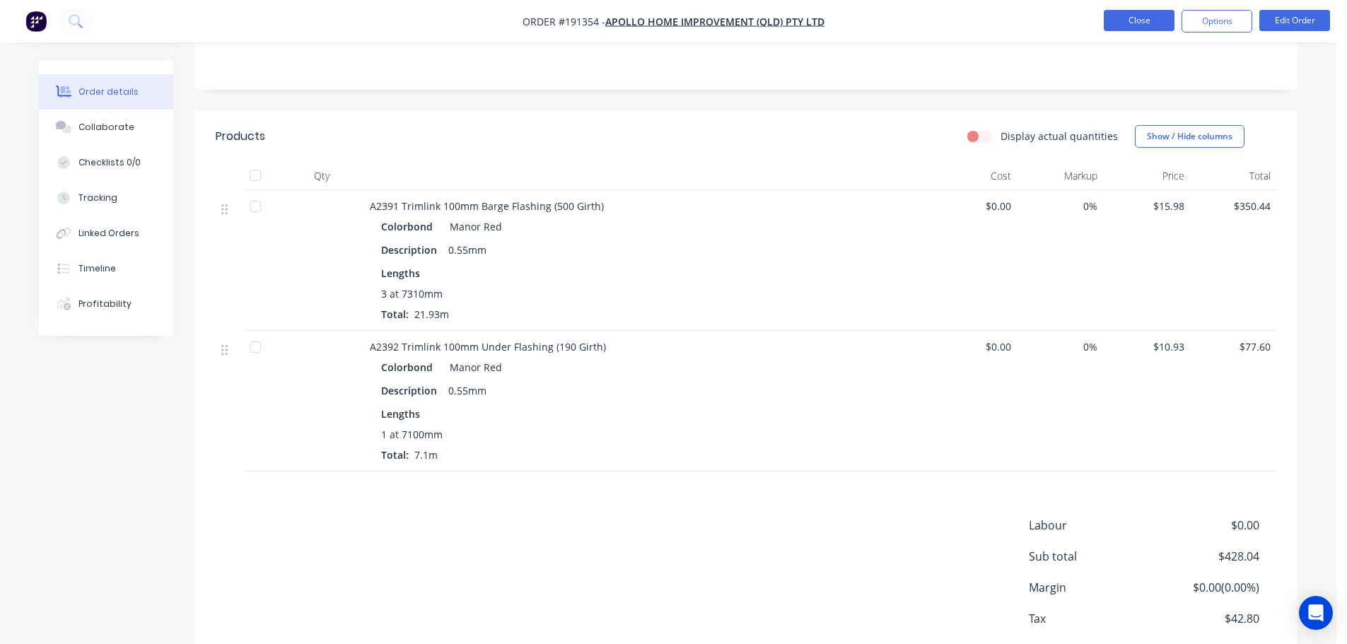
click at [1143, 28] on button "Close" at bounding box center [1139, 20] width 71 height 21
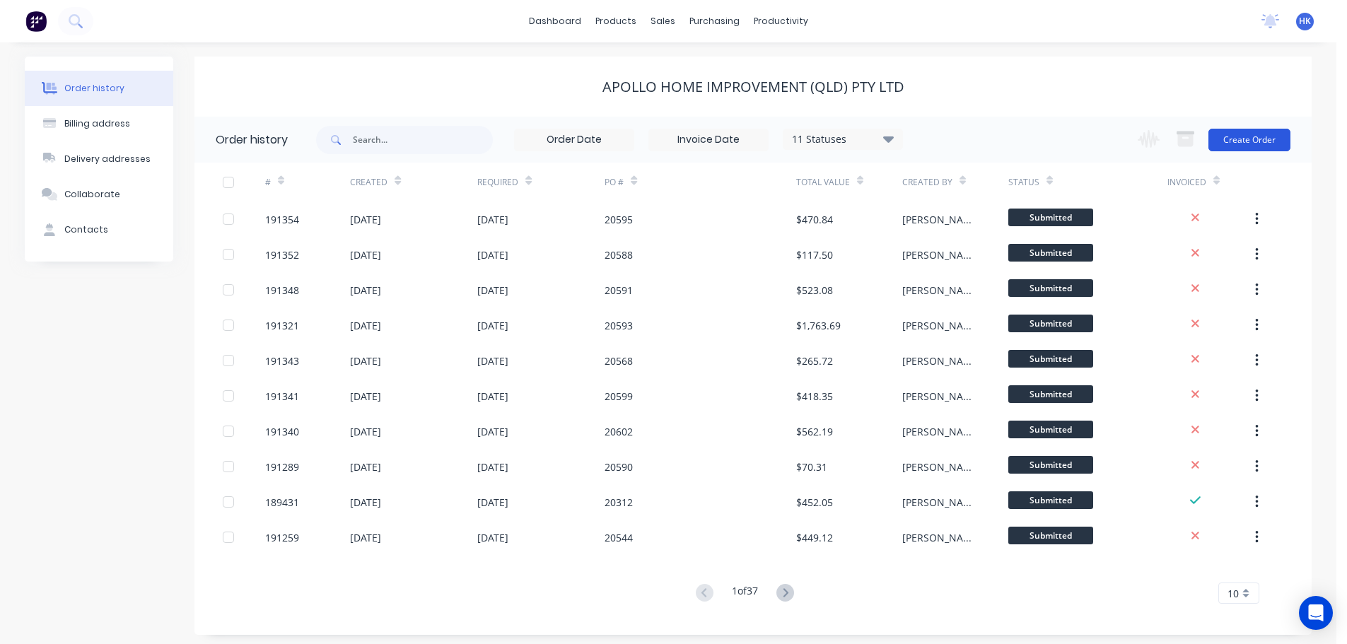
click at [1217, 145] on button "Create Order" at bounding box center [1249, 140] width 82 height 23
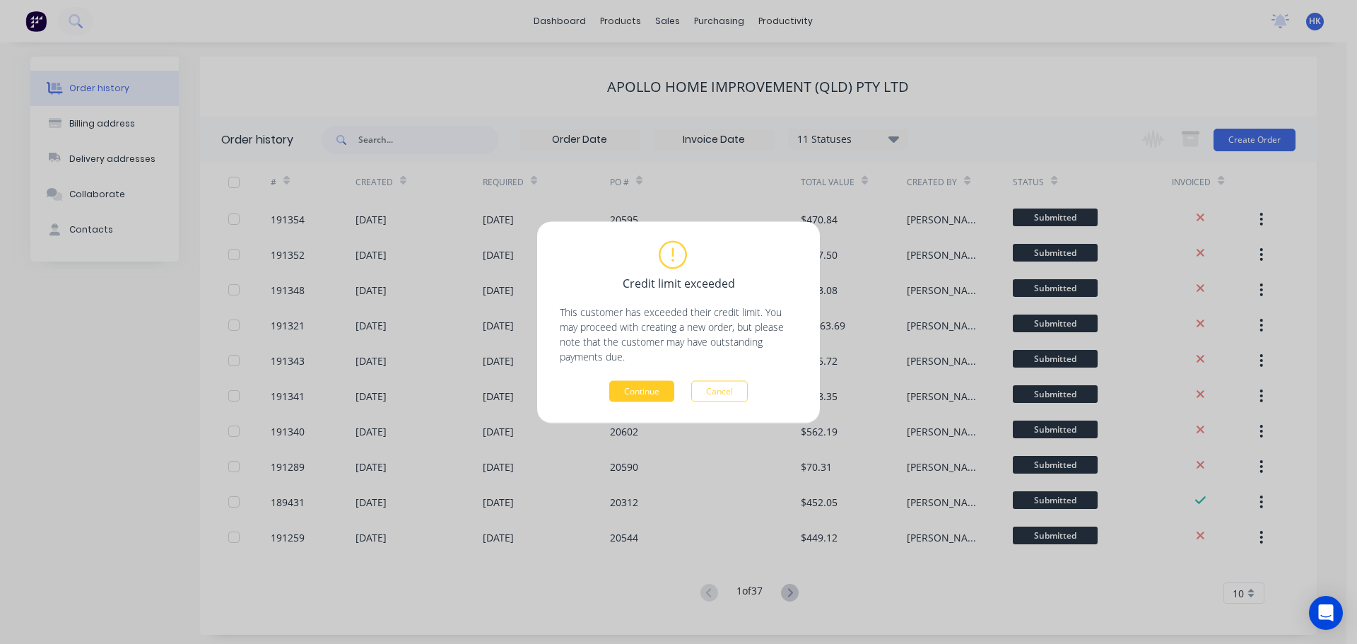
click at [628, 390] on button "Continue" at bounding box center [641, 390] width 65 height 21
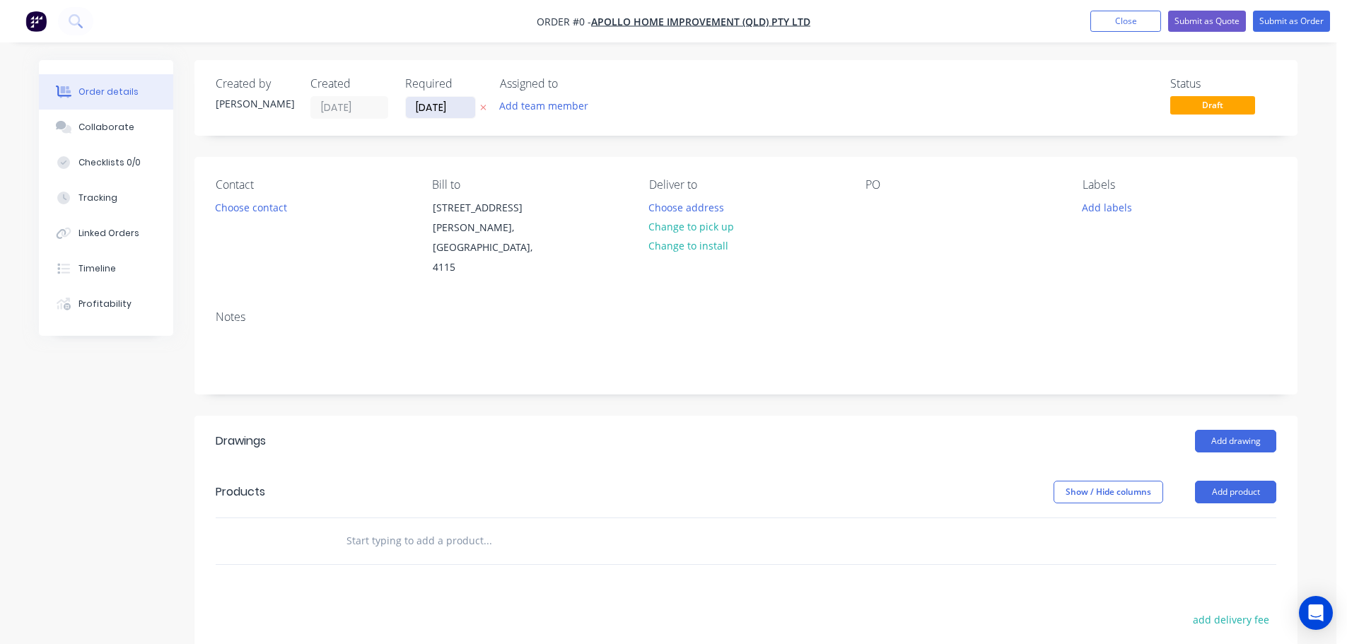
click at [445, 112] on input "01/09/25" at bounding box center [440, 107] width 69 height 21
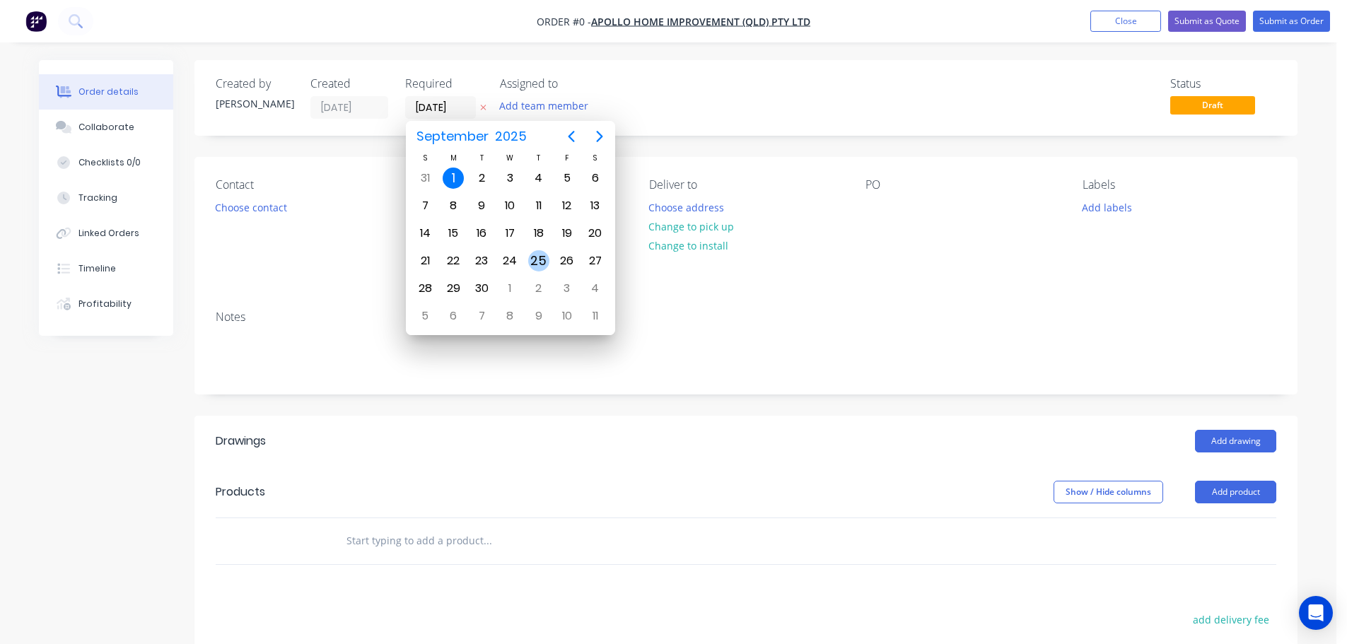
click at [539, 254] on div "25" at bounding box center [538, 260] width 21 height 21
type input "25/09/25"
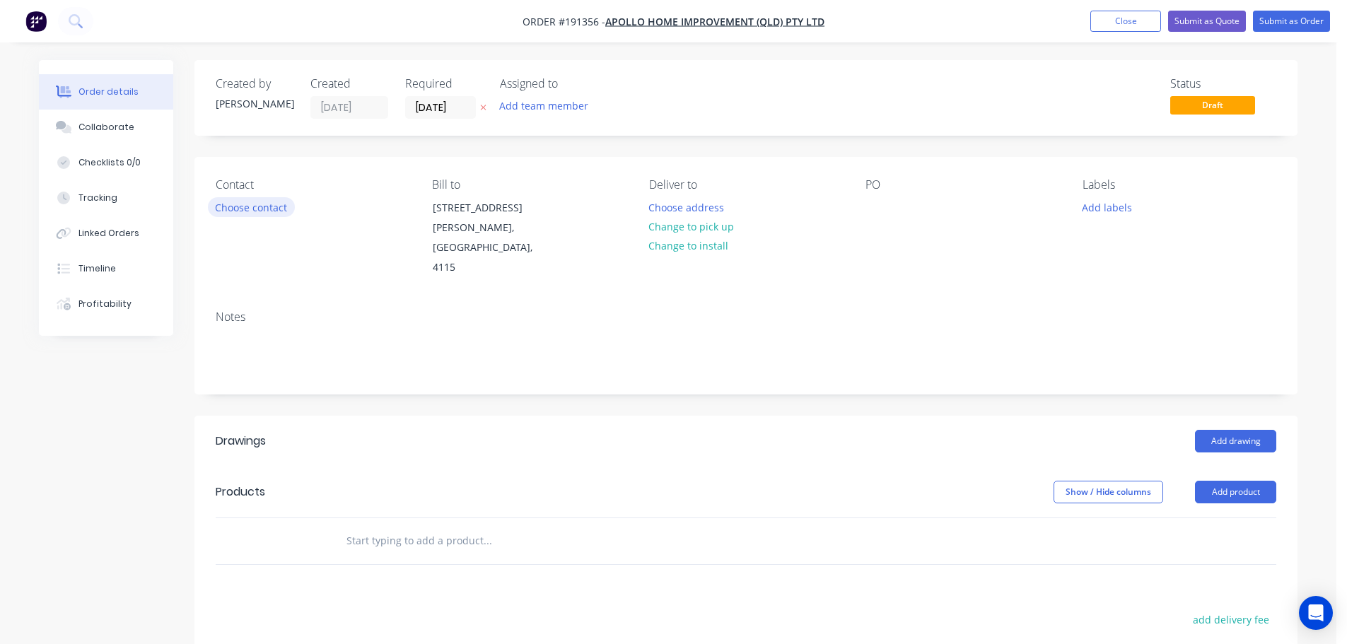
click at [257, 209] on button "Choose contact" at bounding box center [251, 206] width 87 height 19
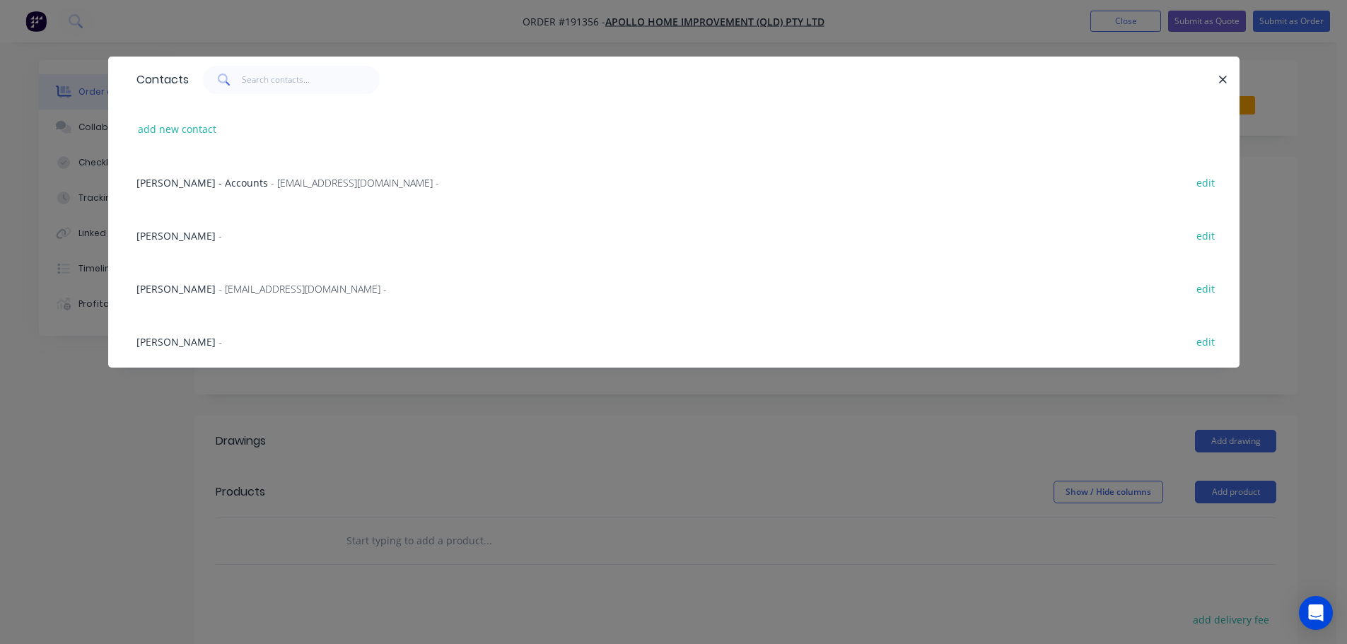
click at [185, 288] on span "Marie Defty" at bounding box center [175, 288] width 79 height 13
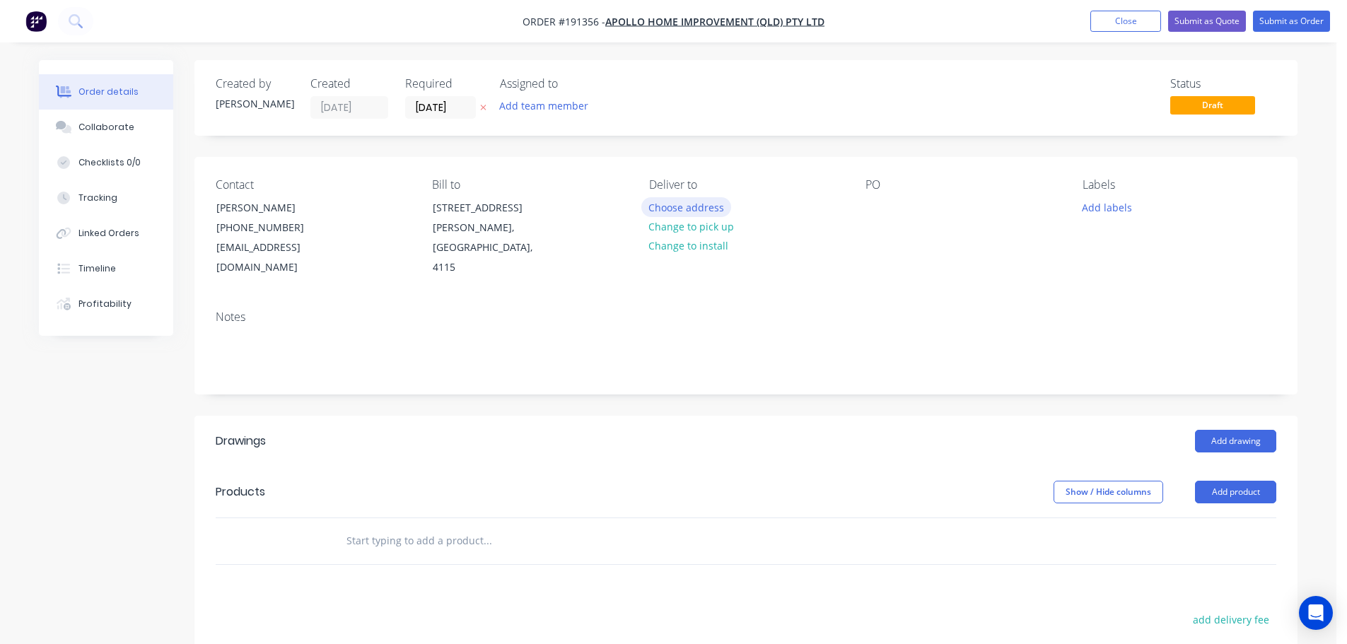
click at [672, 210] on button "Choose address" at bounding box center [686, 206] width 90 height 19
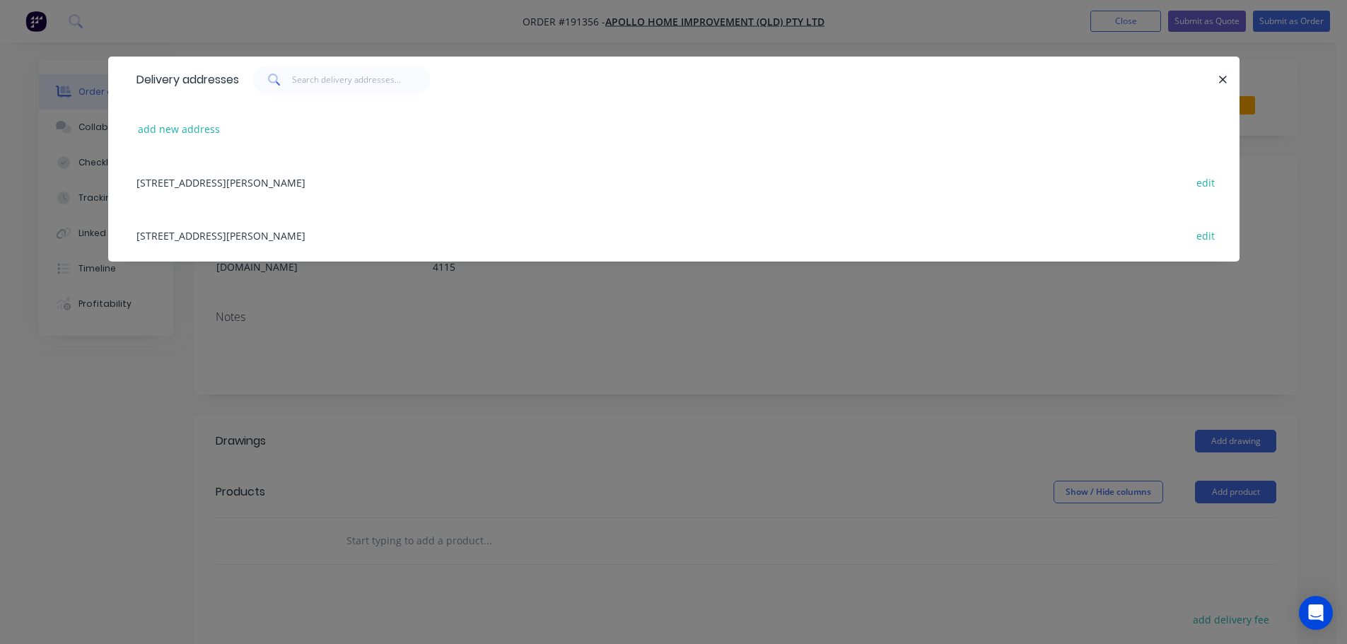
drag, startPoint x: 273, startPoint y: 235, endPoint x: 578, endPoint y: 235, distance: 304.7
click at [274, 235] on div "29 CORYMBIA PL, (STORE), PARKINSON, Queensland, Australia, 4115 edit" at bounding box center [673, 235] width 1089 height 53
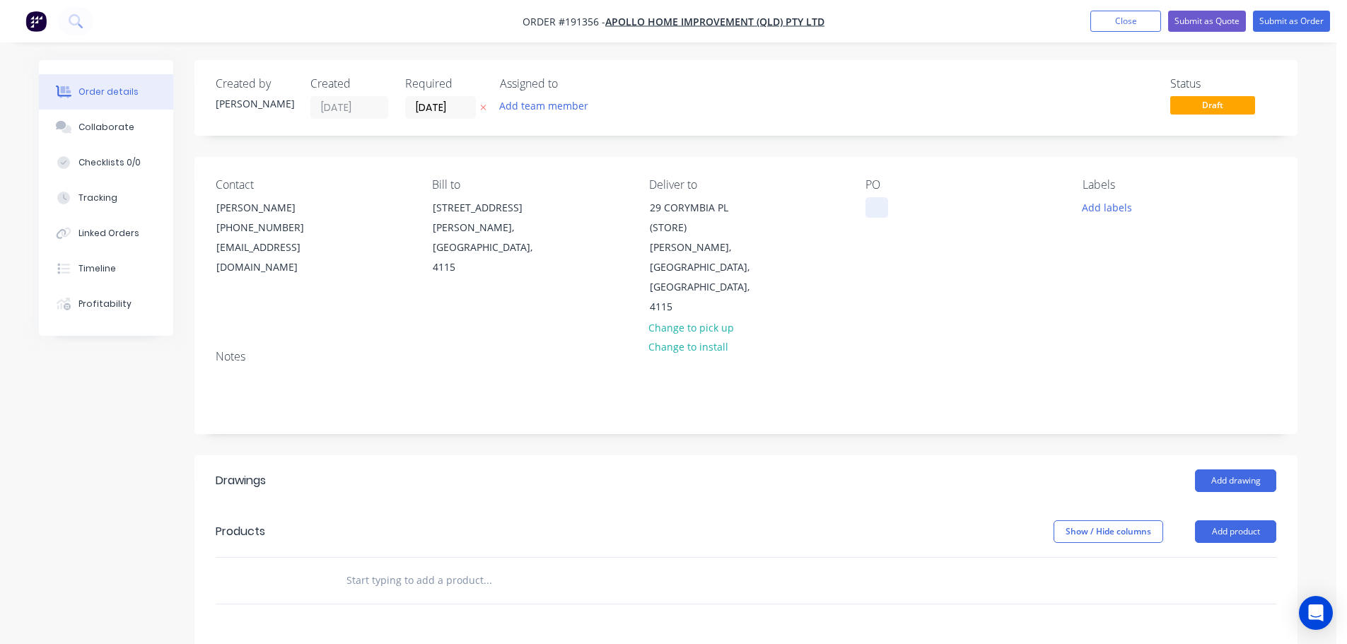
click at [877, 215] on div at bounding box center [876, 207] width 23 height 21
click at [1092, 205] on button "Add labels" at bounding box center [1106, 206] width 65 height 19
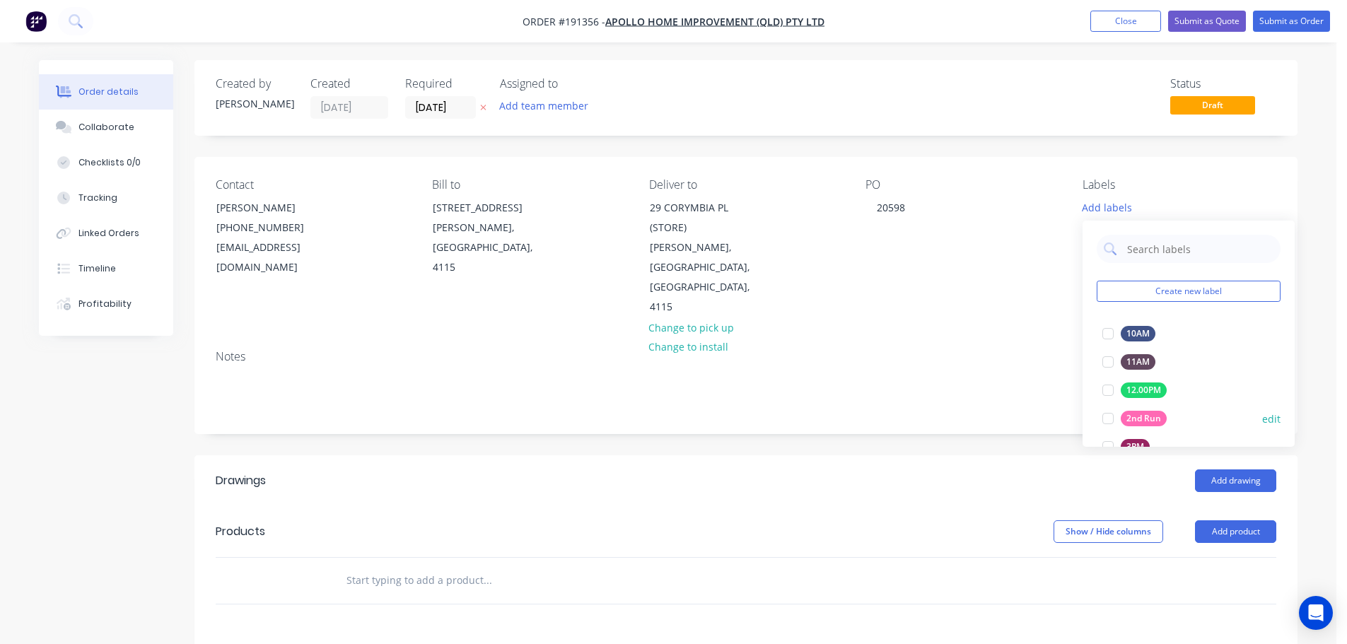
click at [1104, 418] on div at bounding box center [1108, 418] width 28 height 28
click at [1234, 520] on button "Add product" at bounding box center [1235, 531] width 81 height 23
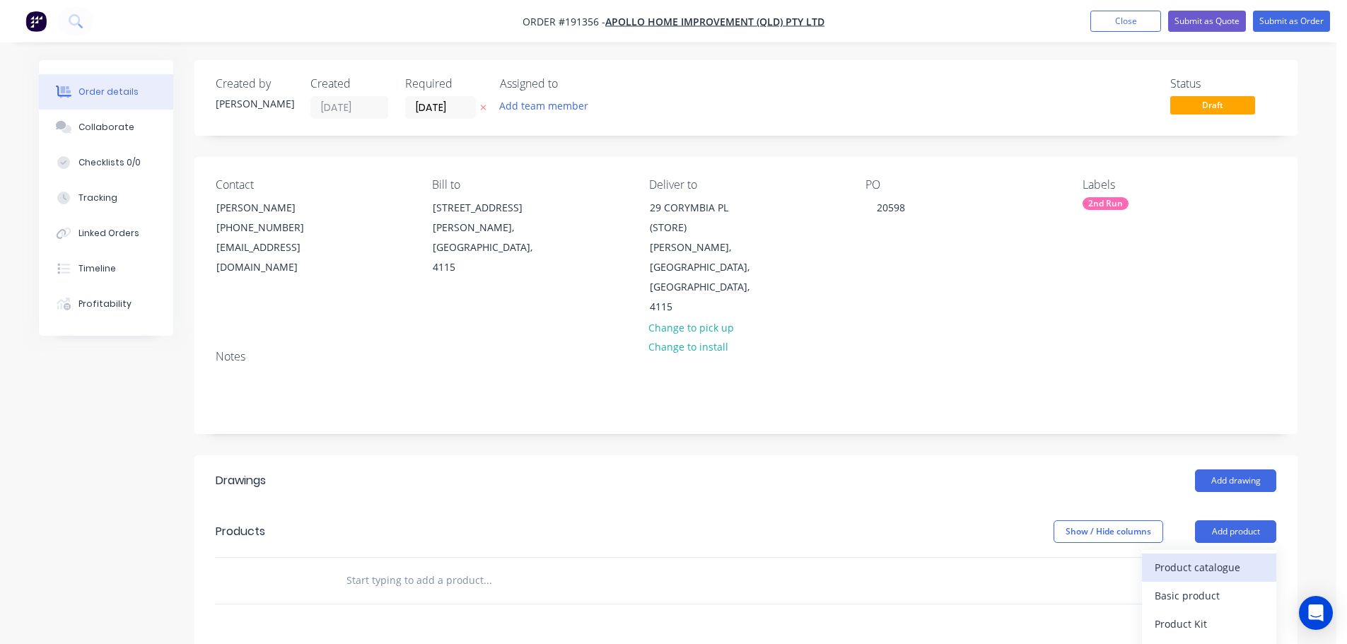
click at [1222, 557] on div "Product catalogue" at bounding box center [1209, 567] width 109 height 21
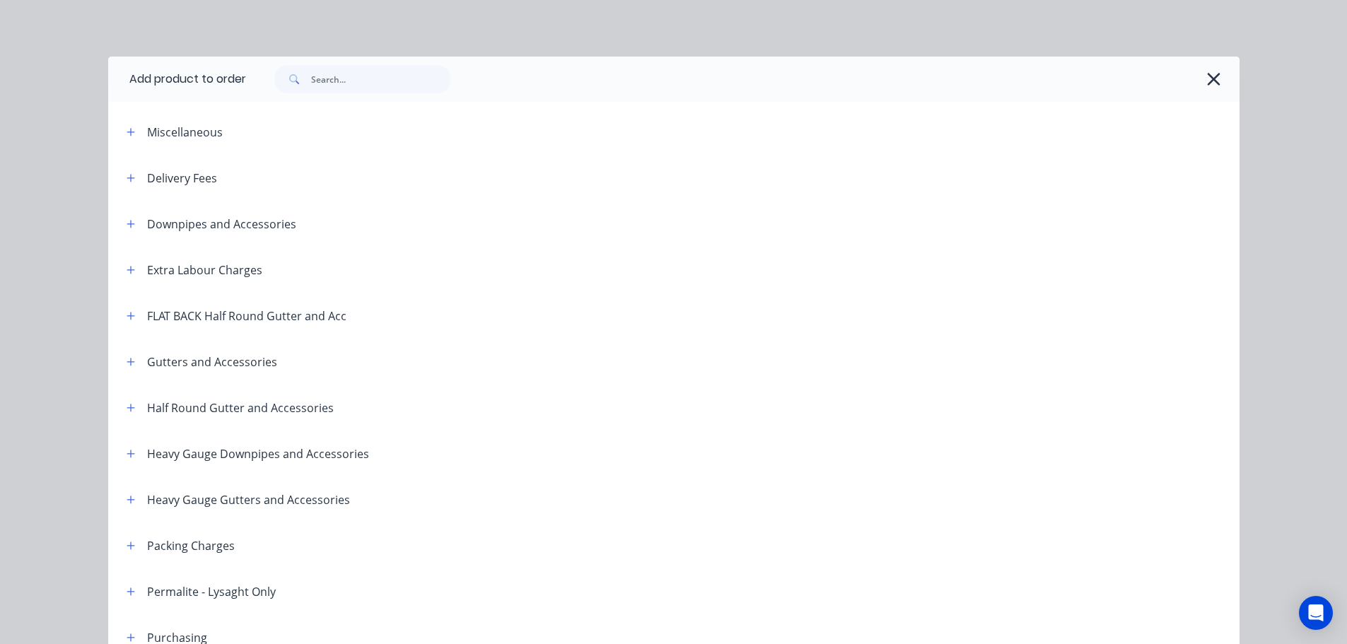
click at [429, 94] on div at bounding box center [742, 79] width 993 height 45
click at [418, 86] on input "text" at bounding box center [381, 79] width 140 height 28
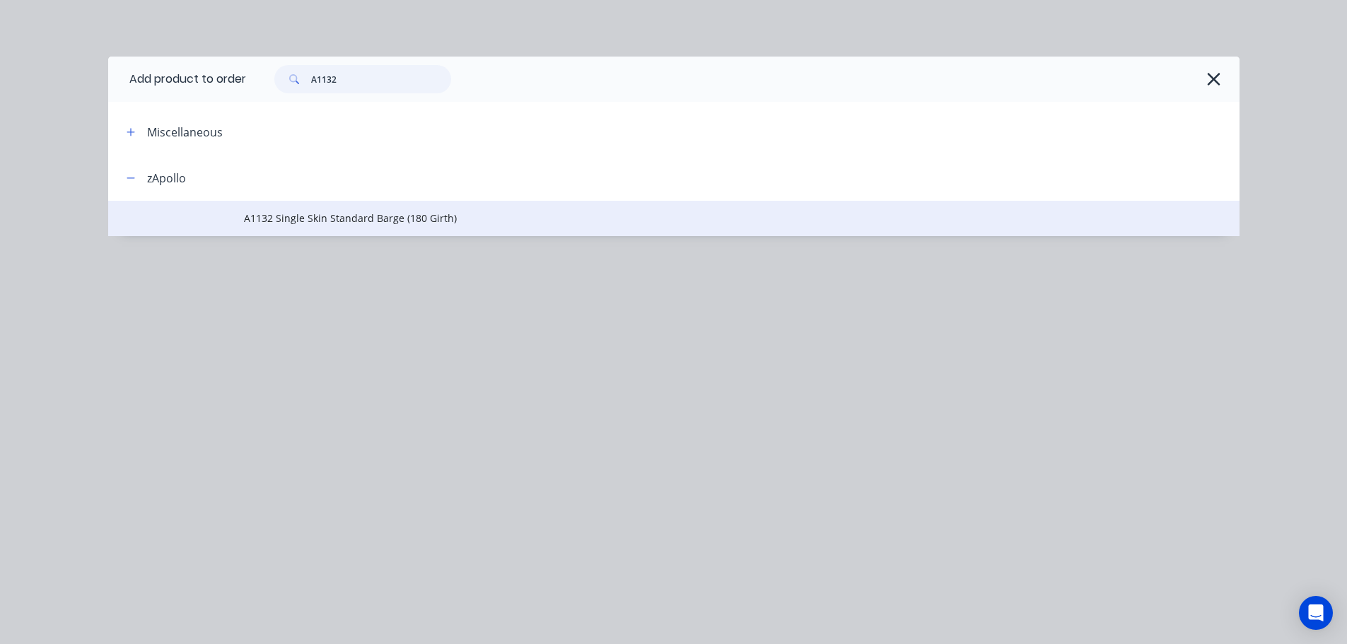
type input "A1132"
click at [378, 234] on td "A1132 Single Skin Standard Barge (180 Girth)" at bounding box center [741, 218] width 995 height 35
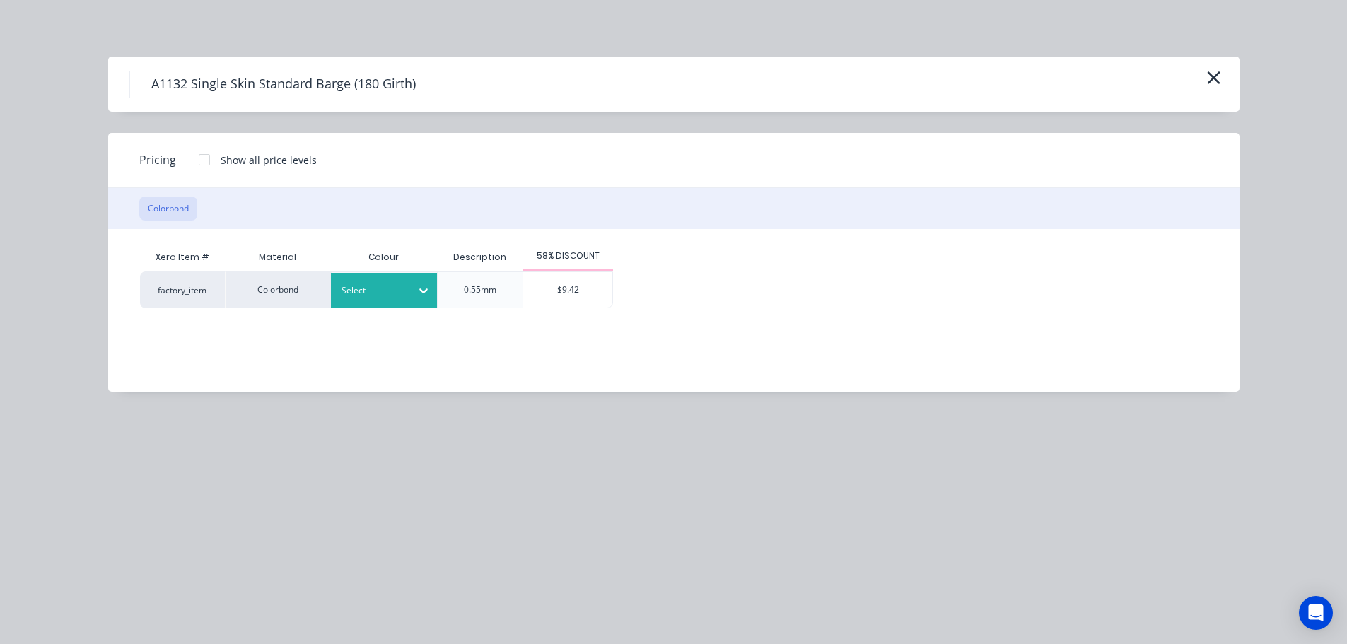
click at [405, 297] on div "Select" at bounding box center [371, 290] width 79 height 18
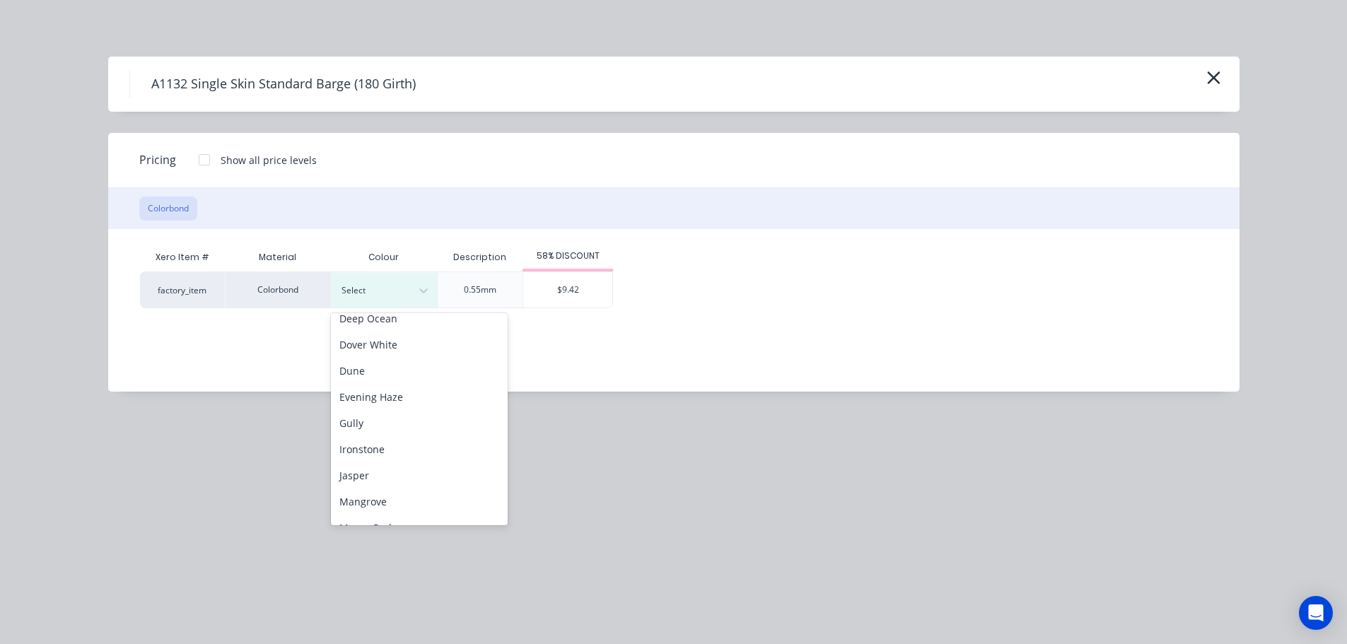
scroll to position [212, 0]
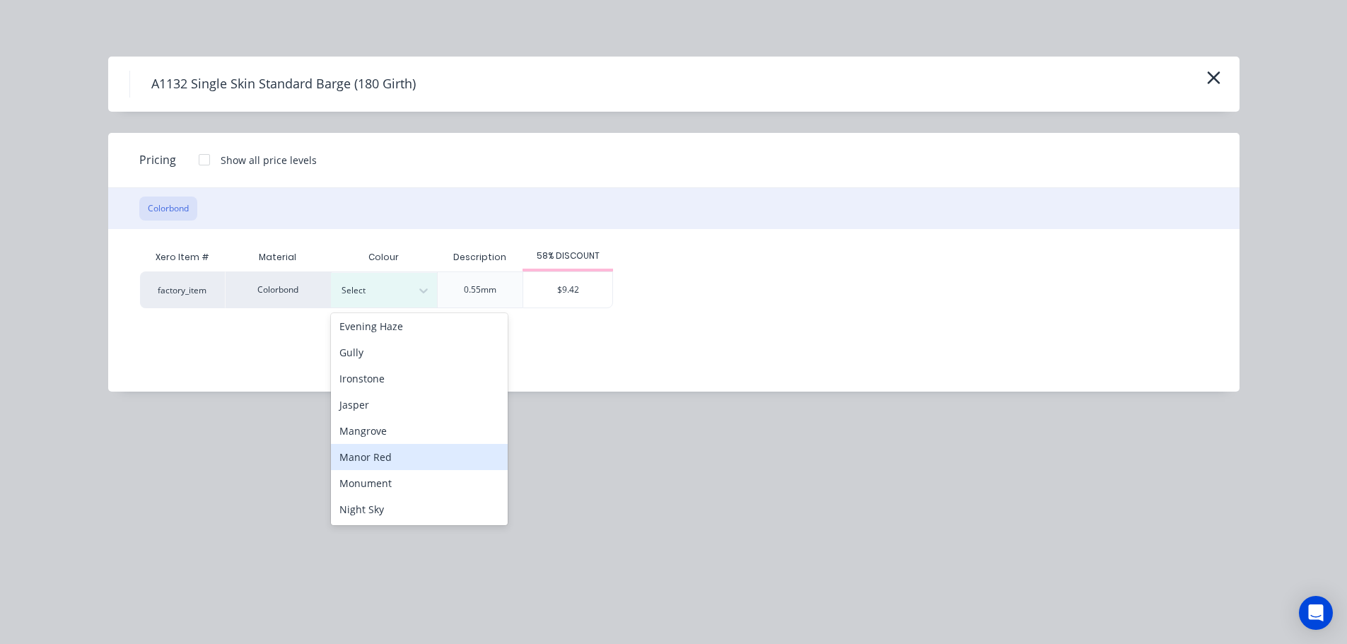
click at [419, 457] on div "Manor Red" at bounding box center [419, 457] width 177 height 26
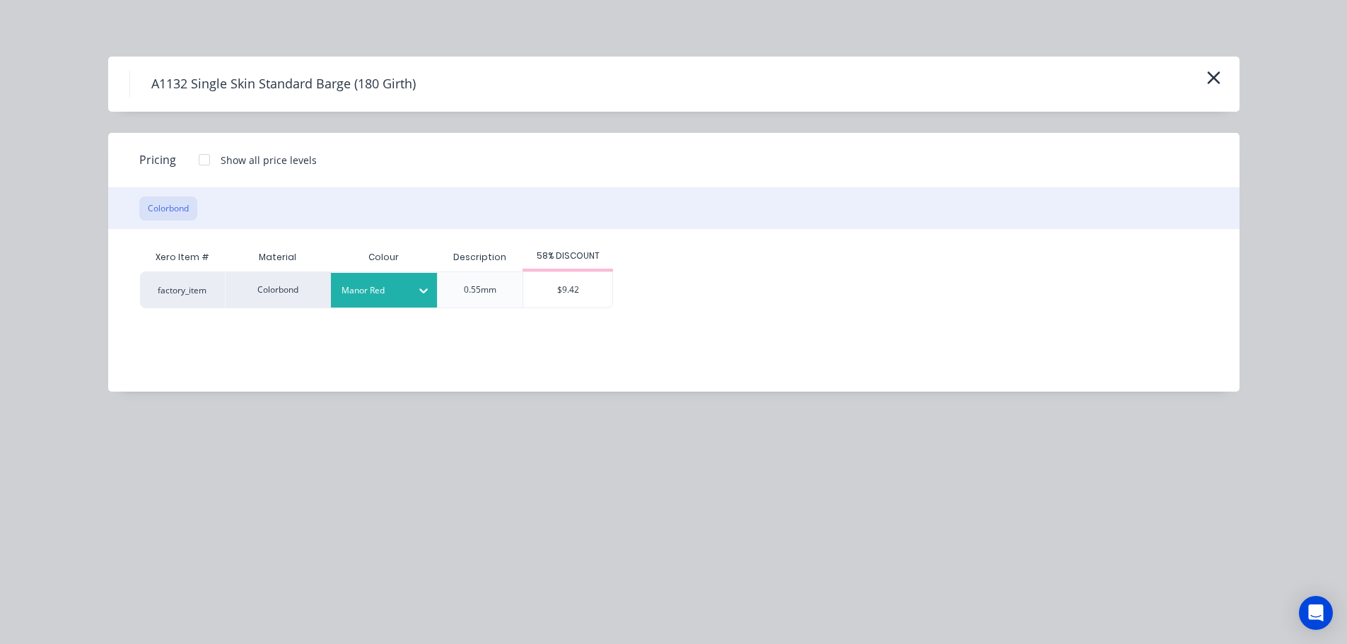
click at [558, 292] on div "$9.42" at bounding box center [567, 289] width 89 height 35
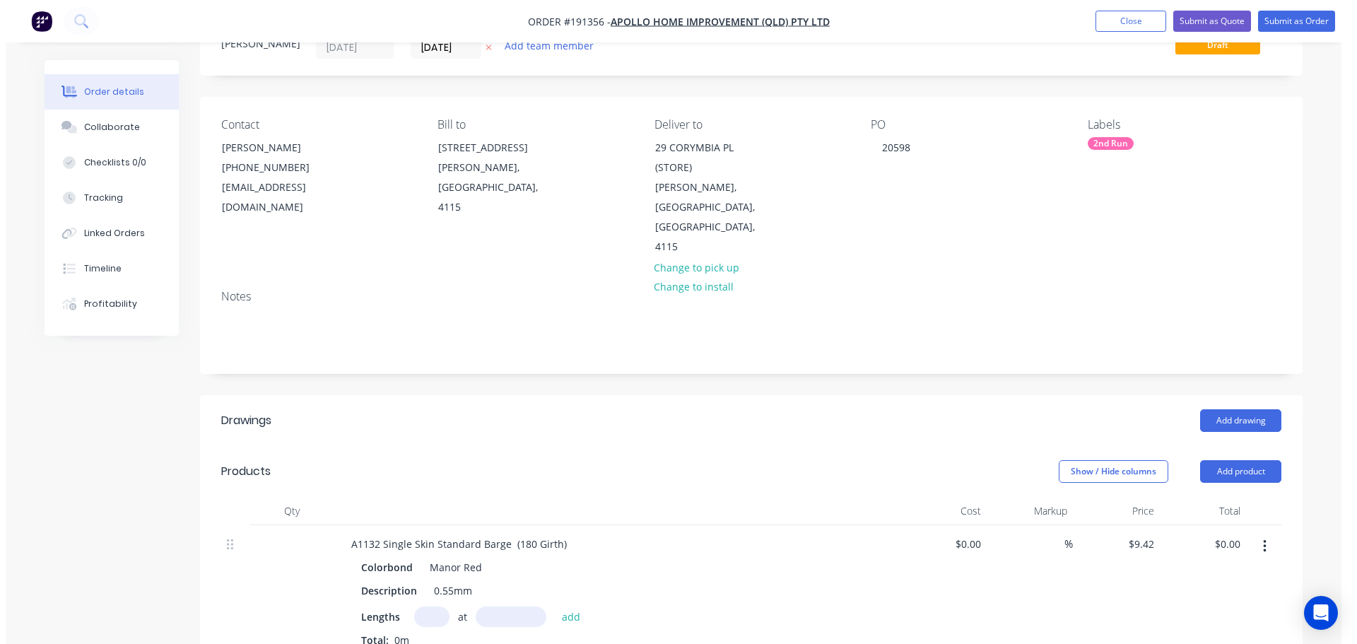
scroll to position [141, 0]
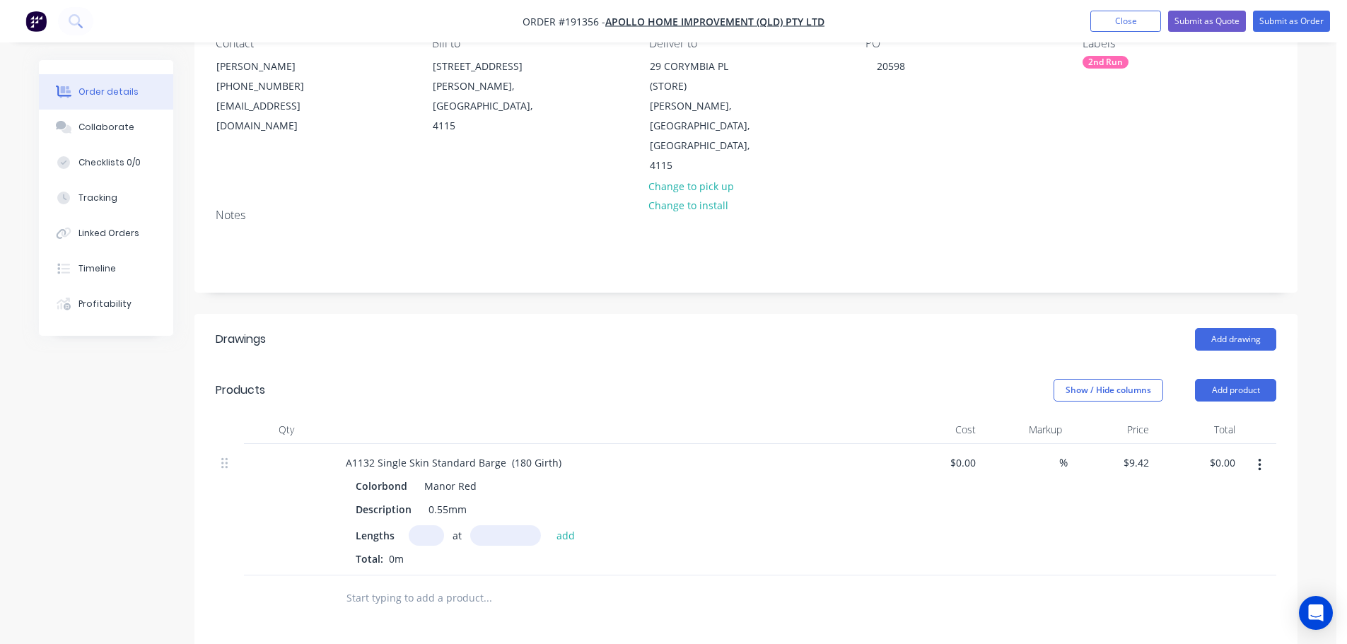
click at [434, 525] on input "text" at bounding box center [426, 535] width 35 height 21
type input "2"
type input "5000"
click at [549, 525] on button "add" at bounding box center [565, 534] width 33 height 19
type input "$94.20"
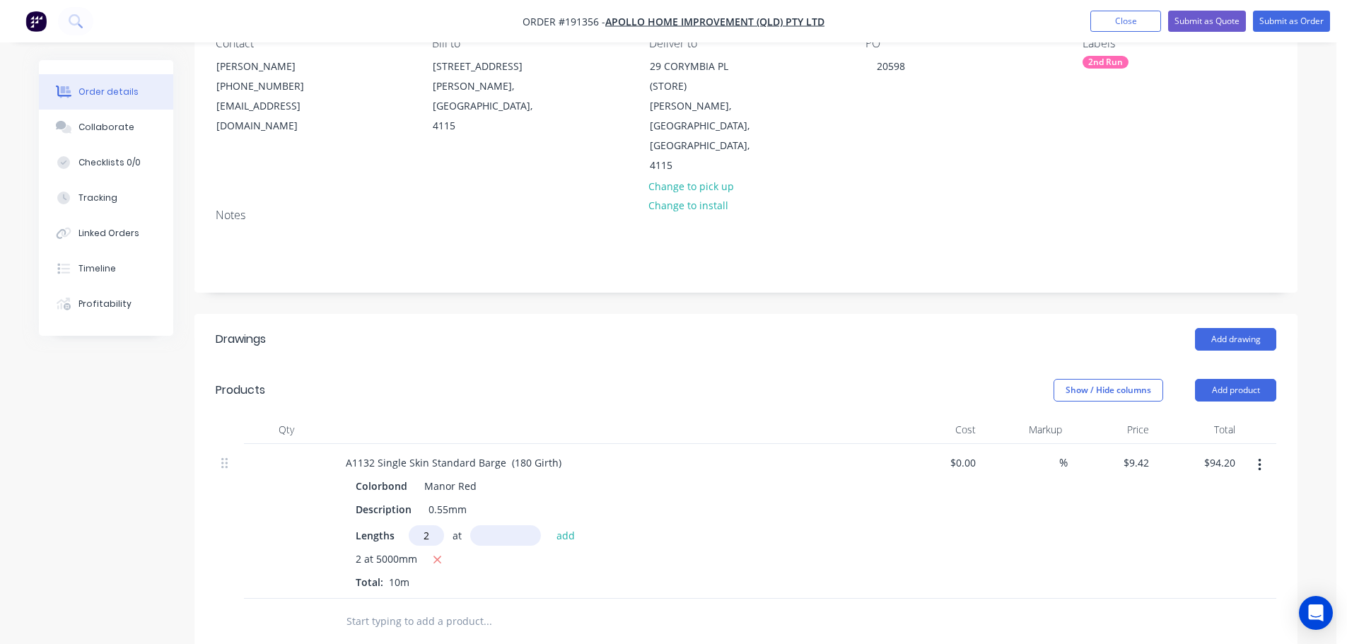
type input "2"
type input "4350"
click at [549, 525] on button "add" at bounding box center [565, 534] width 33 height 19
type input "$176.15"
click at [1258, 24] on button "Submit as Order" at bounding box center [1291, 21] width 77 height 21
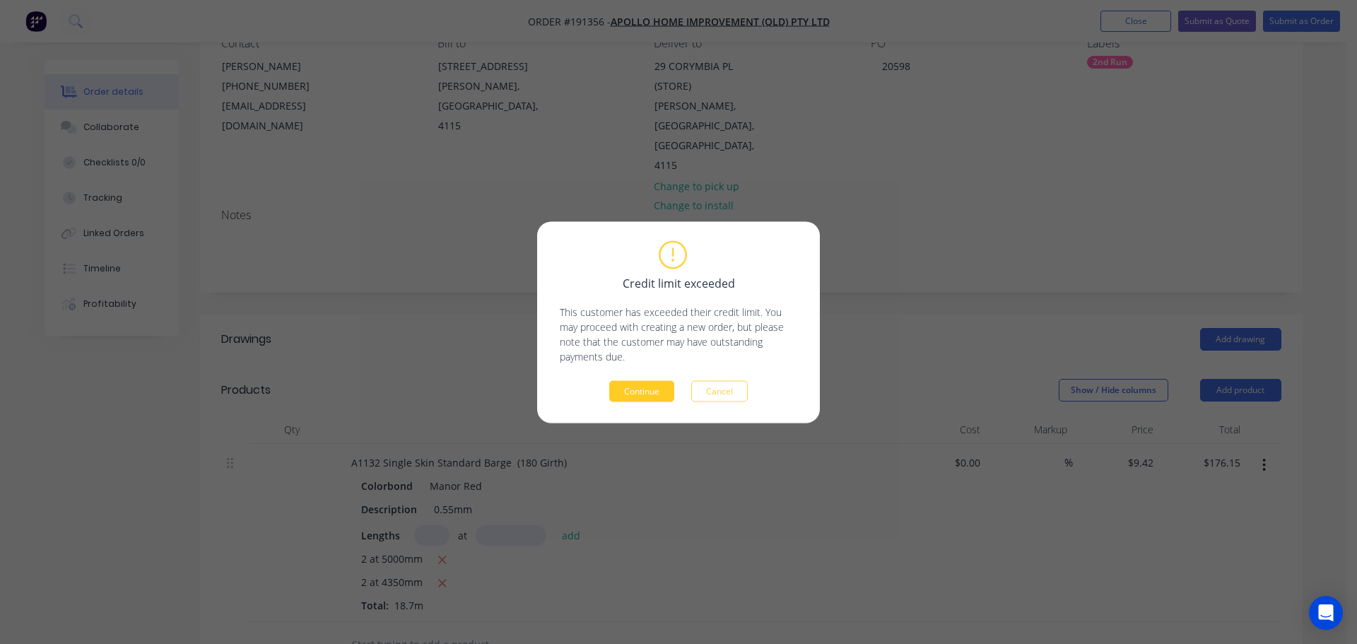
click at [664, 395] on button "Continue" at bounding box center [641, 390] width 65 height 21
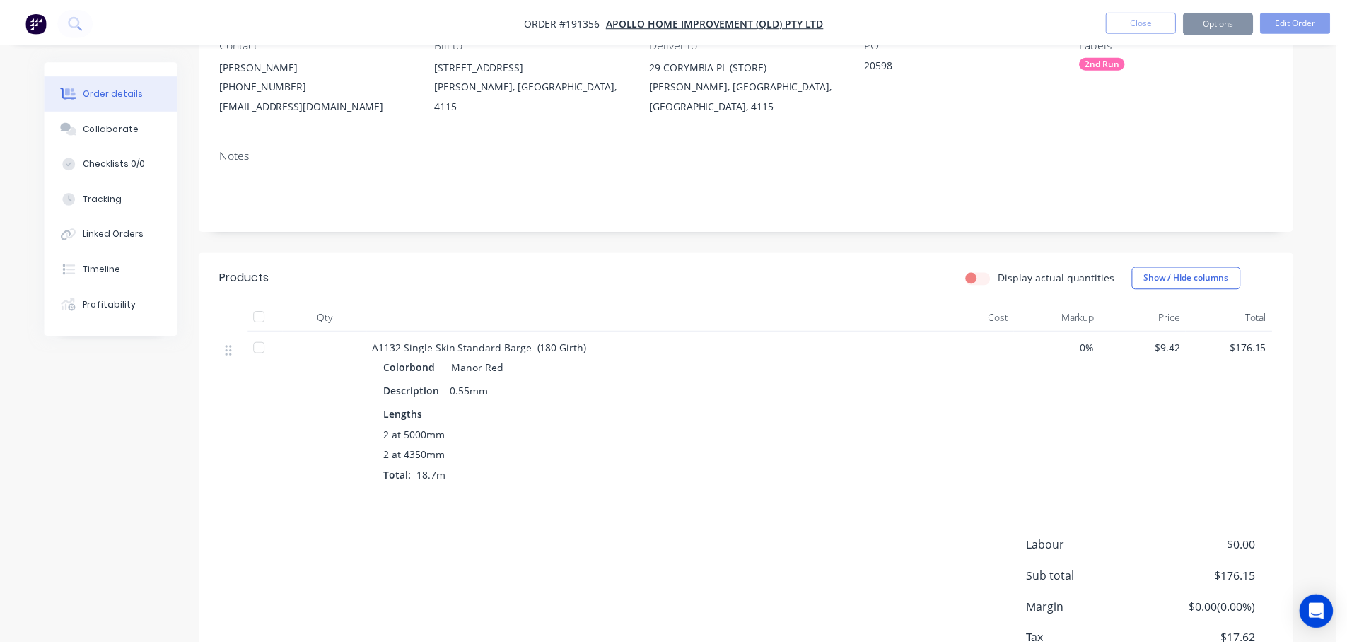
scroll to position [141, 0]
click at [1218, 23] on button "Options" at bounding box center [1216, 21] width 71 height 23
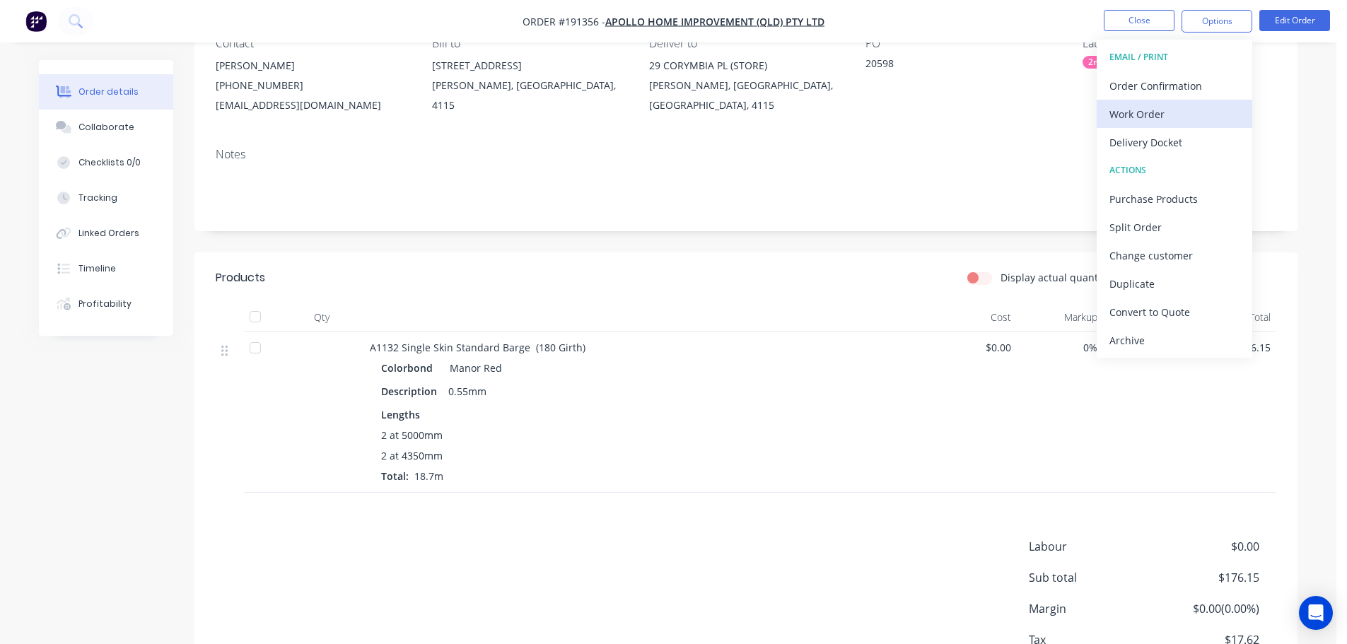
click at [1183, 120] on div "Work Order" at bounding box center [1174, 114] width 130 height 21
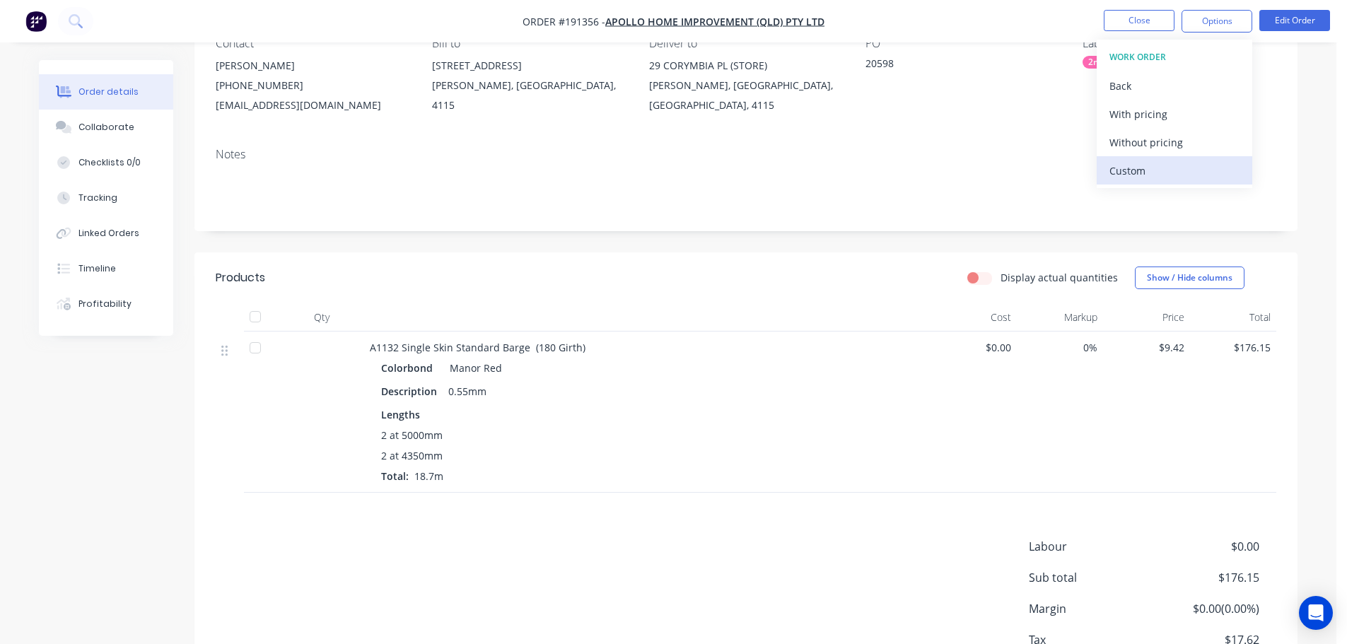
click at [1182, 161] on div "Custom" at bounding box center [1174, 170] width 130 height 21
click at [1174, 141] on div "Without pricing" at bounding box center [1174, 142] width 130 height 21
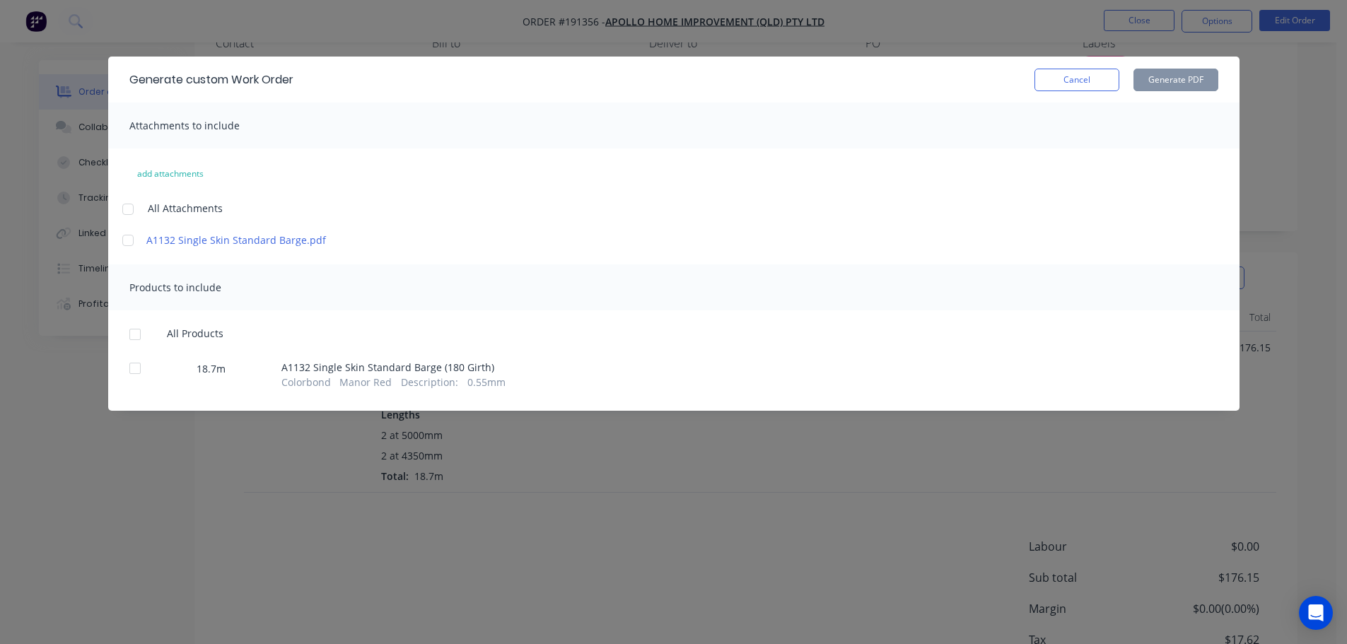
click at [122, 212] on div at bounding box center [128, 209] width 28 height 28
drag, startPoint x: 144, startPoint y: 332, endPoint x: 205, endPoint y: 304, distance: 67.4
click at [143, 332] on div at bounding box center [135, 334] width 28 height 28
click at [1198, 71] on button "Generate PDF" at bounding box center [1175, 80] width 85 height 23
click at [1056, 74] on button "Cancel" at bounding box center [1076, 80] width 85 height 23
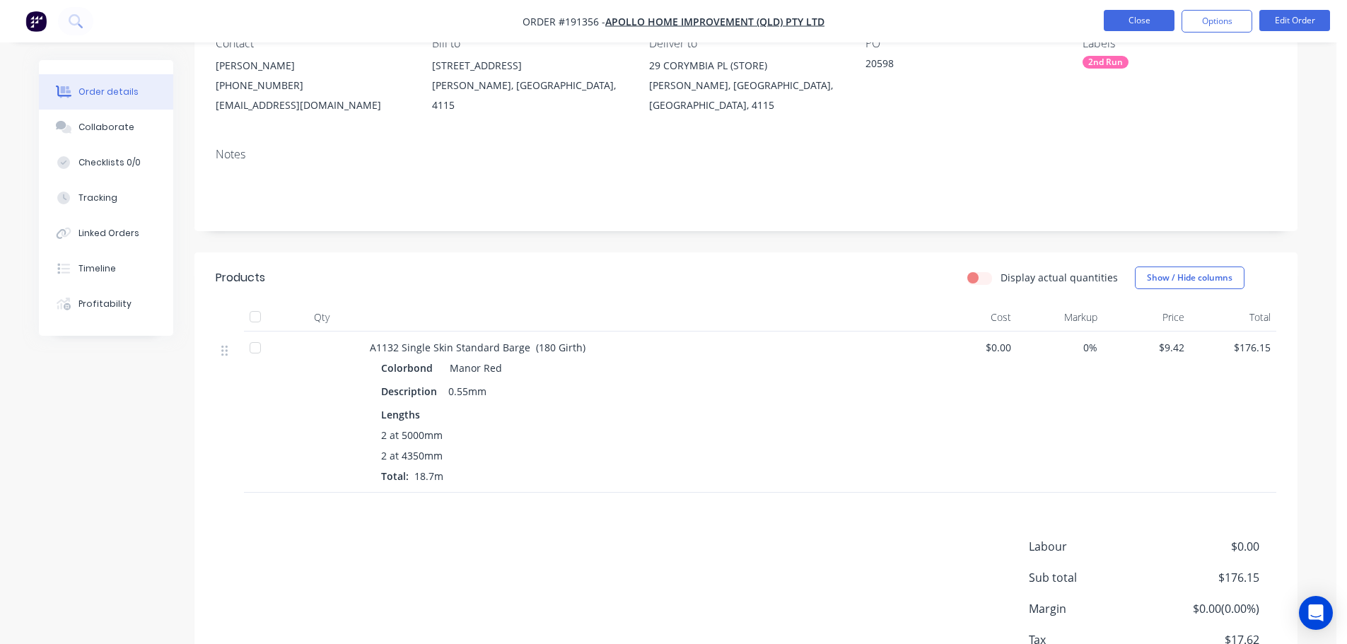
click at [1130, 20] on button "Close" at bounding box center [1139, 20] width 71 height 21
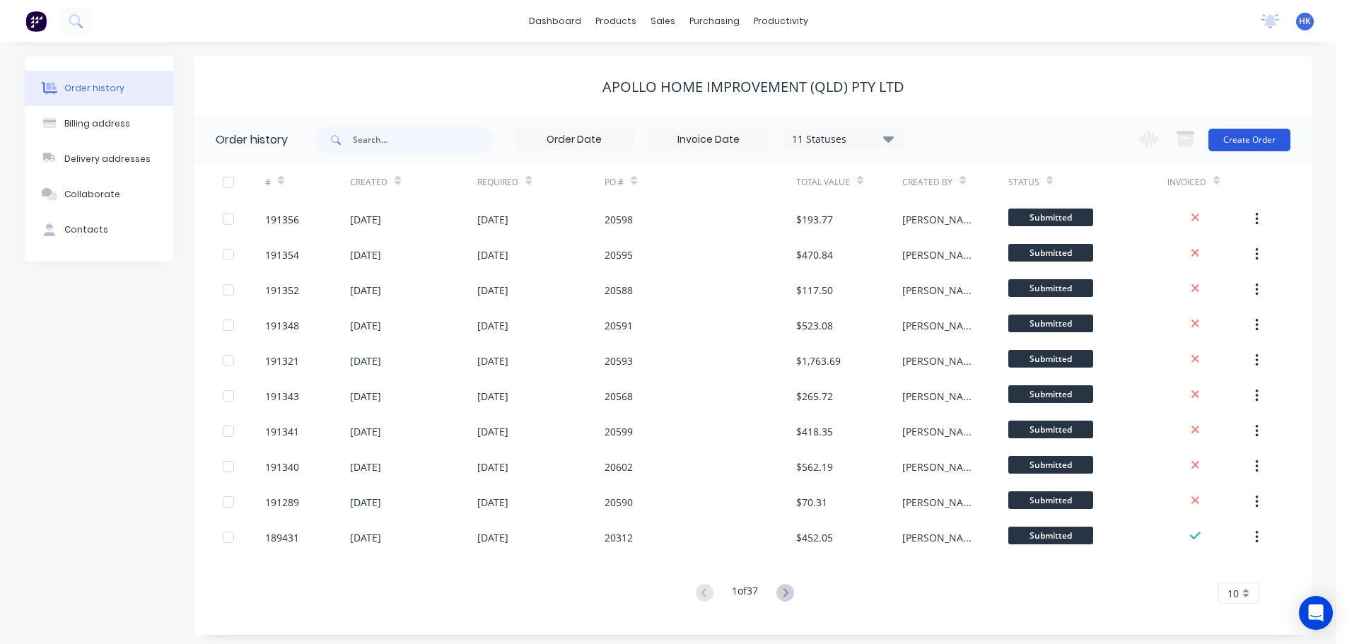
click at [1249, 136] on button "Create Order" at bounding box center [1249, 140] width 82 height 23
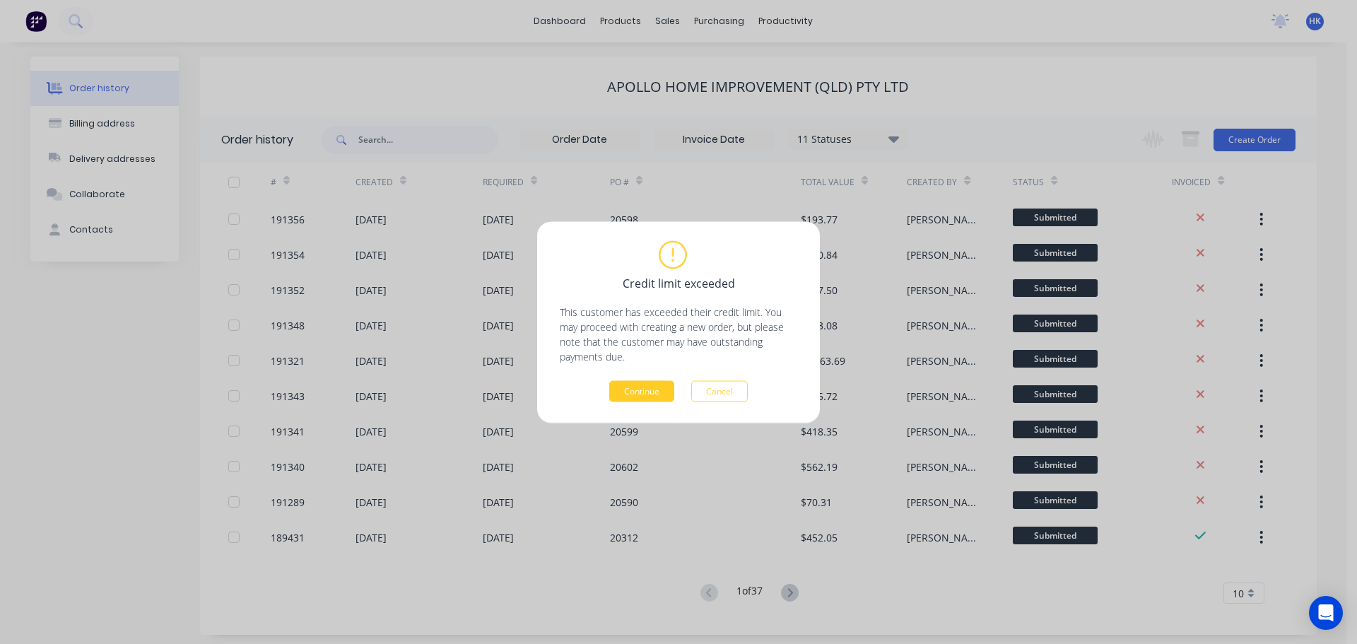
click at [650, 385] on button "Continue" at bounding box center [641, 390] width 65 height 21
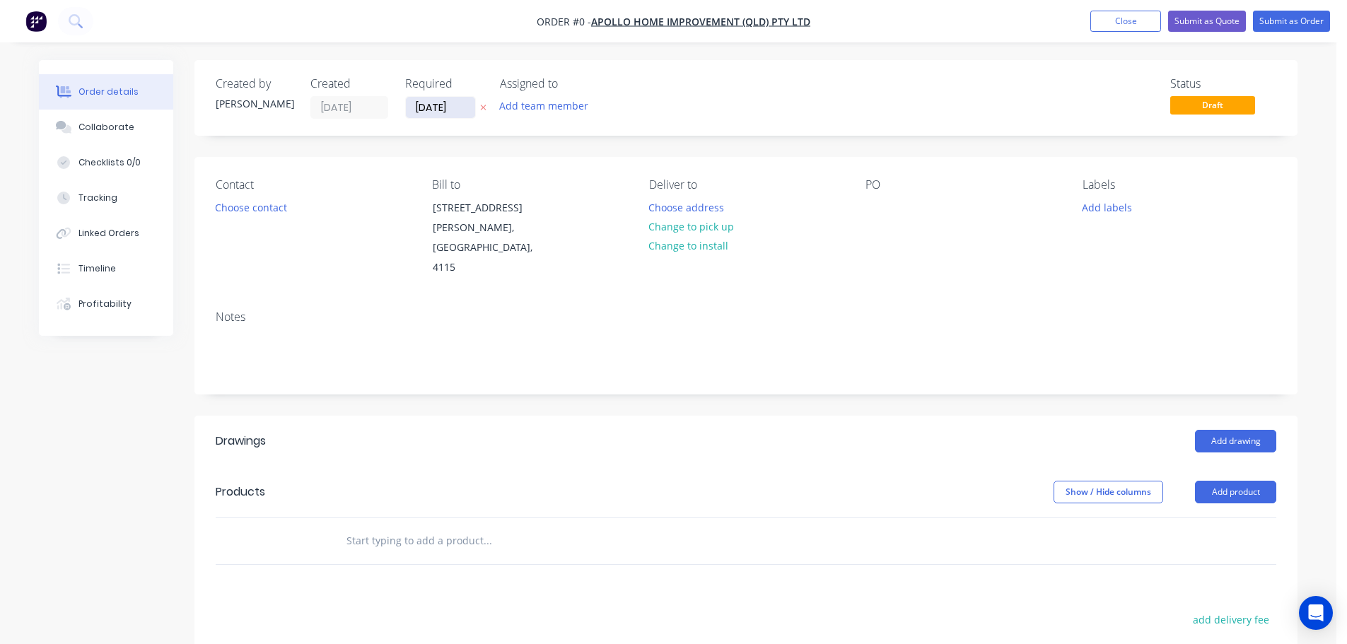
click at [431, 112] on input "01/09/25" at bounding box center [440, 107] width 69 height 21
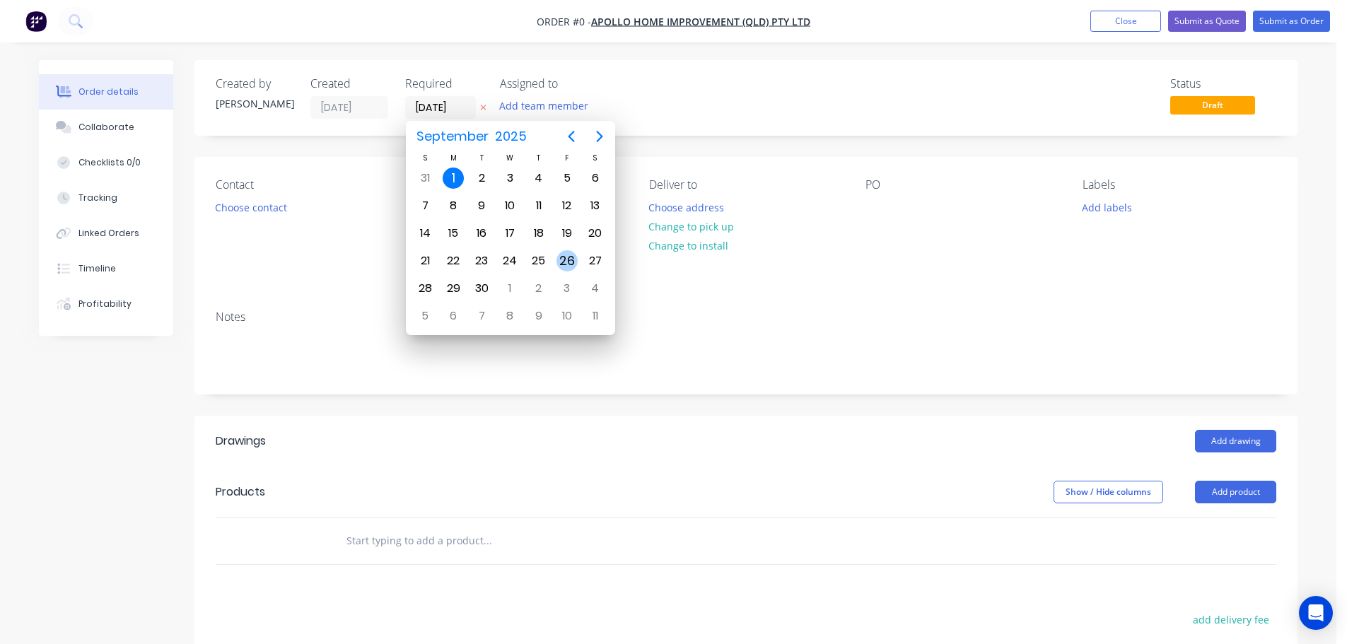
click at [563, 259] on div "26" at bounding box center [566, 260] width 21 height 21
type input "26/09/25"
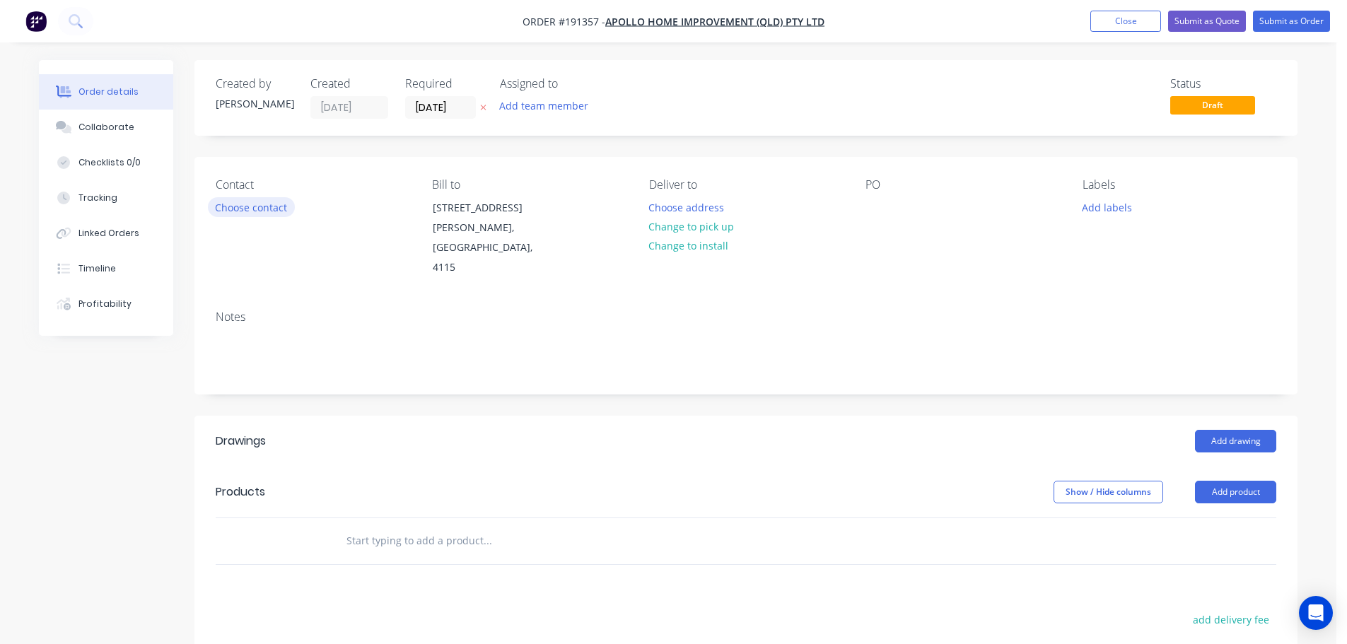
click at [257, 211] on button "Choose contact" at bounding box center [251, 206] width 87 height 19
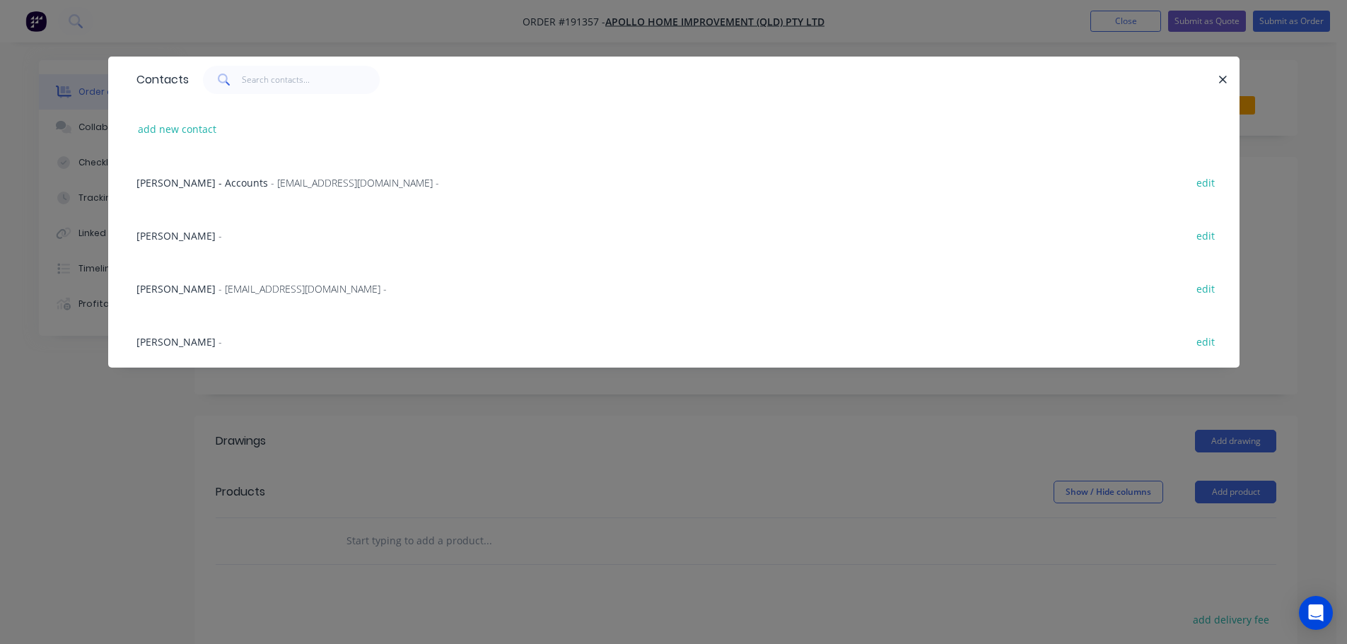
drag, startPoint x: 242, startPoint y: 290, endPoint x: 539, endPoint y: 288, distance: 296.9
click at [243, 290] on span "- maried@apollopatios.com.au -" at bounding box center [302, 288] width 168 height 13
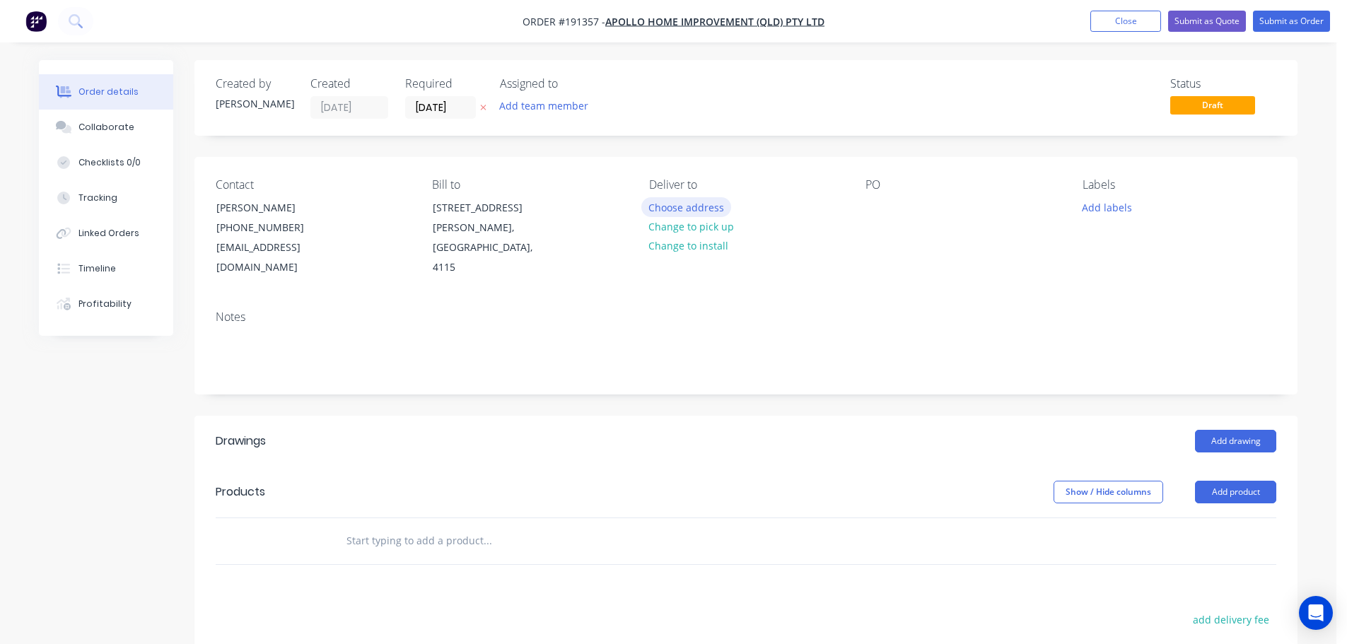
click at [706, 210] on button "Choose address" at bounding box center [686, 206] width 90 height 19
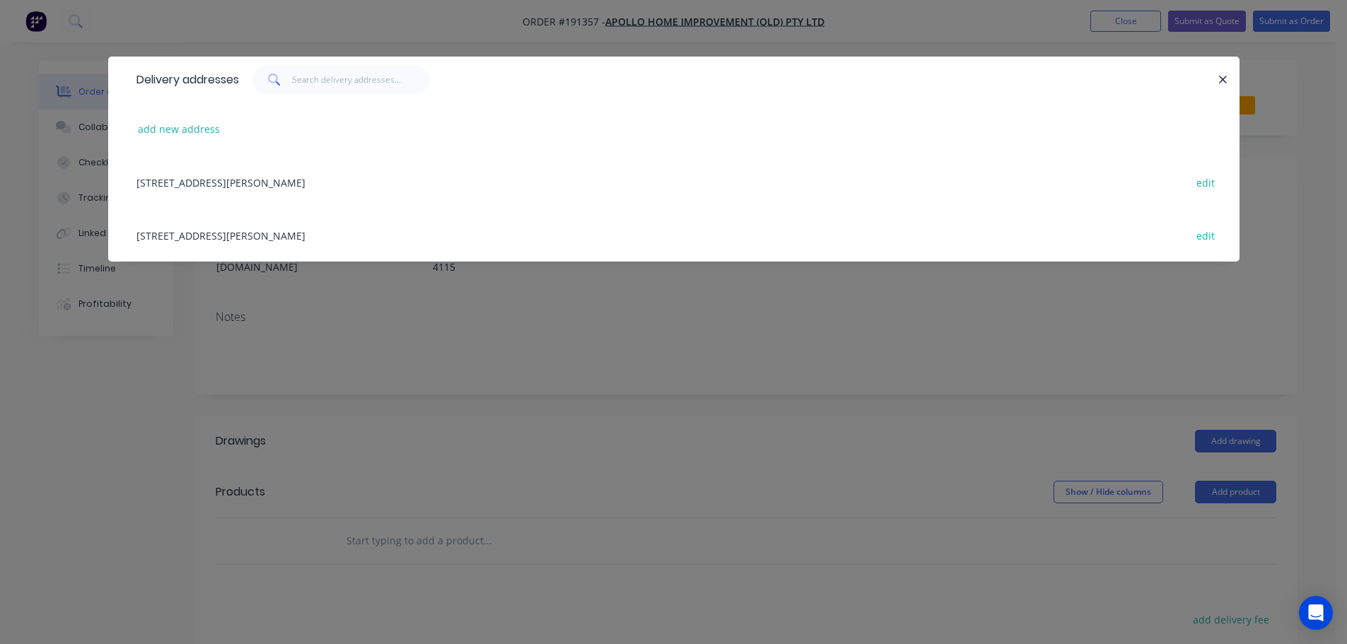
click at [380, 243] on div "29 CORYMBIA PL, (STORE), PARKINSON, Queensland, Australia, 4115 edit" at bounding box center [673, 235] width 1089 height 53
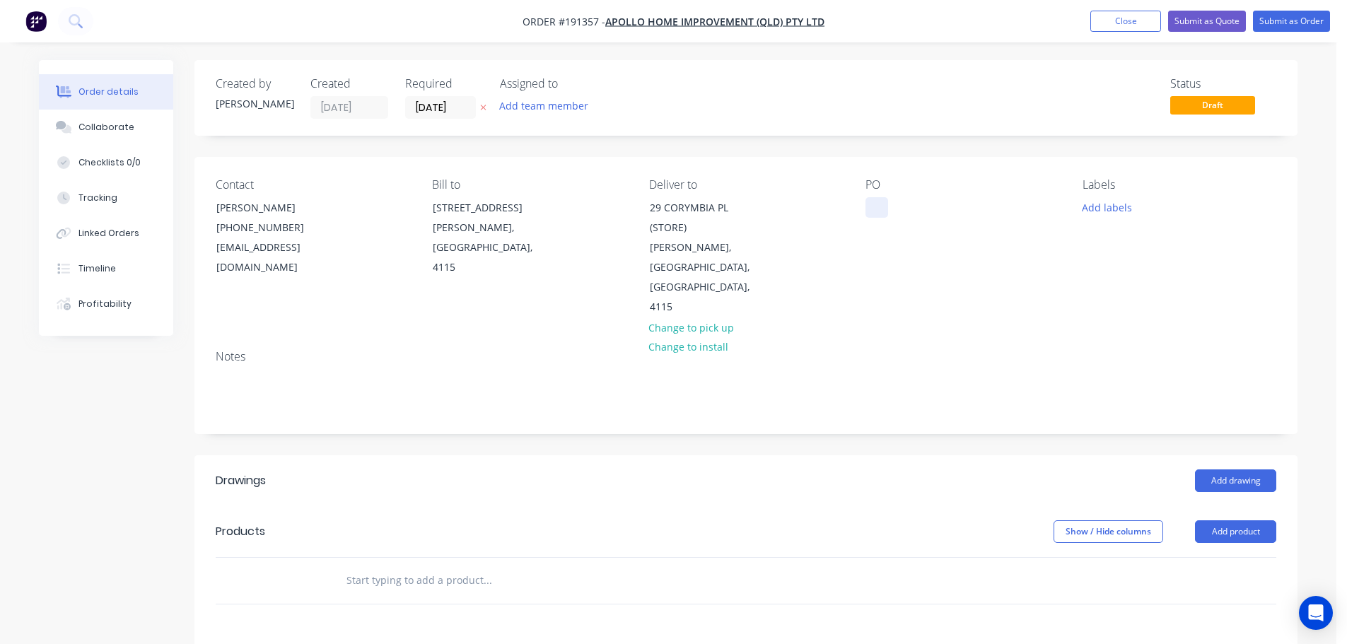
click at [867, 209] on div at bounding box center [876, 207] width 23 height 21
click at [1113, 205] on button "Add labels" at bounding box center [1106, 206] width 65 height 19
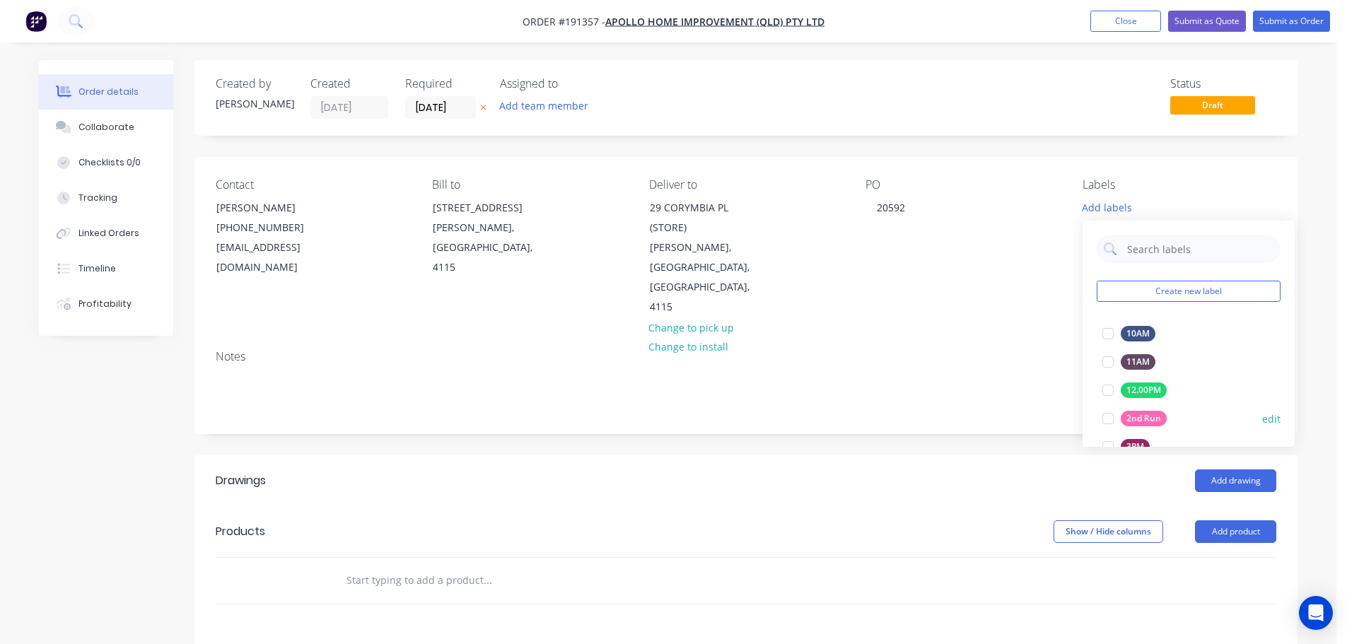
click at [1105, 419] on div at bounding box center [1108, 418] width 28 height 28
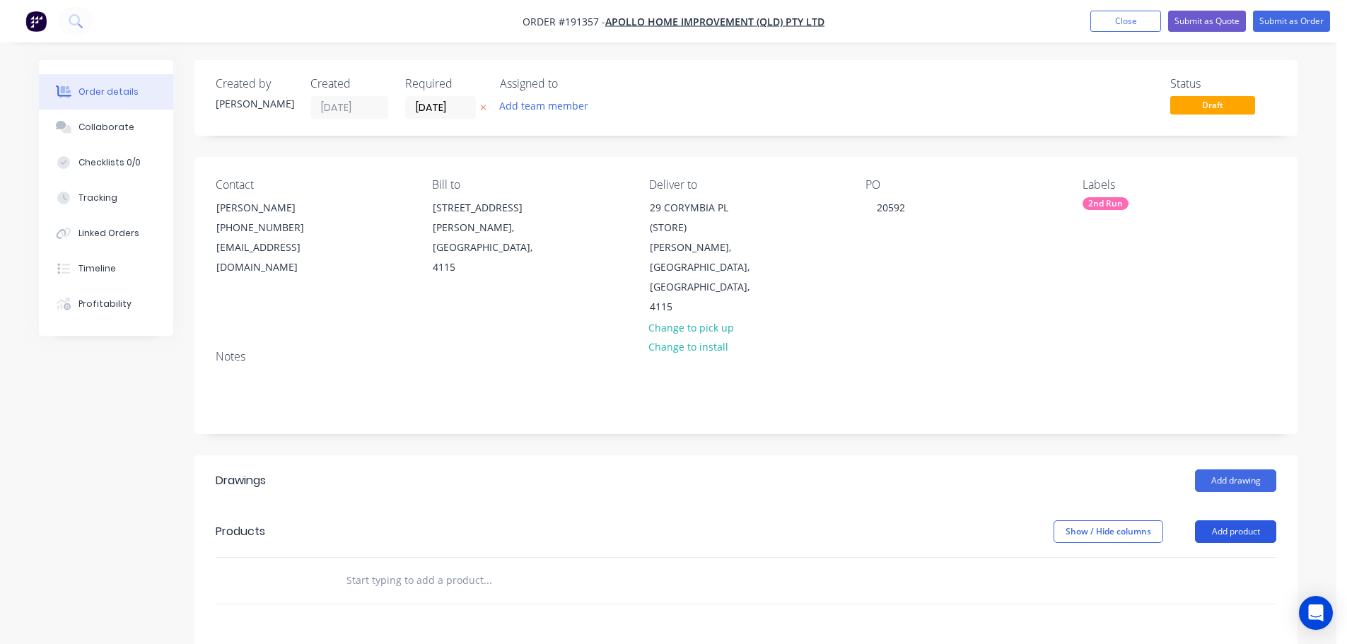
click at [1233, 520] on button "Add product" at bounding box center [1235, 531] width 81 height 23
click at [1221, 557] on div "Product catalogue" at bounding box center [1209, 567] width 109 height 21
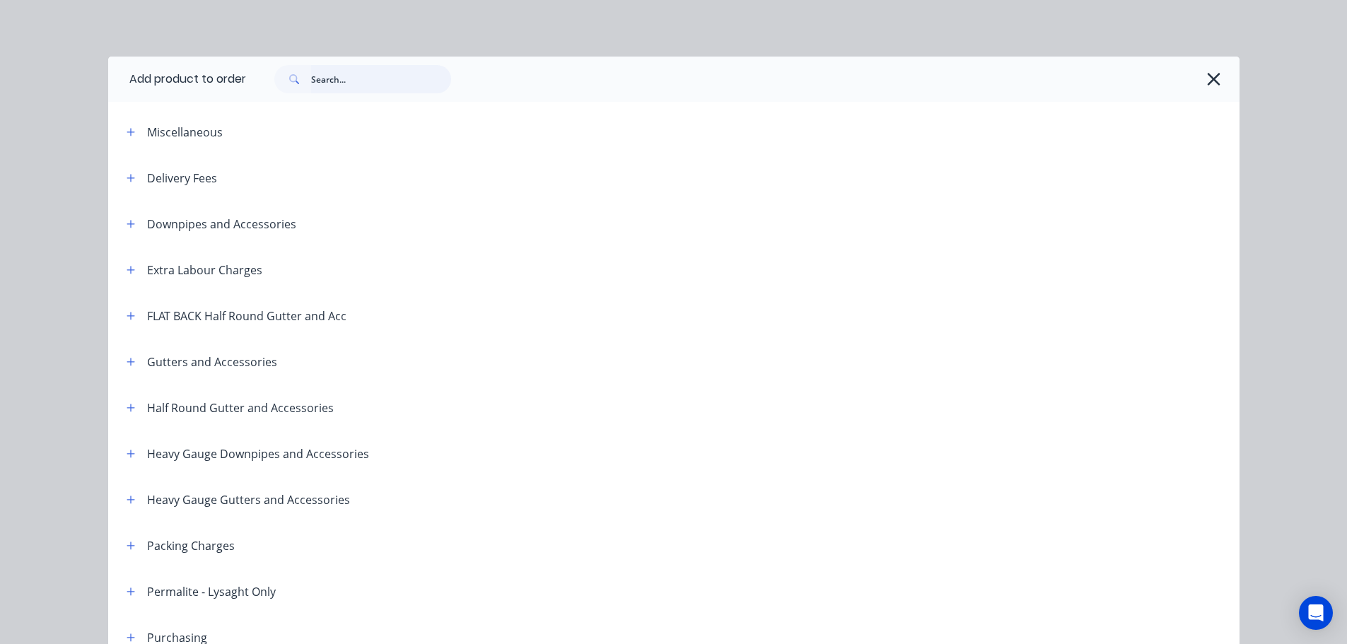
click at [399, 91] on input "text" at bounding box center [381, 79] width 140 height 28
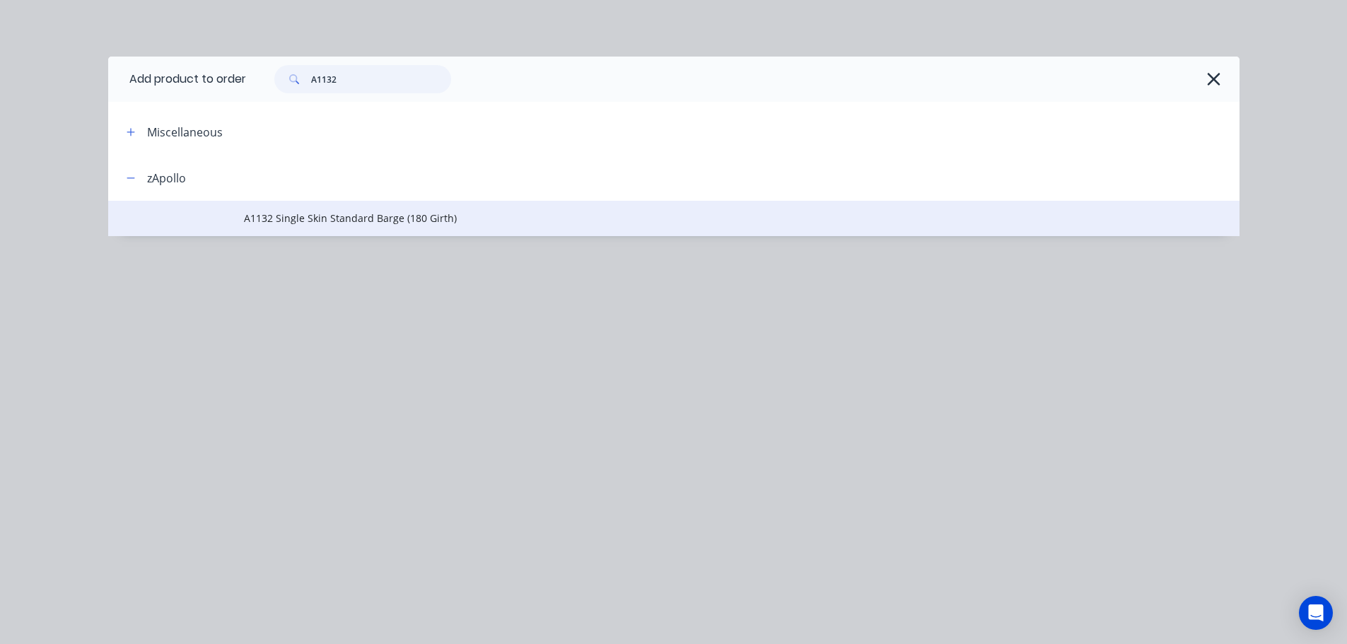
type input "A1132"
click at [400, 209] on td "A1132 Single Skin Standard Barge (180 Girth)" at bounding box center [741, 218] width 995 height 35
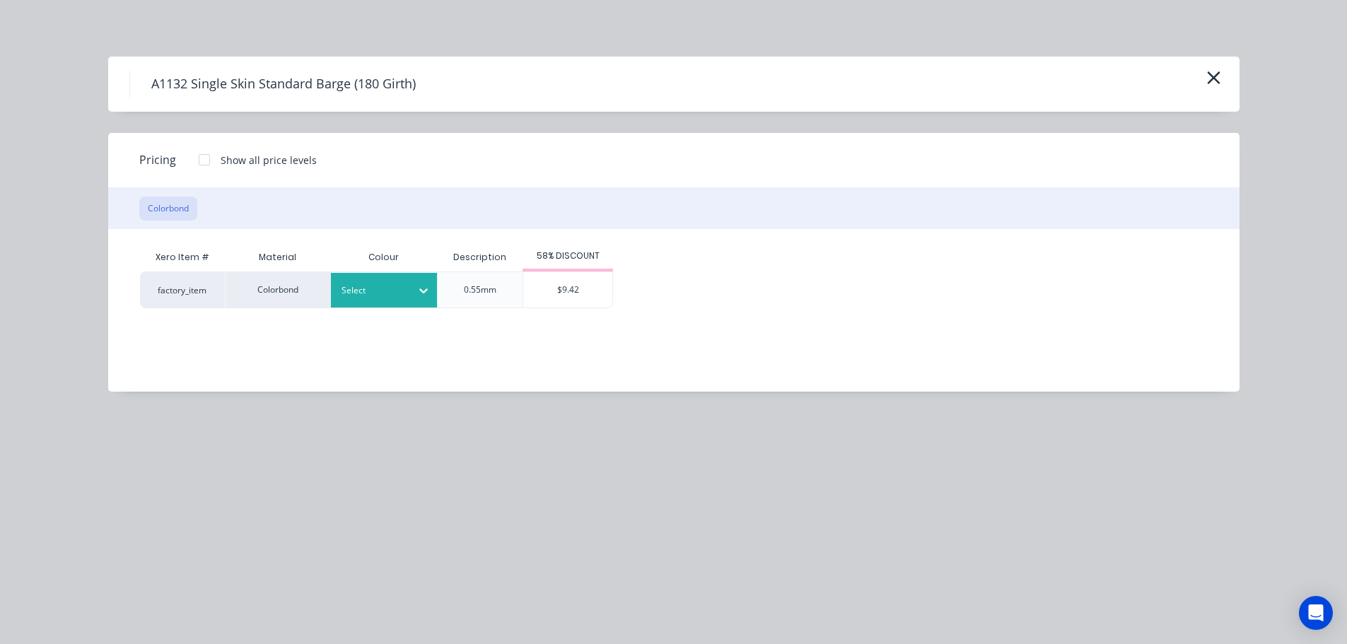
click at [428, 290] on icon at bounding box center [423, 291] width 14 height 14
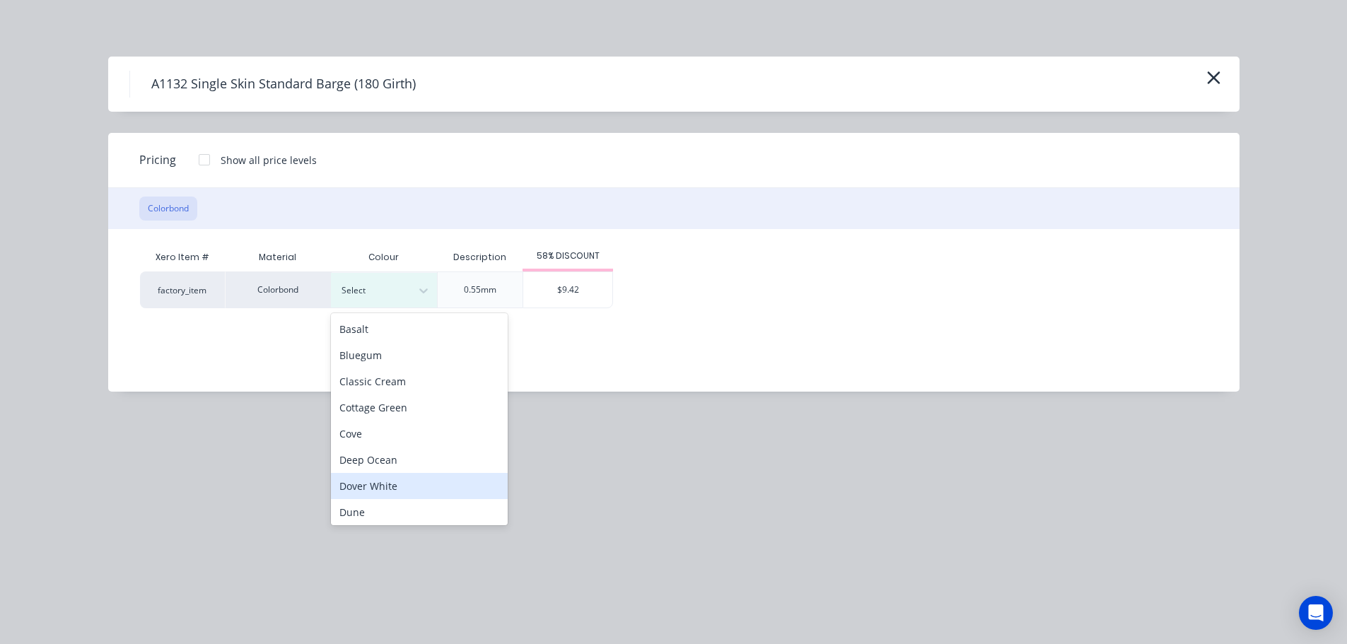
click at [411, 482] on div "Dover White" at bounding box center [419, 486] width 177 height 26
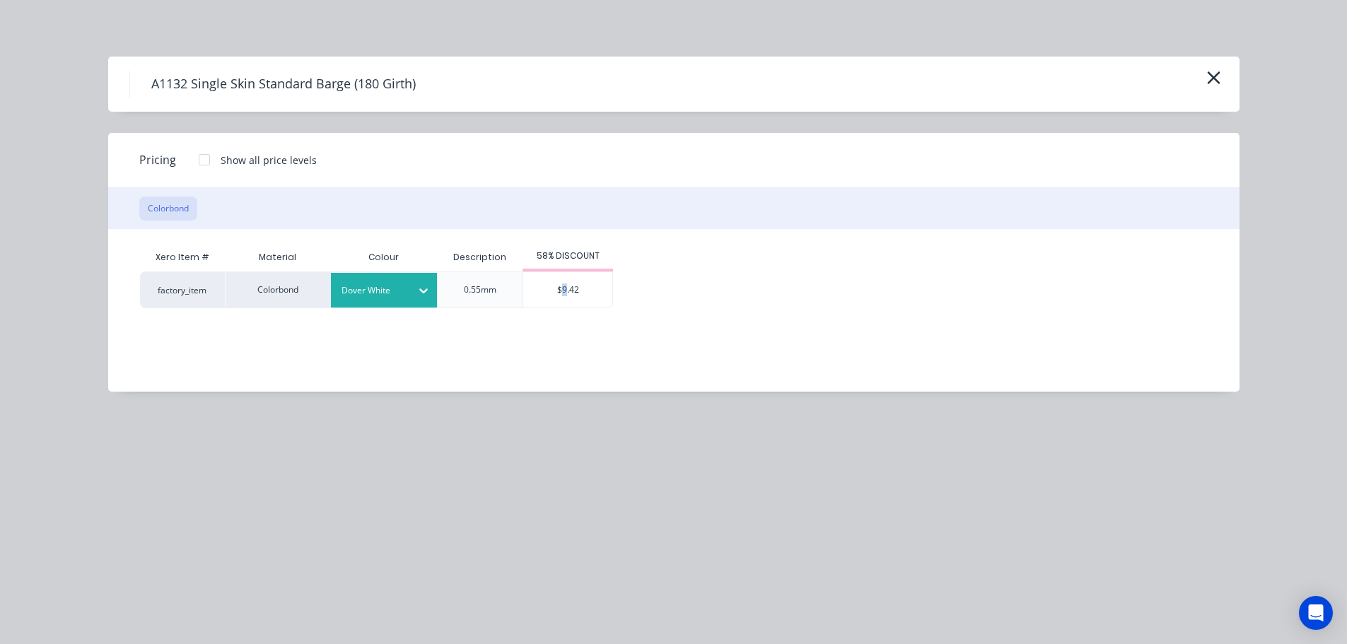
drag, startPoint x: 563, startPoint y: 297, endPoint x: 689, endPoint y: 306, distance: 126.2
click at [564, 297] on div "$9.42" at bounding box center [567, 289] width 89 height 35
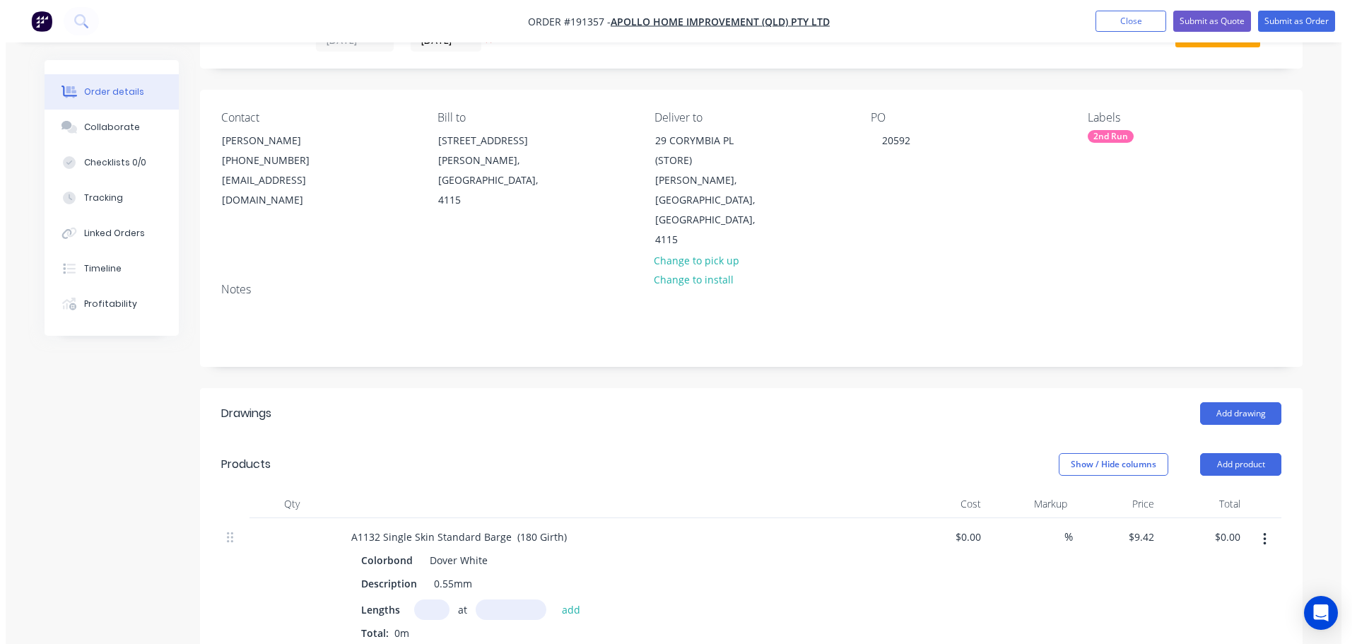
scroll to position [141, 0]
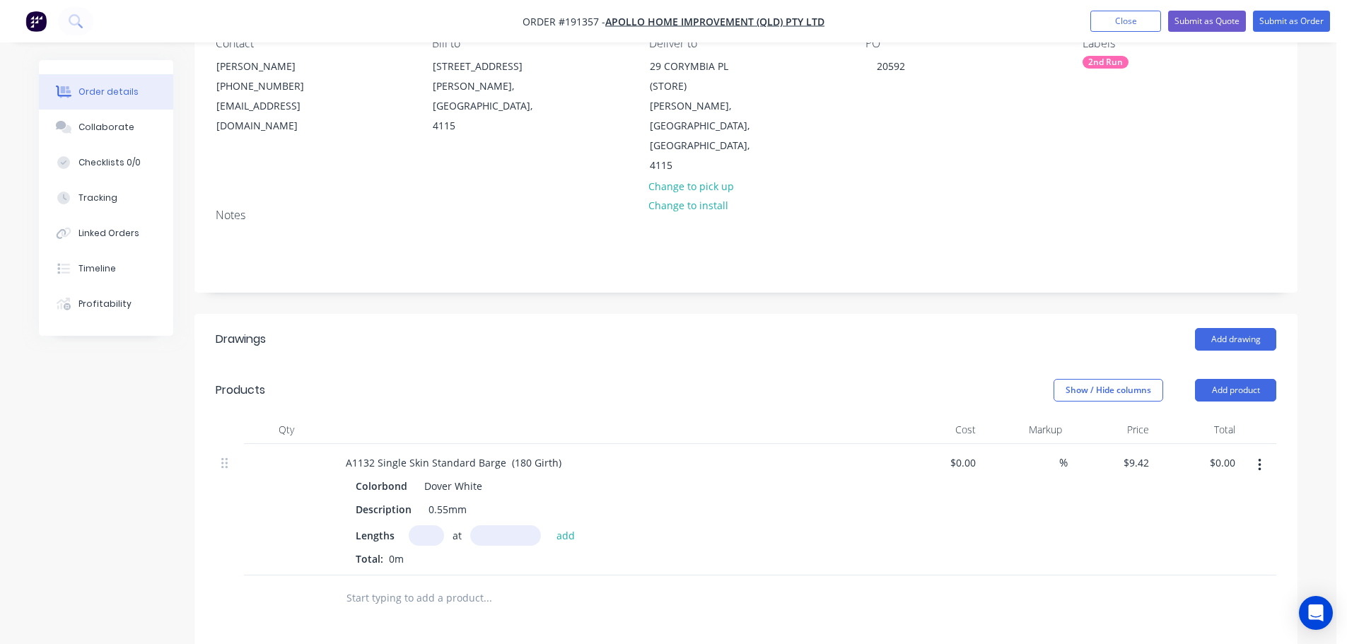
click at [432, 525] on input "text" at bounding box center [426, 535] width 35 height 21
type input "2"
type input "5600"
click at [549, 525] on button "add" at bounding box center [565, 534] width 33 height 19
type input "$105.50"
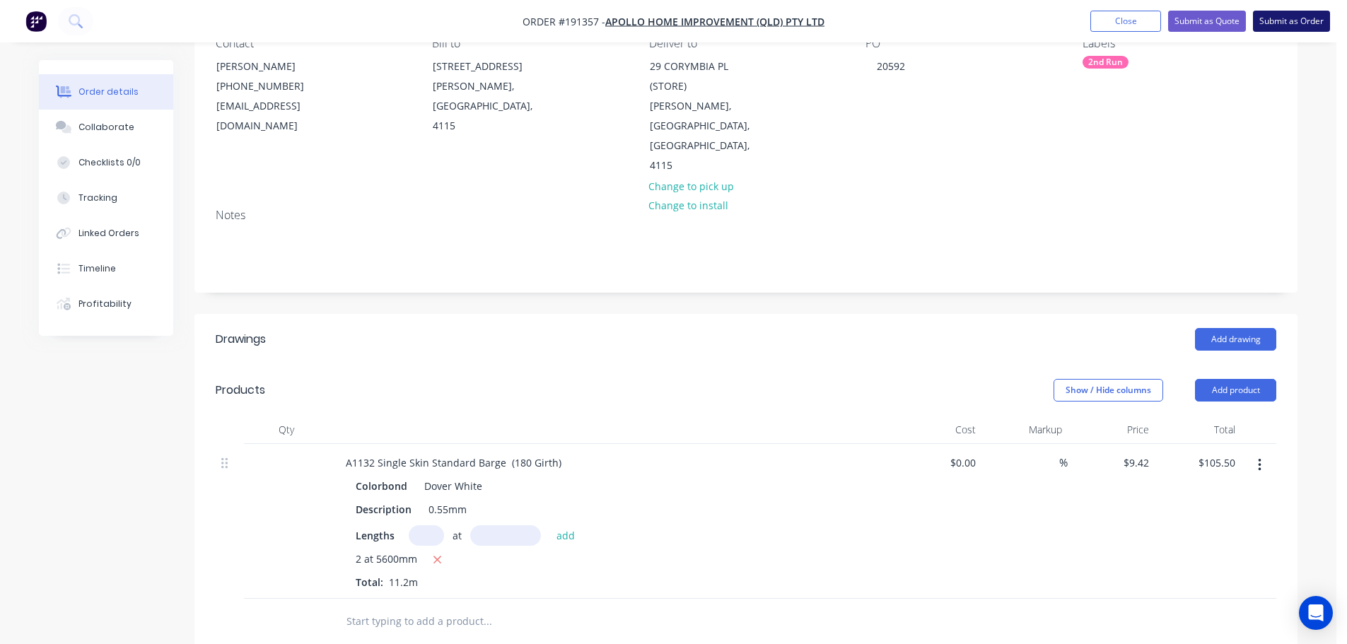
click at [1269, 16] on button "Submit as Order" at bounding box center [1291, 21] width 77 height 21
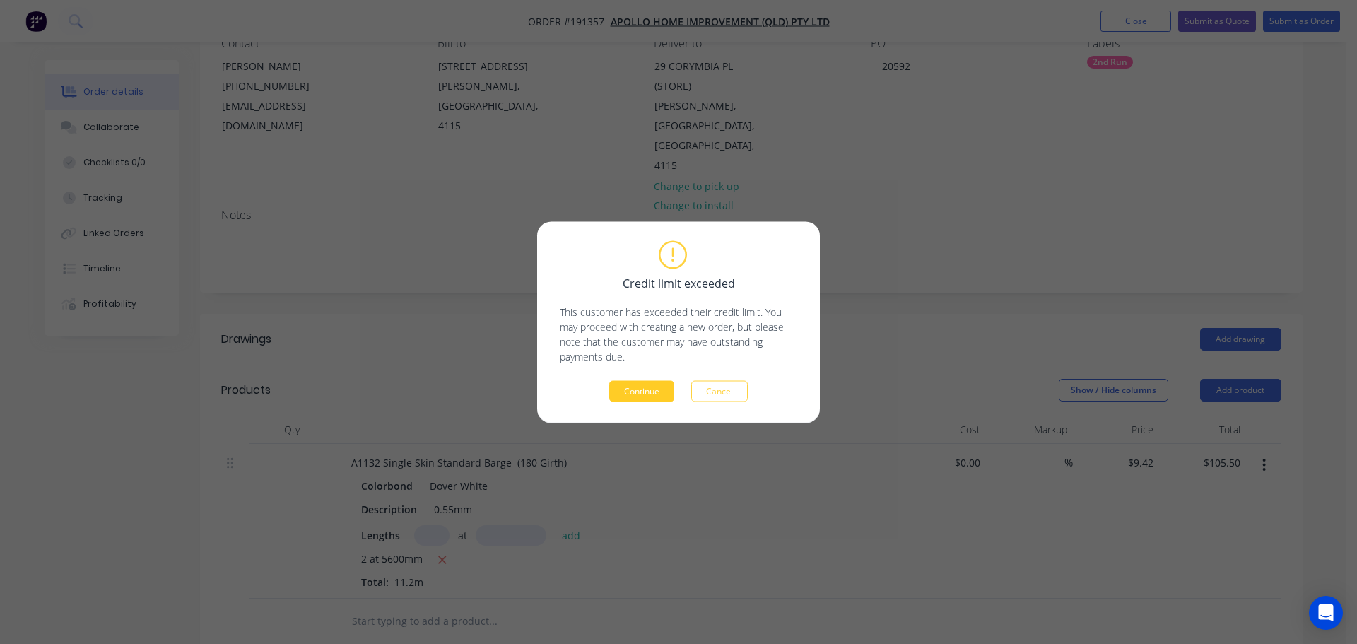
click at [636, 390] on button "Continue" at bounding box center [641, 390] width 65 height 21
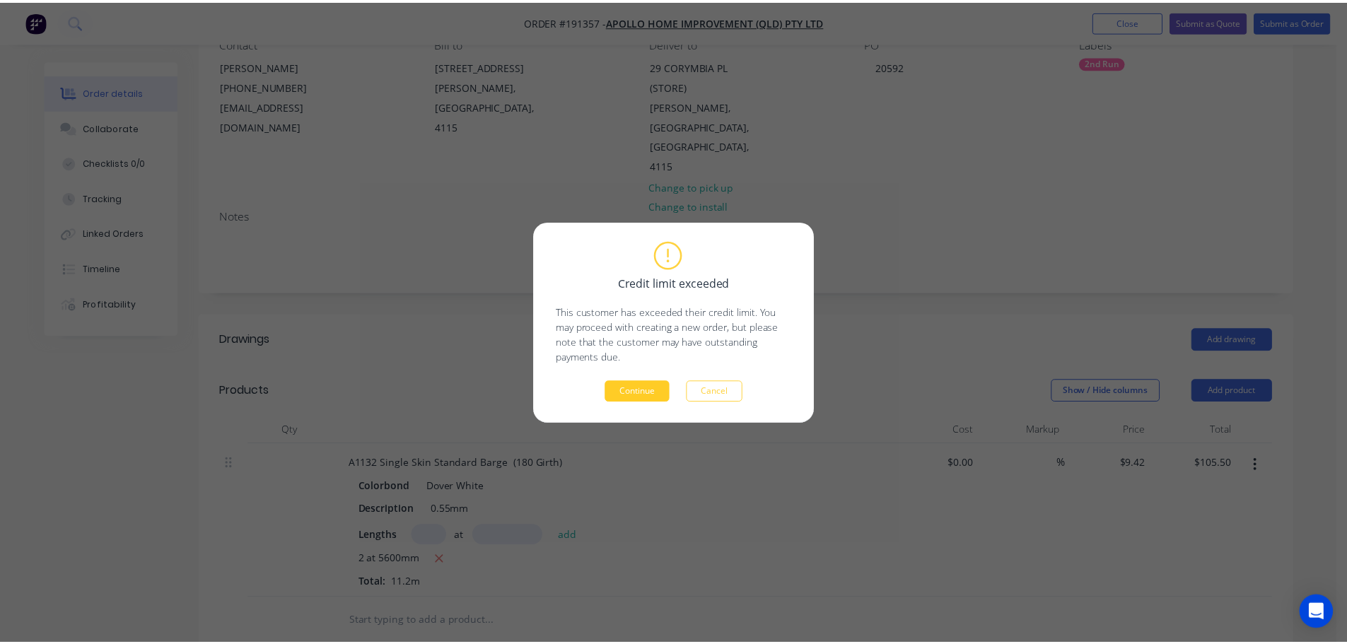
scroll to position [141, 0]
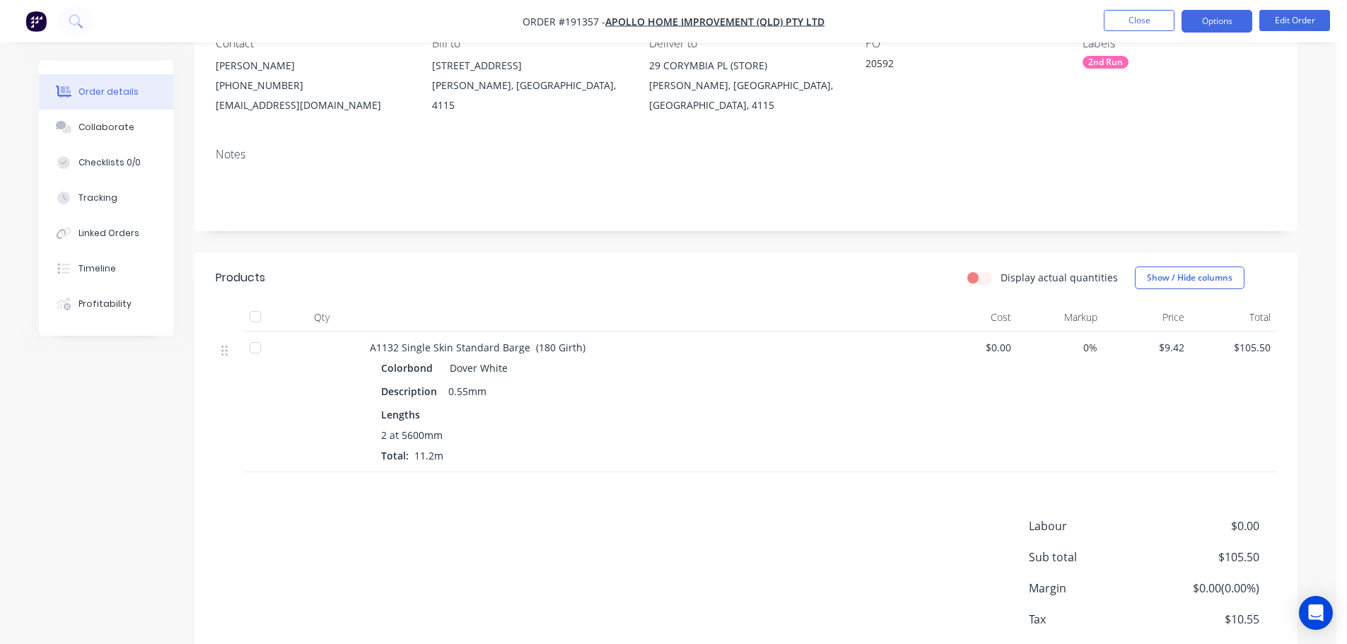
click at [1238, 26] on button "Options" at bounding box center [1216, 21] width 71 height 23
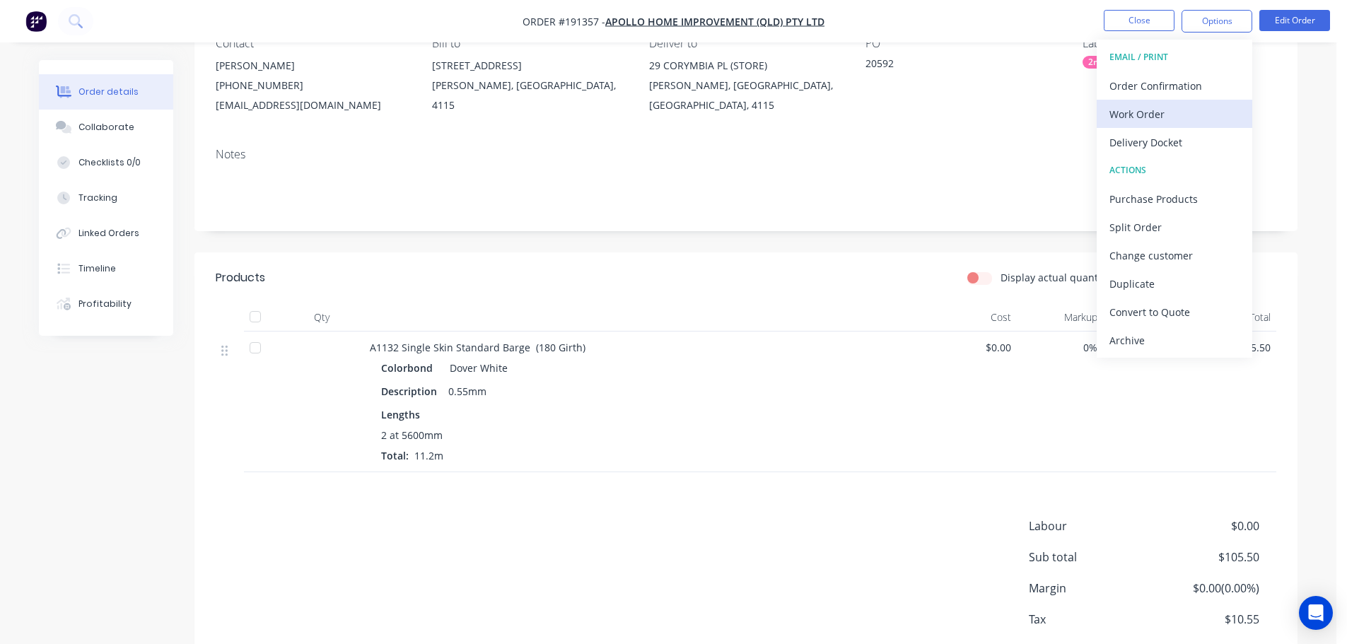
click at [1157, 121] on div "Work Order" at bounding box center [1174, 114] width 130 height 21
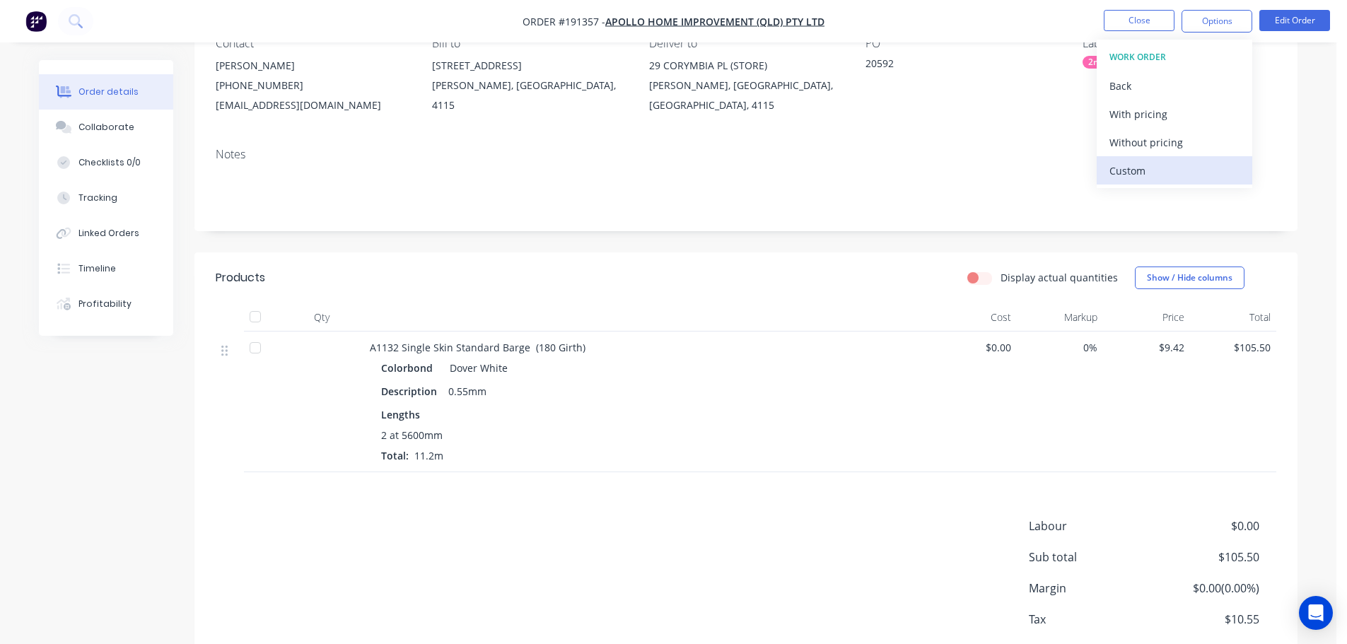
click at [1150, 164] on div "Custom" at bounding box center [1174, 170] width 130 height 21
click at [1147, 152] on div "Without pricing" at bounding box center [1174, 142] width 130 height 21
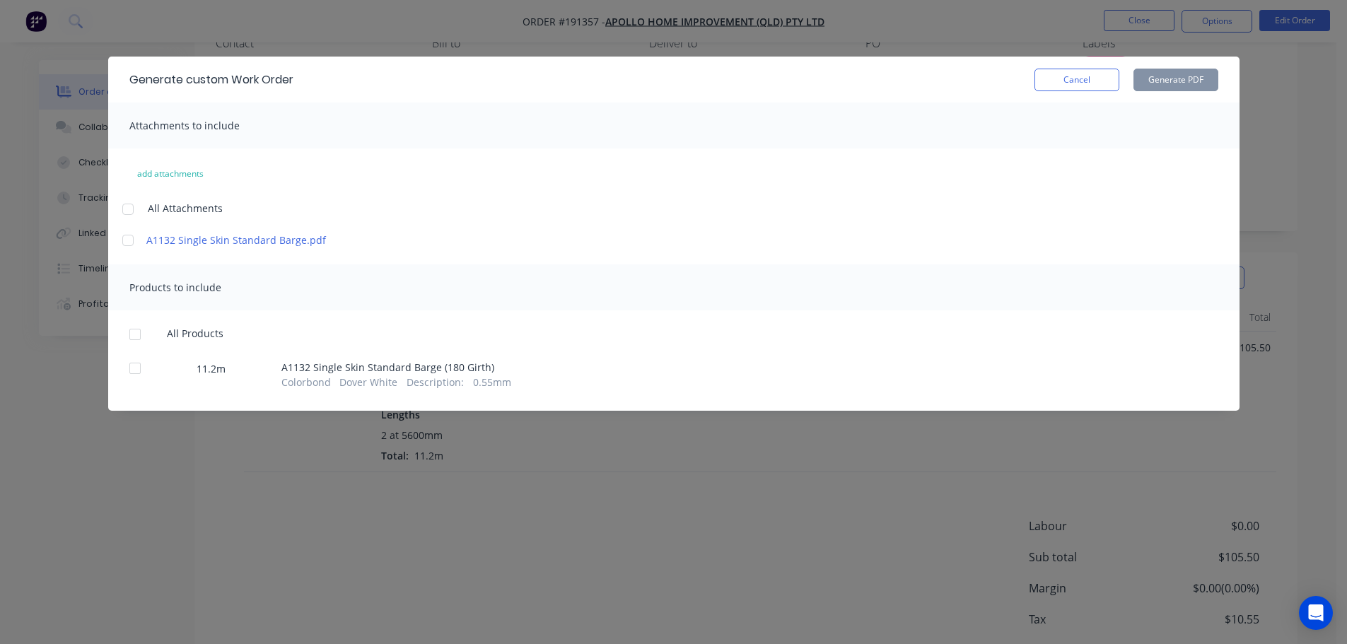
click at [120, 216] on div at bounding box center [128, 209] width 28 height 28
click at [139, 335] on div at bounding box center [135, 334] width 28 height 28
click at [1206, 76] on button "Generate PDF" at bounding box center [1175, 80] width 85 height 23
click at [1086, 79] on button "Cancel" at bounding box center [1076, 80] width 85 height 23
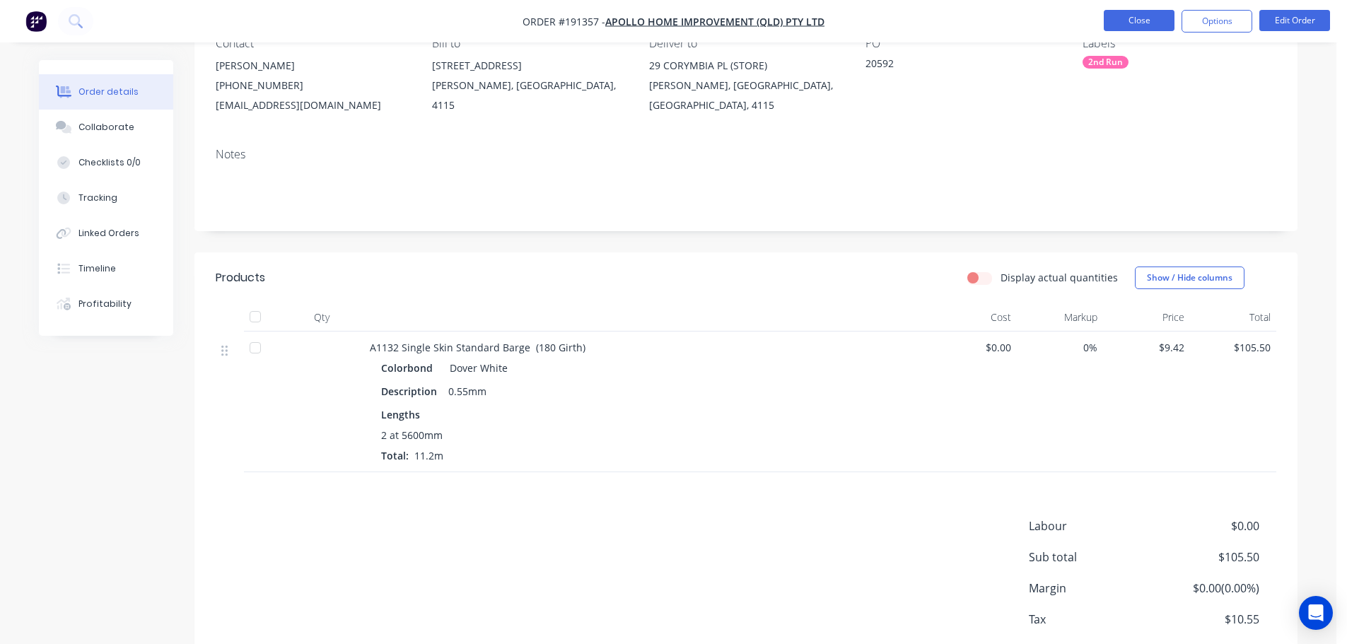
click at [1135, 16] on button "Close" at bounding box center [1139, 20] width 71 height 21
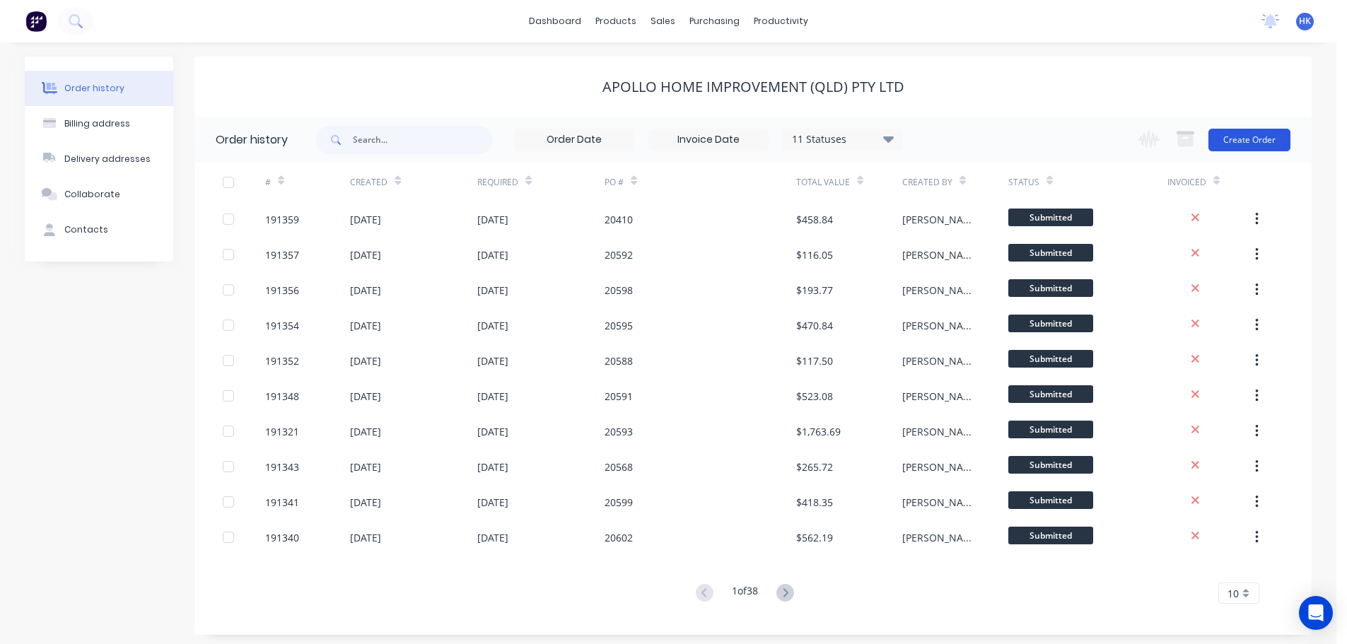
click at [1249, 146] on button "Create Order" at bounding box center [1249, 140] width 82 height 23
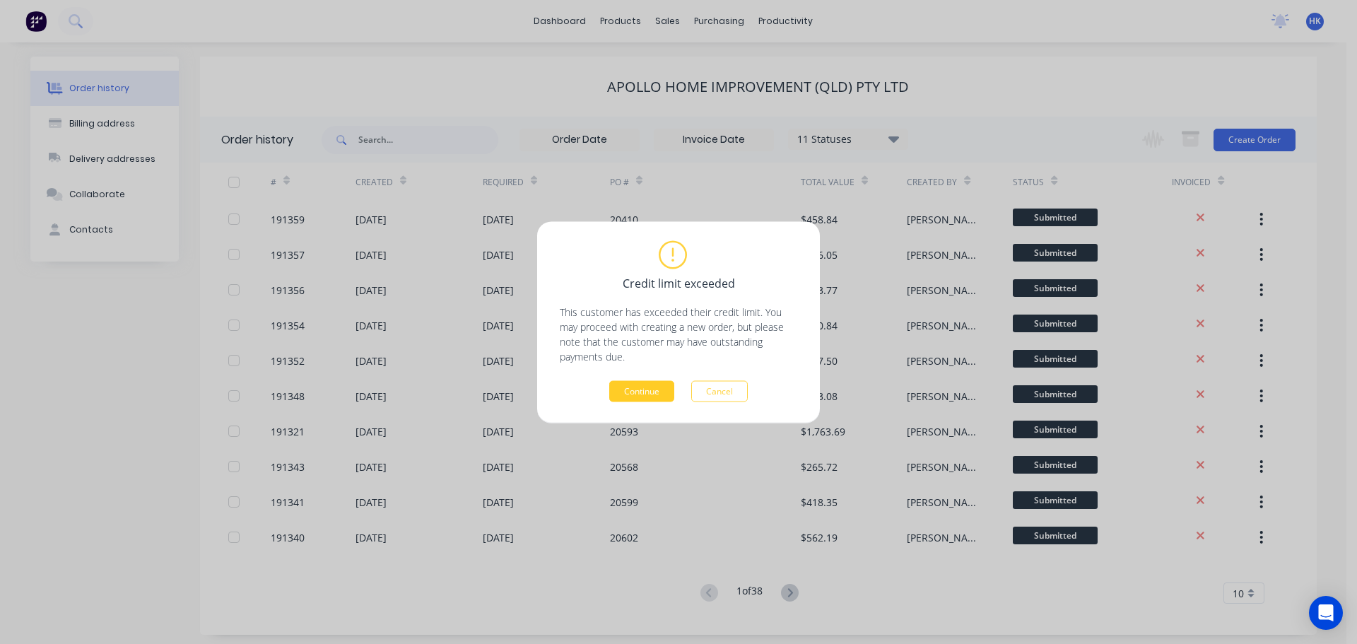
click at [643, 390] on button "Continue" at bounding box center [641, 390] width 65 height 21
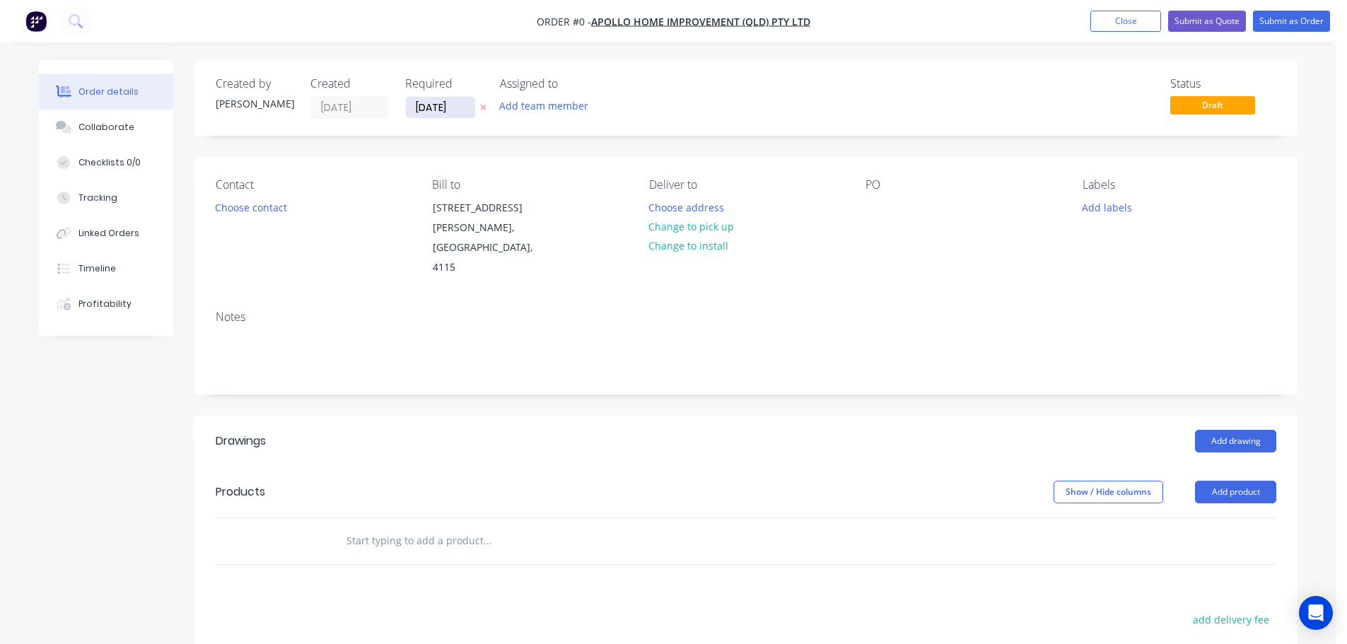
click at [455, 107] on input "01/09/25" at bounding box center [440, 107] width 69 height 21
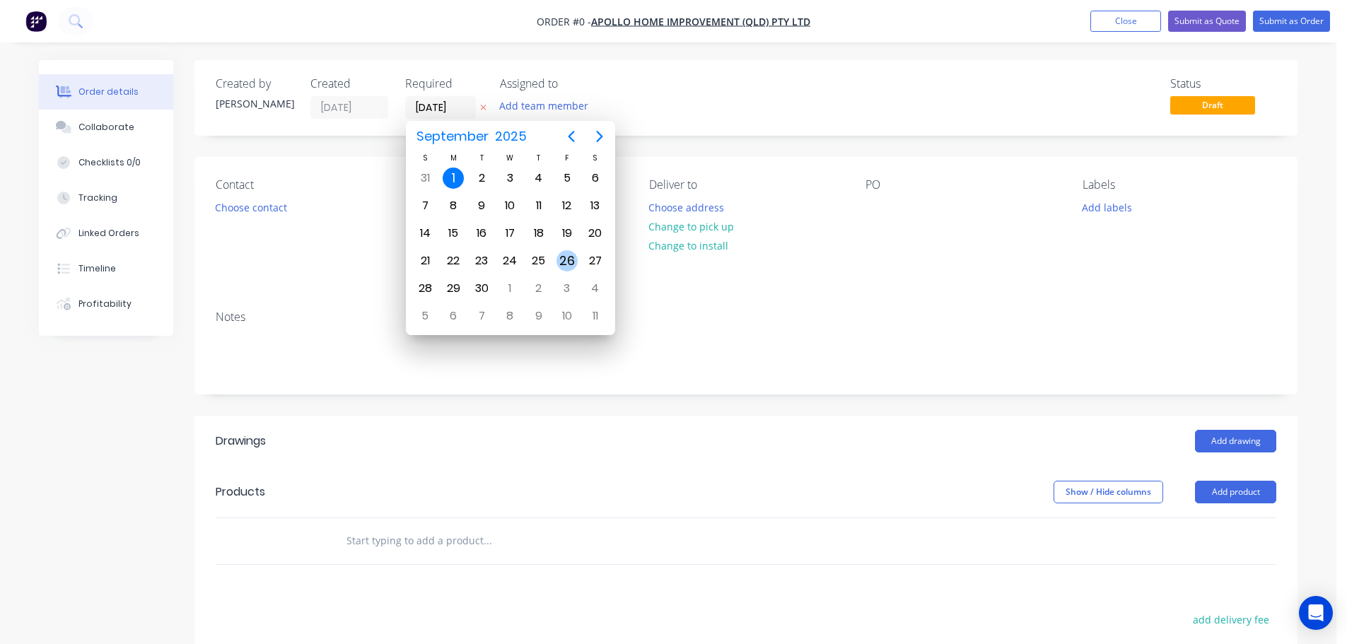
click at [570, 264] on div "26" at bounding box center [566, 260] width 21 height 21
type input "26/09/25"
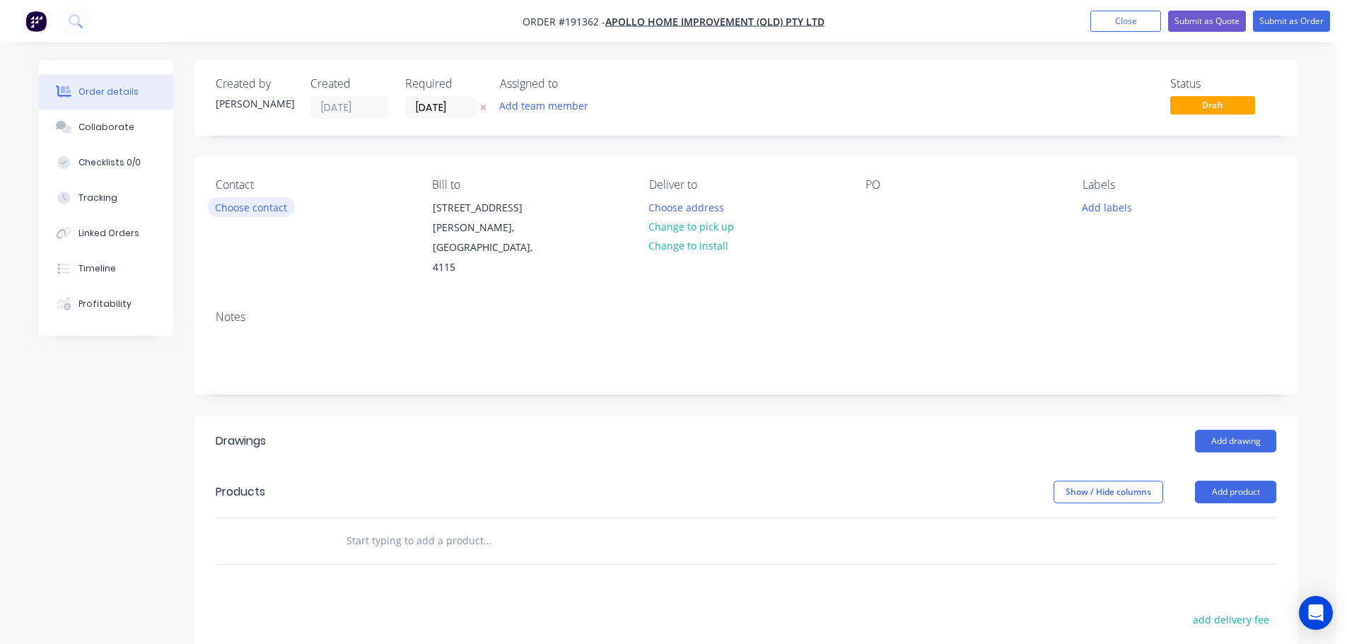
click at [269, 209] on button "Choose contact" at bounding box center [251, 206] width 87 height 19
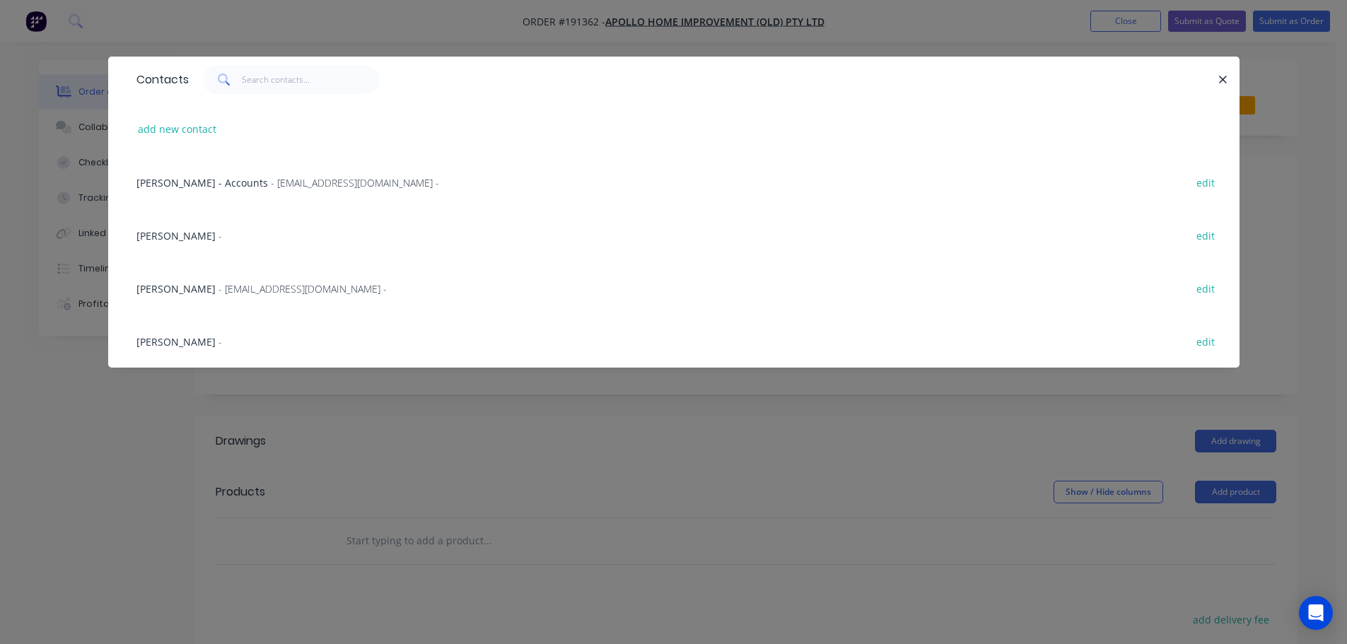
click at [268, 286] on span "- maried@apollopatios.com.au -" at bounding box center [302, 288] width 168 height 13
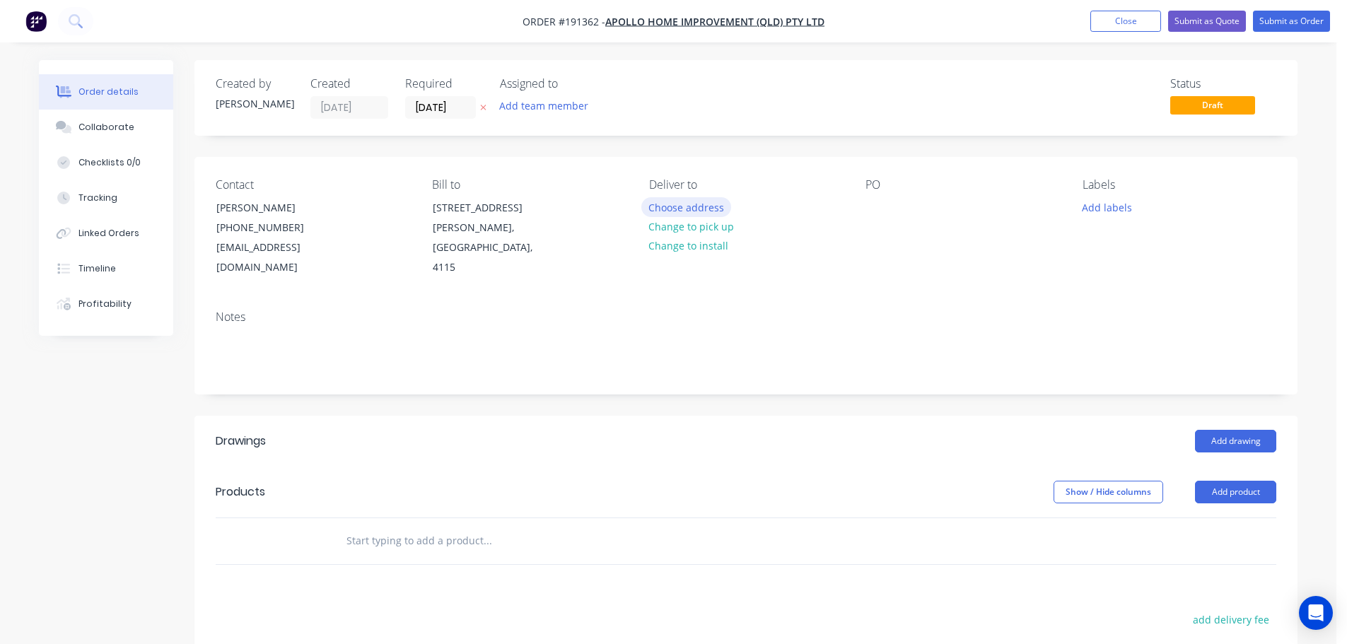
click at [717, 206] on button "Choose address" at bounding box center [686, 206] width 90 height 19
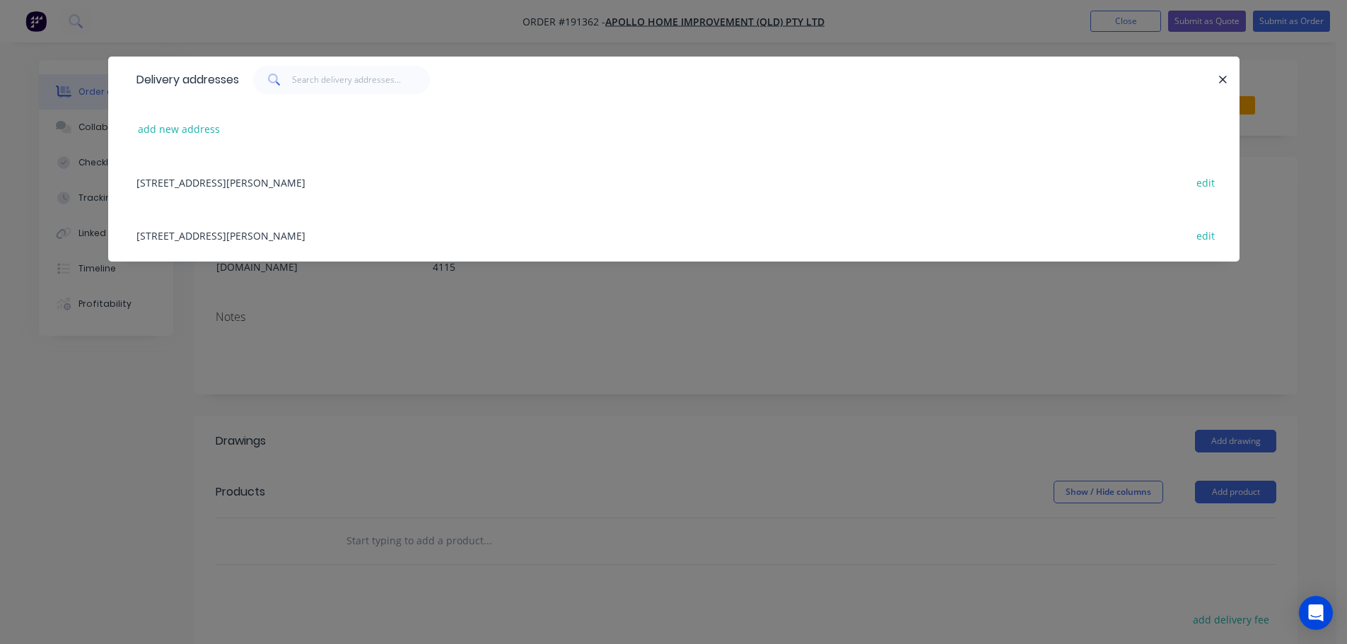
drag, startPoint x: 308, startPoint y: 235, endPoint x: 586, endPoint y: 261, distance: 279.7
click at [308, 236] on div "29 CORYMBIA PL, (STORE), PARKINSON, Queensland, Australia, 4115 edit" at bounding box center [673, 235] width 1089 height 53
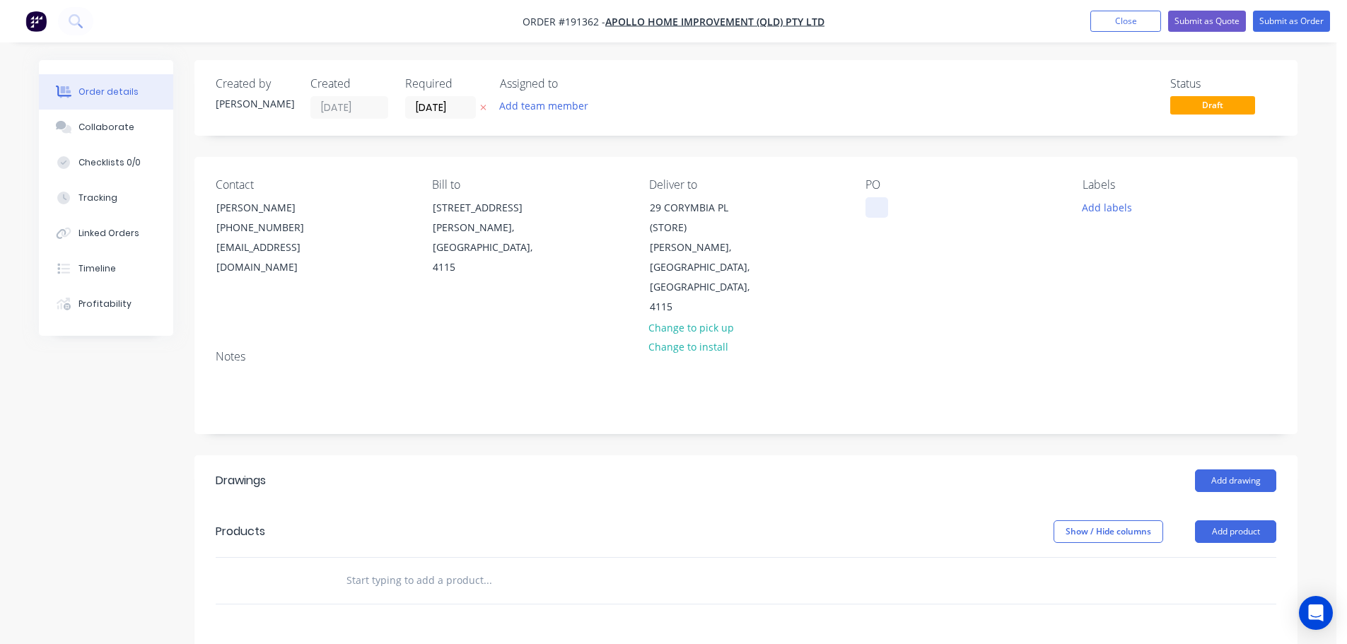
click at [883, 207] on div at bounding box center [876, 207] width 23 height 21
click at [1093, 211] on button "Add labels" at bounding box center [1106, 206] width 65 height 19
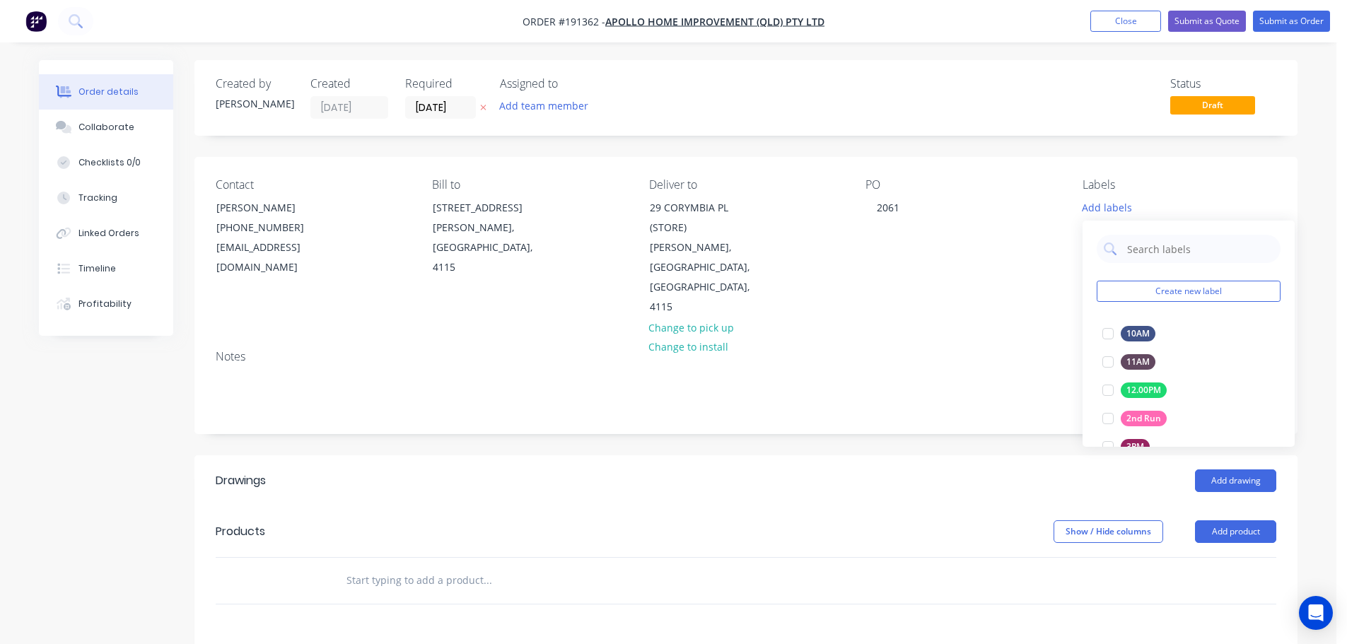
drag, startPoint x: 958, startPoint y: 213, endPoint x: 935, endPoint y: 214, distance: 22.7
click at [957, 213] on div "PO 2061" at bounding box center [962, 247] width 194 height 139
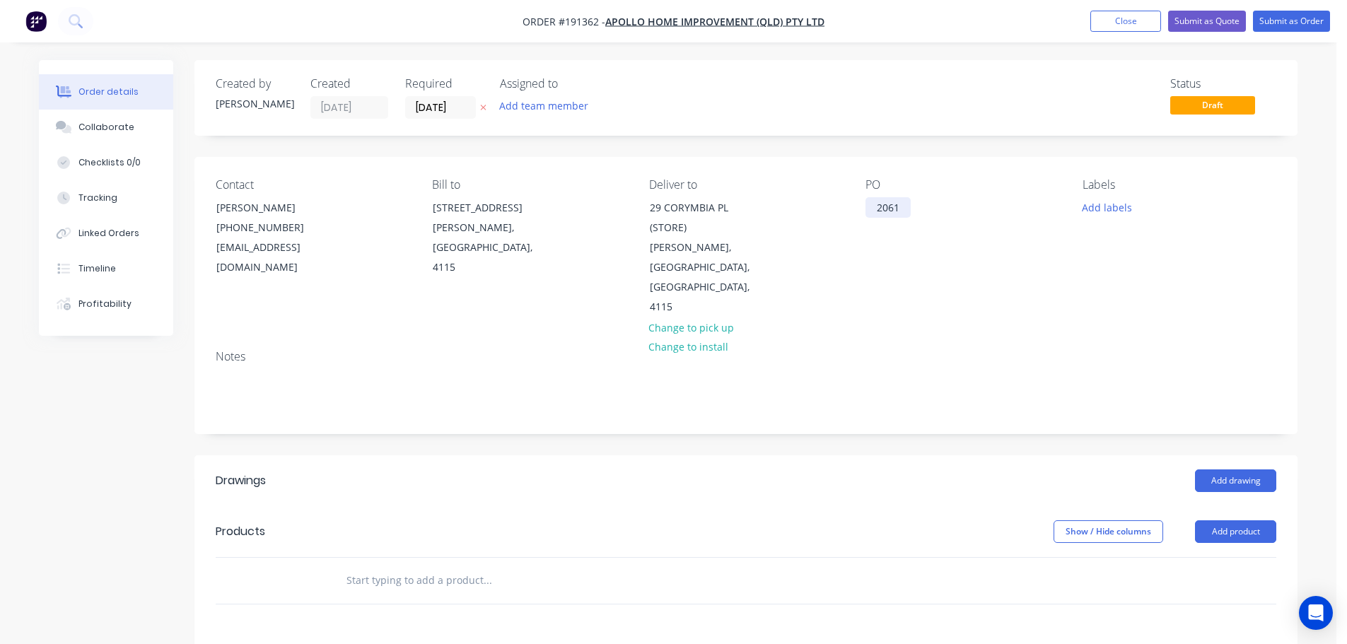
click at [894, 206] on div "2061" at bounding box center [887, 207] width 45 height 21
click at [1105, 217] on div "Labels Add labels" at bounding box center [1179, 247] width 194 height 139
click at [1104, 210] on button "Add labels" at bounding box center [1106, 206] width 65 height 19
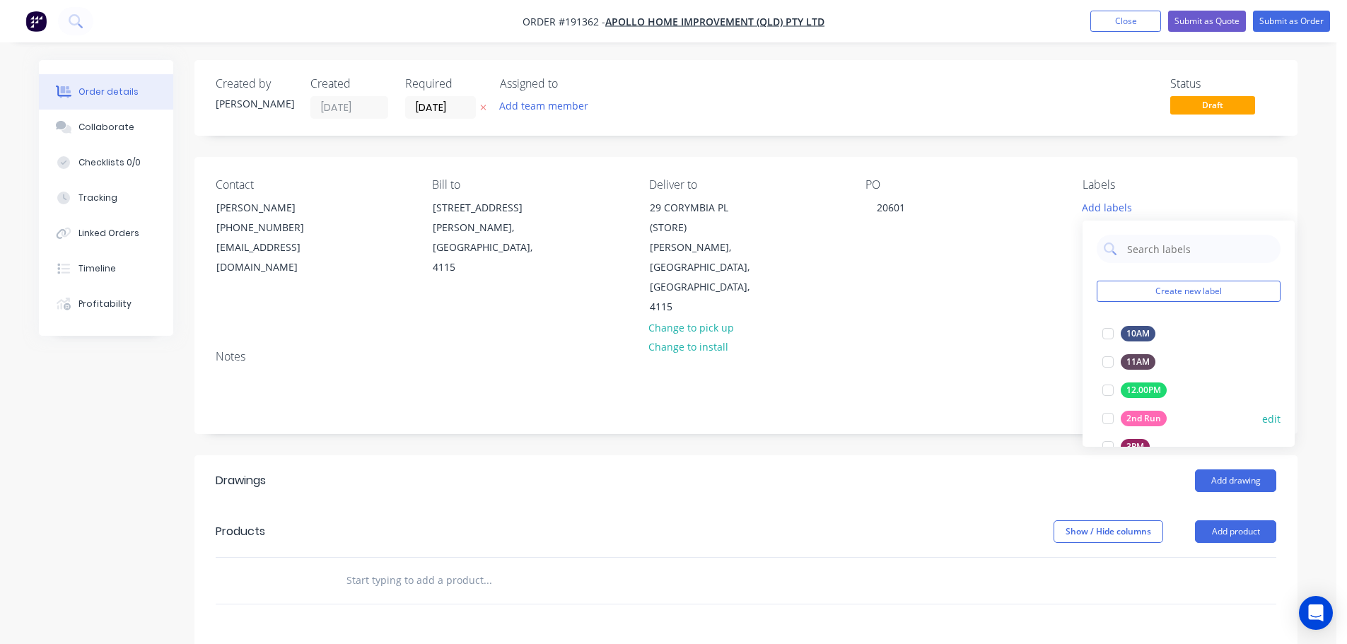
click at [1108, 419] on div at bounding box center [1108, 418] width 28 height 28
click at [1010, 506] on header "Products Show / Hide columns Add product" at bounding box center [745, 531] width 1103 height 51
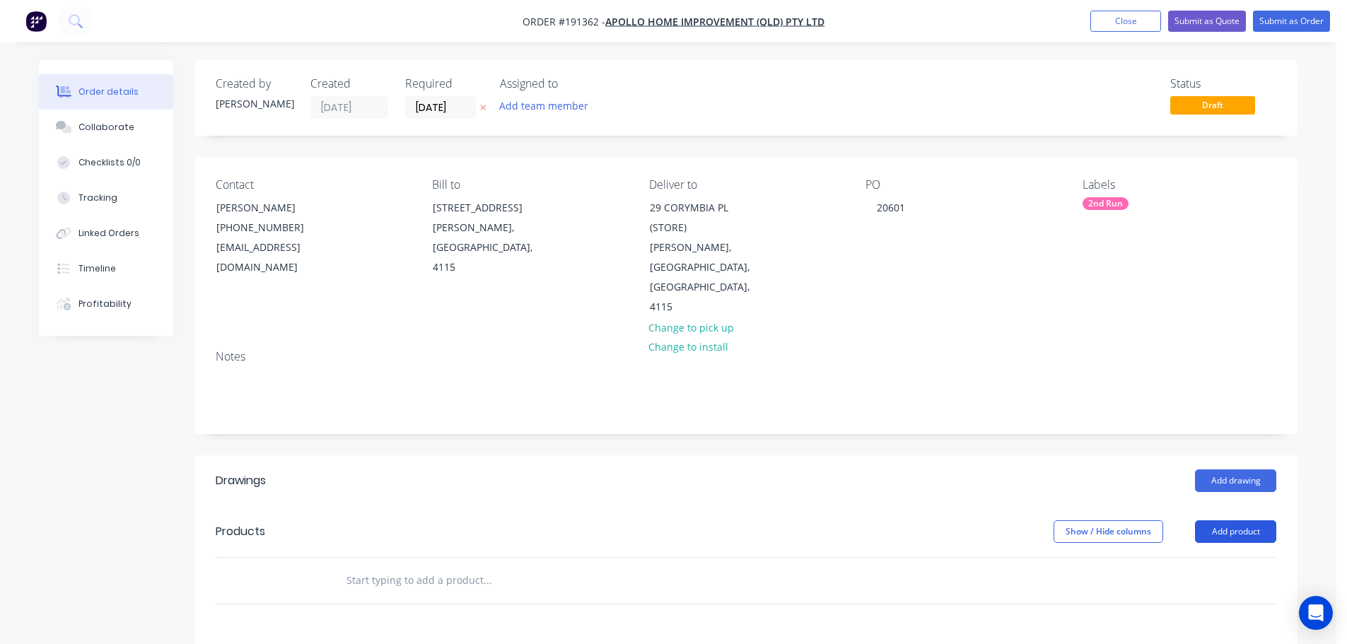
click at [1221, 520] on button "Add product" at bounding box center [1235, 531] width 81 height 23
drag, startPoint x: 1229, startPoint y: 508, endPoint x: 1215, endPoint y: 539, distance: 34.5
click at [1215, 554] on button "Product catalogue" at bounding box center [1209, 568] width 134 height 28
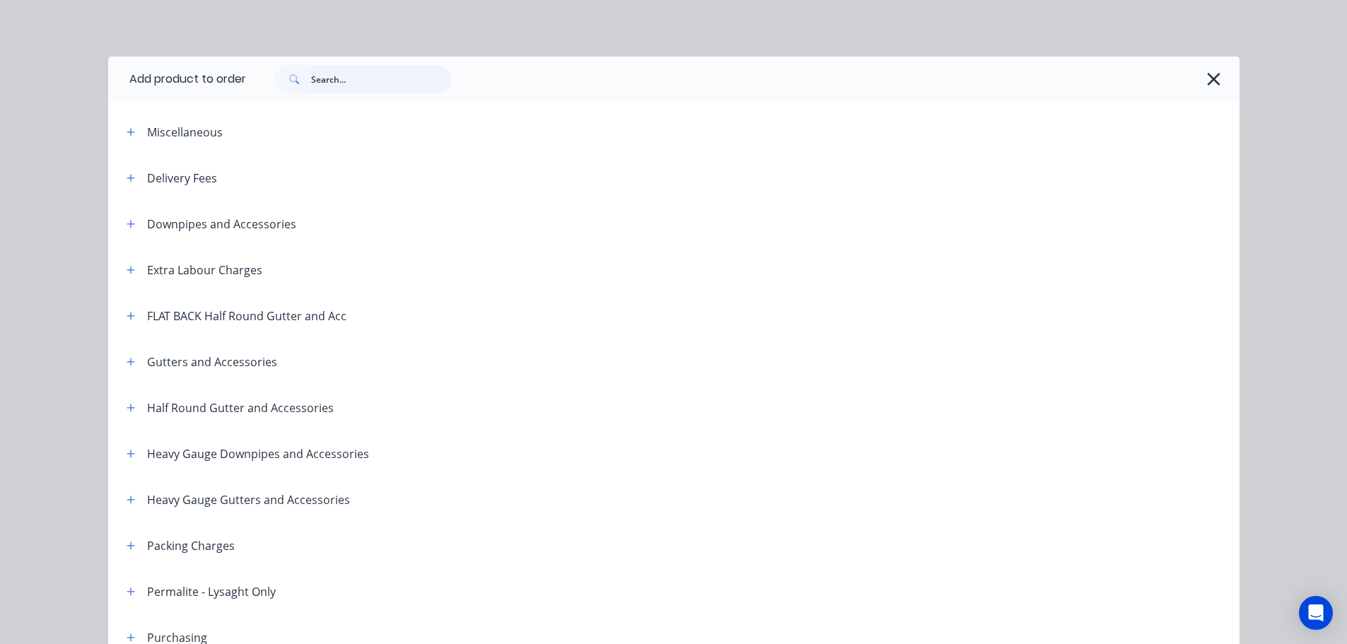
click at [372, 71] on input "text" at bounding box center [381, 79] width 140 height 28
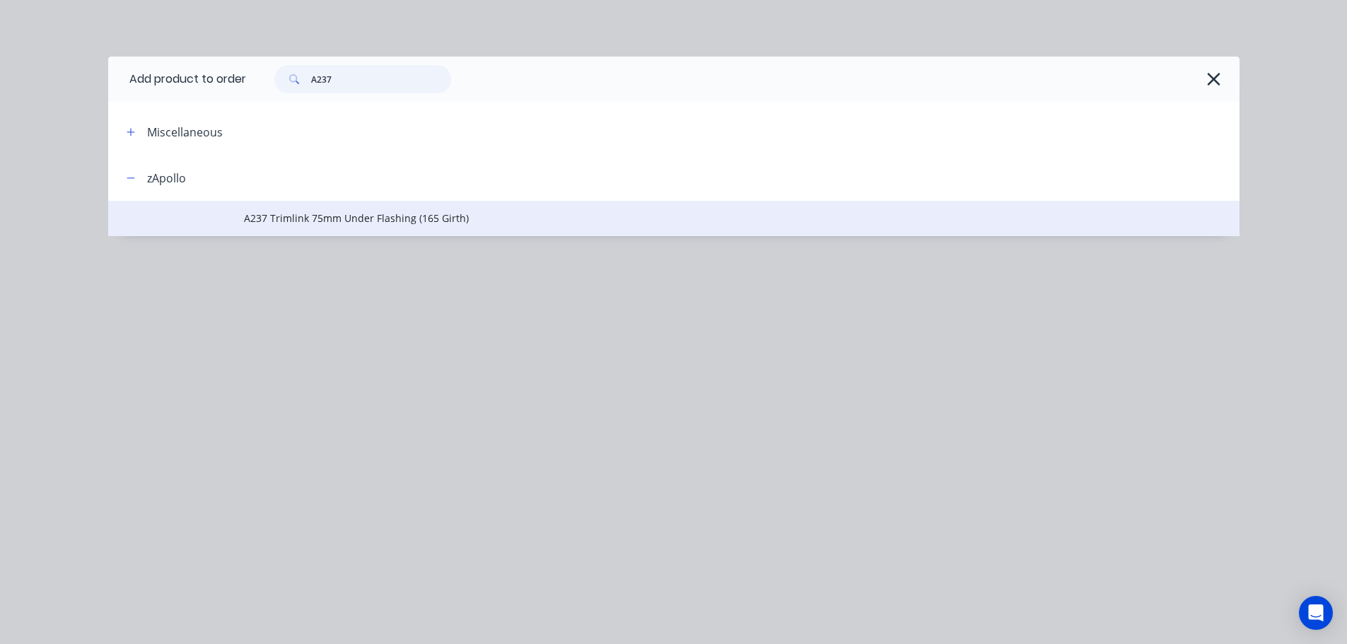
type input "A237"
click at [383, 223] on span "A237 Trimlink 75mm Under Flashing (165 Girth)" at bounding box center [642, 218] width 796 height 15
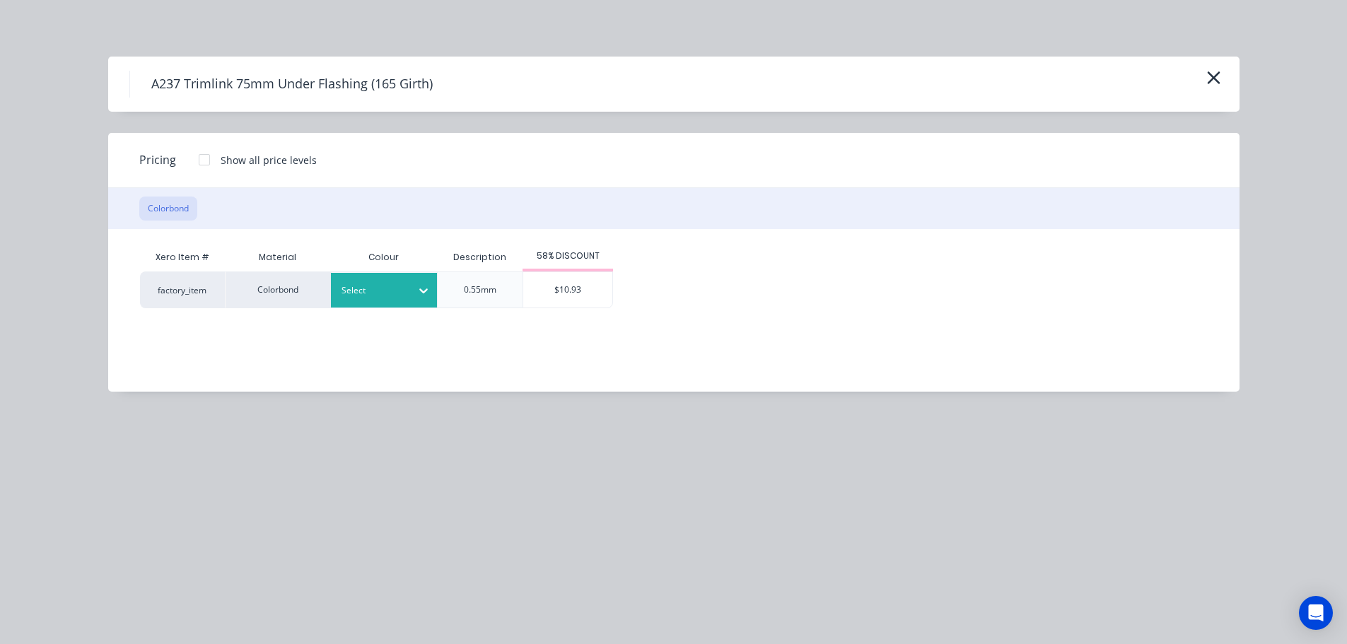
click at [377, 281] on div "Select" at bounding box center [384, 290] width 106 height 35
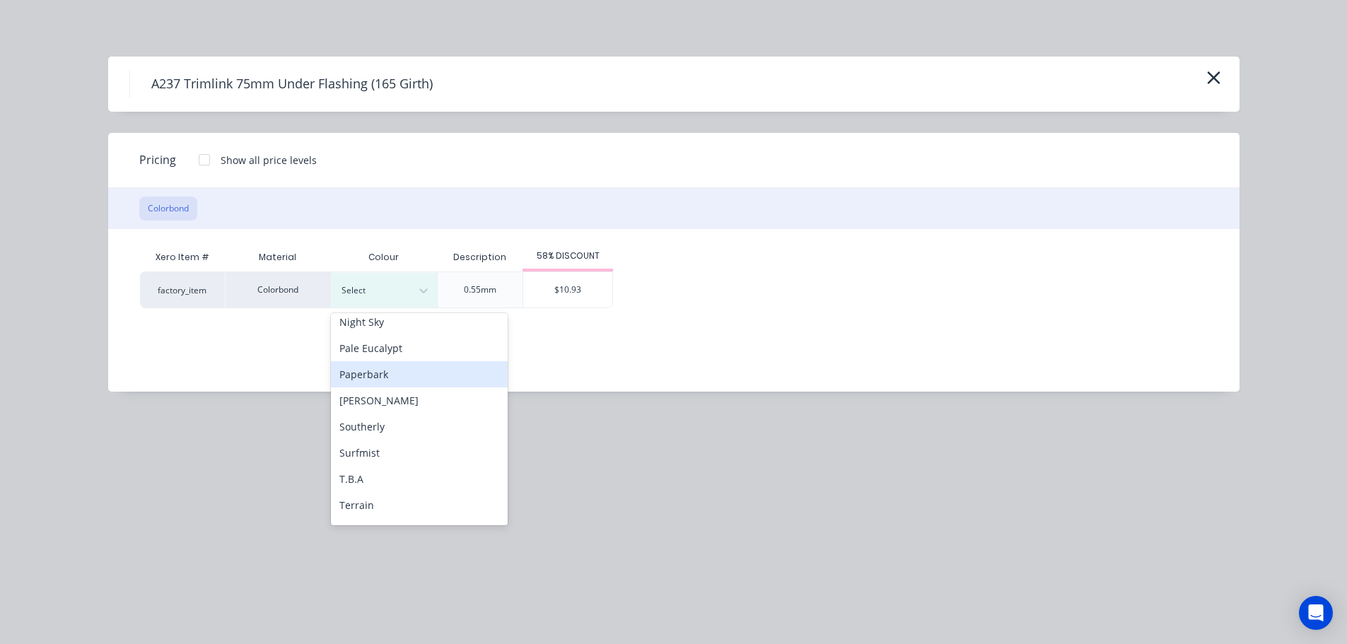
scroll to position [424, 0]
click at [389, 377] on div "Shale Grey" at bounding box center [419, 376] width 177 height 26
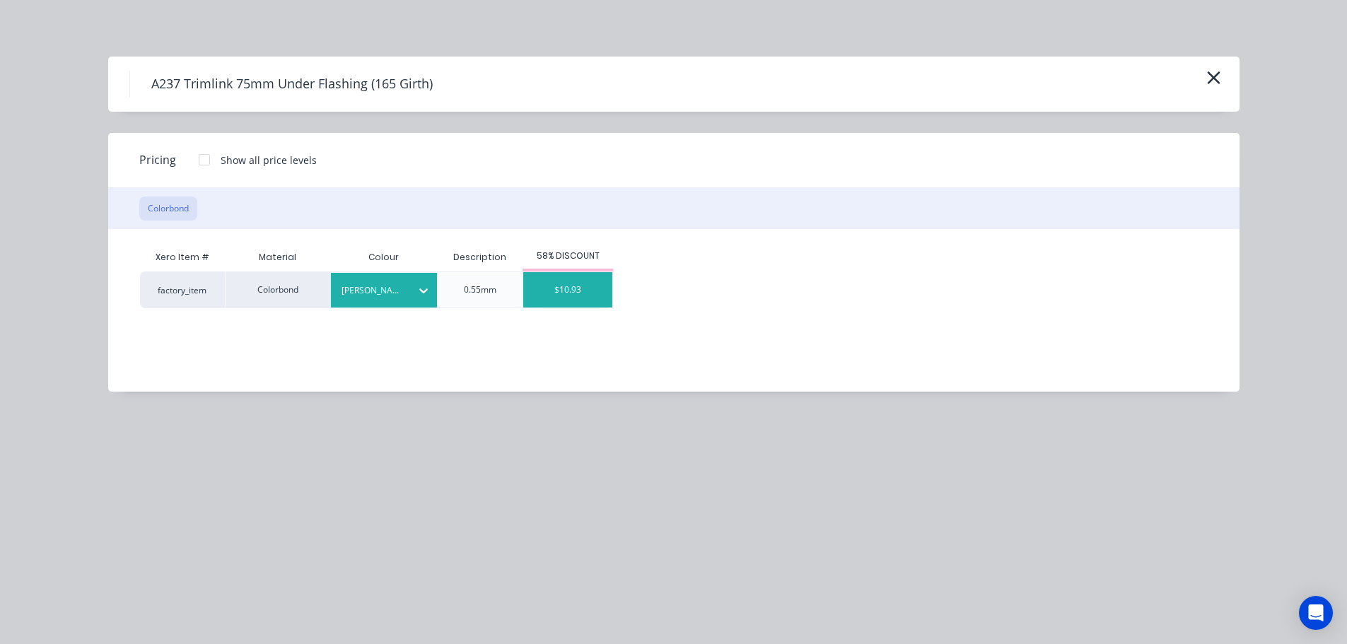
click at [565, 278] on div "$10.93" at bounding box center [567, 289] width 89 height 35
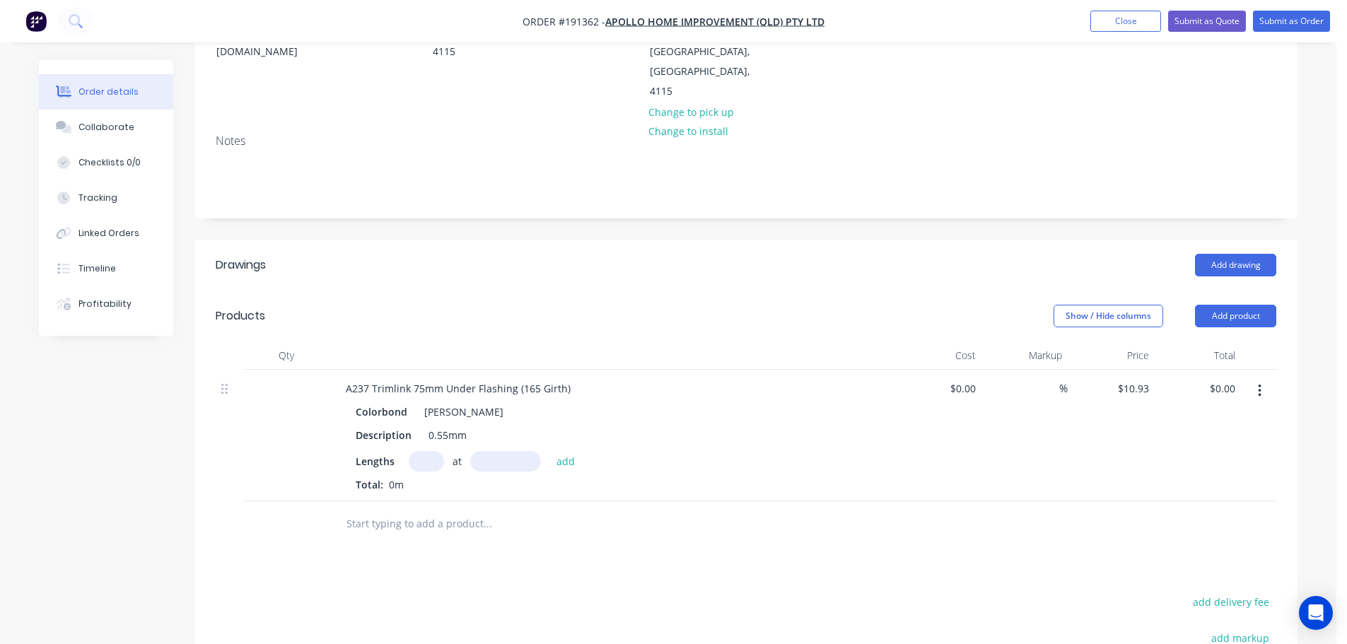
scroll to position [283, 0]
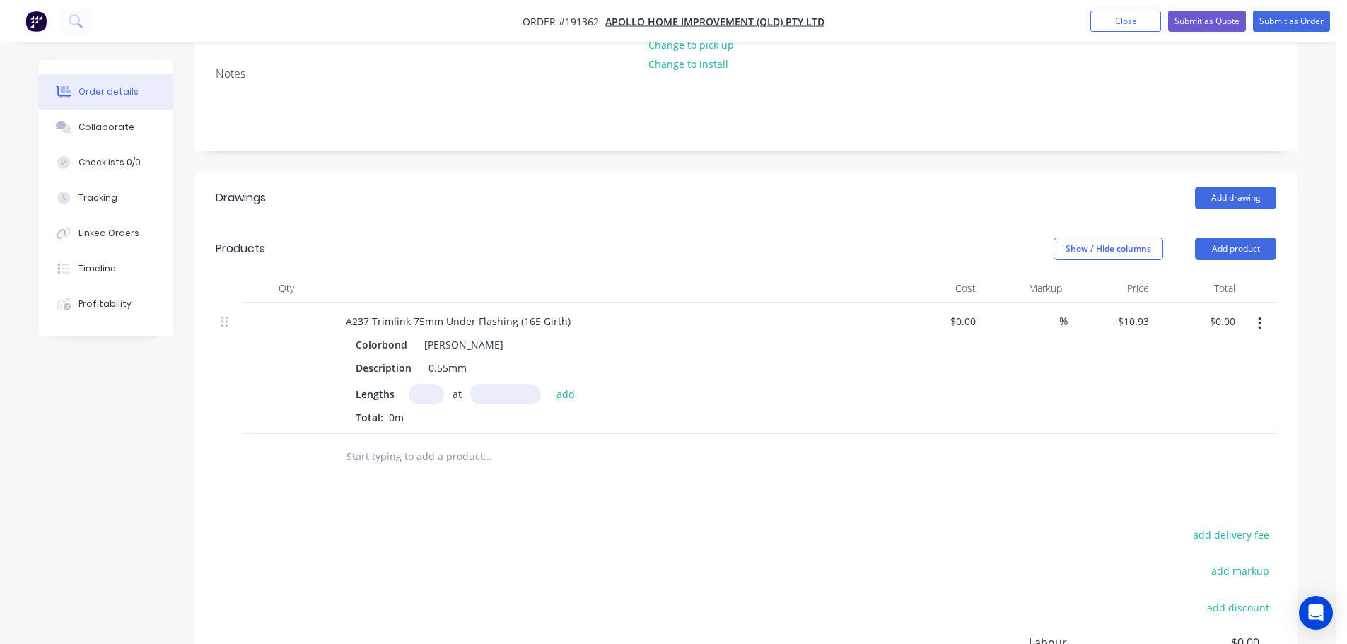
click at [412, 384] on input "text" at bounding box center [426, 394] width 35 height 21
type input "4"
type input "1"
type input "6691"
click at [549, 384] on button "add" at bounding box center [565, 393] width 33 height 19
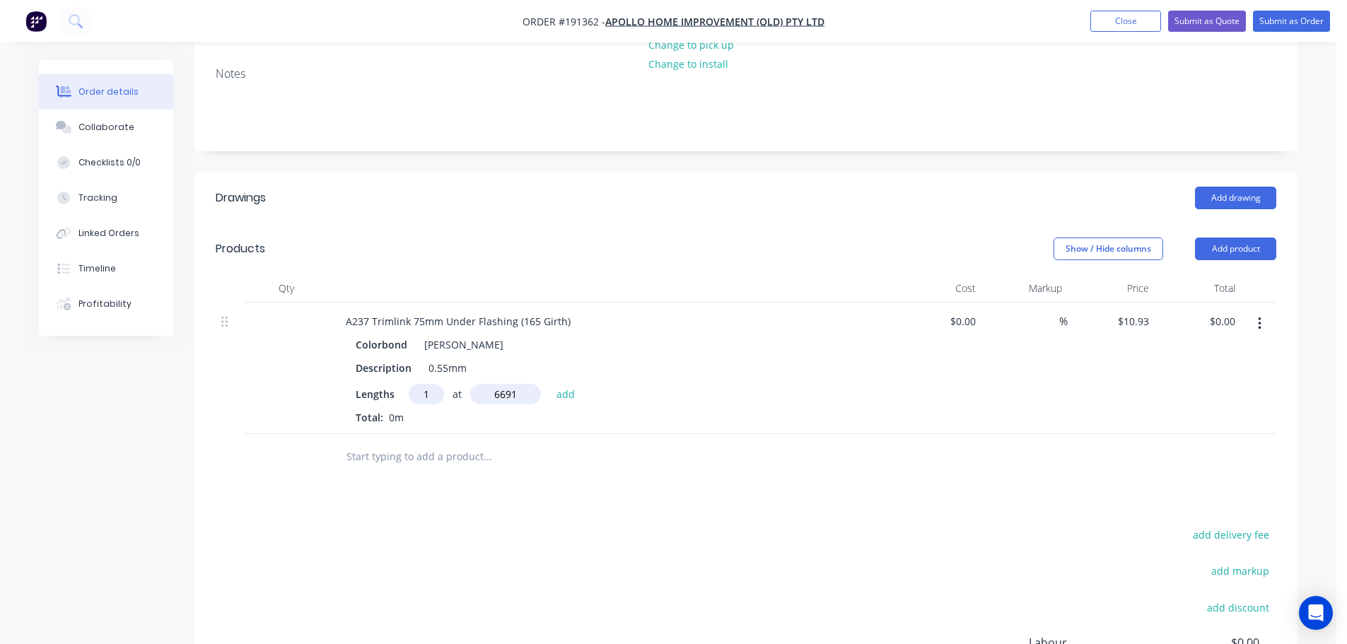
type input "$73.13"
click at [482, 334] on div "Colorbond Shale Grey" at bounding box center [612, 344] width 512 height 21
click at [440, 334] on div "Shale Grey" at bounding box center [461, 344] width 85 height 21
click at [1254, 311] on button "button" at bounding box center [1259, 323] width 33 height 25
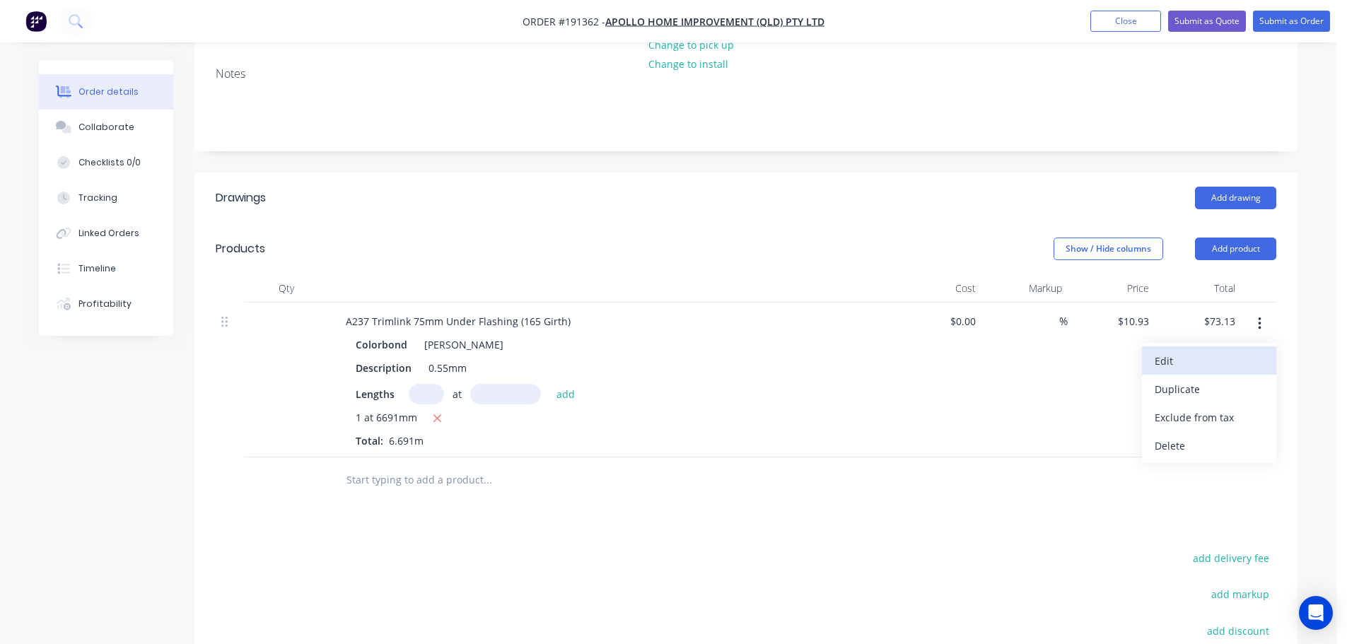
click at [1230, 351] on div "Edit" at bounding box center [1209, 361] width 109 height 21
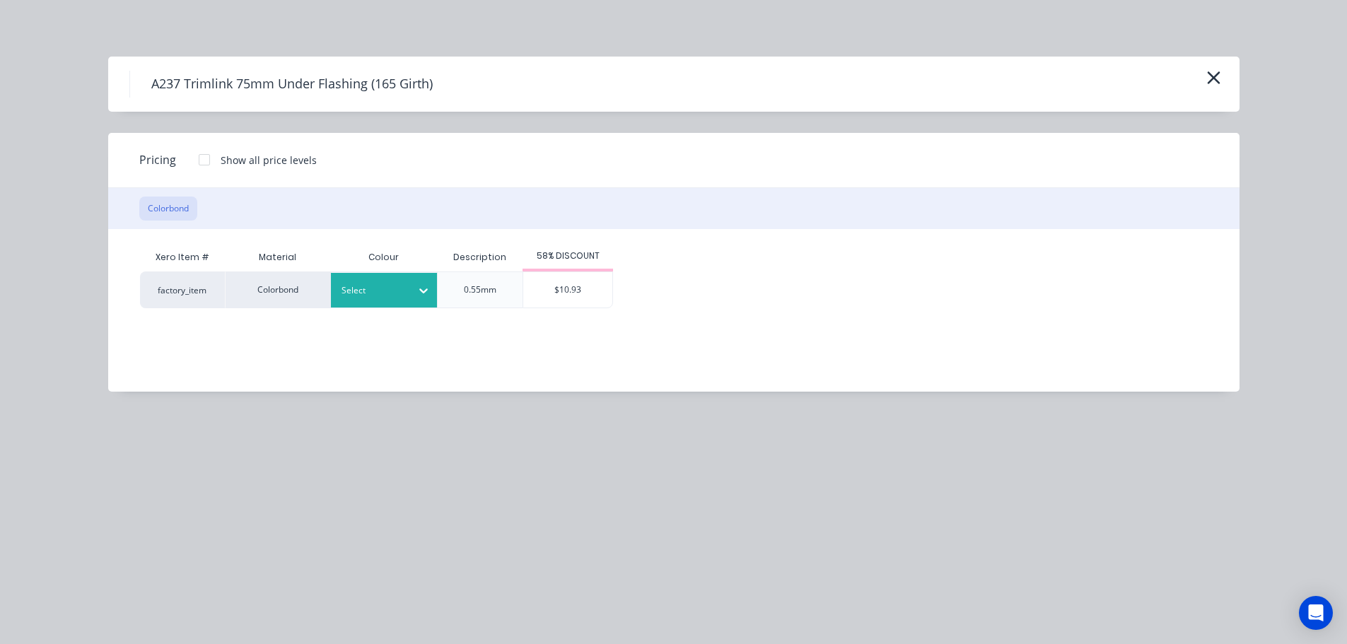
click at [395, 296] on div at bounding box center [373, 291] width 64 height 16
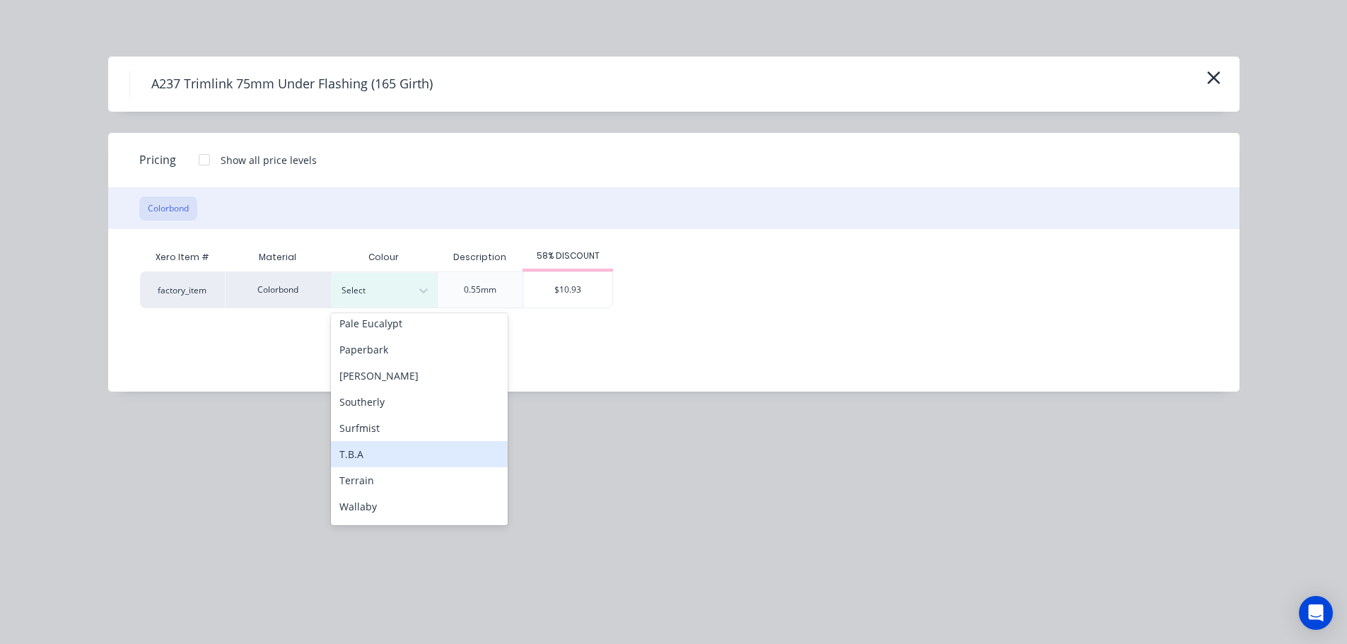
scroll to position [474, 0]
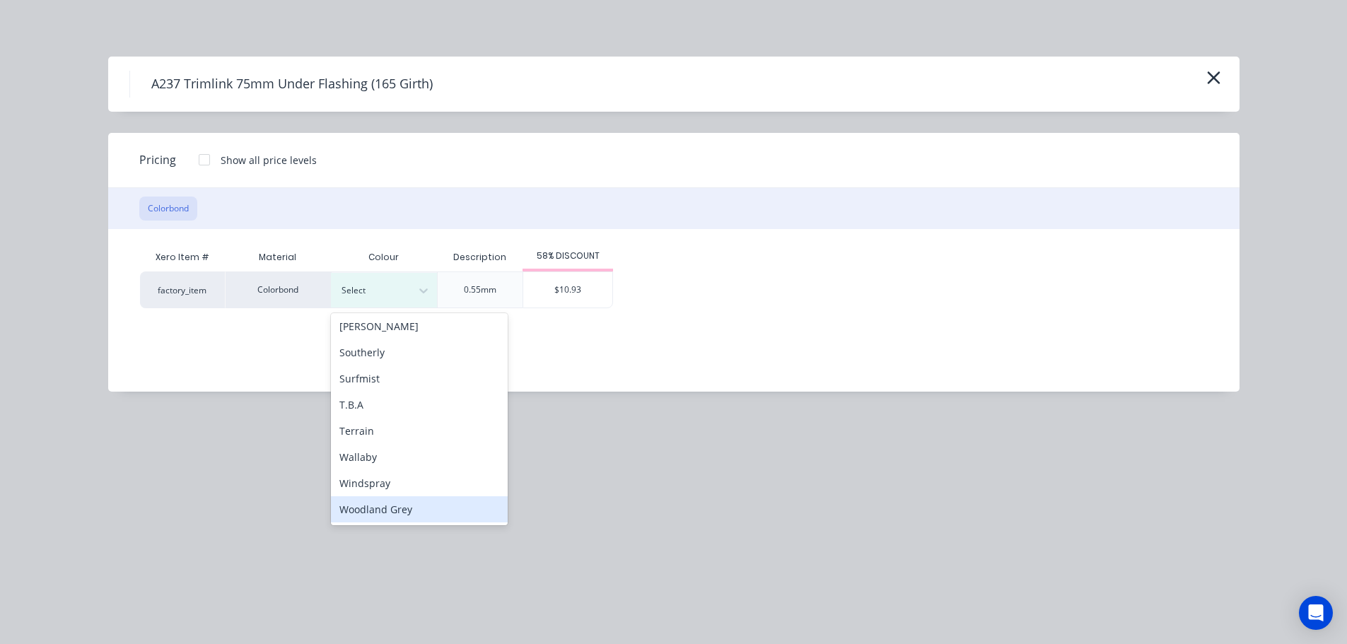
click at [396, 504] on div "Woodland Grey" at bounding box center [419, 509] width 177 height 26
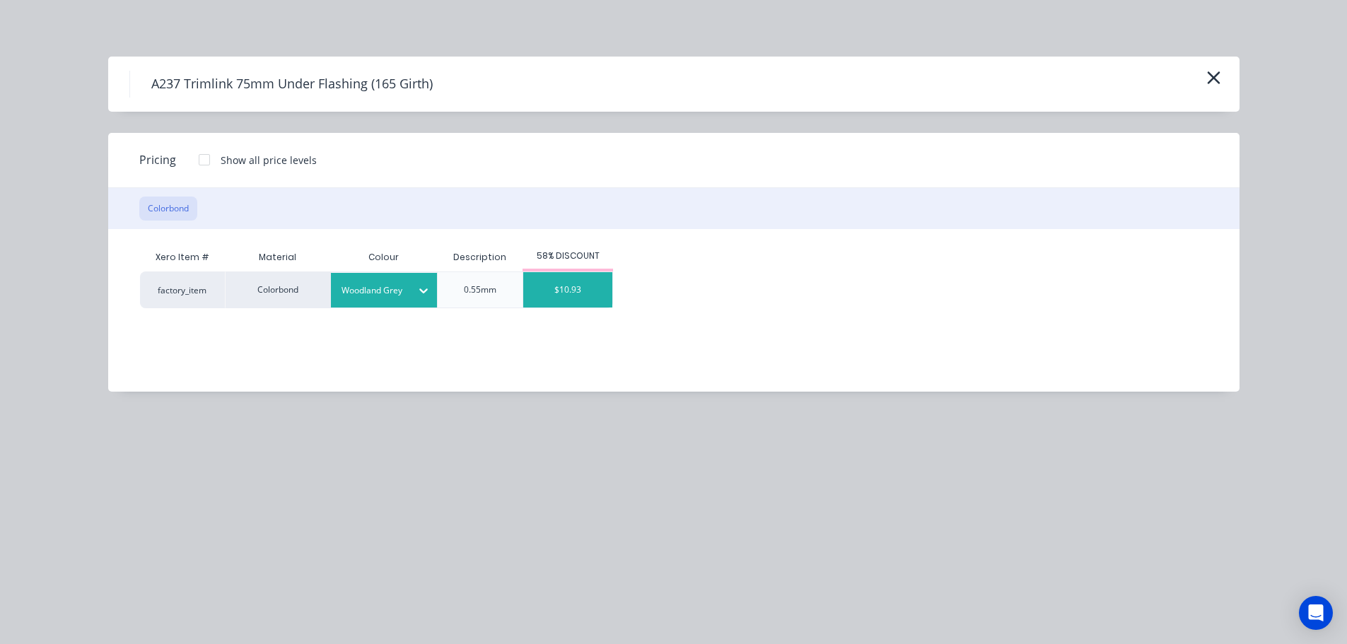
click at [578, 286] on div "$10.93" at bounding box center [567, 289] width 89 height 35
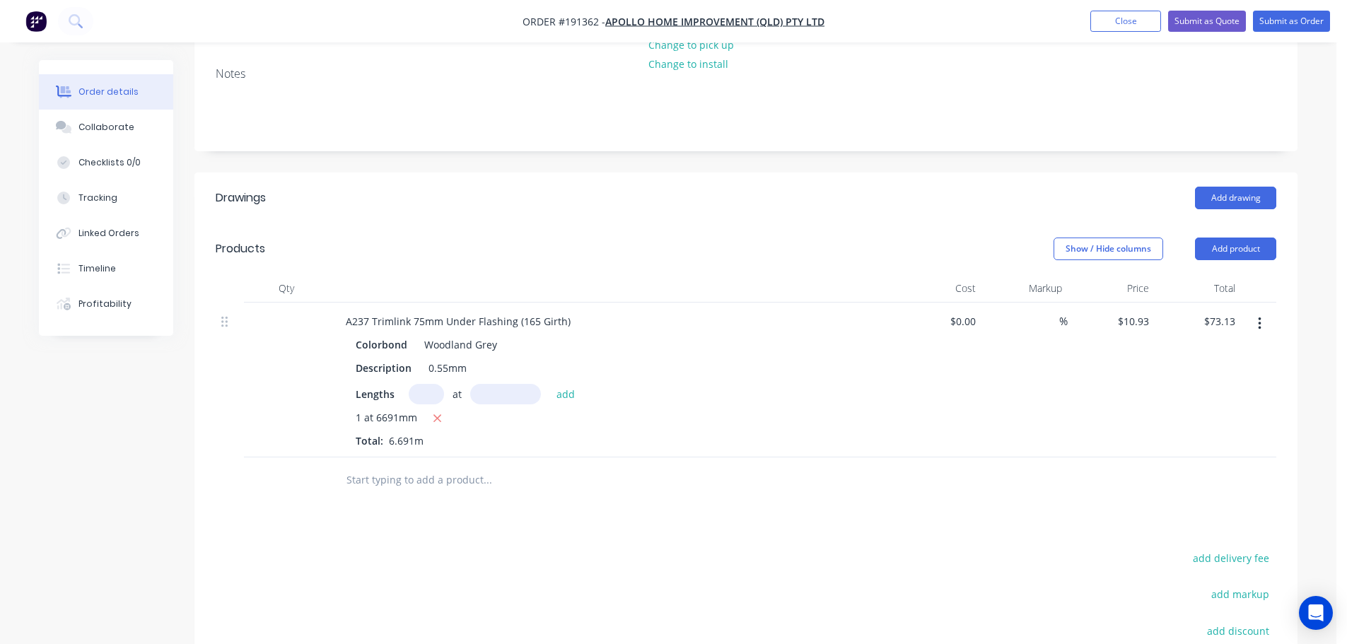
scroll to position [354, 0]
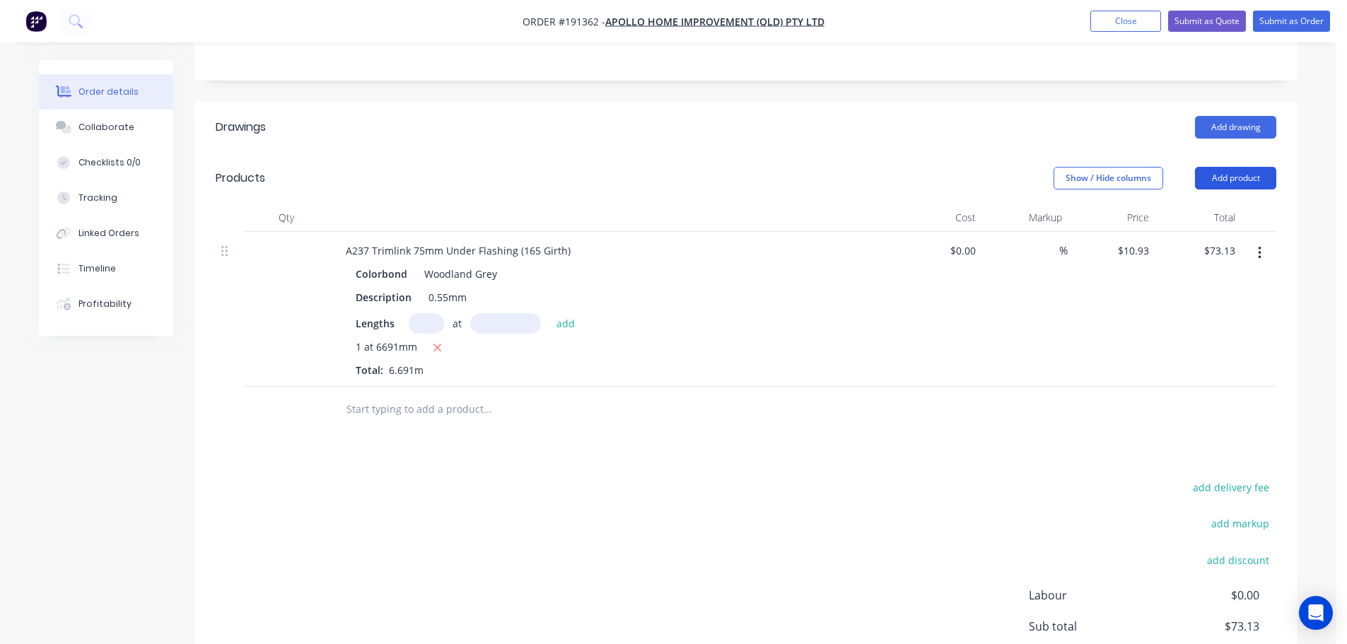
click at [1266, 167] on button "Add product" at bounding box center [1235, 178] width 81 height 23
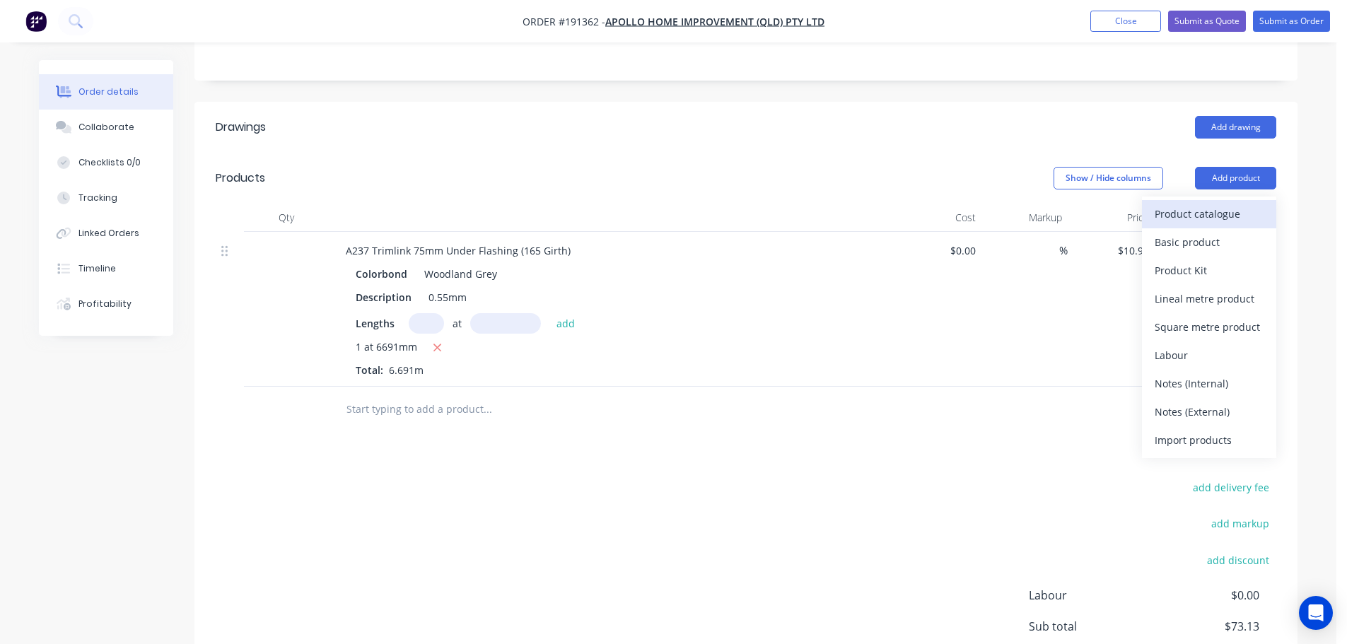
click at [1197, 204] on div "Product catalogue" at bounding box center [1209, 214] width 109 height 21
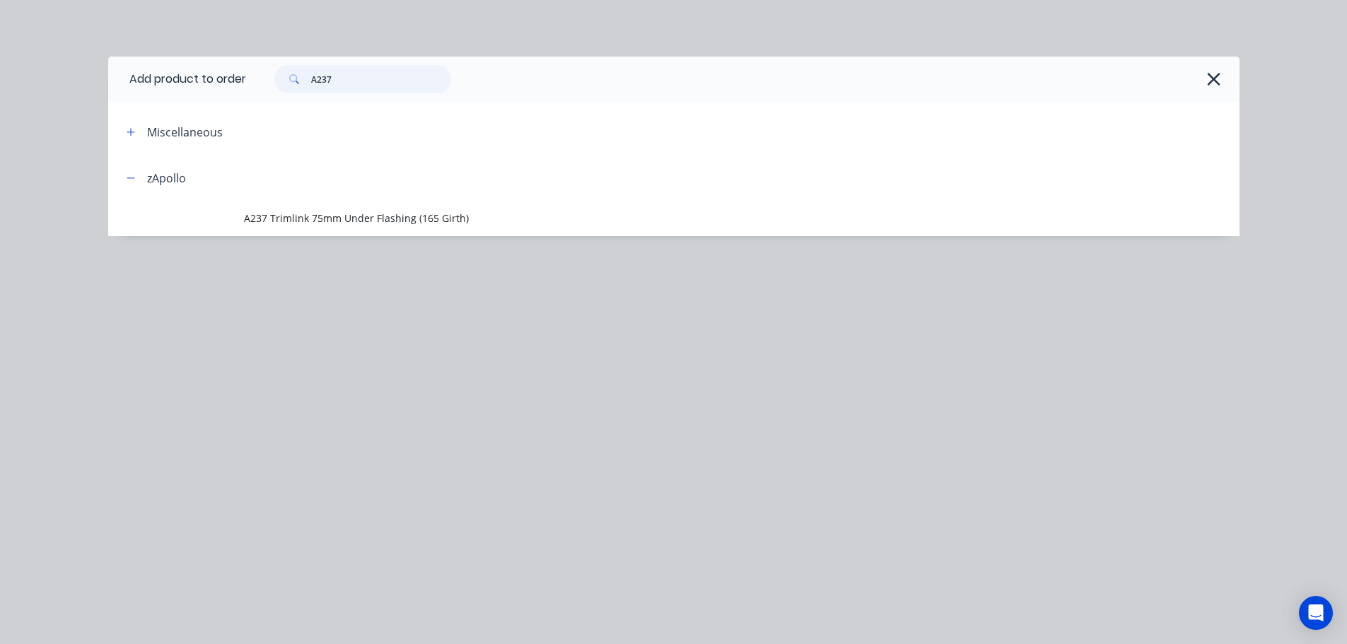
drag, startPoint x: 390, startPoint y: 78, endPoint x: 292, endPoint y: 92, distance: 99.2
click at [292, 92] on div "A237" at bounding box center [362, 79] width 177 height 28
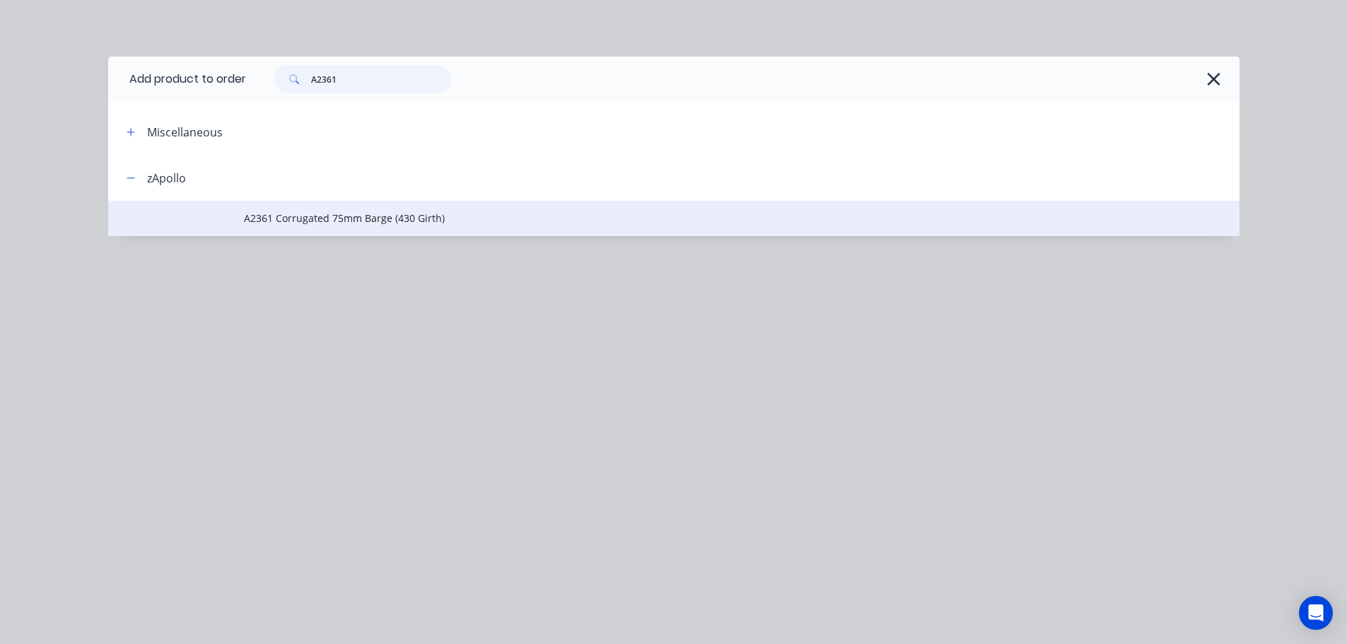
type input "A2361"
click at [329, 211] on span "A2361 Corrugated 75mm Barge (430 Girth)" at bounding box center [642, 218] width 796 height 15
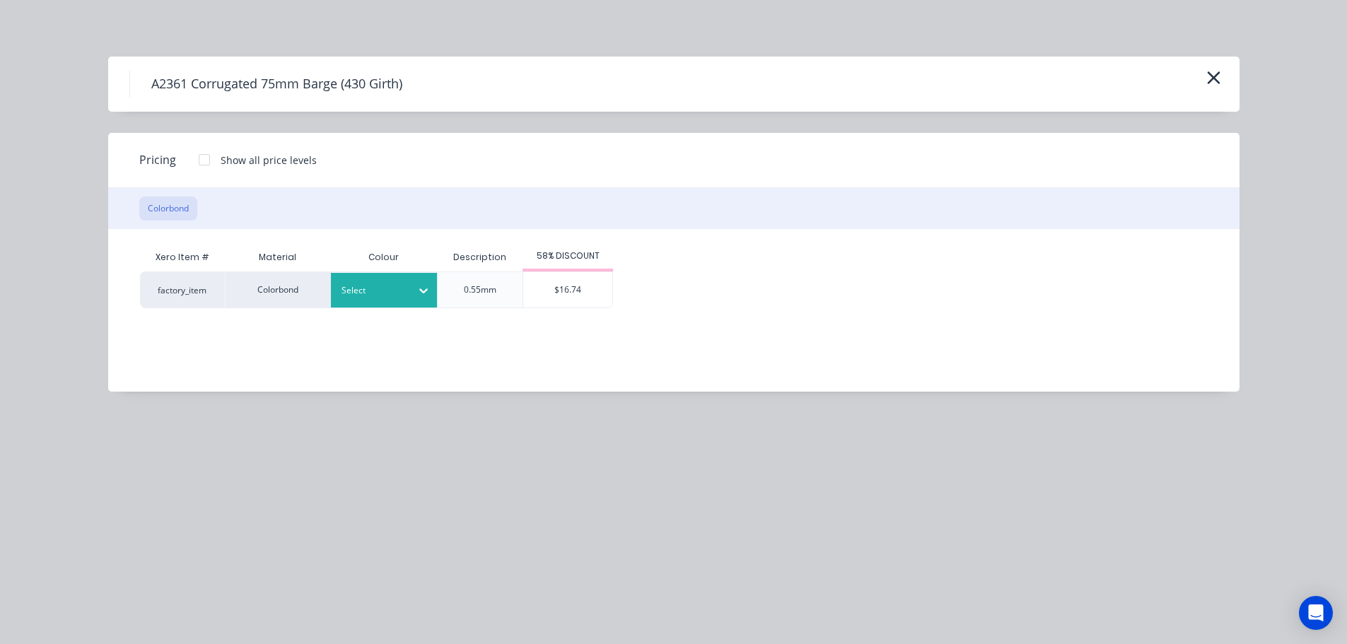
click at [363, 296] on div at bounding box center [373, 291] width 64 height 16
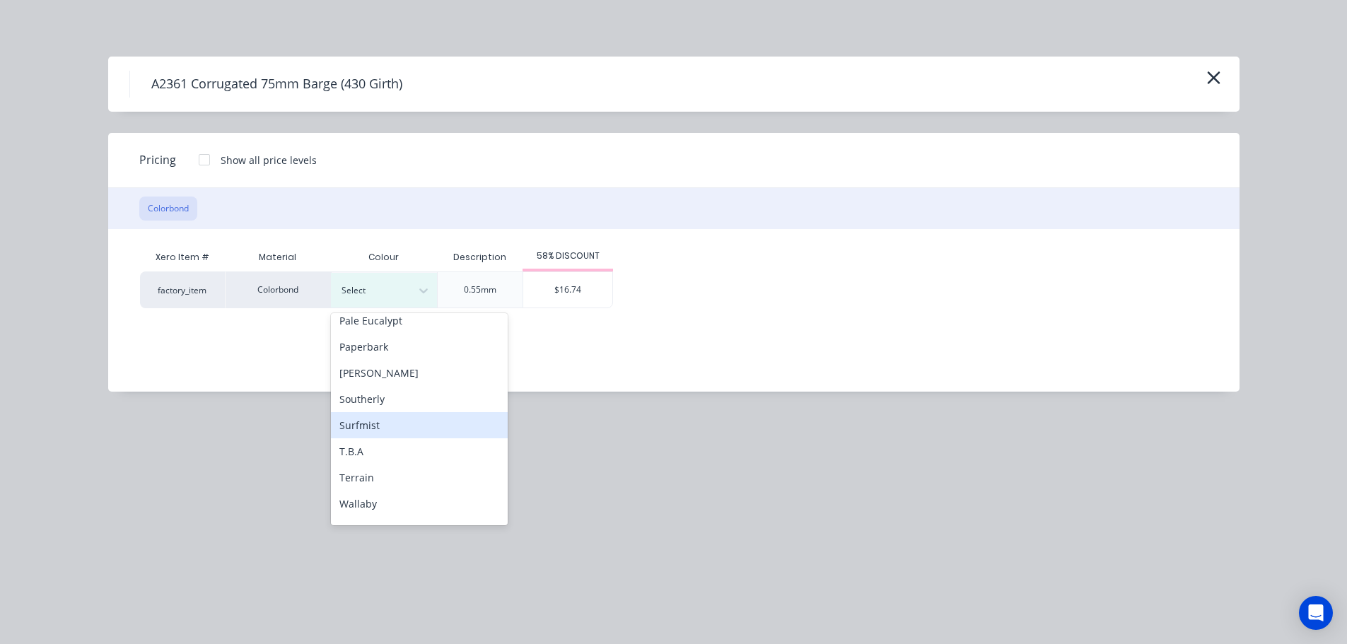
scroll to position [474, 0]
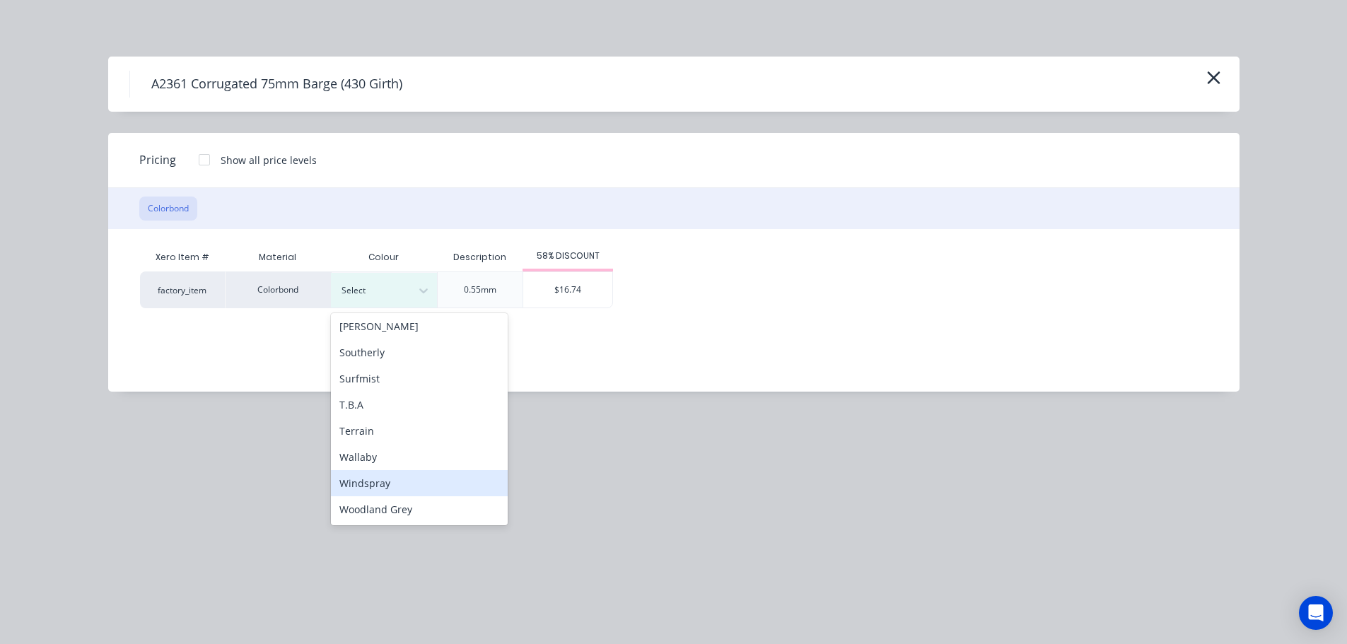
click at [394, 490] on div "Windspray" at bounding box center [419, 483] width 177 height 26
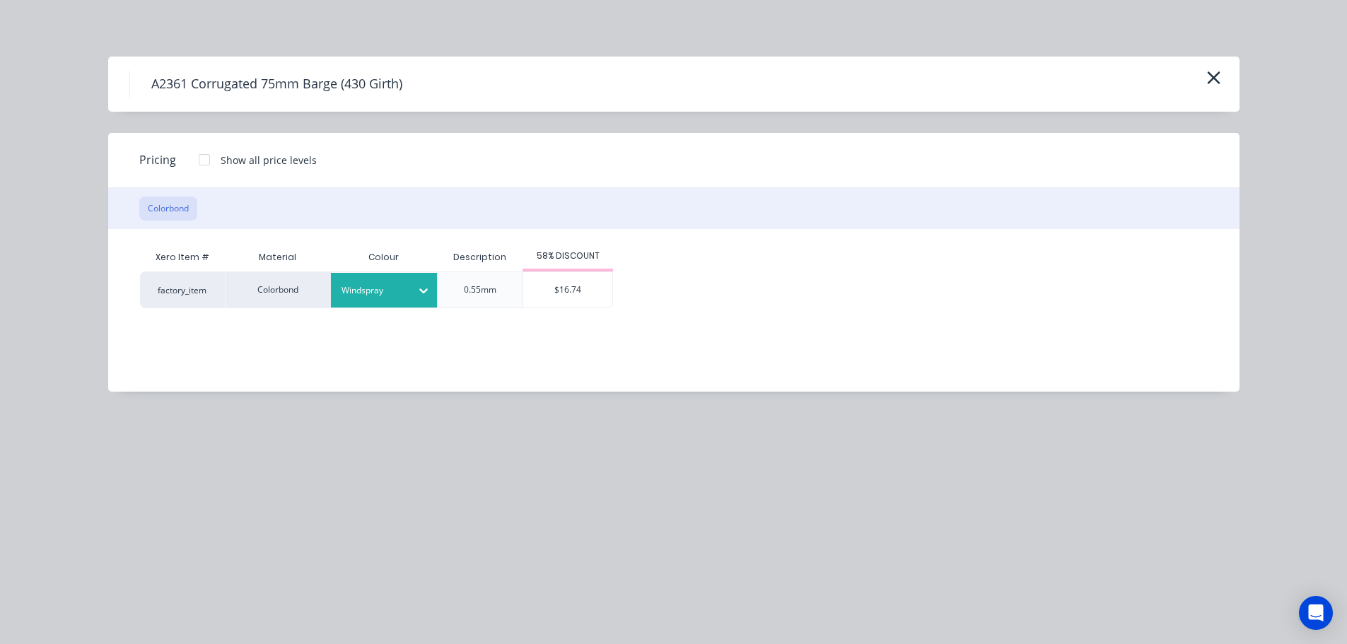
click at [396, 303] on div "Windspray" at bounding box center [384, 290] width 106 height 35
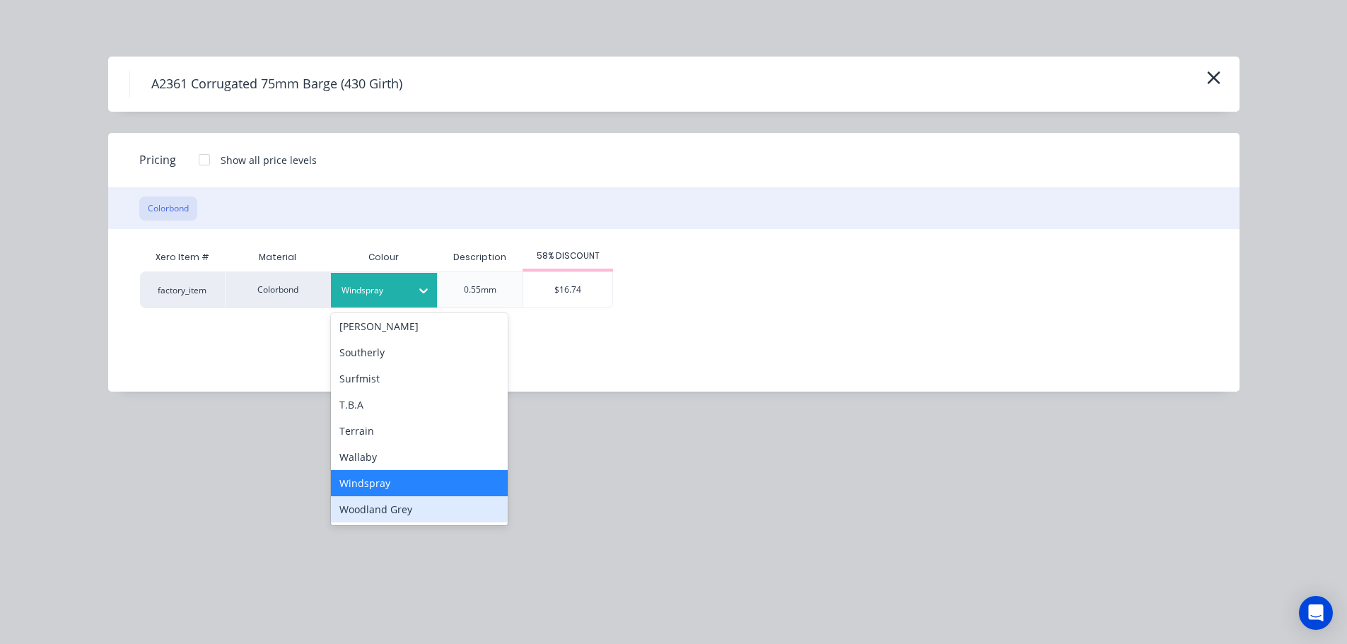
click at [406, 512] on div "Woodland Grey" at bounding box center [419, 509] width 177 height 26
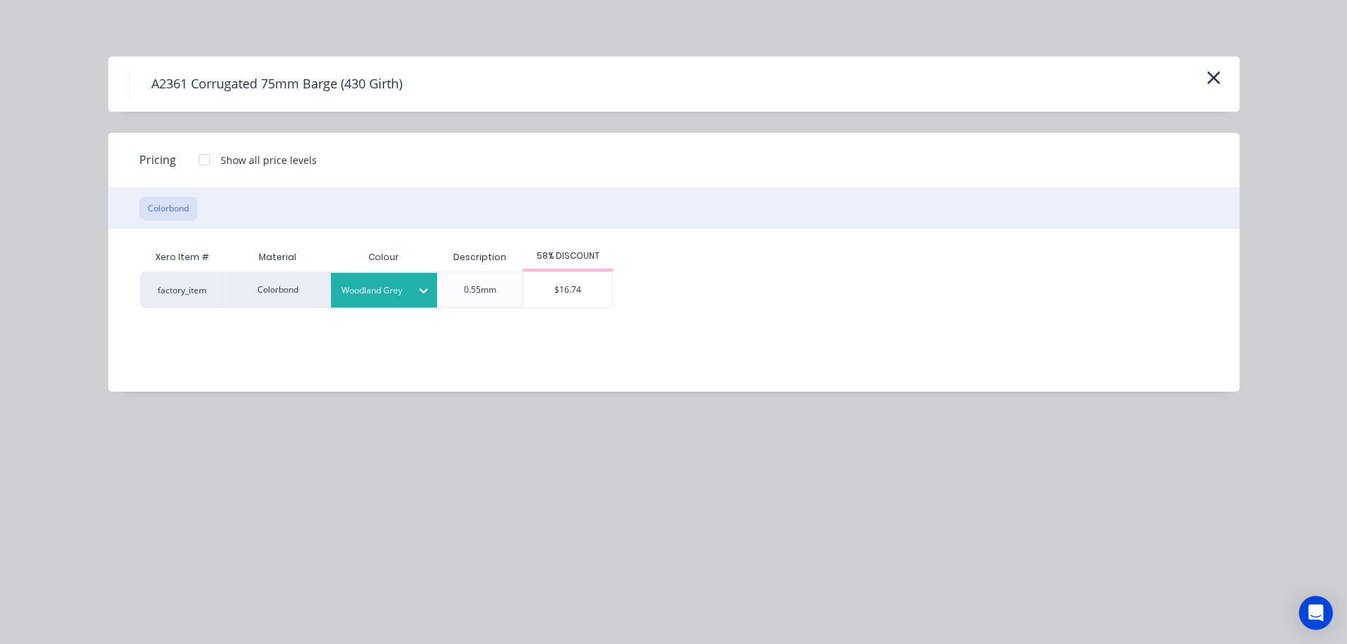
click at [562, 299] on div "$16.74" at bounding box center [567, 289] width 89 height 35
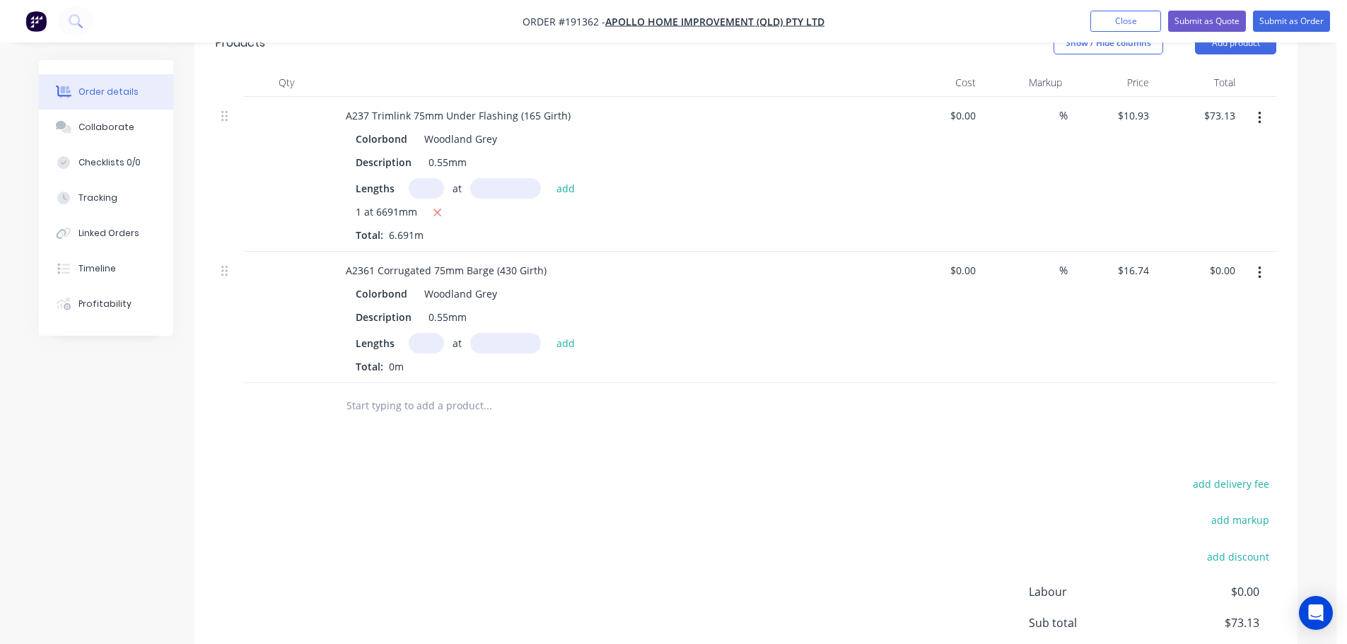
scroll to position [495, 0]
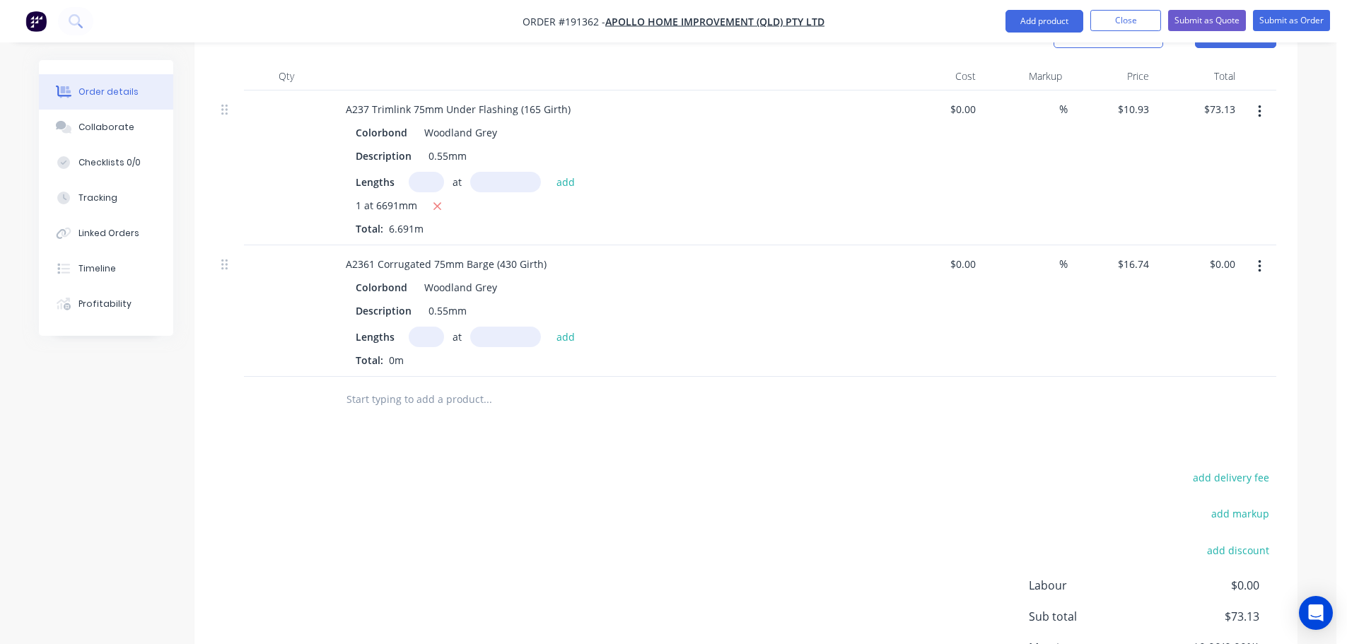
click at [424, 327] on input "text" at bounding box center [426, 337] width 35 height 21
type input "2"
type input "6170"
click at [549, 327] on button "add" at bounding box center [565, 336] width 33 height 19
type input "$206.57"
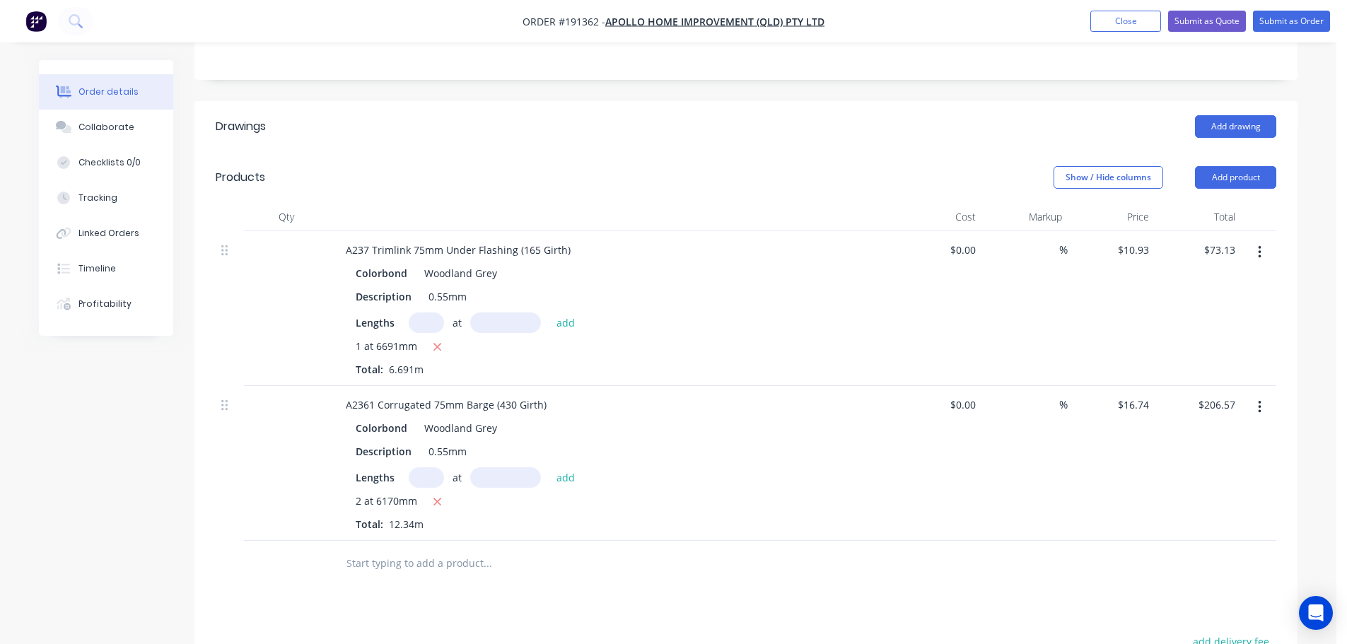
scroll to position [354, 0]
click at [1247, 116] on button "Add drawing" at bounding box center [1235, 127] width 81 height 23
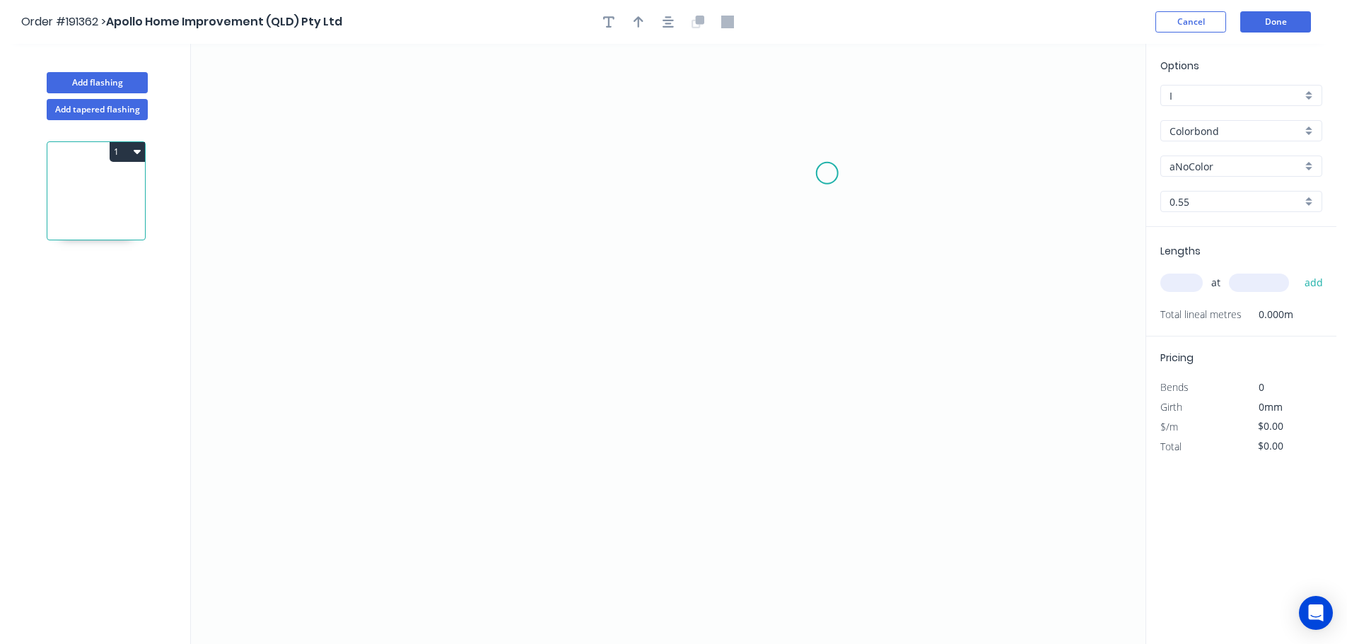
click at [800, 176] on icon "0" at bounding box center [668, 344] width 954 height 600
click at [806, 512] on icon "0" at bounding box center [668, 344] width 954 height 600
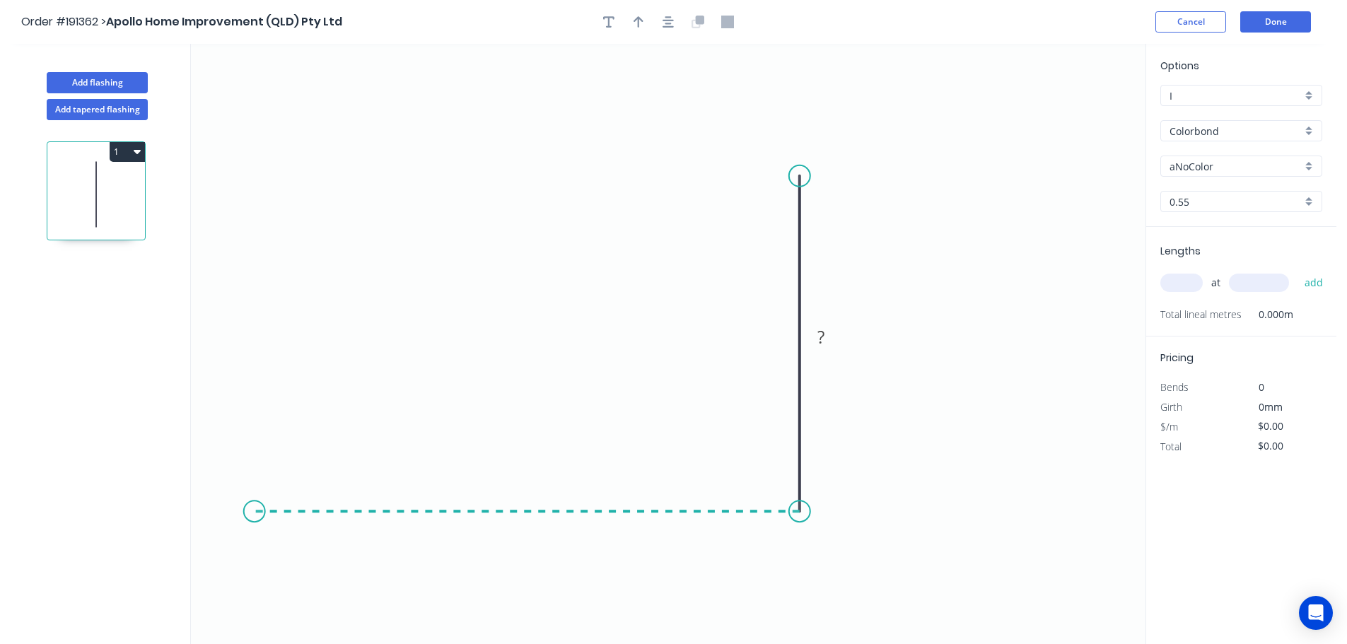
click at [252, 511] on icon "0 ?" at bounding box center [668, 344] width 954 height 600
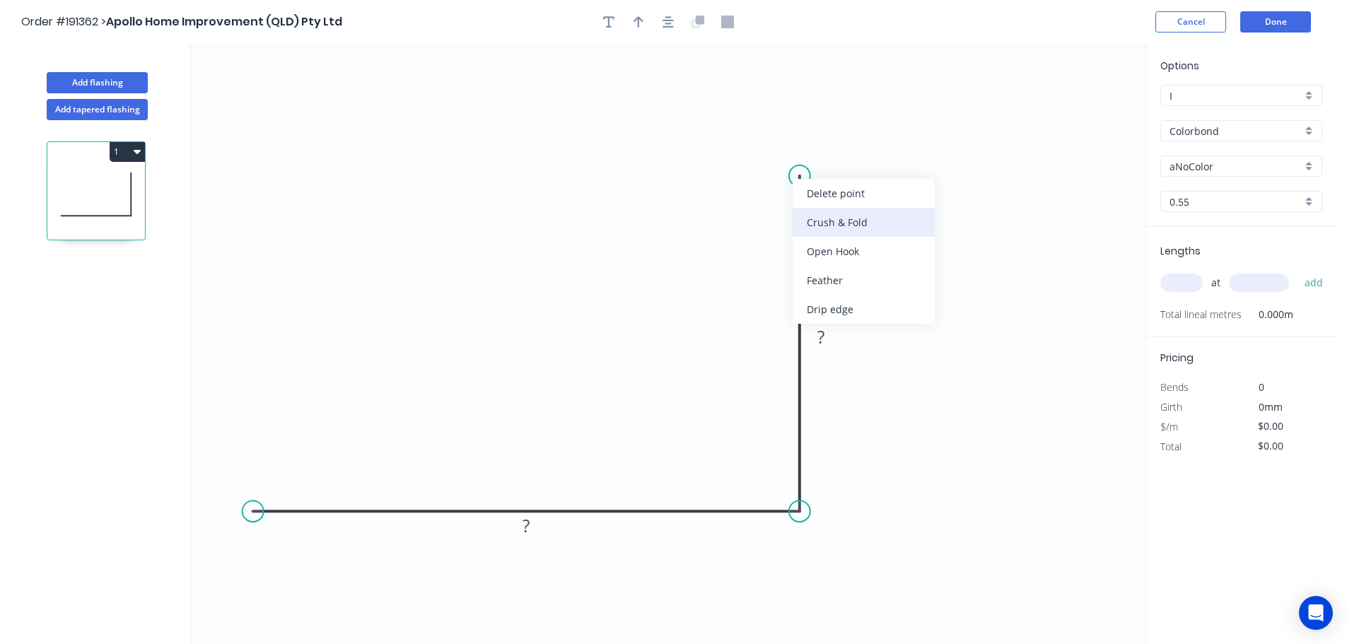
click at [822, 220] on div "Crush & Fold" at bounding box center [864, 222] width 142 height 29
click at [824, 216] on div "Flip bend" at bounding box center [865, 224] width 142 height 29
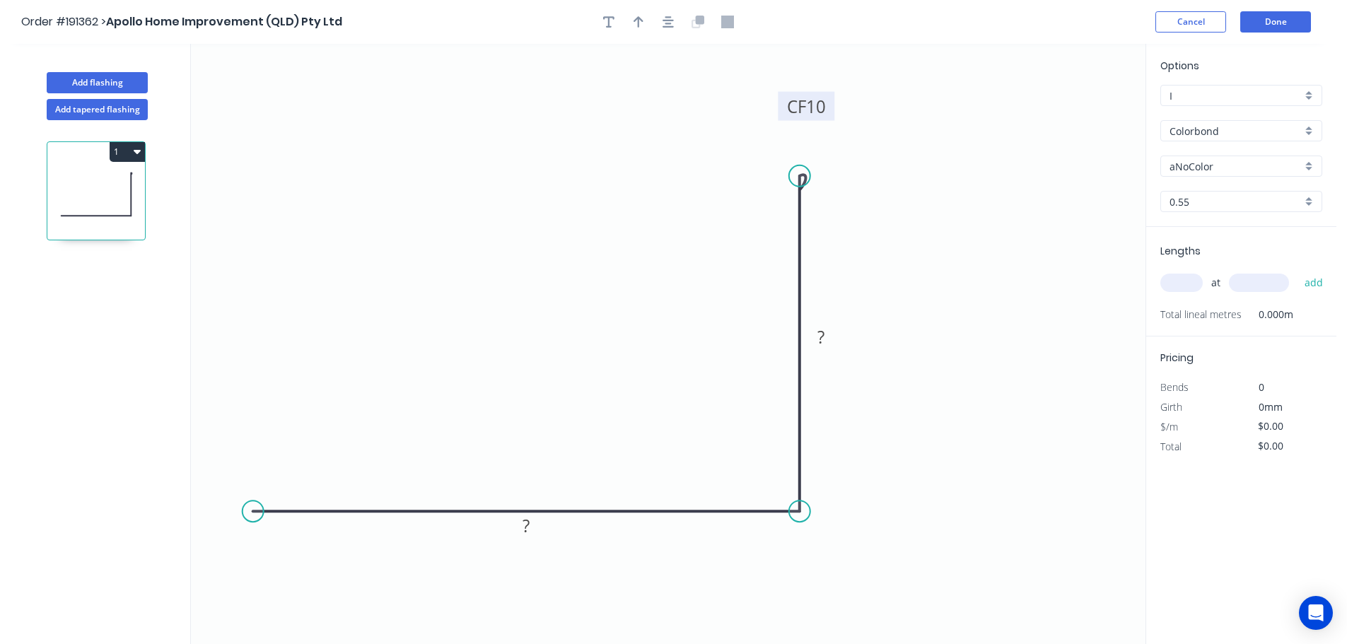
drag, startPoint x: 851, startPoint y: 141, endPoint x: 822, endPoint y: 93, distance: 56.1
click at [822, 94] on rect at bounding box center [806, 106] width 57 height 29
click at [817, 109] on tspan "10" at bounding box center [810, 103] width 20 height 23
click at [284, 550] on div "Crush & Fold" at bounding box center [314, 546] width 142 height 29
click at [677, 22] on button "button" at bounding box center [668, 21] width 21 height 21
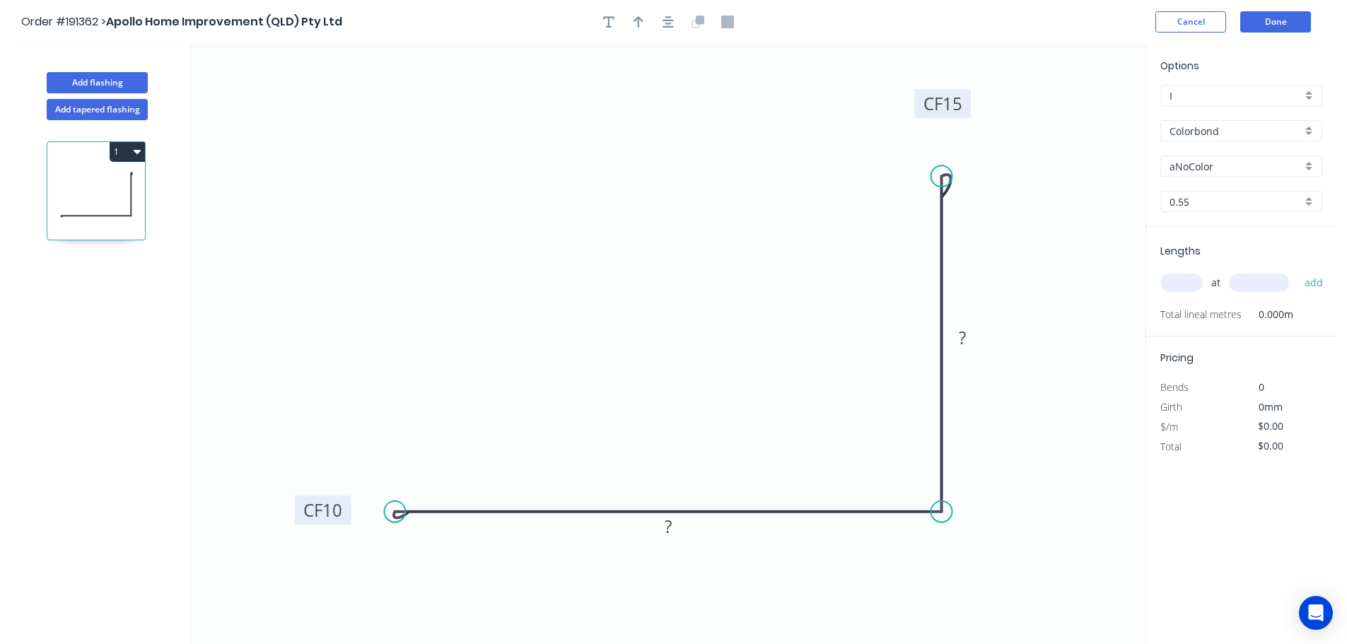
drag, startPoint x: 398, startPoint y: 477, endPoint x: 344, endPoint y: 509, distance: 62.4
click at [345, 509] on rect at bounding box center [323, 510] width 57 height 29
click at [331, 510] on tspan "10" at bounding box center [330, 509] width 20 height 23
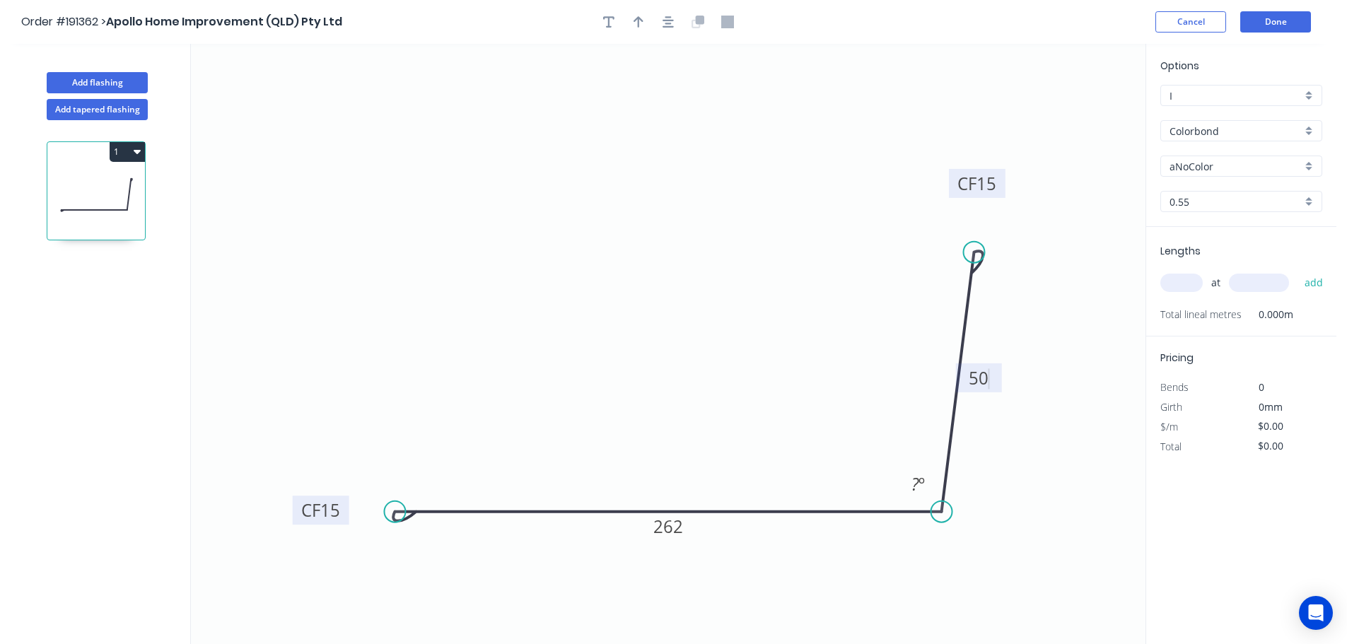
drag, startPoint x: 947, startPoint y: 176, endPoint x: 974, endPoint y: 252, distance: 80.9
click at [974, 252] on circle at bounding box center [974, 252] width 21 height 21
type input "$14.05"
click at [916, 486] on tspan "?" at bounding box center [915, 483] width 8 height 23
click at [1215, 164] on input "aNoColor" at bounding box center [1235, 166] width 132 height 15
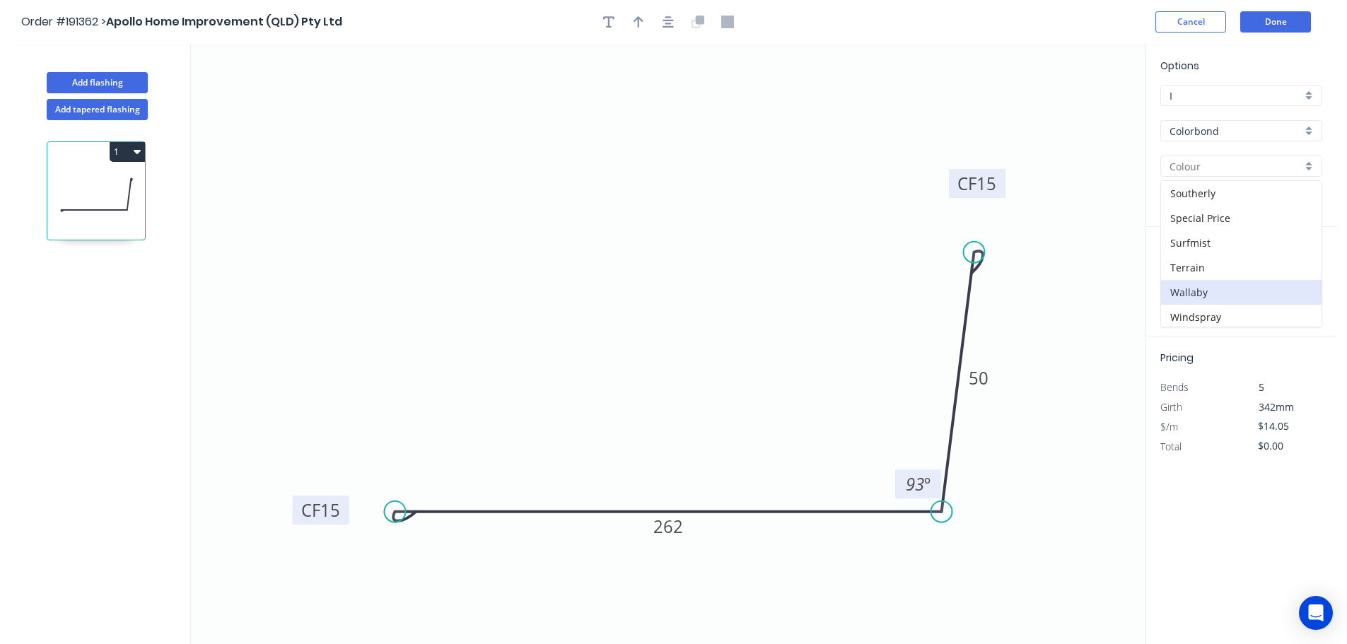
scroll to position [547, 0]
click at [1223, 293] on div "Woodland Grey" at bounding box center [1241, 289] width 160 height 25
type input "Woodland Grey"
drag, startPoint x: 1182, startPoint y: 274, endPoint x: 1188, endPoint y: 281, distance: 10.0
click at [1188, 281] on input "text" at bounding box center [1181, 283] width 42 height 18
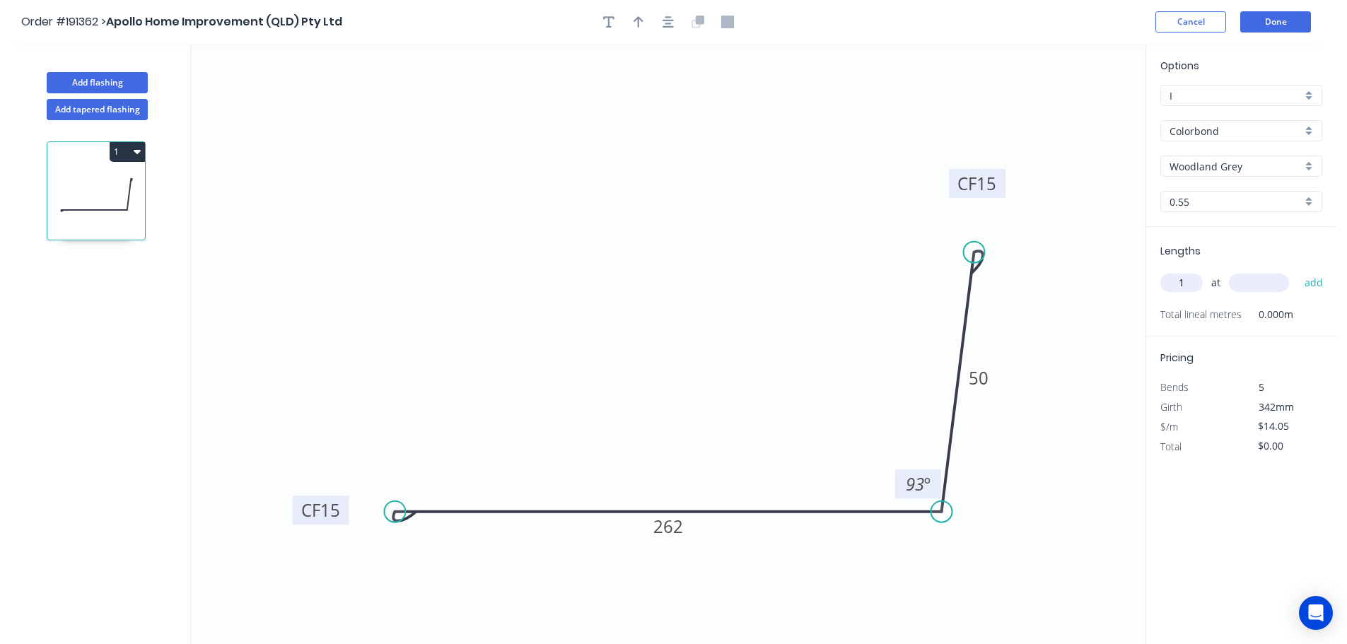
type input "1"
type input "4000"
click at [1297, 271] on button "add" at bounding box center [1313, 283] width 33 height 24
type input "$56.20"
click at [660, 21] on button "button" at bounding box center [668, 21] width 21 height 21
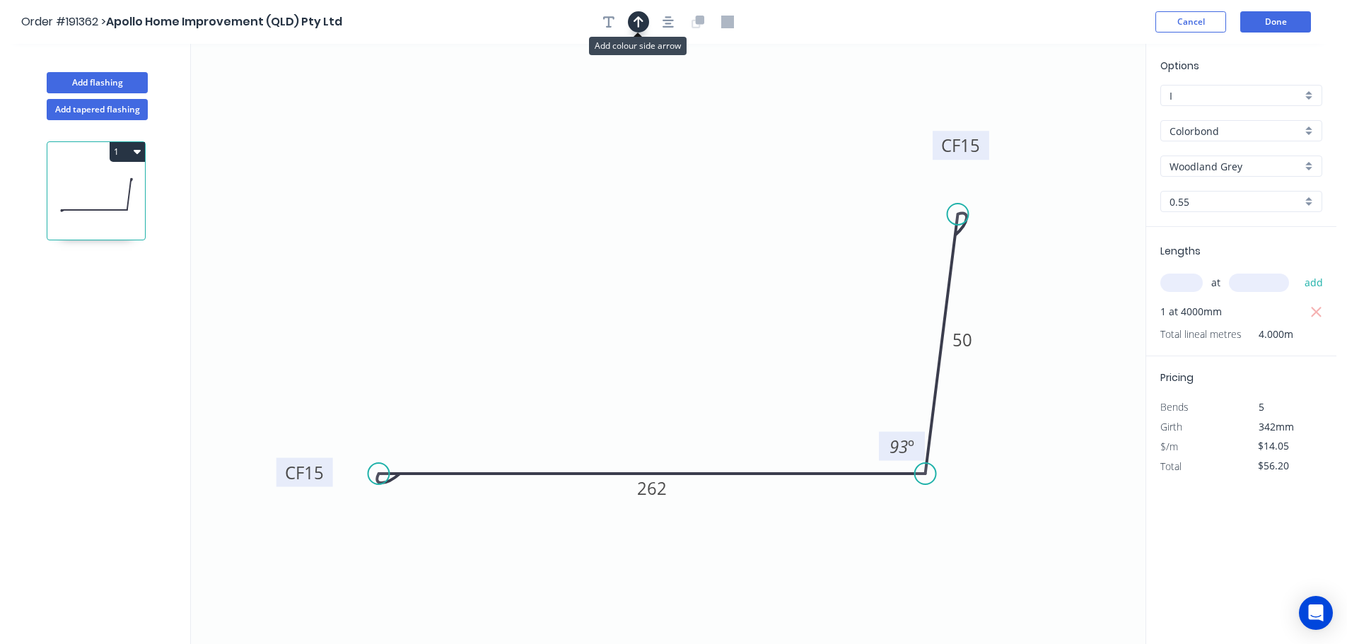
click at [641, 25] on icon "button" at bounding box center [638, 22] width 10 height 13
drag, startPoint x: 1078, startPoint y: 109, endPoint x: 669, endPoint y: 122, distance: 409.6
click at [669, 122] on icon at bounding box center [668, 105] width 13 height 45
click at [132, 74] on button "Add flashing" at bounding box center [97, 82] width 101 height 21
type input "$0.00"
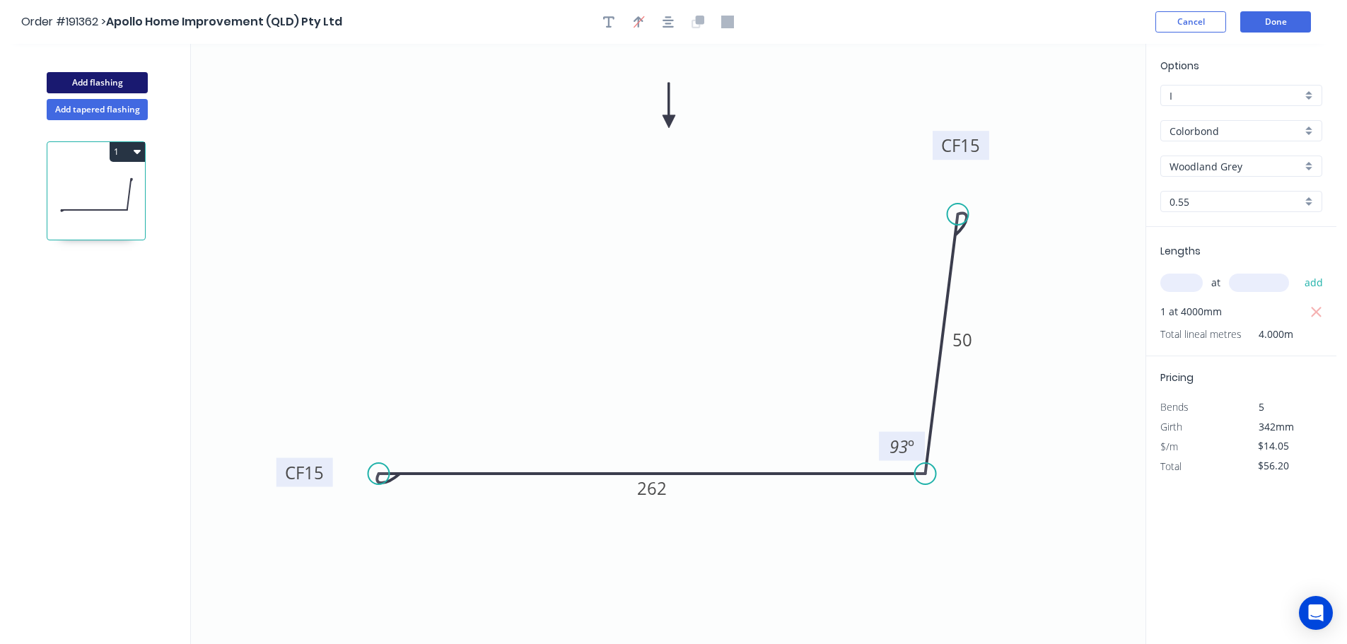
type input "$0.00"
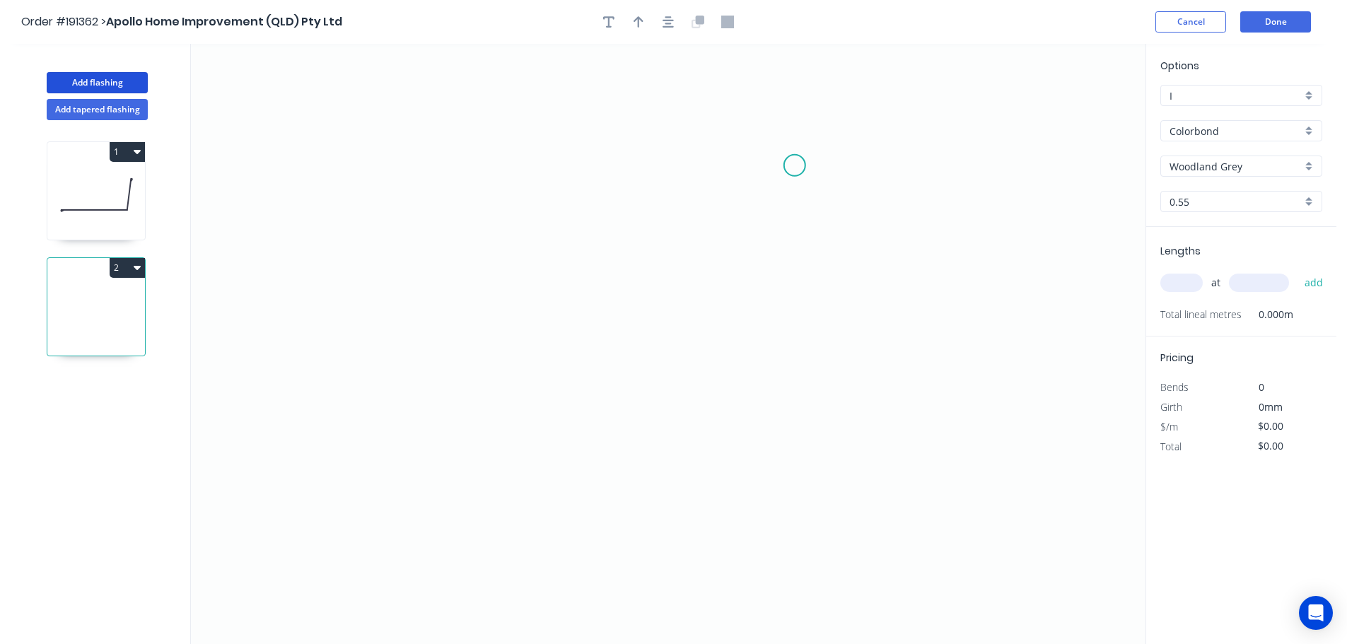
click at [795, 165] on icon "0" at bounding box center [668, 344] width 954 height 600
click at [362, 187] on icon "0" at bounding box center [668, 344] width 954 height 600
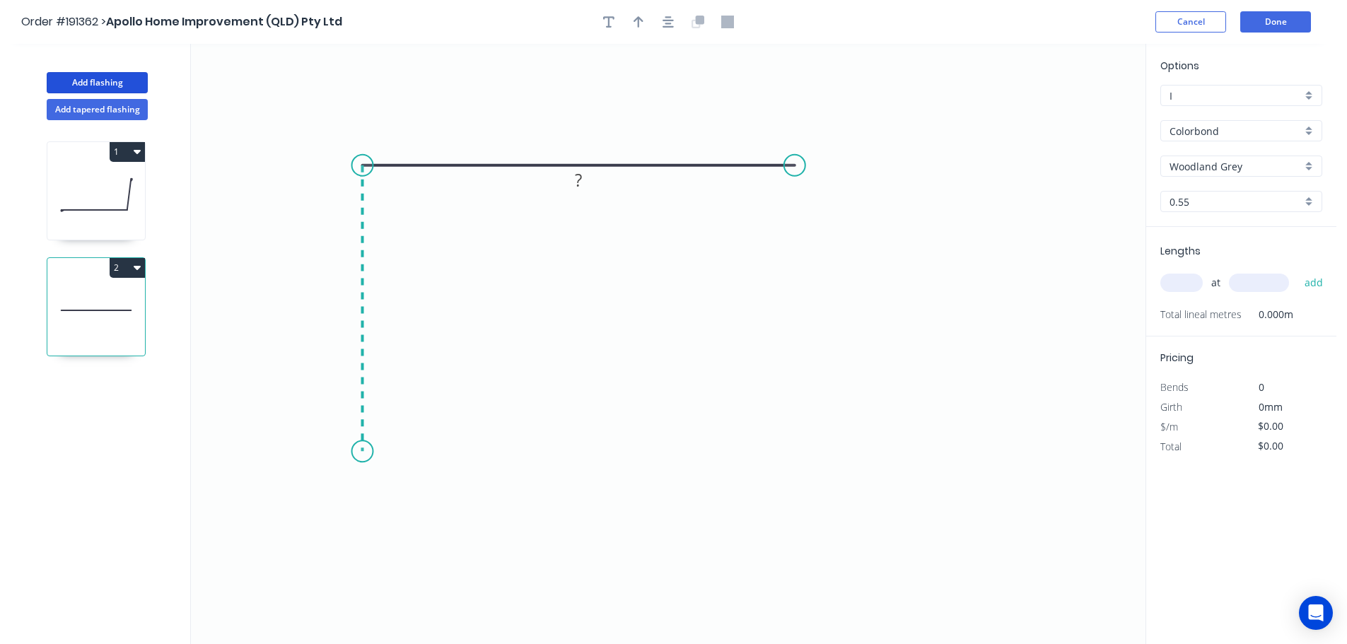
click at [343, 452] on icon "0 ?" at bounding box center [668, 344] width 954 height 600
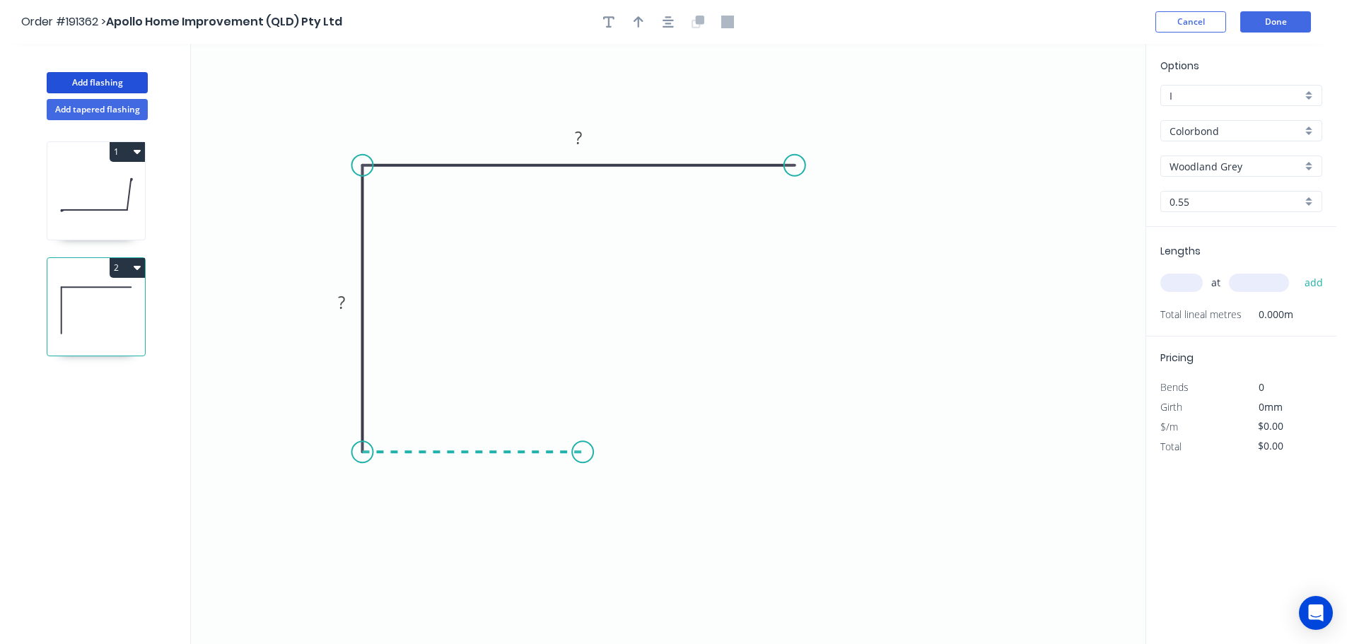
click at [583, 455] on icon "0 ? ?" at bounding box center [668, 344] width 954 height 600
drag, startPoint x: 795, startPoint y: 158, endPoint x: 959, endPoint y: 156, distance: 164.8
click at [959, 156] on circle at bounding box center [947, 165] width 21 height 21
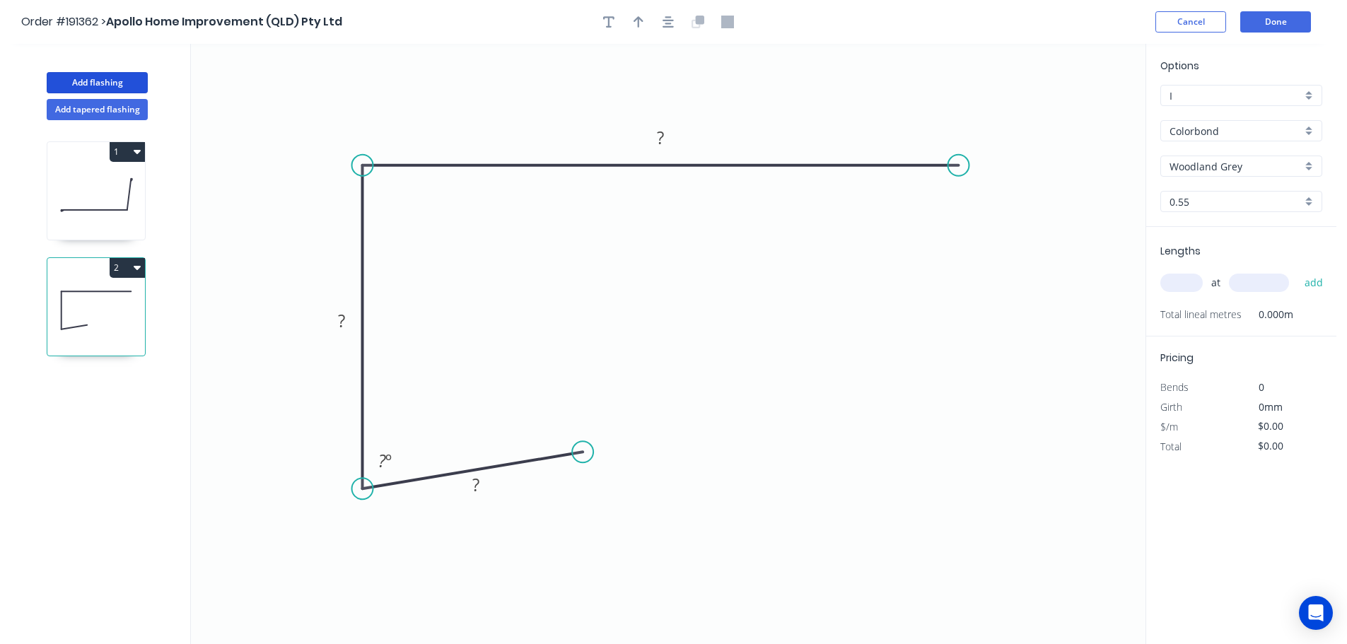
drag, startPoint x: 370, startPoint y: 489, endPoint x: 384, endPoint y: 489, distance: 13.4
click at [374, 498] on icon "0 ? ? ? ? º" at bounding box center [668, 344] width 954 height 600
drag, startPoint x: 583, startPoint y: 446, endPoint x: 594, endPoint y: 492, distance: 47.2
click at [594, 492] on circle at bounding box center [593, 497] width 21 height 21
drag, startPoint x: 595, startPoint y: 492, endPoint x: 599, endPoint y: 526, distance: 34.2
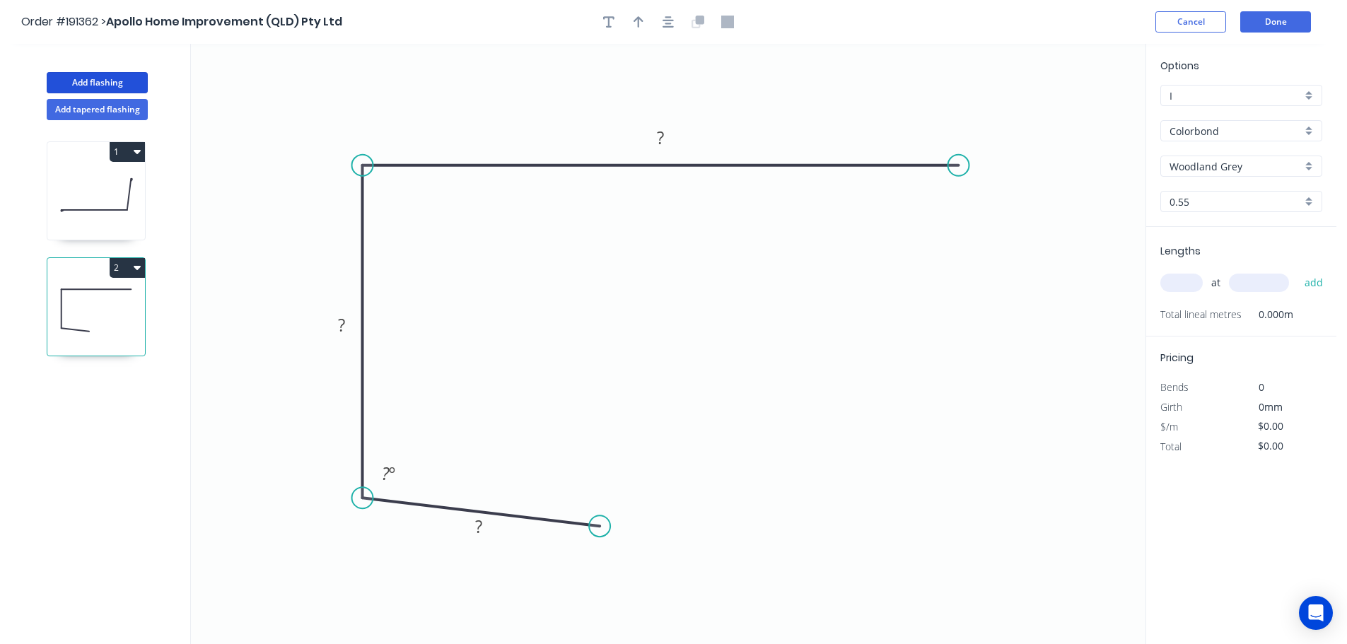
click at [599, 526] on circle at bounding box center [599, 525] width 21 height 21
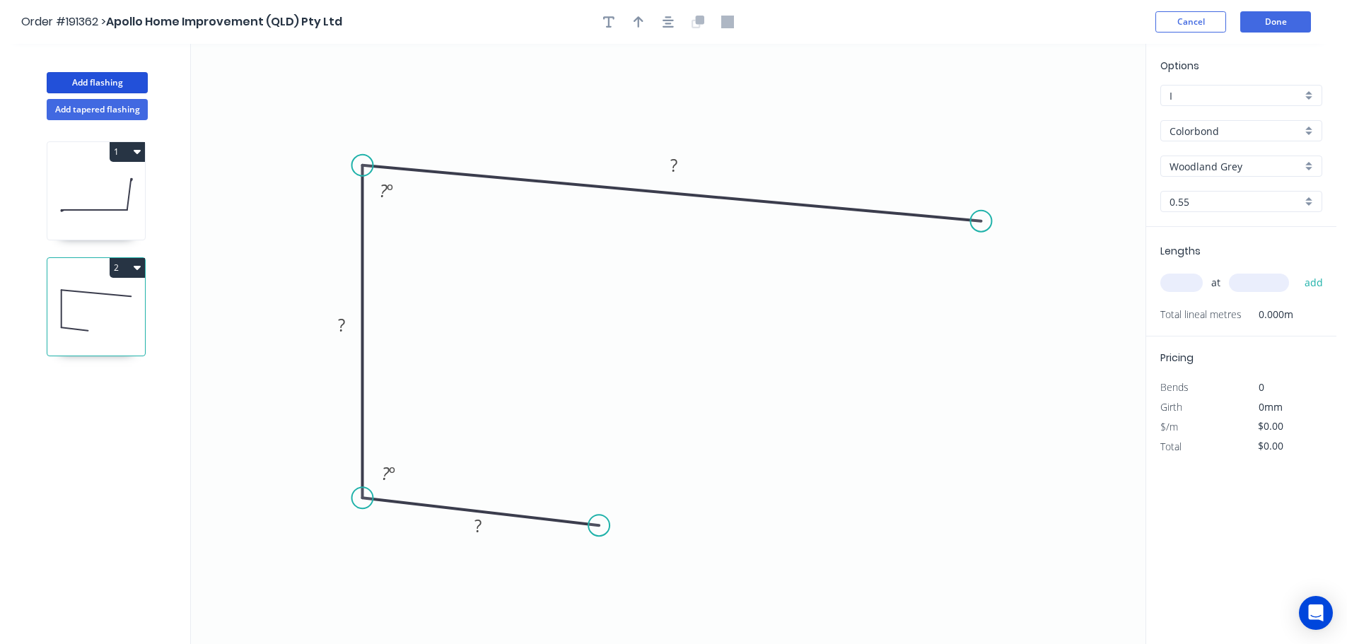
drag, startPoint x: 959, startPoint y: 166, endPoint x: 983, endPoint y: 218, distance: 57.6
click at [981, 221] on circle at bounding box center [980, 221] width 21 height 21
click at [631, 555] on div "Crush & Fold" at bounding box center [671, 546] width 142 height 29
drag, startPoint x: 604, startPoint y: 527, endPoint x: 628, endPoint y: 531, distance: 24.4
click at [609, 531] on circle at bounding box center [598, 525] width 21 height 21
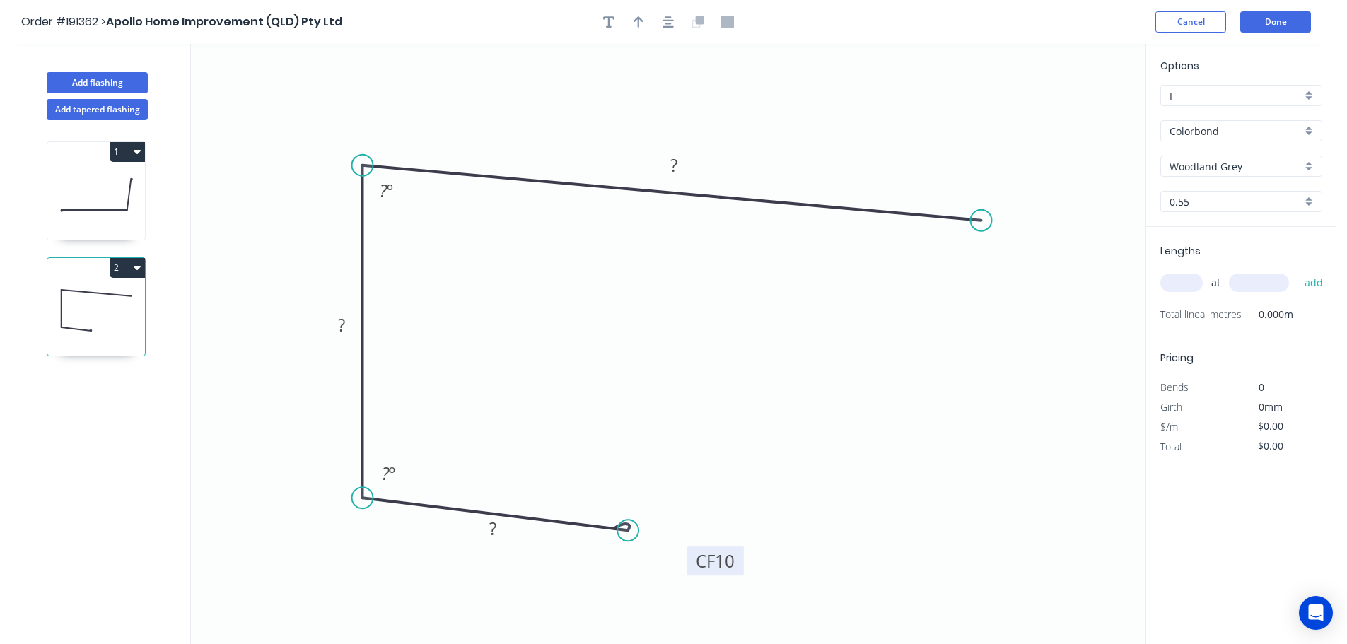
drag, startPoint x: 631, startPoint y: 553, endPoint x: 741, endPoint y: 563, distance: 110.0
click at [741, 563] on rect at bounding box center [715, 561] width 57 height 29
click at [730, 563] on tspan "10" at bounding box center [725, 560] width 20 height 23
click at [659, 20] on button "button" at bounding box center [668, 21] width 21 height 21
type input "$13.29"
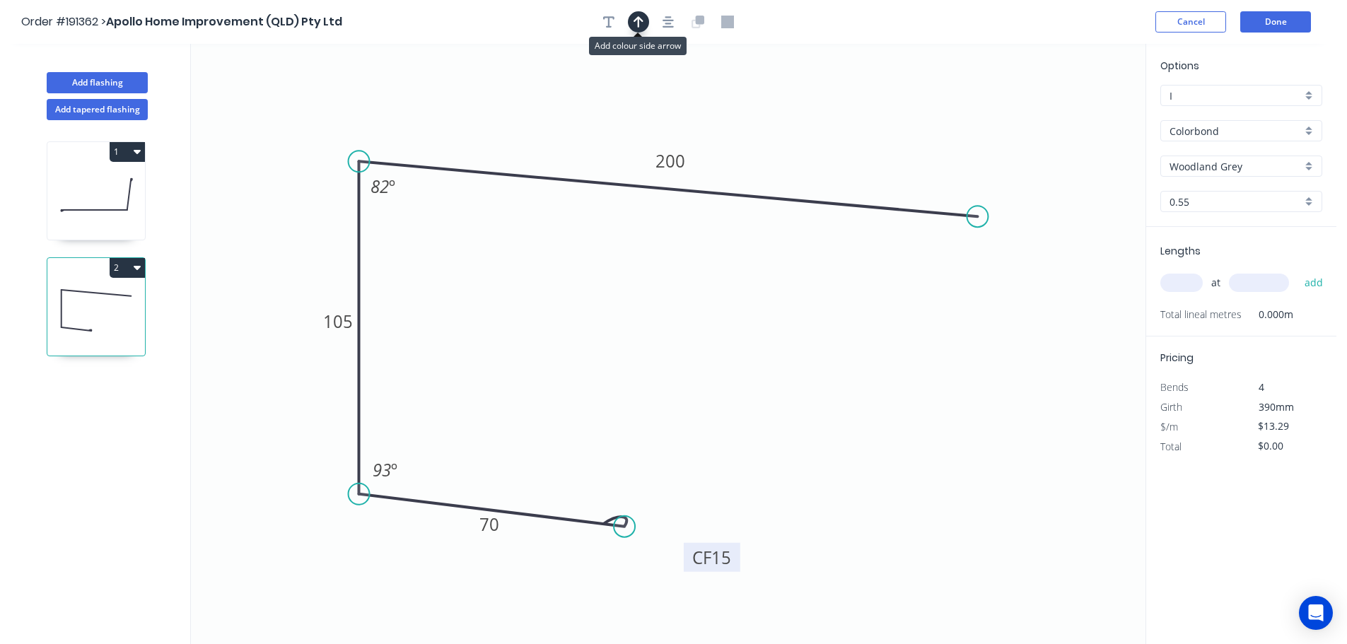
click at [641, 21] on icon "button" at bounding box center [638, 22] width 10 height 13
drag, startPoint x: 1074, startPoint y: 110, endPoint x: 1022, endPoint y: 99, distance: 53.5
click at [1022, 100] on icon at bounding box center [1016, 84] width 13 height 45
click at [1022, 98] on icon at bounding box center [1021, 84] width 13 height 45
drag, startPoint x: 1021, startPoint y: 97, endPoint x: 1007, endPoint y: 86, distance: 17.1
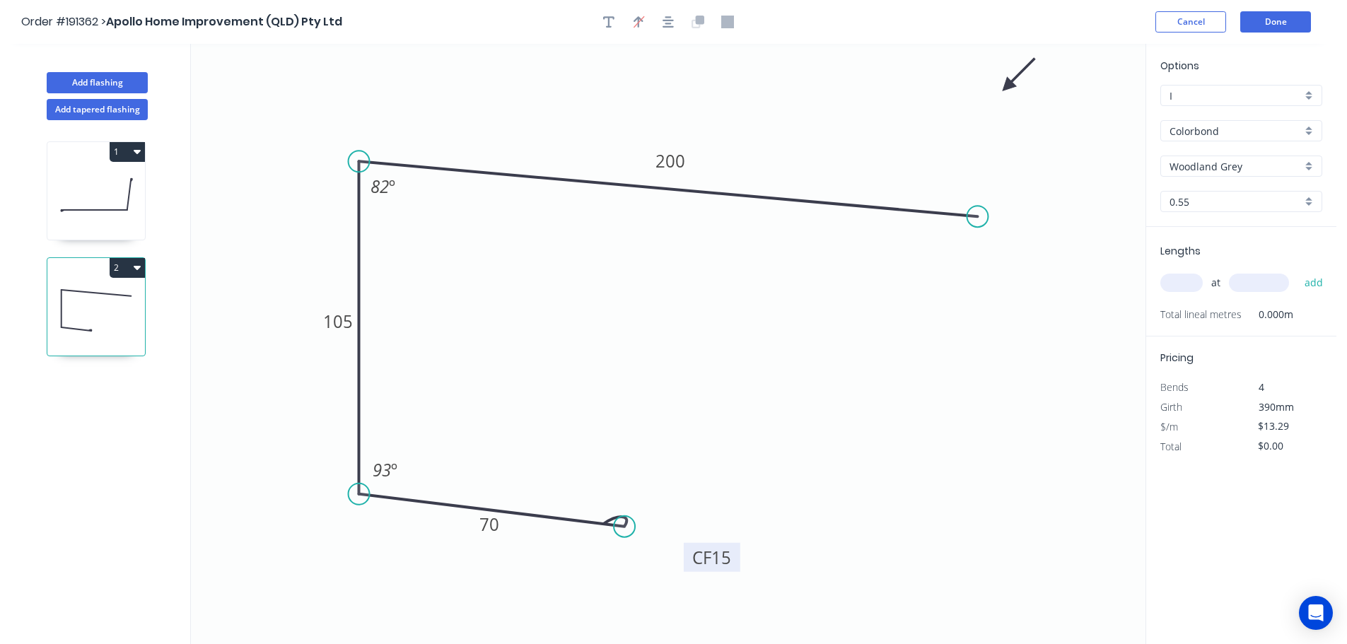
click at [1007, 86] on icon at bounding box center [1018, 74] width 41 height 41
click at [1183, 285] on input "text" at bounding box center [1181, 283] width 42 height 18
type input "1"
type input "1000"
click at [1297, 271] on button "add" at bounding box center [1313, 283] width 33 height 24
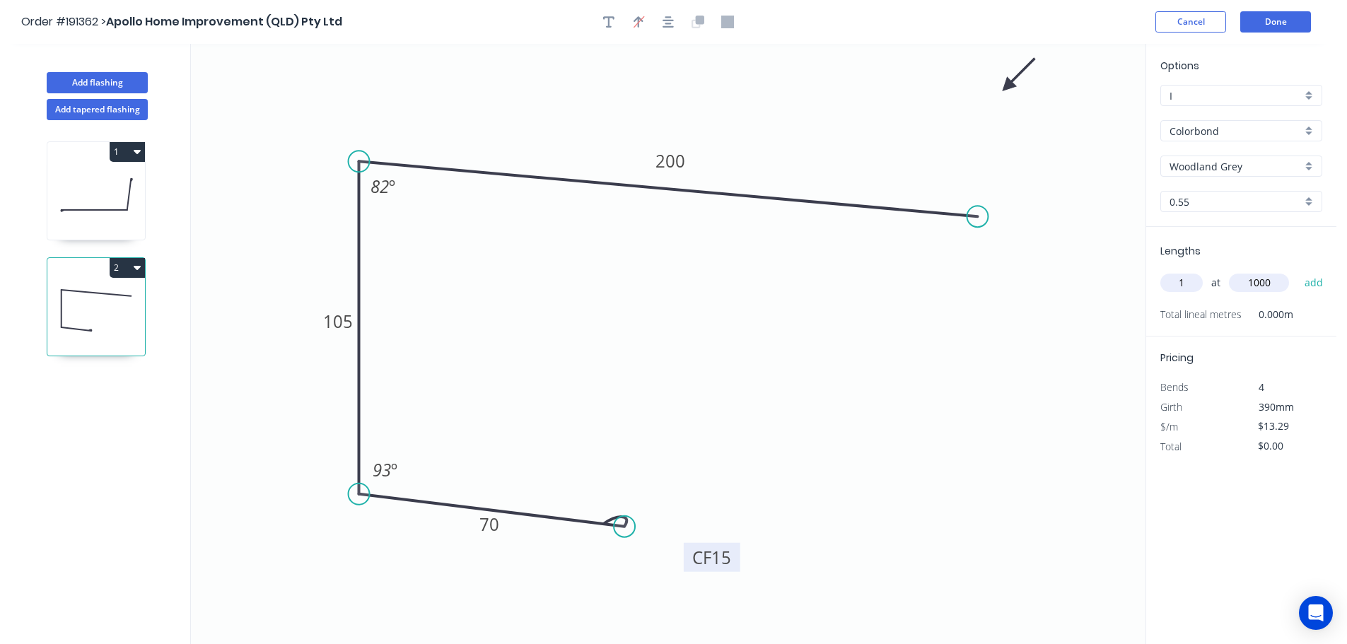
type input "$13.29"
type input "2"
type input "2600"
click at [1297, 271] on button "add" at bounding box center [1313, 283] width 33 height 24
type input "$82.40"
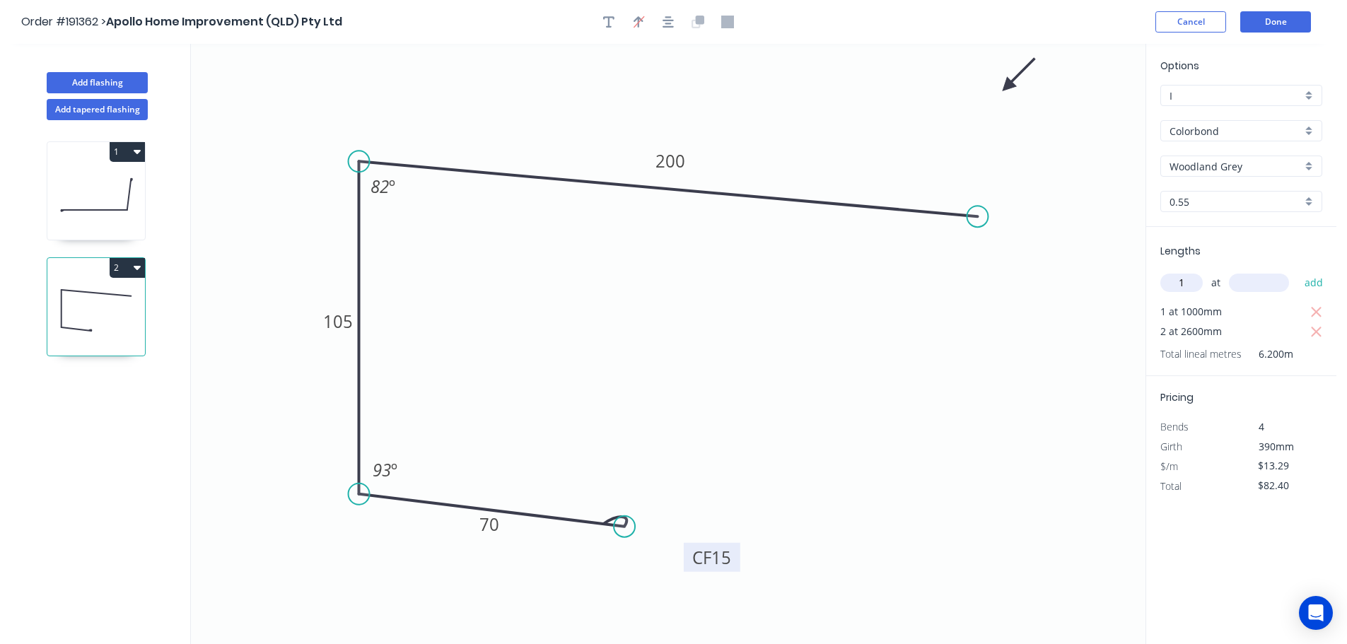
type input "1"
type input "1800"
click at [1297, 271] on button "add" at bounding box center [1313, 283] width 33 height 24
type input "$106.32"
click at [1213, 163] on input "Woodland Grey" at bounding box center [1235, 166] width 132 height 15
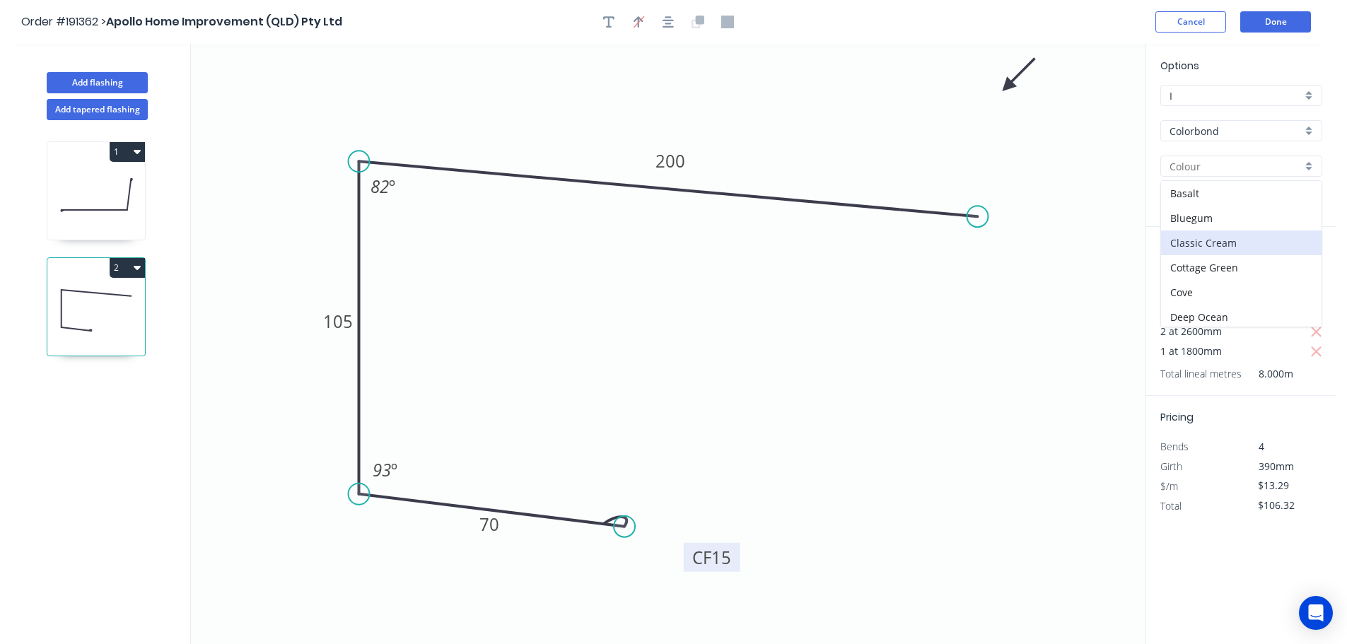
scroll to position [71, 0]
click at [1234, 260] on div "Dover White" at bounding box center [1241, 271] width 160 height 25
type input "Dover White"
click at [1213, 213] on div "Options I I Colorbond Colorbond Colorbond (Premium) Colorbond Coolmax Colorbond…" at bounding box center [1241, 142] width 190 height 169
click at [1215, 205] on input "0.55" at bounding box center [1235, 201] width 132 height 15
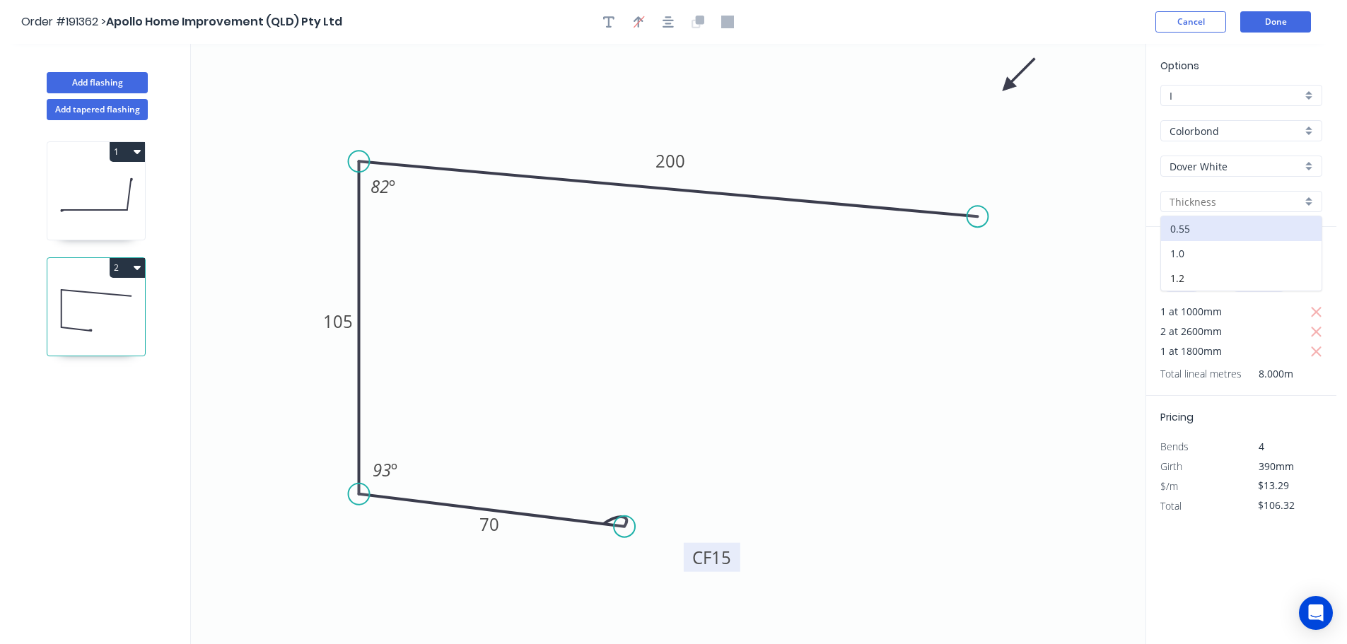
click at [1217, 245] on div "1.0" at bounding box center [1241, 253] width 160 height 25
type input "1.0"
type input "$23.14"
type input "$185.12"
click at [871, 397] on icon "0 CF 15 70 105 200 82 º 93 º" at bounding box center [668, 344] width 954 height 600
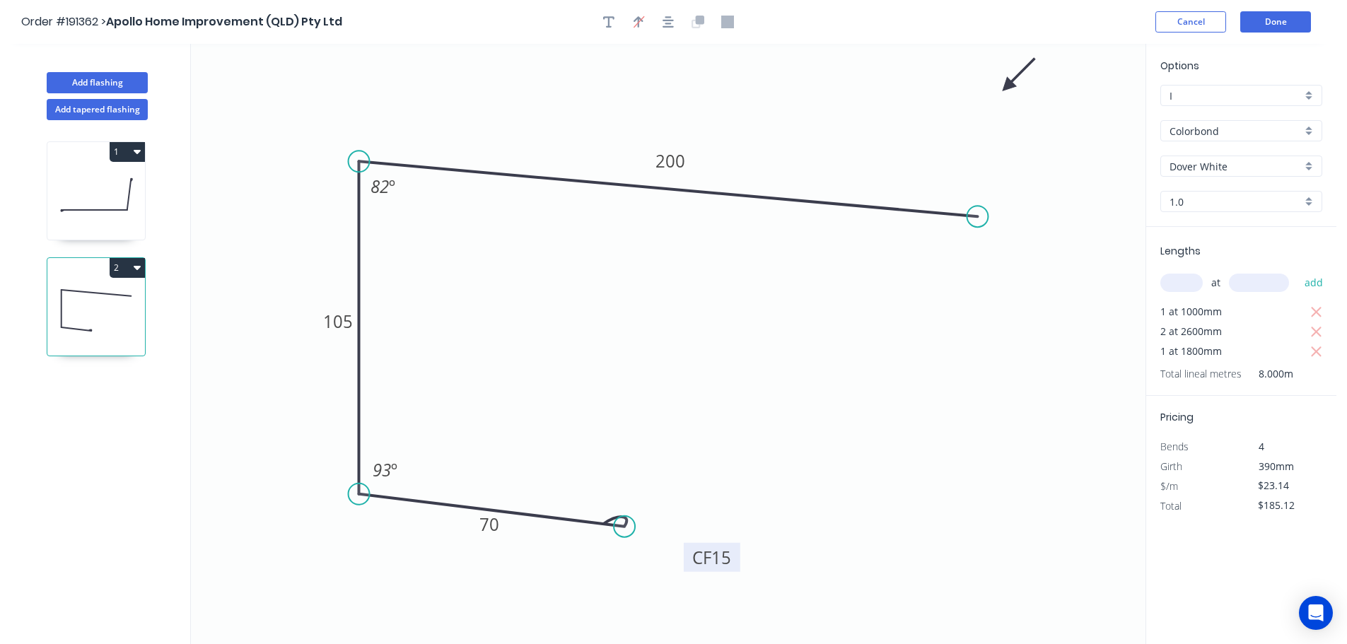
click at [1210, 165] on input "Dover White" at bounding box center [1235, 166] width 132 height 15
click at [1208, 306] on div "Surfmist" at bounding box center [1241, 313] width 160 height 25
type input "Surfmist"
click at [107, 83] on button "Add flashing" at bounding box center [97, 82] width 101 height 21
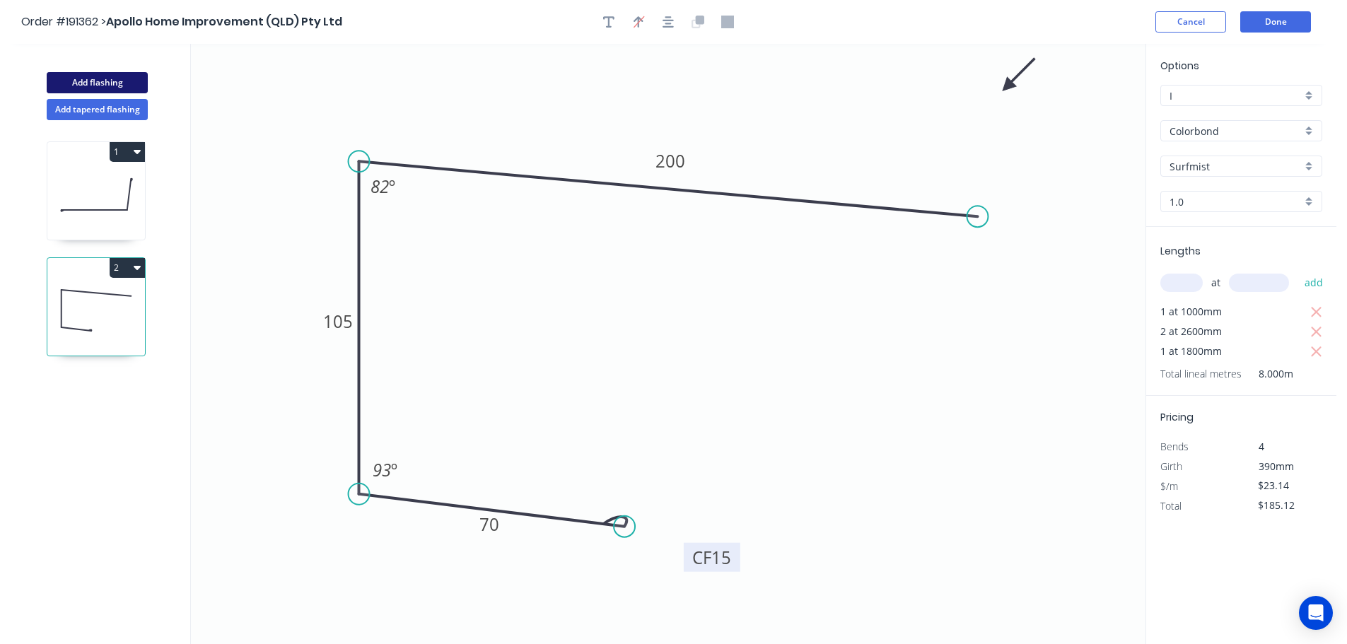
type input "$0.00"
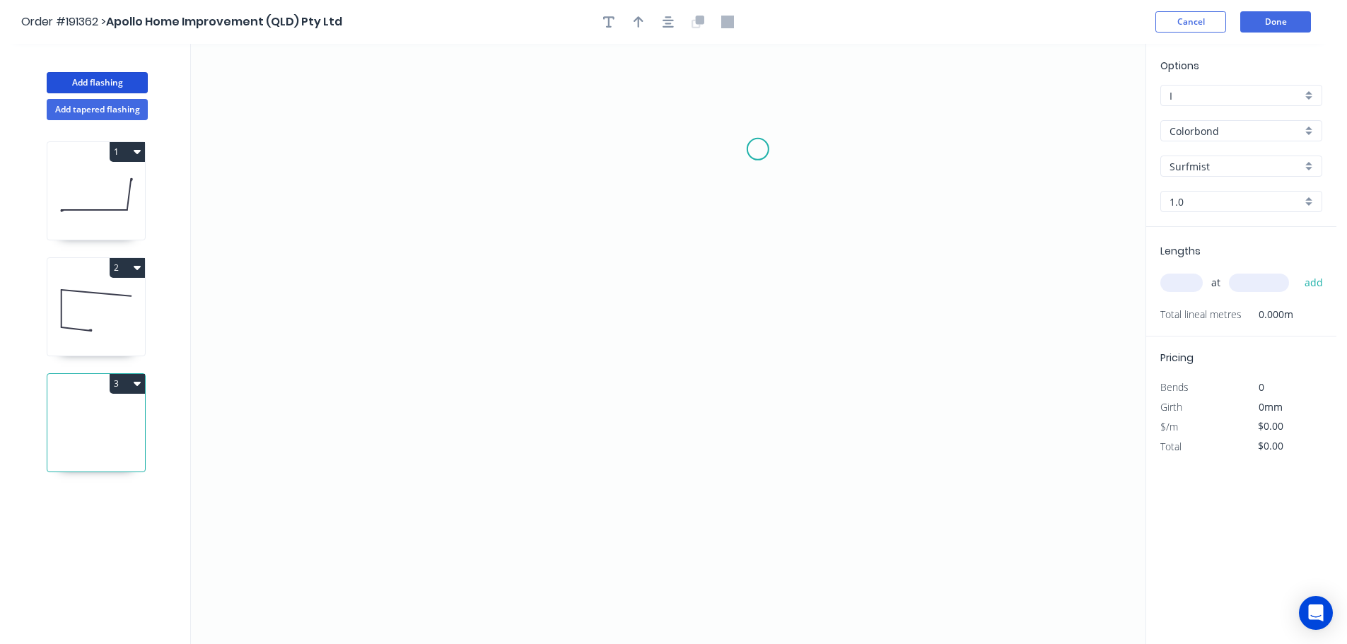
click at [761, 147] on icon "0" at bounding box center [668, 344] width 954 height 600
click at [320, 156] on icon "0" at bounding box center [668, 344] width 954 height 600
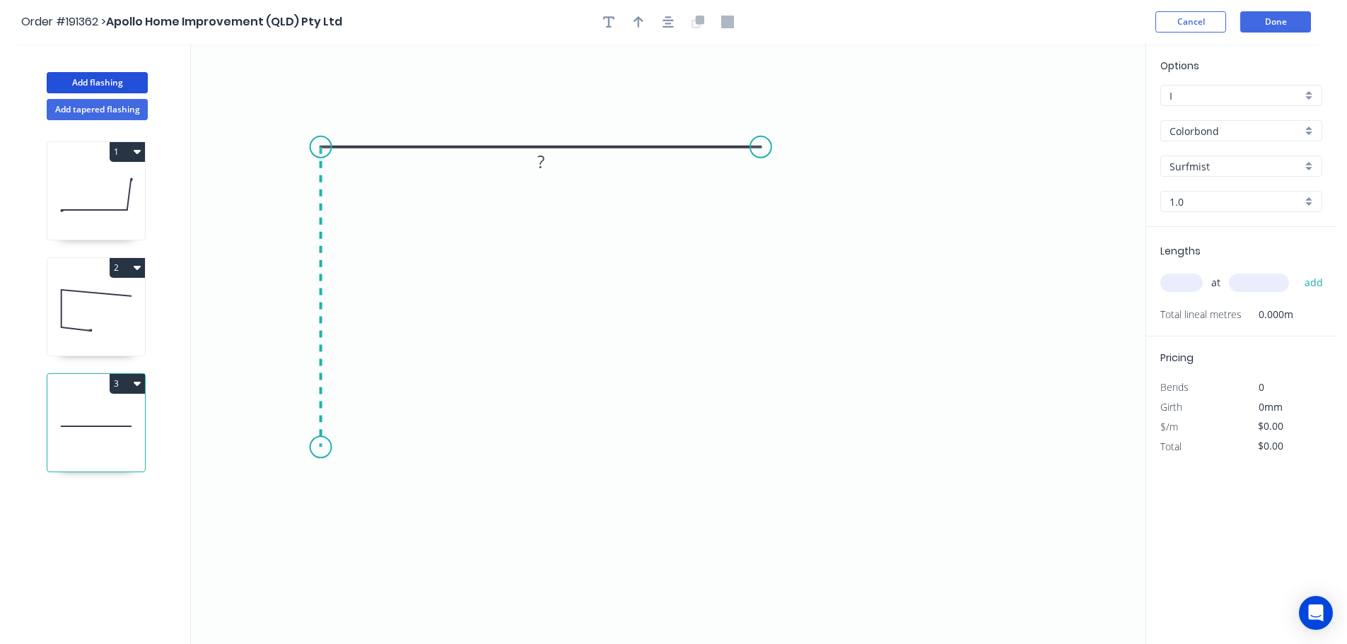
click at [326, 448] on icon "0 ?" at bounding box center [668, 344] width 954 height 600
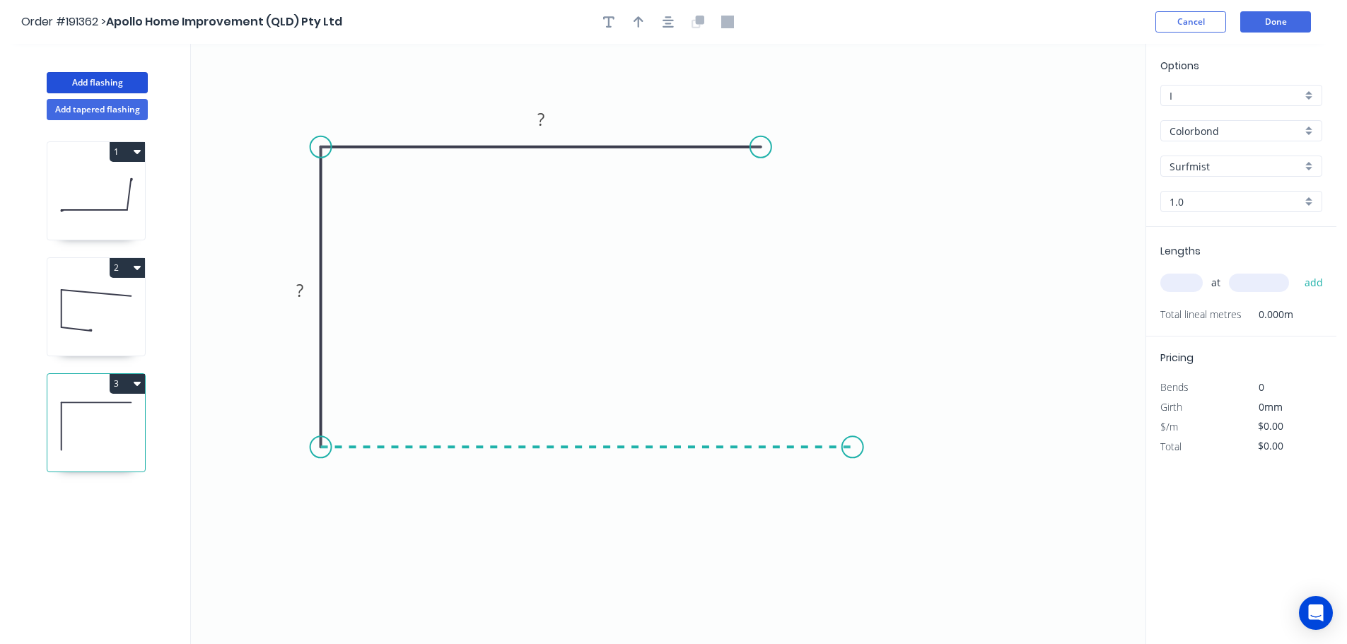
click at [853, 418] on icon "0 ? ?" at bounding box center [668, 344] width 954 height 600
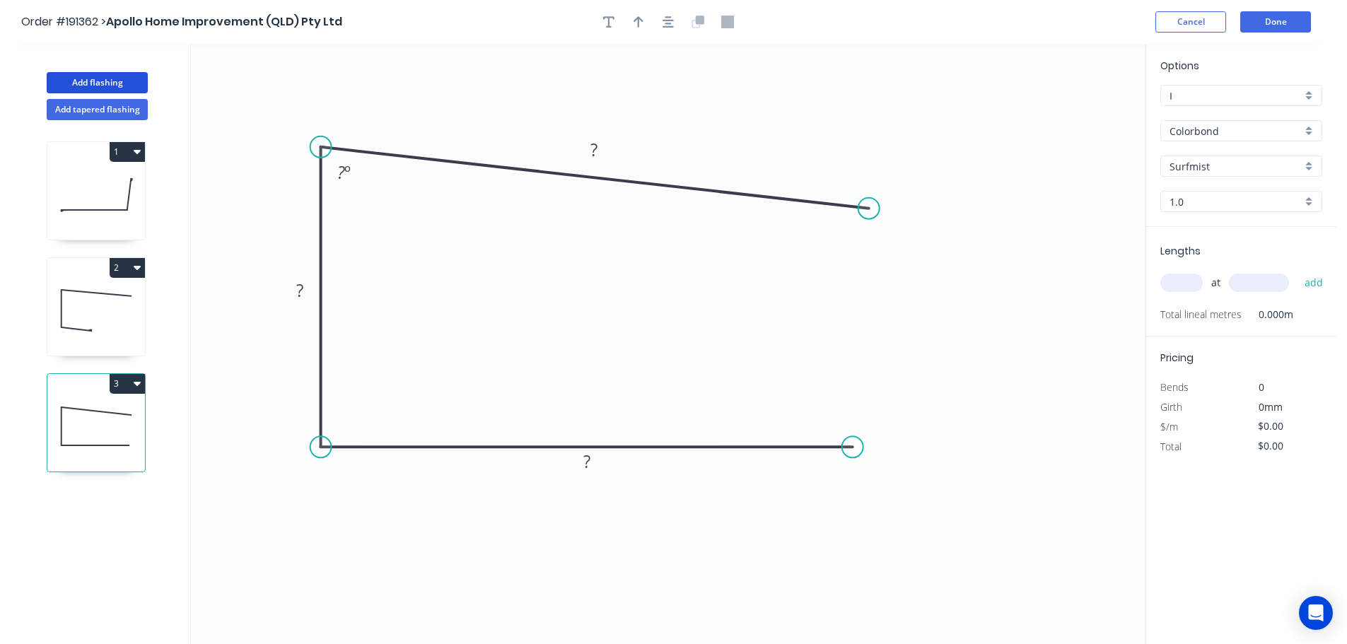
drag, startPoint x: 766, startPoint y: 148, endPoint x: 869, endPoint y: 209, distance: 119.2
click at [869, 209] on circle at bounding box center [868, 208] width 21 height 21
click at [339, 531] on icon "0 ? ? ? ? º" at bounding box center [668, 344] width 954 height 600
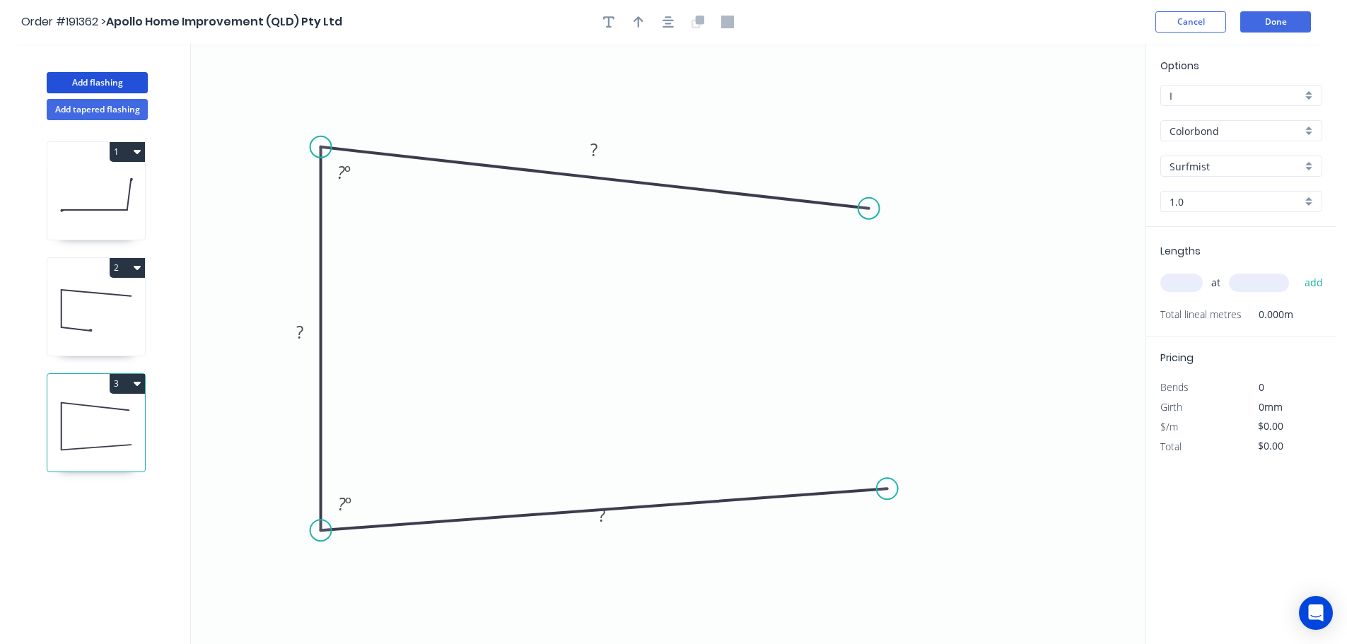
drag, startPoint x: 876, startPoint y: 501, endPoint x: 887, endPoint y: 489, distance: 16.5
click at [887, 489] on circle at bounding box center [887, 488] width 21 height 21
drag, startPoint x: 608, startPoint y: 526, endPoint x: 622, endPoint y: 556, distance: 32.9
click at [622, 556] on rect at bounding box center [608, 543] width 46 height 29
click at [917, 530] on div "Crush & Fold" at bounding box center [954, 539] width 142 height 29
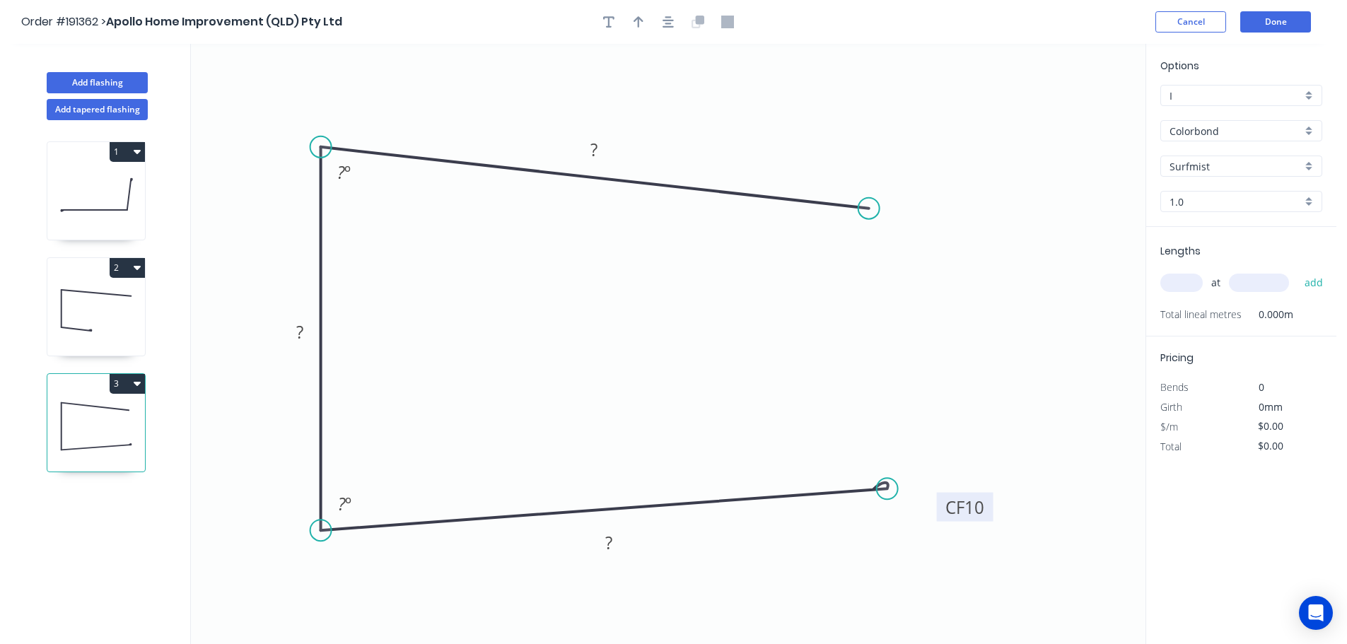
drag, startPoint x: 894, startPoint y: 513, endPoint x: 988, endPoint y: 507, distance: 94.2
click at [988, 507] on rect at bounding box center [965, 507] width 57 height 29
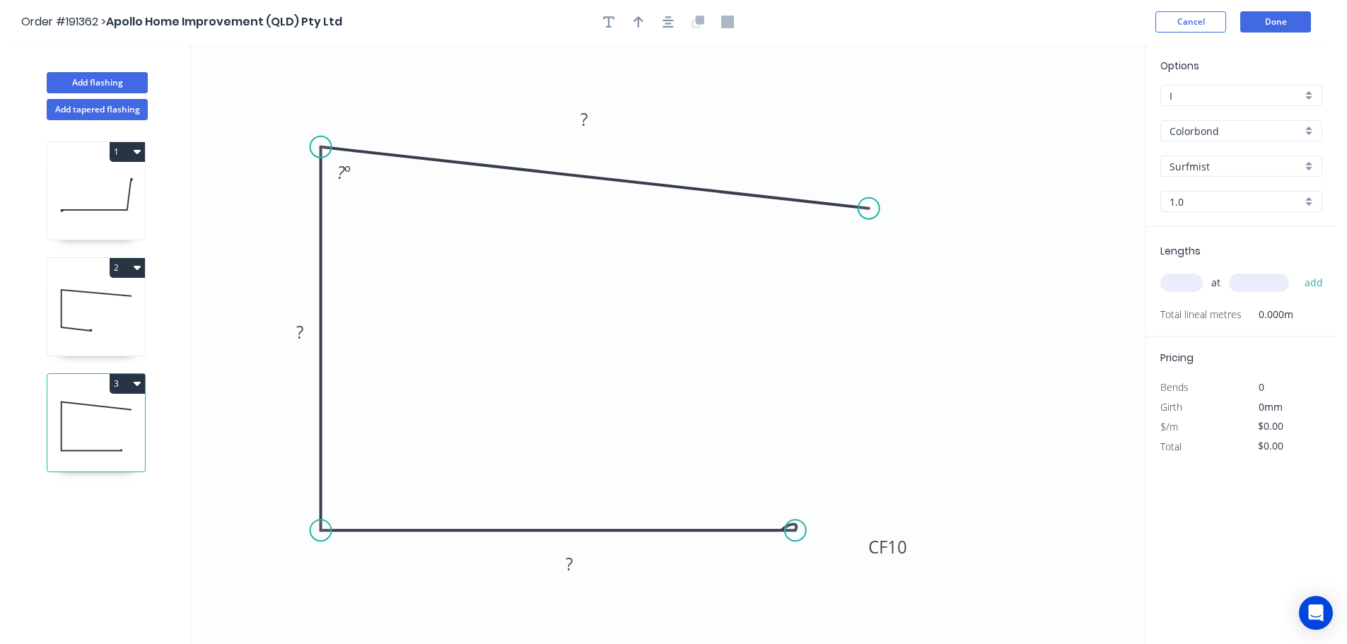
drag, startPoint x: 891, startPoint y: 489, endPoint x: 792, endPoint y: 503, distance: 100.1
click at [792, 503] on icon "0 CF 10 ? ? ? ? º" at bounding box center [668, 344] width 954 height 600
drag, startPoint x: 871, startPoint y: 208, endPoint x: 936, endPoint y: 230, distance: 68.6
click at [935, 230] on circle at bounding box center [927, 220] width 21 height 21
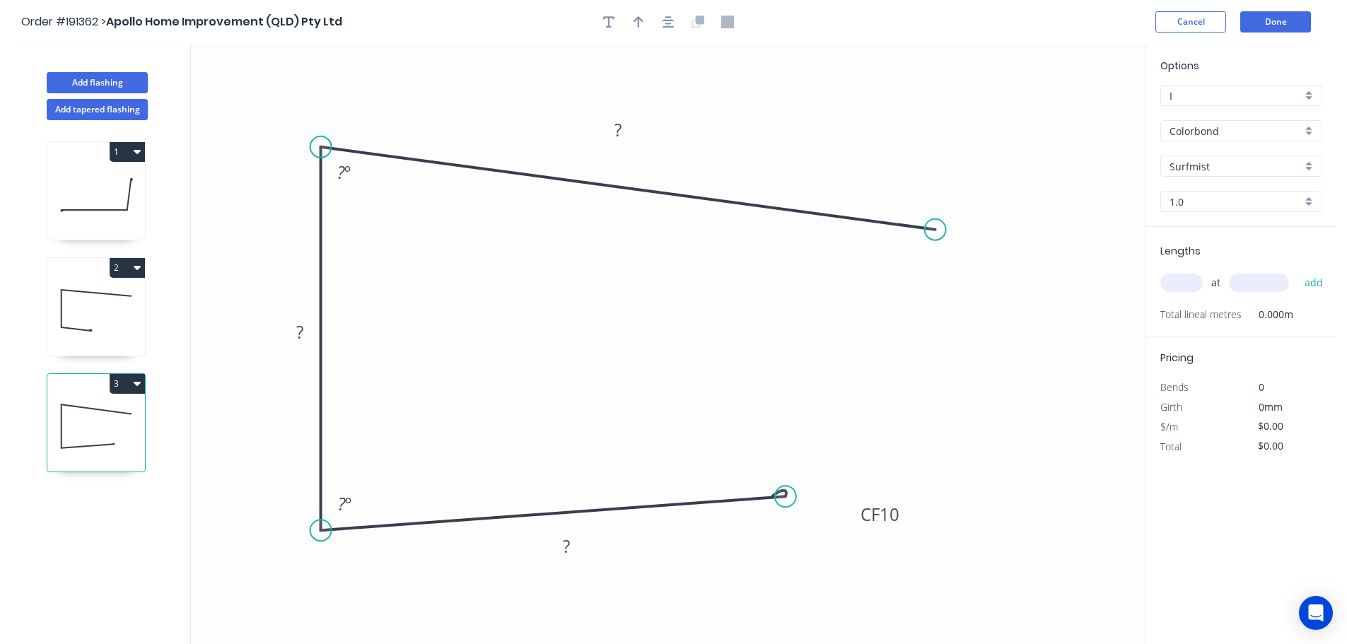
drag, startPoint x: 790, startPoint y: 515, endPoint x: 785, endPoint y: 497, distance: 18.4
click at [785, 497] on circle at bounding box center [785, 496] width 21 height 21
click at [899, 517] on tspan "10" at bounding box center [890, 514] width 20 height 23
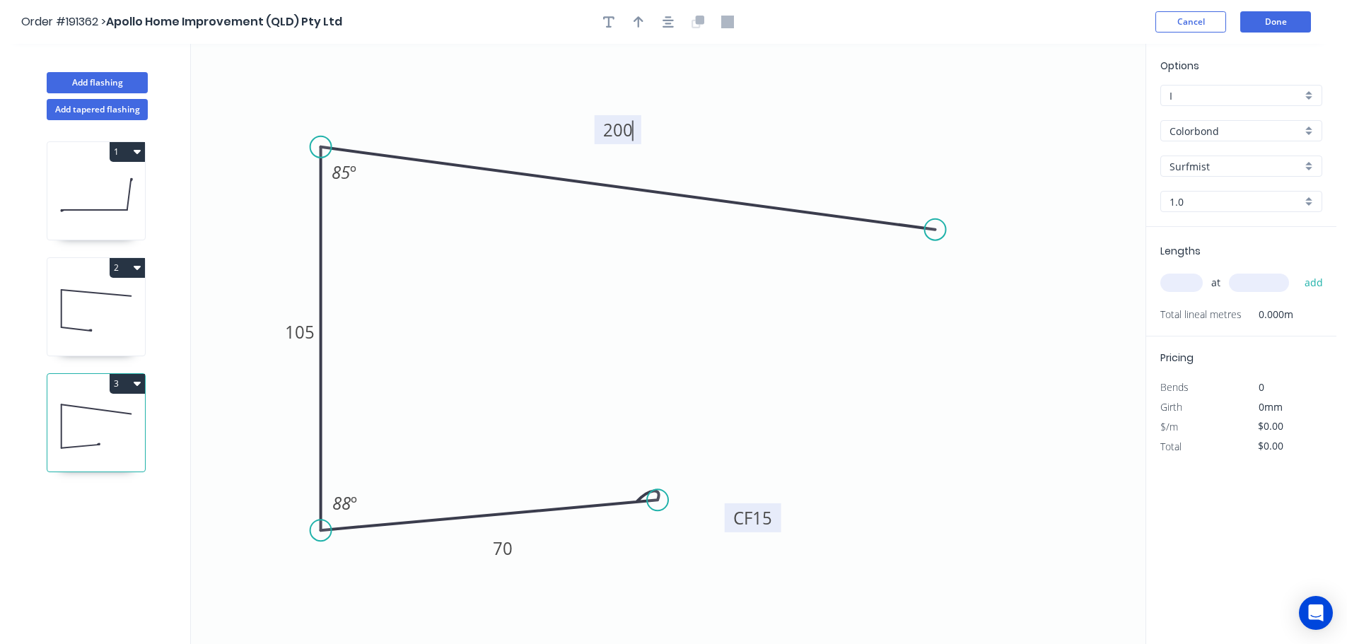
drag, startPoint x: 777, startPoint y: 493, endPoint x: 653, endPoint y: 500, distance: 123.9
click at [655, 501] on circle at bounding box center [657, 499] width 21 height 21
type input "$23.14"
click at [660, 31] on div at bounding box center [668, 21] width 148 height 21
click at [659, 24] on button "button" at bounding box center [668, 21] width 21 height 21
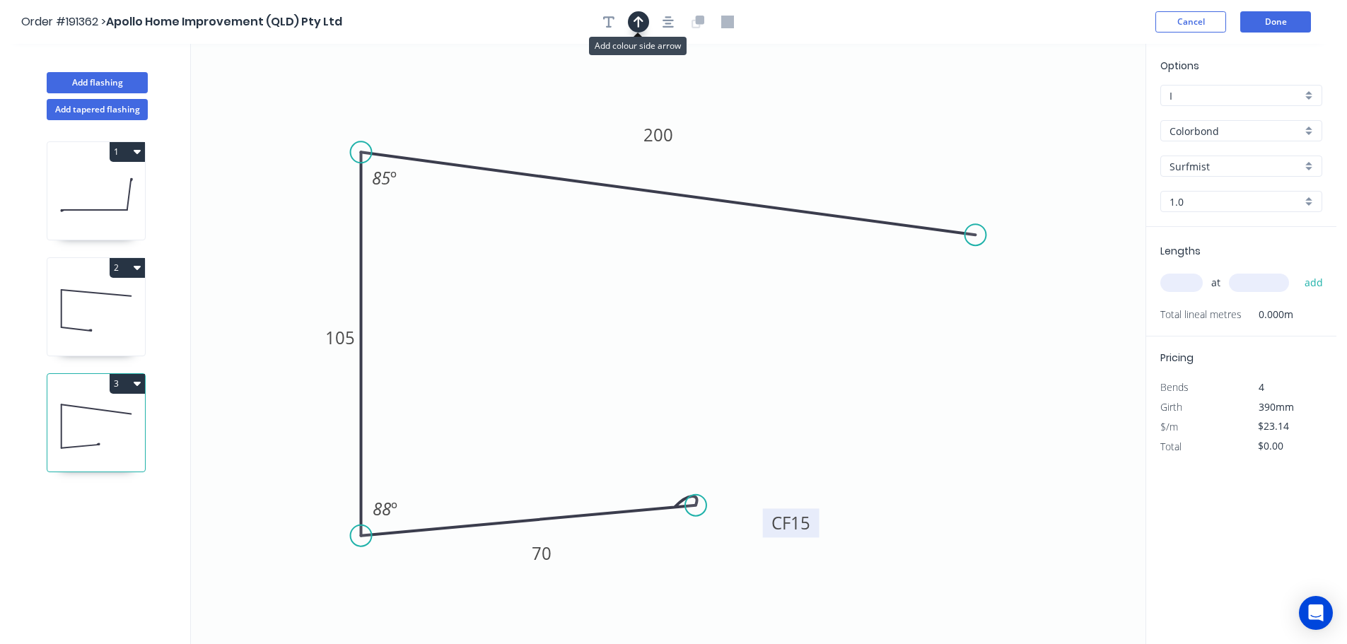
click at [639, 21] on icon "button" at bounding box center [638, 21] width 10 height 11
drag, startPoint x: 1069, startPoint y: 112, endPoint x: 963, endPoint y: 103, distance: 106.4
click at [963, 103] on icon "0 CF 15 70 105 200 85 º 88 º" at bounding box center [668, 344] width 954 height 600
drag, startPoint x: 1075, startPoint y: 112, endPoint x: 962, endPoint y: 99, distance: 113.8
click at [962, 99] on icon at bounding box center [961, 82] width 13 height 45
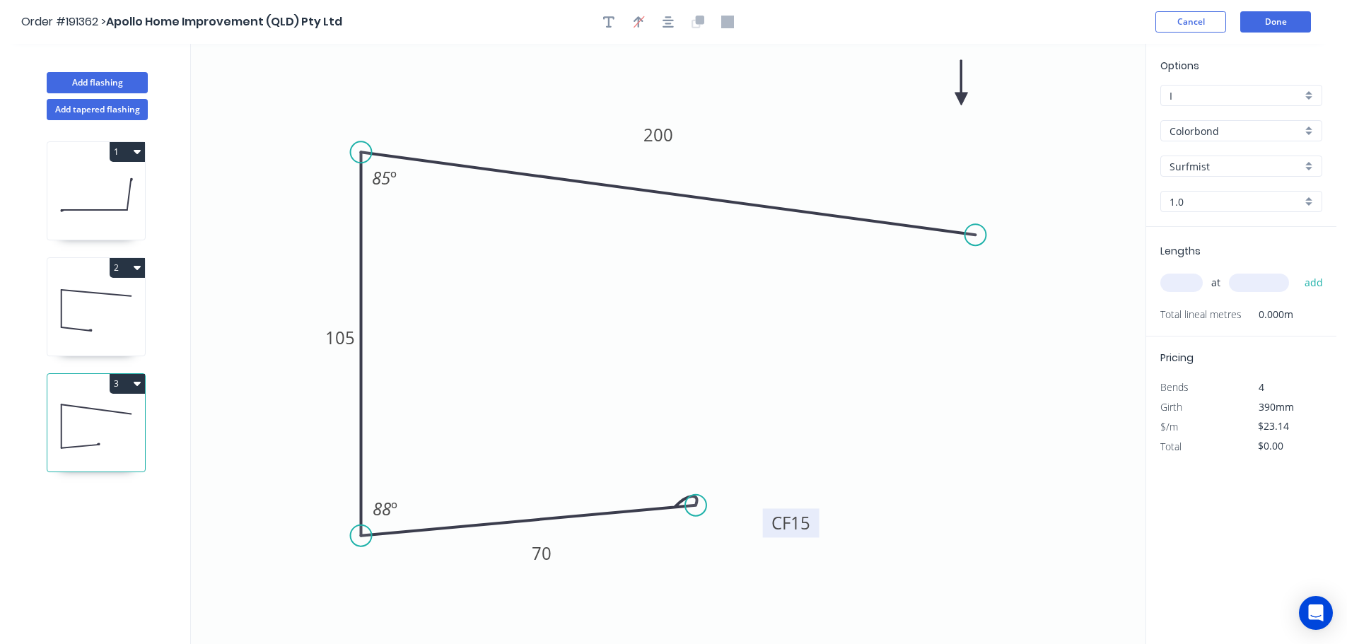
click at [1185, 289] on input "text" at bounding box center [1181, 283] width 42 height 18
type input "1"
type input "1800"
click at [1297, 271] on button "add" at bounding box center [1313, 283] width 33 height 24
type input "$41.65"
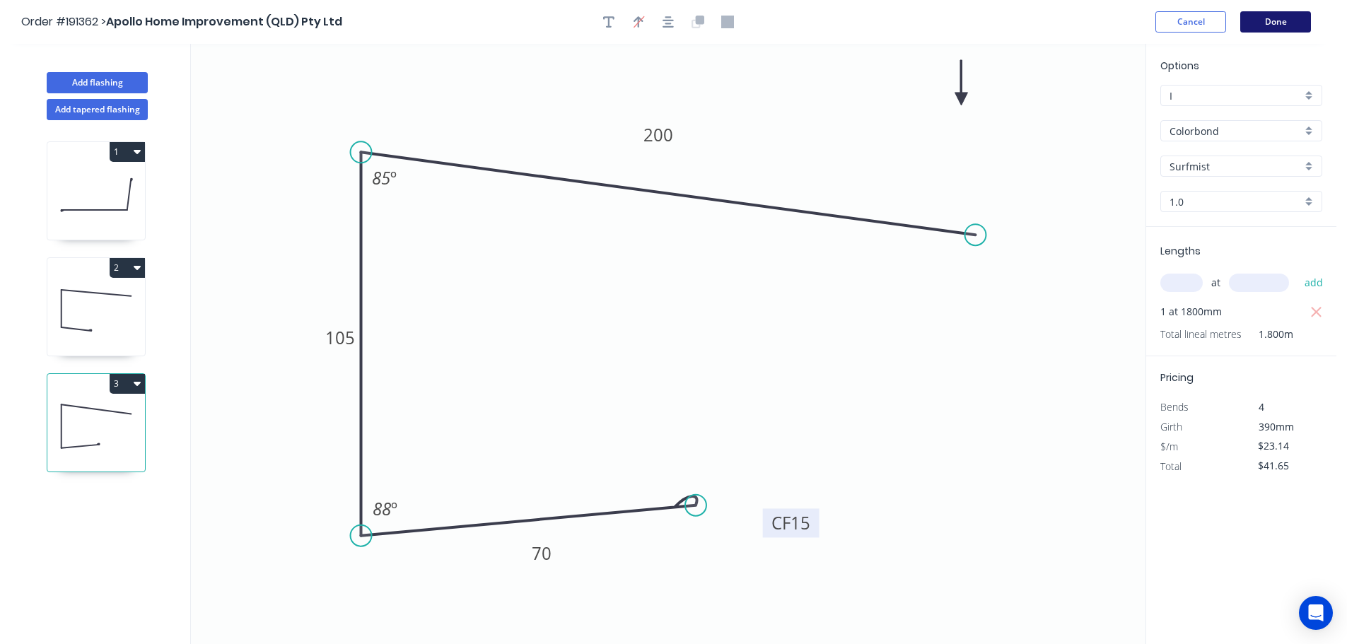
click at [1272, 29] on button "Done" at bounding box center [1275, 21] width 71 height 21
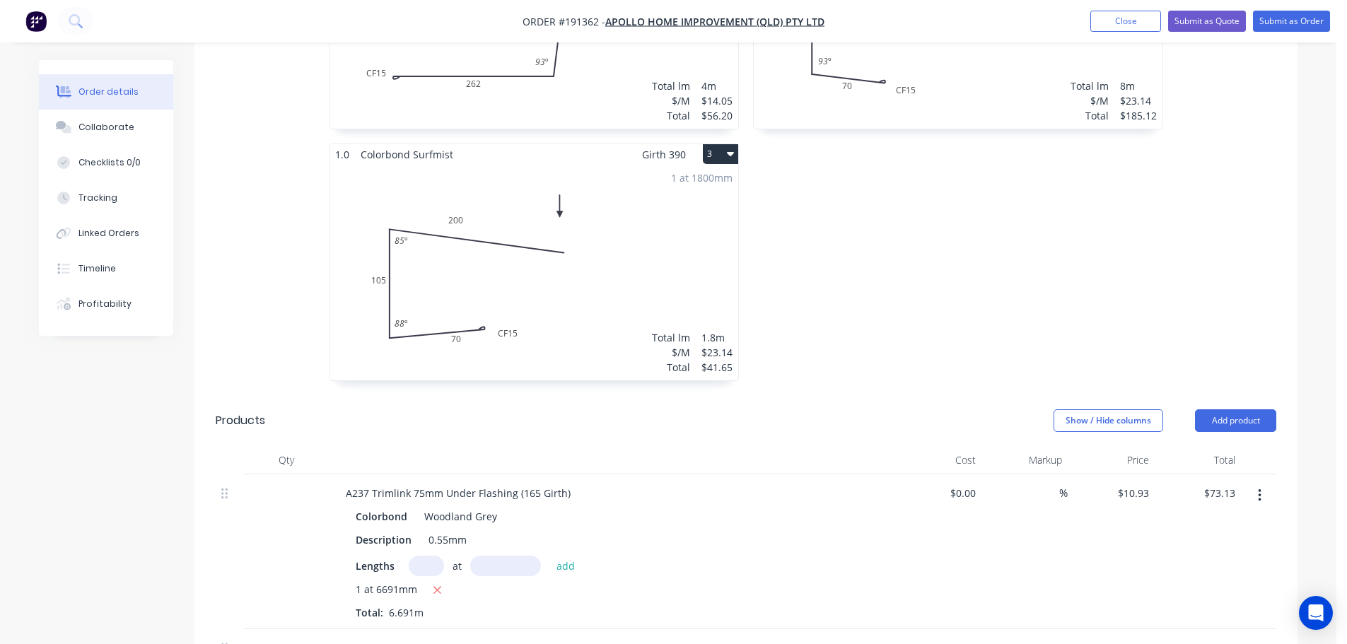
scroll to position [778, 0]
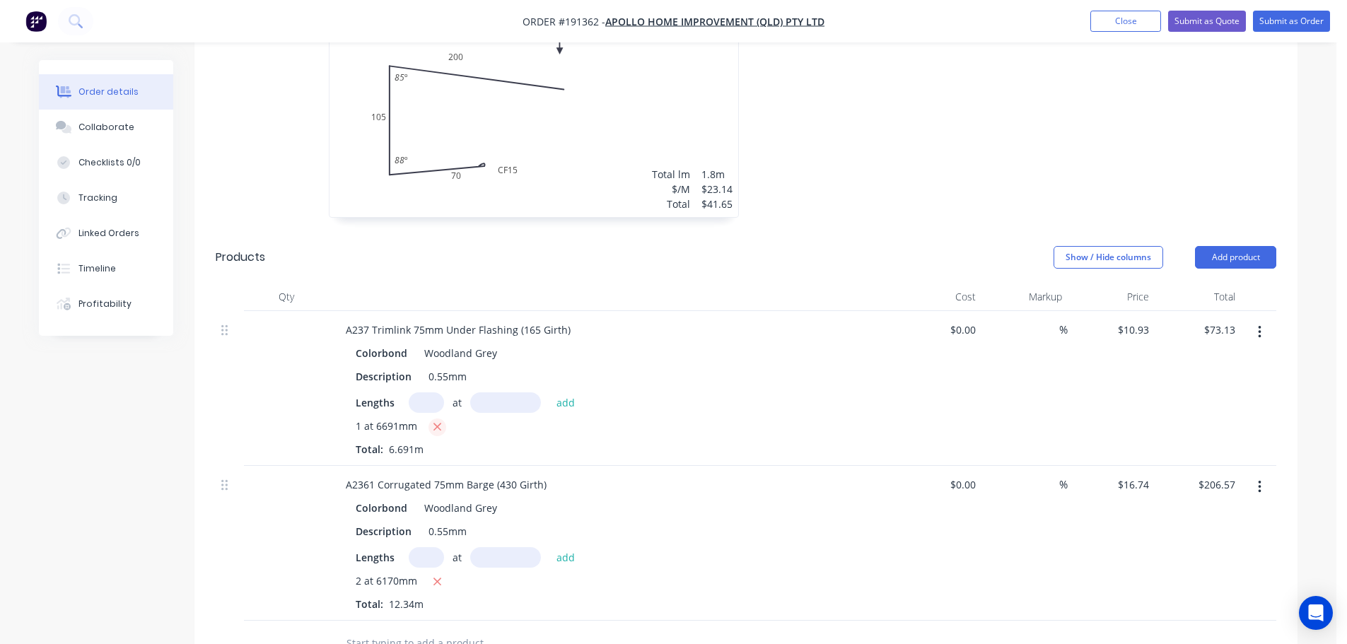
click at [436, 421] on icon "button" at bounding box center [437, 427] width 9 height 13
type input "$0.00"
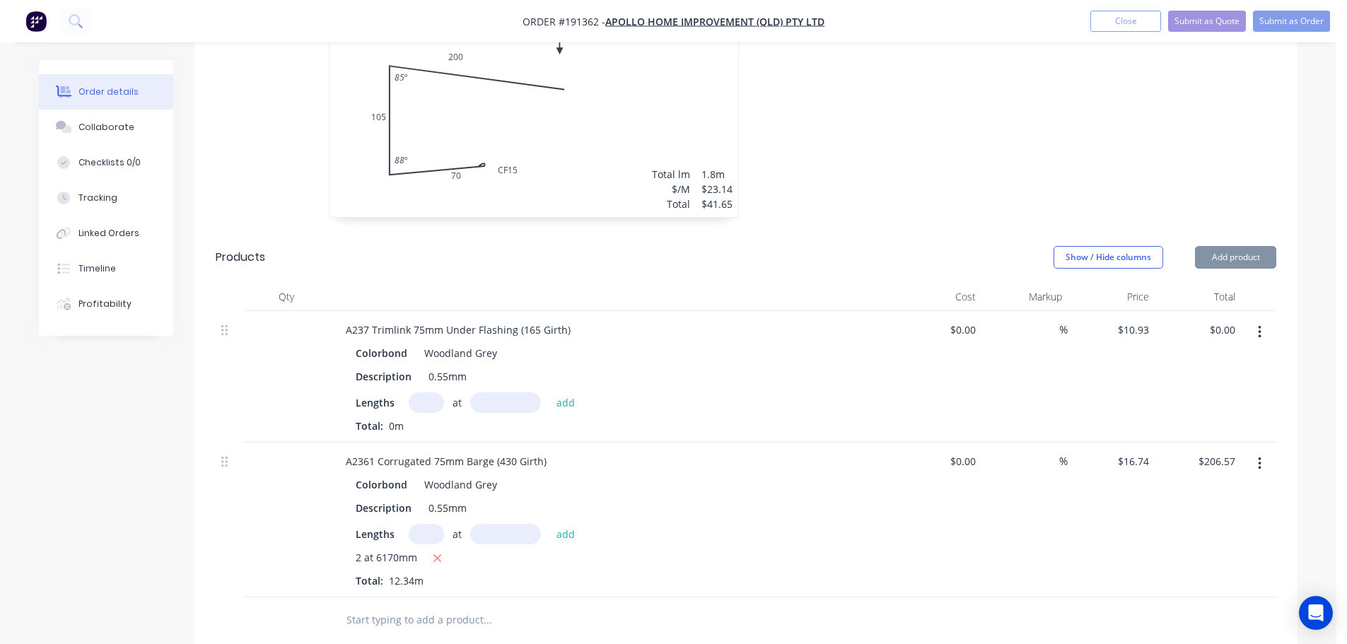
click at [422, 392] on input "text" at bounding box center [426, 402] width 35 height 21
type input "1"
type input "6690"
click at [549, 392] on button "add" at bounding box center [565, 401] width 33 height 19
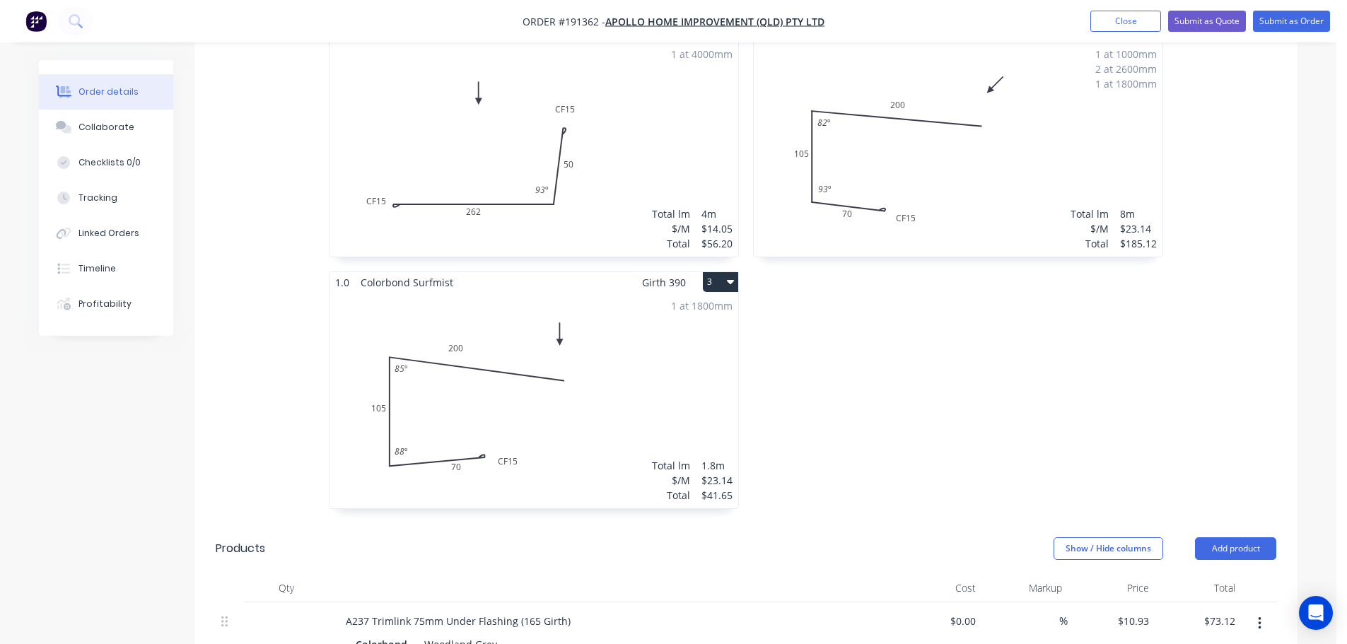
scroll to position [424, 0]
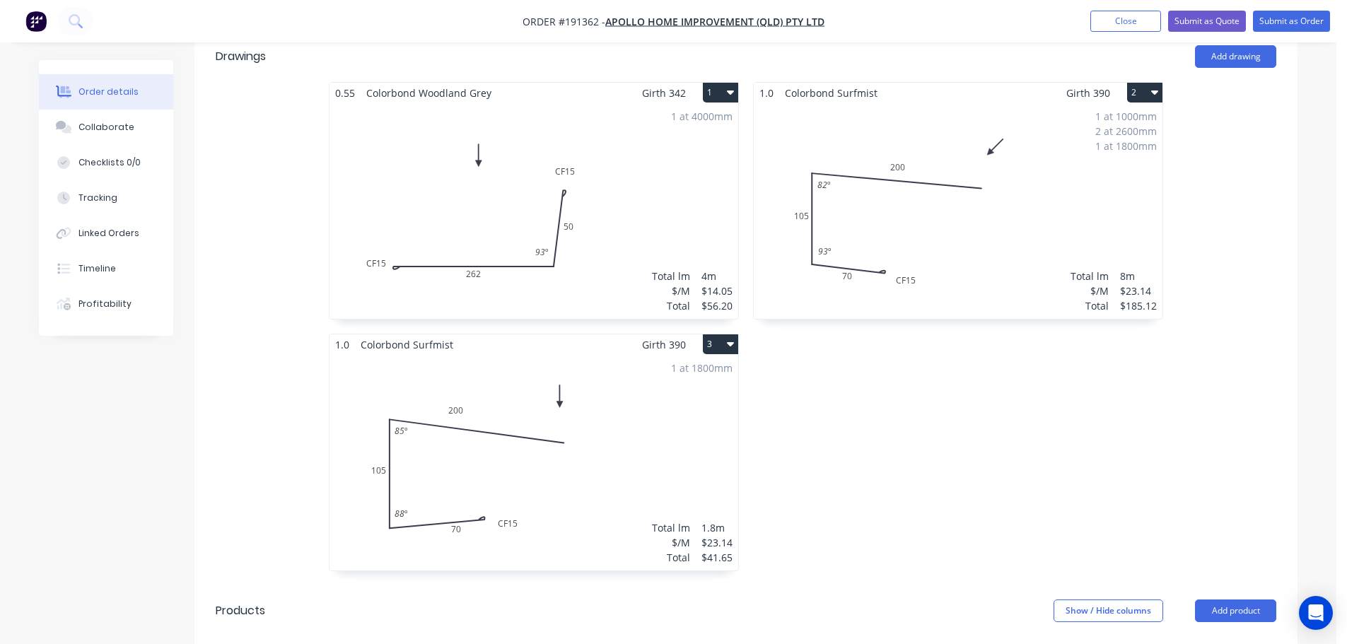
click at [1092, 160] on div "1 at 1000mm 2 at 2600mm 1 at 1800mm Total lm $/M Total 8m $23.14 $185.12" at bounding box center [958, 211] width 409 height 216
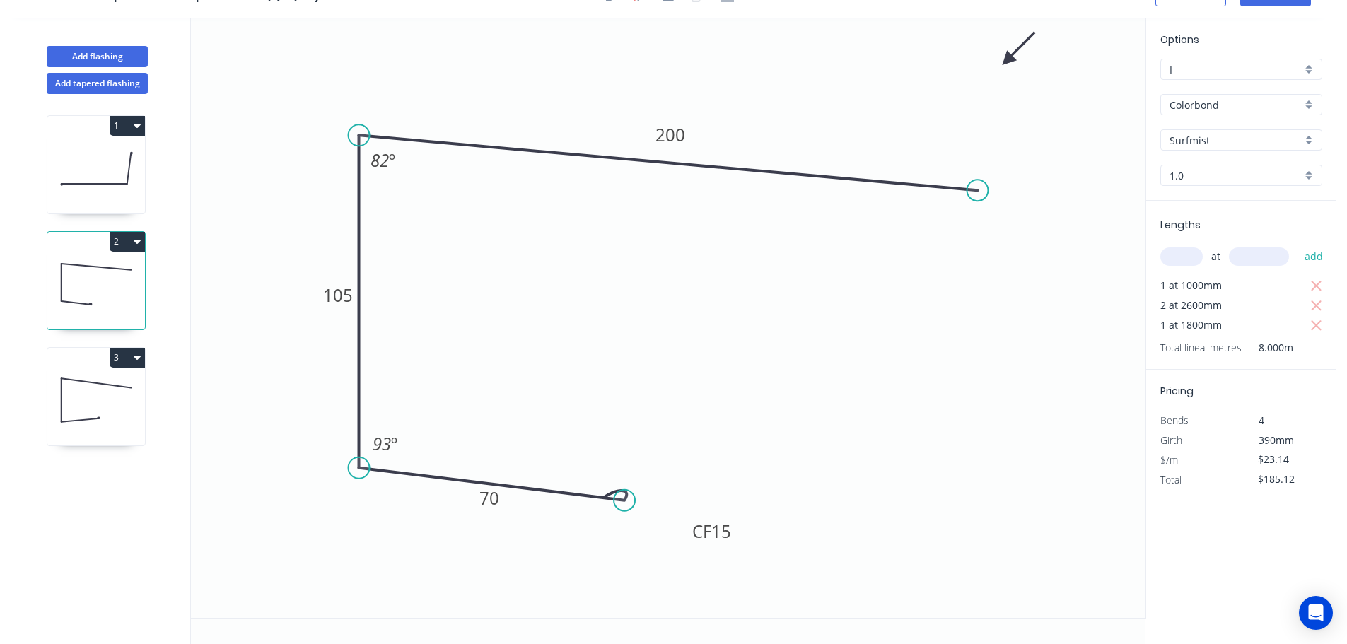
scroll to position [26, 0]
click at [1170, 259] on input "text" at bounding box center [1181, 256] width 42 height 18
click at [1297, 245] on button "add" at bounding box center [1313, 257] width 33 height 24
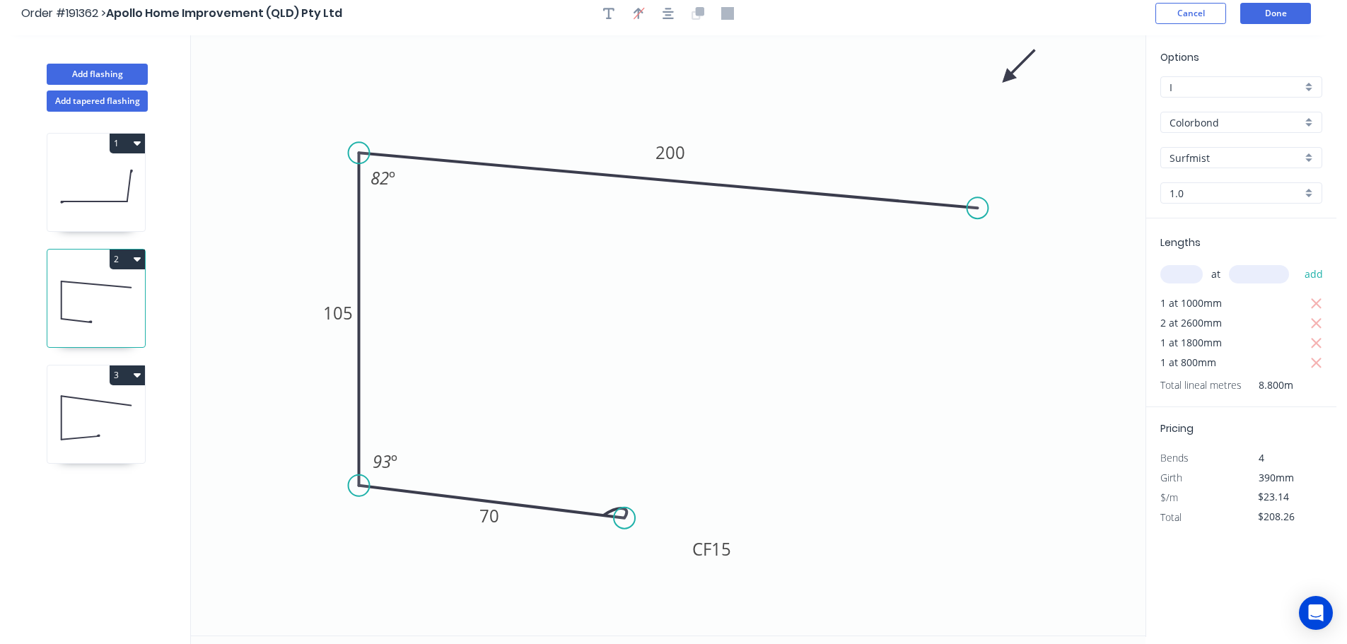
scroll to position [0, 0]
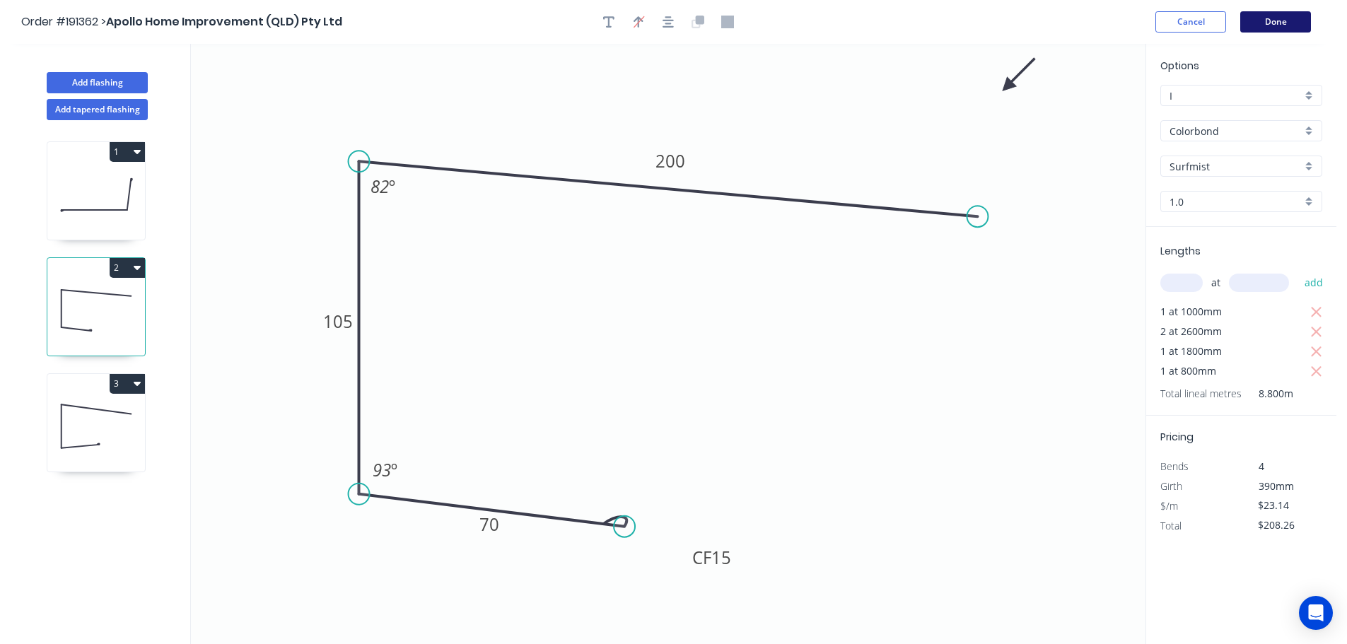
click at [1262, 18] on button "Done" at bounding box center [1275, 21] width 71 height 21
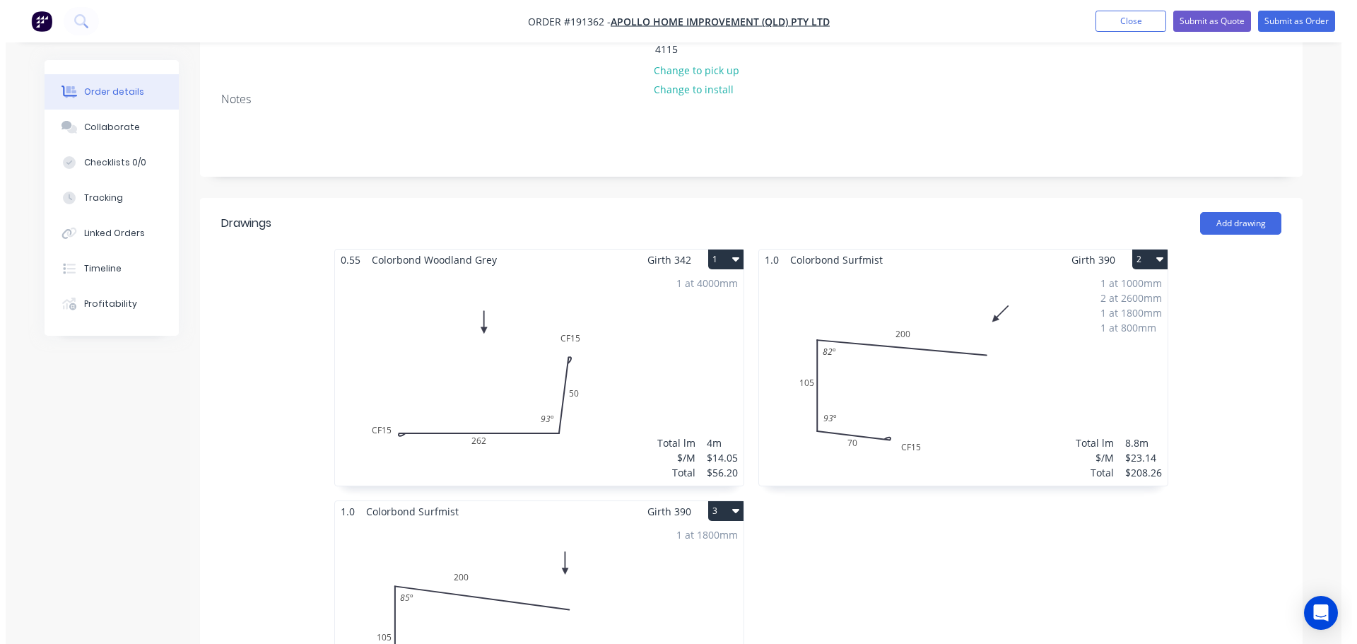
scroll to position [283, 0]
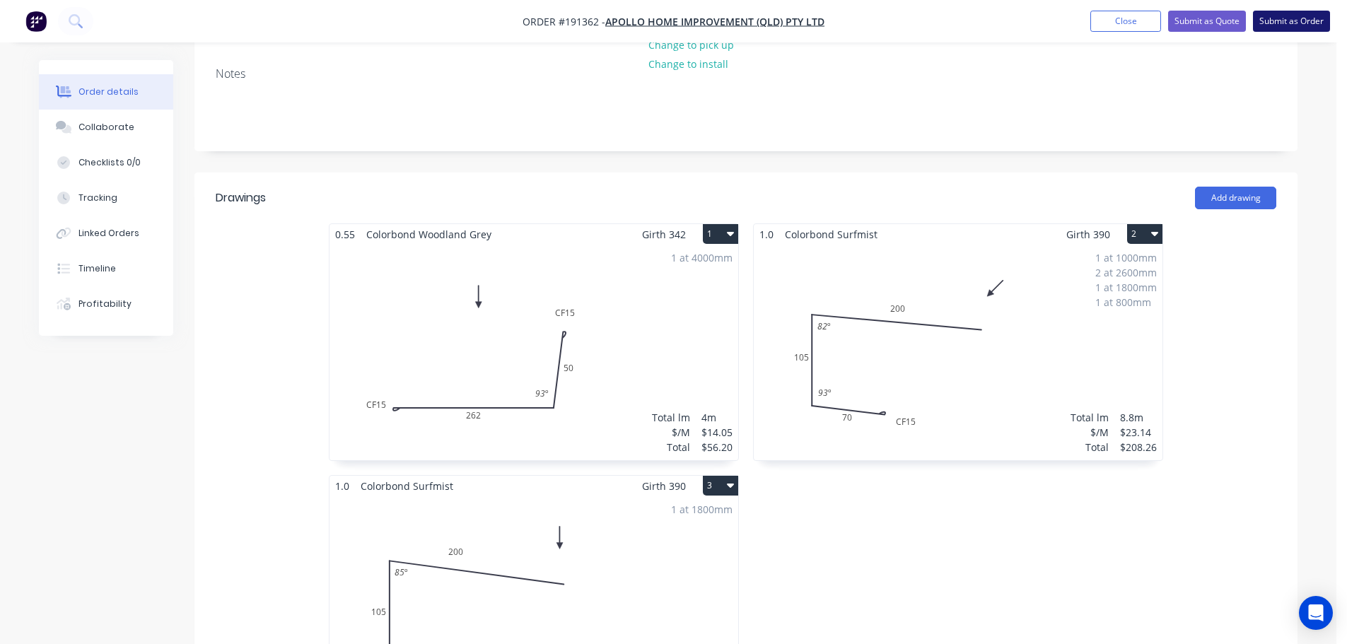
click at [1296, 26] on button "Submit as Order" at bounding box center [1291, 21] width 77 height 21
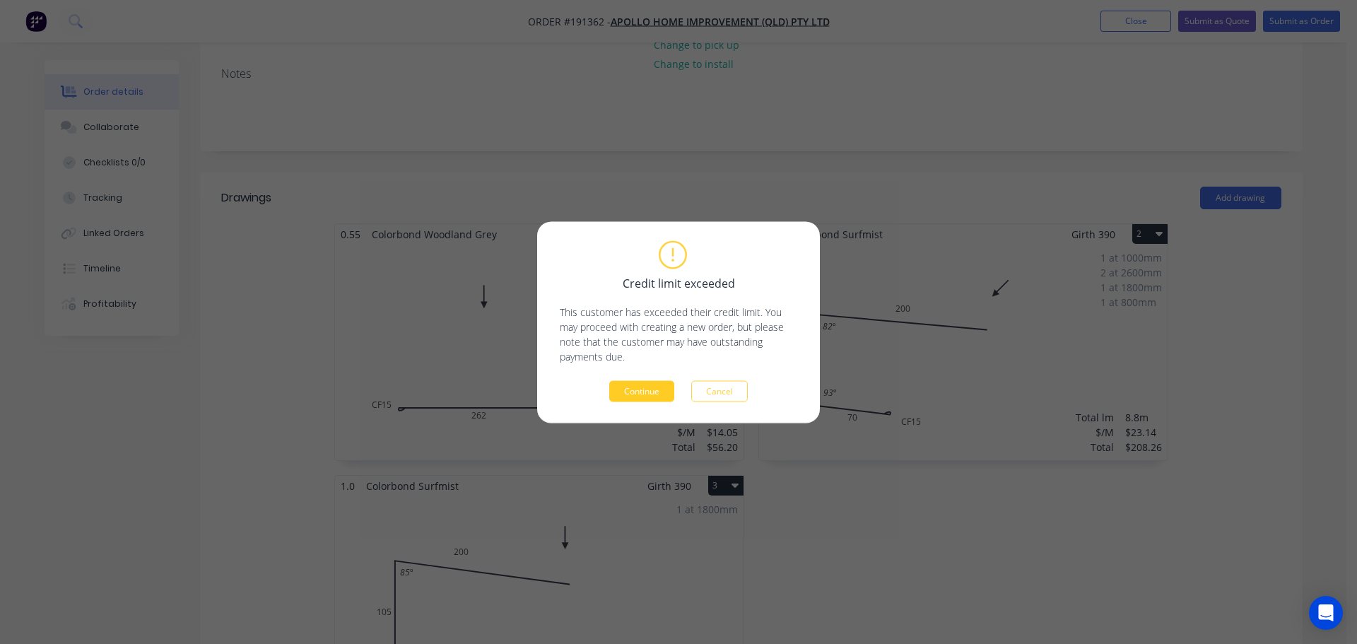
click at [646, 392] on button "Continue" at bounding box center [641, 390] width 65 height 21
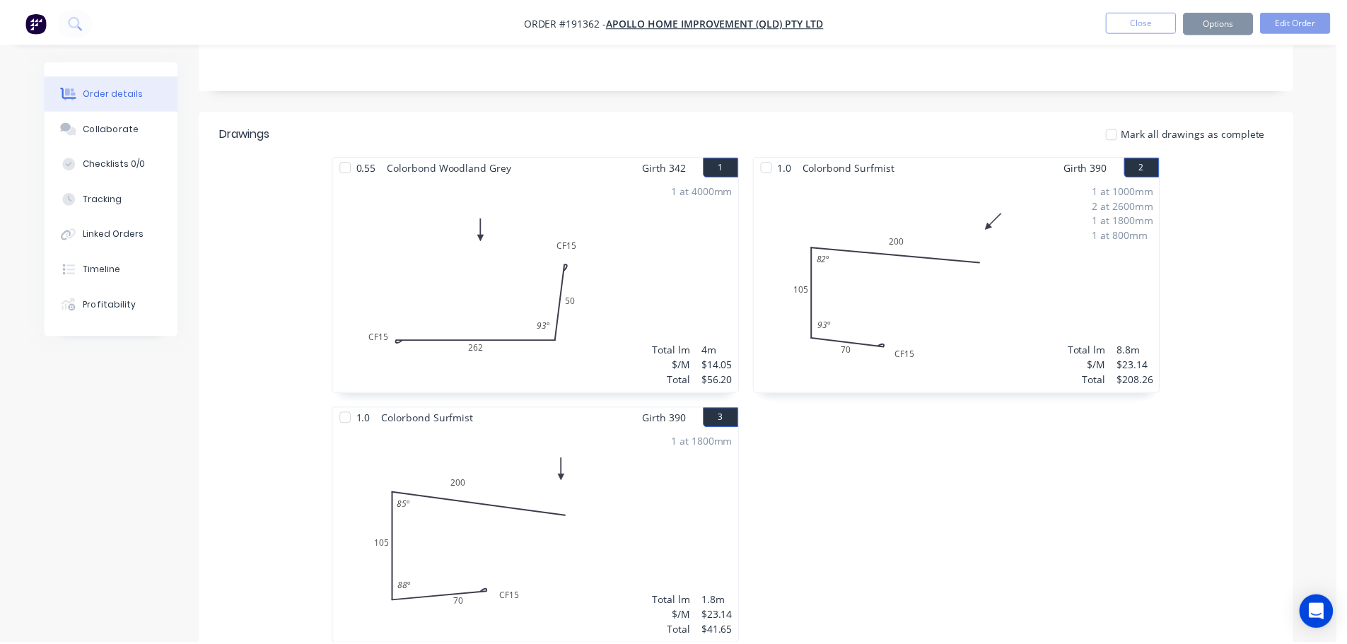
scroll to position [282, 0]
click at [1214, 26] on button "Options" at bounding box center [1216, 21] width 71 height 23
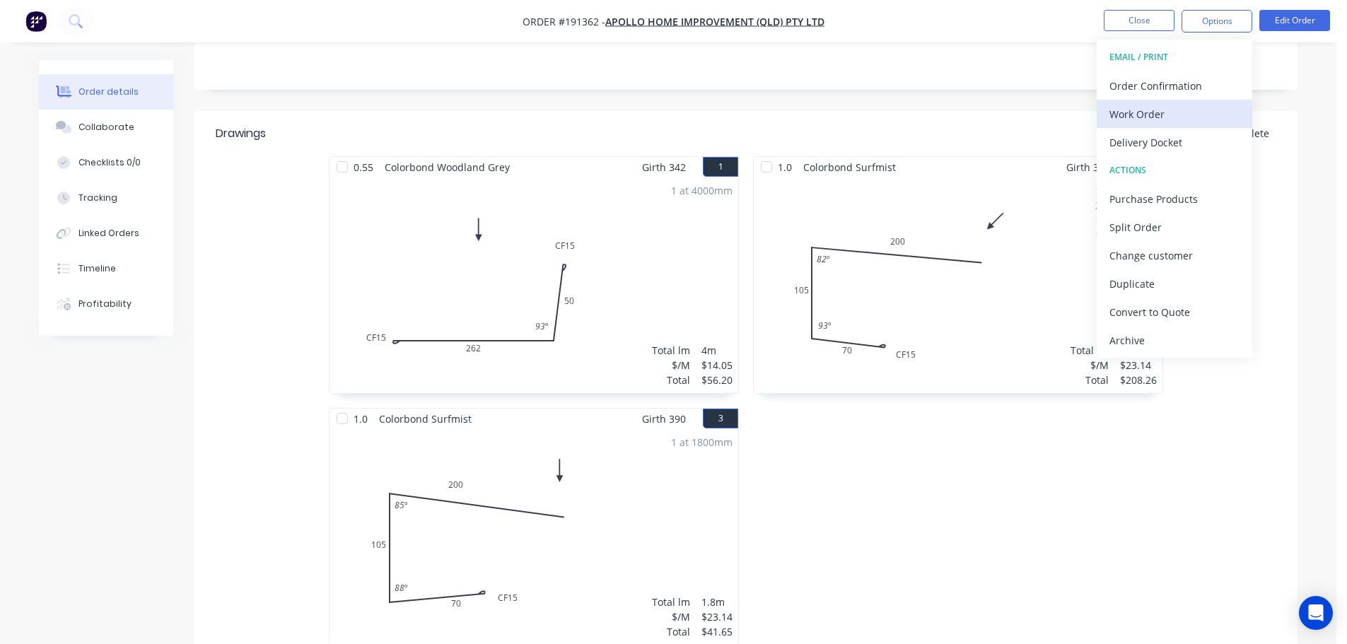
click at [1180, 109] on div "Work Order" at bounding box center [1174, 114] width 130 height 21
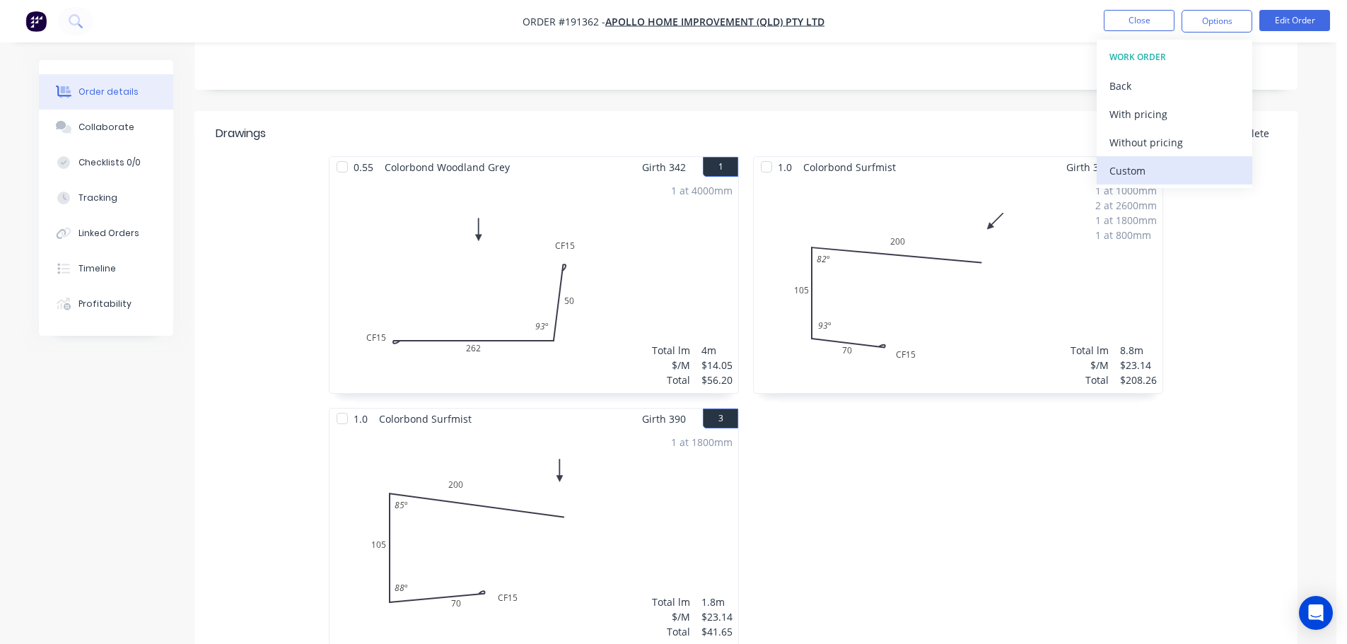
click at [1183, 163] on div "Custom" at bounding box center [1174, 170] width 130 height 21
click at [1184, 147] on div "Without pricing" at bounding box center [1174, 142] width 130 height 21
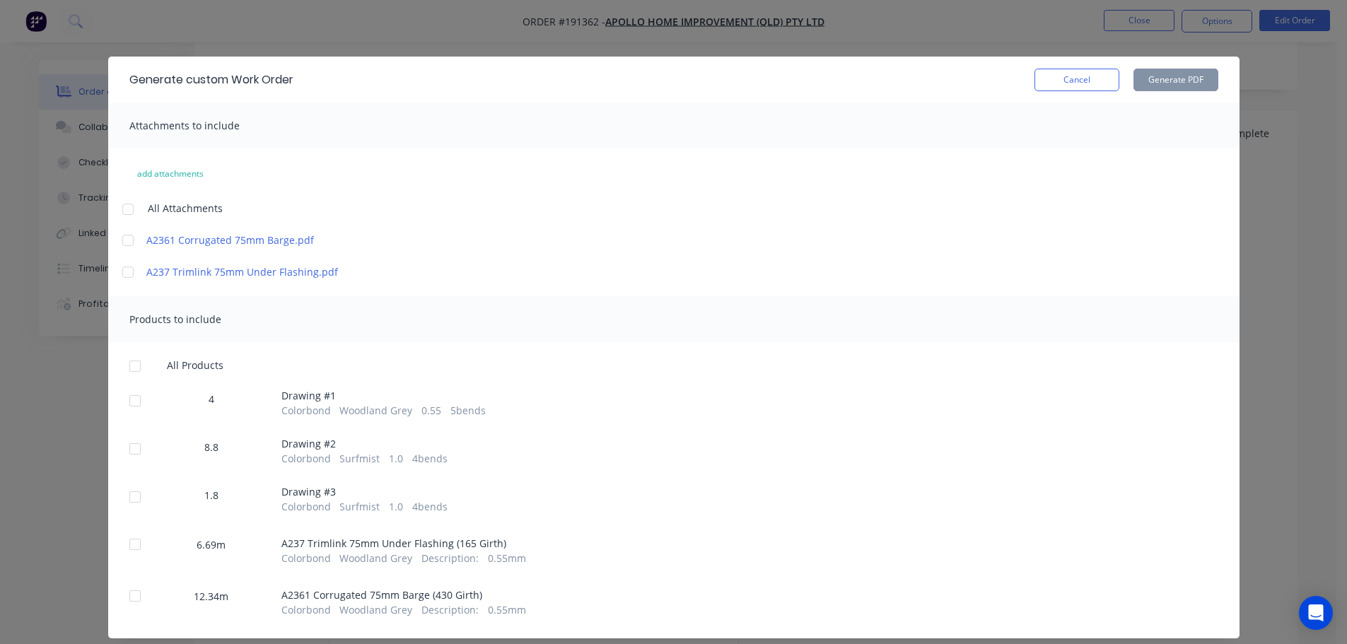
click at [117, 208] on div at bounding box center [128, 209] width 28 height 28
click at [130, 365] on div at bounding box center [135, 366] width 28 height 28
click at [1125, 73] on div "Cancel Generate PDF" at bounding box center [1126, 80] width 184 height 23
click at [1149, 84] on button "Generate PDF" at bounding box center [1175, 80] width 85 height 23
click at [1065, 78] on button "Cancel" at bounding box center [1076, 80] width 85 height 23
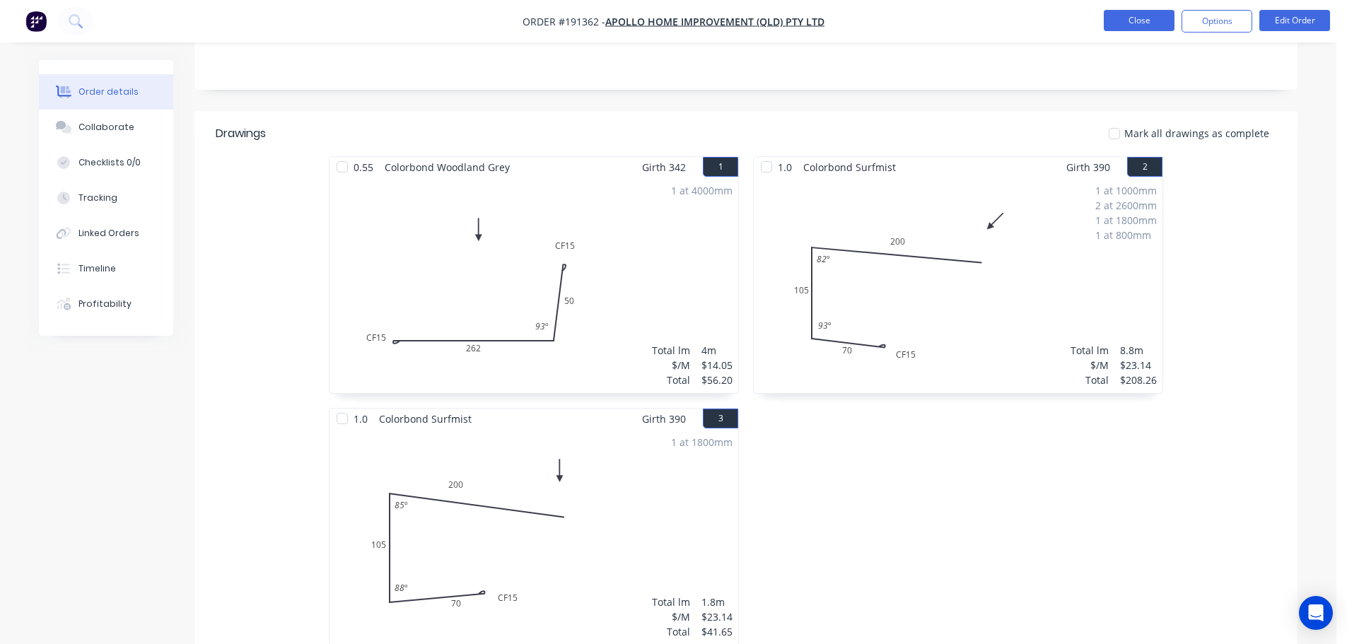
click at [1128, 28] on button "Close" at bounding box center [1139, 20] width 71 height 21
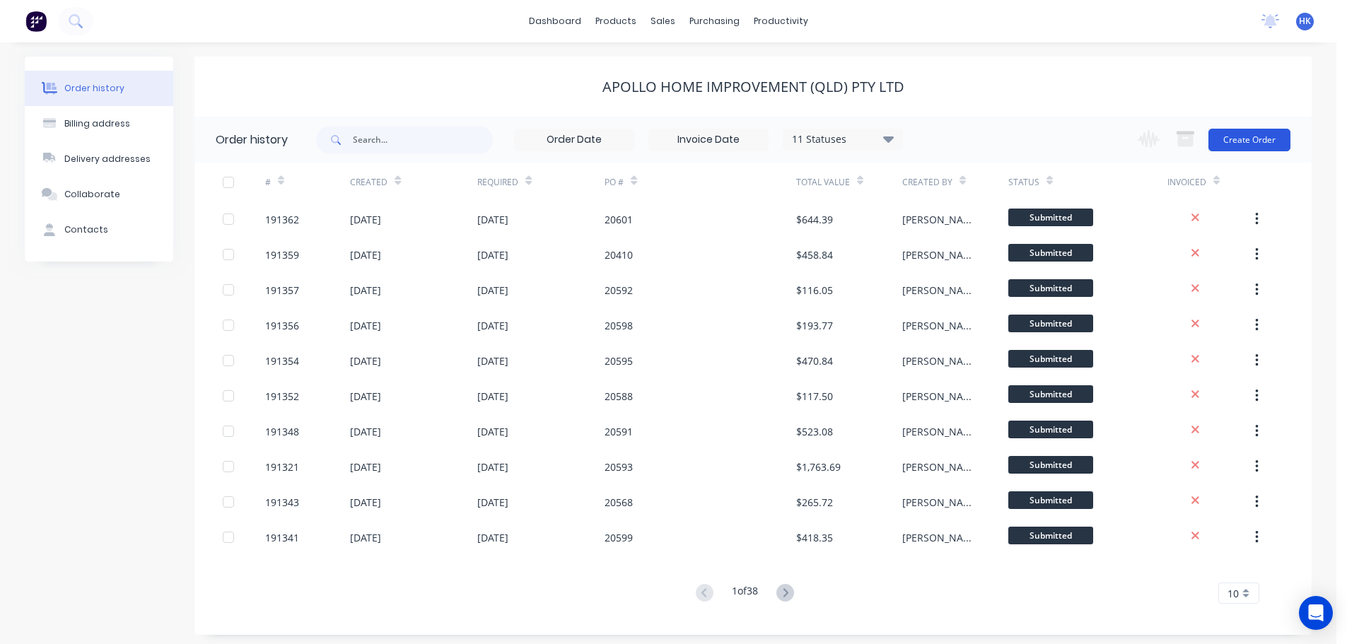
click at [1235, 141] on button "Create Order" at bounding box center [1249, 140] width 82 height 23
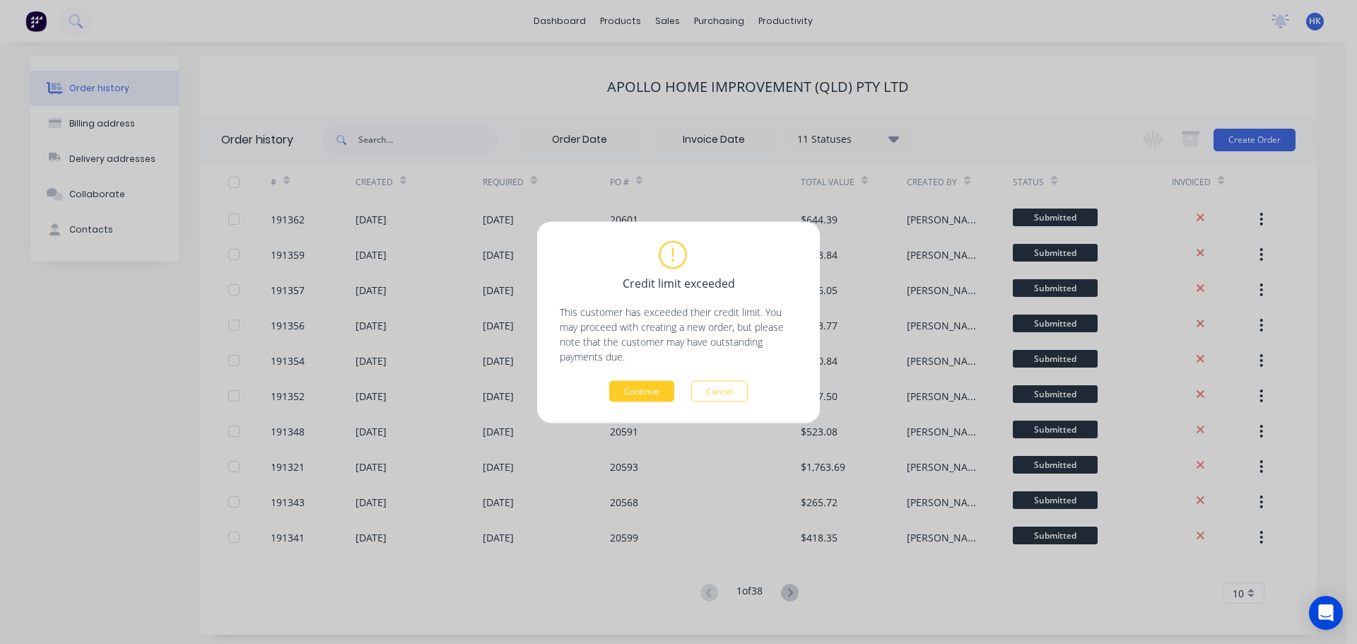
click at [637, 391] on button "Continue" at bounding box center [641, 390] width 65 height 21
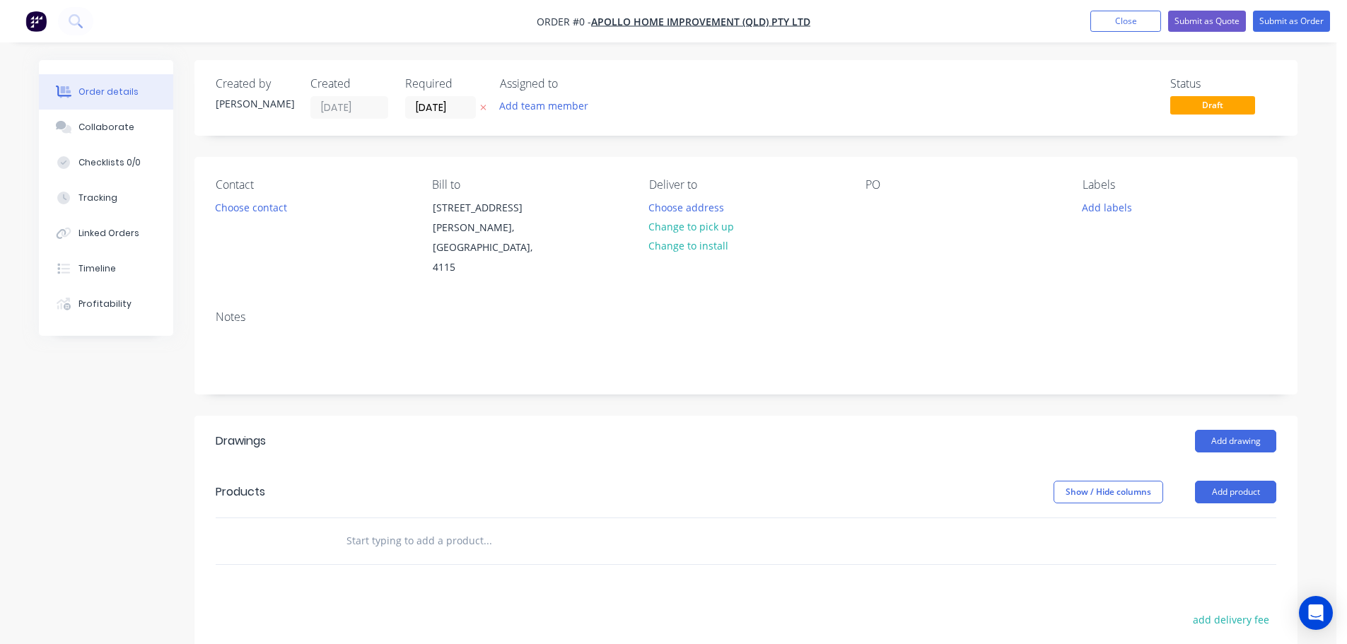
click at [455, 106] on input "01/09/25" at bounding box center [440, 107] width 69 height 21
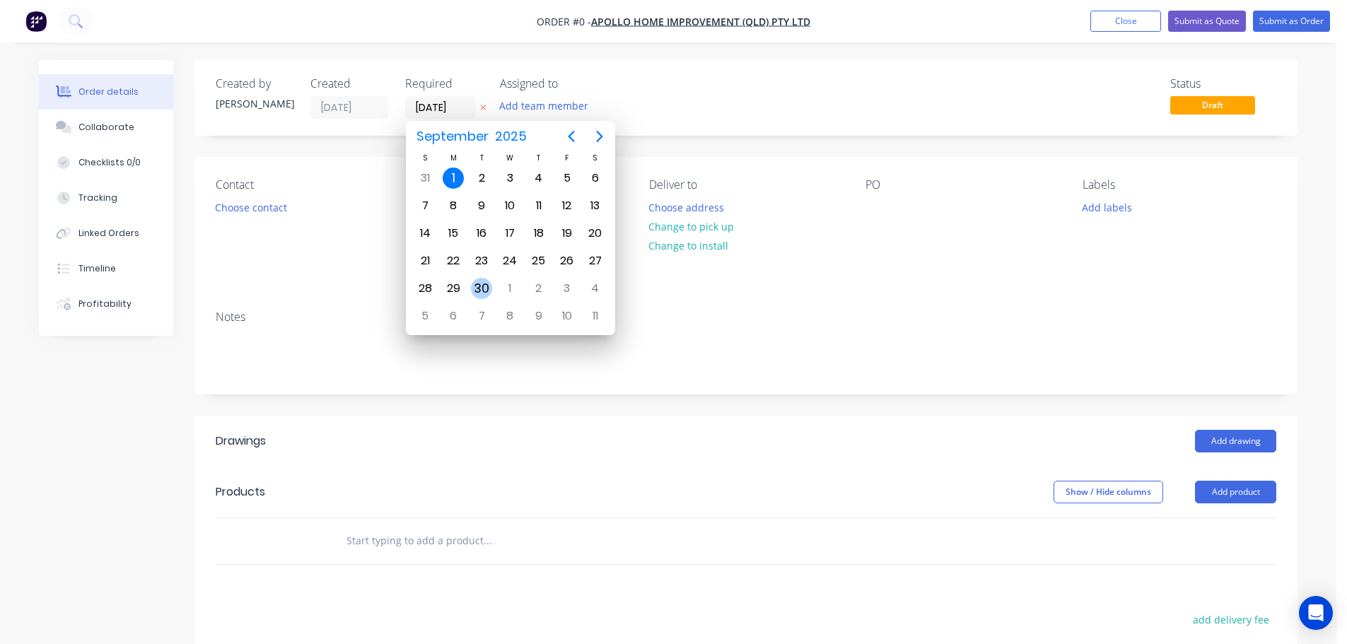
drag, startPoint x: 487, startPoint y: 286, endPoint x: 471, endPoint y: 280, distance: 17.2
click at [482, 286] on div "30" at bounding box center [481, 288] width 21 height 21
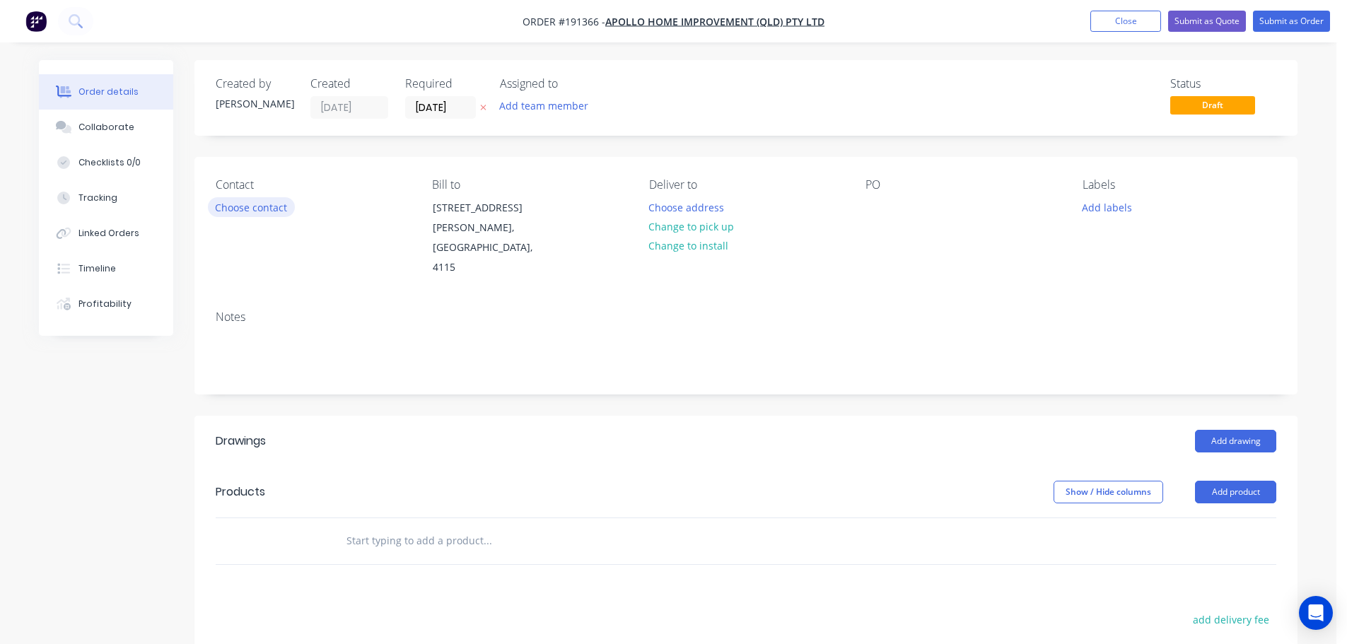
click at [262, 211] on button "Choose contact" at bounding box center [251, 206] width 87 height 19
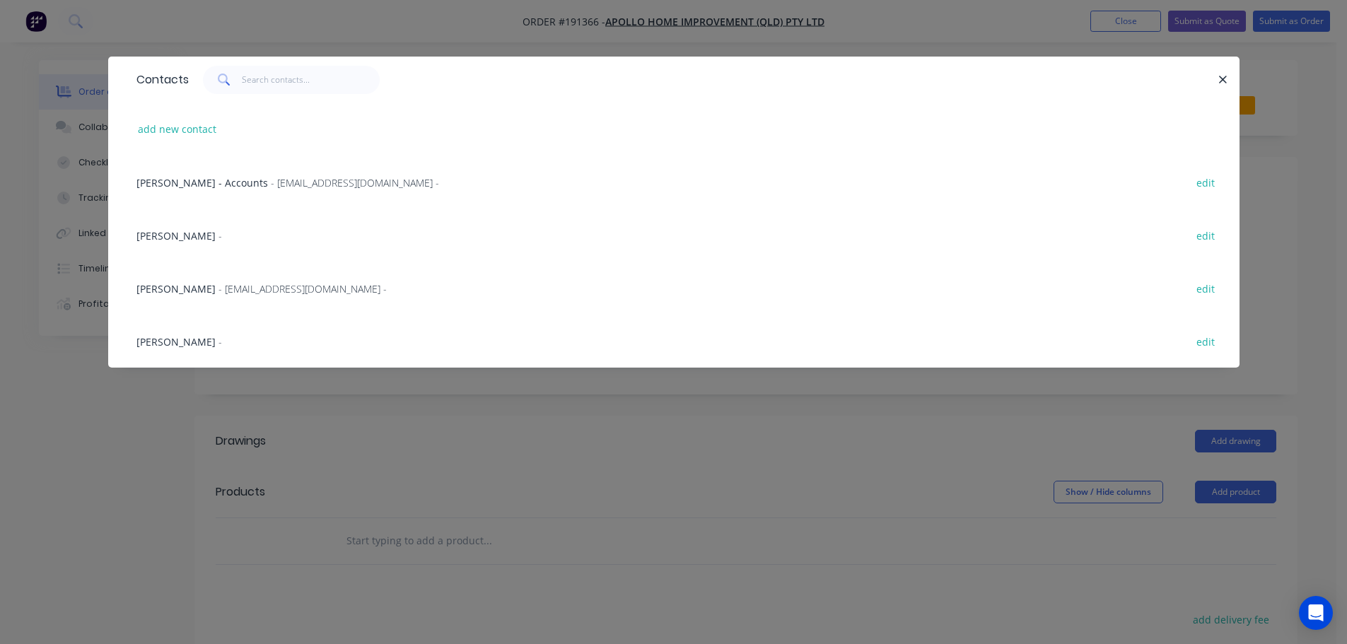
click at [262, 293] on span "- maried@apollopatios.com.au -" at bounding box center [302, 288] width 168 height 13
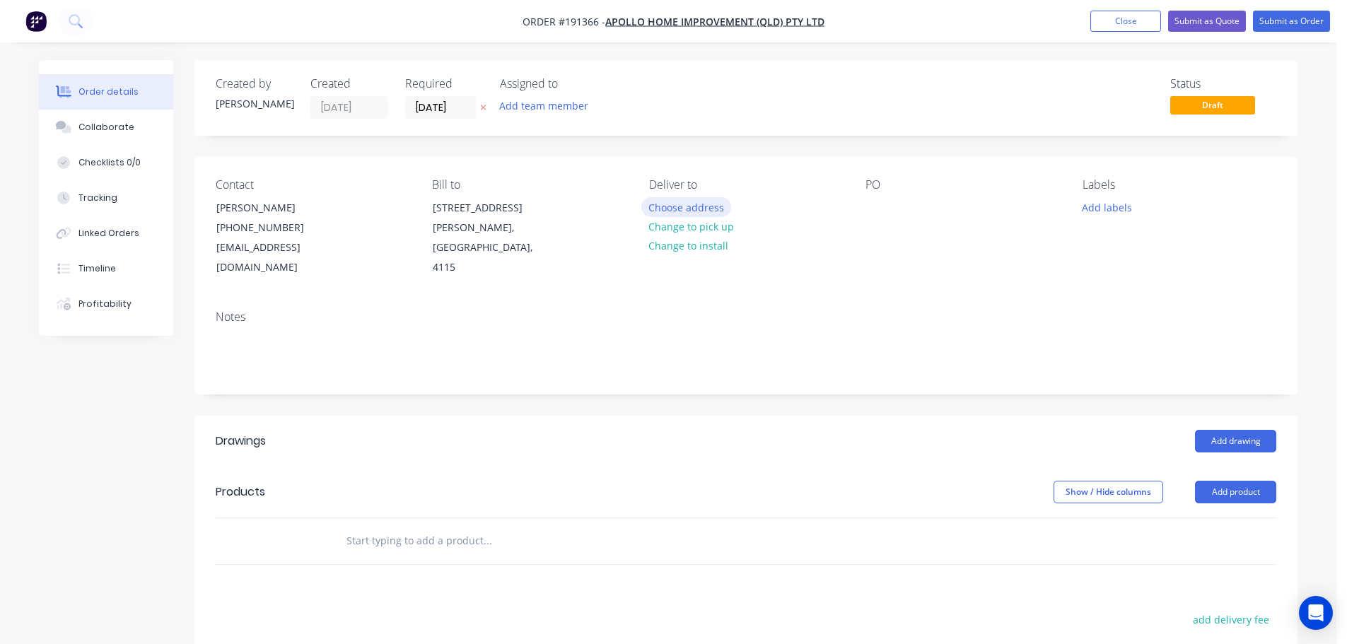
click at [701, 215] on button "Choose address" at bounding box center [686, 206] width 90 height 19
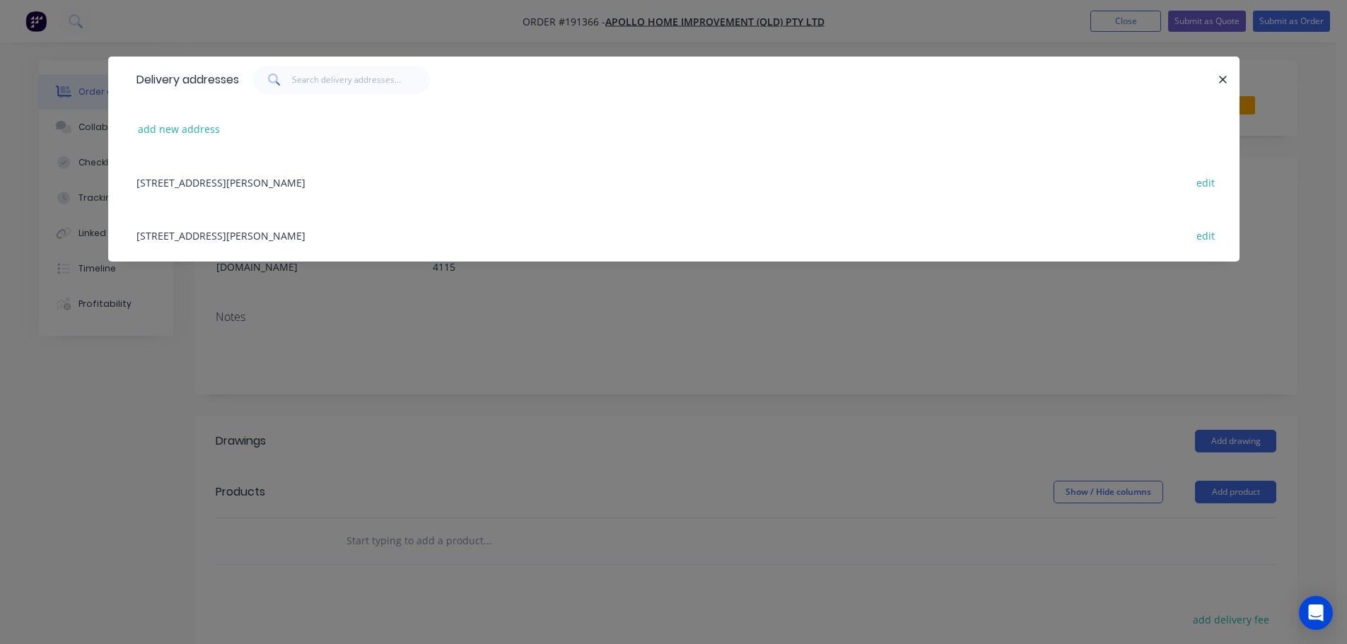
click at [320, 240] on div "29 CORYMBIA PL, (STORE), PARKINSON, Queensland, Australia, 4115 edit" at bounding box center [673, 235] width 1089 height 53
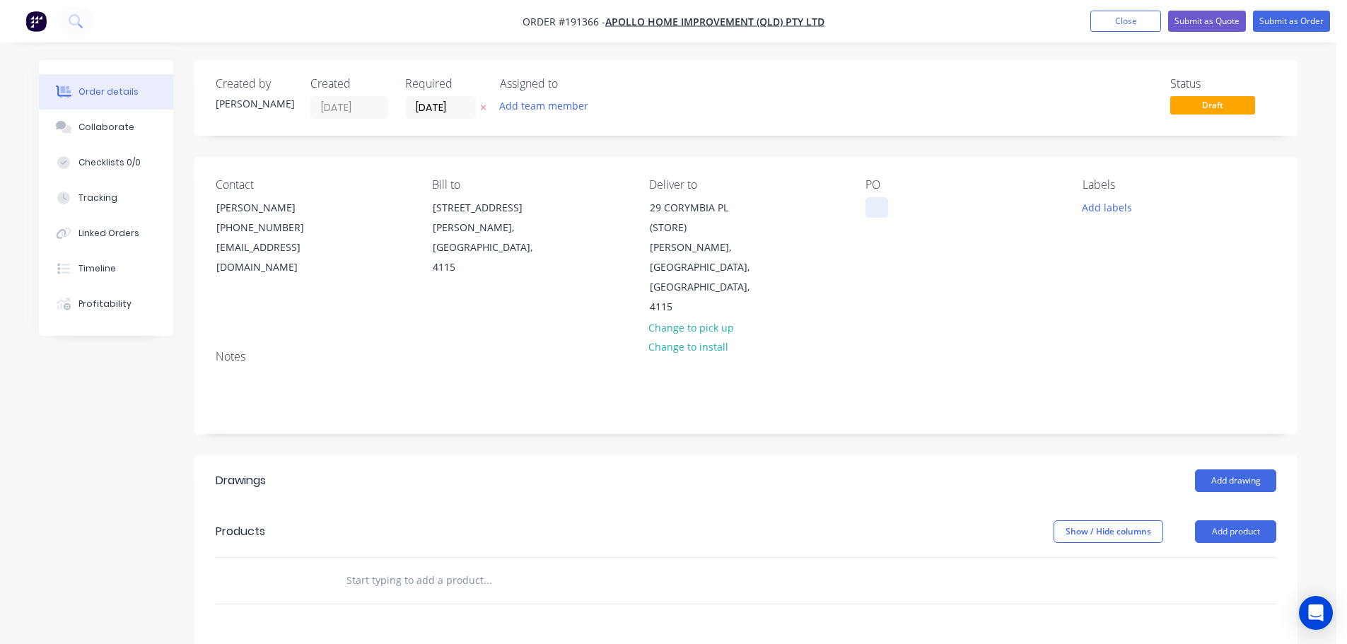
click at [875, 209] on div at bounding box center [876, 207] width 23 height 21
click at [1115, 209] on button "Add labels" at bounding box center [1106, 206] width 65 height 19
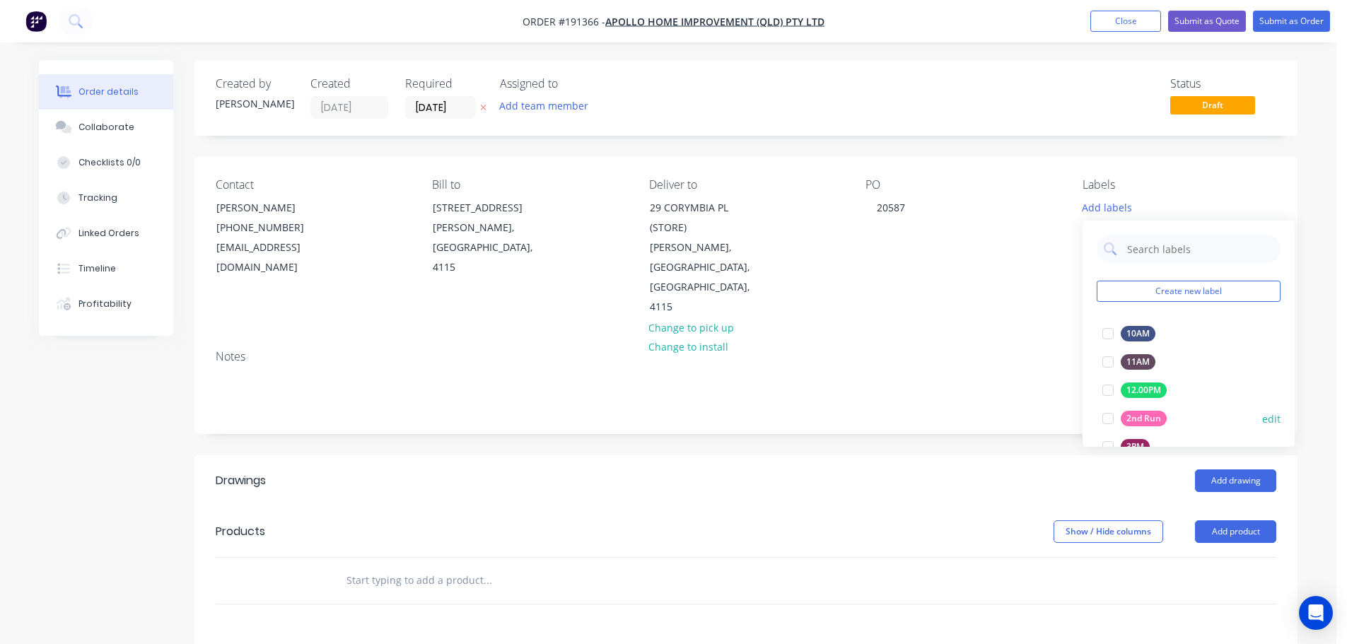
click at [1106, 417] on div at bounding box center [1108, 418] width 28 height 28
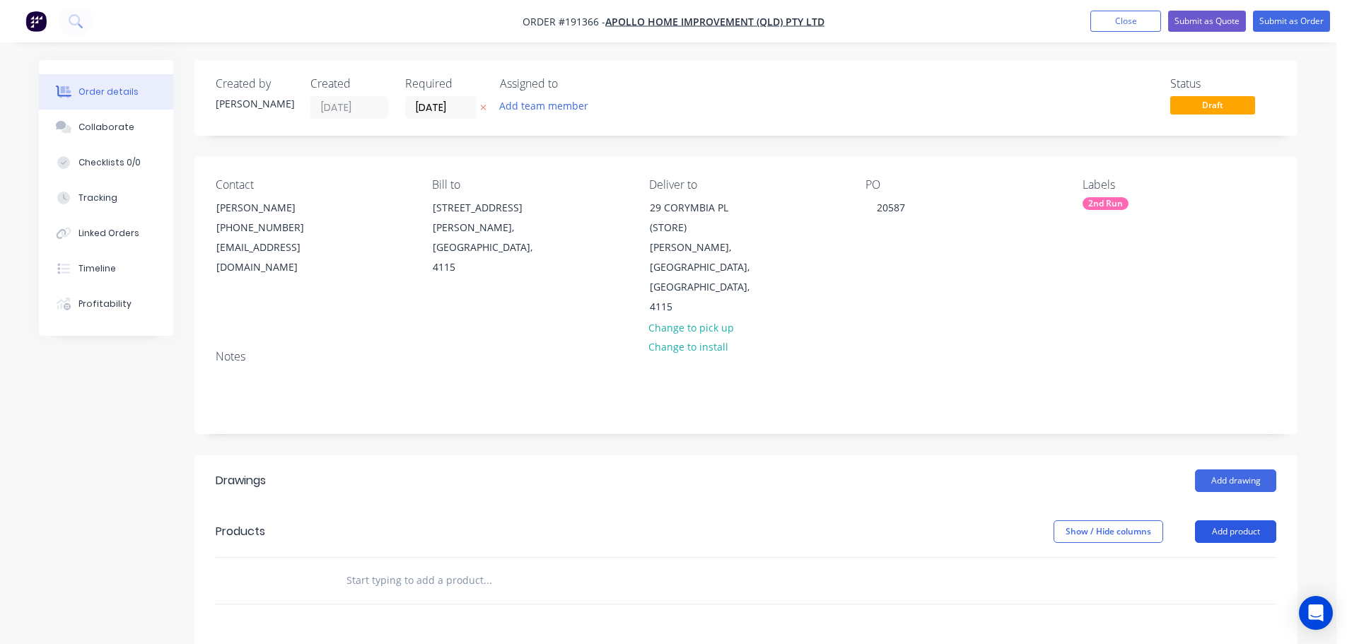
click at [1219, 520] on button "Add product" at bounding box center [1235, 531] width 81 height 23
click at [1209, 557] on div "Product catalogue" at bounding box center [1209, 567] width 109 height 21
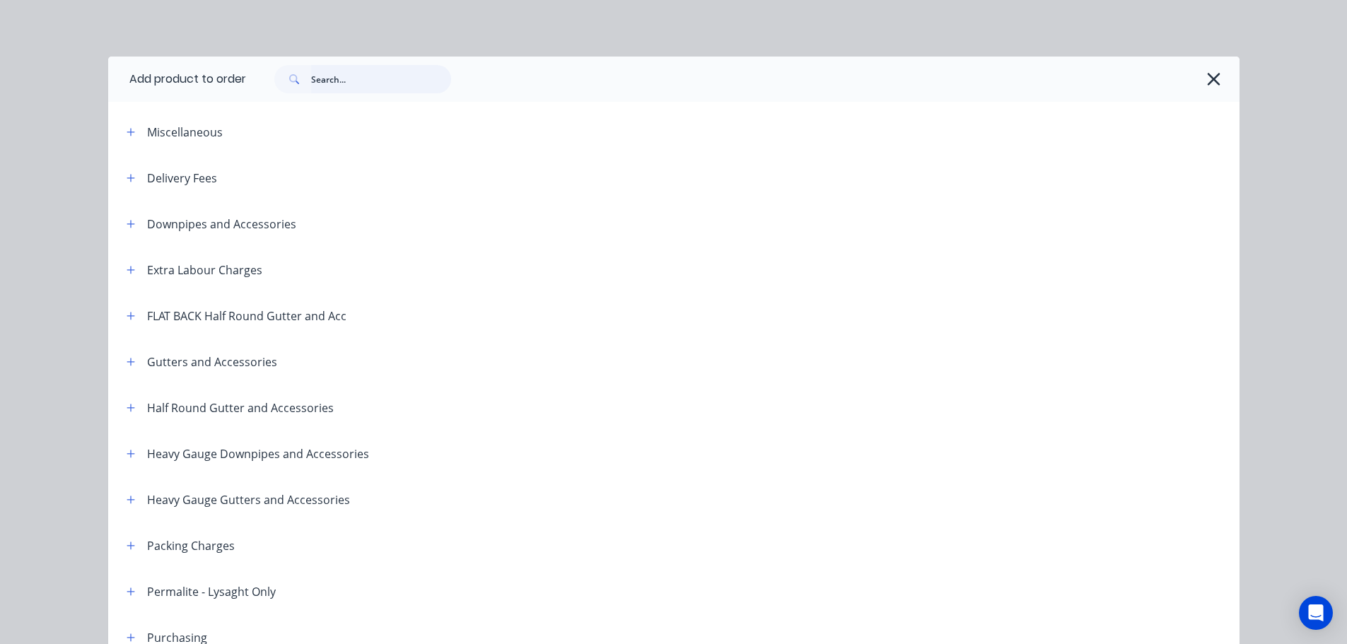
click at [386, 80] on input "text" at bounding box center [381, 79] width 140 height 28
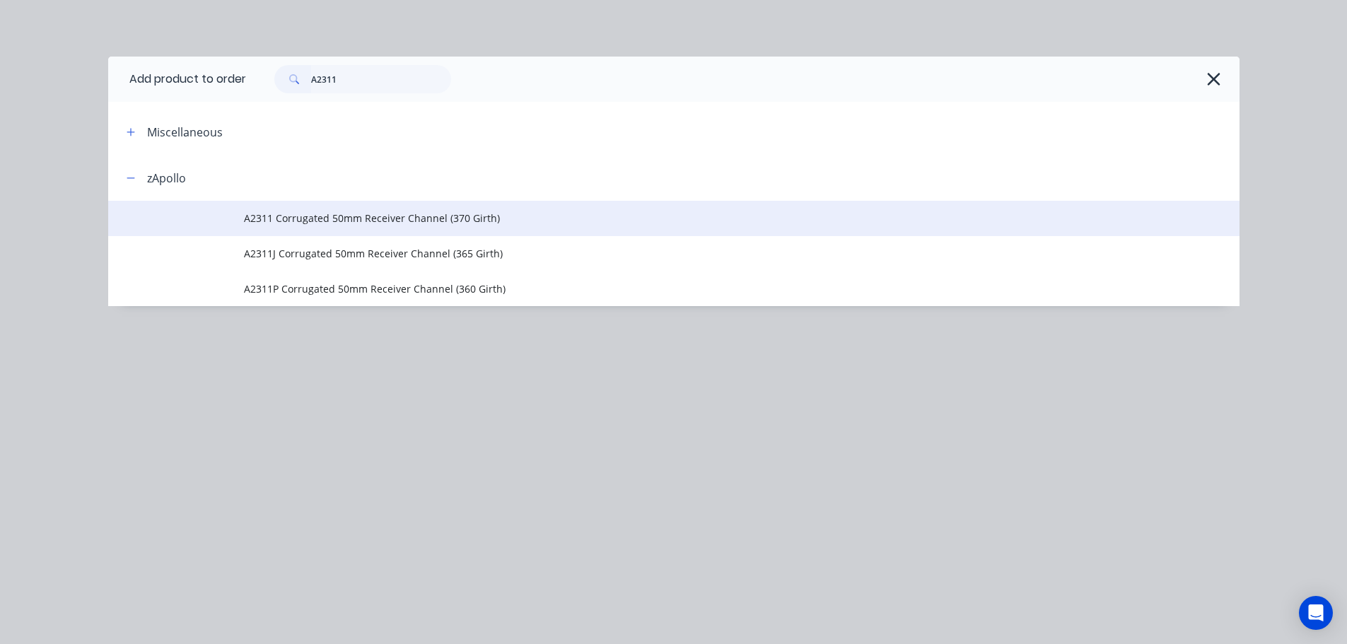
click at [370, 220] on span "A2311 Corrugated 50mm Receiver Channel (370 Girth)" at bounding box center [642, 218] width 796 height 15
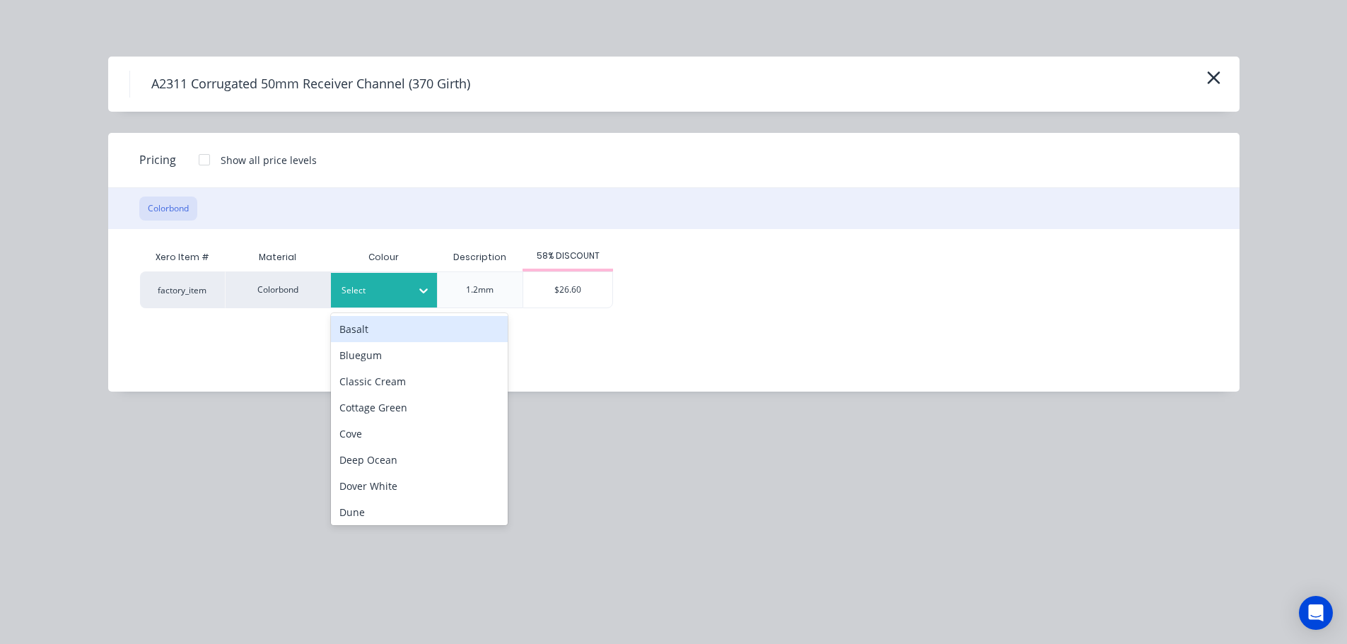
click at [390, 279] on div "Select" at bounding box center [384, 290] width 106 height 35
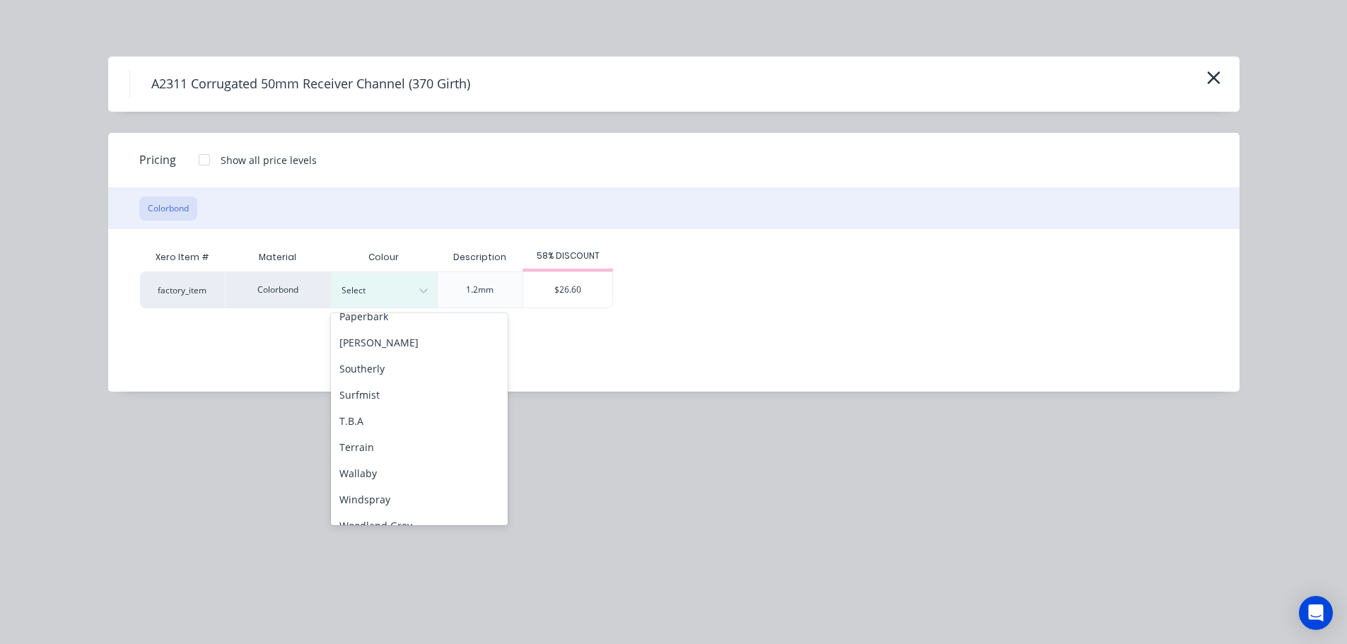
scroll to position [474, 0]
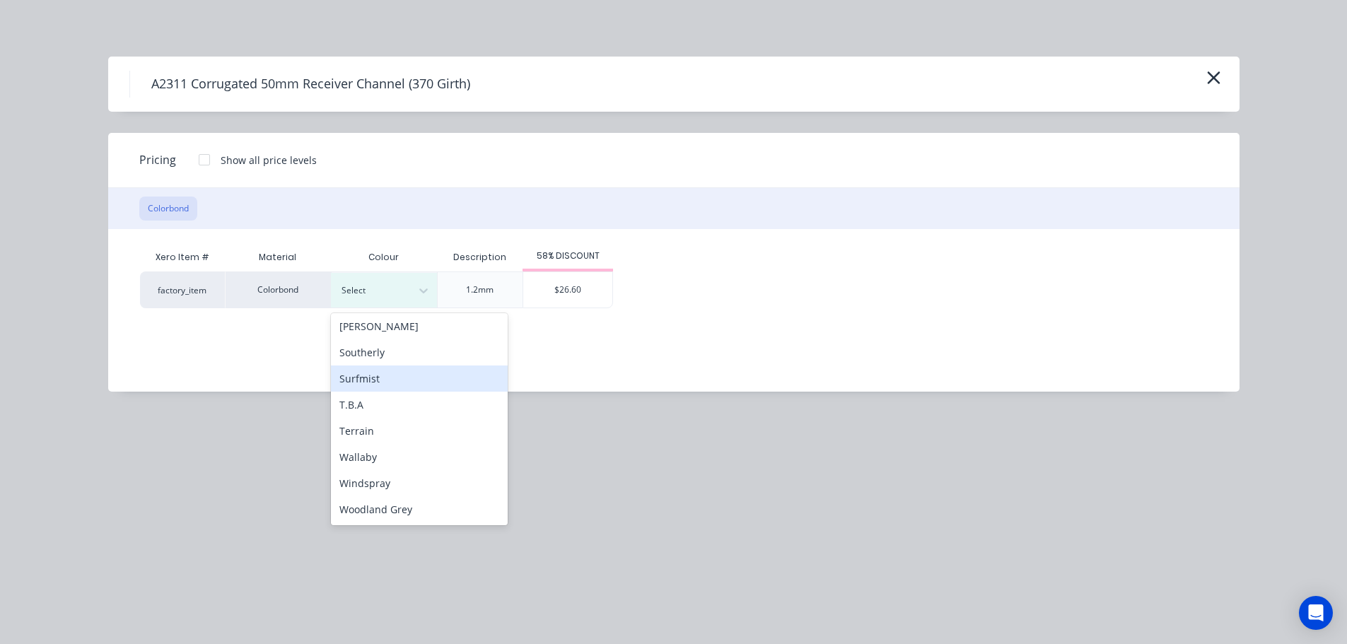
click at [379, 384] on div "Surfmist" at bounding box center [419, 379] width 177 height 26
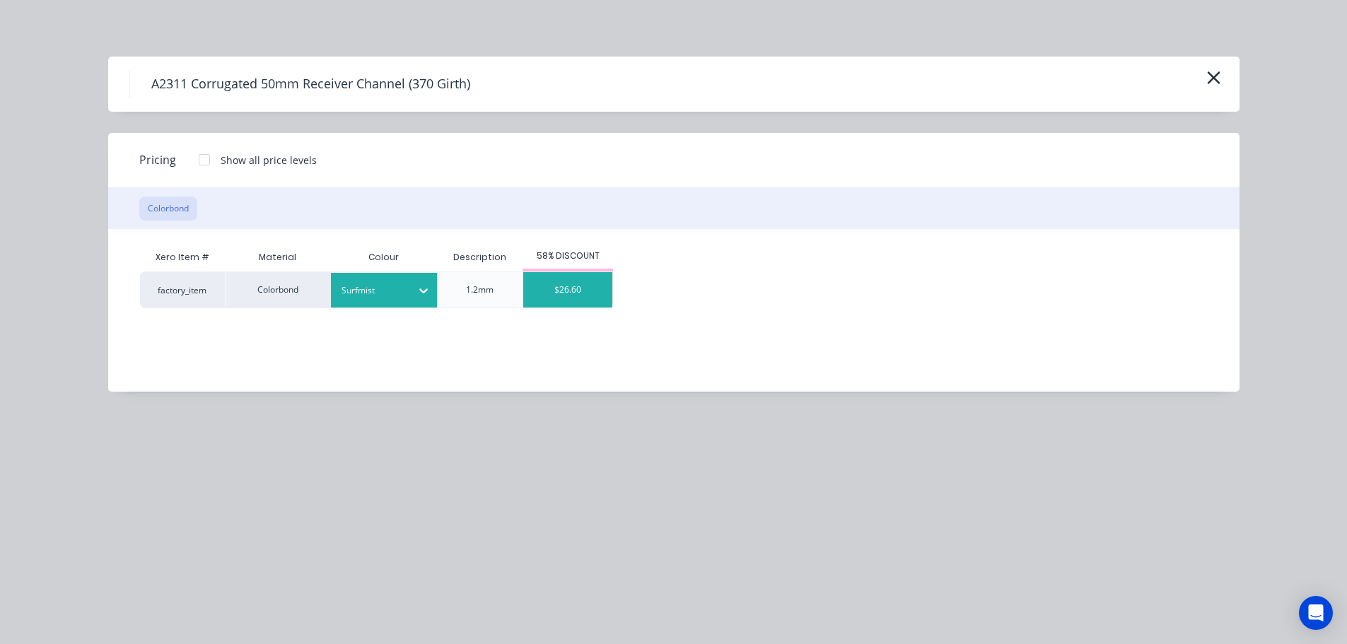
click at [591, 285] on div "$26.60" at bounding box center [567, 289] width 89 height 35
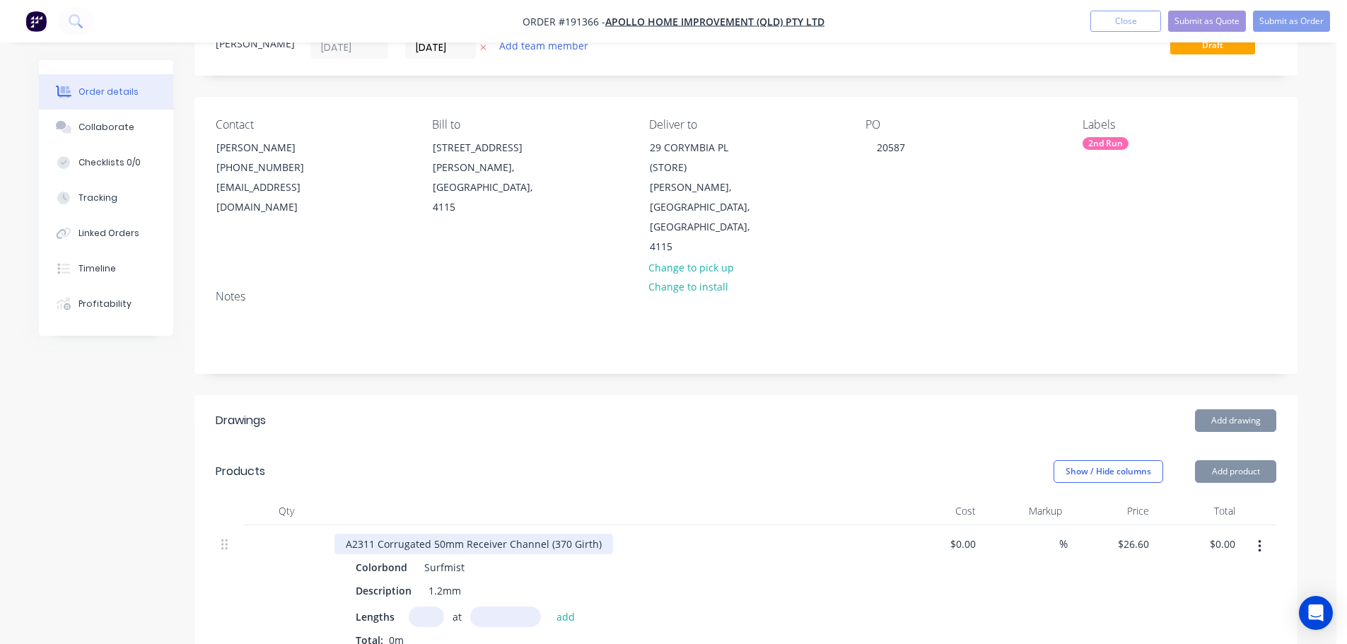
scroll to position [141, 0]
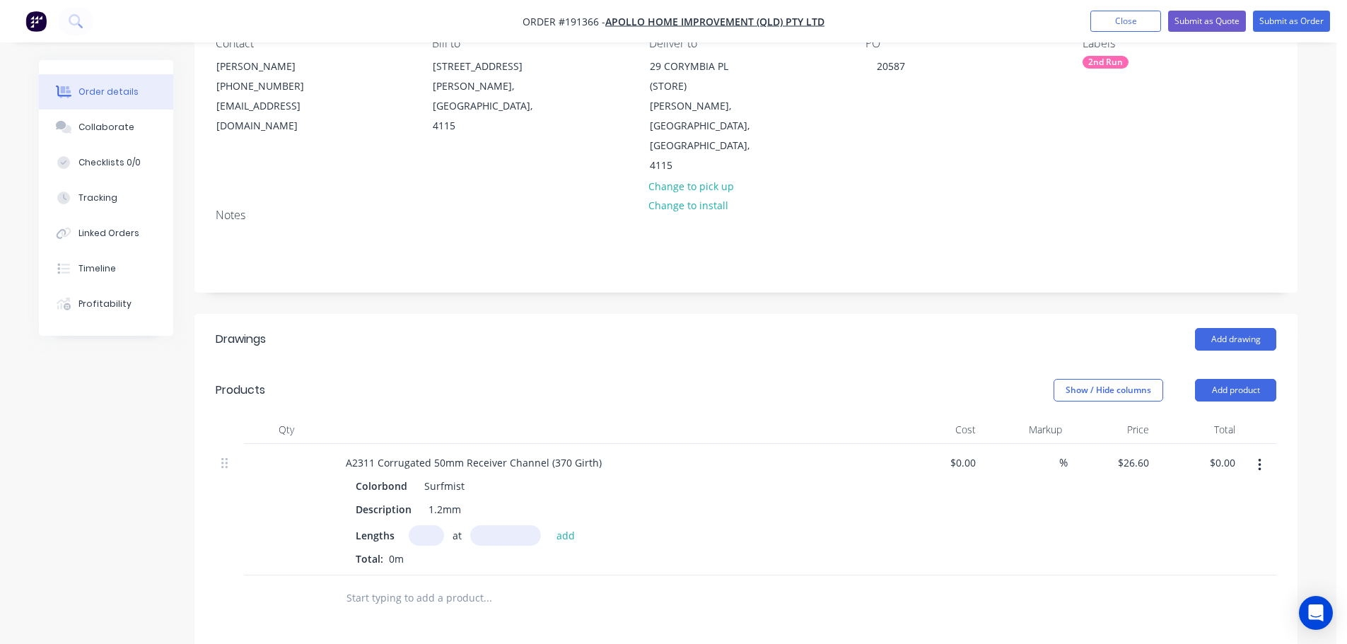
click at [434, 525] on input "text" at bounding box center [426, 535] width 35 height 21
click at [549, 525] on button "add" at bounding box center [565, 534] width 33 height 19
drag, startPoint x: 1223, startPoint y: 346, endPoint x: 1229, endPoint y: 365, distance: 19.2
click at [1223, 379] on button "Add product" at bounding box center [1235, 390] width 81 height 23
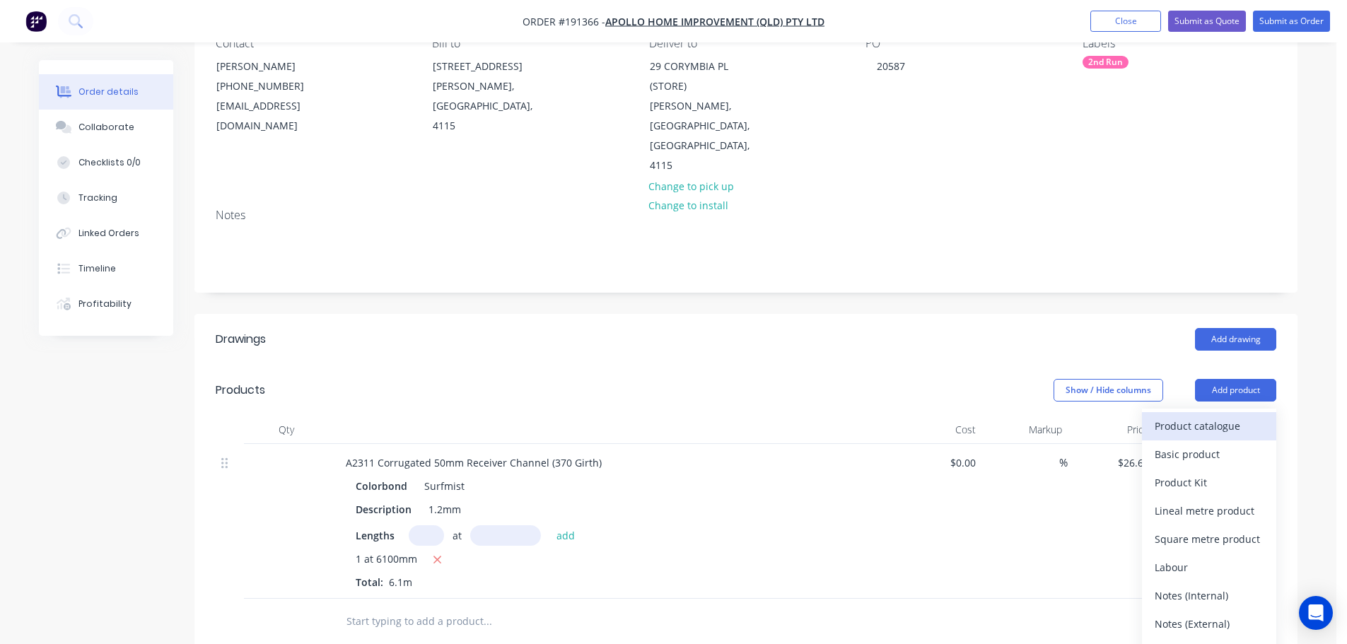
click at [1221, 416] on div "Product catalogue" at bounding box center [1209, 426] width 109 height 21
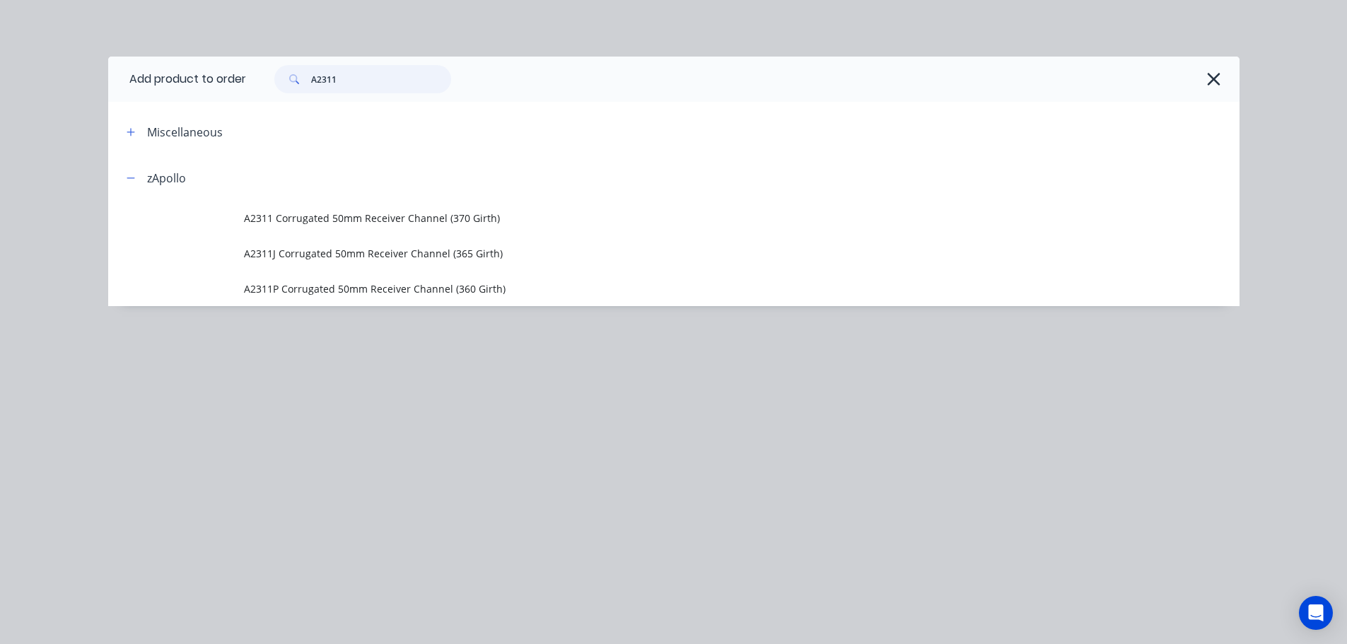
drag, startPoint x: 354, startPoint y: 86, endPoint x: 309, endPoint y: 91, distance: 44.9
click at [309, 91] on div "A2311" at bounding box center [362, 79] width 177 height 28
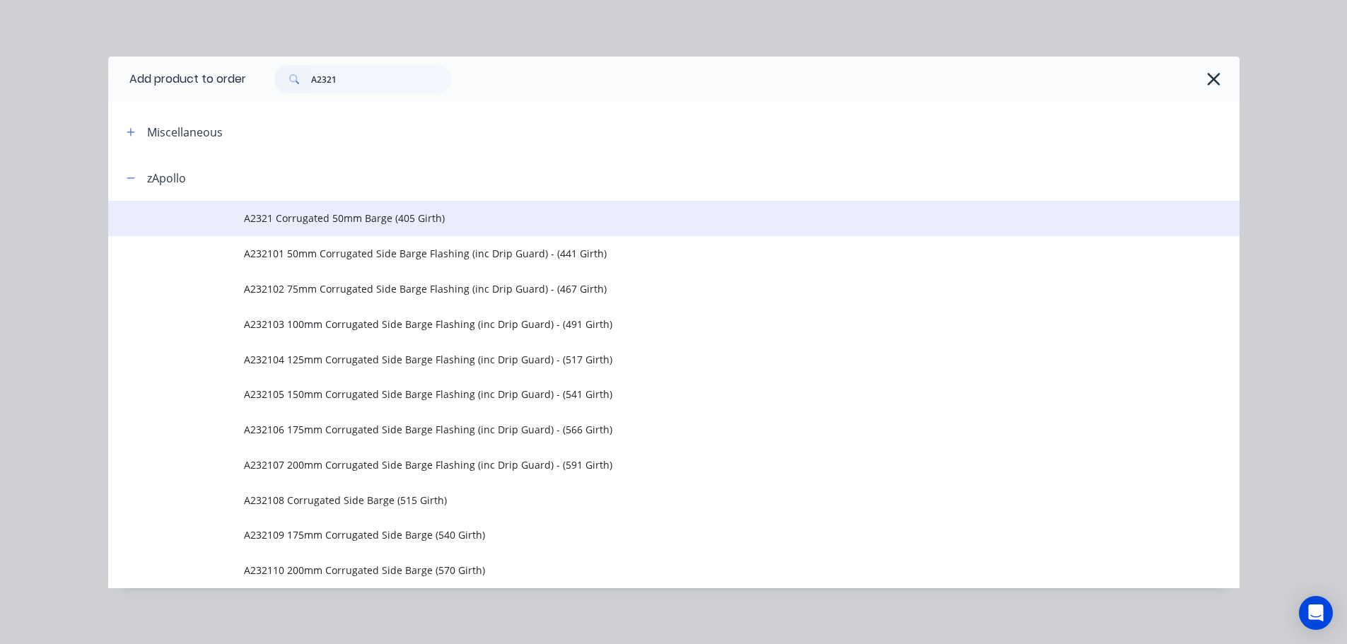
click at [356, 226] on td "A2321 Corrugated 50mm Barge (405 Girth)" at bounding box center [741, 218] width 995 height 35
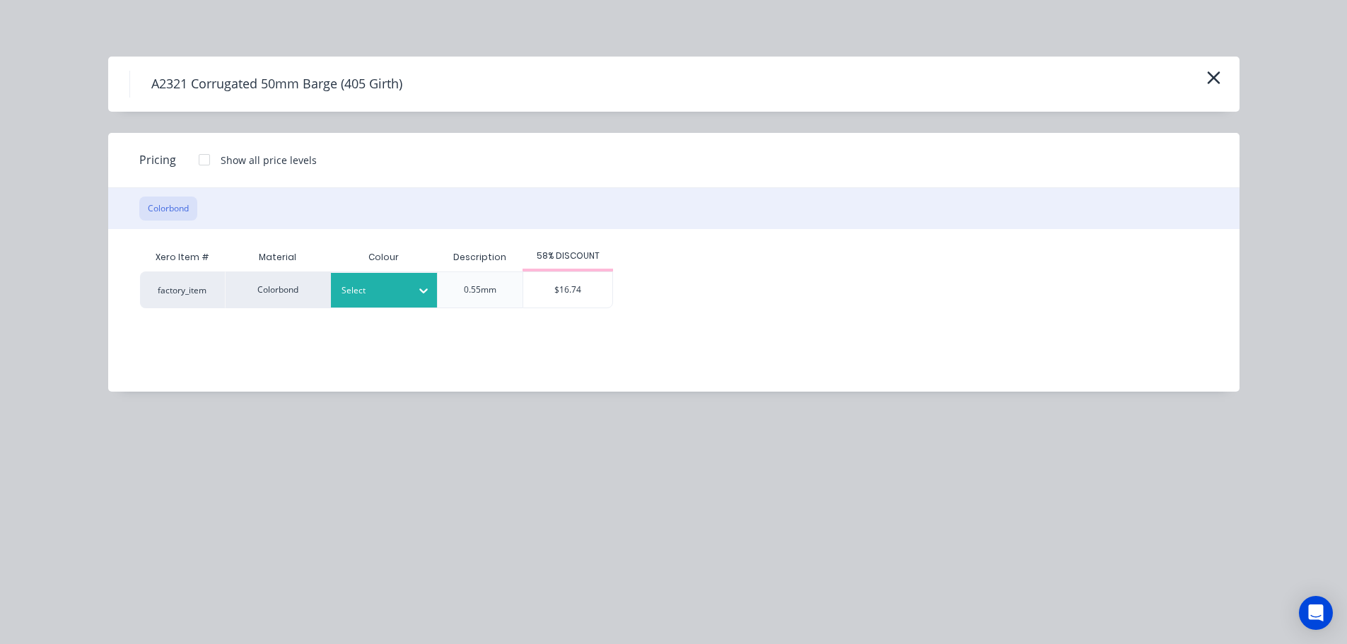
click at [413, 283] on div at bounding box center [423, 290] width 25 height 23
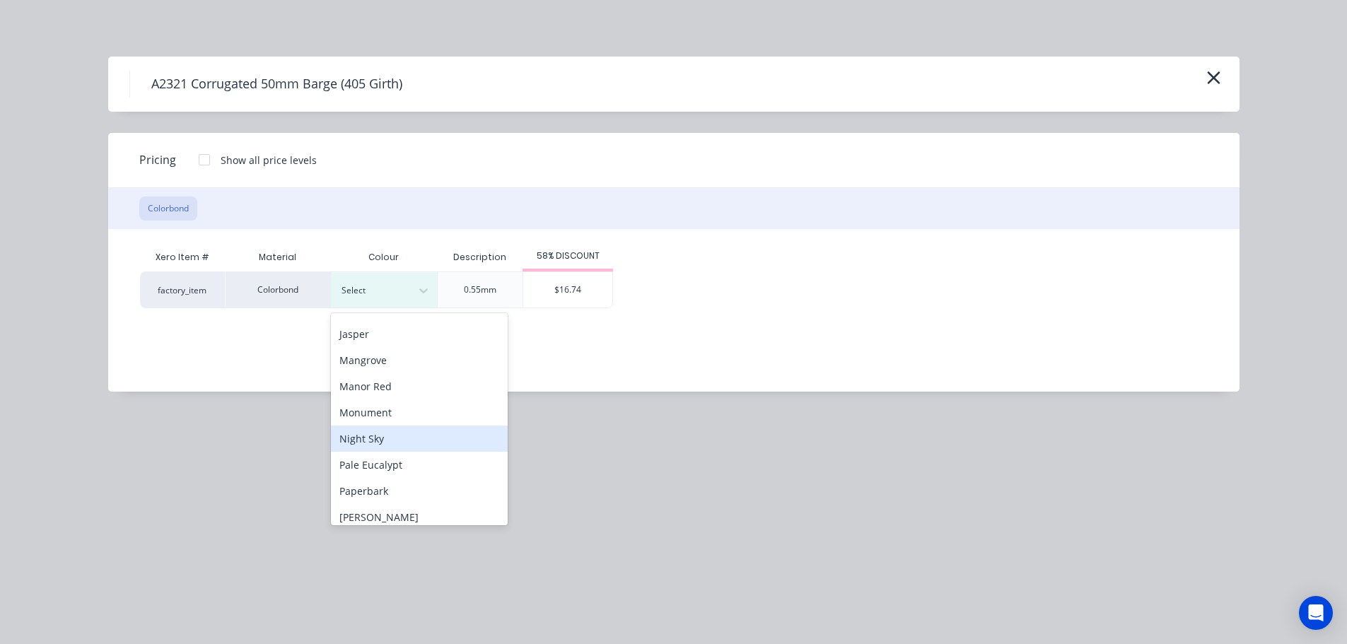
scroll to position [354, 0]
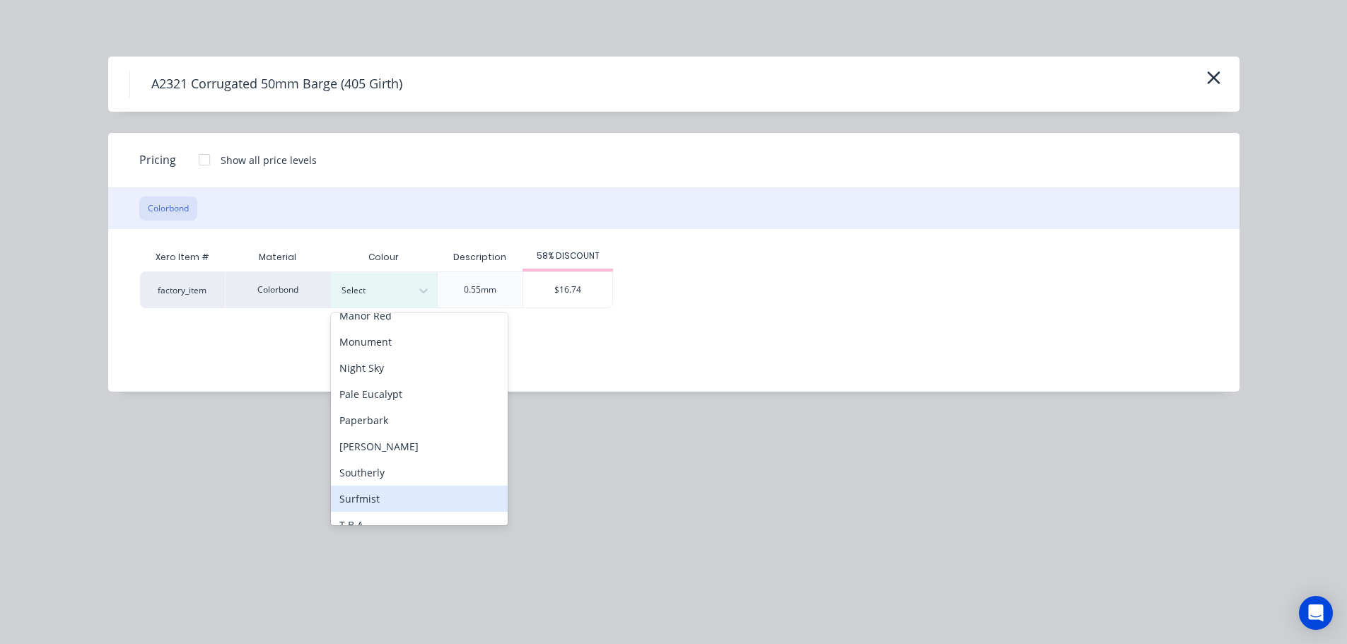
click at [392, 491] on div "Surfmist" at bounding box center [419, 499] width 177 height 26
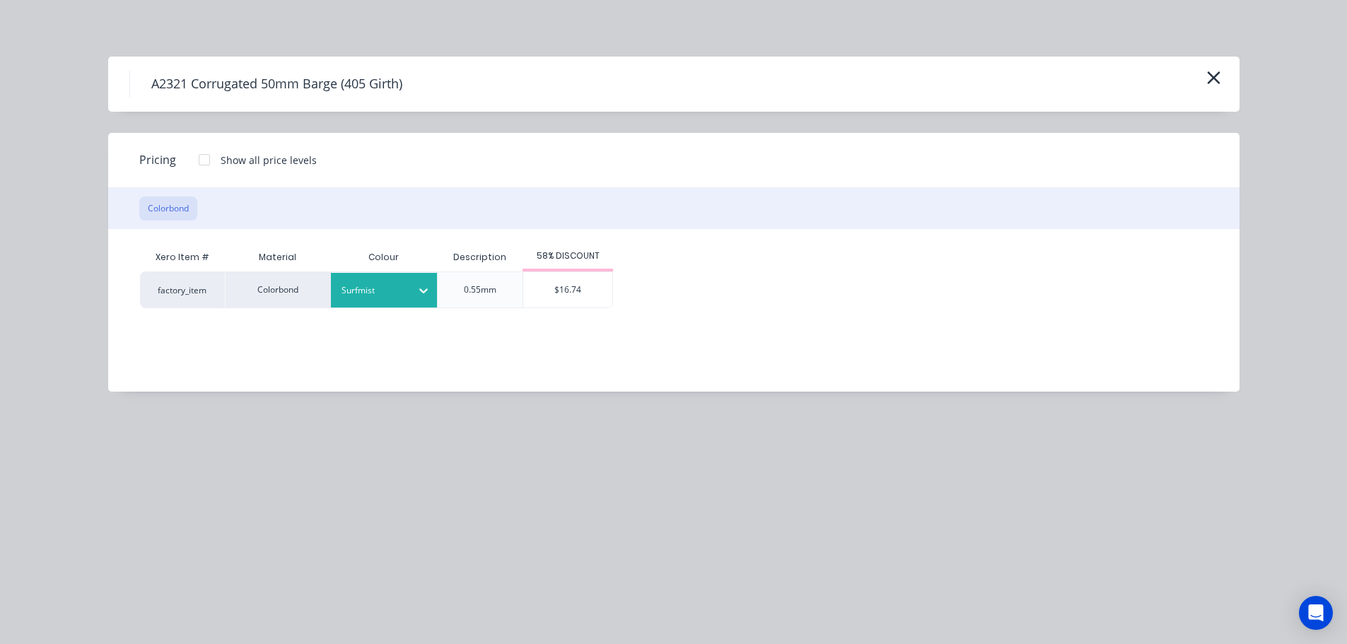
click at [553, 287] on div "$16.74" at bounding box center [567, 289] width 89 height 35
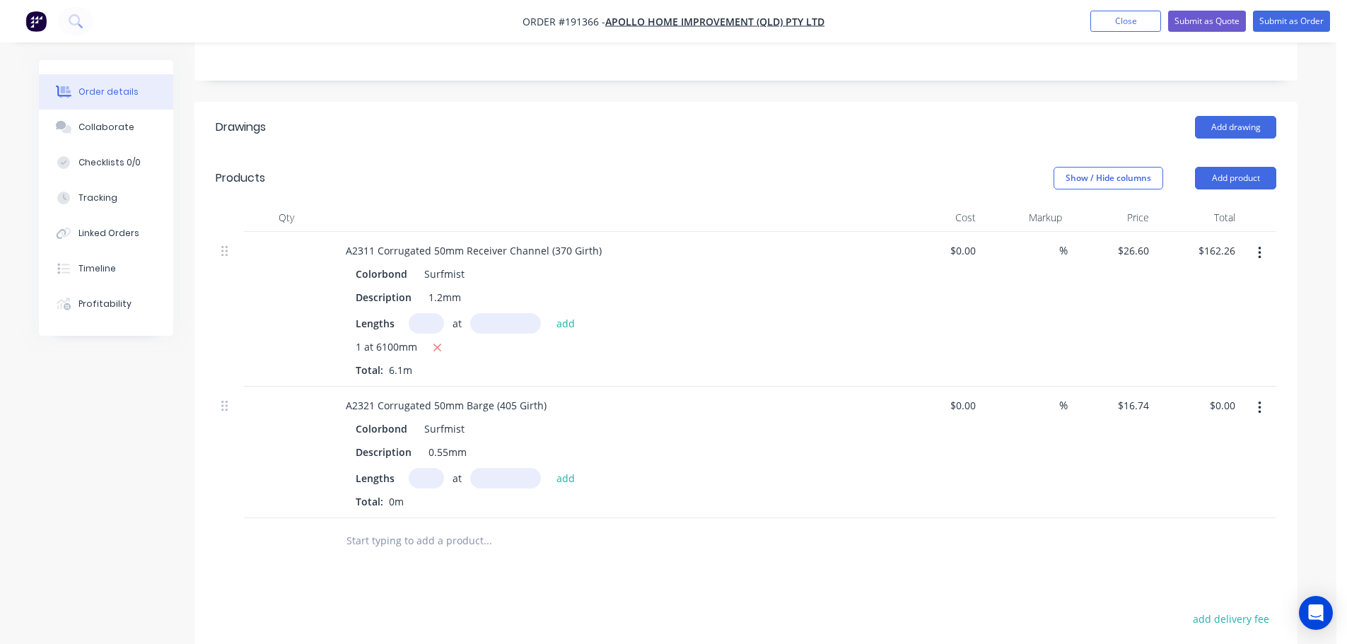
click at [418, 468] on input "text" at bounding box center [426, 478] width 35 height 21
click at [549, 468] on button "add" at bounding box center [565, 477] width 33 height 19
click at [1220, 167] on button "Add product" at bounding box center [1235, 178] width 81 height 23
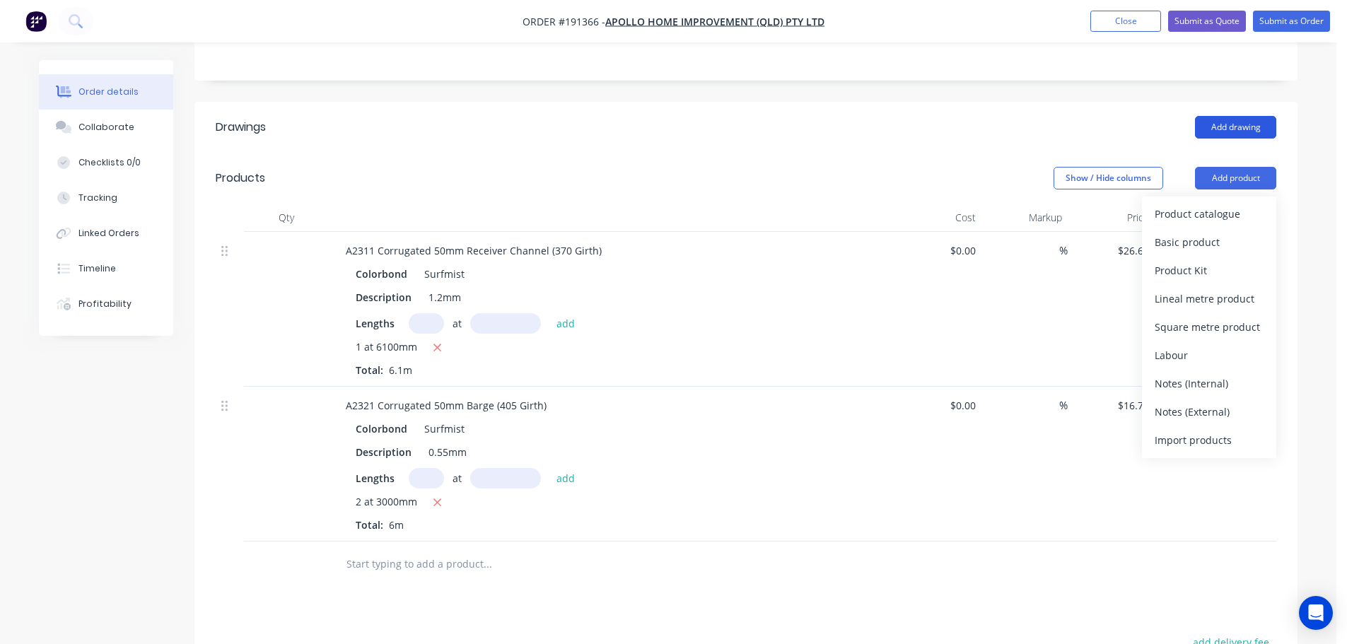
click at [1229, 116] on button "Add drawing" at bounding box center [1235, 127] width 81 height 23
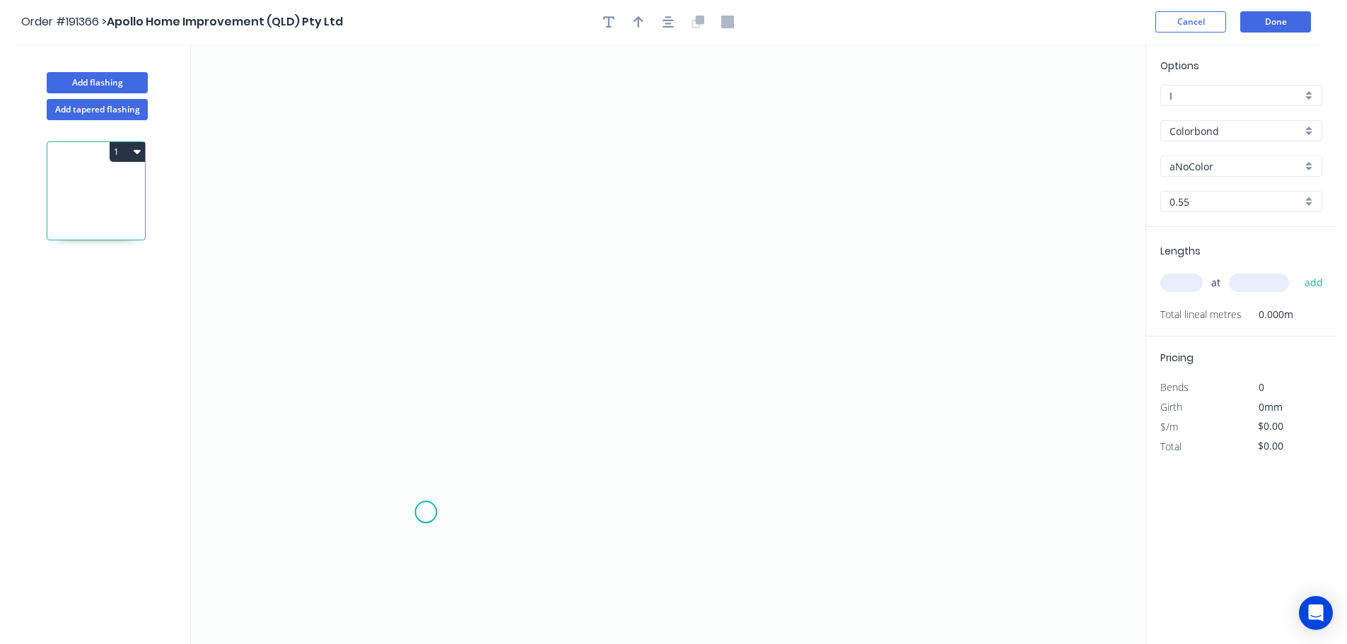
click at [423, 512] on icon "0" at bounding box center [668, 344] width 954 height 600
click at [455, 122] on icon "0" at bounding box center [668, 344] width 954 height 600
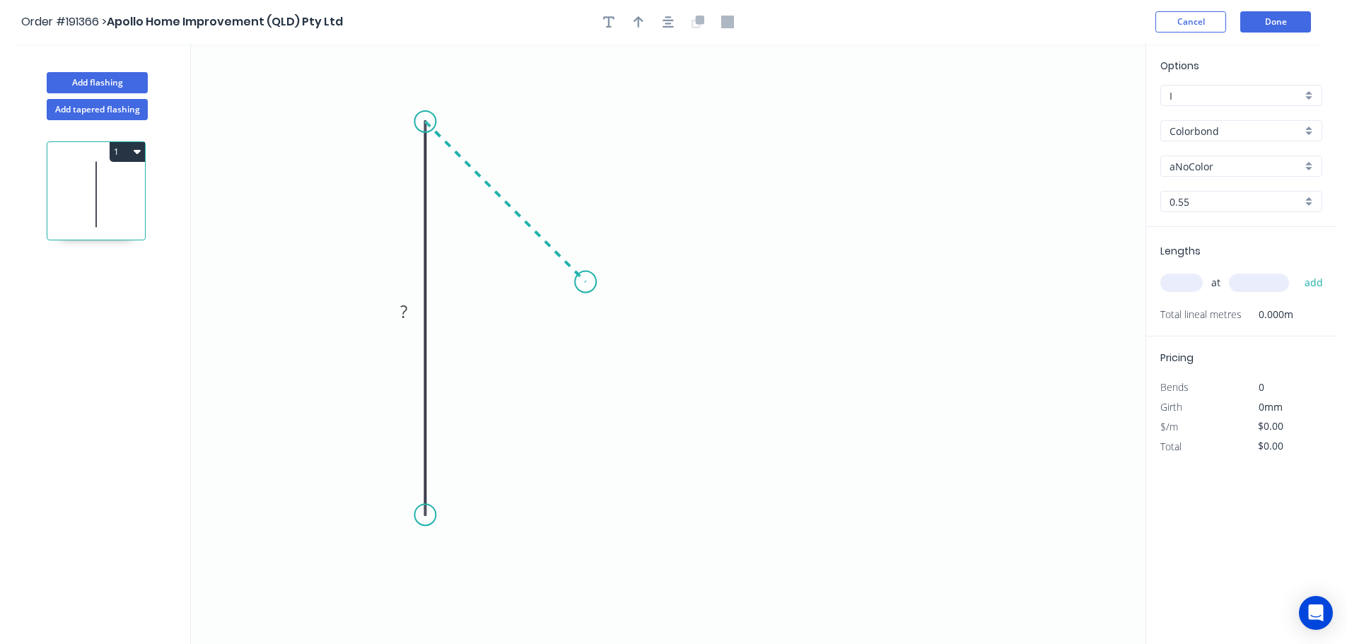
click at [585, 286] on icon "0 ?" at bounding box center [668, 344] width 954 height 600
drag, startPoint x: 594, startPoint y: 281, endPoint x: 613, endPoint y: 279, distance: 19.2
click at [613, 279] on circle at bounding box center [612, 279] width 21 height 21
drag, startPoint x: 615, startPoint y: 284, endPoint x: 667, endPoint y: 225, distance: 78.6
click at [667, 225] on circle at bounding box center [667, 224] width 21 height 21
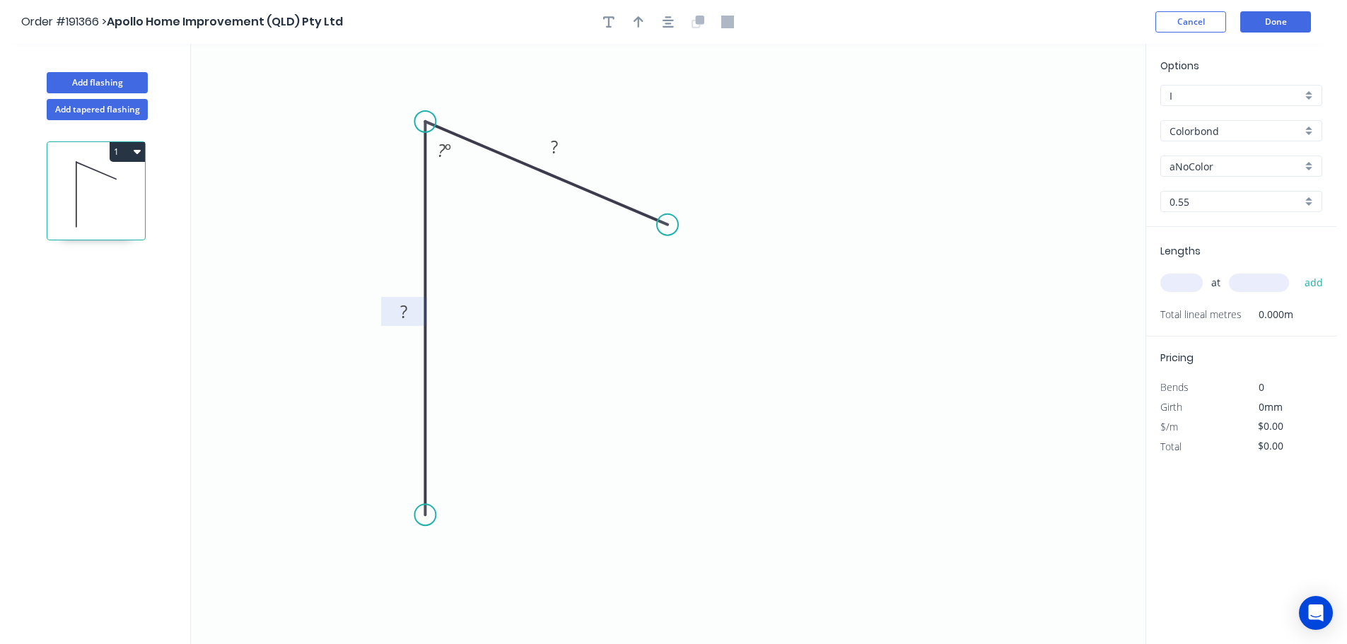
click at [408, 310] on g "?" at bounding box center [404, 311] width 28 height 23
click at [669, 19] on icon "button" at bounding box center [667, 22] width 11 height 13
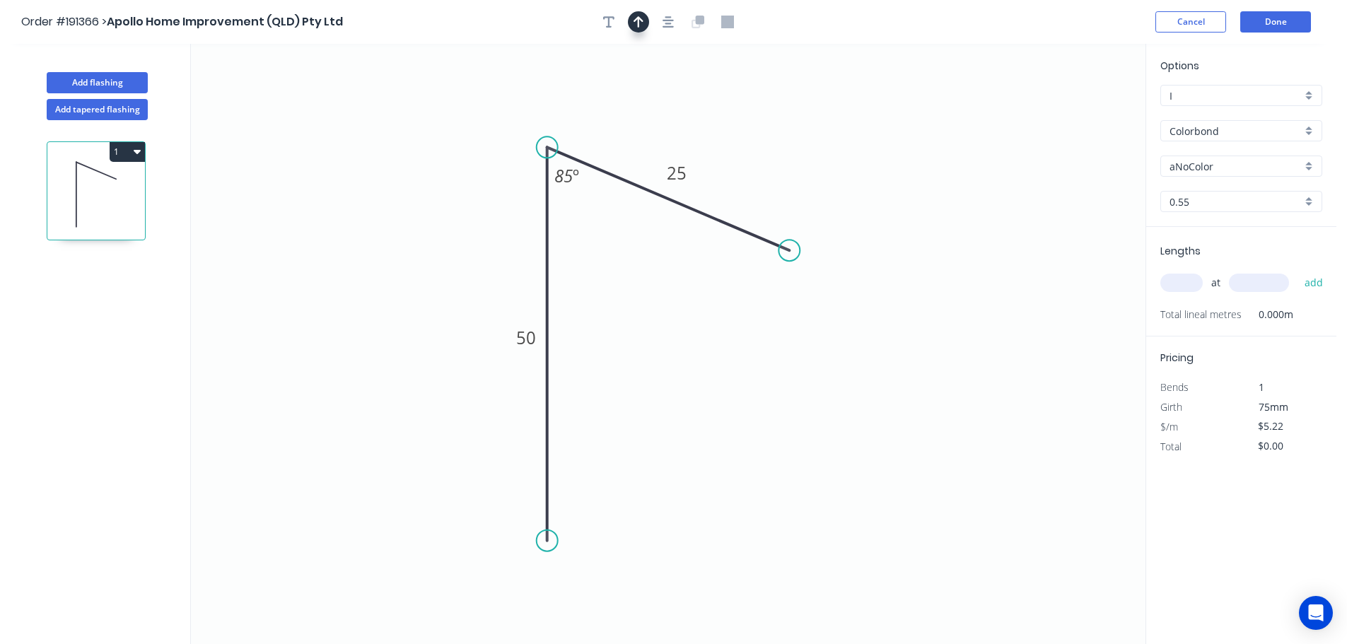
click at [631, 28] on button "button" at bounding box center [638, 21] width 21 height 21
drag, startPoint x: 866, startPoint y: 188, endPoint x: 288, endPoint y: 331, distance: 595.7
click at [323, 326] on icon at bounding box center [329, 303] width 13 height 45
click at [291, 320] on icon "0 50 25 85 º" at bounding box center [668, 344] width 954 height 600
click at [288, 329] on icon at bounding box center [272, 326] width 45 height 13
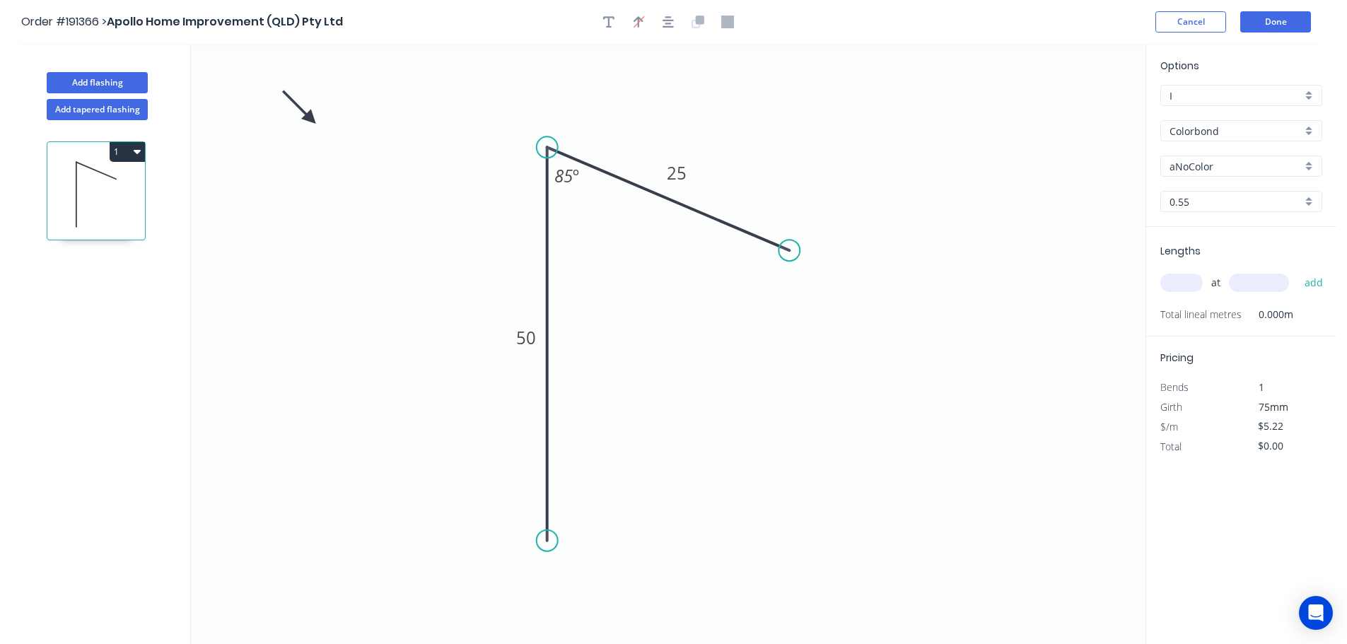
drag, startPoint x: 288, startPoint y: 329, endPoint x: 310, endPoint y: 119, distance: 211.2
click at [310, 119] on icon at bounding box center [299, 107] width 41 height 41
click at [1225, 168] on input "aNoColor" at bounding box center [1235, 166] width 132 height 15
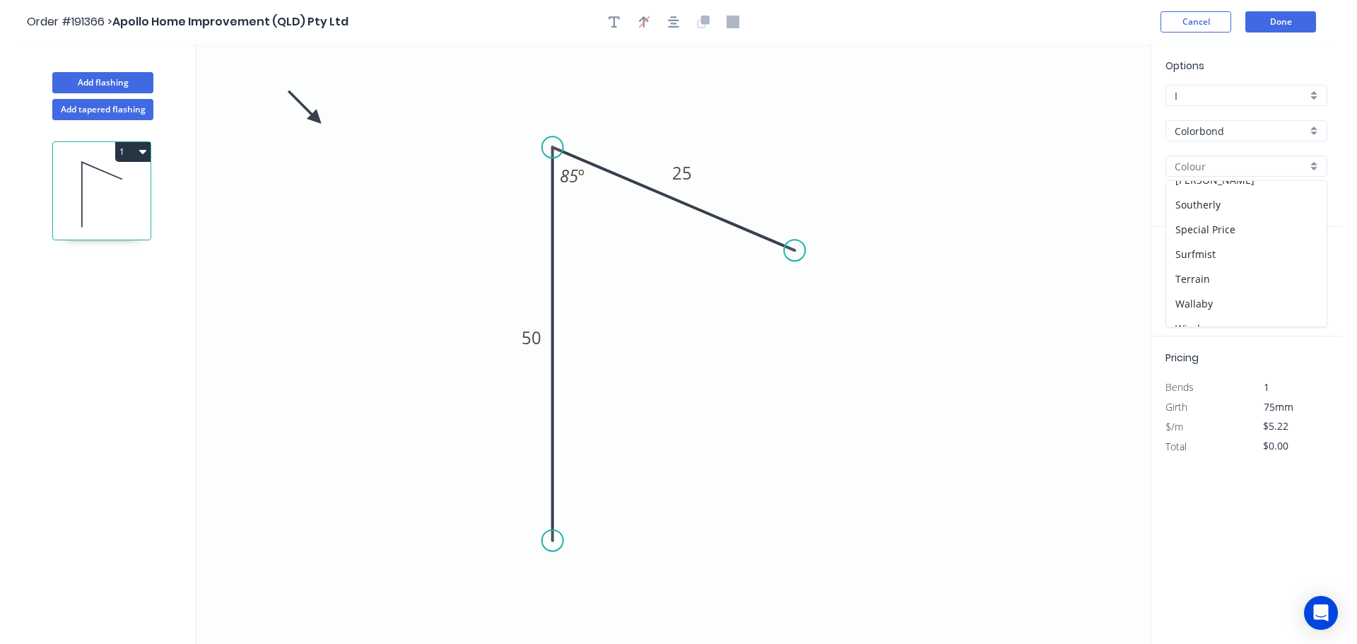
scroll to position [547, 0]
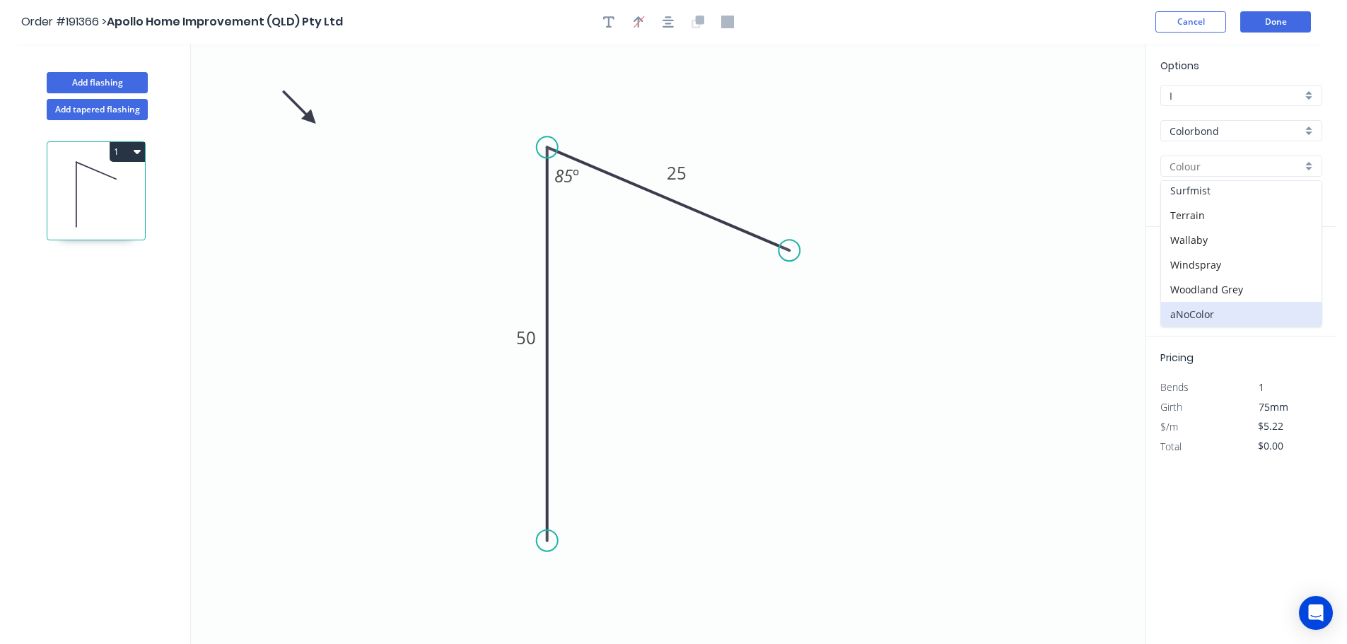
click at [1213, 202] on div "Surfmist" at bounding box center [1241, 190] width 160 height 25
click at [1195, 280] on input "text" at bounding box center [1181, 283] width 42 height 18
click at [1297, 271] on button "add" at bounding box center [1313, 283] width 33 height 24
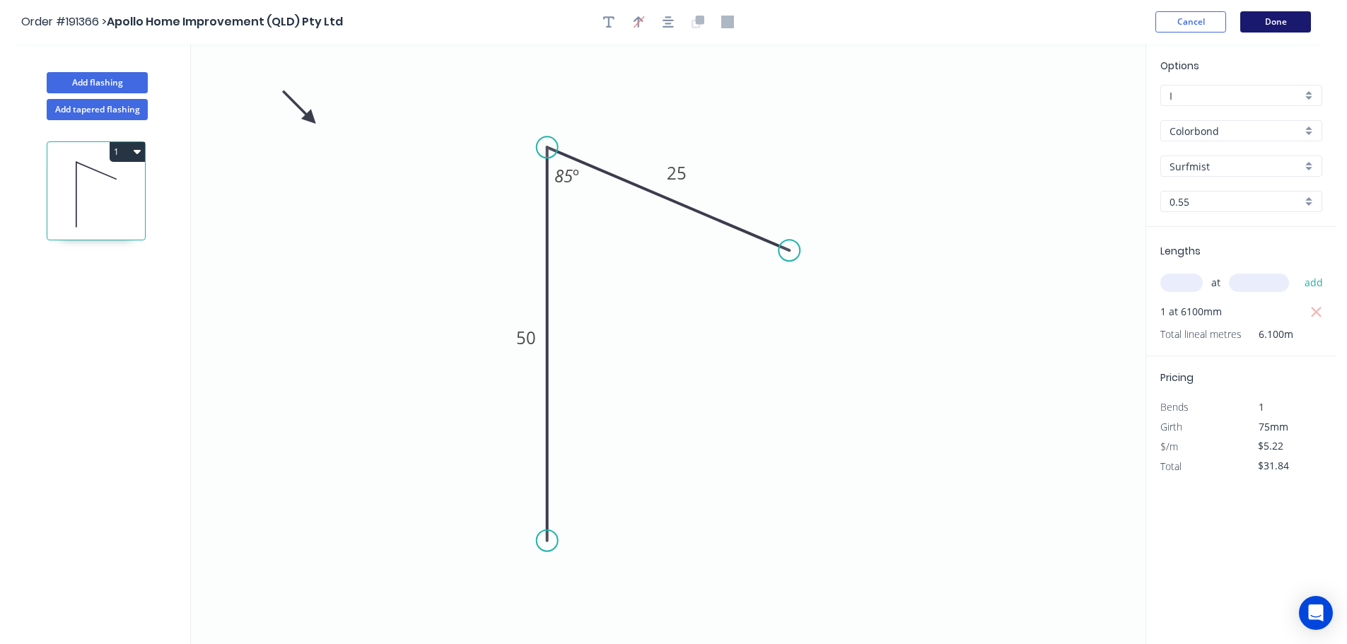
click at [1279, 27] on button "Done" at bounding box center [1275, 21] width 71 height 21
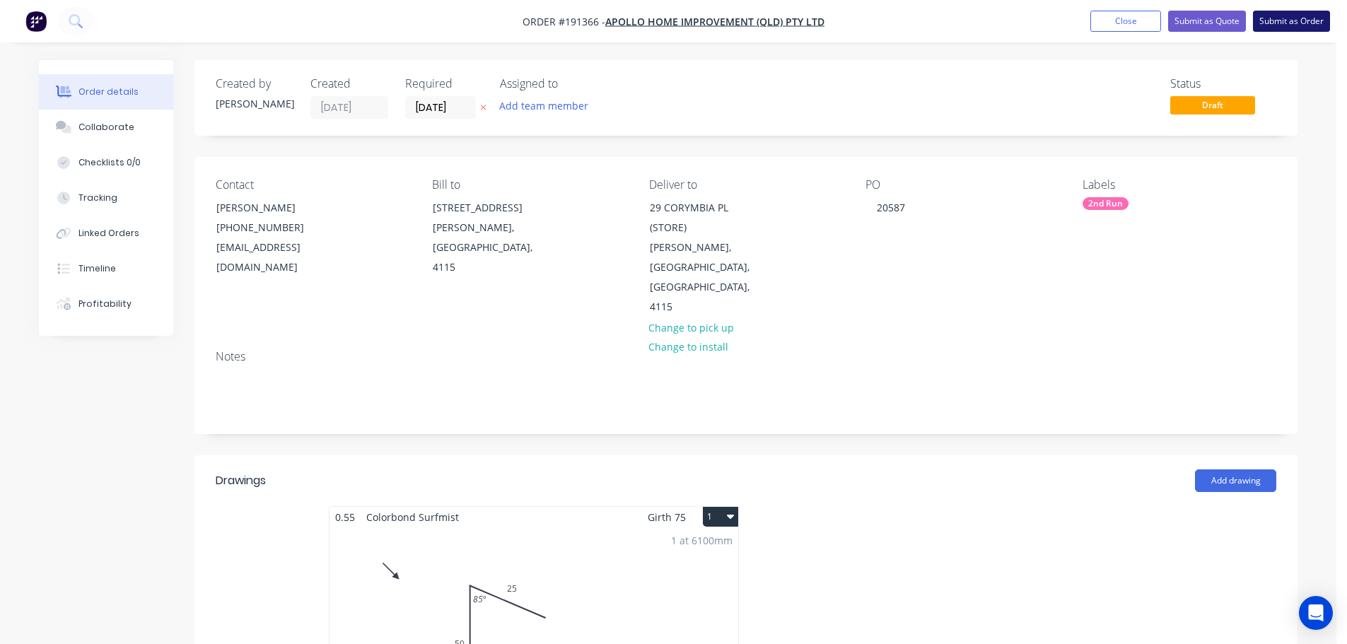
click at [1297, 24] on button "Submit as Order" at bounding box center [1291, 21] width 77 height 21
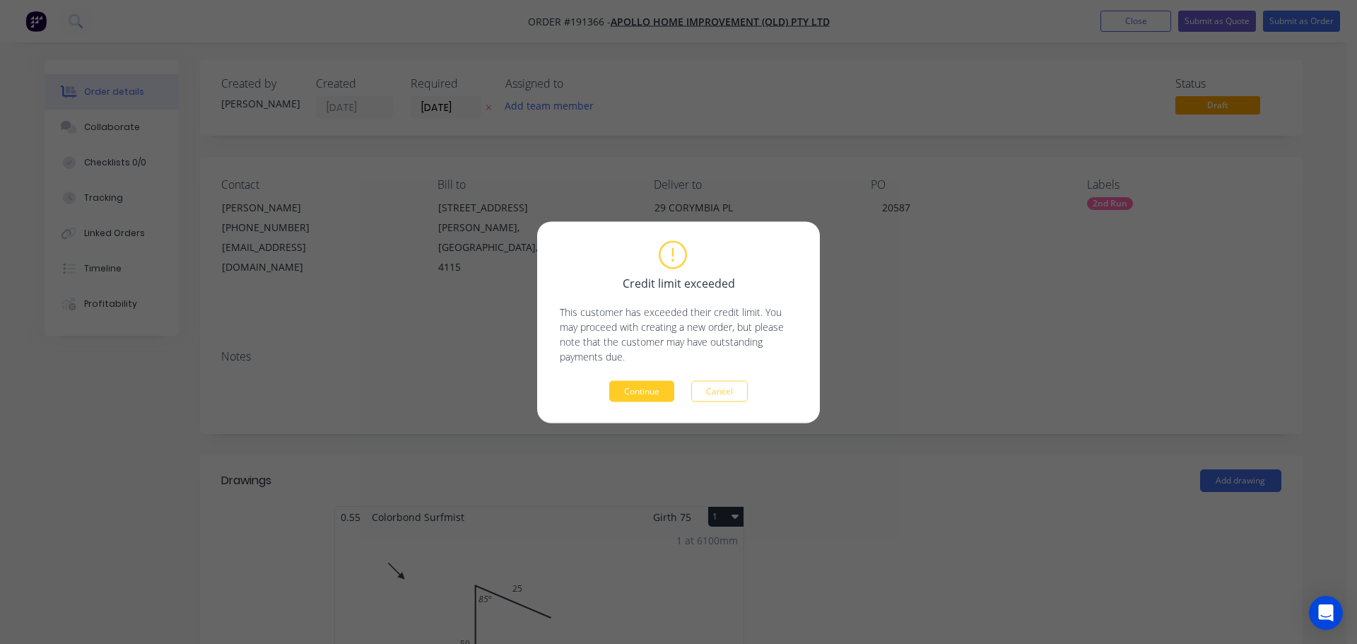
click at [630, 385] on button "Continue" at bounding box center [641, 390] width 65 height 21
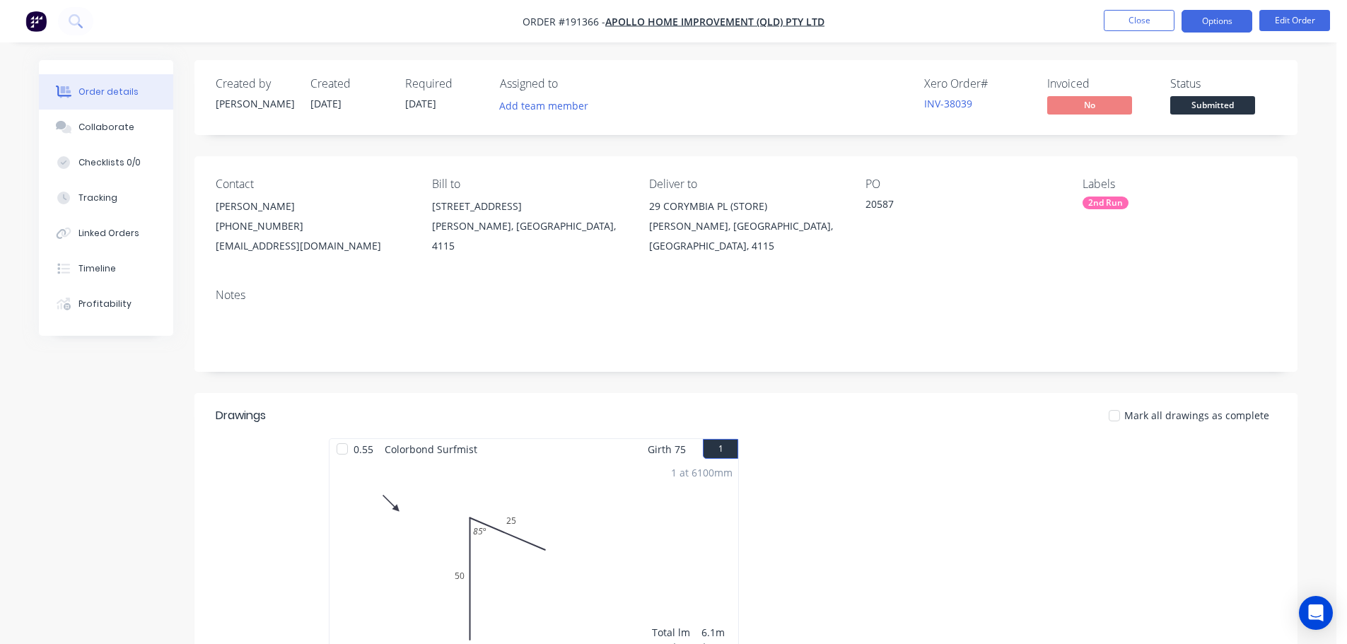
click at [1244, 16] on button "Options" at bounding box center [1216, 21] width 71 height 23
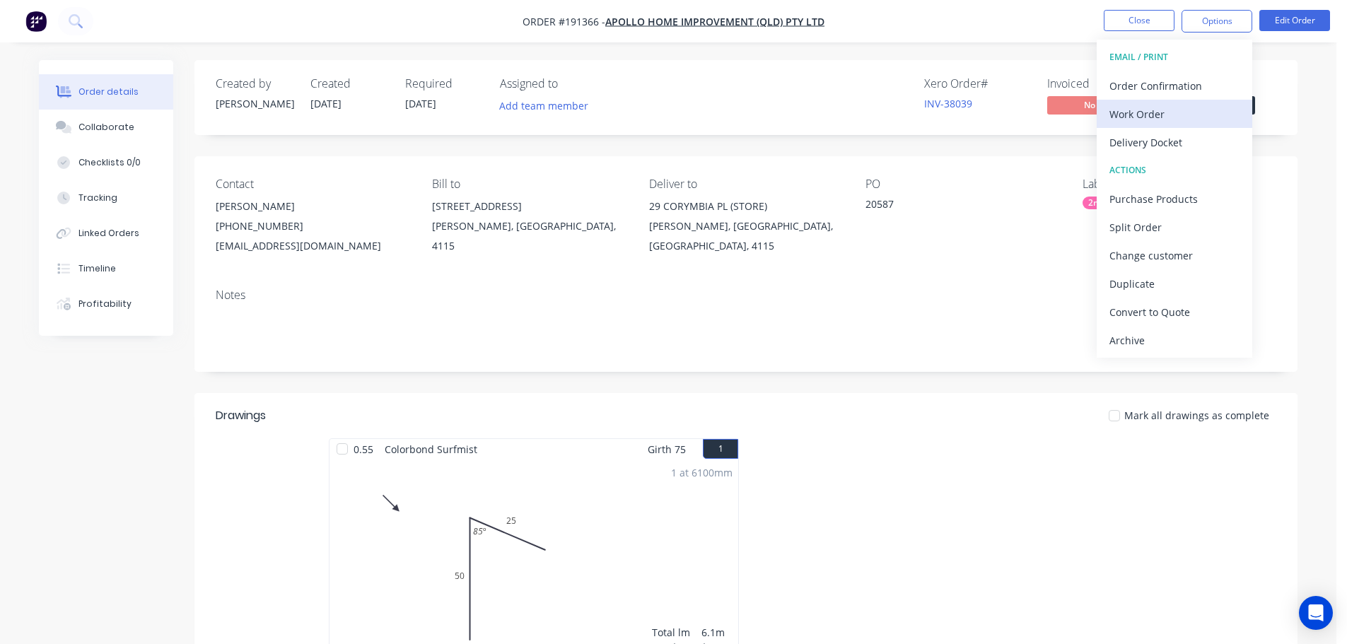
click at [1188, 126] on button "Work Order" at bounding box center [1175, 114] width 156 height 28
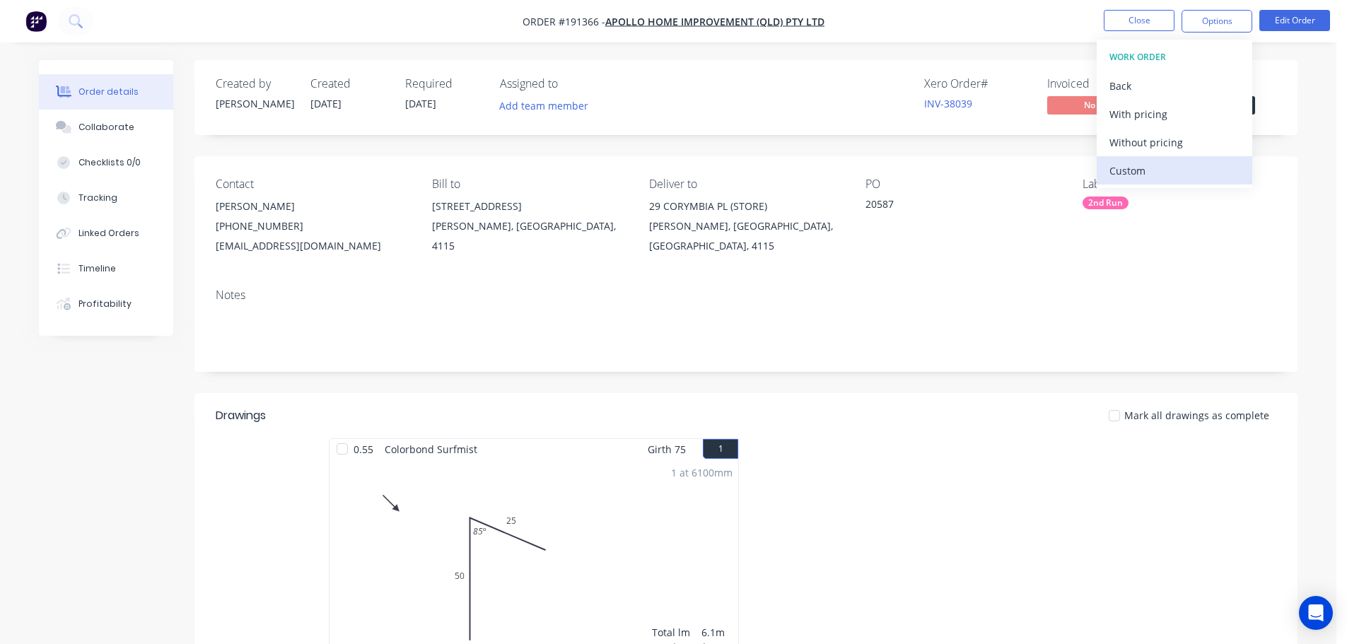
click at [1187, 161] on div "Custom" at bounding box center [1174, 170] width 130 height 21
click at [1180, 148] on div "Without pricing" at bounding box center [1174, 142] width 130 height 21
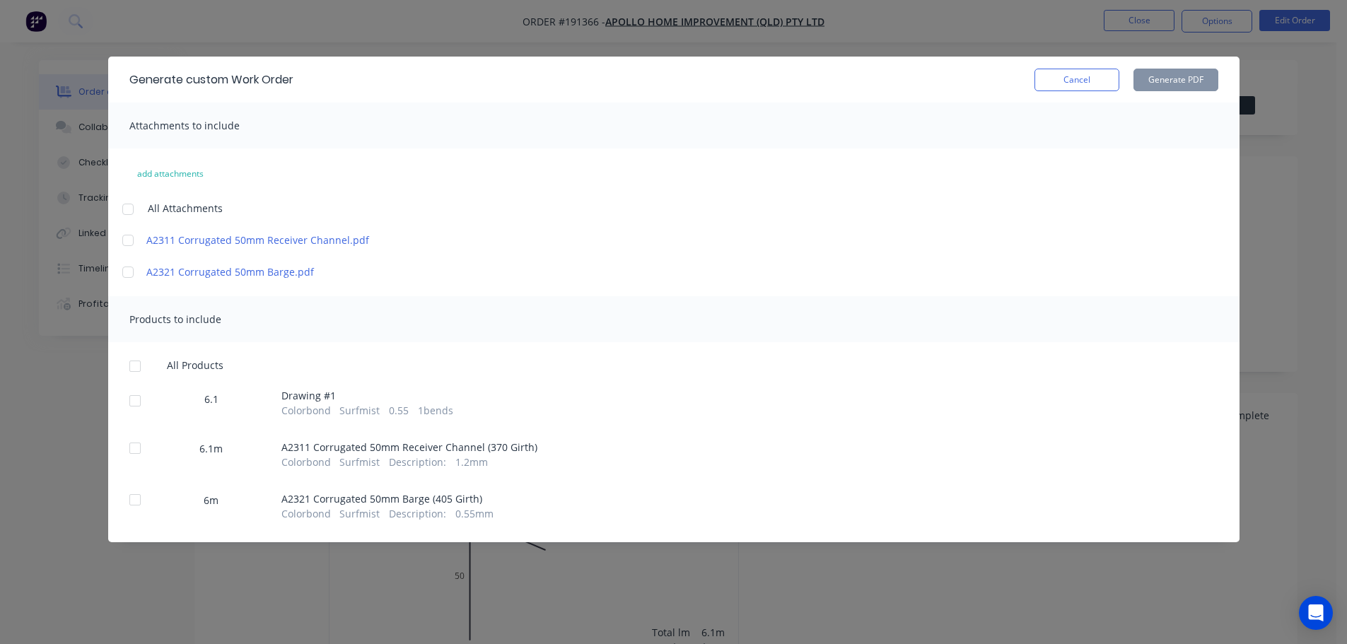
click at [127, 209] on div at bounding box center [128, 209] width 28 height 28
click at [141, 364] on div at bounding box center [135, 366] width 28 height 28
click at [1184, 91] on div "Generate custom Work Order Cancel Generate PDF" at bounding box center [673, 80] width 1131 height 46
click at [1179, 100] on div "Generate custom Work Order Cancel Generate PDF" at bounding box center [673, 80] width 1131 height 46
click at [1178, 88] on button "Generate PDF" at bounding box center [1175, 80] width 85 height 23
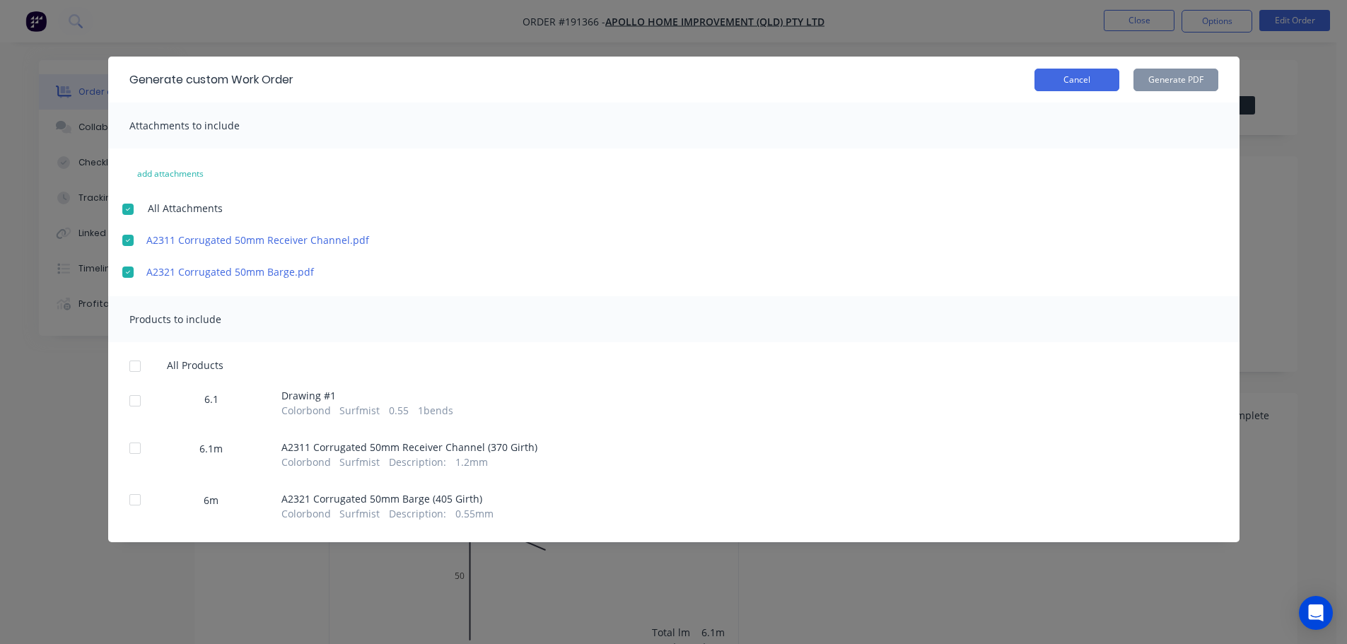
click at [1075, 95] on div "Generate custom Work Order Cancel Generate PDF" at bounding box center [673, 80] width 1131 height 46
click at [1079, 77] on button "Cancel" at bounding box center [1076, 80] width 85 height 23
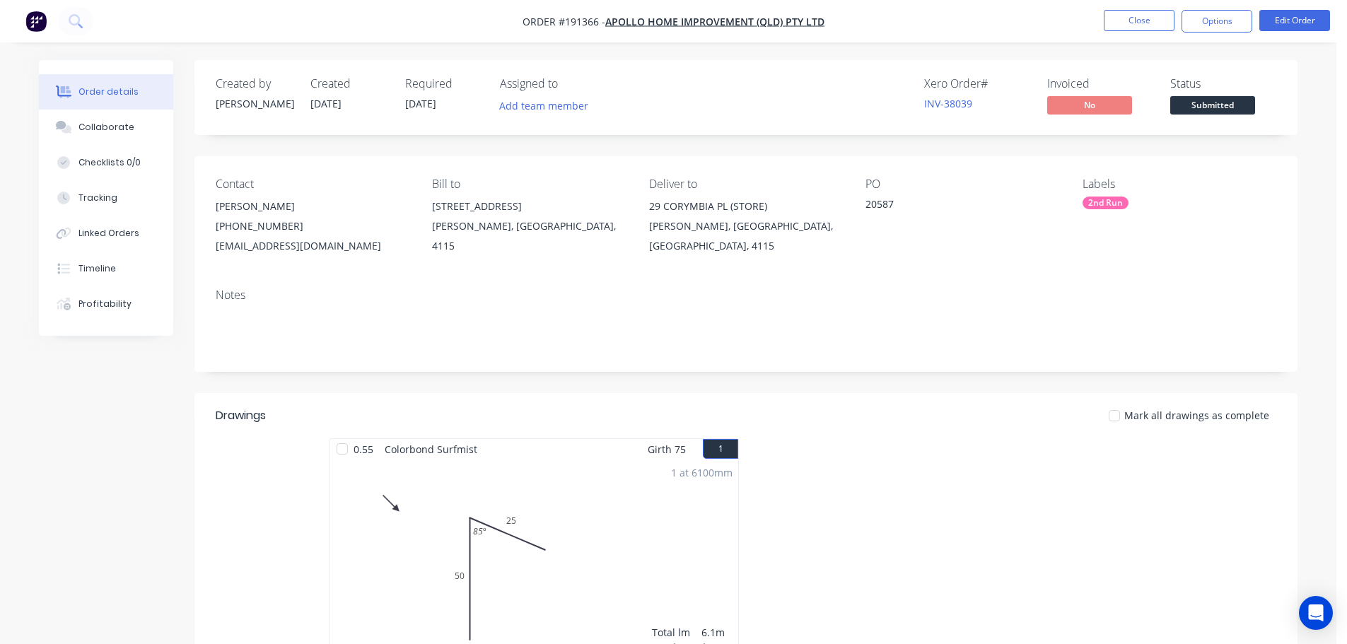
click at [1164, 4] on nav "Order #191366 - Apollo Home Improvement (QLD) Pty Ltd Close Options Edit Order" at bounding box center [673, 21] width 1347 height 42
click at [1155, 16] on button "Close" at bounding box center [1139, 20] width 71 height 21
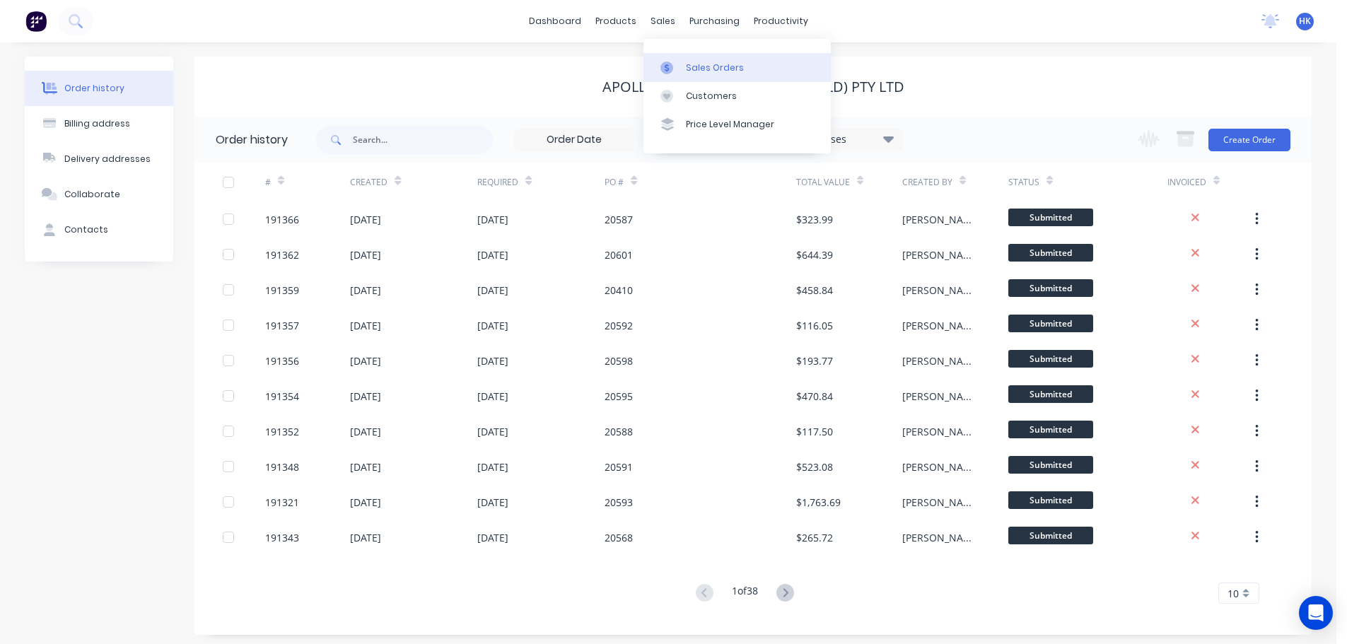
click at [674, 73] on div at bounding box center [670, 68] width 21 height 13
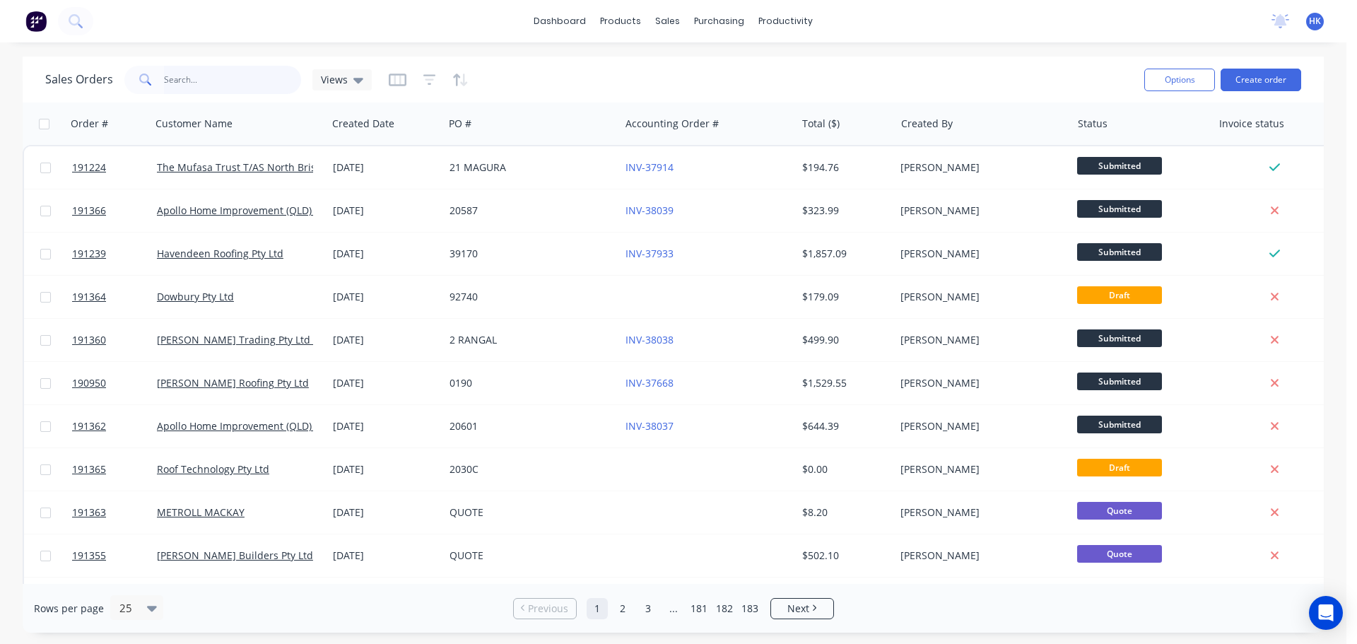
click at [284, 72] on input "text" at bounding box center [233, 80] width 138 height 28
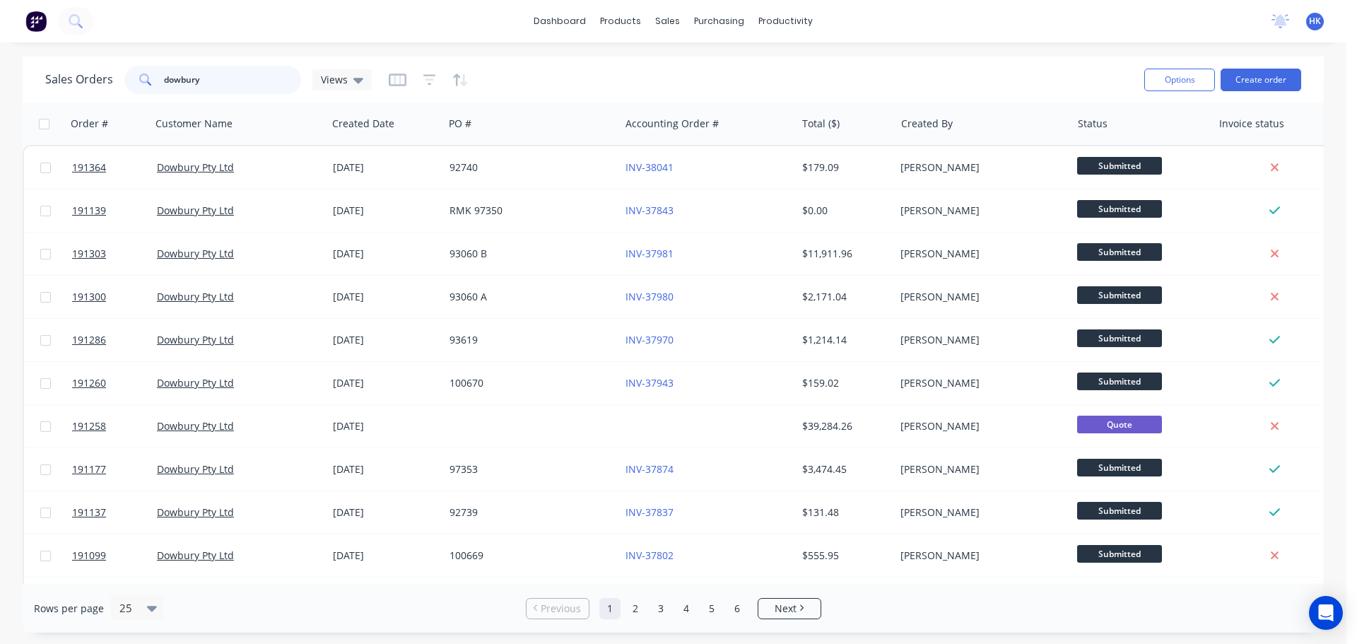
drag, startPoint x: 259, startPoint y: 81, endPoint x: 145, endPoint y: 98, distance: 115.9
click at [145, 98] on div "Sales Orders dowbury Views Options Create order" at bounding box center [674, 80] width 1302 height 46
click at [262, 83] on input "dowbury" at bounding box center [233, 80] width 138 height 28
drag, startPoint x: 240, startPoint y: 81, endPoint x: 125, endPoint y: 85, distance: 114.6
click at [125, 85] on div "dowbury" at bounding box center [212, 80] width 177 height 28
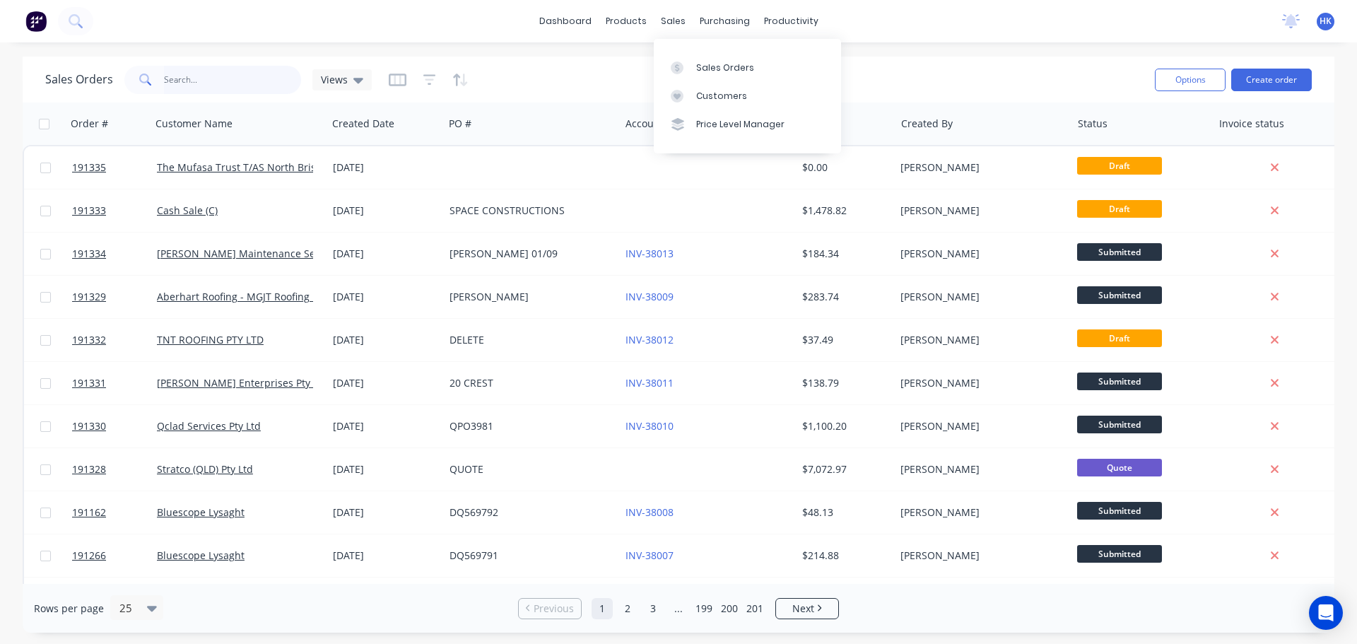
click at [221, 85] on input "text" at bounding box center [233, 80] width 138 height 28
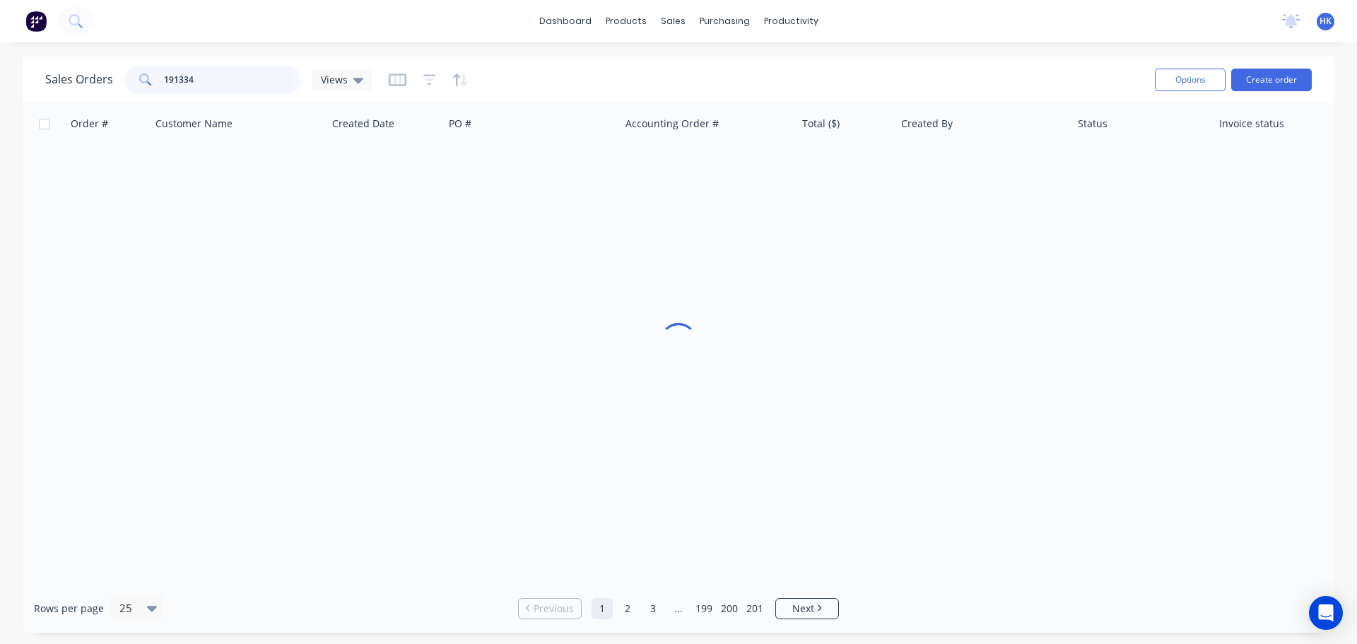
type input "191334"
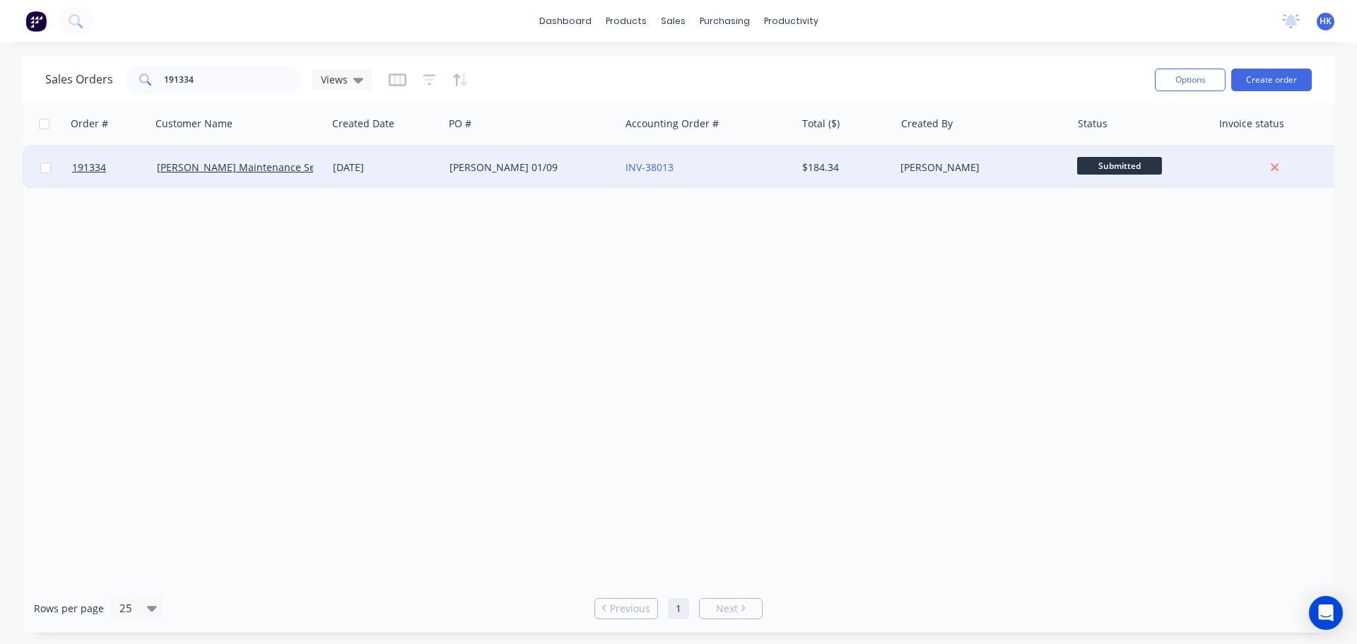
click at [493, 168] on div "CHRIS 01/09" at bounding box center [528, 167] width 157 height 14
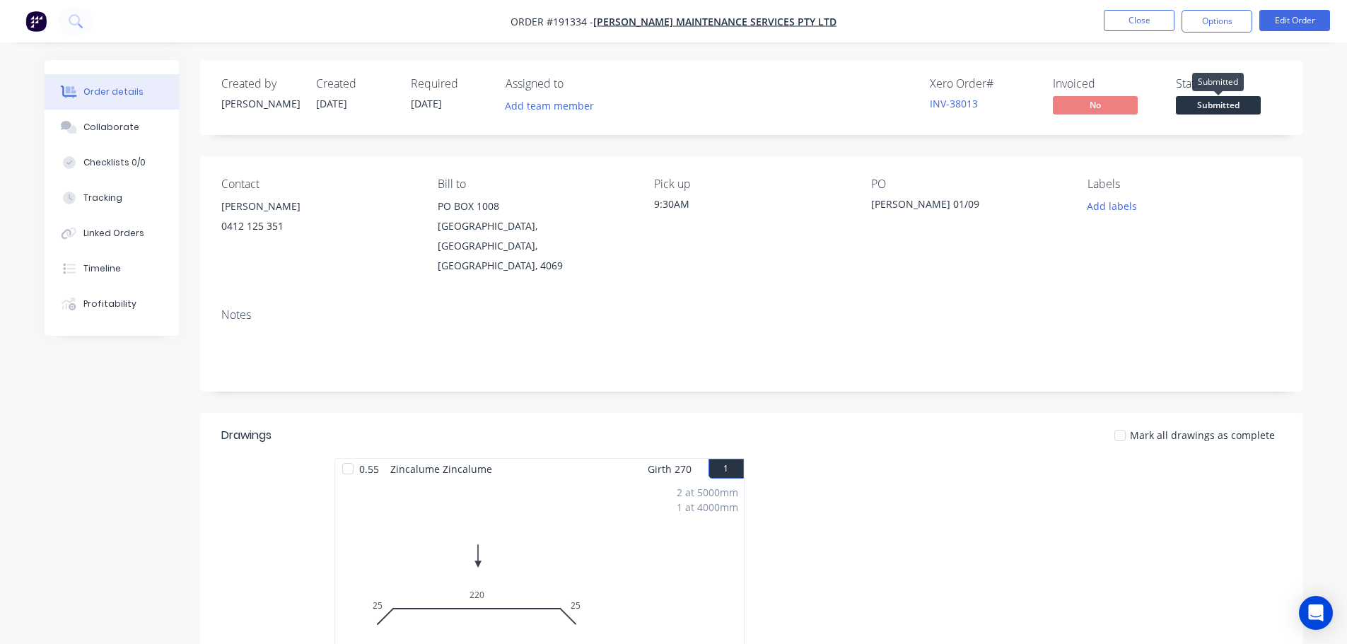
click at [1185, 108] on span "Submitted" at bounding box center [1218, 105] width 85 height 18
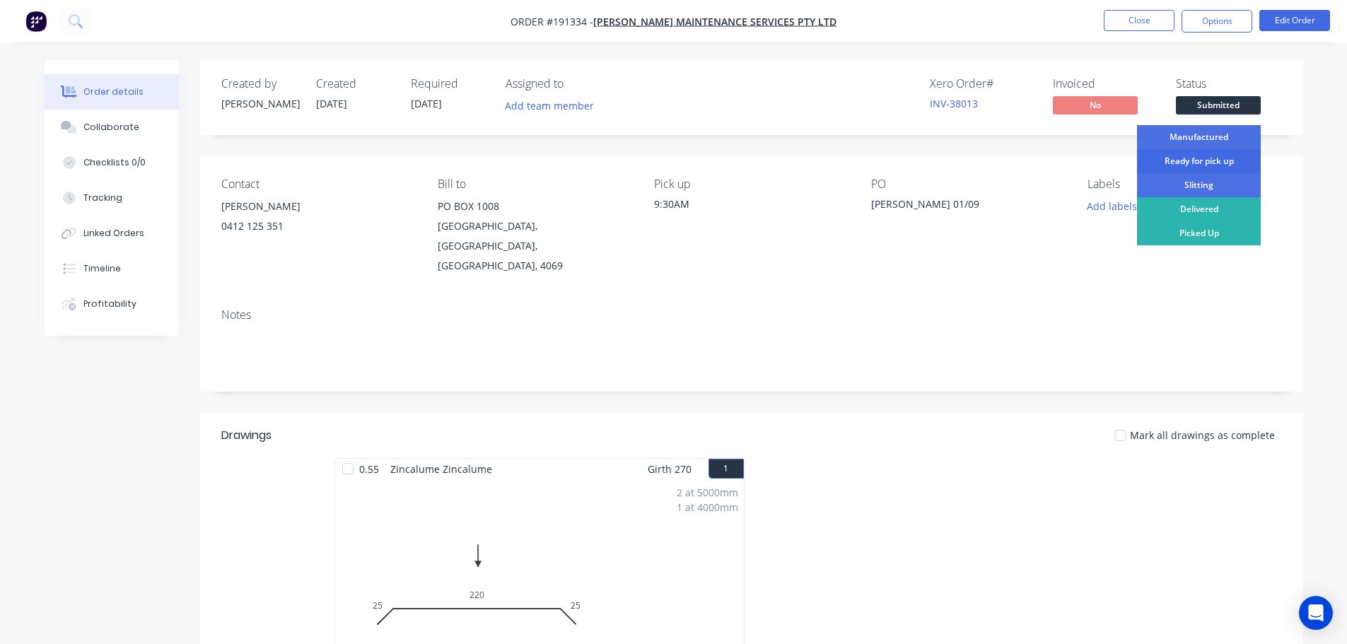
click at [1181, 160] on div "Ready for pick up" at bounding box center [1199, 161] width 124 height 24
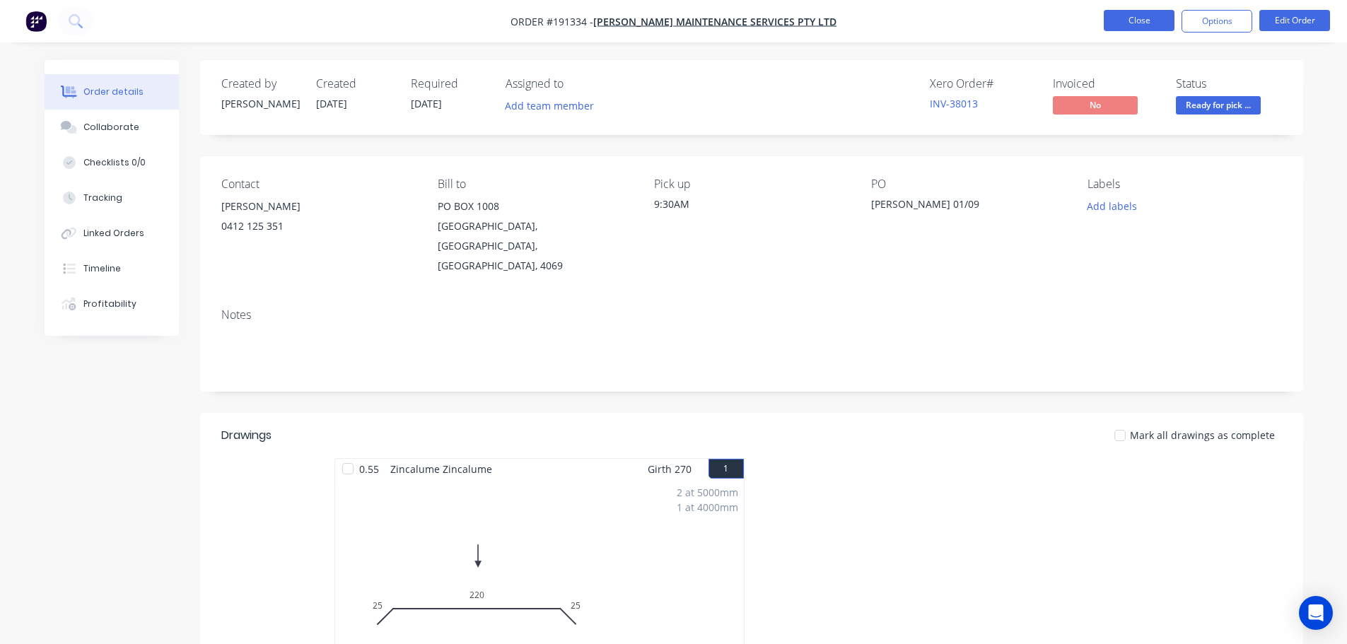
click at [1146, 21] on button "Close" at bounding box center [1139, 20] width 71 height 21
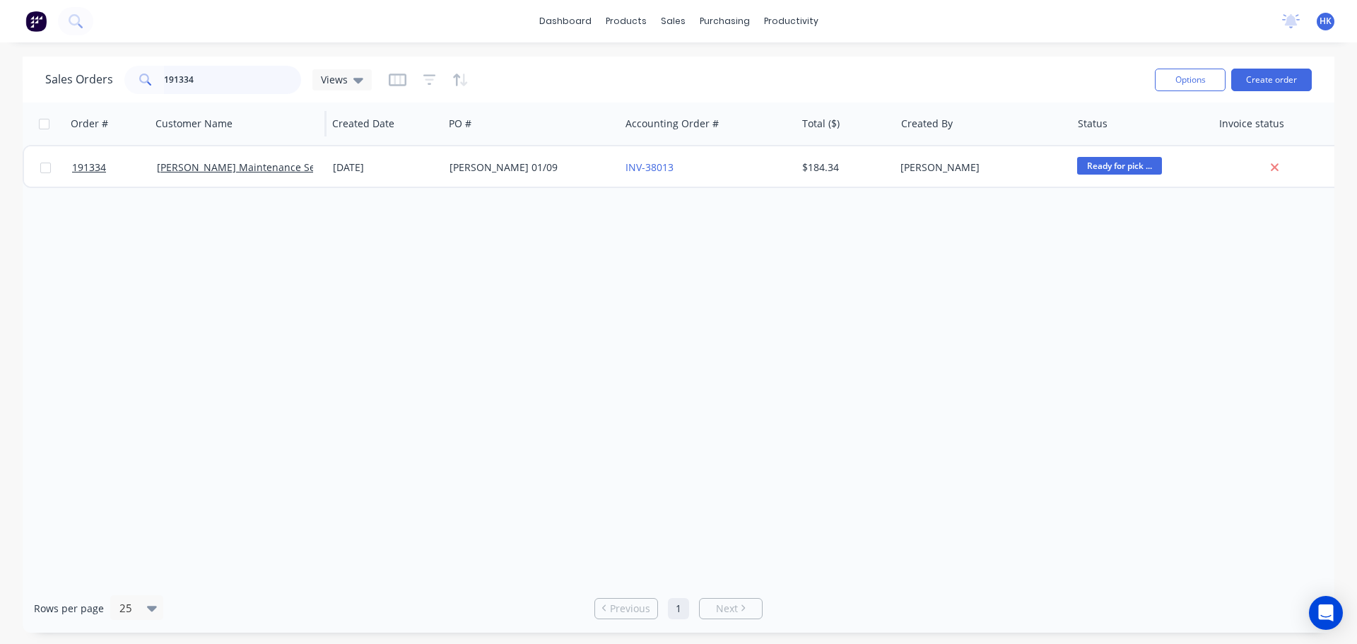
drag, startPoint x: 241, startPoint y: 88, endPoint x: 238, endPoint y: 106, distance: 18.7
click at [103, 85] on div "Sales Orders 191334 Views" at bounding box center [208, 80] width 327 height 28
click at [1252, 98] on div "Sales Orders Views Options Create order" at bounding box center [679, 80] width 1312 height 46
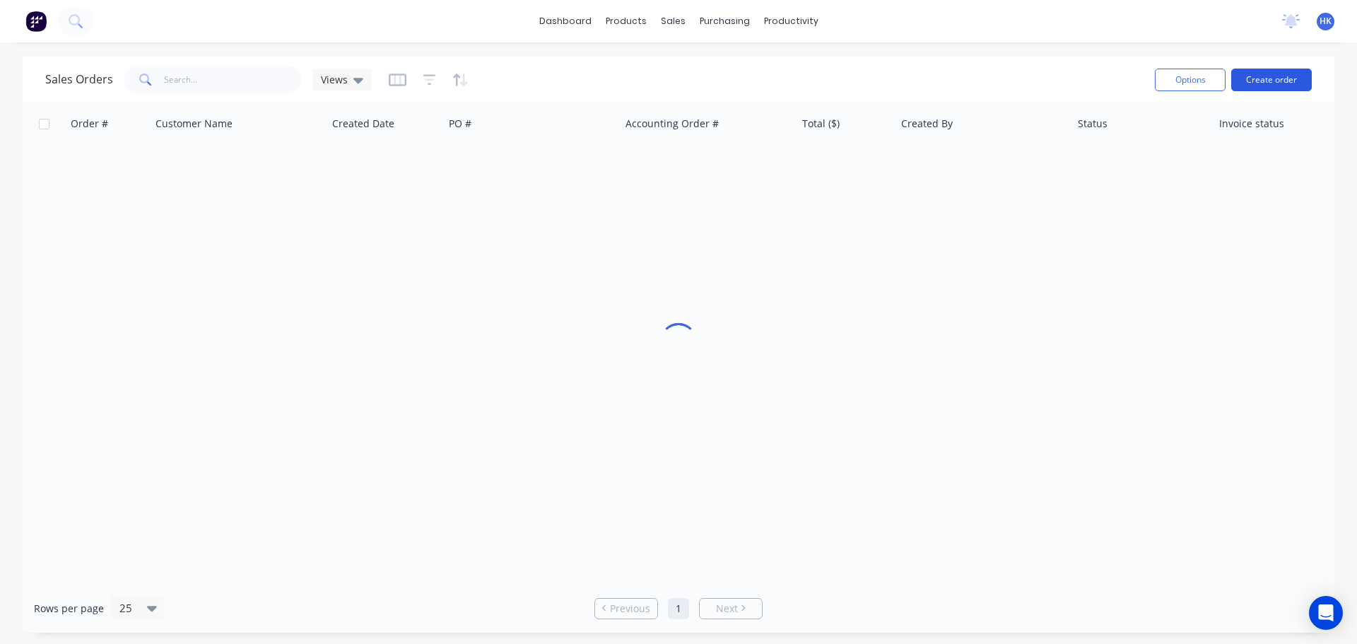
click at [1273, 79] on button "Create order" at bounding box center [1272, 80] width 81 height 23
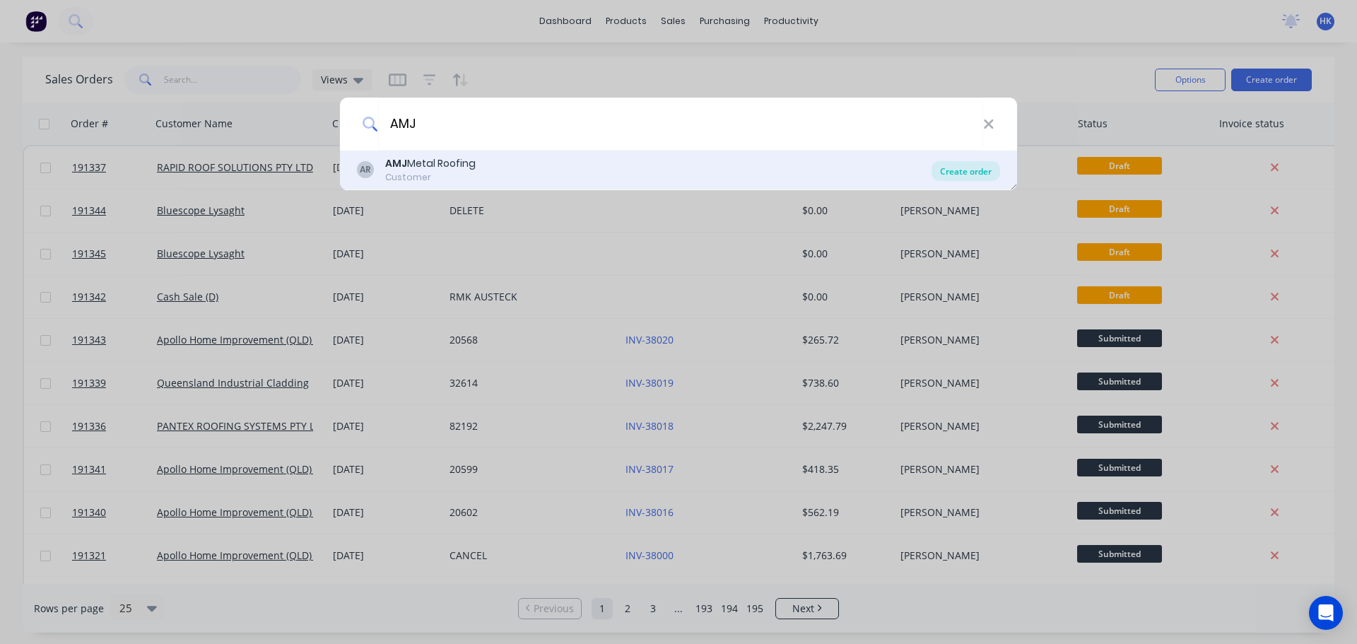
type input "AMJ"
click at [988, 167] on div "Create order" at bounding box center [966, 171] width 69 height 20
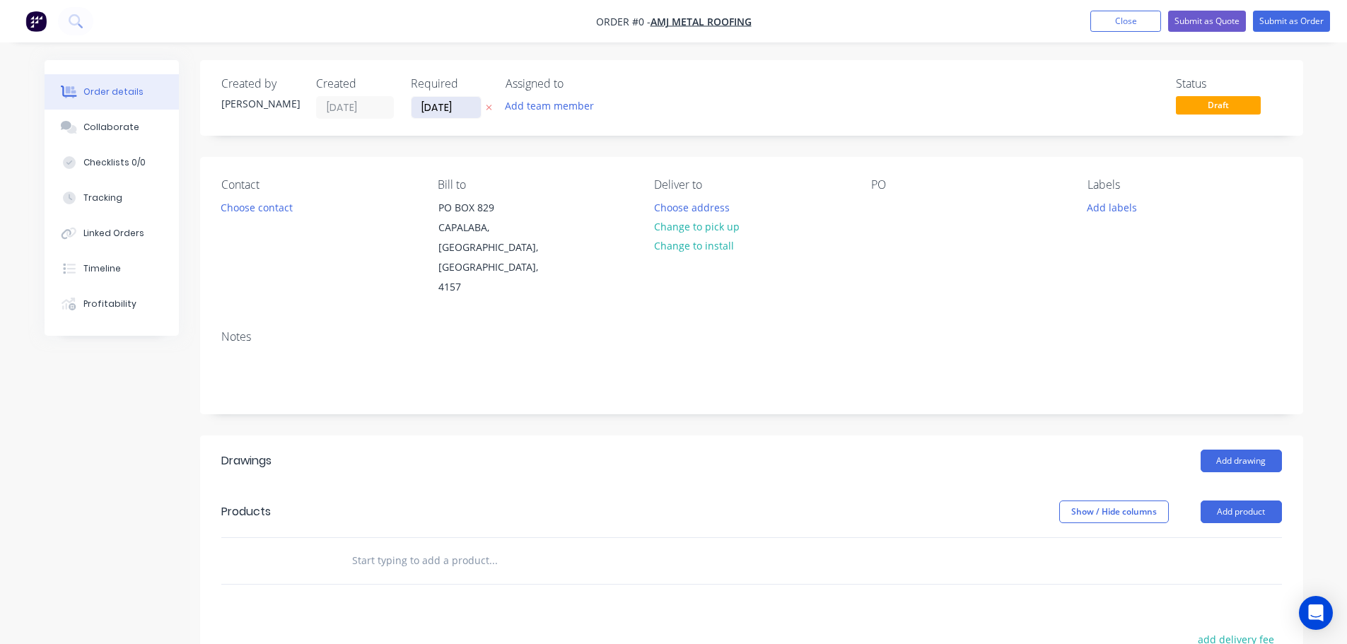
click at [429, 114] on input "[DATE]" at bounding box center [445, 107] width 69 height 21
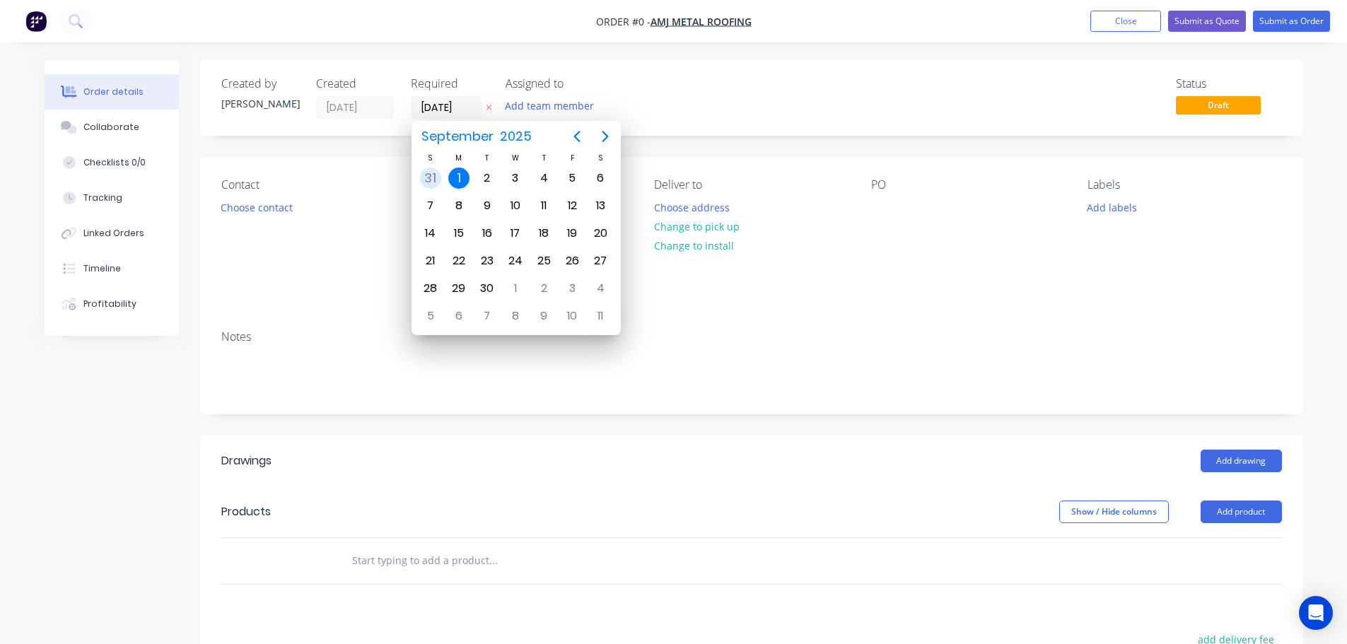
click at [409, 225] on div "Contact Choose contact" at bounding box center [318, 237] width 194 height 119
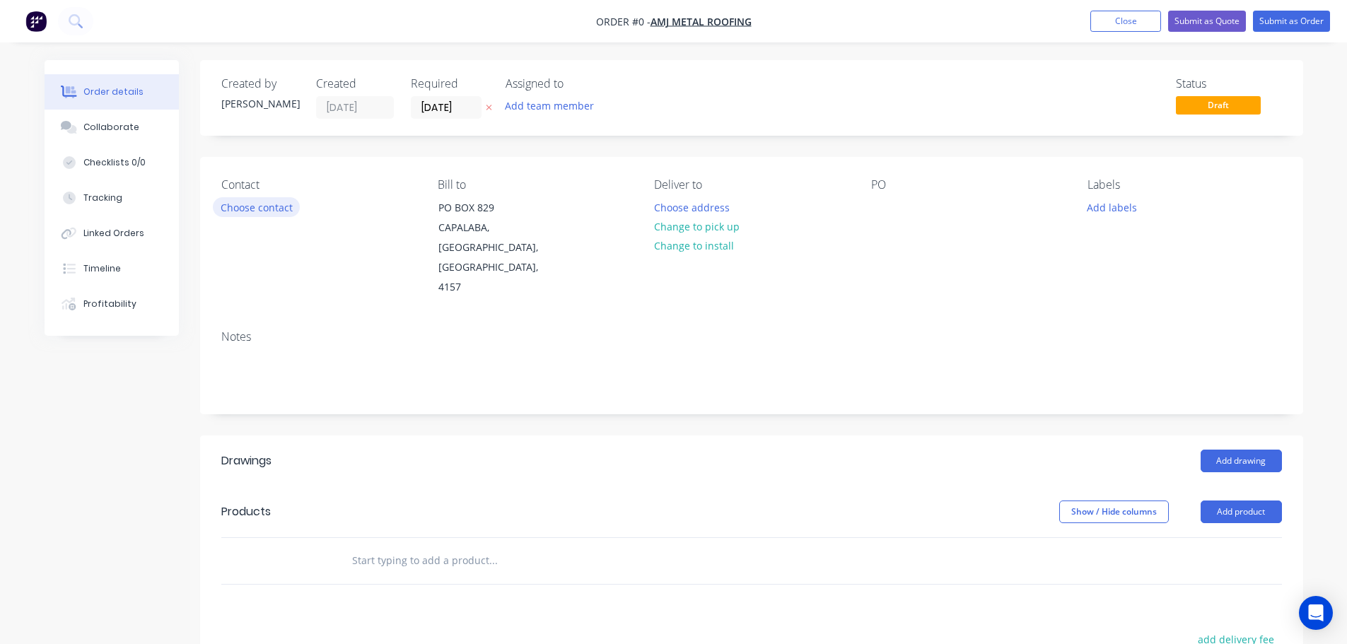
click at [255, 211] on button "Choose contact" at bounding box center [256, 206] width 87 height 19
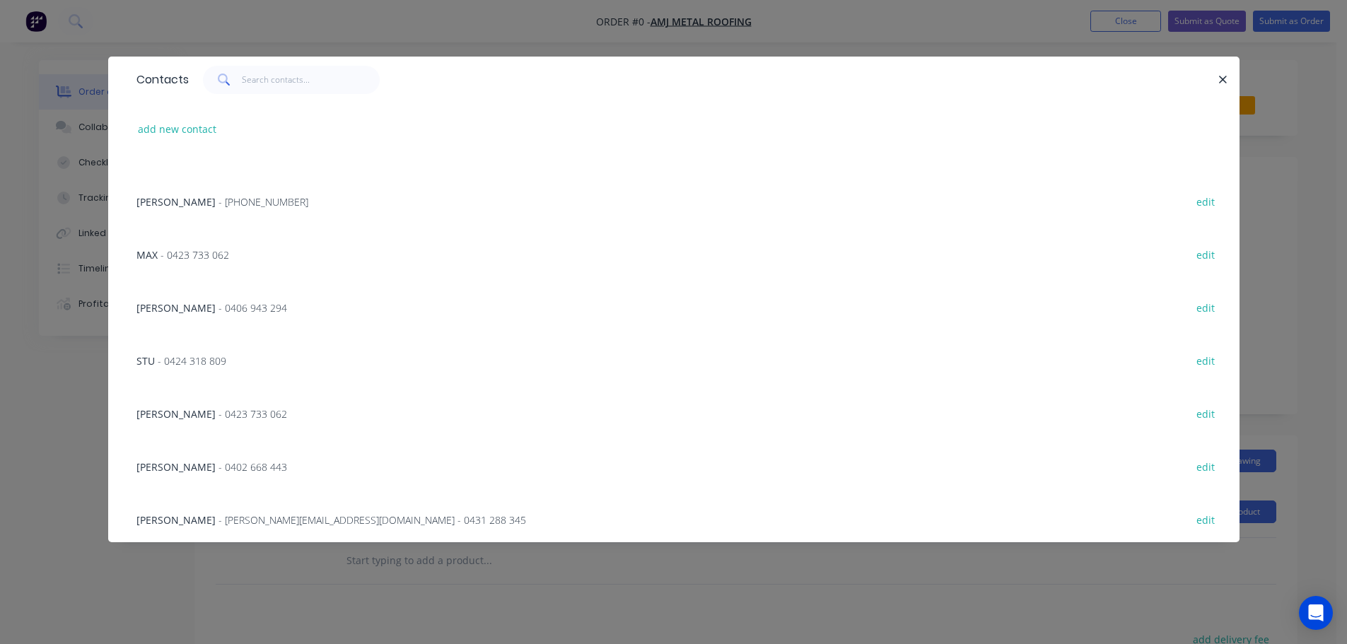
scroll to position [303, 0]
click at [203, 459] on span "ALEXANDER UHL" at bounding box center [175, 463] width 79 height 13
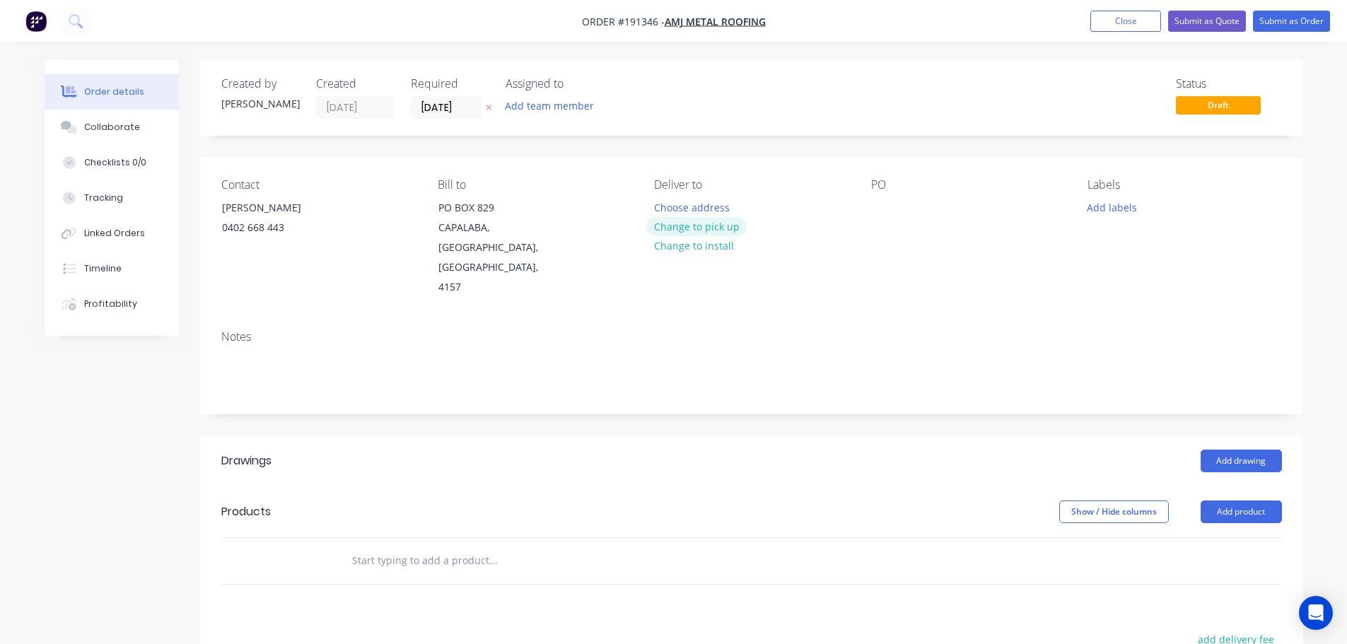
click at [703, 228] on button "Change to pick up" at bounding box center [696, 226] width 100 height 19
click at [657, 208] on div at bounding box center [665, 207] width 23 height 21
click at [874, 203] on div at bounding box center [882, 207] width 23 height 21
click at [1244, 437] on header "Drawings Add drawing" at bounding box center [751, 461] width 1103 height 51
click at [1248, 450] on button "Add drawing" at bounding box center [1240, 461] width 81 height 23
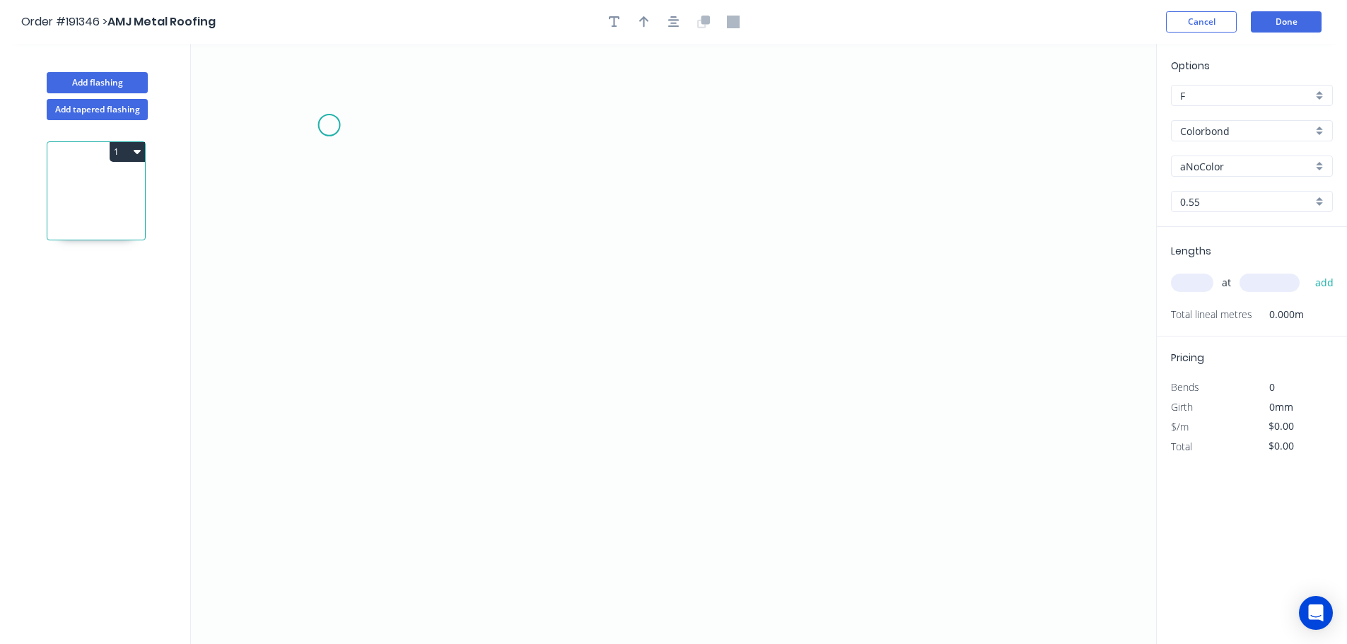
click at [327, 122] on icon "0" at bounding box center [673, 344] width 965 height 600
click at [304, 530] on icon "0" at bounding box center [673, 344] width 965 height 600
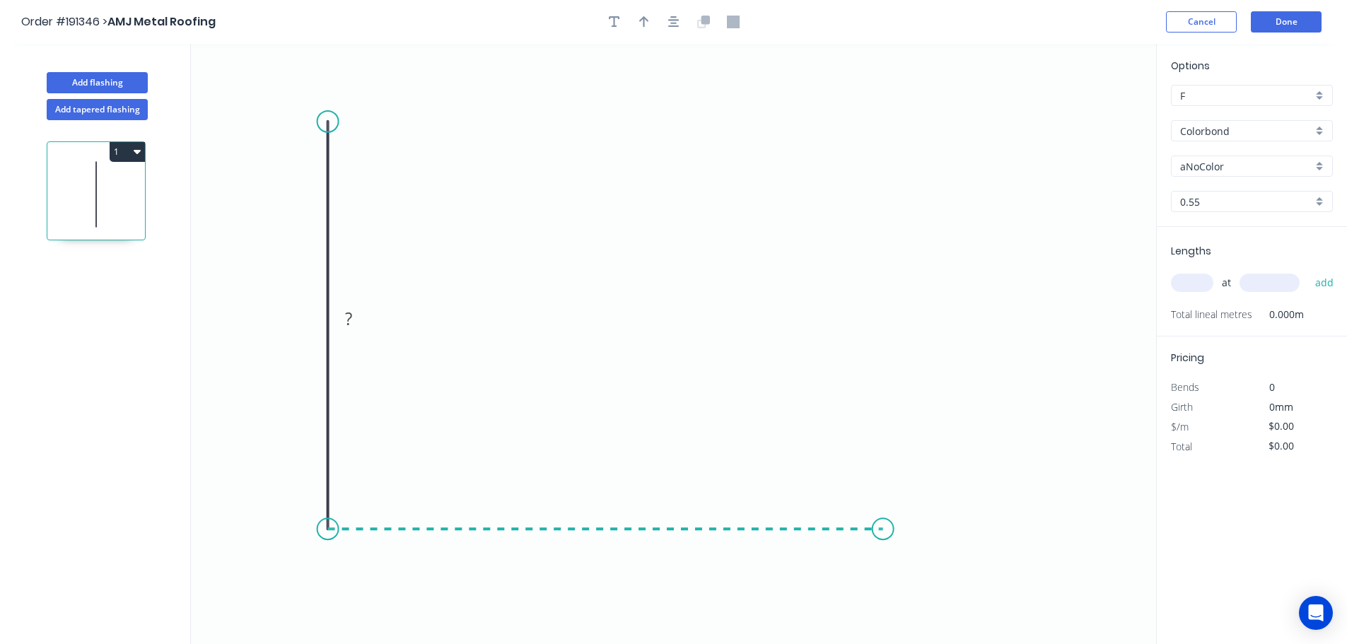
click at [883, 554] on icon "0 ?" at bounding box center [673, 344] width 965 height 600
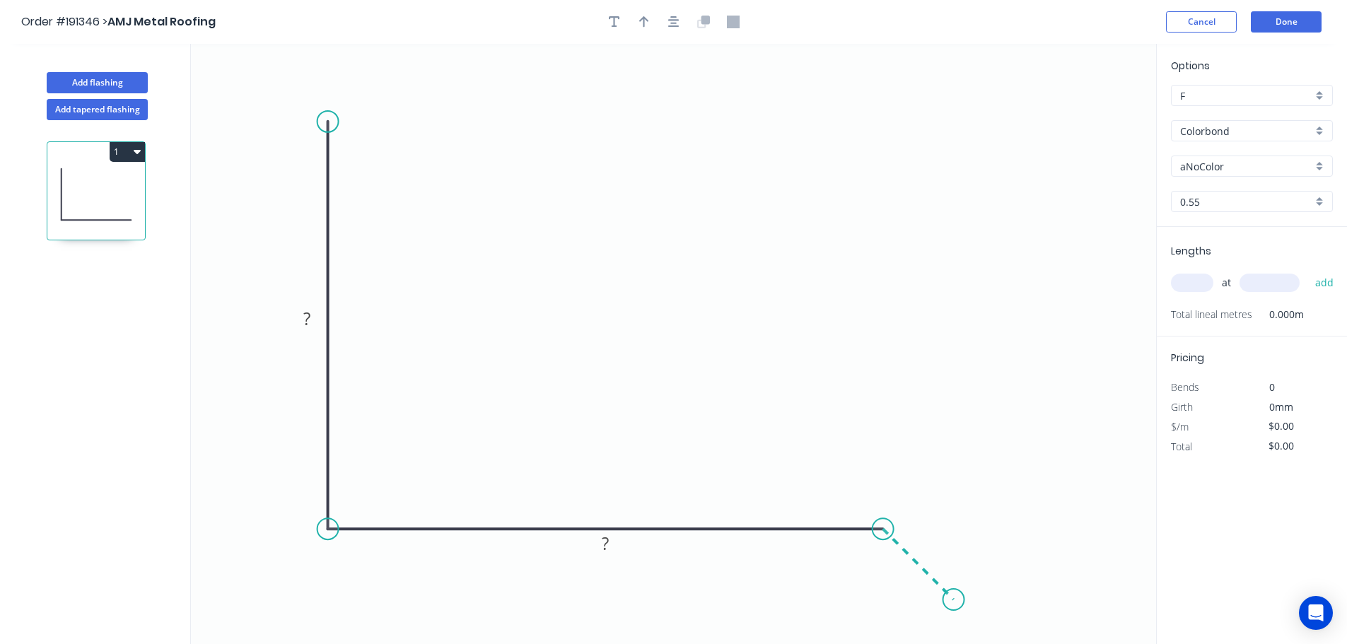
click at [954, 609] on icon "0 ? ?" at bounding box center [673, 344] width 965 height 600
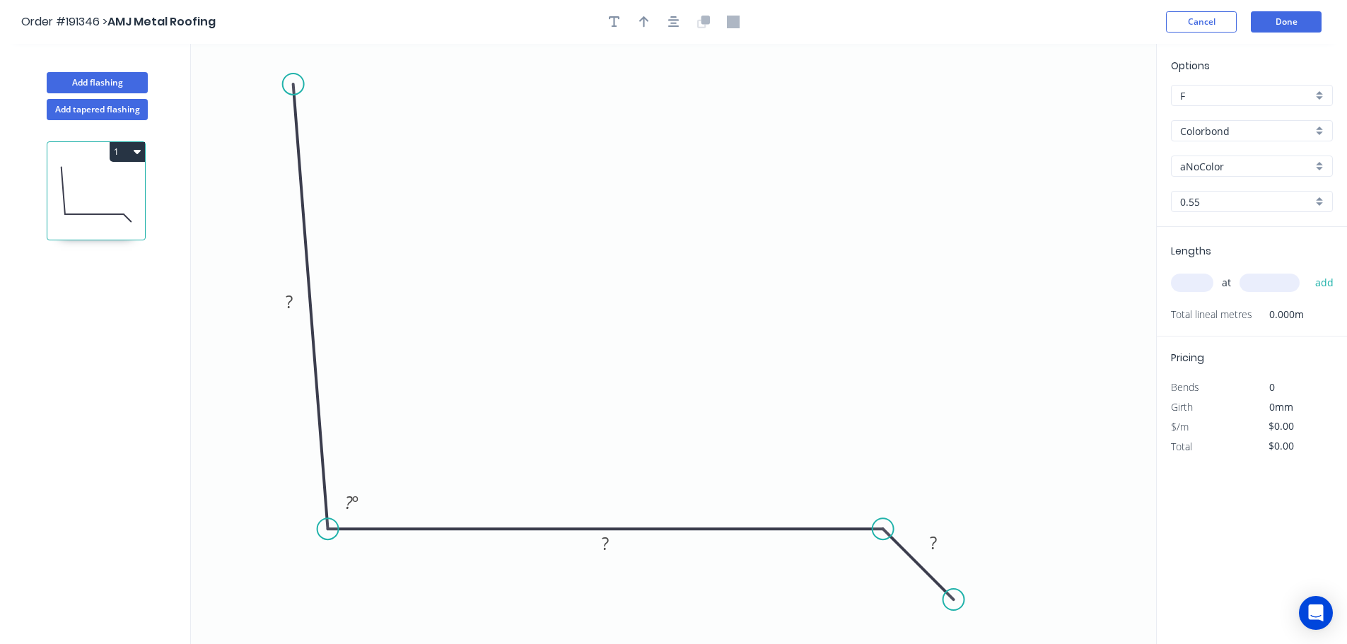
drag, startPoint x: 322, startPoint y: 106, endPoint x: 293, endPoint y: 84, distance: 36.9
click at [293, 84] on circle at bounding box center [293, 84] width 21 height 21
click at [290, 298] on tspan "?" at bounding box center [289, 301] width 7 height 23
click at [1220, 174] on div "aNoColor" at bounding box center [1252, 166] width 162 height 21
type input "$14.69"
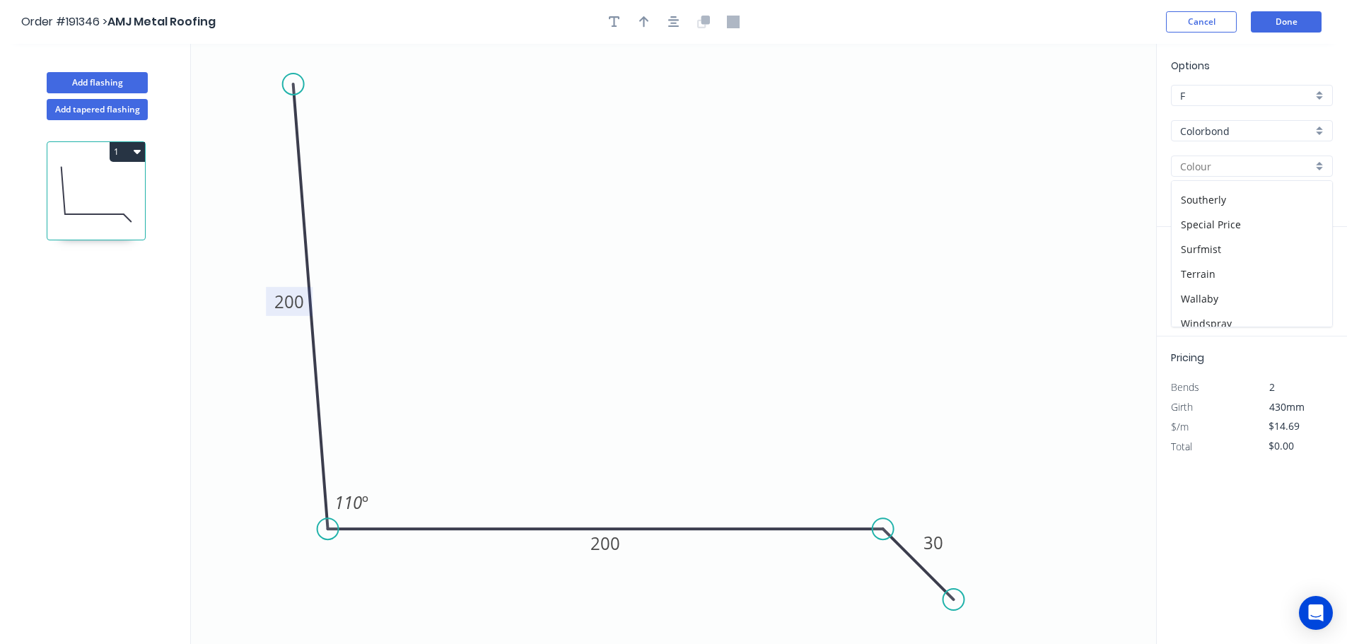
scroll to position [495, 0]
click at [1243, 247] on div "Surfmist" at bounding box center [1252, 242] width 160 height 25
type input "Surfmist"
click at [1209, 284] on input "text" at bounding box center [1192, 283] width 42 height 18
type input "2"
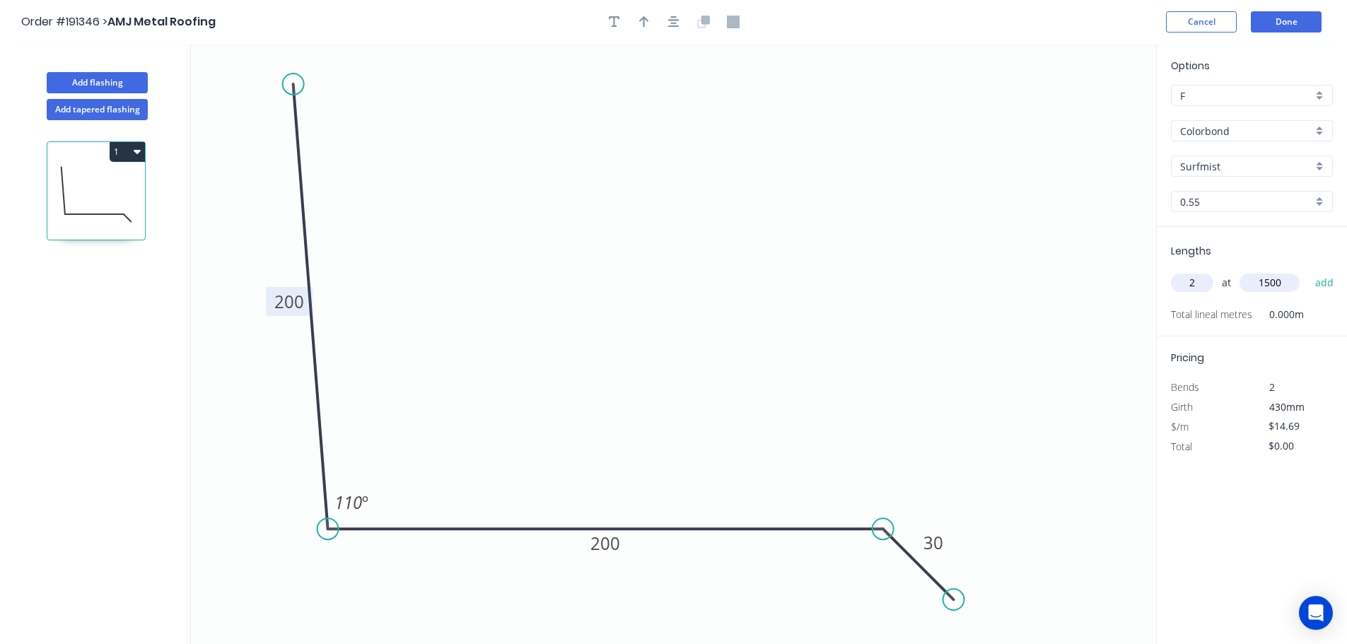
type input "1500"
click at [1308, 271] on button "add" at bounding box center [1324, 283] width 33 height 24
type input "$44.07"
click at [647, 22] on icon "button" at bounding box center [644, 22] width 10 height 13
click at [681, 17] on button "button" at bounding box center [673, 21] width 21 height 21
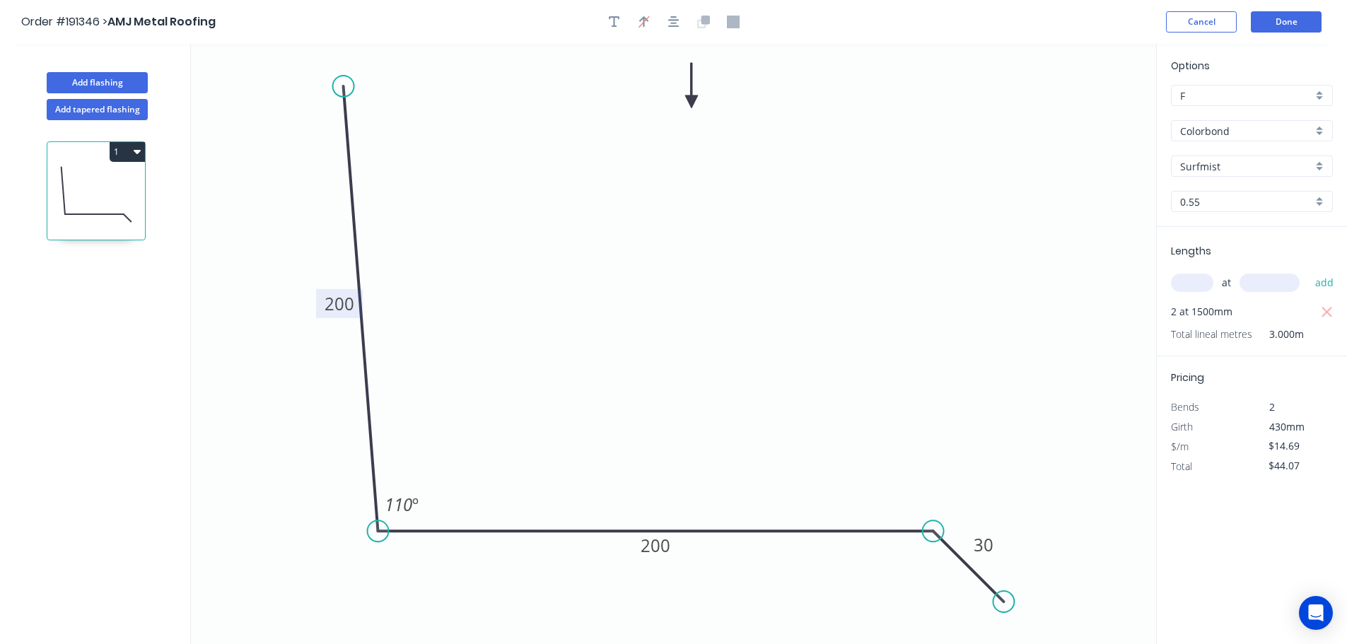
drag, startPoint x: 1085, startPoint y: 114, endPoint x: 826, endPoint y: 119, distance: 258.8
click at [687, 100] on icon at bounding box center [691, 85] width 13 height 45
click at [1285, 28] on button "Done" at bounding box center [1286, 21] width 71 height 21
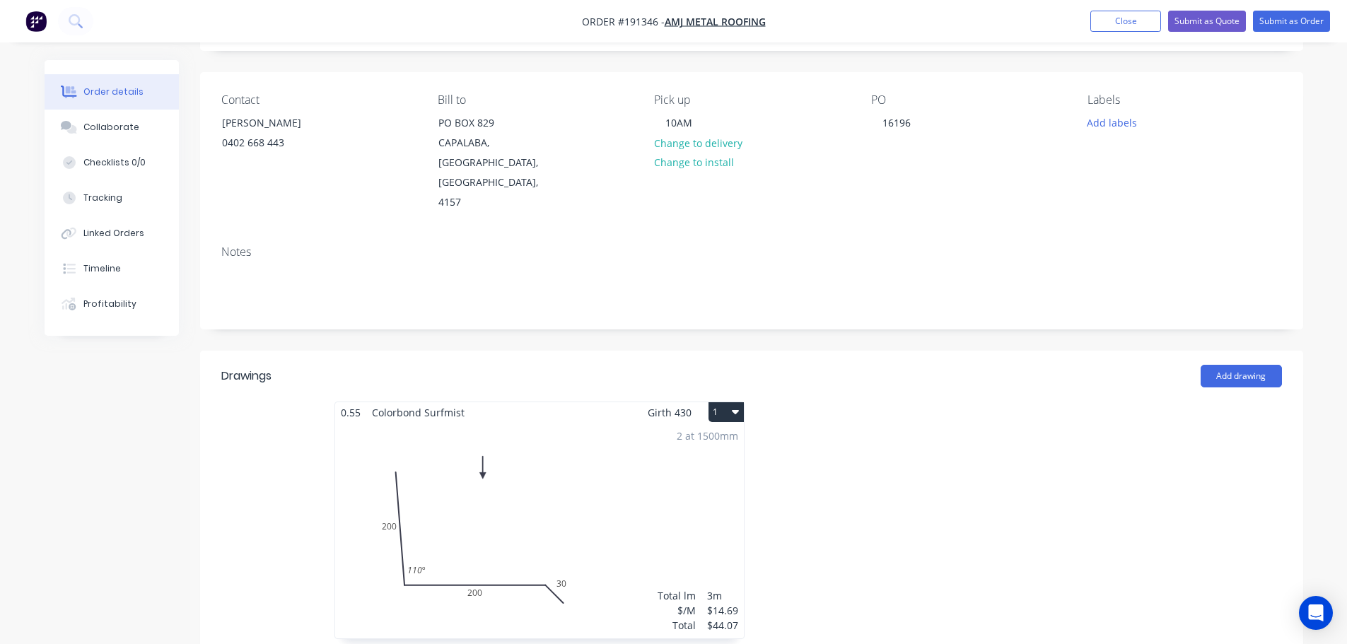
scroll to position [71, 0]
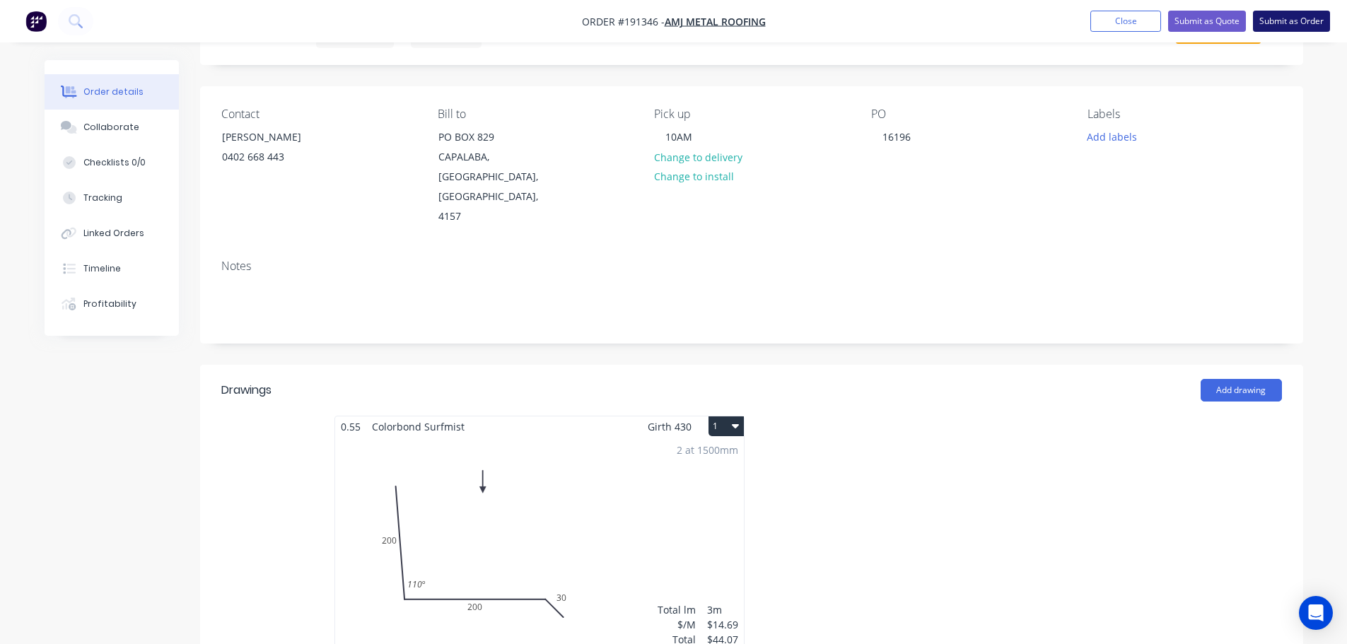
click at [1313, 21] on button "Submit as Order" at bounding box center [1291, 21] width 77 height 21
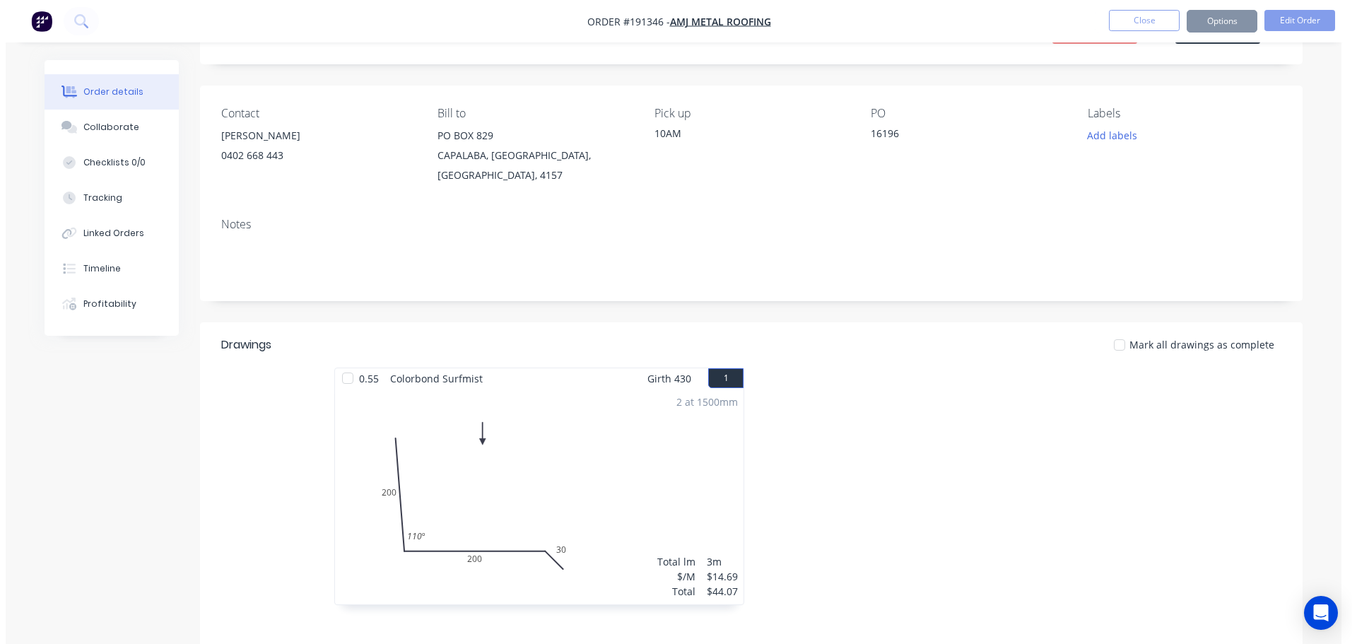
scroll to position [0, 0]
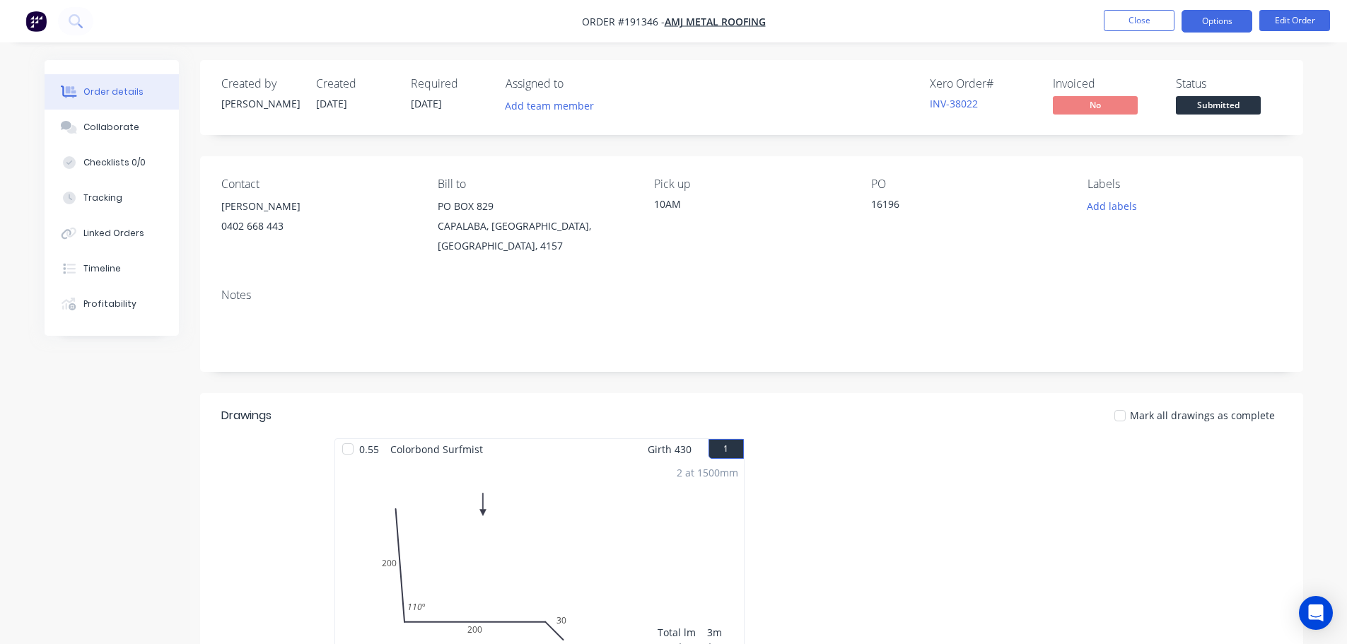
click at [1229, 10] on button "Options" at bounding box center [1216, 21] width 71 height 23
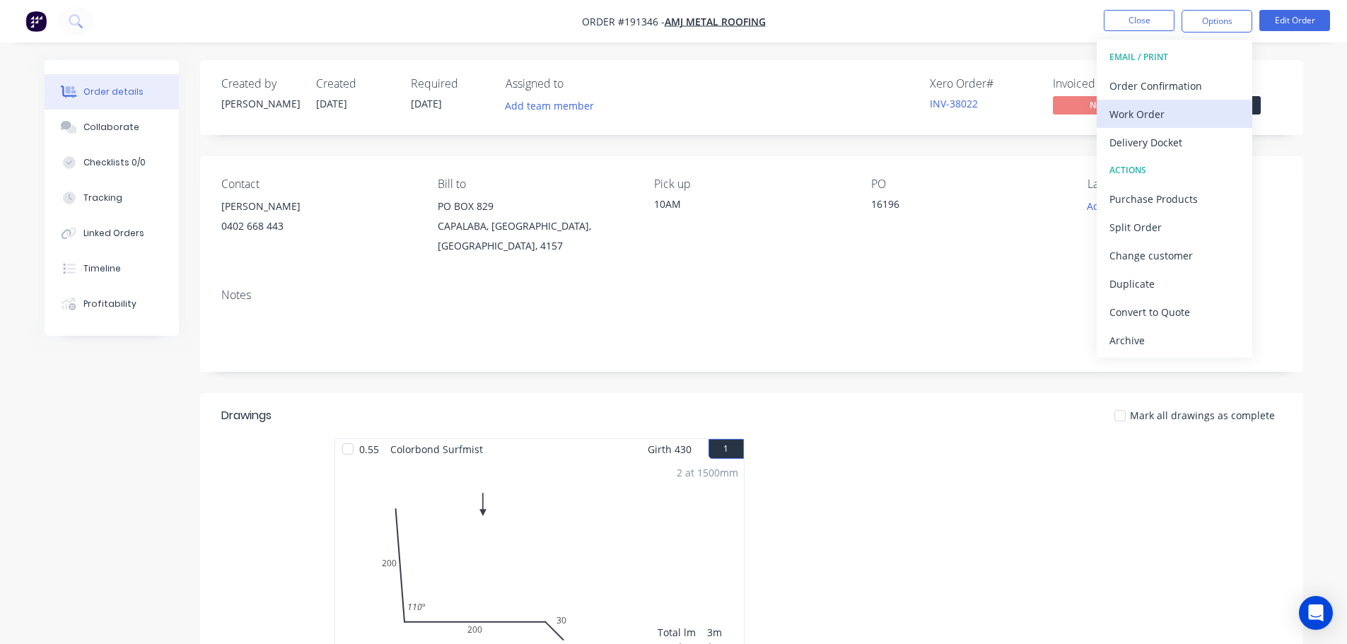
click at [1198, 112] on div "Work Order" at bounding box center [1174, 114] width 130 height 21
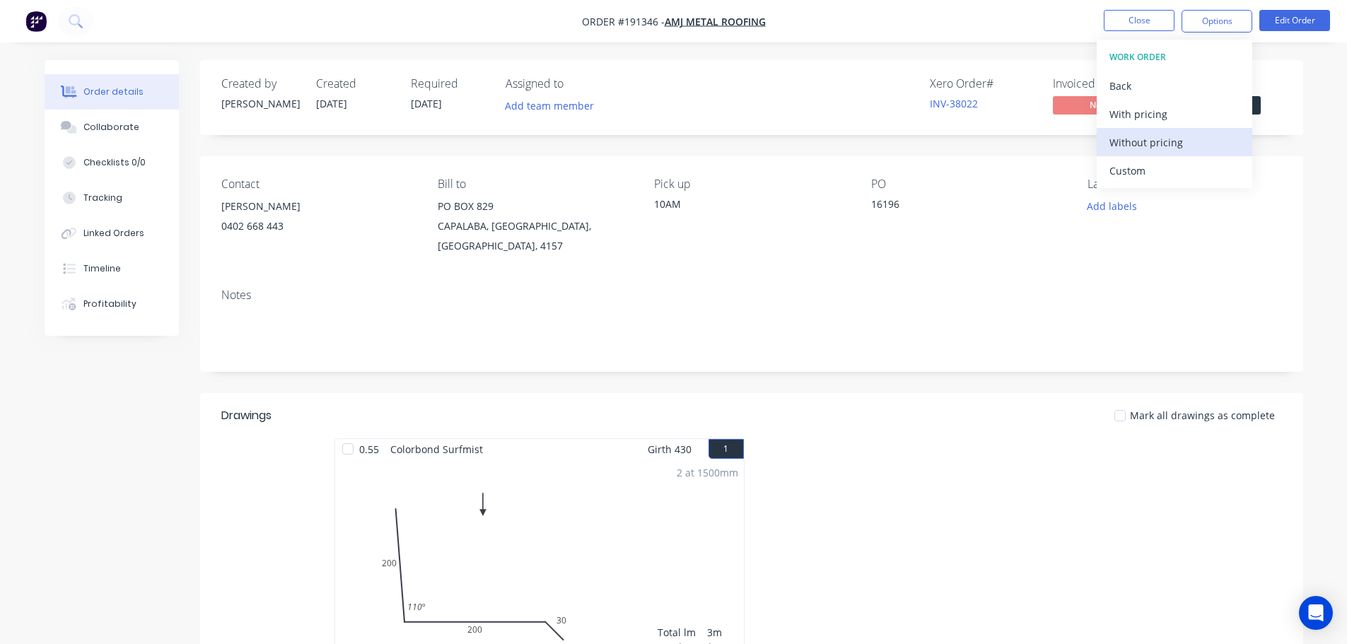
click at [1204, 152] on div "Without pricing" at bounding box center [1174, 142] width 130 height 21
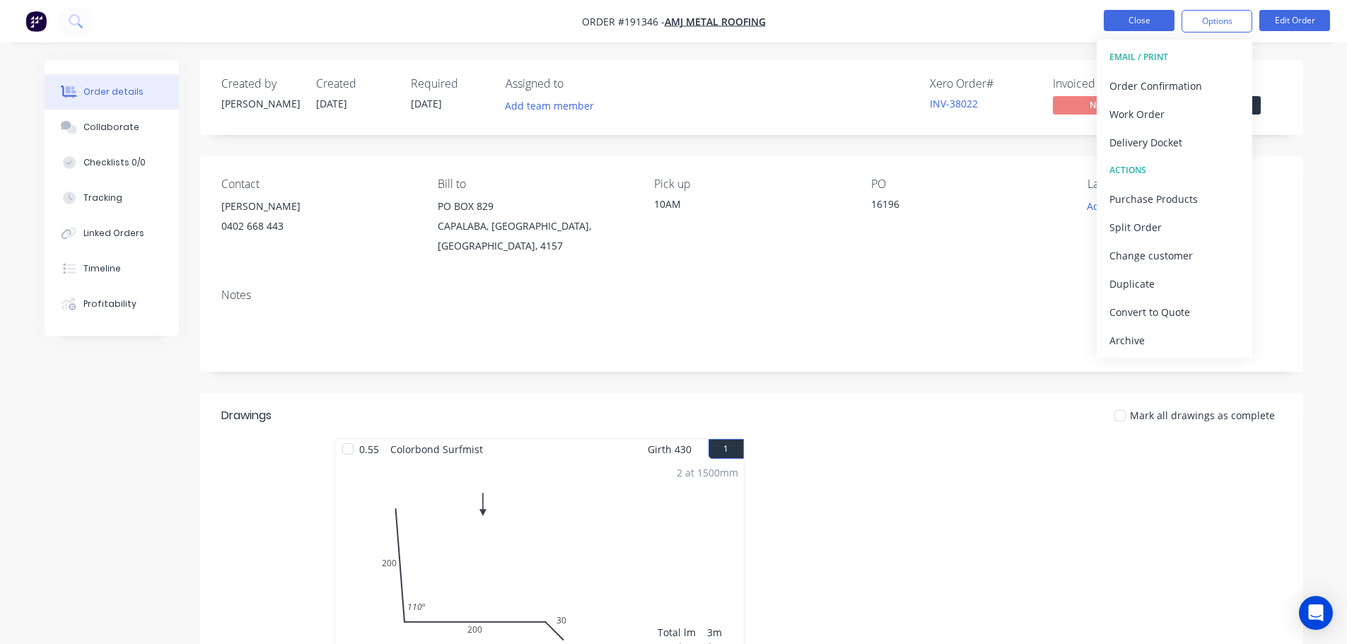
click at [1156, 22] on button "Close" at bounding box center [1139, 20] width 71 height 21
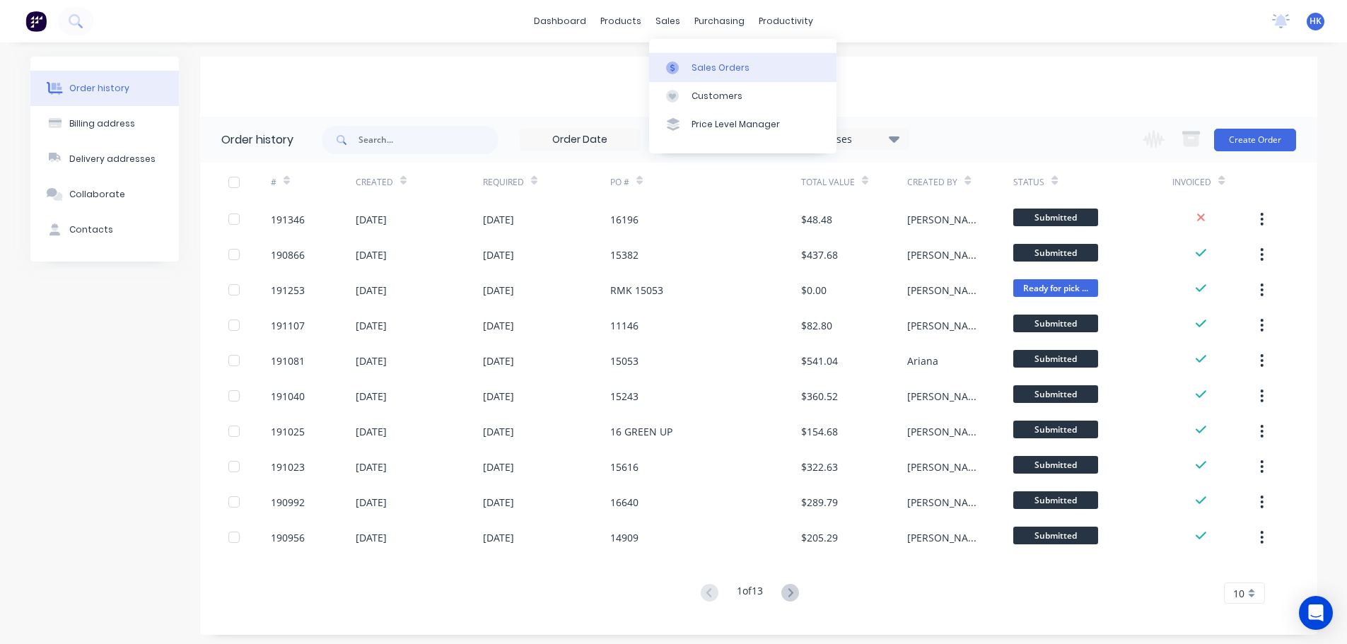
click at [700, 64] on div "Sales Orders" at bounding box center [720, 68] width 58 height 13
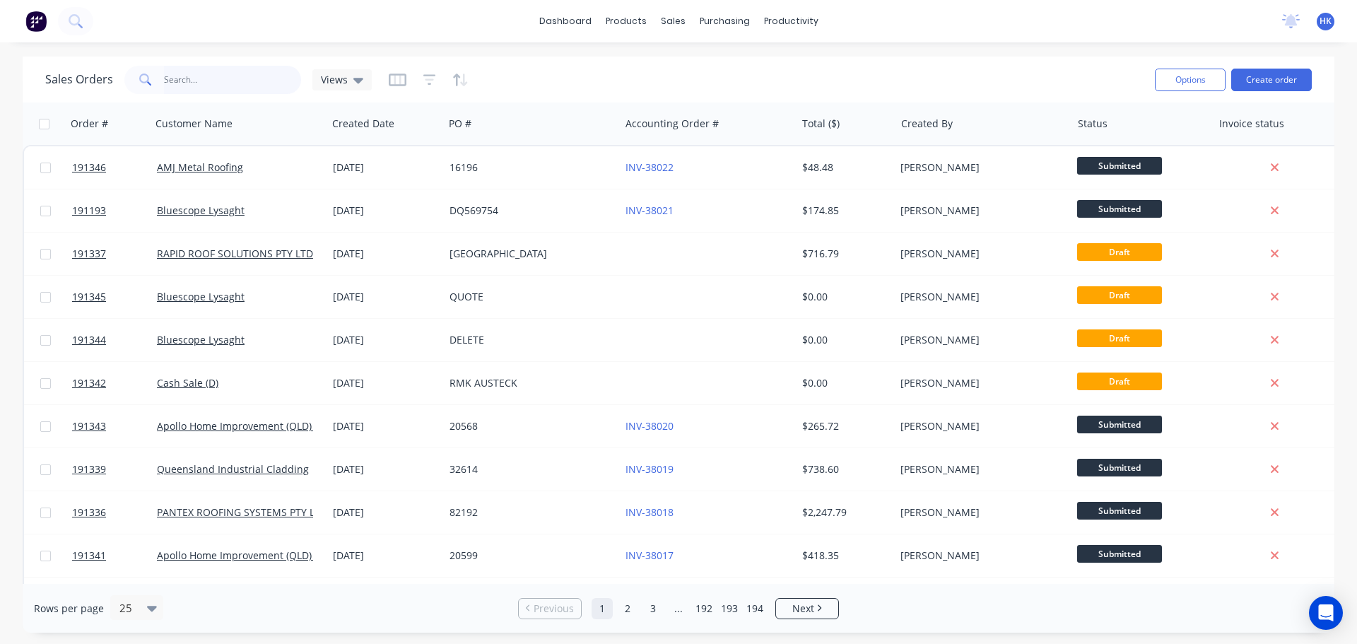
click at [228, 72] on input "text" at bounding box center [233, 80] width 138 height 28
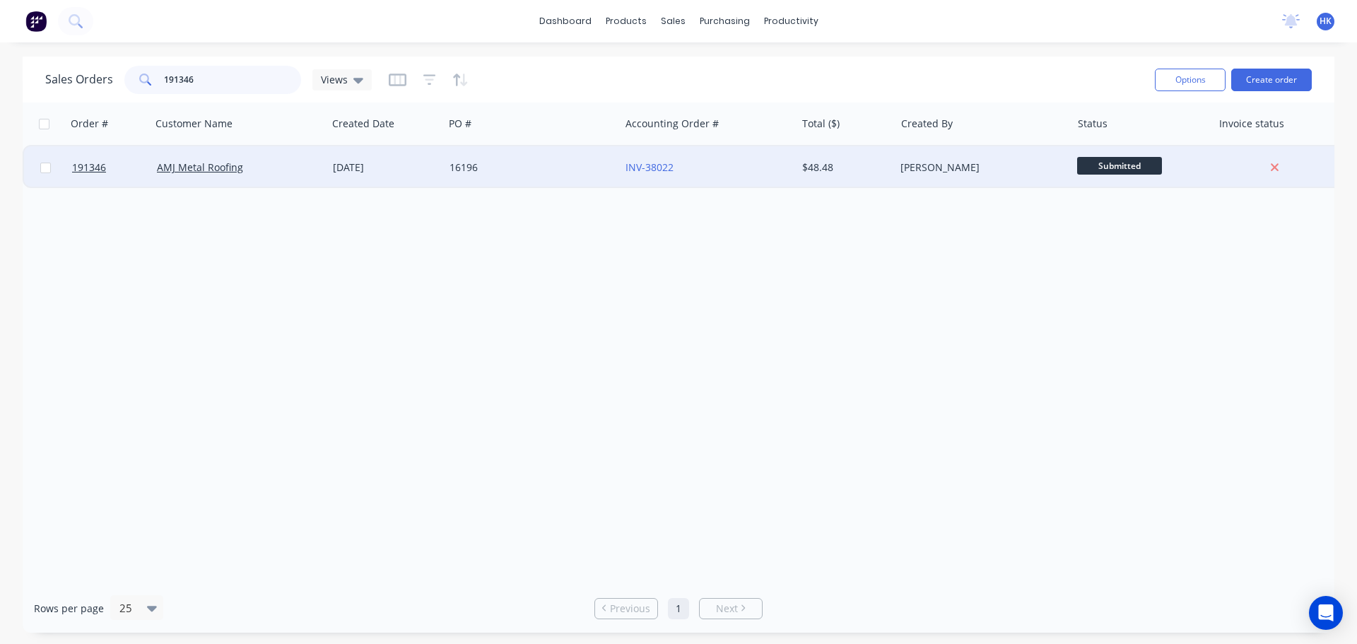
type input "191346"
click at [537, 161] on div "16196" at bounding box center [528, 167] width 157 height 14
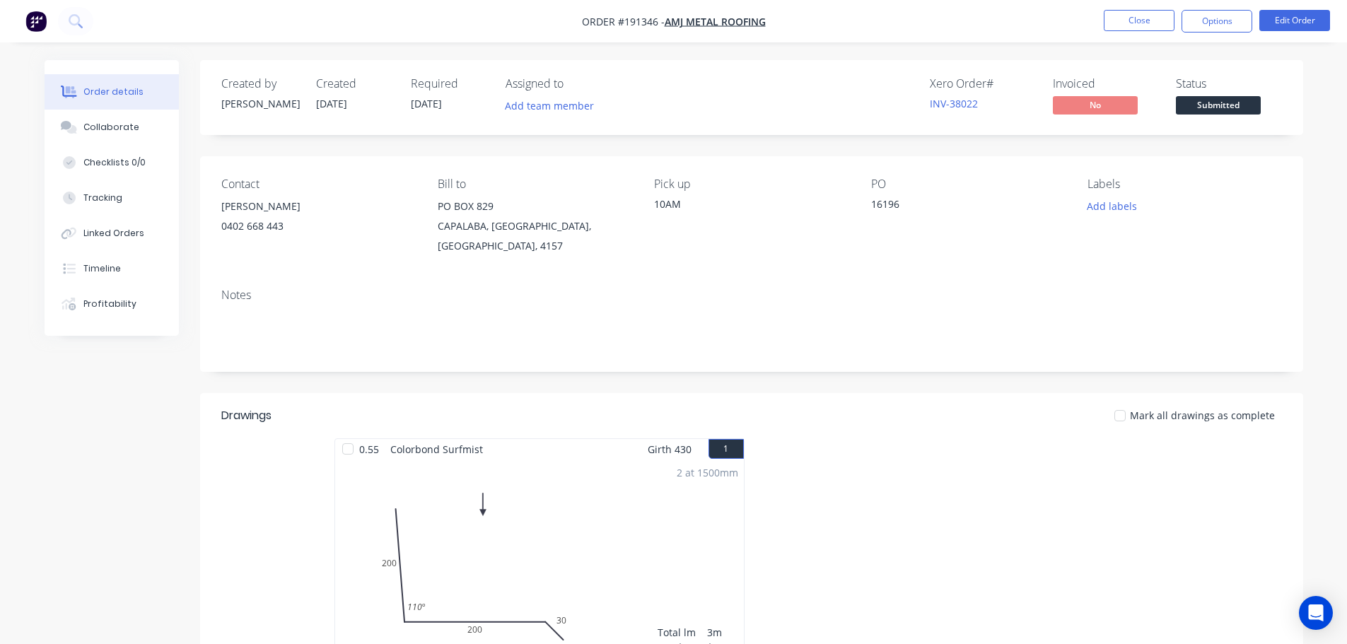
click at [1232, 108] on span "Submitted" at bounding box center [1218, 105] width 85 height 18
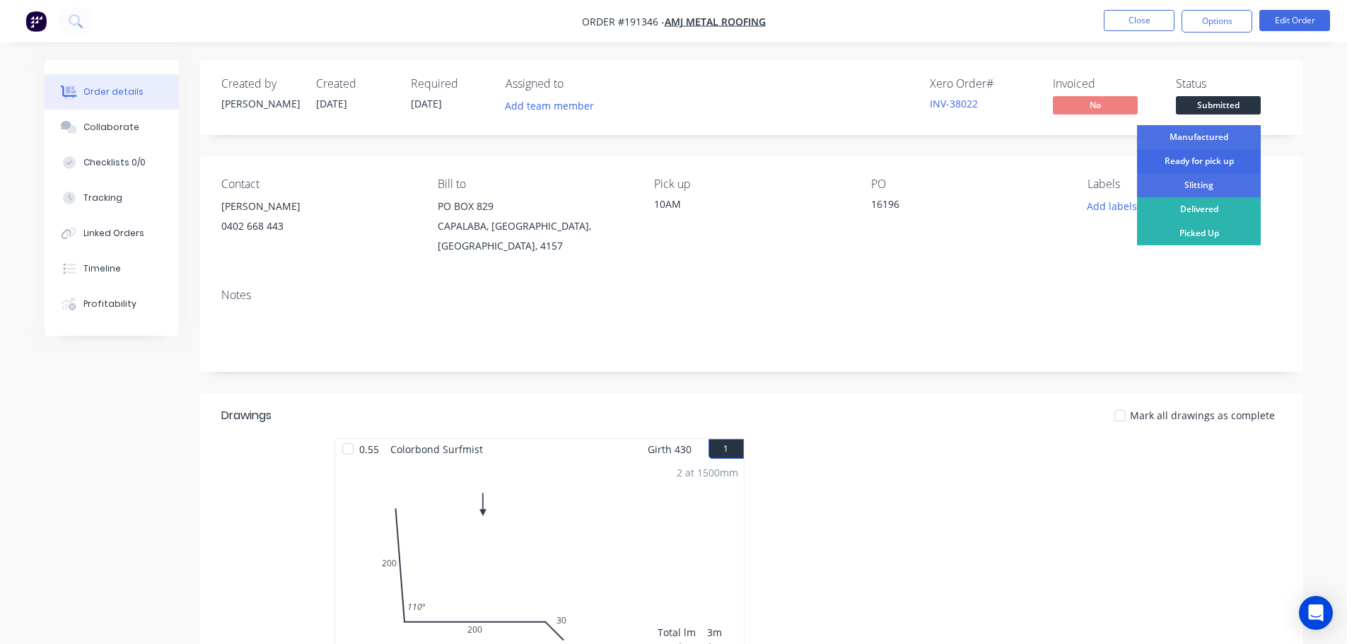
click at [1208, 160] on div "Ready for pick up" at bounding box center [1199, 161] width 124 height 24
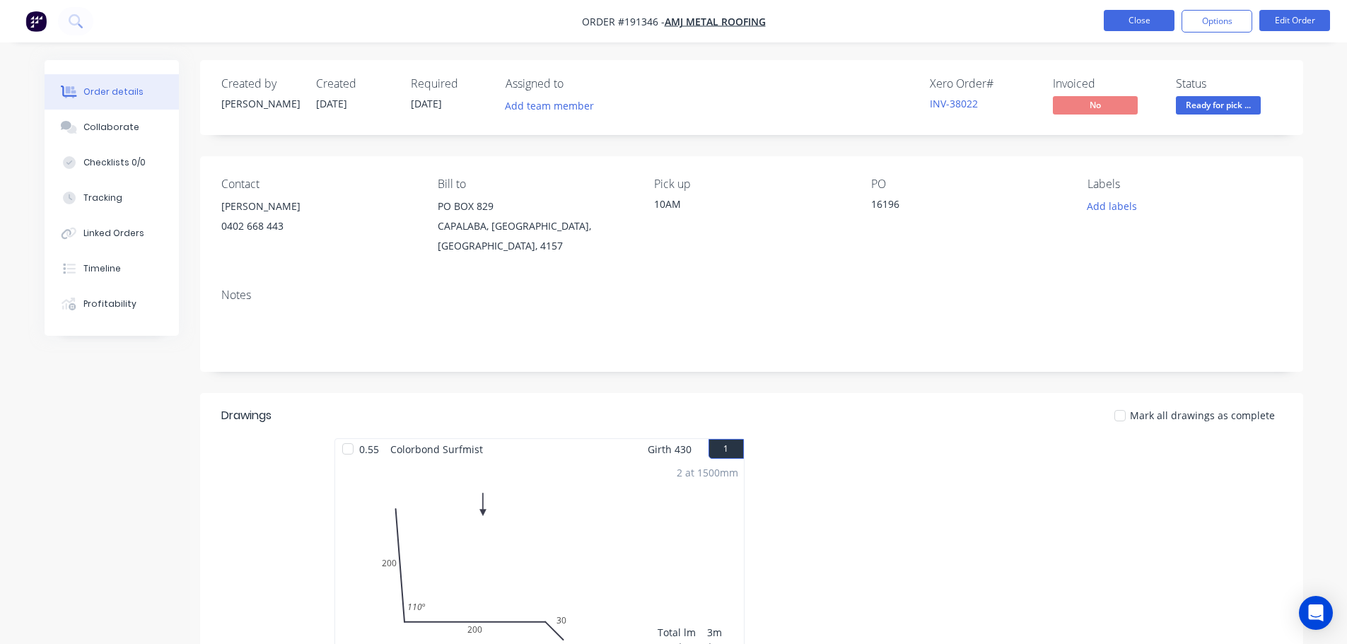
click at [1150, 18] on button "Close" at bounding box center [1139, 20] width 71 height 21
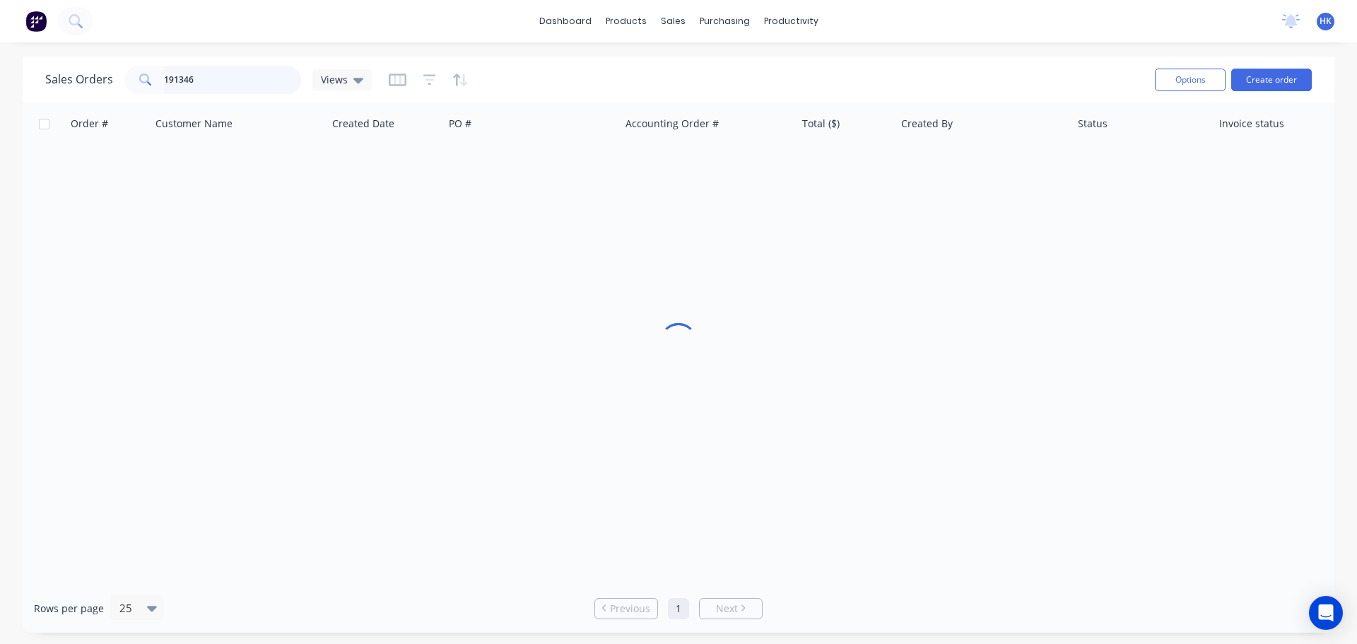
drag, startPoint x: 246, startPoint y: 71, endPoint x: 158, endPoint y: 95, distance: 90.9
click at [158, 97] on div "Sales Orders 191346 Views Options Create order" at bounding box center [679, 80] width 1312 height 46
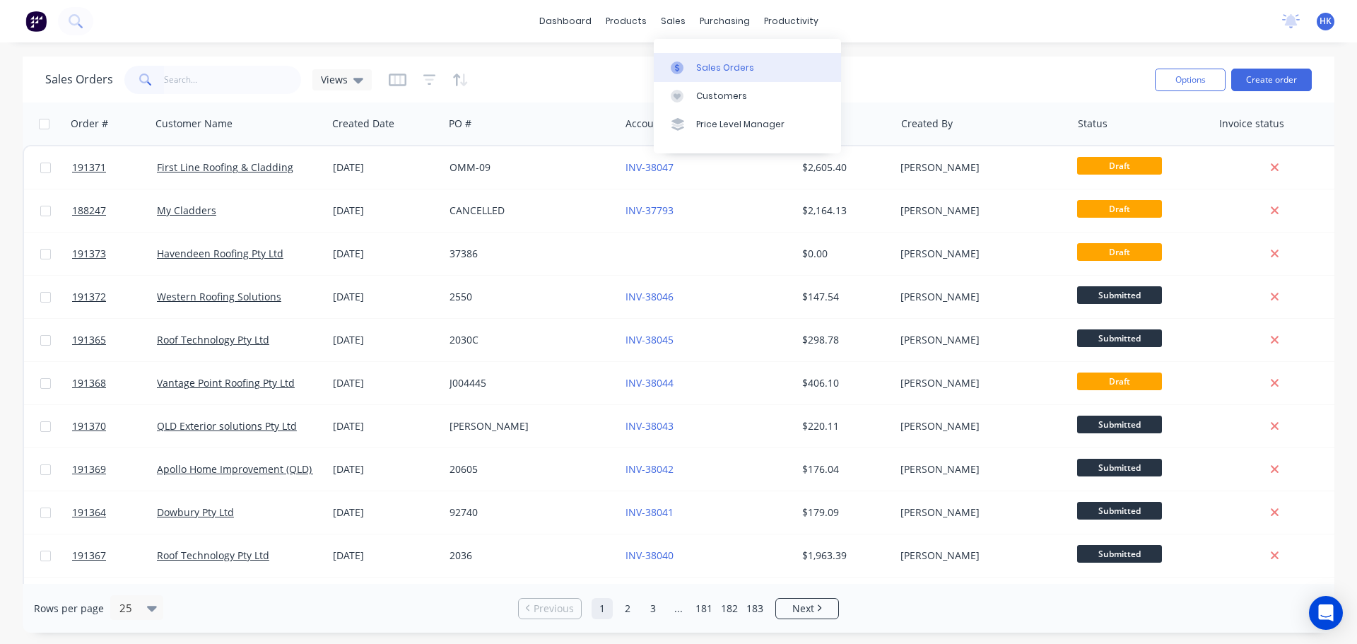
click at [716, 71] on div "Sales Orders" at bounding box center [725, 68] width 58 height 13
click at [756, 73] on link "Sales Orders" at bounding box center [747, 67] width 187 height 28
click at [790, 92] on link "Customers" at bounding box center [747, 96] width 187 height 28
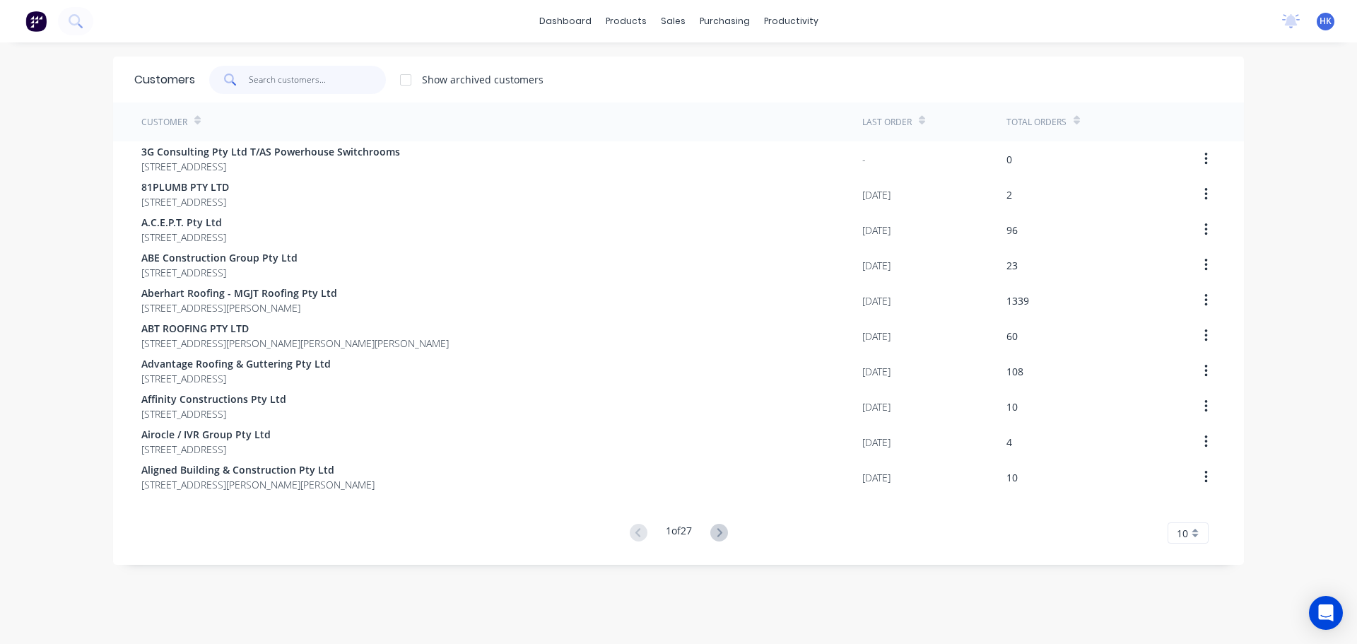
click at [333, 78] on input "text" at bounding box center [318, 80] width 138 height 28
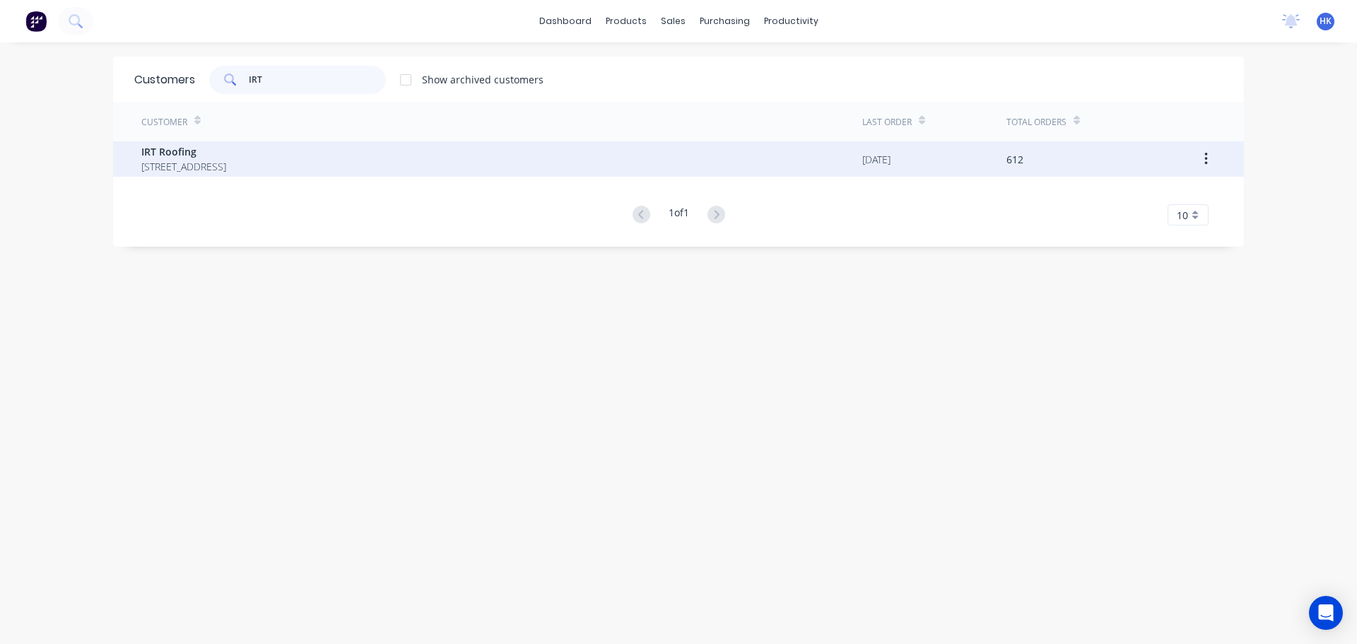
type input "IRT"
click at [226, 150] on span "IRT Roofing" at bounding box center [183, 151] width 85 height 15
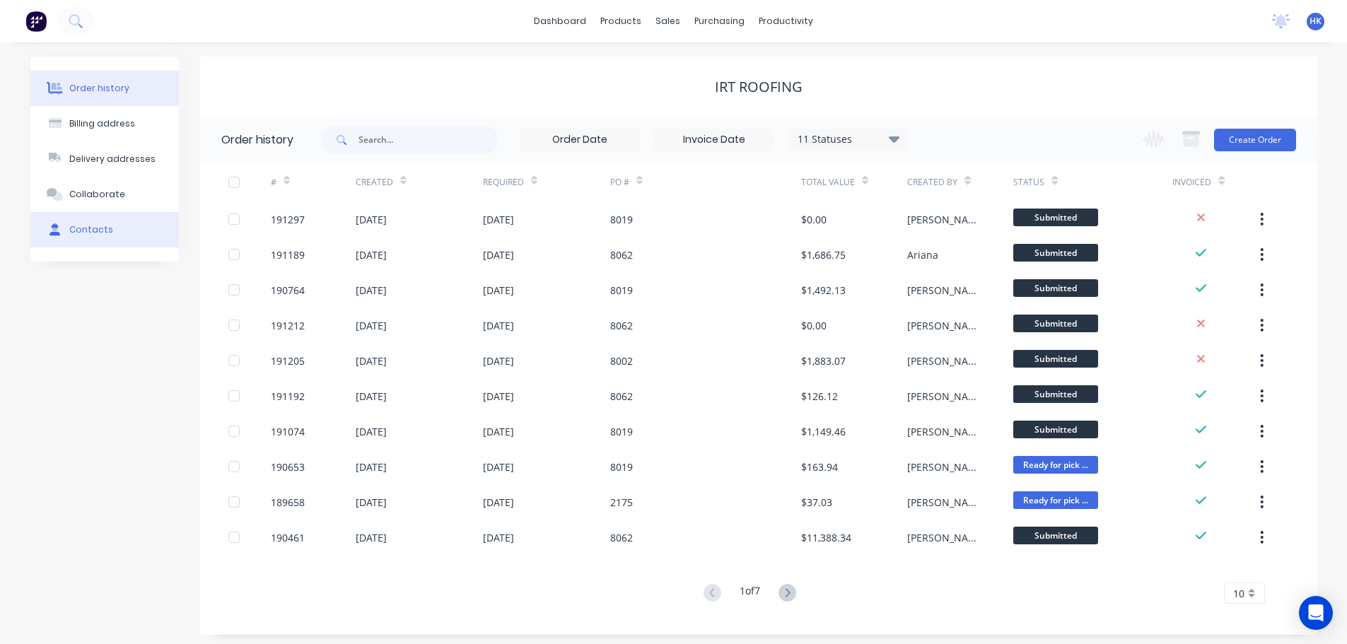
click at [110, 223] on button "Contacts" at bounding box center [104, 229] width 148 height 35
select select "AU"
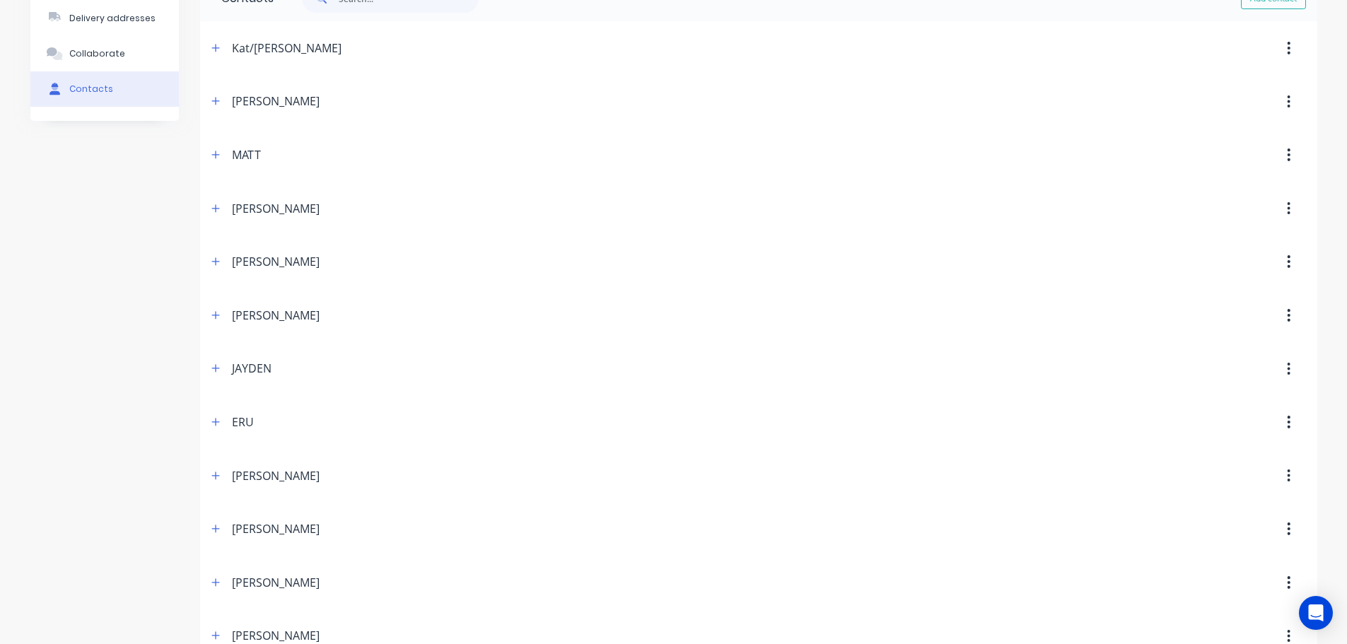
scroll to position [141, 0]
click at [221, 207] on button "button" at bounding box center [216, 208] width 18 height 18
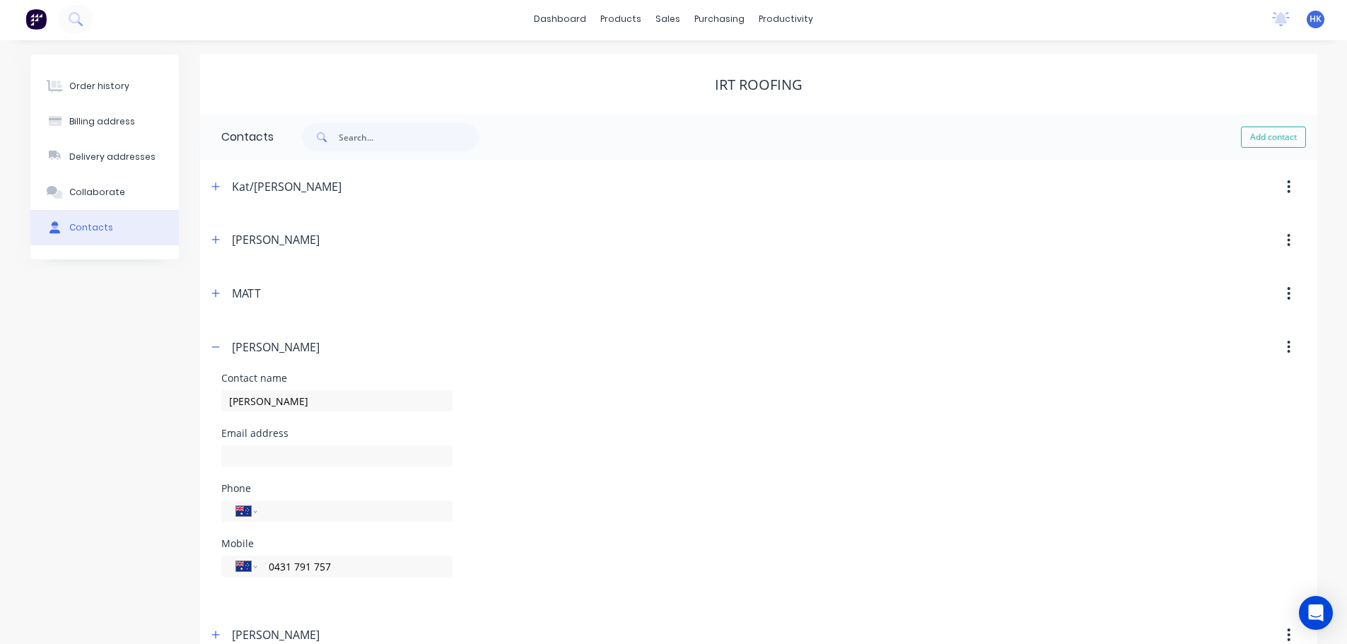
scroll to position [0, 0]
click at [223, 250] on span at bounding box center [216, 242] width 18 height 18
click at [222, 245] on button "button" at bounding box center [216, 242] width 18 height 18
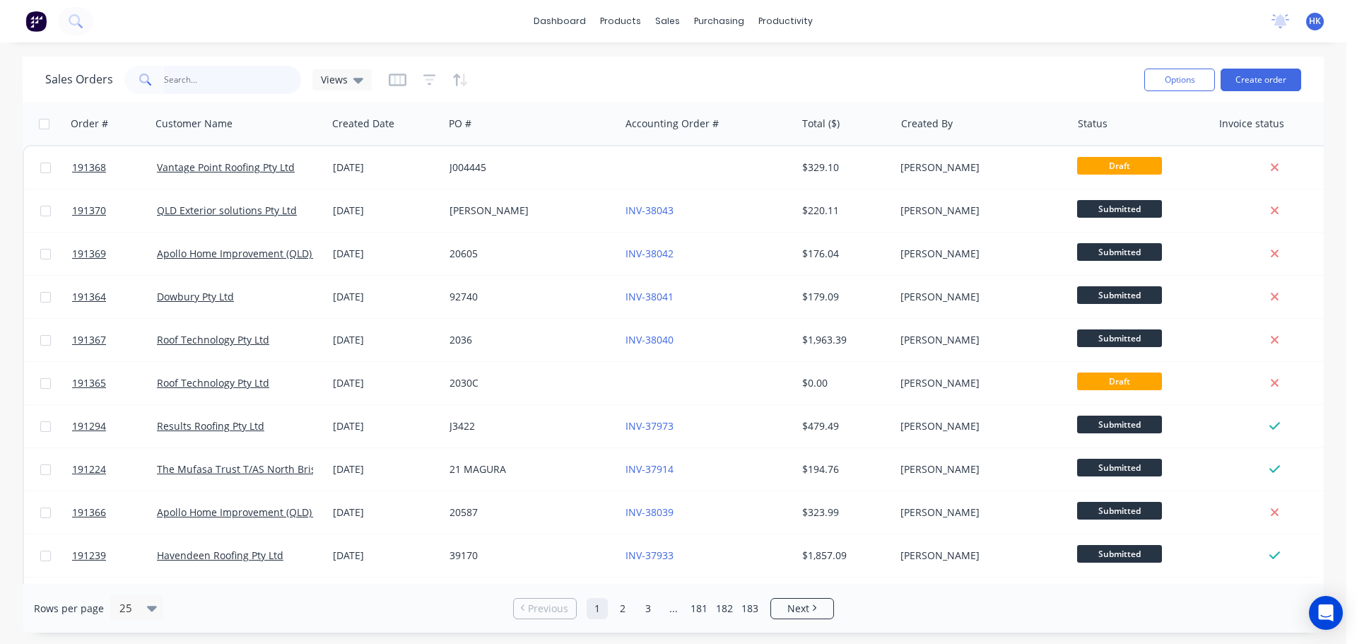
click at [228, 84] on input "text" at bounding box center [233, 80] width 138 height 28
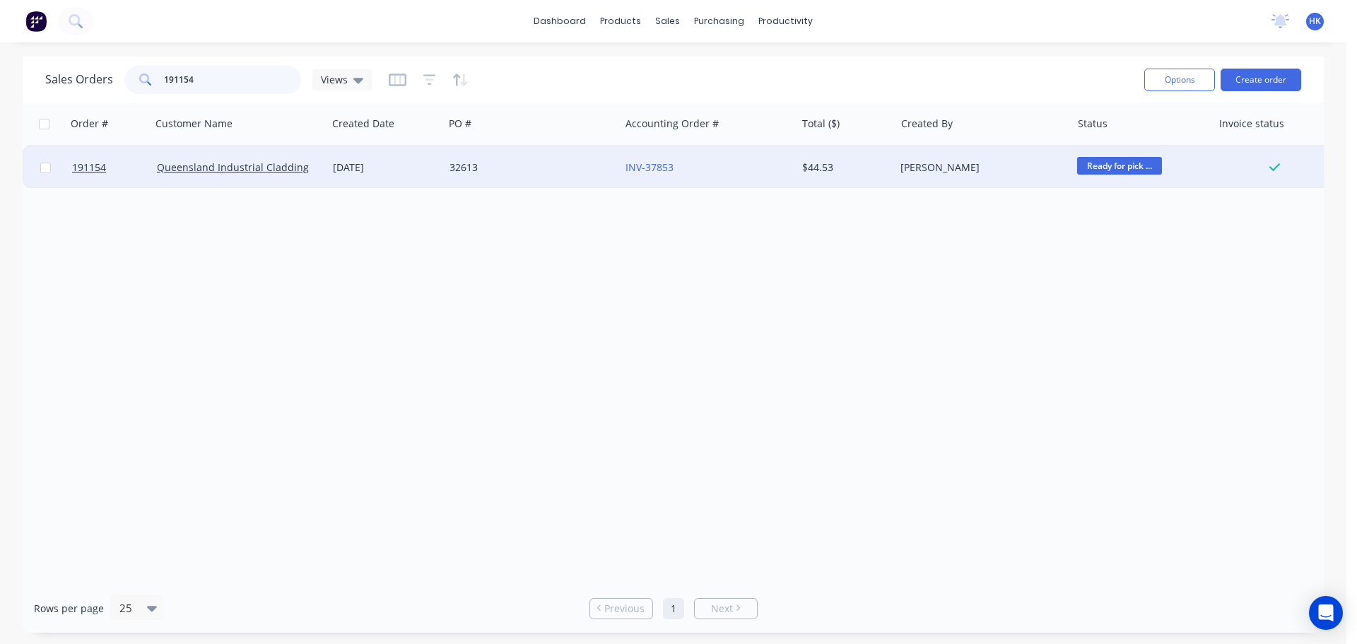
type input "191154"
click at [490, 165] on div "32613" at bounding box center [528, 167] width 157 height 14
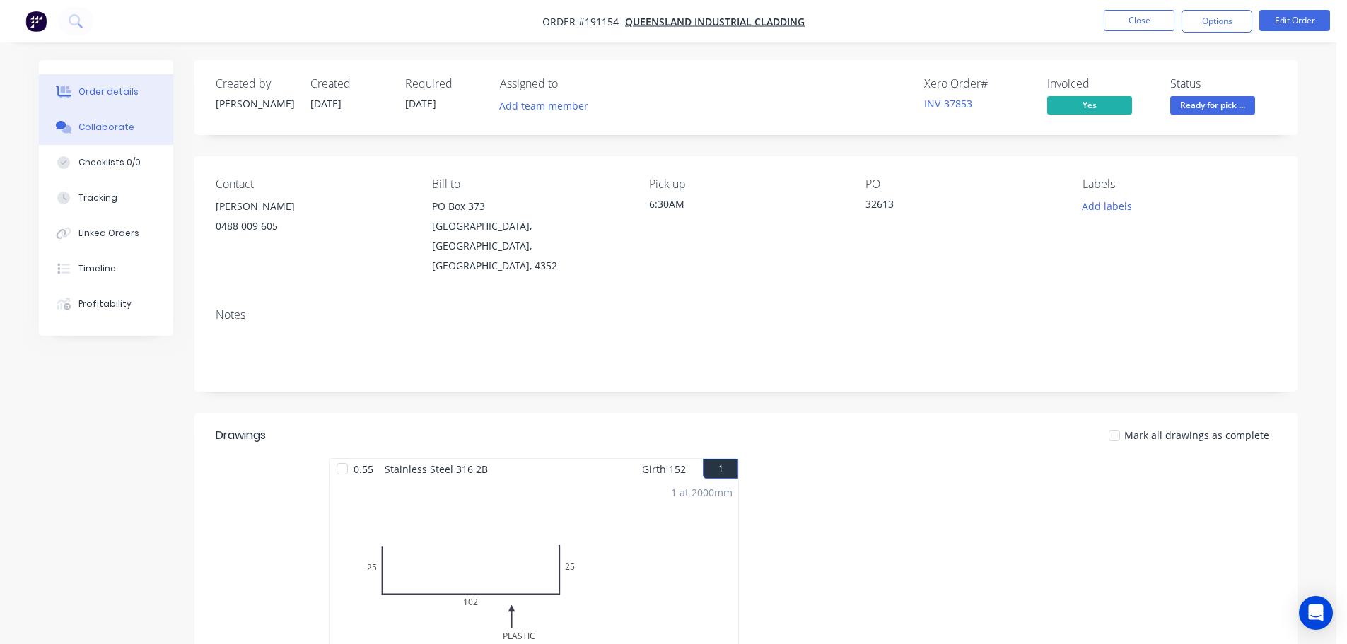
click at [102, 126] on div "Collaborate" at bounding box center [106, 127] width 56 height 13
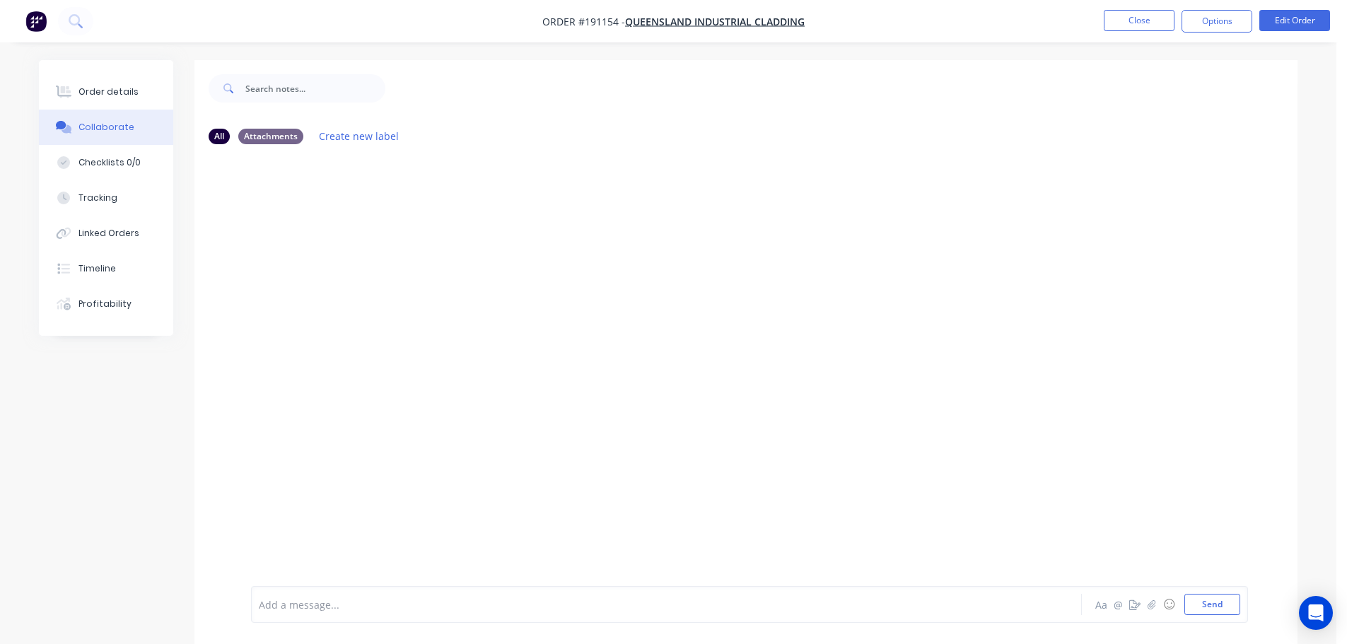
click at [310, 622] on div "Add a message... Aa @ ☺ Send" at bounding box center [745, 604] width 1103 height 79
click at [319, 600] on div at bounding box center [626, 604] width 735 height 15
click at [1134, 19] on button "Close" at bounding box center [1139, 20] width 71 height 21
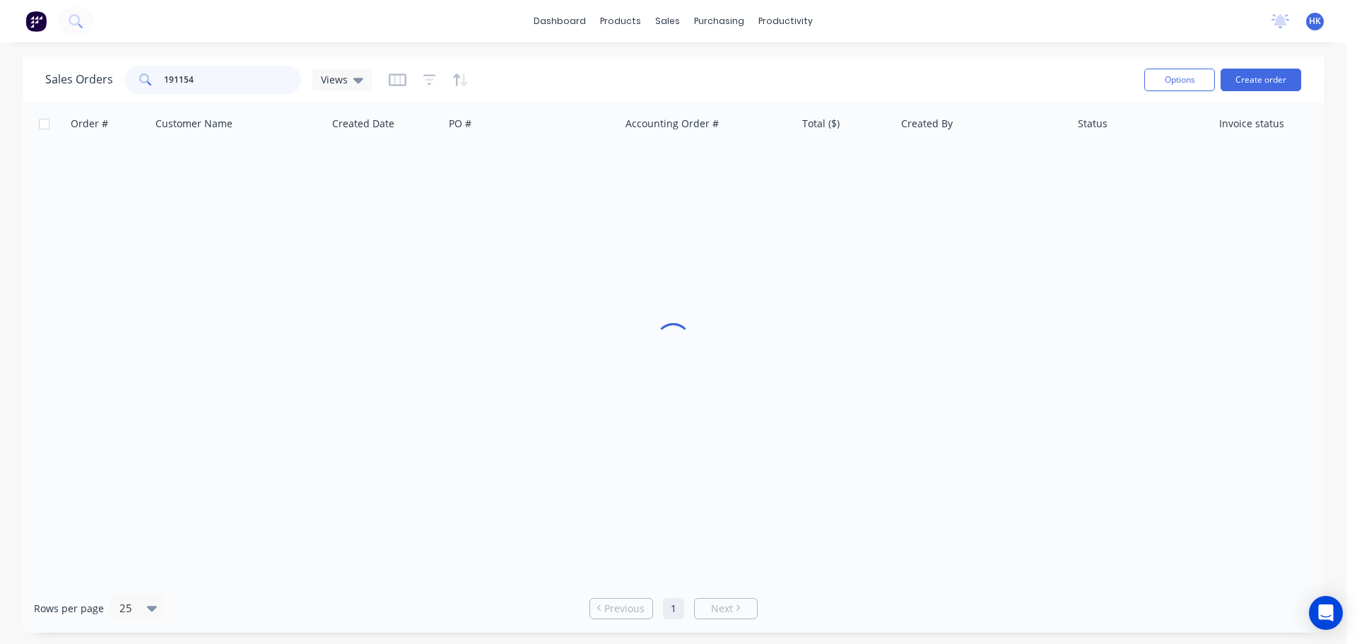
drag, startPoint x: 231, startPoint y: 85, endPoint x: 134, endPoint y: 77, distance: 97.9
click at [134, 79] on div "191154" at bounding box center [212, 80] width 177 height 28
